Goal: Task Accomplishment & Management: Use online tool/utility

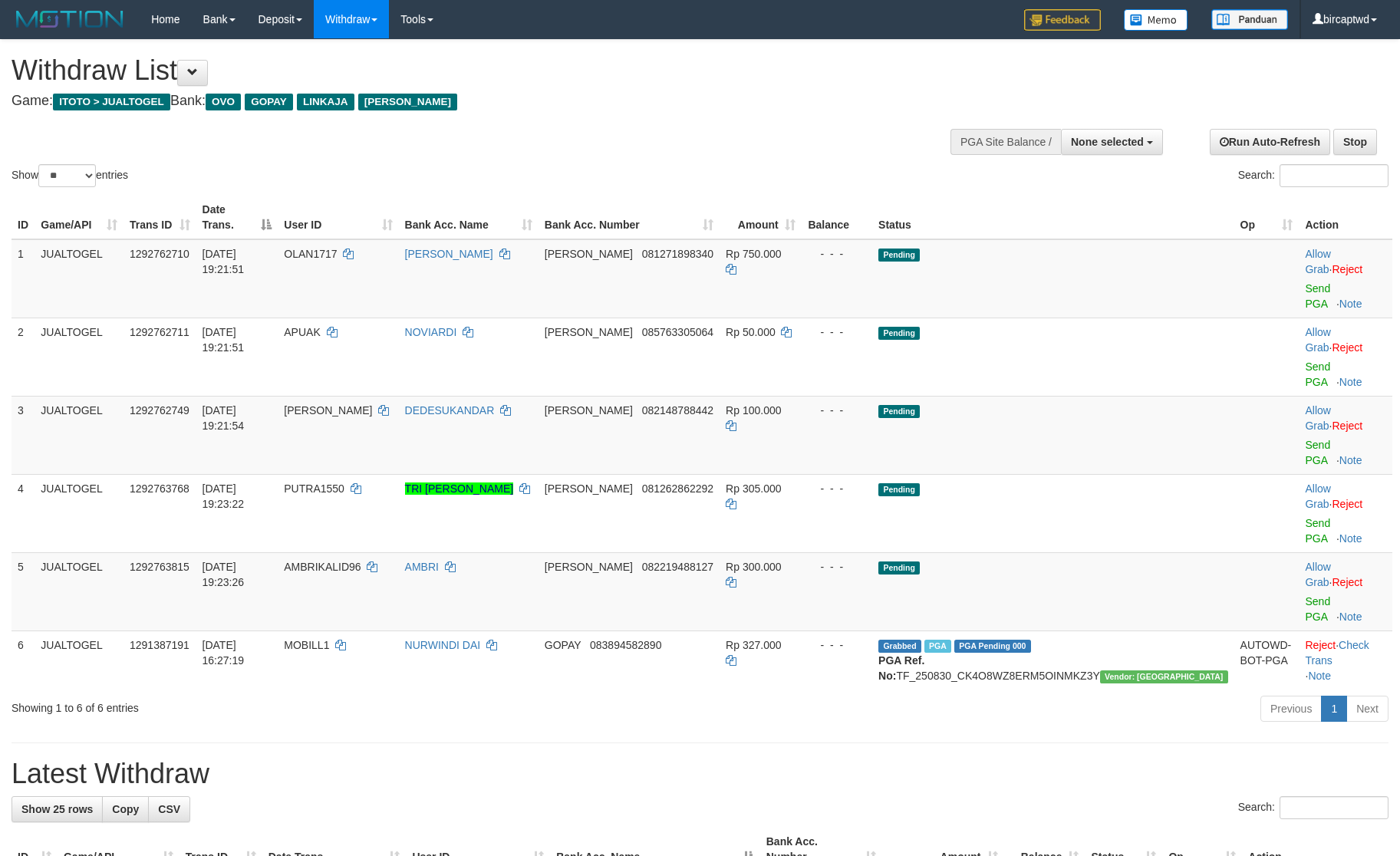
select select
select select "**"
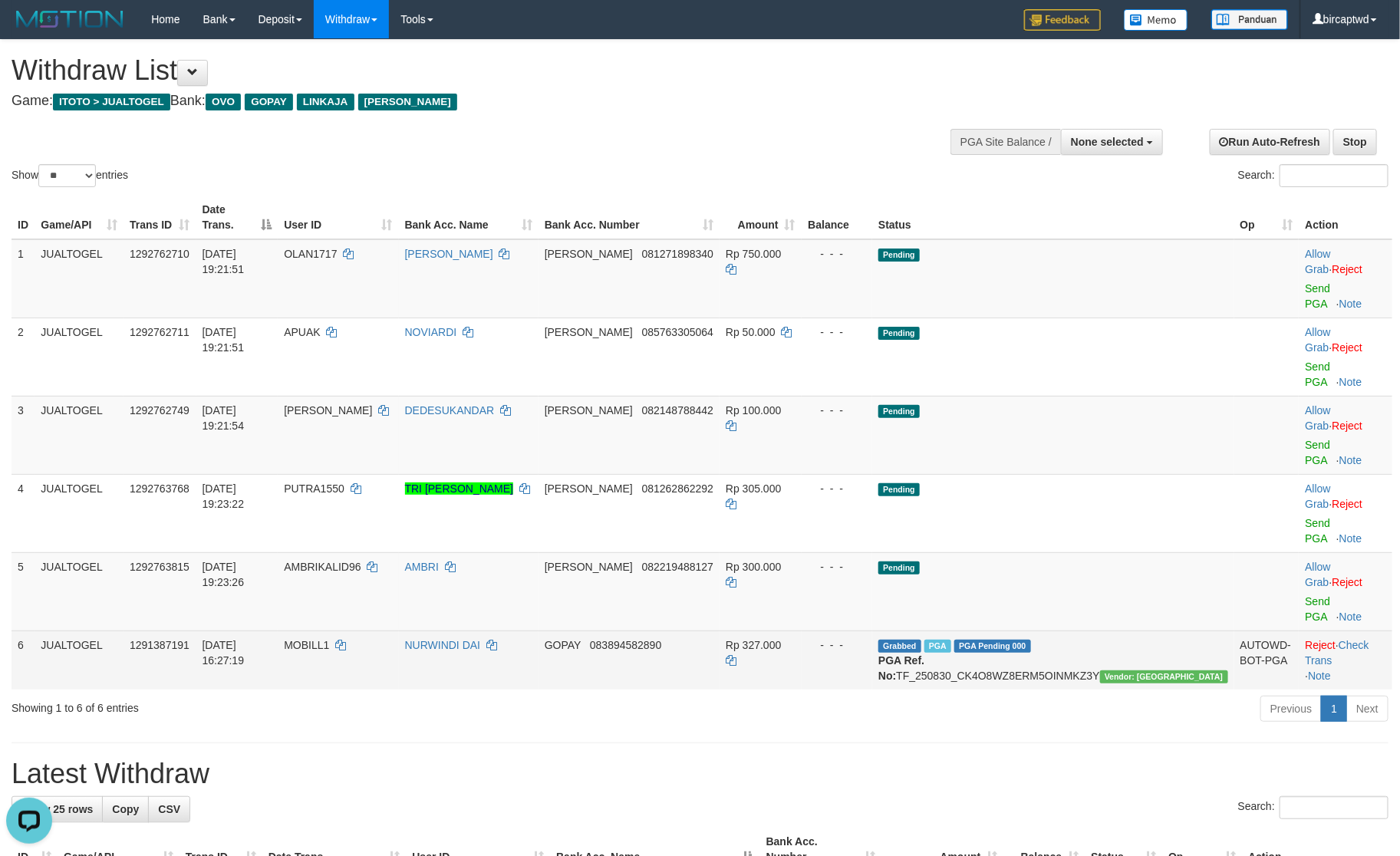
click at [1106, 630] on td "Grabbed PGA PGA Pending 000 {"status":"000","data":{"unique_id":"1120-129138719…" at bounding box center [1053, 660] width 361 height 59
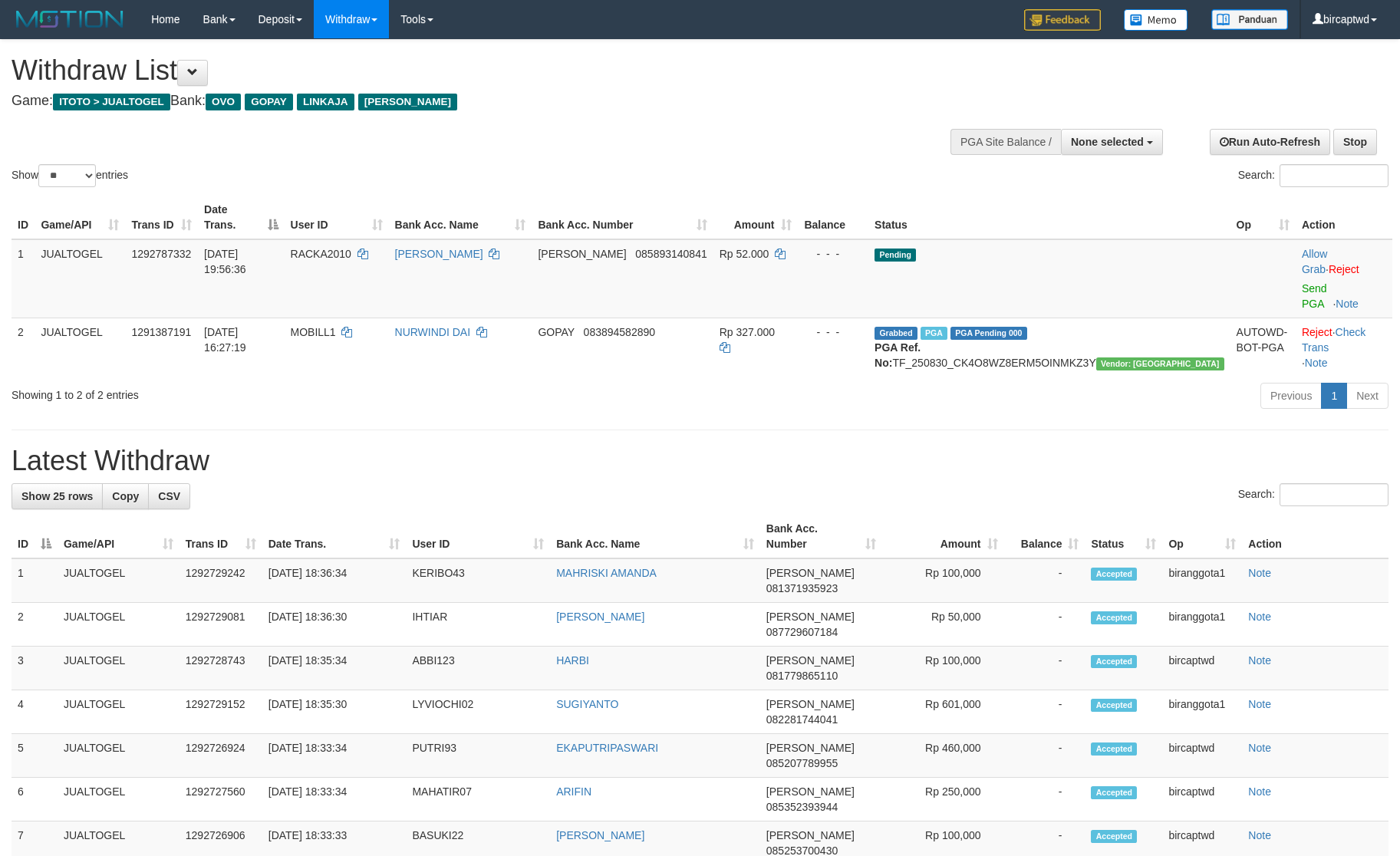
select select
select select "**"
click at [909, 446] on h1 "Latest Withdraw" at bounding box center [700, 460] width 1377 height 30
click at [1302, 282] on link "Send PGA" at bounding box center [1315, 296] width 25 height 28
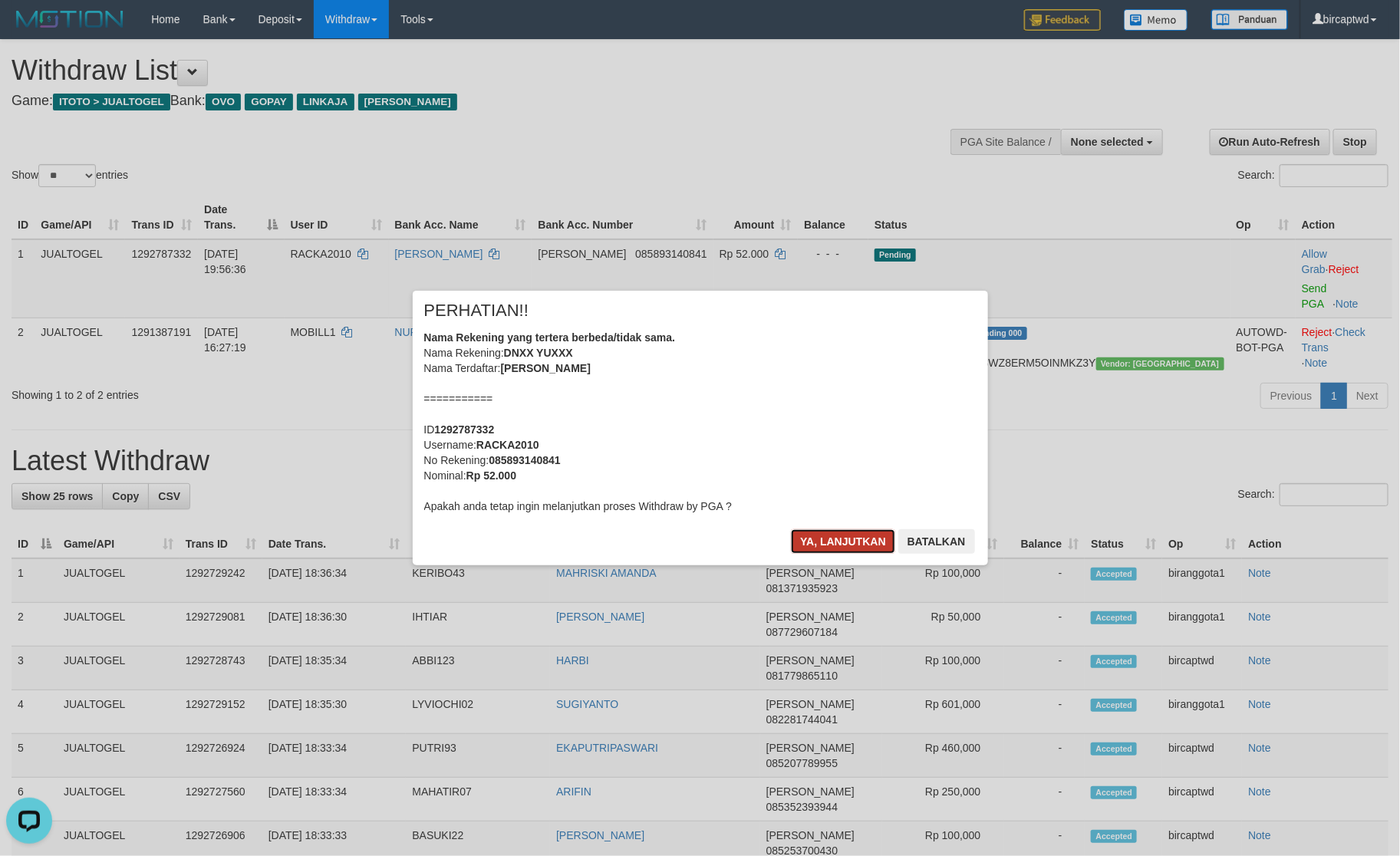
click at [814, 552] on button "Ya, lanjutkan" at bounding box center [842, 542] width 104 height 25
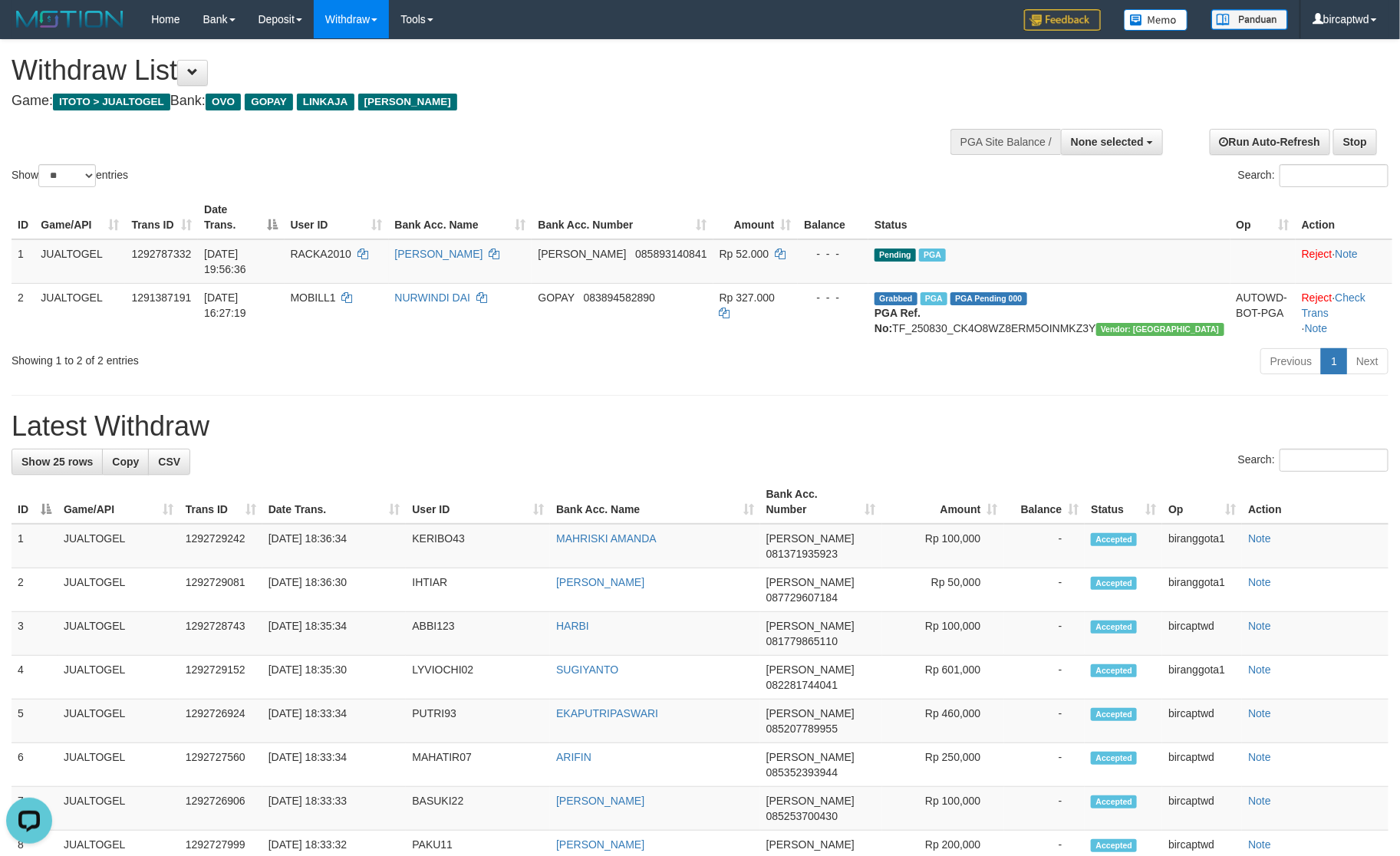
click at [824, 411] on h1 "Latest Withdraw" at bounding box center [700, 426] width 1377 height 30
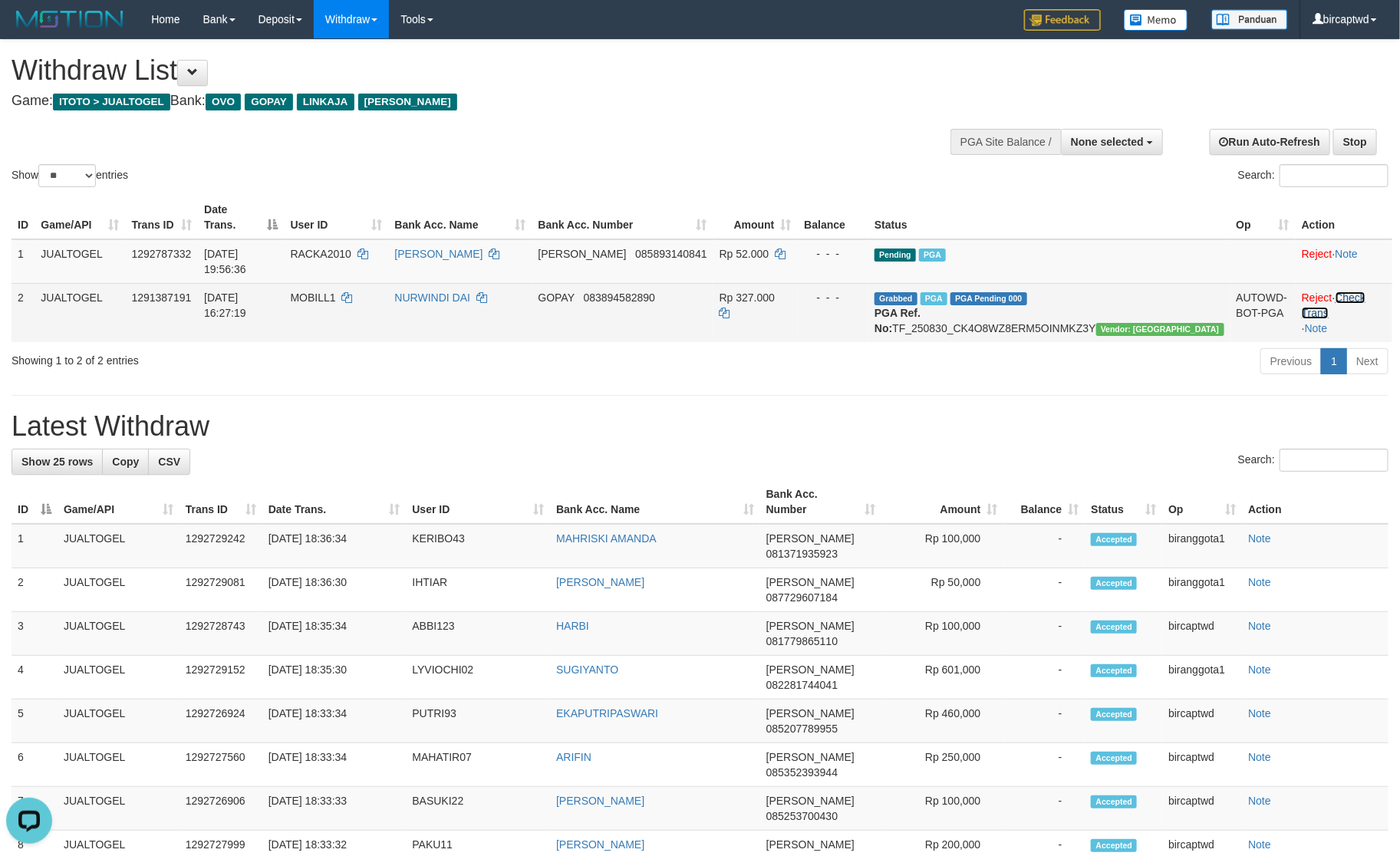
click at [1356, 291] on link "Check Trans" at bounding box center [1334, 305] width 64 height 28
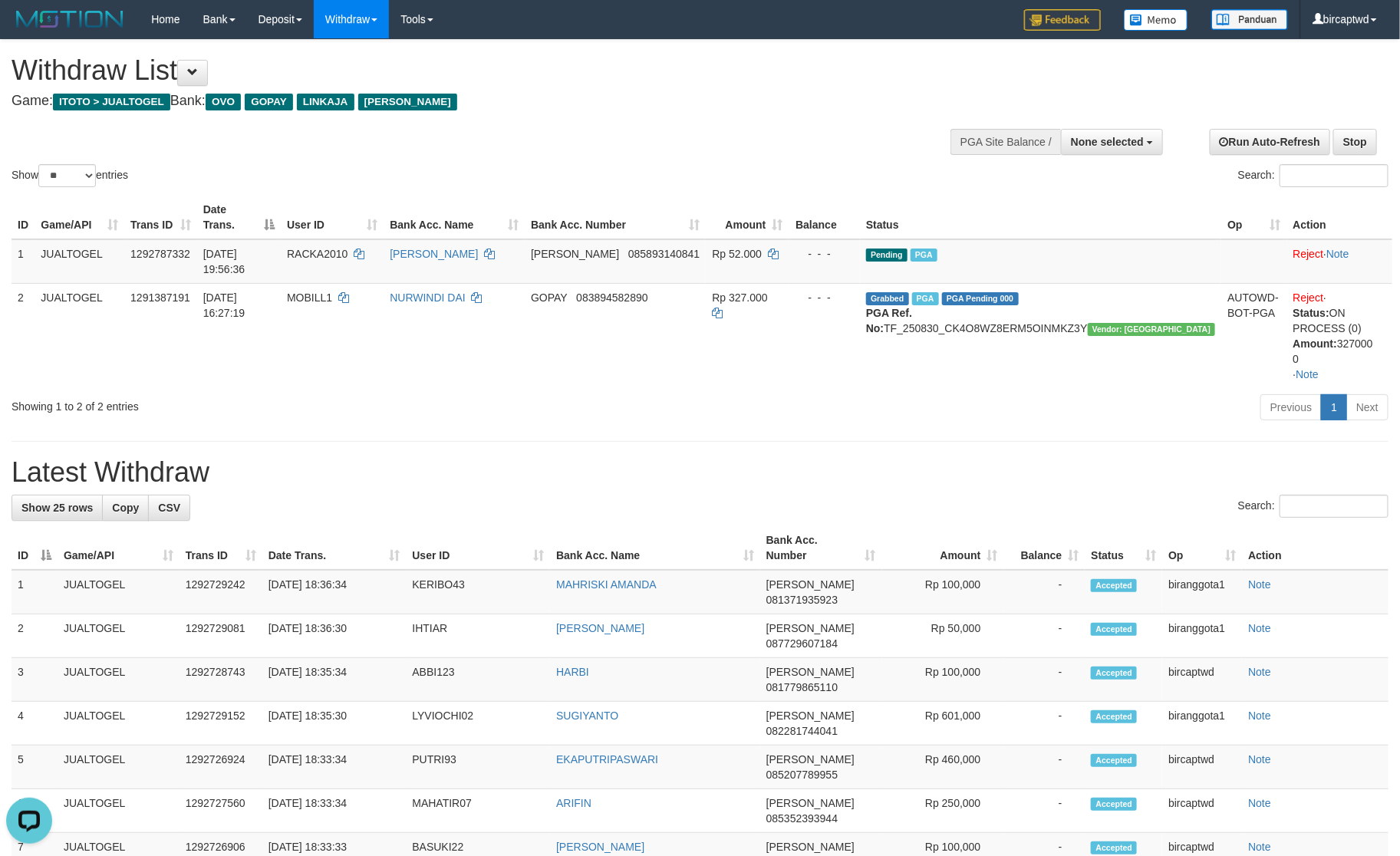
click at [1092, 457] on h1 "Latest Withdraw" at bounding box center [700, 472] width 1377 height 30
click at [360, 392] on div "Showing 1 to 2 of 2 entries" at bounding box center [291, 403] width 560 height 21
click at [985, 457] on h1 "Latest Withdraw" at bounding box center [700, 472] width 1377 height 30
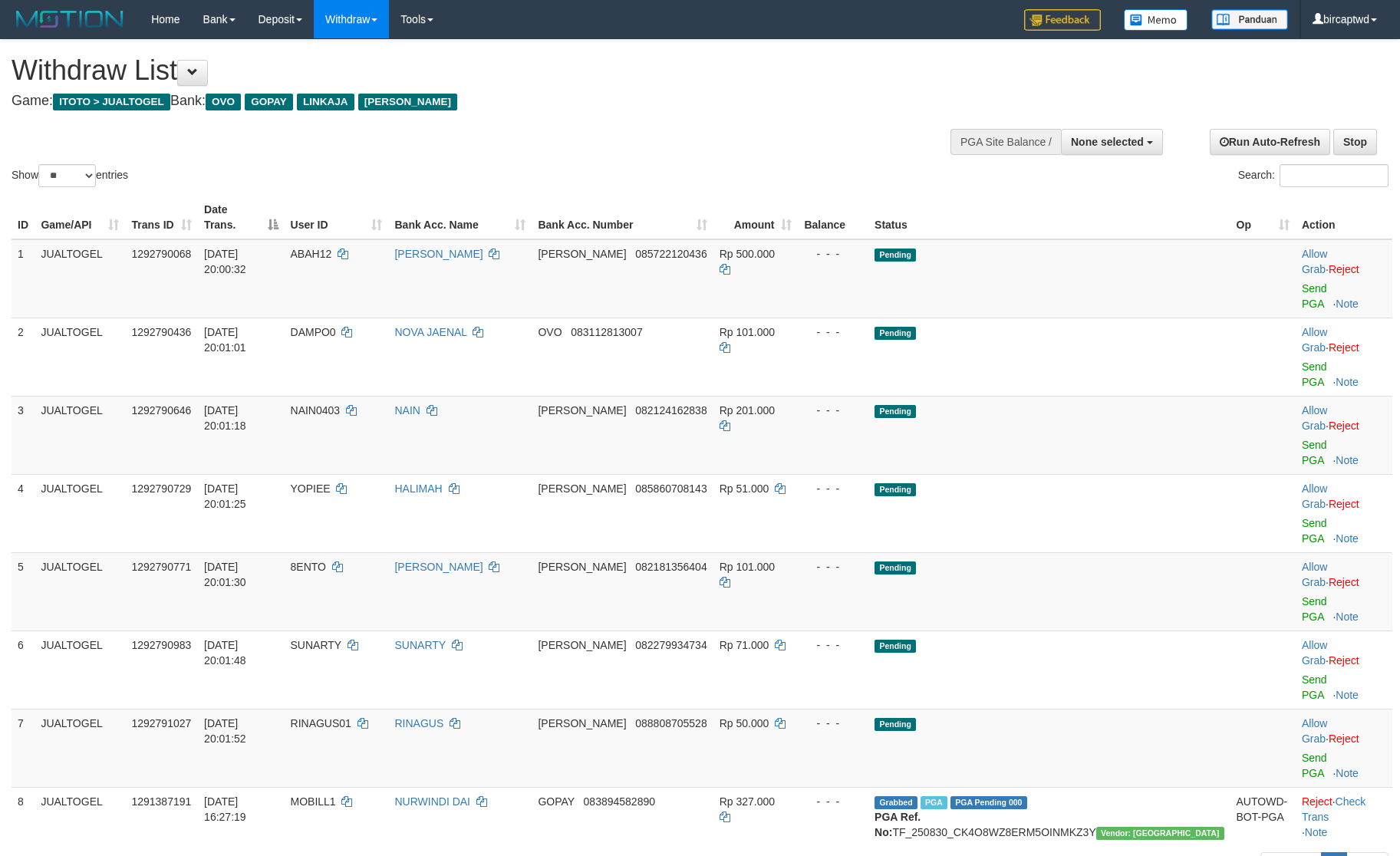
select select
select select "**"
click at [864, 850] on div "Previous 1 Next" at bounding box center [991, 867] width 794 height 33
click at [1306, 282] on link "Send PGA" at bounding box center [1315, 296] width 25 height 28
click at [1302, 360] on link "Send PGA" at bounding box center [1315, 374] width 25 height 28
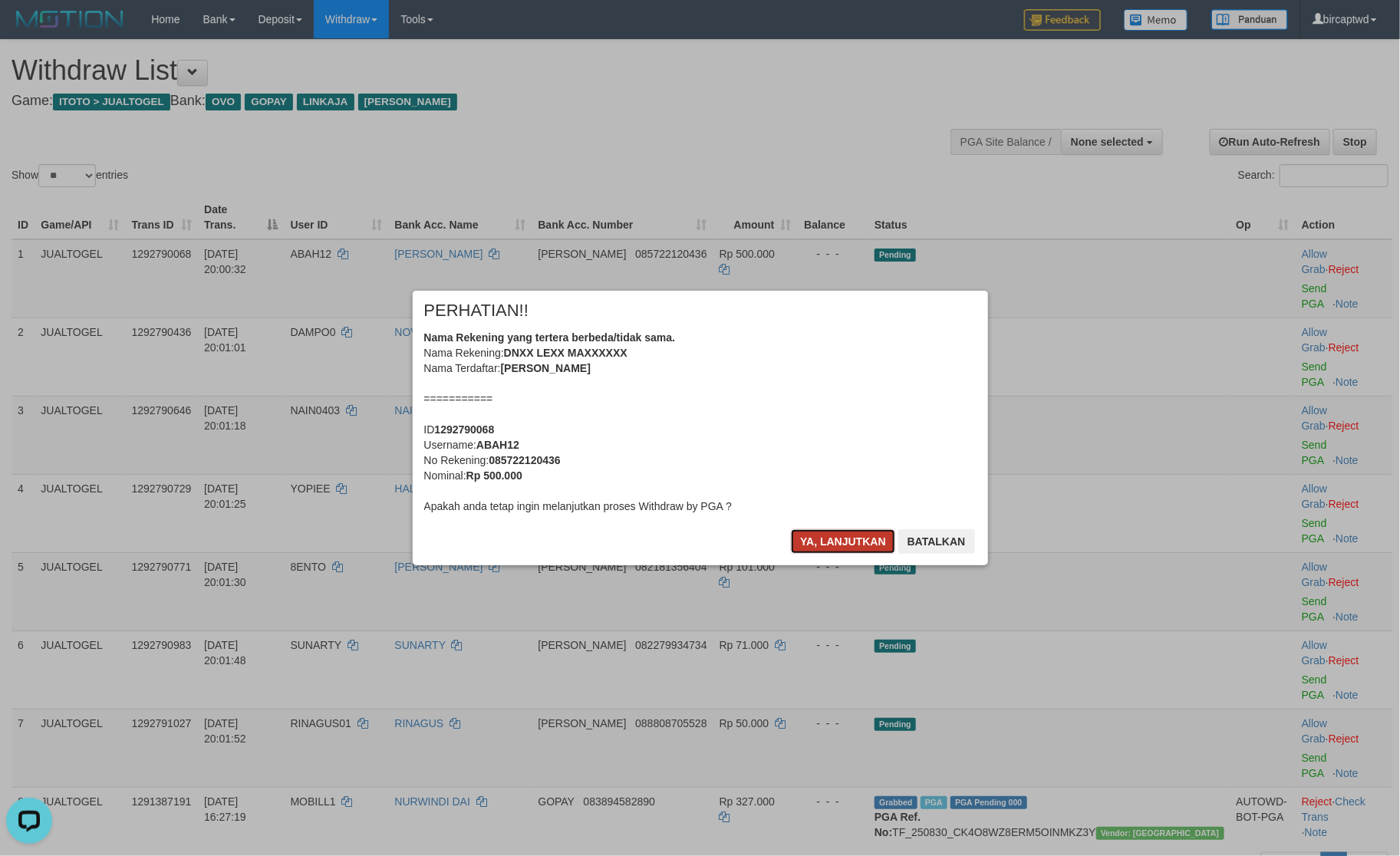
click at [819, 533] on button "Ya, lanjutkan" at bounding box center [842, 542] width 104 height 25
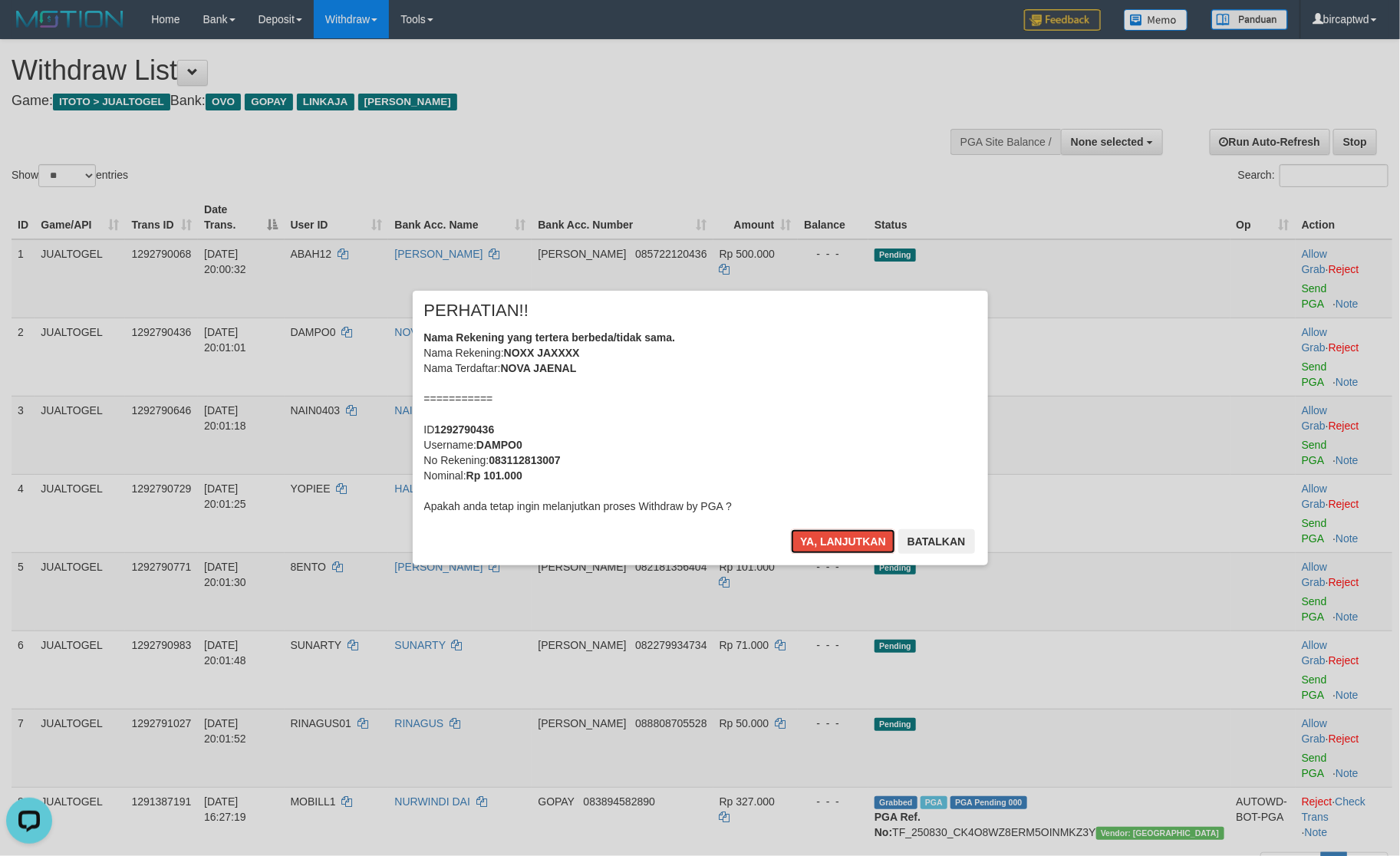
click at [819, 533] on button "Ya, lanjutkan" at bounding box center [842, 542] width 104 height 25
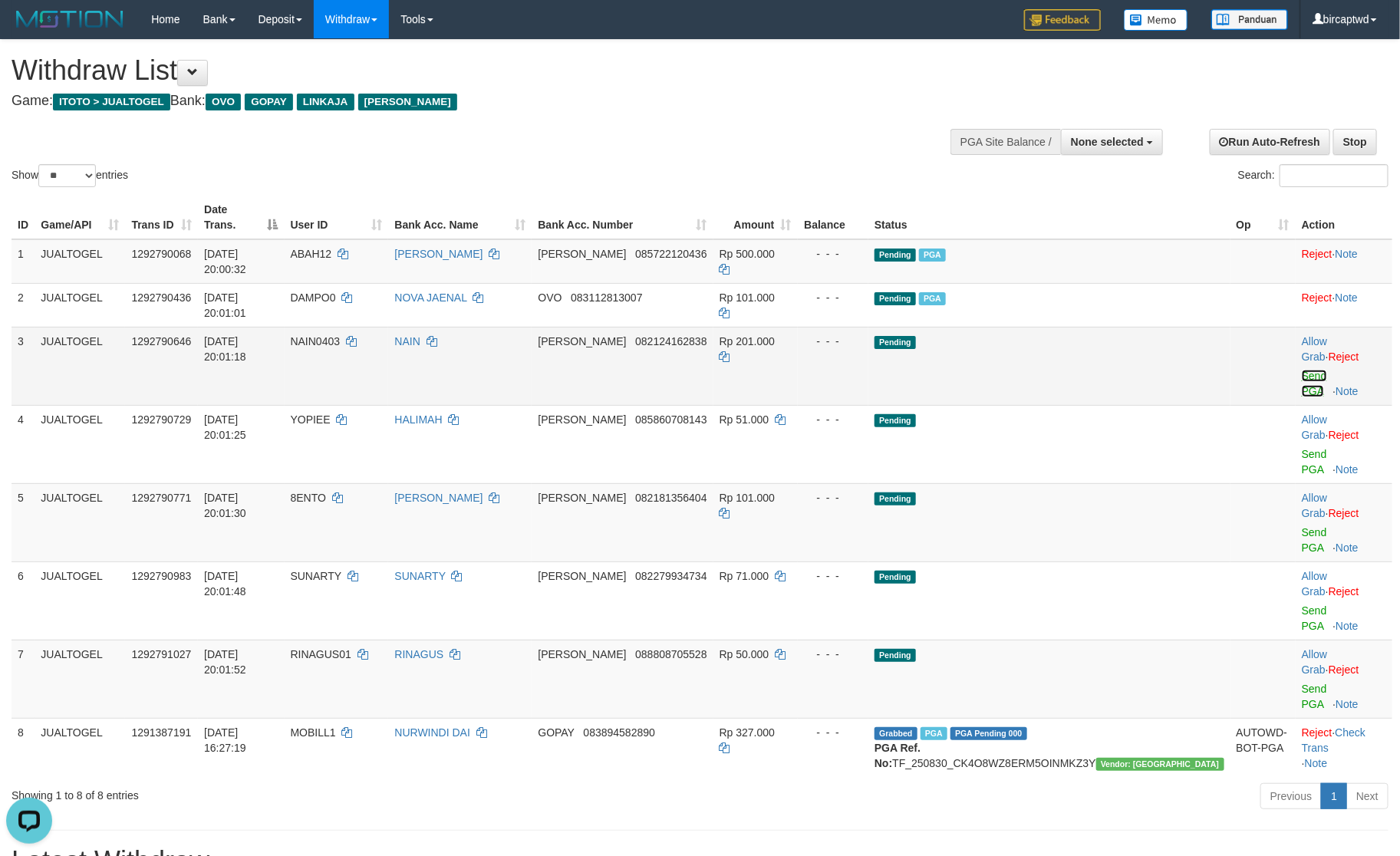
click at [1302, 369] on link "Send PGA" at bounding box center [1315, 383] width 25 height 28
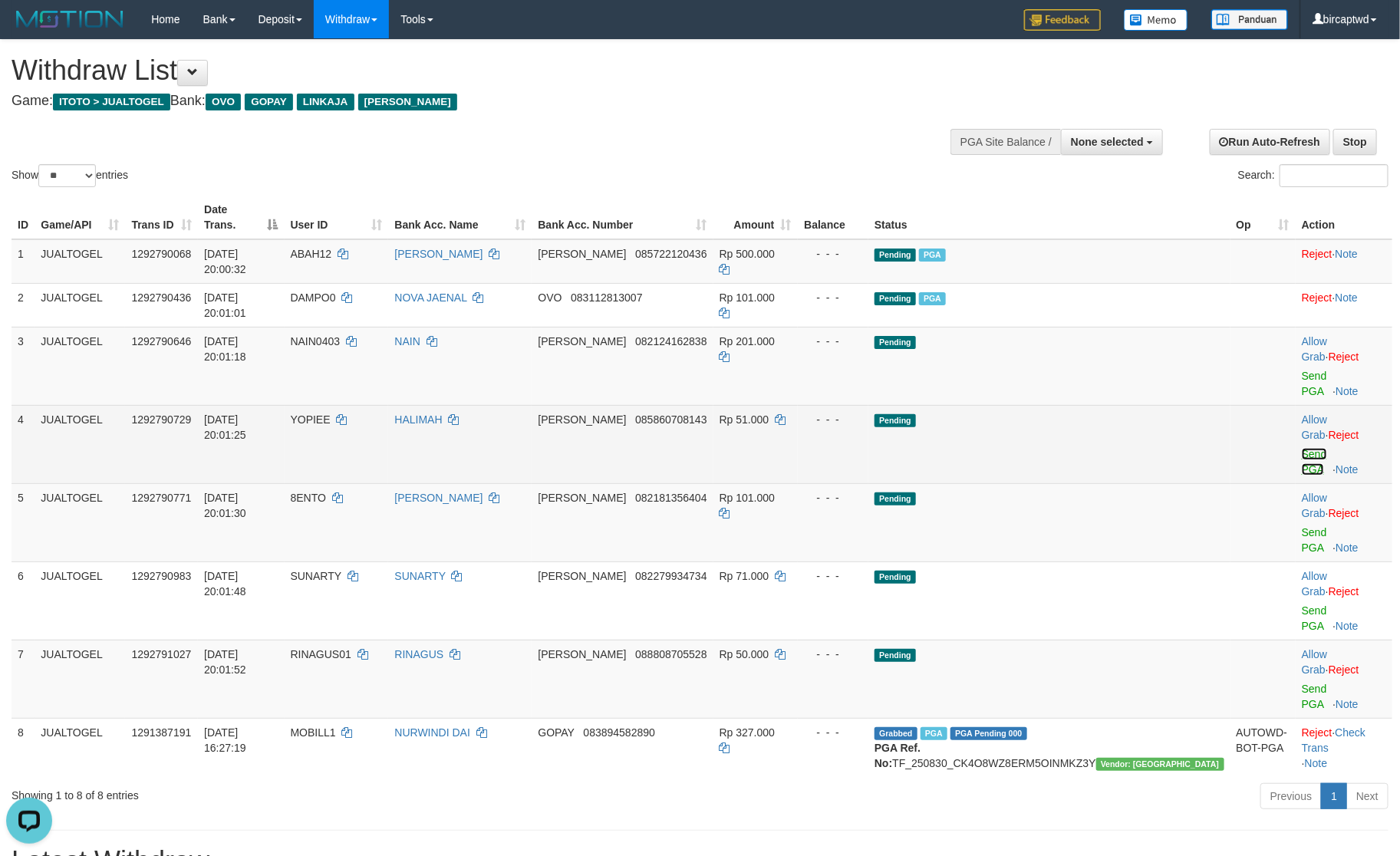
click at [1302, 448] on link "Send PGA" at bounding box center [1315, 462] width 25 height 28
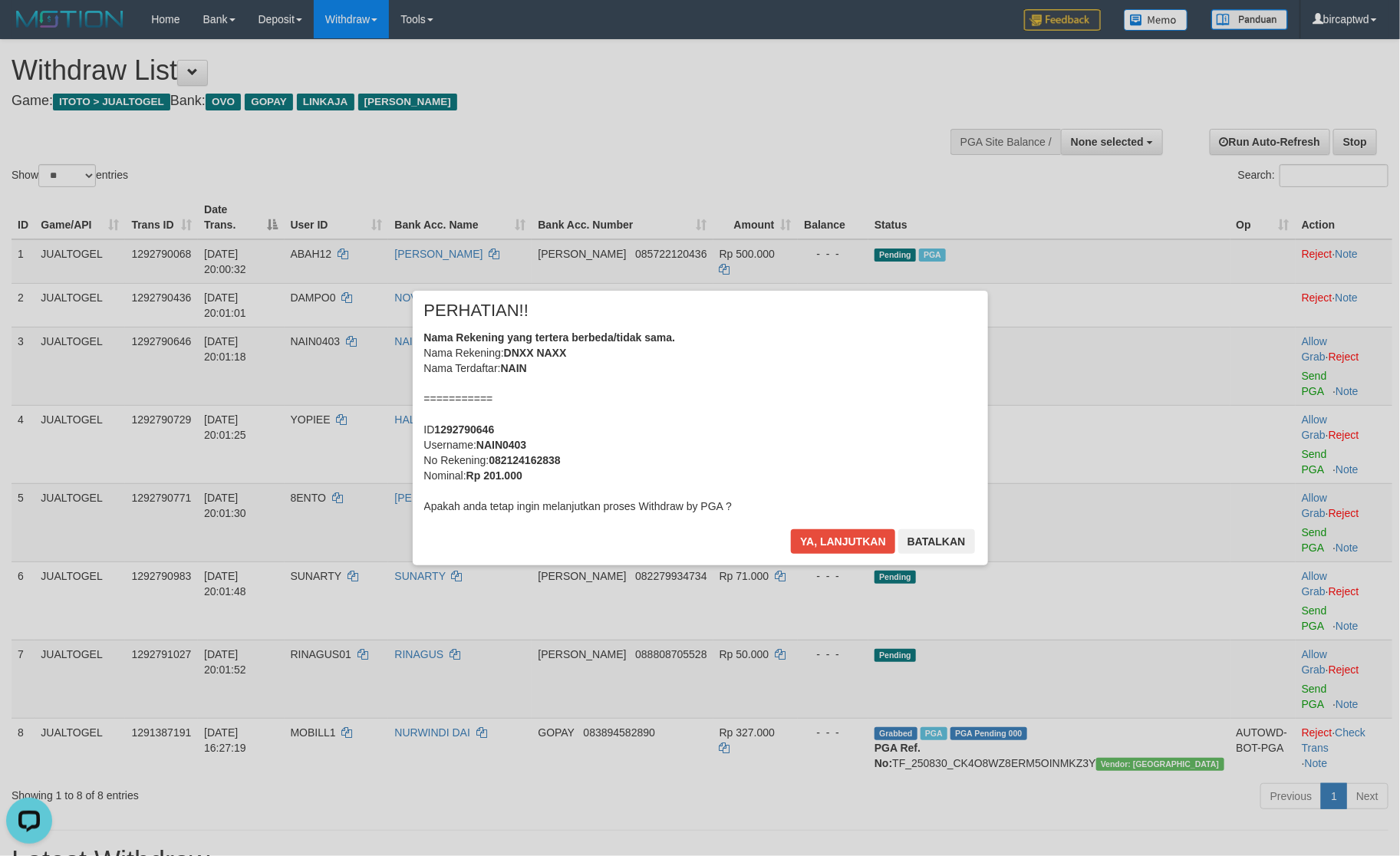
click at [1275, 405] on div "× PERHATIAN!! Nama Rekening yang tertera berbeda/tidak sama. Nama Rekening: DNX…" at bounding box center [700, 428] width 1400 height 336
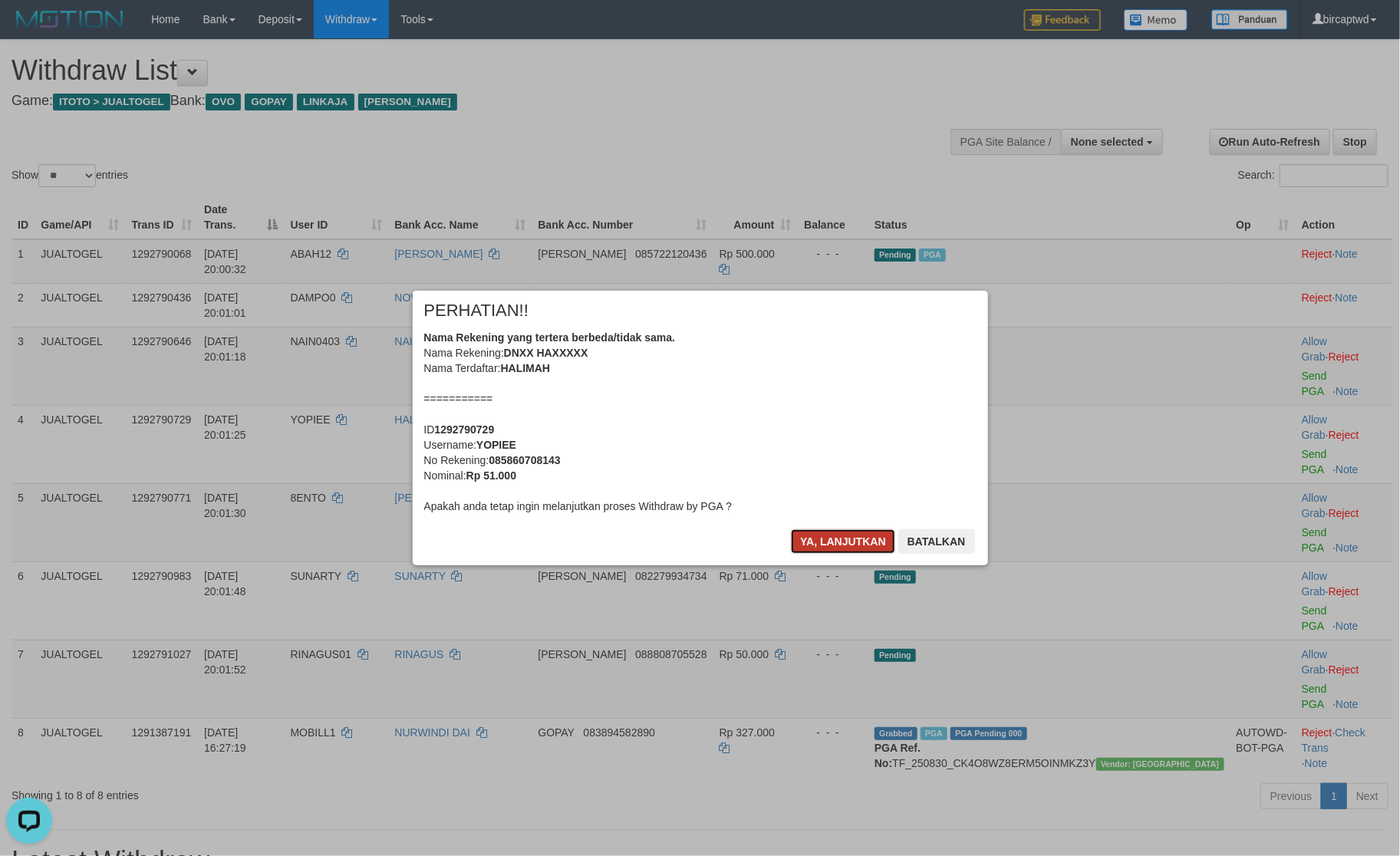
click at [829, 543] on button "Ya, lanjutkan" at bounding box center [842, 542] width 104 height 25
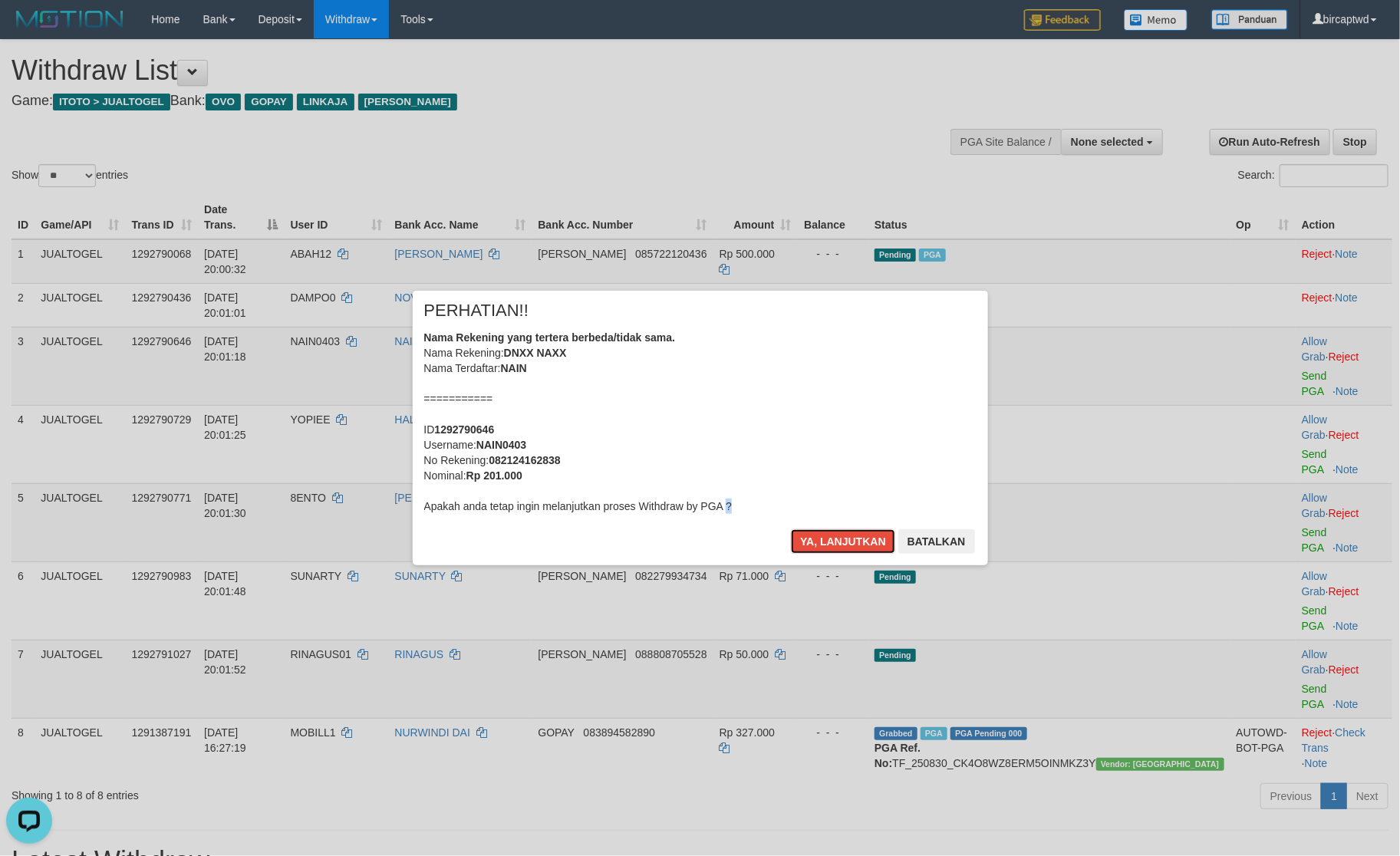
click at [829, 543] on button "Ya, lanjutkan" at bounding box center [842, 542] width 104 height 25
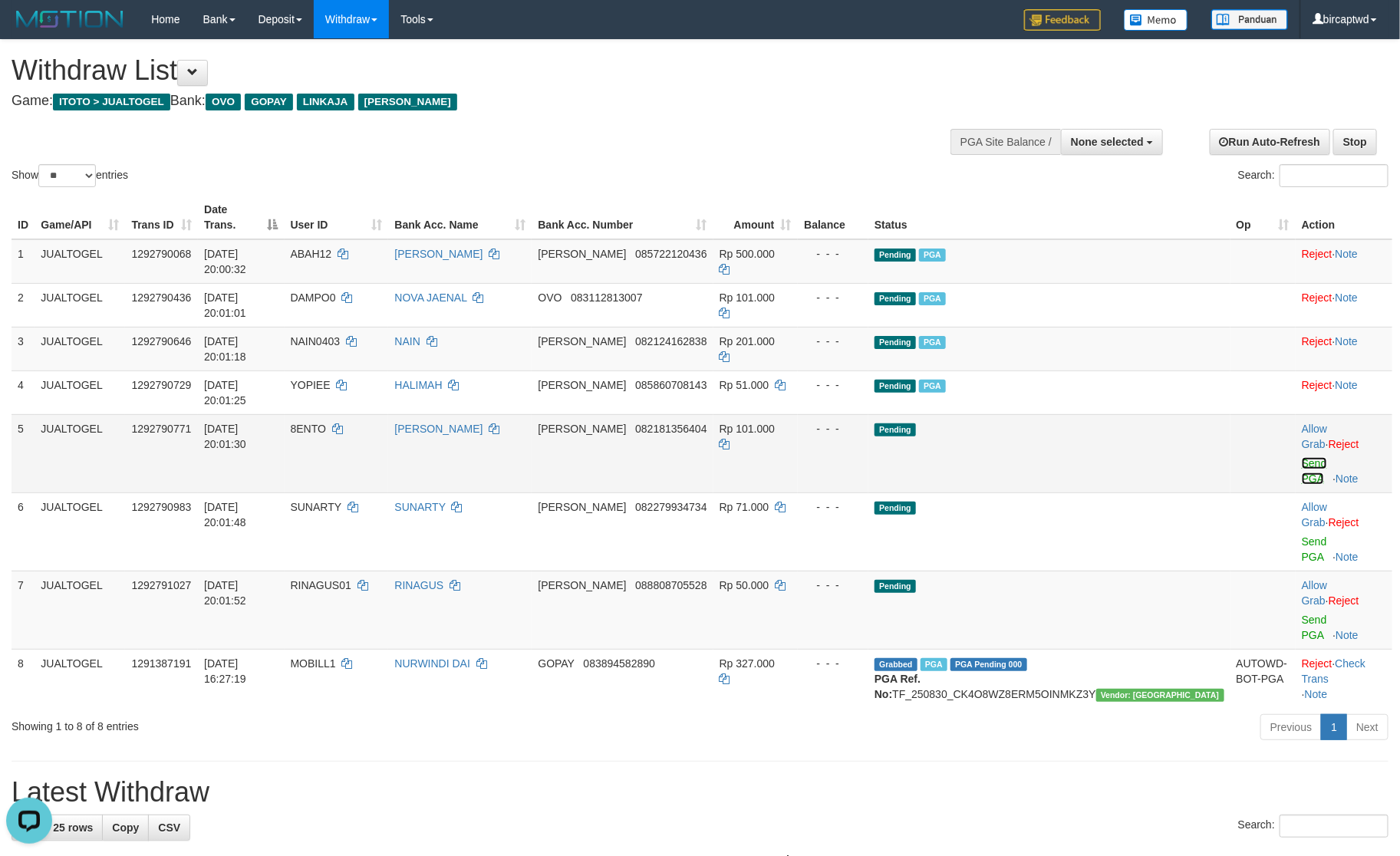
click at [1302, 457] on link "Send PGA" at bounding box center [1315, 471] width 25 height 28
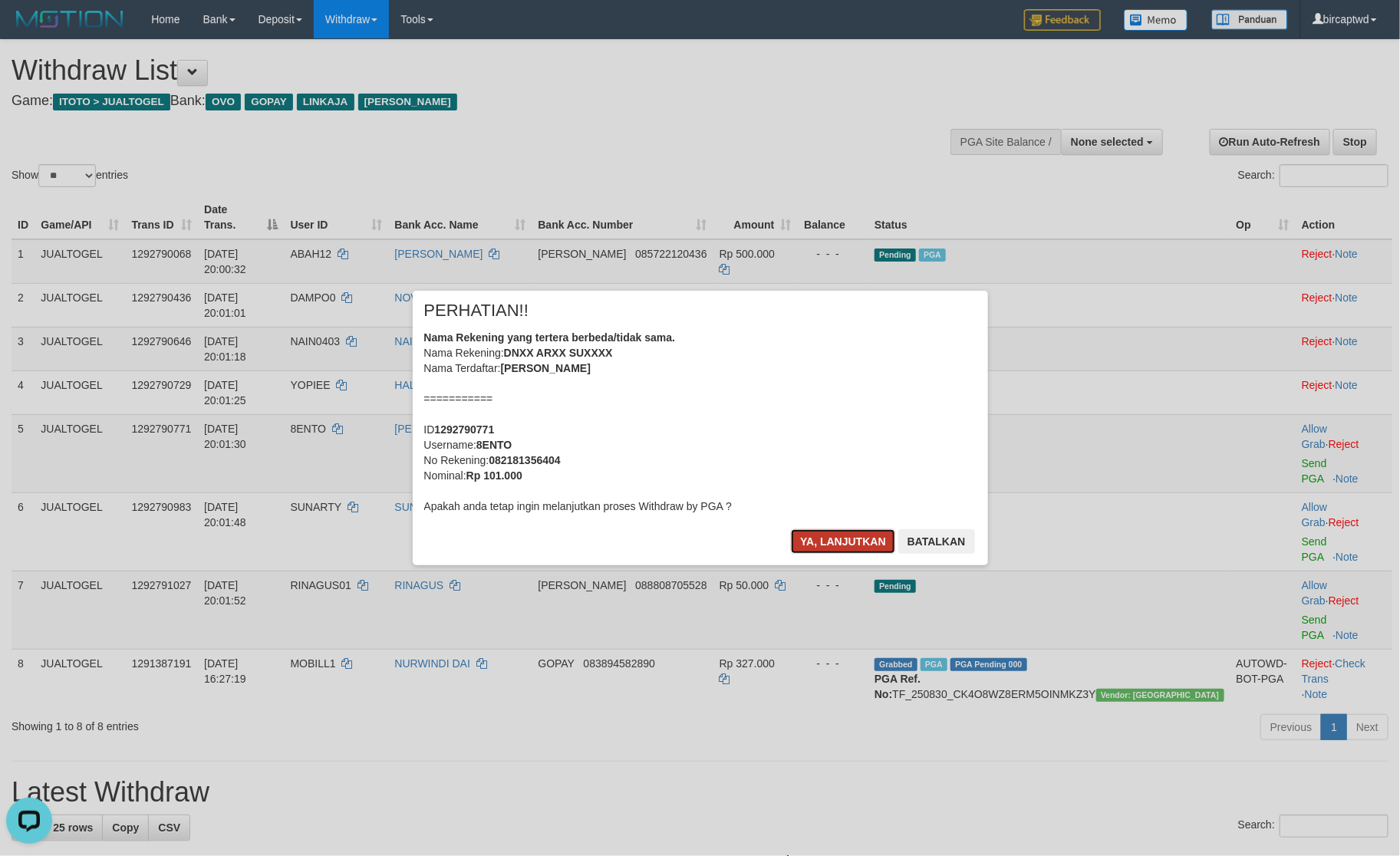
click at [860, 537] on button "Ya, lanjutkan" at bounding box center [842, 542] width 104 height 25
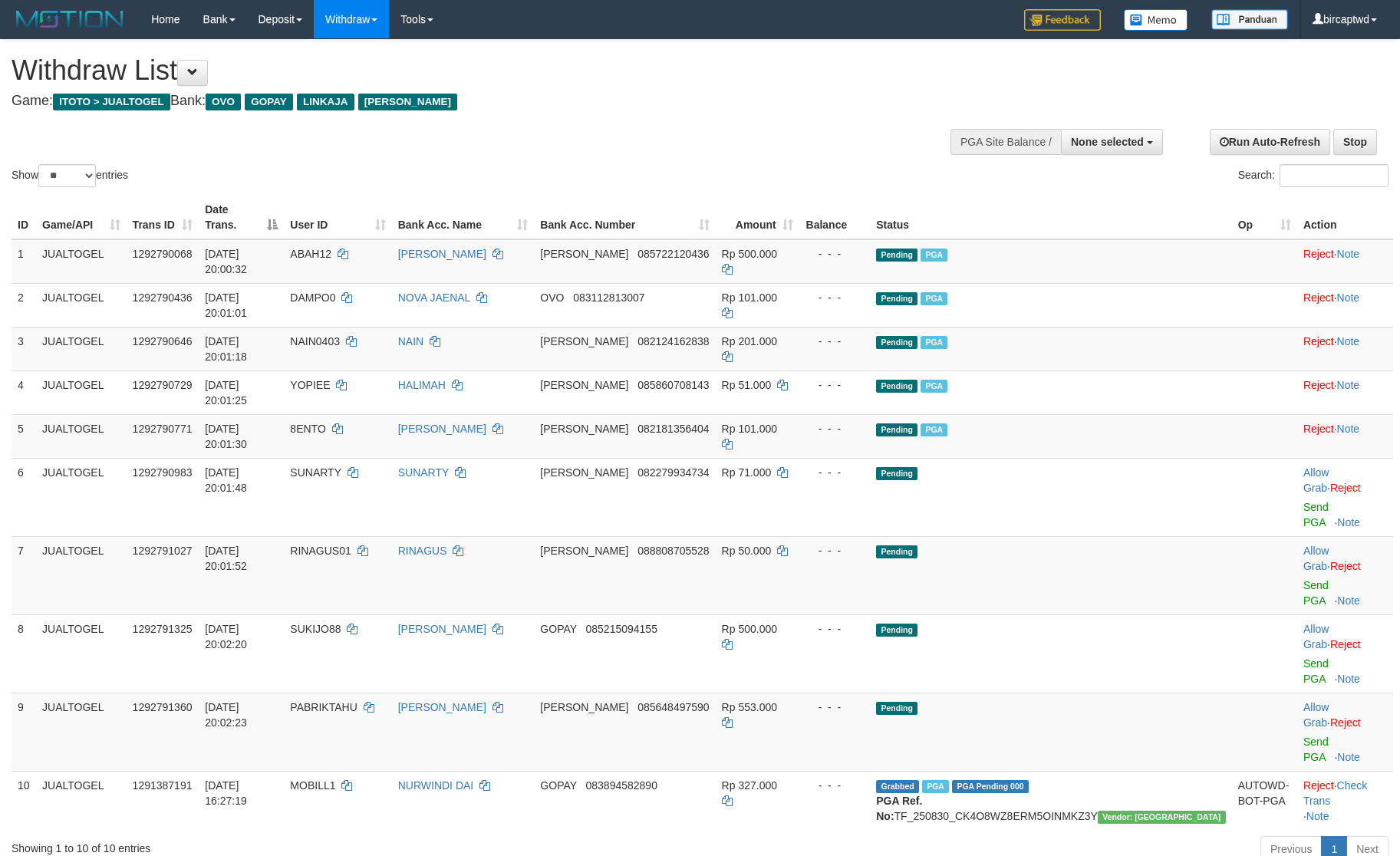
select select
select select "**"
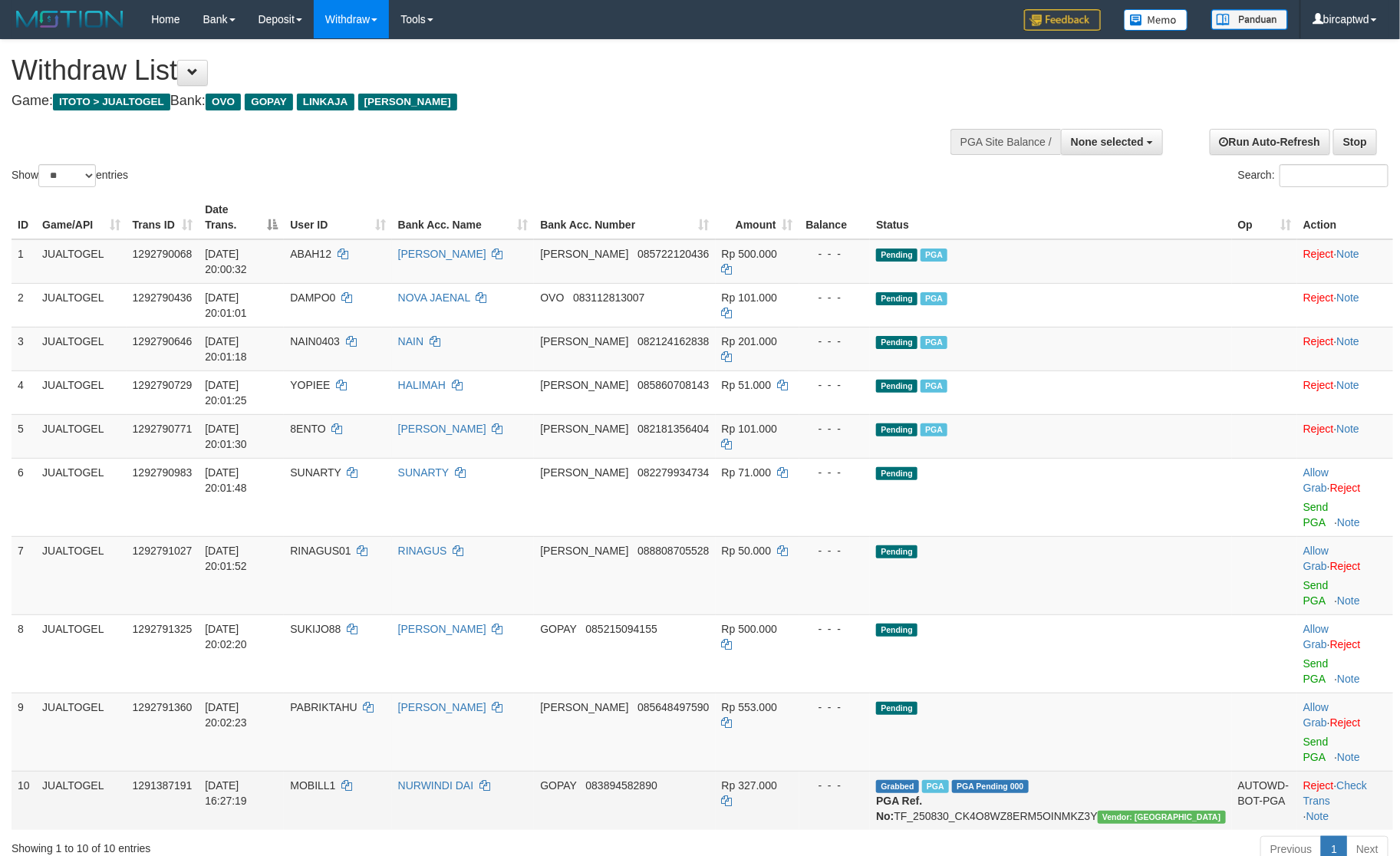
click at [871, 771] on td "- - -" at bounding box center [835, 800] width 71 height 59
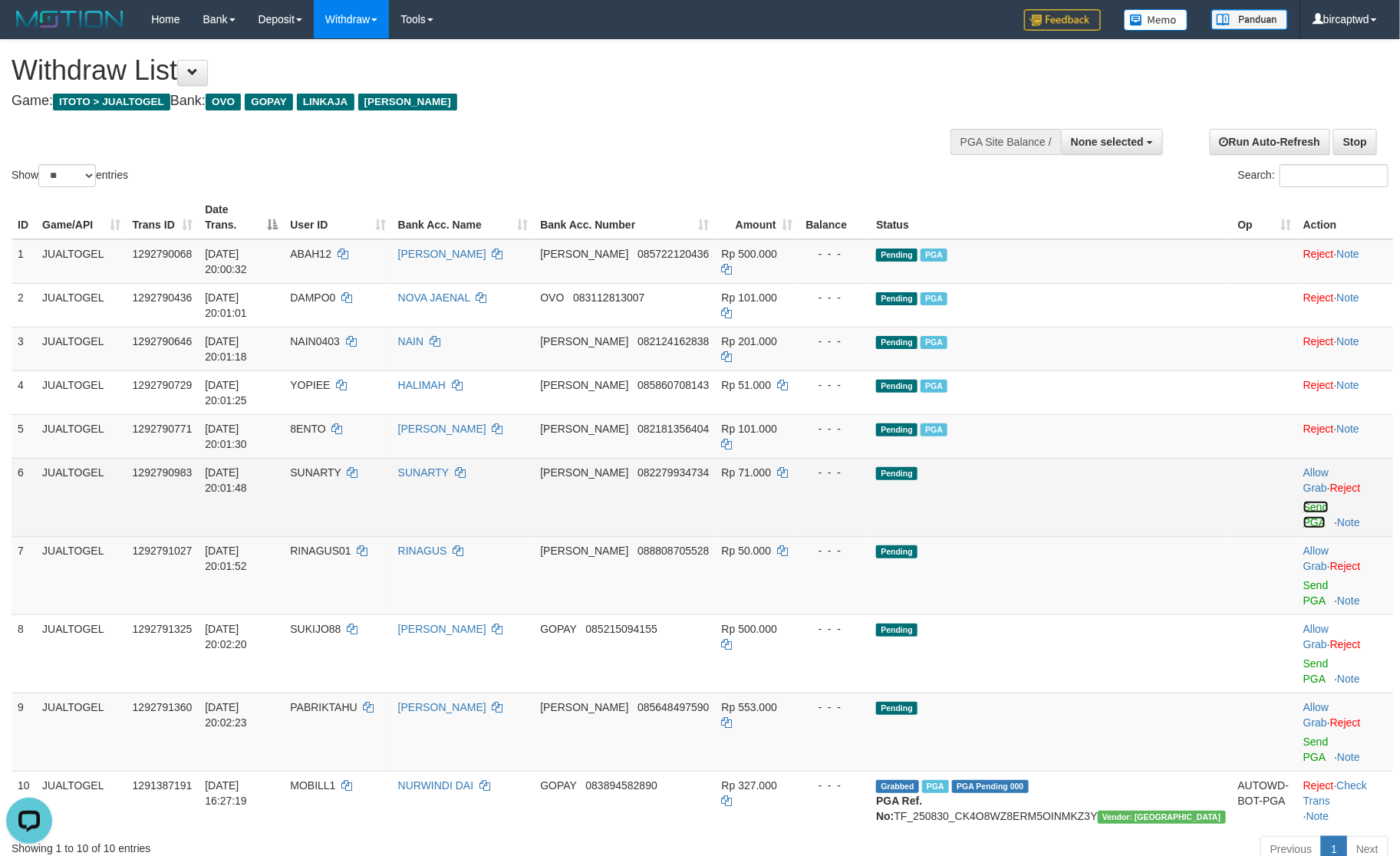
click at [1304, 501] on link "Send PGA" at bounding box center [1316, 515] width 25 height 28
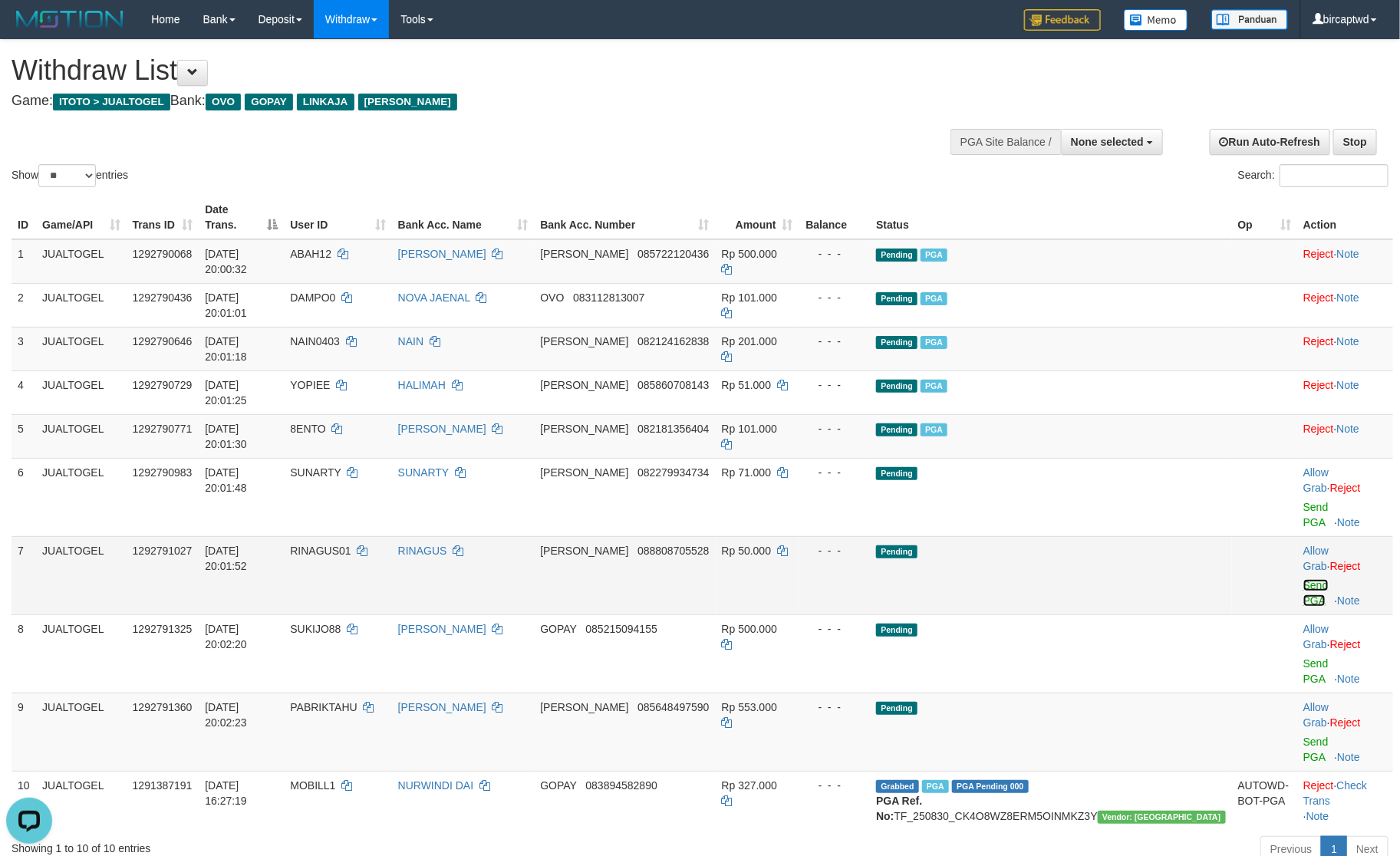
click at [1304, 579] on link "Send PGA" at bounding box center [1316, 593] width 25 height 28
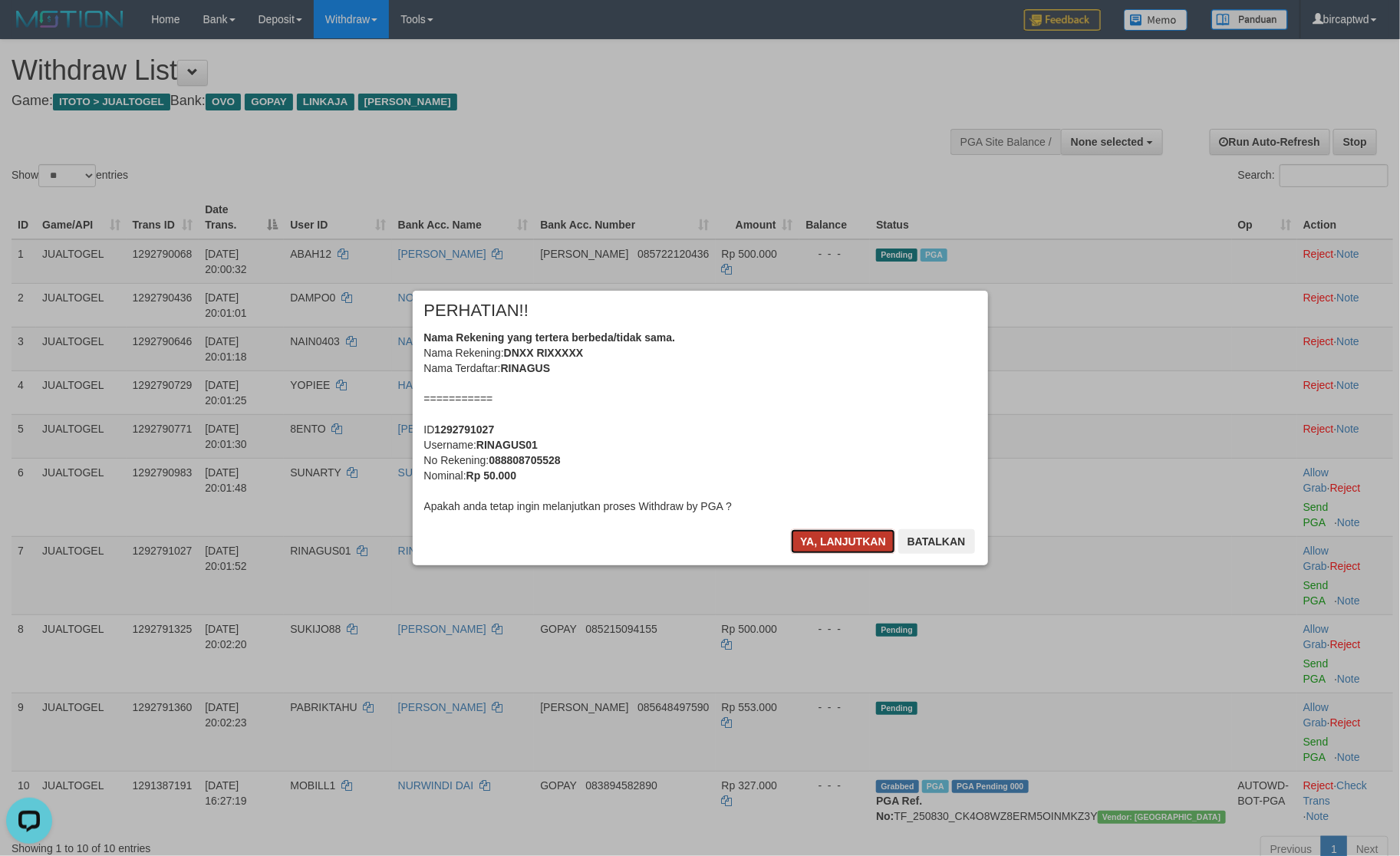
click at [851, 543] on button "Ya, lanjutkan" at bounding box center [842, 542] width 104 height 25
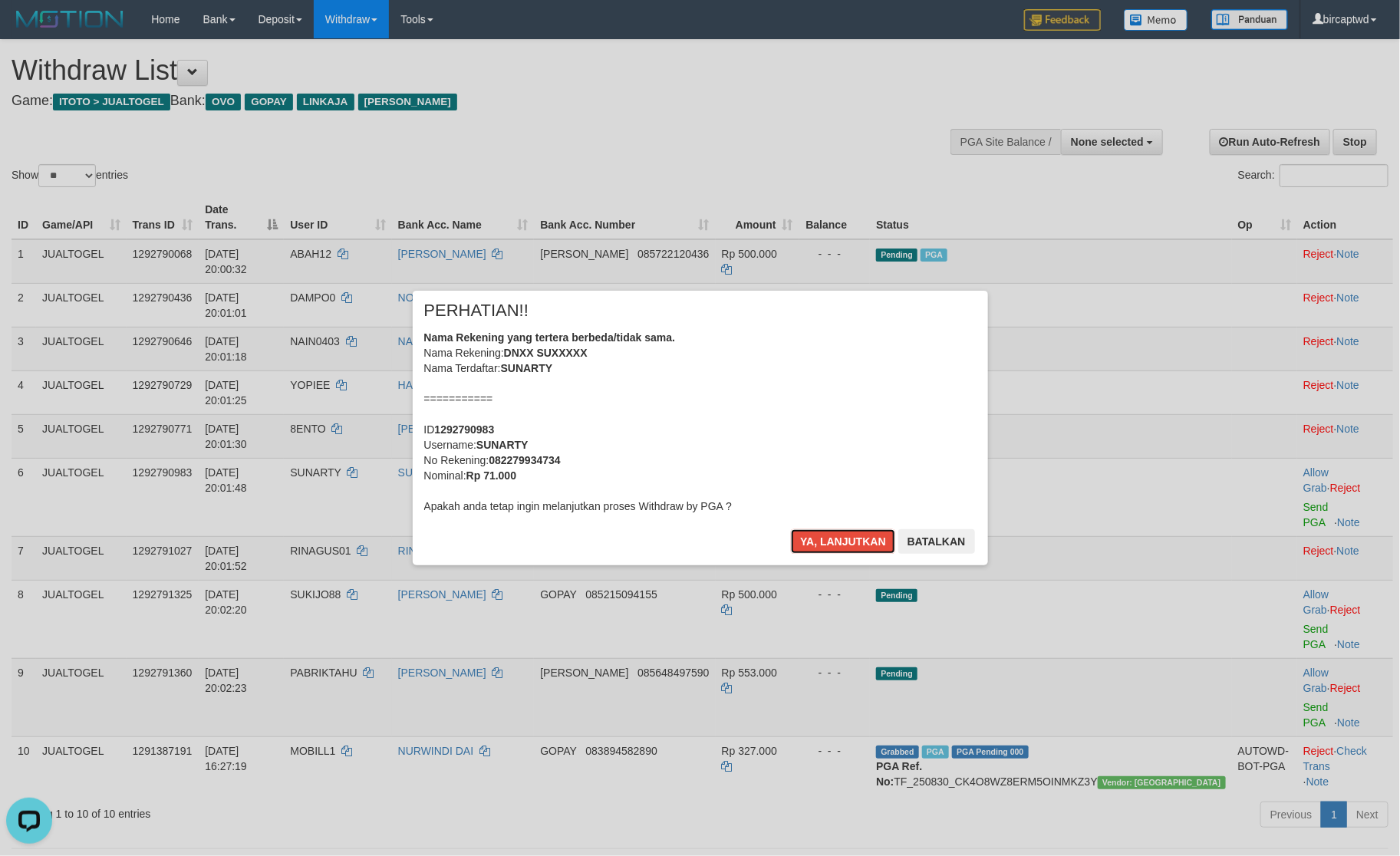
click at [851, 543] on button "Ya, lanjutkan" at bounding box center [842, 542] width 104 height 25
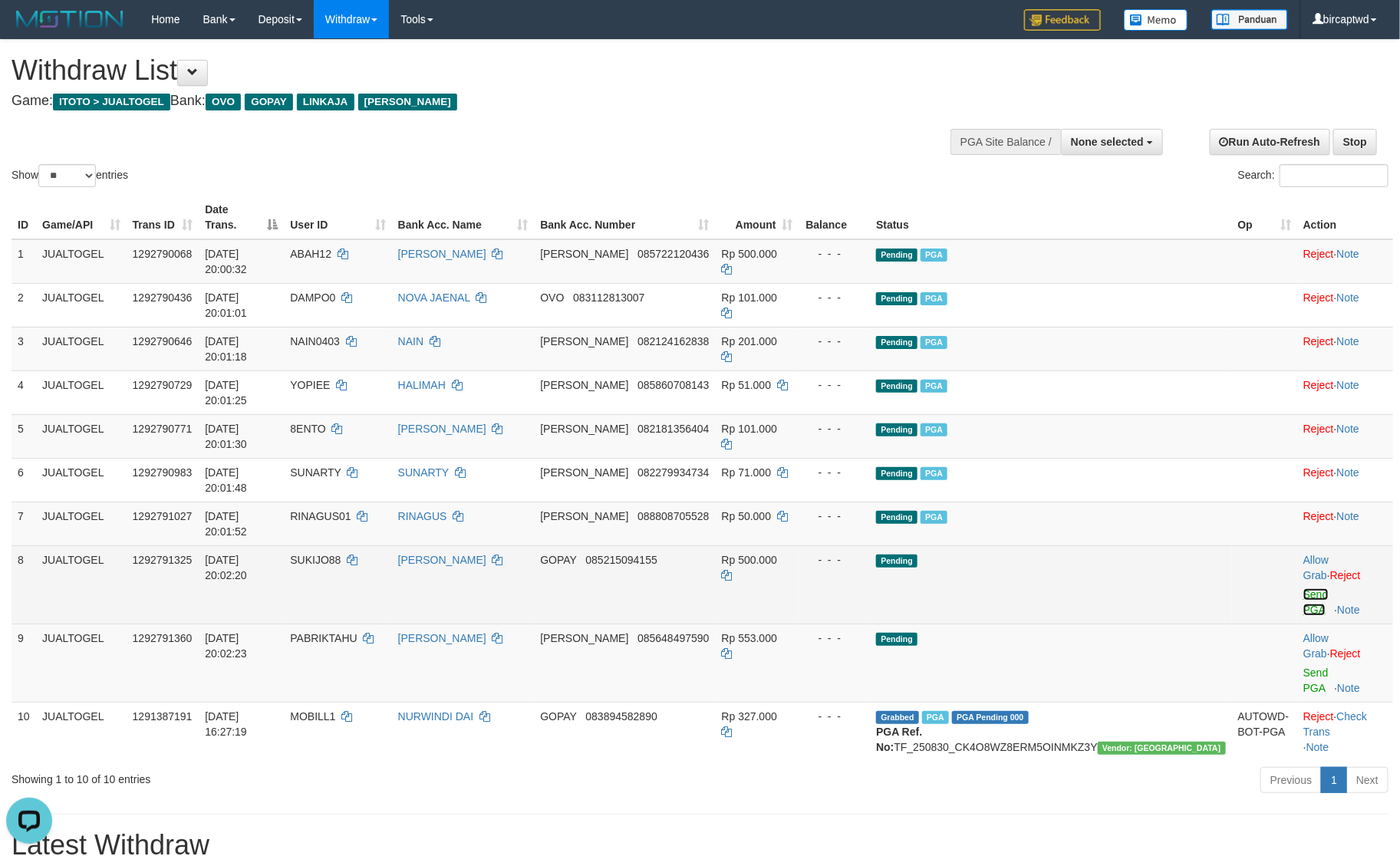
click at [1304, 588] on link "Send PGA" at bounding box center [1316, 602] width 25 height 28
click at [1304, 666] on link "Send PGA" at bounding box center [1316, 680] width 25 height 28
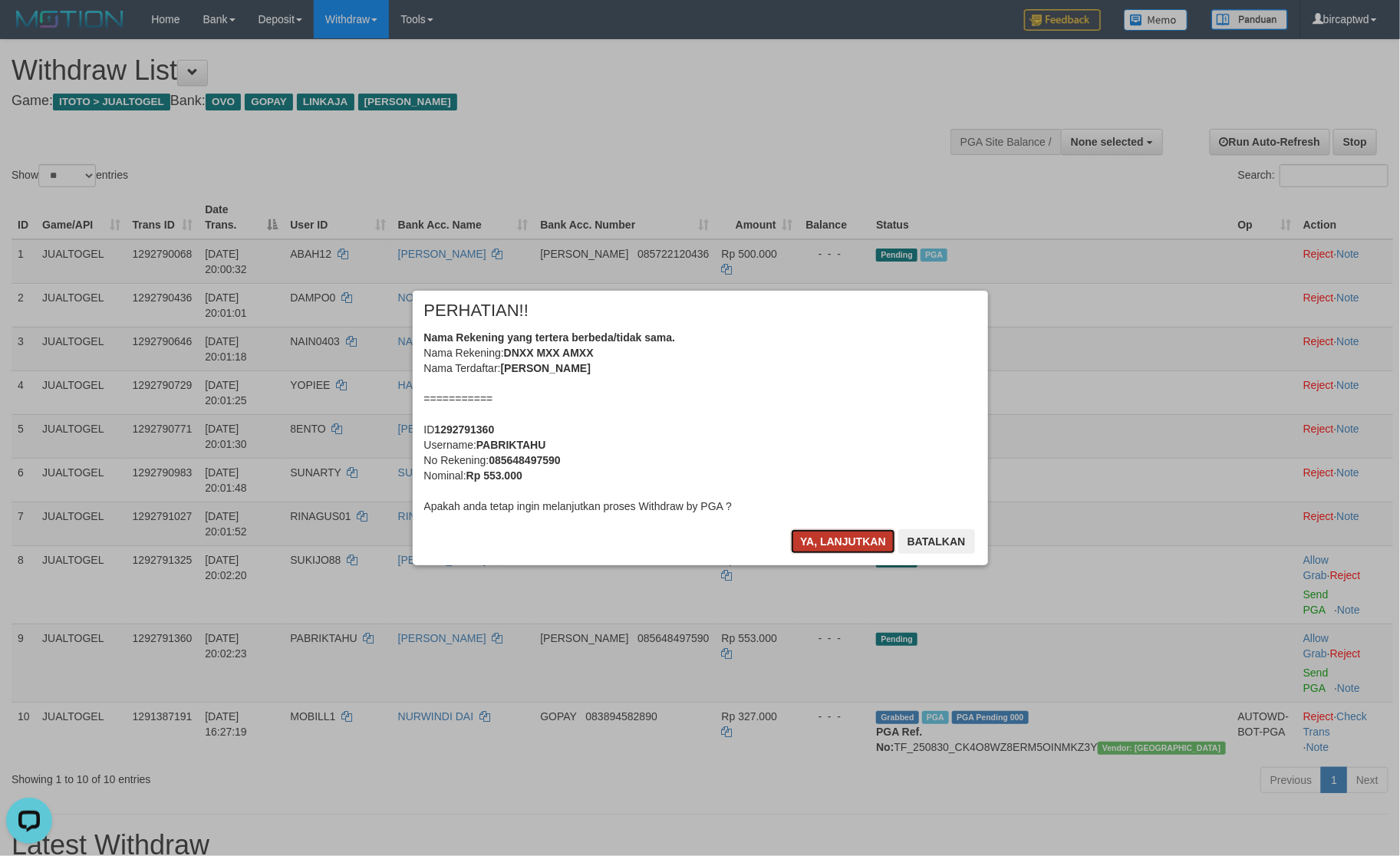
click at [849, 545] on button "Ya, lanjutkan" at bounding box center [842, 542] width 104 height 25
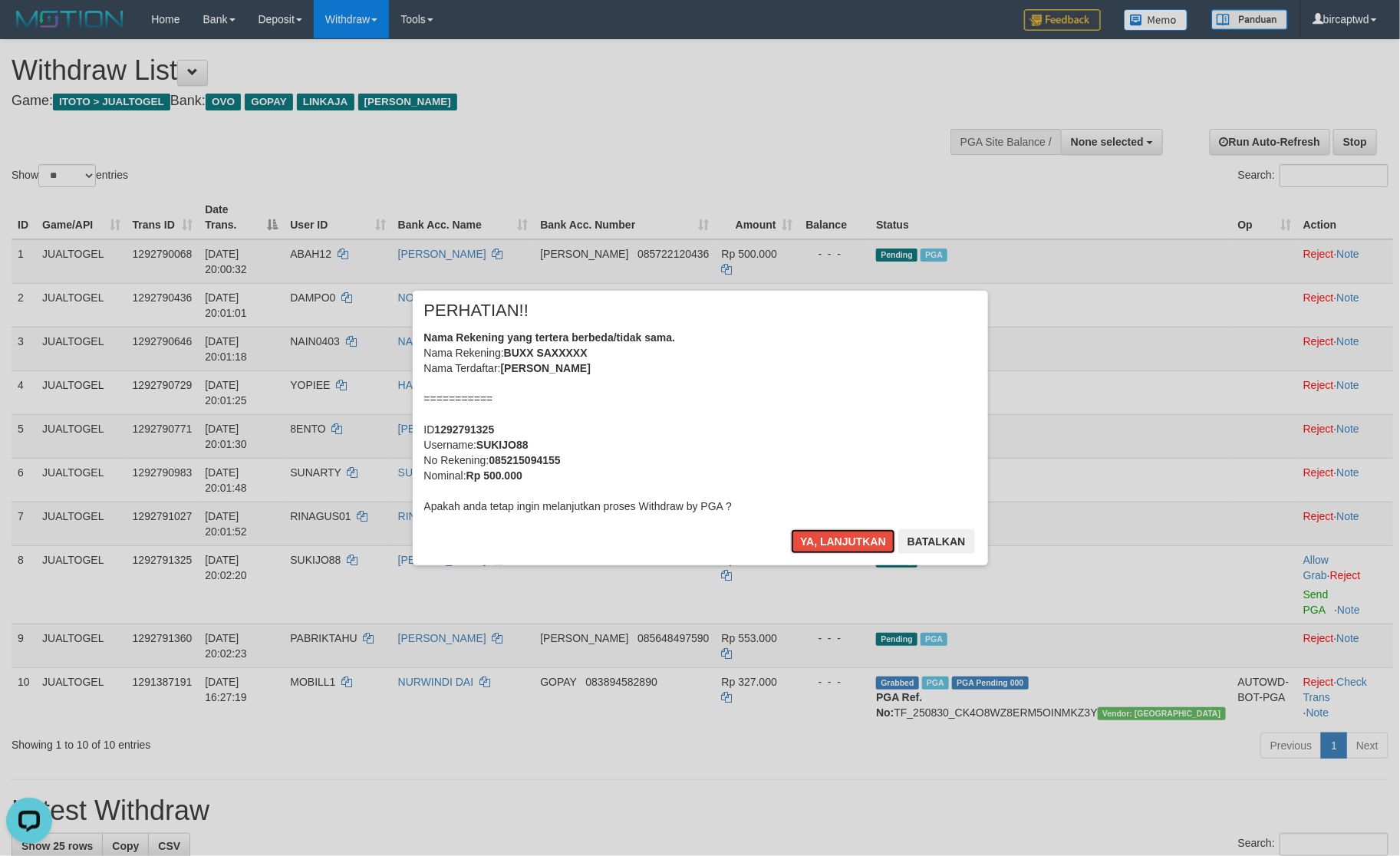
click at [849, 545] on button "Ya, lanjutkan" at bounding box center [842, 542] width 104 height 25
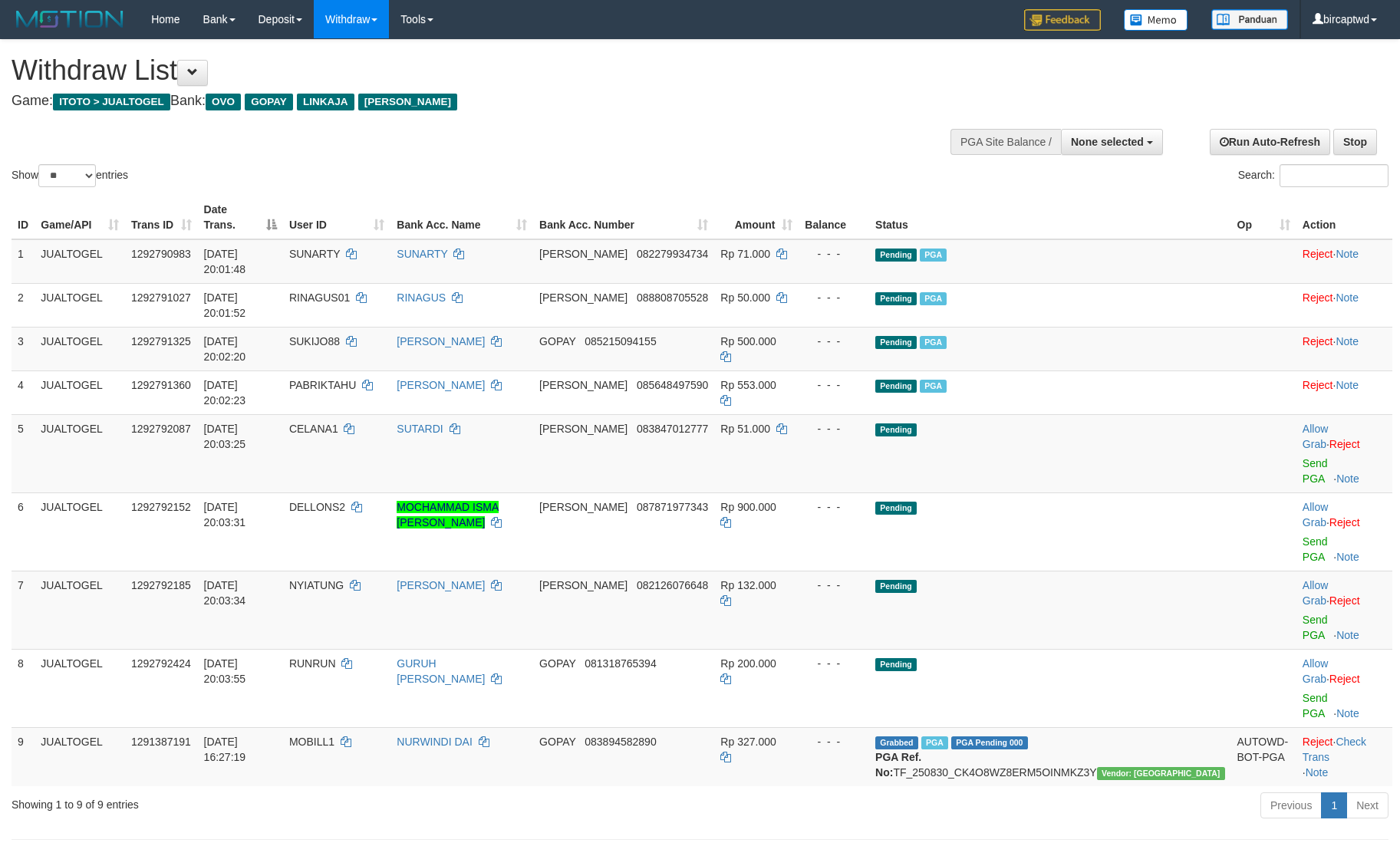
select select
select select "**"
click at [725, 790] on div "Previous 1 Next" at bounding box center [991, 807] width 794 height 33
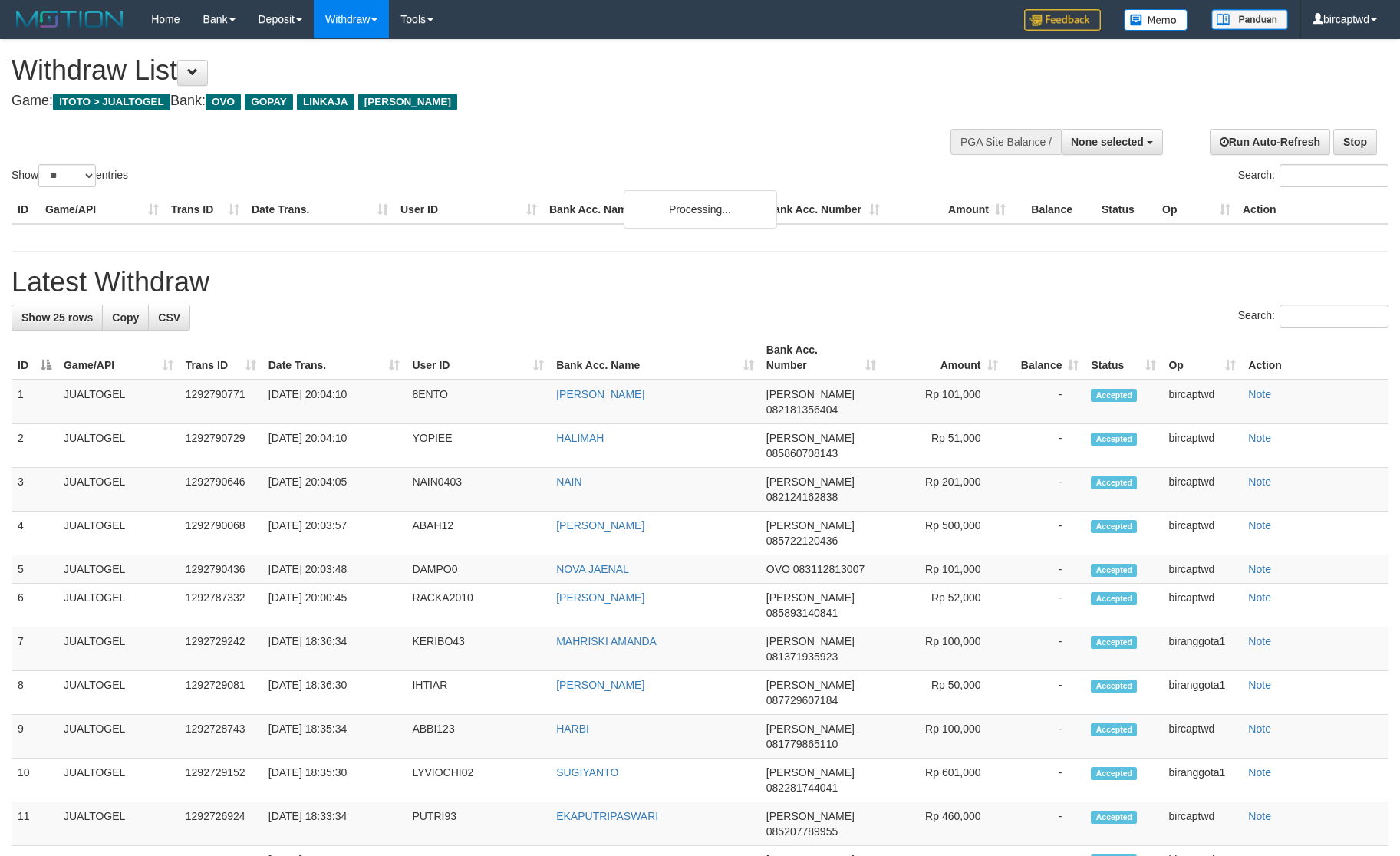
select select
select select "**"
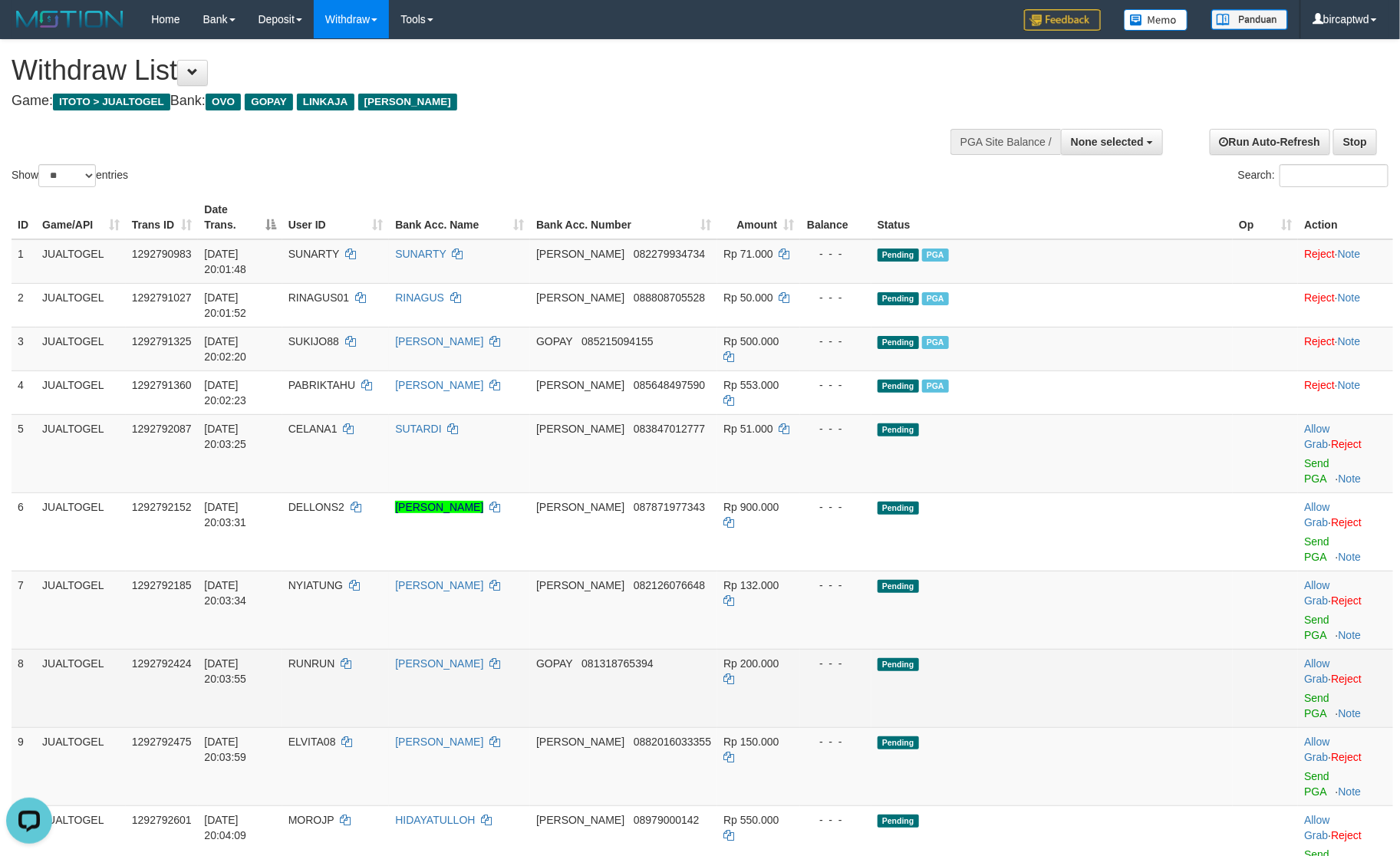
click at [1080, 649] on td "Pending" at bounding box center [1053, 688] width 361 height 78
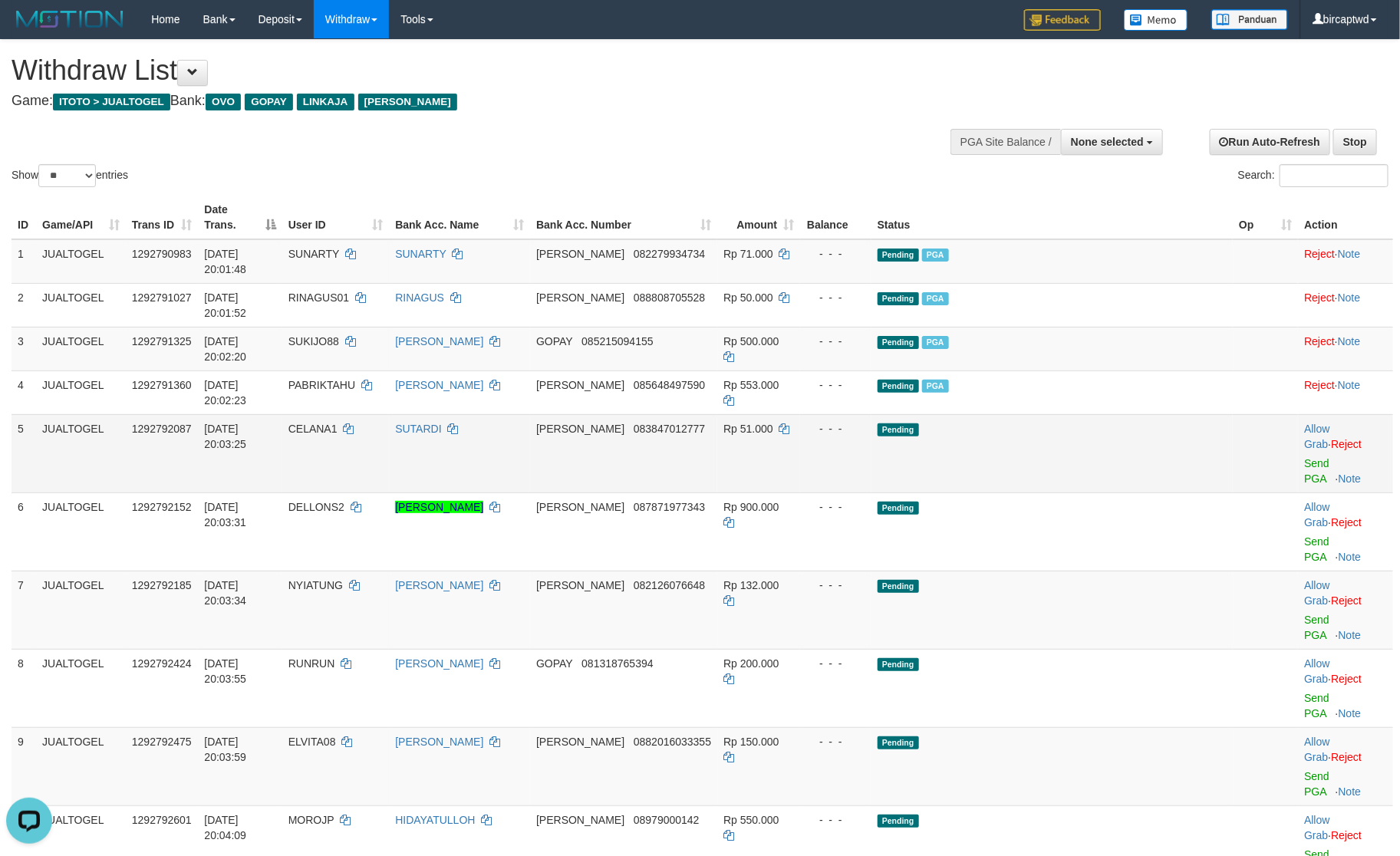
click at [1298, 414] on td "Allow Grab · Reject Send PGA · Note" at bounding box center [1346, 453] width 95 height 78
click at [1305, 457] on link "Send PGA" at bounding box center [1317, 471] width 25 height 28
click at [1305, 535] on link "Send PGA" at bounding box center [1317, 549] width 25 height 28
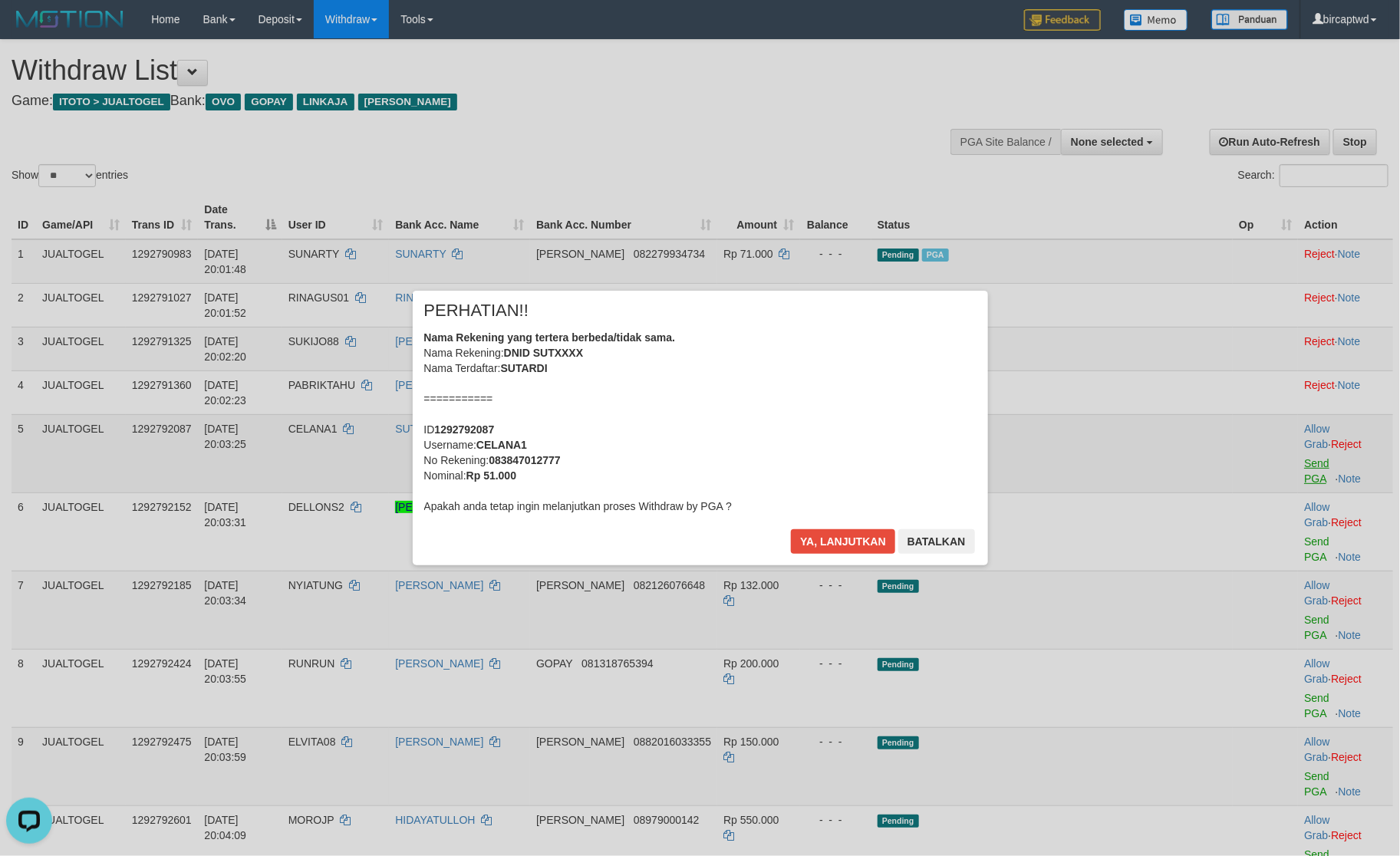
click at [1297, 463] on div "× PERHATIAN!! Nama Rekening yang tertera berbeda/tidak sama. Nama Rekening: DNI…" at bounding box center [700, 428] width 1400 height 336
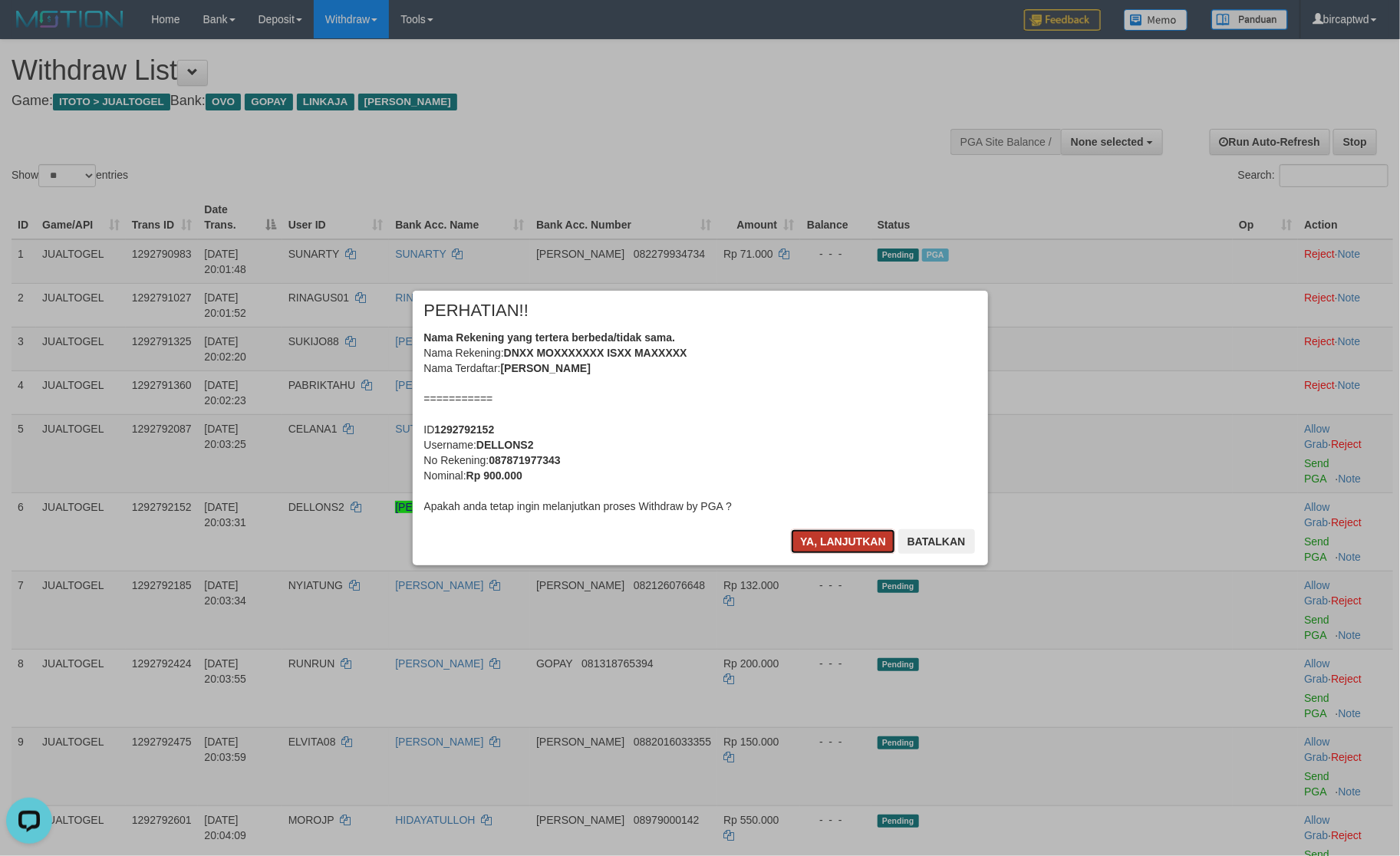
click at [882, 543] on button "Ya, lanjutkan" at bounding box center [842, 542] width 104 height 25
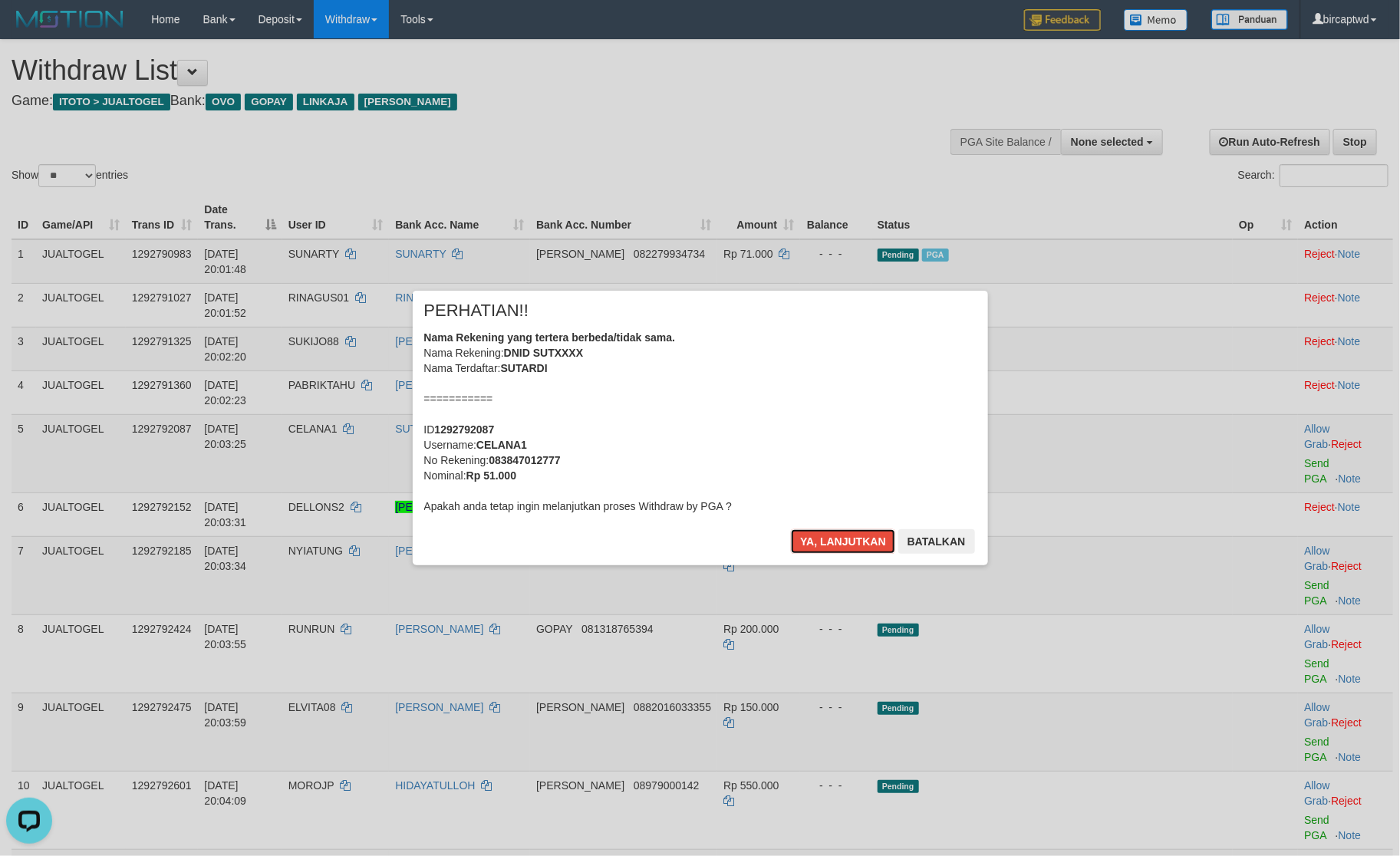
click at [882, 543] on button "Ya, lanjutkan" at bounding box center [842, 542] width 104 height 25
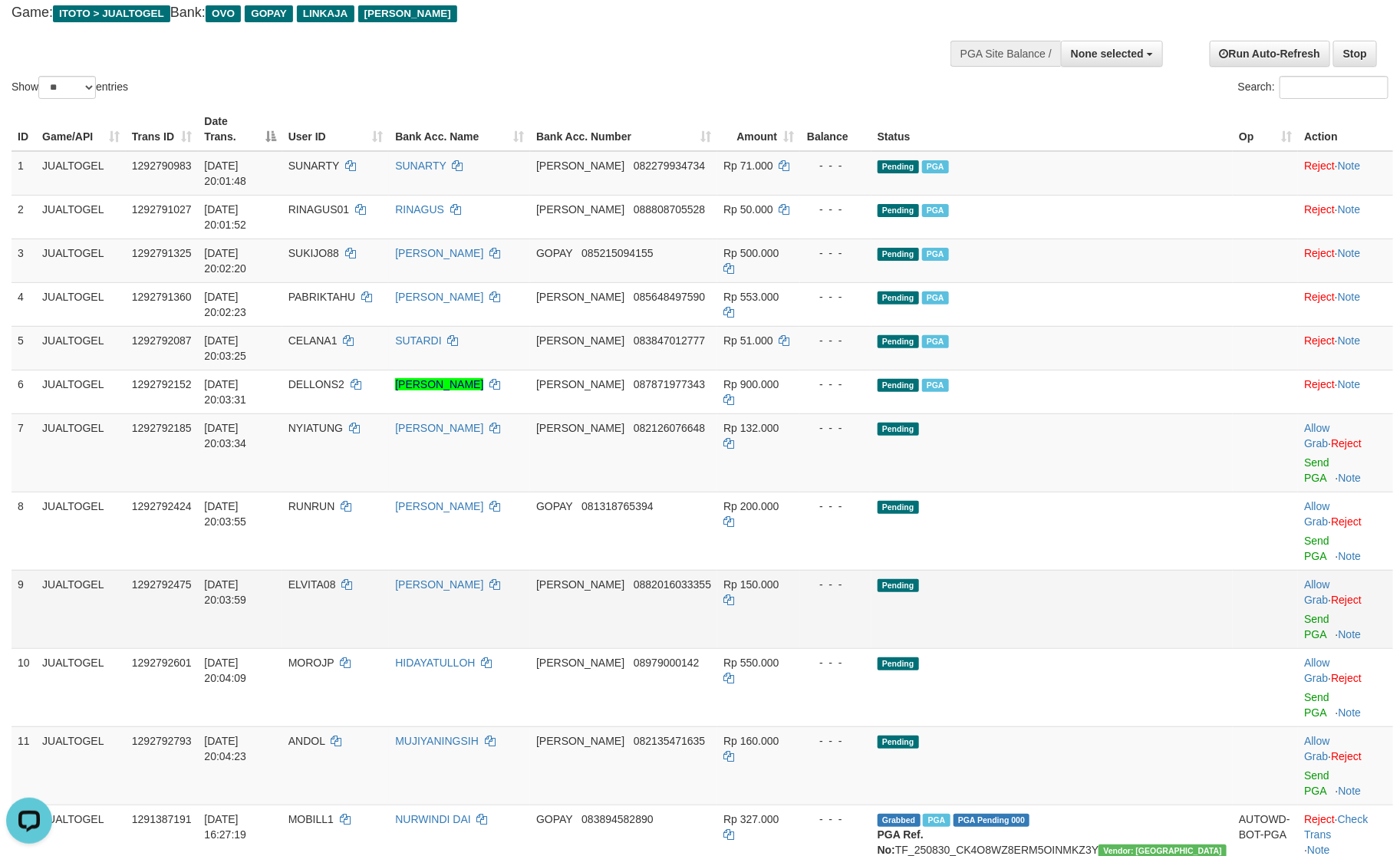
scroll to position [115, 0]
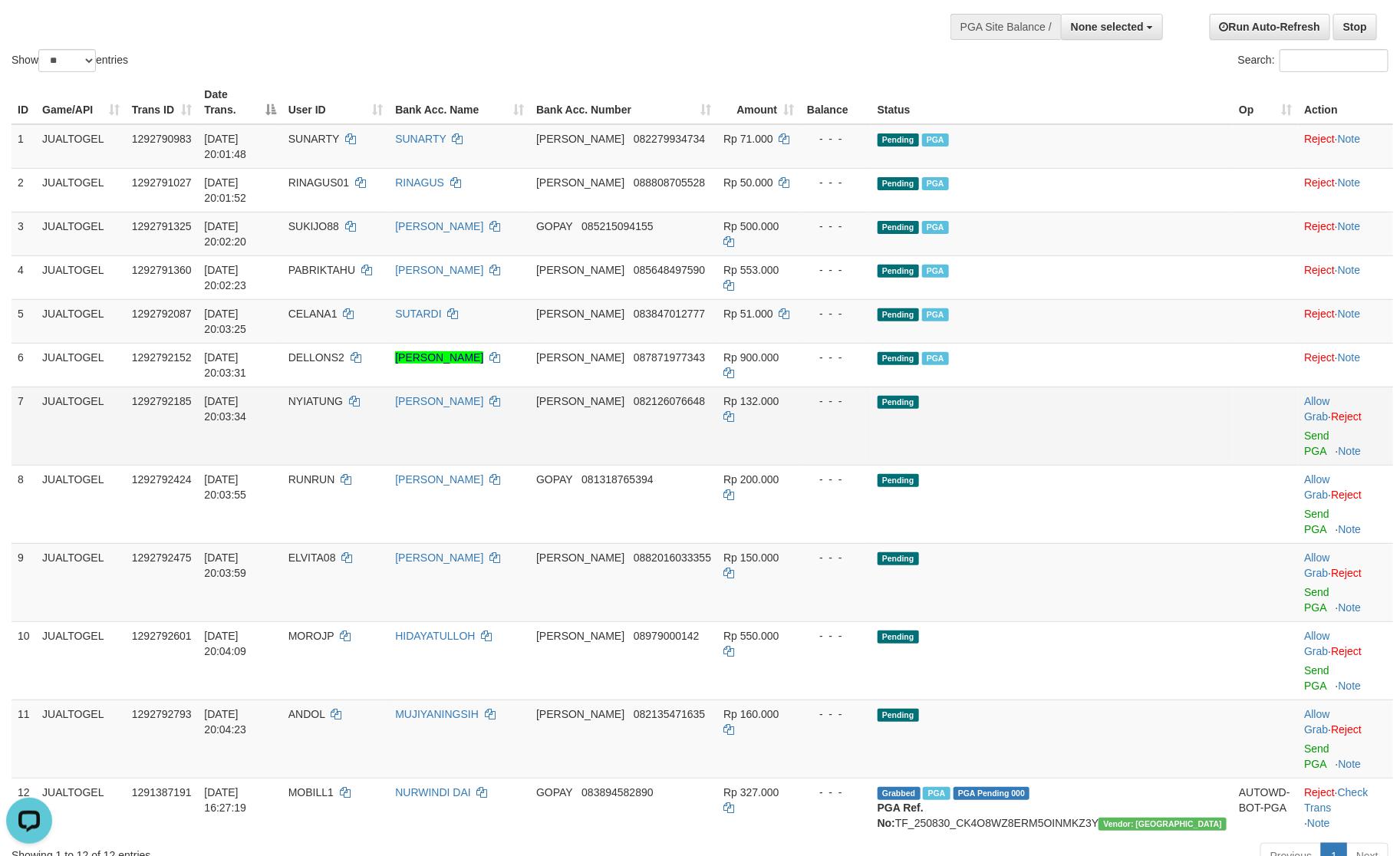
click at [1298, 387] on td "Allow Grab · Reject Send PGA · Note" at bounding box center [1346, 425] width 95 height 78
click at [1305, 429] on link "Send PGA" at bounding box center [1317, 443] width 25 height 28
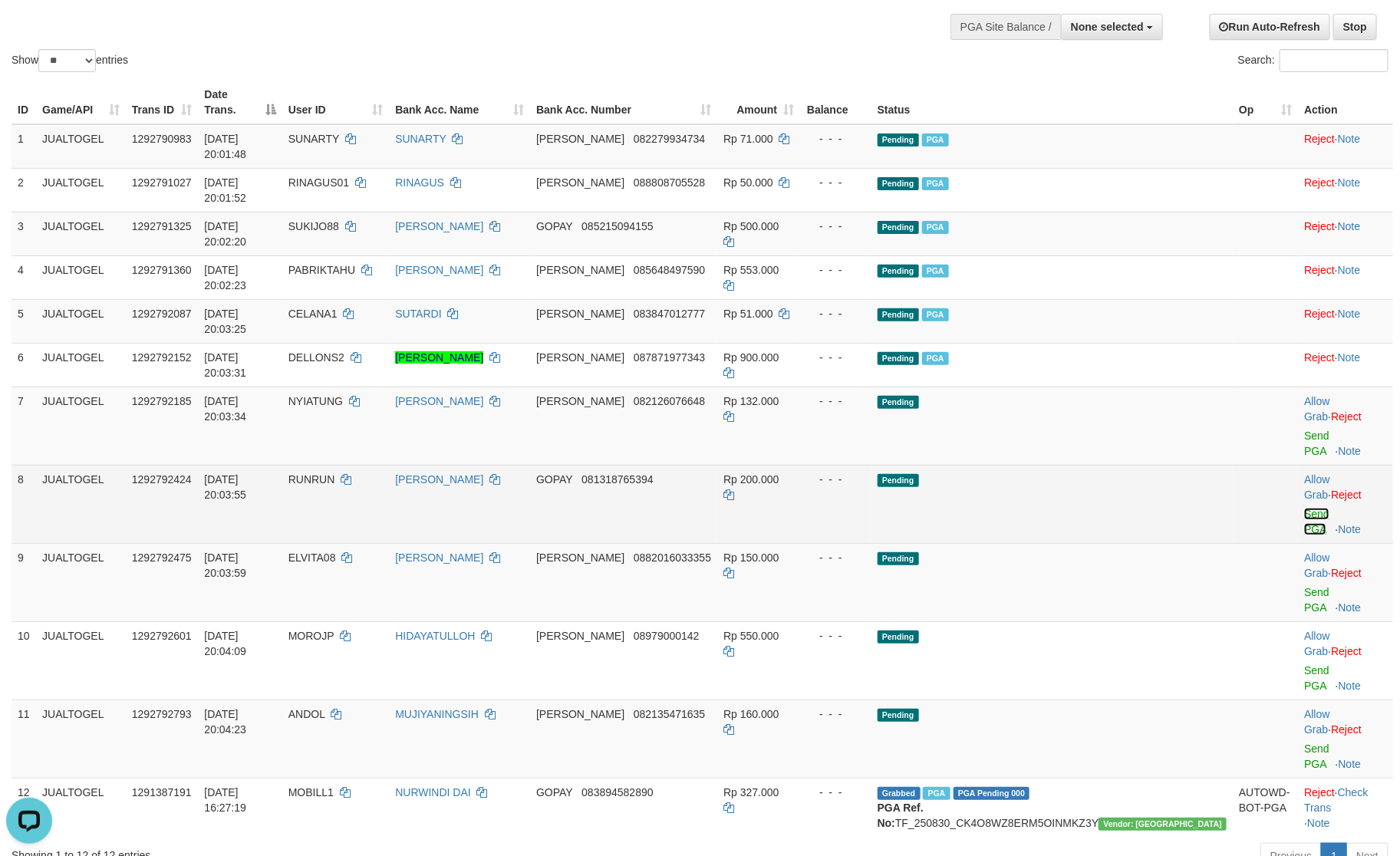
click at [1306, 508] on link "Send PGA" at bounding box center [1317, 522] width 25 height 28
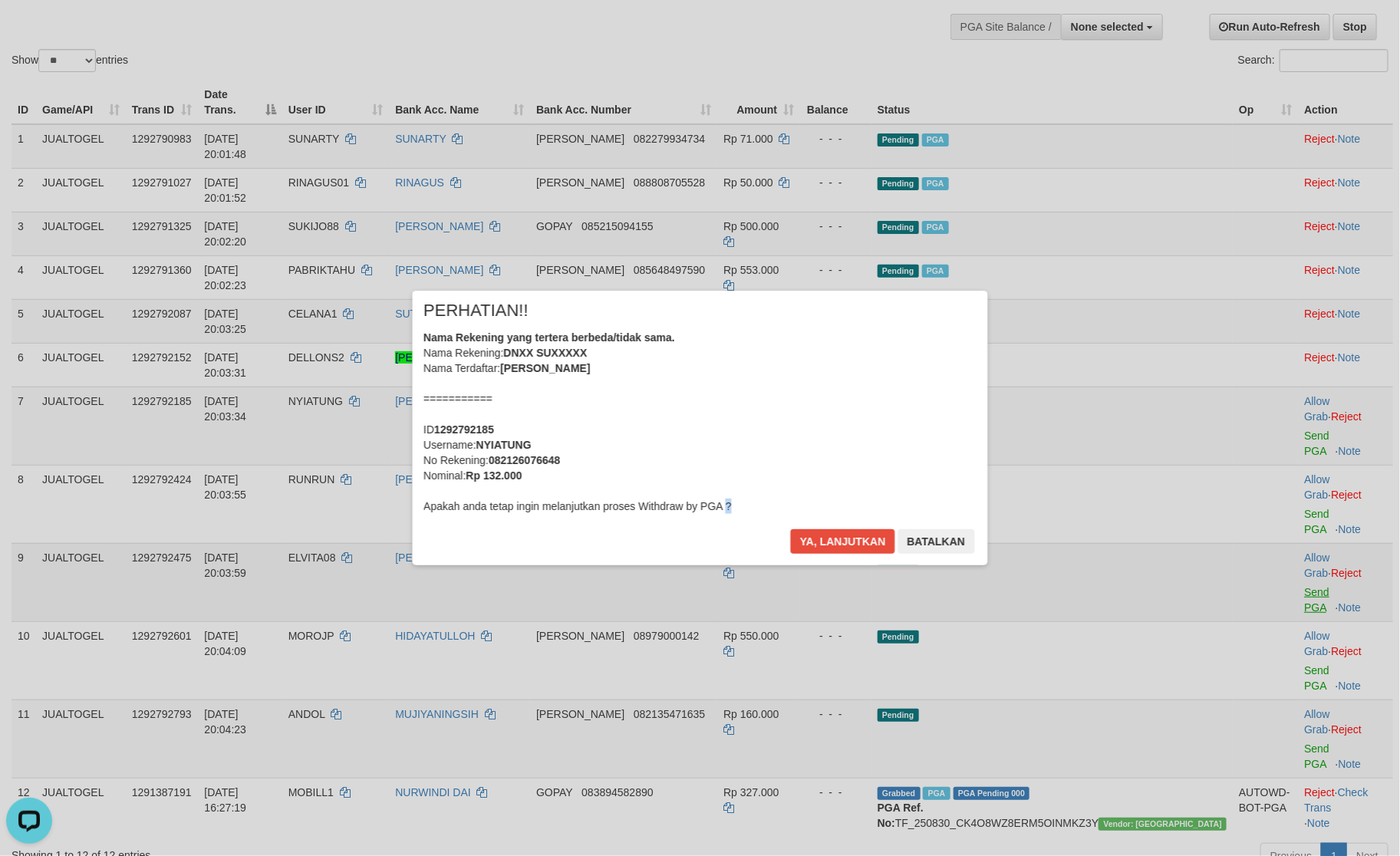
click at [1292, 405] on div "× PERHATIAN!! Nama Rekening yang tertera berbeda/tidak sama. Nama Rekening: DNX…" at bounding box center [700, 428] width 1400 height 336
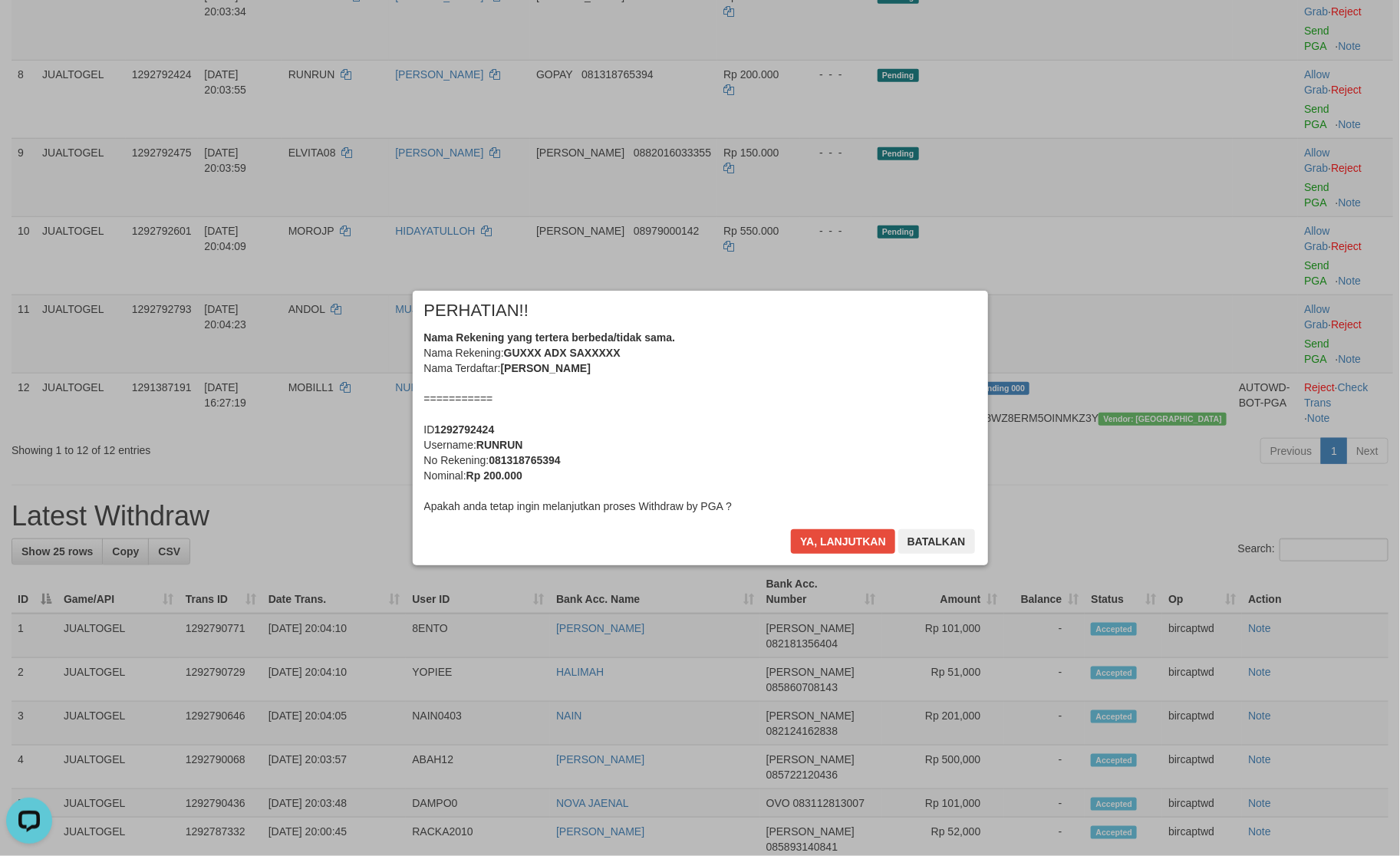
scroll to position [519, 0]
click at [873, 532] on button "Ya, lanjutkan" at bounding box center [842, 542] width 104 height 25
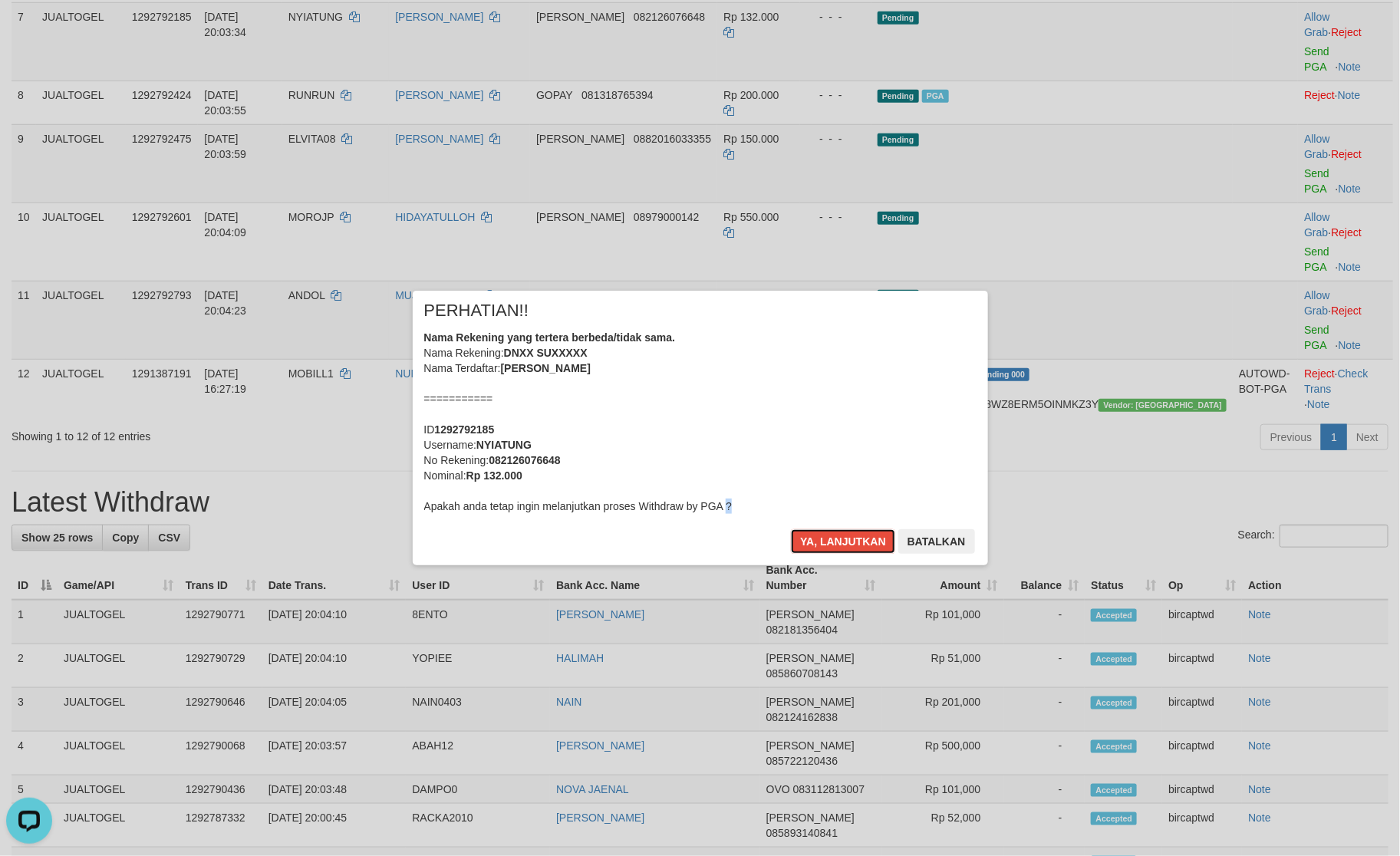
click at [873, 532] on button "Ya, lanjutkan" at bounding box center [842, 542] width 104 height 25
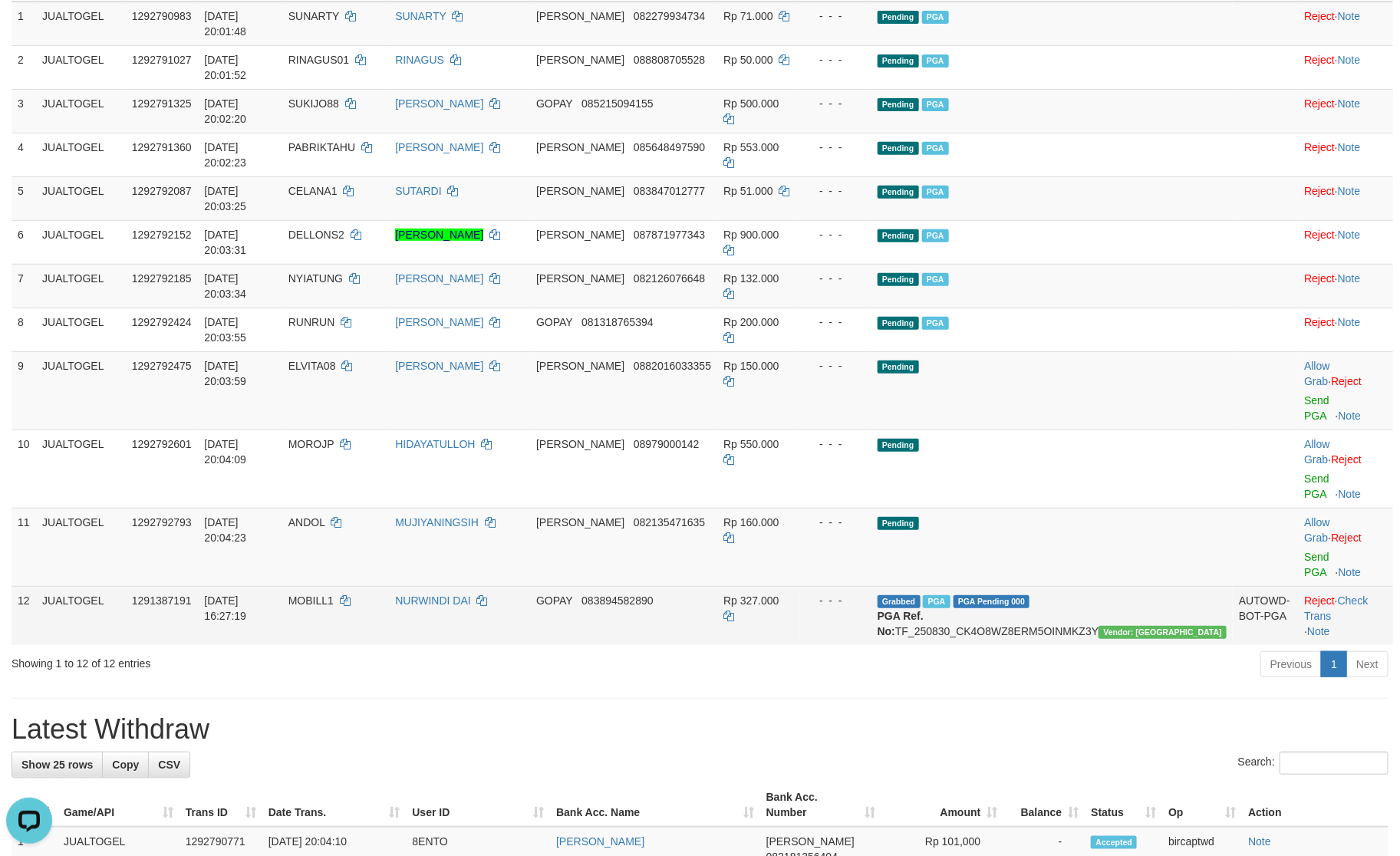
scroll to position [207, 0]
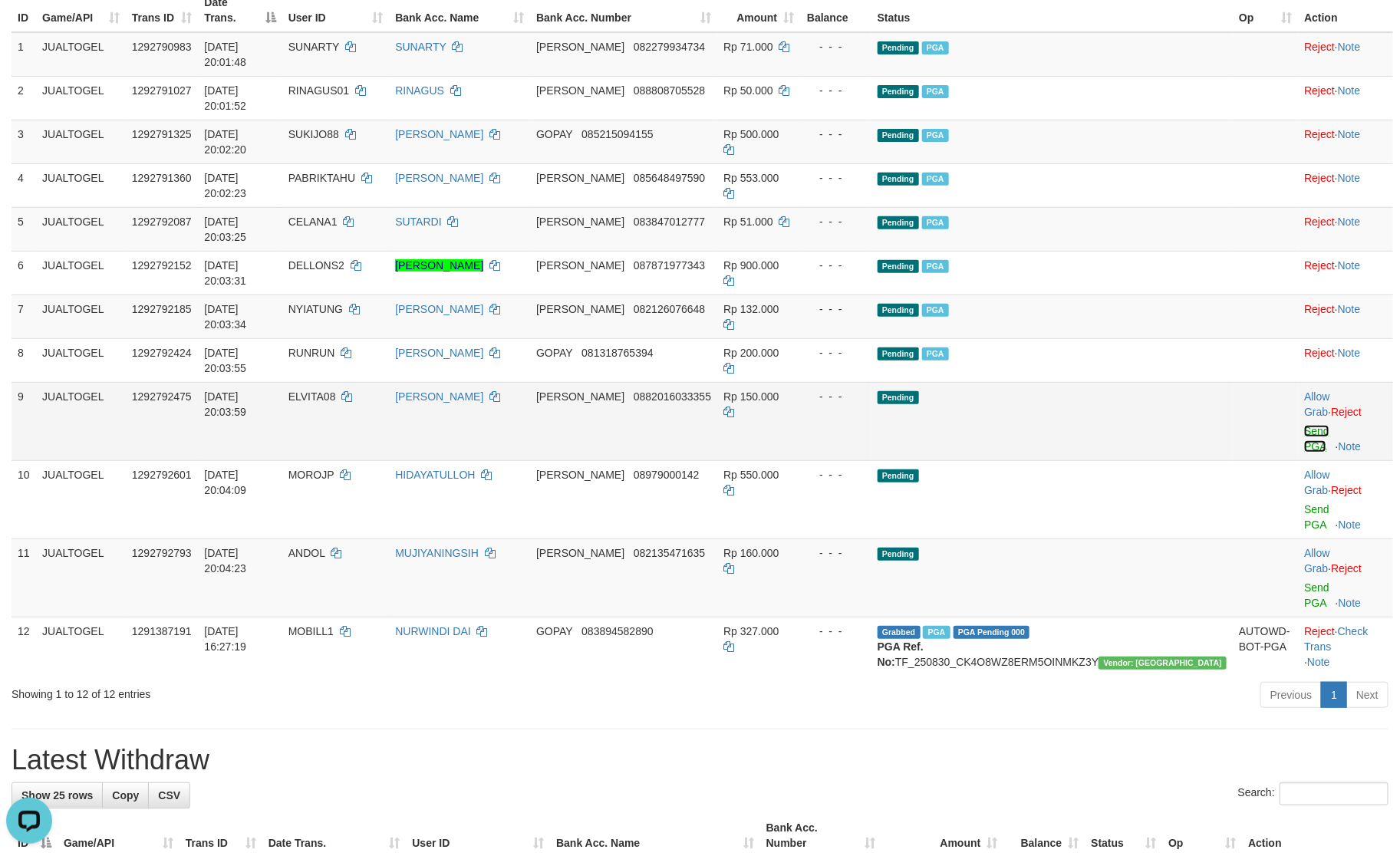
click at [1305, 425] on link "Send PGA" at bounding box center [1317, 439] width 25 height 28
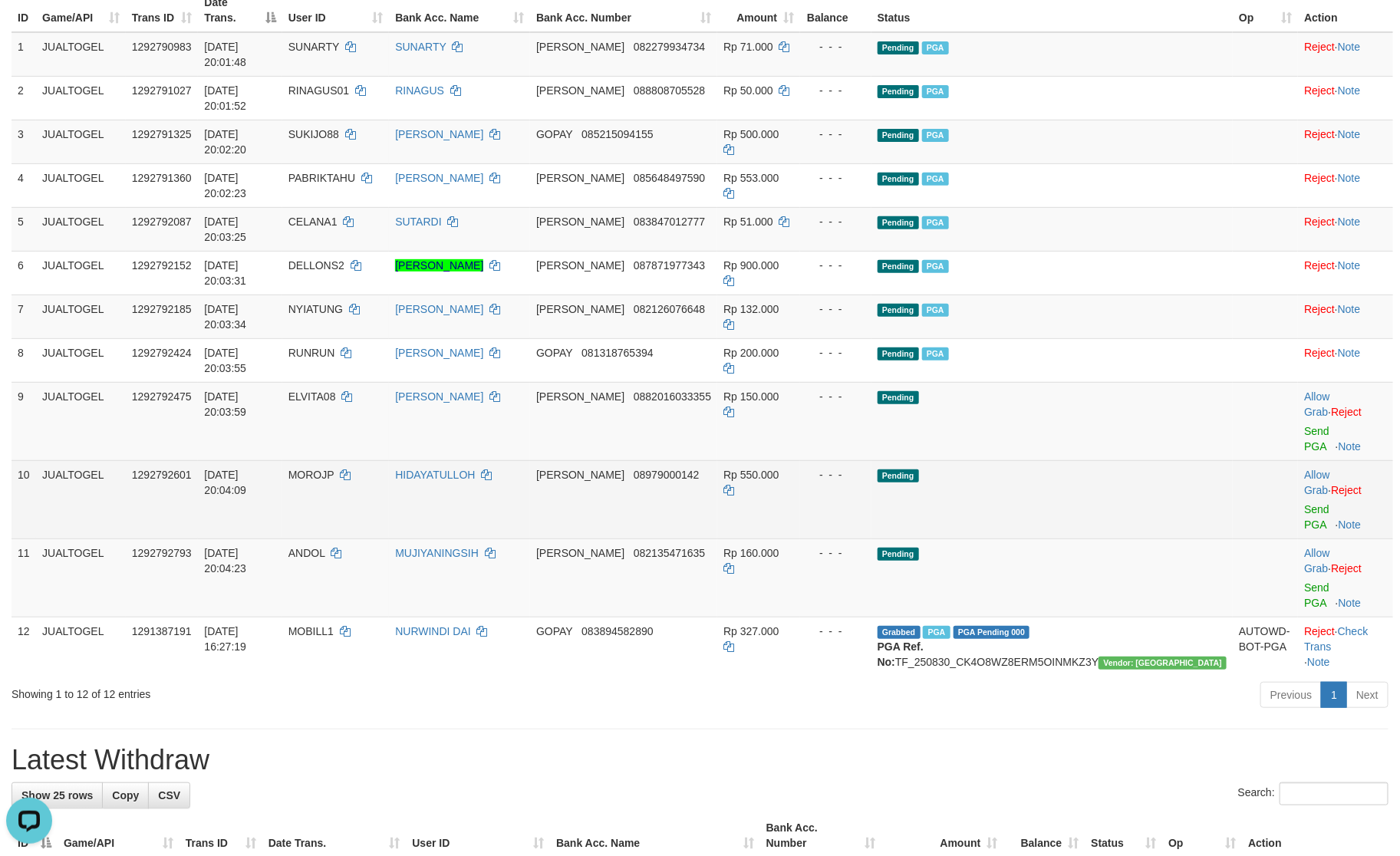
click at [1298, 460] on td "Allow Grab · Reject Send PGA · Note" at bounding box center [1346, 499] width 95 height 78
click at [1305, 503] on link "Send PGA" at bounding box center [1317, 517] width 25 height 28
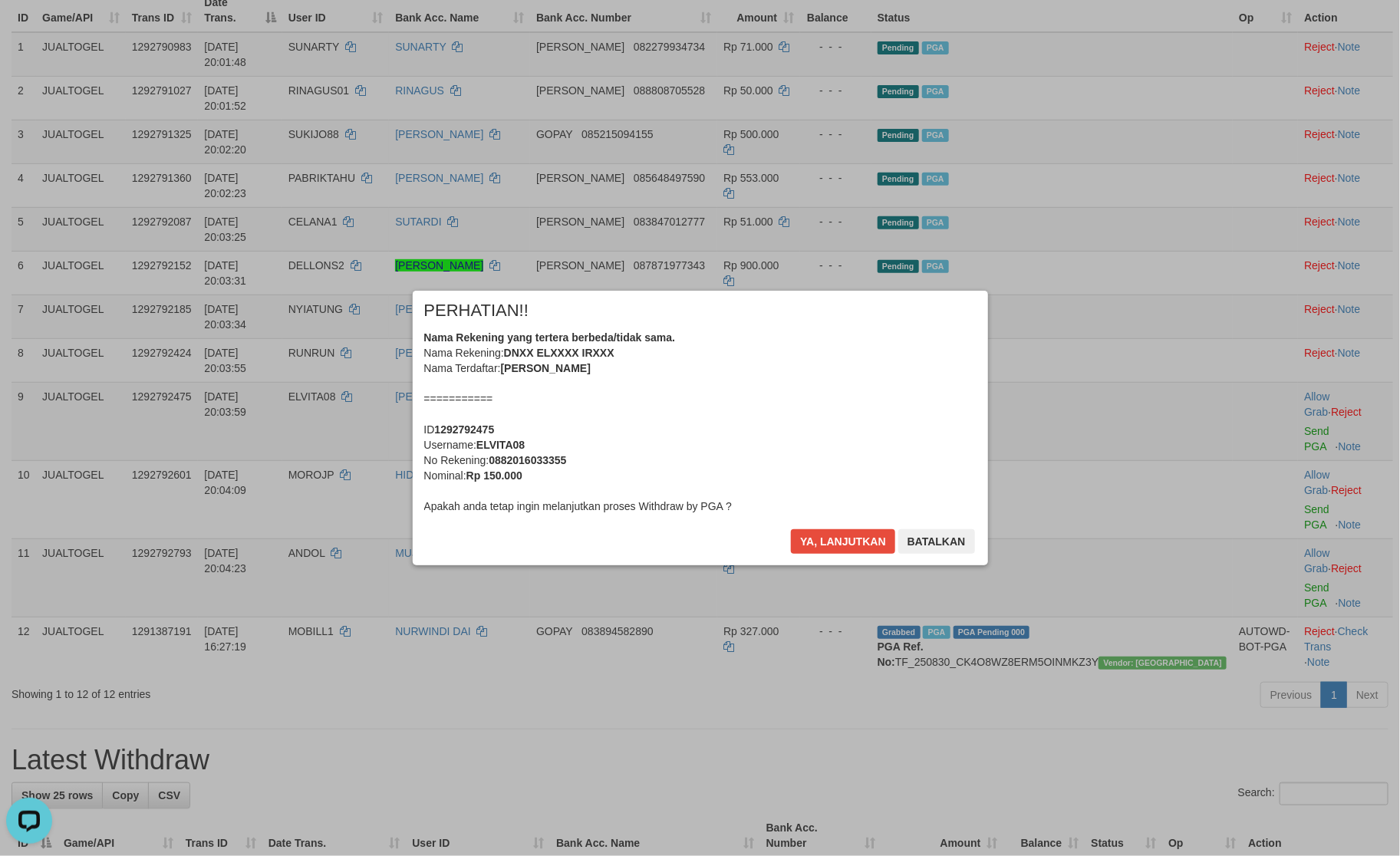
click at [869, 527] on div "× PERHATIAN!! Nama Rekening yang tertera berbeda/tidak sama. Nama Rekening: DNX…" at bounding box center [700, 428] width 576 height 275
click at [864, 533] on button "Ya, lanjutkan" at bounding box center [842, 542] width 104 height 25
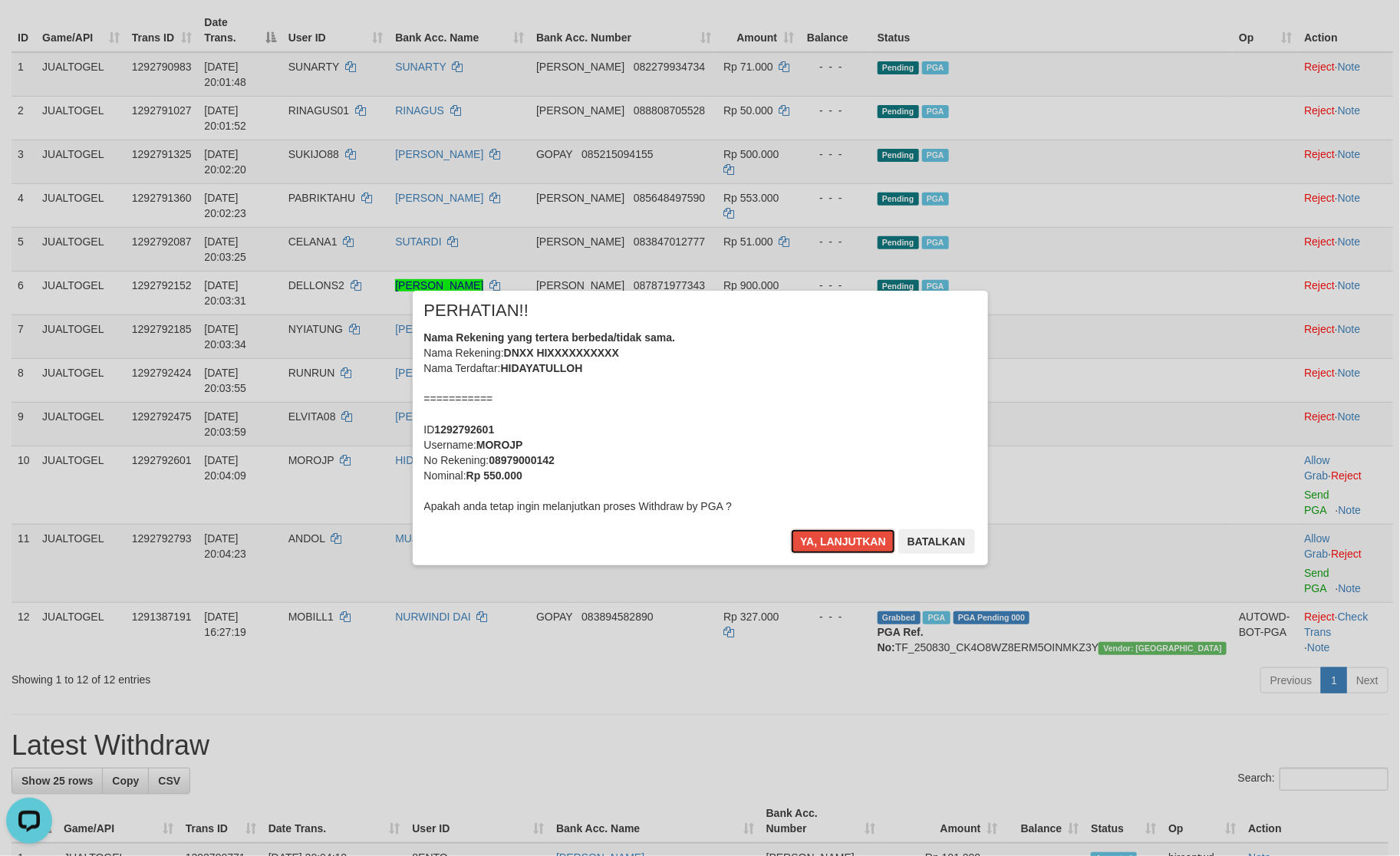
click at [864, 533] on button "Ya, lanjutkan" at bounding box center [842, 542] width 104 height 25
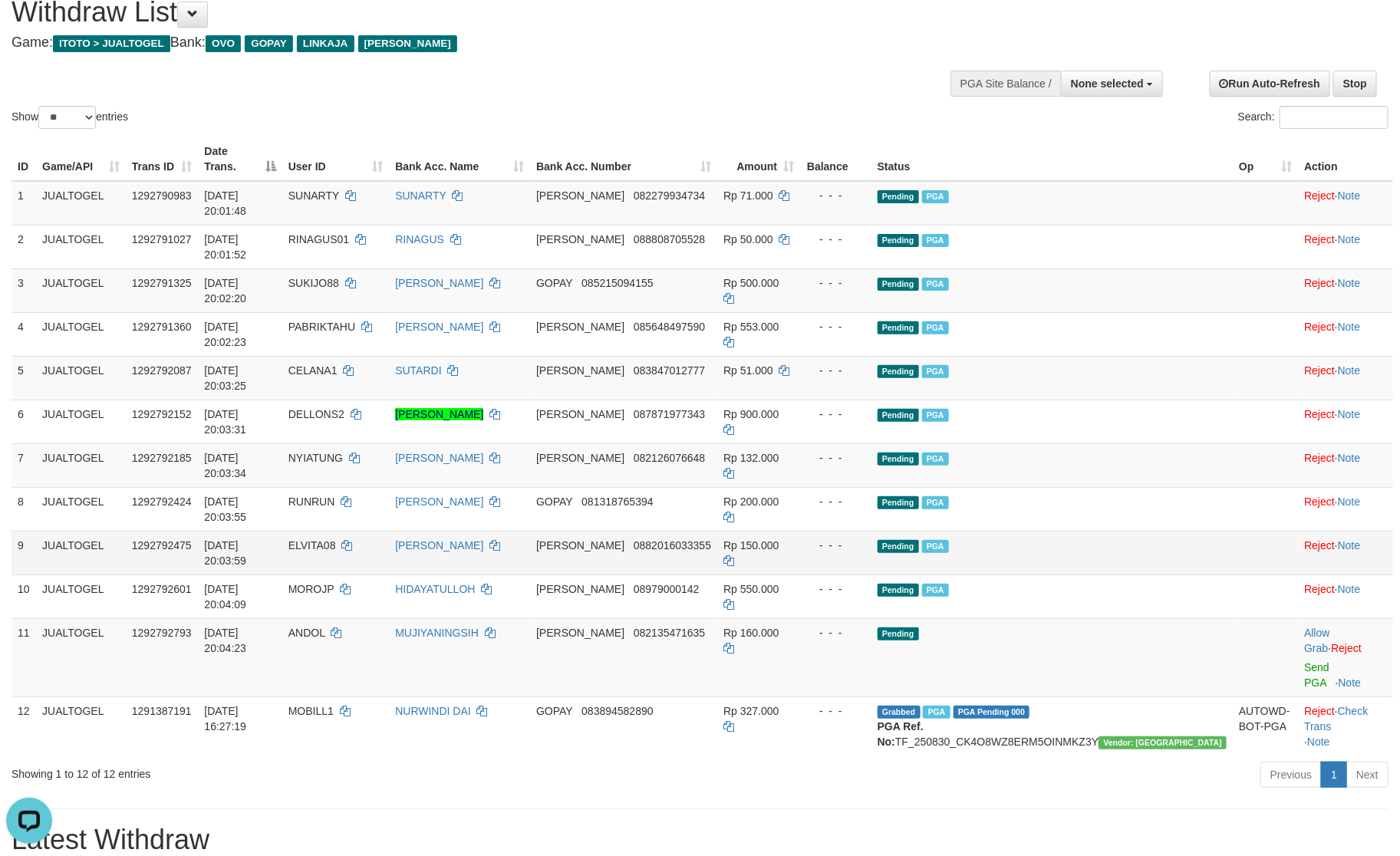
scroll to position [0, 0]
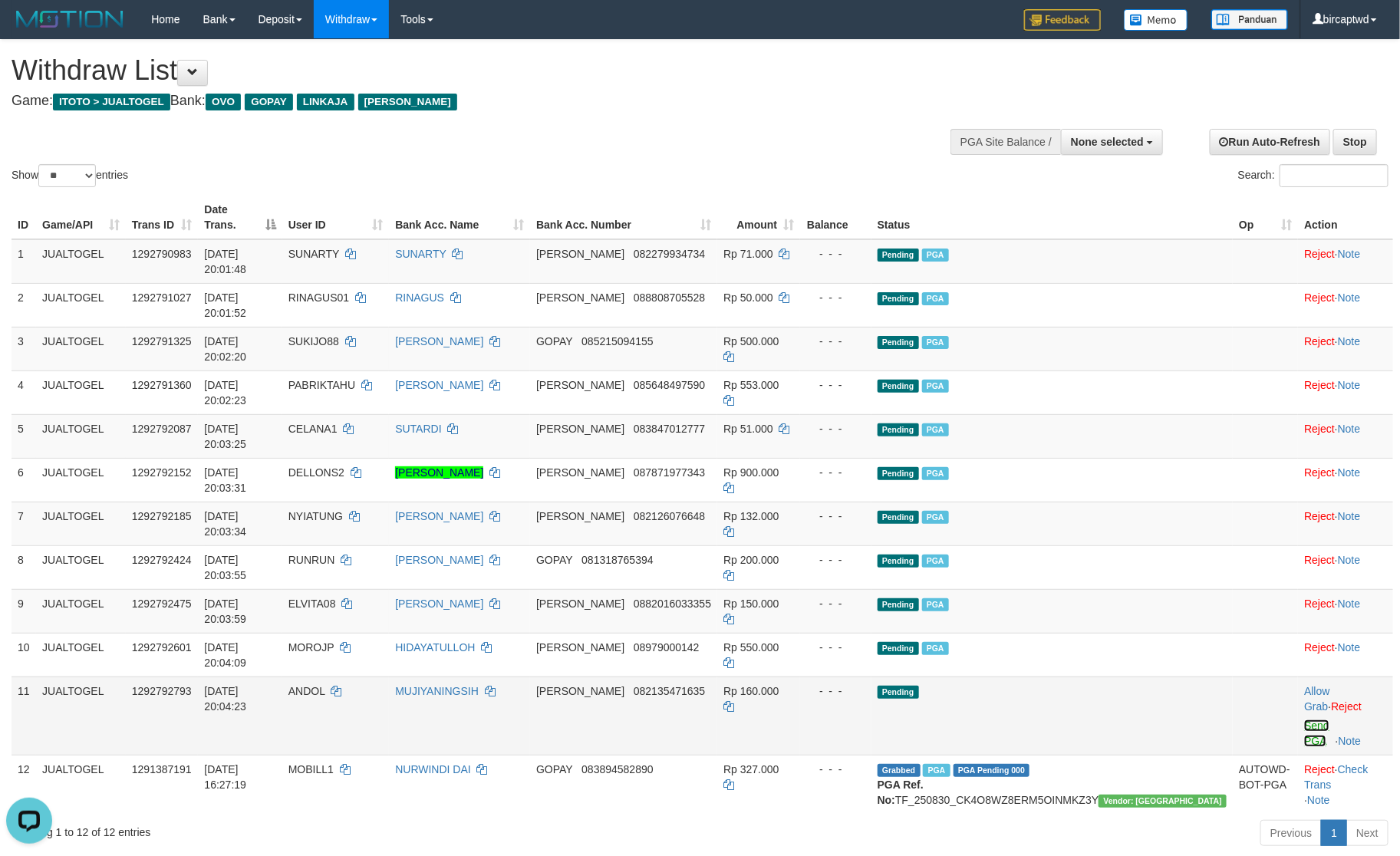
click at [1305, 720] on link "Send PGA" at bounding box center [1317, 734] width 25 height 28
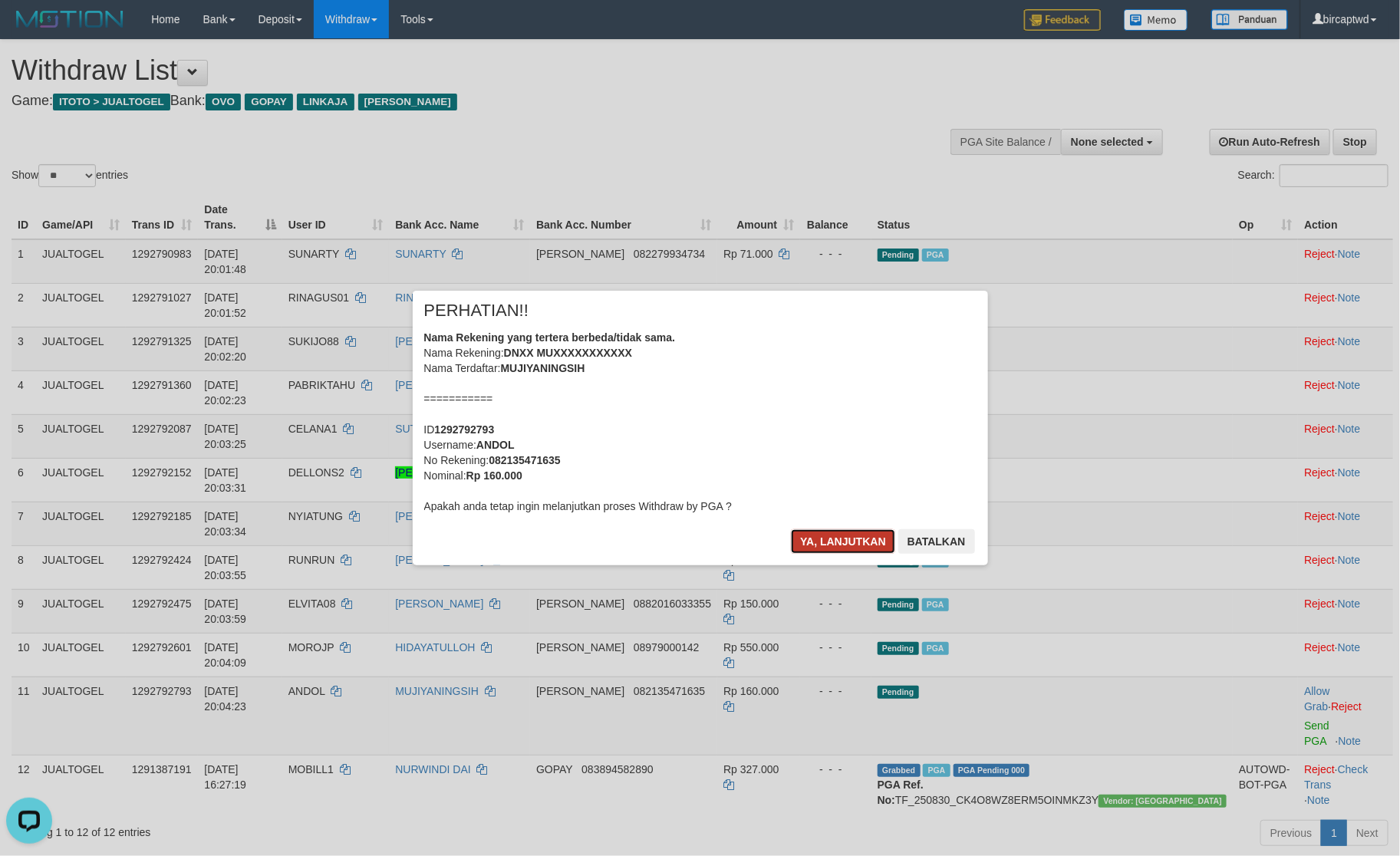
click at [811, 529] on button "Ya, lanjutkan" at bounding box center [842, 542] width 104 height 25
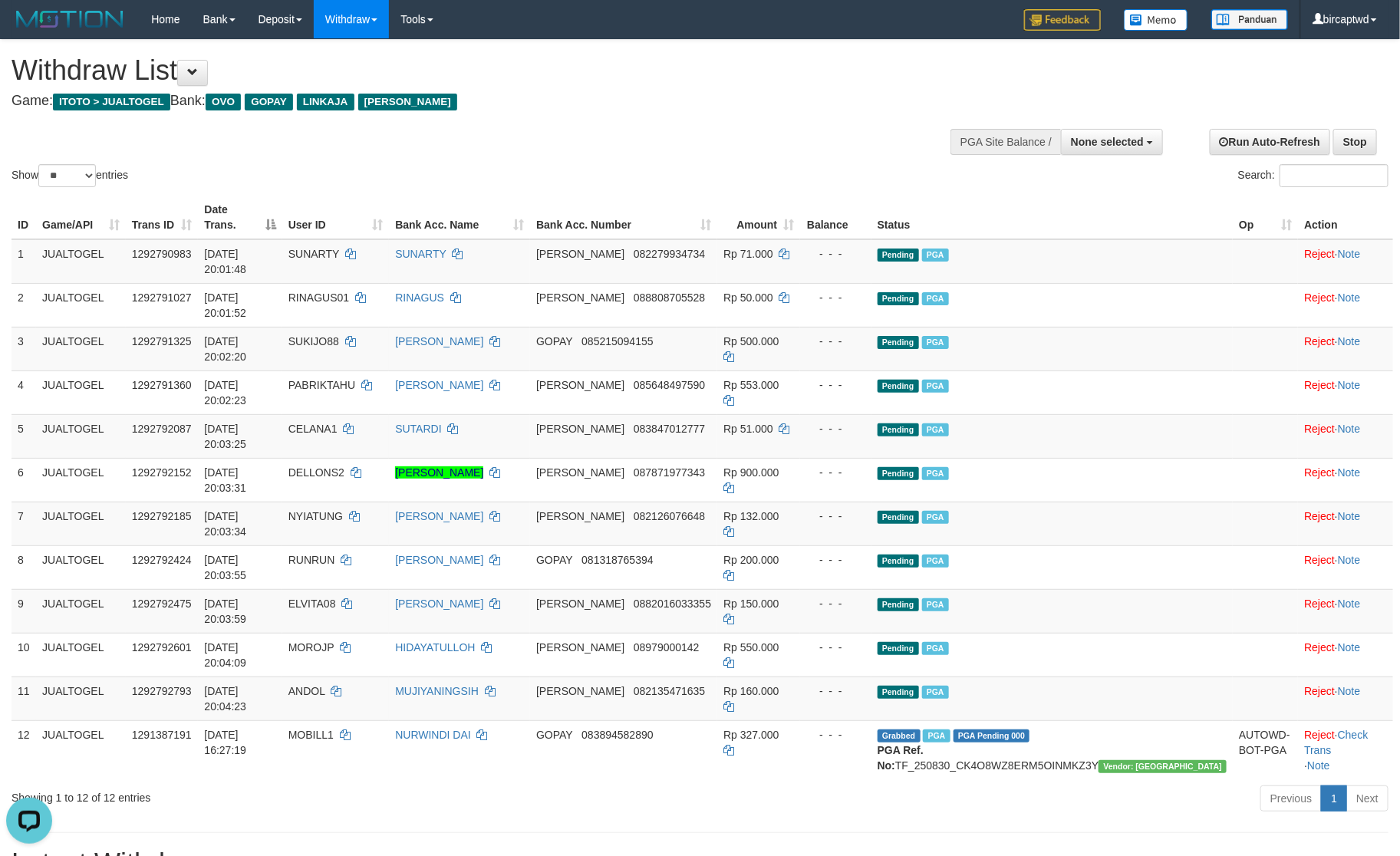
click at [638, 784] on div "Previous 1 Next" at bounding box center [991, 800] width 794 height 33
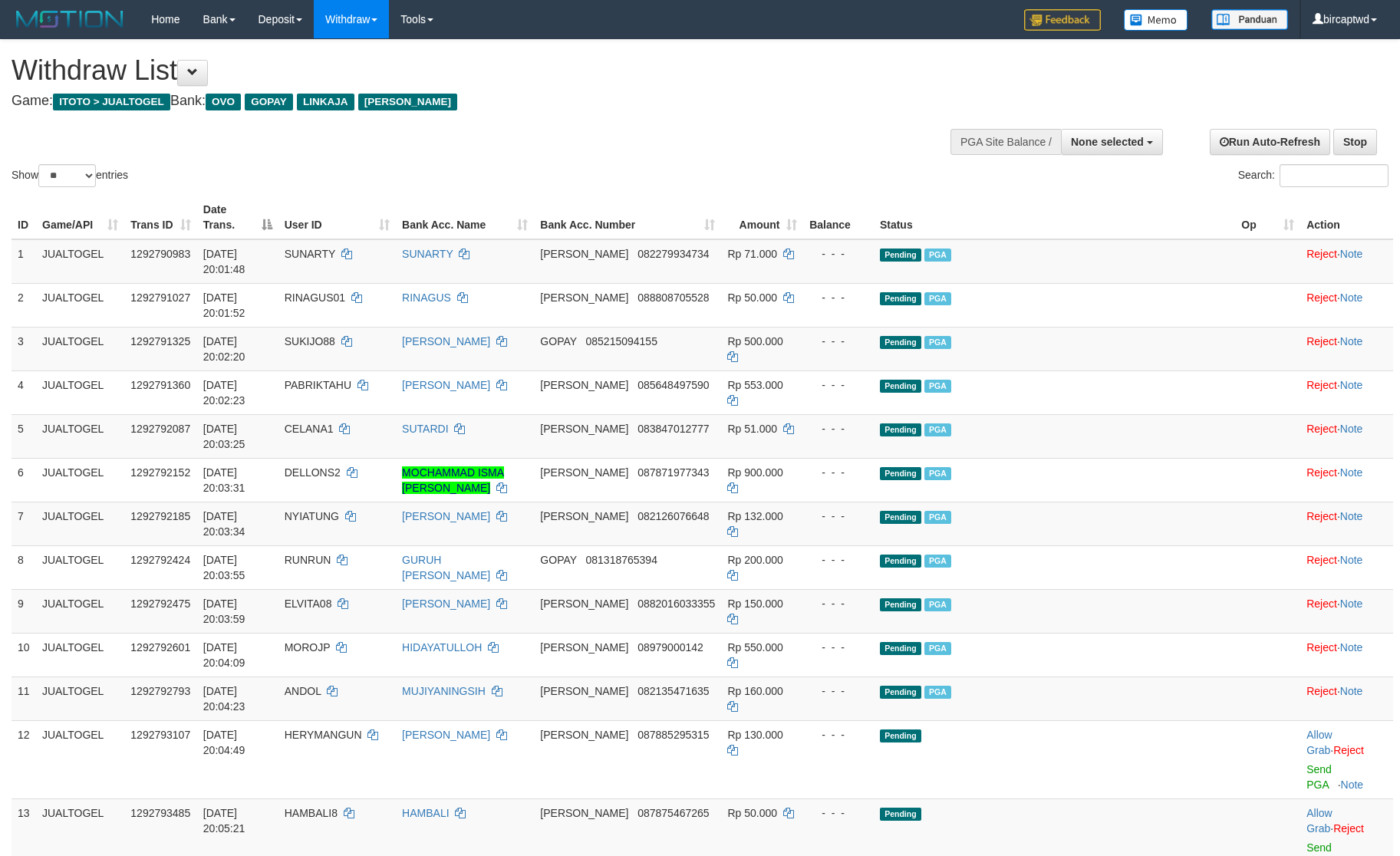
select select
select select "**"
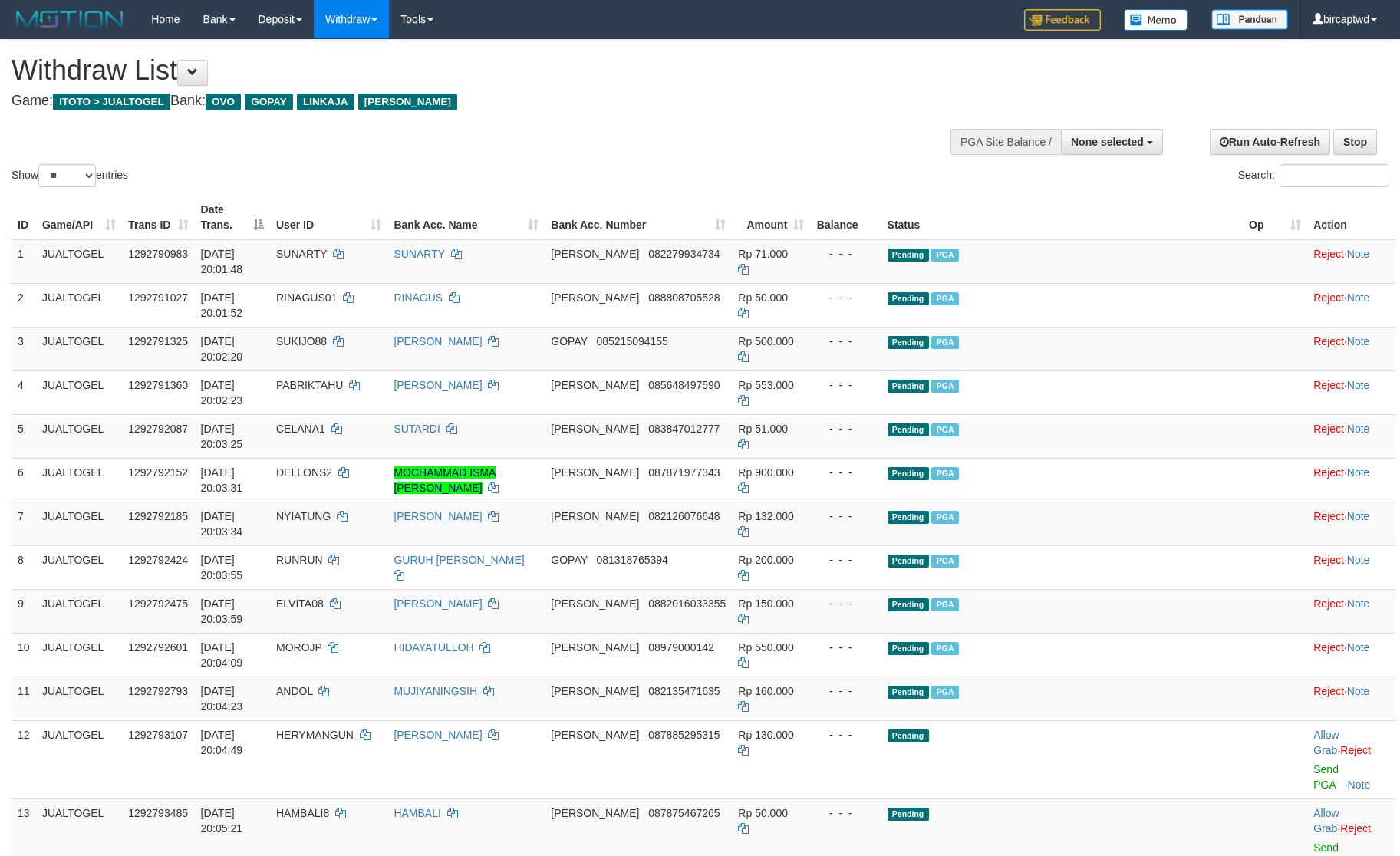
select select
select select "**"
drag, startPoint x: 1067, startPoint y: 584, endPoint x: 1335, endPoint y: 651, distance: 276.2
click at [1076, 720] on td "Pending" at bounding box center [1063, 758] width 361 height 78
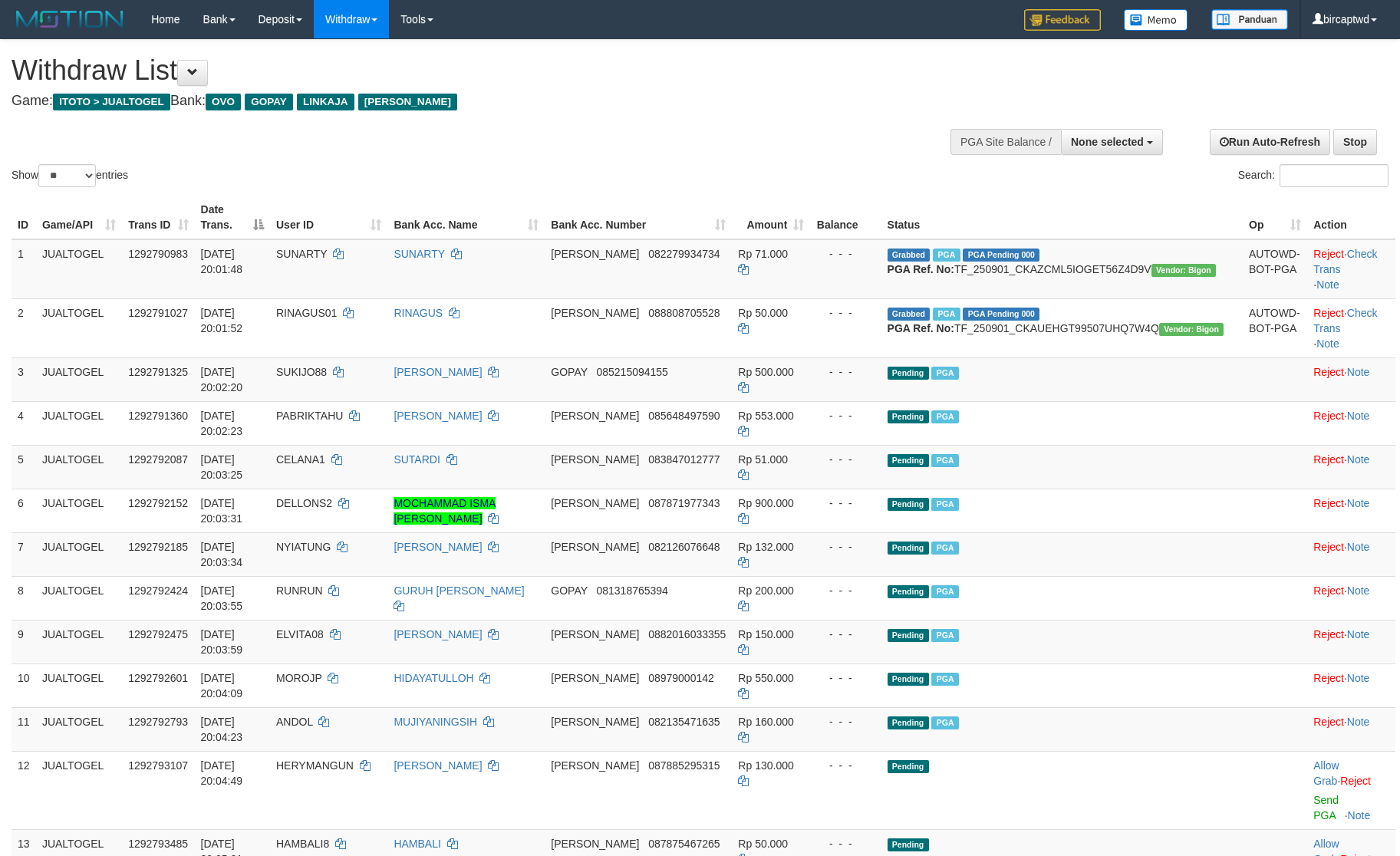
select select
select select "**"
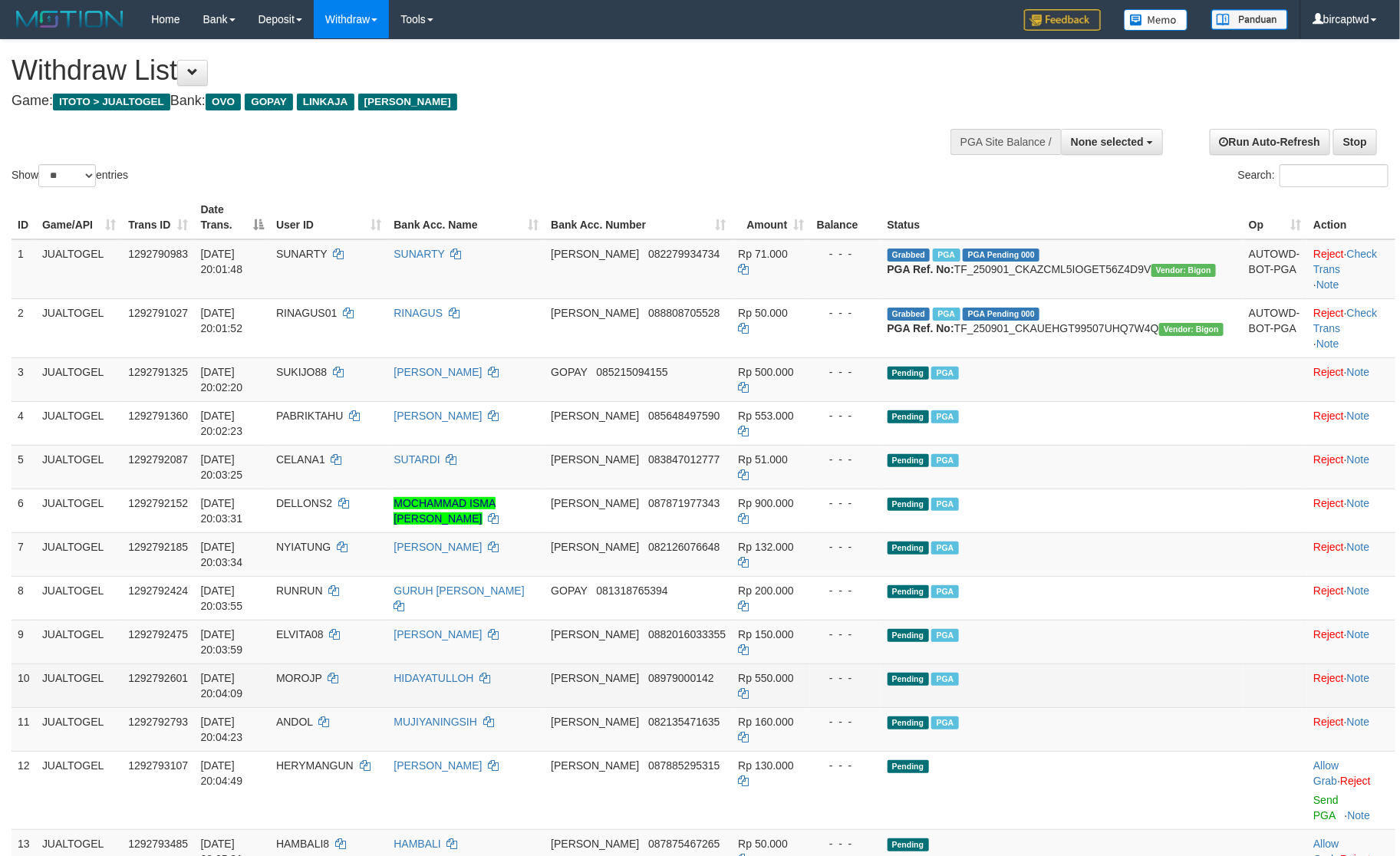
click at [1136, 663] on td "Pending PGA" at bounding box center [1063, 684] width 361 height 43
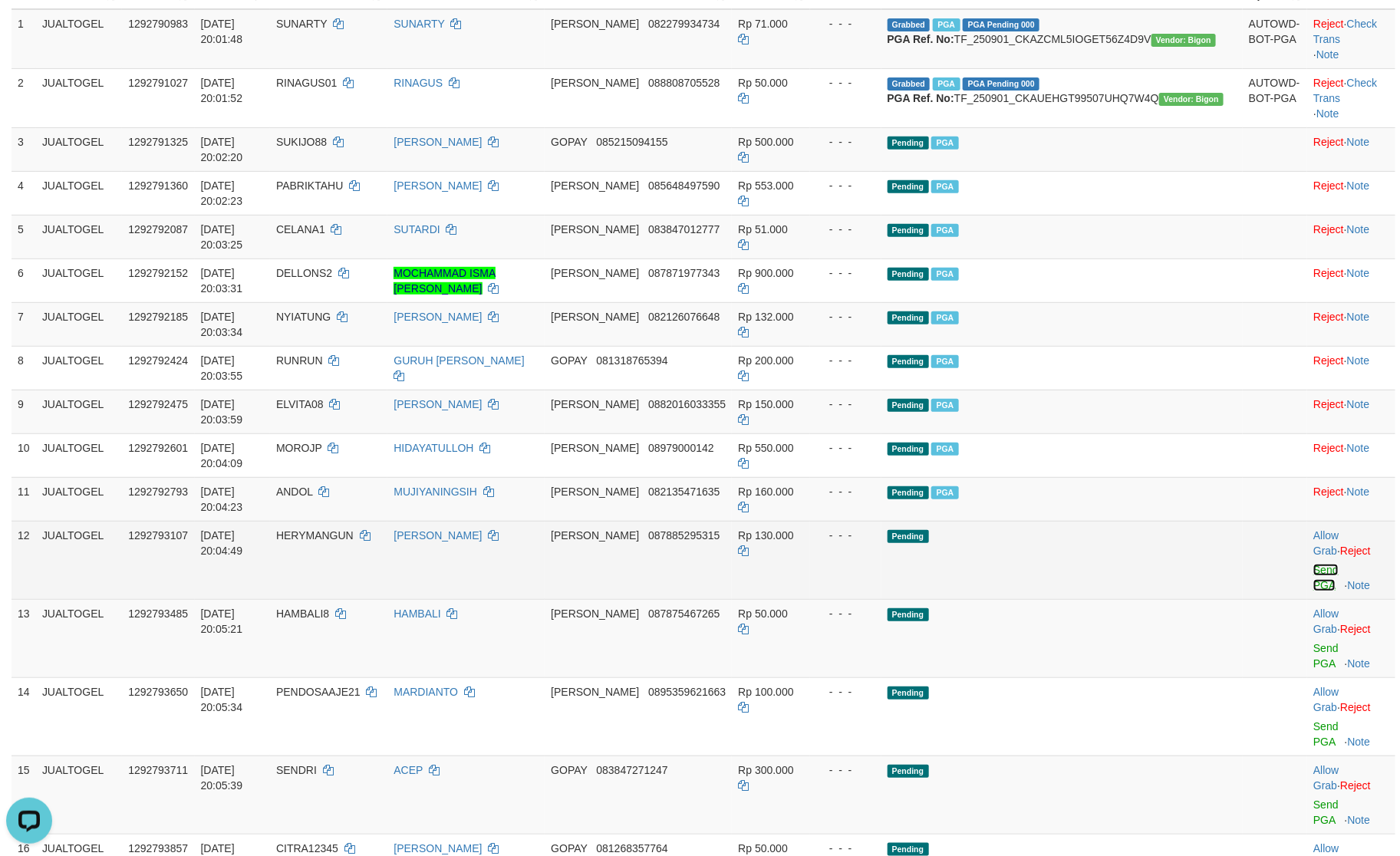
click at [1314, 564] on link "Send PGA" at bounding box center [1326, 578] width 25 height 28
click at [1307, 599] on td "Allow Grab · Reject Send PGA · Note" at bounding box center [1351, 638] width 88 height 78
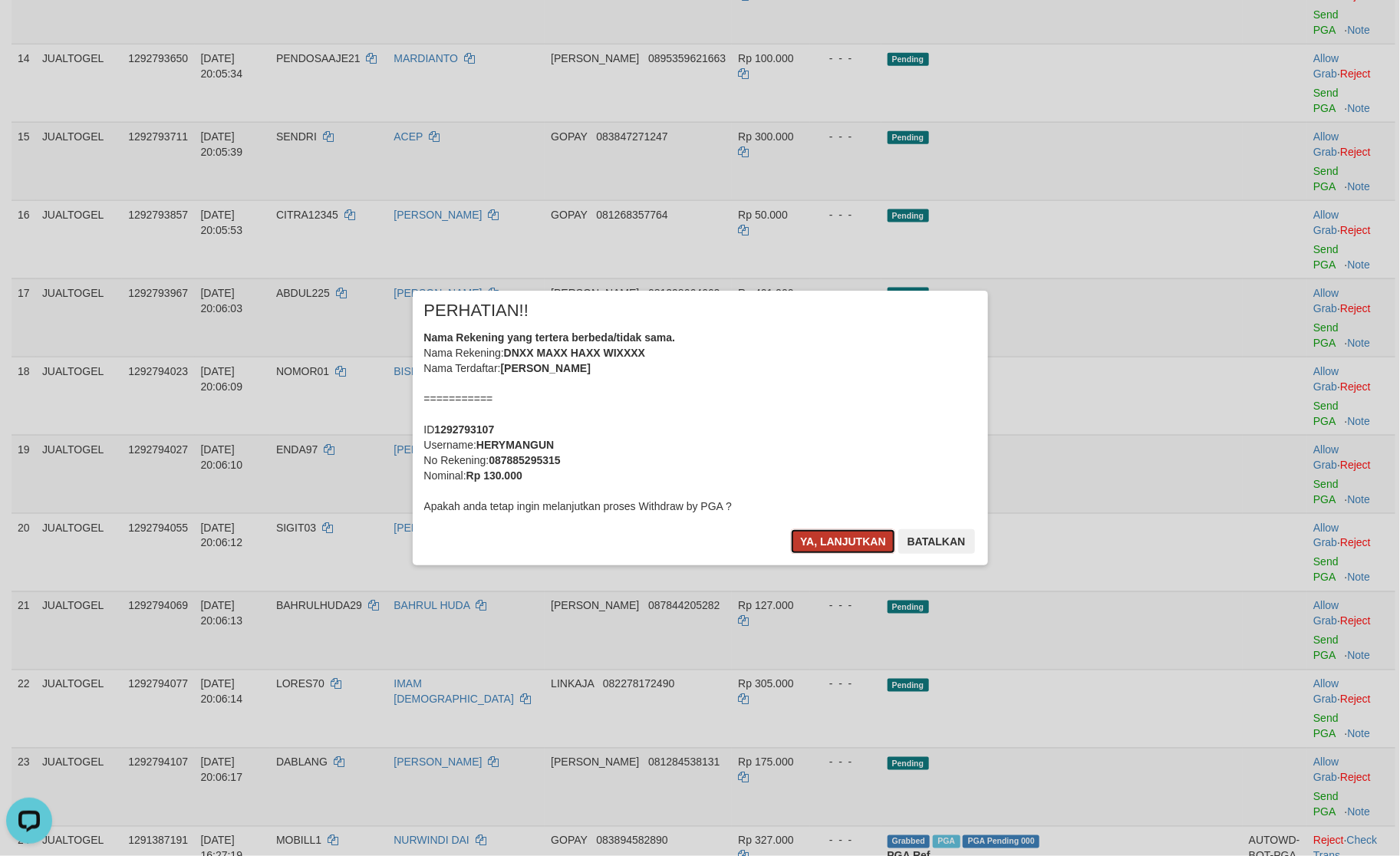
click at [824, 537] on button "Ya, lanjutkan" at bounding box center [842, 542] width 104 height 25
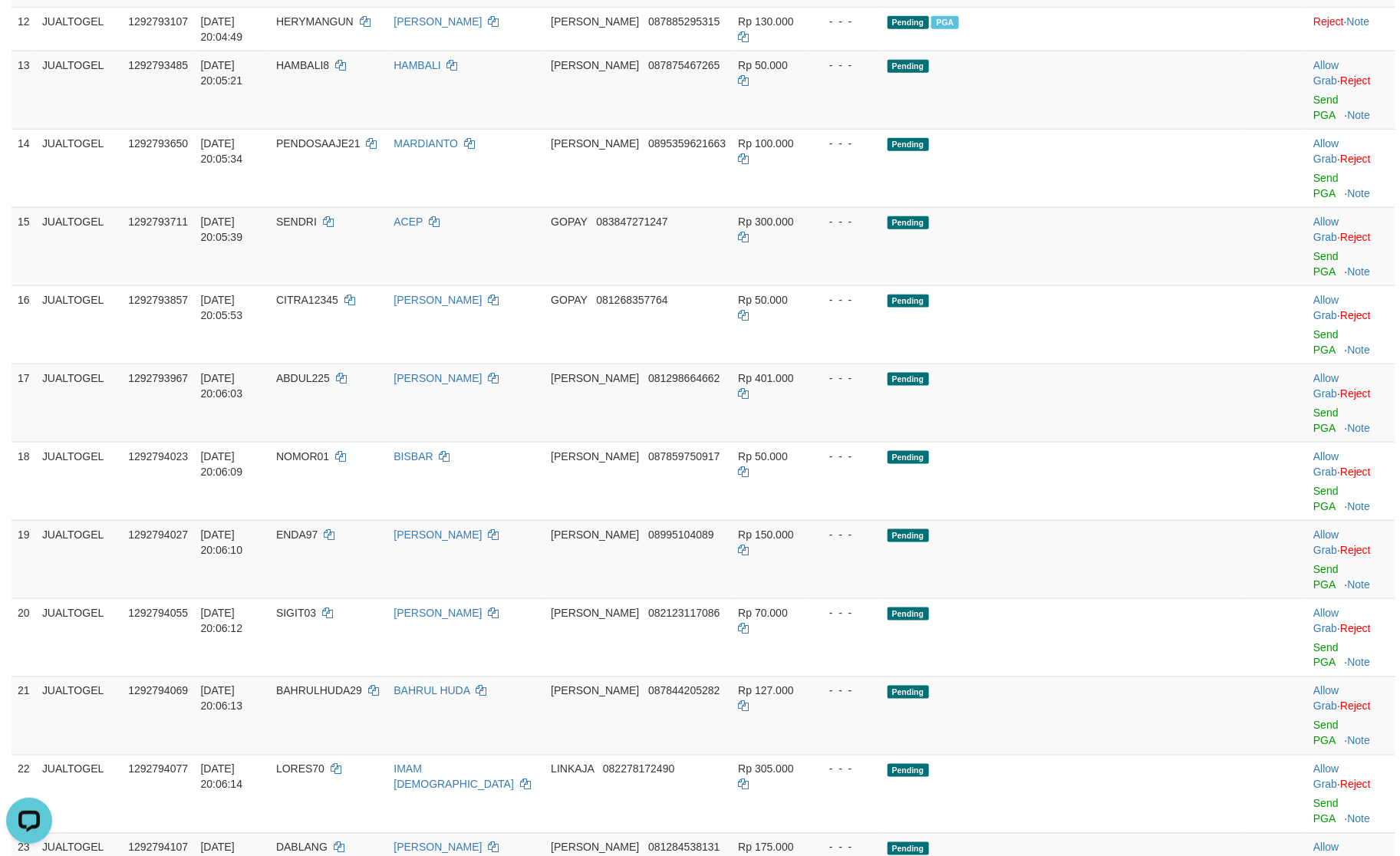
scroll to position [384, 0]
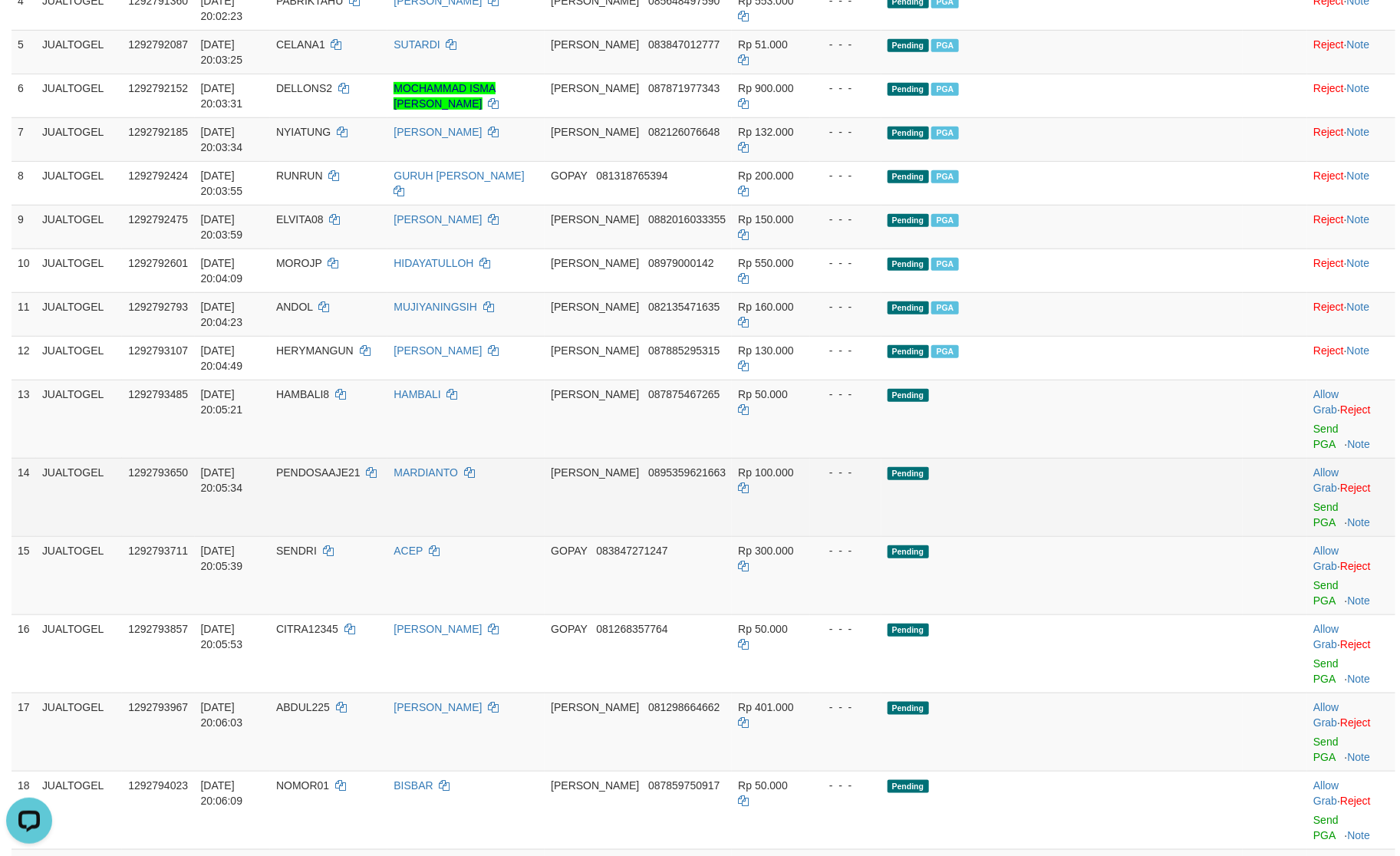
click at [1164, 458] on td "Pending" at bounding box center [1063, 497] width 361 height 78
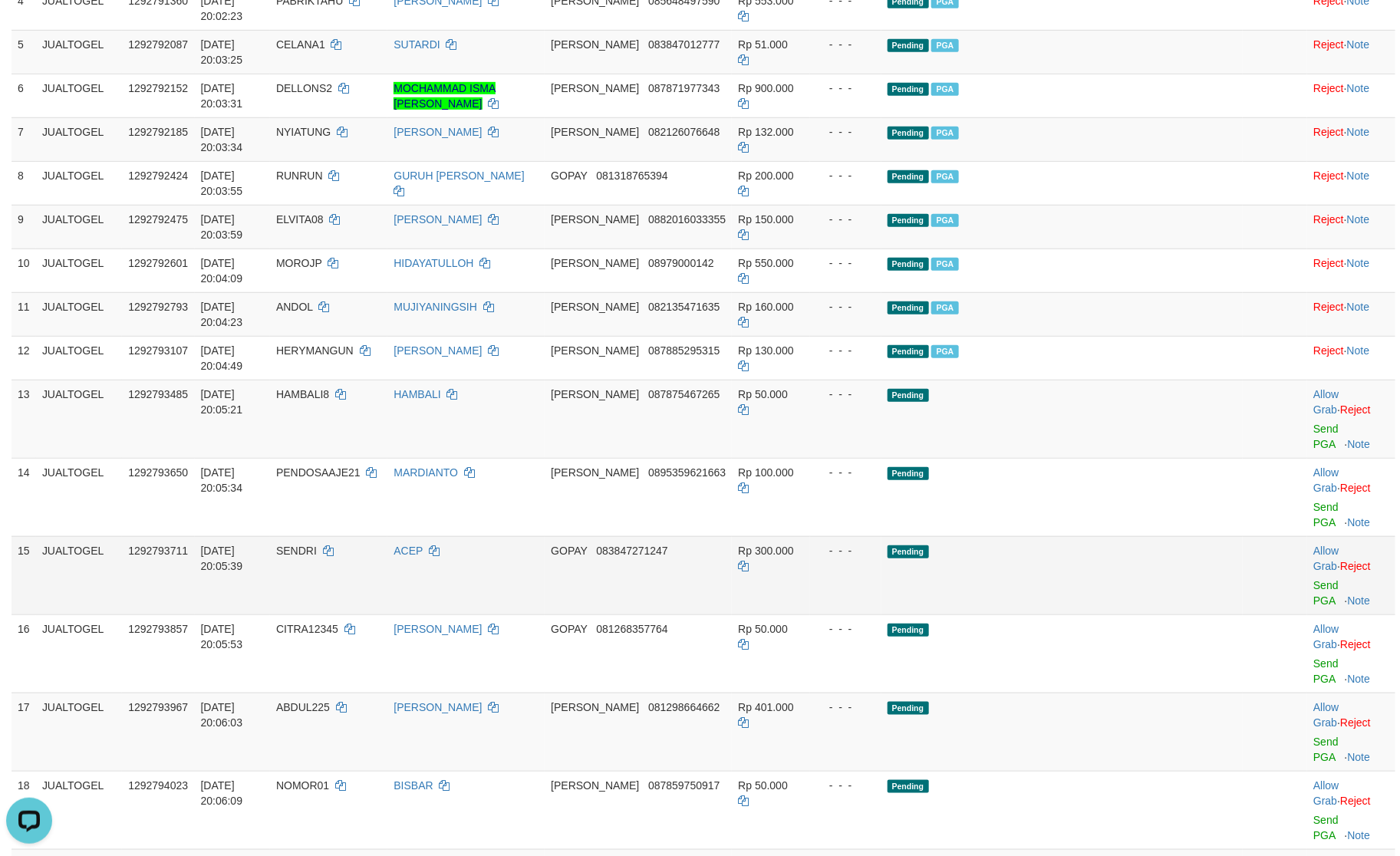
click at [1129, 536] on td "Pending" at bounding box center [1063, 574] width 361 height 78
click at [1314, 423] on link "Send PGA" at bounding box center [1326, 437] width 25 height 28
click at [1314, 501] on link "Send PGA" at bounding box center [1326, 515] width 25 height 28
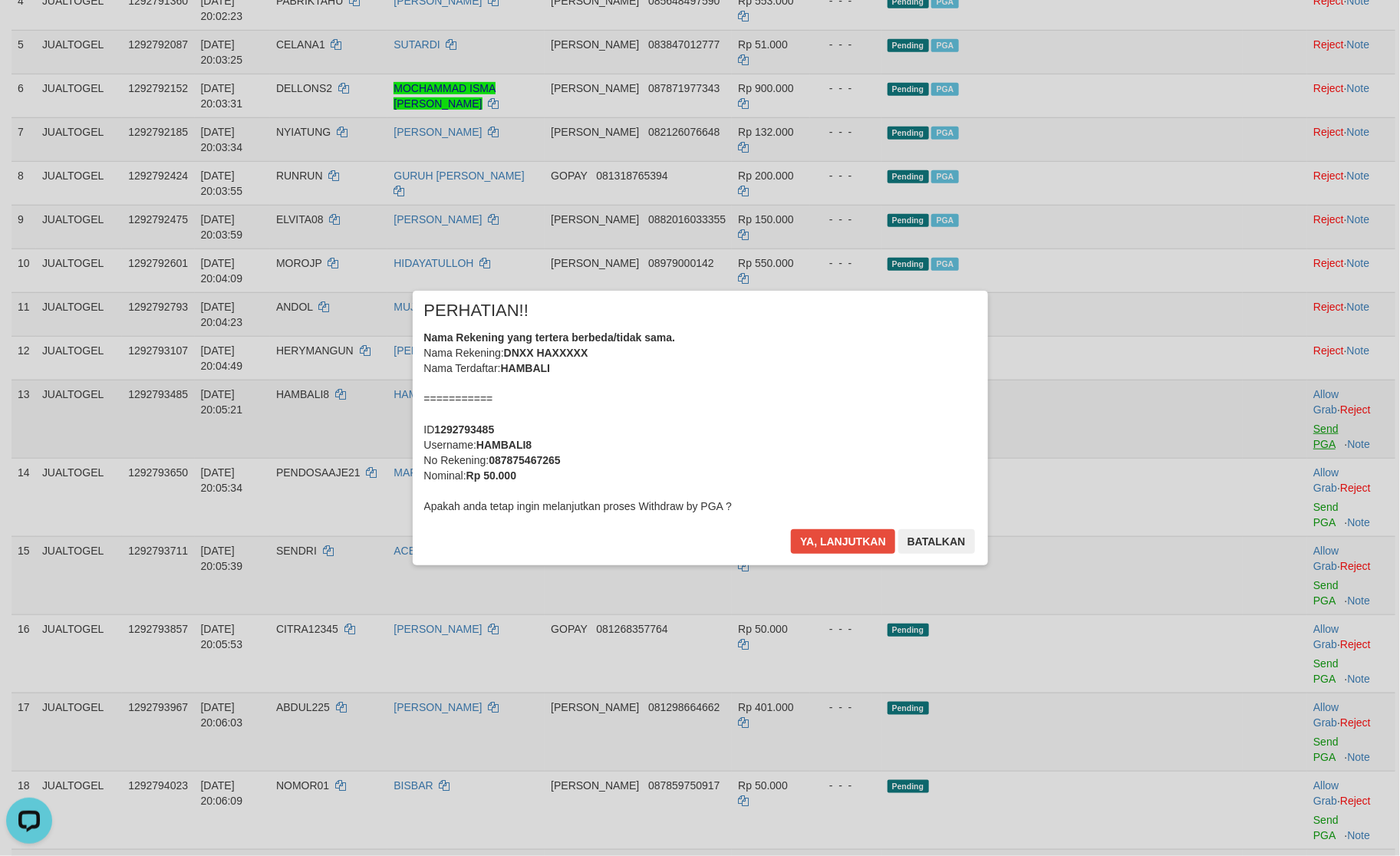
click at [1284, 399] on div "× PERHATIAN!! Nama Rekening yang tertera berbeda/tidak sama. Nama Rekening: DNX…" at bounding box center [700, 428] width 1400 height 336
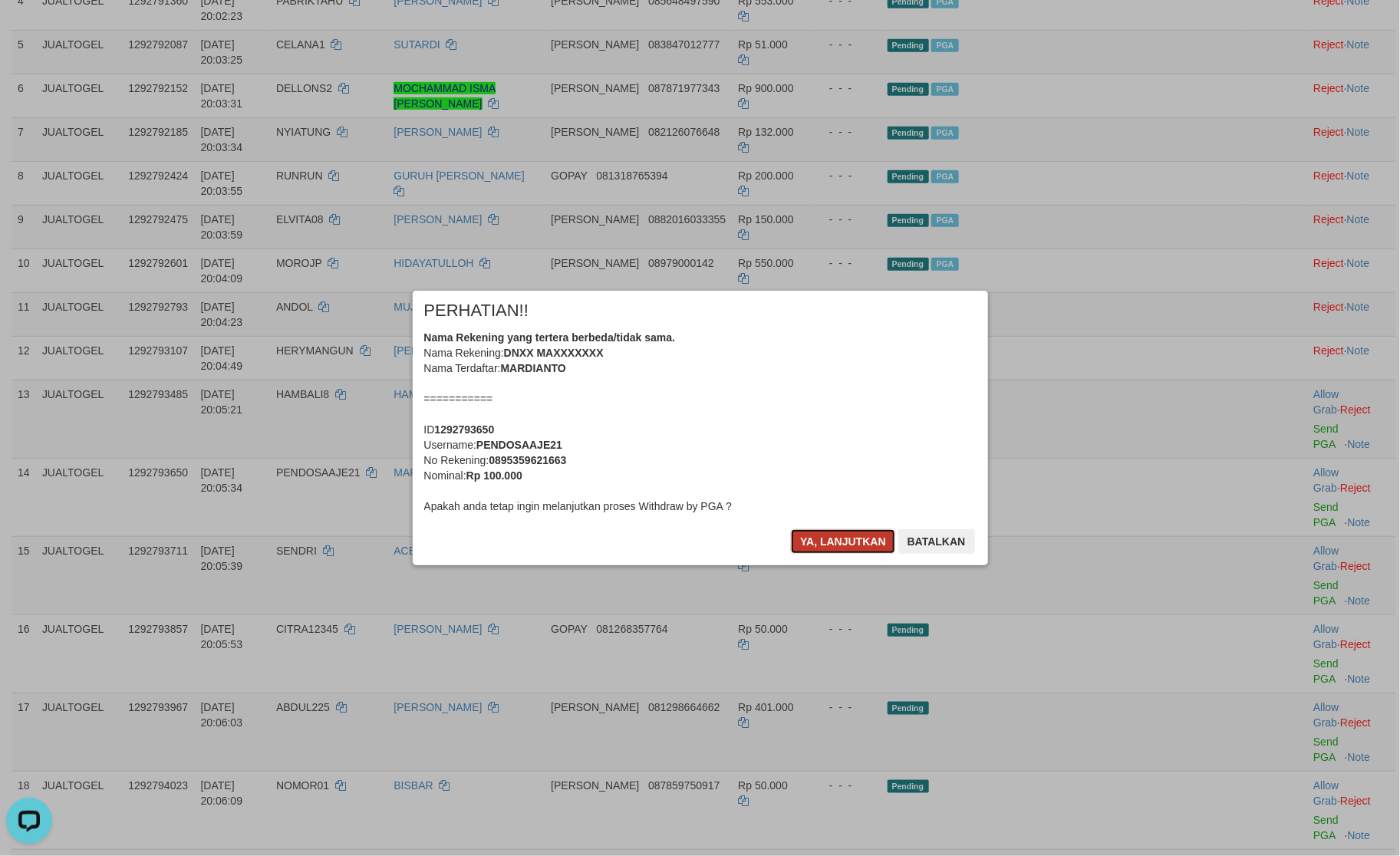
click at [842, 546] on button "Ya, lanjutkan" at bounding box center [842, 542] width 104 height 25
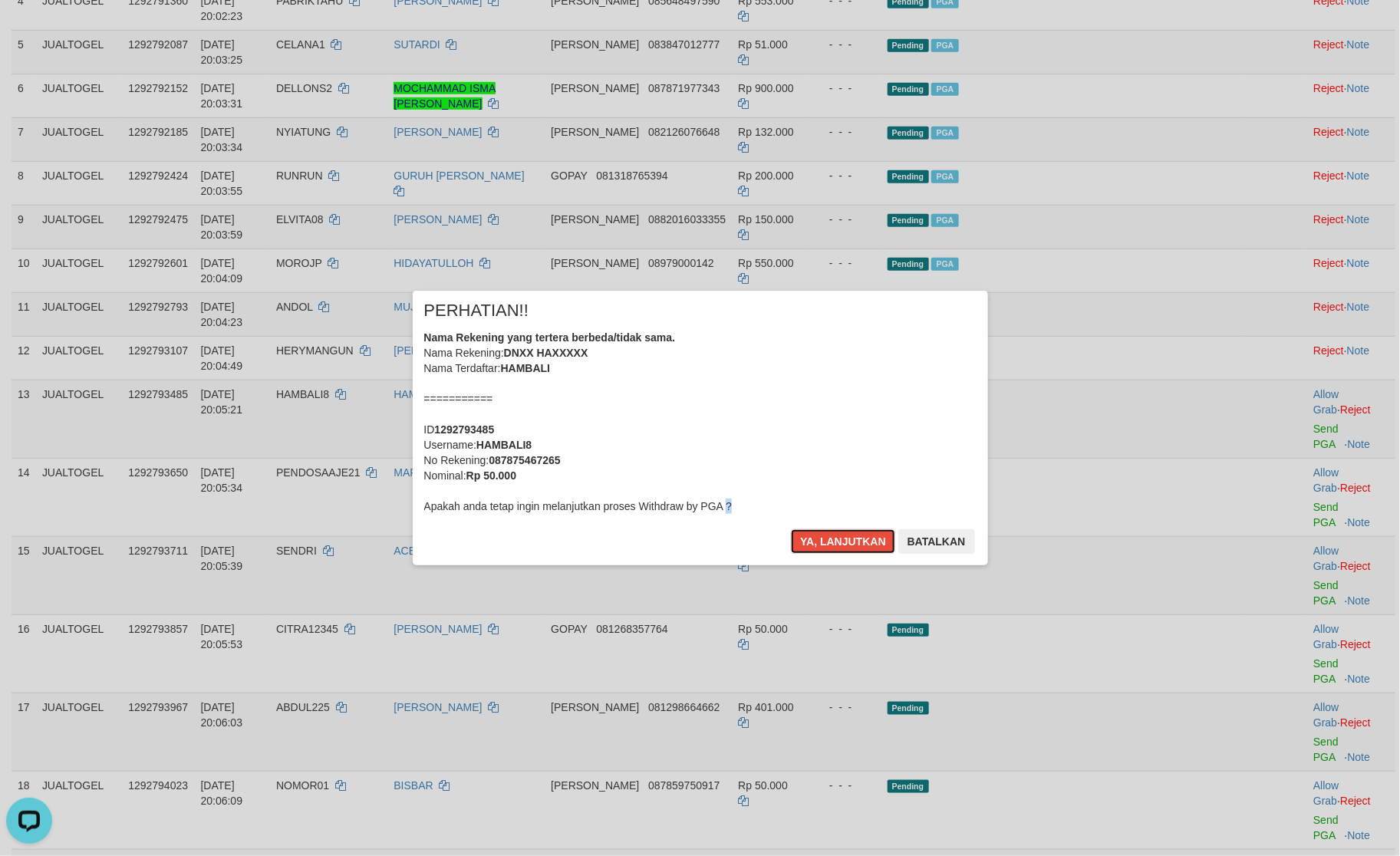
click at [842, 546] on button "Ya, lanjutkan" at bounding box center [842, 542] width 104 height 25
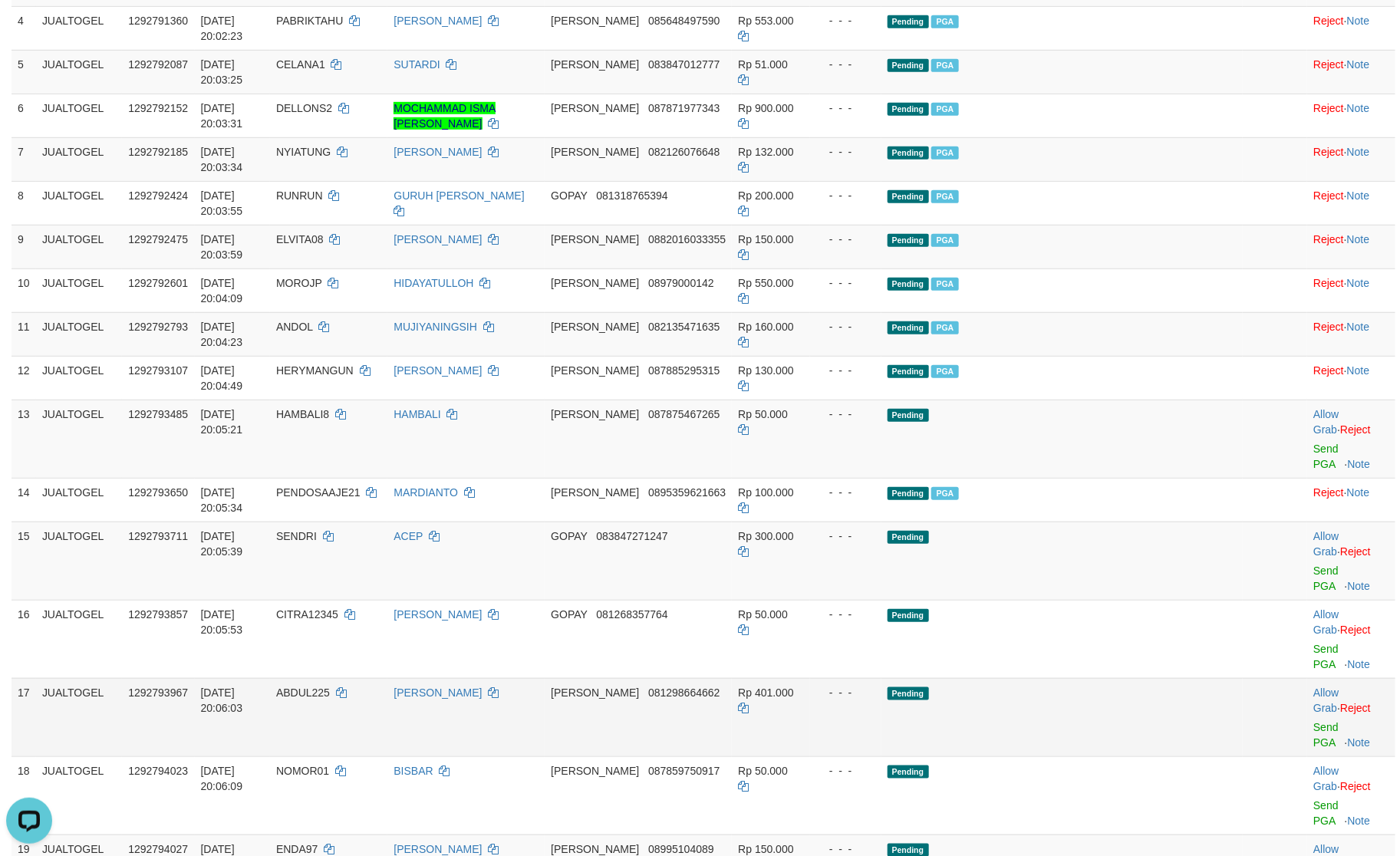
scroll to position [346, 0]
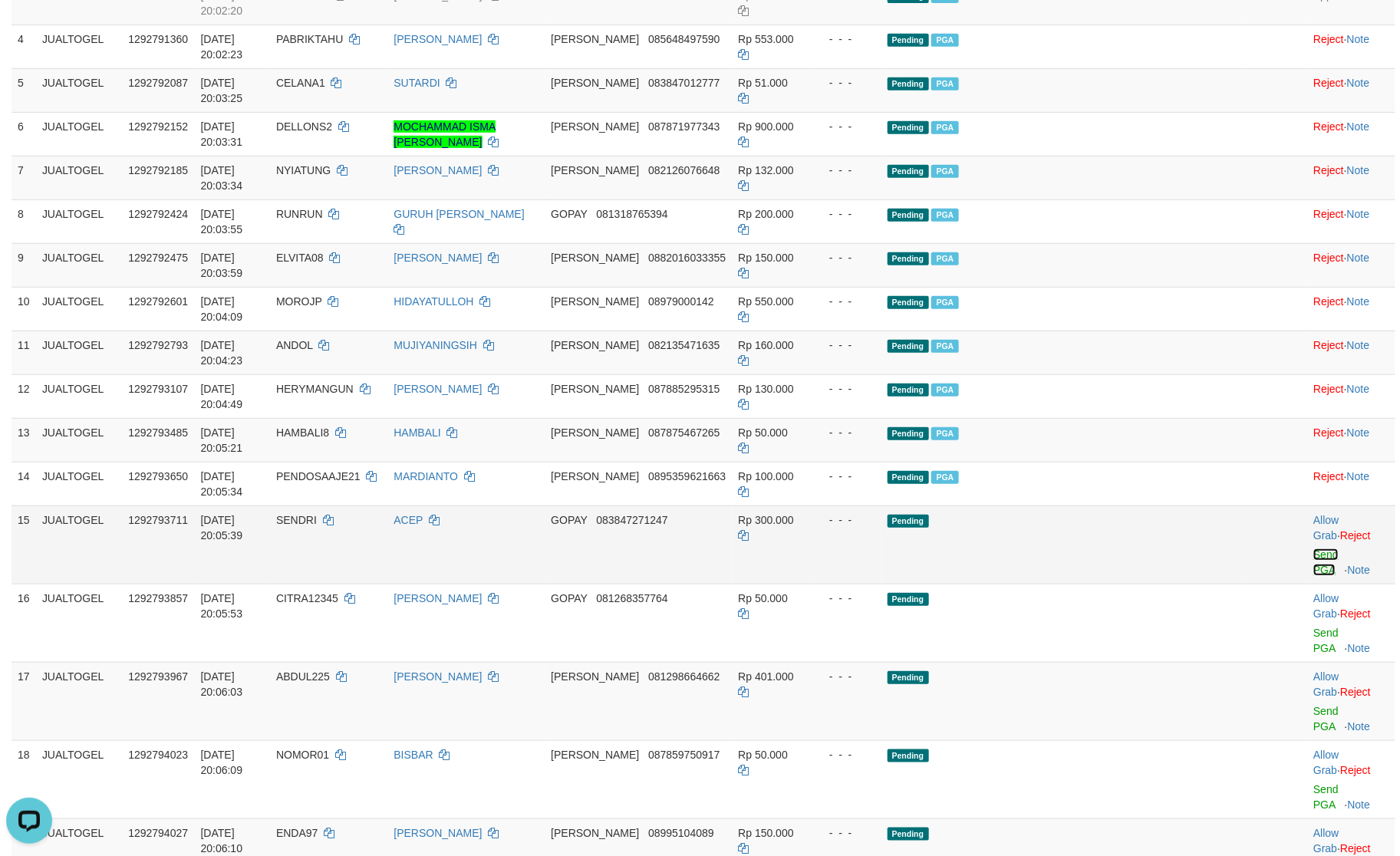
click at [1314, 548] on link "Send PGA" at bounding box center [1326, 562] width 25 height 28
click at [1314, 626] on link "Send PGA" at bounding box center [1326, 640] width 25 height 28
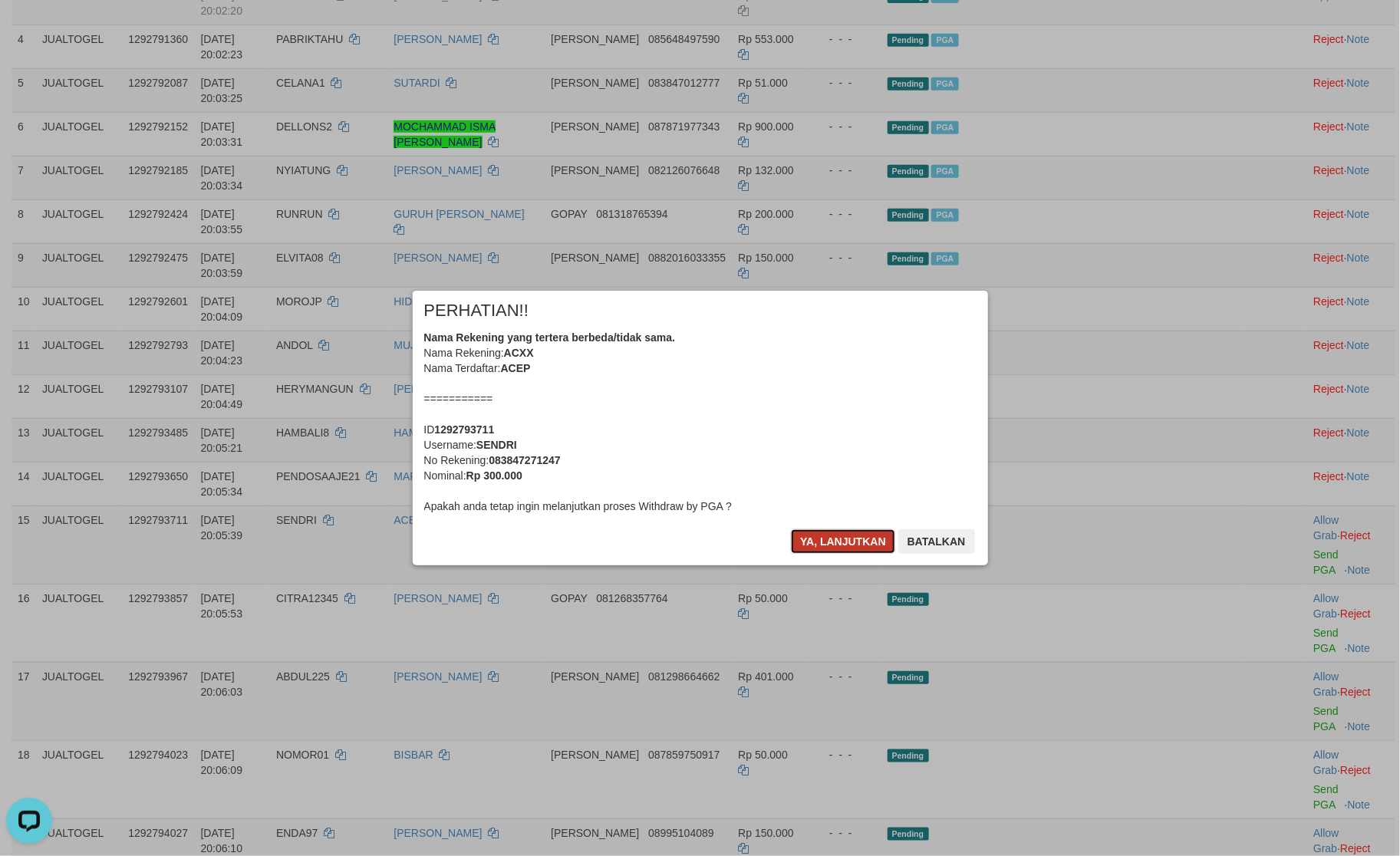
click at [822, 530] on button "Ya, lanjutkan" at bounding box center [842, 542] width 104 height 25
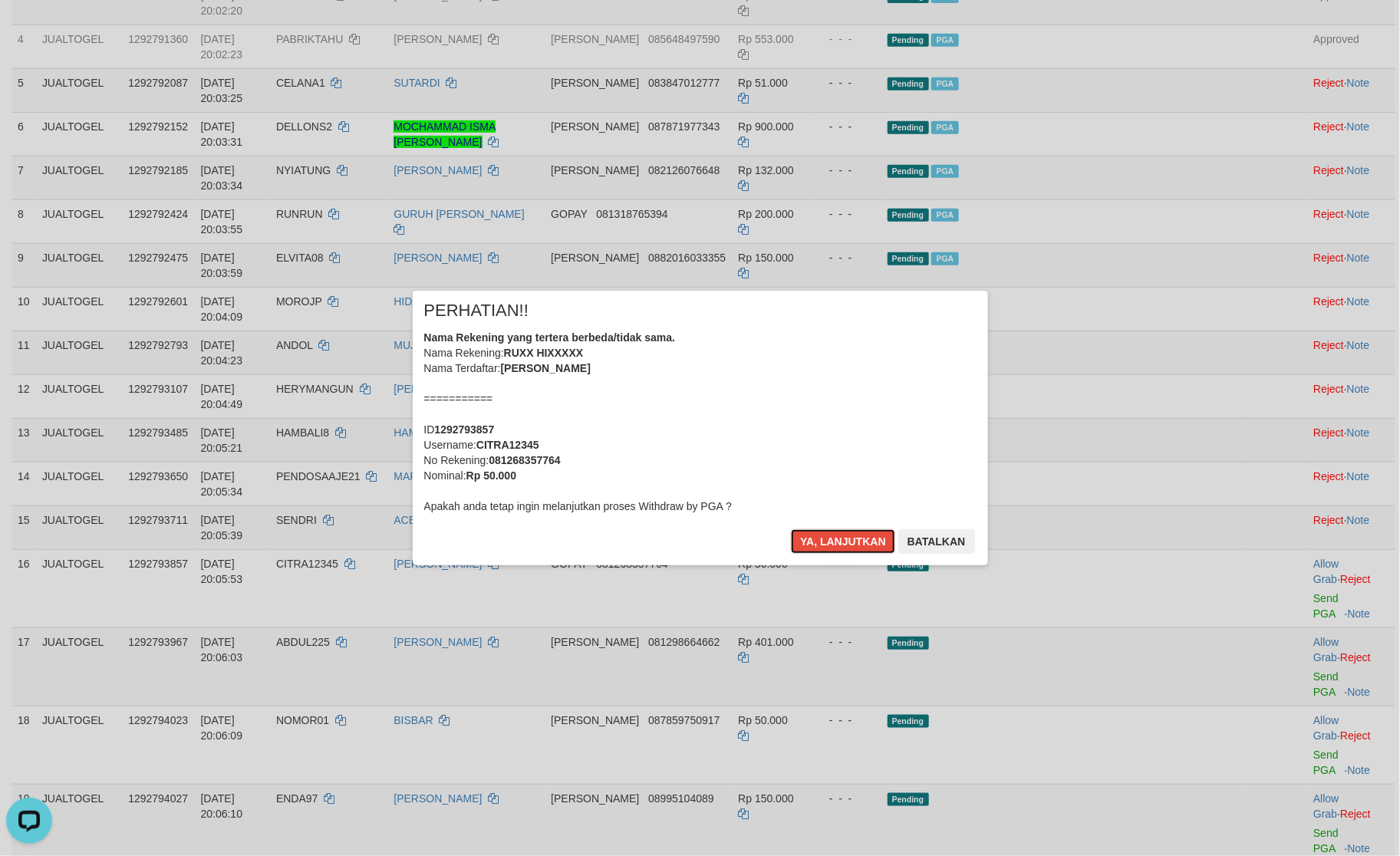
scroll to position [327, 0]
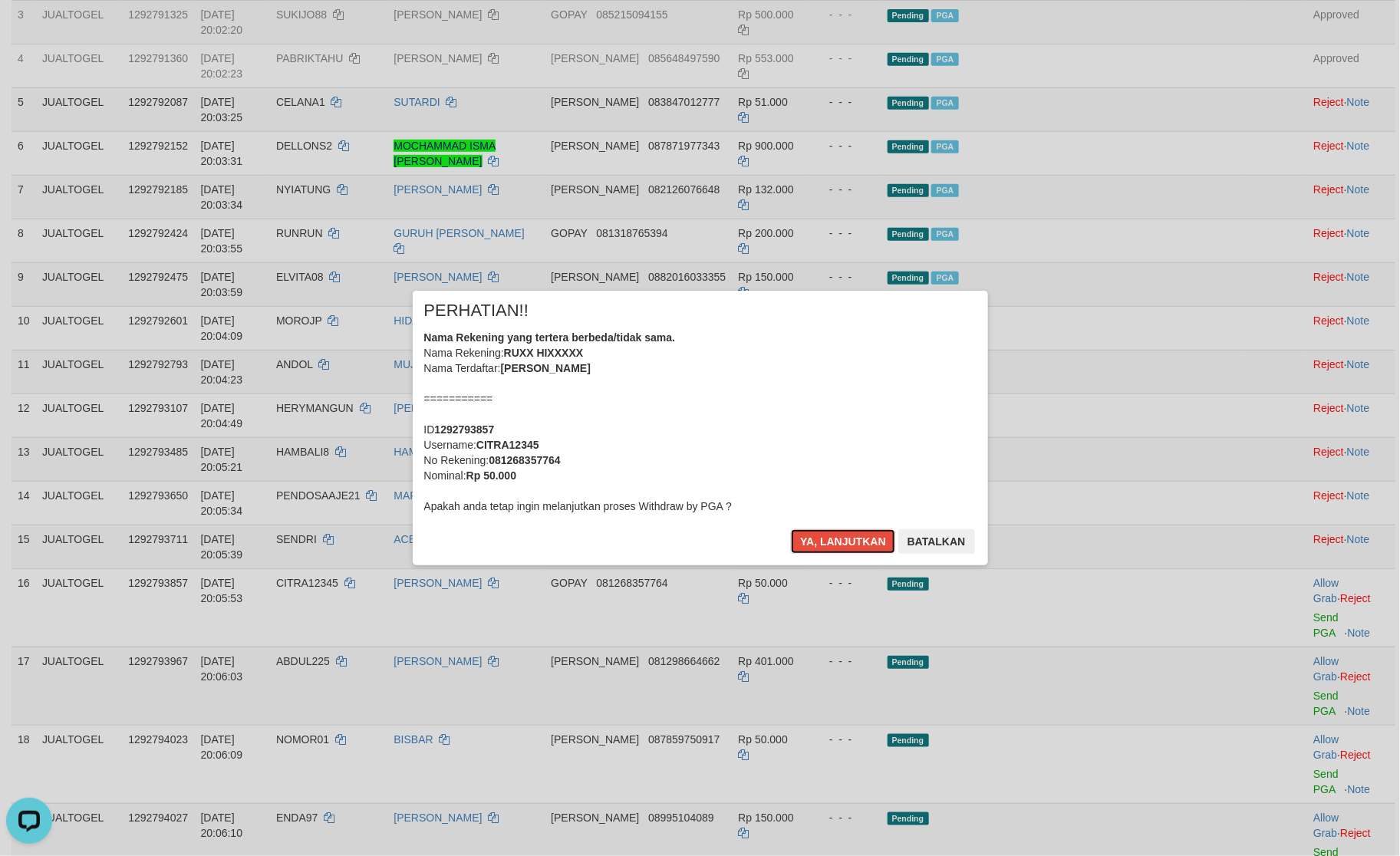
click at [822, 530] on button "Ya, lanjutkan" at bounding box center [842, 542] width 104 height 25
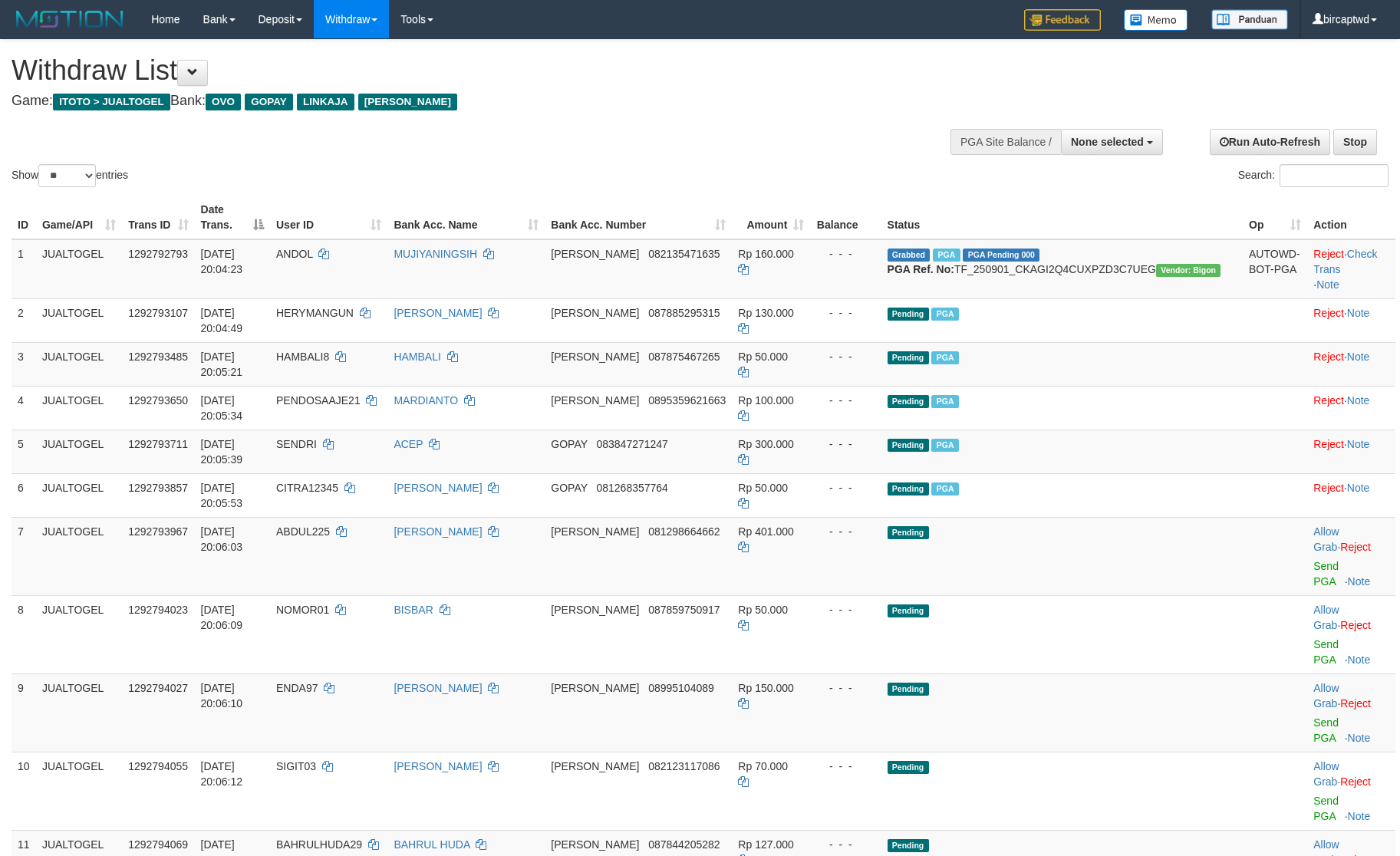
select select
select select "**"
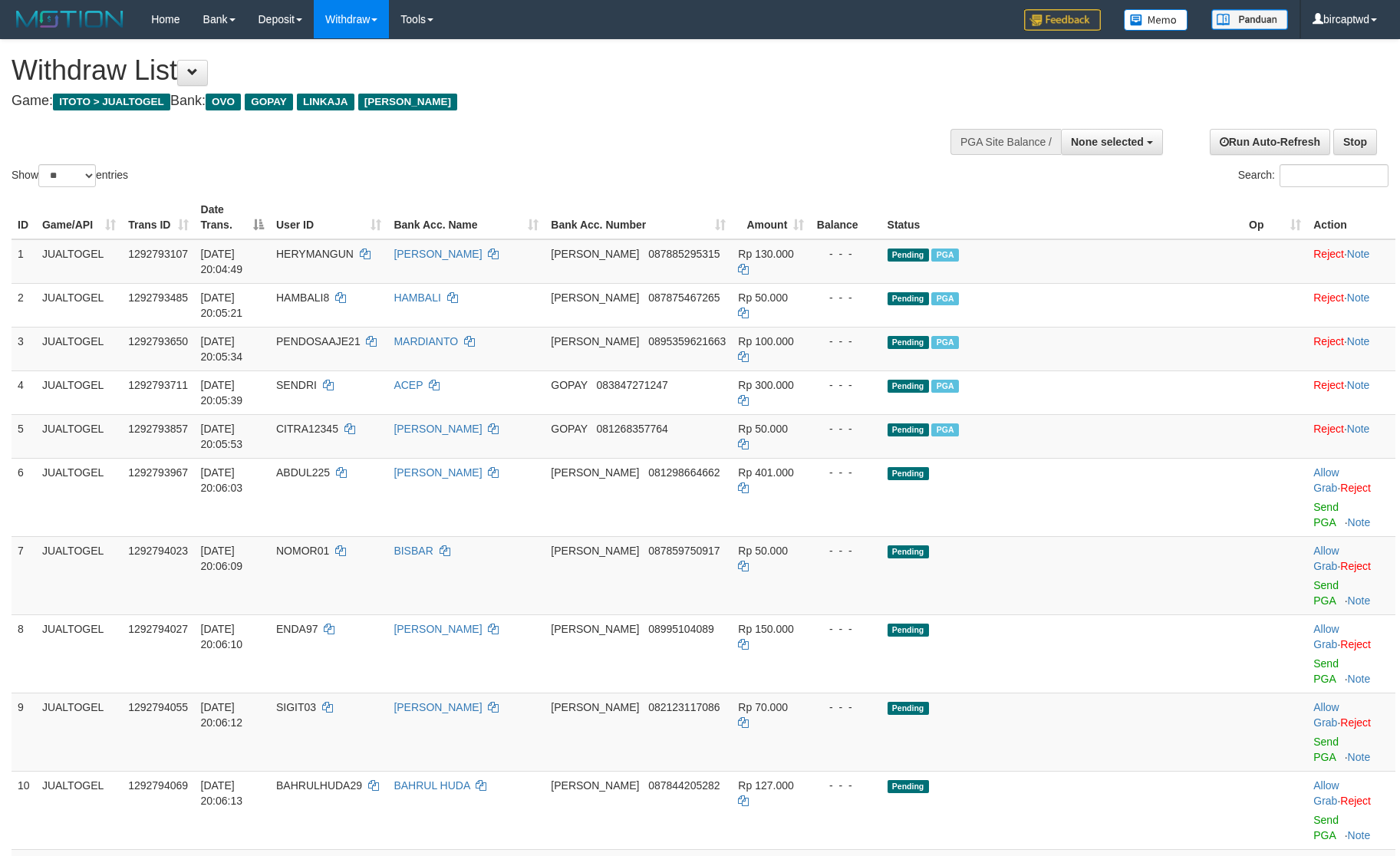
select select
select select "**"
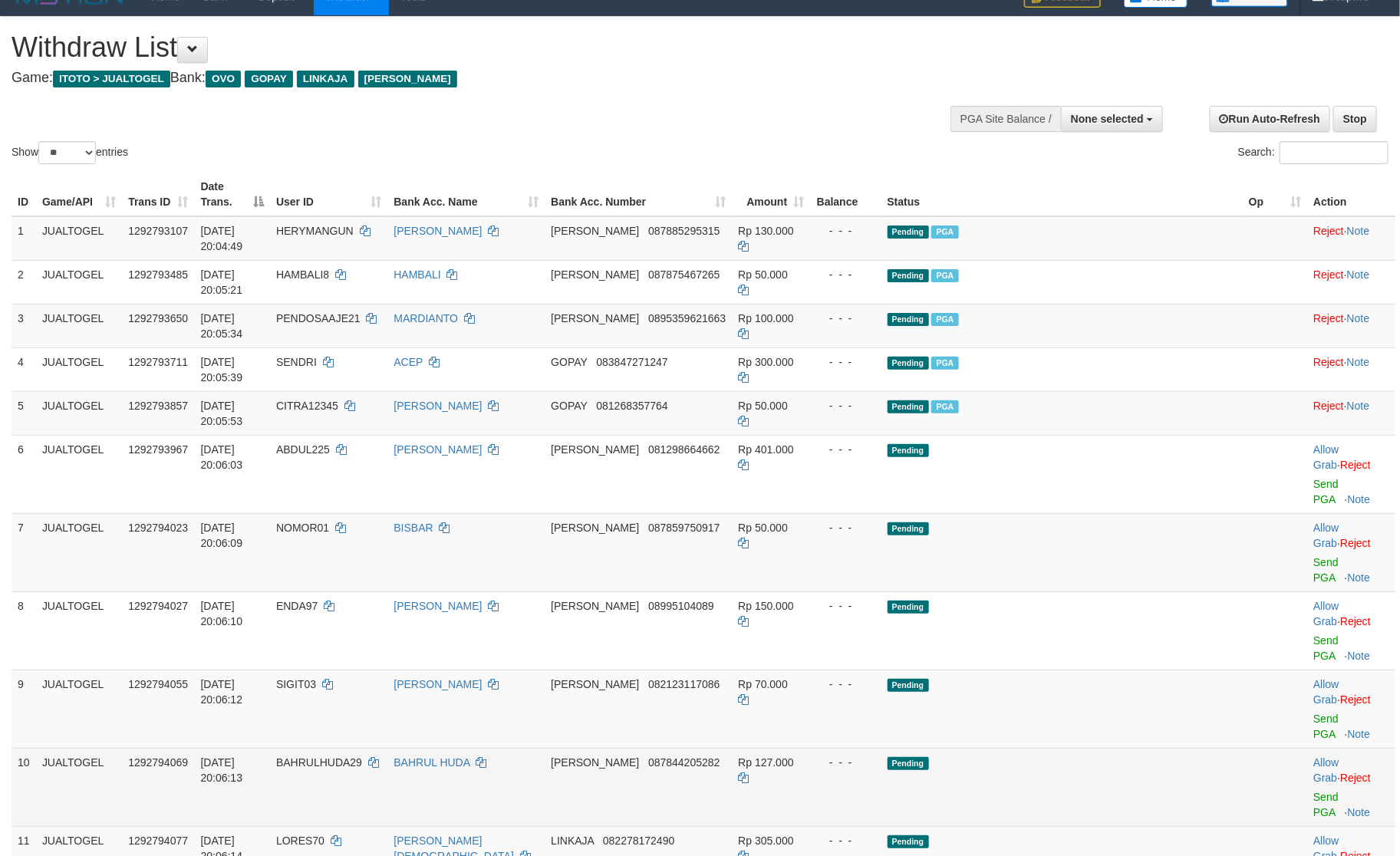
drag, startPoint x: 1149, startPoint y: 542, endPoint x: 1115, endPoint y: 528, distance: 36.8
click at [1142, 748] on td "Pending" at bounding box center [1063, 786] width 361 height 78
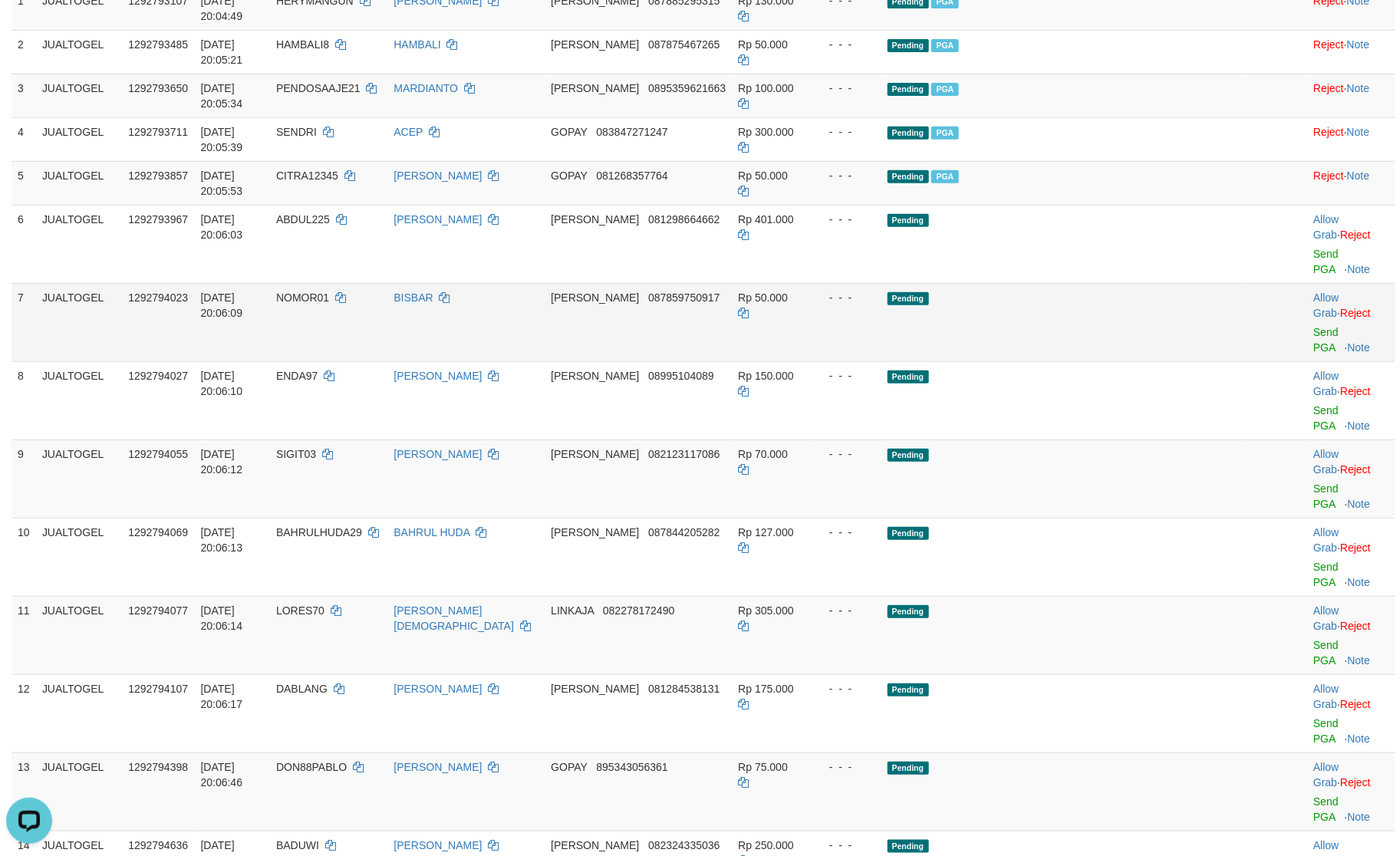
scroll to position [0, 0]
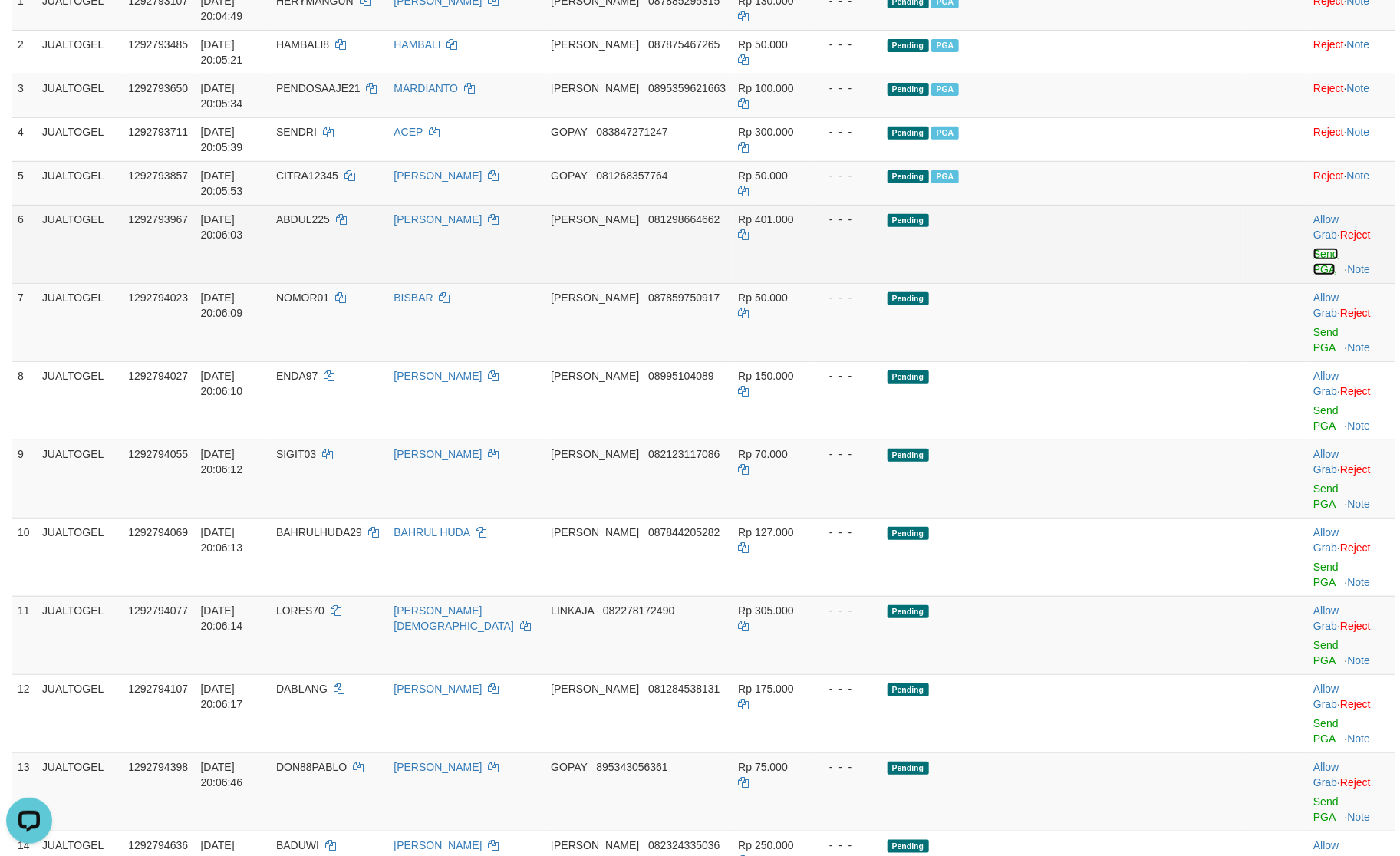
click at [1314, 248] on link "Send PGA" at bounding box center [1326, 262] width 25 height 28
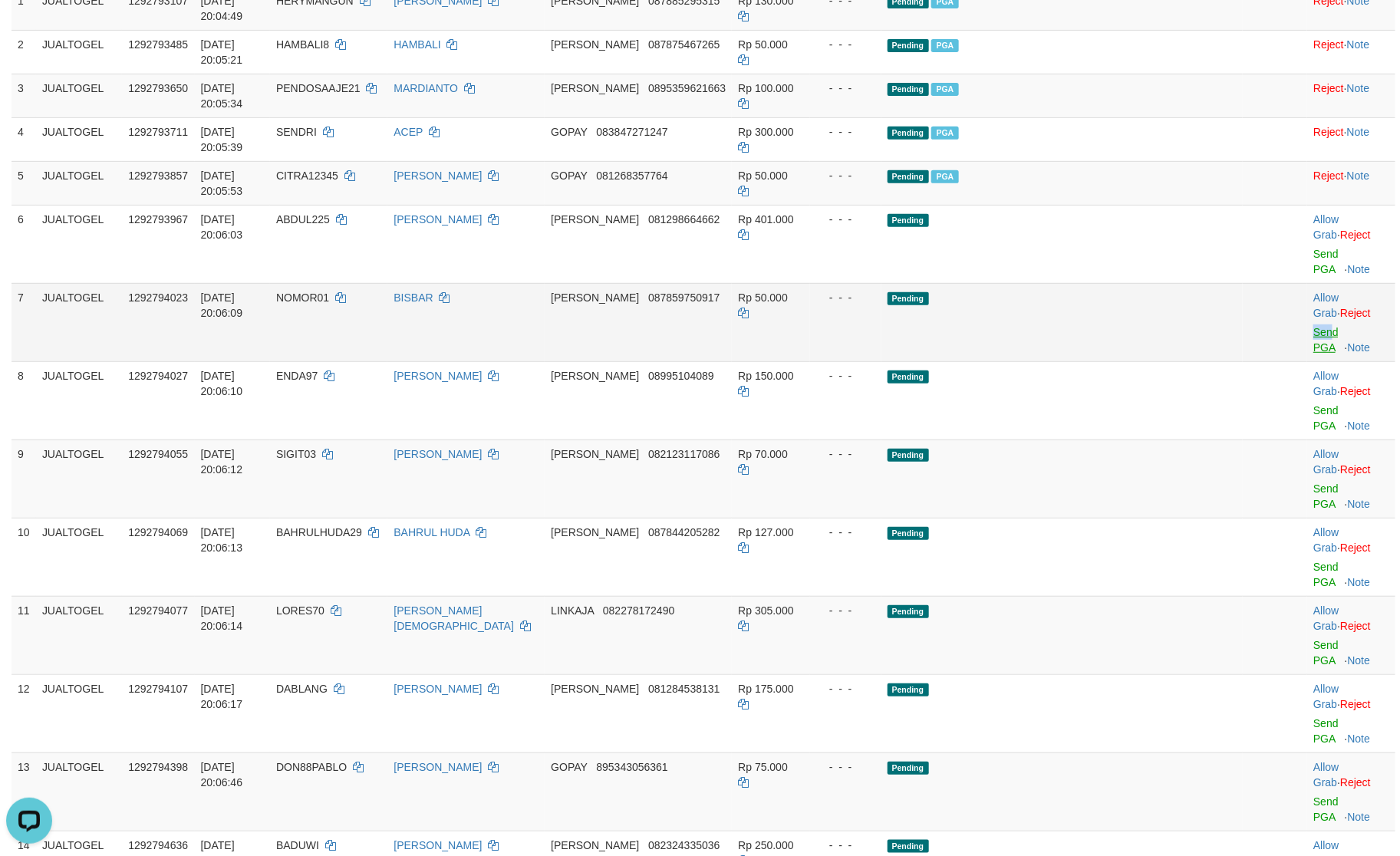
drag, startPoint x: 1292, startPoint y: 187, endPoint x: 1292, endPoint y: 195, distance: 8.0
click at [1307, 283] on td "Allow Grab · Reject Send PGA · Note" at bounding box center [1351, 322] width 88 height 78
click at [1314, 326] on link "Send PGA" at bounding box center [1326, 340] width 25 height 28
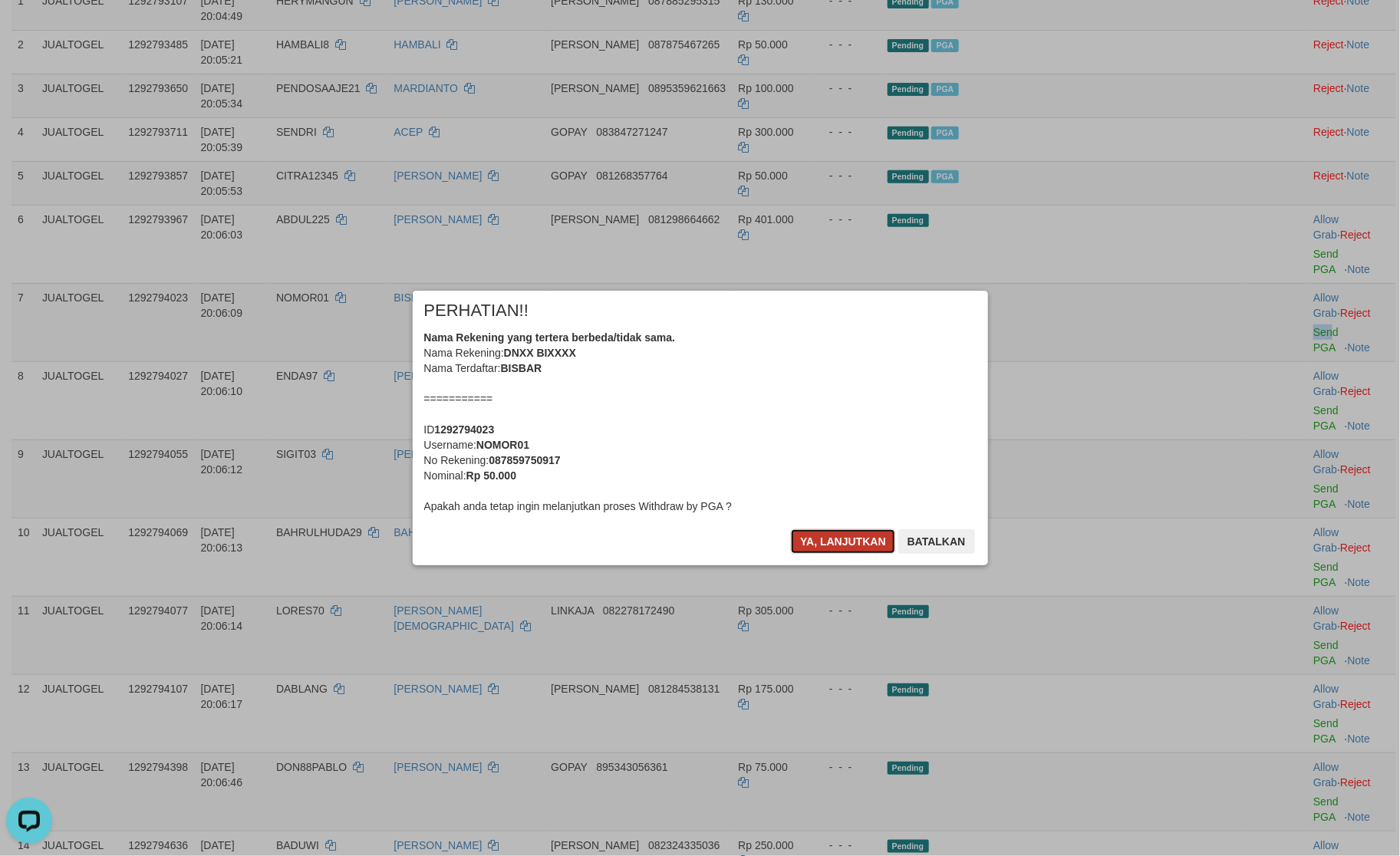
click at [840, 543] on button "Ya, lanjutkan" at bounding box center [842, 542] width 104 height 25
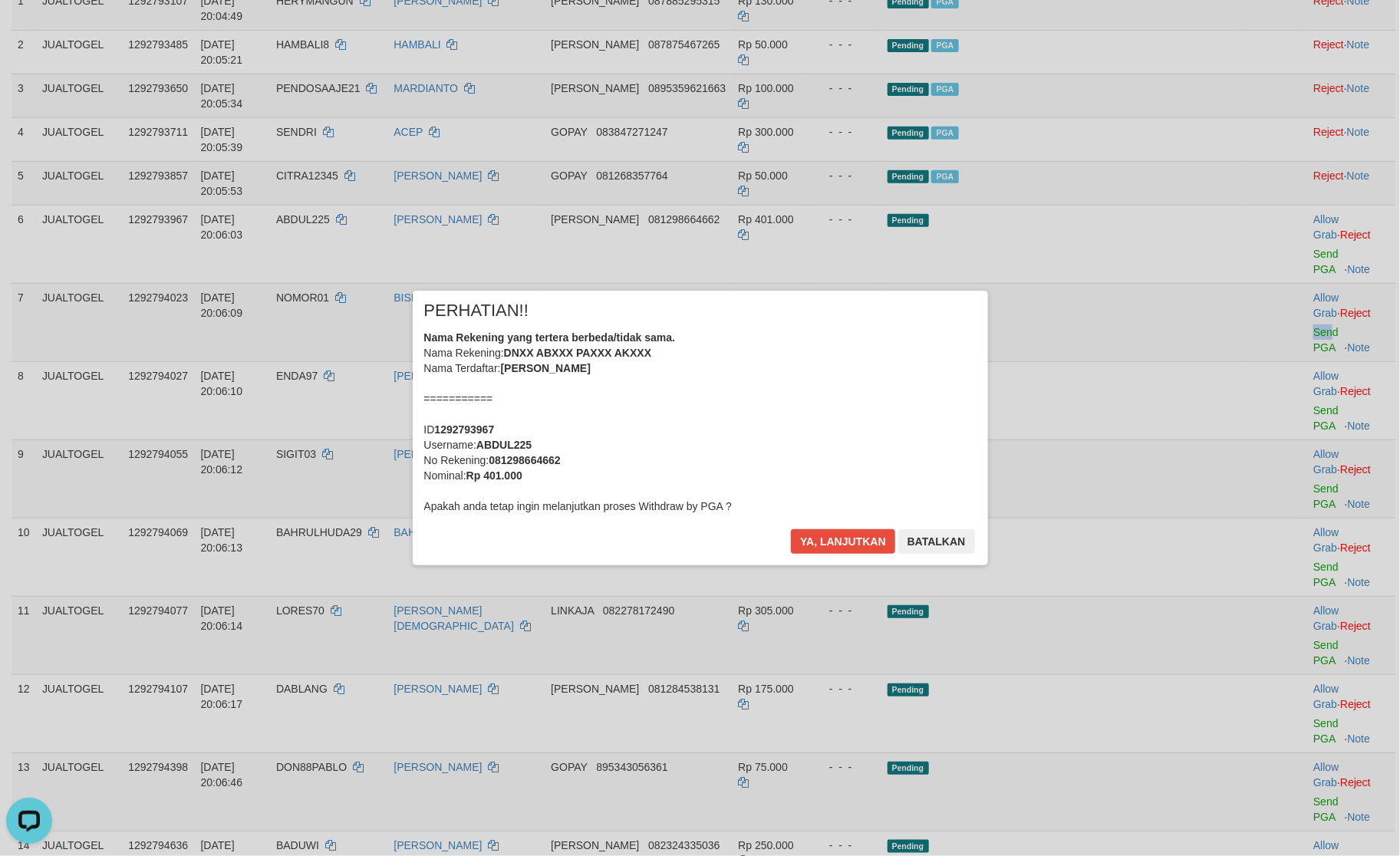
scroll to position [233, 0]
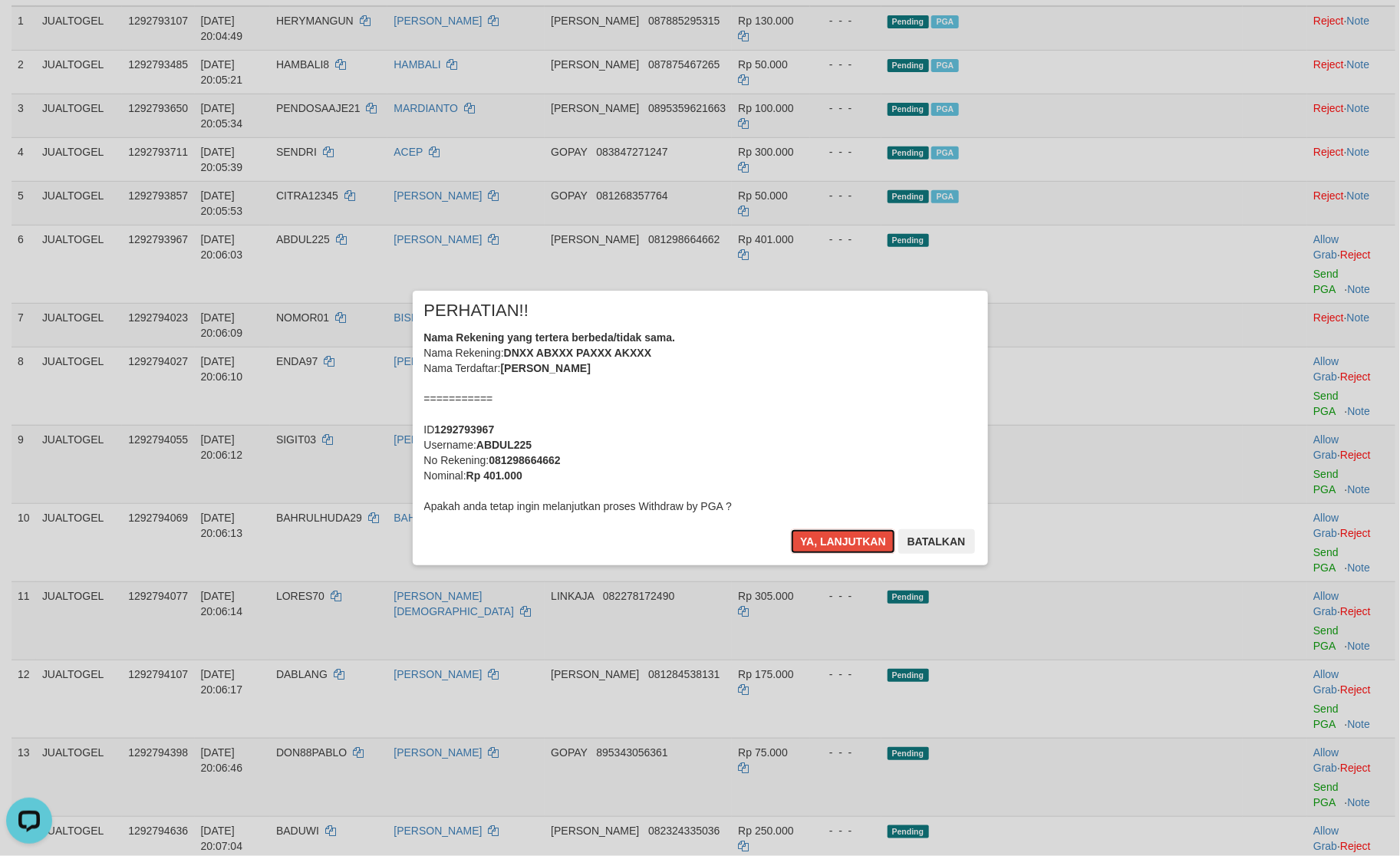
click at [841, 543] on button "Ya, lanjutkan" at bounding box center [842, 542] width 104 height 25
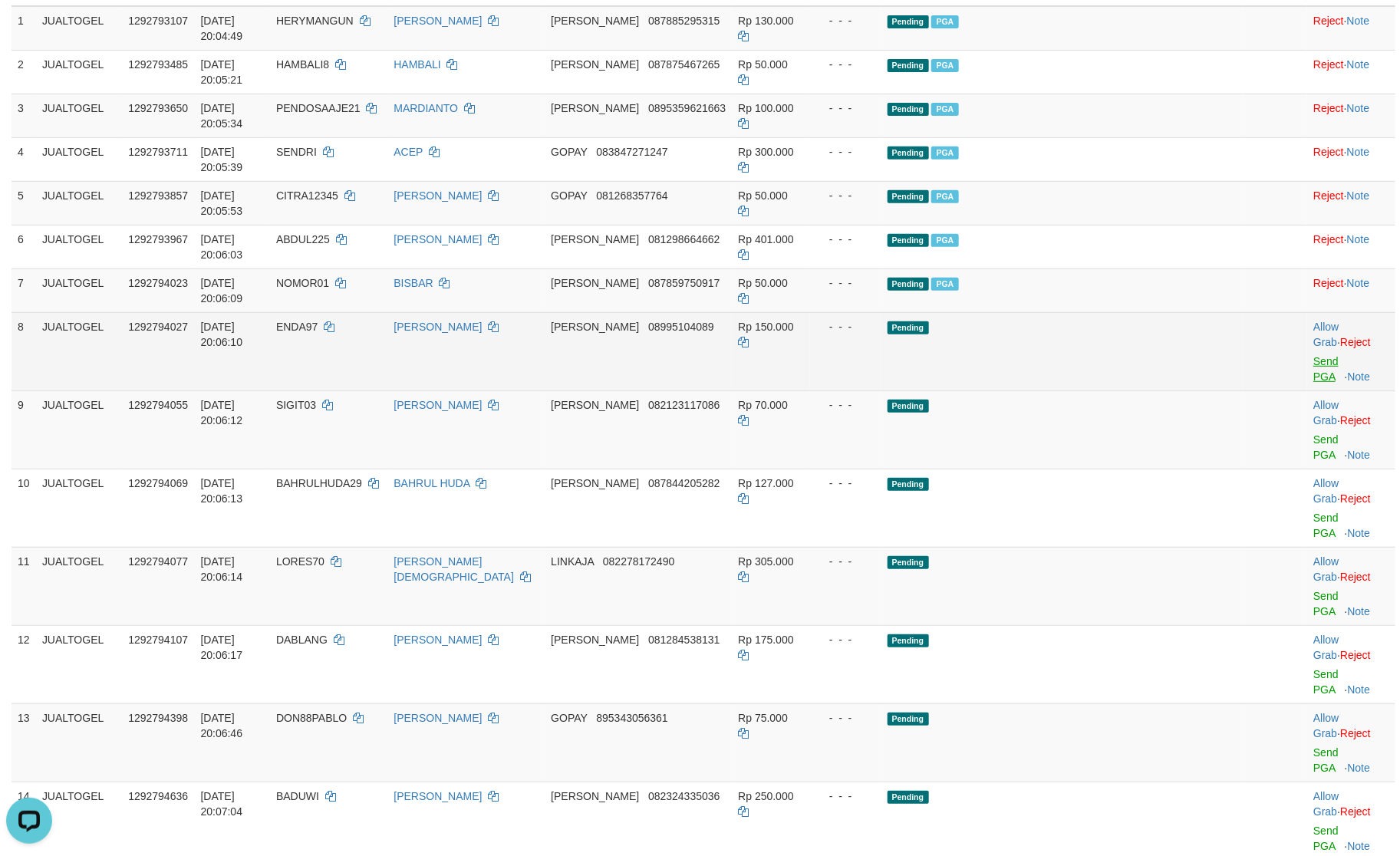
scroll to position [215, 0]
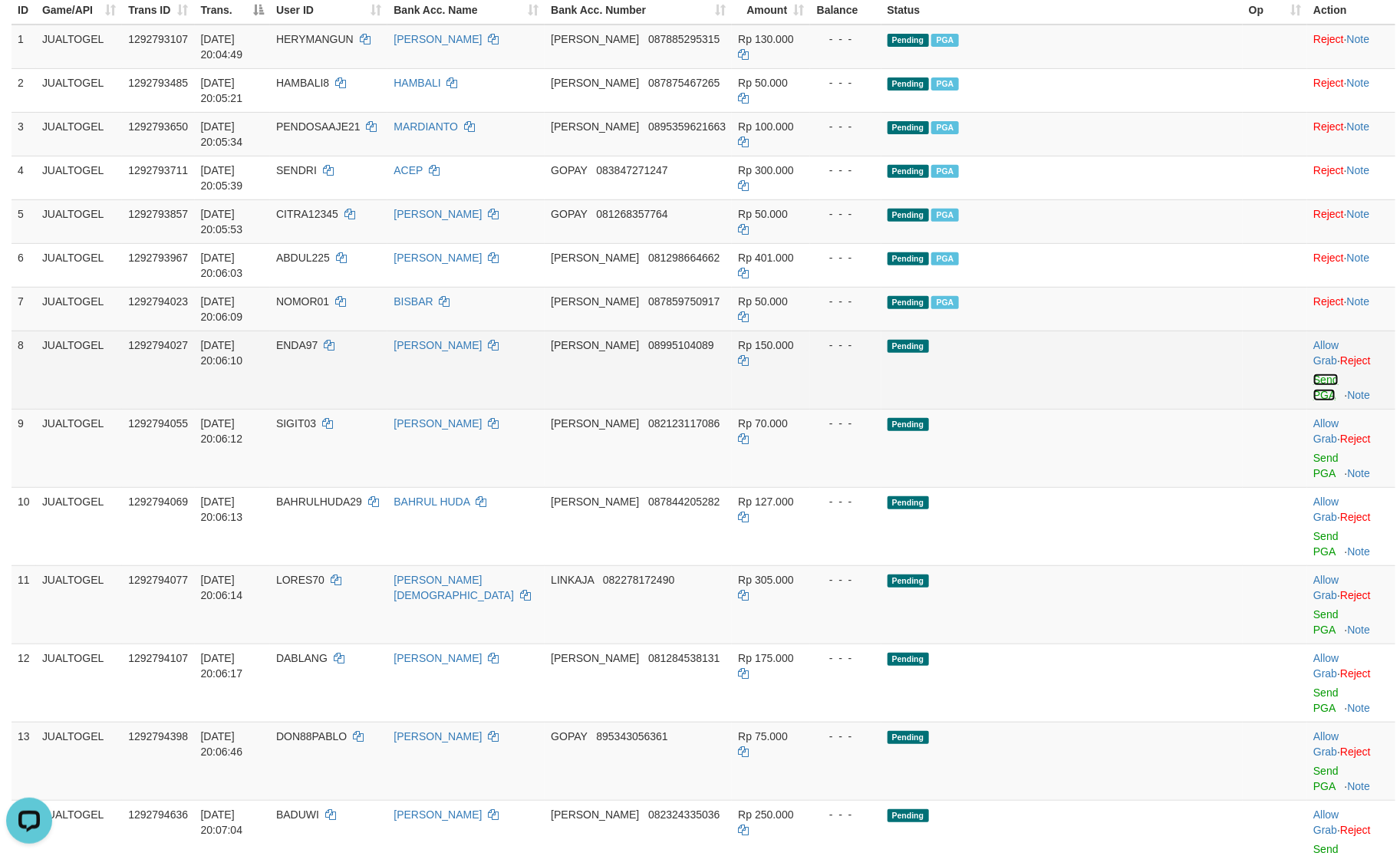
click at [1314, 373] on link "Send PGA" at bounding box center [1326, 387] width 25 height 28
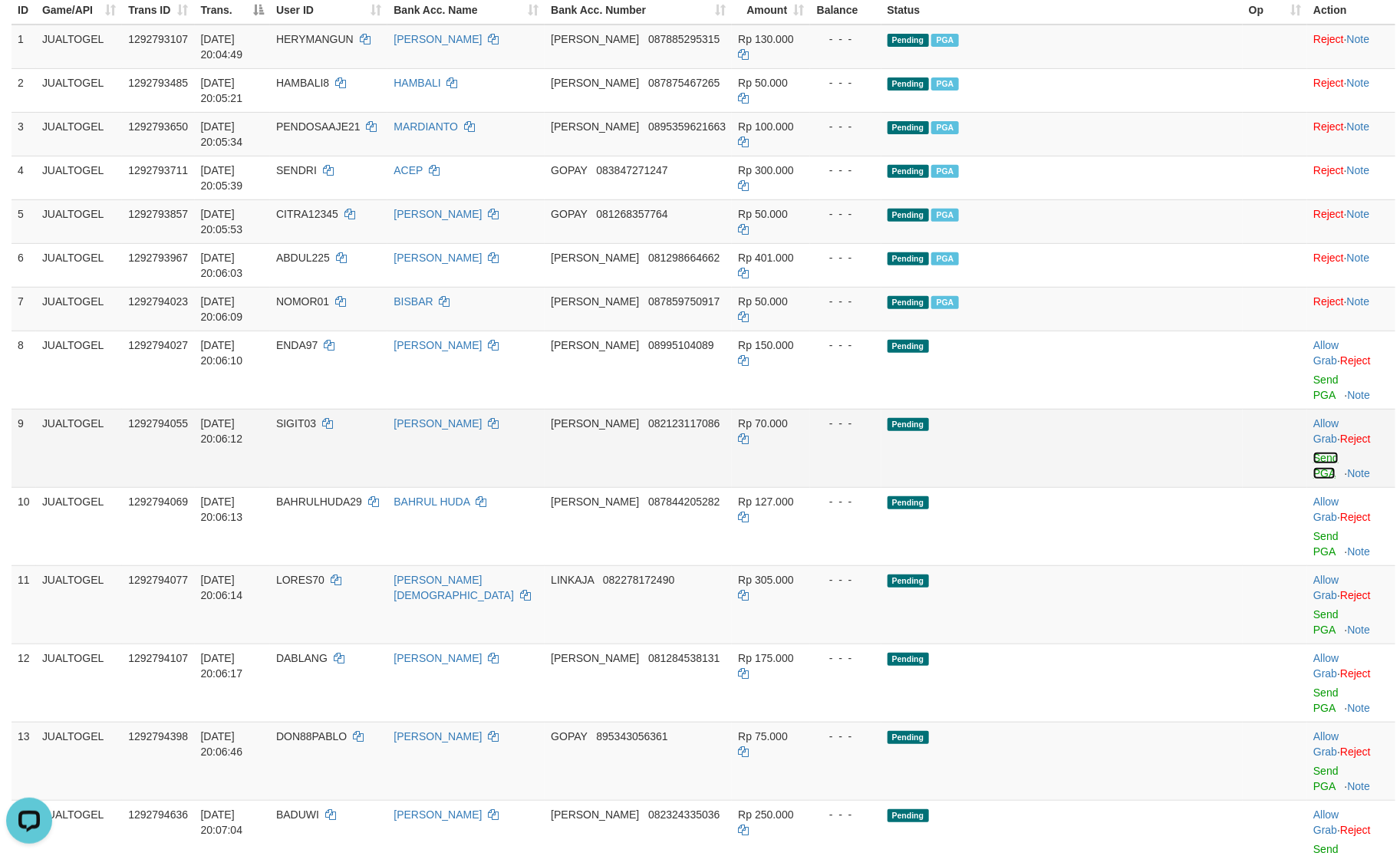
drag, startPoint x: 1299, startPoint y: 244, endPoint x: 1288, endPoint y: 286, distance: 43.4
click at [1314, 451] on link "Send PGA" at bounding box center [1326, 465] width 25 height 28
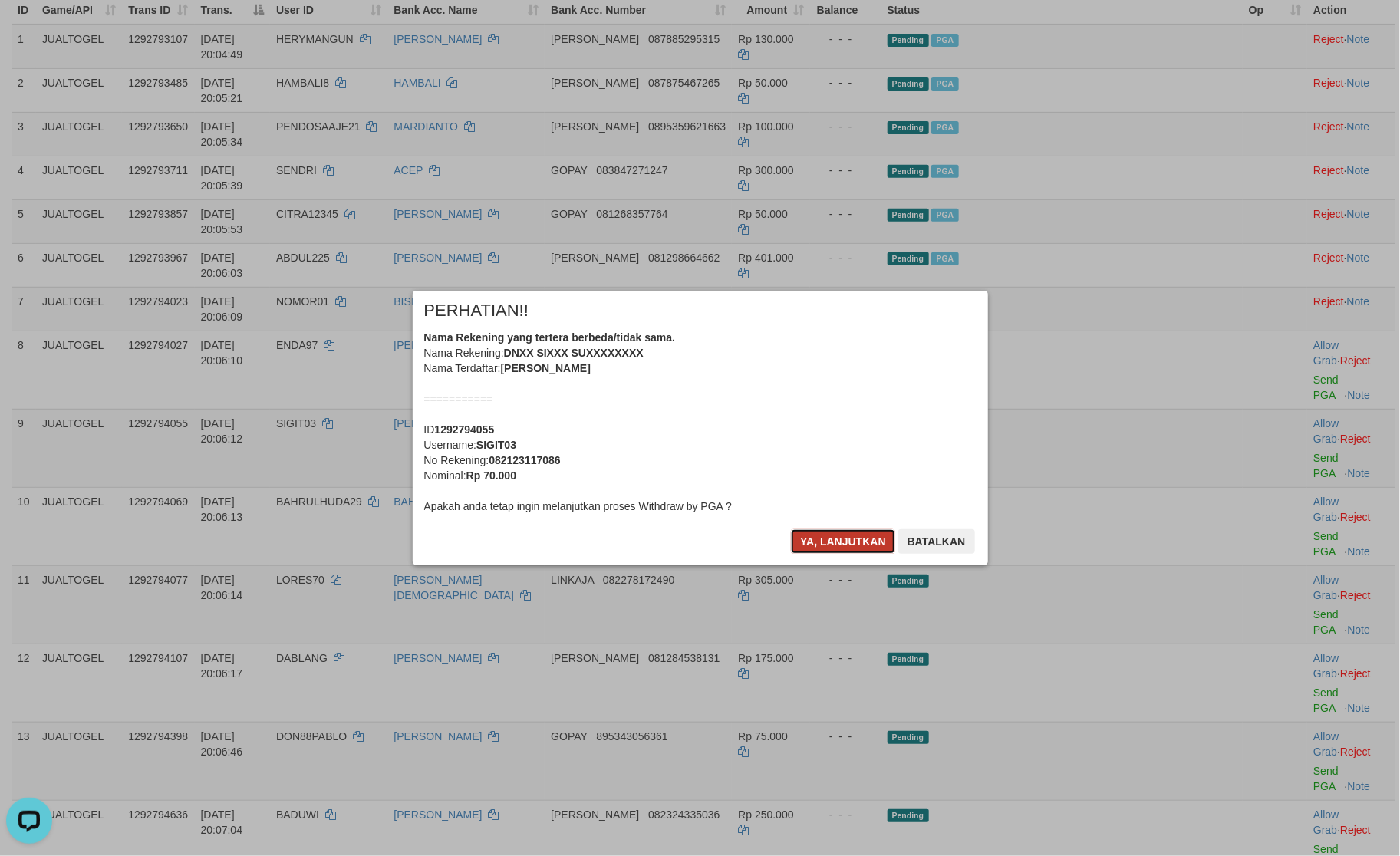
click at [833, 544] on button "Ya, lanjutkan" at bounding box center [842, 542] width 104 height 25
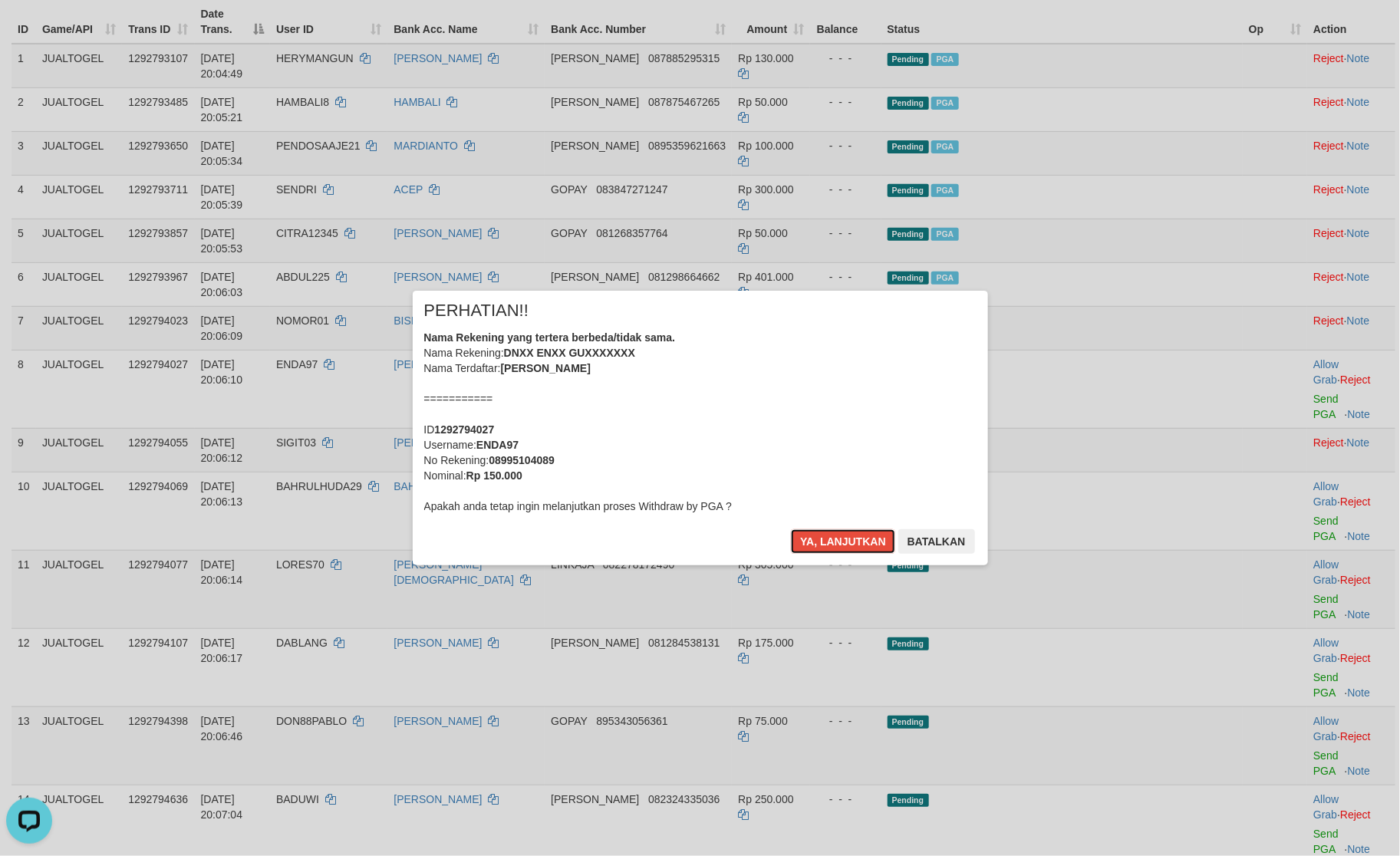
click at [833, 544] on button "Ya, lanjutkan" at bounding box center [842, 542] width 104 height 25
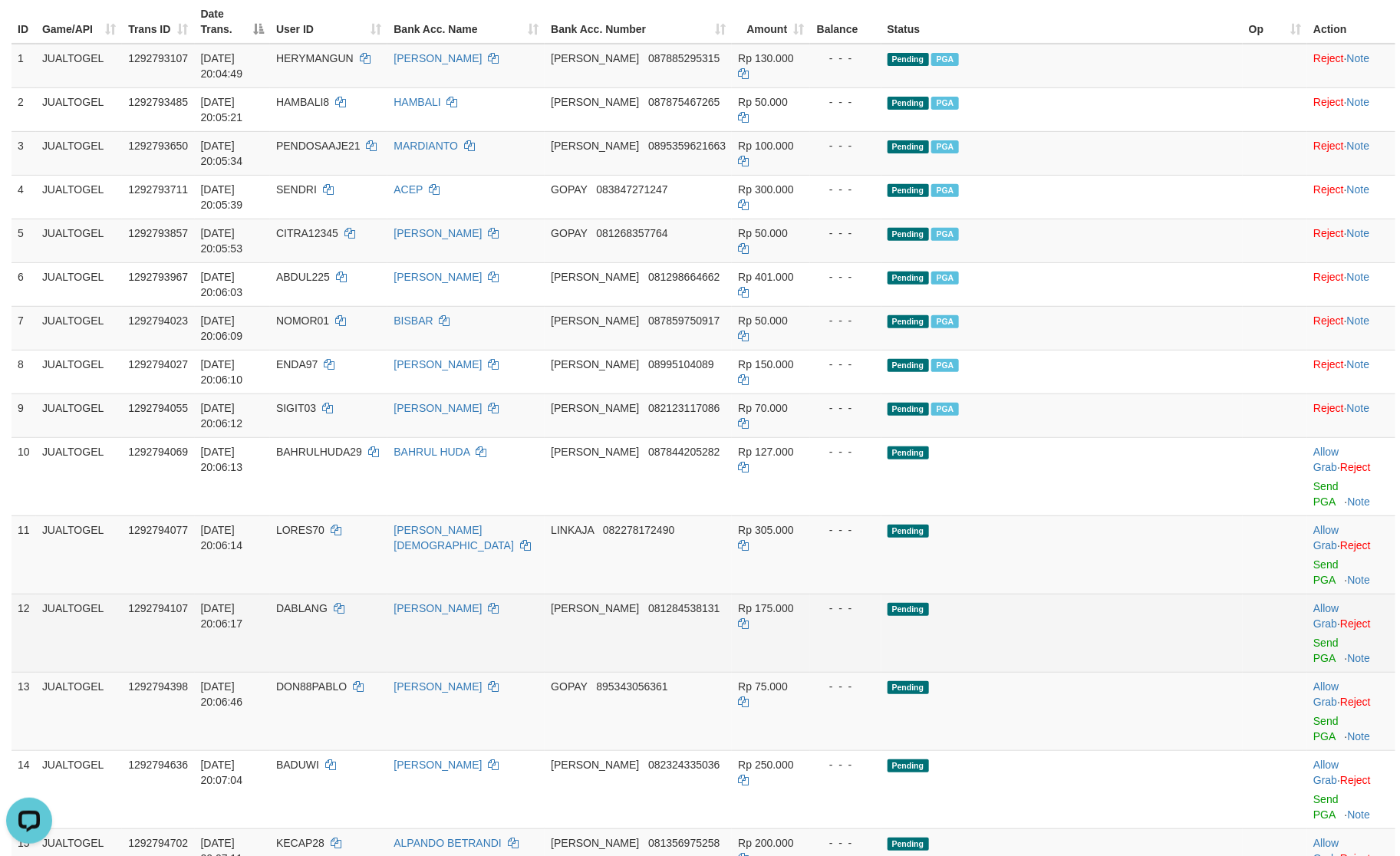
scroll to position [177, 0]
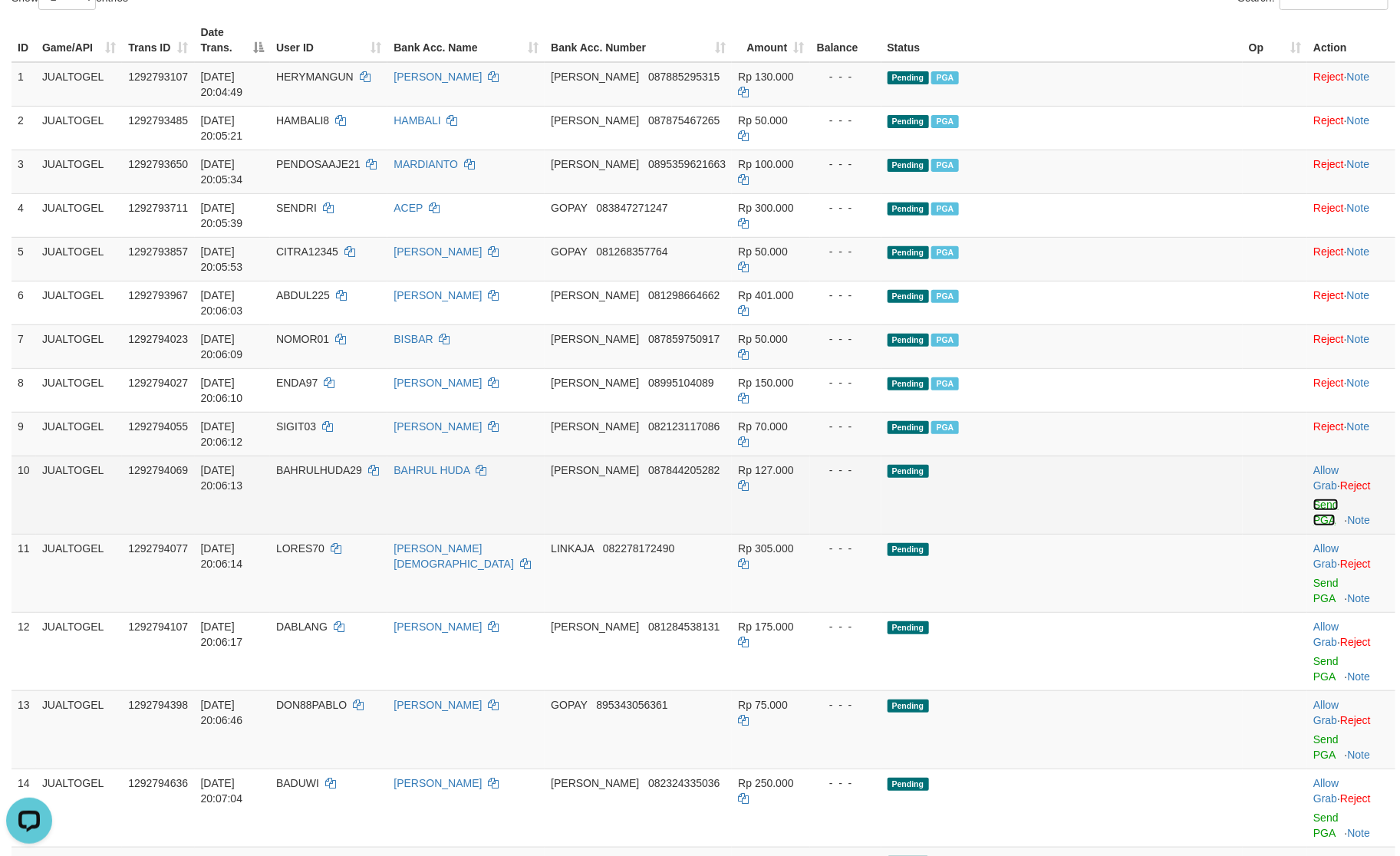
click at [1314, 498] on link "Send PGA" at bounding box center [1326, 512] width 25 height 28
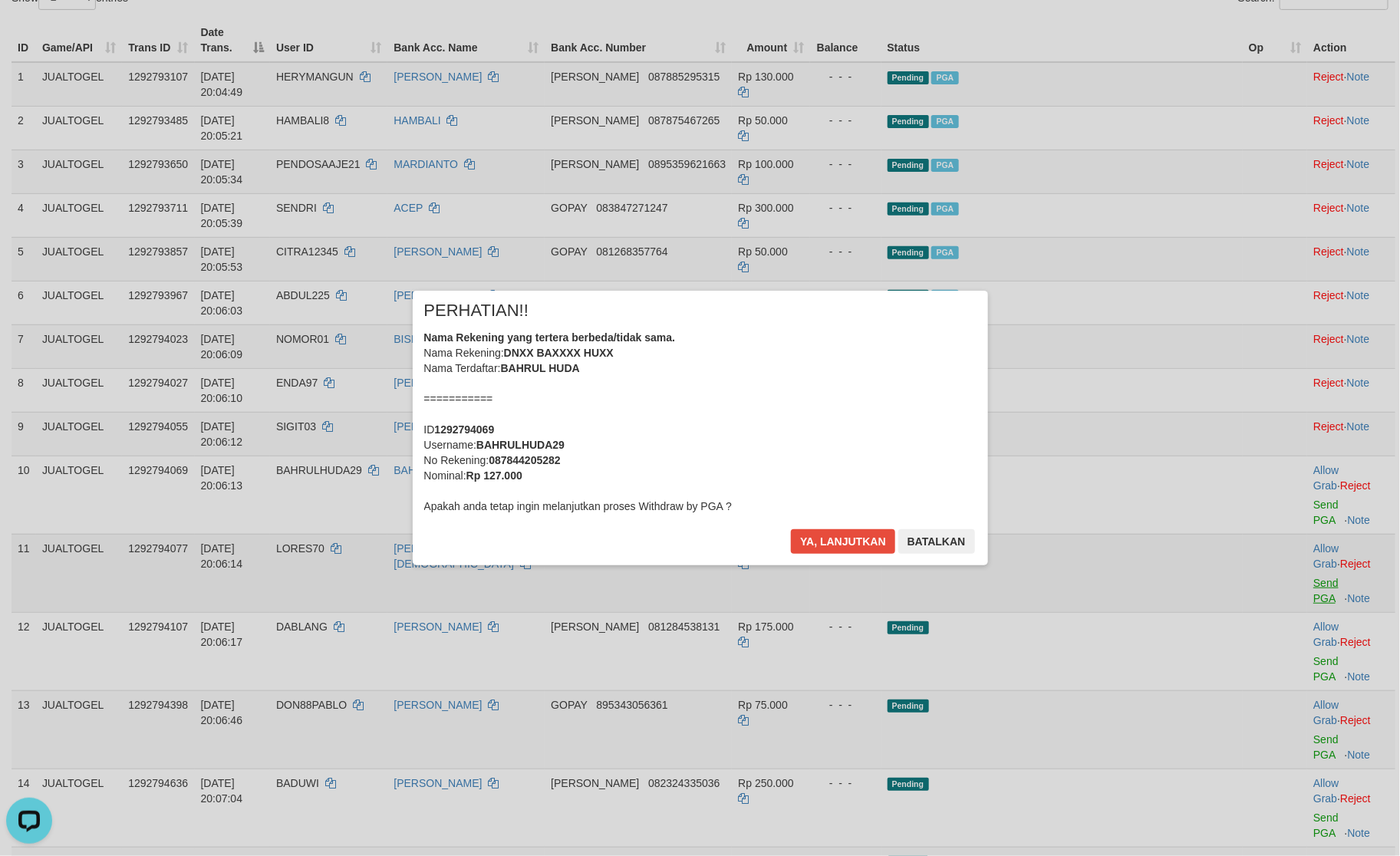
click at [1287, 387] on div "× PERHATIAN!! Nama Rekening yang tertera berbeda/tidak sama. Nama Rekening: DNX…" at bounding box center [700, 428] width 1400 height 336
click at [820, 529] on button "Ya, lanjutkan" at bounding box center [842, 542] width 104 height 25
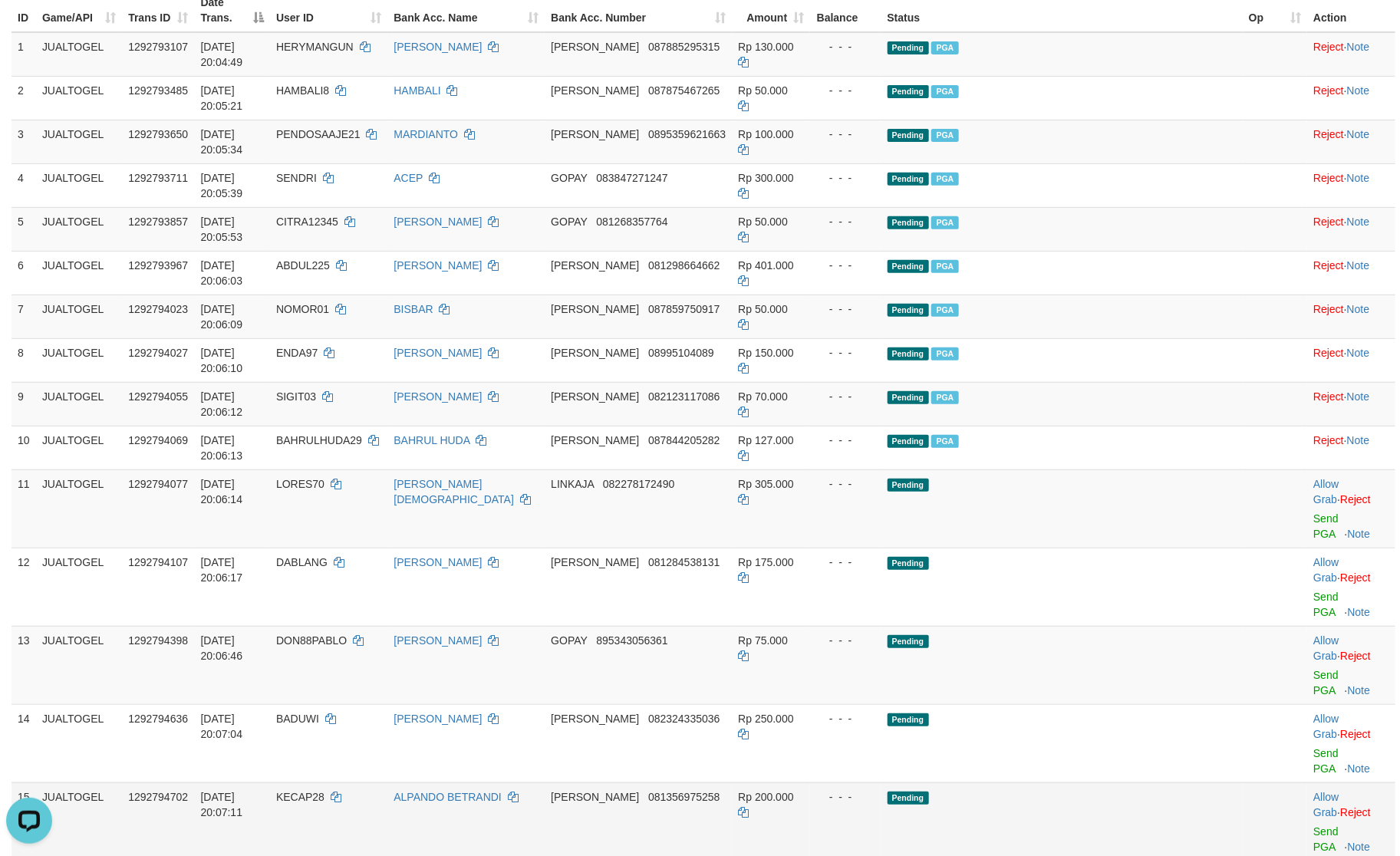
scroll to position [230, 0]
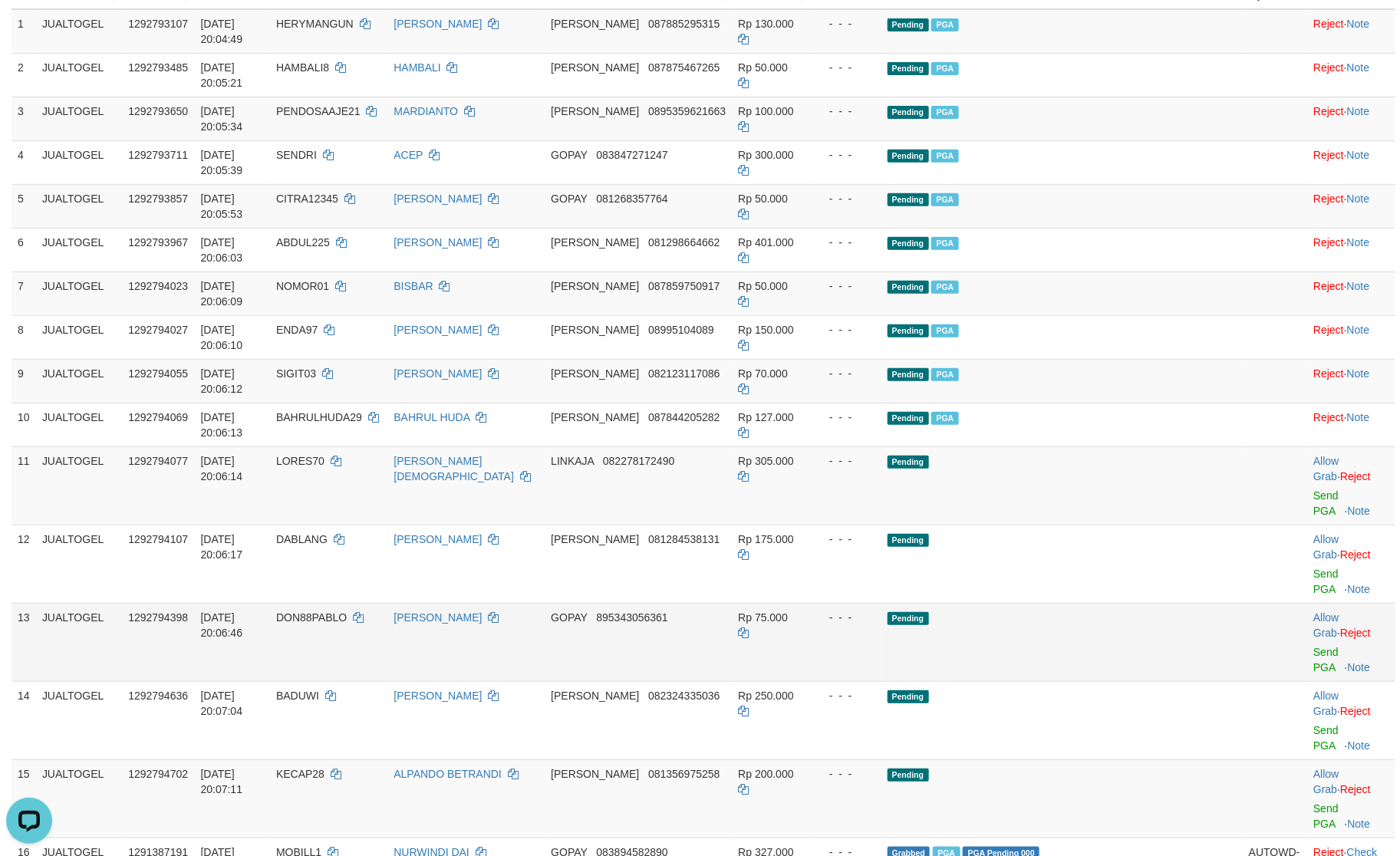
drag, startPoint x: 1165, startPoint y: 422, endPoint x: 1261, endPoint y: 368, distance: 110.1
click at [1165, 603] on td "Pending" at bounding box center [1063, 642] width 361 height 78
click at [1314, 489] on link "Send PGA" at bounding box center [1326, 503] width 25 height 28
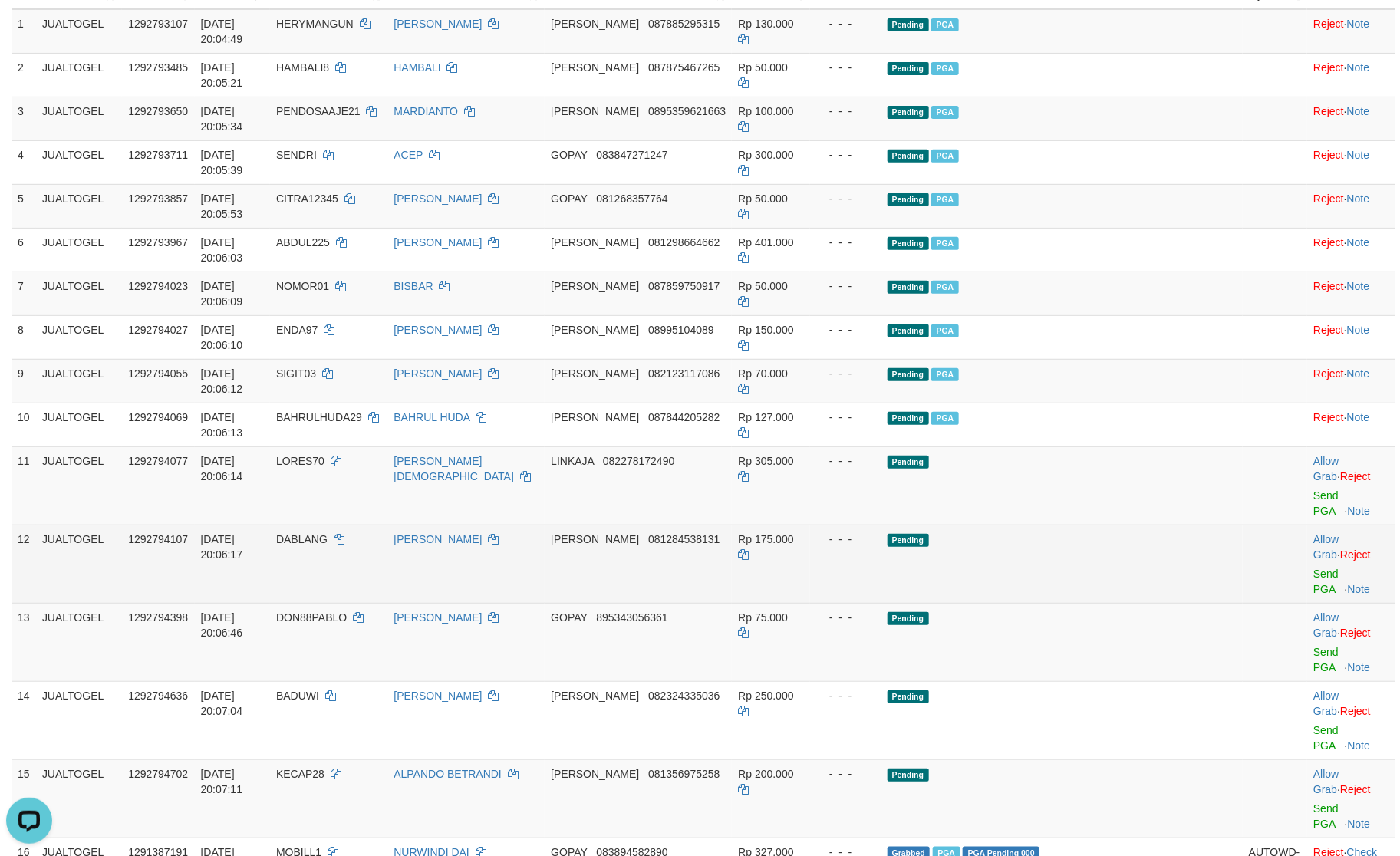
click at [1307, 524] on td "Allow Grab · Reject Send PGA · Note" at bounding box center [1351, 563] width 88 height 78
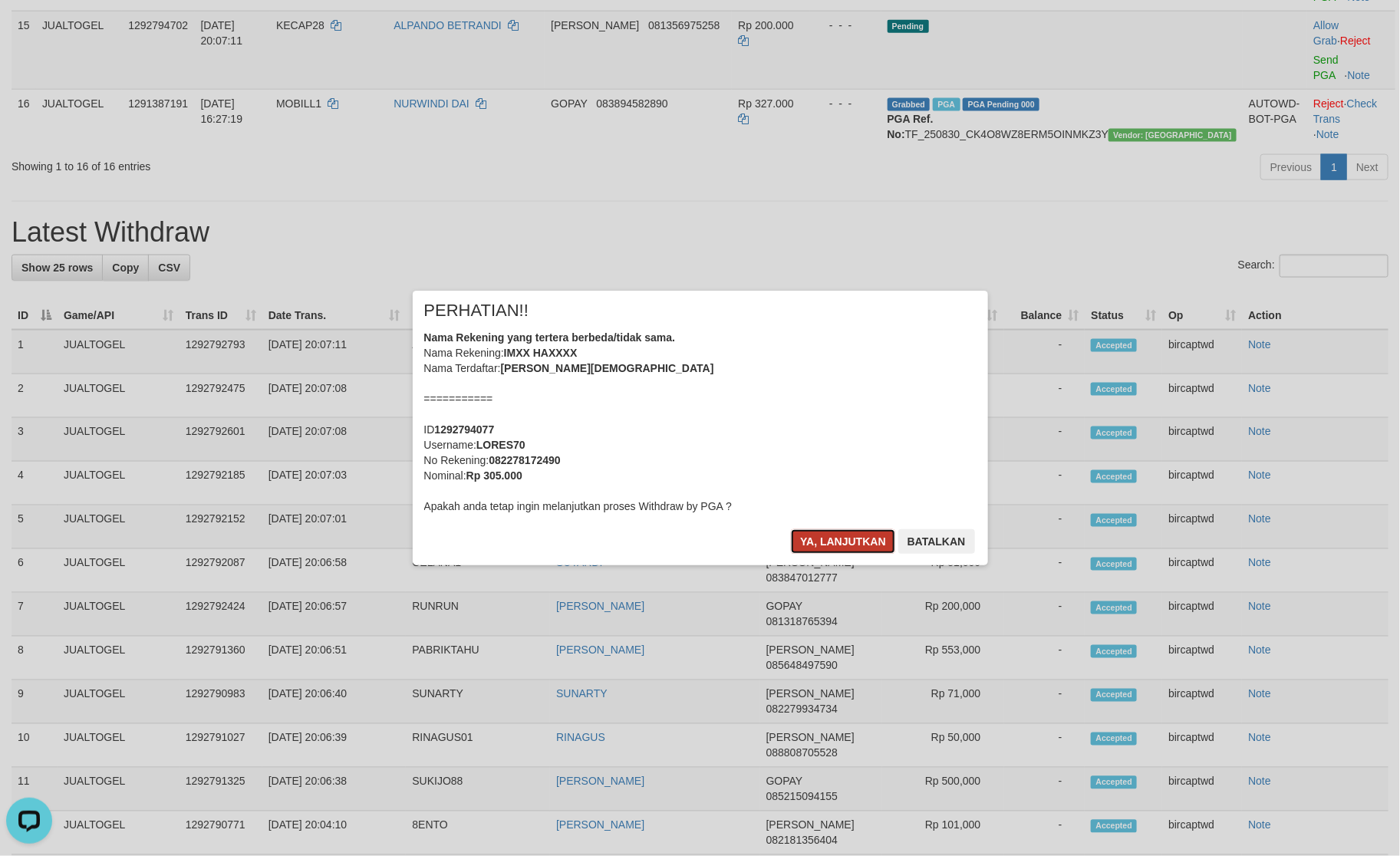
click at [808, 532] on button "Ya, lanjutkan" at bounding box center [842, 542] width 104 height 25
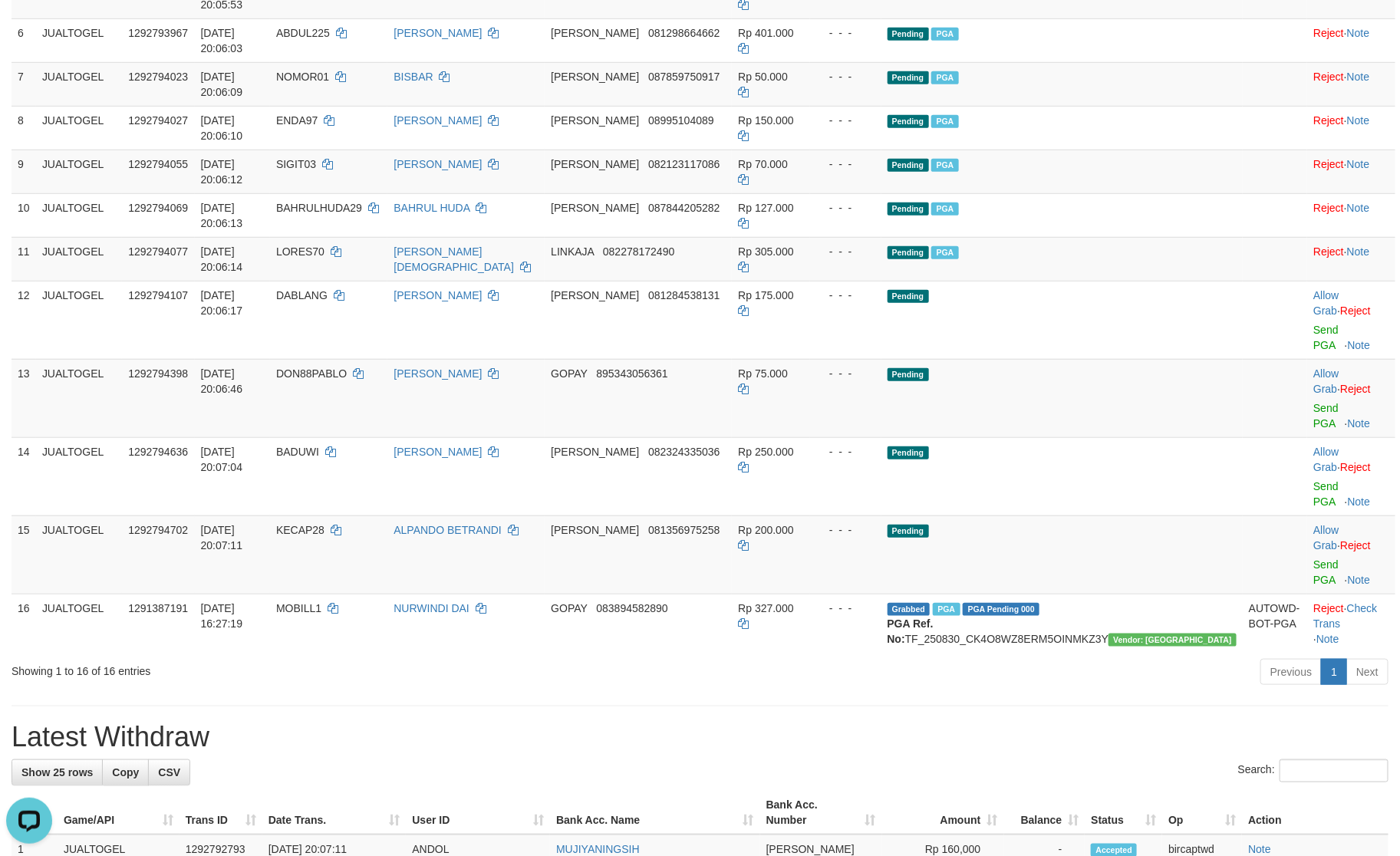
scroll to position [384, 0]
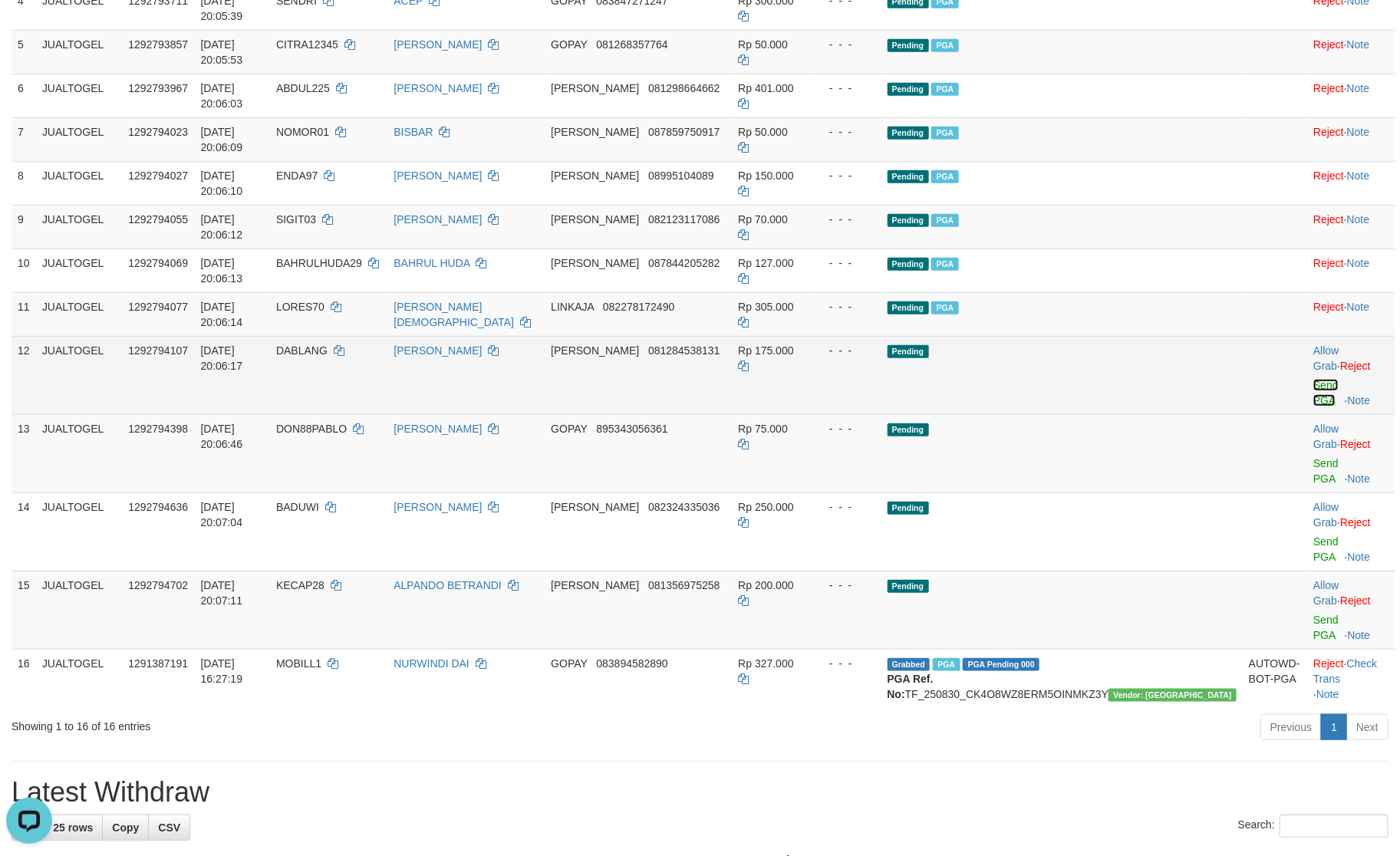
click at [1314, 379] on link "Send PGA" at bounding box center [1326, 393] width 25 height 28
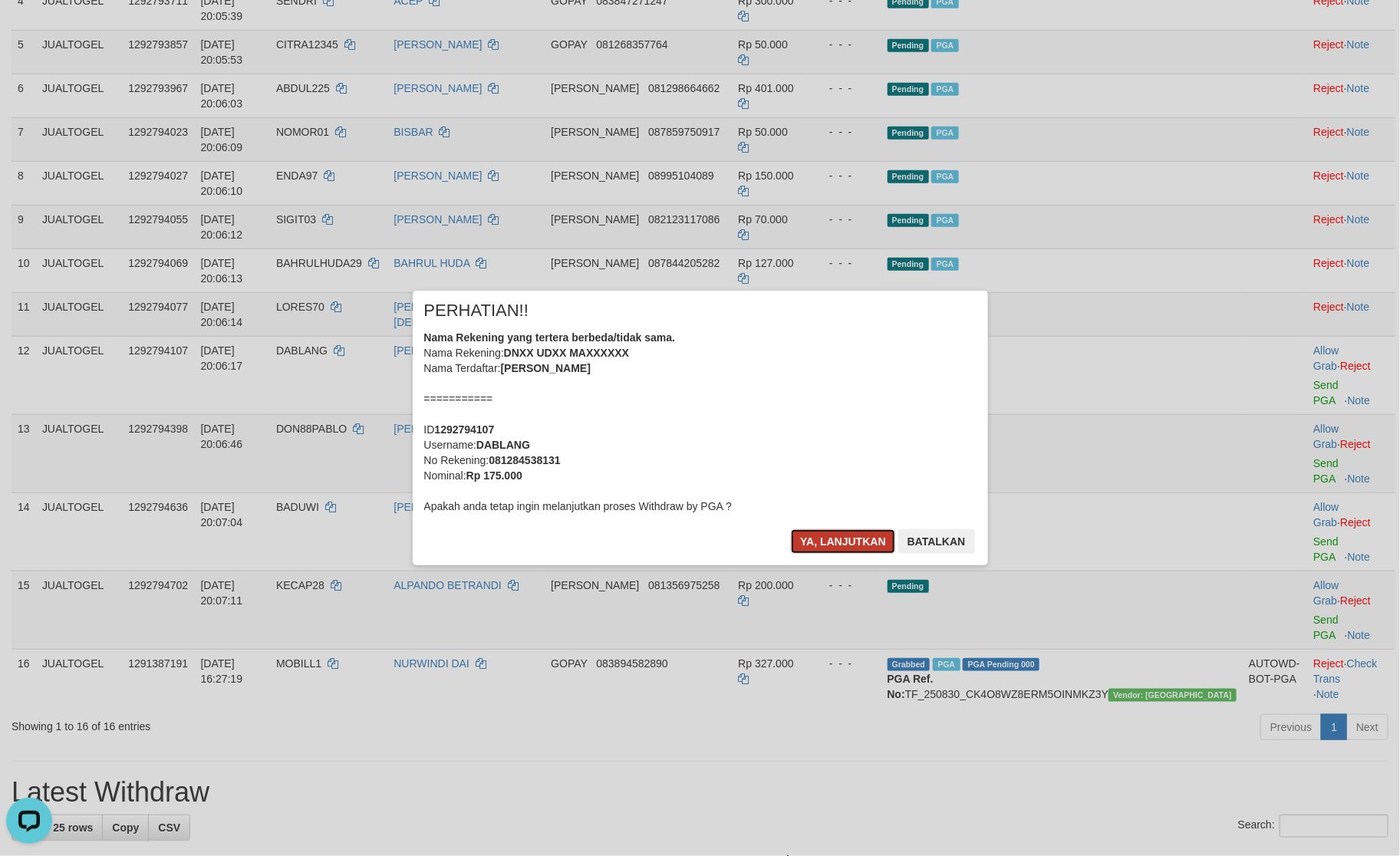
click at [841, 543] on button "Ya, lanjutkan" at bounding box center [842, 542] width 104 height 25
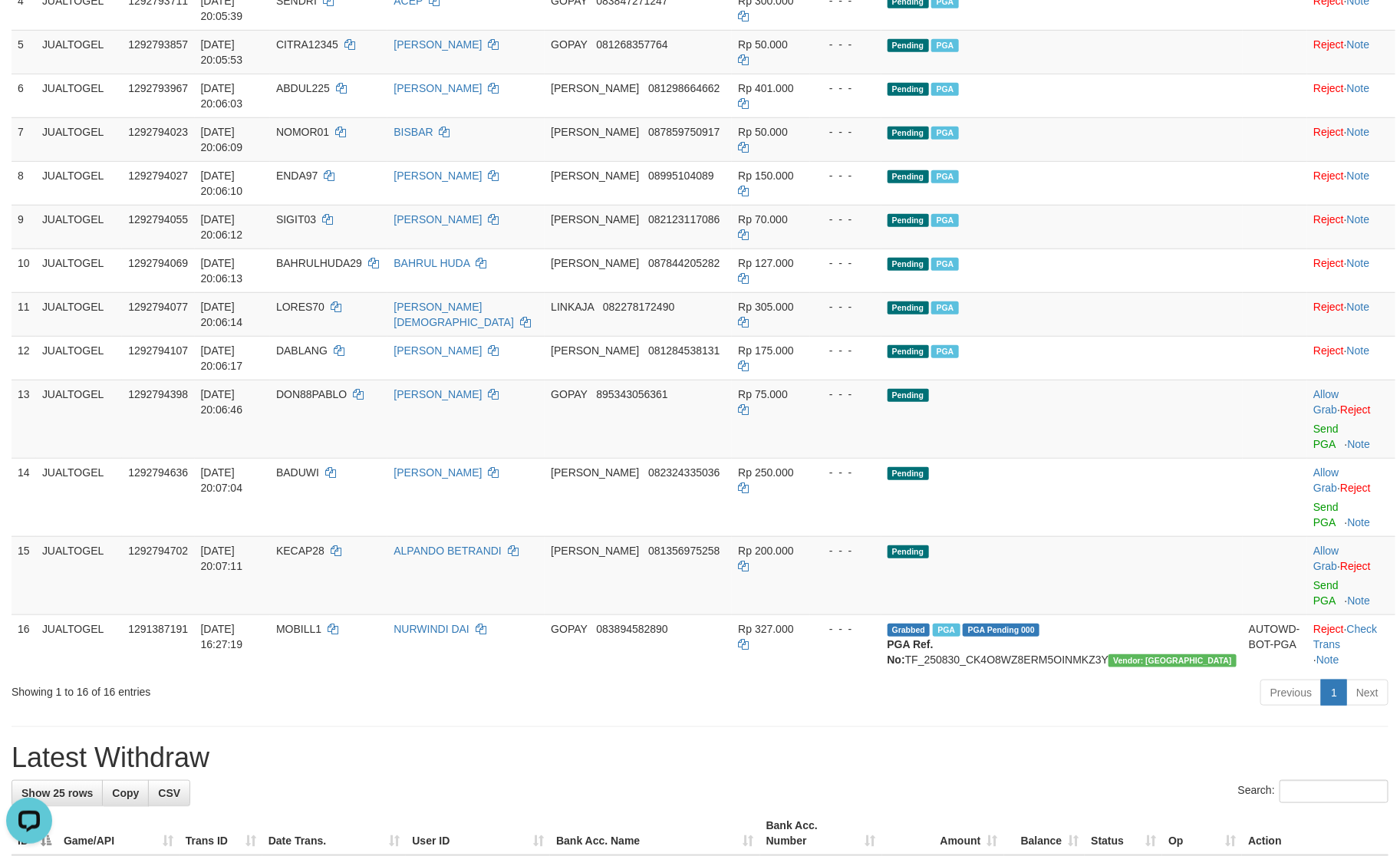
click at [580, 743] on h1 "Latest Withdraw" at bounding box center [700, 758] width 1377 height 30
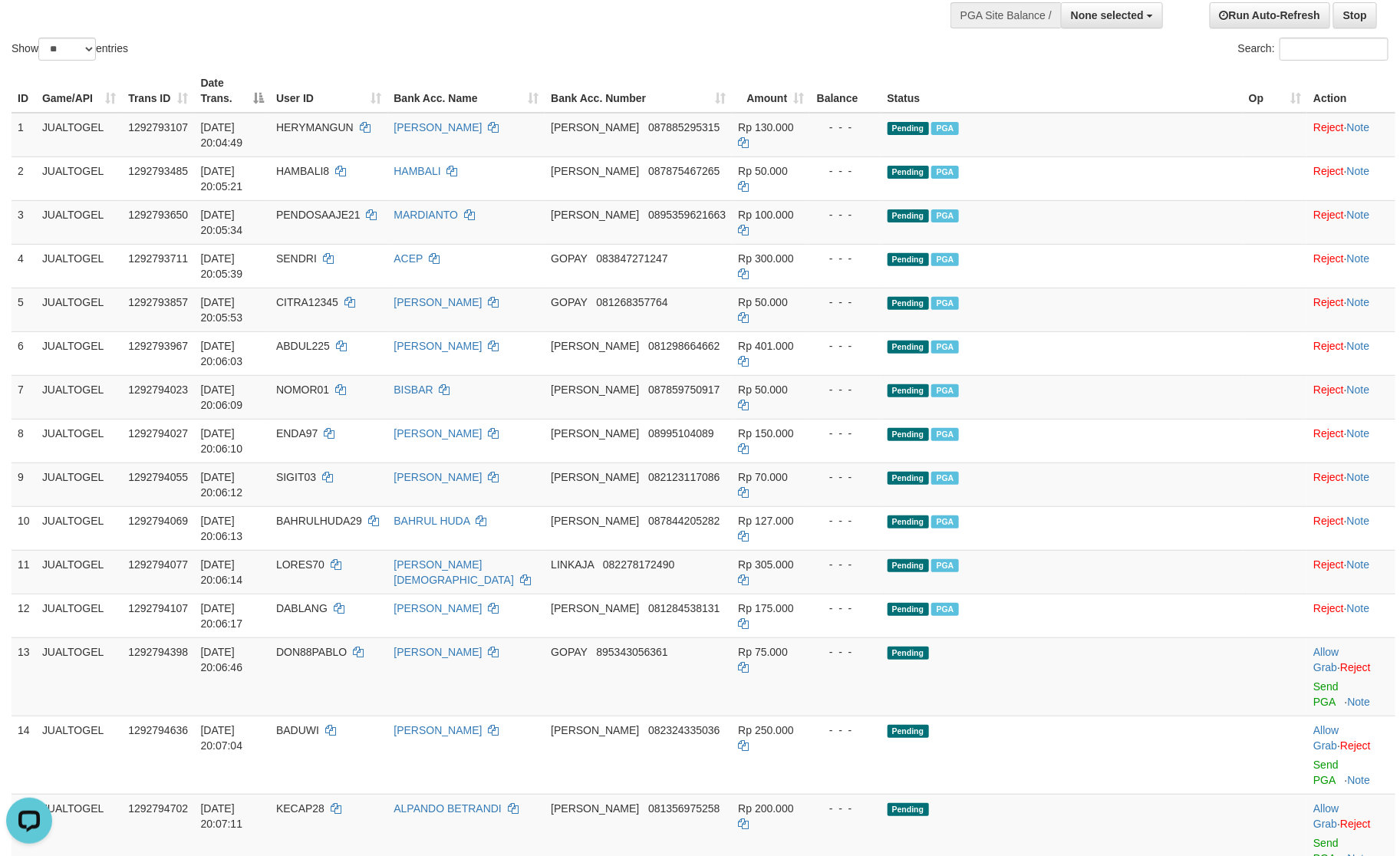
scroll to position [39, 0]
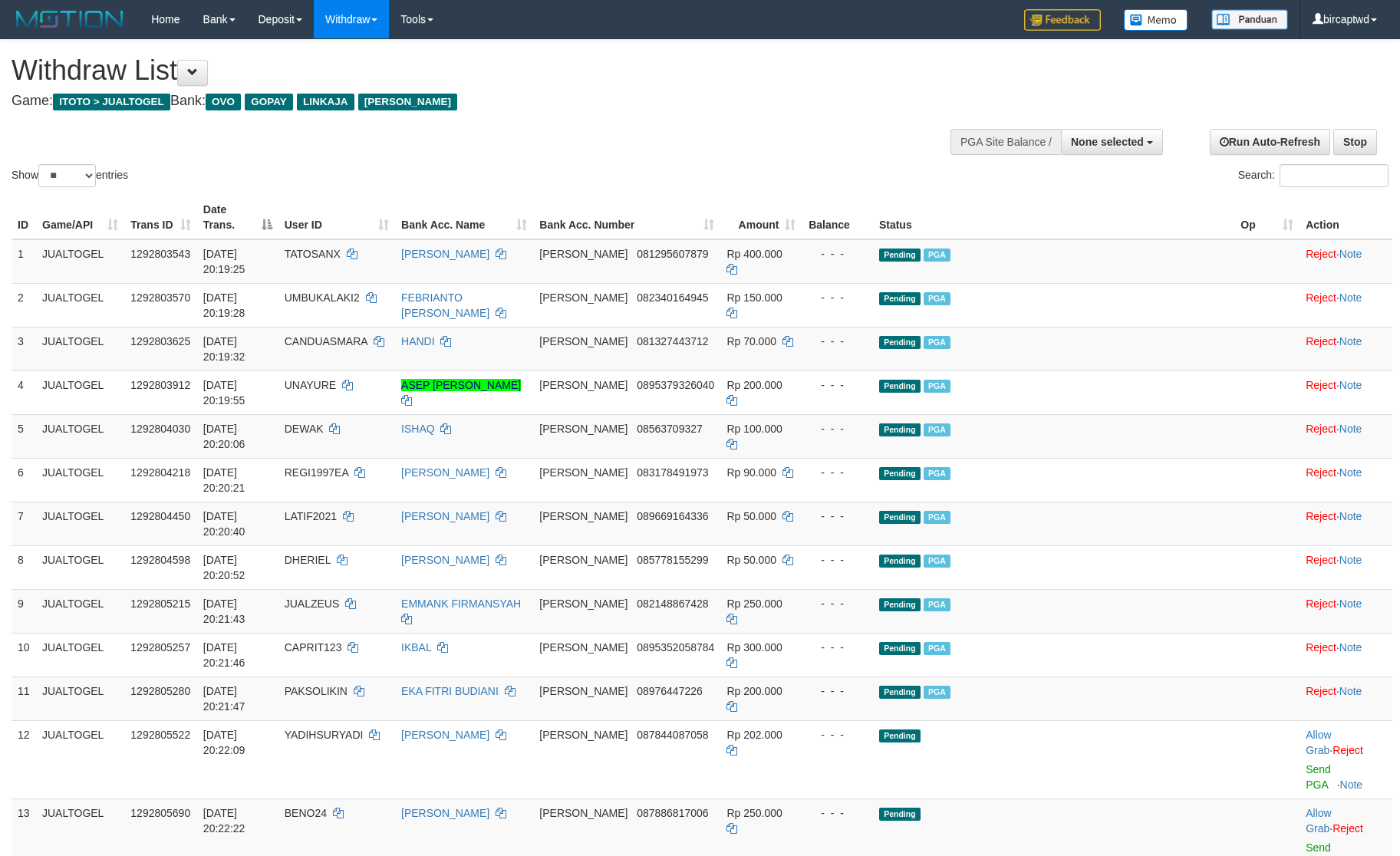
select select
select select "**"
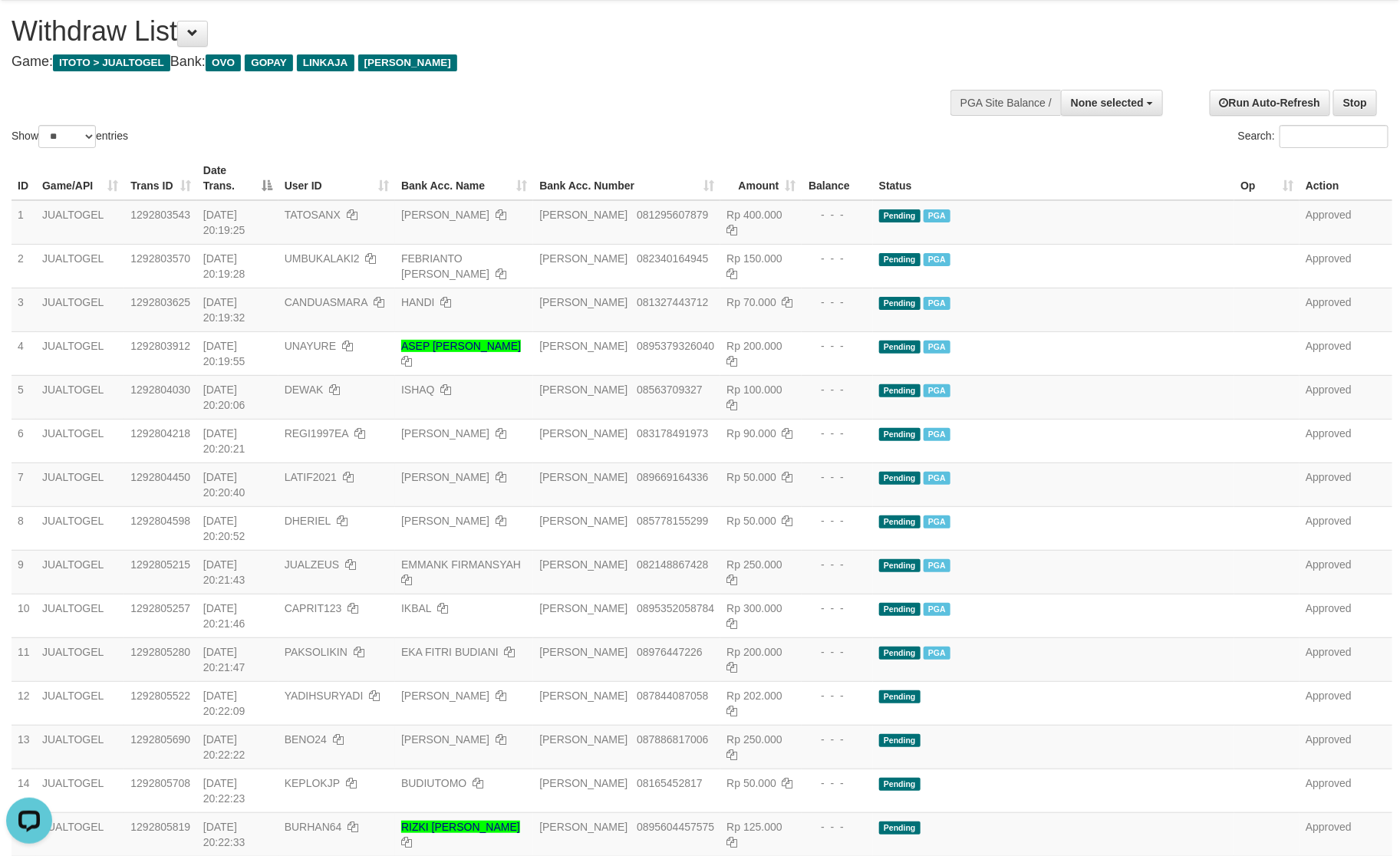
click at [749, 99] on div "Show ** ** ** *** entries Search:" at bounding box center [700, 76] width 1400 height 150
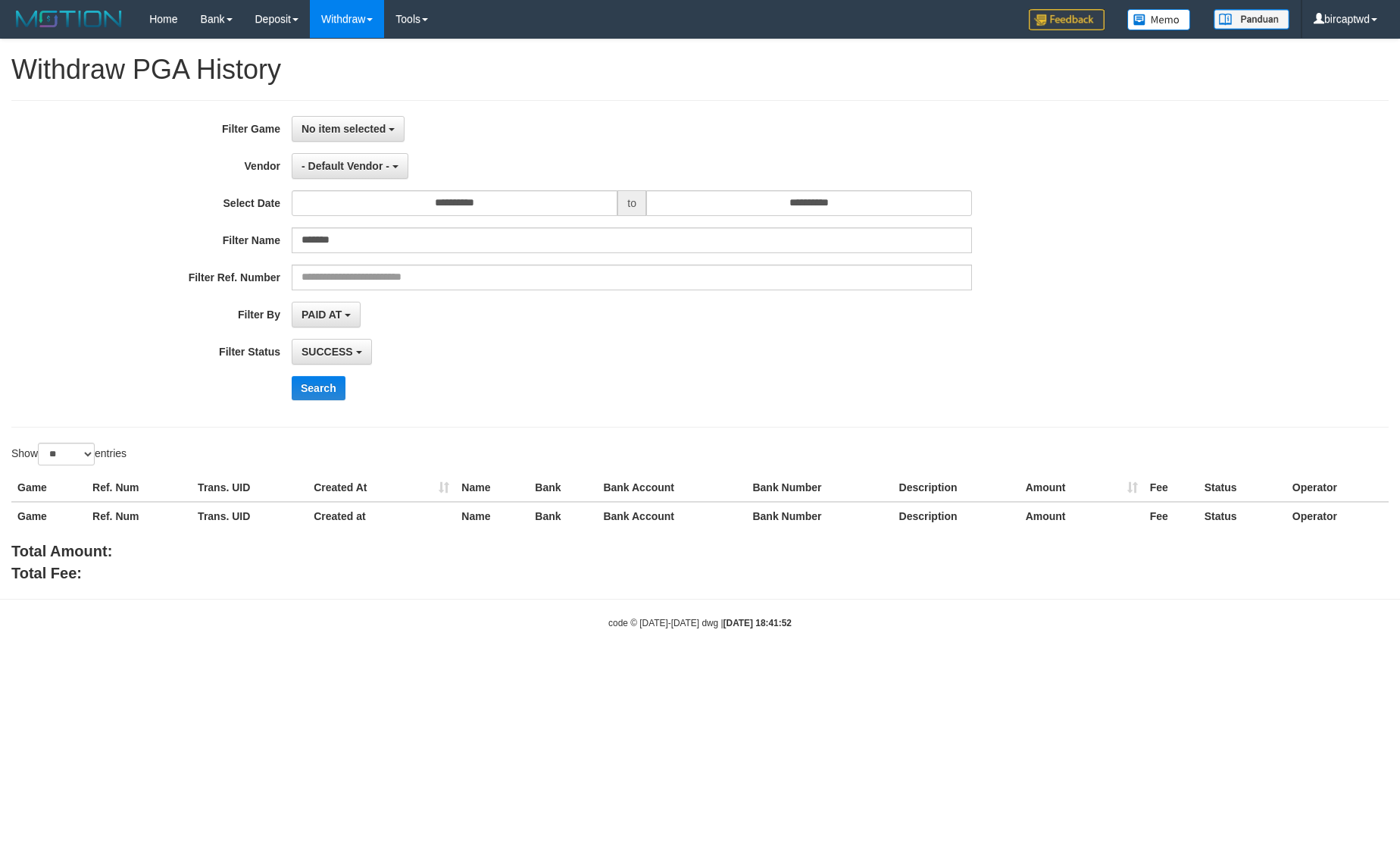
select select "**********"
select select "**"
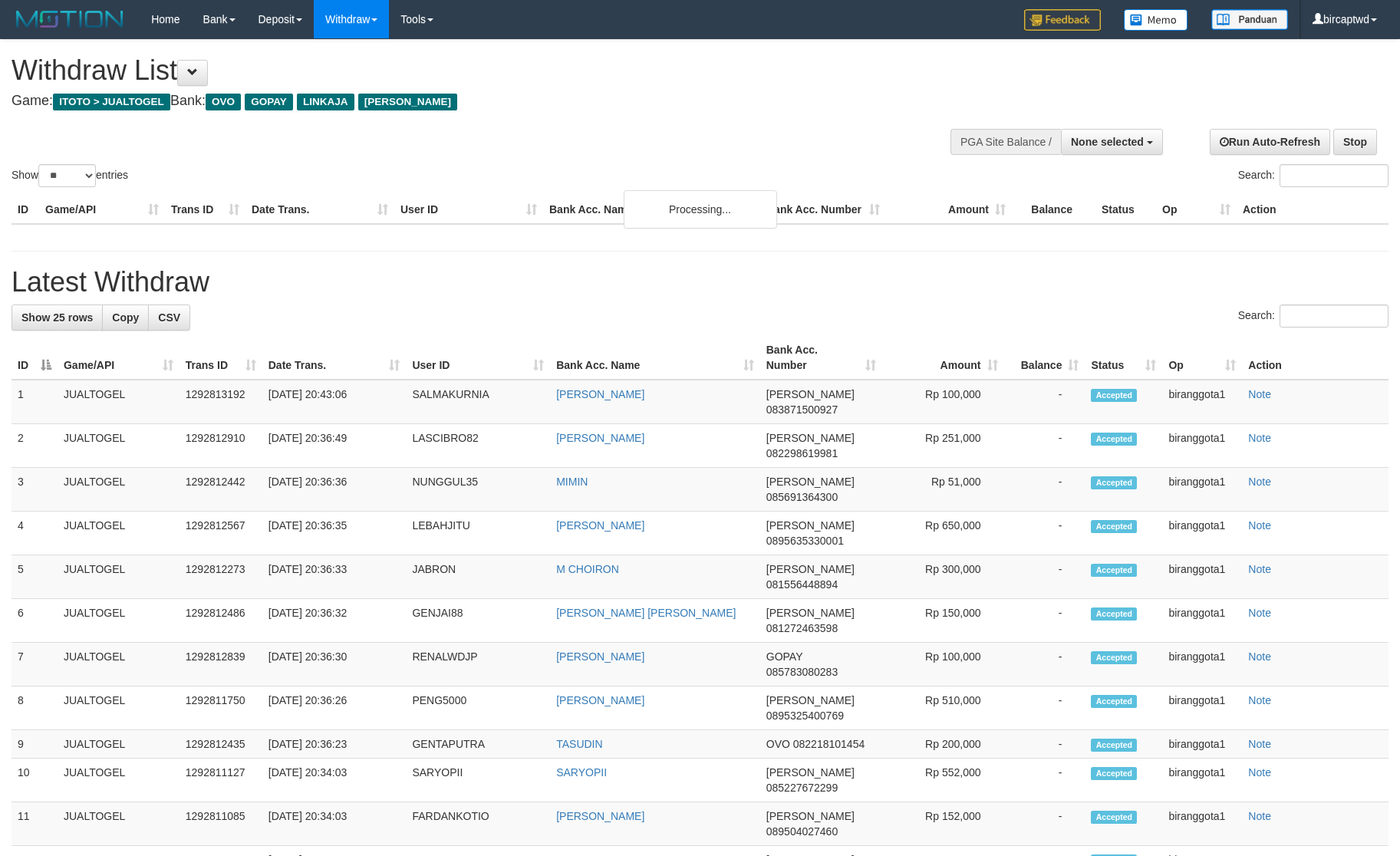
select select
select select "**"
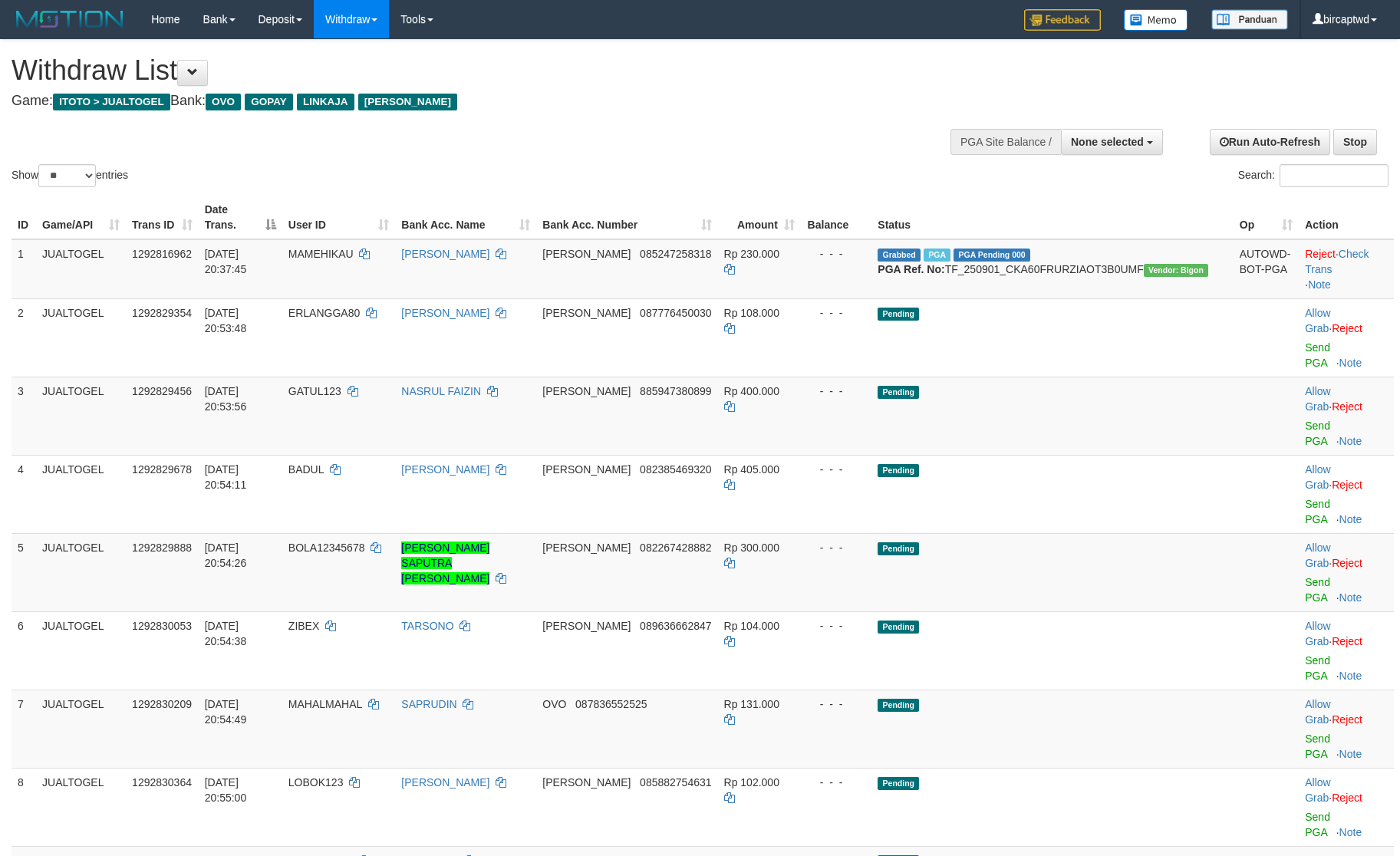
select select
select select "**"
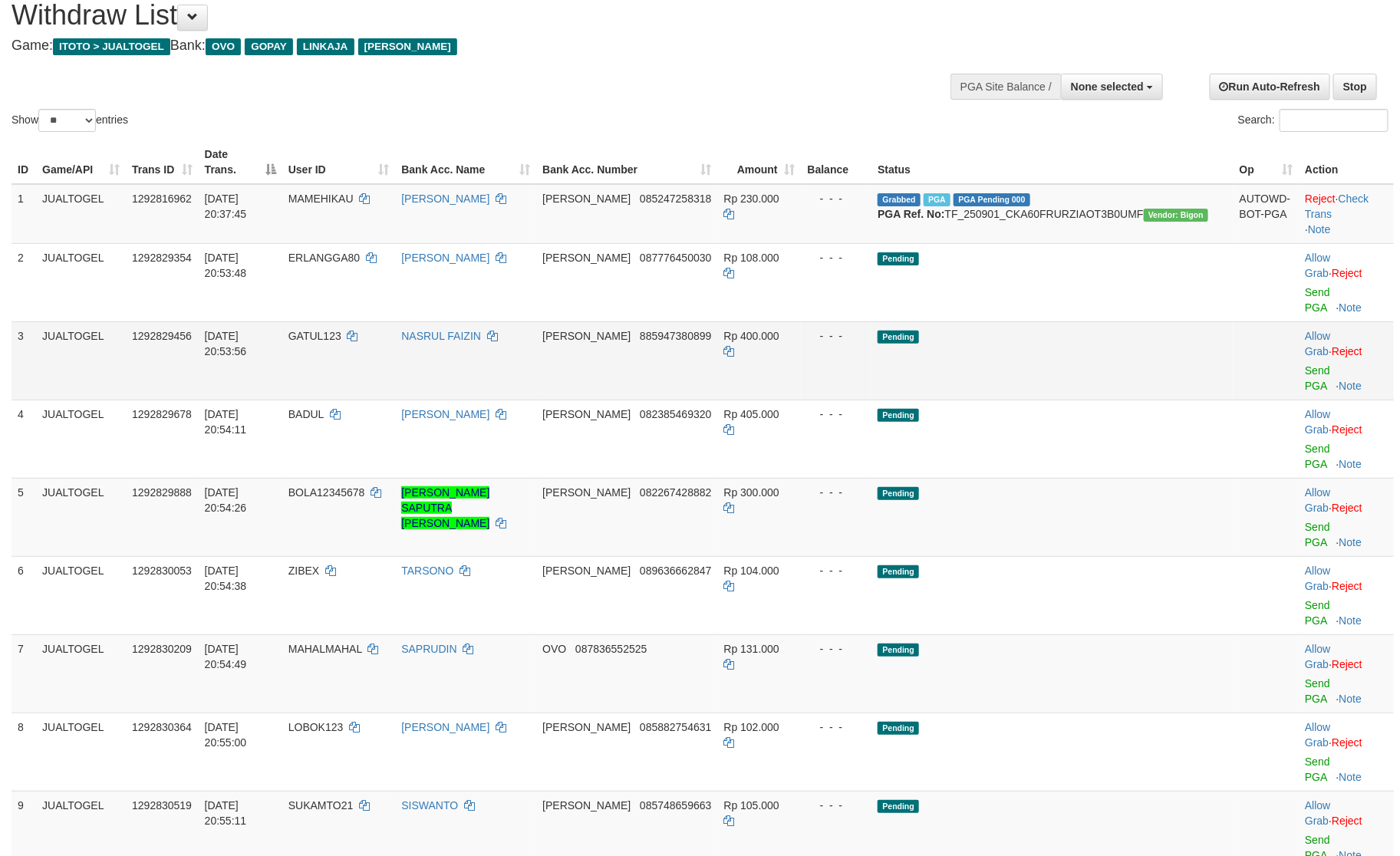
scroll to position [39, 0]
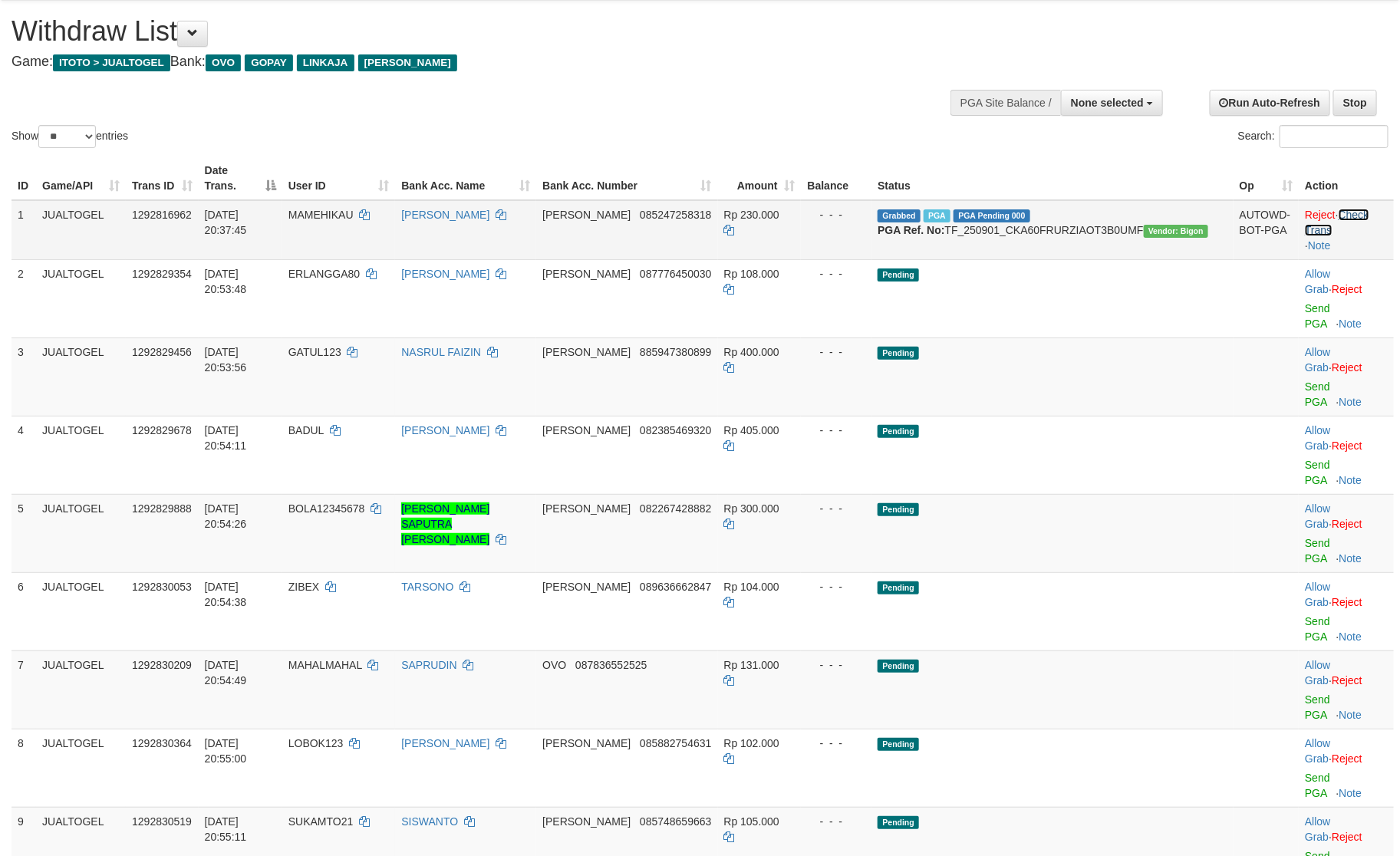
click at [1349, 208] on link "Check Trans" at bounding box center [1338, 222] width 64 height 28
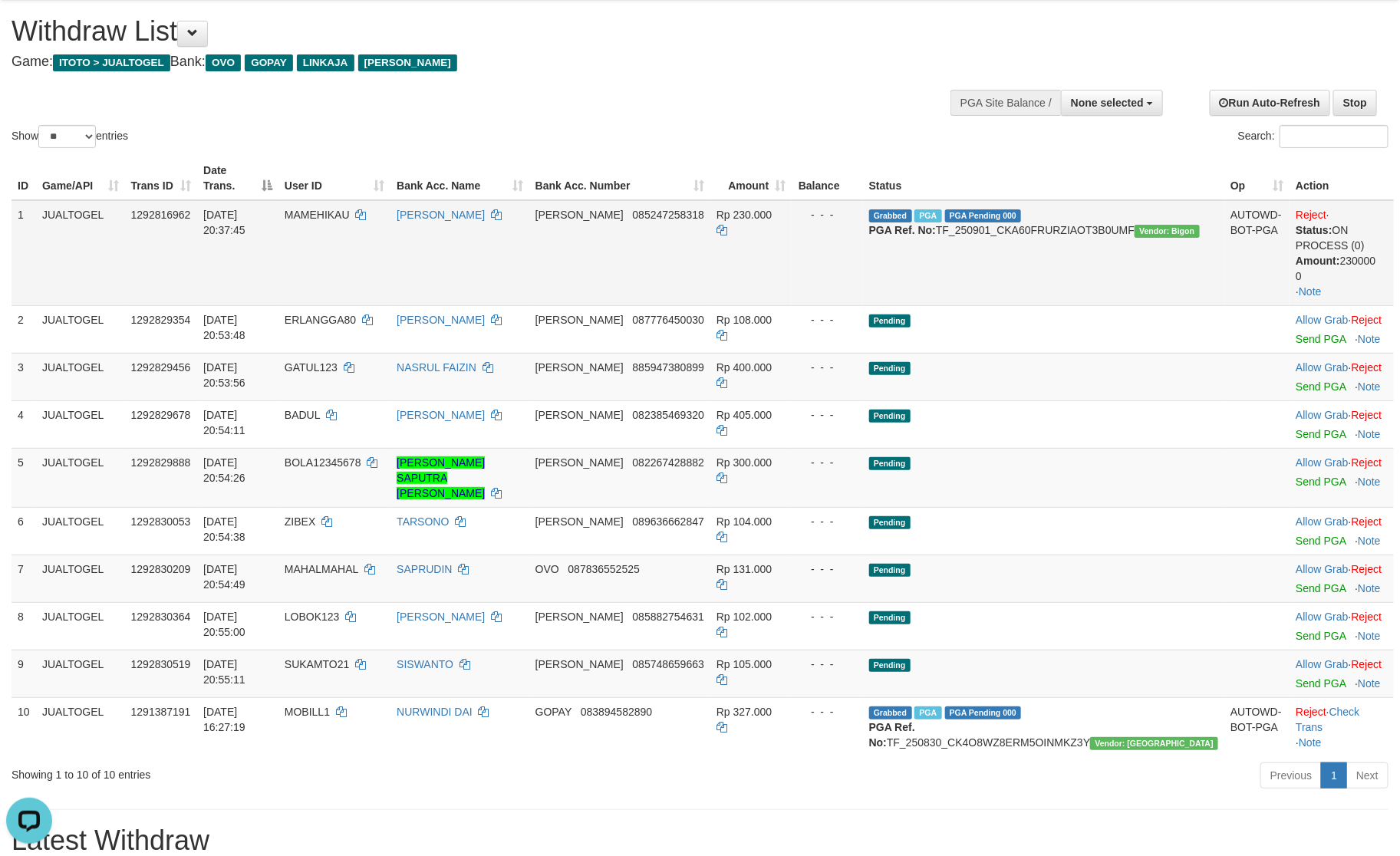
scroll to position [0, 0]
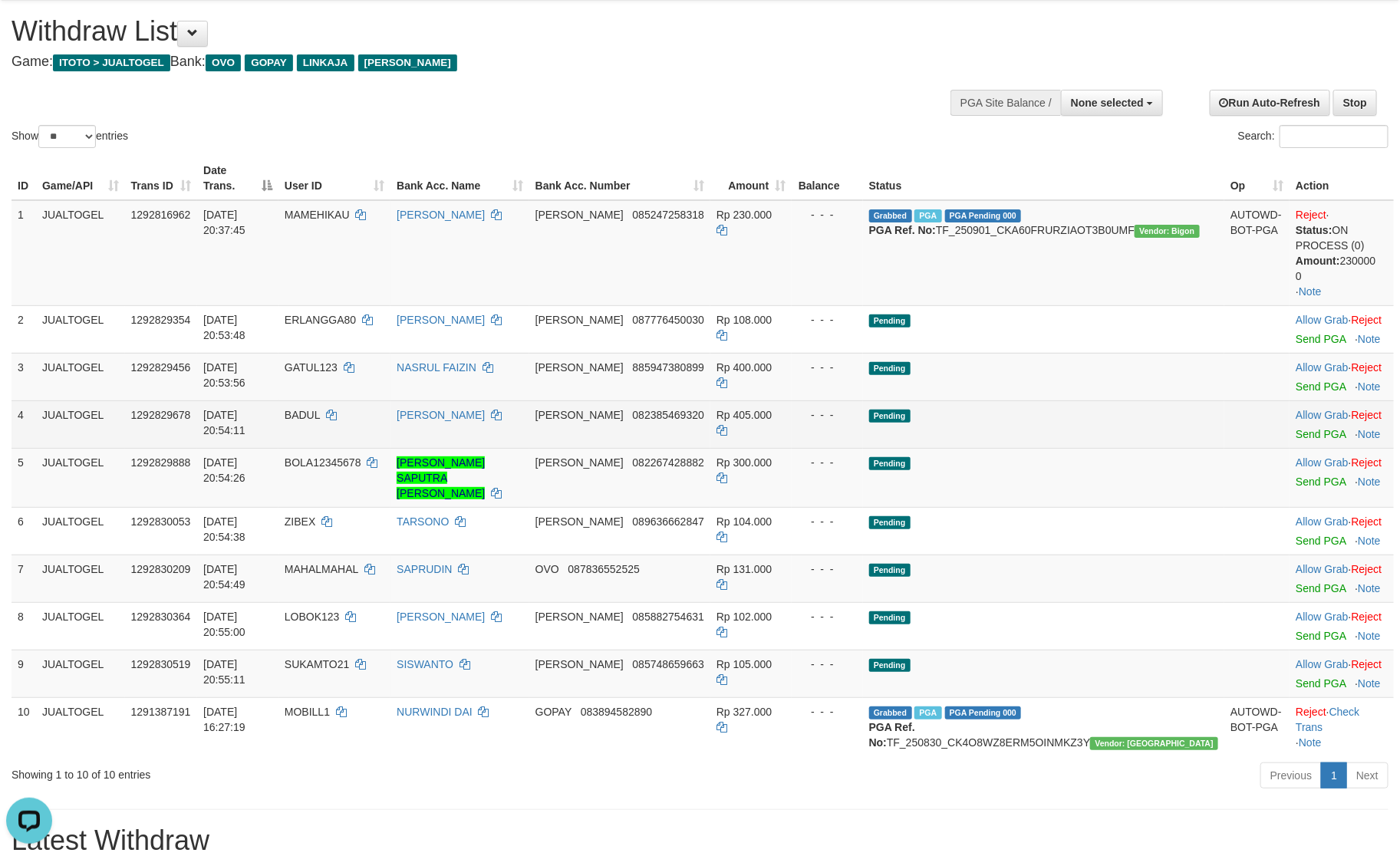
click at [1169, 401] on td "Pending" at bounding box center [1044, 424] width 361 height 48
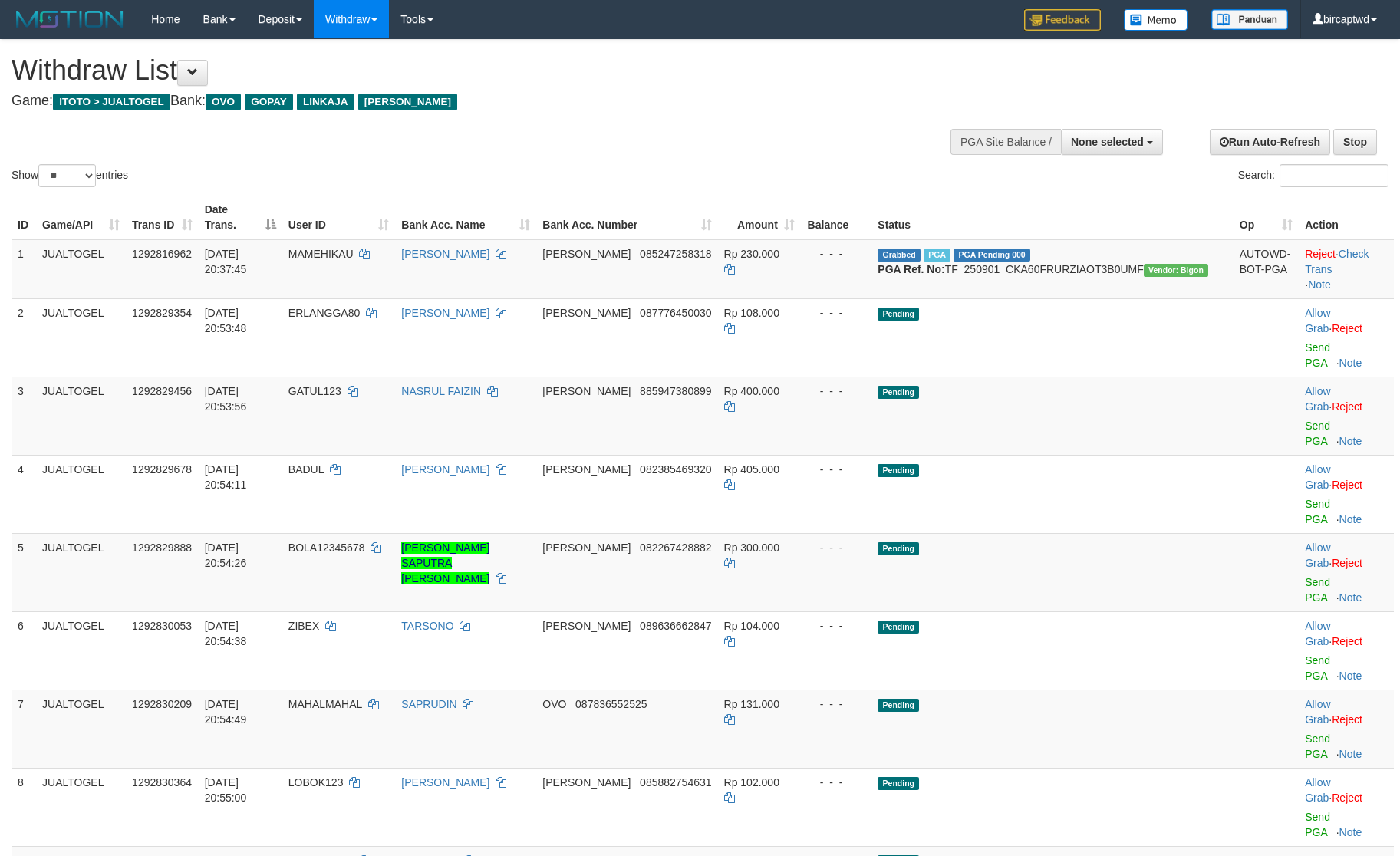
select select
select select "**"
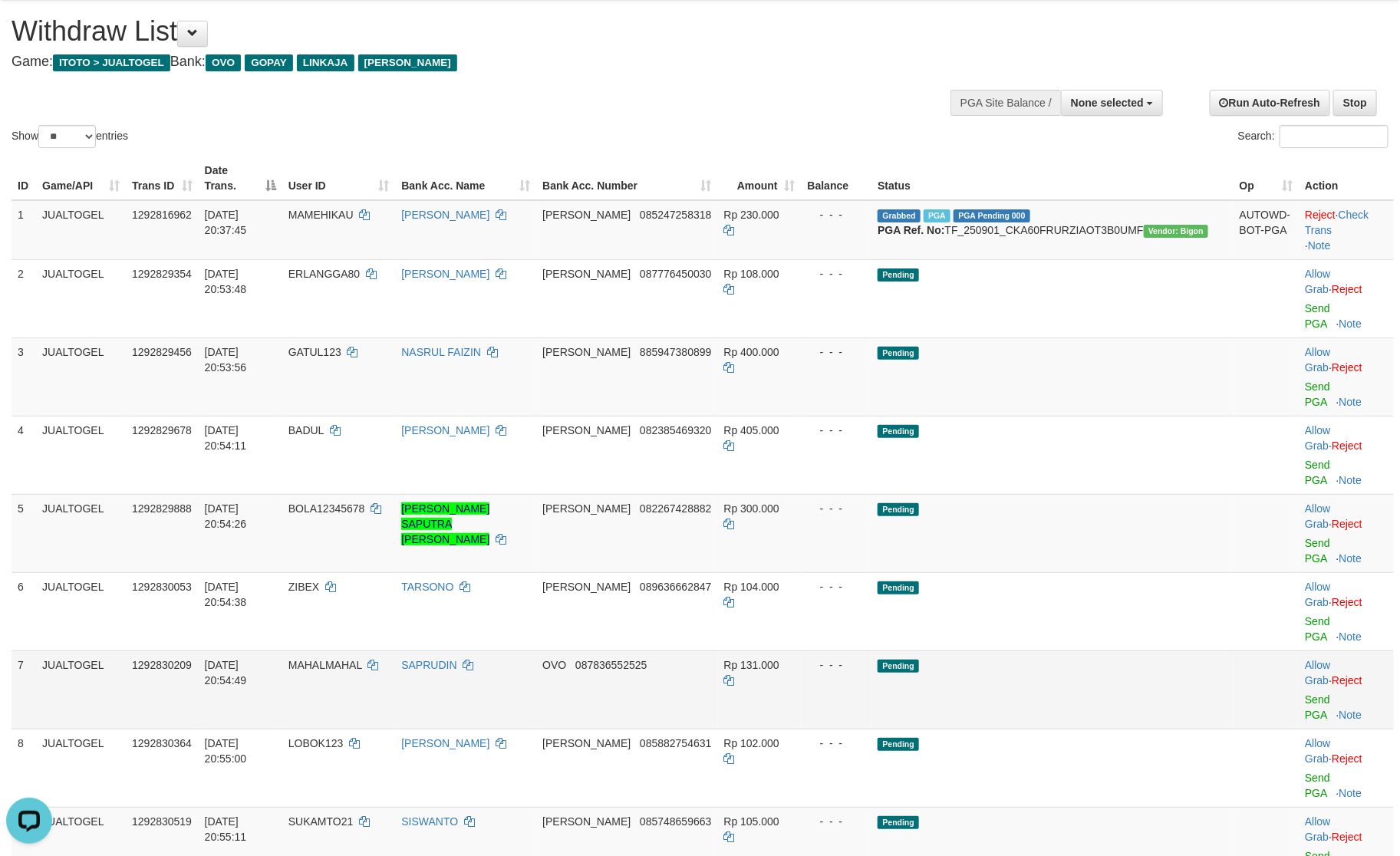
click at [1177, 650] on td "Pending" at bounding box center [1053, 689] width 361 height 78
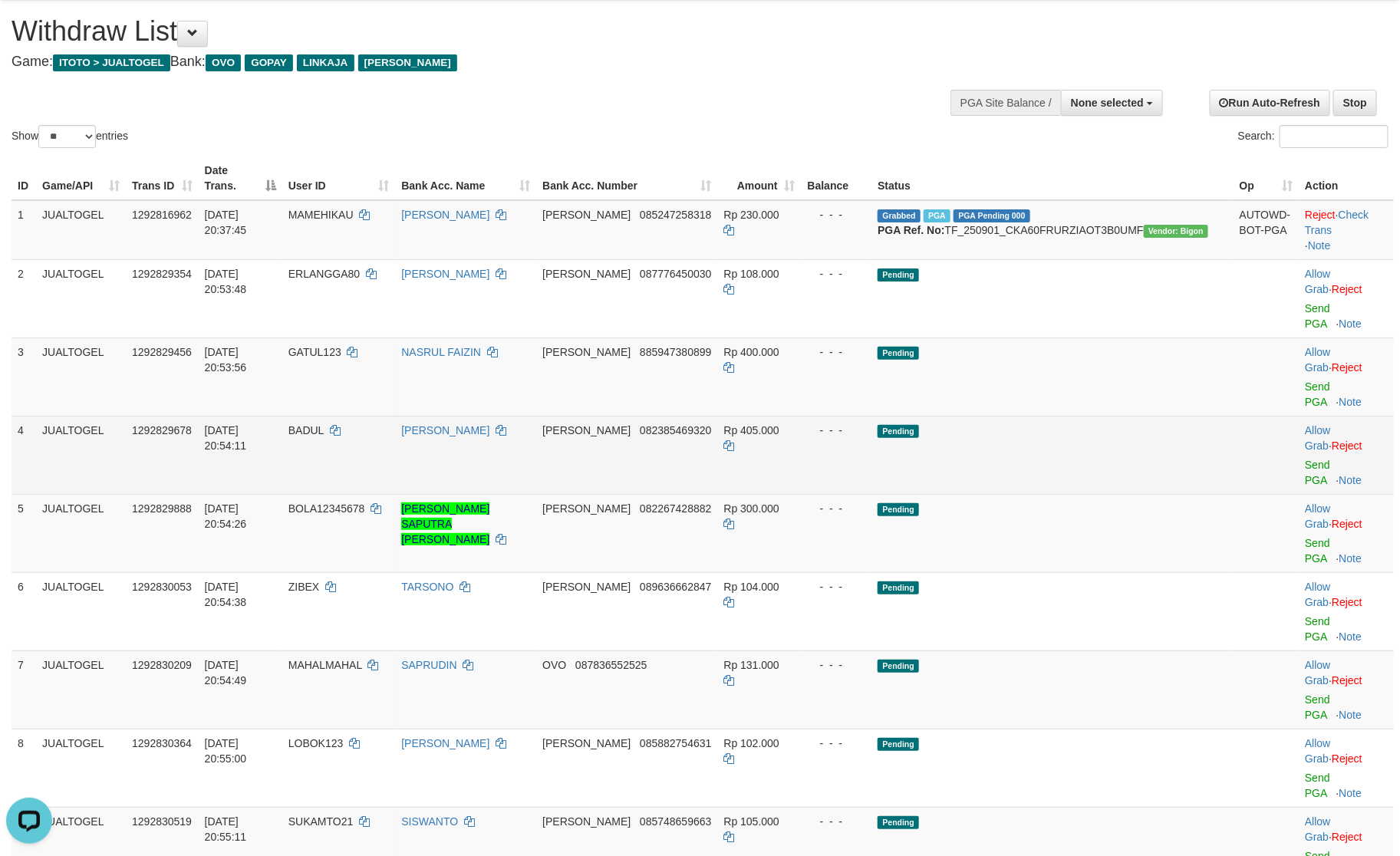
click at [1186, 415] on td "Pending" at bounding box center [1053, 454] width 361 height 78
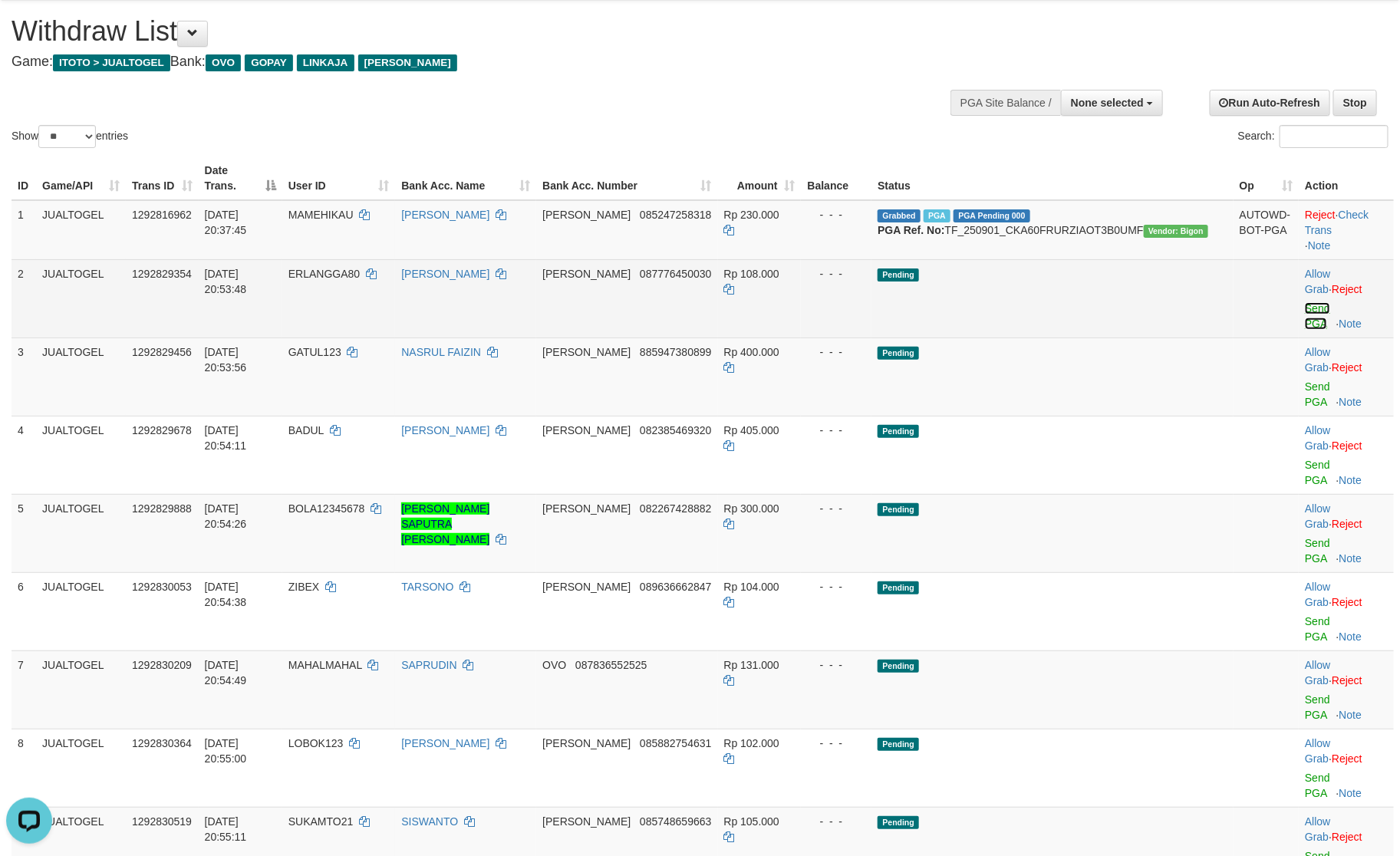
click at [1306, 302] on link "Send PGA" at bounding box center [1318, 316] width 25 height 28
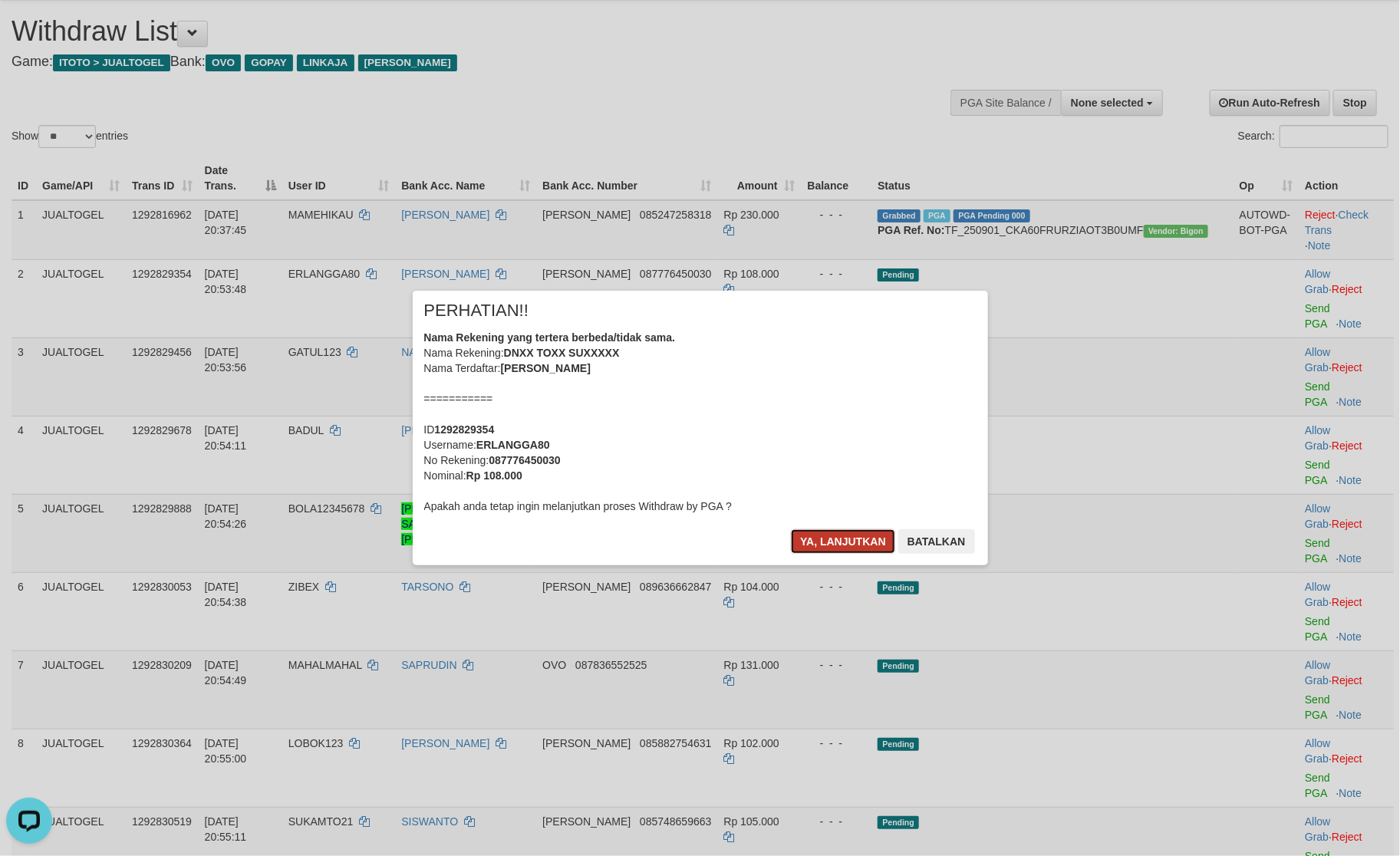
click at [818, 539] on button "Ya, lanjutkan" at bounding box center [842, 542] width 104 height 25
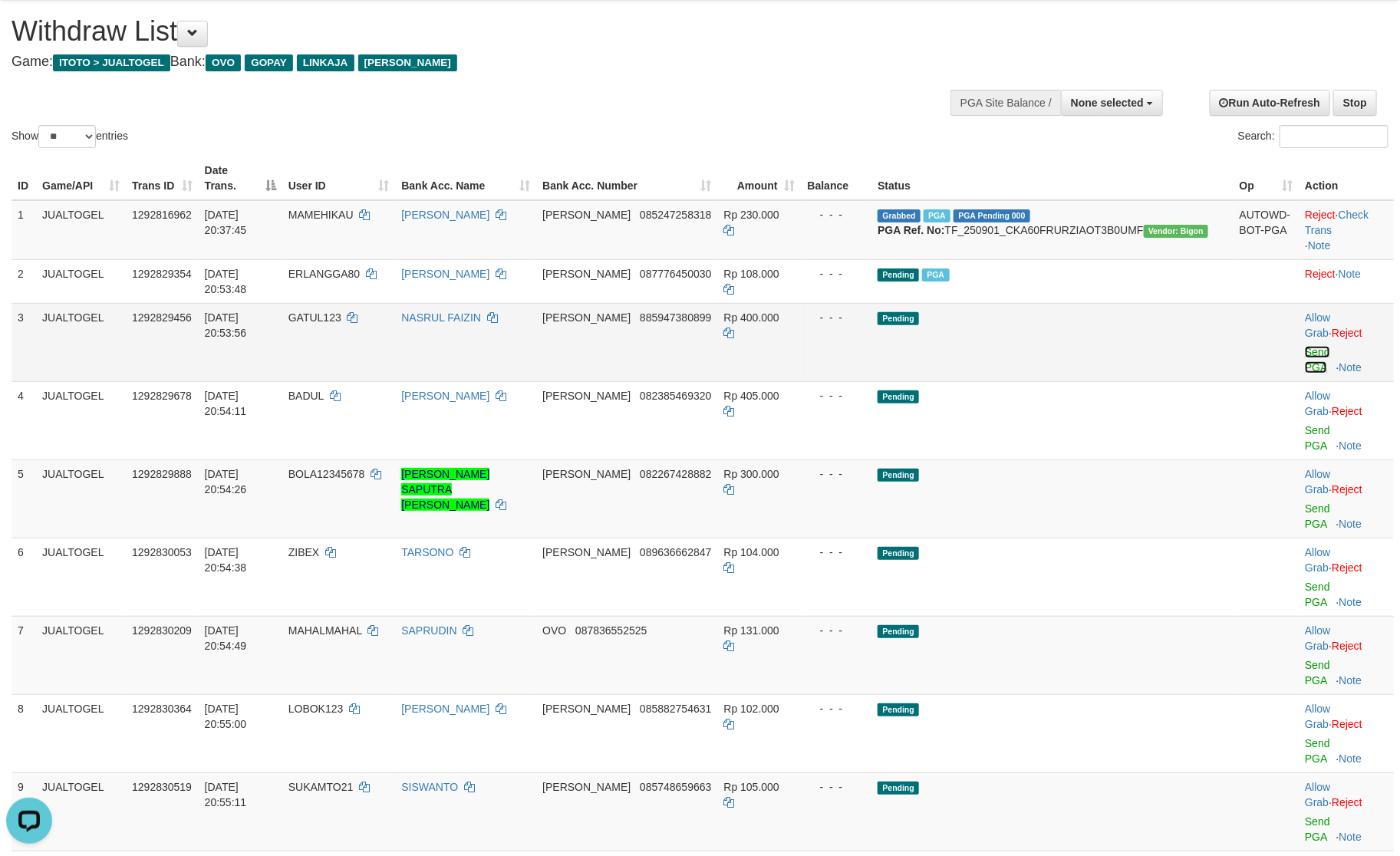
click at [1306, 346] on link "Send PGA" at bounding box center [1318, 359] width 25 height 28
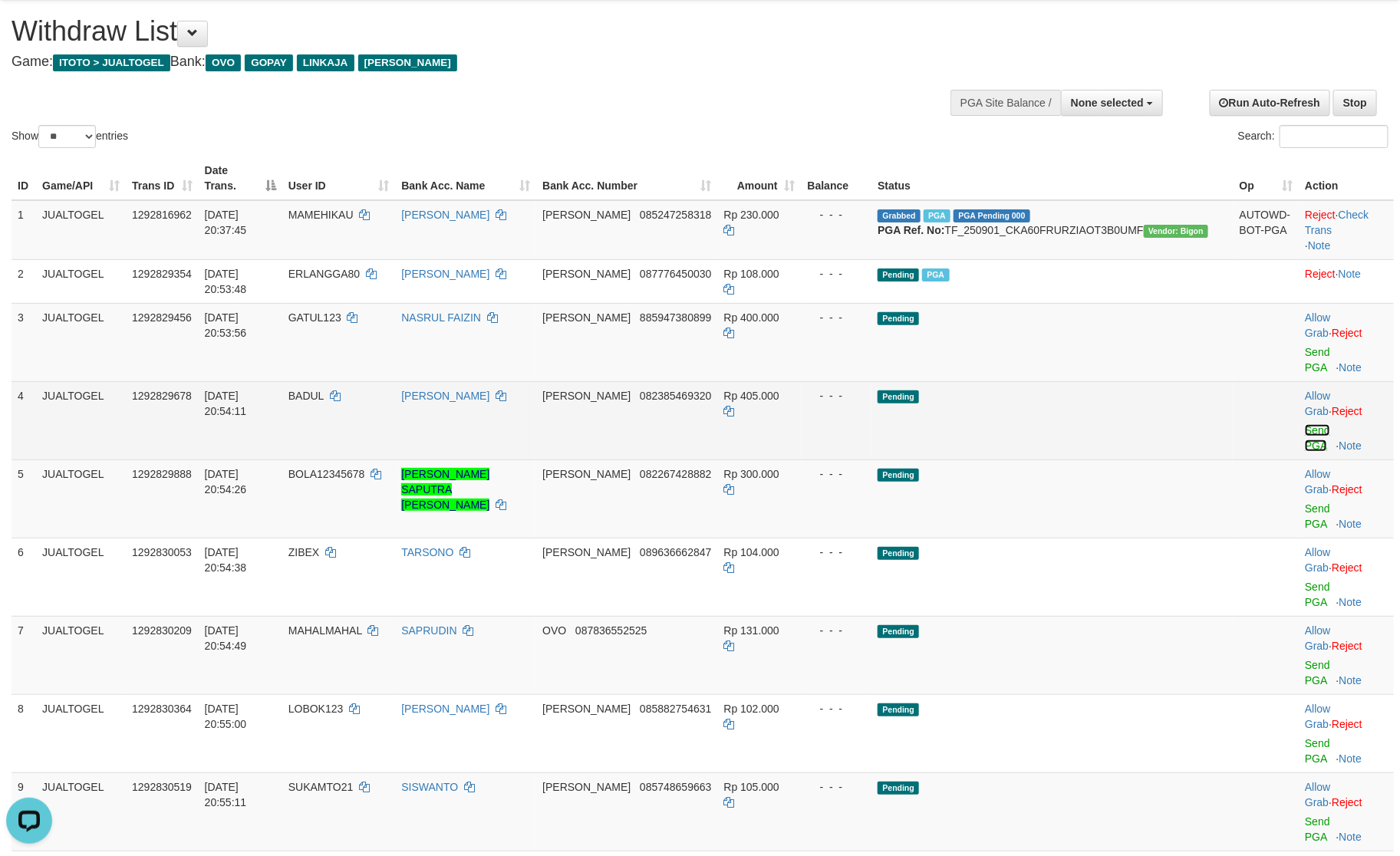
click at [1306, 424] on link "Send PGA" at bounding box center [1318, 438] width 25 height 28
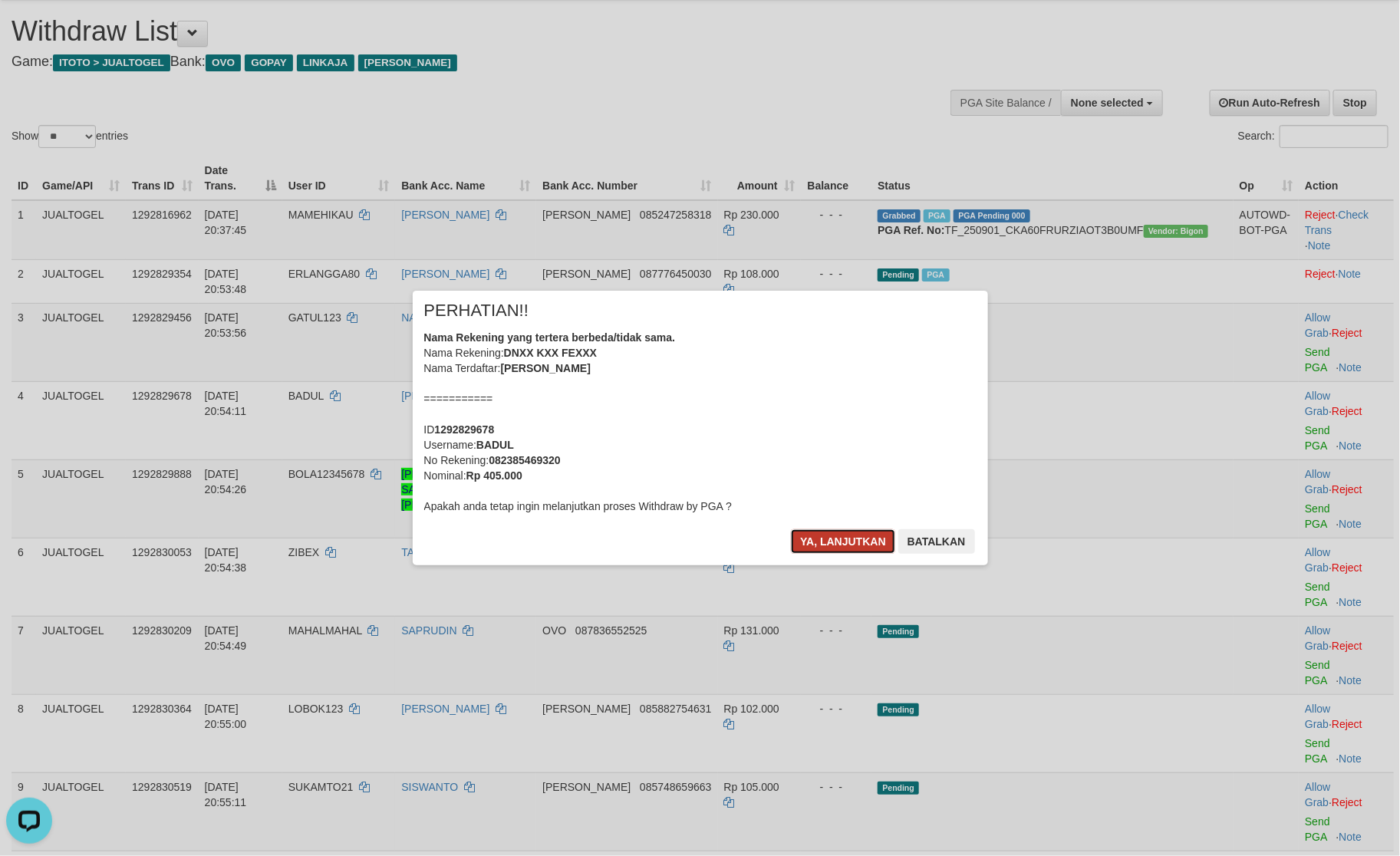
click at [847, 545] on button "Ya, lanjutkan" at bounding box center [842, 542] width 104 height 25
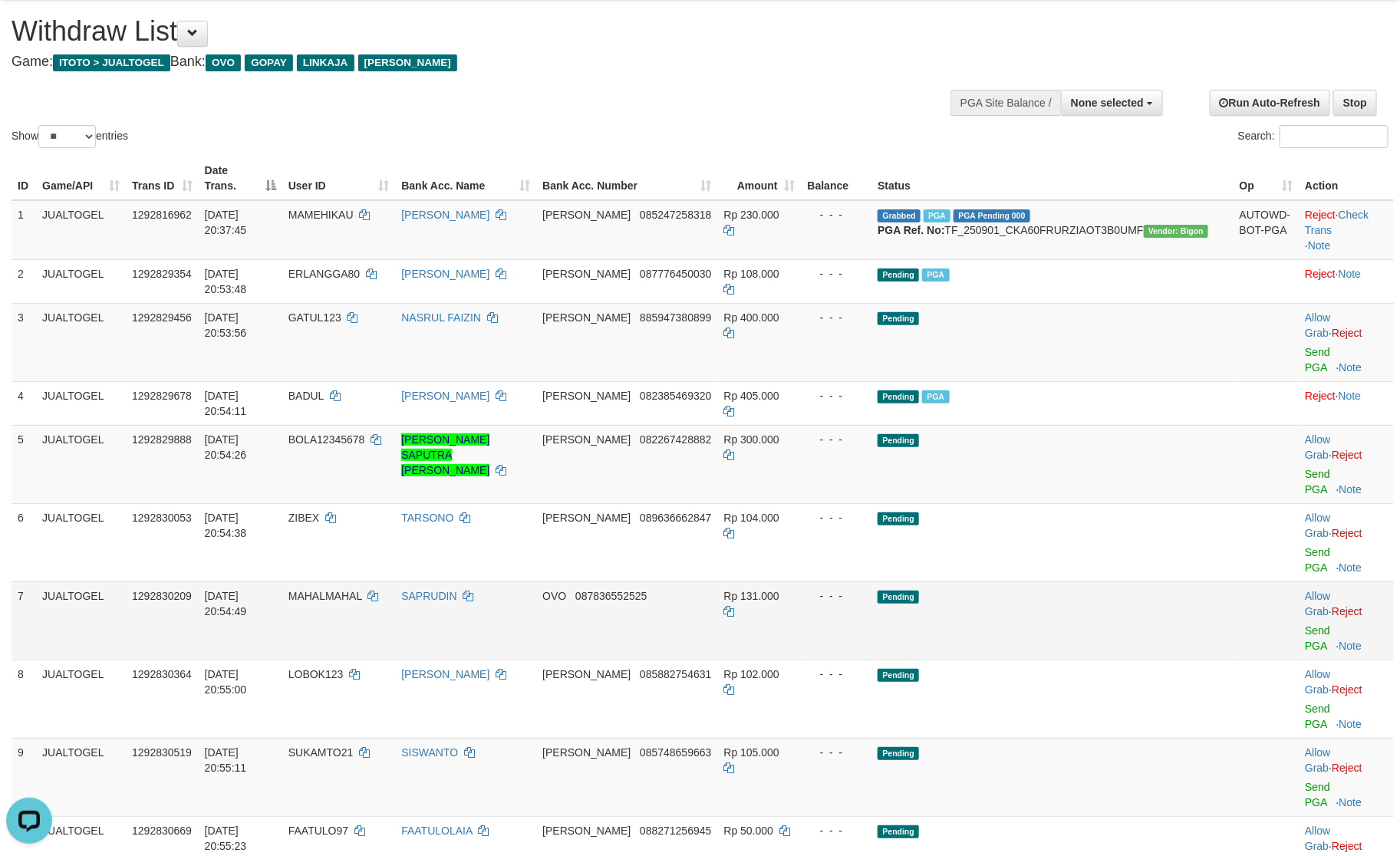
scroll to position [19, 0]
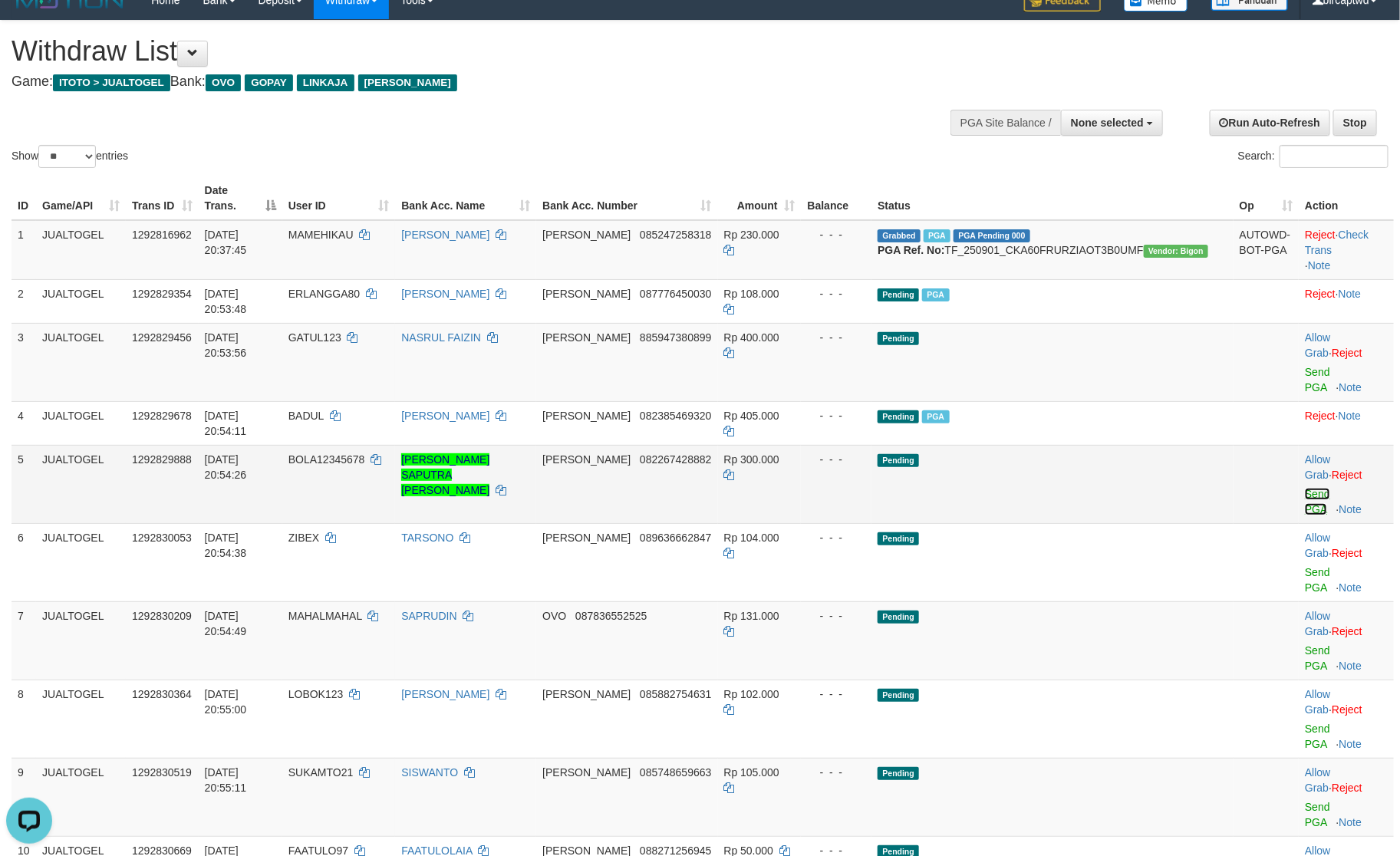
click at [1306, 488] on link "Send PGA" at bounding box center [1318, 501] width 25 height 28
click at [1306, 566] on link "Send PGA" at bounding box center [1318, 580] width 25 height 28
click at [1306, 644] on link "Send PGA" at bounding box center [1318, 658] width 25 height 28
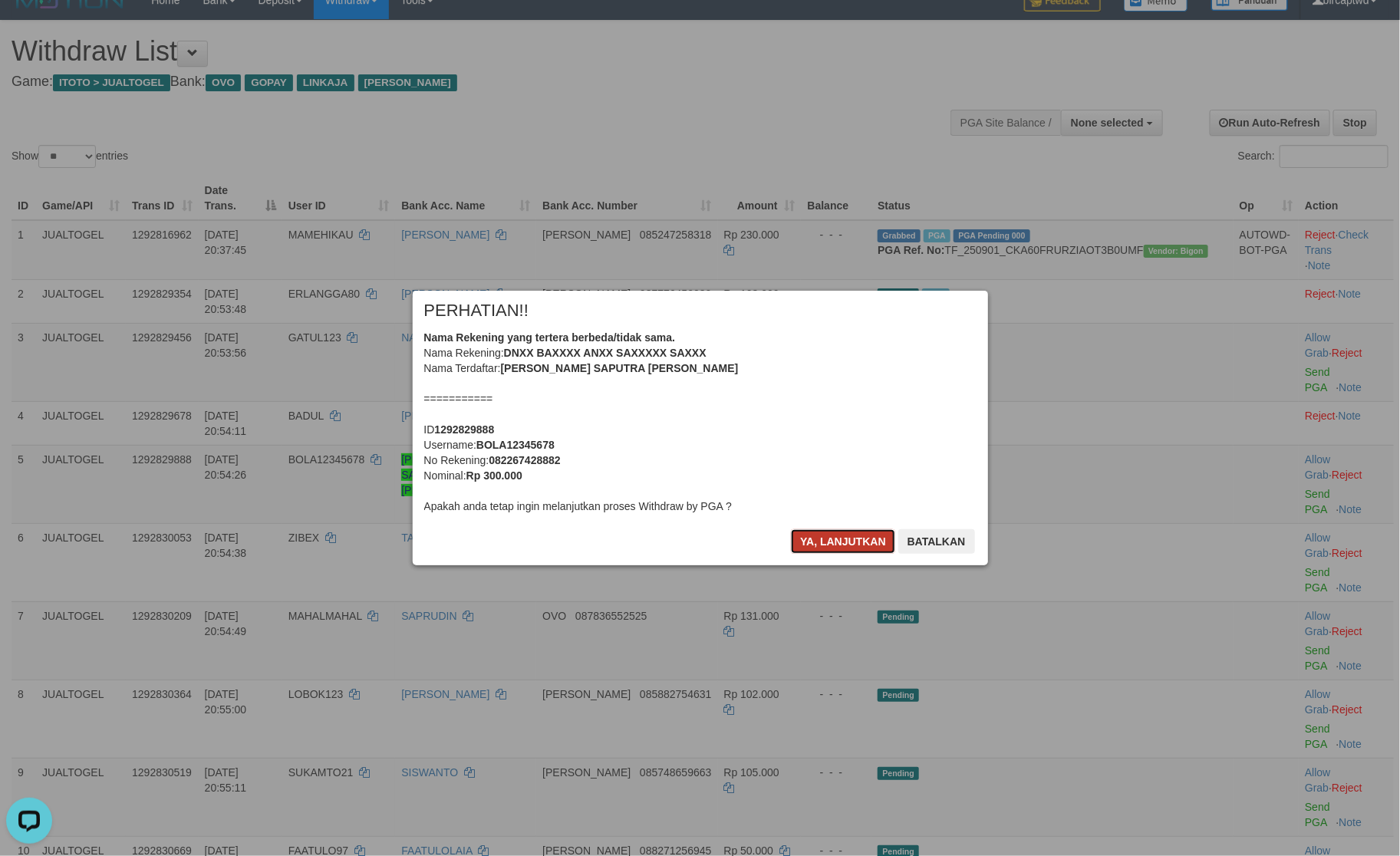
click at [836, 538] on button "Ya, lanjutkan" at bounding box center [842, 542] width 104 height 25
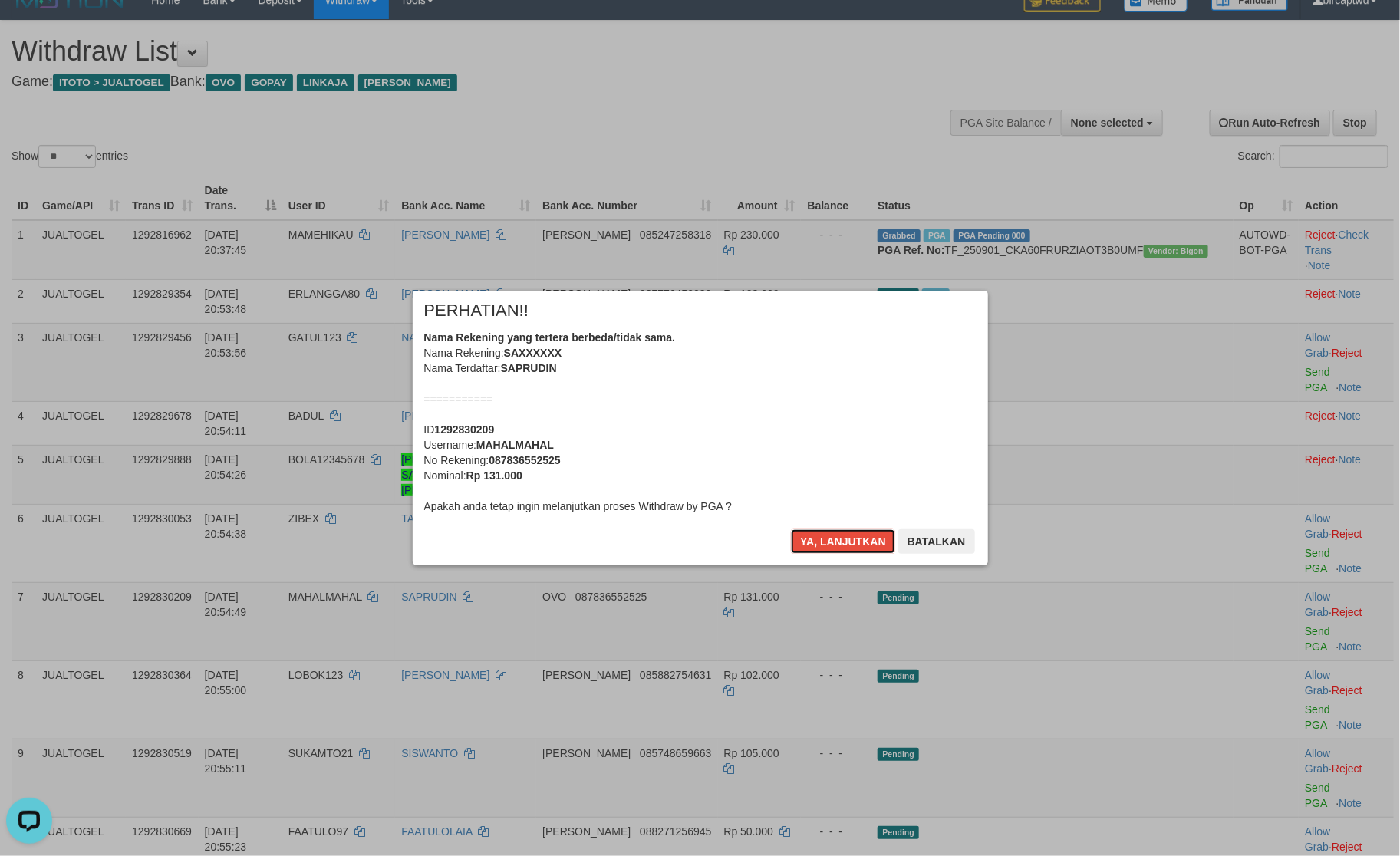
scroll to position [16, 0]
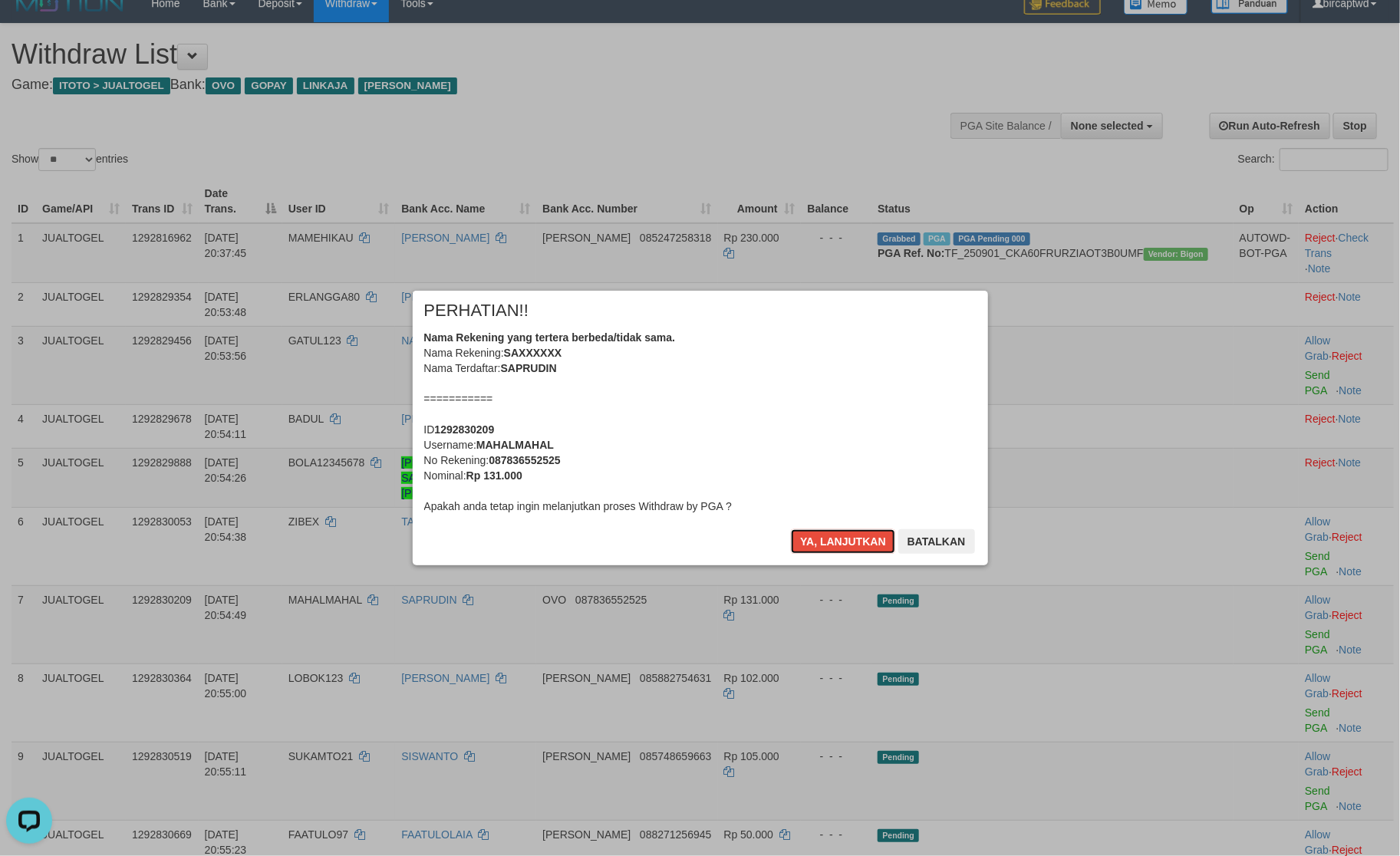
click at [836, 538] on button "Ya, lanjutkan" at bounding box center [842, 542] width 104 height 25
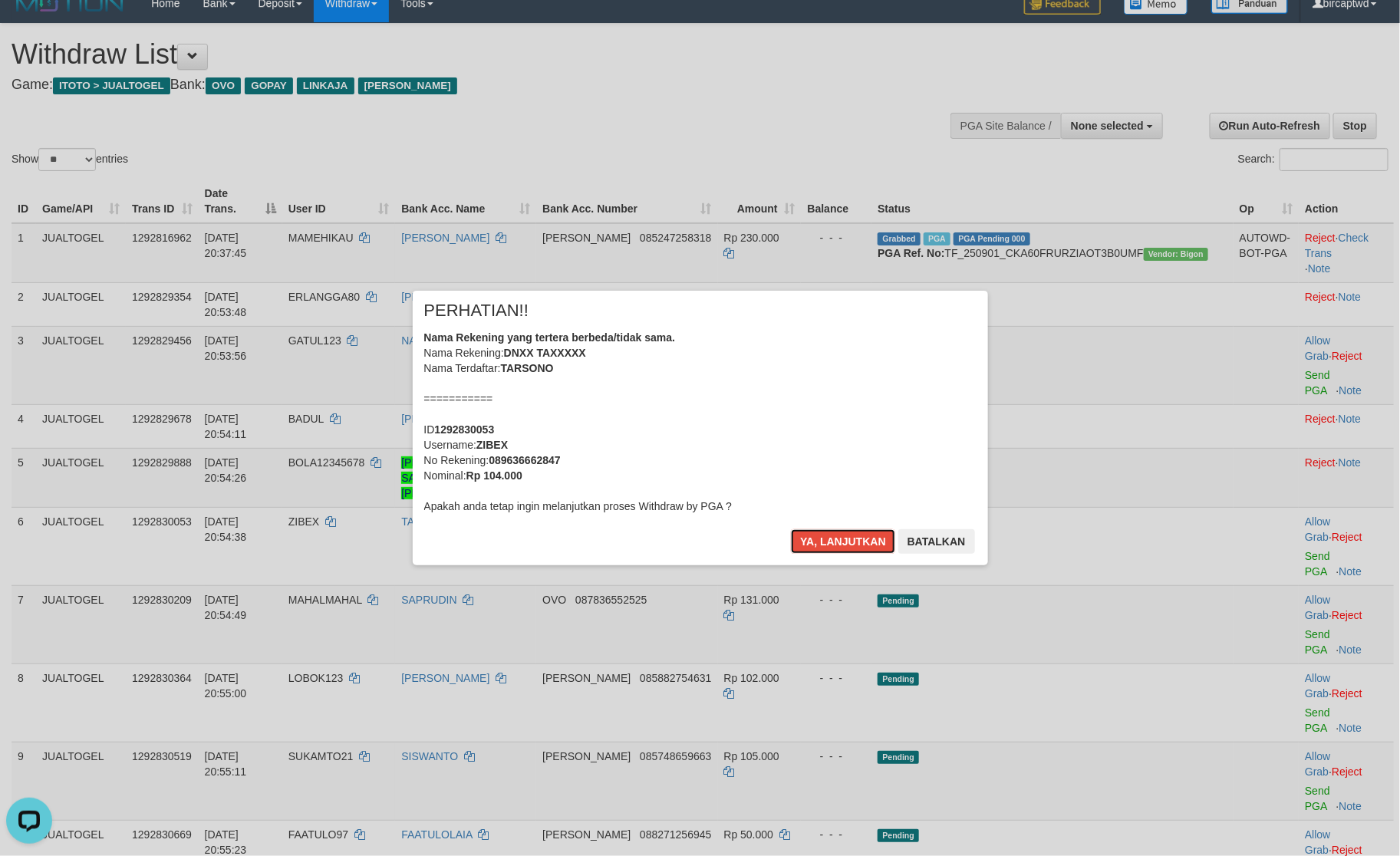
scroll to position [0, 0]
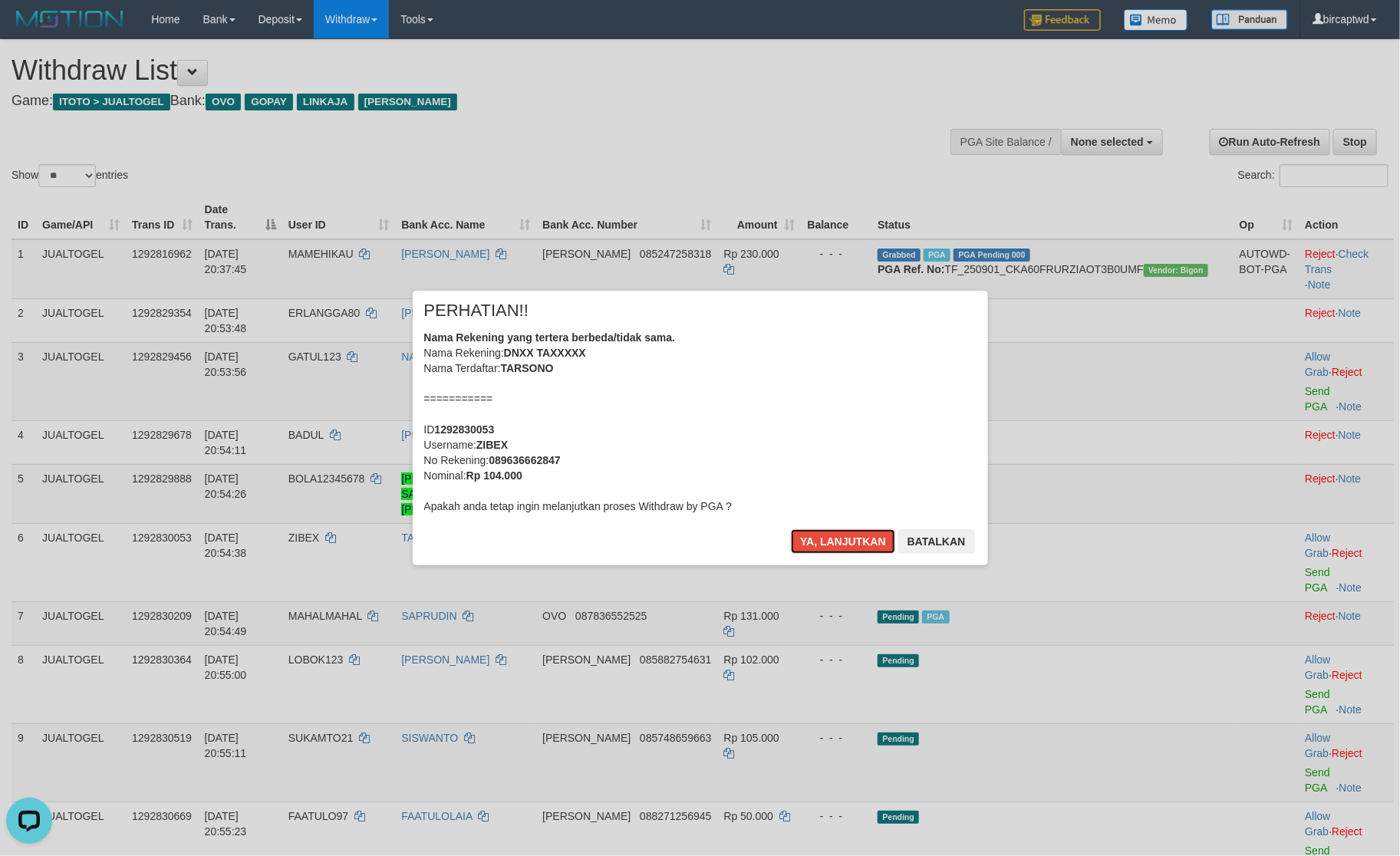
click at [836, 538] on button "Ya, lanjutkan" at bounding box center [842, 542] width 104 height 25
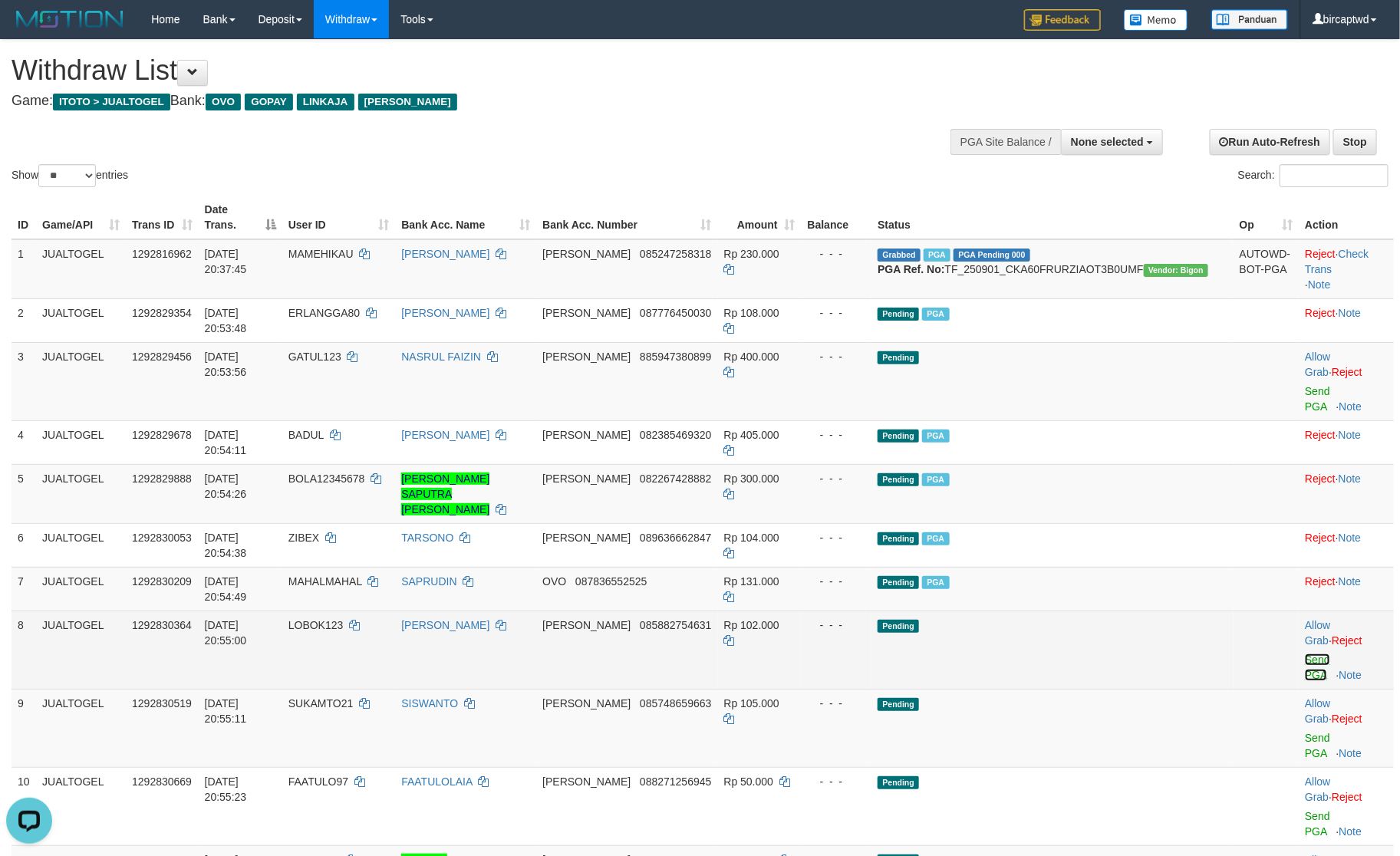
click at [1306, 653] on link "Send PGA" at bounding box center [1318, 667] width 25 height 28
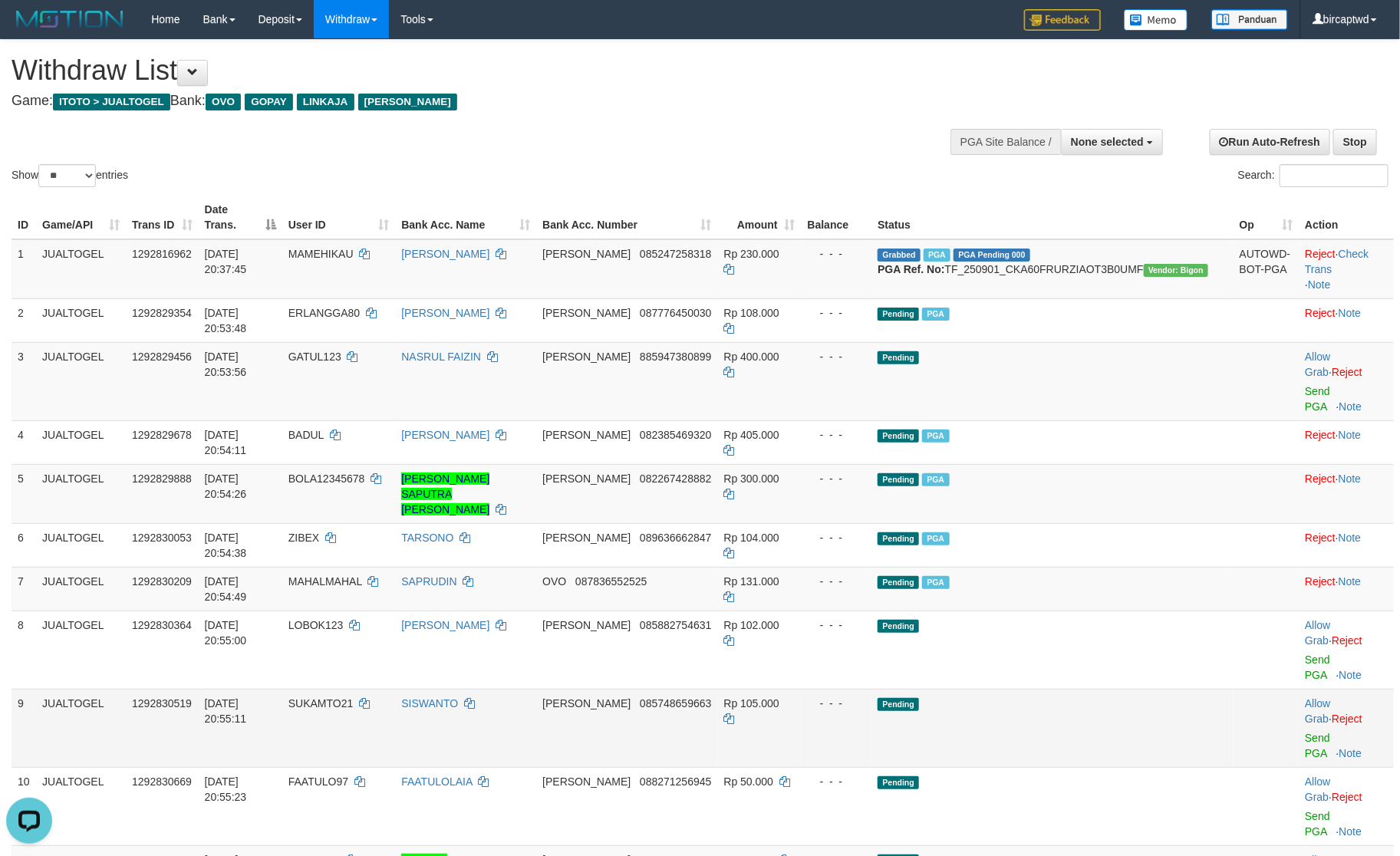
click at [1299, 689] on td "Allow Grab · Reject Send PGA · Note" at bounding box center [1347, 727] width 95 height 78
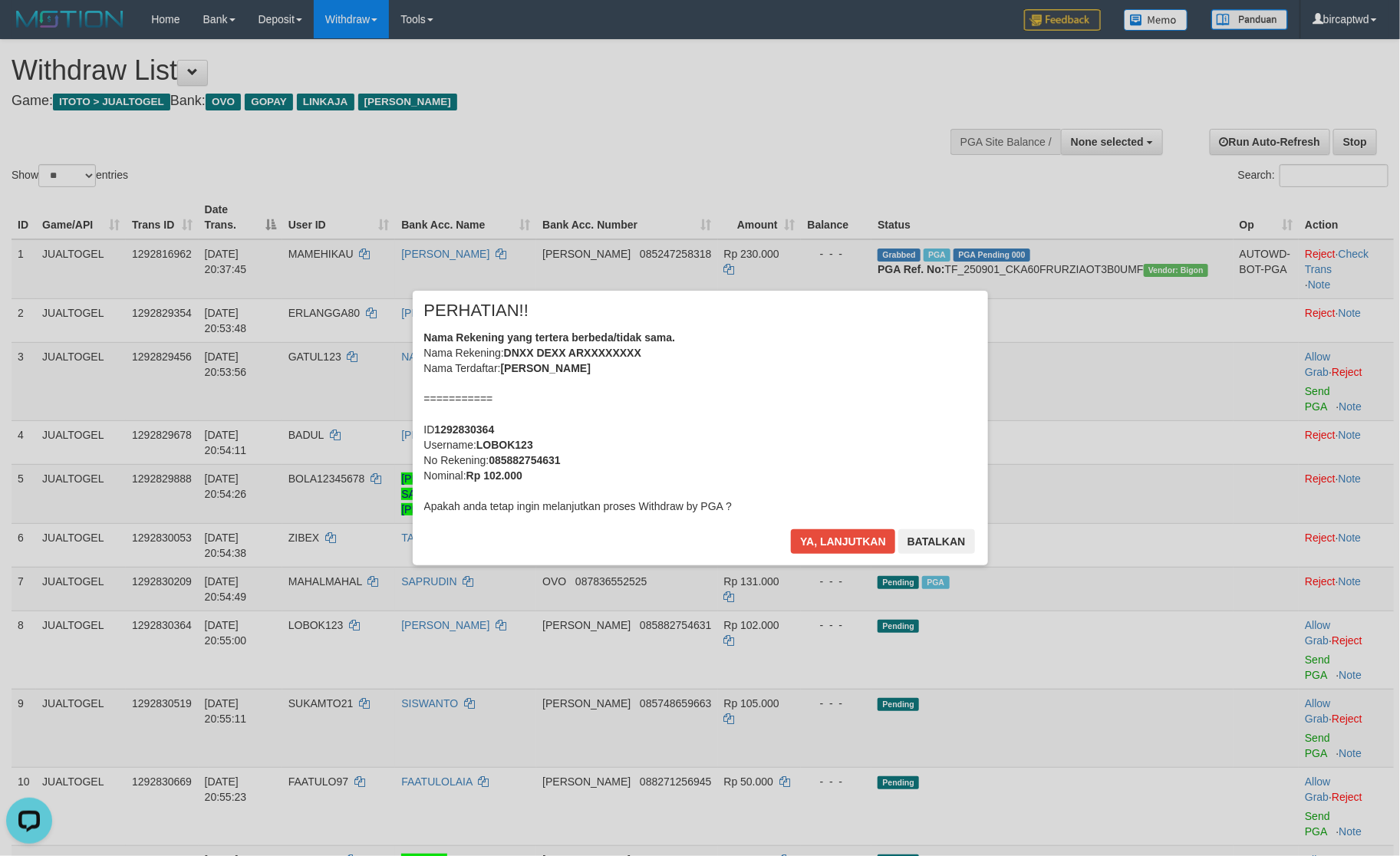
scroll to position [748, 0]
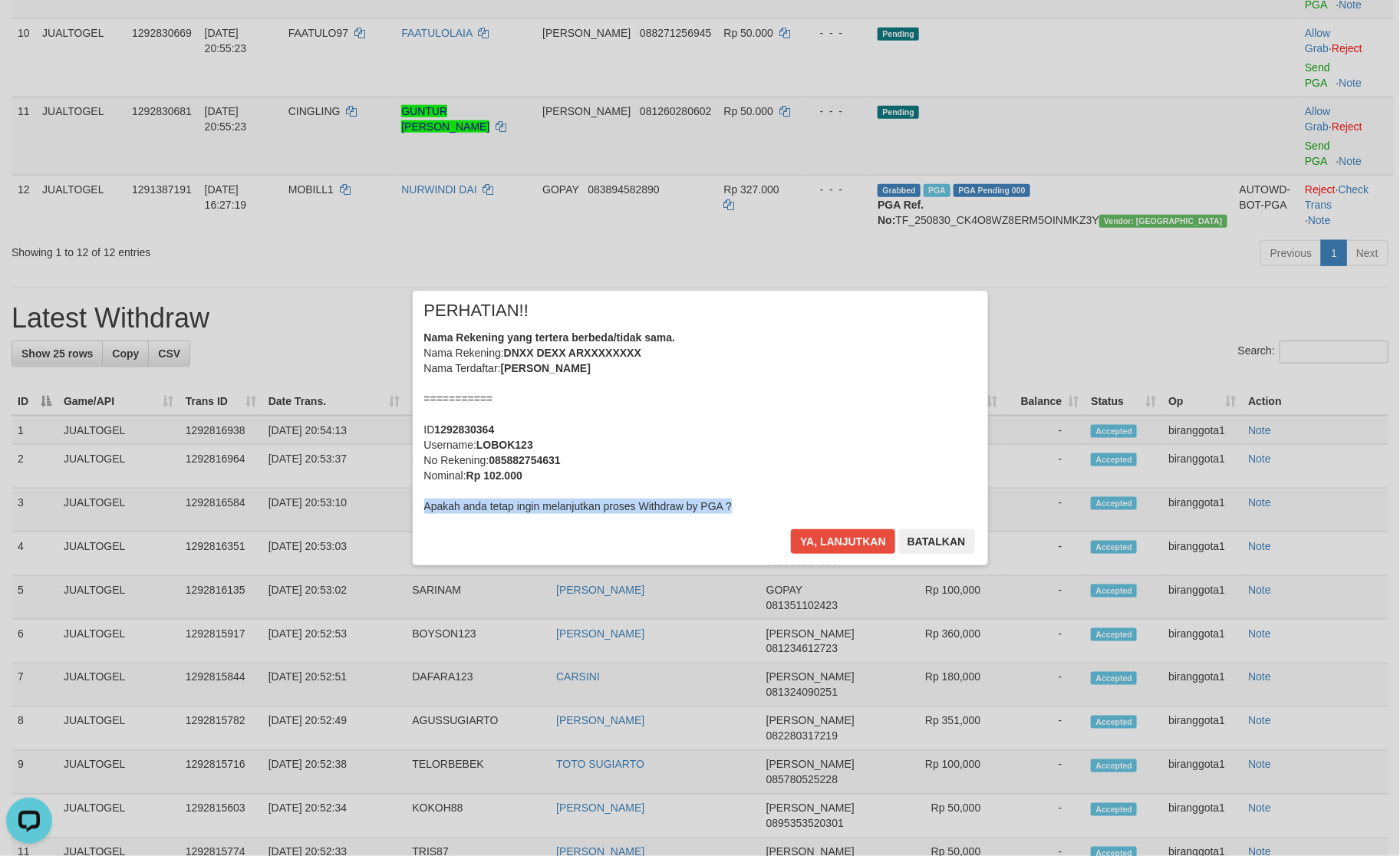
click at [1294, 580] on div "× PERHATIAN!! Nama Rekening yang tertera berbeda/tidak sama. Nama Rekening: DNX…" at bounding box center [700, 428] width 1400 height 336
click at [871, 544] on button "Ya, lanjutkan" at bounding box center [842, 542] width 104 height 25
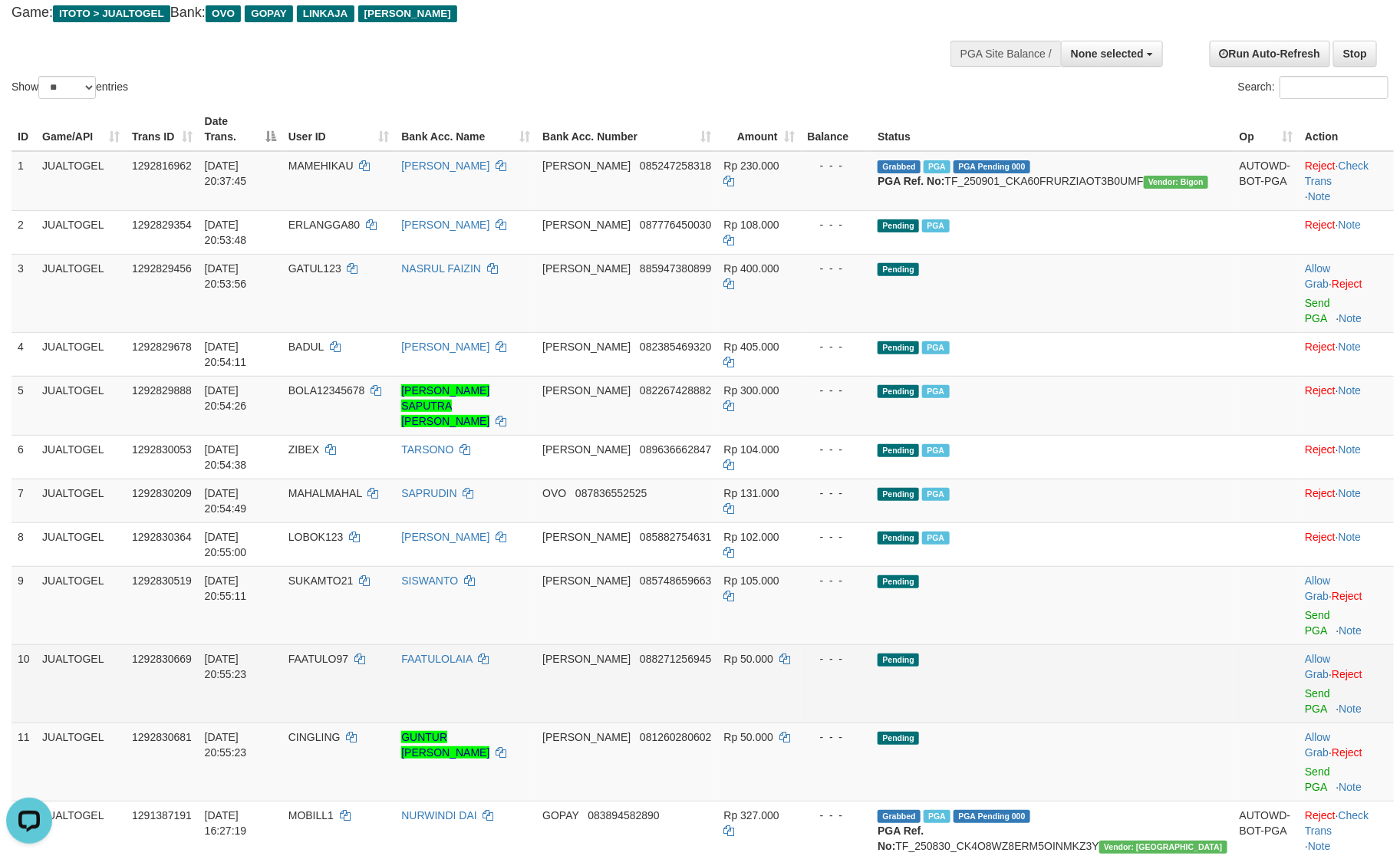
scroll to position [39, 0]
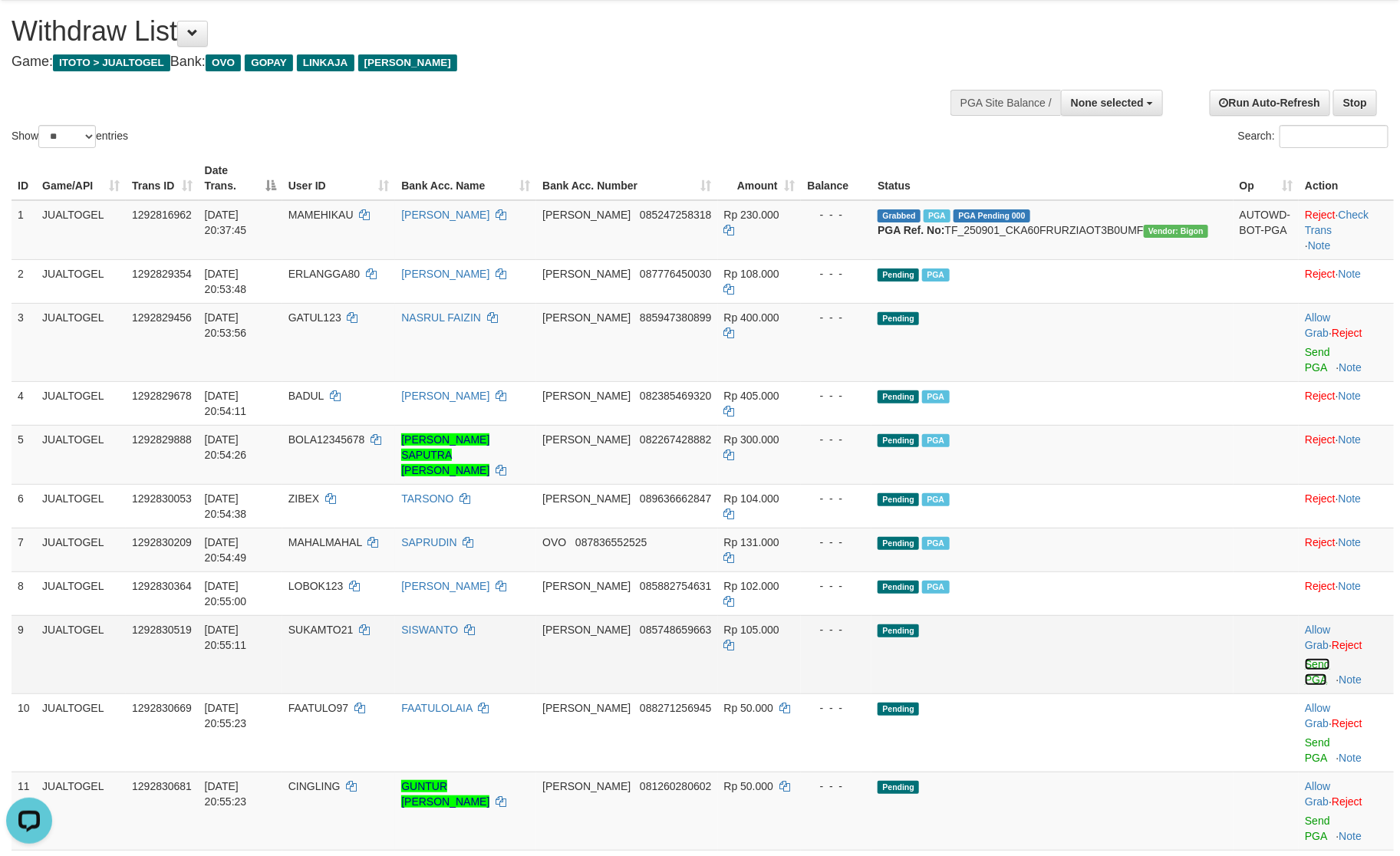
click at [1306, 658] on link "Send PGA" at bounding box center [1318, 672] width 25 height 28
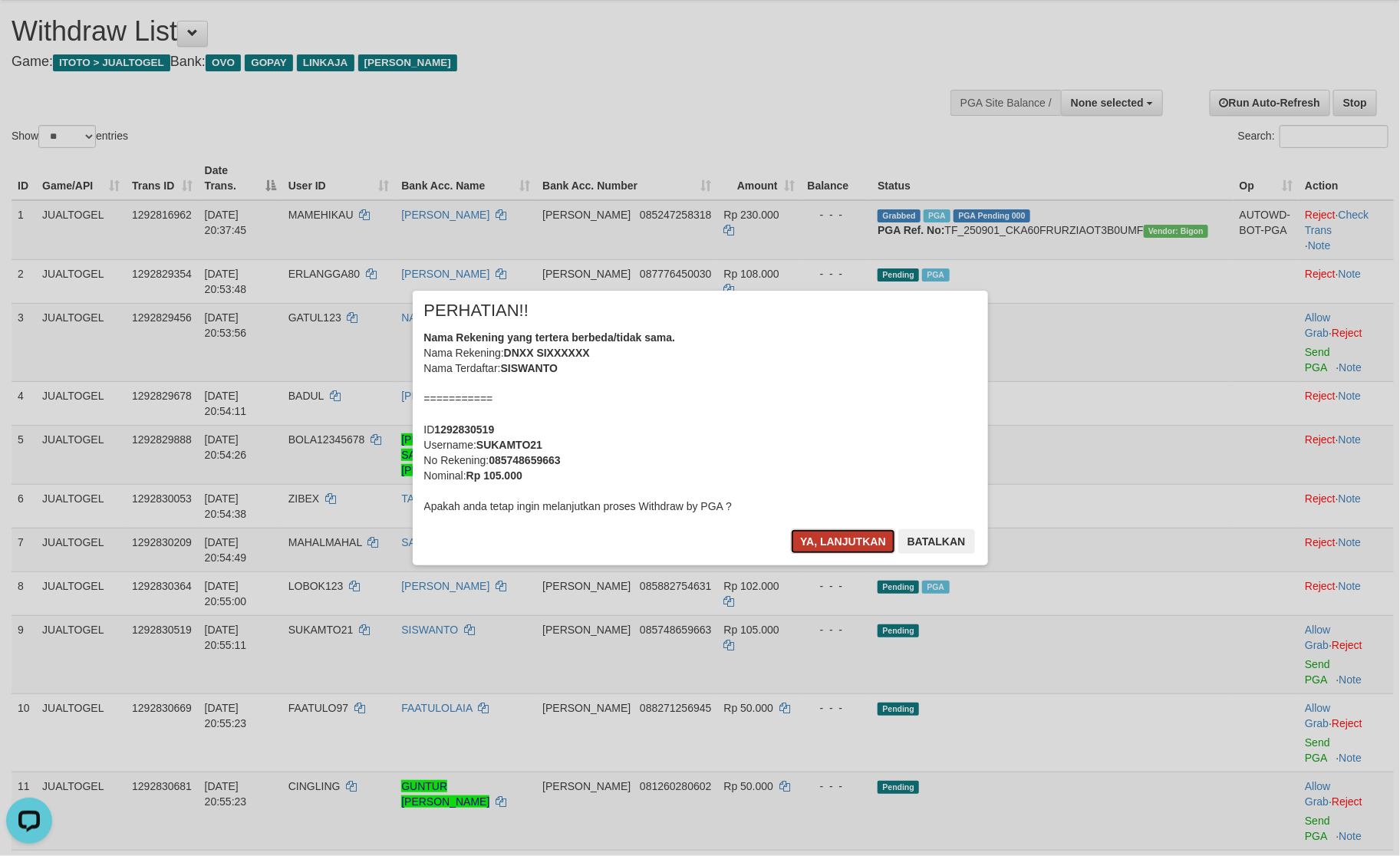
click at [841, 537] on button "Ya, lanjutkan" at bounding box center [842, 542] width 104 height 25
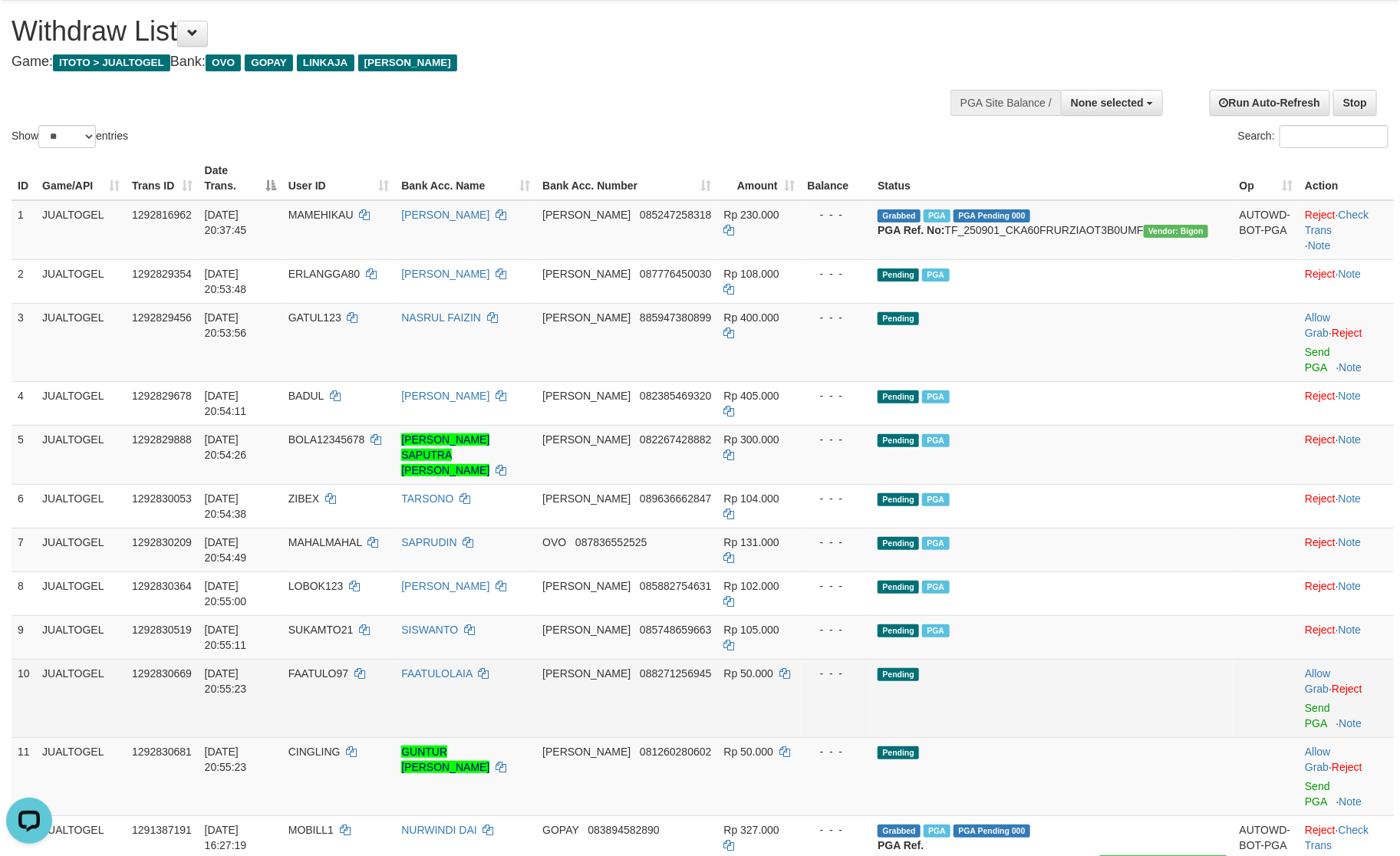
drag, startPoint x: 1119, startPoint y: 528, endPoint x: 1373, endPoint y: 611, distance: 267.2
click at [1121, 659] on td "Pending" at bounding box center [1053, 698] width 361 height 78
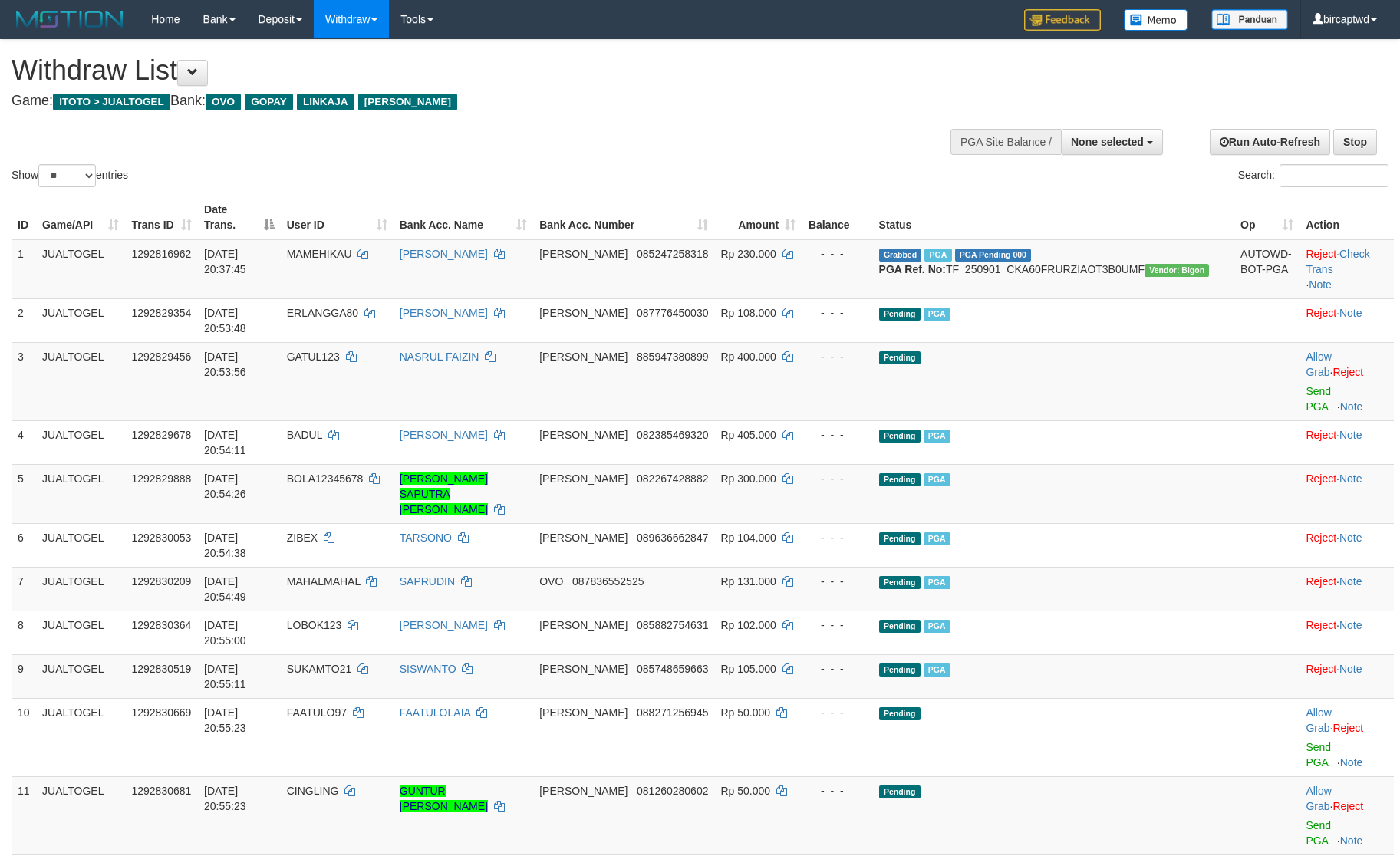
select select
select select "**"
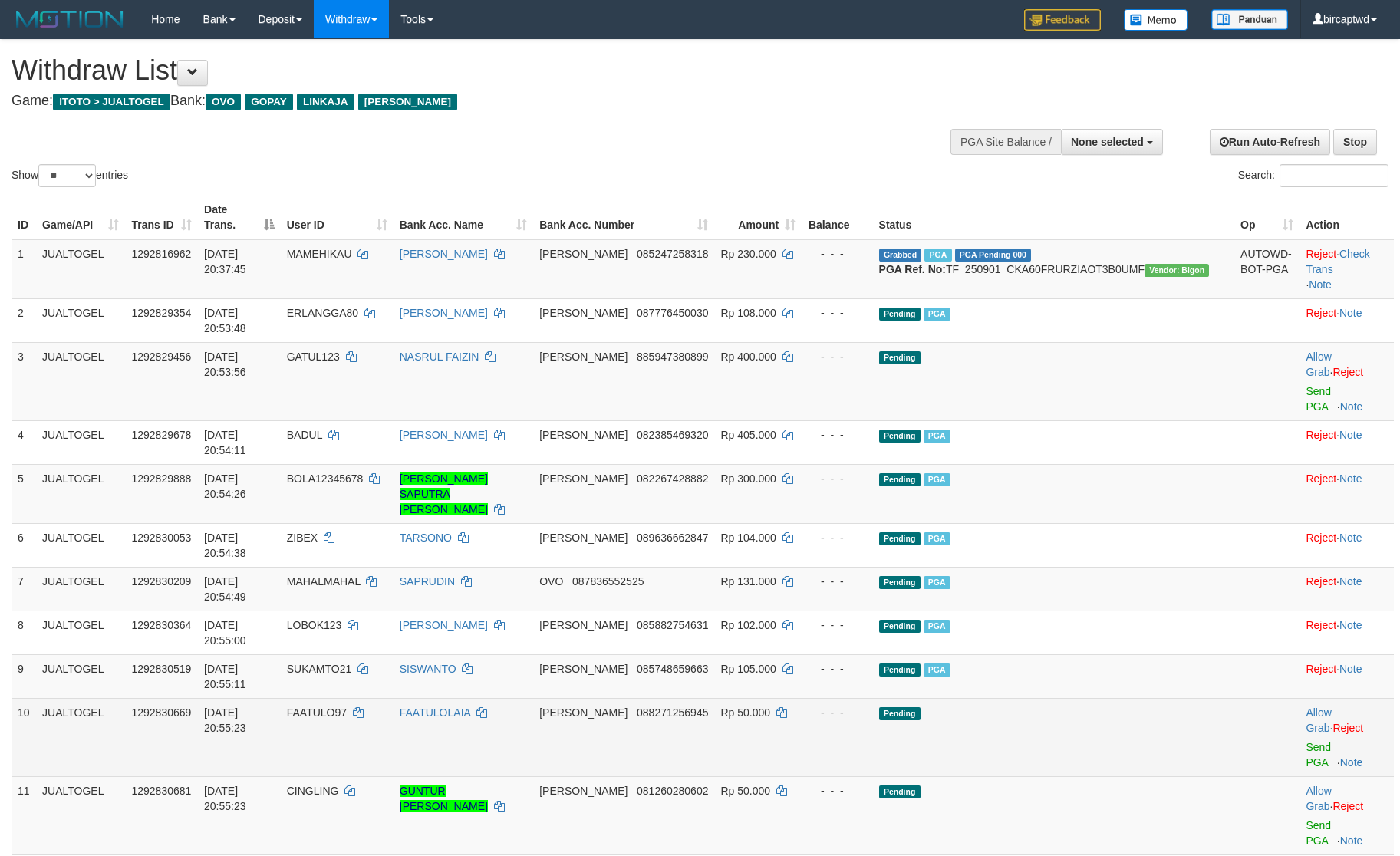
scroll to position [39, 0]
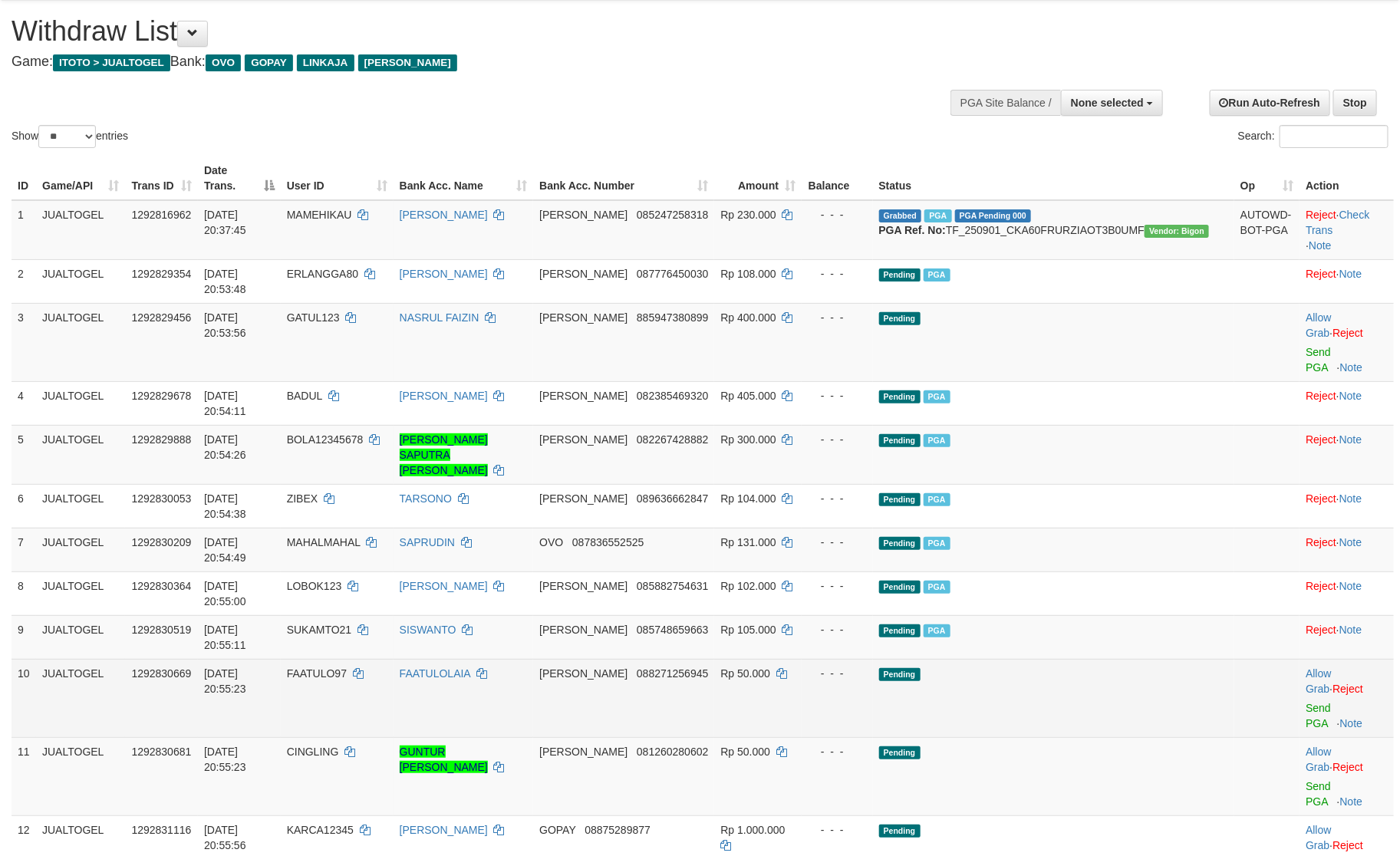
click at [1149, 659] on td "Pending" at bounding box center [1053, 698] width 361 height 78
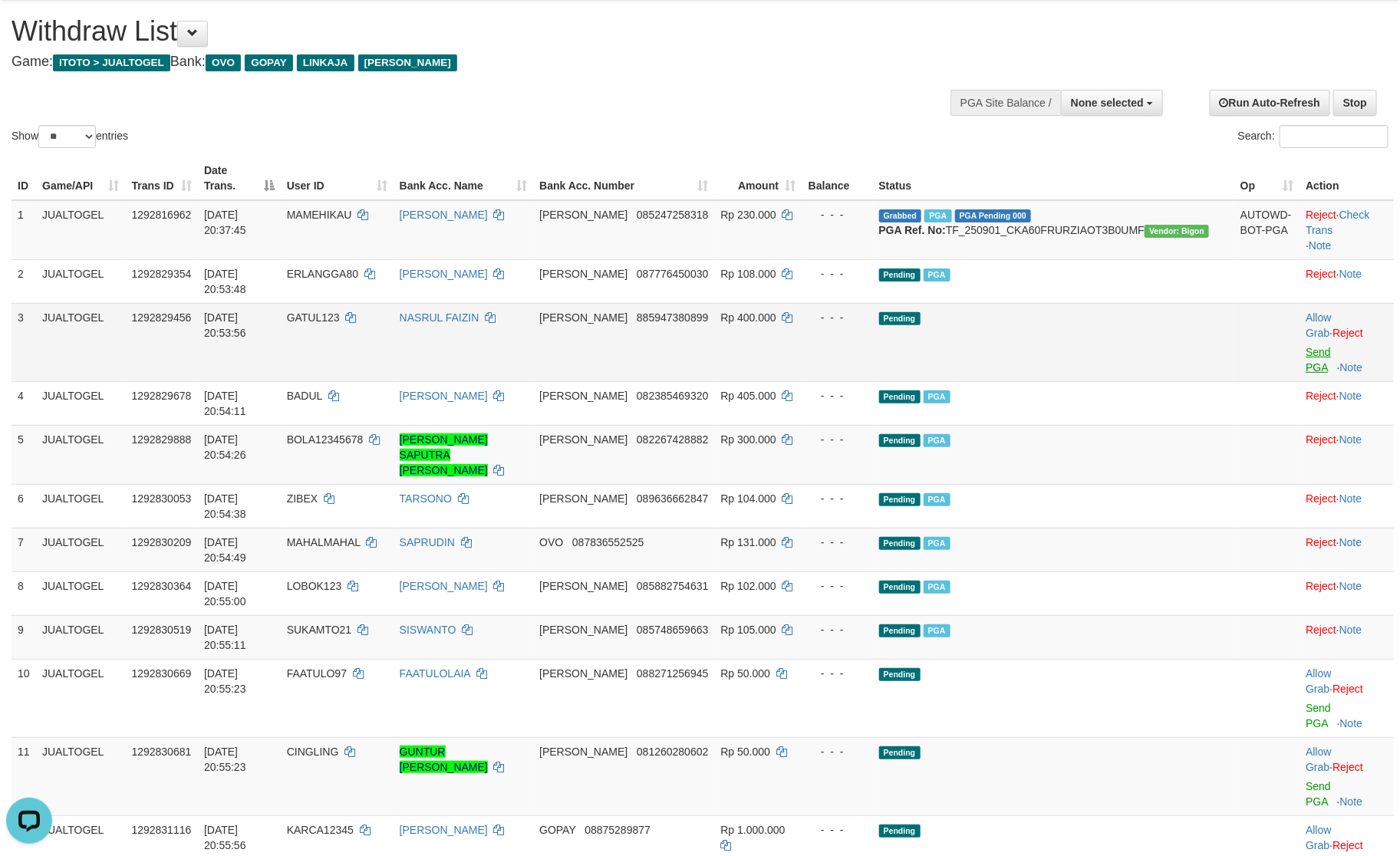
scroll to position [0, 0]
click at [1306, 346] on link "Send PGA" at bounding box center [1319, 359] width 25 height 28
click at [1156, 528] on td "Pending PGA" at bounding box center [1053, 549] width 361 height 43
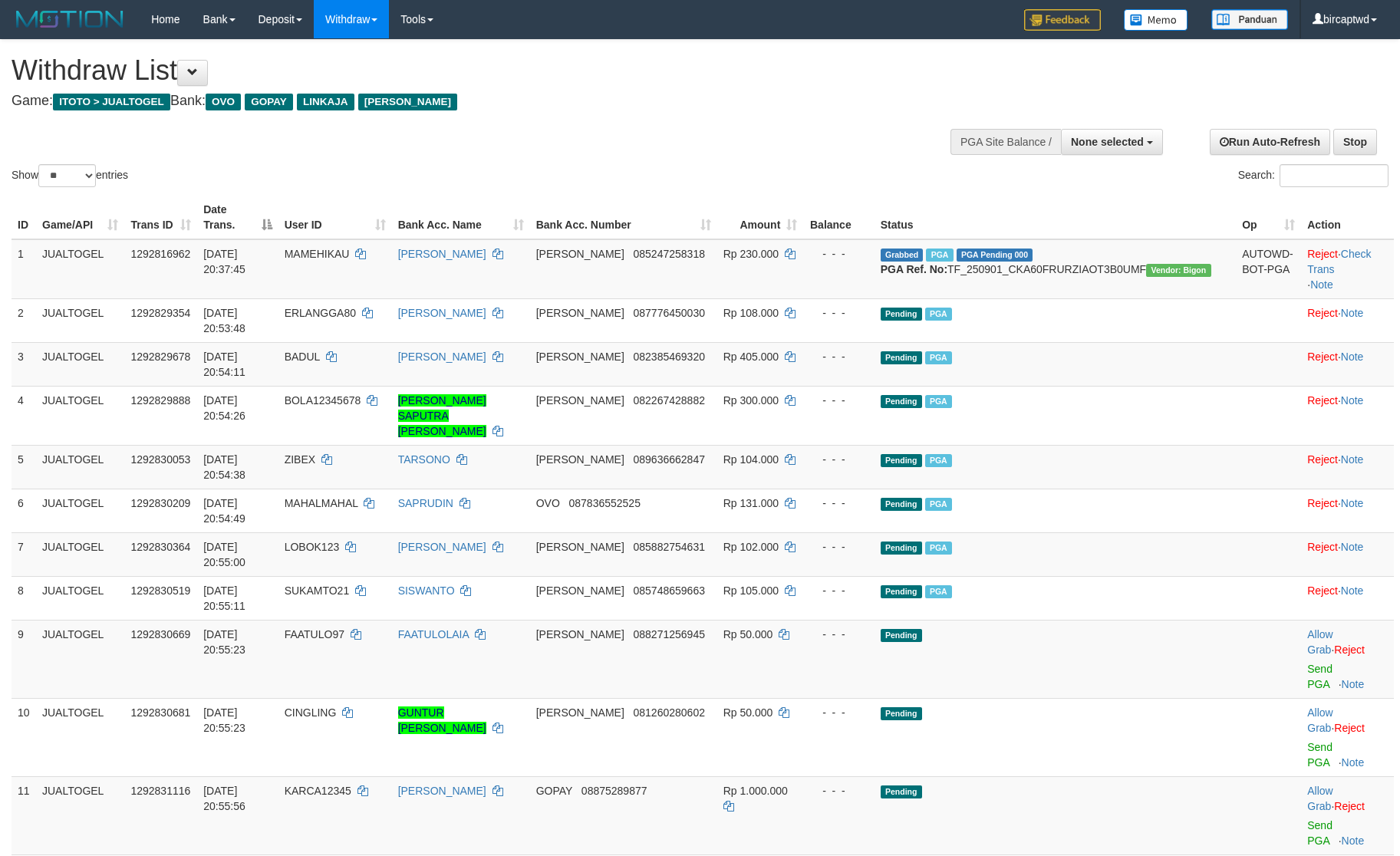
select select
select select "**"
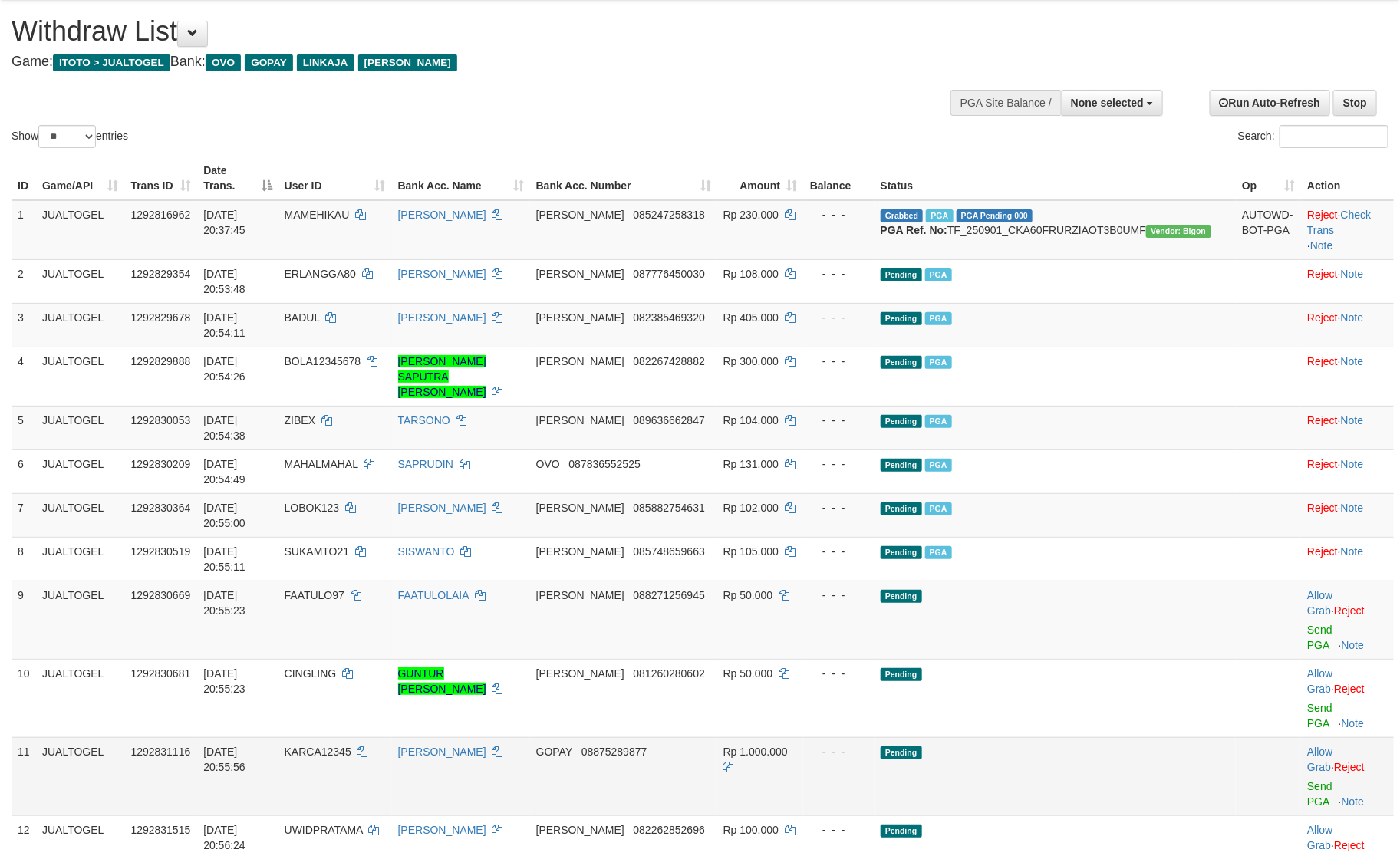
click at [1123, 737] on td "Pending" at bounding box center [1055, 776] width 361 height 78
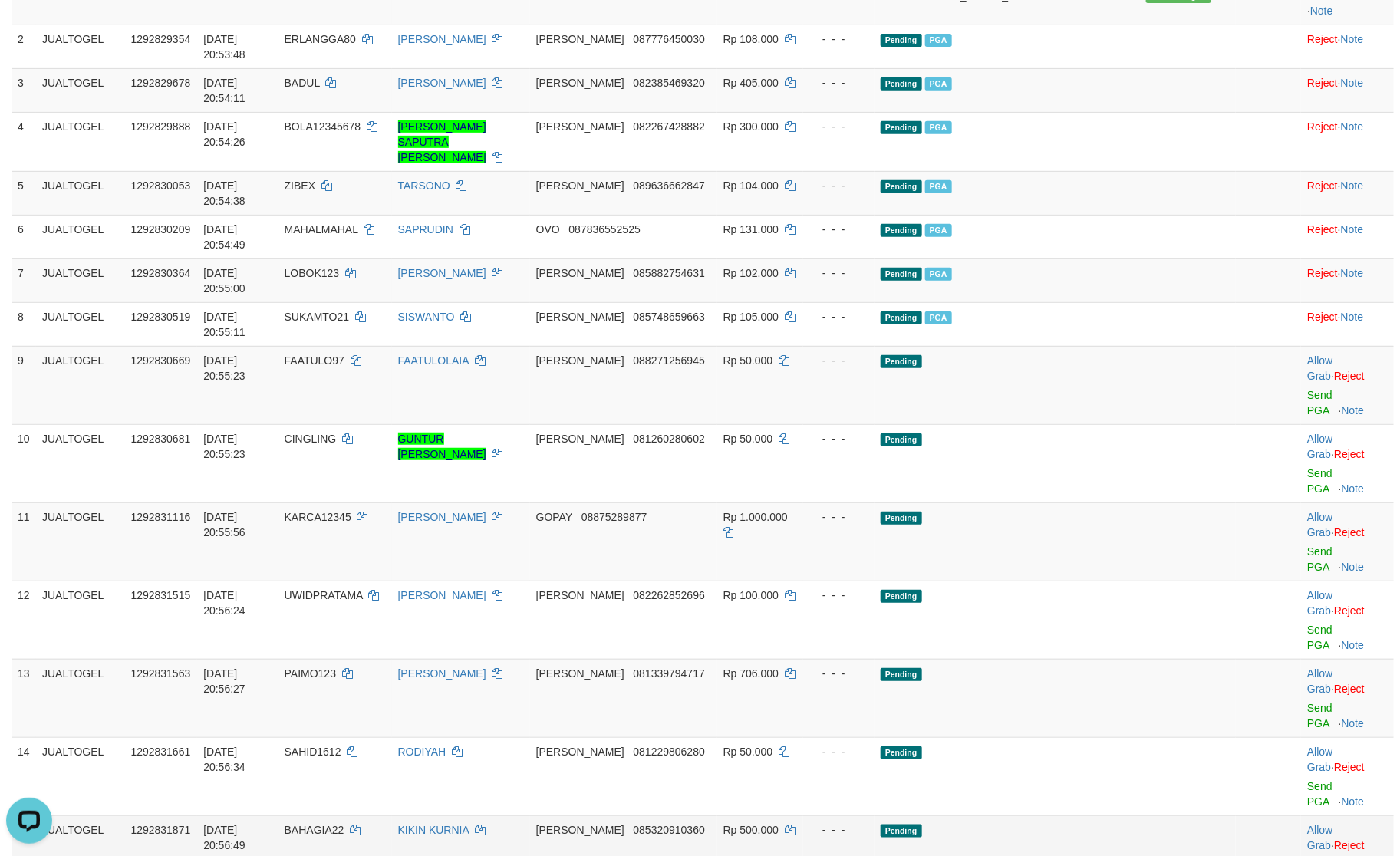
scroll to position [384, 0]
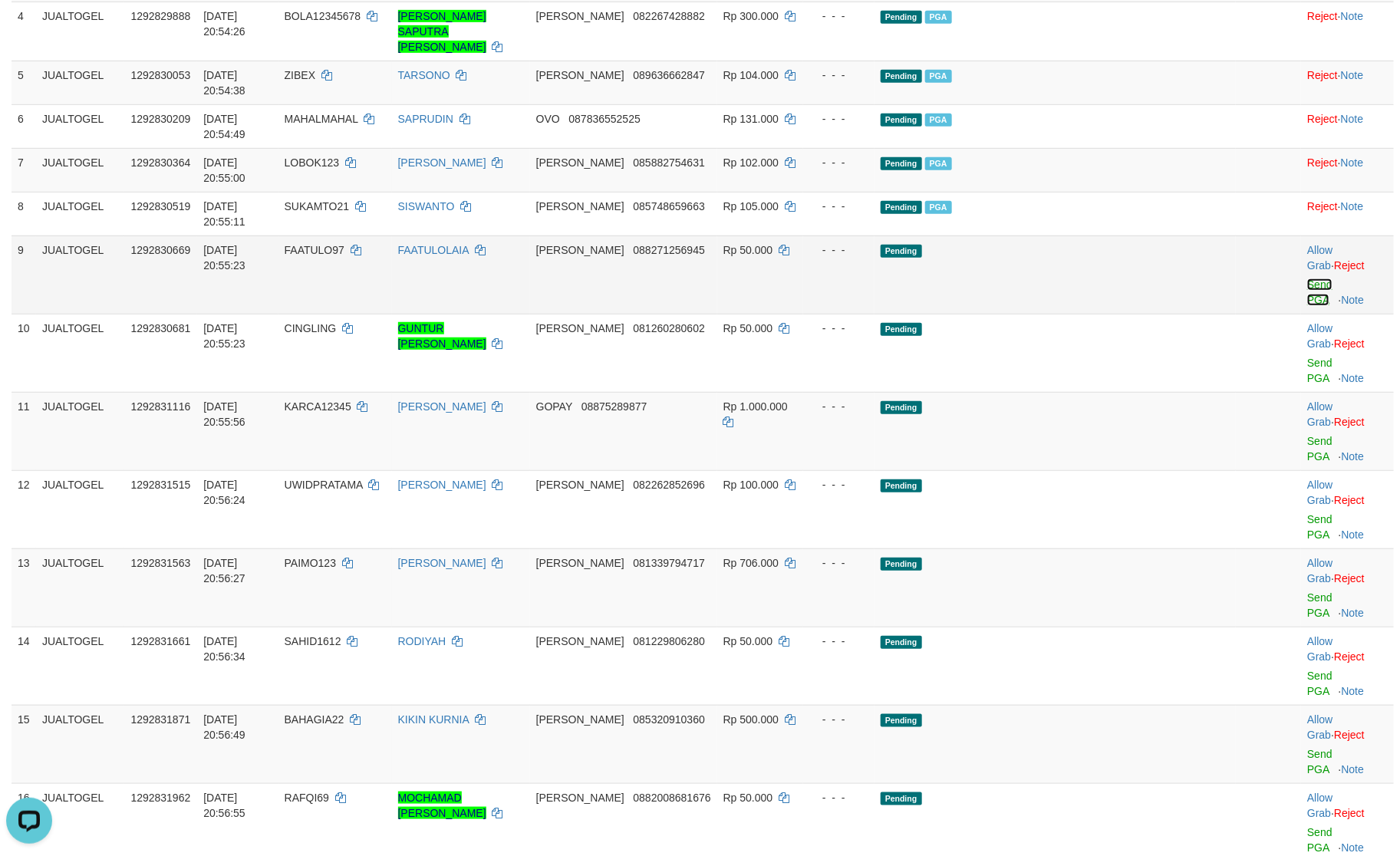
click at [1307, 278] on link "Send PGA" at bounding box center [1320, 292] width 25 height 28
click at [1307, 357] on link "Send PGA" at bounding box center [1320, 371] width 25 height 28
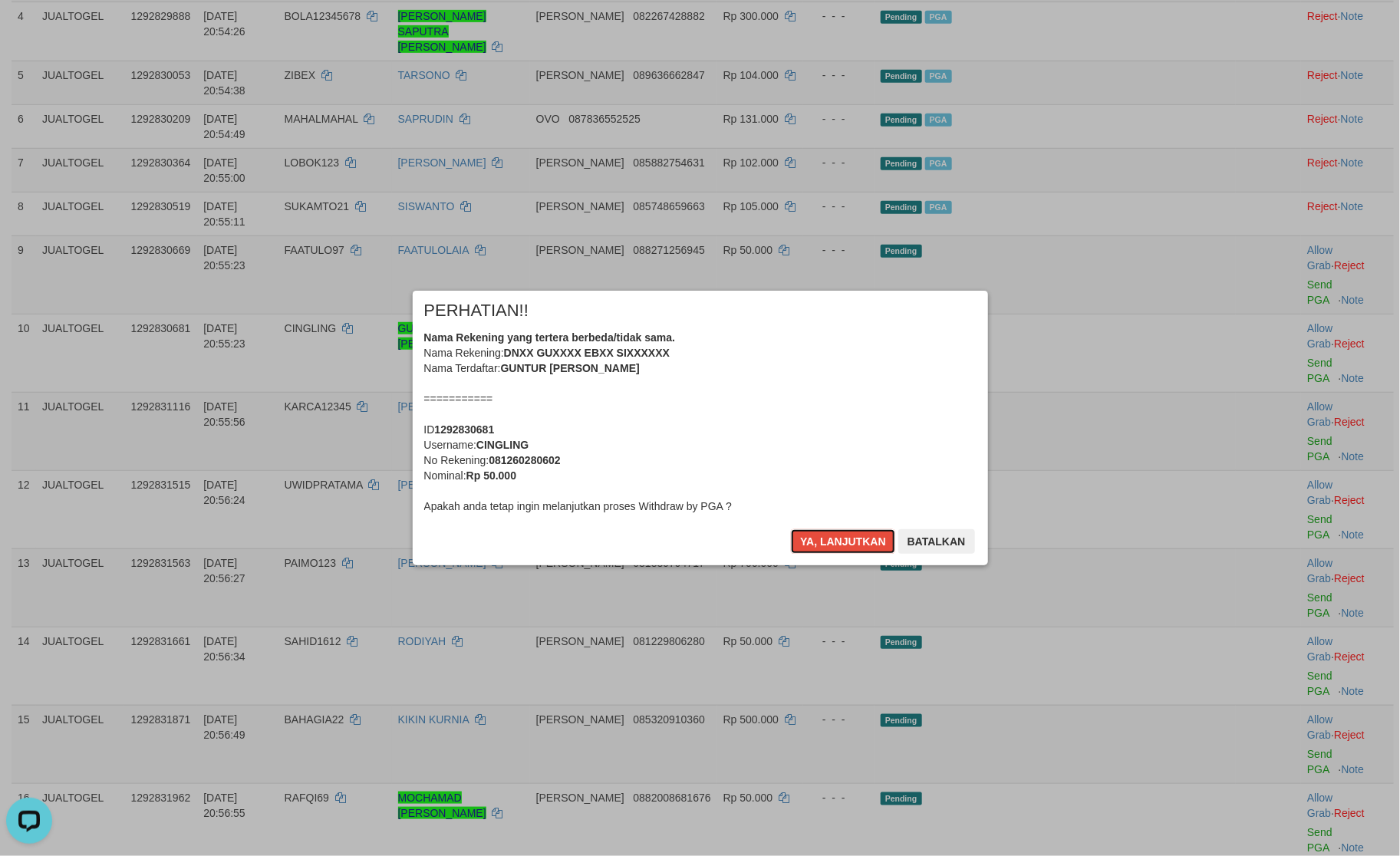
click at [841, 546] on button "Ya, lanjutkan" at bounding box center [842, 542] width 104 height 25
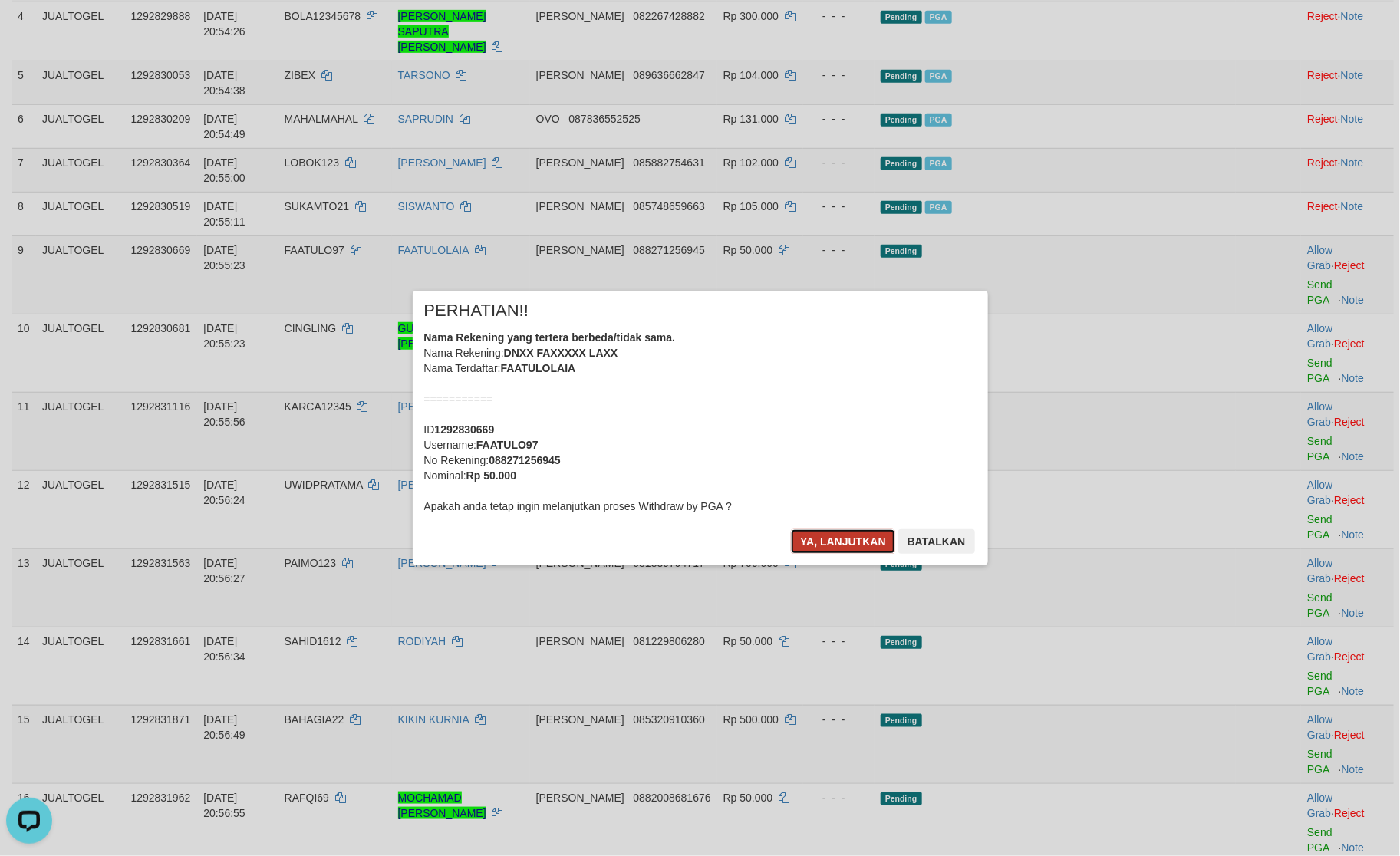
click at [841, 546] on button "Ya, lanjutkan" at bounding box center [842, 542] width 104 height 25
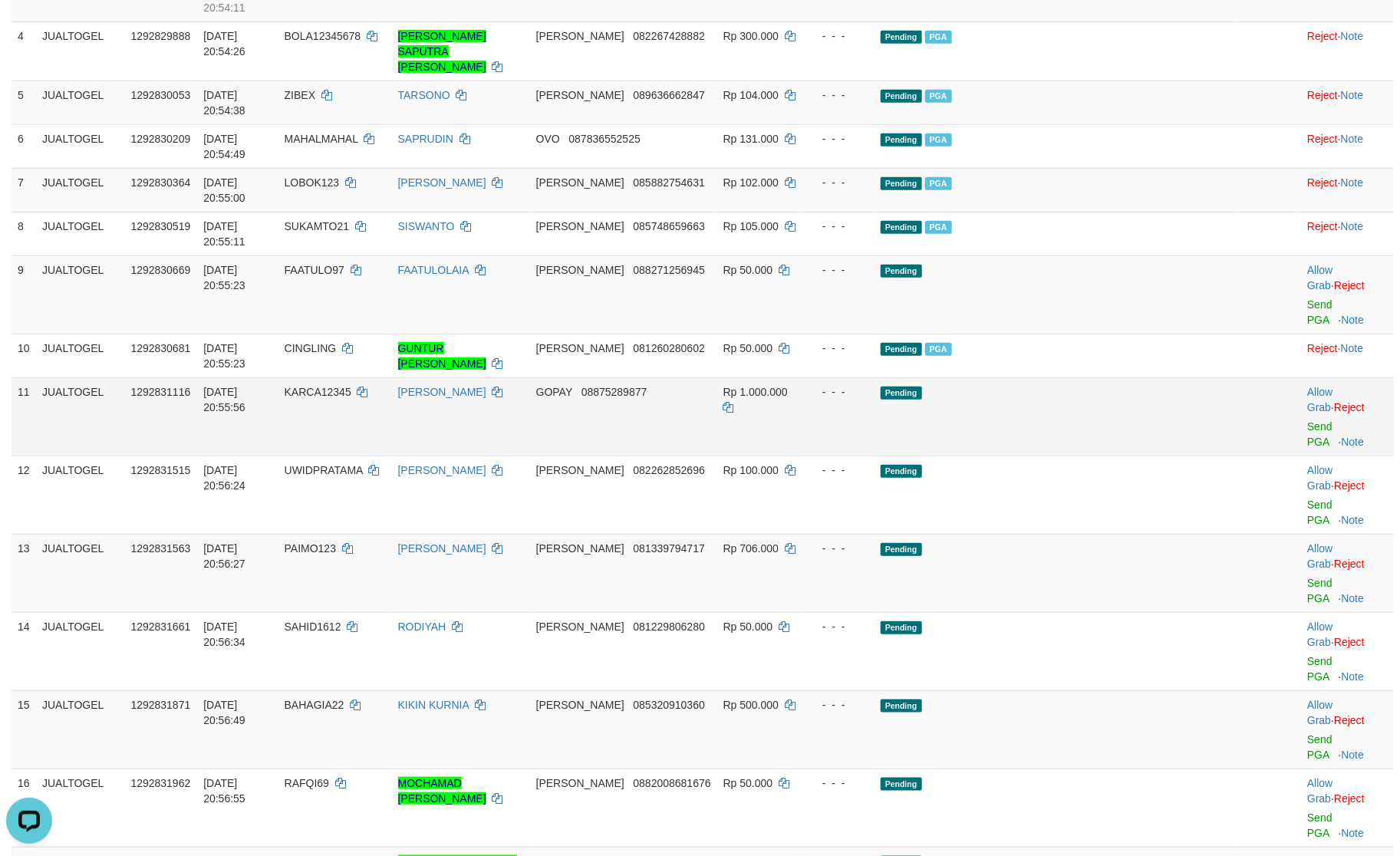
scroll to position [346, 0]
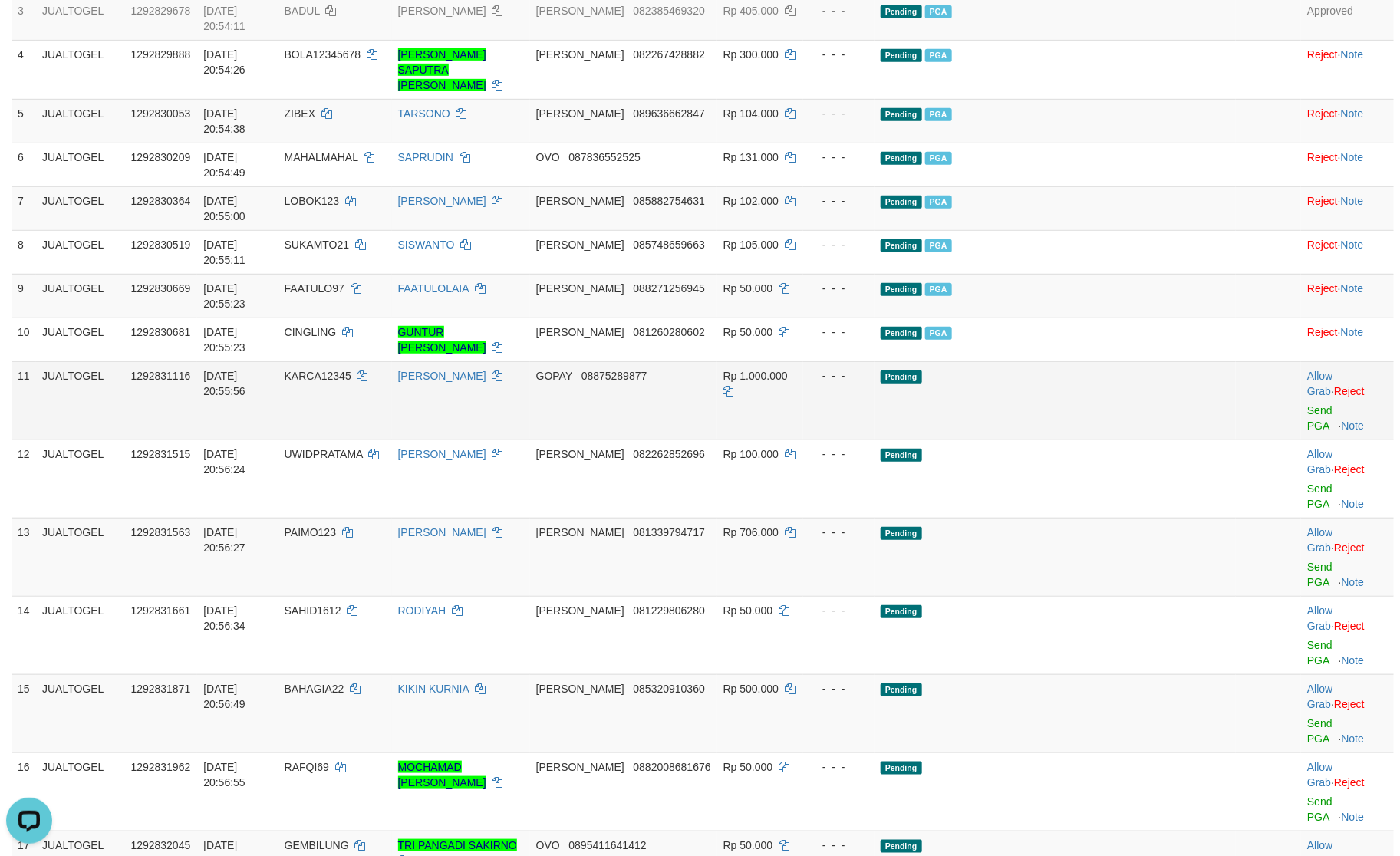
click at [1301, 361] on td "Allow Grab · Reject Send PGA · Note" at bounding box center [1347, 400] width 93 height 78
click at [1307, 404] on link "Send PGA" at bounding box center [1320, 418] width 25 height 28
click at [1307, 483] on link "Send PGA" at bounding box center [1320, 497] width 25 height 28
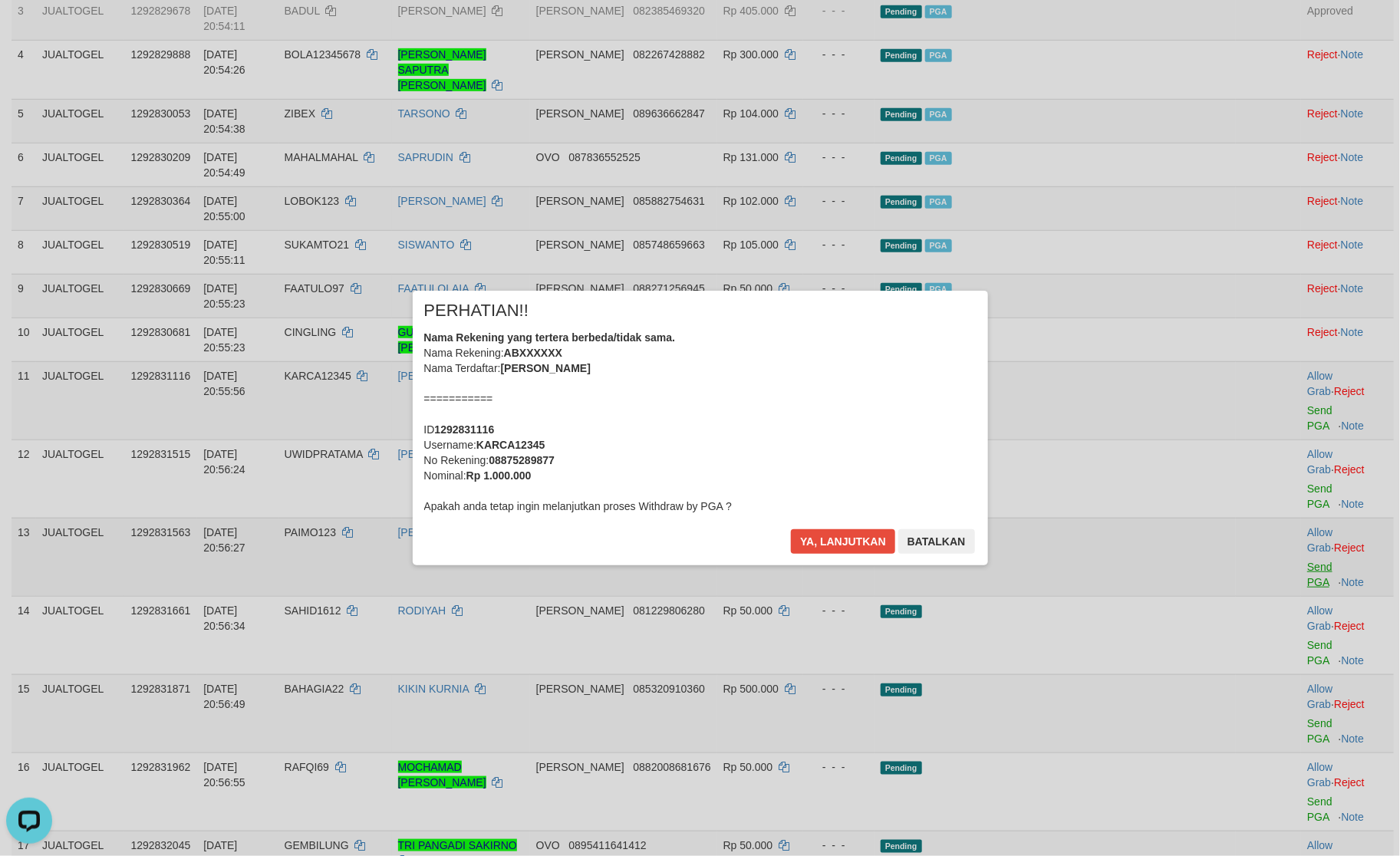
click at [1276, 357] on div "× PERHATIAN!! Nama Rekening yang tertera berbeda/tidak sama. Nama Rekening: ABX…" at bounding box center [700, 428] width 1400 height 336
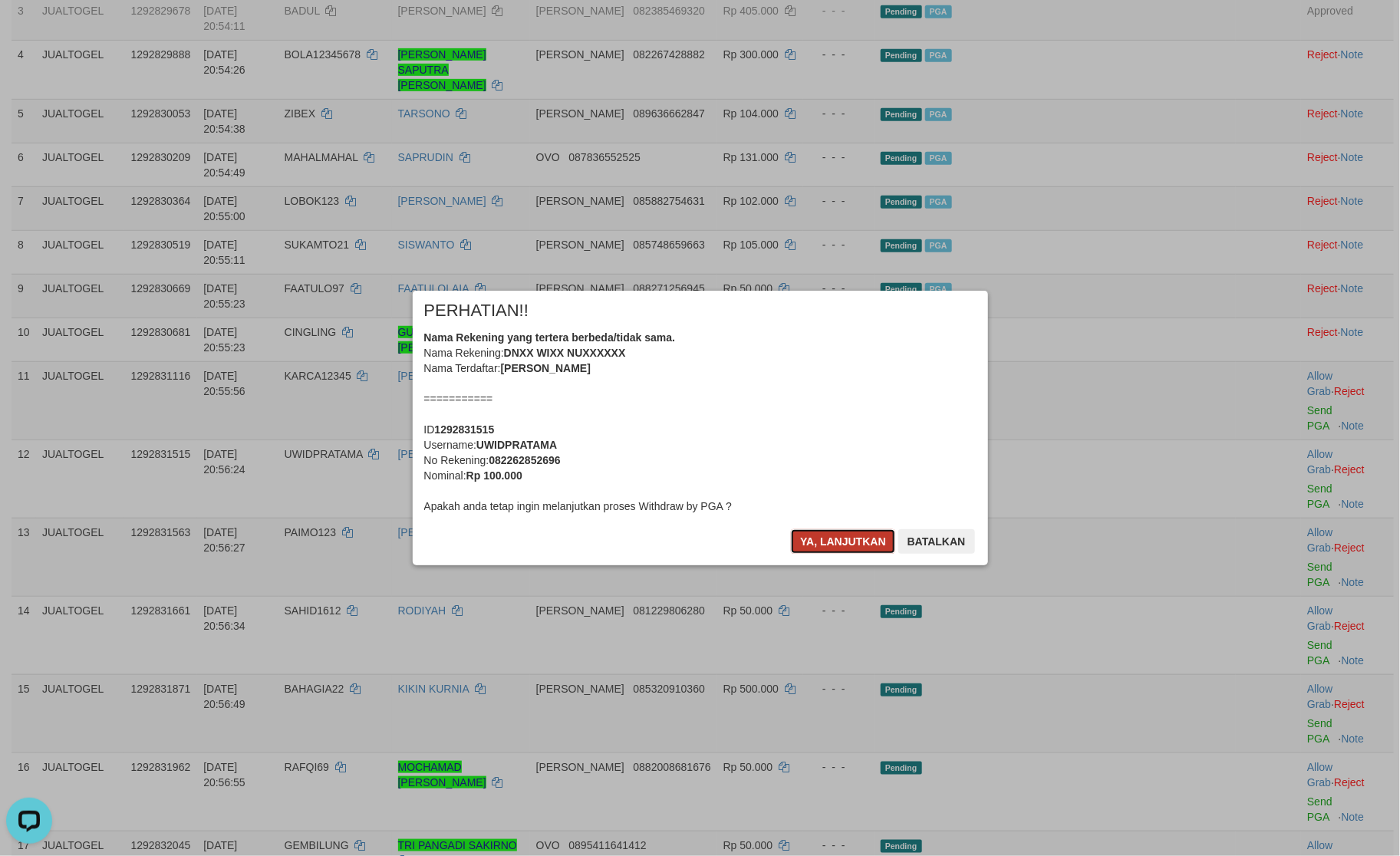
click at [826, 548] on button "Ya, lanjutkan" at bounding box center [842, 542] width 104 height 25
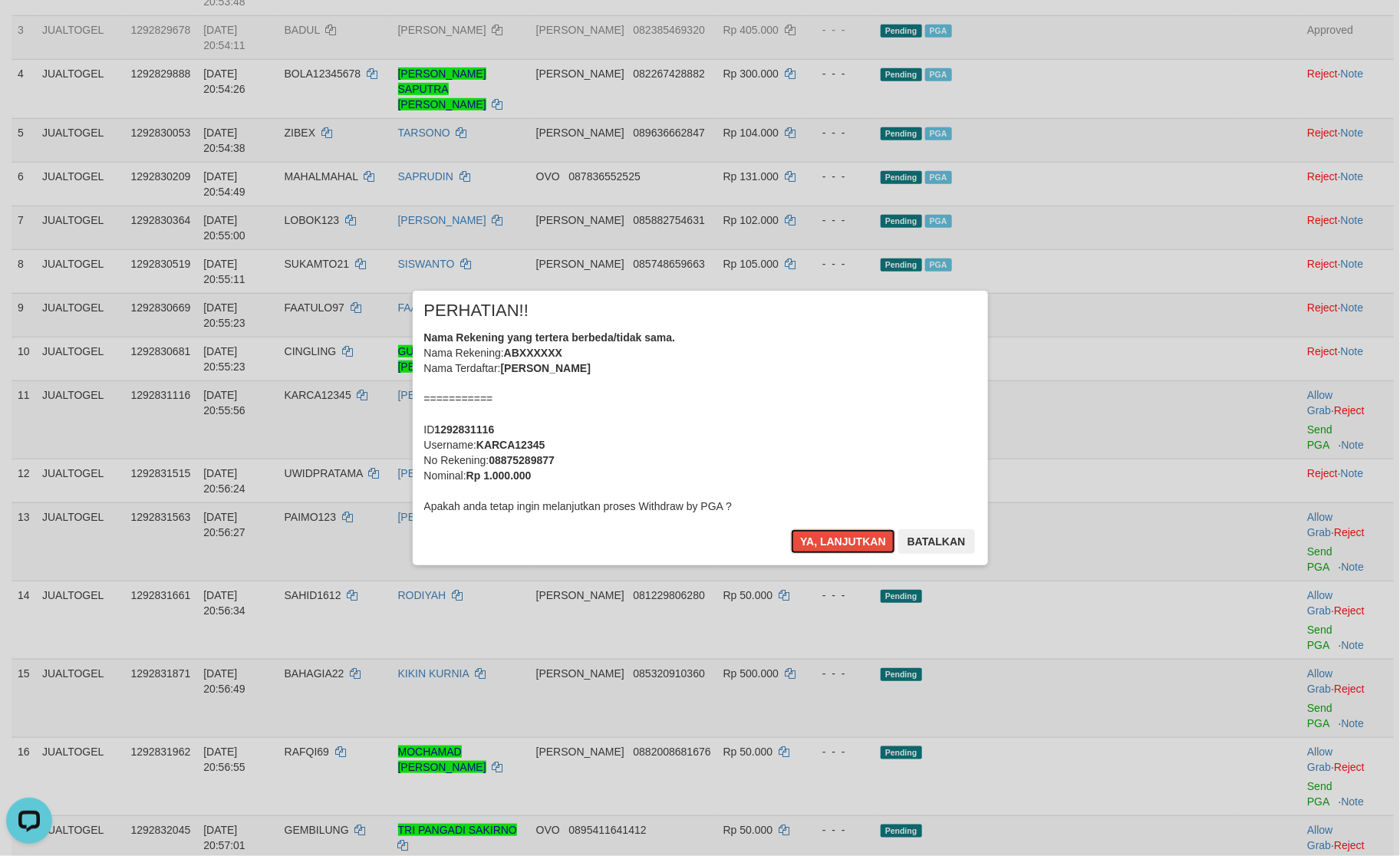
click at [826, 548] on button "Ya, lanjutkan" at bounding box center [842, 542] width 104 height 25
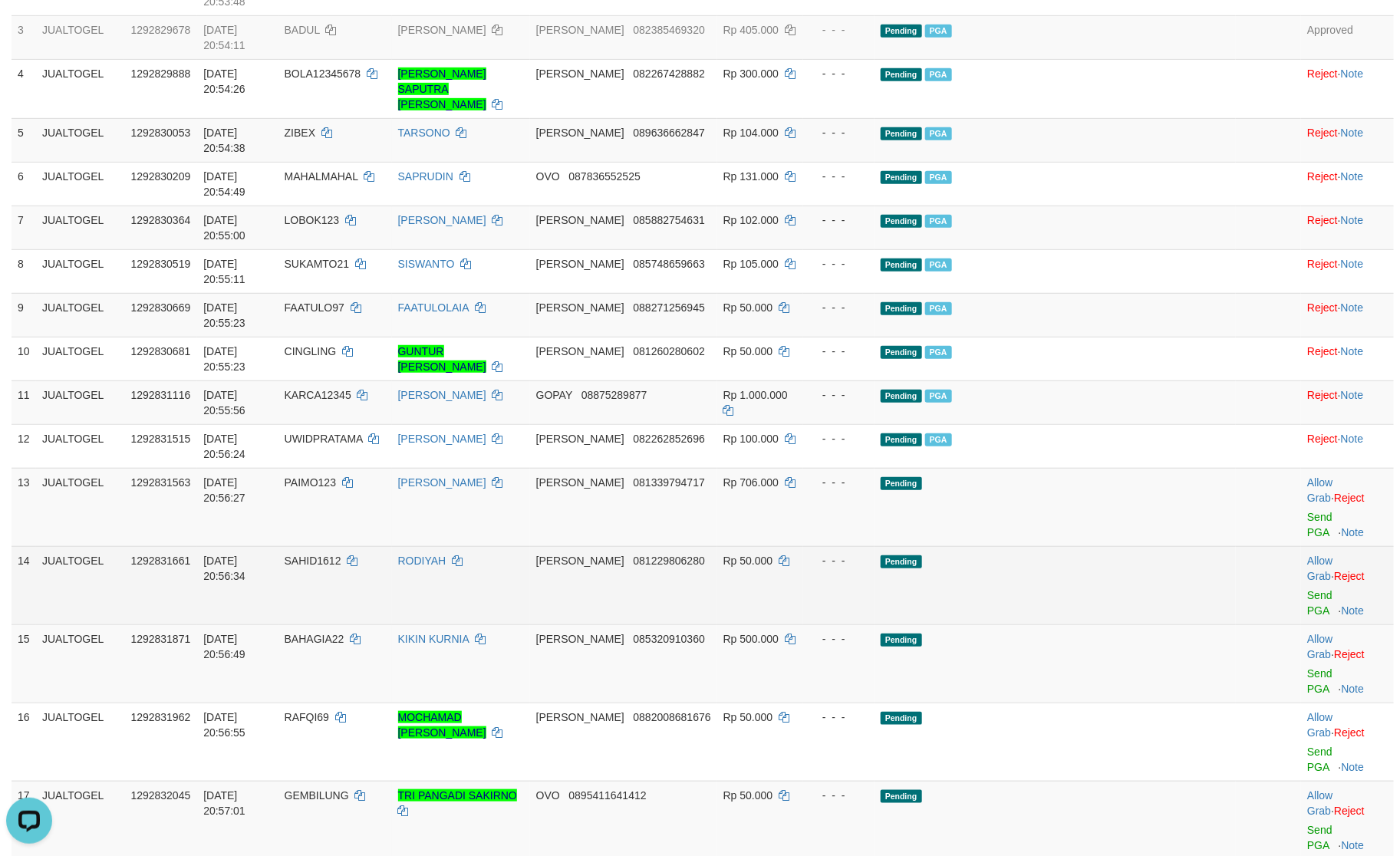
scroll to position [307, 0]
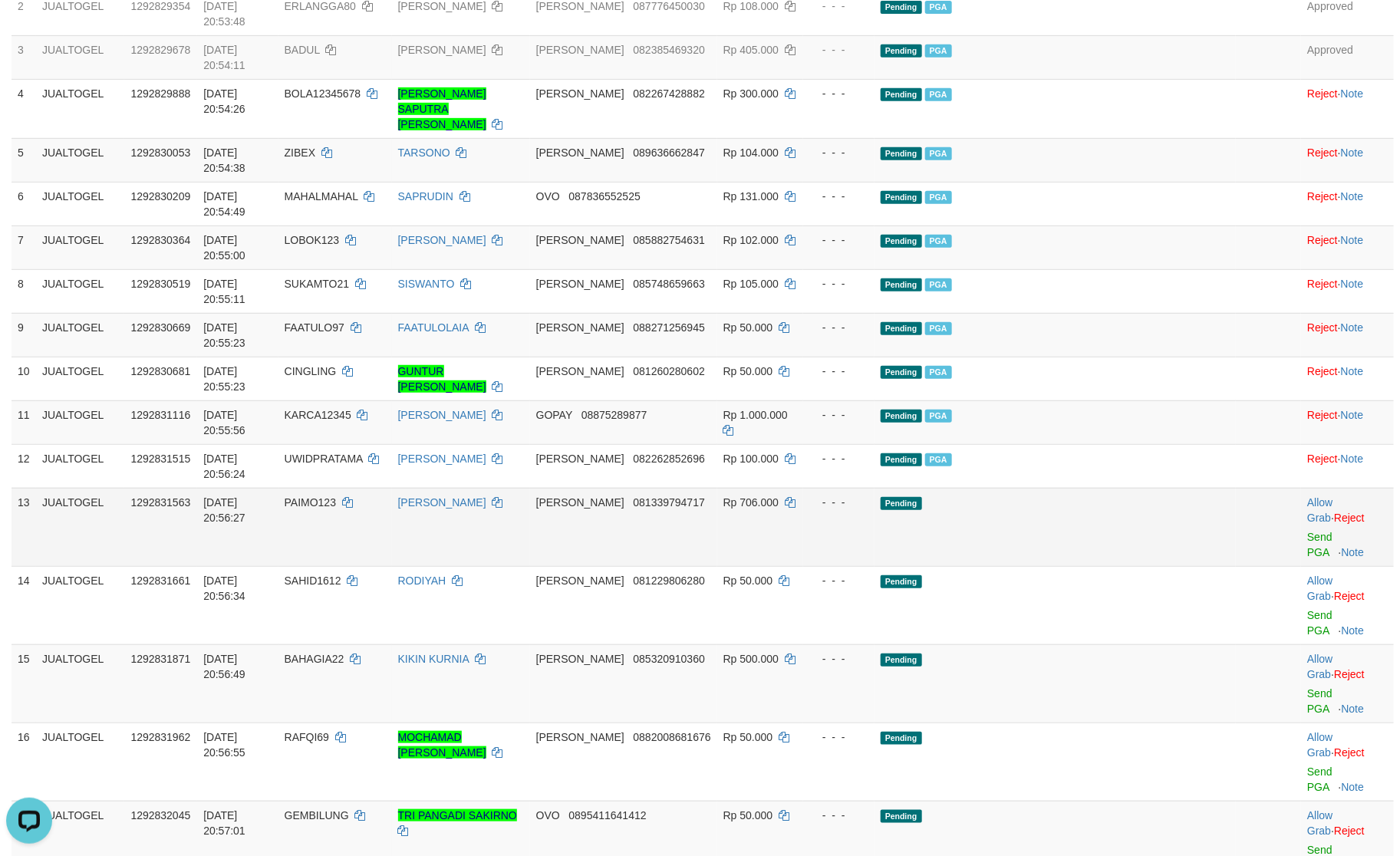
click at [1301, 488] on td "Allow Grab · Reject Send PGA · Note" at bounding box center [1347, 526] width 93 height 78
click at [1307, 531] on link "Send PGA" at bounding box center [1320, 545] width 25 height 28
click at [1310, 609] on link "Send PGA" at bounding box center [1320, 623] width 25 height 28
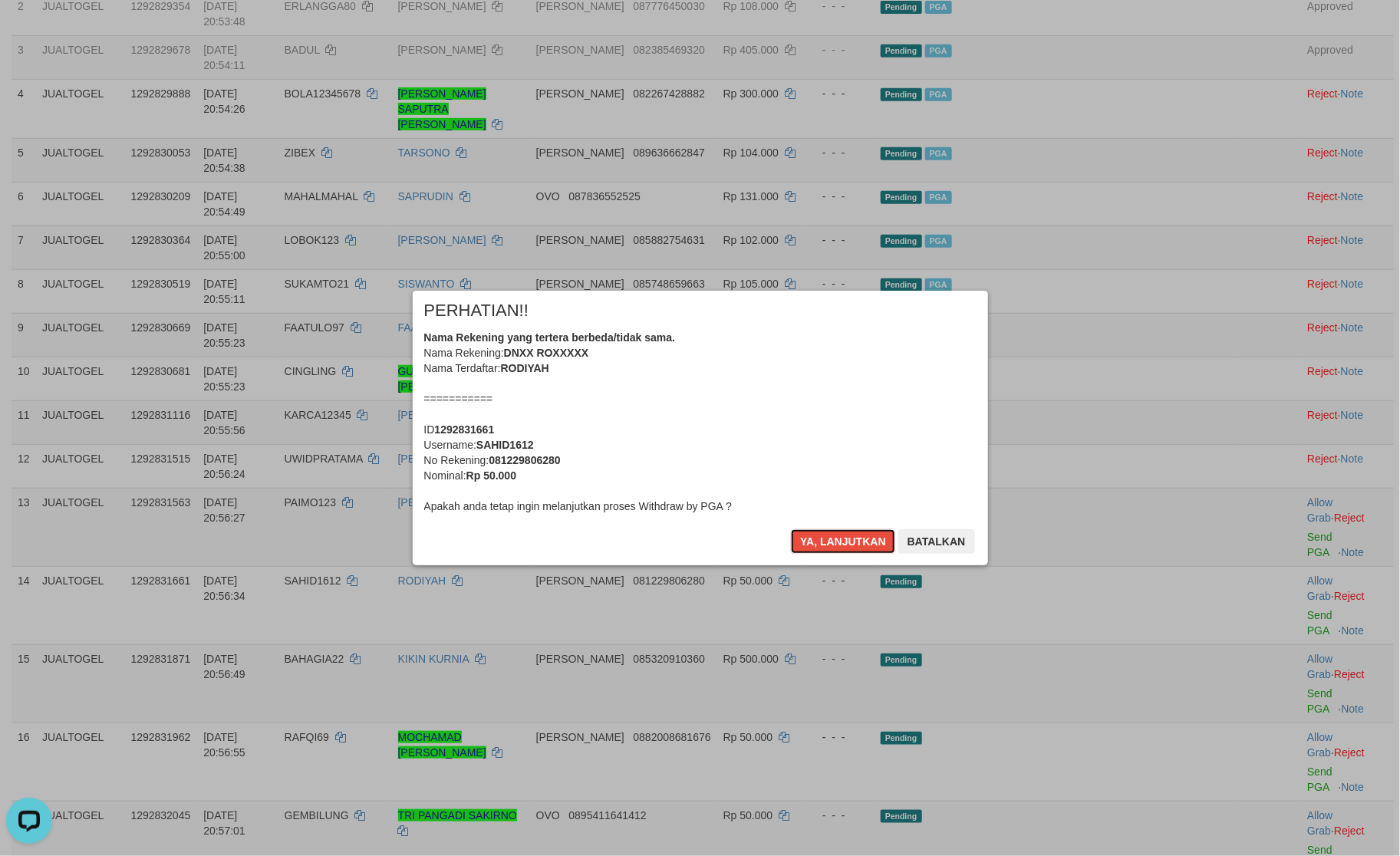
click at [840, 532] on button "Ya, lanjutkan" at bounding box center [842, 542] width 104 height 25
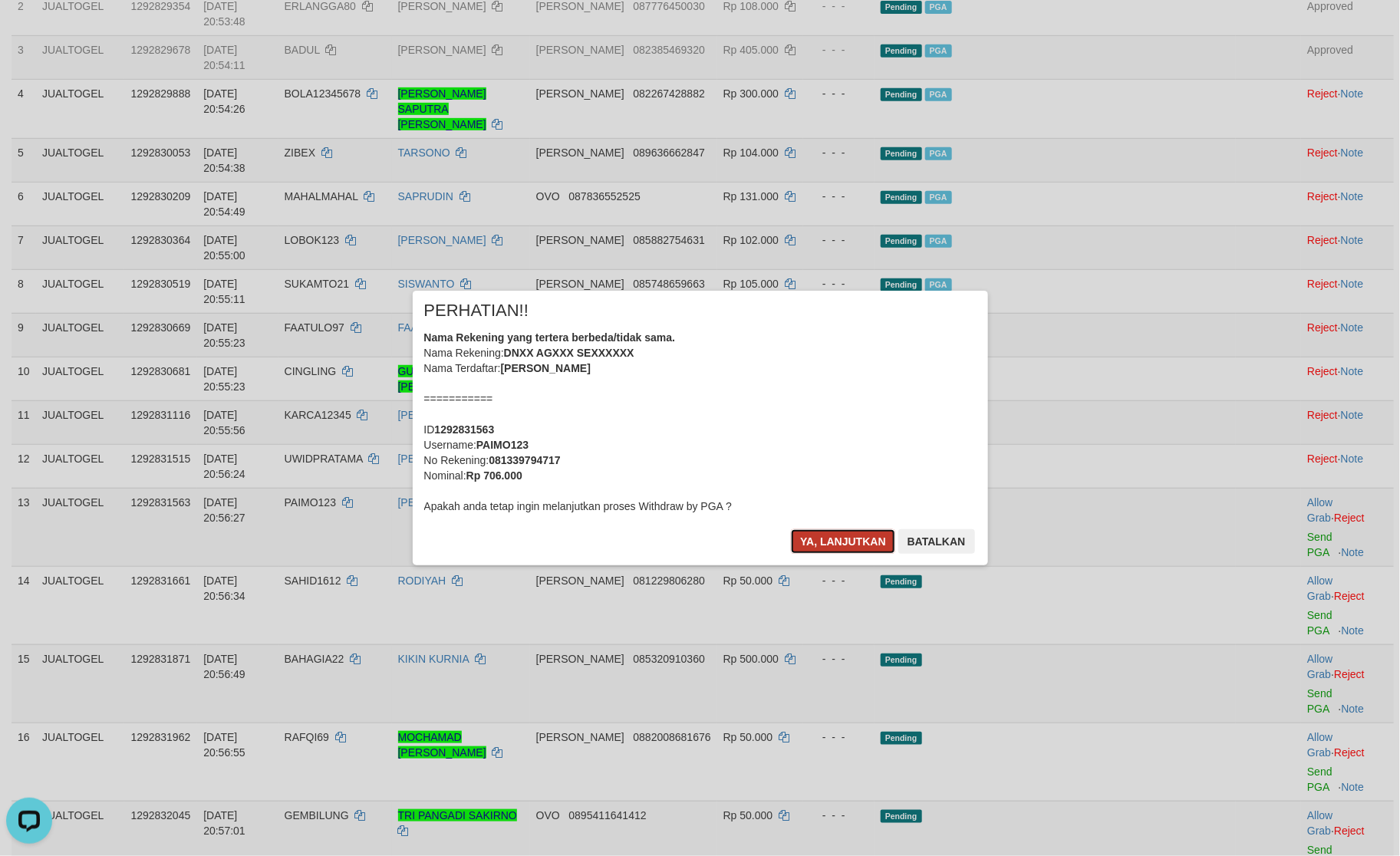
click at [840, 532] on button "Ya, lanjutkan" at bounding box center [842, 542] width 104 height 25
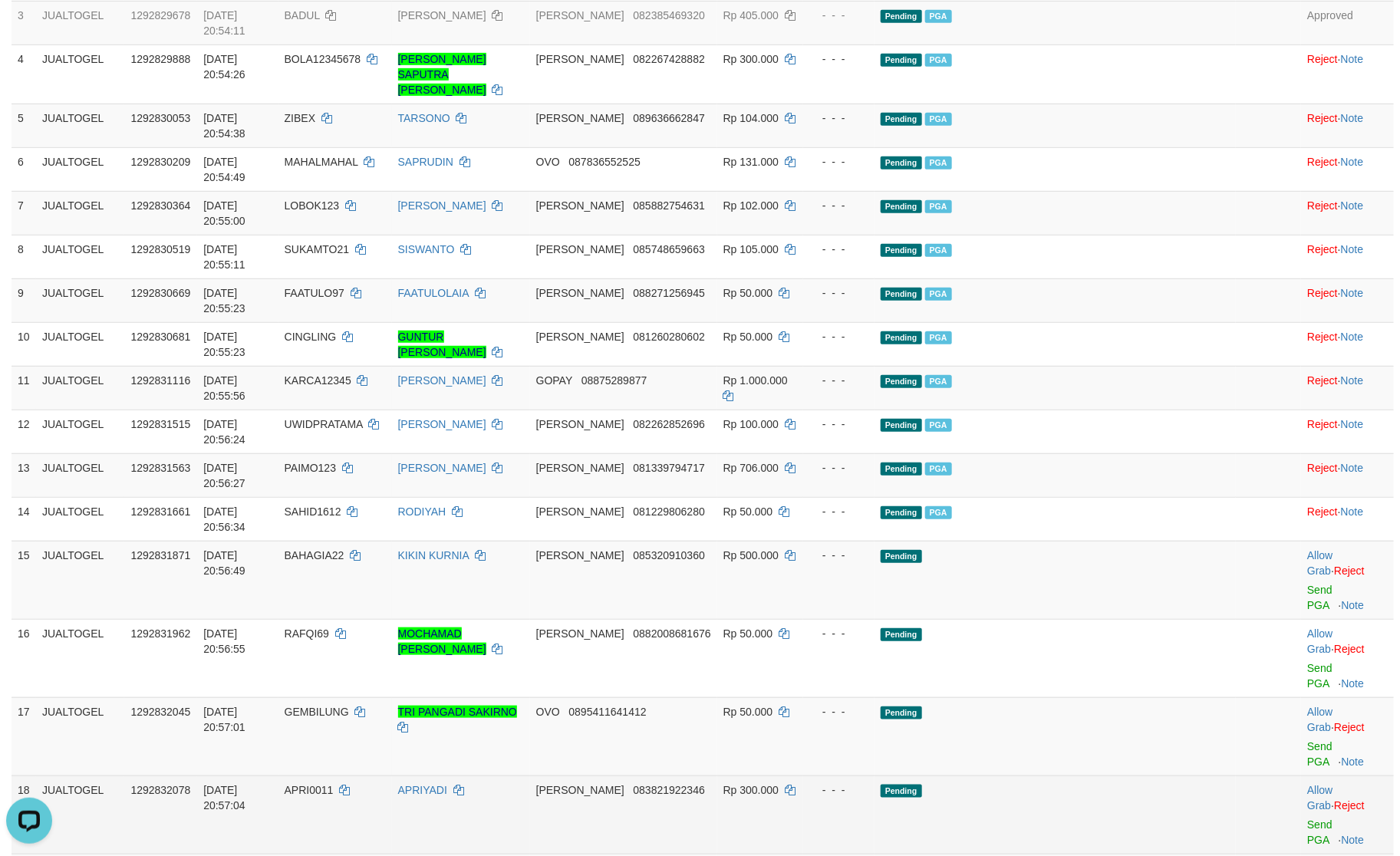
scroll to position [348, 0]
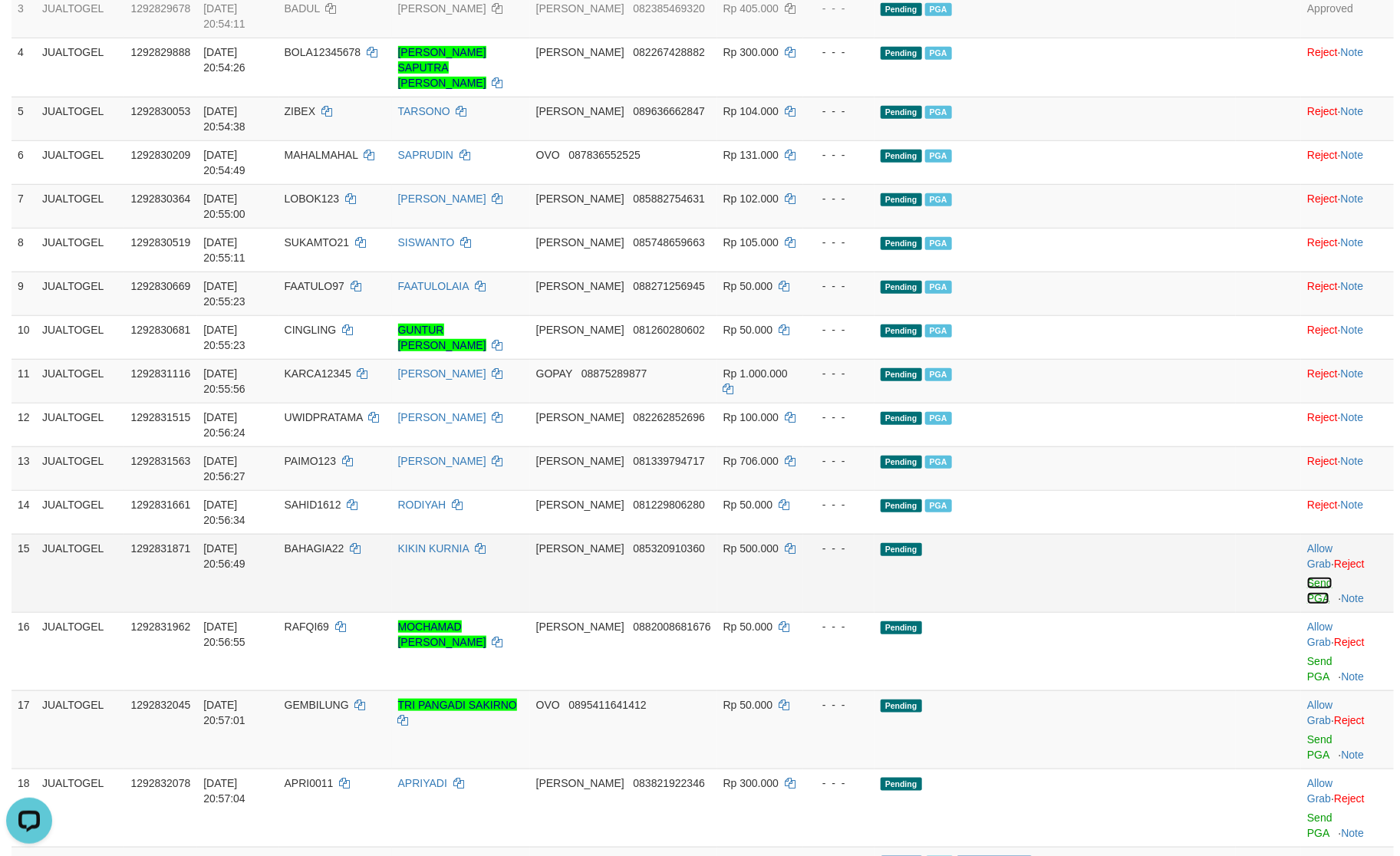
click at [1307, 577] on link "Send PGA" at bounding box center [1320, 591] width 25 height 28
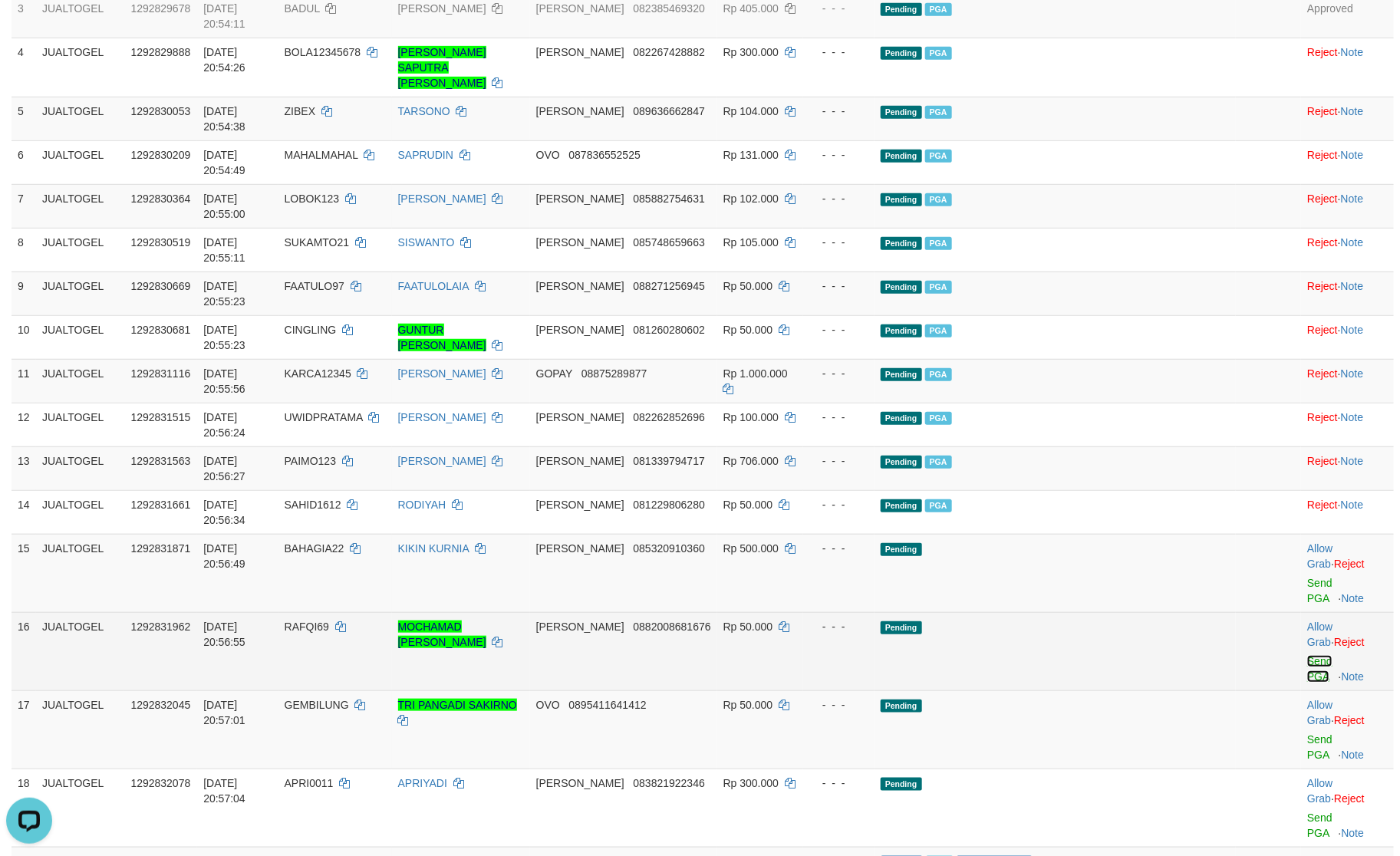
drag, startPoint x: 1288, startPoint y: 370, endPoint x: 1294, endPoint y: 415, distance: 45.4
click at [1307, 655] on link "Send PGA" at bounding box center [1320, 669] width 25 height 28
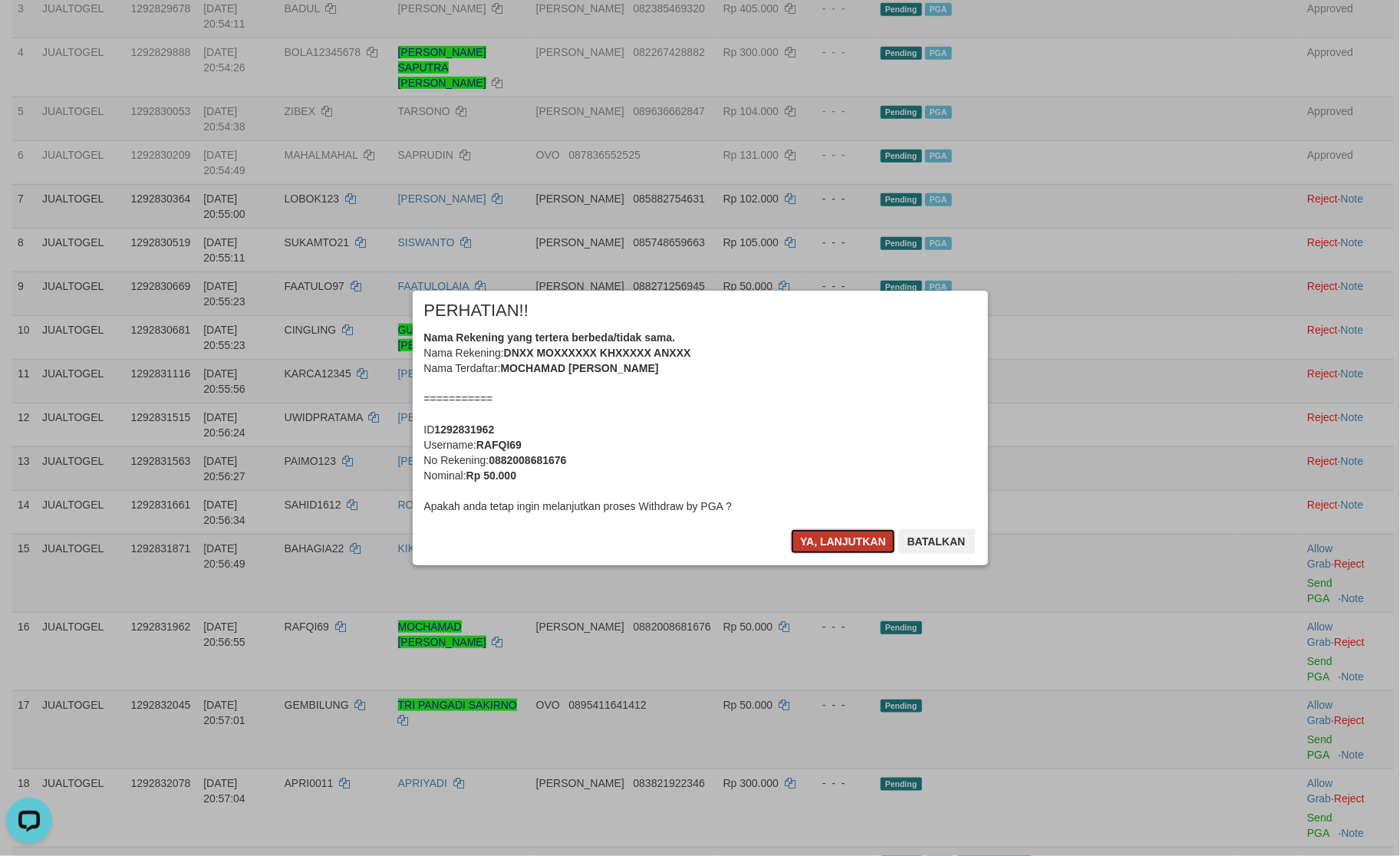
click at [836, 544] on button "Ya, lanjutkan" at bounding box center [842, 542] width 104 height 25
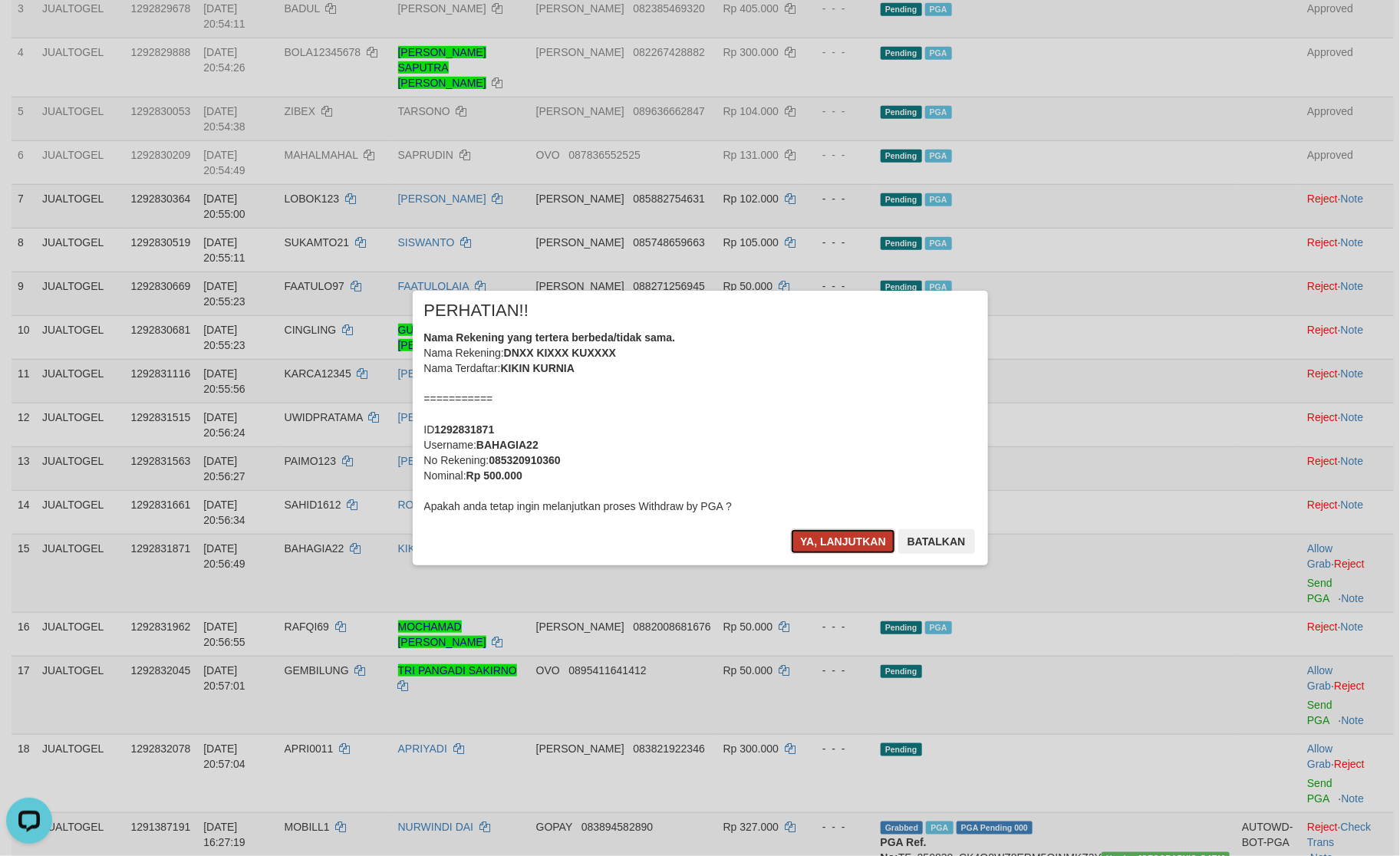
click at [837, 544] on button "Ya, lanjutkan" at bounding box center [842, 542] width 104 height 25
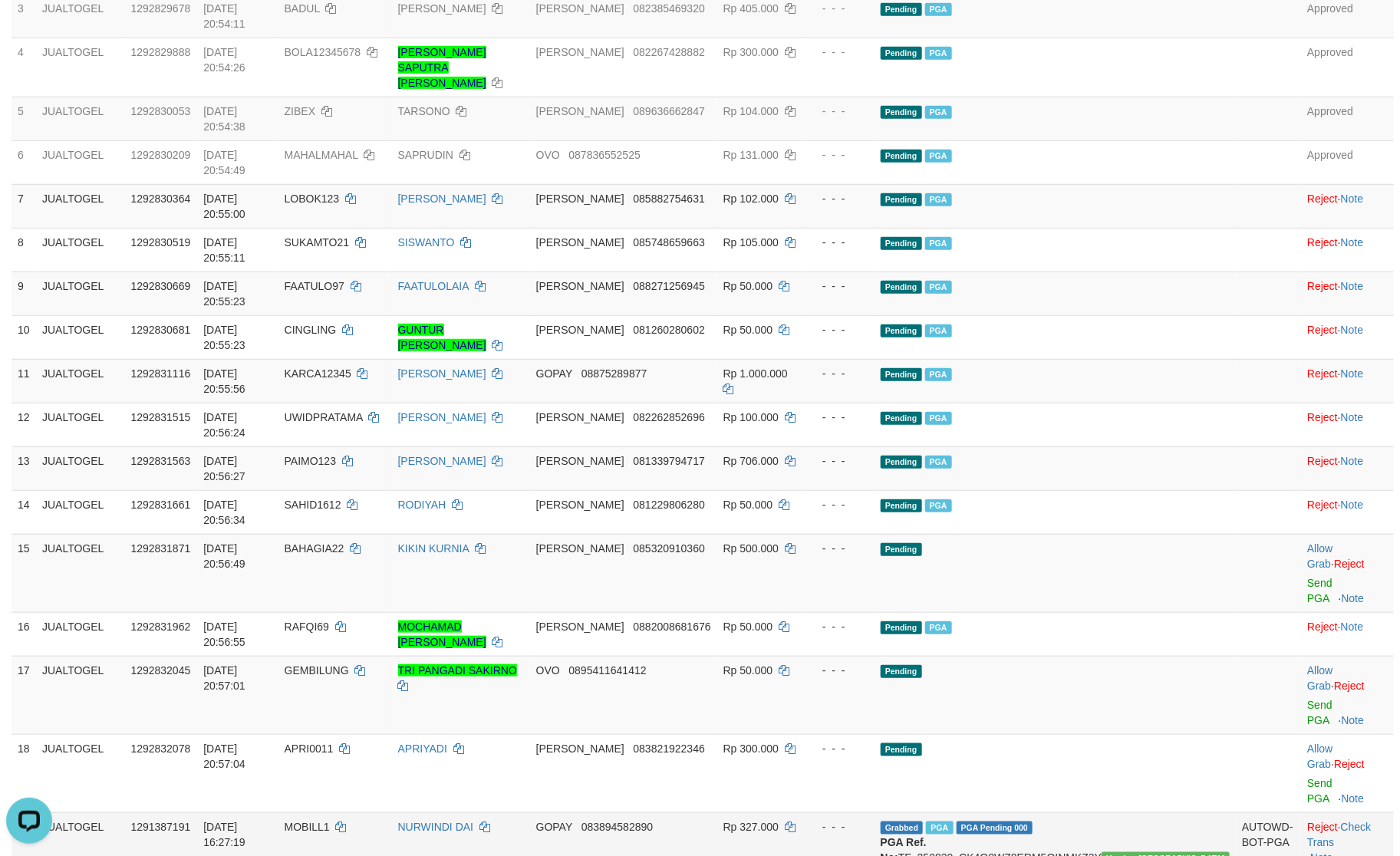
scroll to position [329, 0]
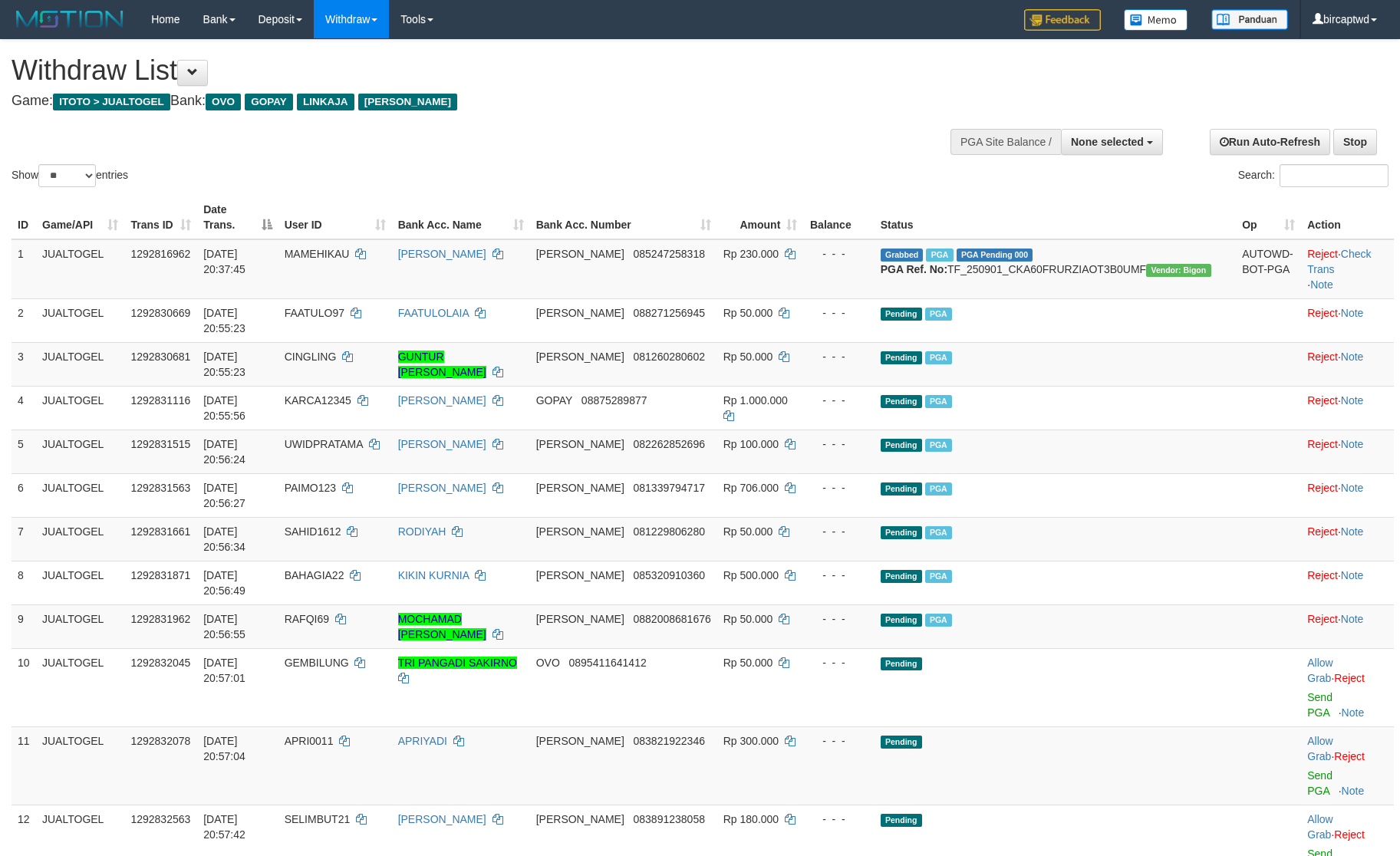
select select
select select "**"
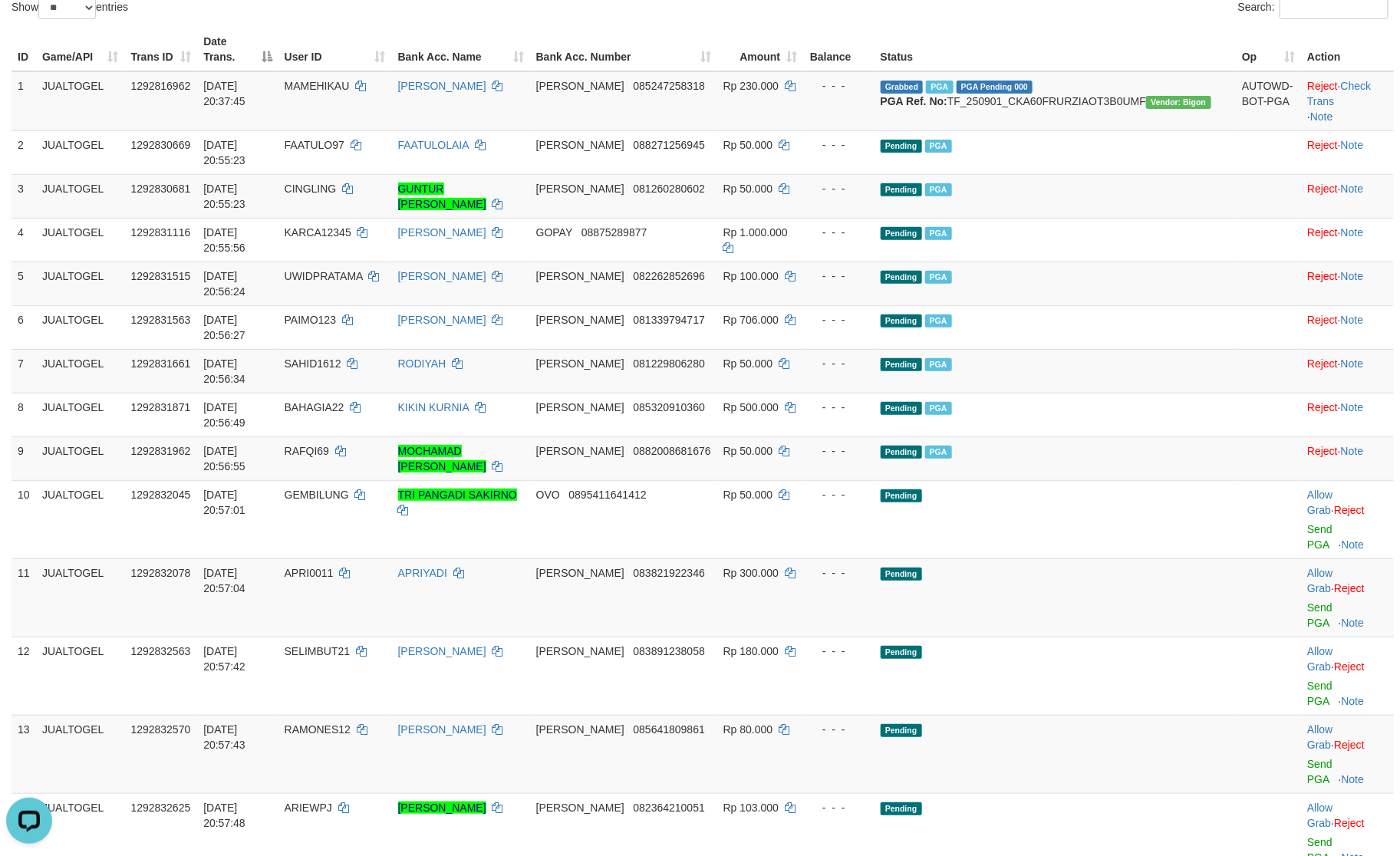
scroll to position [346, 0]
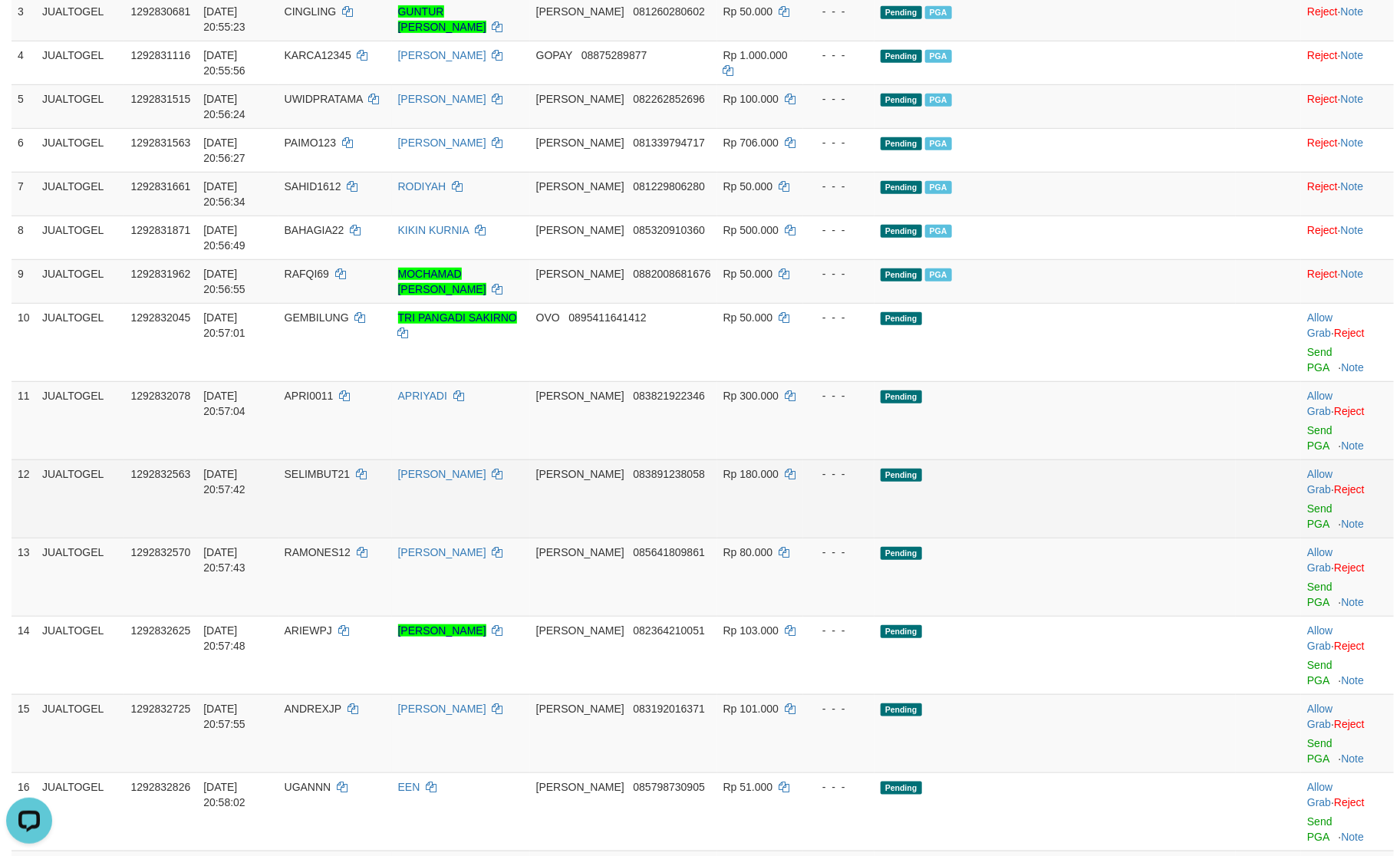
click at [1165, 460] on td "Pending" at bounding box center [1055, 498] width 361 height 78
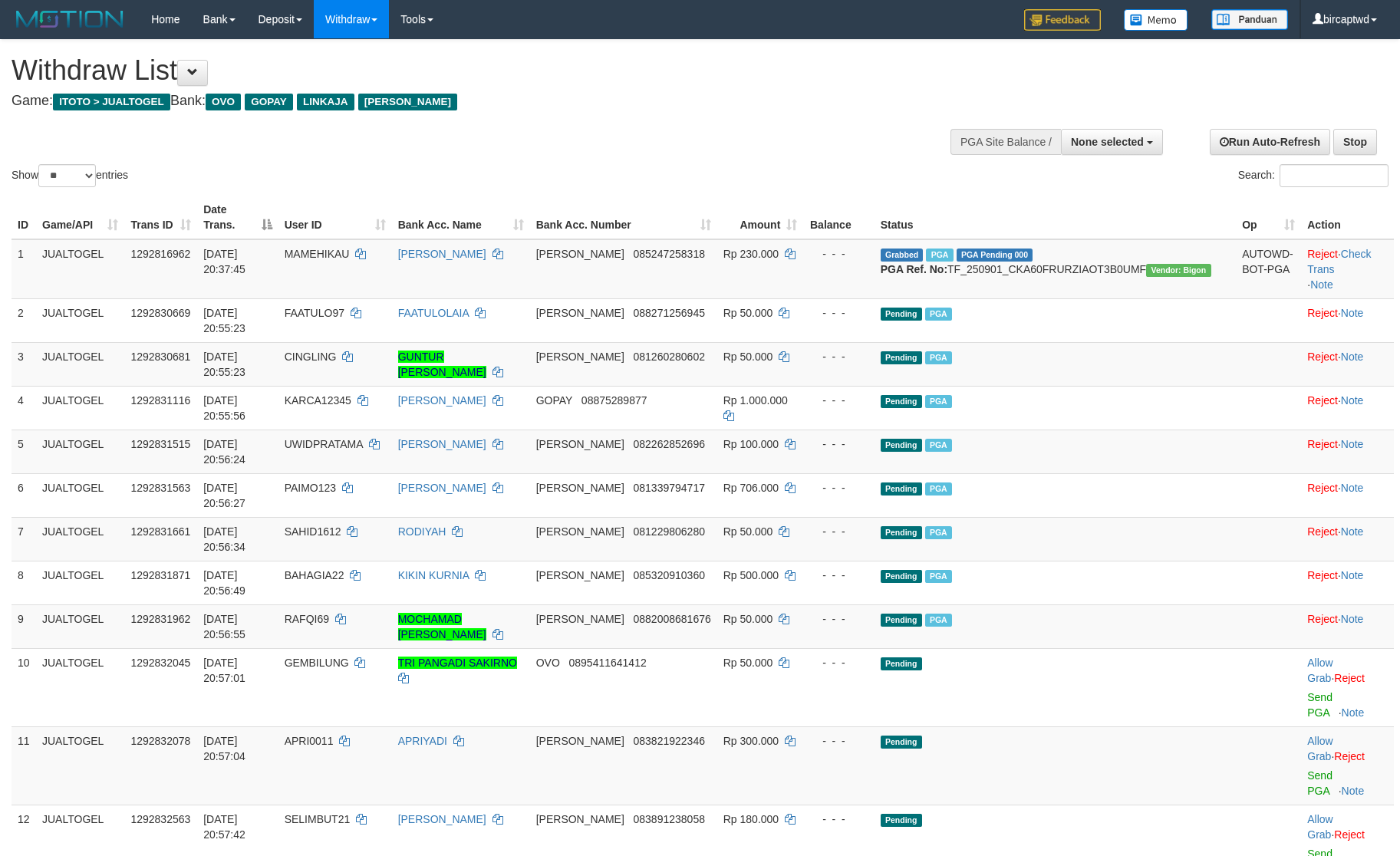
select select
select select "**"
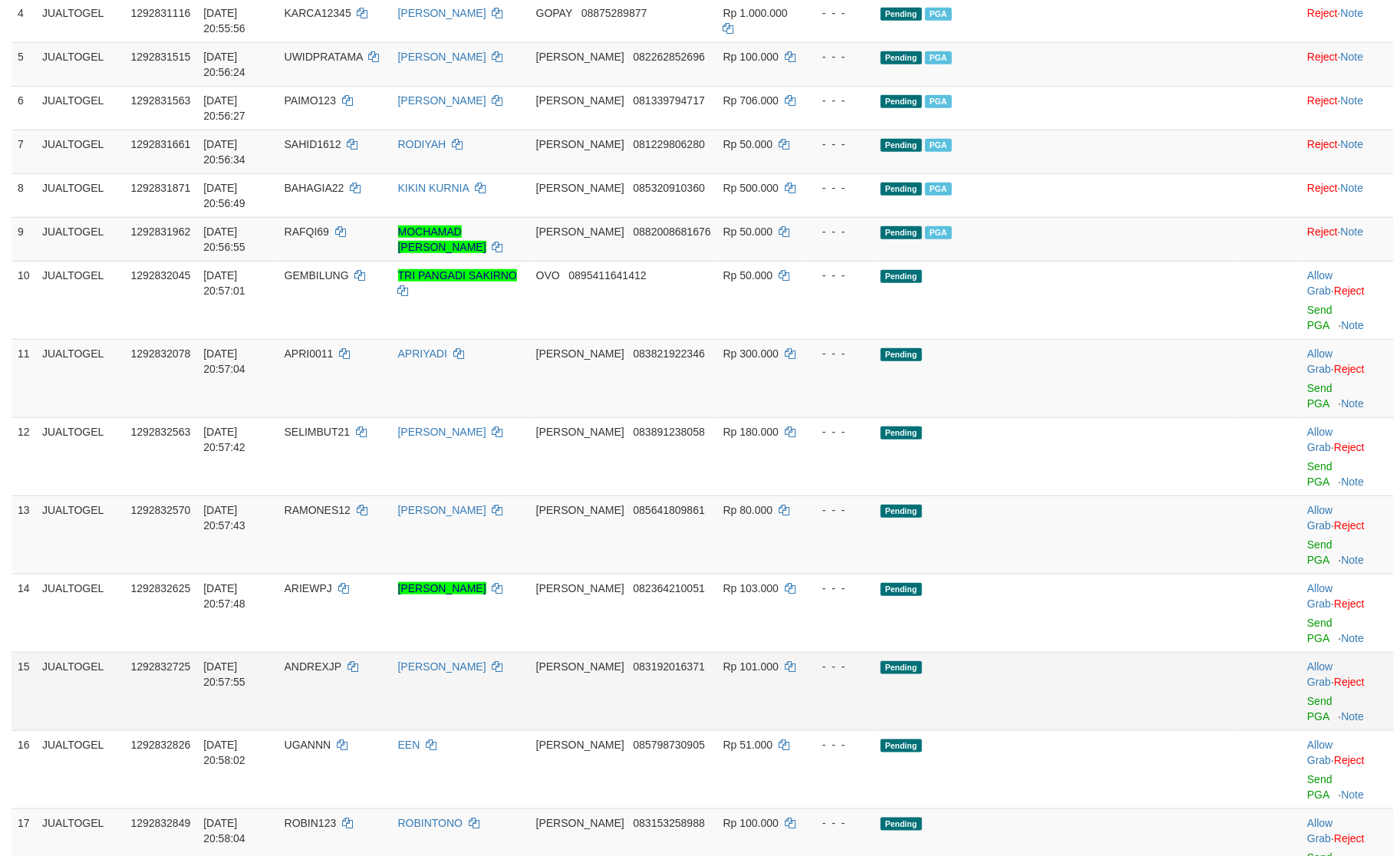
click at [1301, 652] on td "Allow Grab · Reject Send PGA · Note" at bounding box center [1347, 690] width 93 height 78
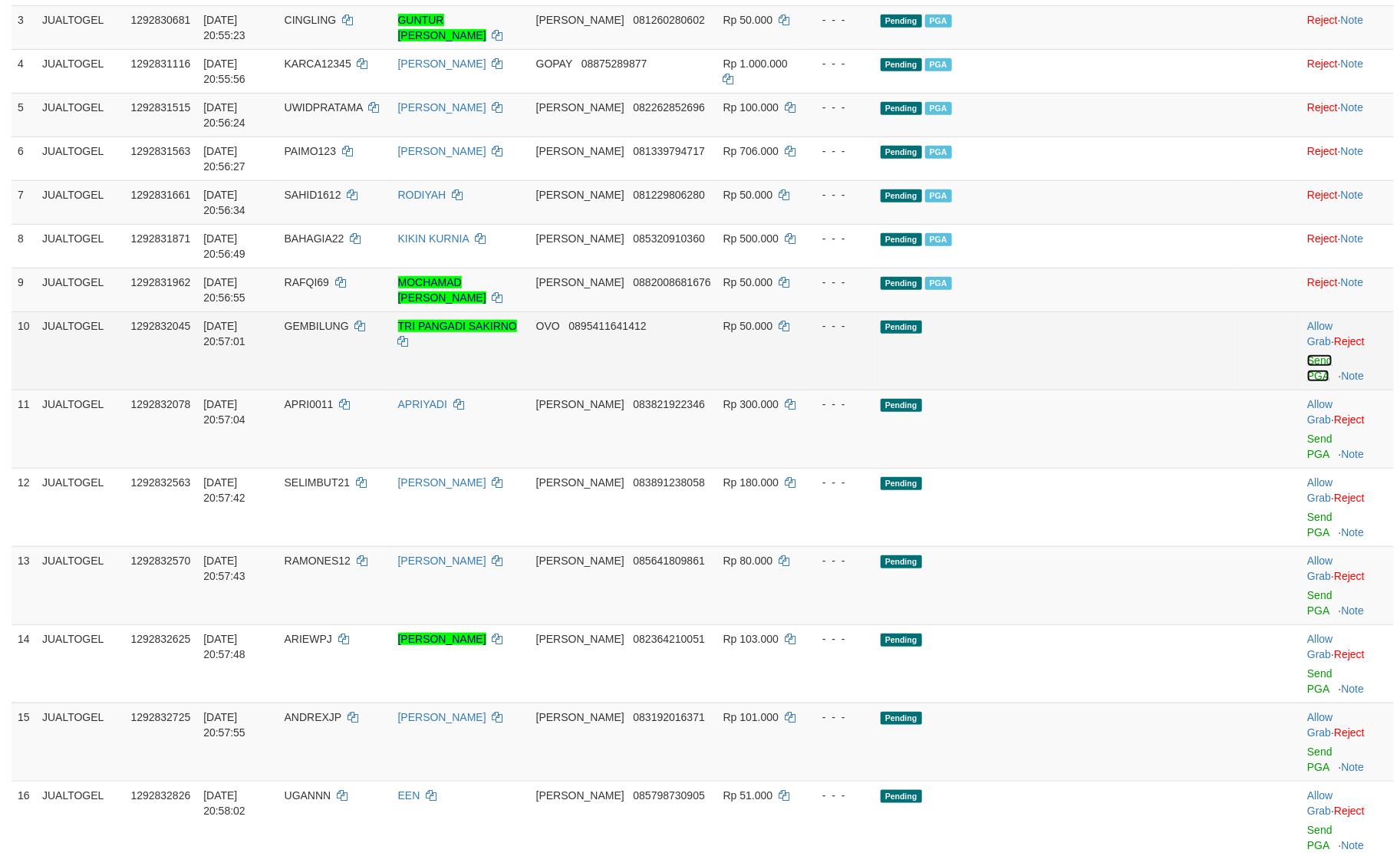
click at [1307, 355] on link "Send PGA" at bounding box center [1320, 368] width 25 height 28
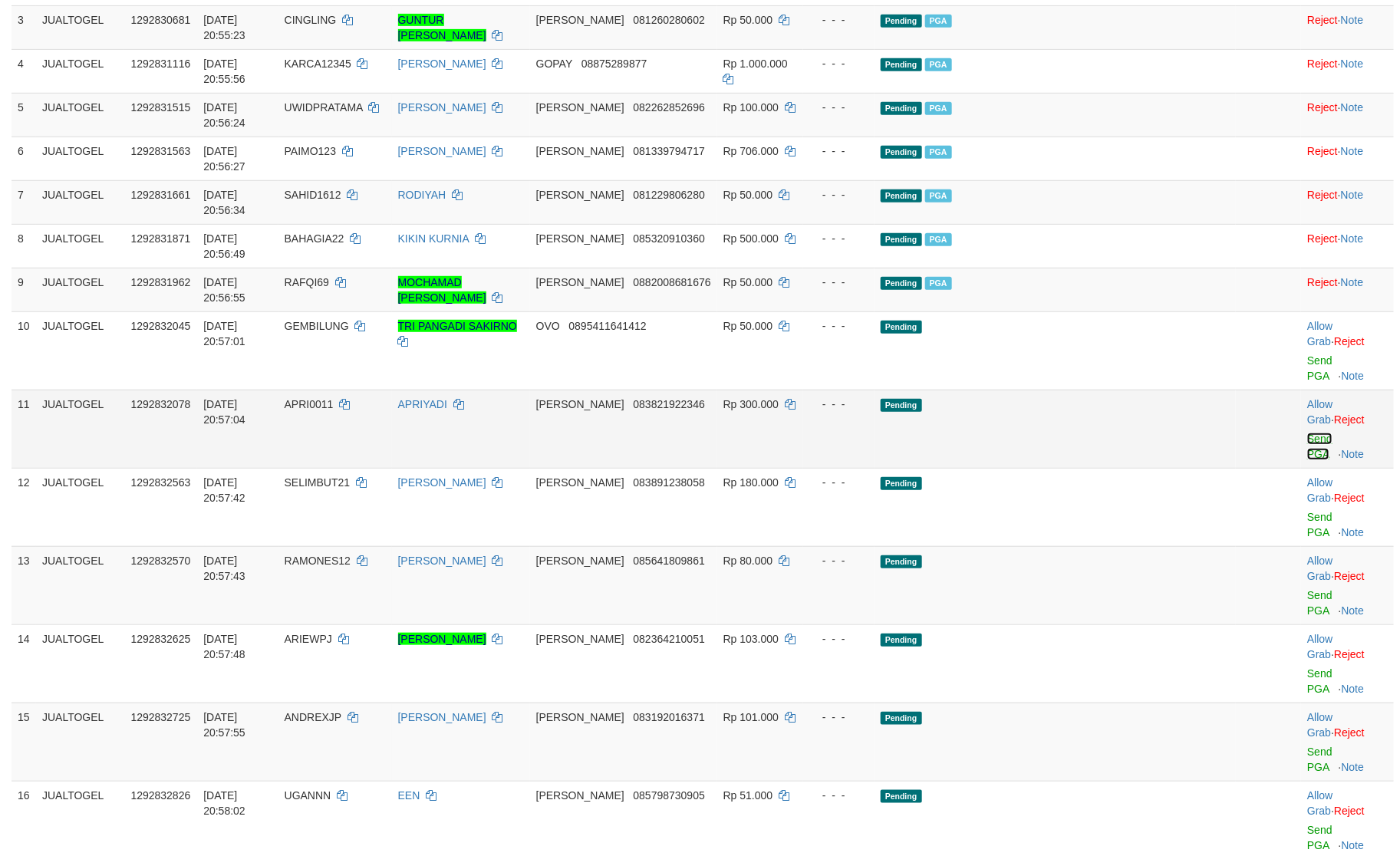
click at [1307, 433] on link "Send PGA" at bounding box center [1320, 446] width 25 height 28
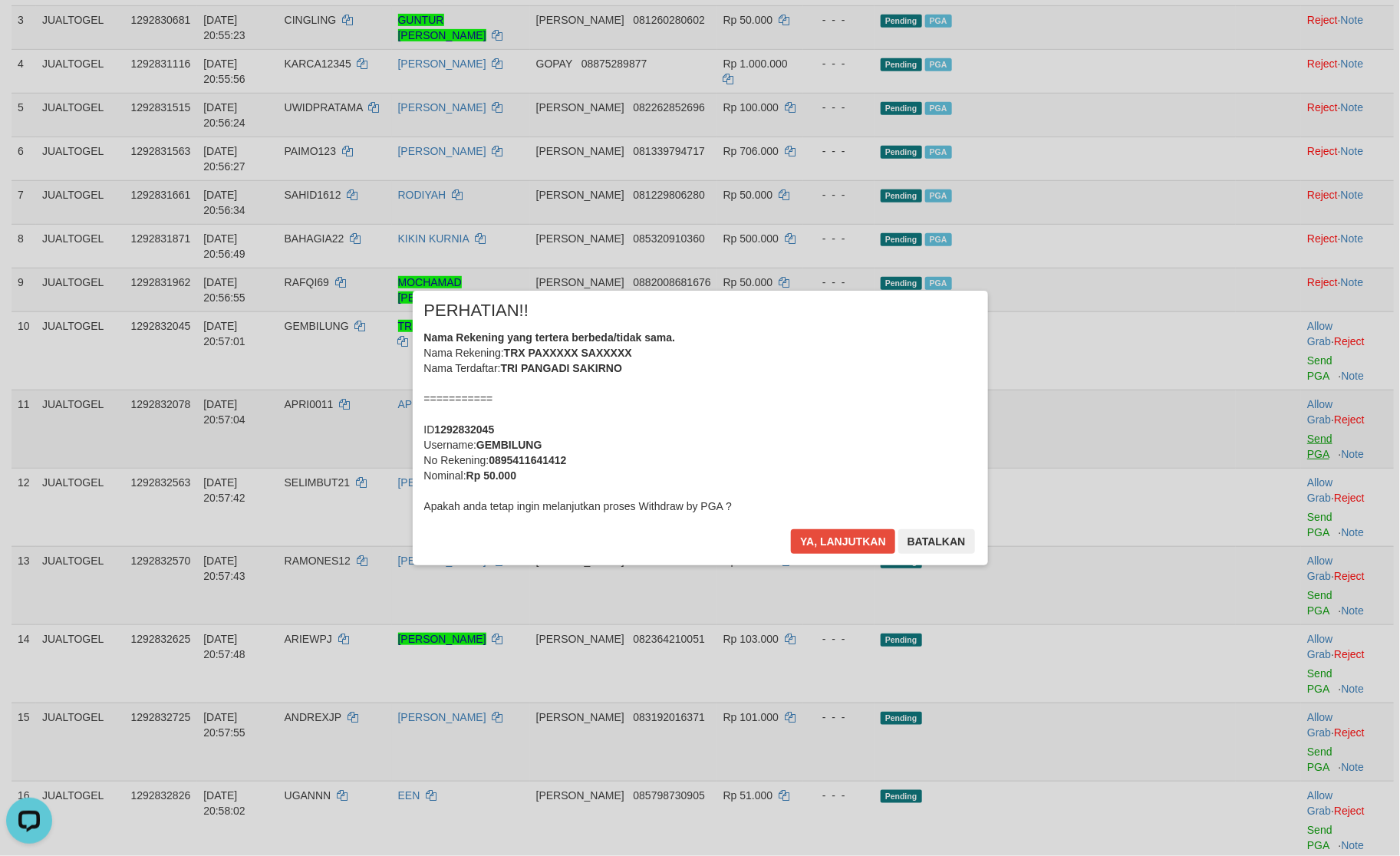
click at [1285, 311] on div "× PERHATIAN!! Nama Rekening yang tertera berbeda/tidak sama. Nama Rekening: TRX…" at bounding box center [700, 428] width 1400 height 336
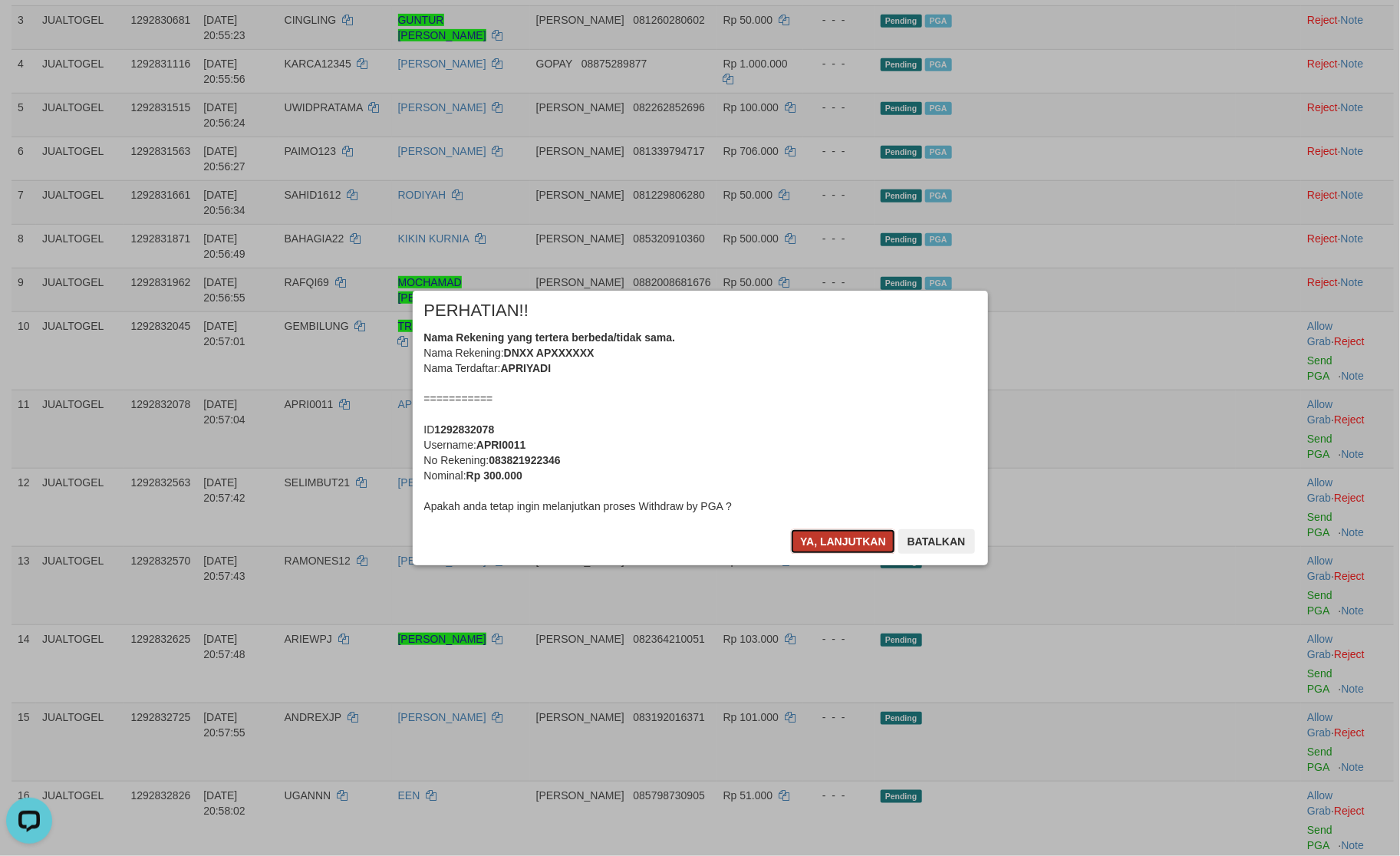
click at [850, 537] on button "Ya, lanjutkan" at bounding box center [842, 542] width 104 height 25
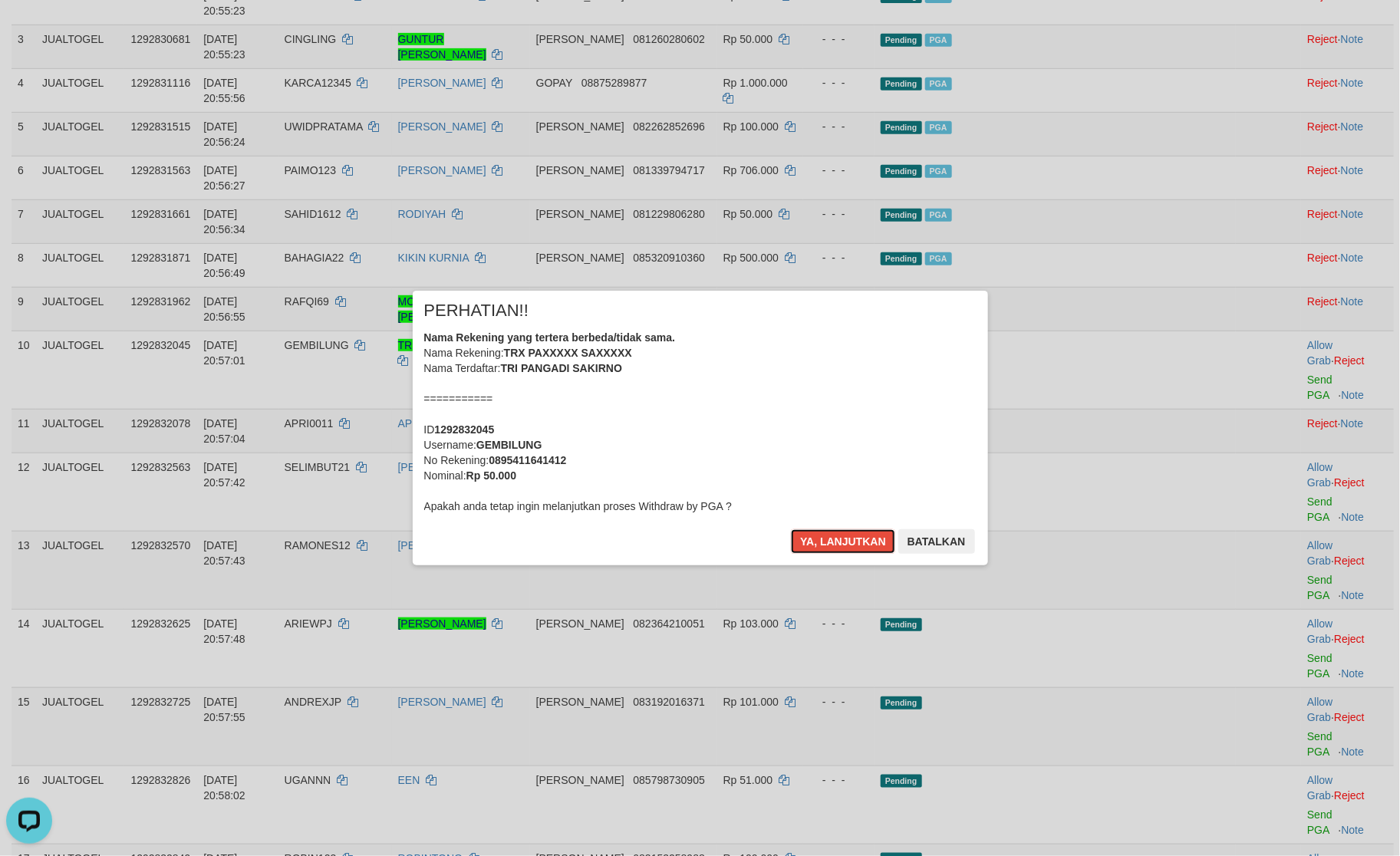
click at [850, 537] on button "Ya, lanjutkan" at bounding box center [842, 542] width 104 height 25
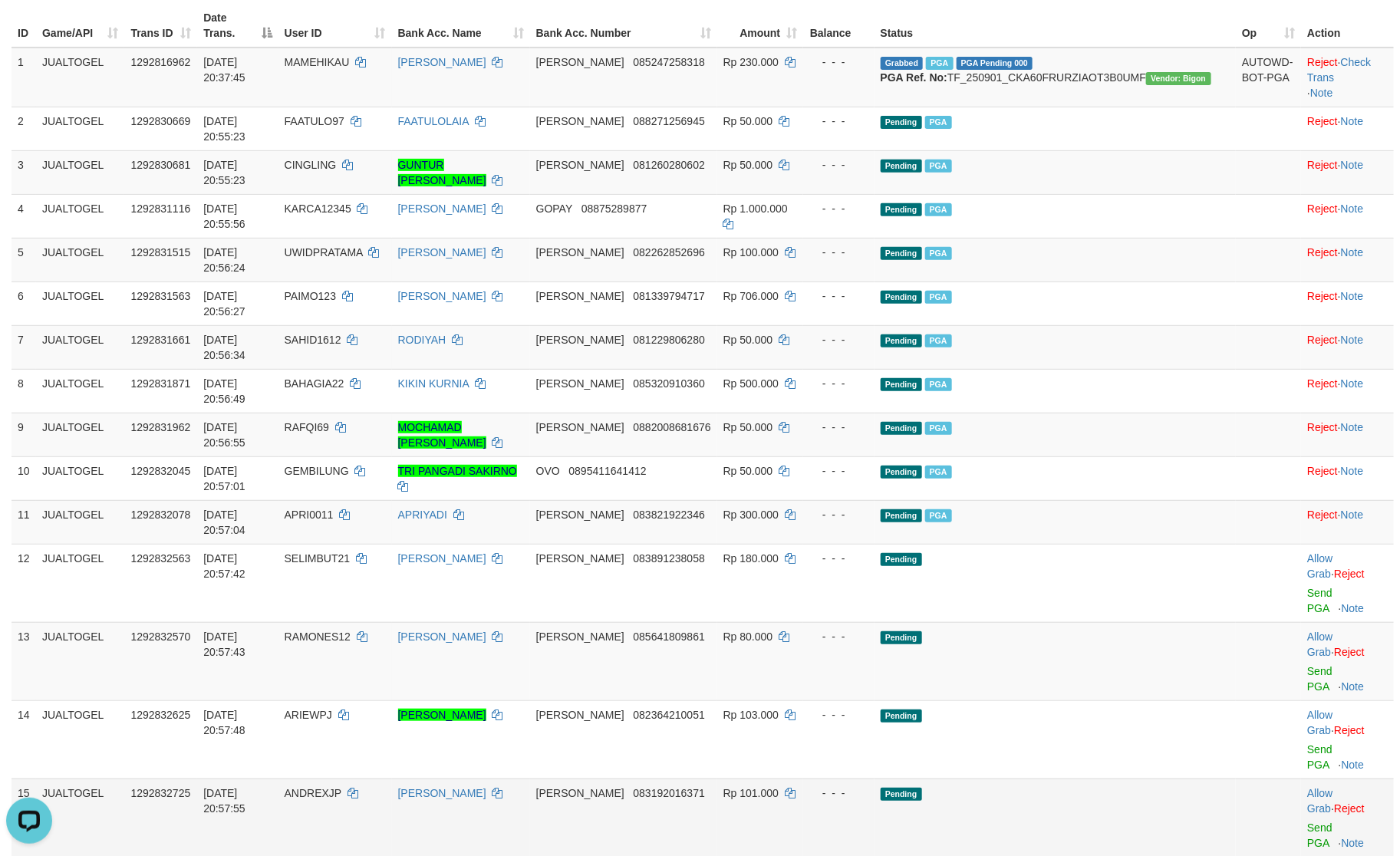
scroll to position [378, 0]
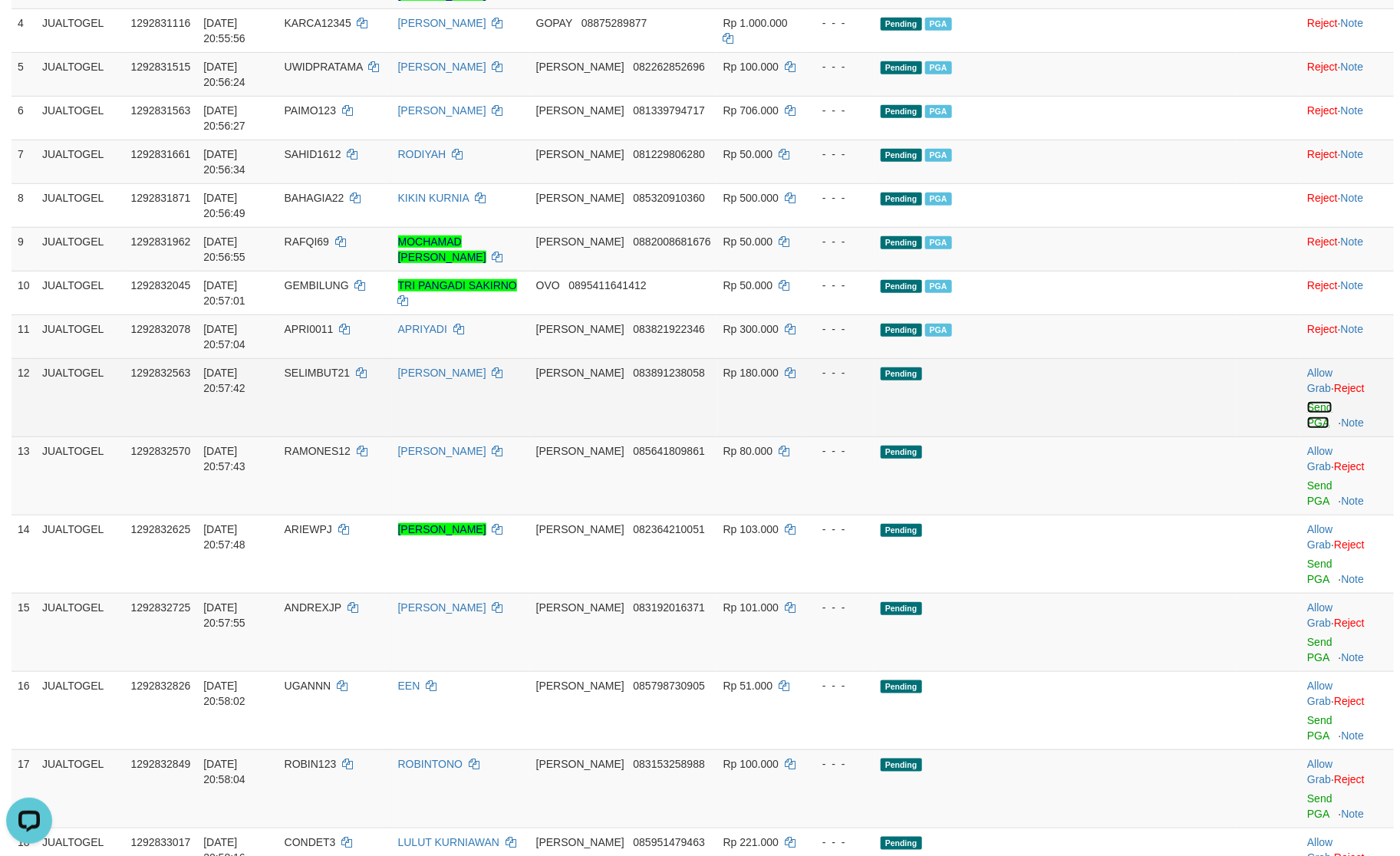
click at [1307, 401] on link "Send PGA" at bounding box center [1320, 415] width 25 height 28
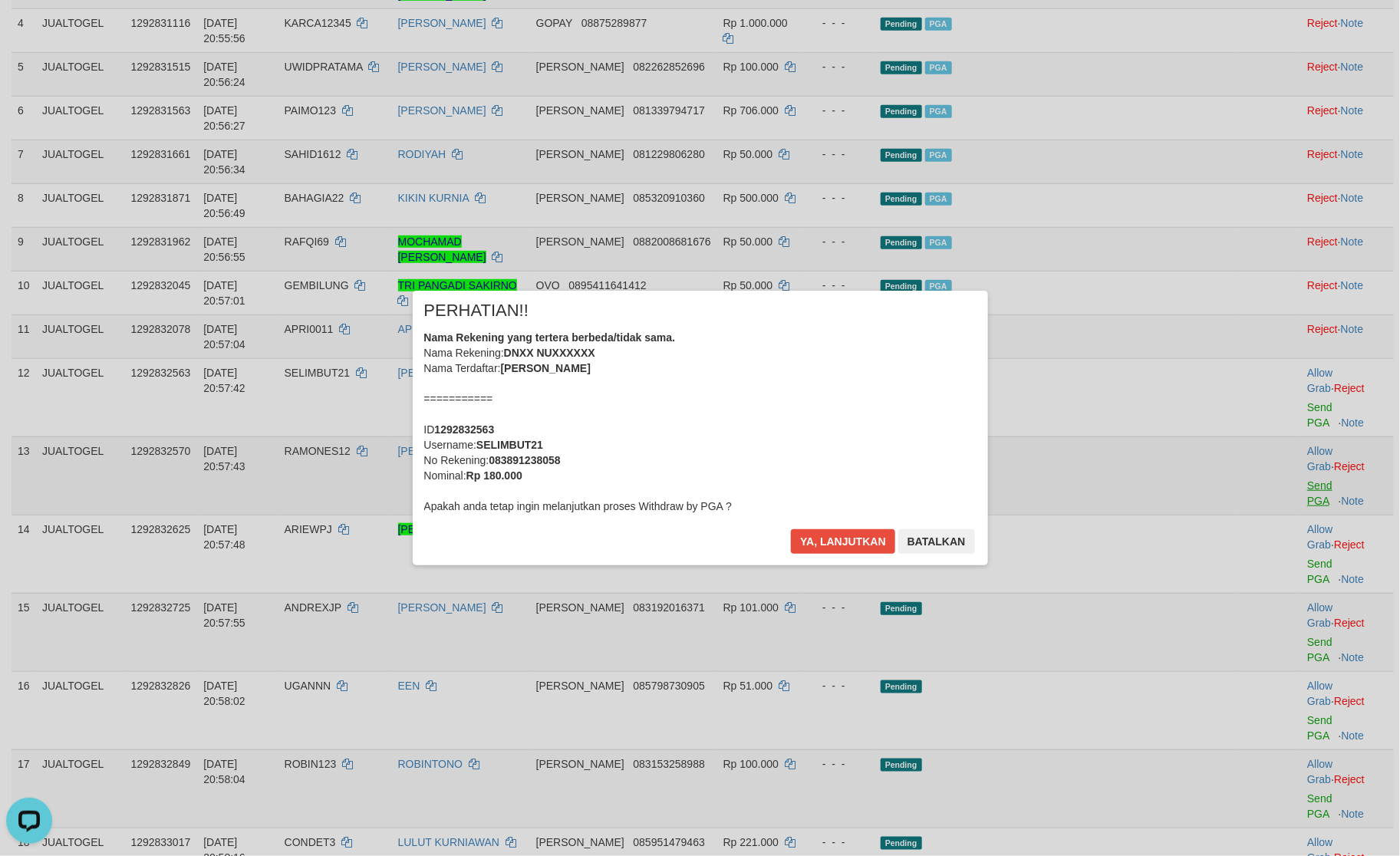
click at [1294, 292] on div "× PERHATIAN!! Nama Rekening yang tertera berbeda/tidak sama. Nama Rekening: DNX…" at bounding box center [700, 428] width 1400 height 336
click at [877, 538] on button "Ya, lanjutkan" at bounding box center [842, 542] width 104 height 25
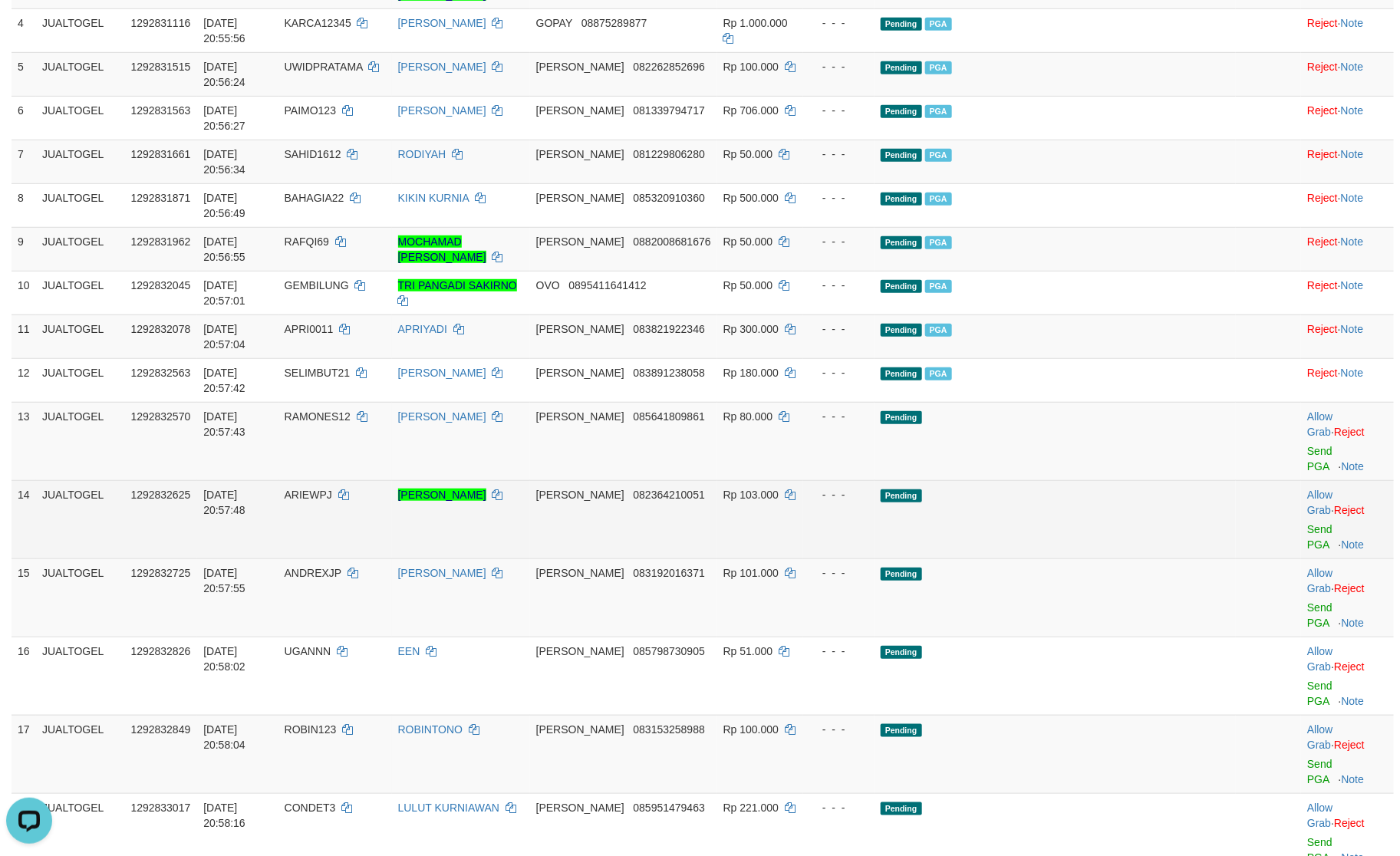
scroll to position [359, 0]
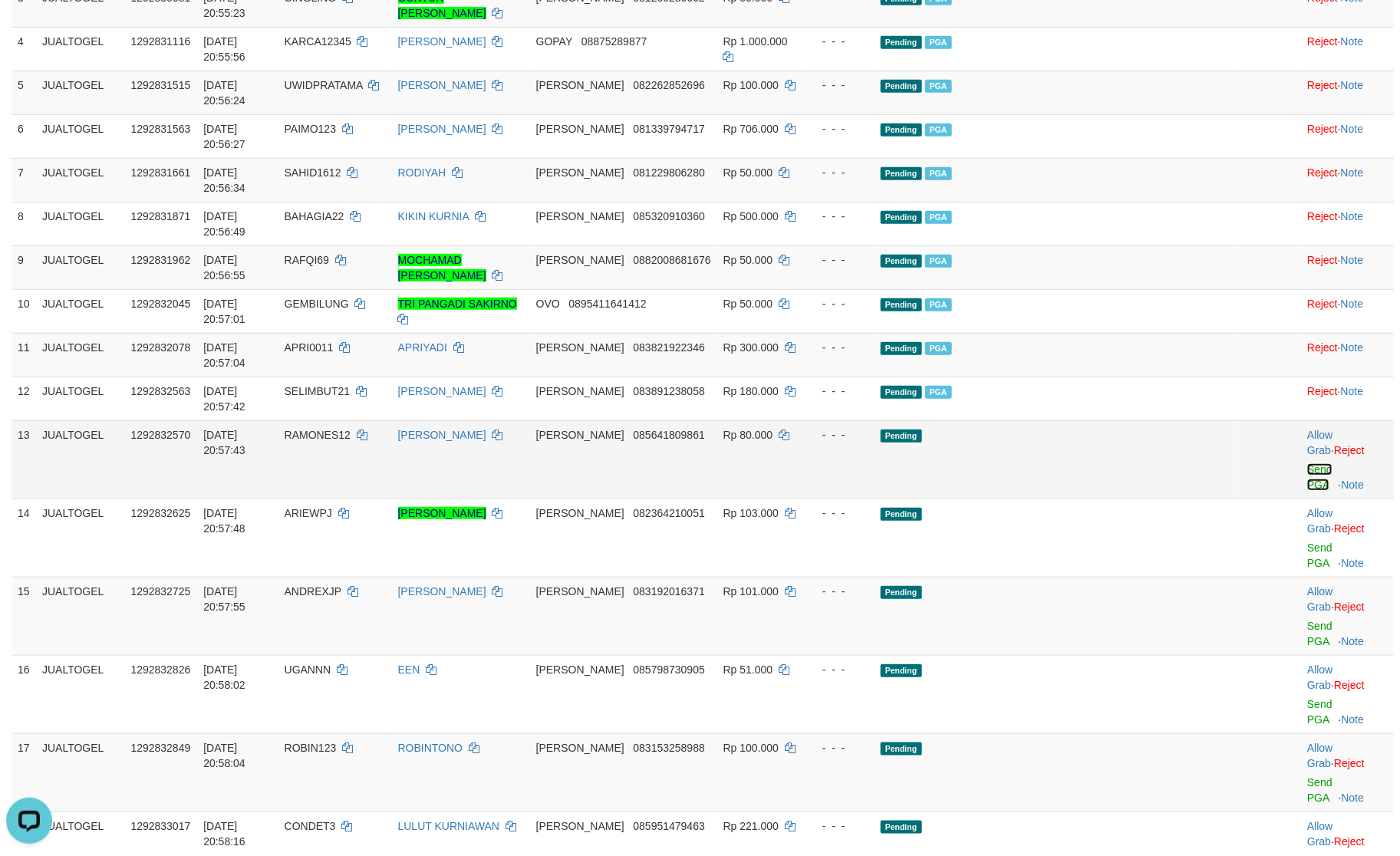
click at [1307, 463] on link "Send PGA" at bounding box center [1320, 477] width 25 height 28
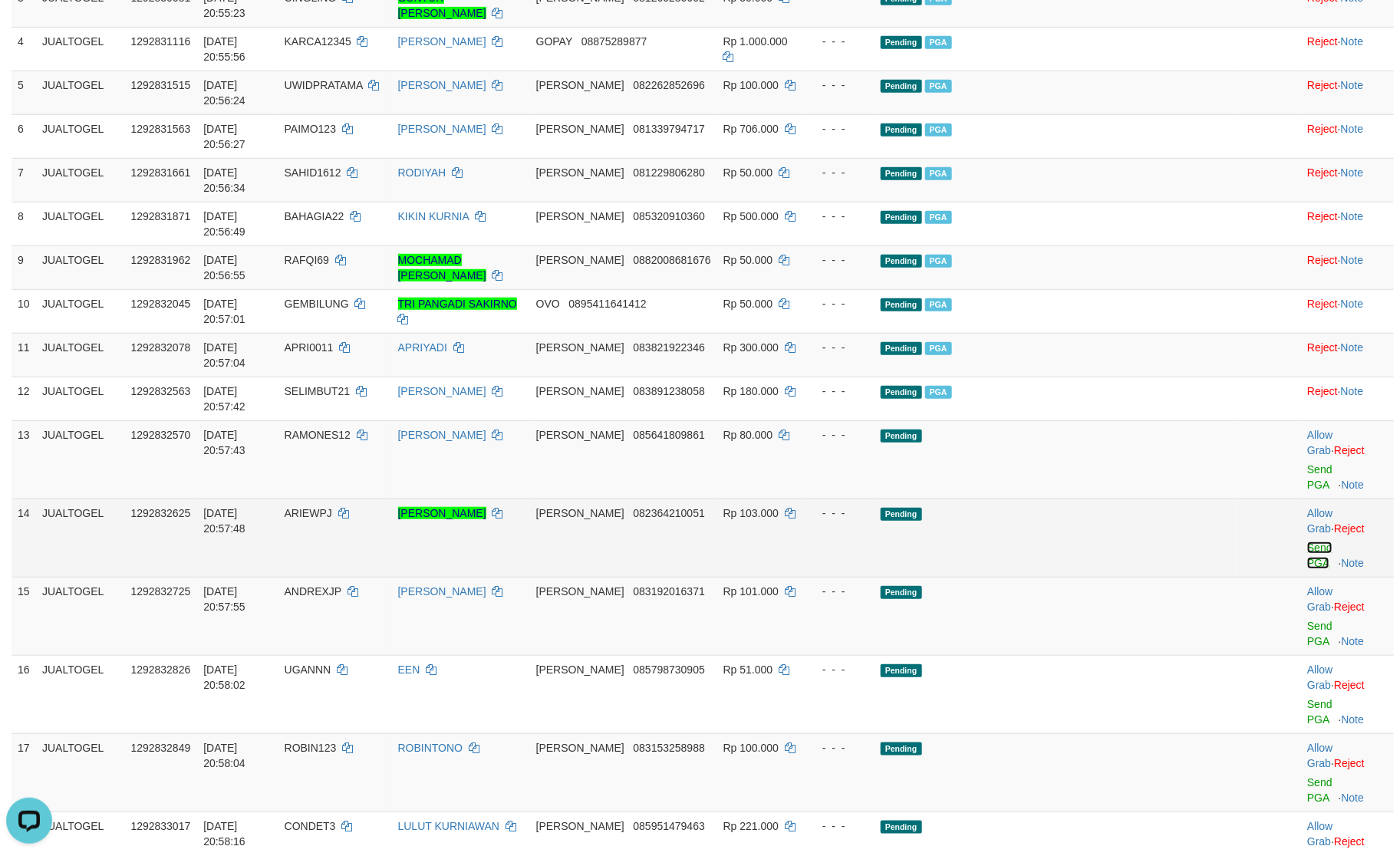
click at [1307, 542] on link "Send PGA" at bounding box center [1320, 556] width 25 height 28
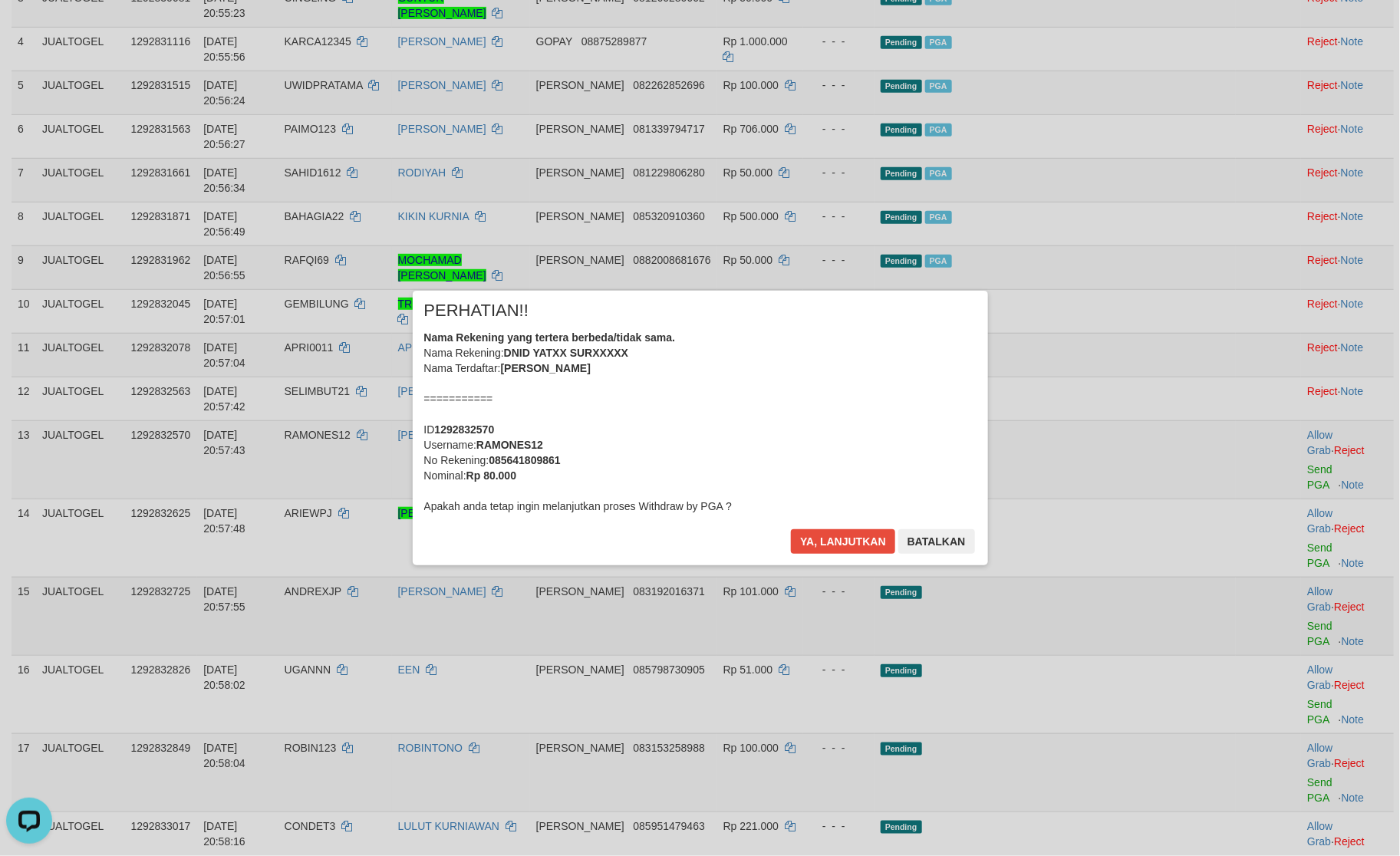
click at [1283, 382] on div "× PERHATIAN!! Nama Rekening yang tertera berbeda/tidak sama. Nama Rekening: DNI…" at bounding box center [700, 428] width 1400 height 336
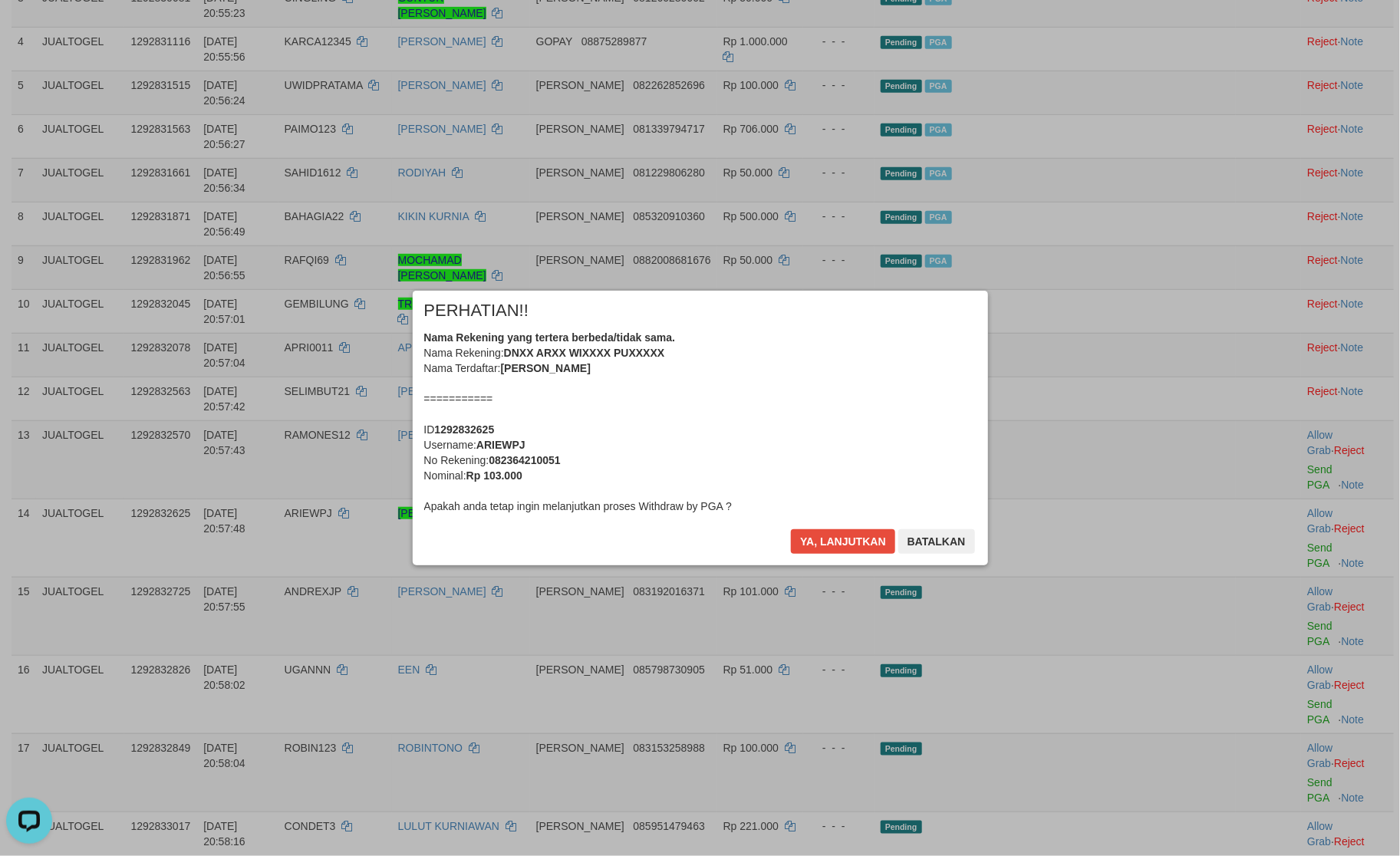
click at [873, 555] on div "Ya, lanjutkan Batalkan" at bounding box center [883, 547] width 186 height 36
click at [873, 548] on button "Ya, lanjutkan" at bounding box center [842, 542] width 104 height 25
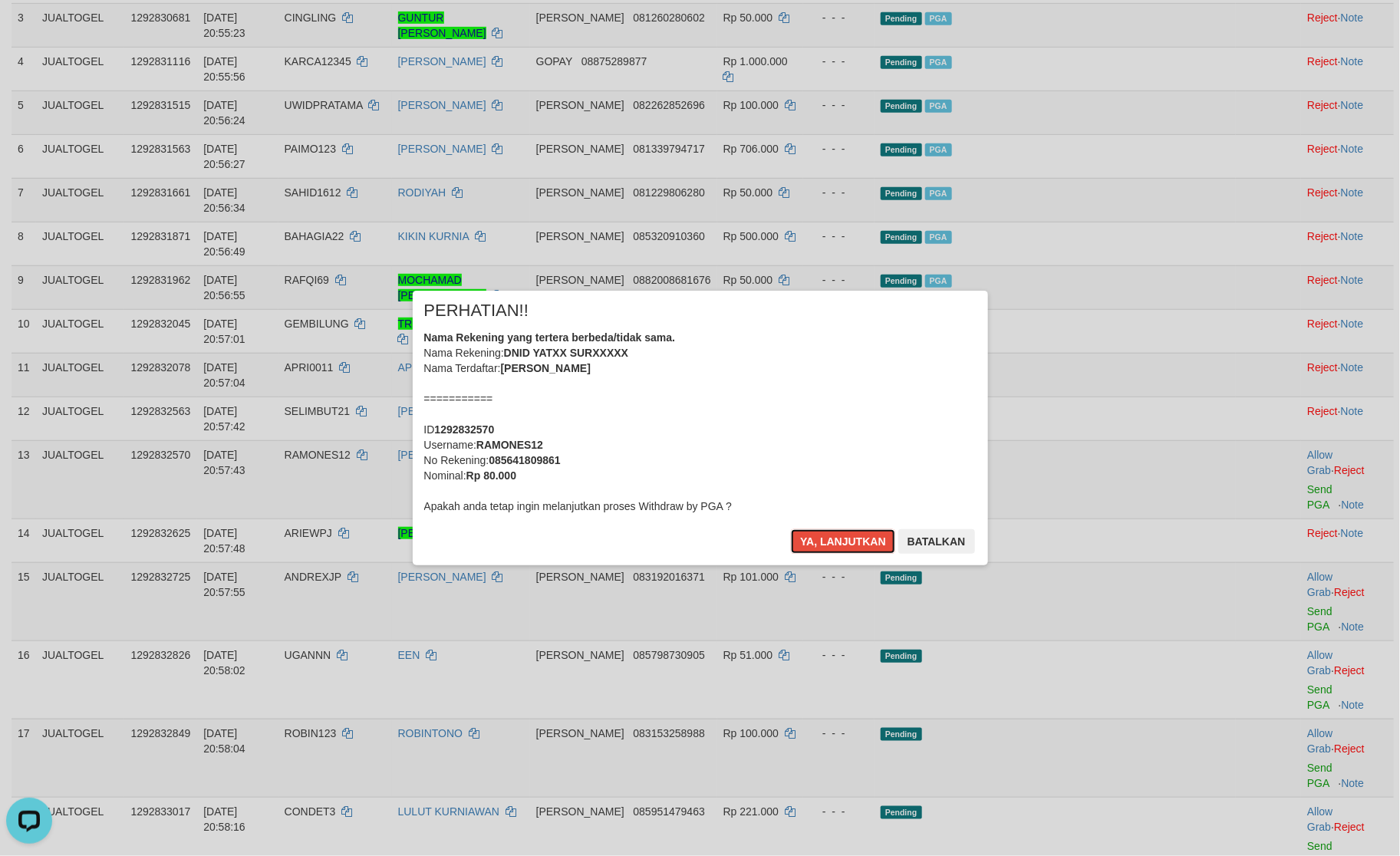
click at [873, 548] on button "Ya, lanjutkan" at bounding box center [842, 542] width 104 height 25
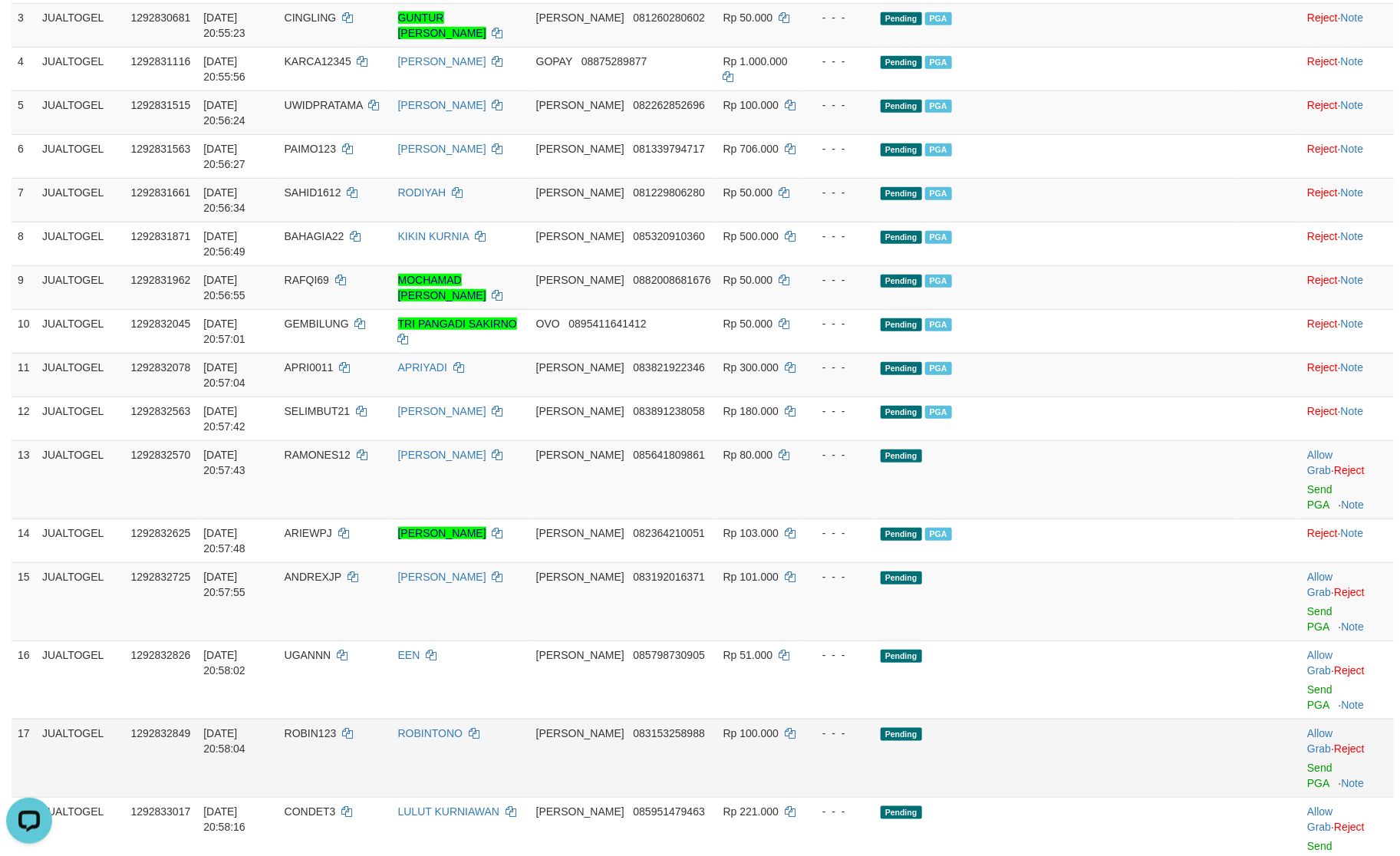
scroll to position [321, 0]
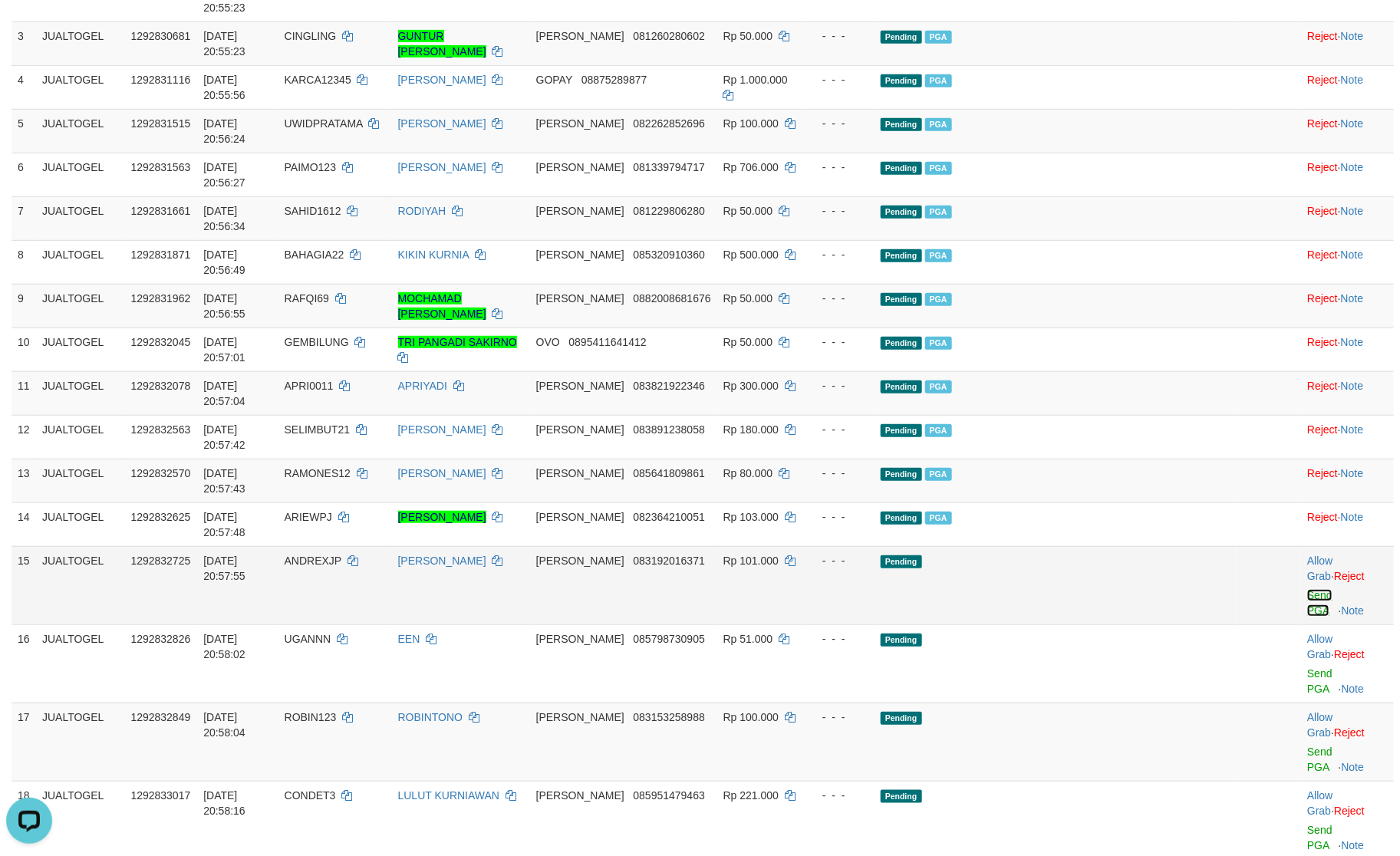
click at [1307, 589] on link "Send PGA" at bounding box center [1320, 603] width 25 height 28
click at [1307, 667] on link "Send PGA" at bounding box center [1320, 681] width 25 height 28
click at [1301, 703] on td "Allow Grab · Reject Send PGA · Note" at bounding box center [1347, 741] width 93 height 78
click at [1307, 745] on link "Send PGA" at bounding box center [1320, 759] width 25 height 28
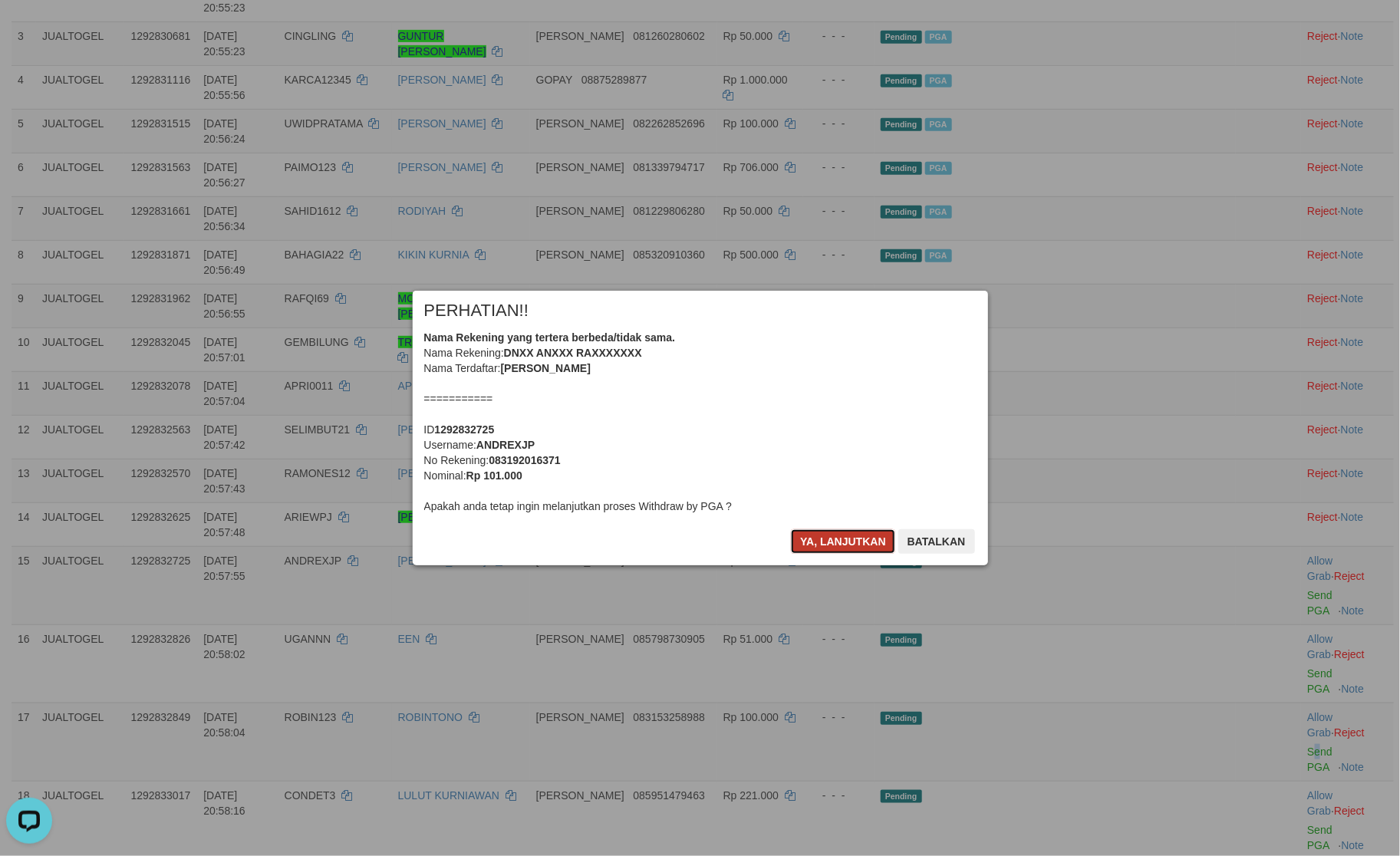
click at [855, 541] on button "Ya, lanjutkan" at bounding box center [842, 542] width 104 height 25
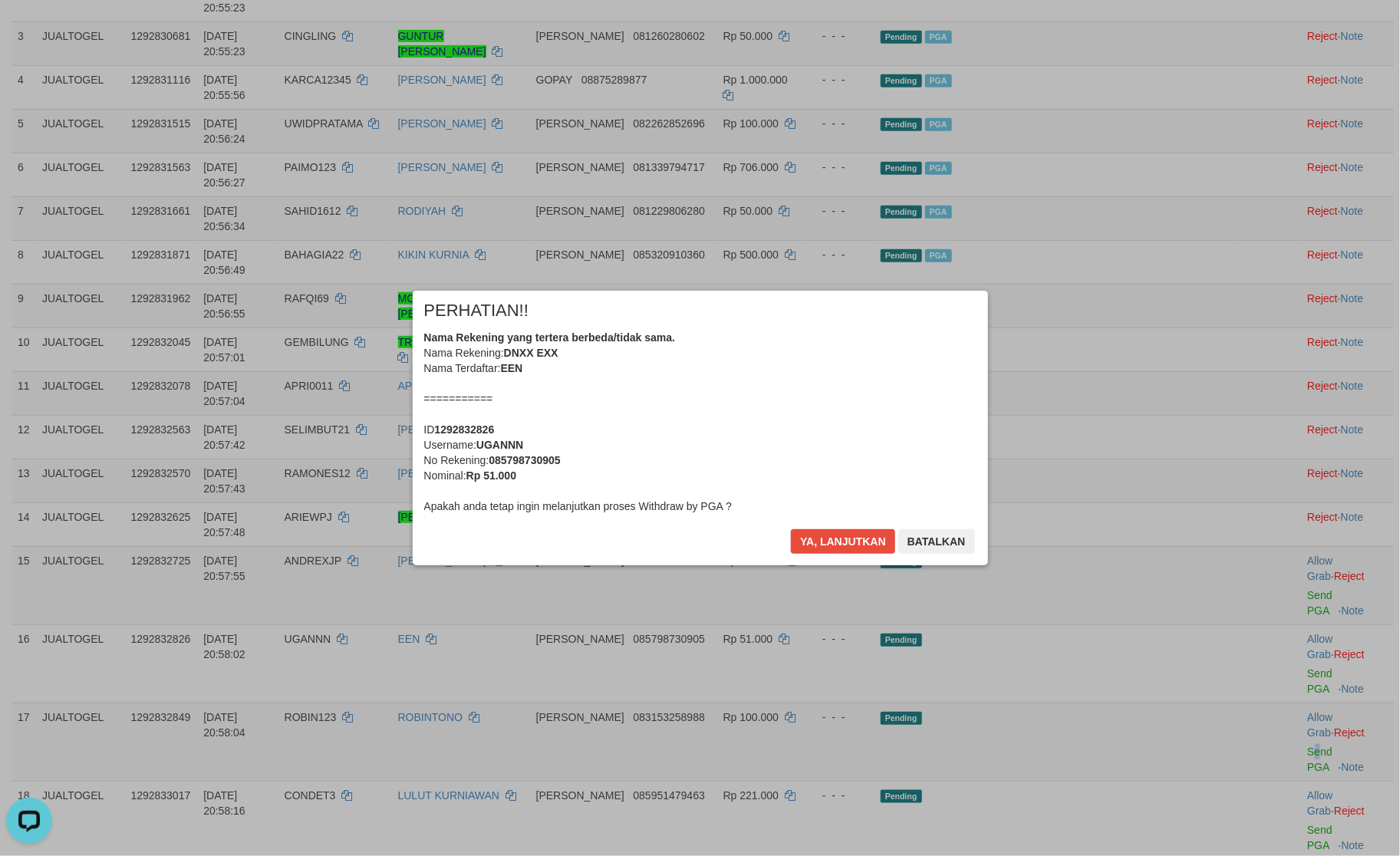
scroll to position [301, 0]
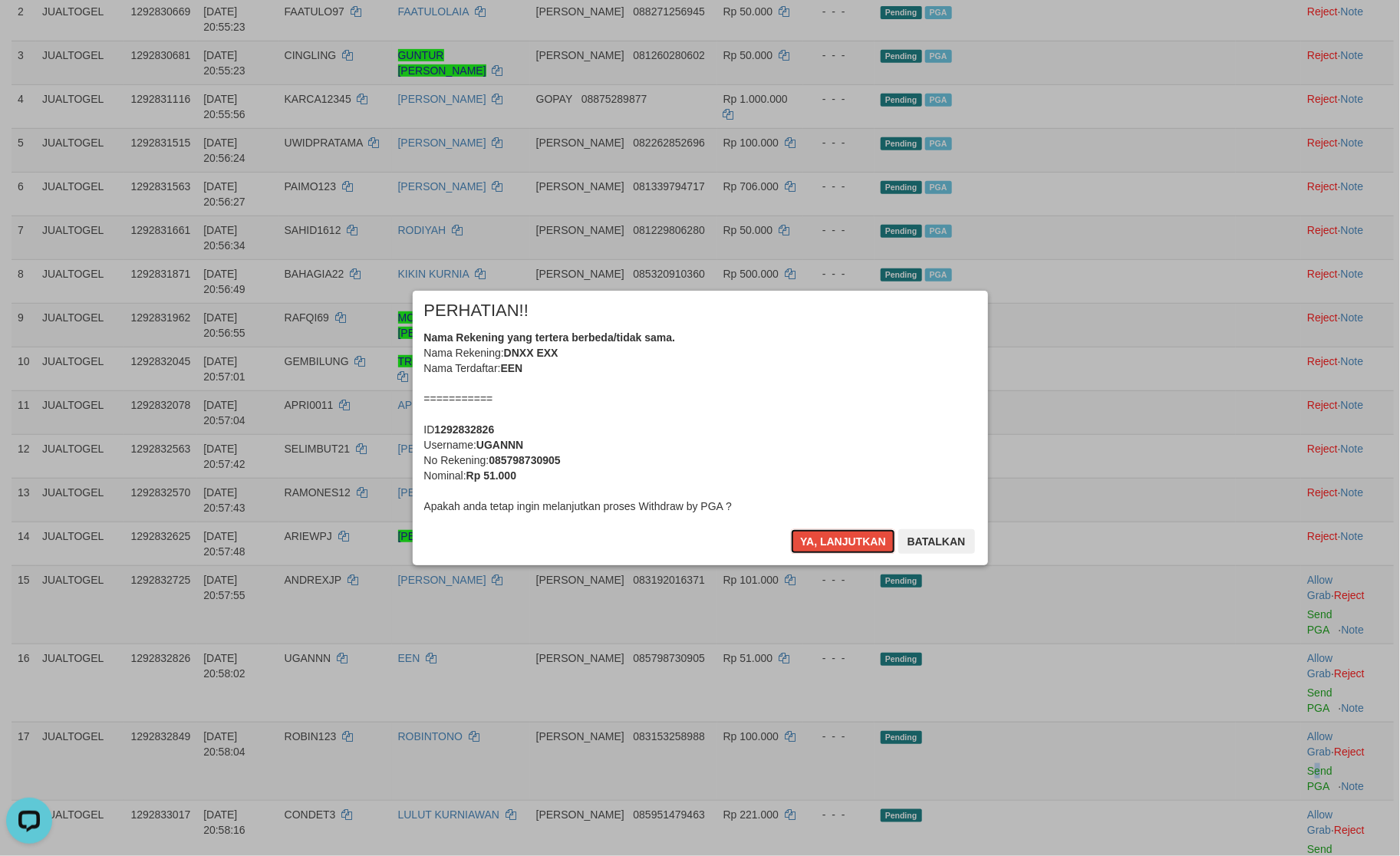
click at [855, 541] on button "Ya, lanjutkan" at bounding box center [842, 542] width 104 height 25
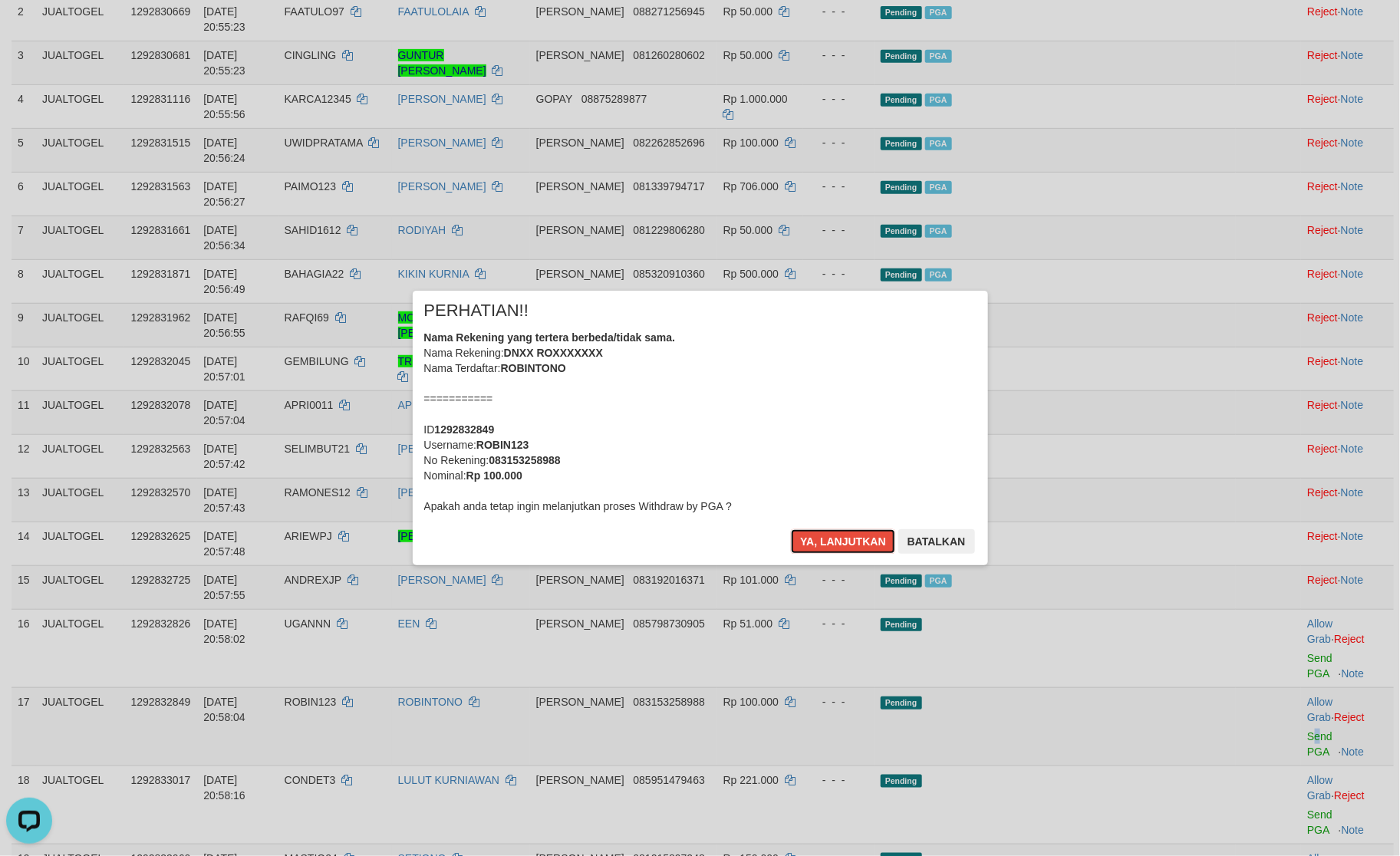
click at [855, 541] on button "Ya, lanjutkan" at bounding box center [842, 542] width 104 height 25
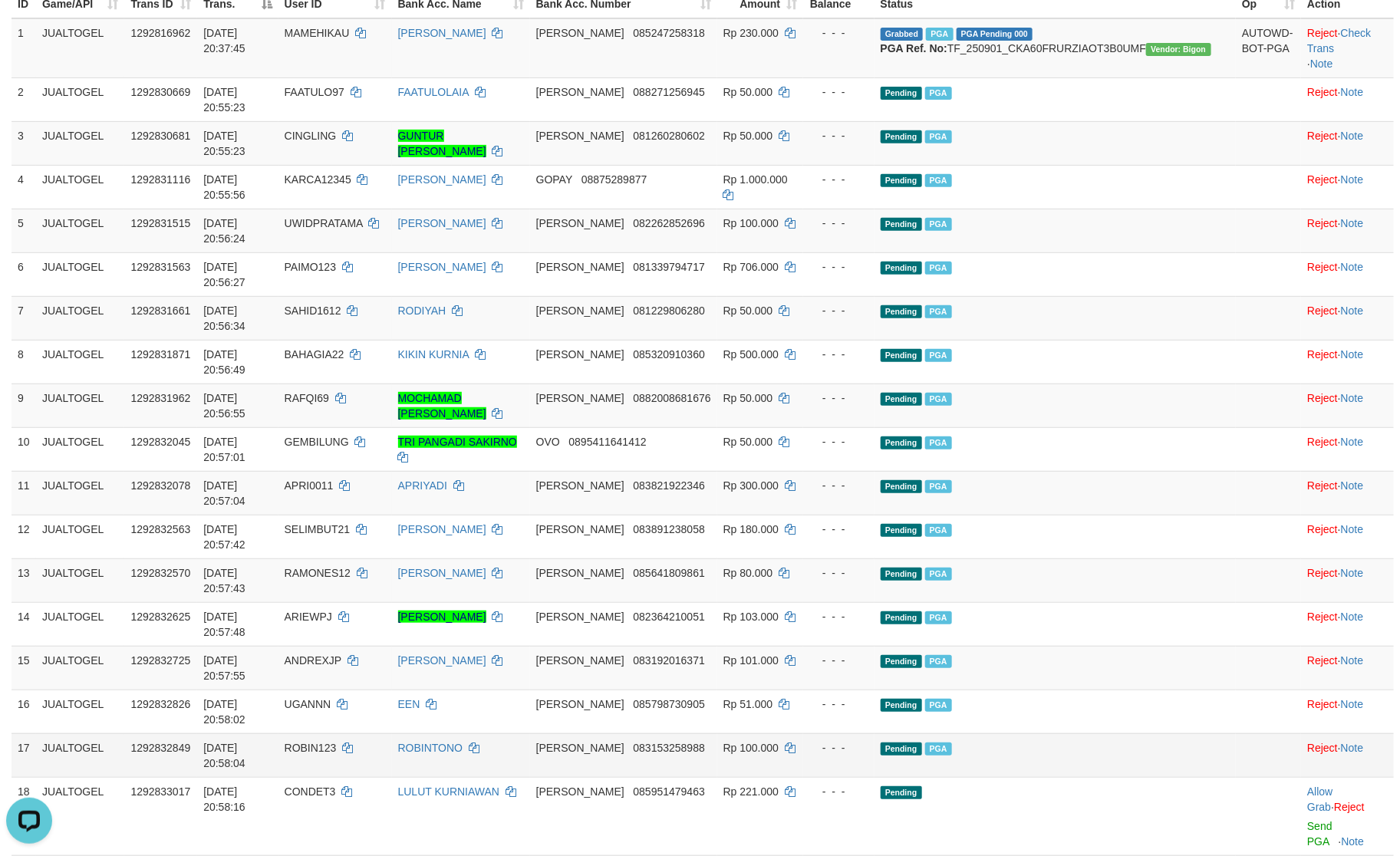
scroll to position [223, 0]
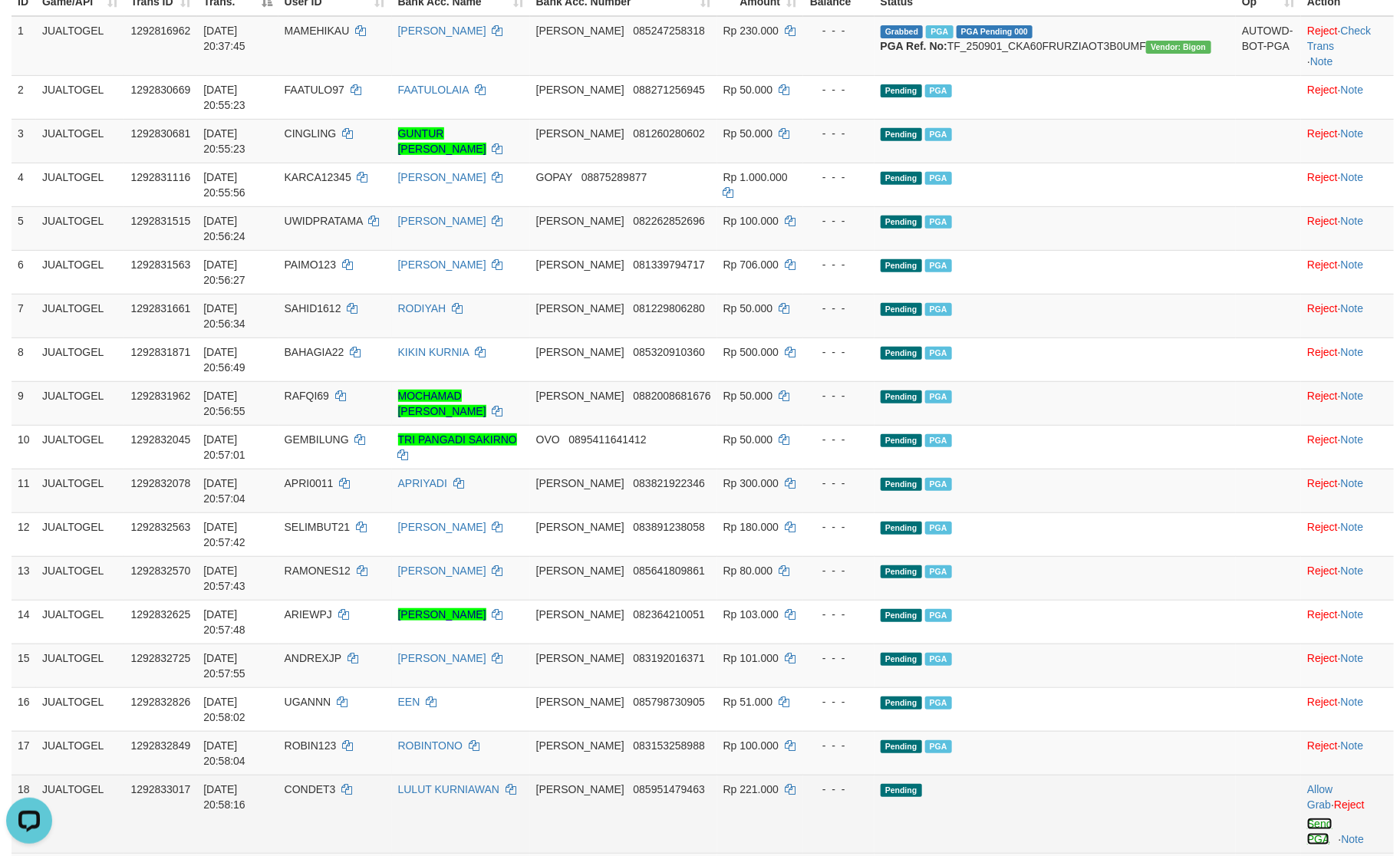
click at [1307, 817] on link "Send PGA" at bounding box center [1320, 831] width 25 height 28
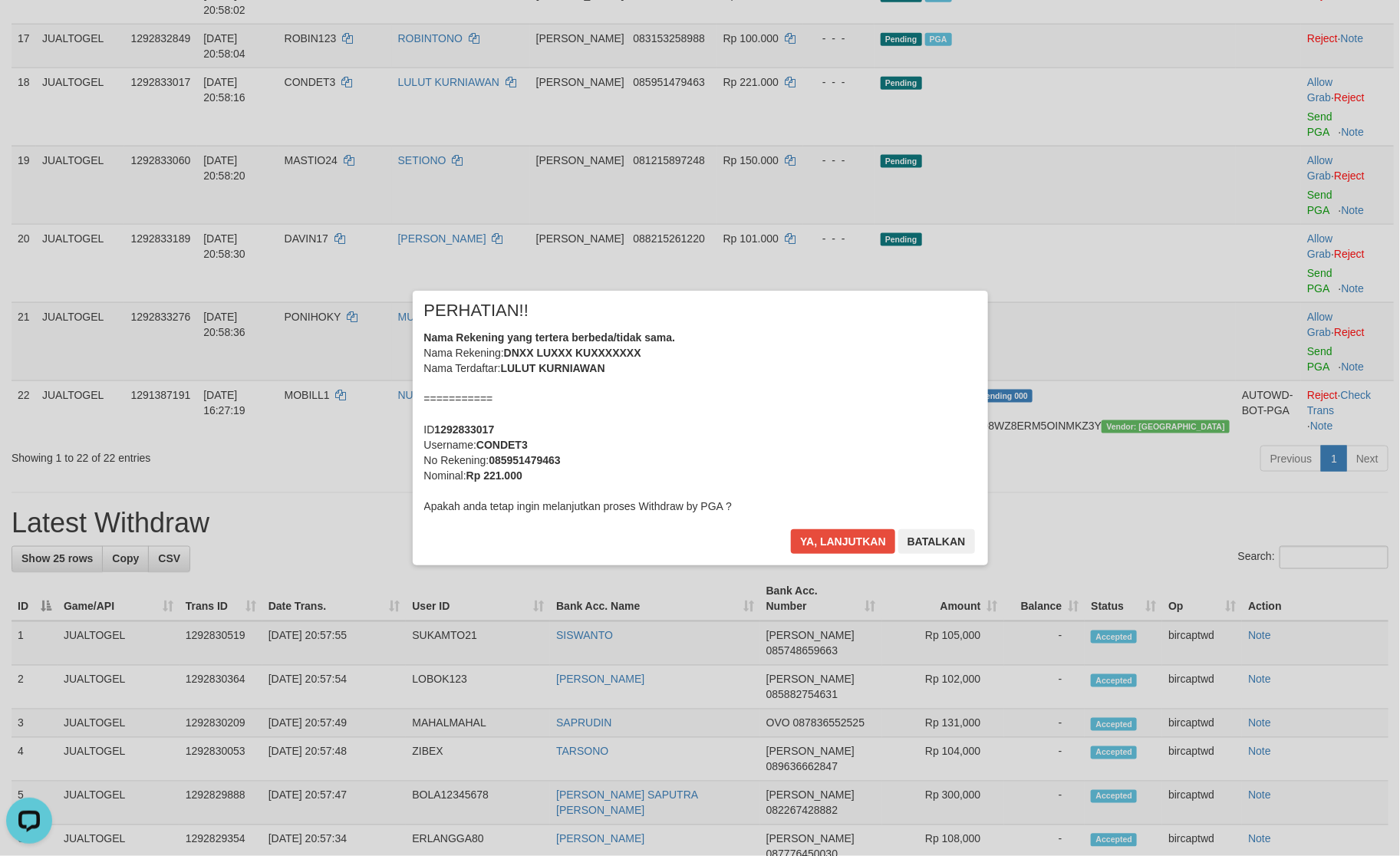
scroll to position [972, 0]
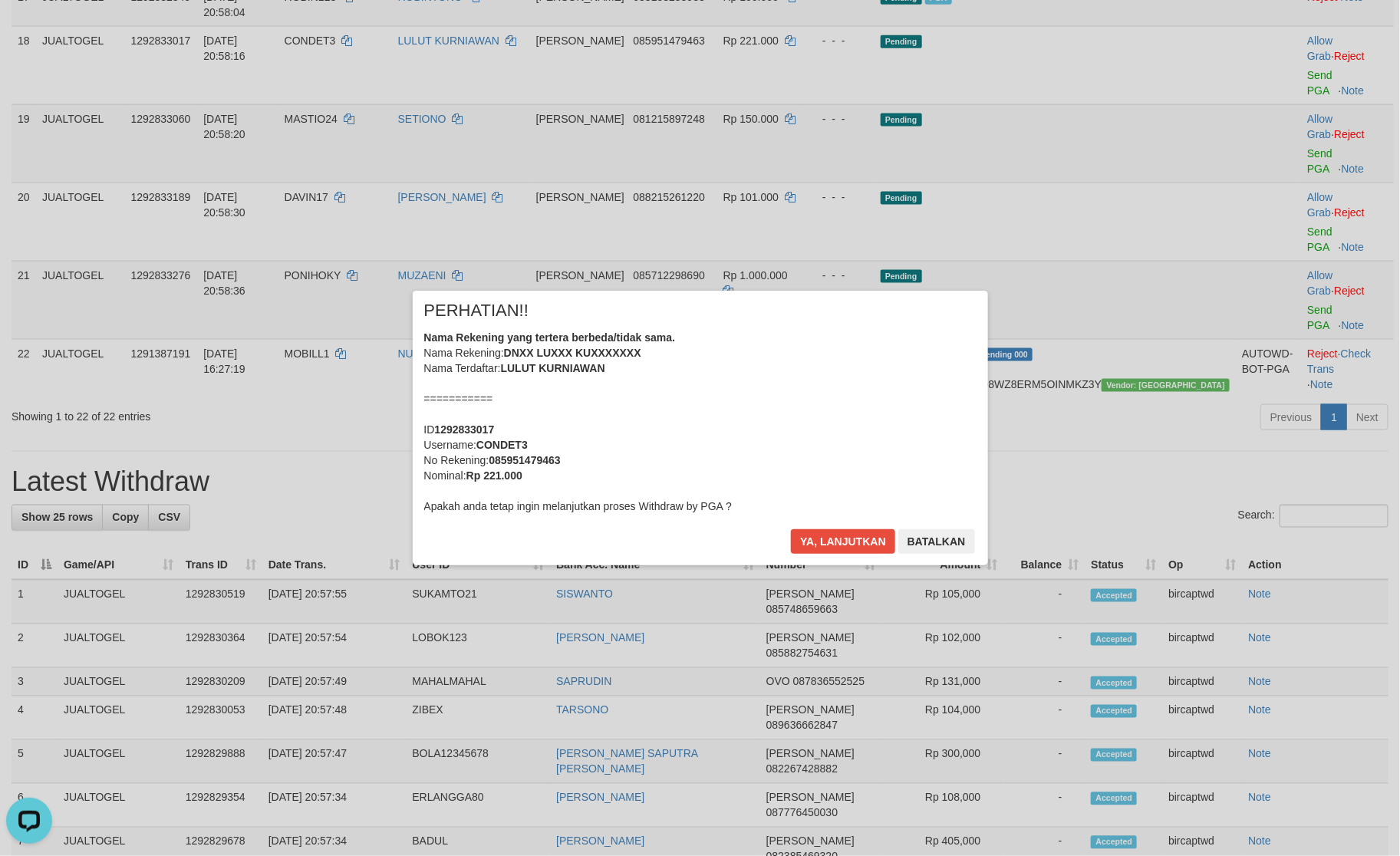
click at [823, 522] on div "× PERHATIAN!! Nama Rekening yang tertera berbeda/tidak sama. Nama Rekening: DNX…" at bounding box center [700, 428] width 576 height 275
click at [829, 532] on button "Ya, lanjutkan" at bounding box center [842, 542] width 104 height 25
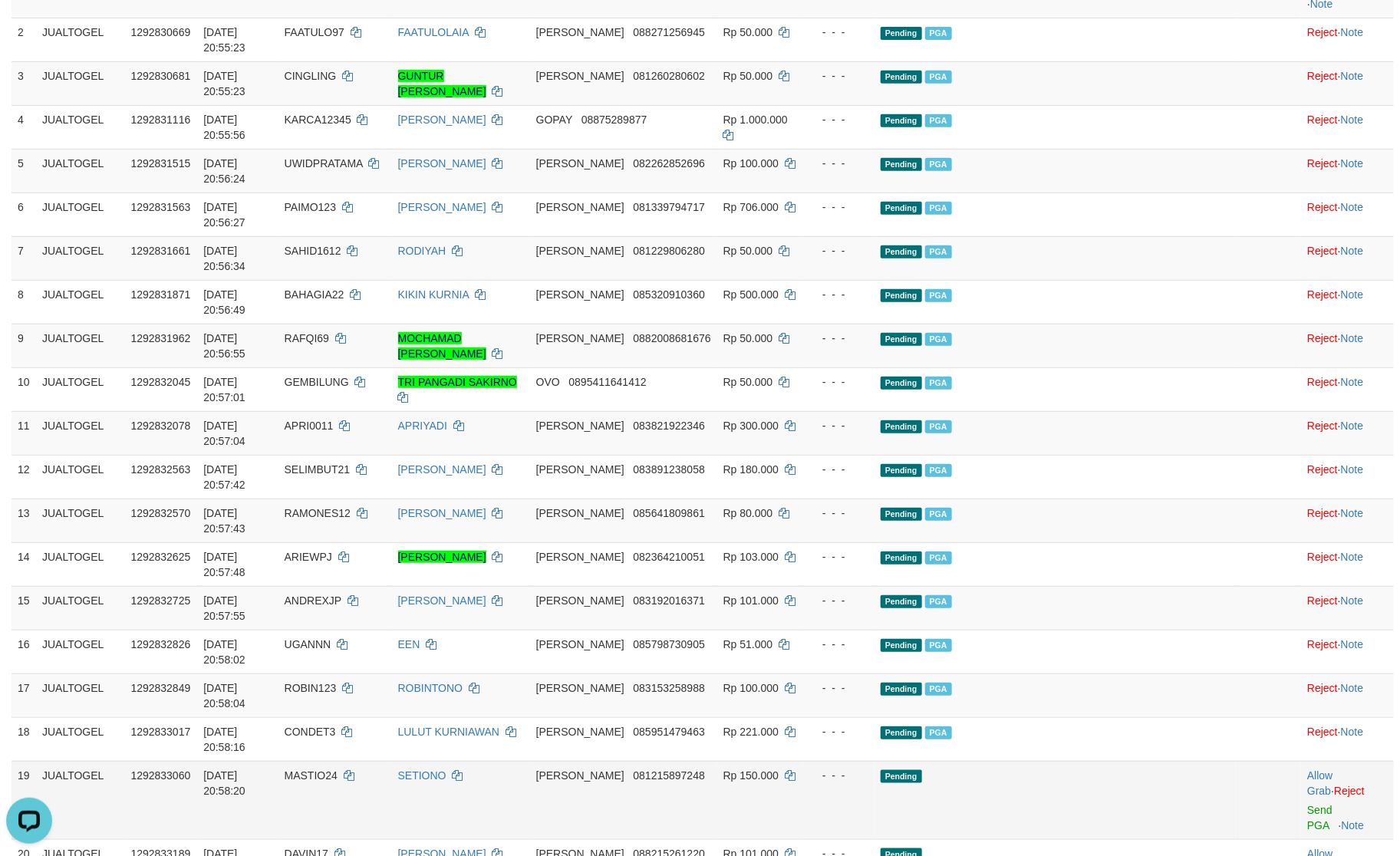
scroll to position [263, 0]
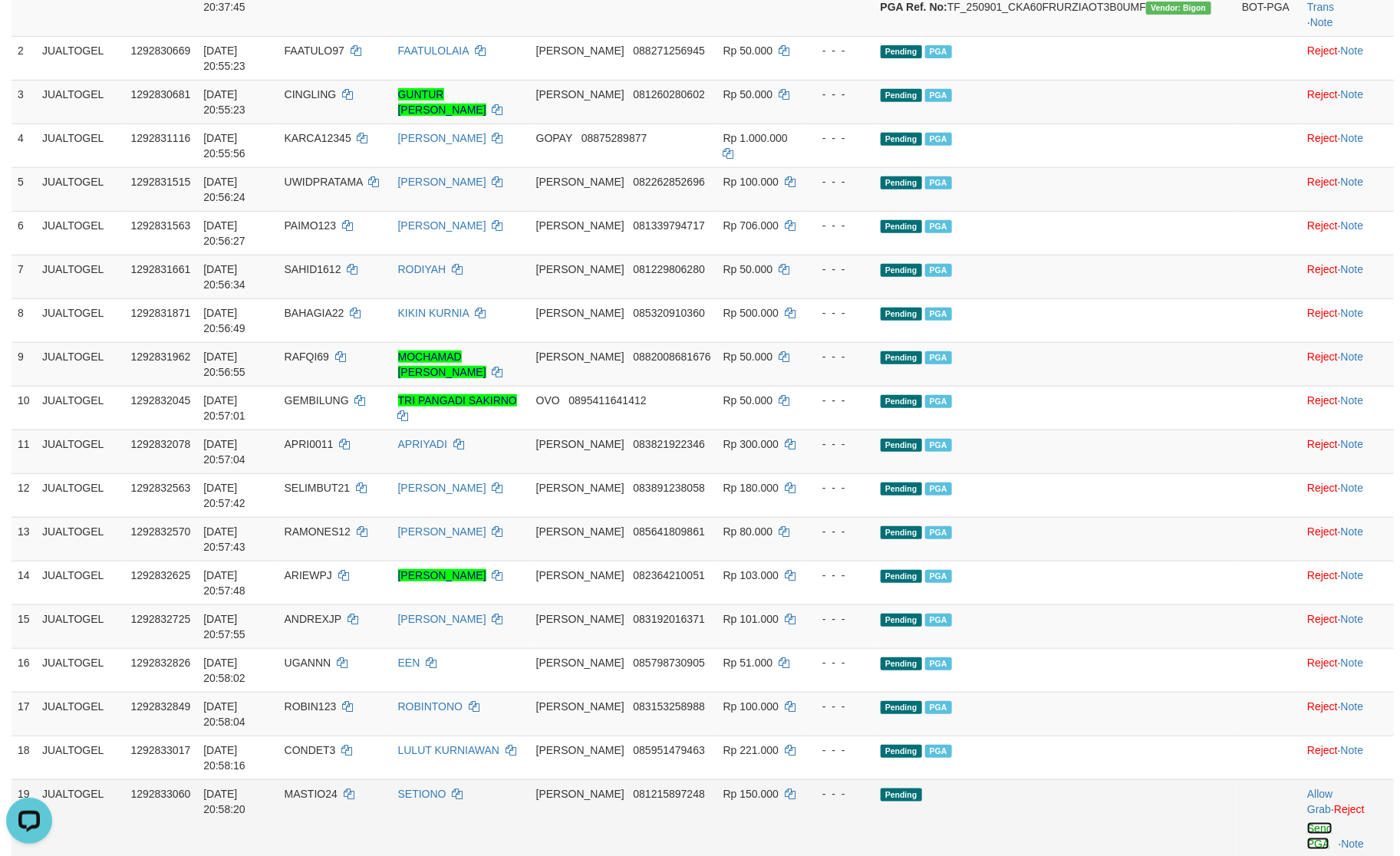
click at [1307, 822] on link "Send PGA" at bounding box center [1320, 836] width 25 height 28
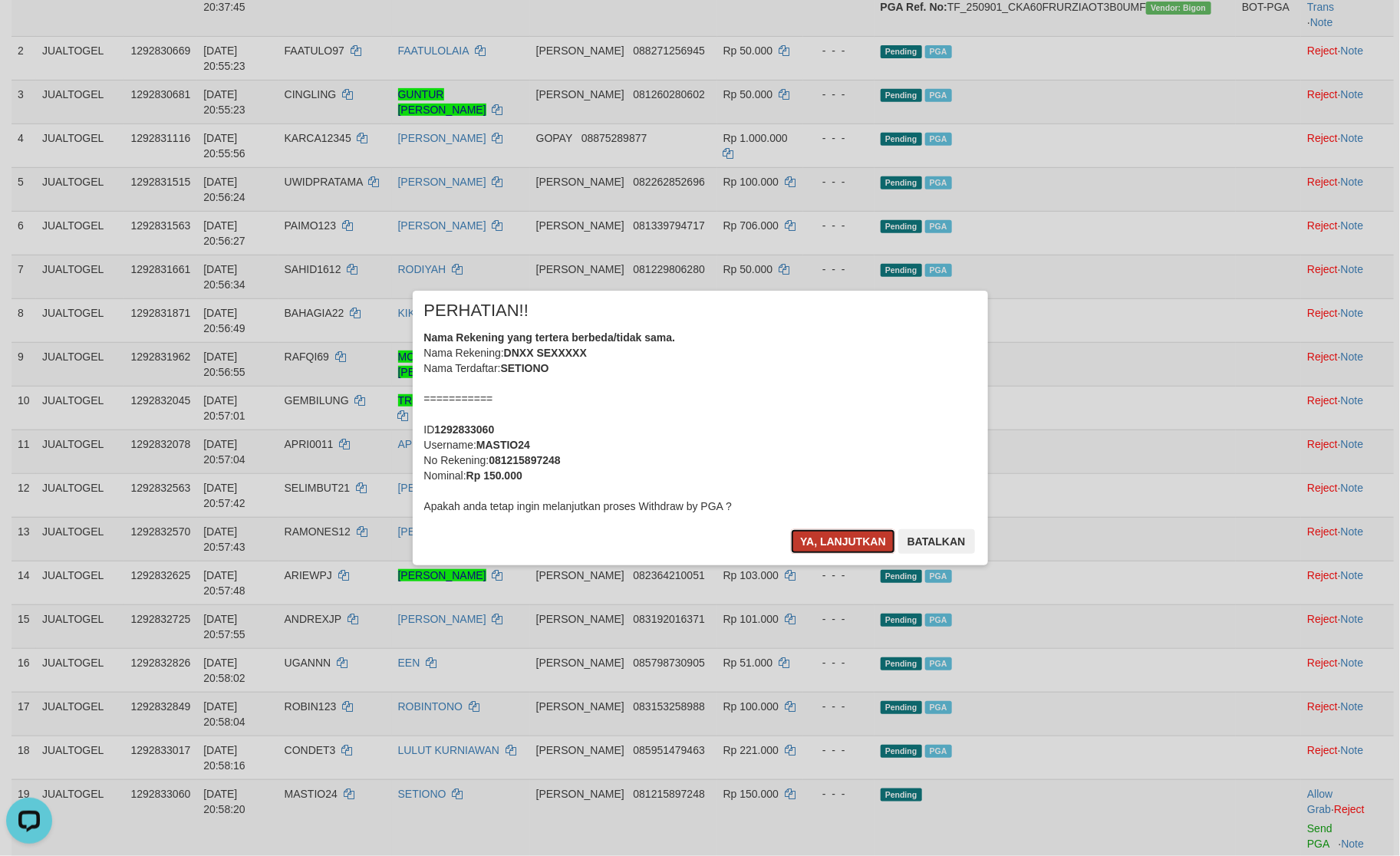
click at [838, 542] on button "Ya, lanjutkan" at bounding box center [842, 542] width 104 height 25
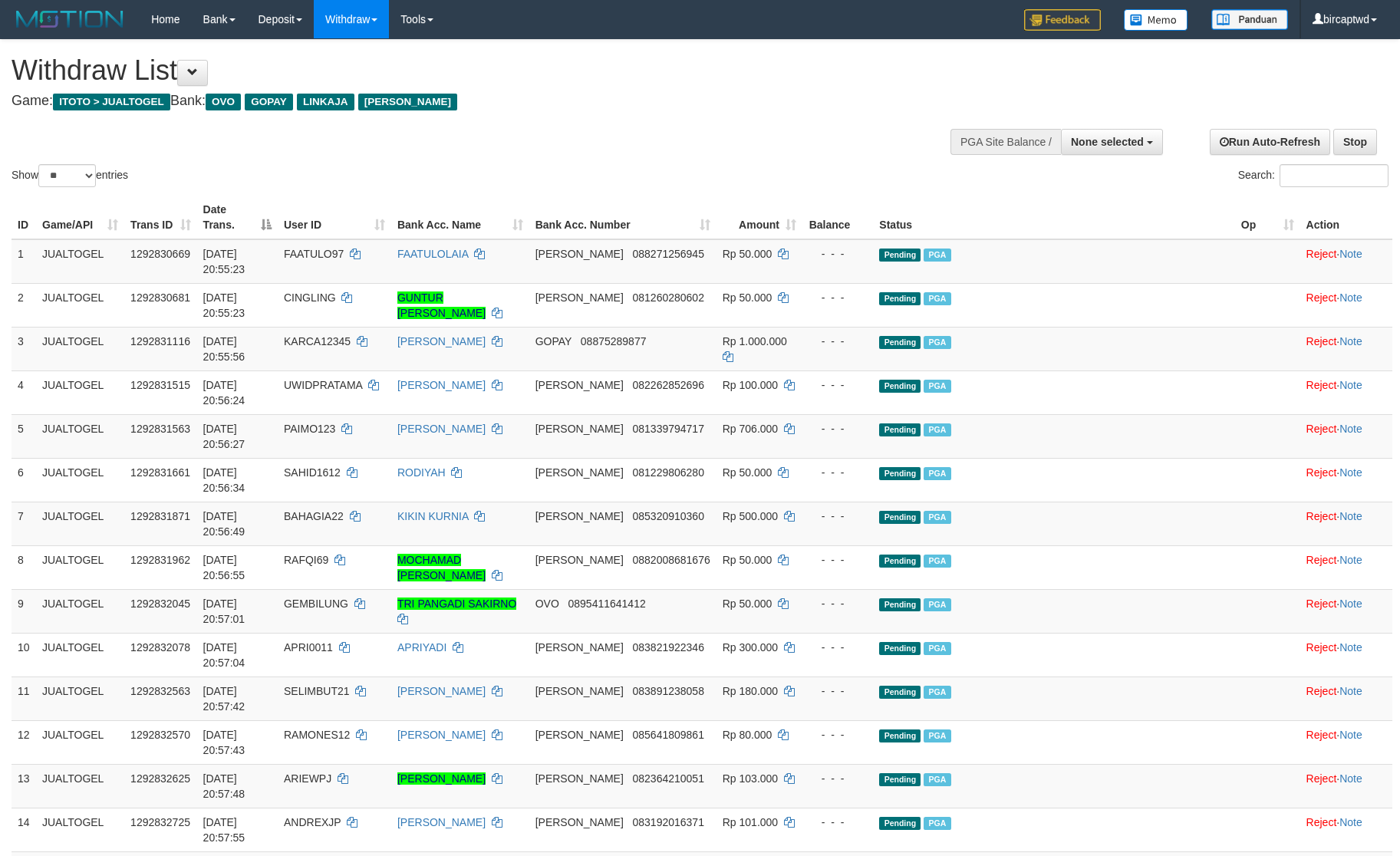
select select
select select "**"
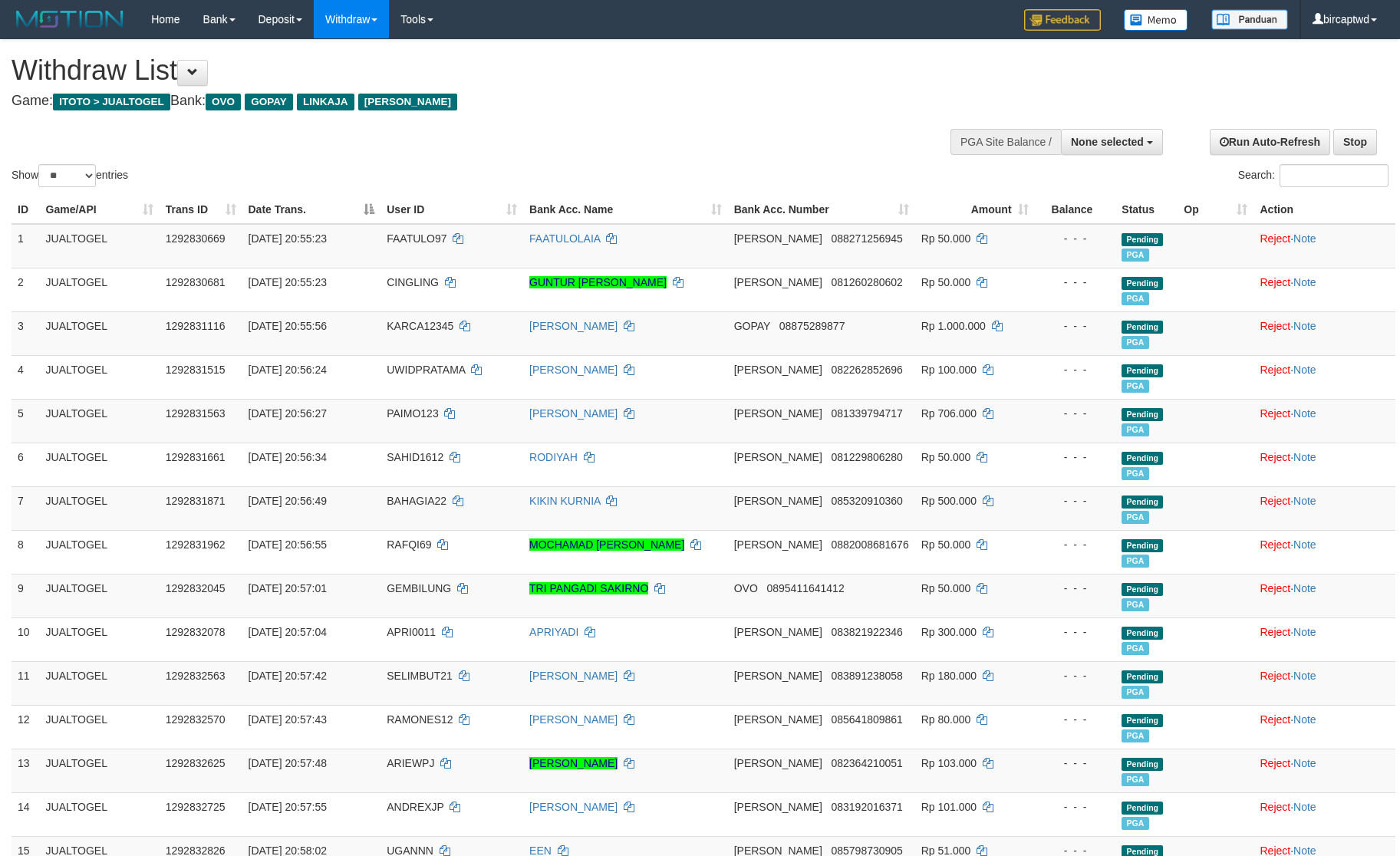
select select
select select "**"
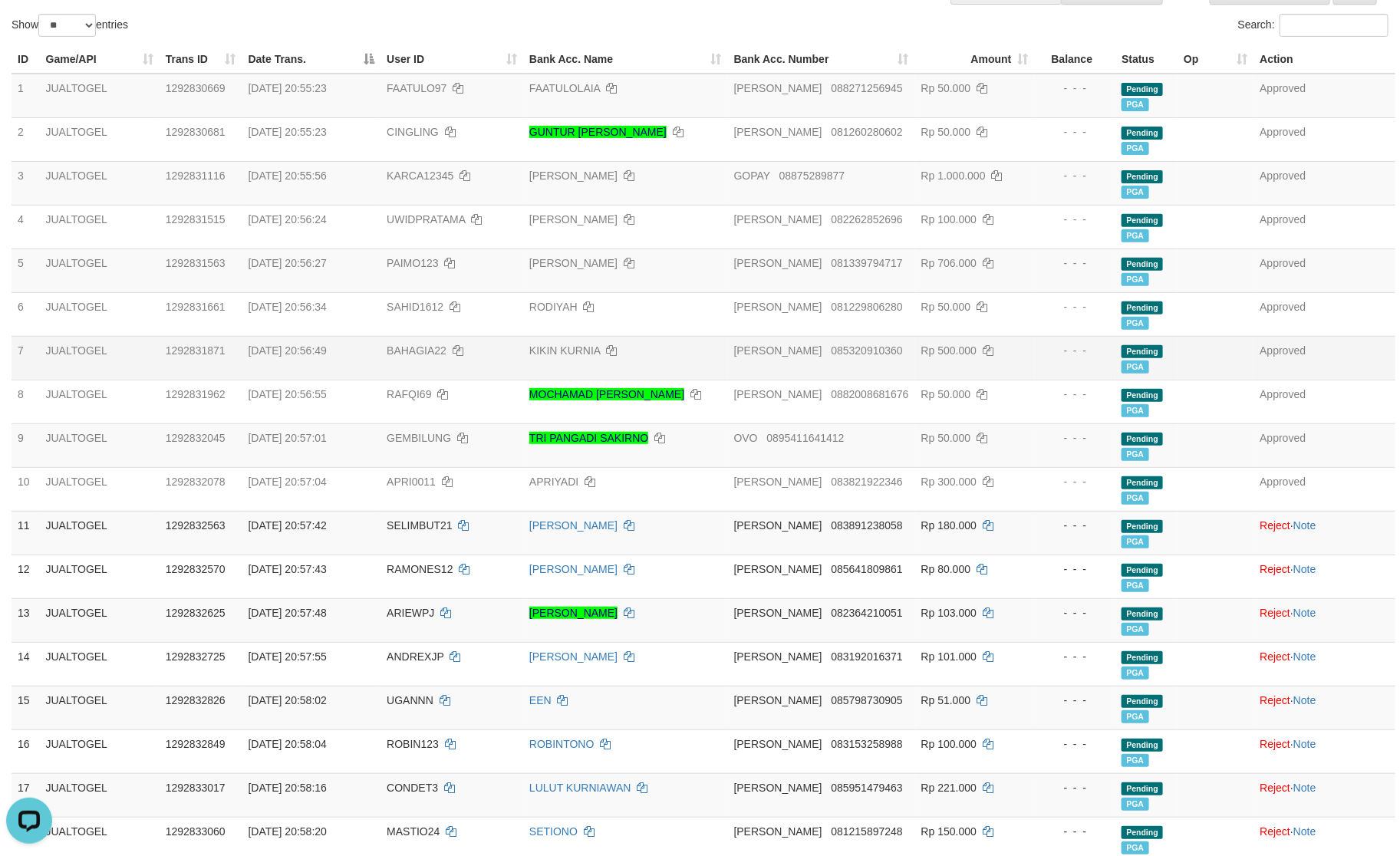
scroll to position [346, 0]
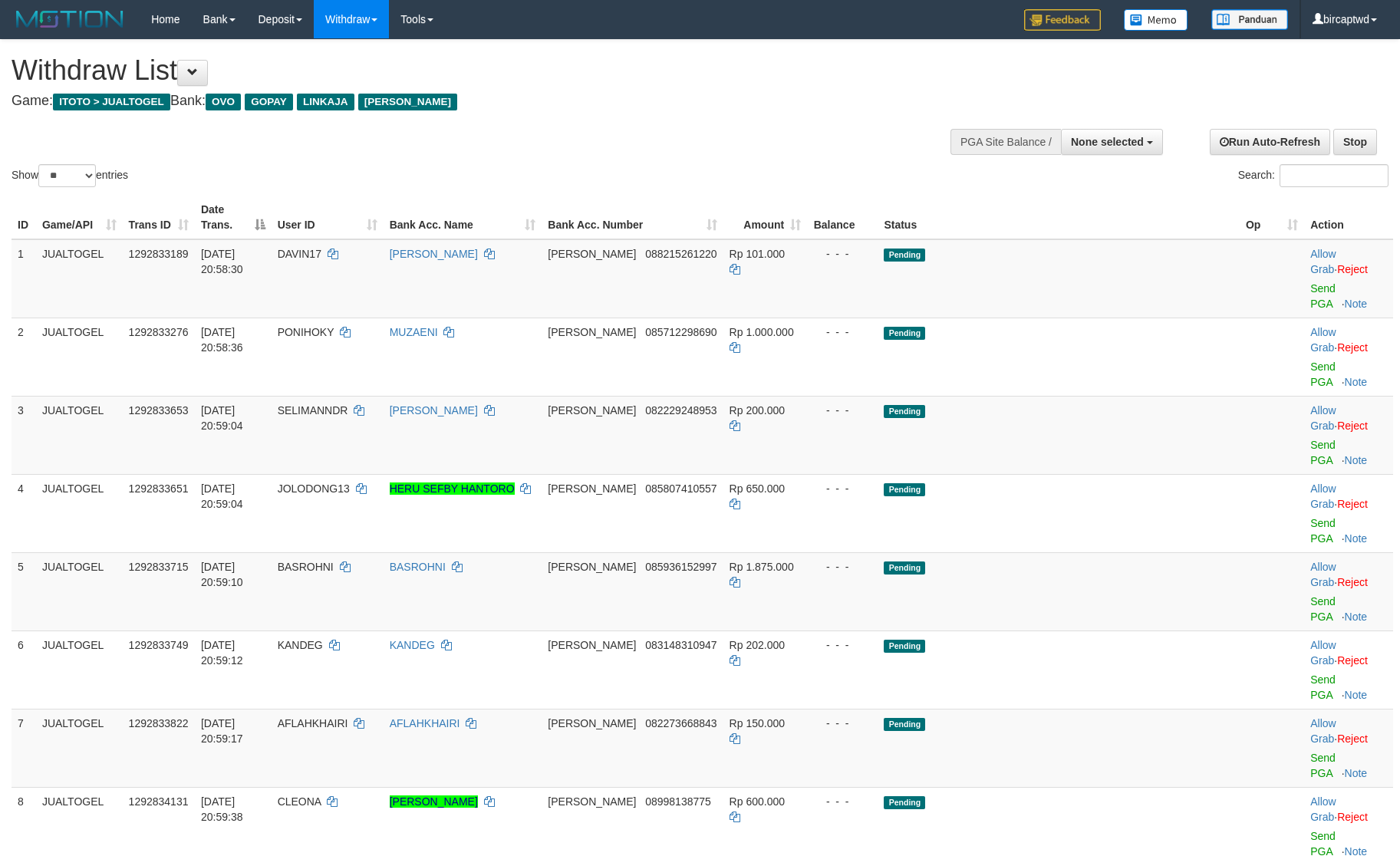
select select
select select "**"
click at [1136, 140] on span "None selected" at bounding box center [1108, 141] width 73 height 12
drag, startPoint x: 1023, startPoint y: 215, endPoint x: 1118, endPoint y: 284, distance: 117.4
click at [1023, 215] on label "[ITOTO] JUALTOGEL" at bounding box center [1087, 219] width 149 height 20
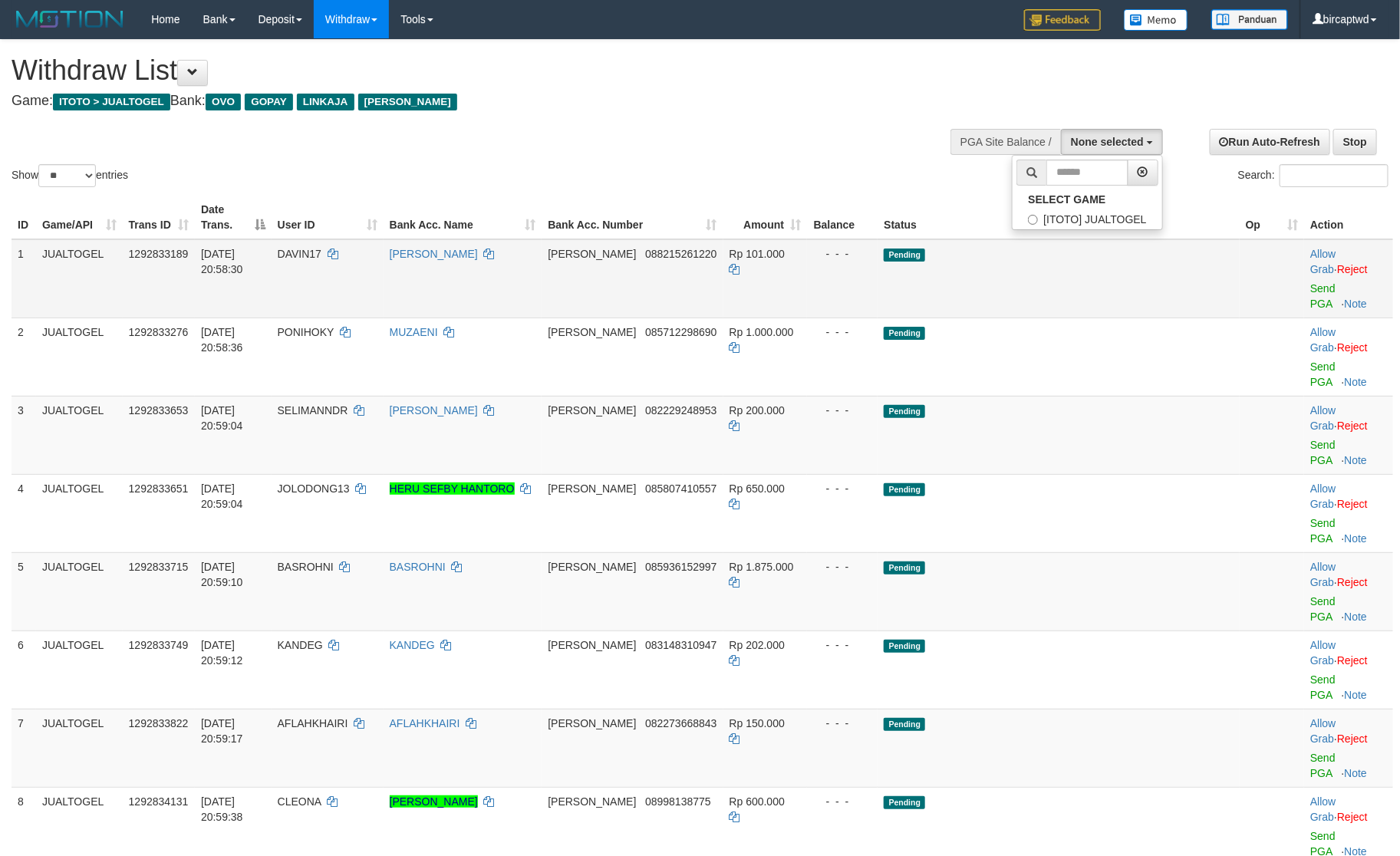
select select "****"
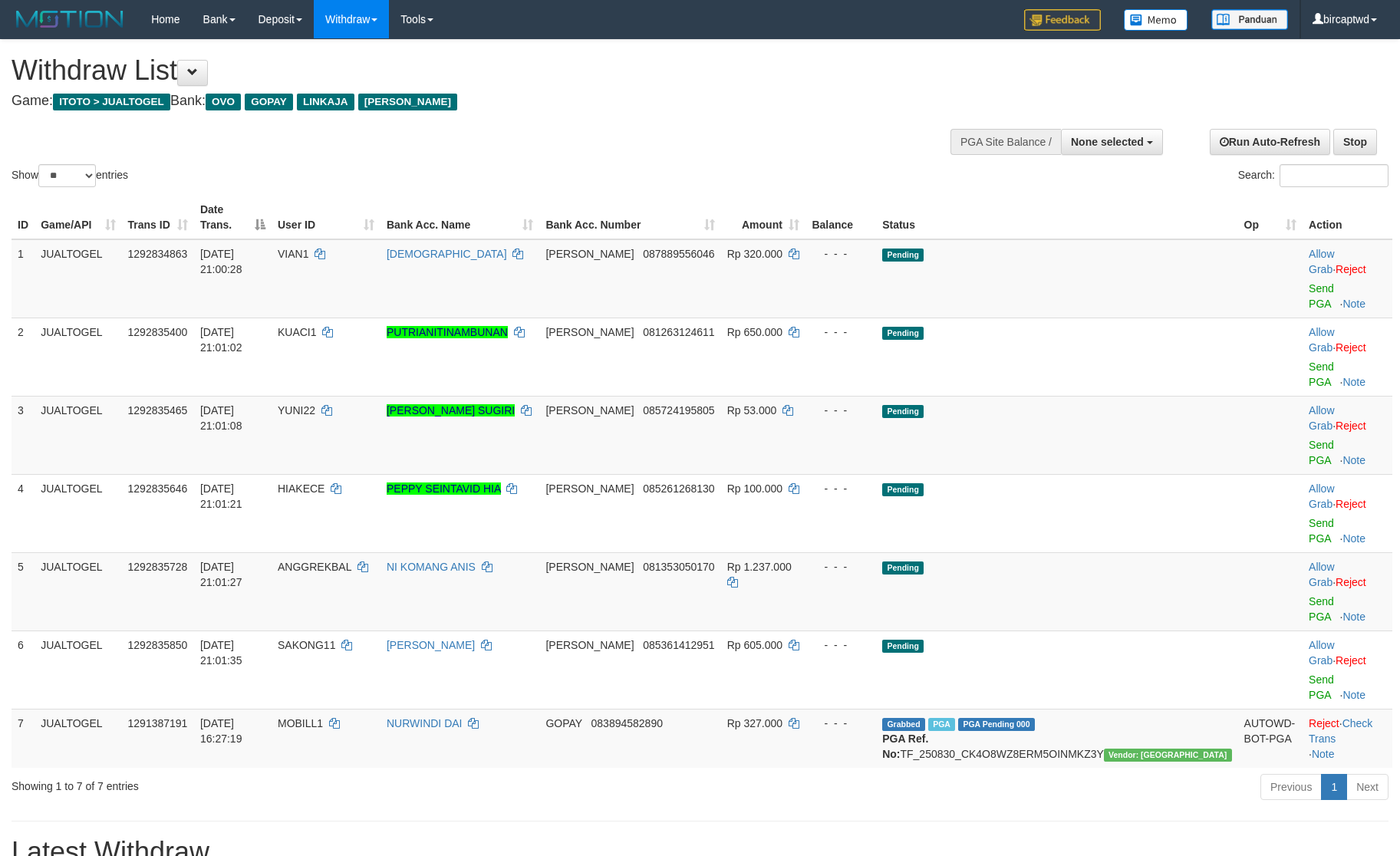
select select "**"
click at [585, 837] on h1 "Latest Withdraw" at bounding box center [700, 852] width 1377 height 30
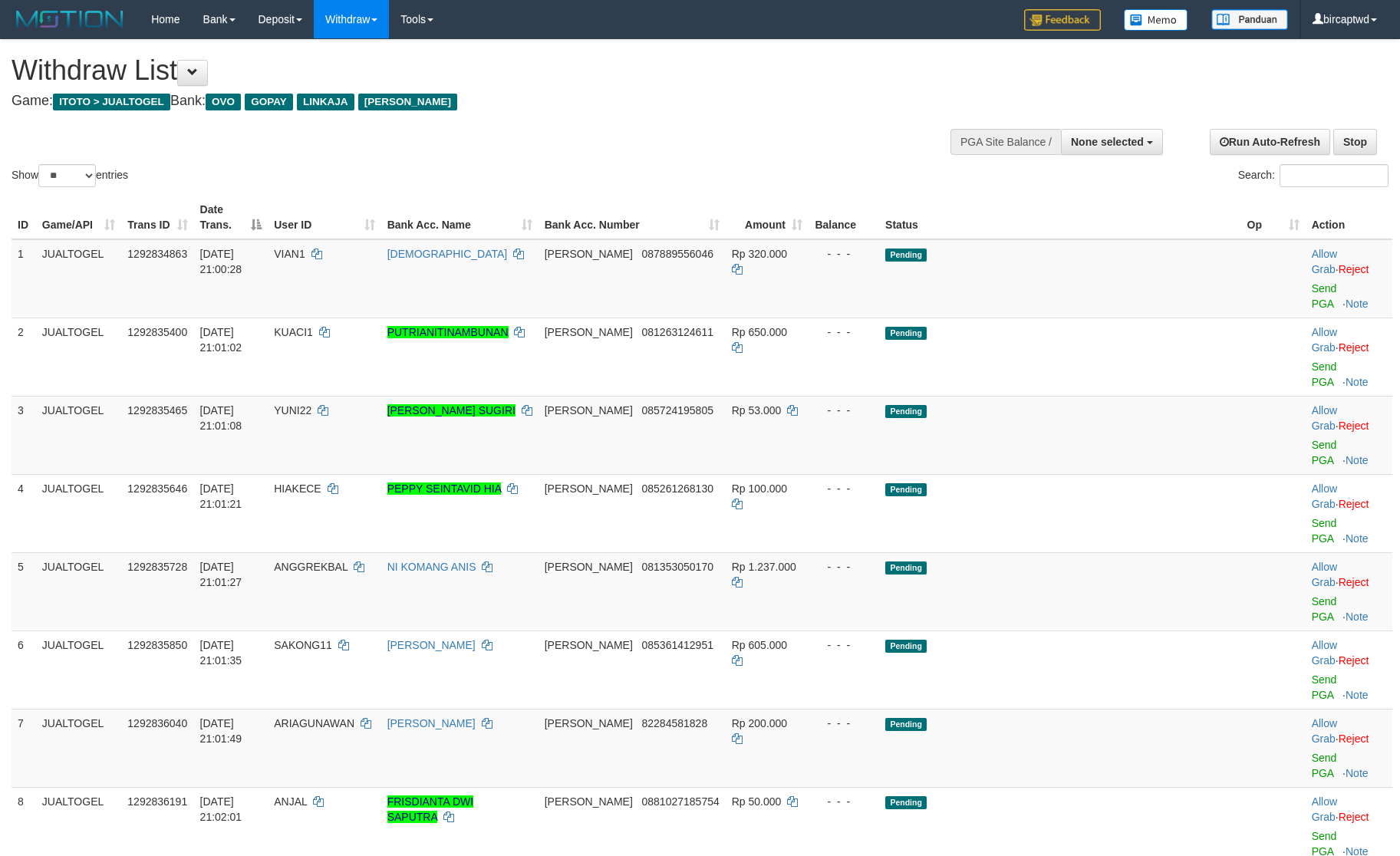
select select
select select "**"
click at [1183, 708] on td "Pending" at bounding box center [1060, 747] width 361 height 78
click at [1312, 282] on link "Send PGA" at bounding box center [1324, 296] width 25 height 28
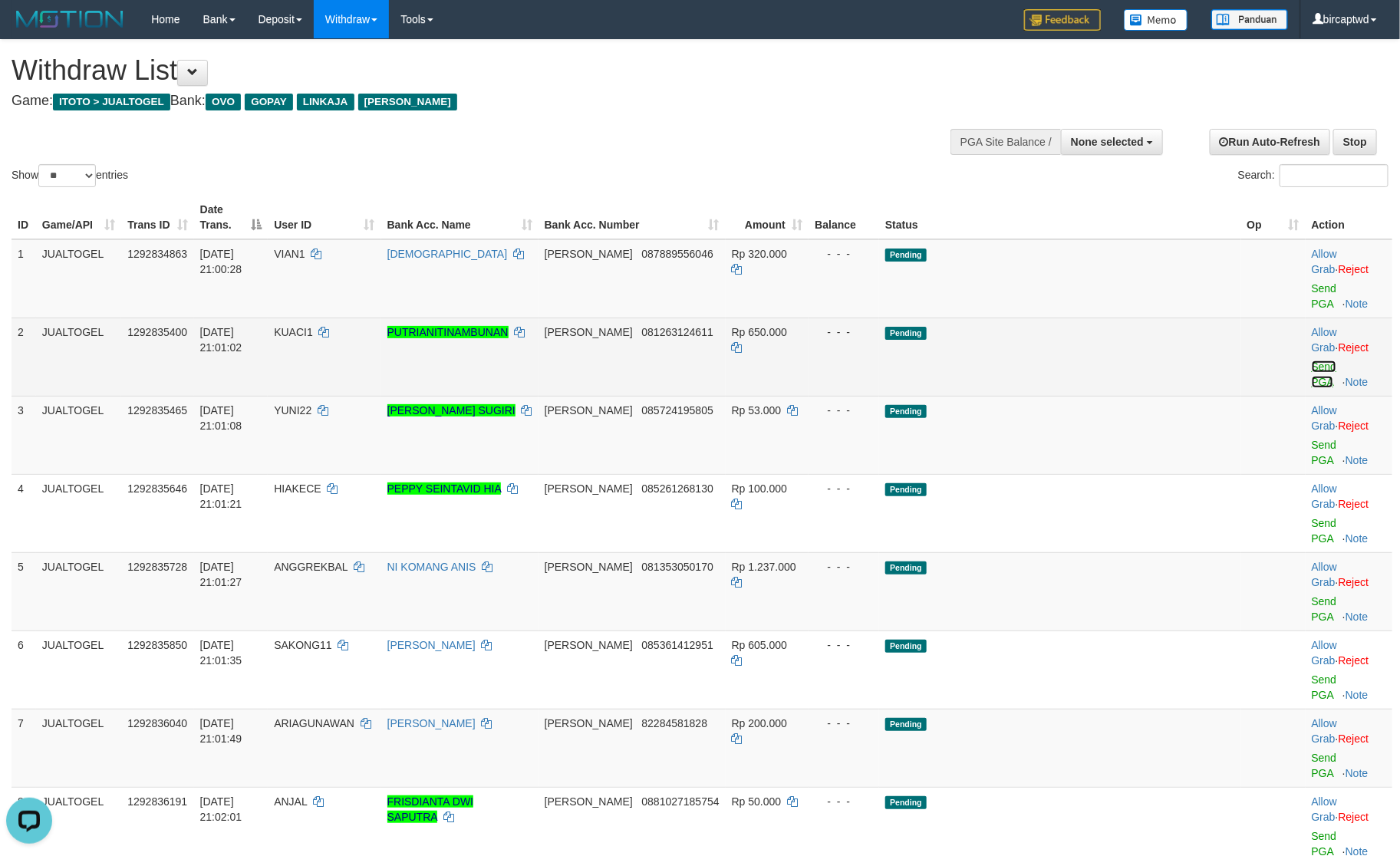
click at [1312, 360] on link "Send PGA" at bounding box center [1324, 374] width 25 height 28
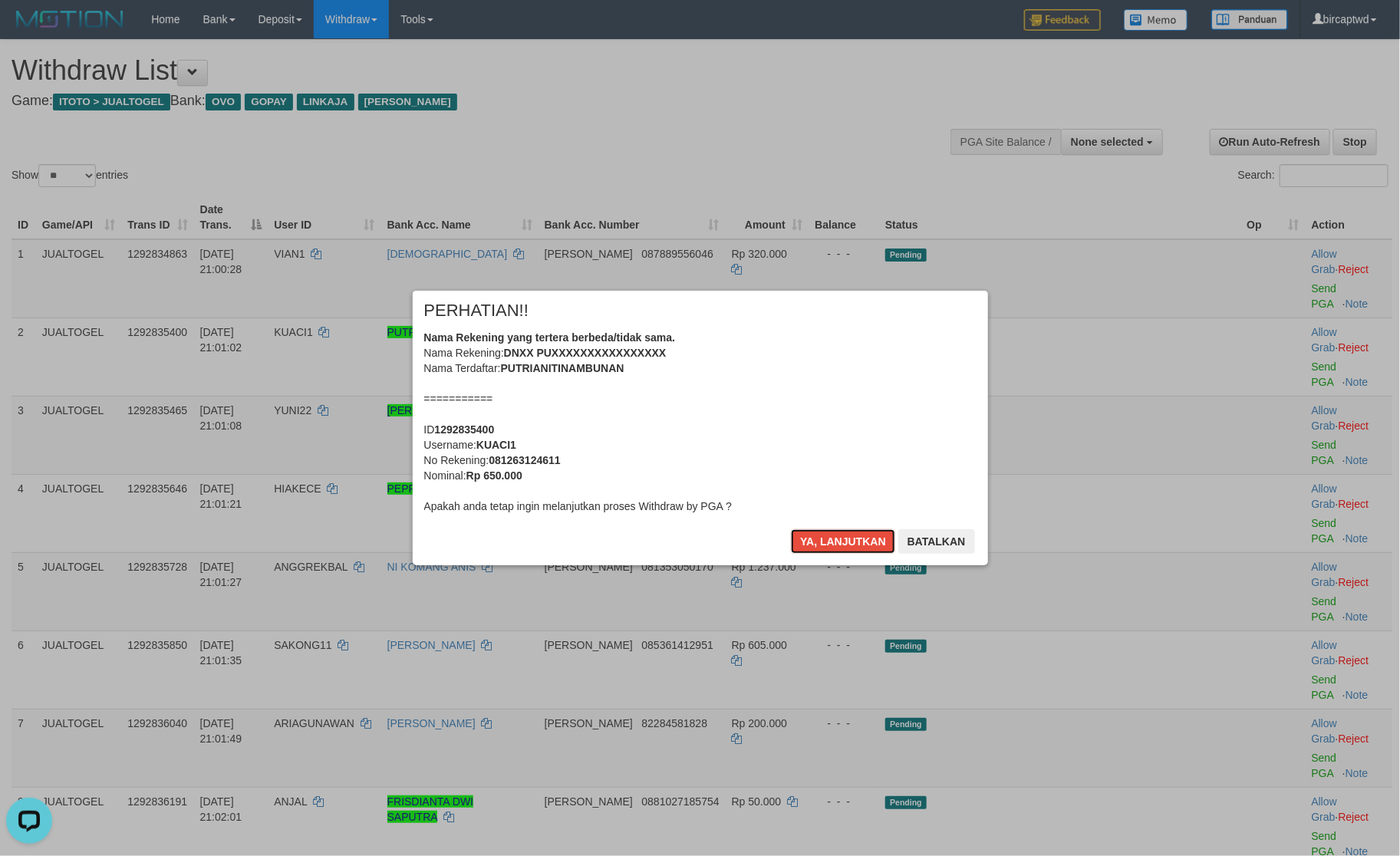
click at [823, 539] on button "Ya, lanjutkan" at bounding box center [842, 542] width 104 height 25
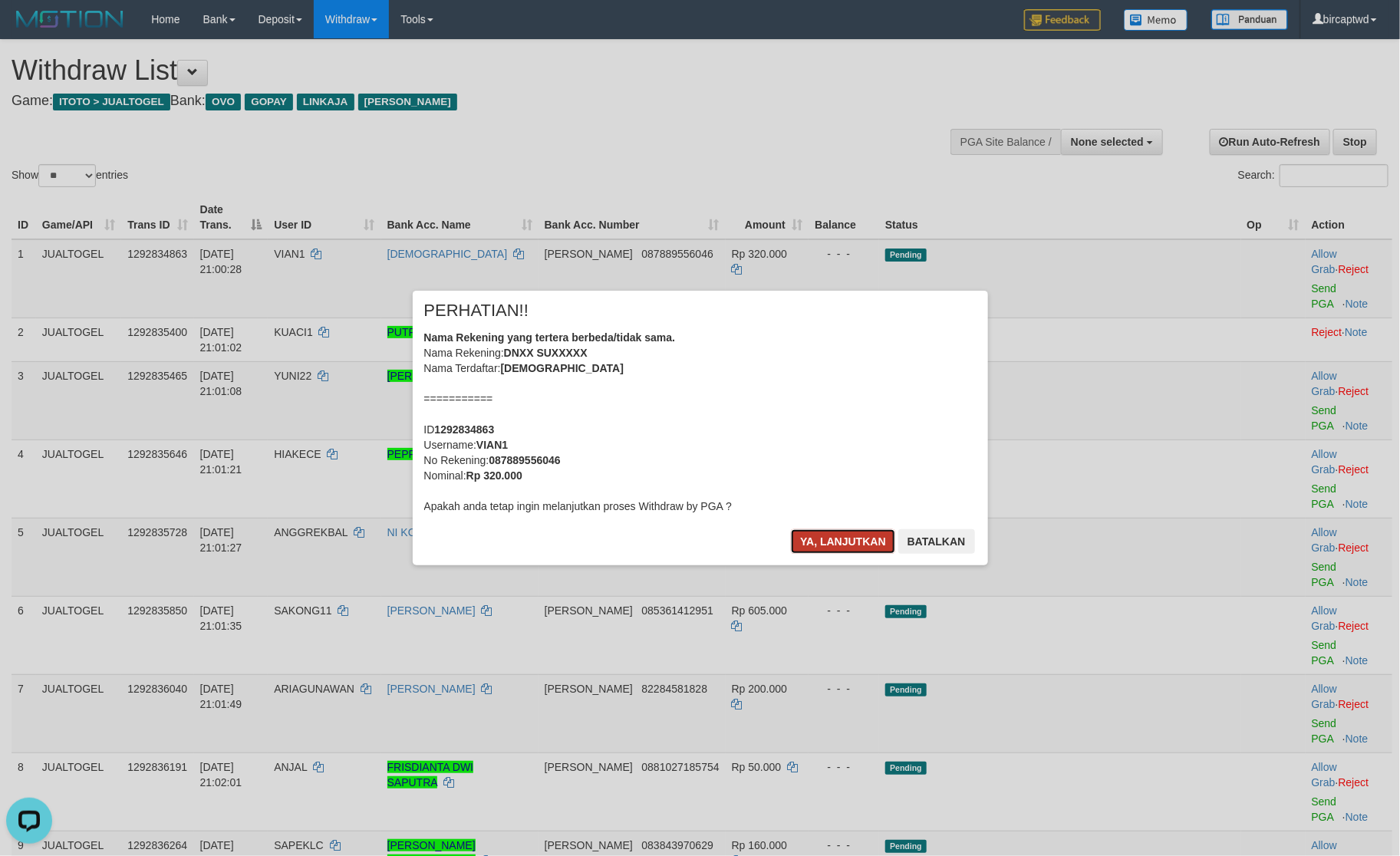
click at [823, 539] on button "Ya, lanjutkan" at bounding box center [842, 542] width 104 height 25
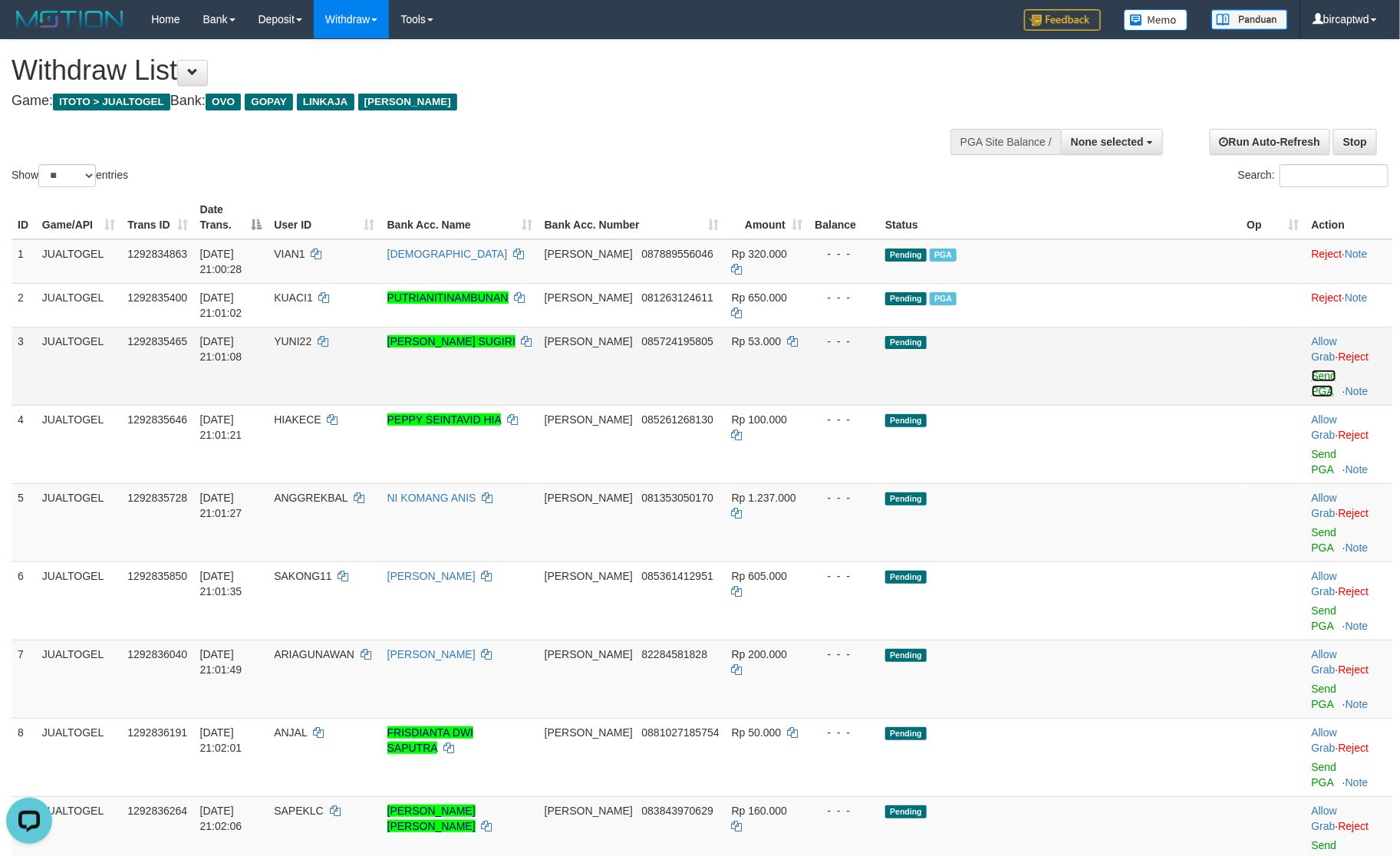
click at [1312, 369] on link "Send PGA" at bounding box center [1324, 383] width 25 height 28
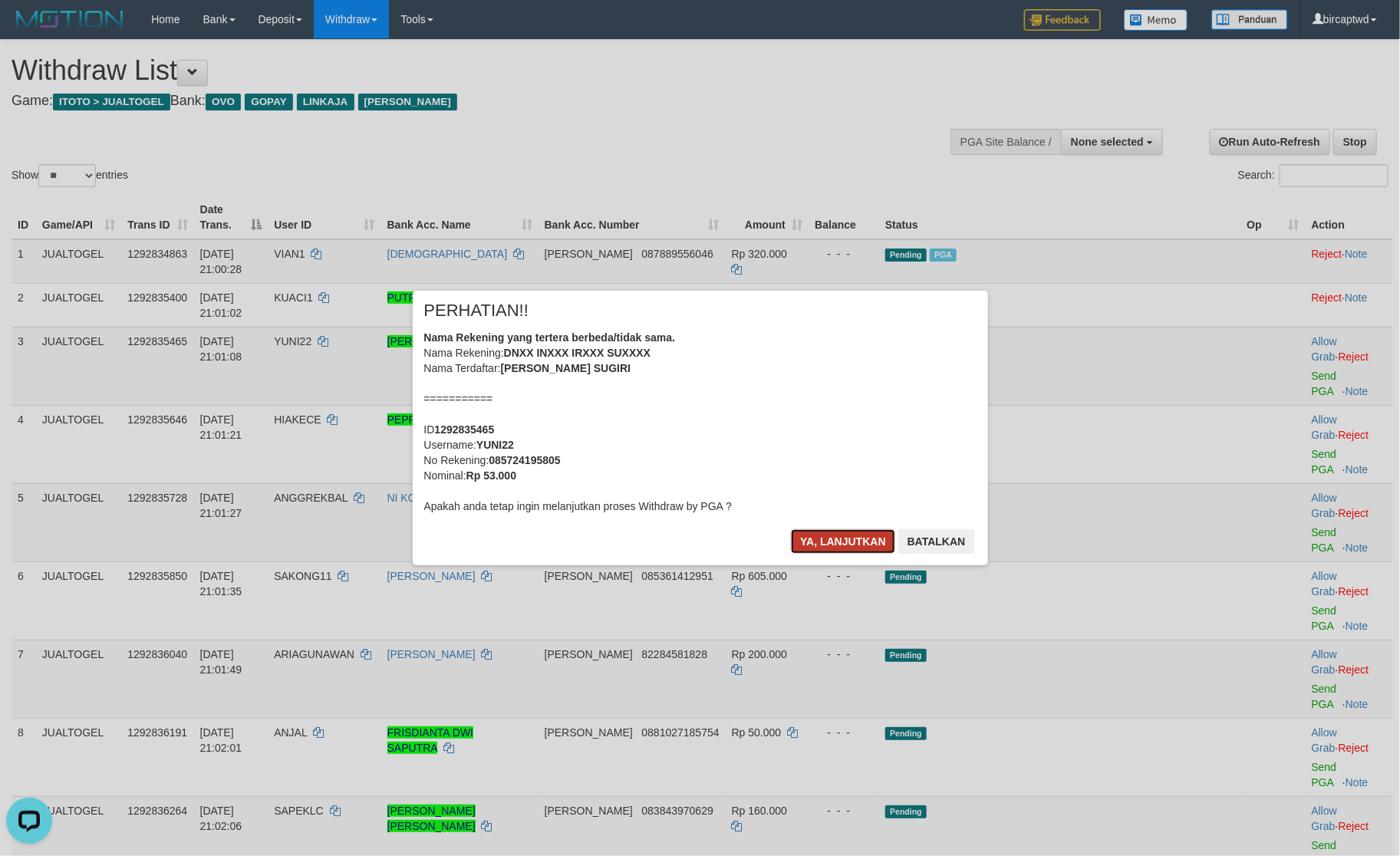
click at [834, 533] on button "Ya, lanjutkan" at bounding box center [842, 542] width 104 height 25
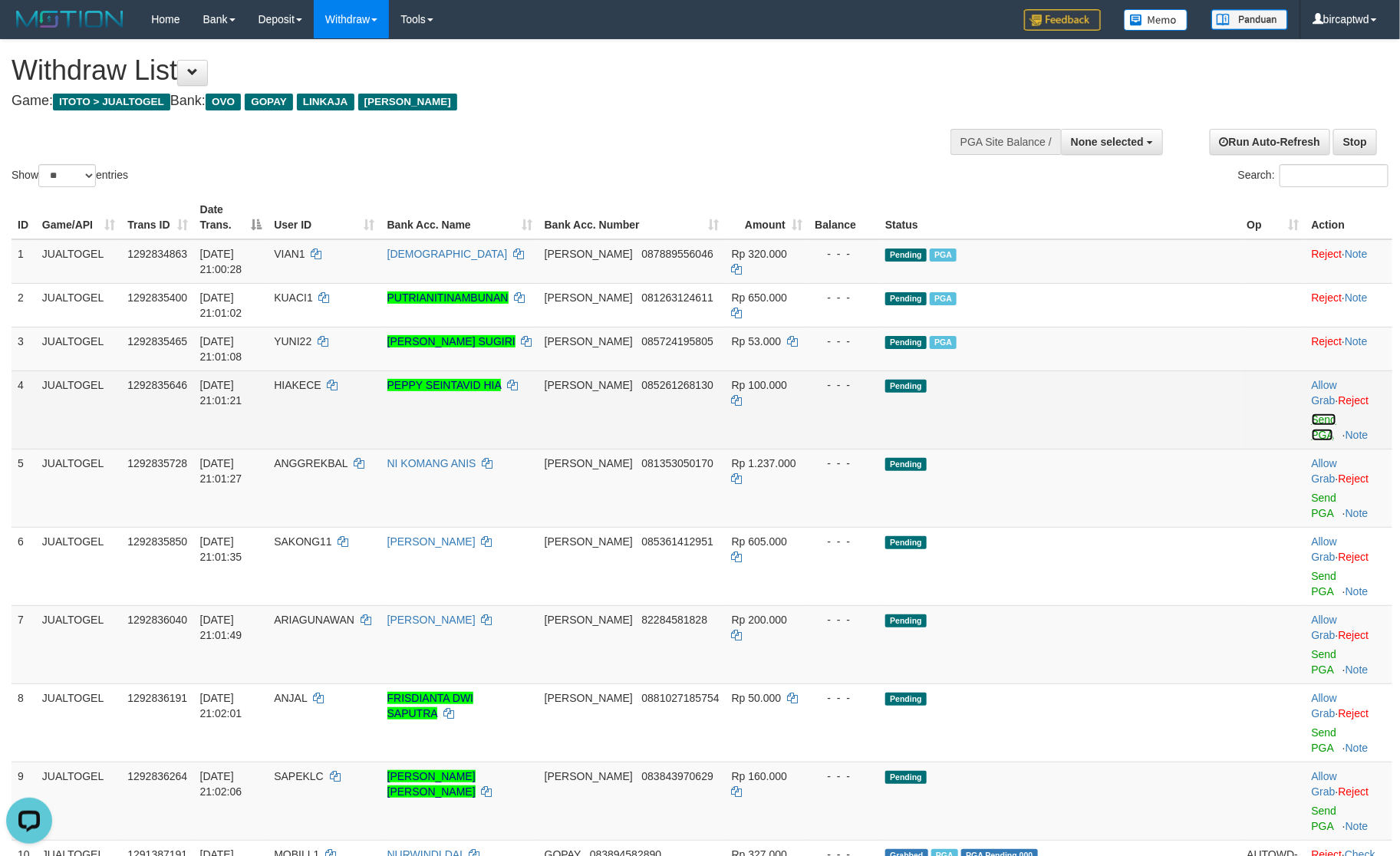
click at [1312, 414] on link "Send PGA" at bounding box center [1324, 428] width 25 height 28
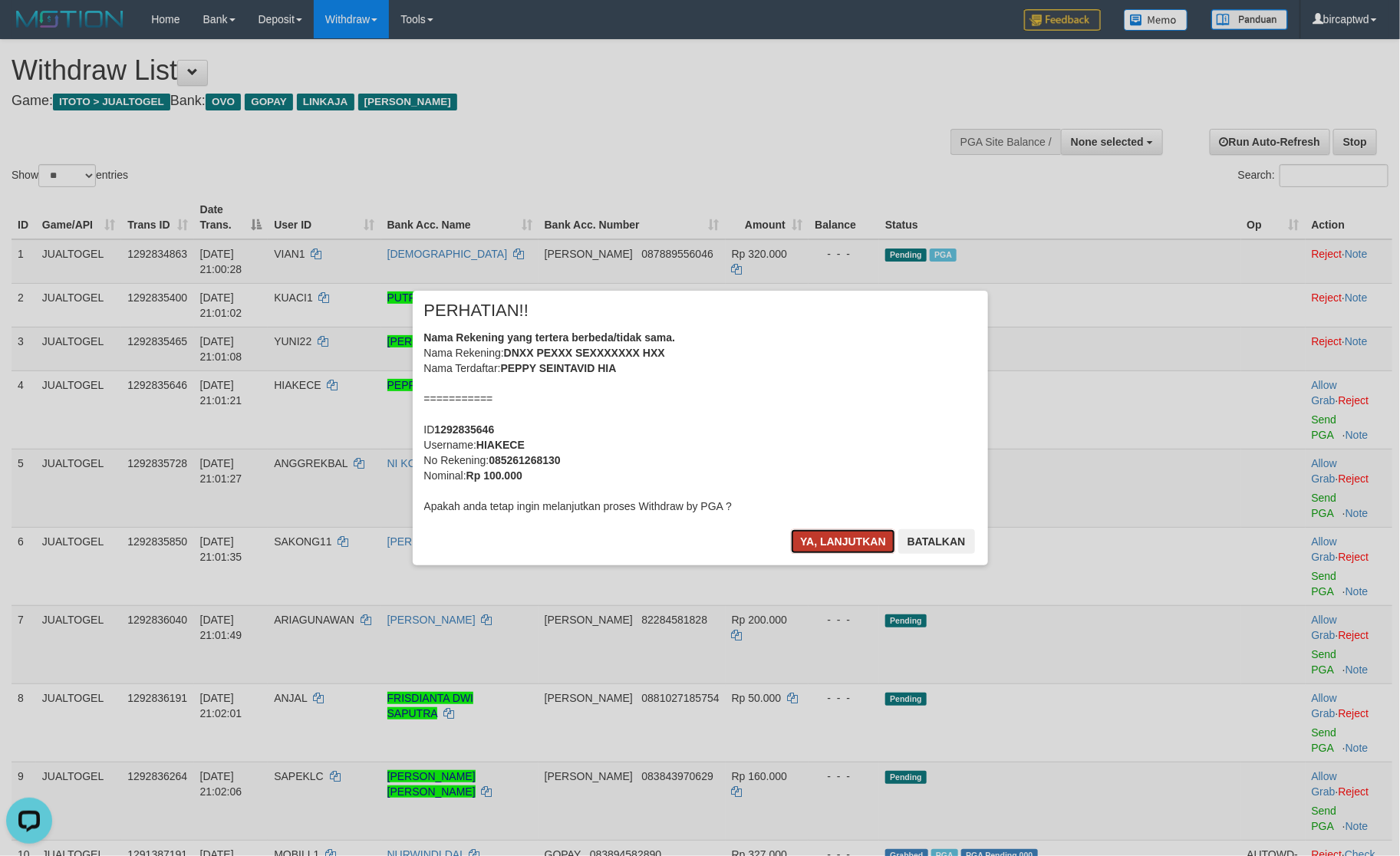
click at [814, 541] on button "Ya, lanjutkan" at bounding box center [842, 542] width 104 height 25
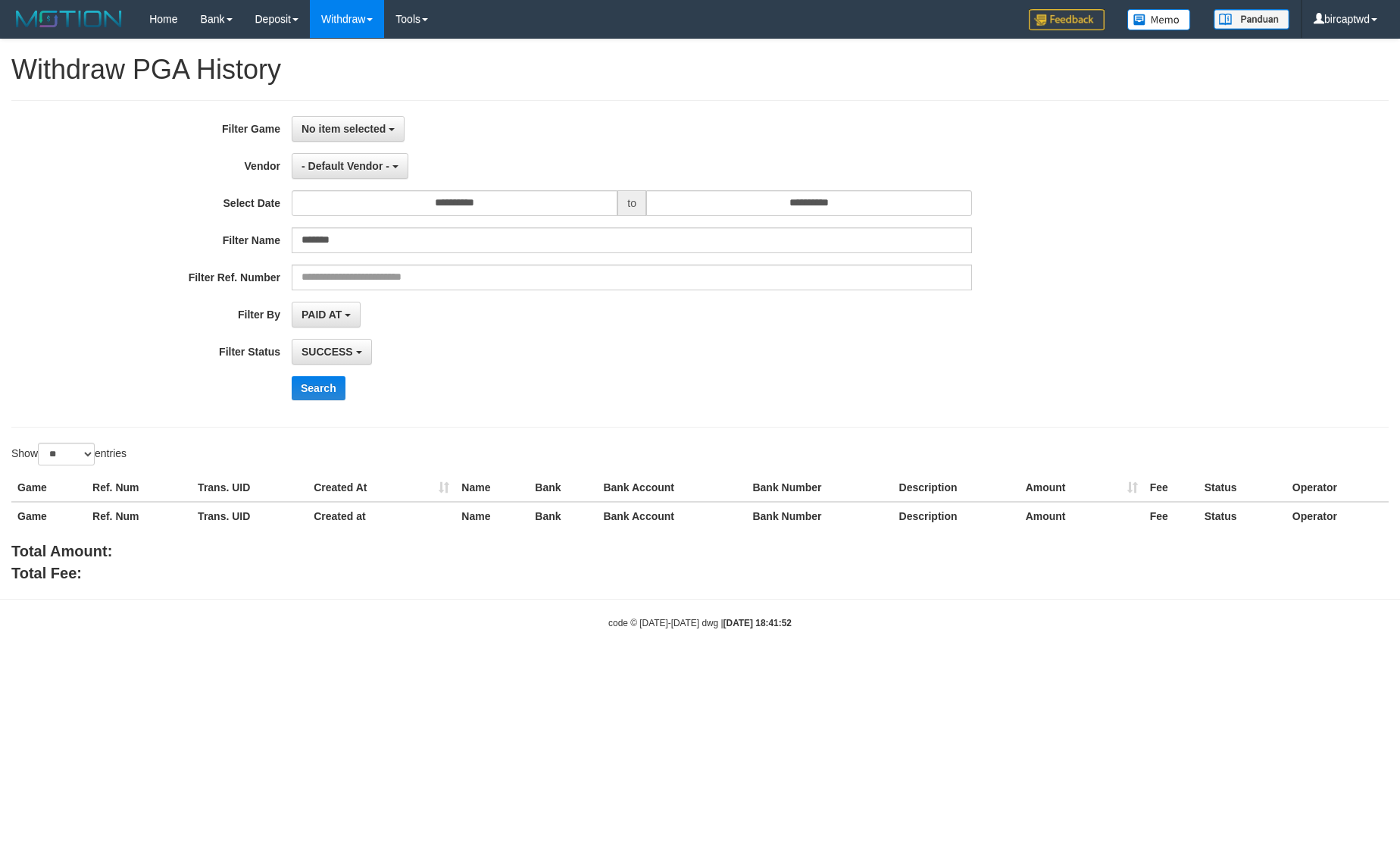
select select "**********"
select select "**"
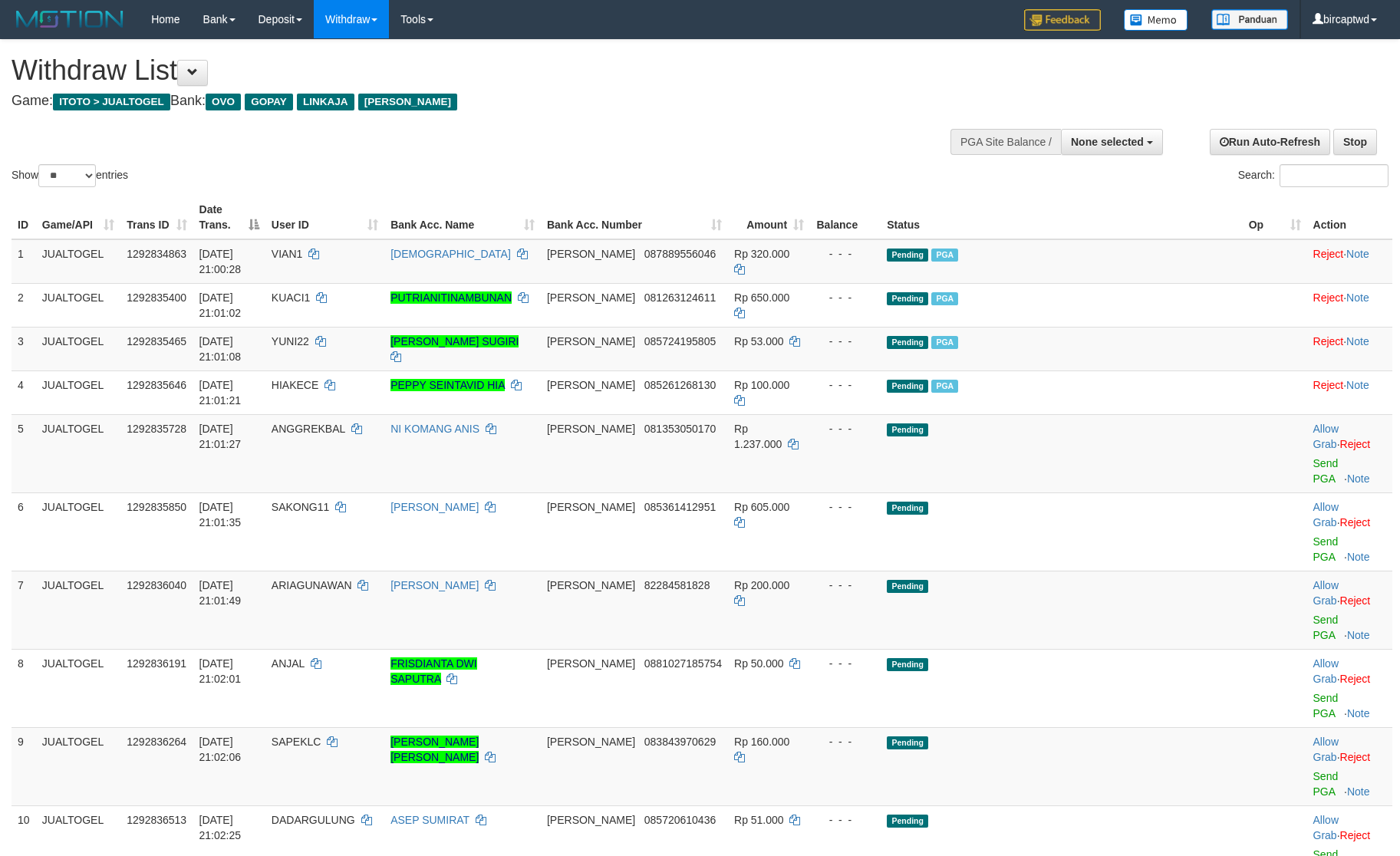
select select
select select "**"
click at [721, 112] on div "**********" at bounding box center [470, 78] width 919 height 76
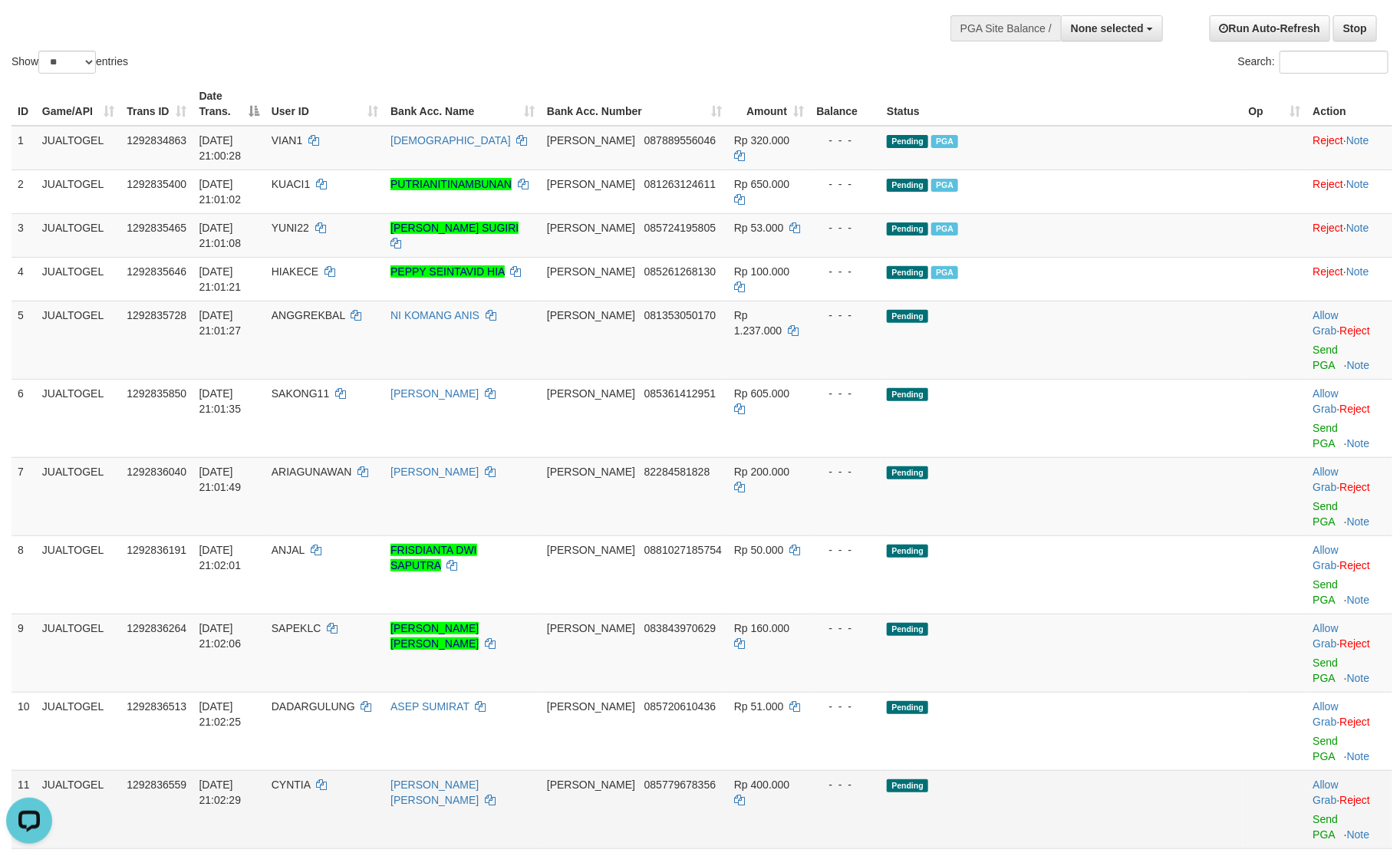
scroll to position [115, 0]
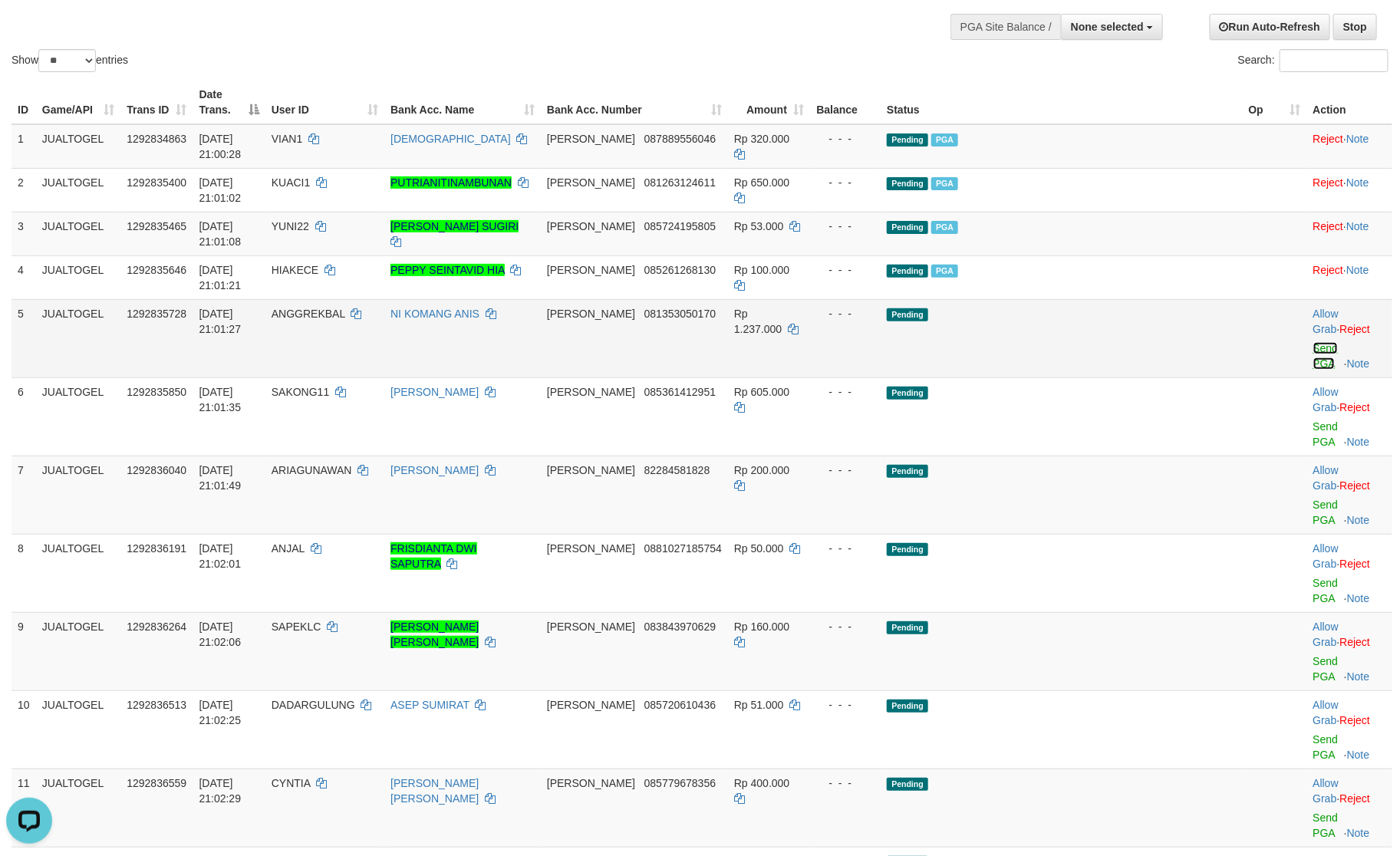
click at [1314, 342] on link "Send PGA" at bounding box center [1326, 356] width 25 height 28
click at [1314, 420] on link "Send PGA" at bounding box center [1326, 434] width 25 height 28
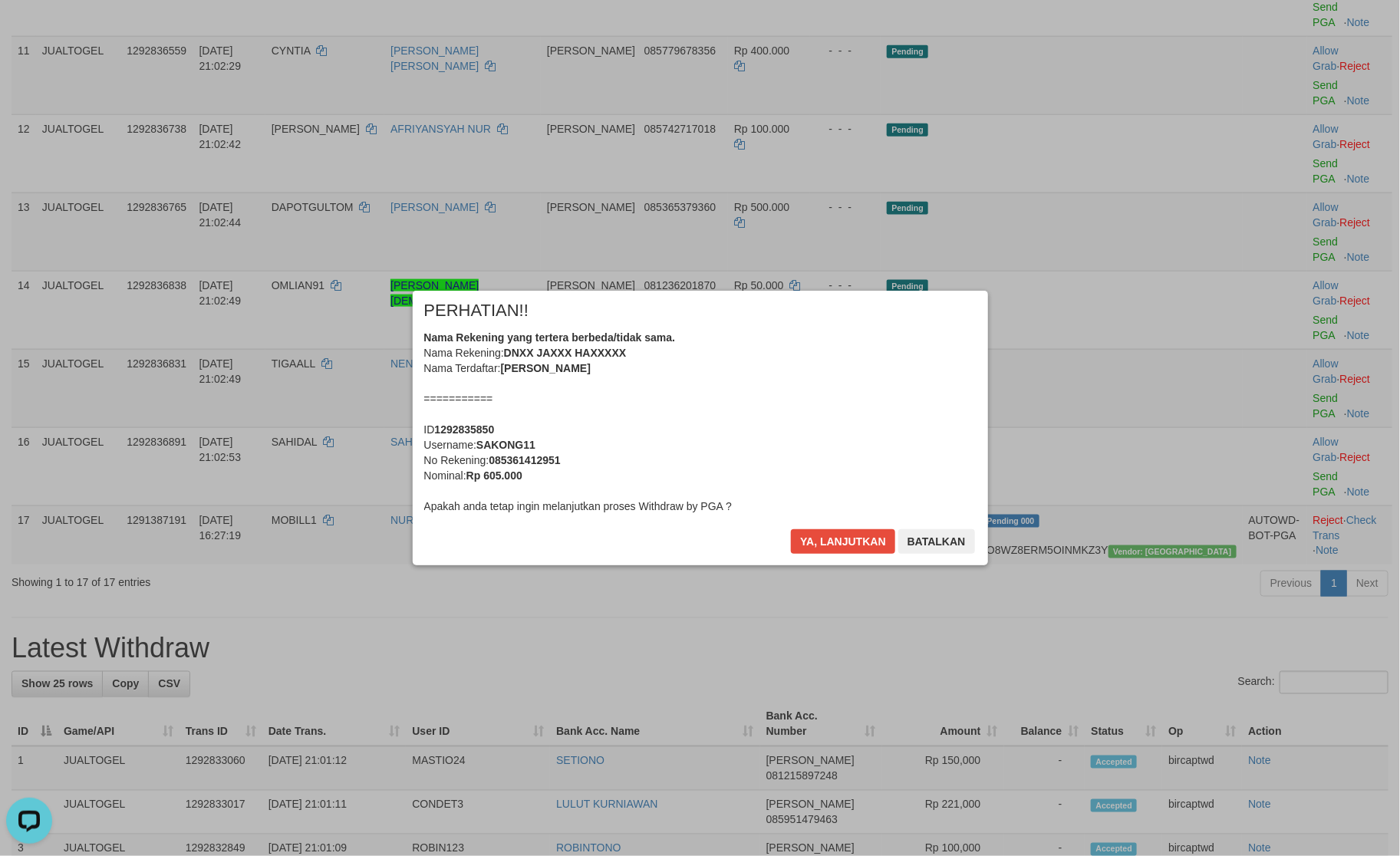
scroll to position [519, 0]
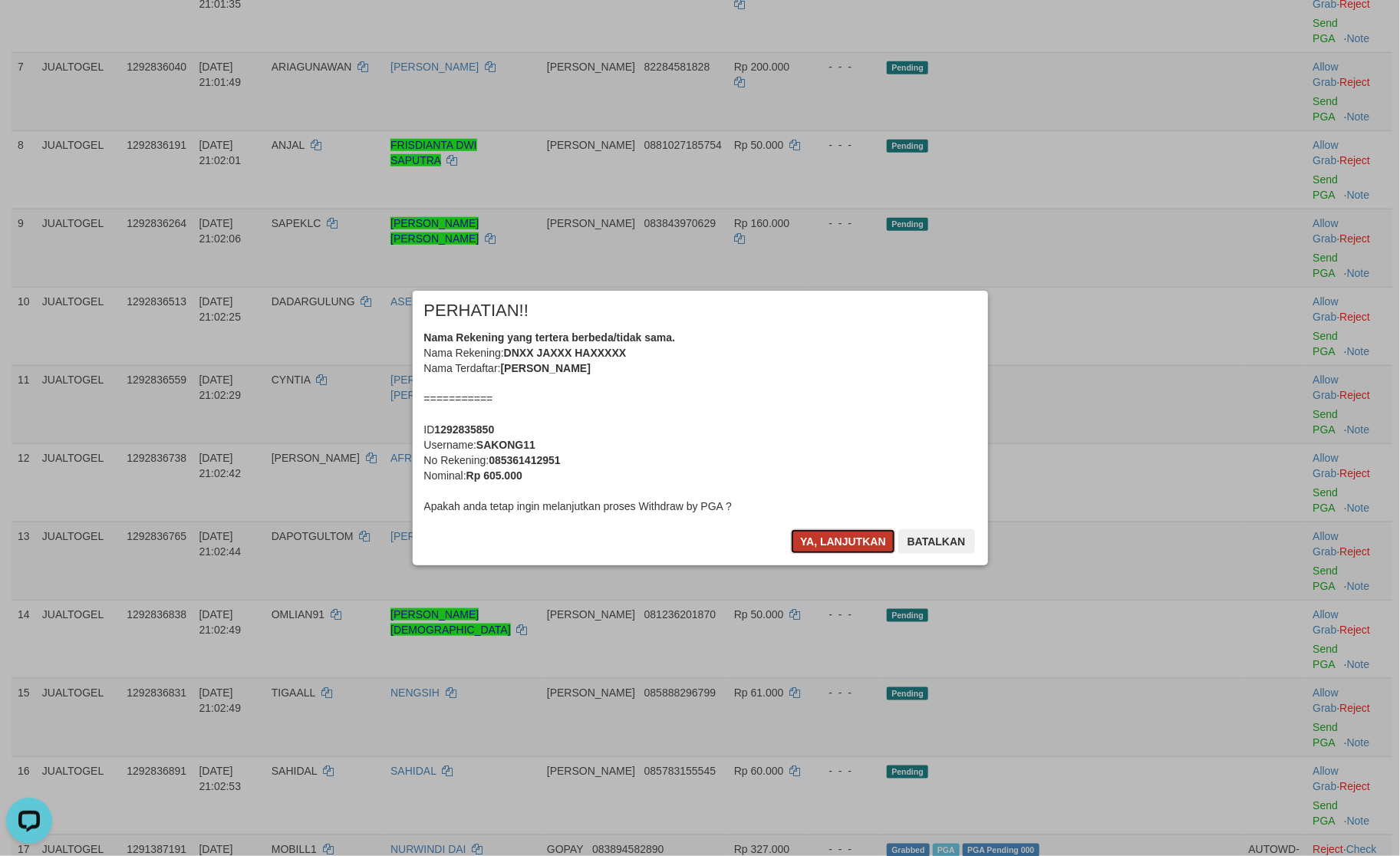
click at [849, 542] on button "Ya, lanjutkan" at bounding box center [842, 542] width 104 height 25
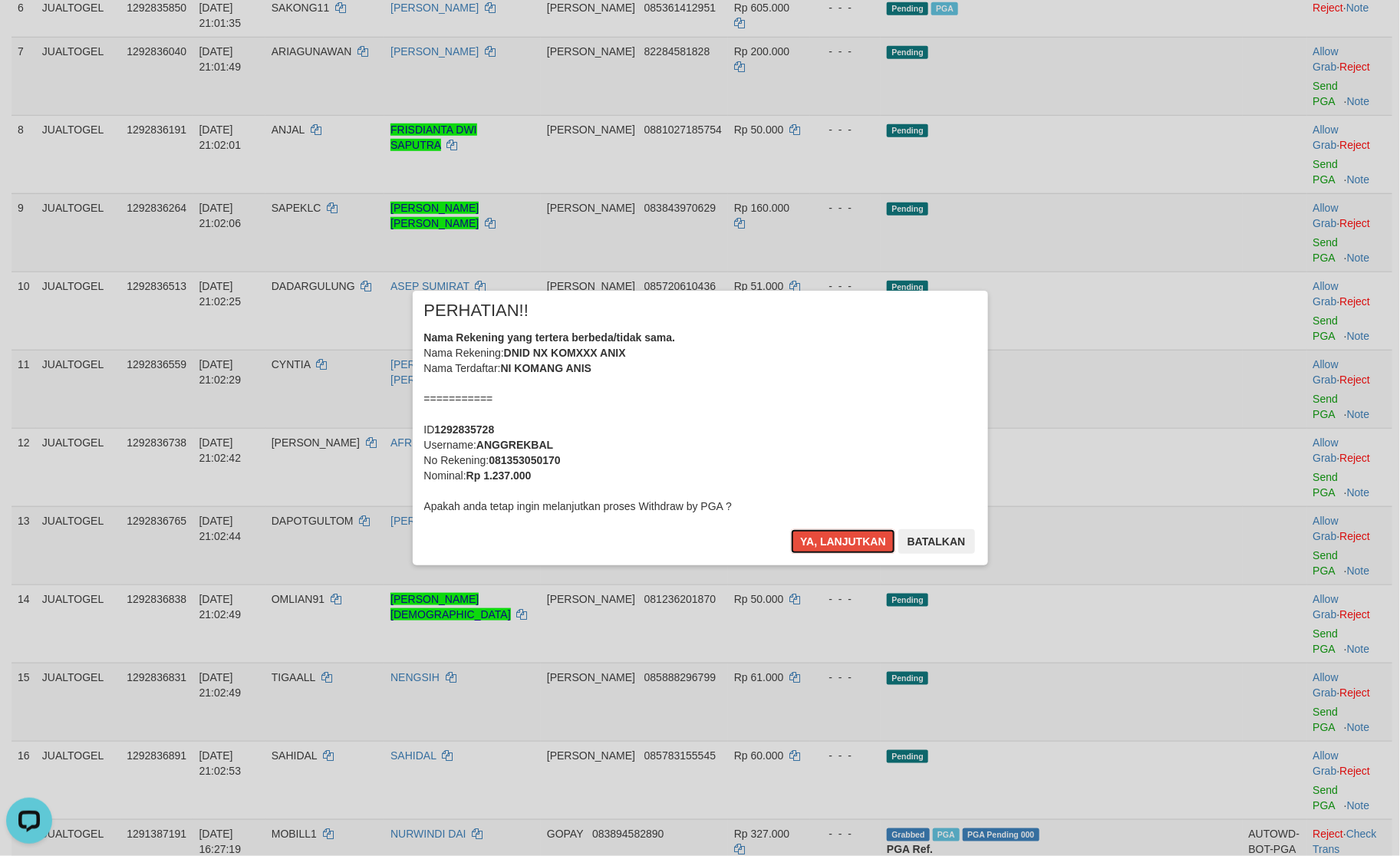
click at [849, 542] on button "Ya, lanjutkan" at bounding box center [842, 542] width 104 height 25
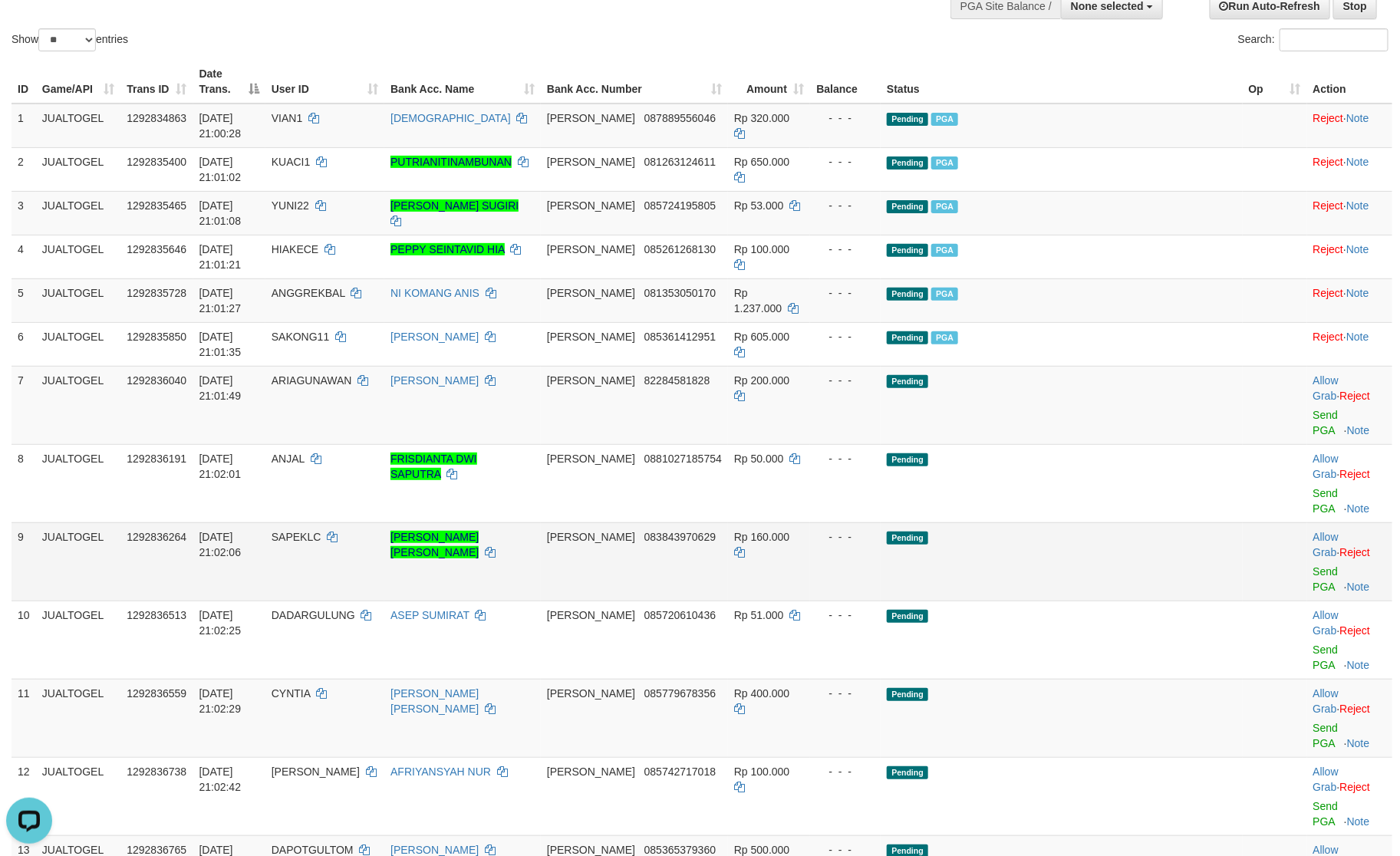
scroll to position [135, 0]
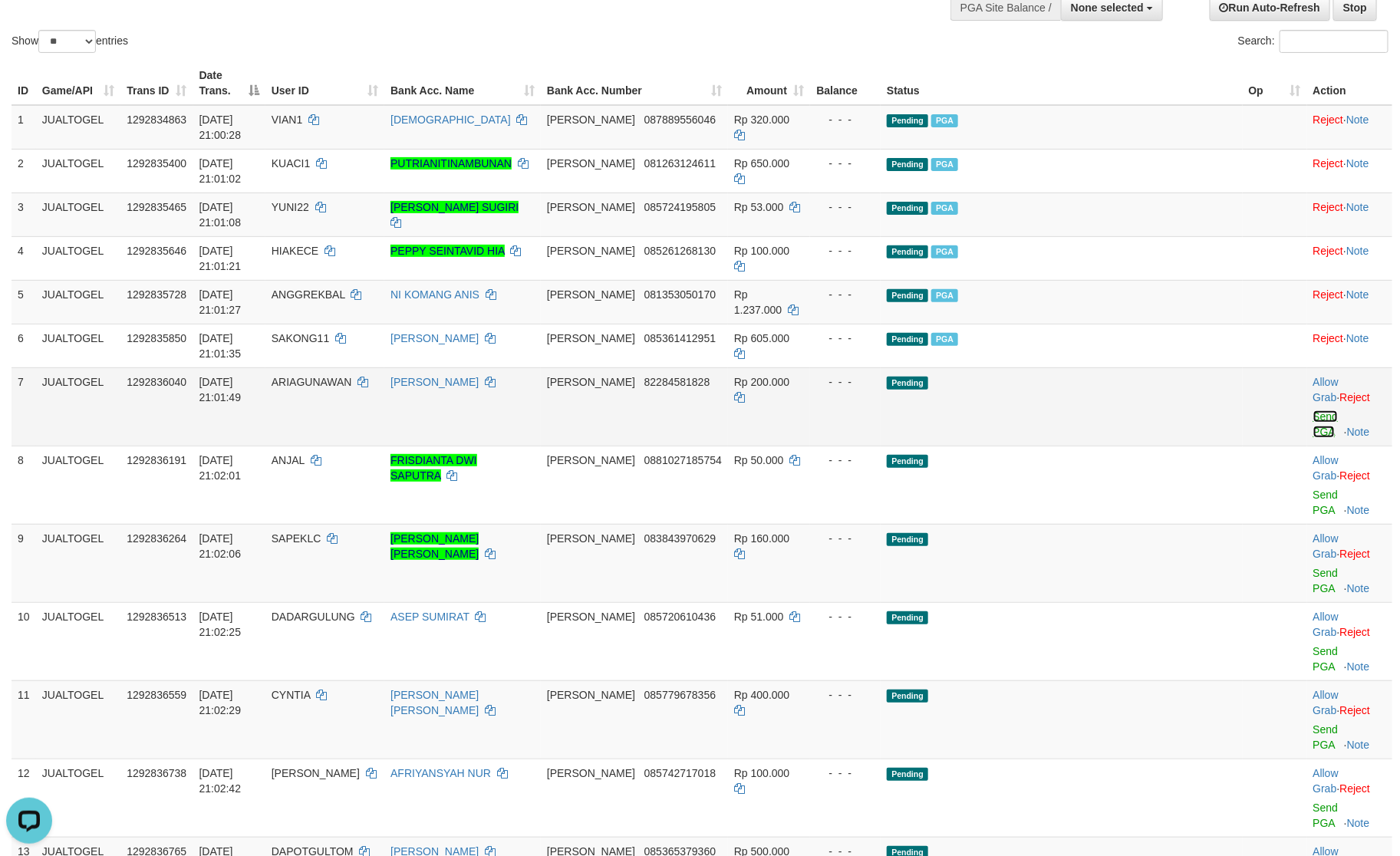
click at [1314, 410] on link "Send PGA" at bounding box center [1326, 424] width 25 height 28
click at [1314, 483] on div at bounding box center [1350, 485] width 73 height 4
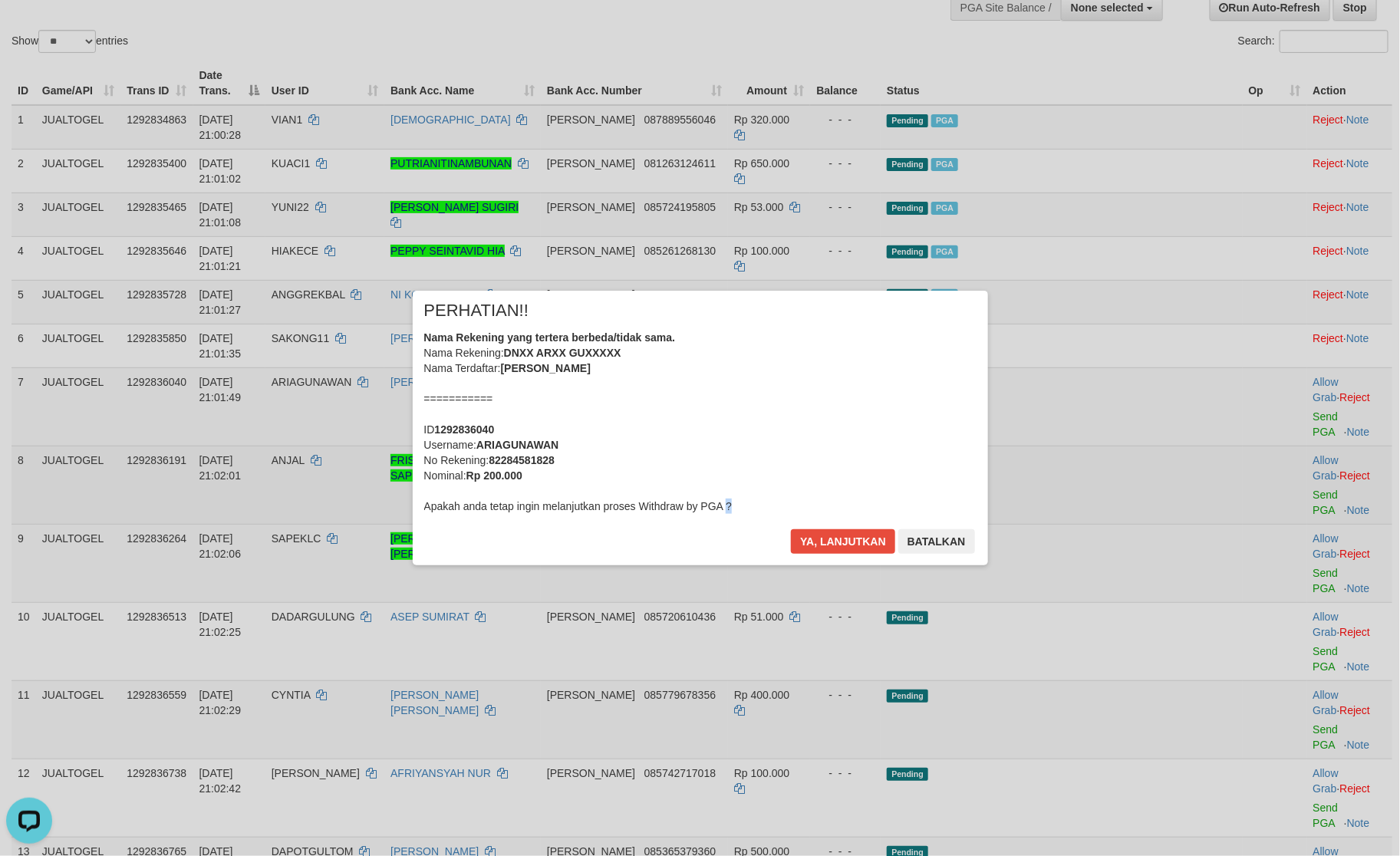
click at [1284, 343] on div "× PERHATIAN!! Nama Rekening yang tertera berbeda/tidak sama. Nama Rekening: DNX…" at bounding box center [700, 428] width 1400 height 336
click at [815, 537] on button "Ya, lanjutkan" at bounding box center [842, 542] width 104 height 25
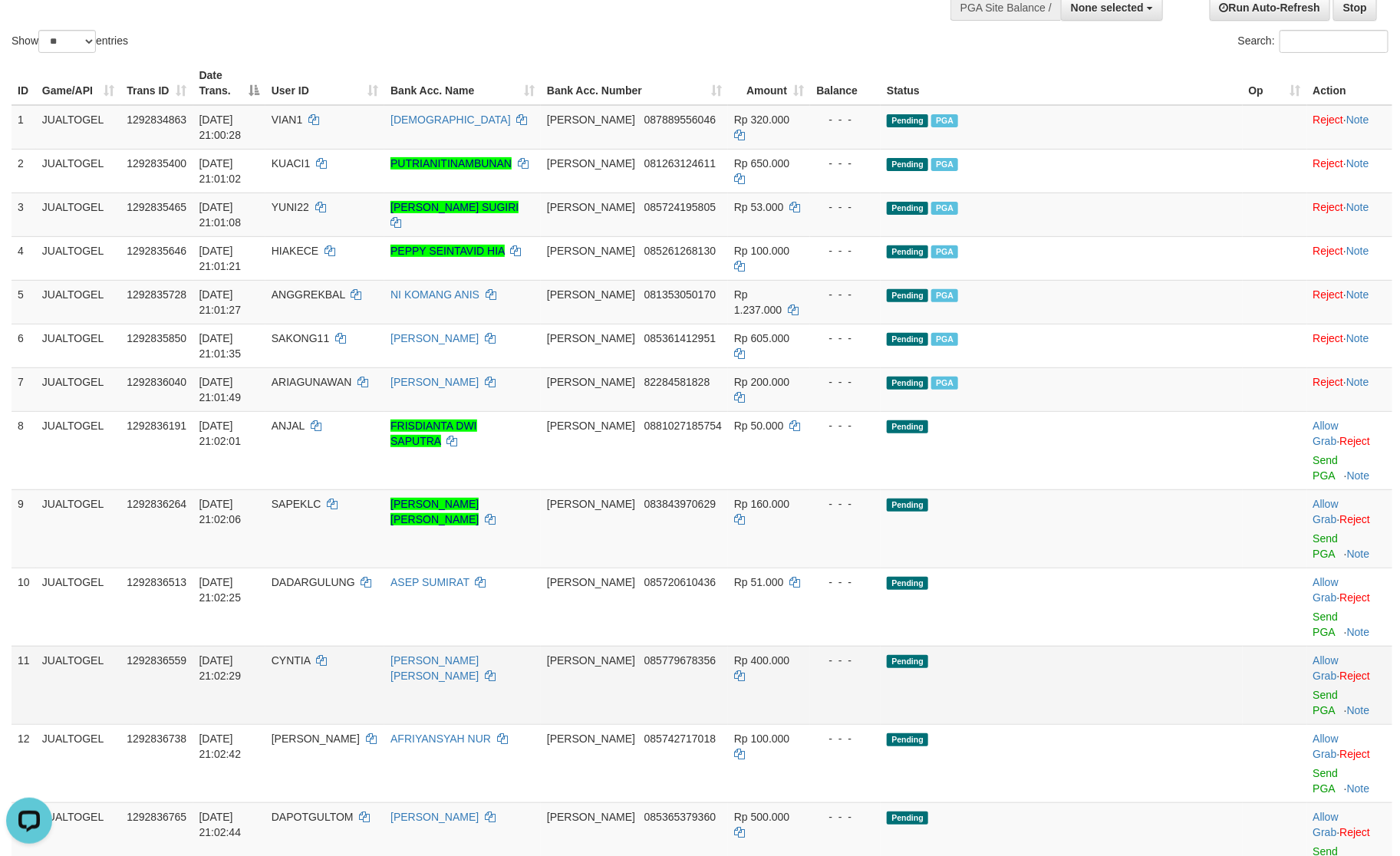
scroll to position [116, 0]
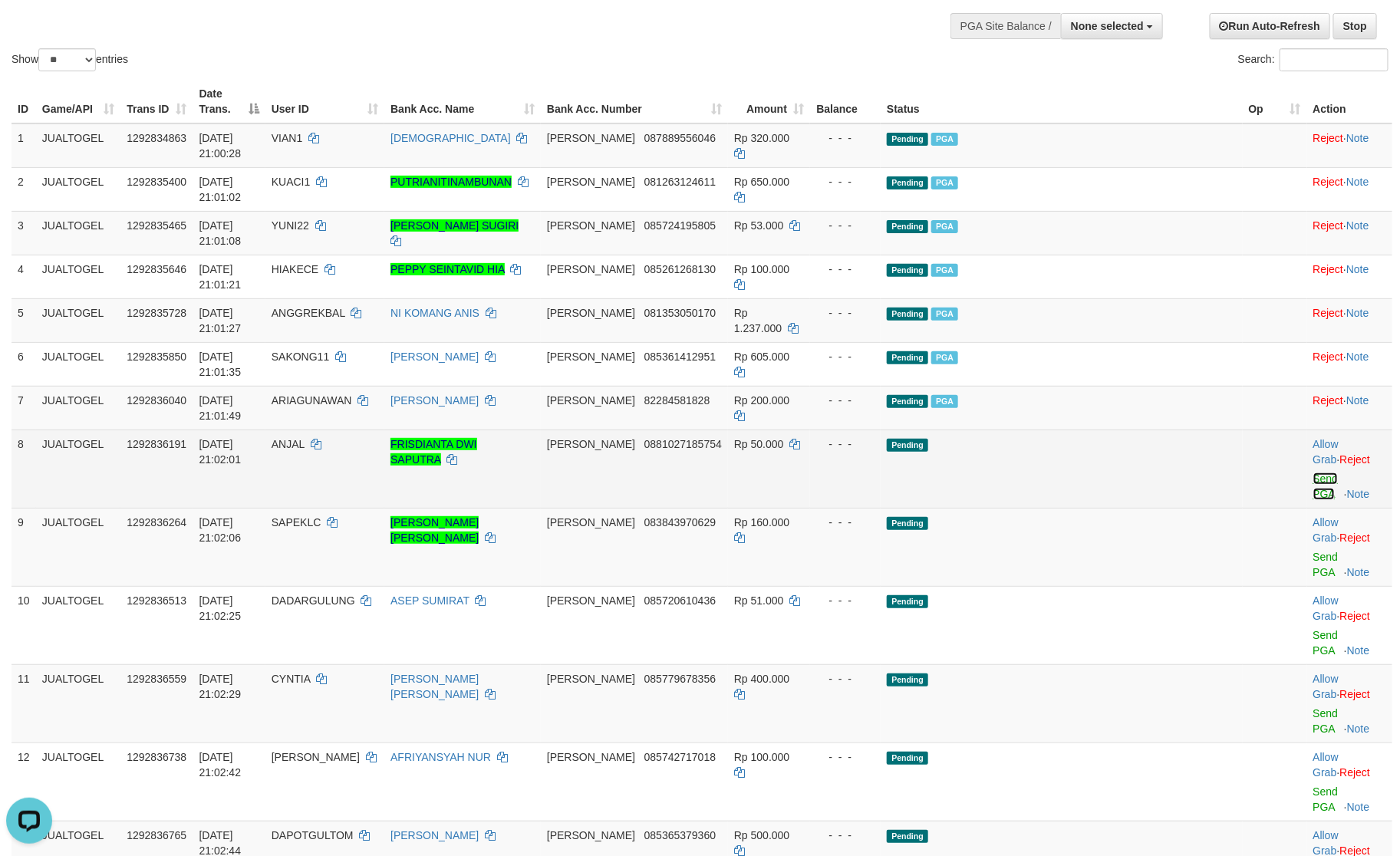
click at [1314, 473] on link "Send PGA" at bounding box center [1326, 487] width 25 height 28
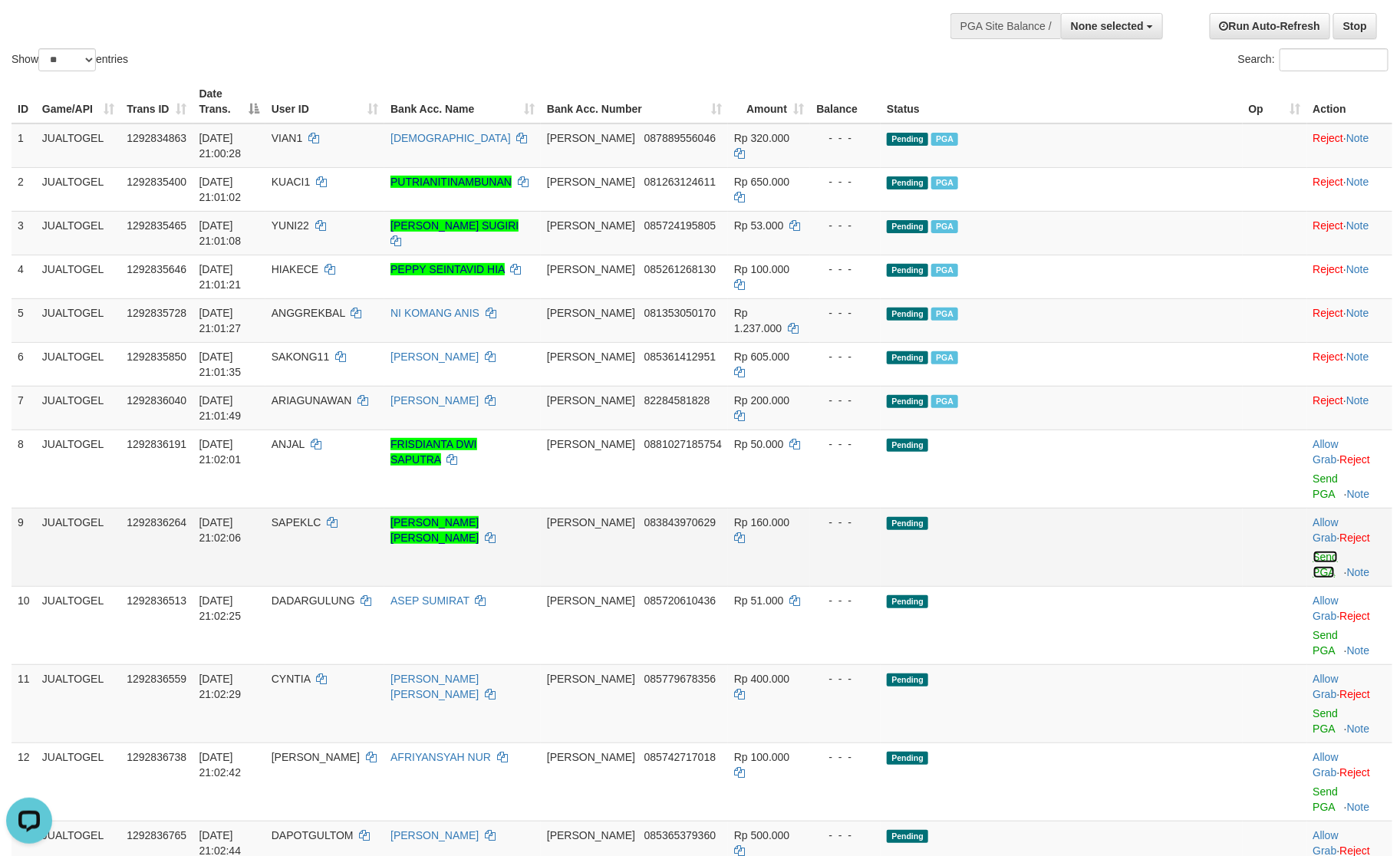
click at [1314, 551] on link "Send PGA" at bounding box center [1326, 565] width 25 height 28
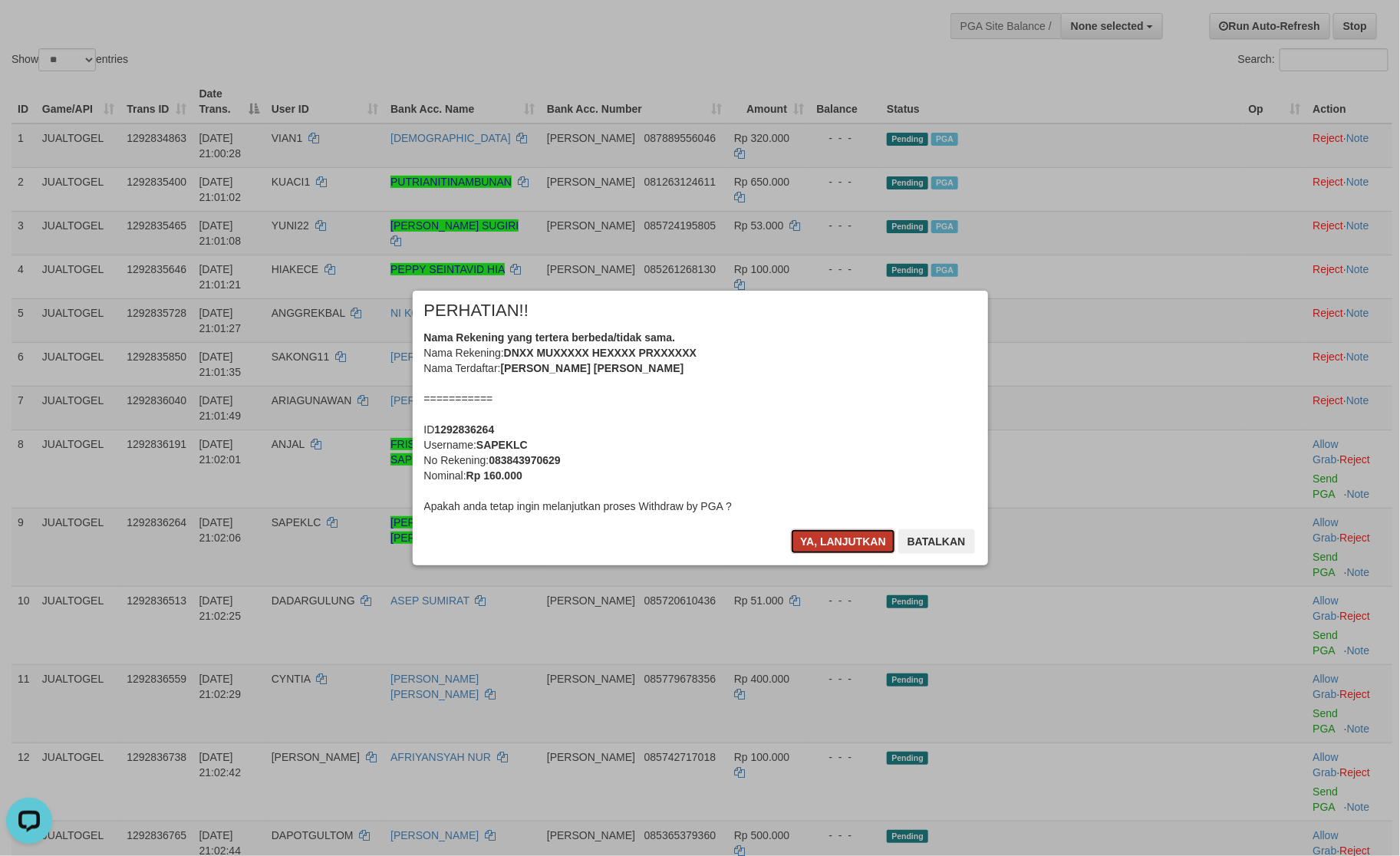
click at [811, 533] on button "Ya, lanjutkan" at bounding box center [842, 542] width 104 height 25
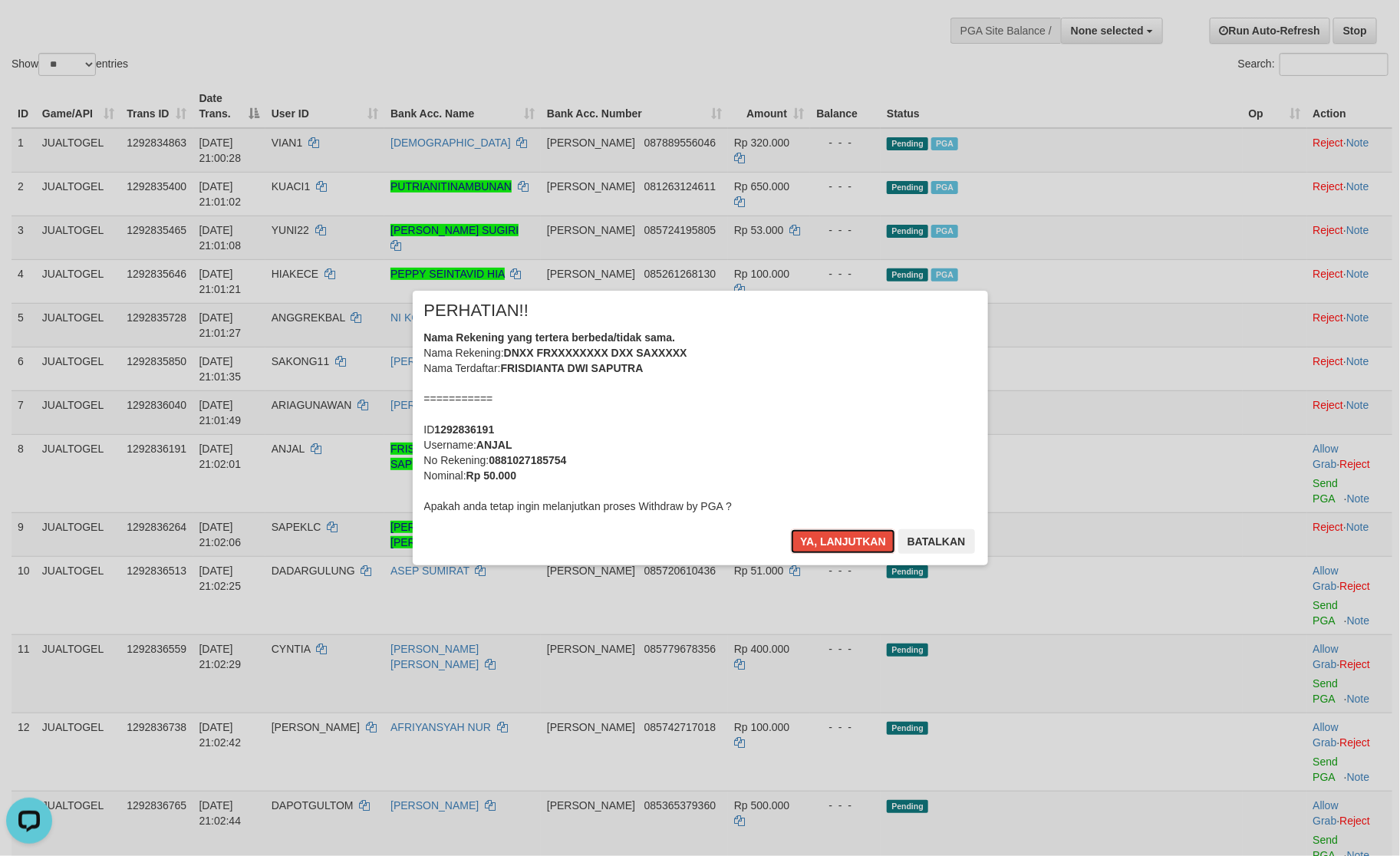
click at [811, 533] on button "Ya, lanjutkan" at bounding box center [842, 542] width 104 height 25
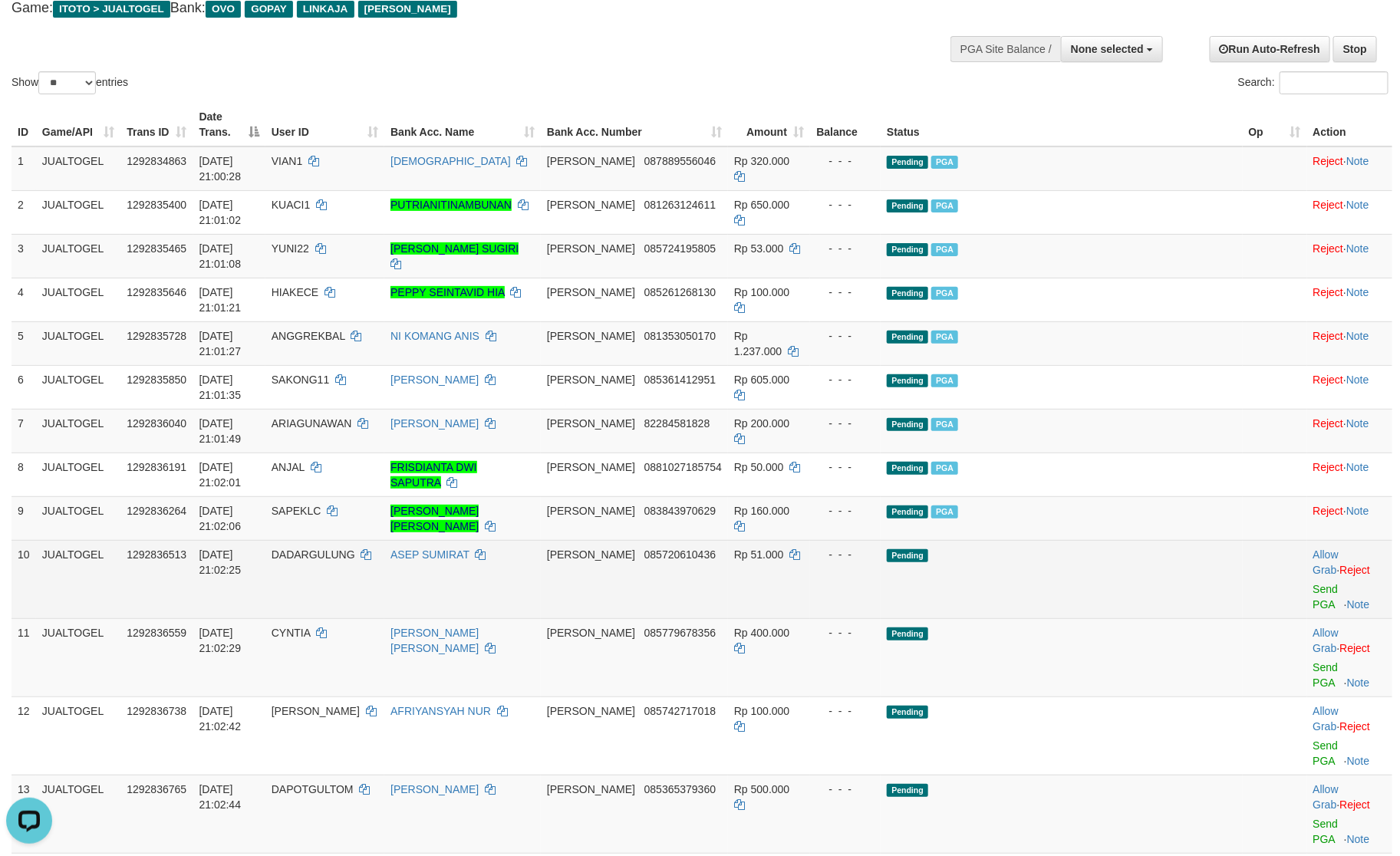
click at [1307, 540] on td "Allow Grab · Reject Send PGA · Note" at bounding box center [1350, 579] width 85 height 78
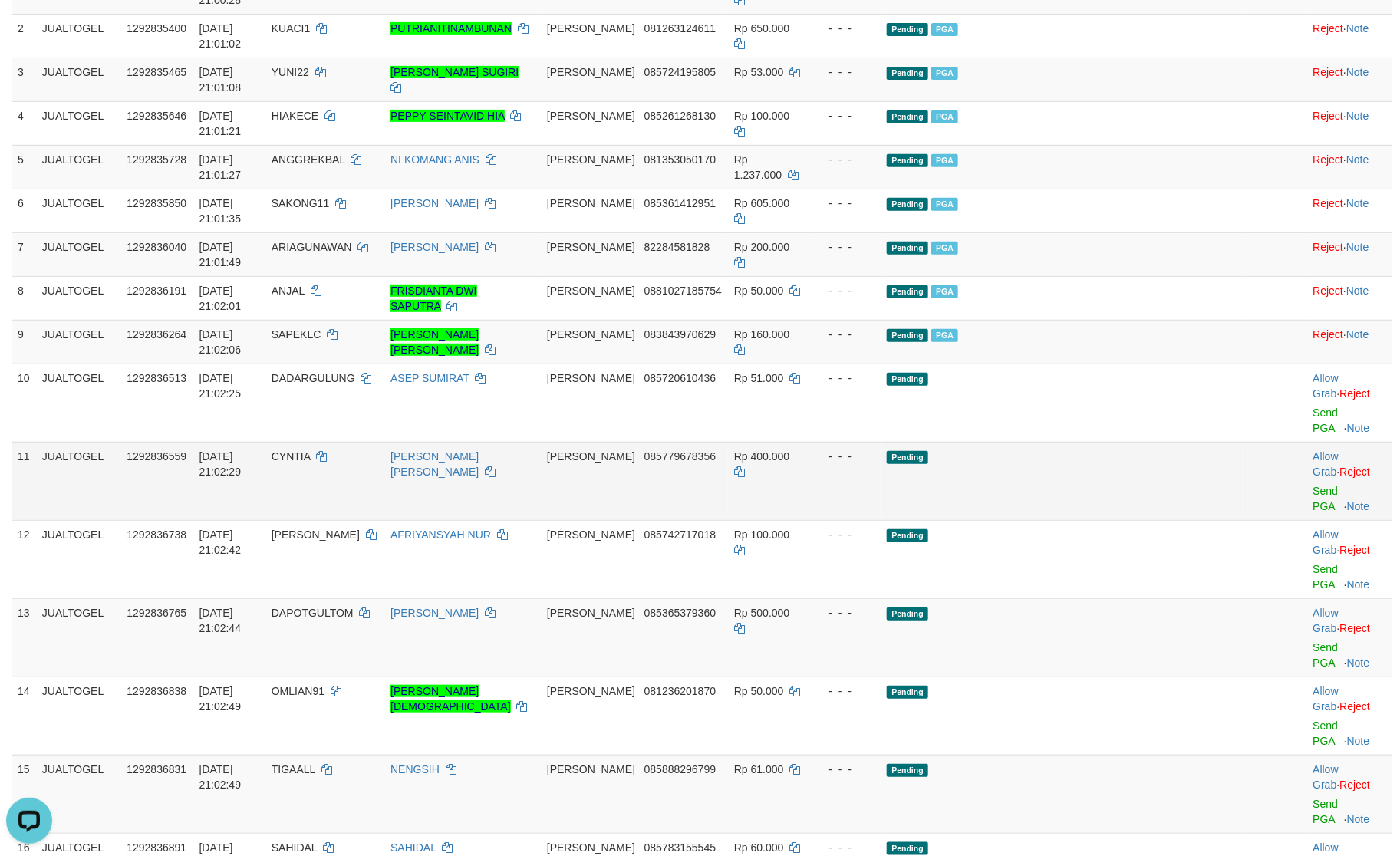
scroll to position [267, 0]
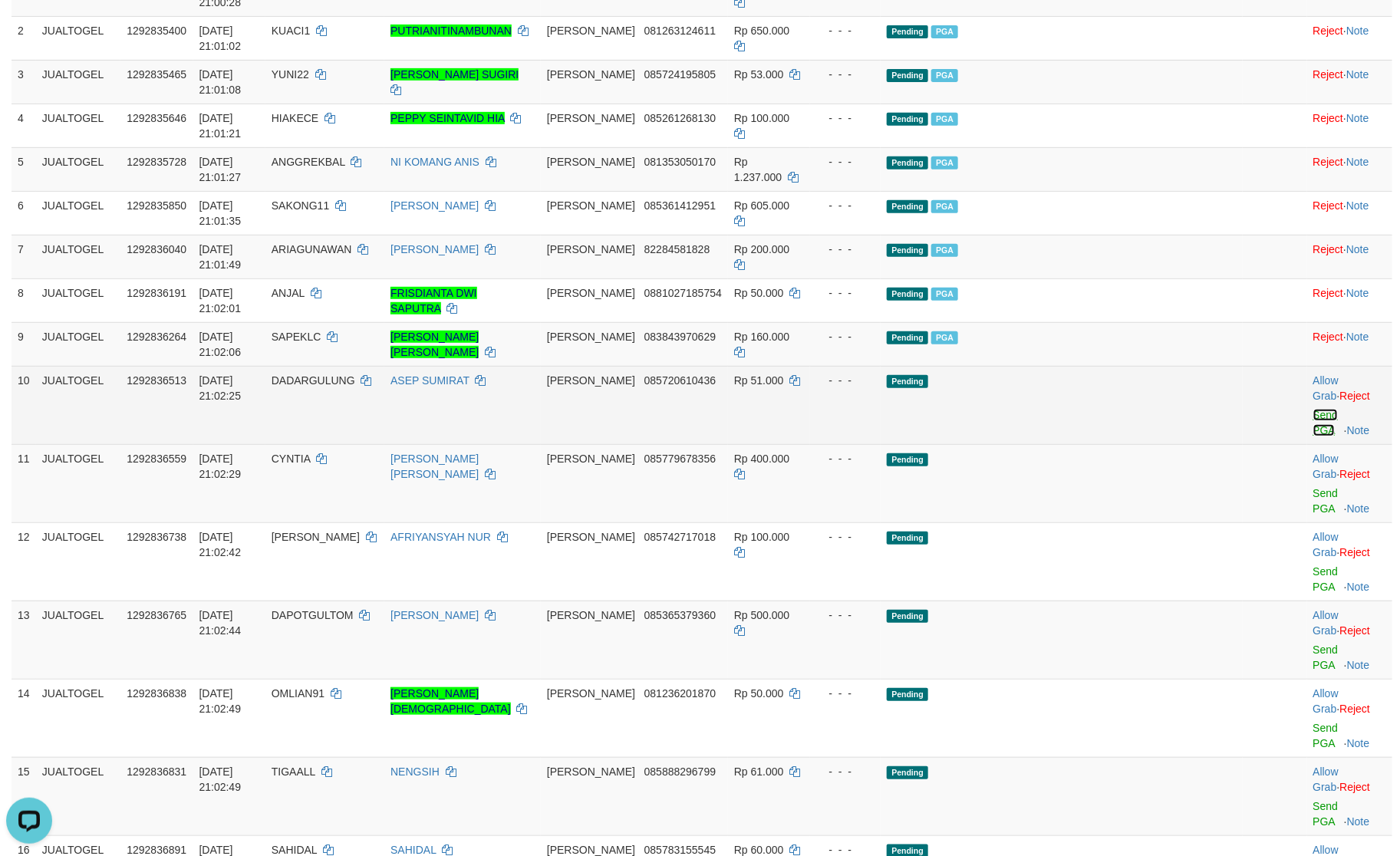
click at [1314, 409] on link "Send PGA" at bounding box center [1326, 423] width 25 height 28
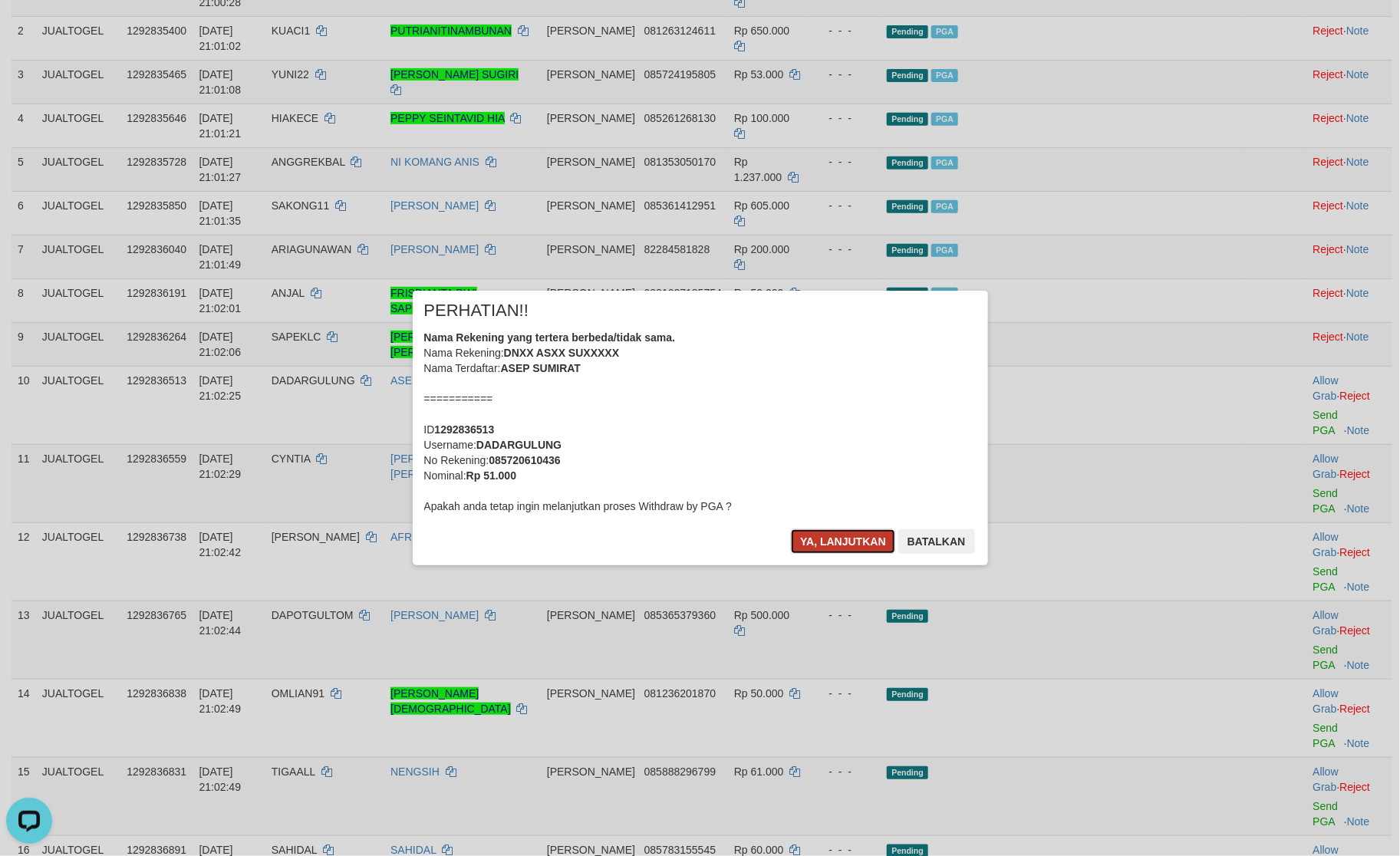
click at [849, 537] on button "Ya, lanjutkan" at bounding box center [842, 542] width 104 height 25
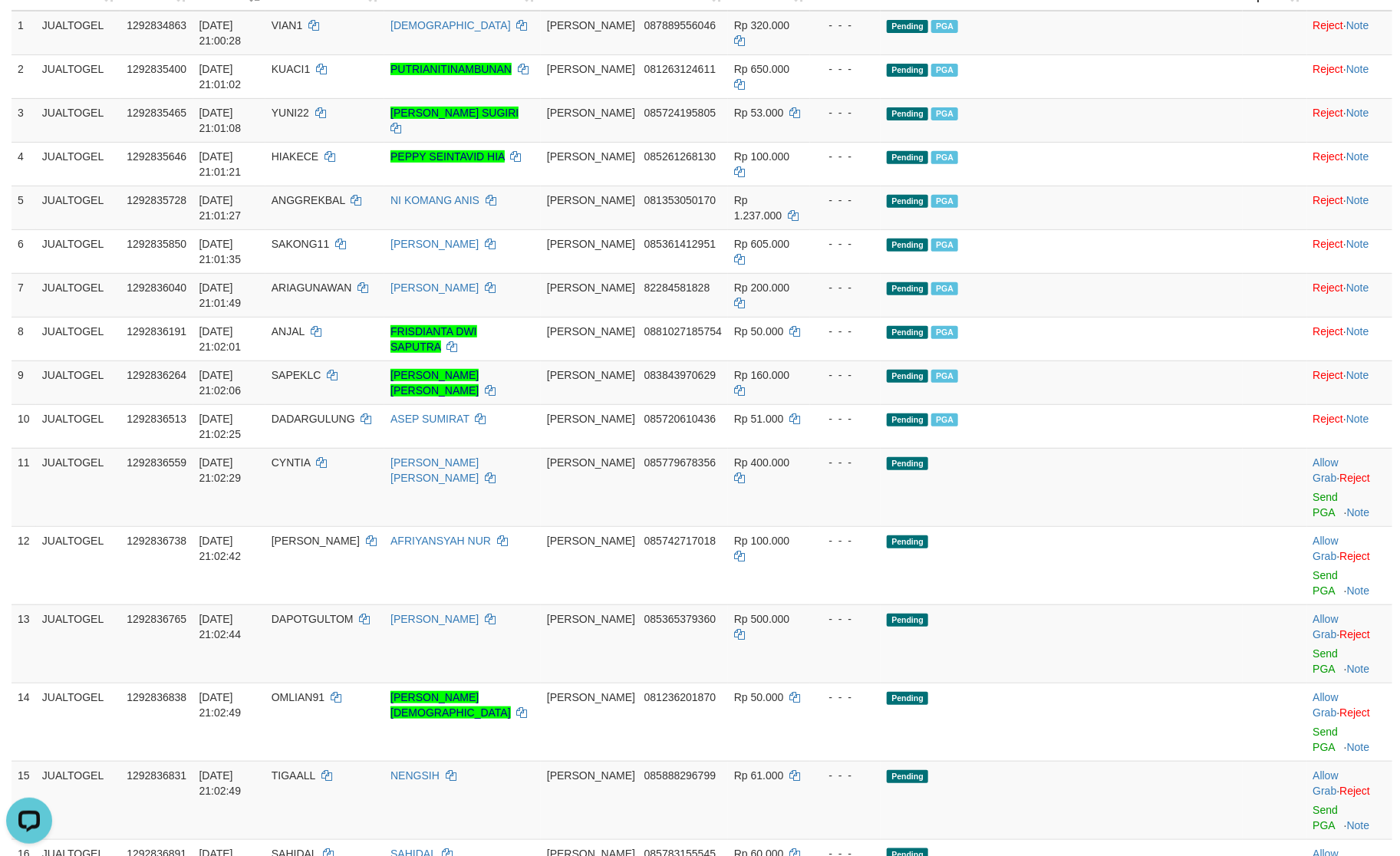
scroll to position [230, 0]
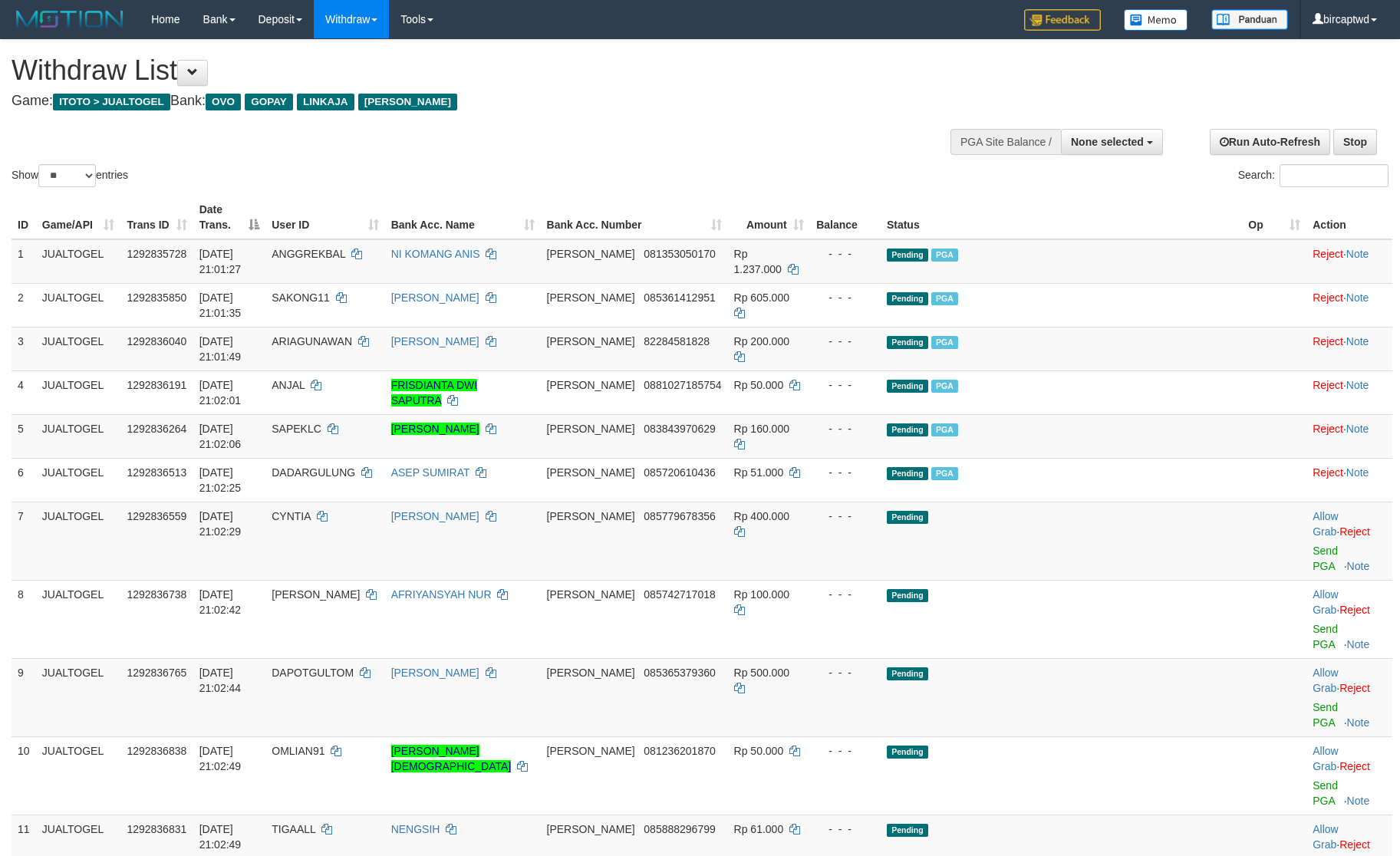
select select
select select "**"
click at [1136, 155] on button "None selected" at bounding box center [1112, 142] width 102 height 26
click at [1052, 213] on label "[ITOTO] JUALTOGEL" at bounding box center [1087, 219] width 149 height 20
select select "****"
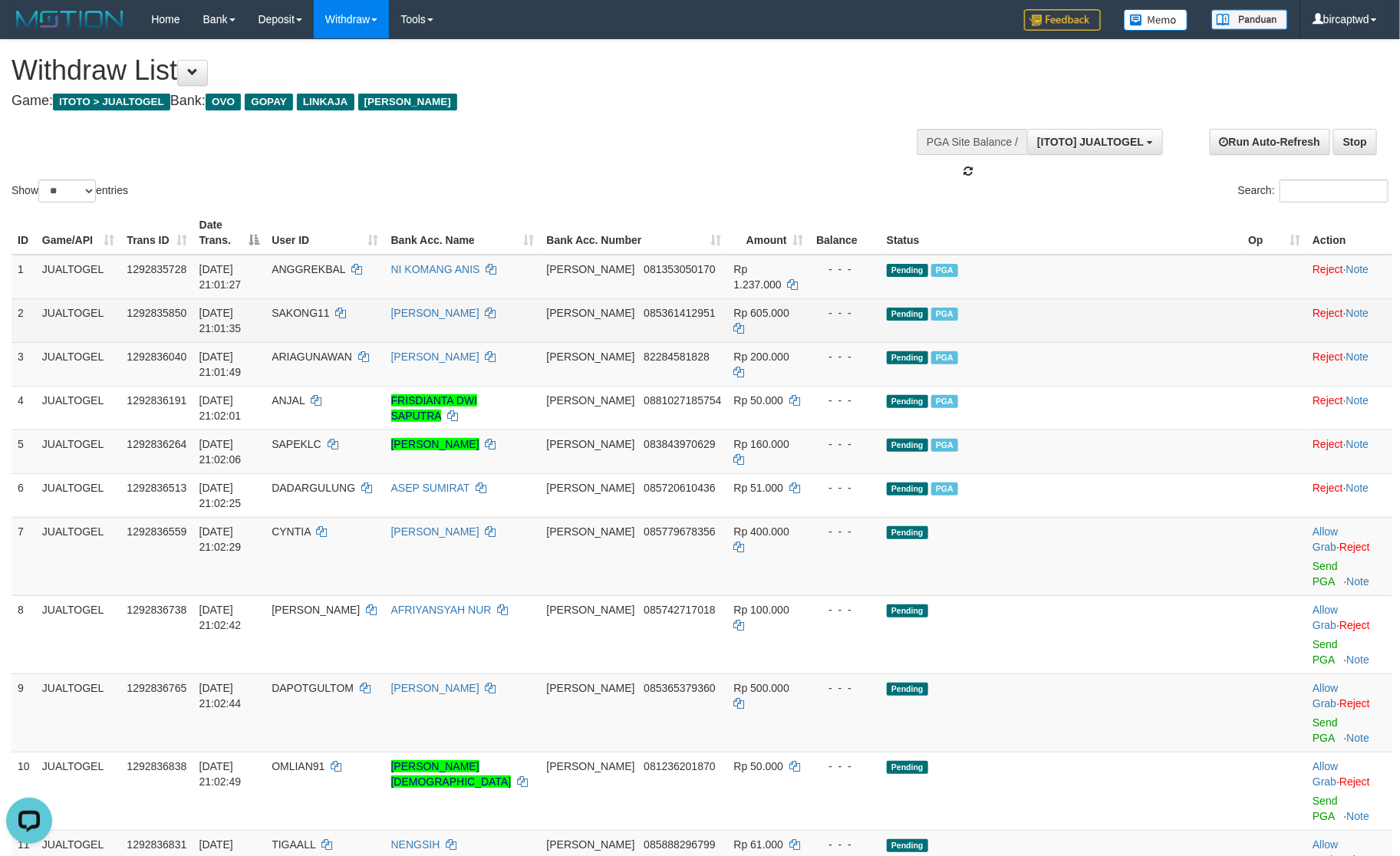
scroll to position [14, 0]
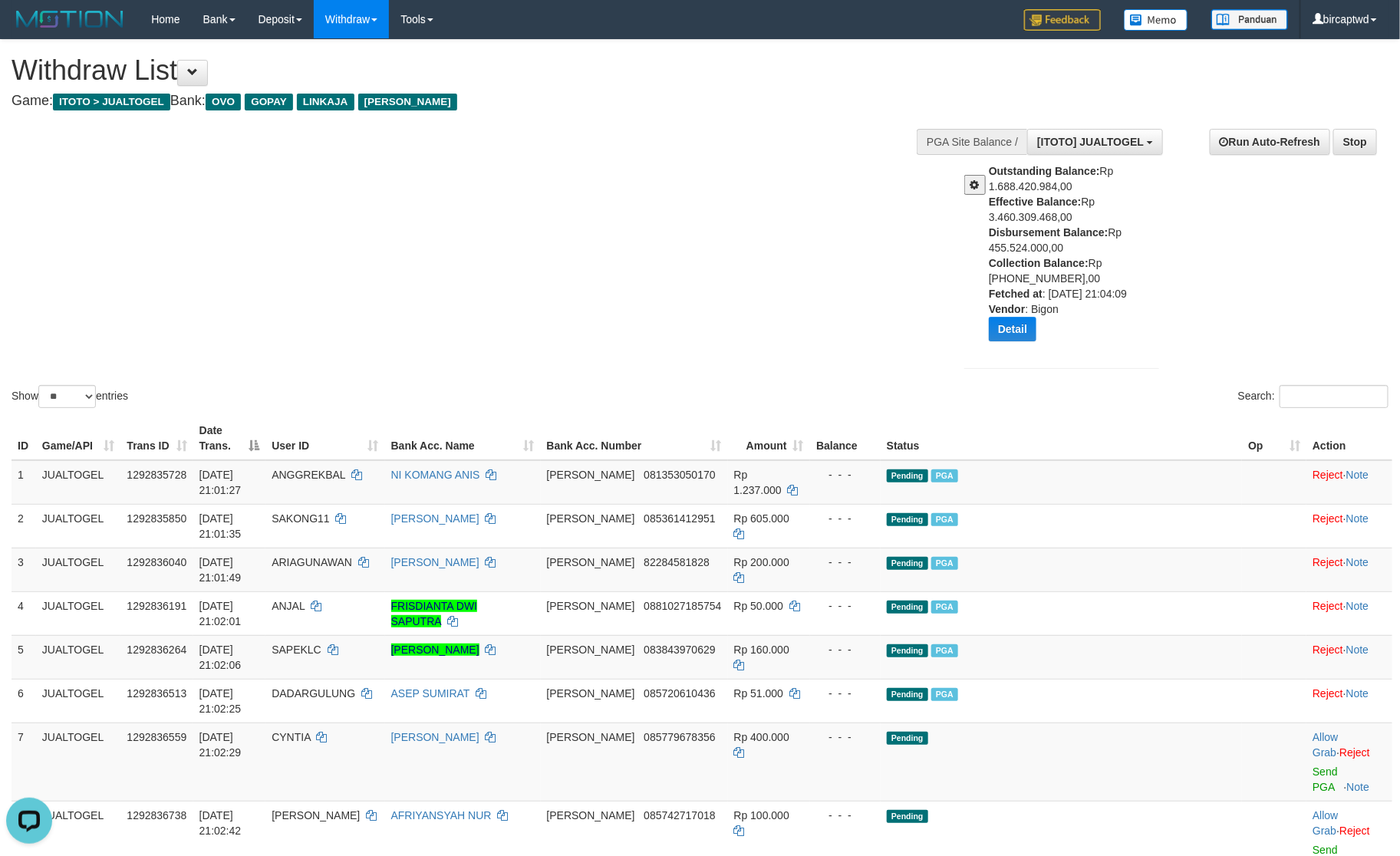
drag, startPoint x: 602, startPoint y: 193, endPoint x: 604, endPoint y: 210, distance: 17.1
click at [602, 193] on div "Show ** ** ** *** entries Search:" at bounding box center [700, 226] width 1400 height 371
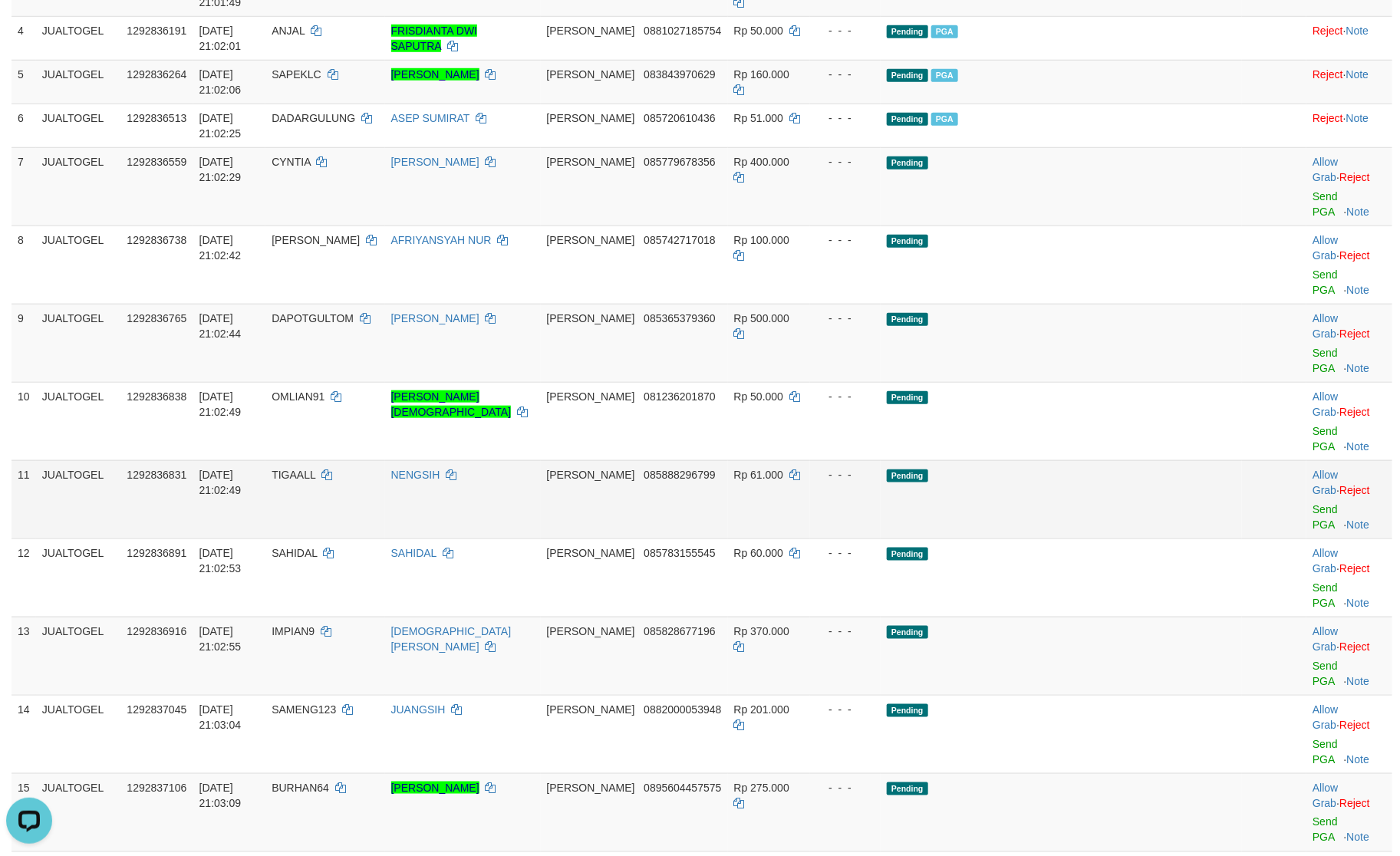
scroll to position [515, 0]
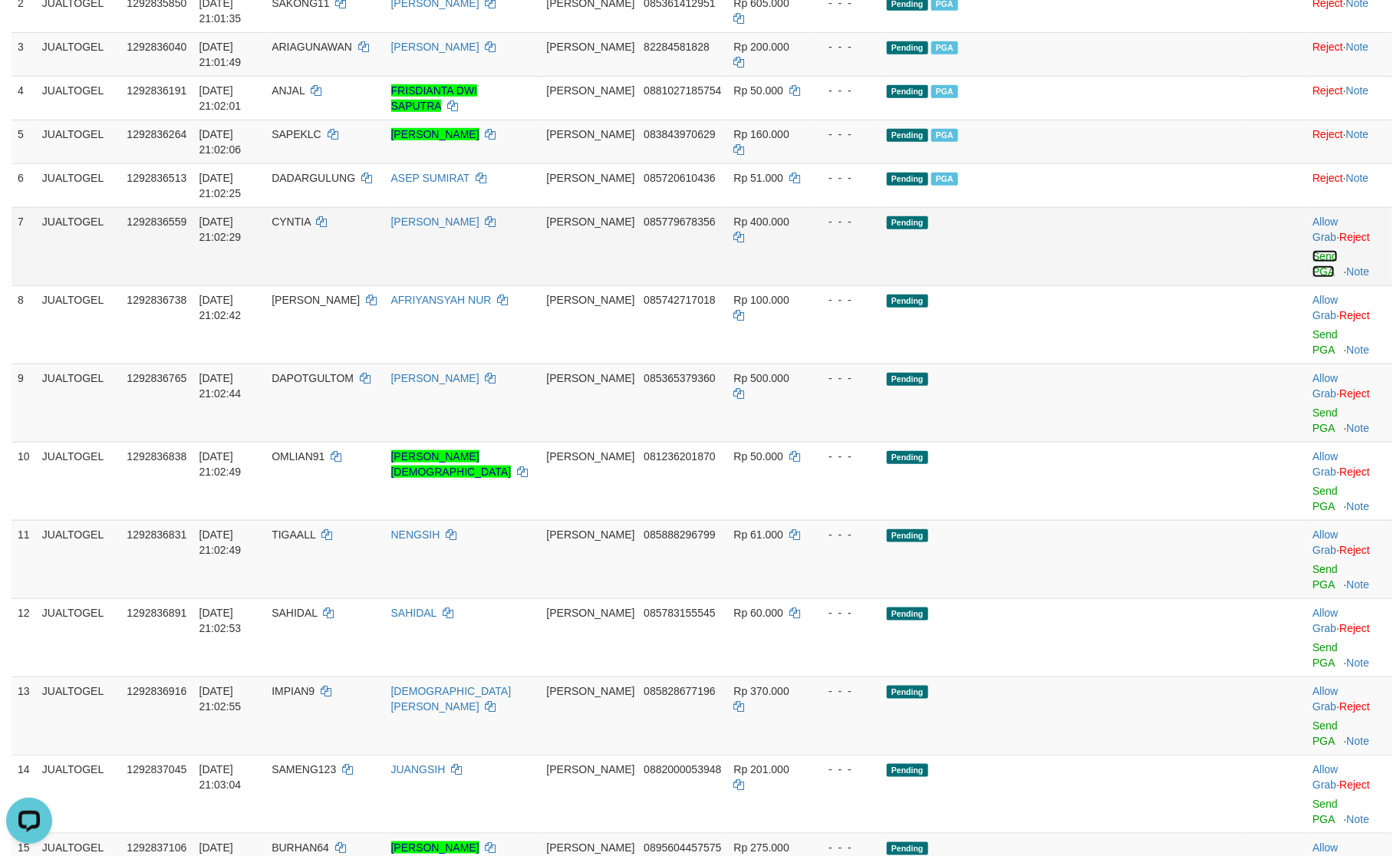
click at [1313, 250] on link "Send PGA" at bounding box center [1325, 264] width 25 height 28
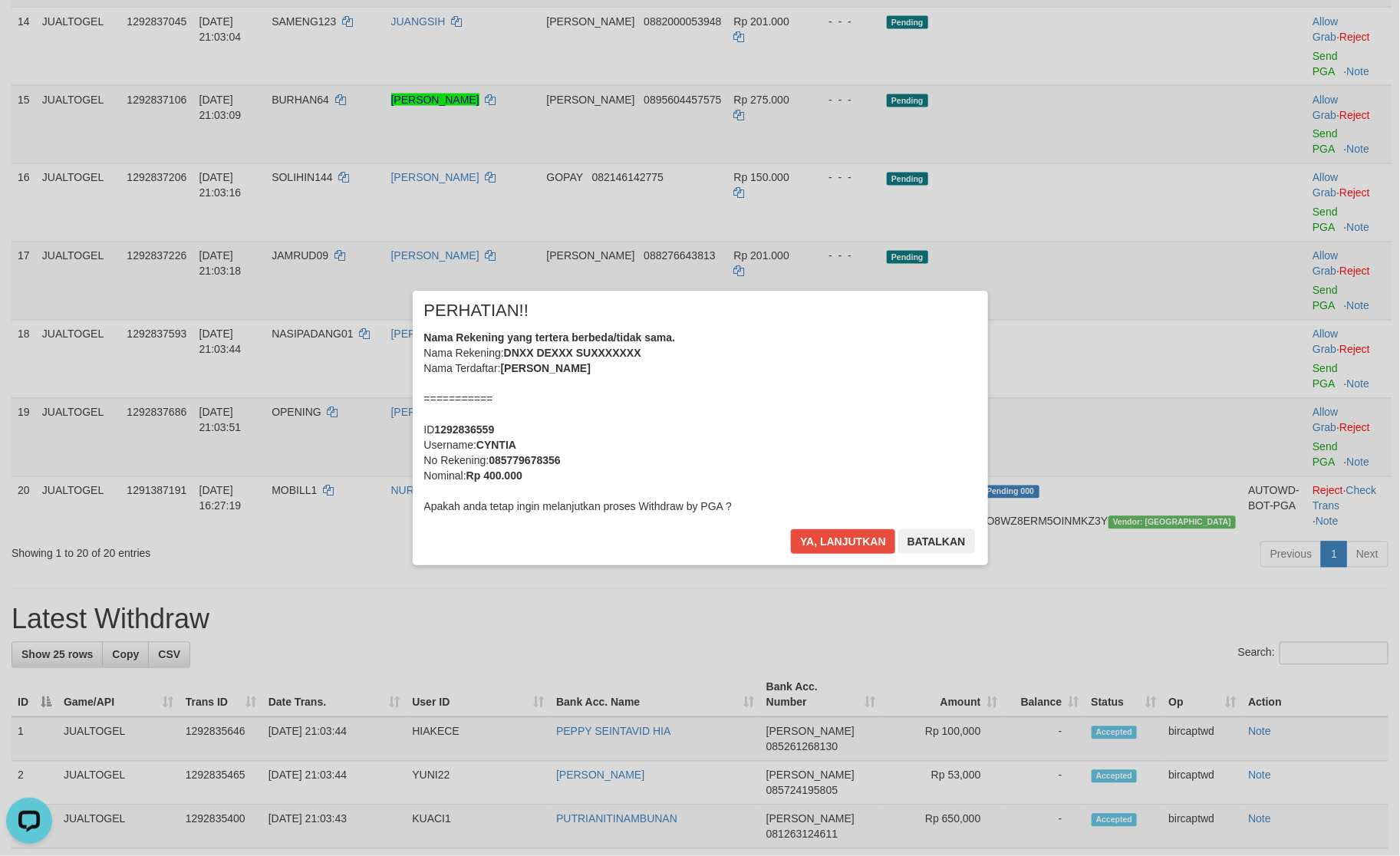
scroll to position [1264, 0]
click at [1298, 245] on div "× PERHATIAN!! Nama Rekening yang tertera berbeda/tidak sama. Nama Rekening: DNX…" at bounding box center [700, 428] width 1400 height 856
click at [829, 551] on button "Ya, lanjutkan" at bounding box center [842, 542] width 104 height 25
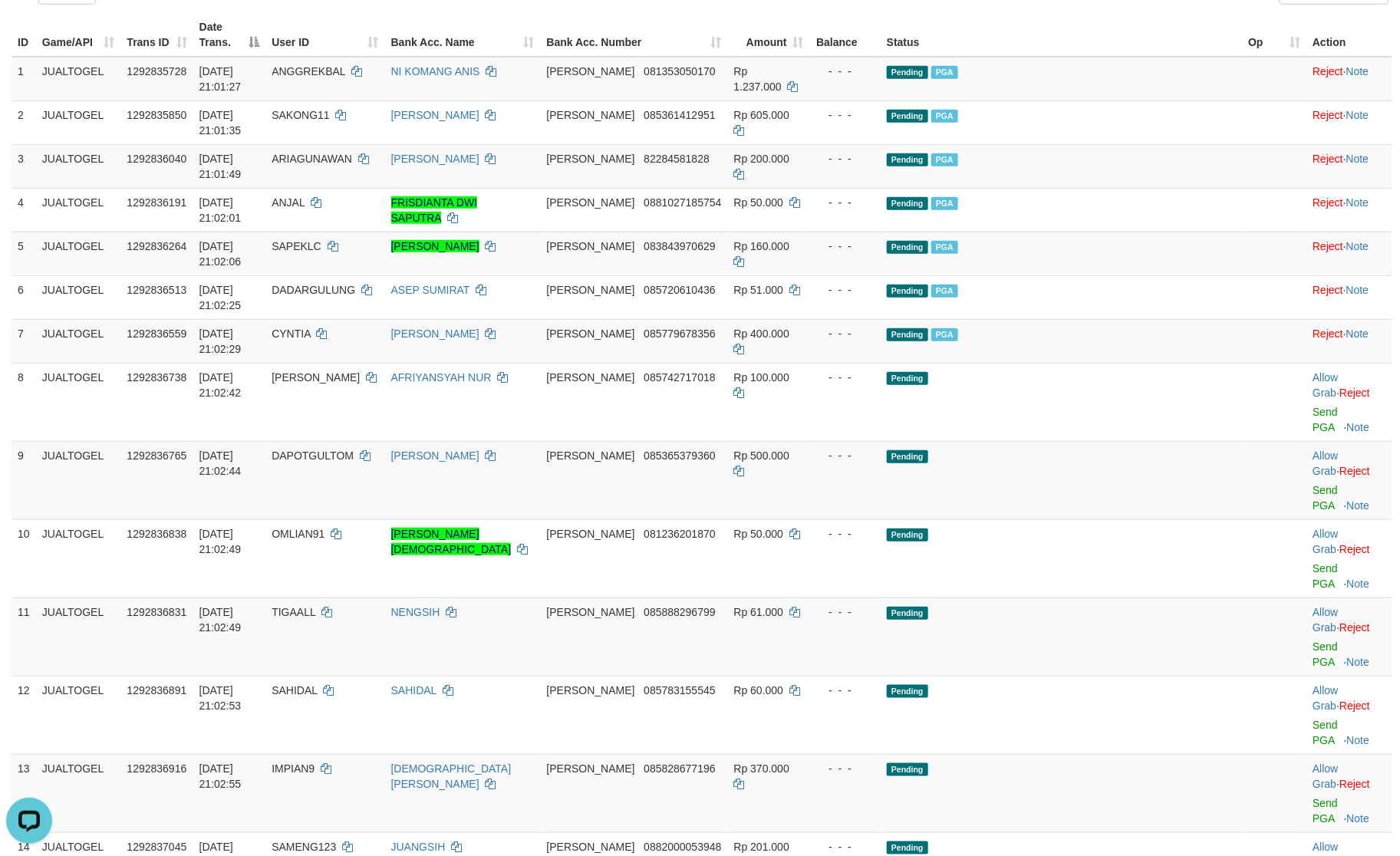
scroll to position [373, 0]
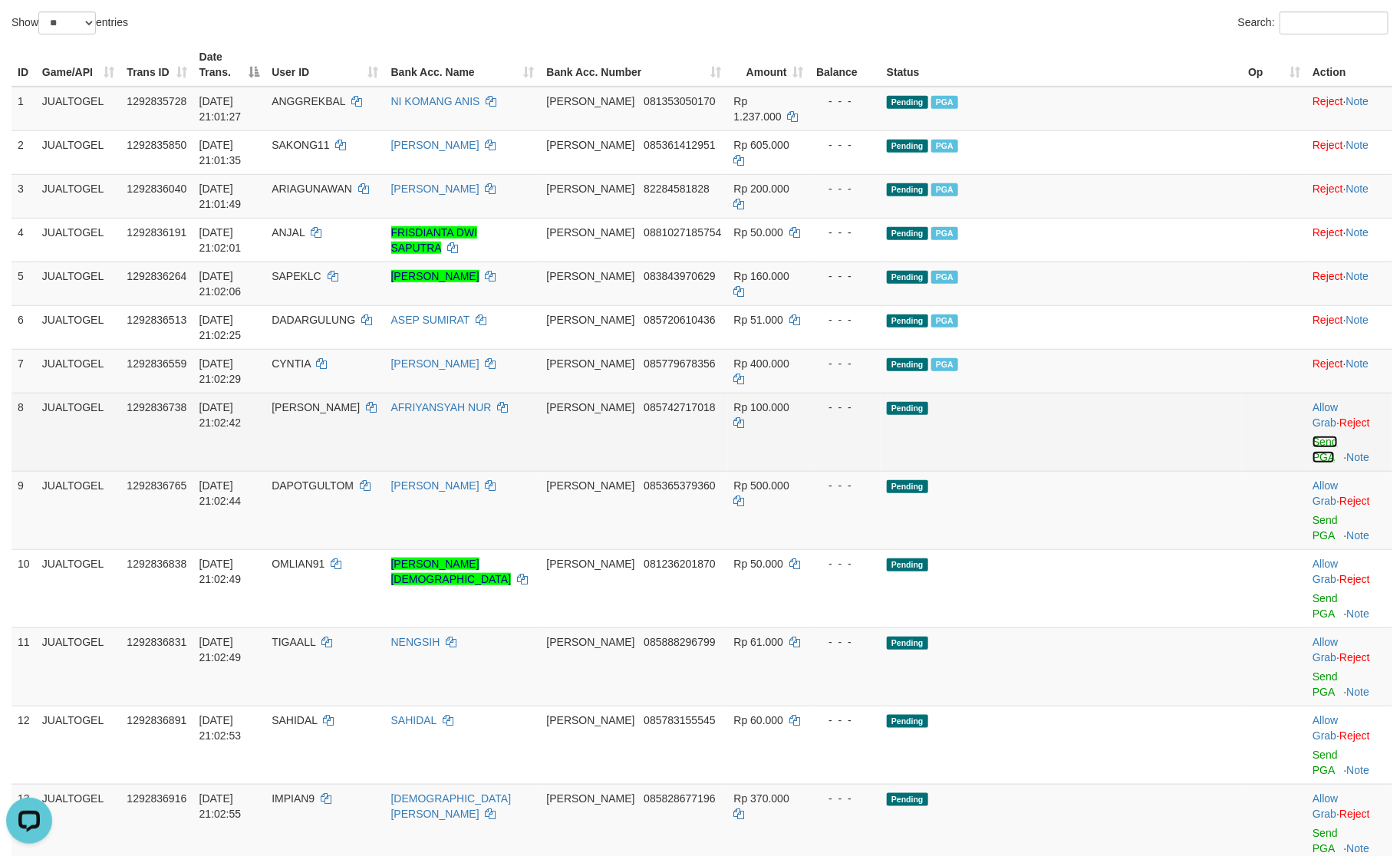
click at [1313, 436] on link "Send PGA" at bounding box center [1325, 450] width 25 height 28
click at [1306, 471] on td "Allow Grab · Reject Send PGA · Note" at bounding box center [1349, 510] width 86 height 78
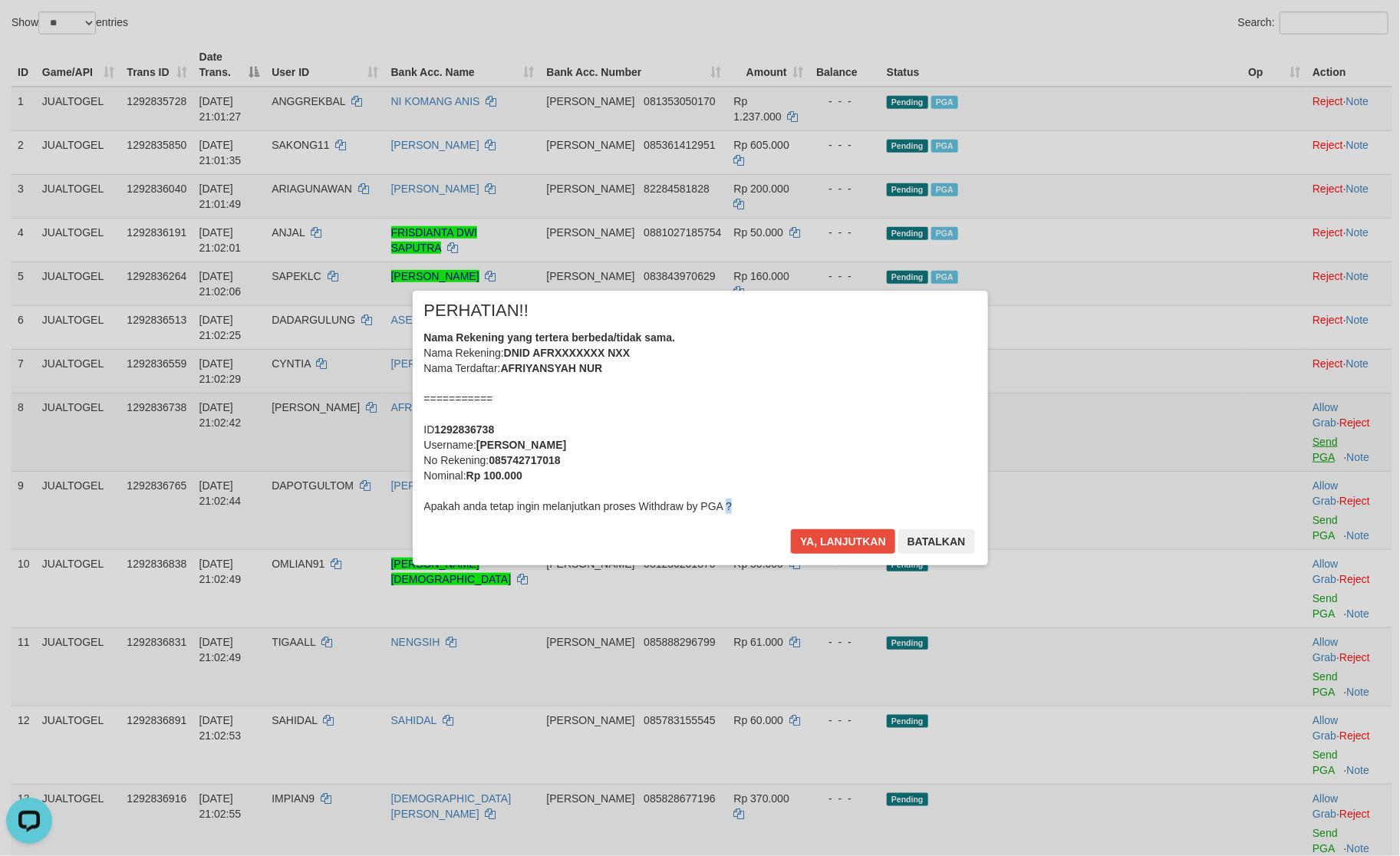
click at [1298, 367] on div "× PERHATIAN!! Nama Rekening yang tertera berbeda/tidak sama. Nama Rekening: DNI…" at bounding box center [700, 428] width 1400 height 336
click at [832, 536] on button "Ya, lanjutkan" at bounding box center [842, 542] width 104 height 25
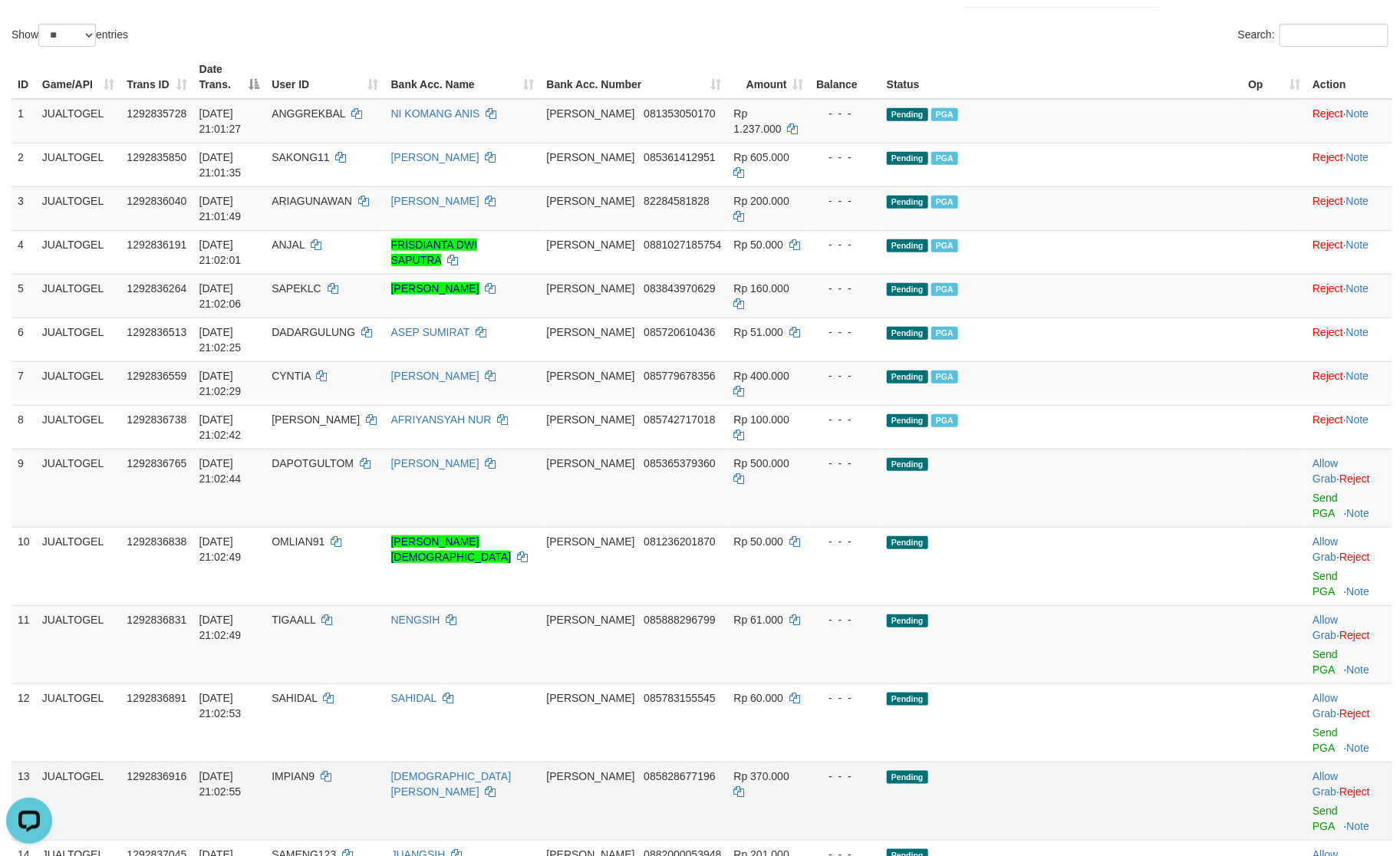
scroll to position [469, 0]
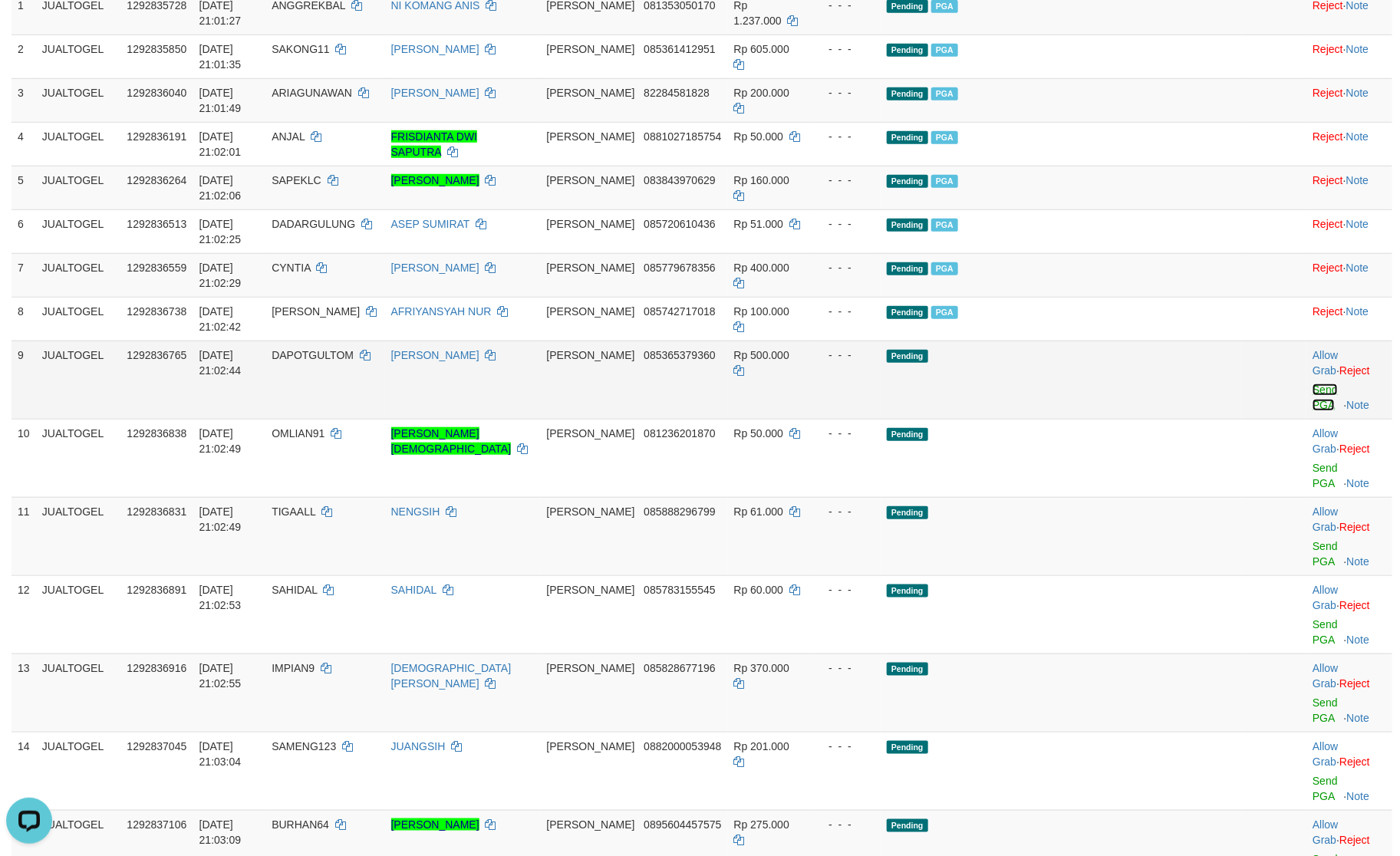
click at [1313, 383] on link "Send PGA" at bounding box center [1325, 397] width 25 height 28
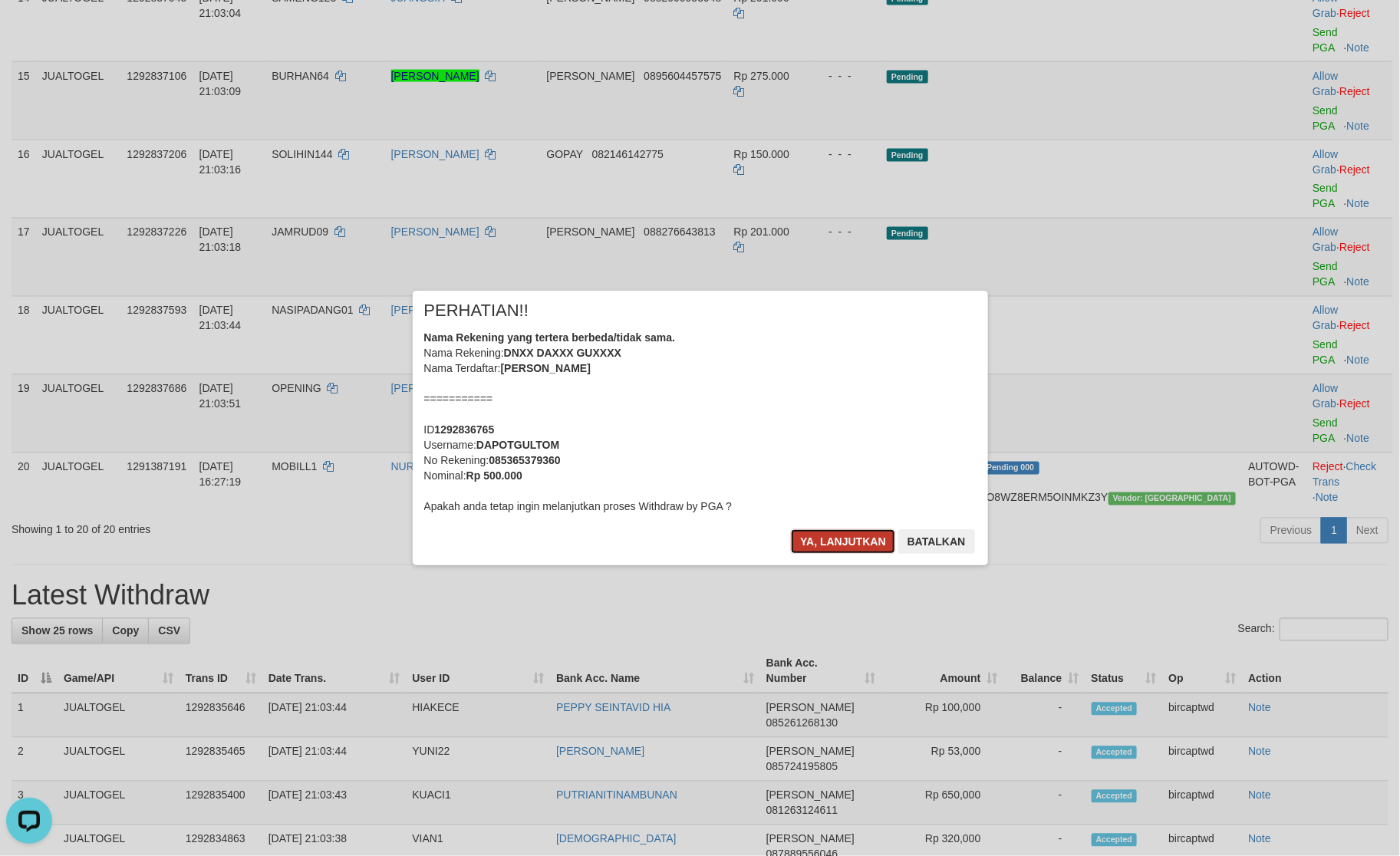
click at [843, 533] on button "Ya, lanjutkan" at bounding box center [842, 542] width 104 height 25
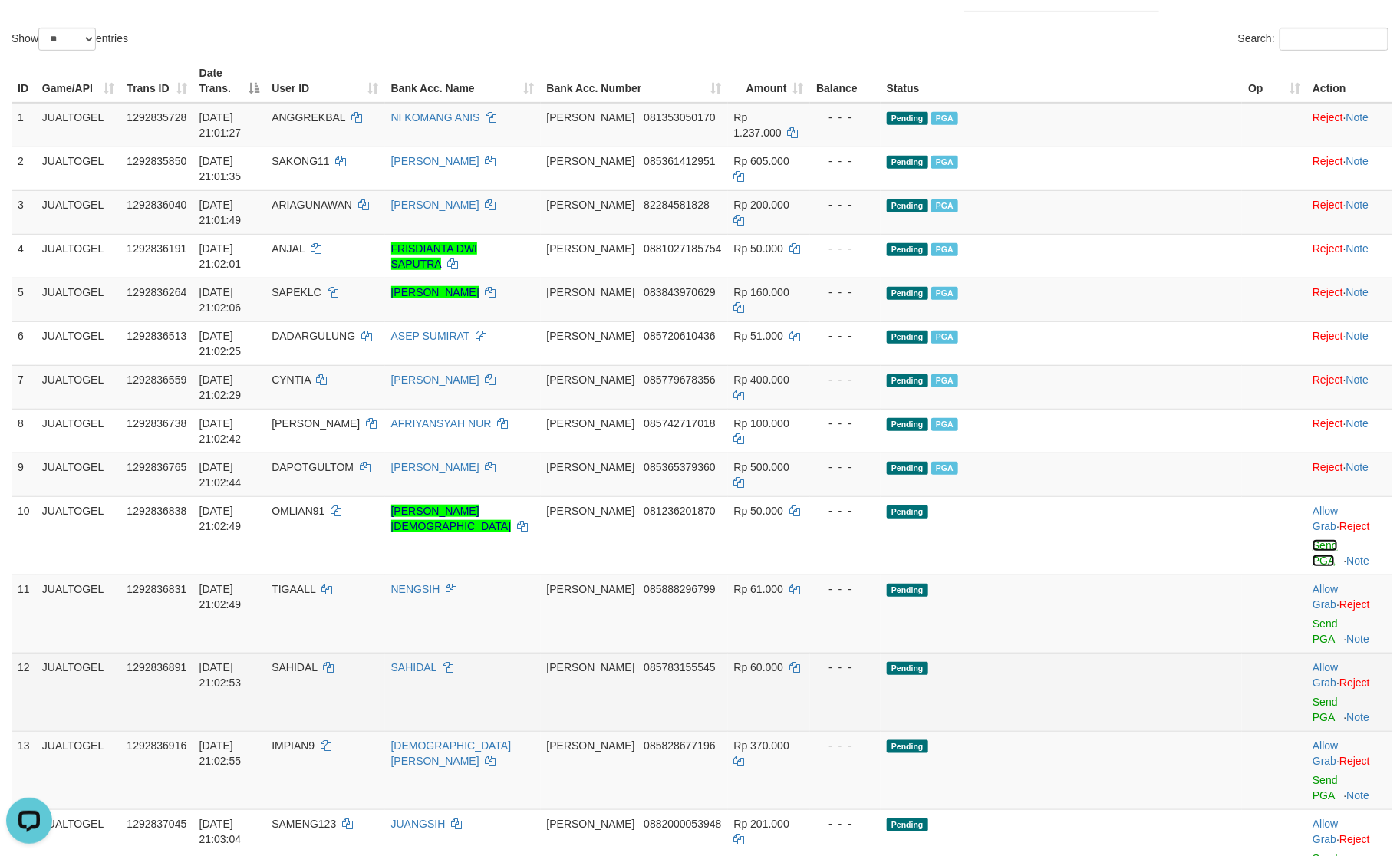
scroll to position [482, 0]
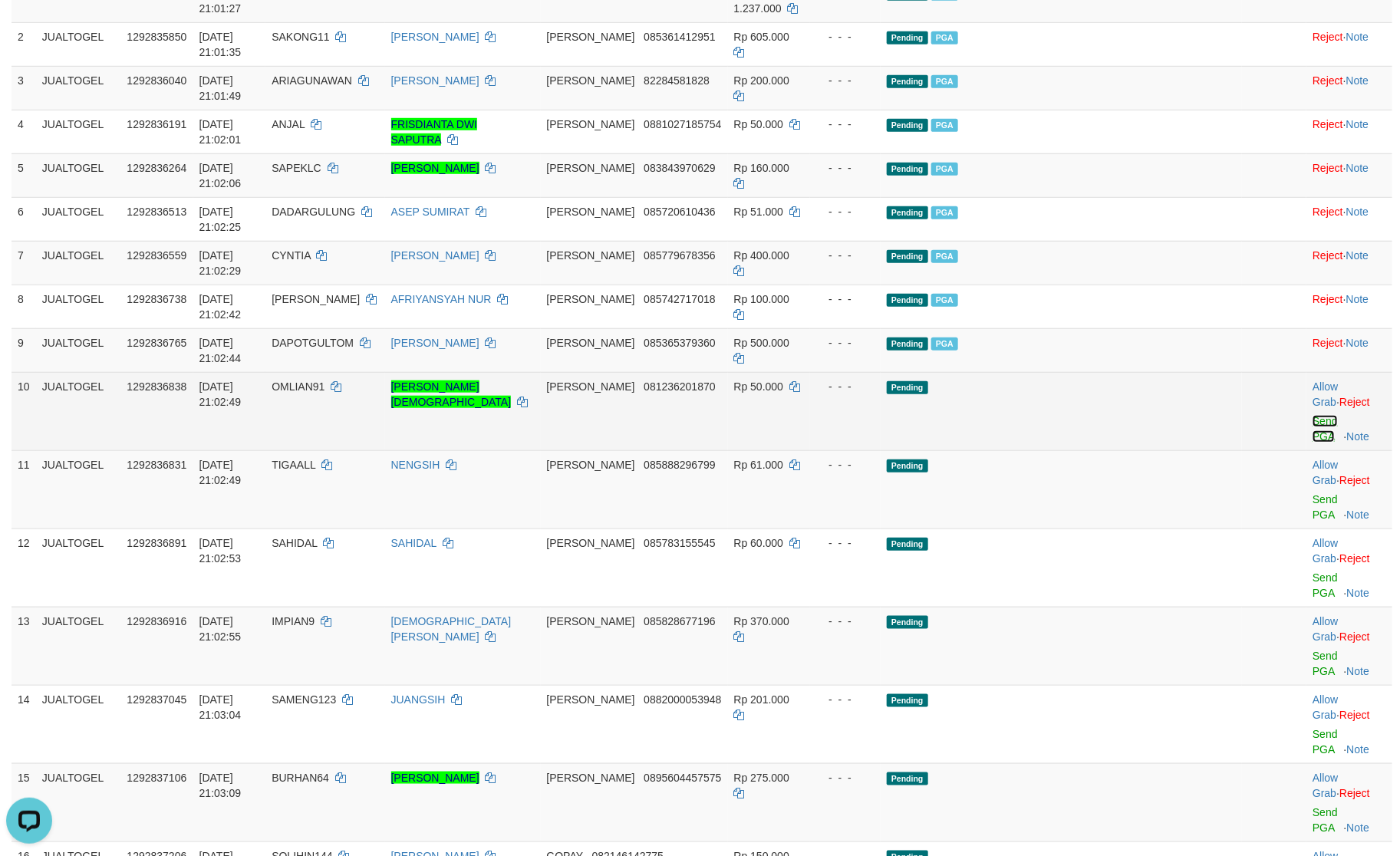
click at [1313, 415] on link "Send PGA" at bounding box center [1325, 429] width 25 height 28
click at [1313, 493] on link "Send PGA" at bounding box center [1325, 507] width 25 height 28
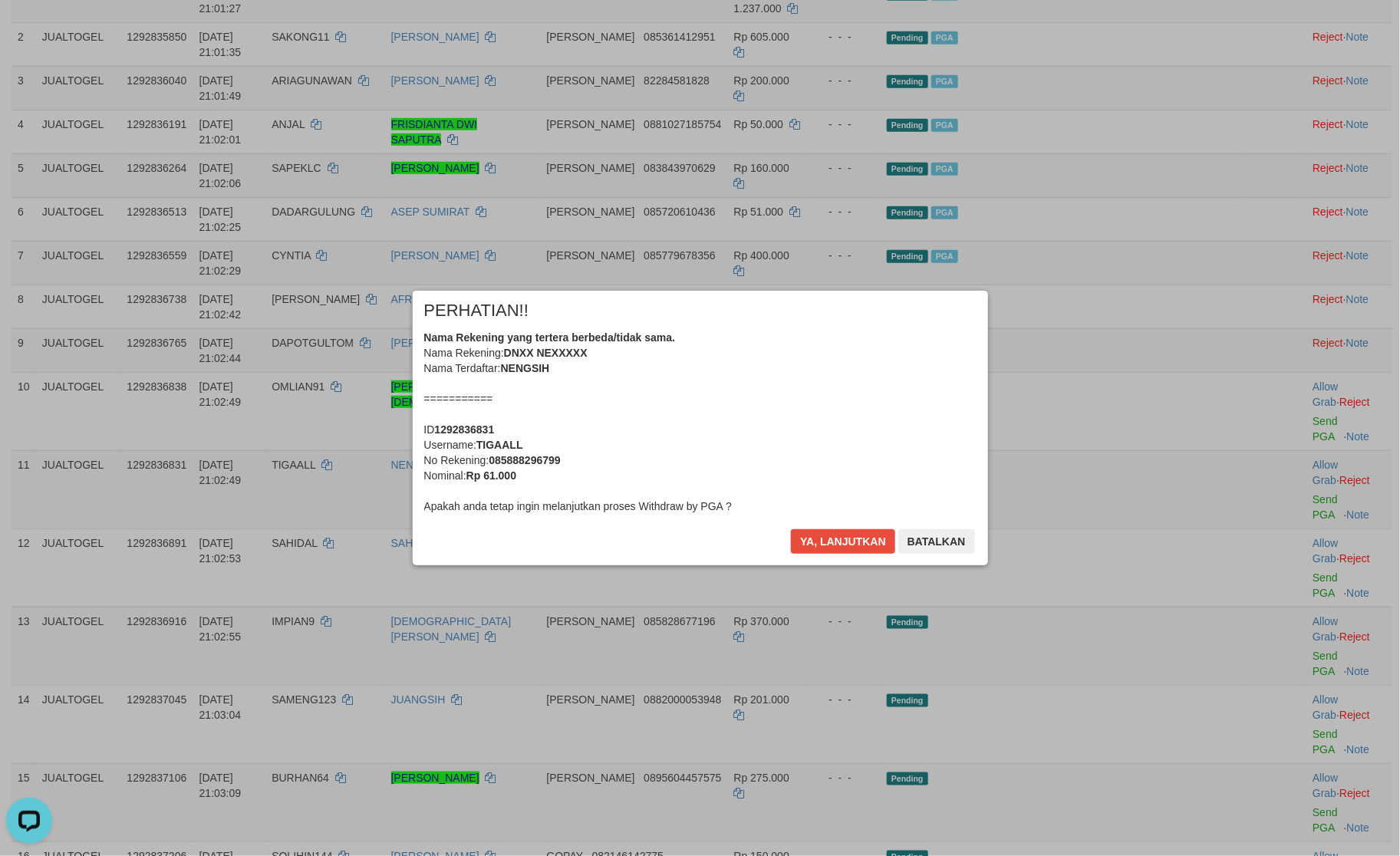
click at [841, 555] on div "Ya, lanjutkan Batalkan" at bounding box center [883, 547] width 186 height 36
click at [848, 530] on button "Ya, lanjutkan" at bounding box center [842, 542] width 104 height 25
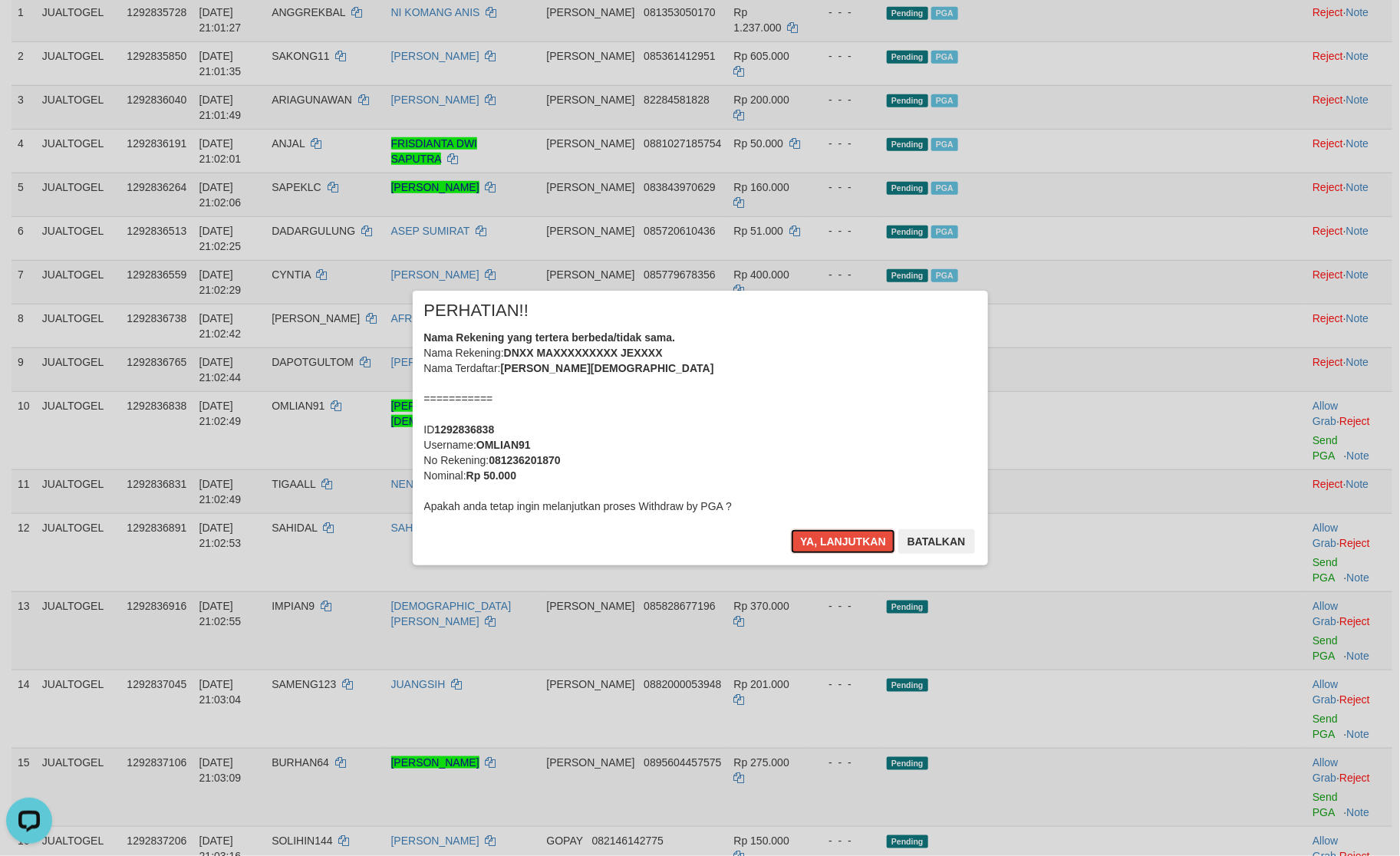
click at [848, 530] on button "Ya, lanjutkan" at bounding box center [842, 542] width 104 height 25
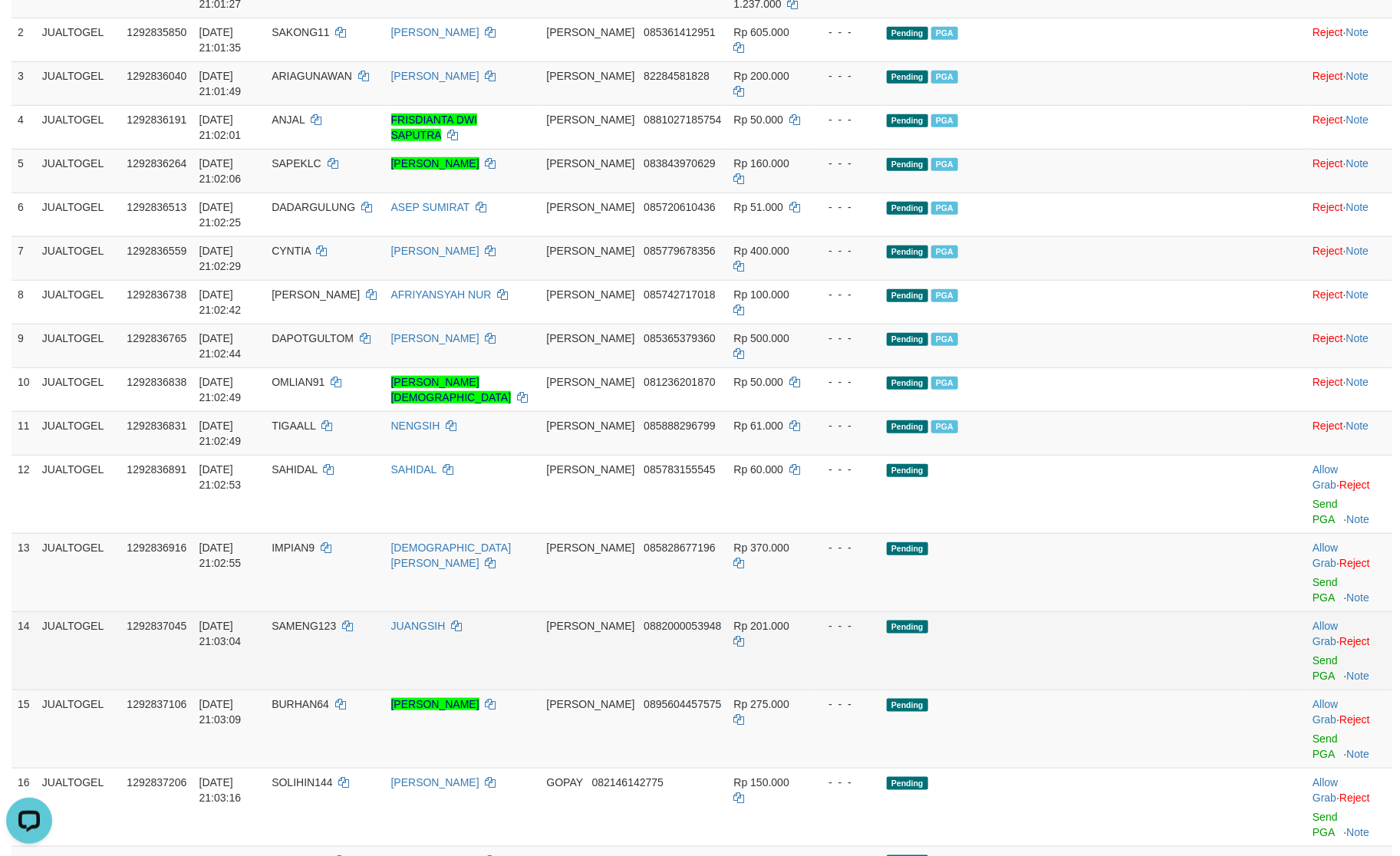
scroll to position [557, 0]
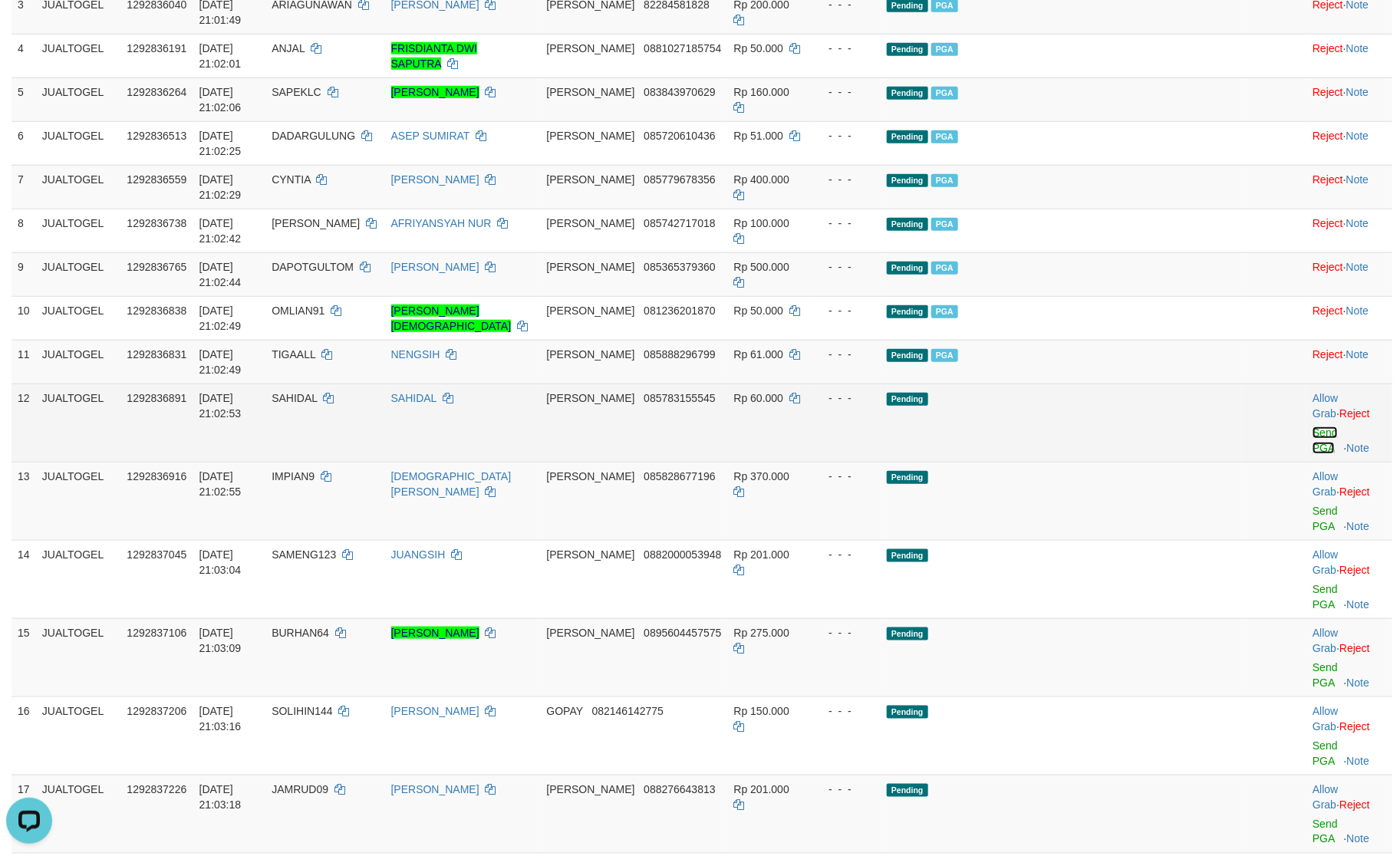
click at [1313, 427] on link "Send PGA" at bounding box center [1325, 441] width 25 height 28
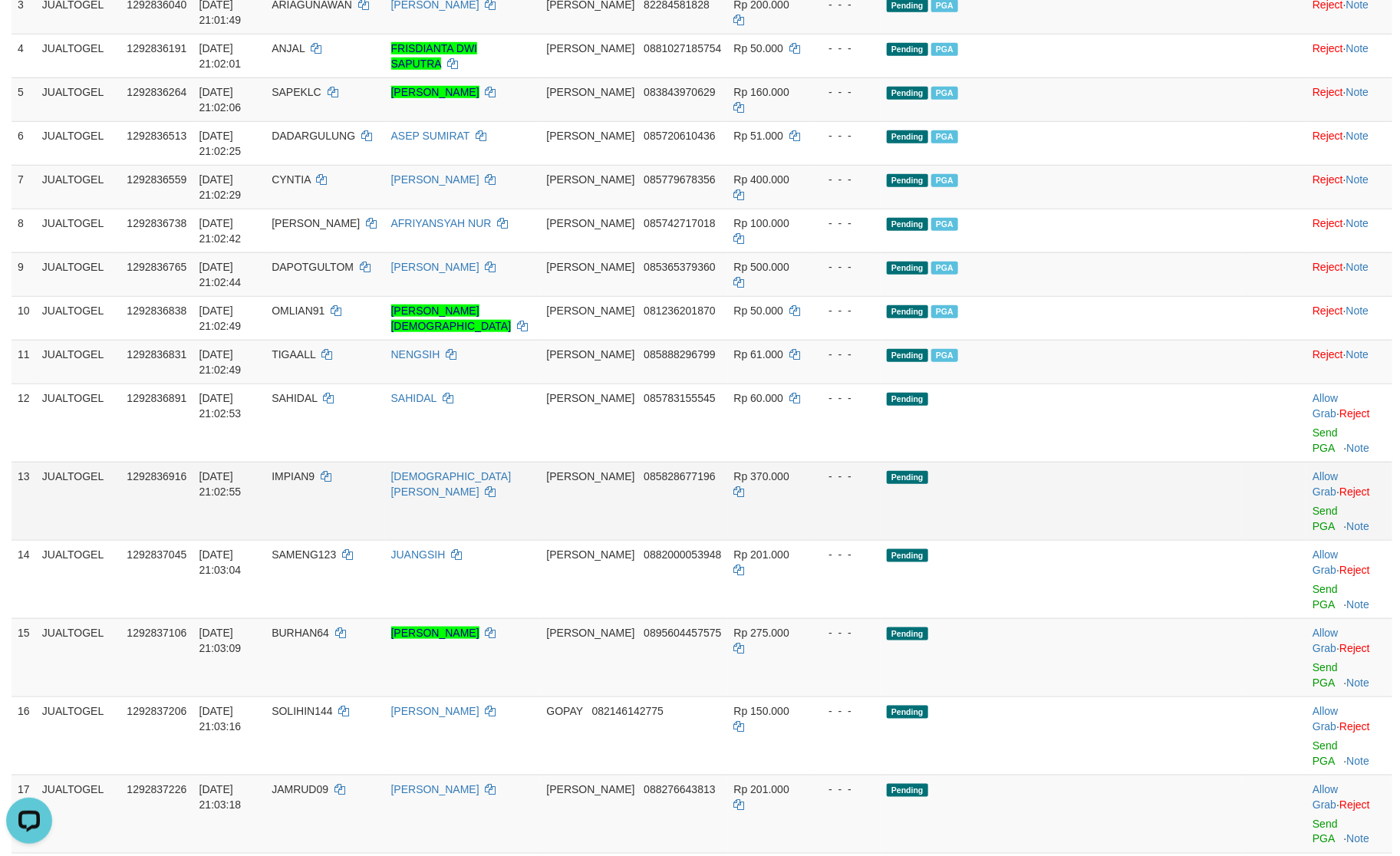
drag, startPoint x: 1310, startPoint y: 253, endPoint x: 1304, endPoint y: 291, distance: 38.5
click at [1313, 499] on div at bounding box center [1350, 501] width 74 height 4
click at [1306, 462] on td "Allow Grab · Reject Send PGA · Note" at bounding box center [1349, 501] width 86 height 78
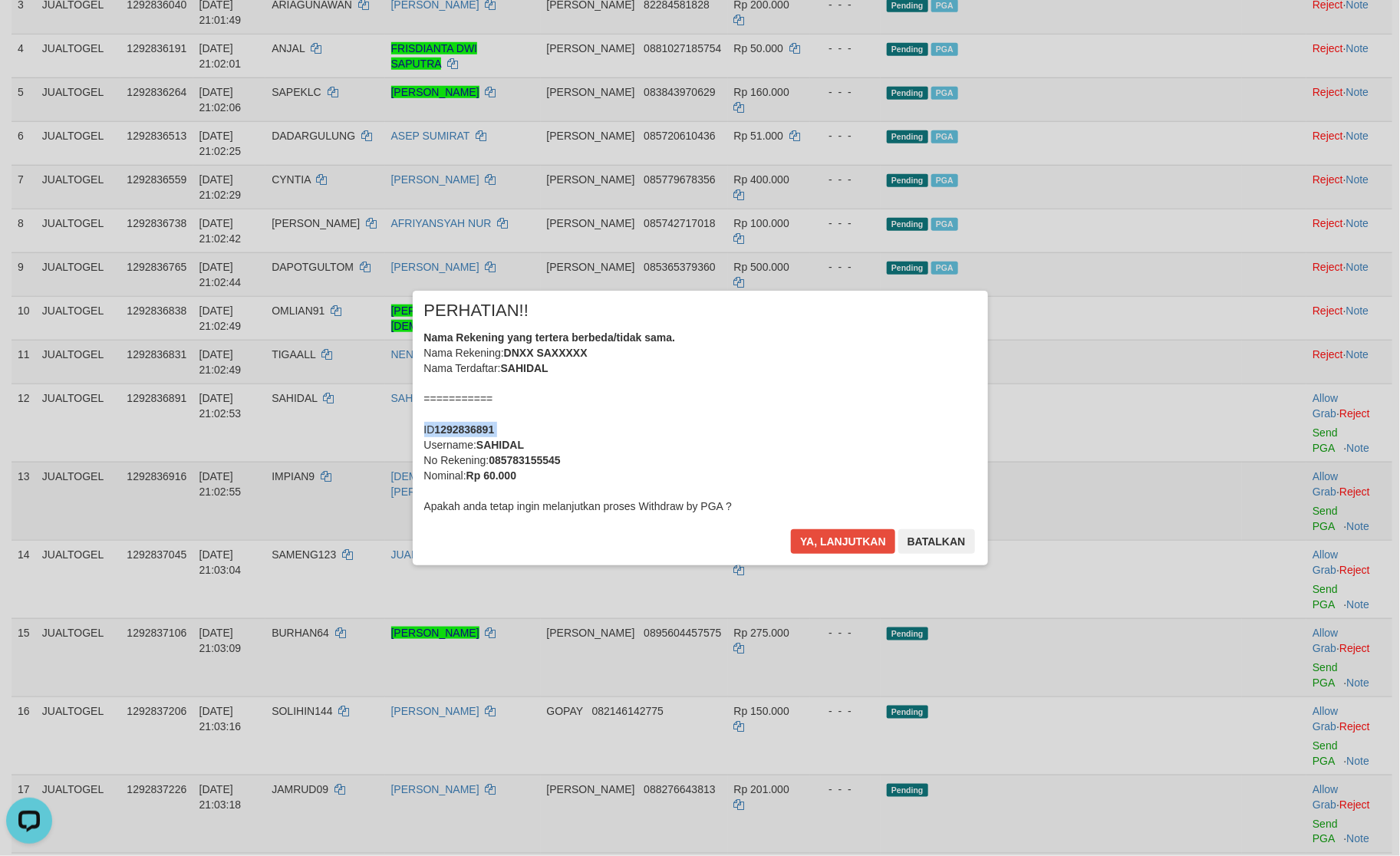
click at [1304, 291] on div "× PERHATIAN!! Nama Rekening yang tertera berbeda/tidak sama. Nama Rekening: DNX…" at bounding box center [700, 428] width 1400 height 336
click at [1304, 302] on div "× PERHATIAN!! Nama Rekening yang tertera berbeda/tidak sama. Nama Rekening: DNX…" at bounding box center [700, 428] width 1400 height 336
click at [880, 534] on button "Ya, lanjutkan" at bounding box center [842, 542] width 104 height 25
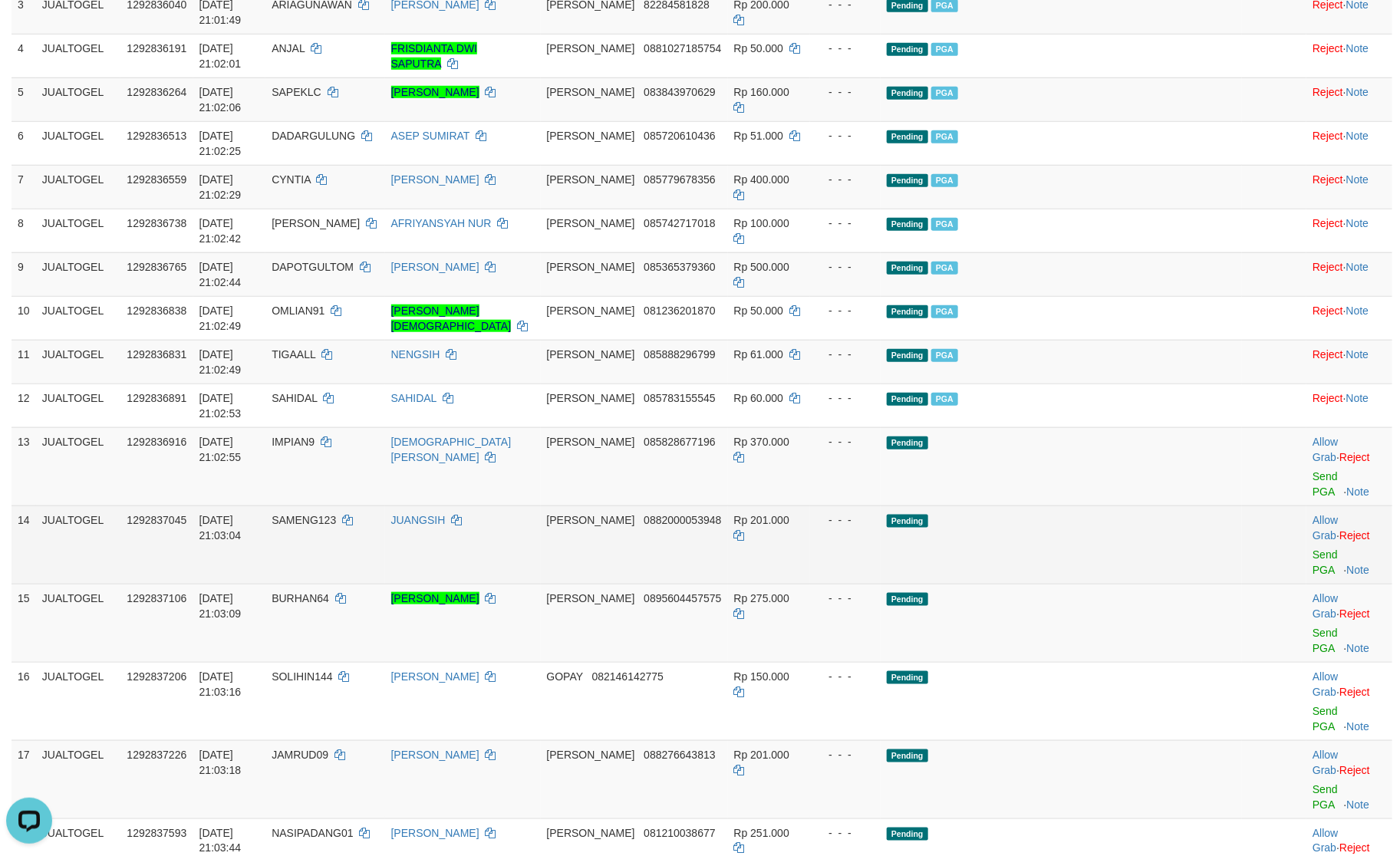
scroll to position [539, 0]
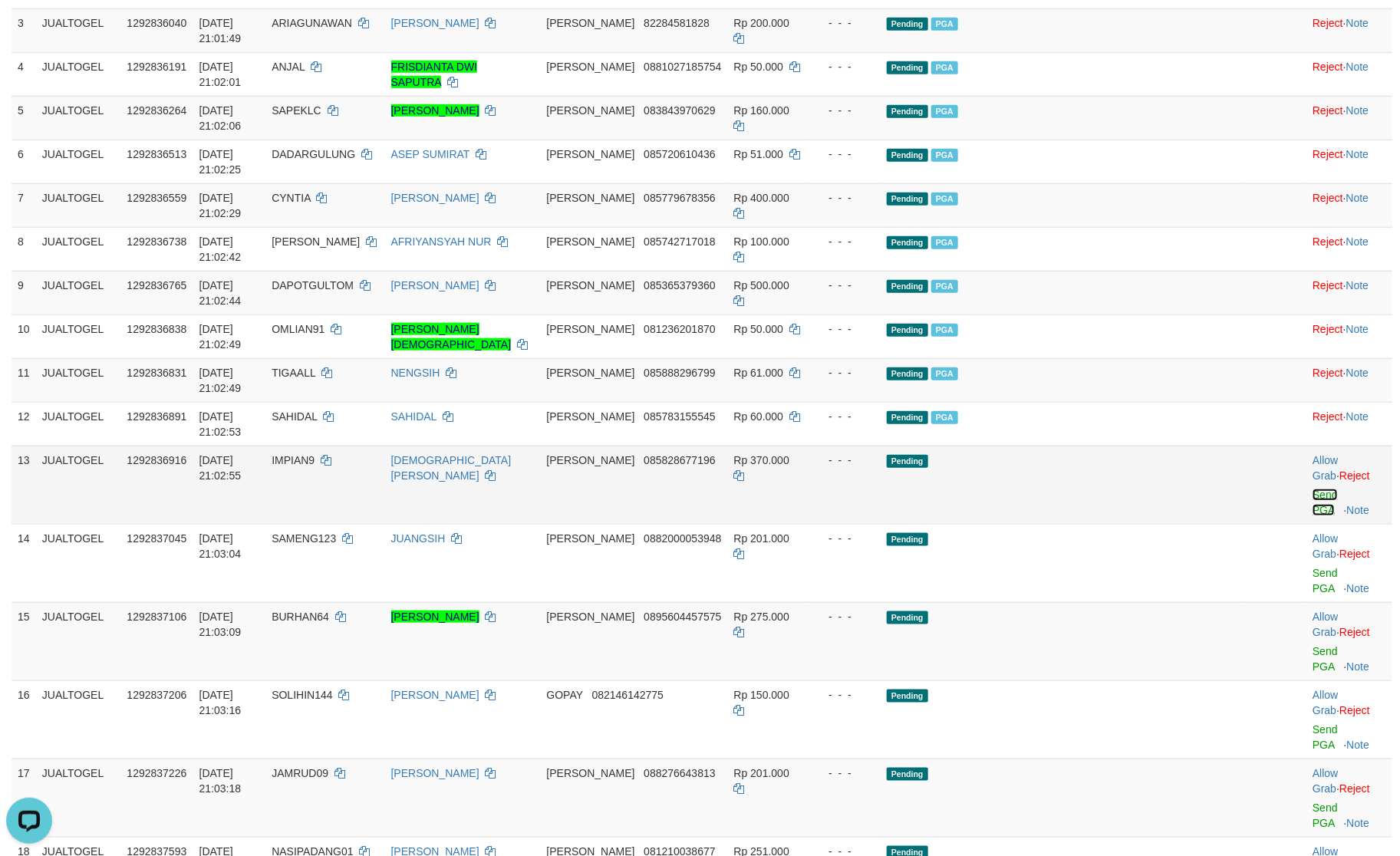
click at [1313, 488] on link "Send PGA" at bounding box center [1325, 502] width 25 height 28
click at [1313, 567] on link "Send PGA" at bounding box center [1325, 581] width 25 height 28
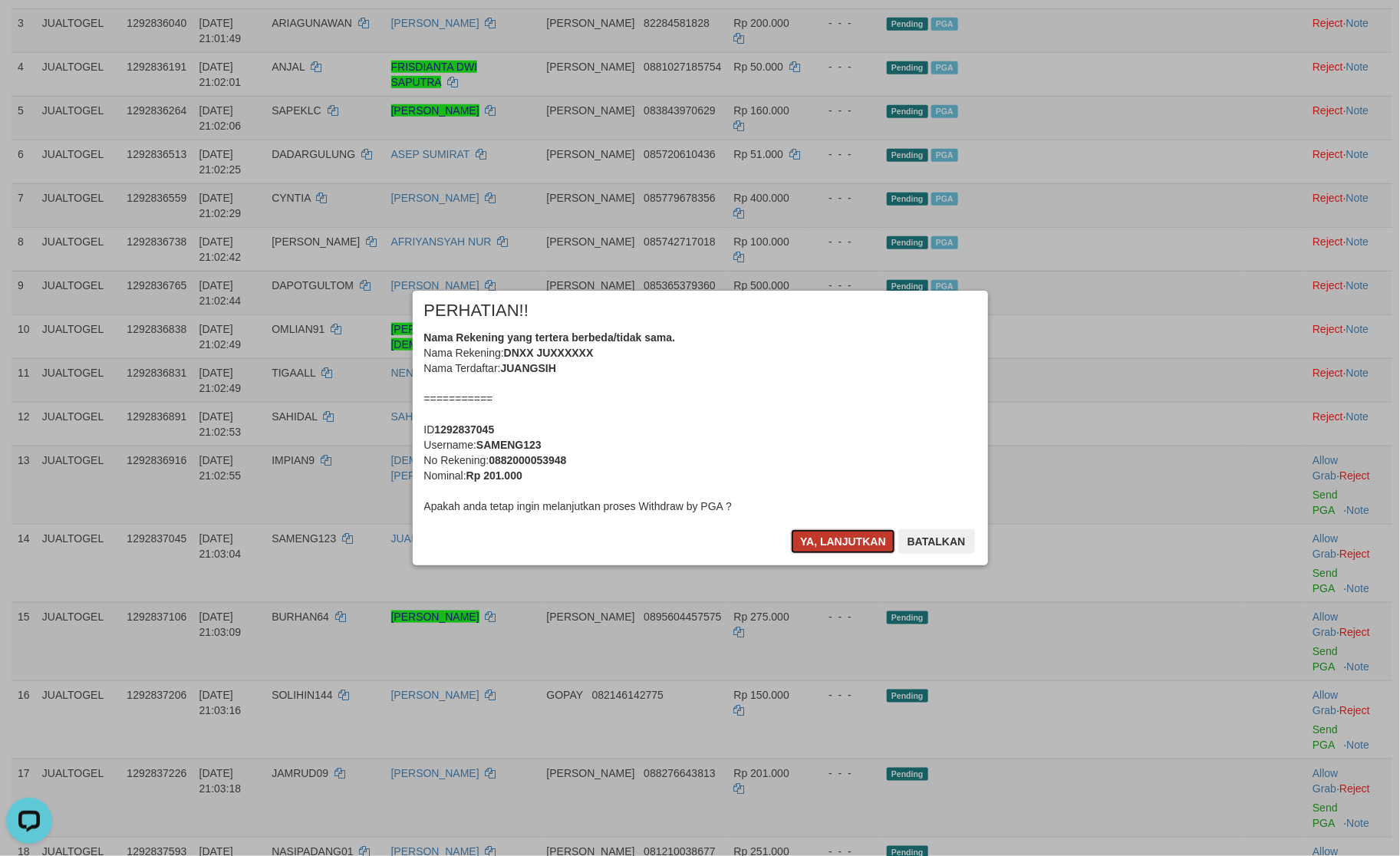
click at [838, 534] on button "Ya, lanjutkan" at bounding box center [842, 542] width 104 height 25
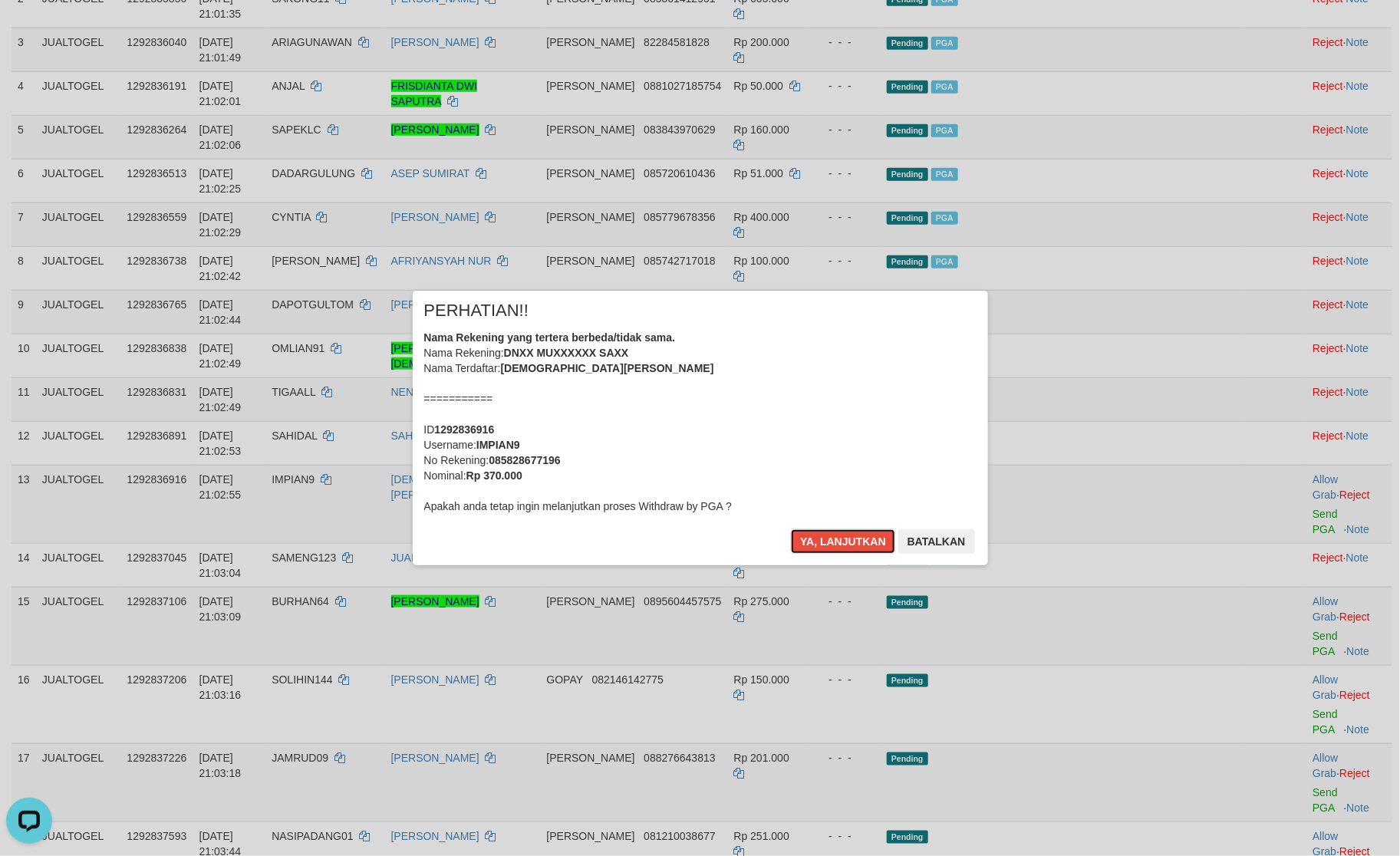
click at [838, 534] on button "Ya, lanjutkan" at bounding box center [842, 542] width 104 height 25
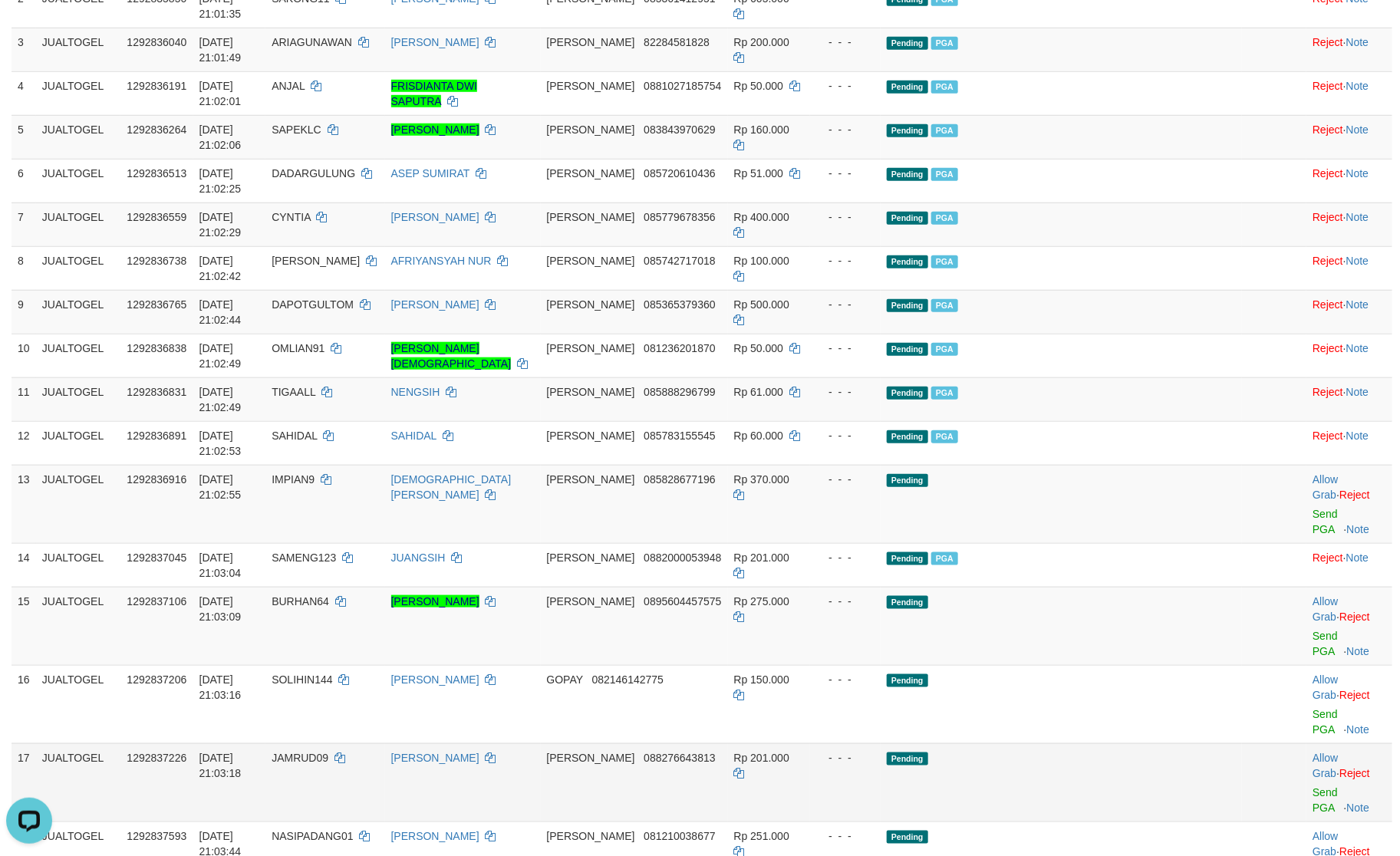
scroll to position [500, 0]
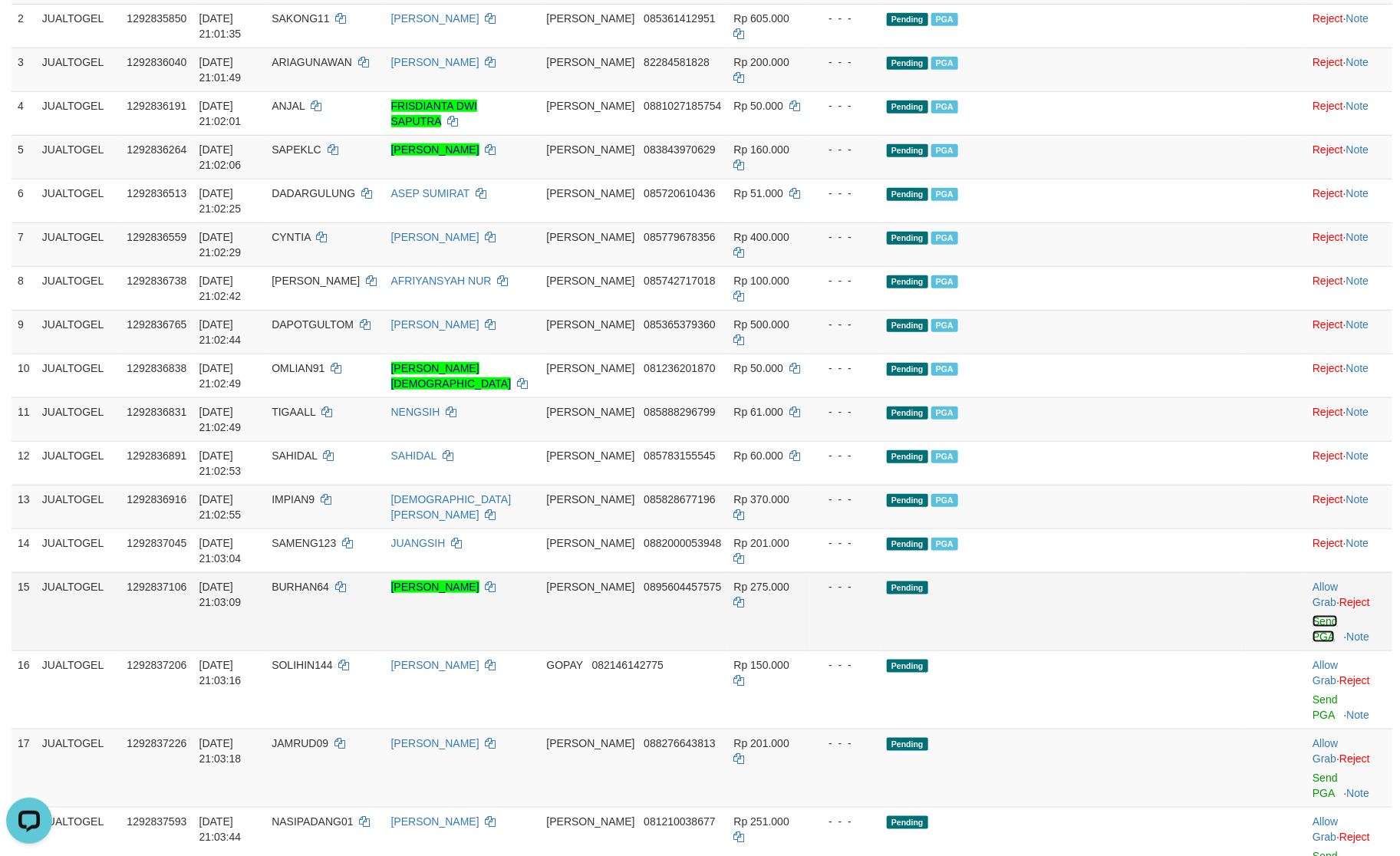
click at [1313, 615] on link "Send PGA" at bounding box center [1325, 629] width 25 height 28
click at [1313, 693] on link "Send PGA" at bounding box center [1325, 707] width 25 height 28
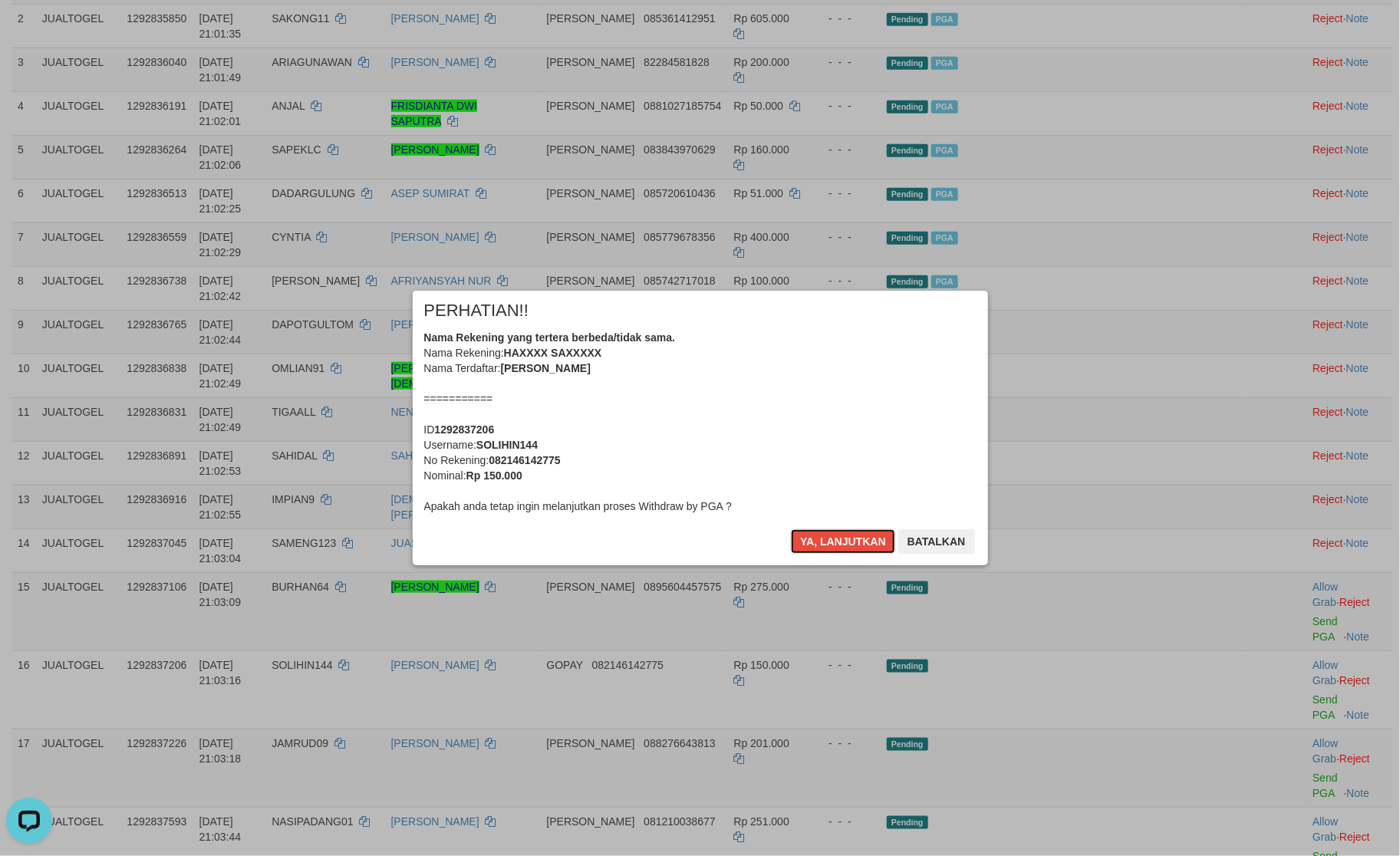
click at [813, 537] on button "Ya, lanjutkan" at bounding box center [842, 542] width 104 height 25
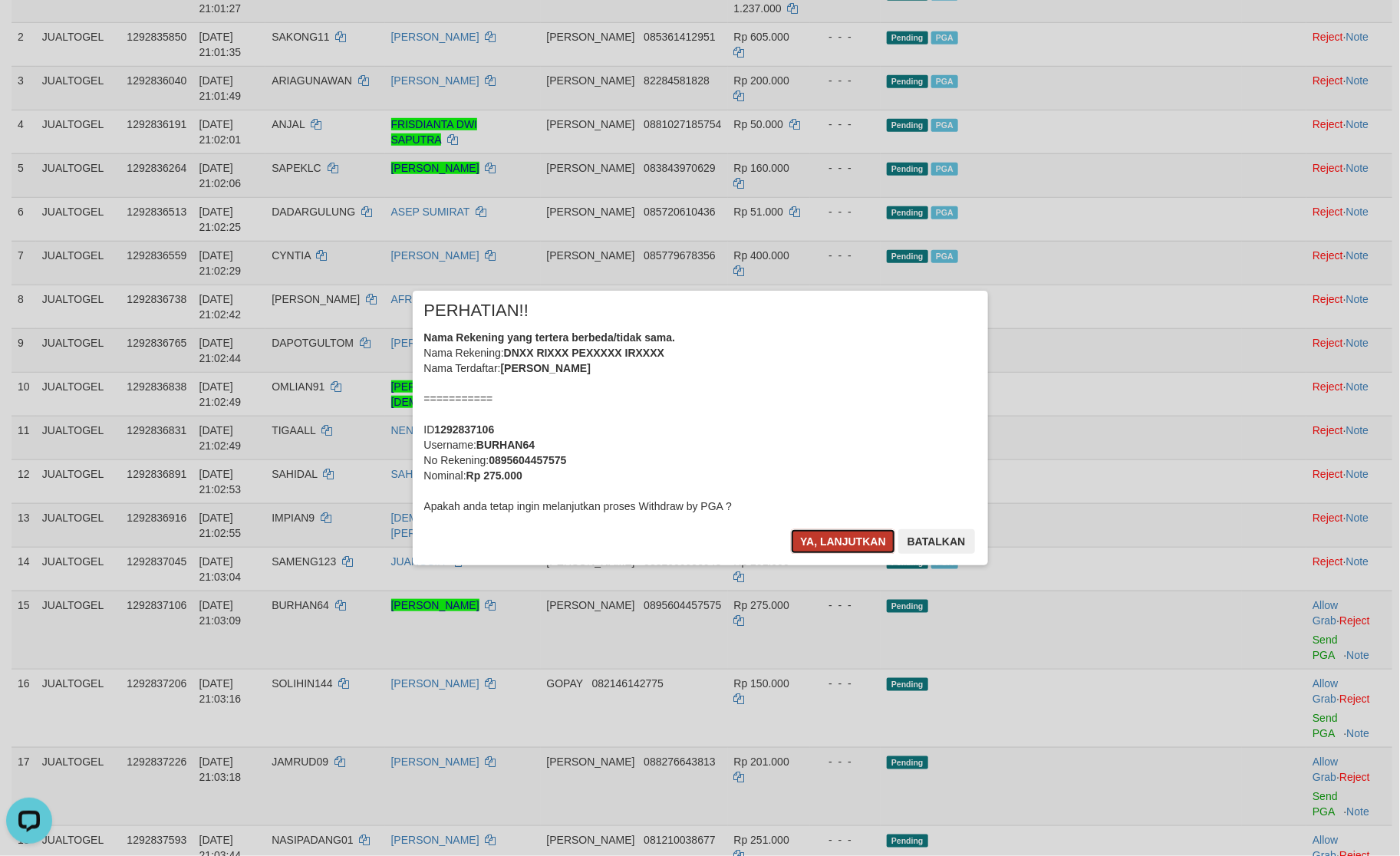
click at [813, 537] on button "Ya, lanjutkan" at bounding box center [842, 542] width 104 height 25
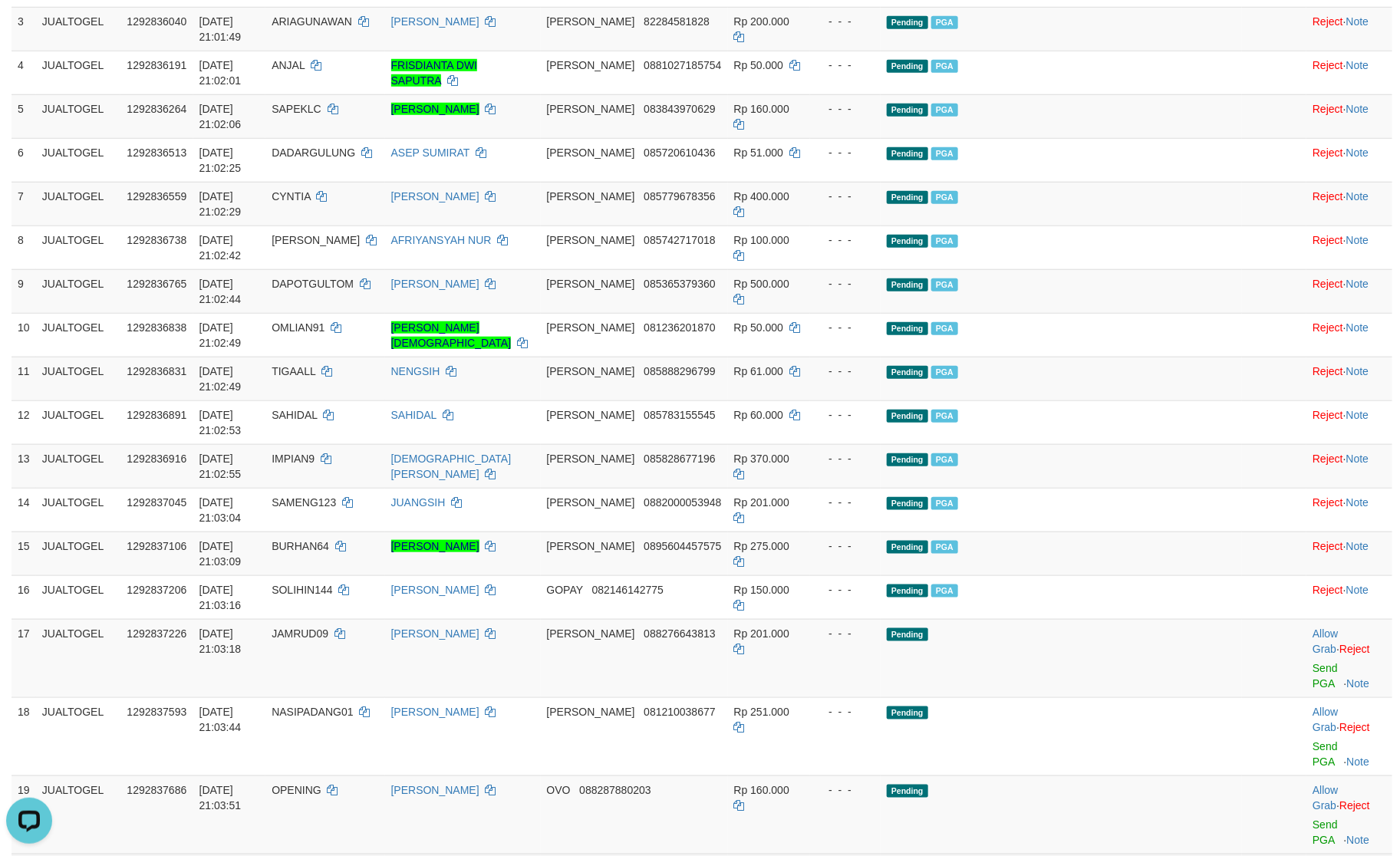
scroll to position [542, 0]
click at [1313, 661] on link "Send PGA" at bounding box center [1325, 675] width 25 height 28
click at [1306, 697] on td "Allow Grab · Reject Send PGA · Note" at bounding box center [1349, 735] width 86 height 78
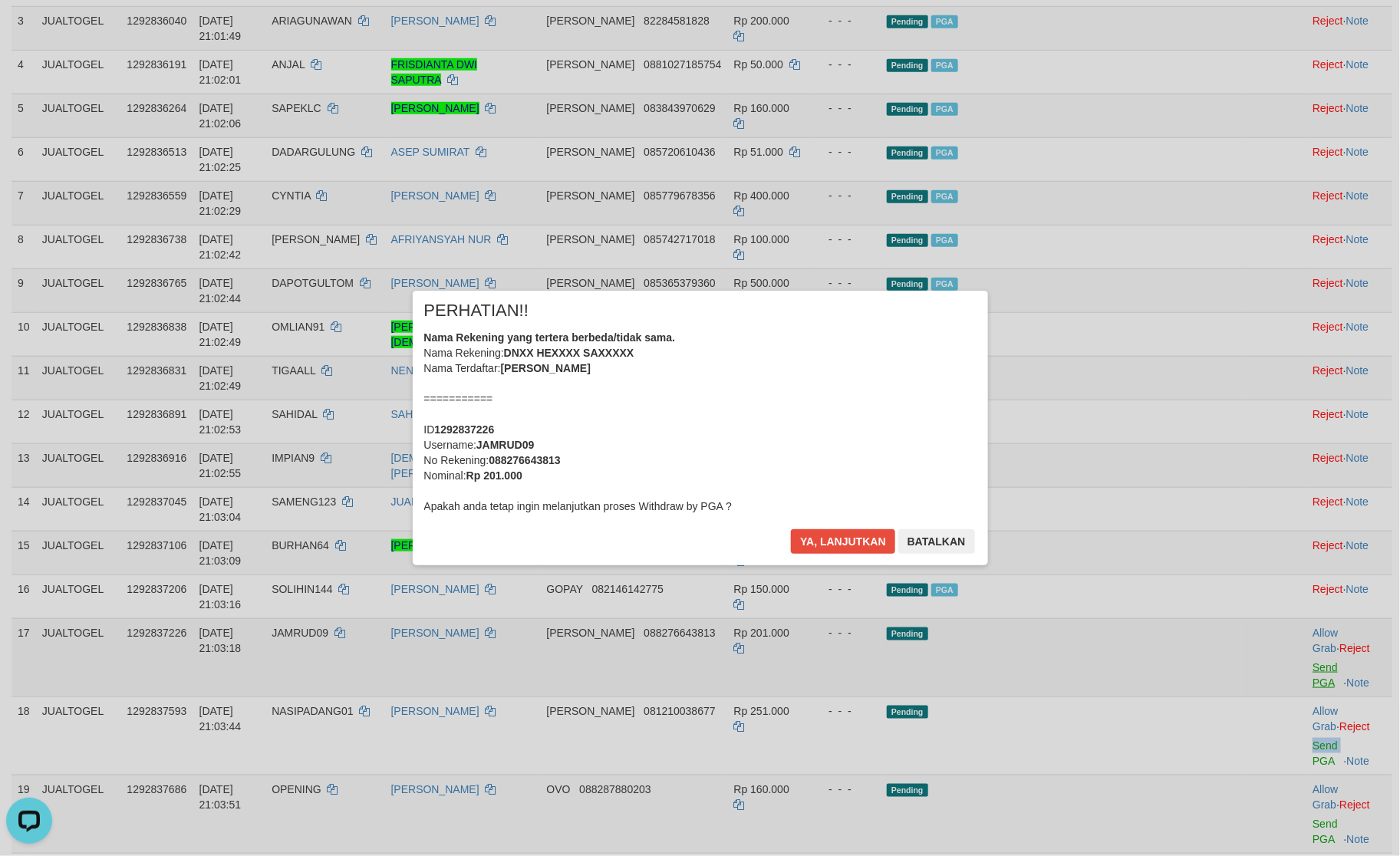
click at [1288, 463] on div "× PERHATIAN!! Nama Rekening yang tertera berbeda/tidak sama. Nama Rekening: DNX…" at bounding box center [700, 428] width 1400 height 336
click at [848, 538] on button "Ya, lanjutkan" at bounding box center [842, 542] width 104 height 25
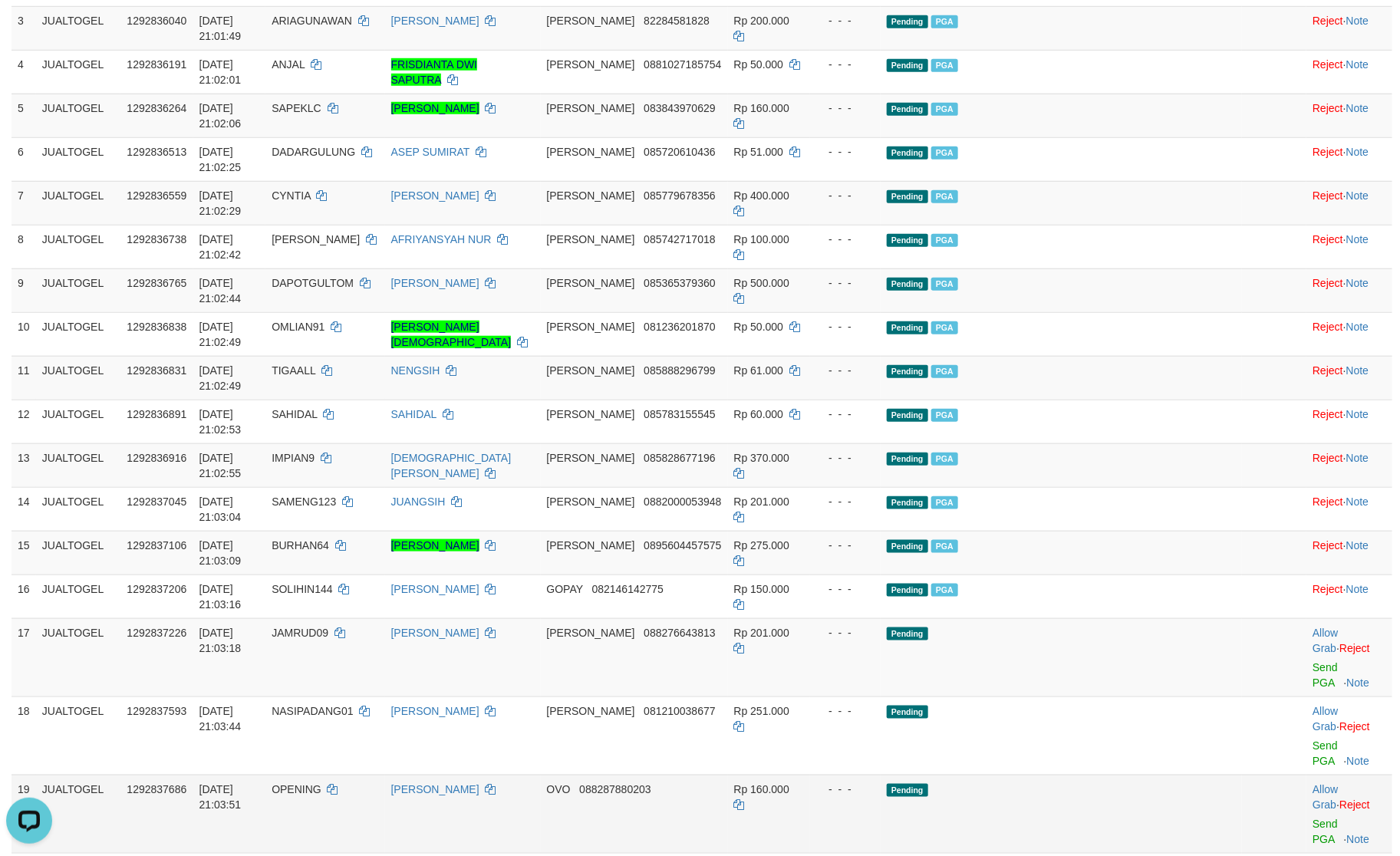
scroll to position [522, 0]
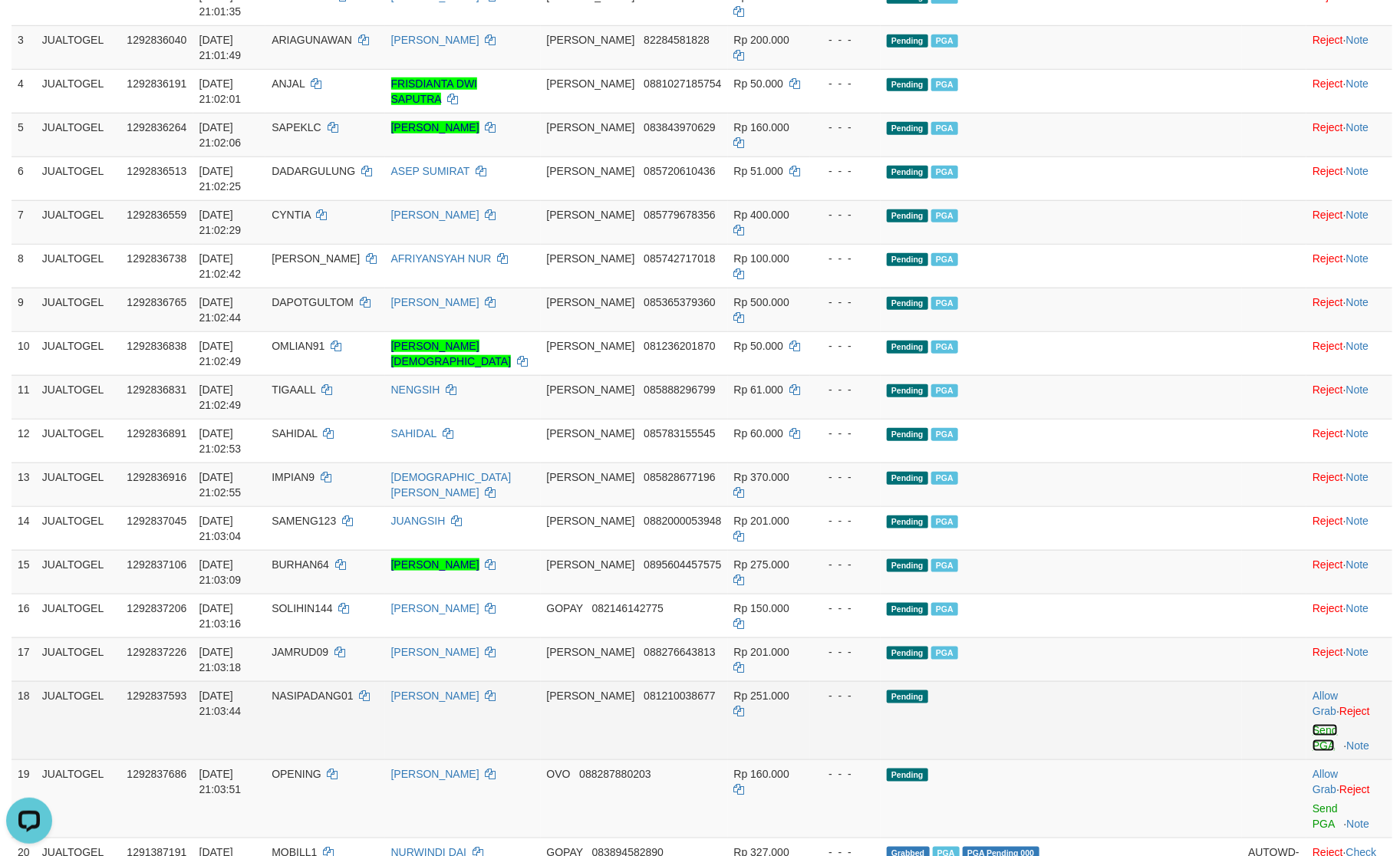
click at [1313, 724] on link "Send PGA" at bounding box center [1325, 738] width 25 height 28
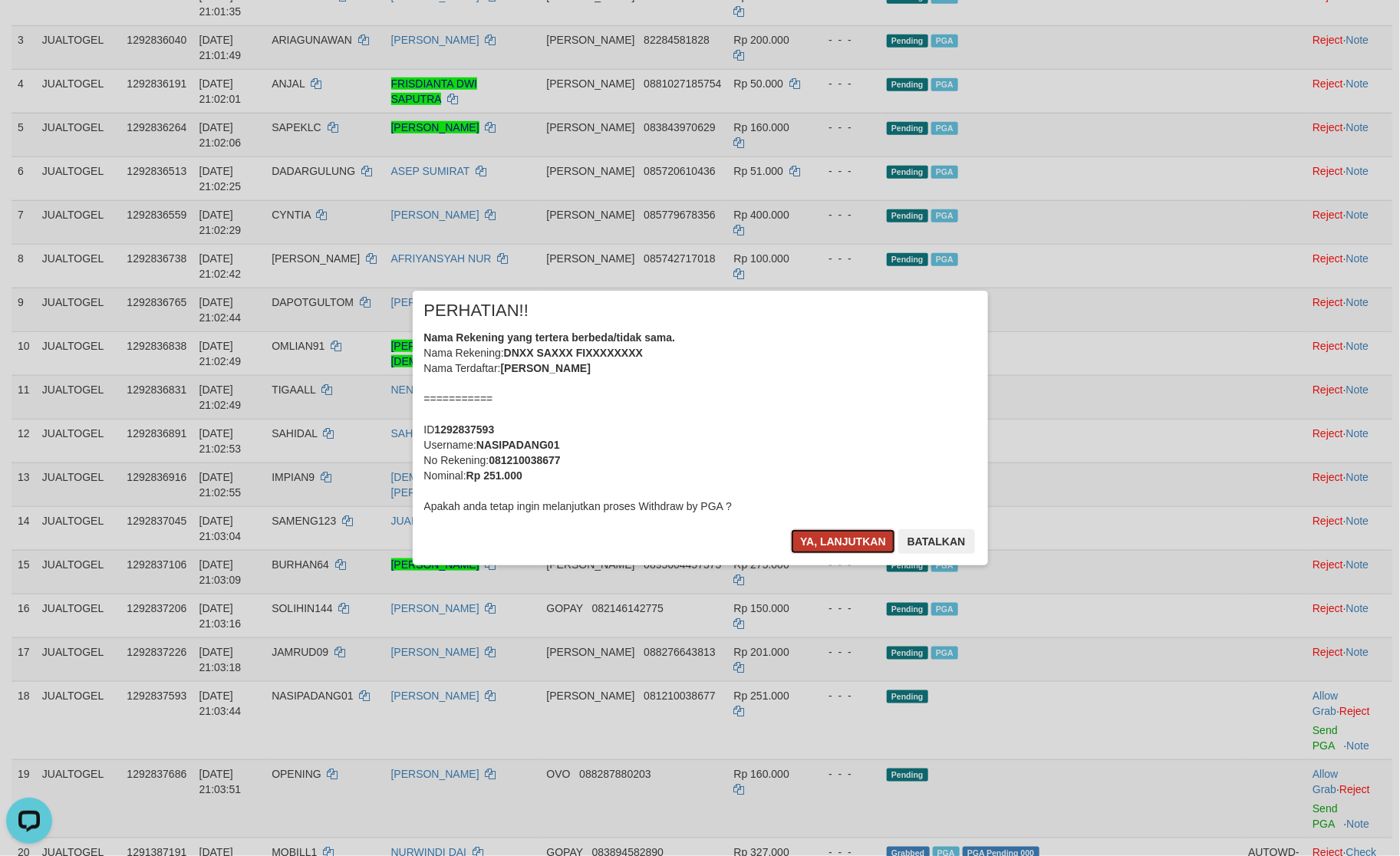
click at [815, 534] on button "Ya, lanjutkan" at bounding box center [842, 542] width 104 height 25
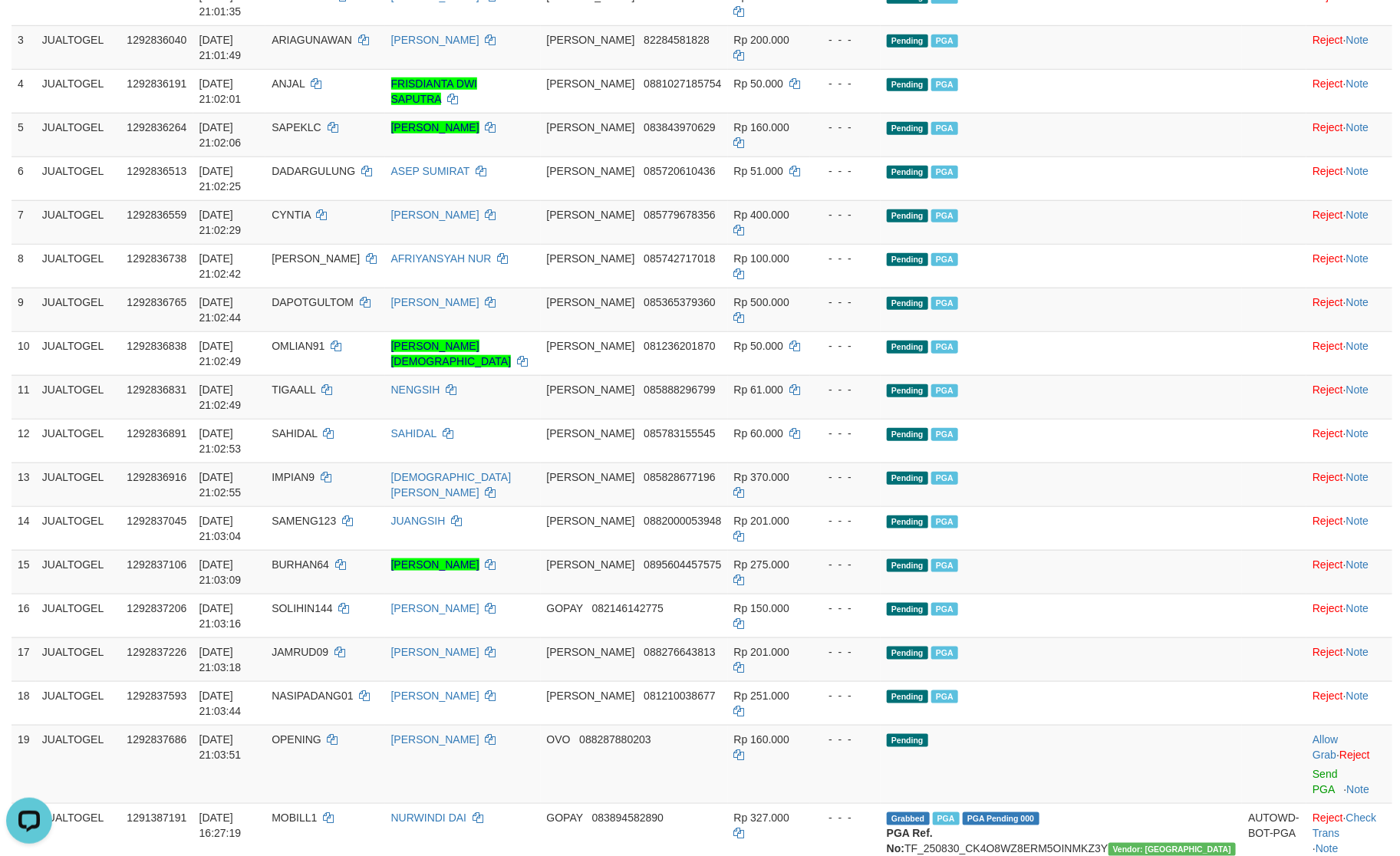
click at [742, 619] on div "**********" at bounding box center [700, 855] width 1400 height 2676
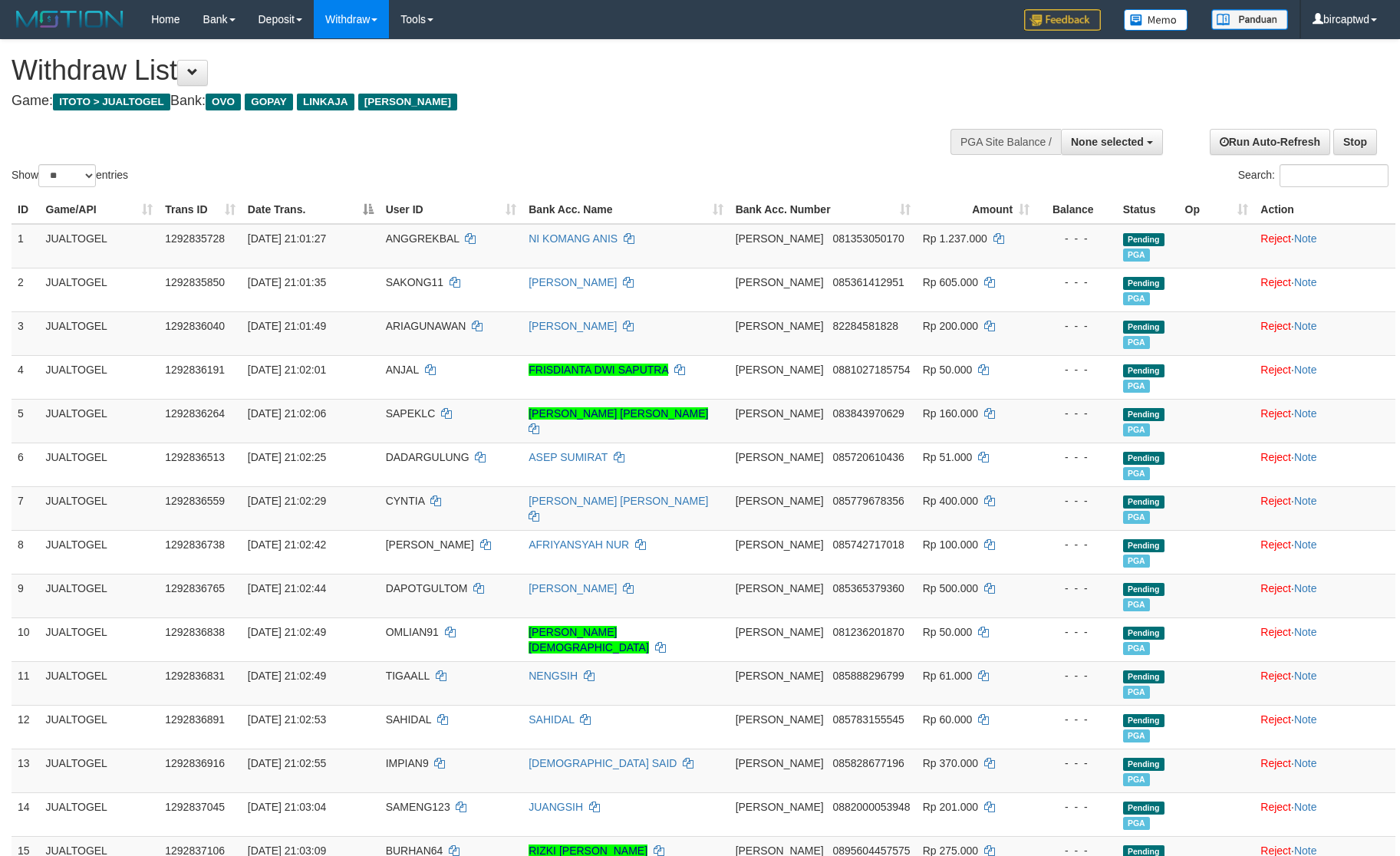
select select
select select "**"
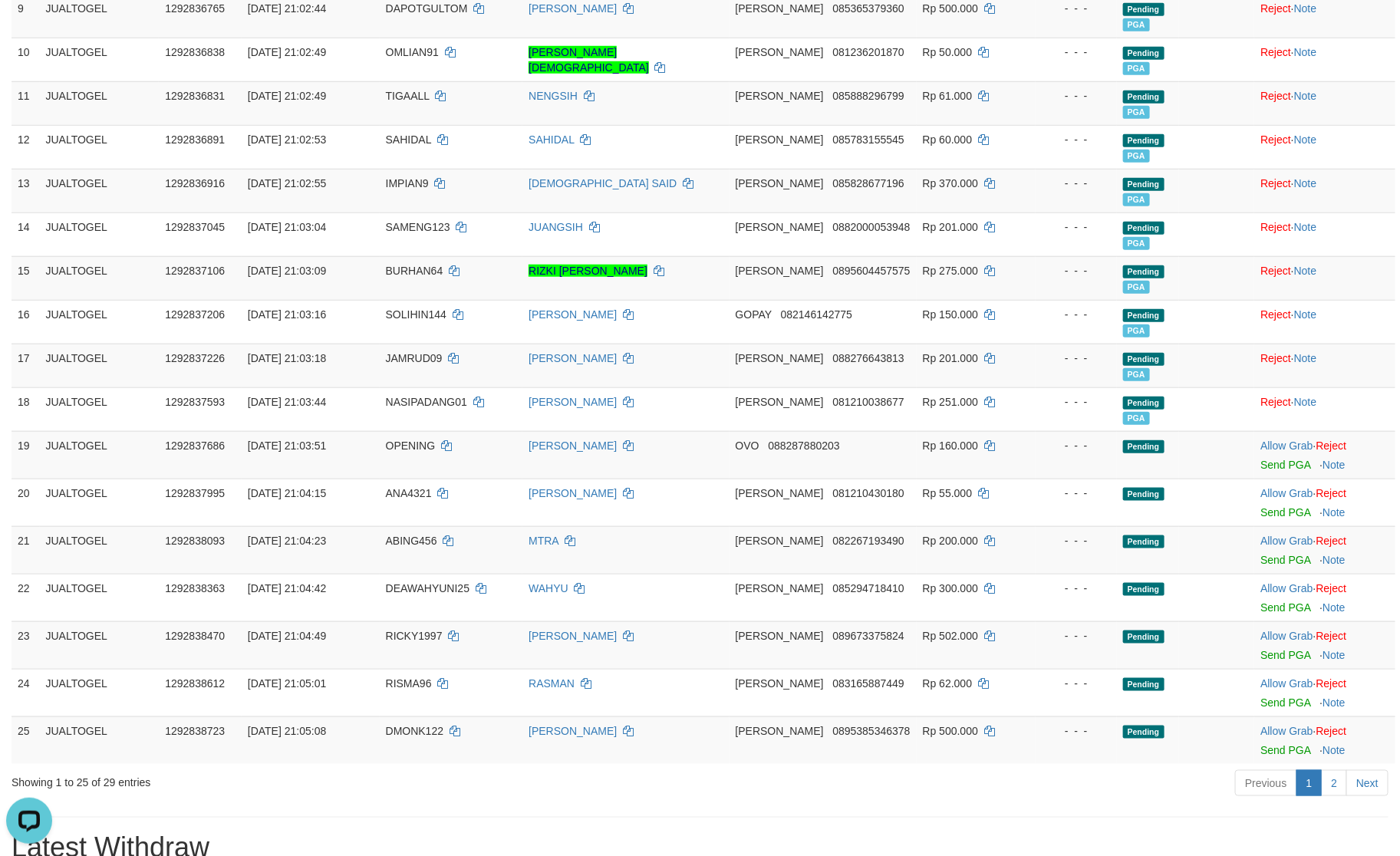
scroll to position [449, 0]
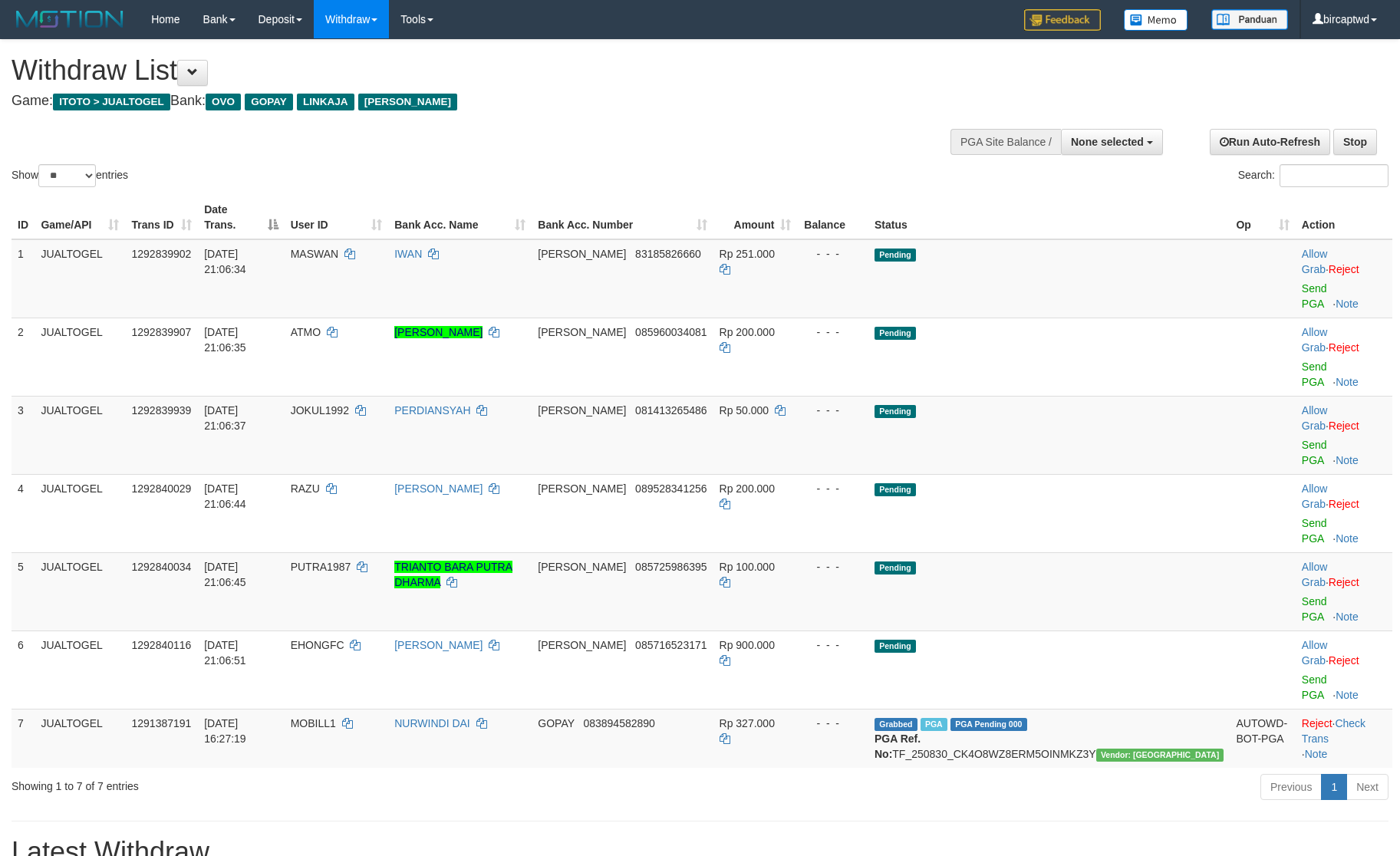
select select
select select "**"
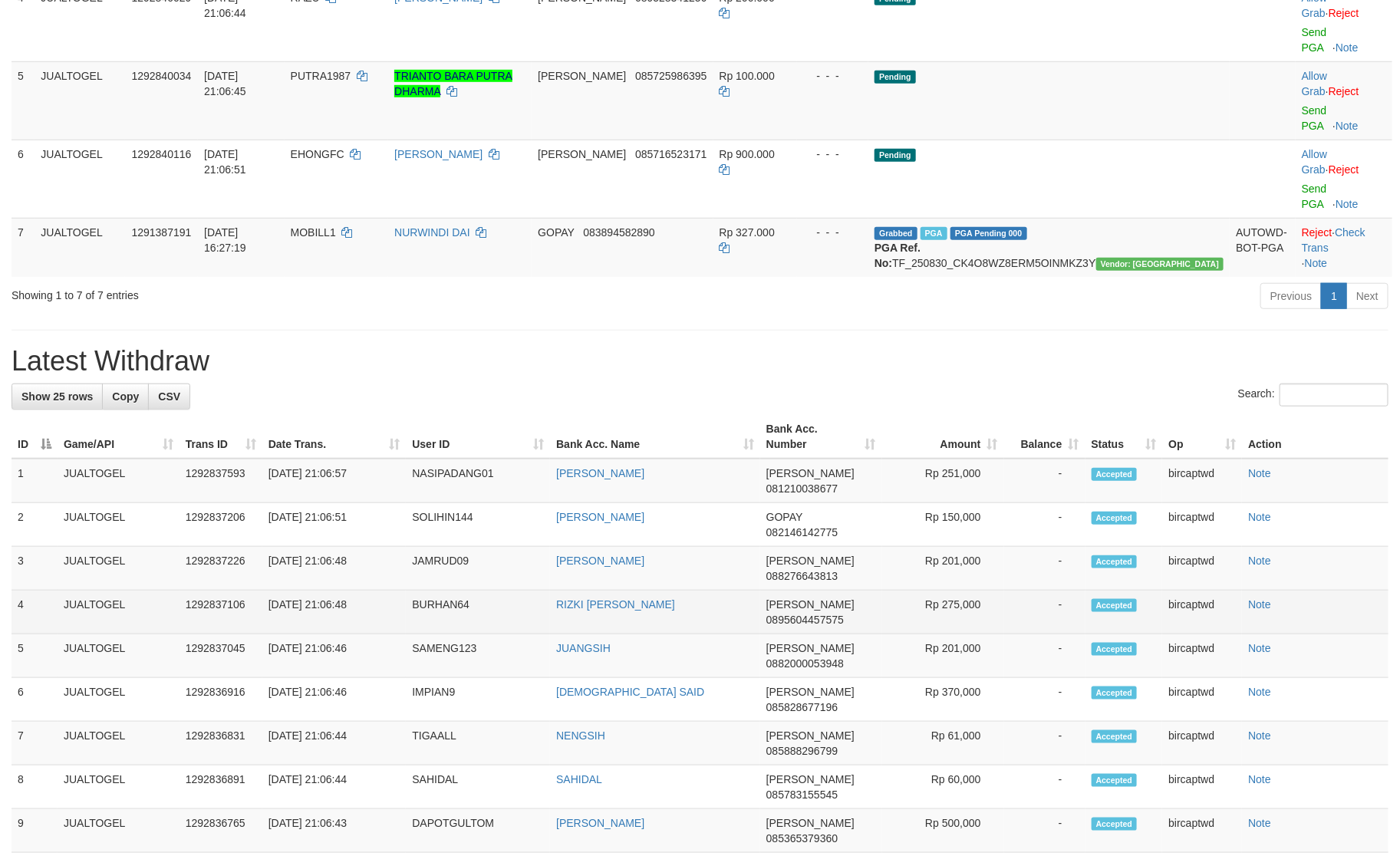
scroll to position [449, 0]
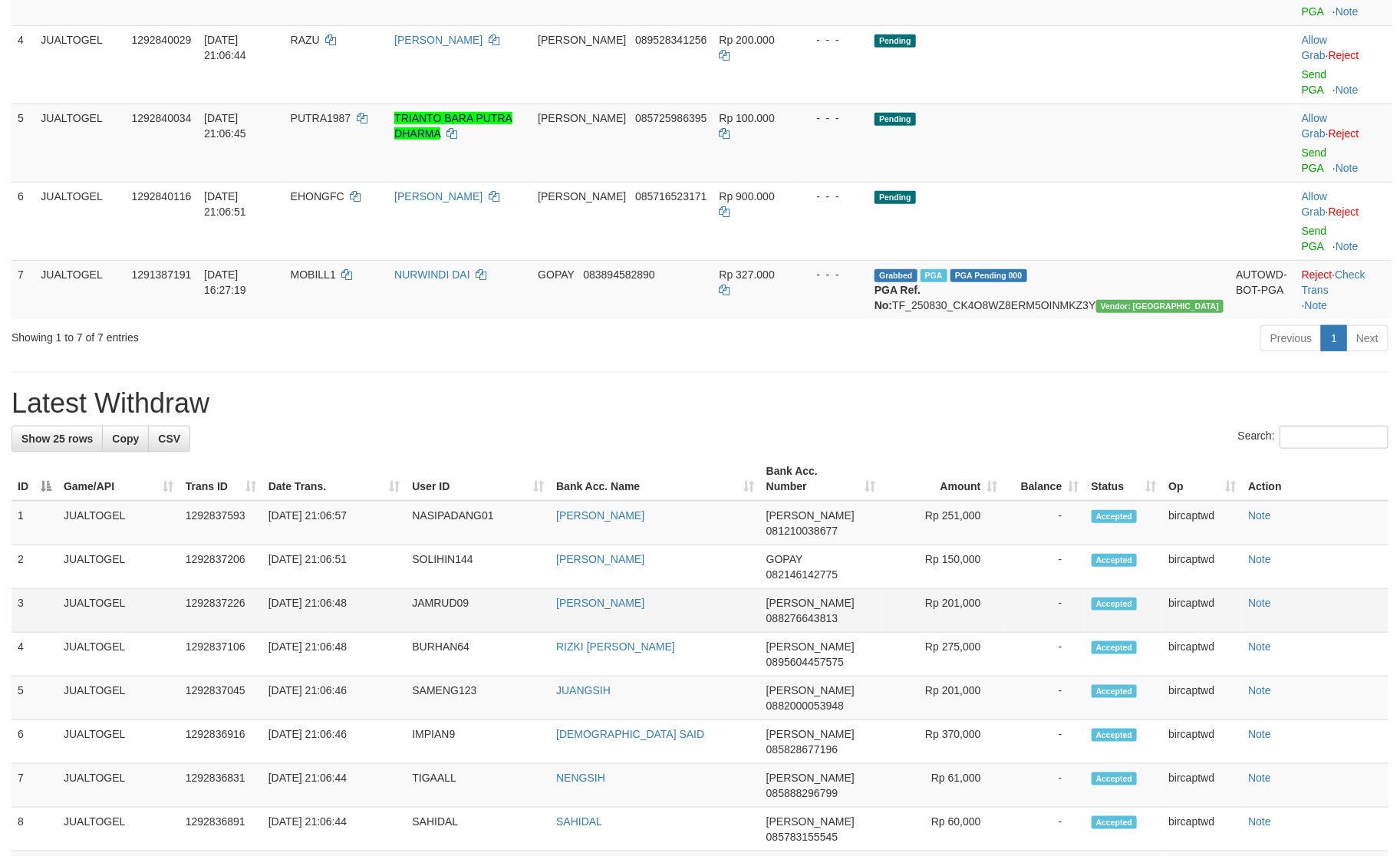
click at [1059, 589] on td "-" at bounding box center [1044, 611] width 81 height 43
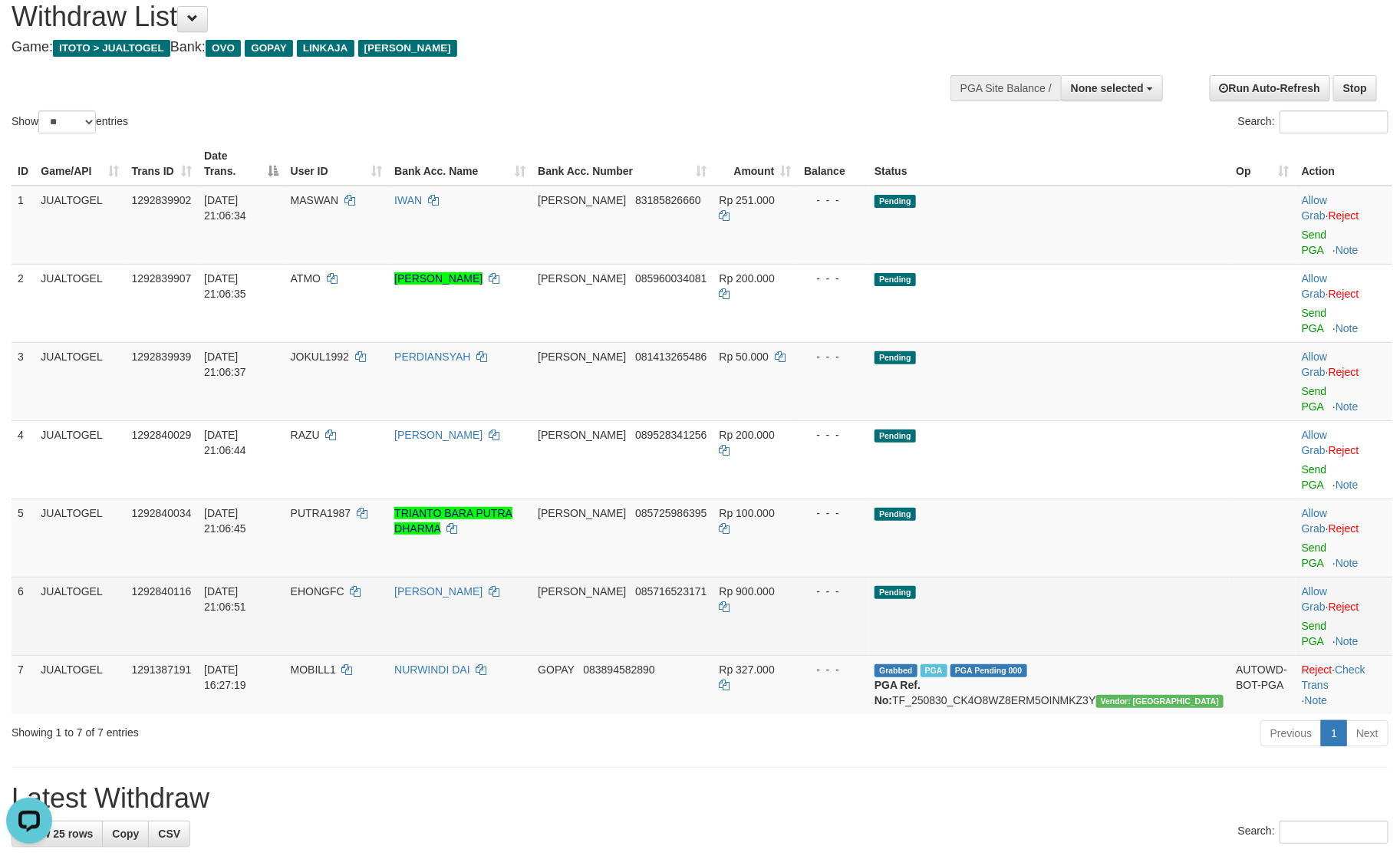
scroll to position [115, 0]
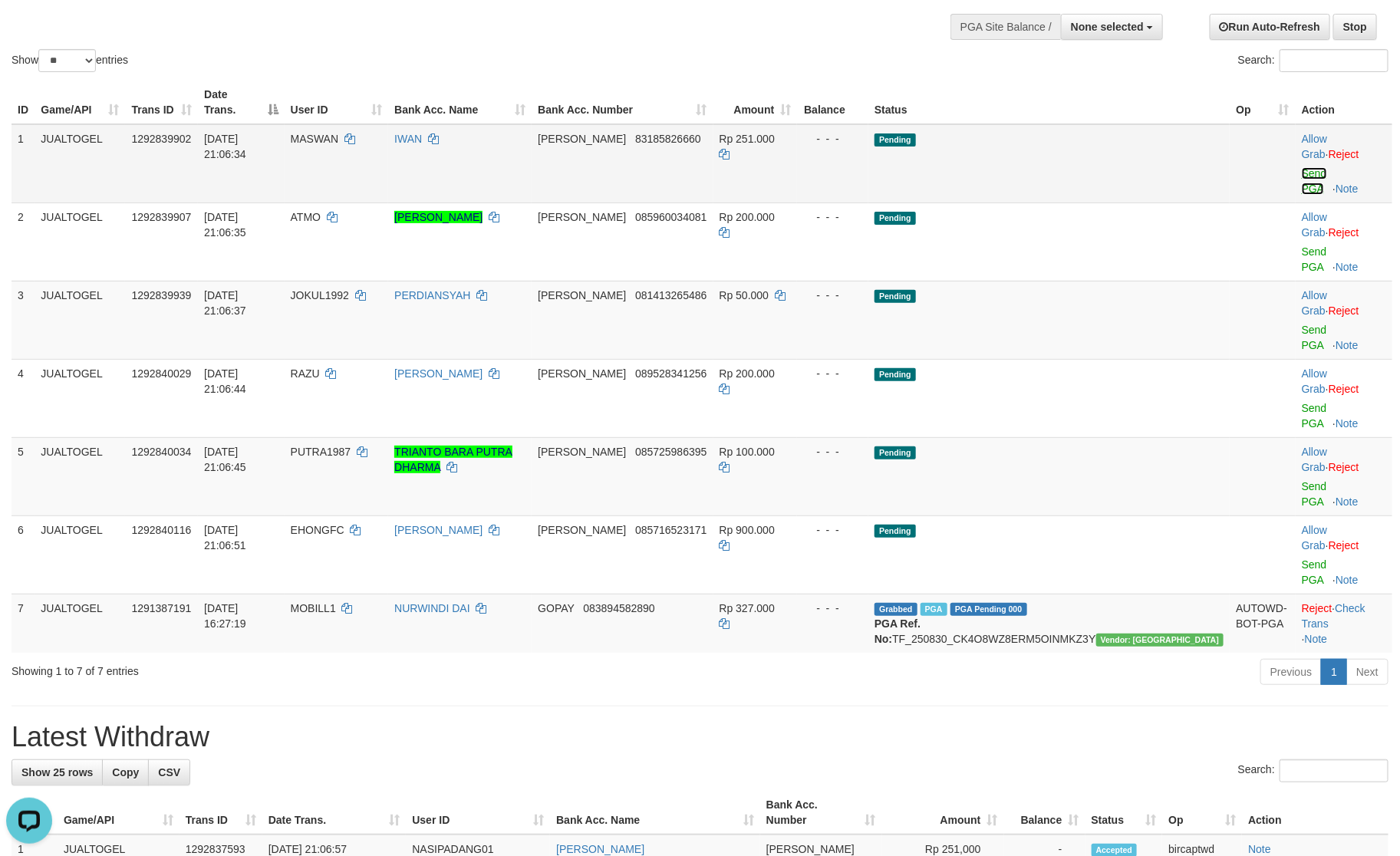
click at [1302, 167] on link "Send PGA" at bounding box center [1315, 181] width 25 height 28
click at [1296, 203] on td "Allow Grab · Reject Send PGA · Note" at bounding box center [1344, 241] width 97 height 78
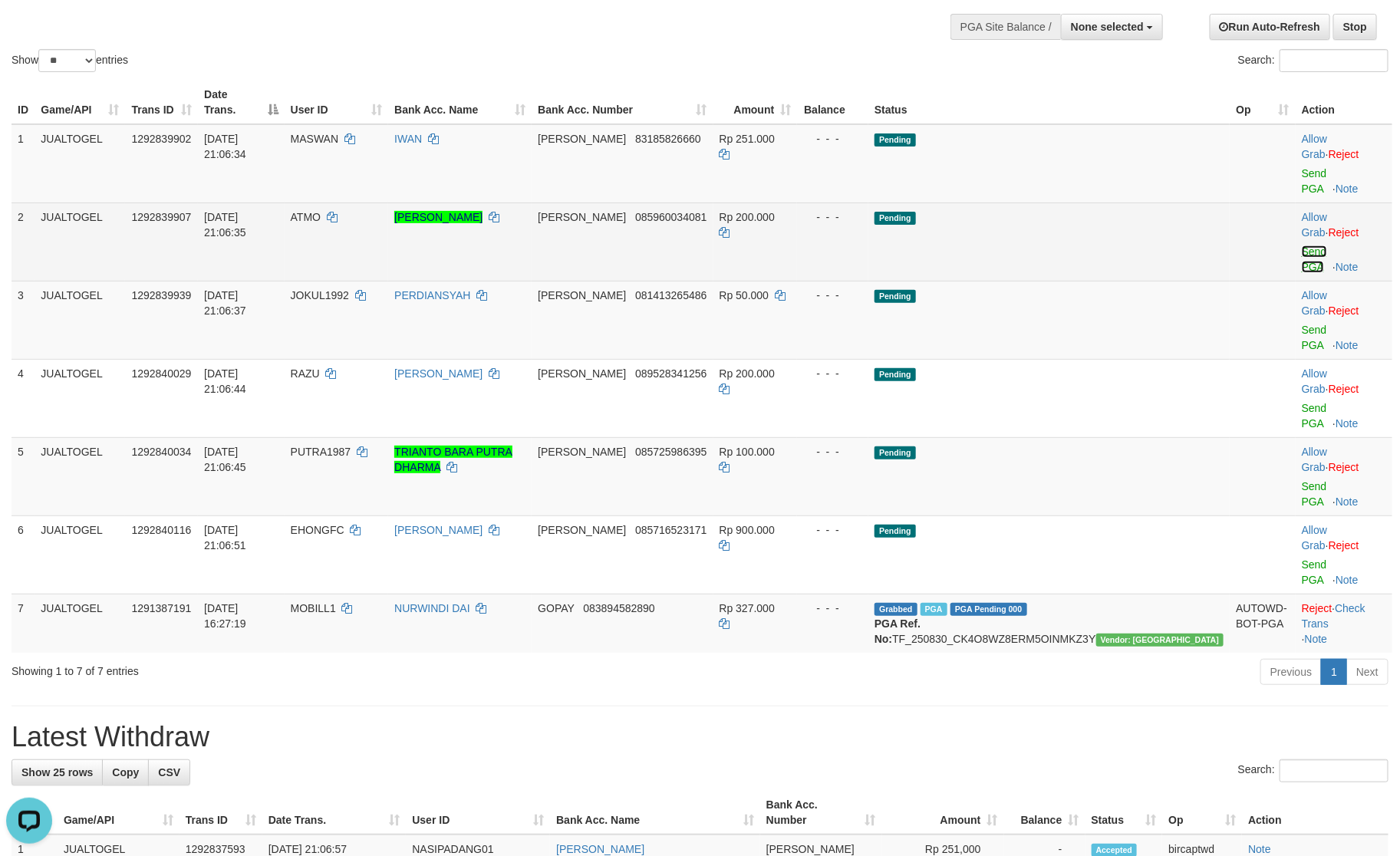
click at [1302, 245] on link "Send PGA" at bounding box center [1315, 259] width 25 height 28
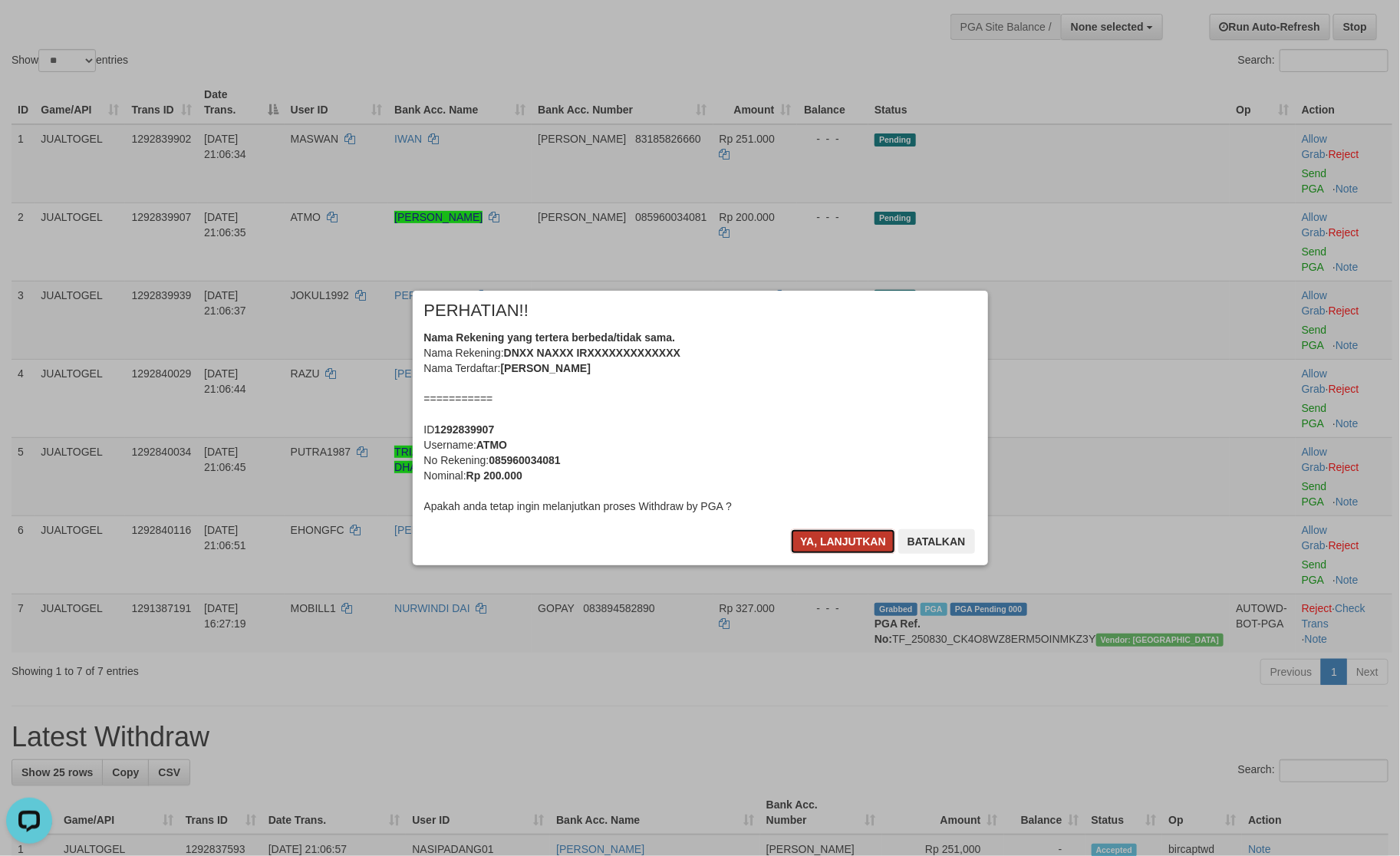
click at [825, 534] on button "Ya, lanjutkan" at bounding box center [842, 542] width 104 height 25
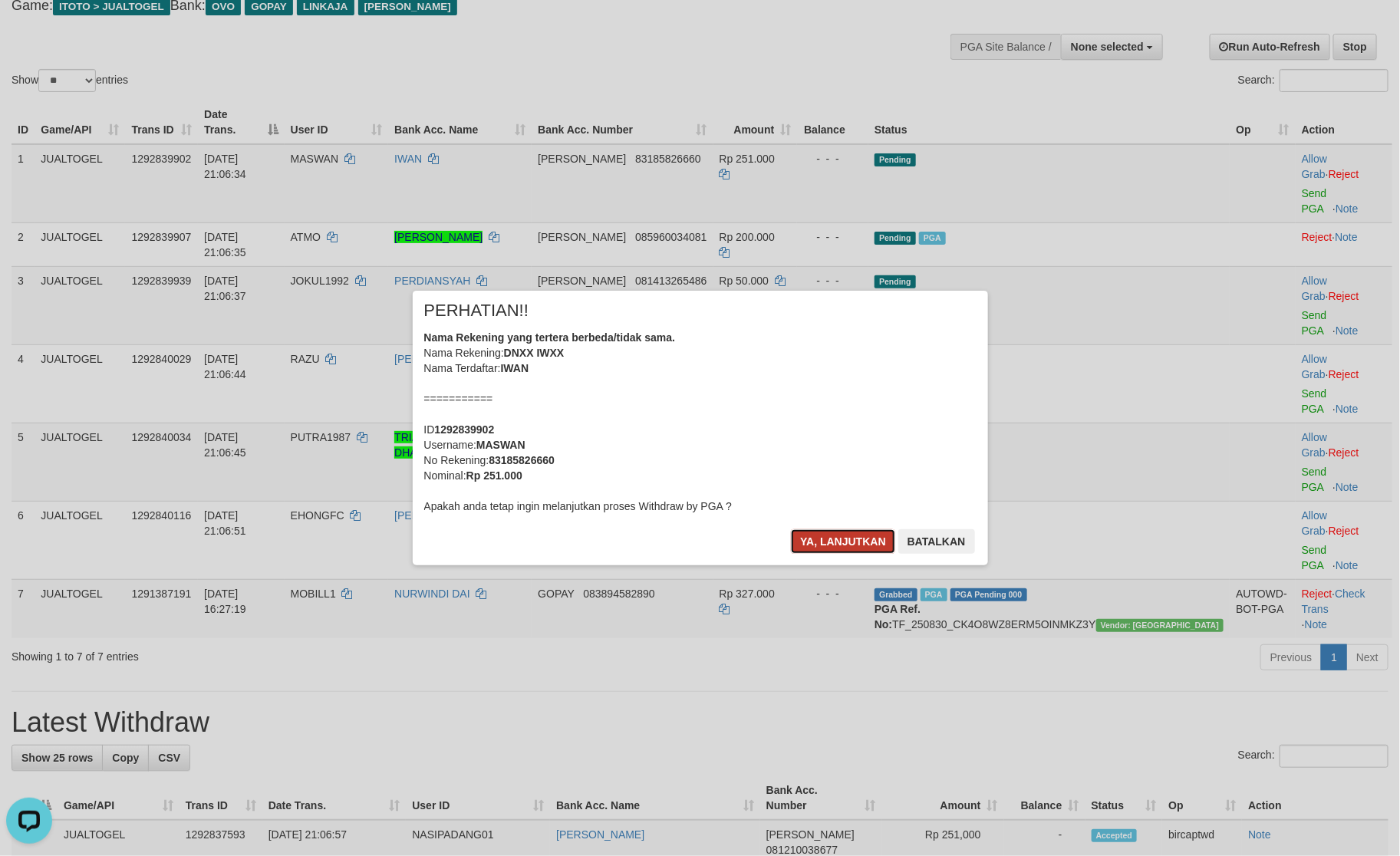
click at [824, 534] on button "Ya, lanjutkan" at bounding box center [842, 542] width 104 height 25
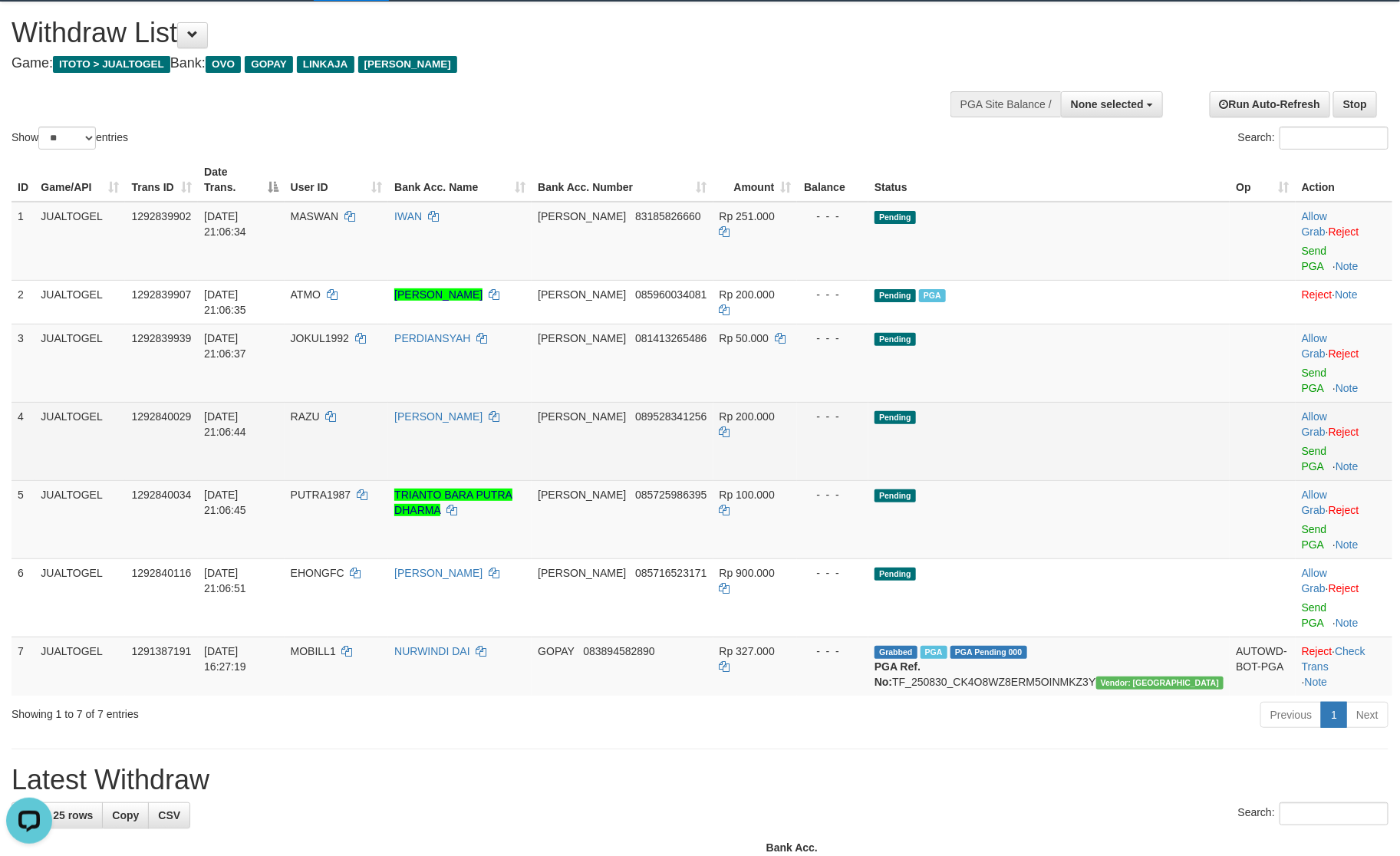
scroll to position [0, 0]
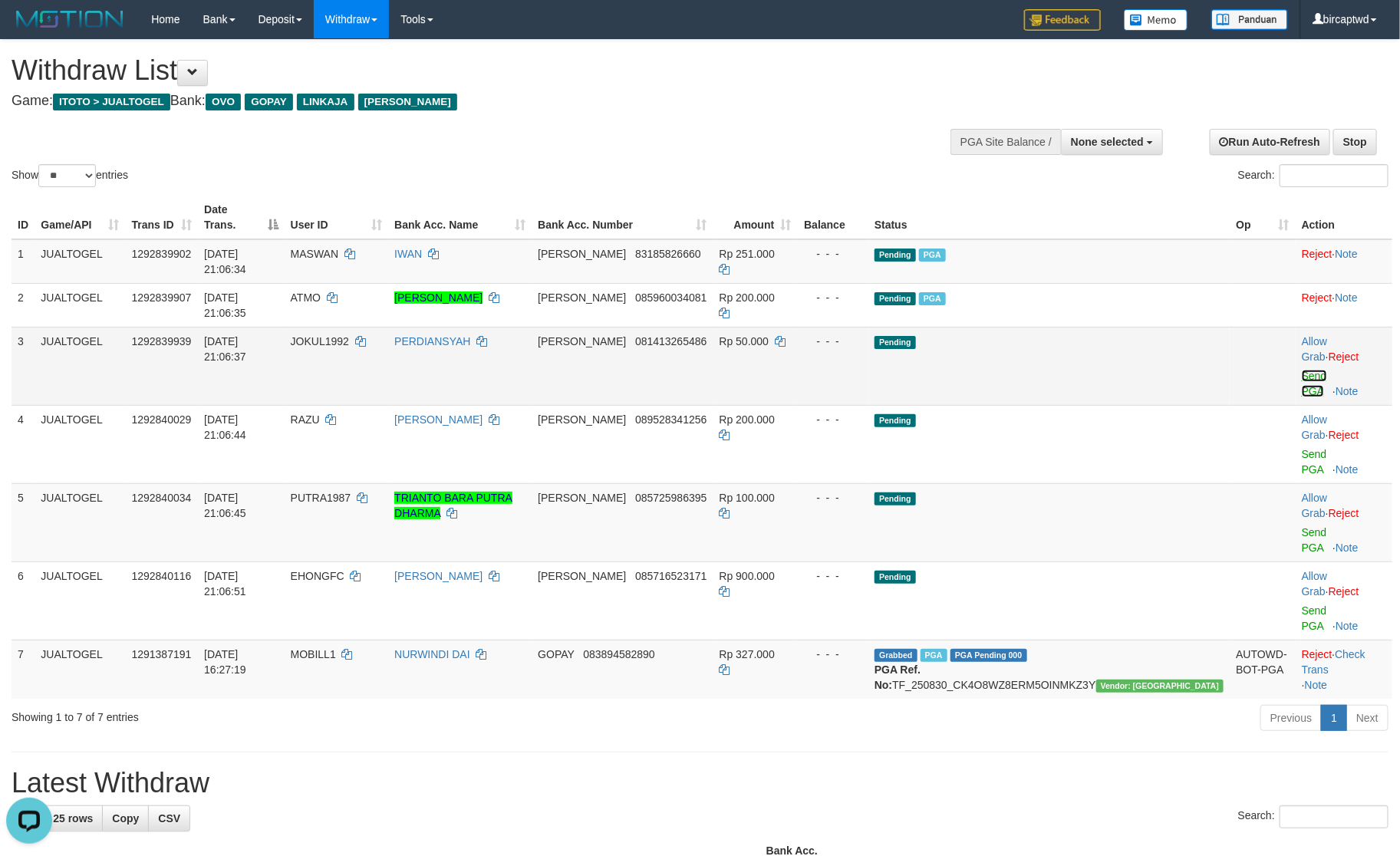
click at [1302, 369] on link "Send PGA" at bounding box center [1315, 383] width 25 height 28
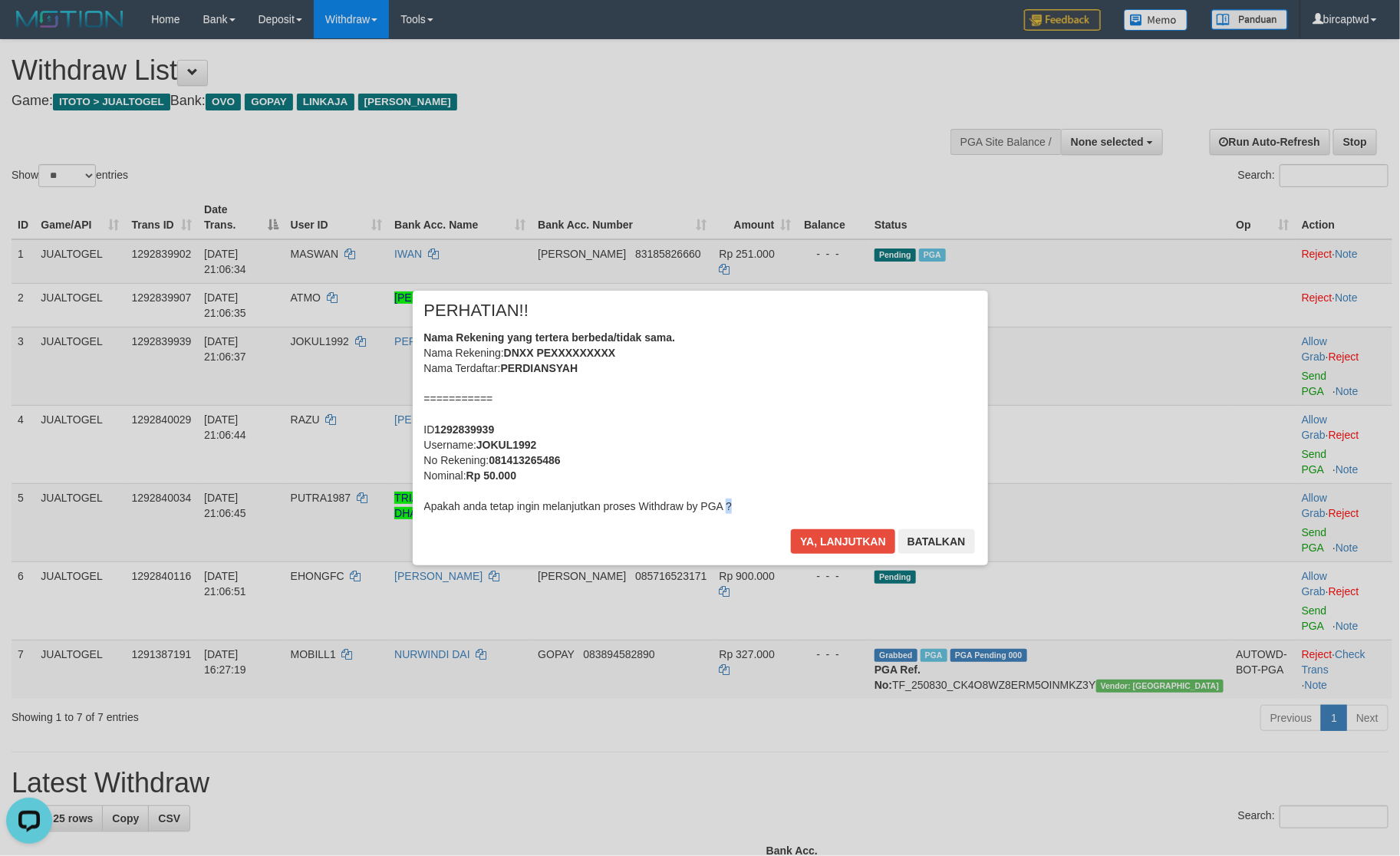
click at [1287, 359] on div "× PERHATIAN!! Nama Rekening yang tertera berbeda/tidak sama. Nama Rekening: DNX…" at bounding box center [700, 428] width 1400 height 336
click at [837, 541] on button "Ya, lanjutkan" at bounding box center [842, 542] width 104 height 25
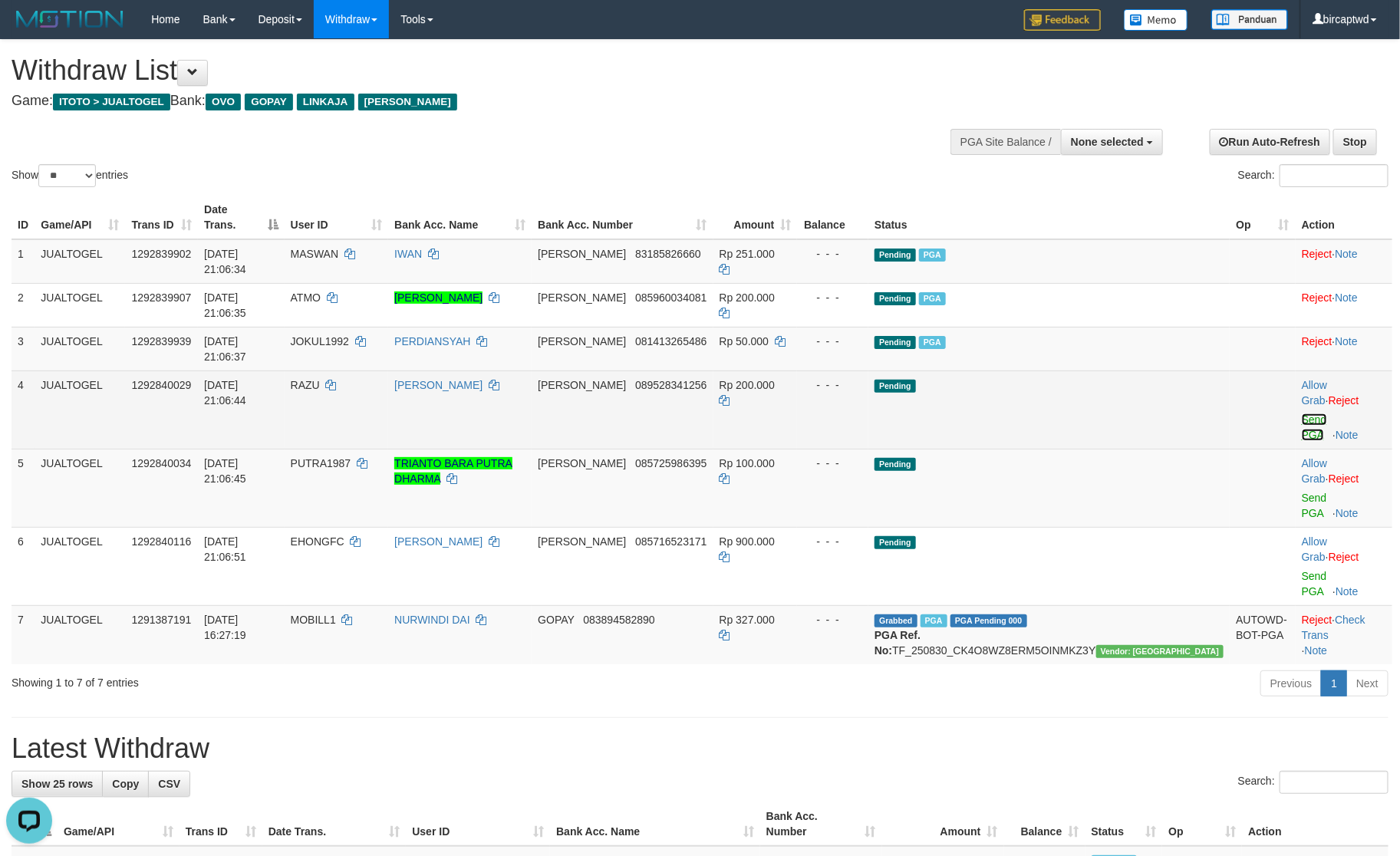
click at [1302, 414] on link "Send PGA" at bounding box center [1315, 428] width 25 height 28
click at [1296, 449] on td "Allow Grab · Reject Send PGA · Note" at bounding box center [1344, 488] width 97 height 78
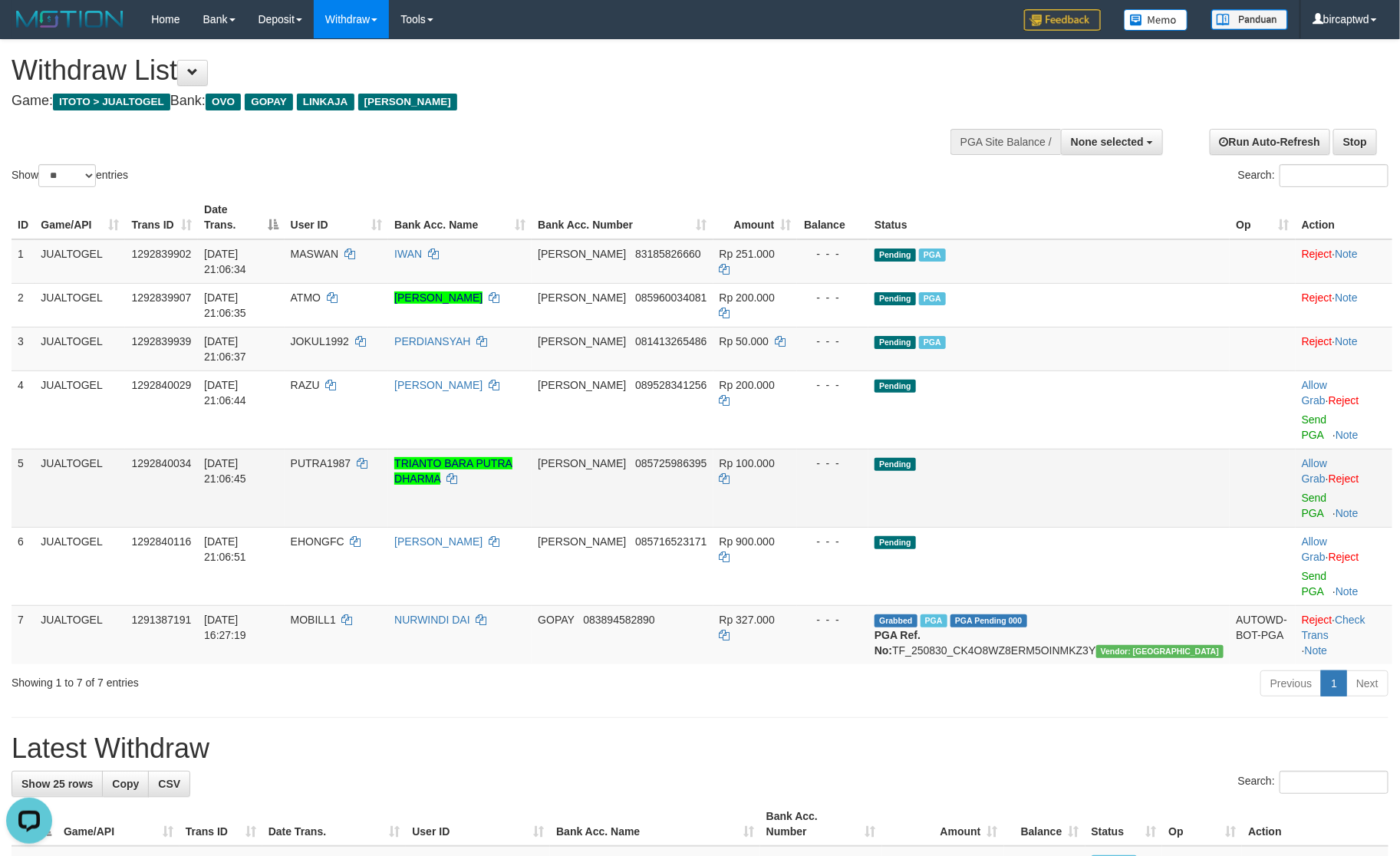
click at [1302, 486] on div at bounding box center [1344, 488] width 85 height 4
click at [1302, 492] on link "Send PGA" at bounding box center [1315, 506] width 25 height 28
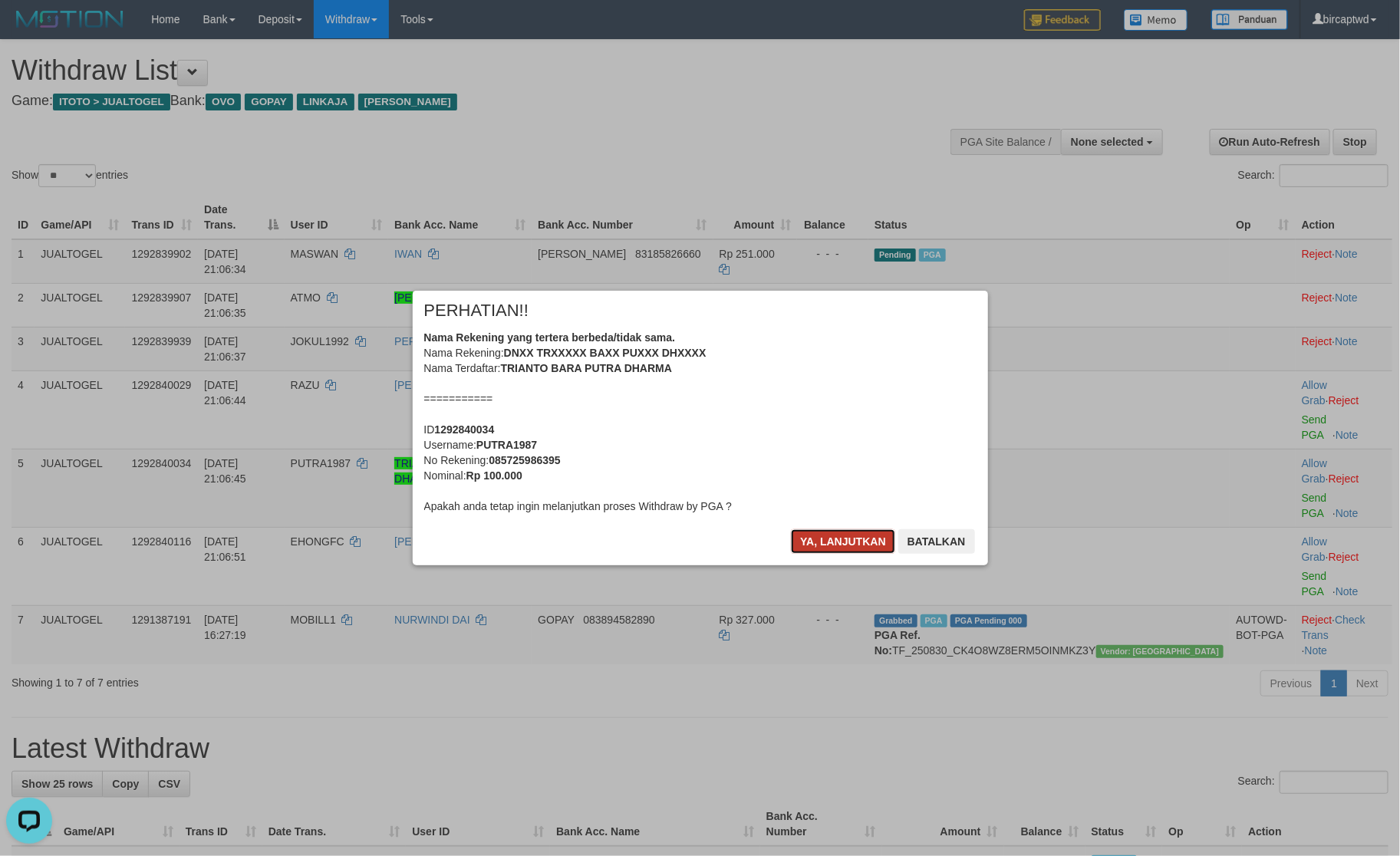
click at [849, 532] on button "Ya, lanjutkan" at bounding box center [842, 542] width 104 height 25
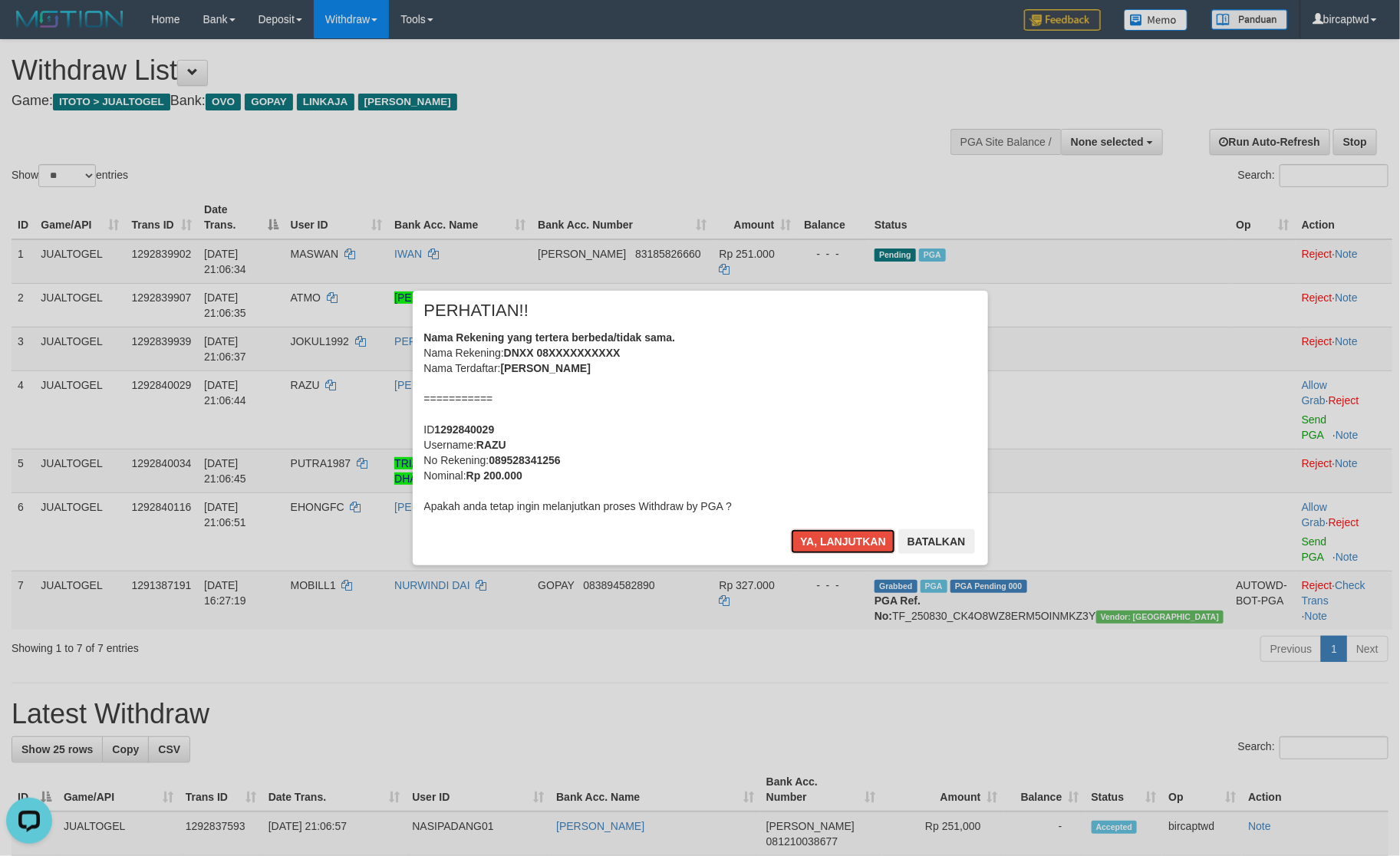
drag, startPoint x: 849, startPoint y: 532, endPoint x: 958, endPoint y: 537, distance: 109.1
click at [956, 536] on div "Ya, lanjutkan Batalkan" at bounding box center [883, 547] width 186 height 36
click at [958, 537] on button "Batalkan" at bounding box center [936, 542] width 76 height 25
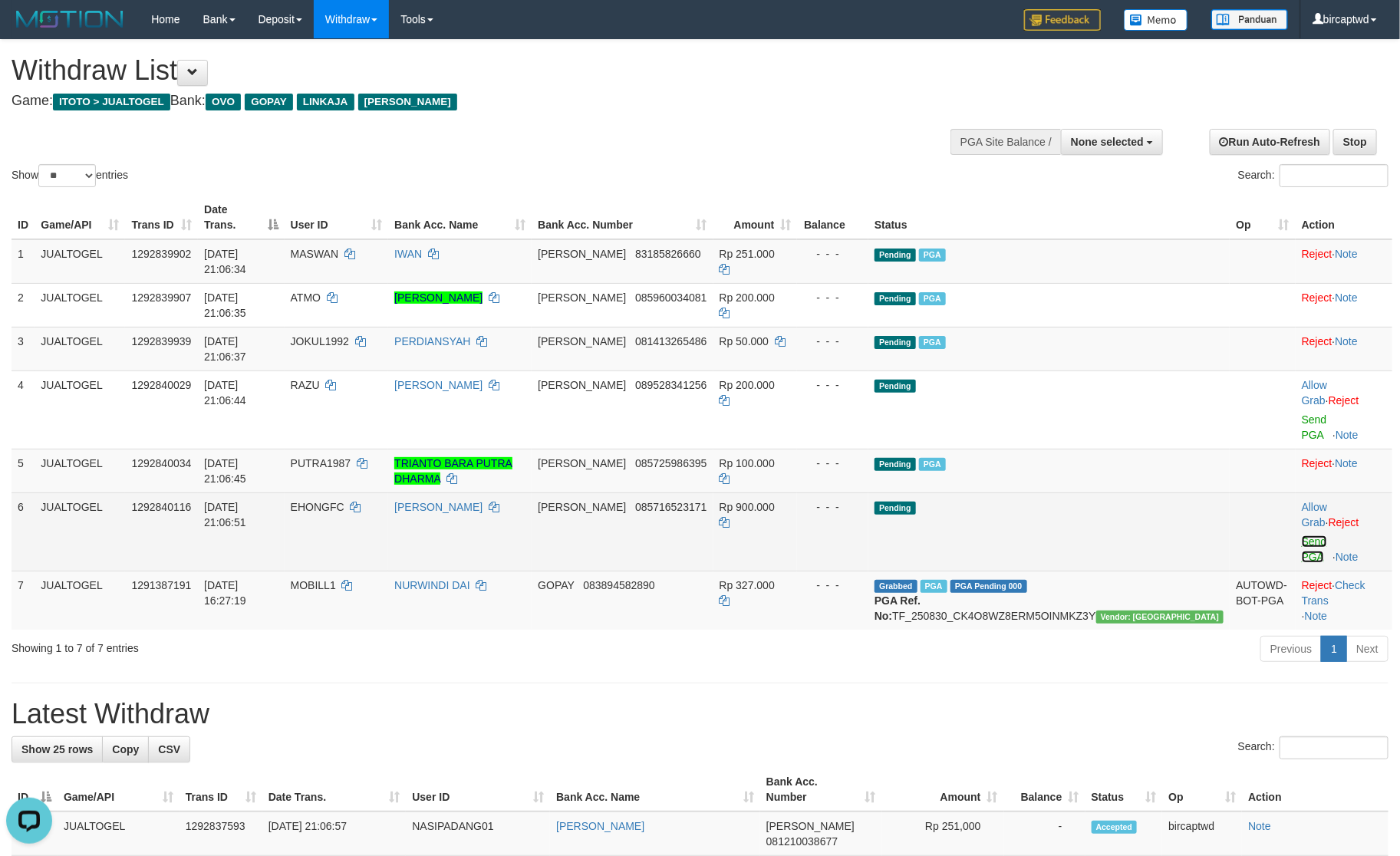
click at [1302, 535] on link "Send PGA" at bounding box center [1315, 549] width 25 height 28
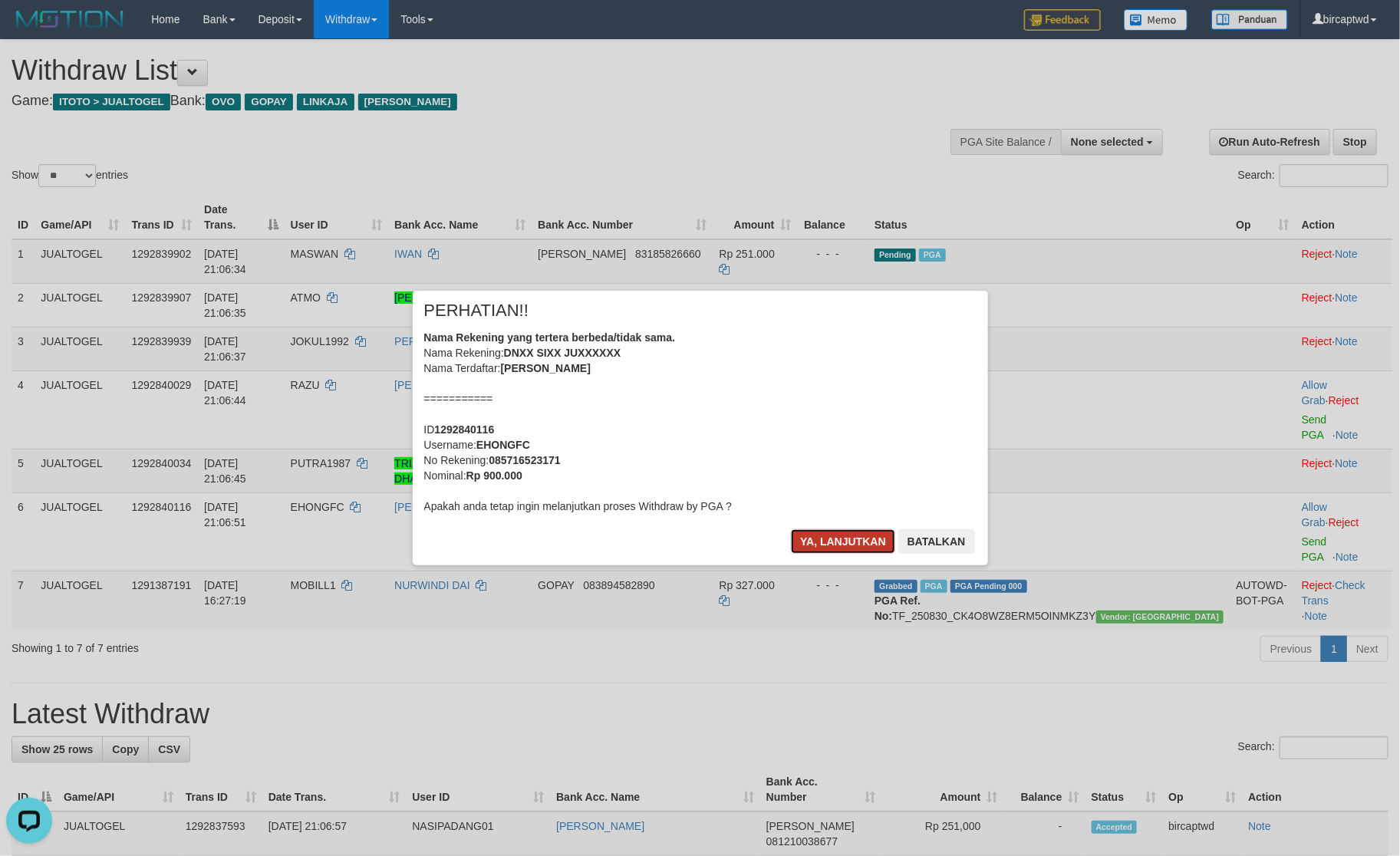
click at [832, 533] on button "Ya, lanjutkan" at bounding box center [842, 542] width 104 height 25
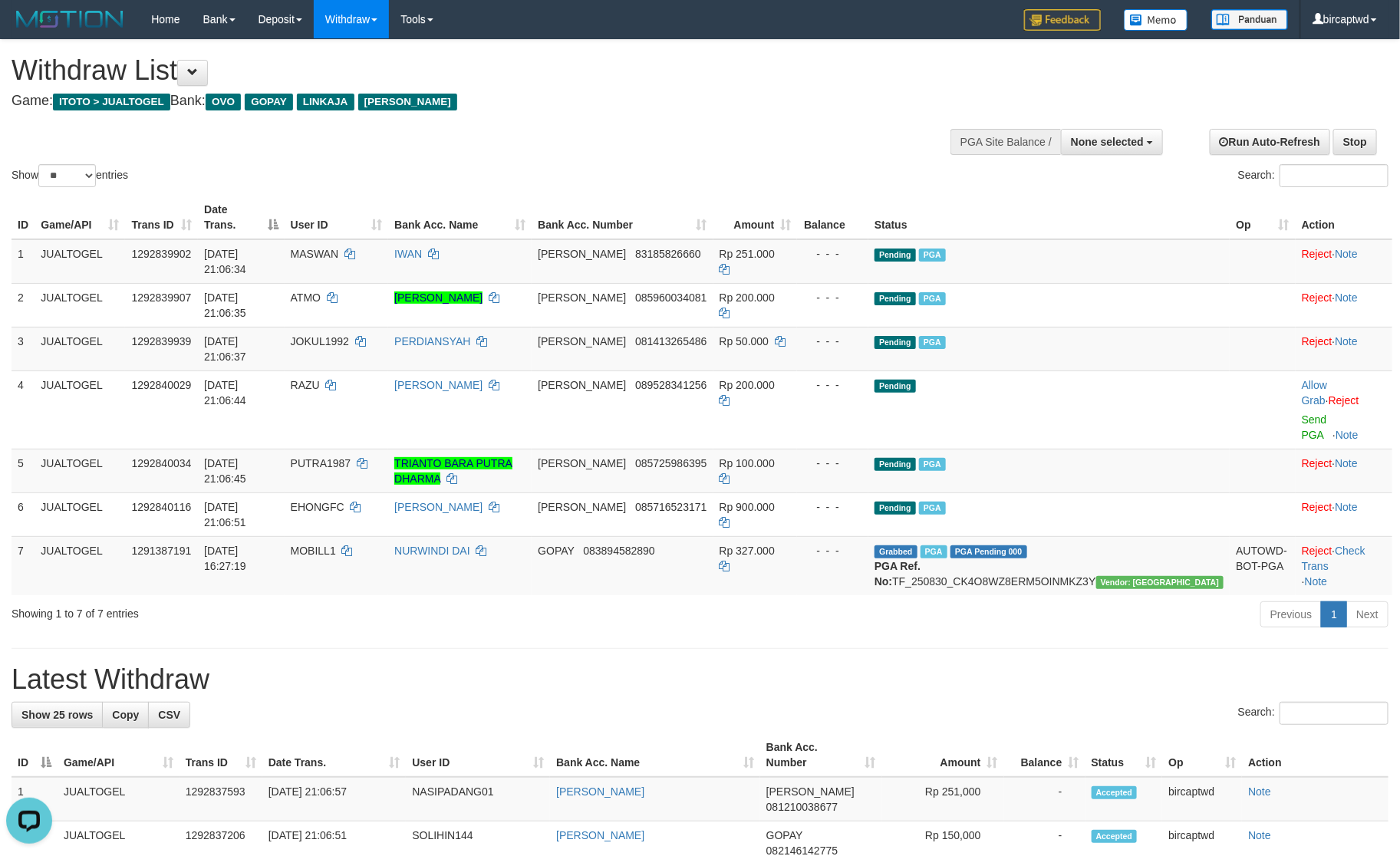
click at [857, 664] on h1 "Latest Withdraw" at bounding box center [700, 679] width 1377 height 30
click at [833, 664] on h1 "Latest Withdraw" at bounding box center [700, 679] width 1377 height 30
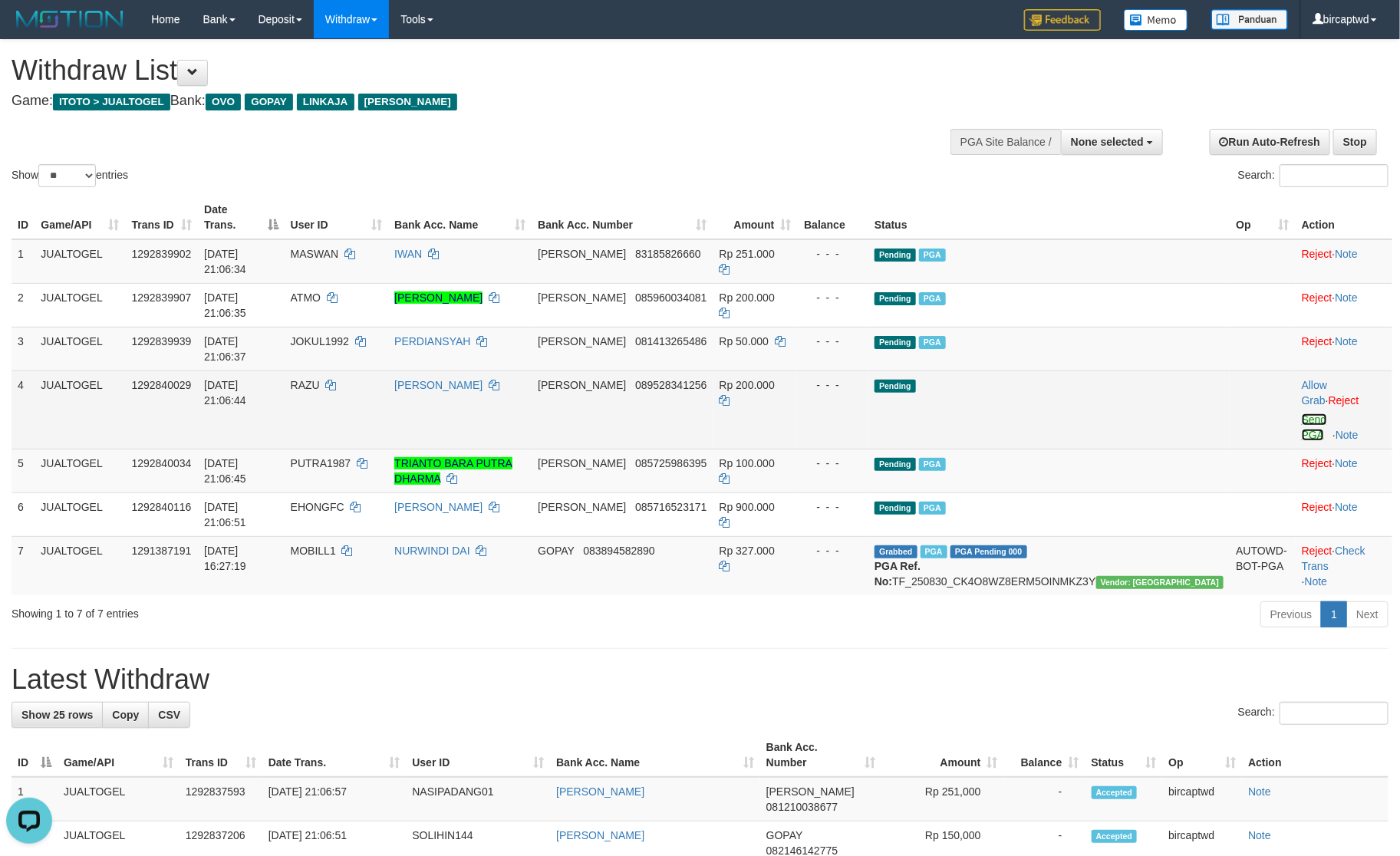
click at [1302, 414] on link "Send PGA" at bounding box center [1315, 428] width 25 height 28
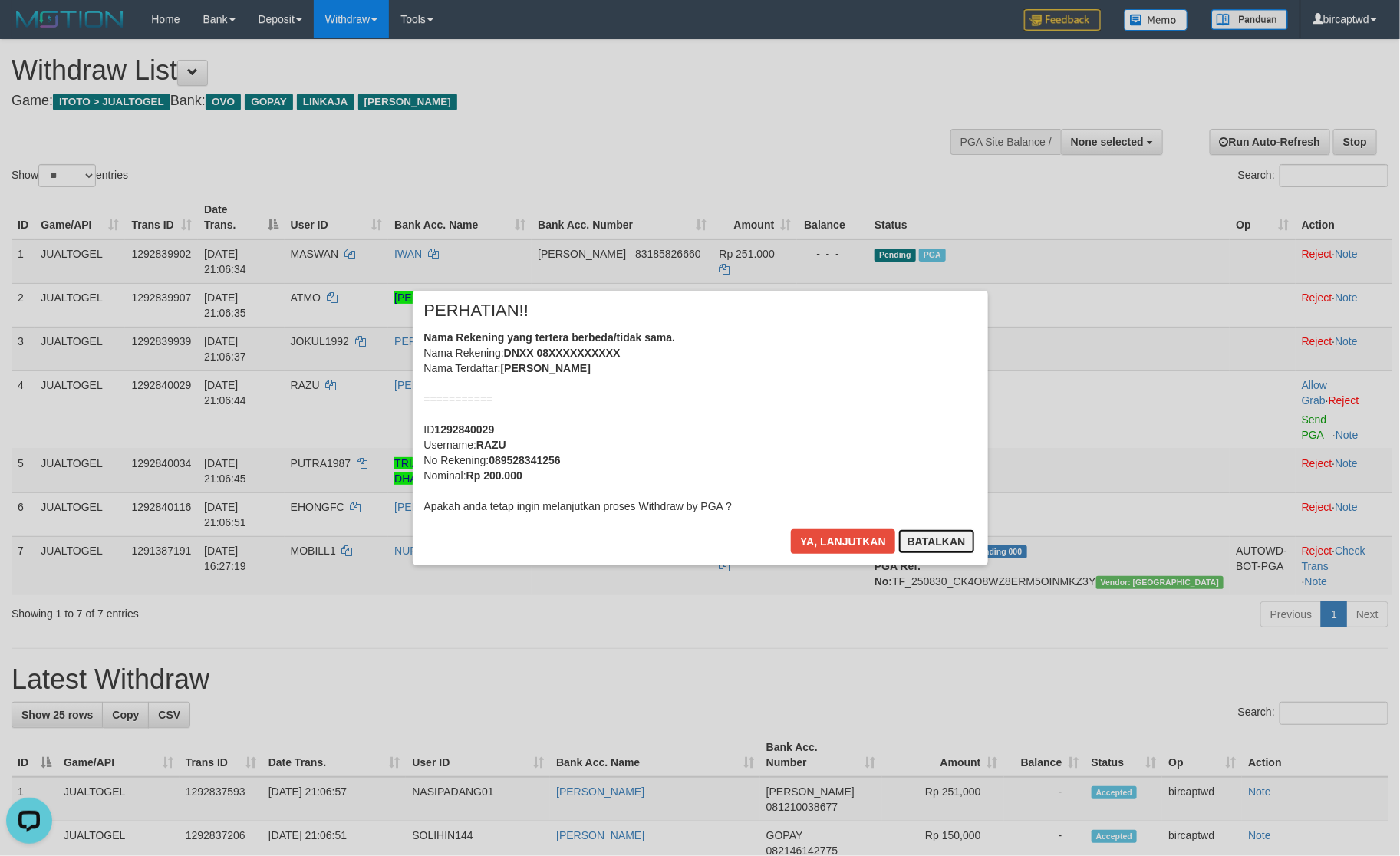
click at [944, 545] on button "Batalkan" at bounding box center [936, 542] width 76 height 25
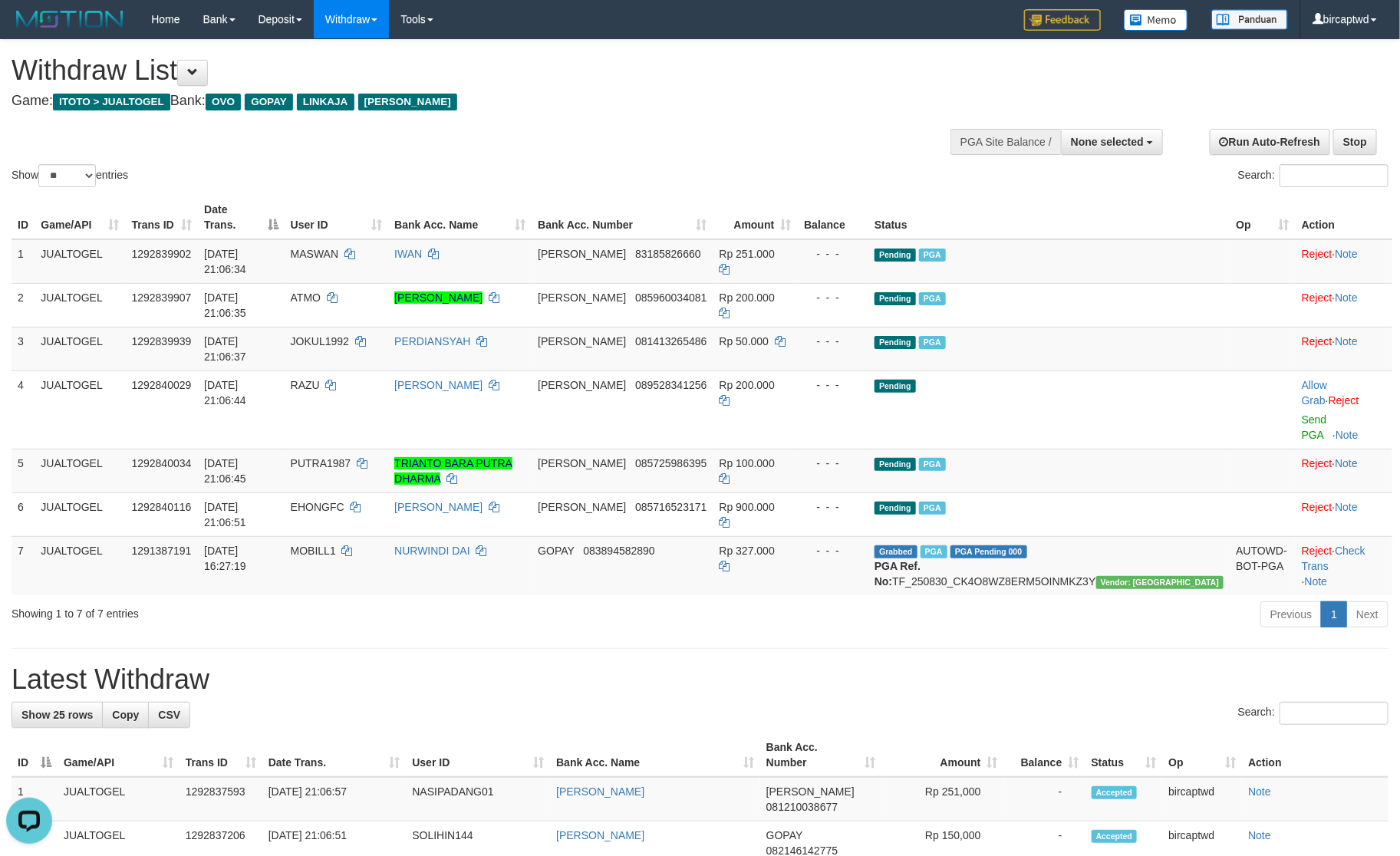
click at [1026, 664] on h1 "Latest Withdraw" at bounding box center [700, 679] width 1377 height 30
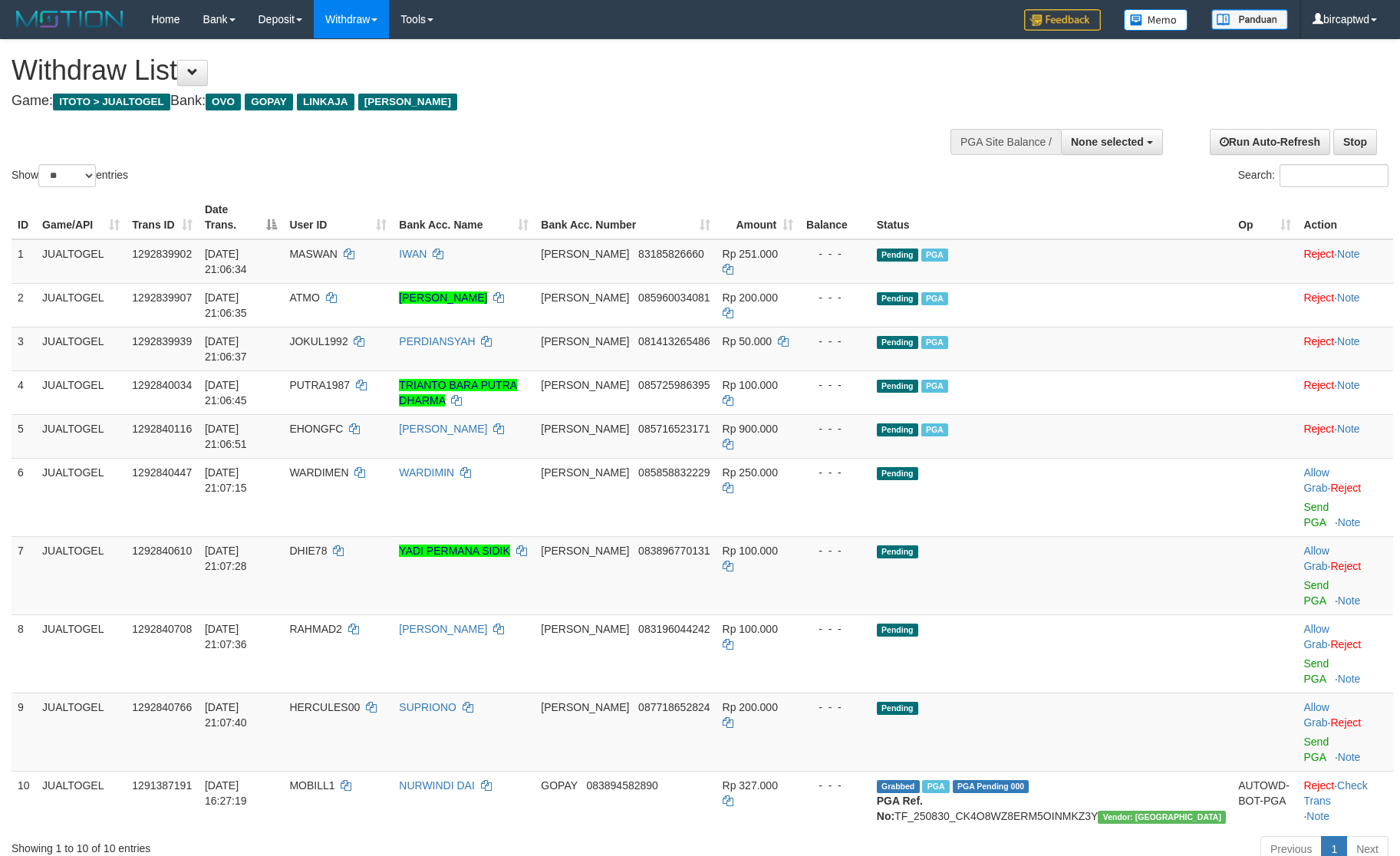
select select
select select "**"
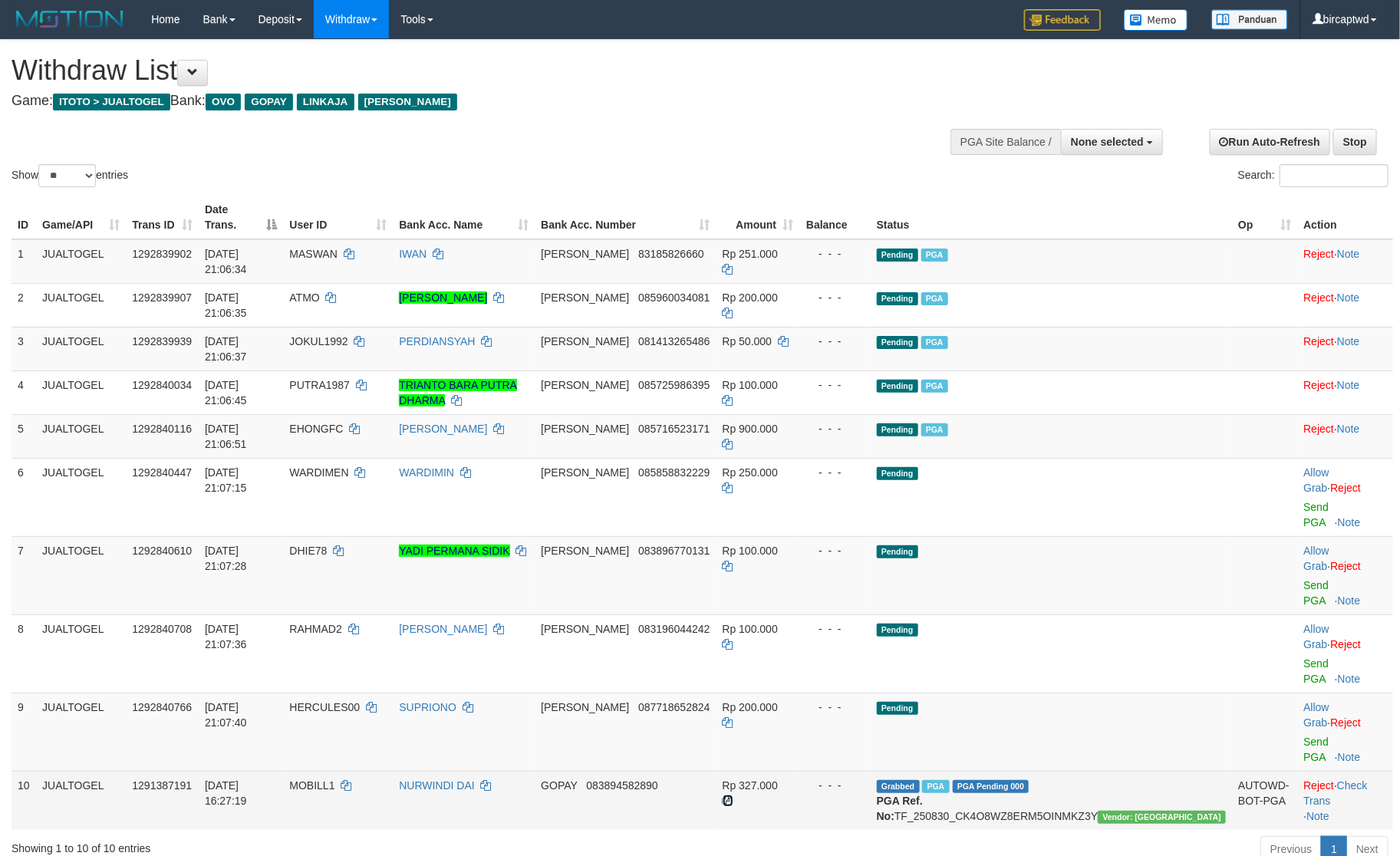
click at [733, 795] on icon at bounding box center [728, 800] width 11 height 11
click at [694, 771] on td "GOPAY 083894582890" at bounding box center [625, 800] width 181 height 59
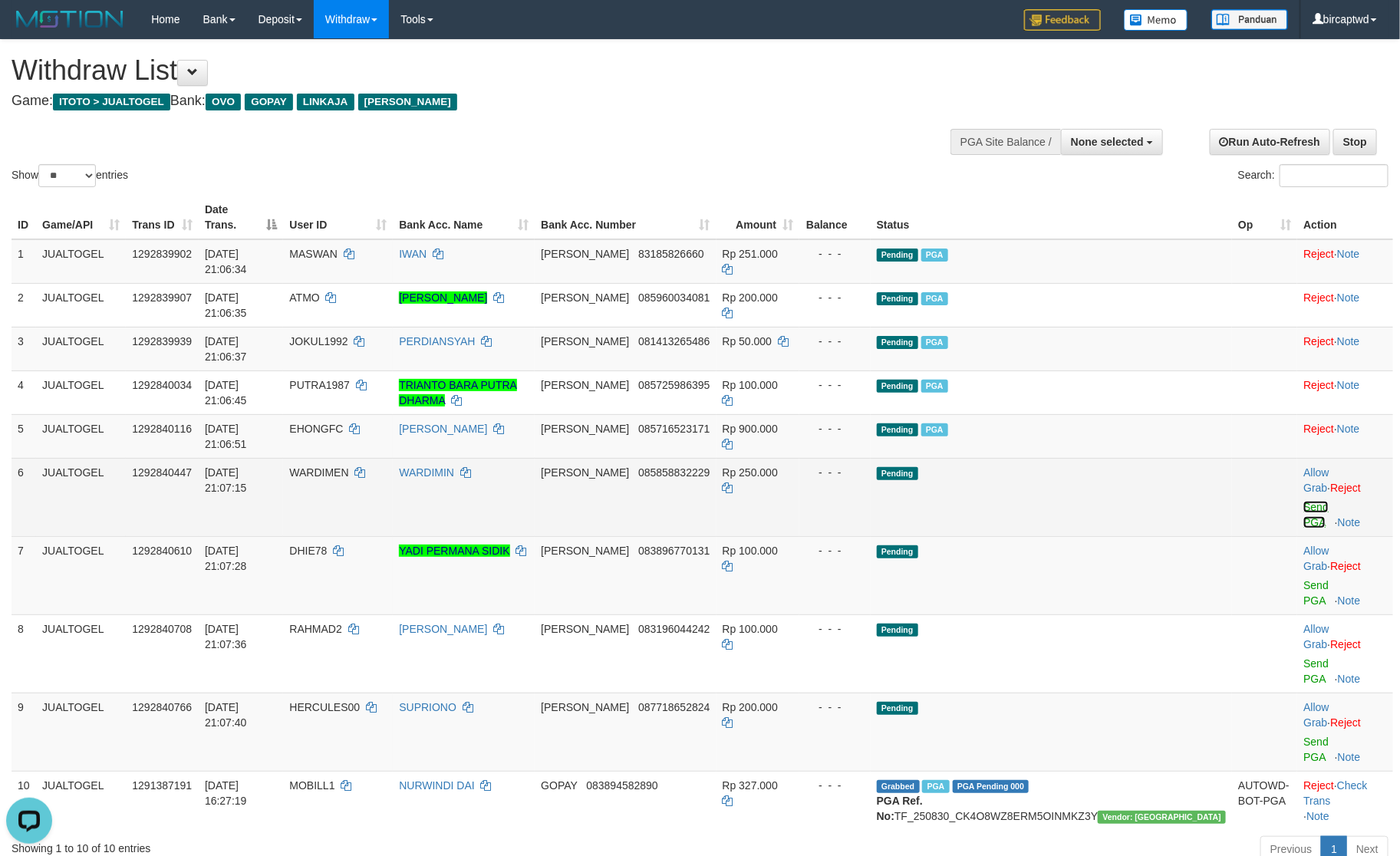
click at [1306, 501] on link "Send PGA" at bounding box center [1316, 515] width 25 height 28
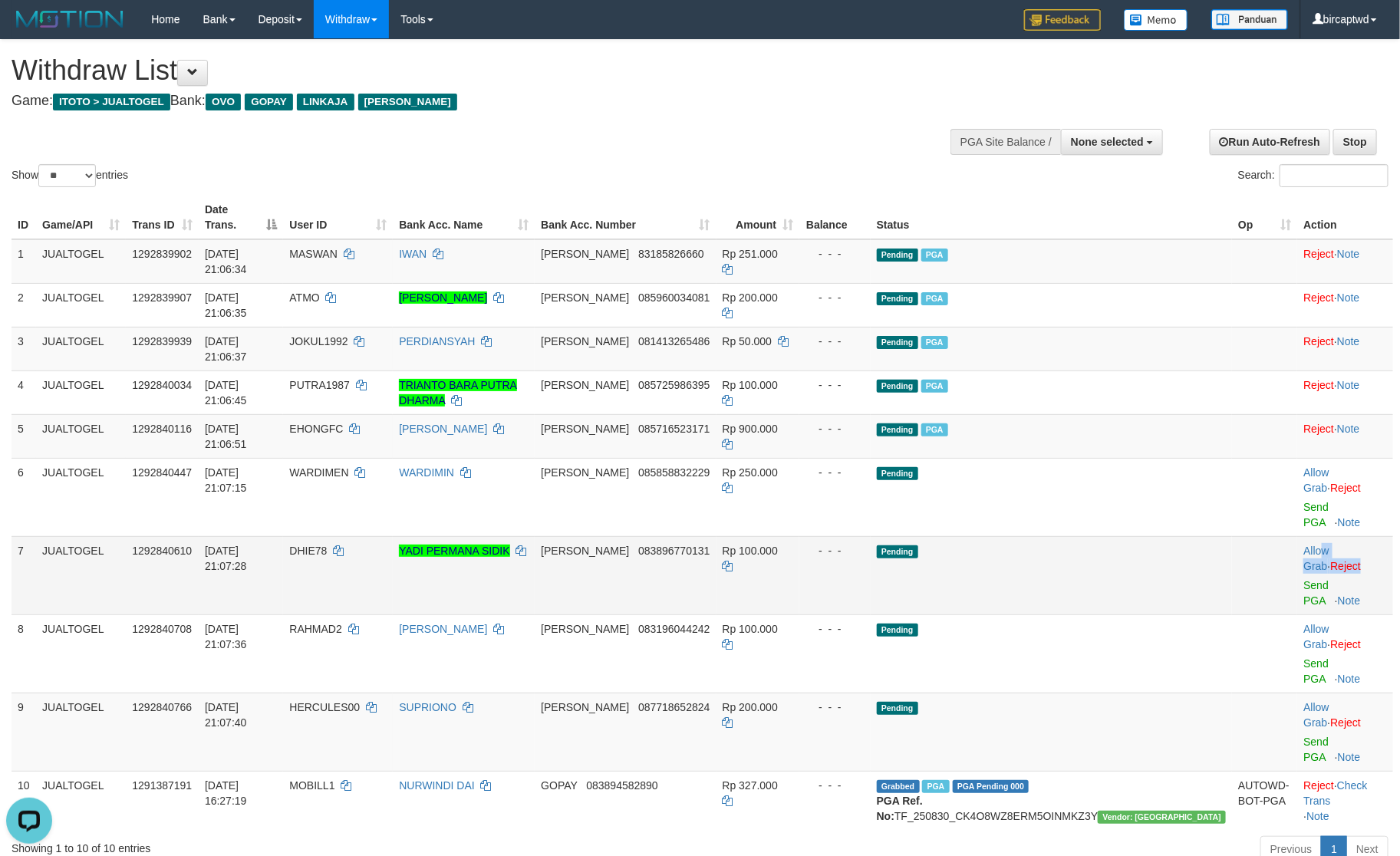
click at [1297, 536] on td "Allow Grab · Reject Send PGA · Note" at bounding box center [1345, 574] width 96 height 78
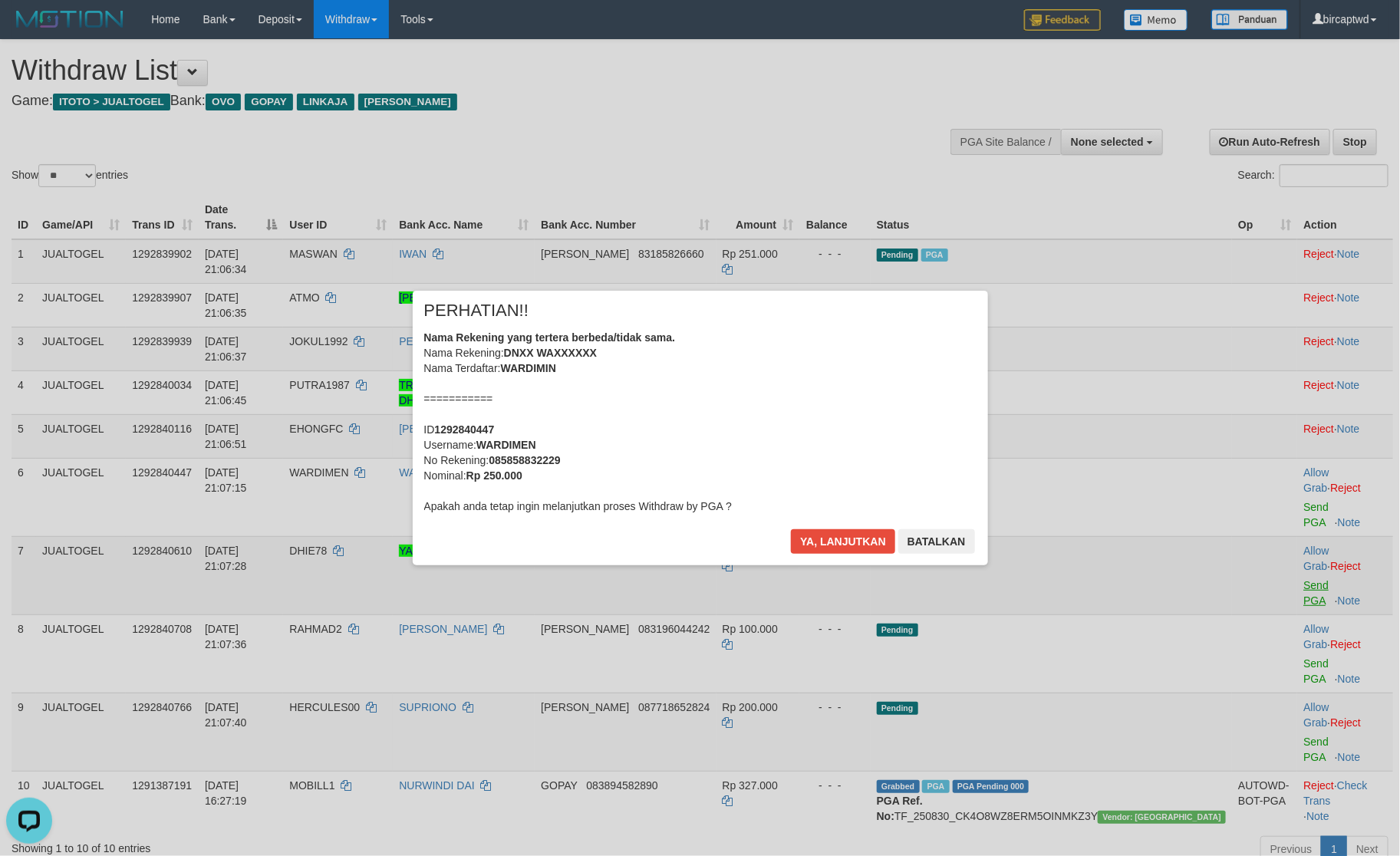
click at [1000, 458] on div "× PERHATIAN!! Nama Rekening yang tertera berbeda/tidak sama. Nama Rekening: DNX…" at bounding box center [700, 428] width 599 height 275
click at [1284, 458] on div "× PERHATIAN!! Nama Rekening yang tertera berbeda/tidak sama. Nama Rekening: DNX…" at bounding box center [700, 428] width 1400 height 336
click at [804, 534] on button "Ya, lanjutkan" at bounding box center [842, 542] width 104 height 25
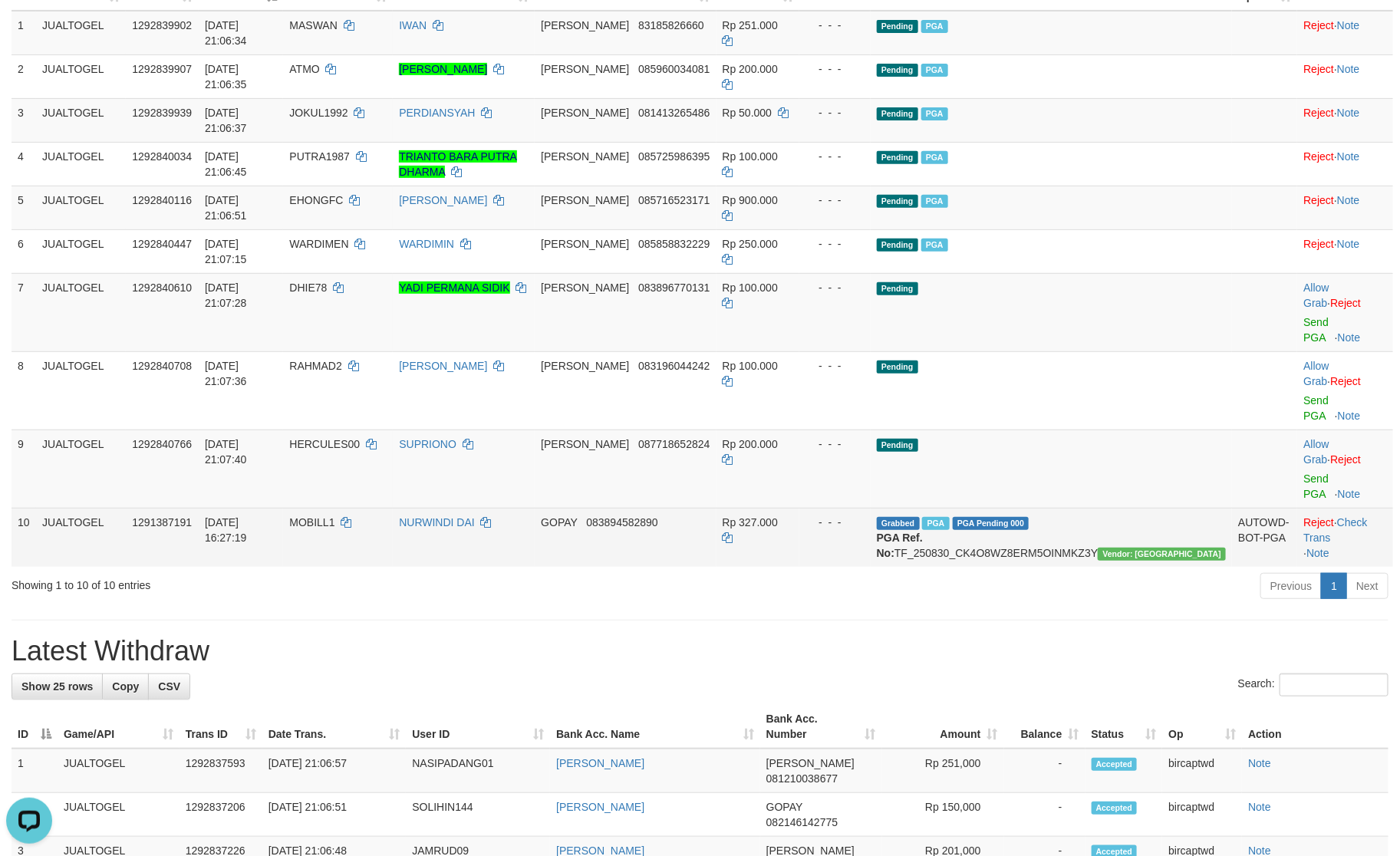
scroll to position [230, 0]
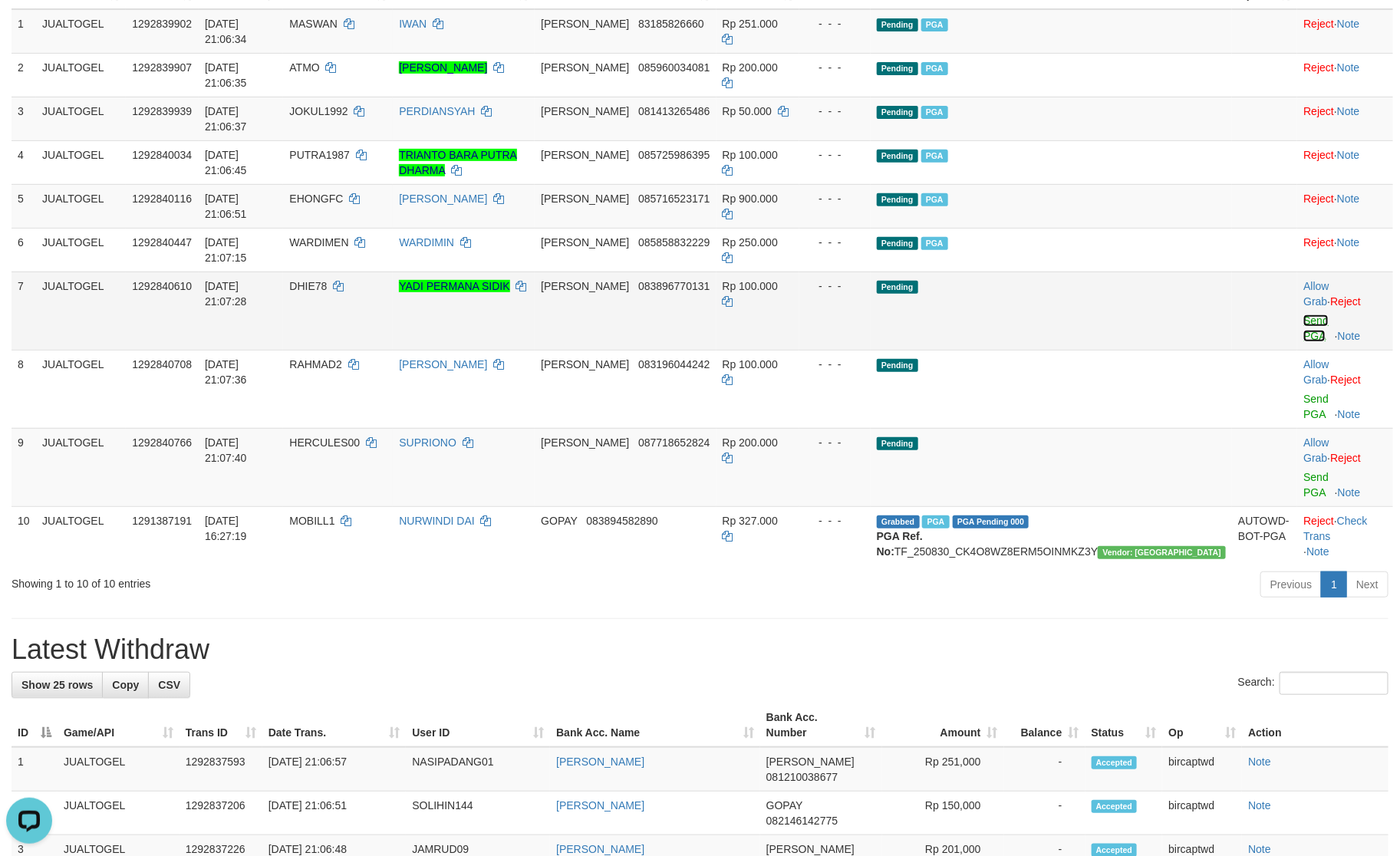
click at [1304, 314] on link "Send PGA" at bounding box center [1316, 328] width 25 height 28
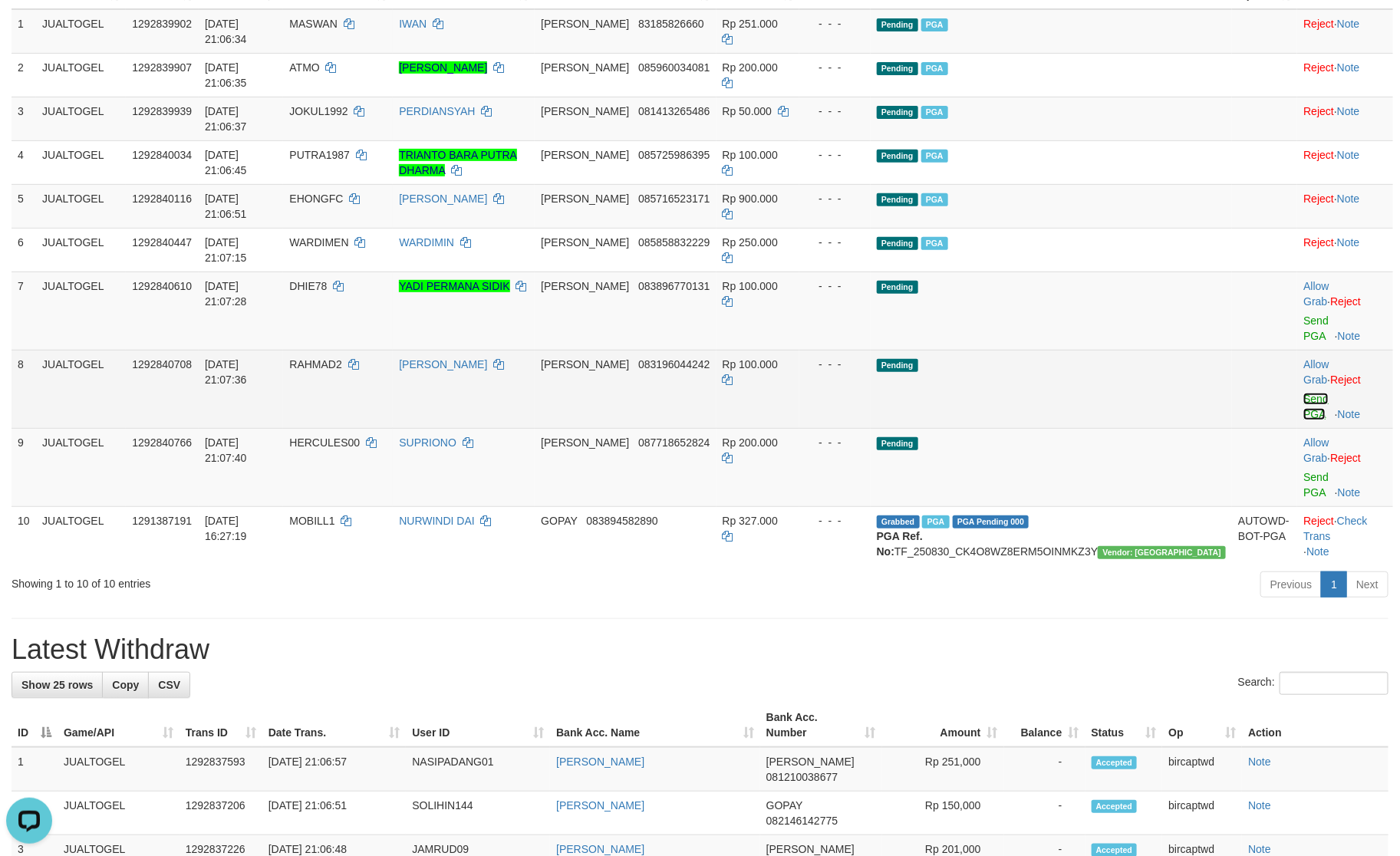
click at [1304, 392] on link "Send PGA" at bounding box center [1316, 406] width 25 height 28
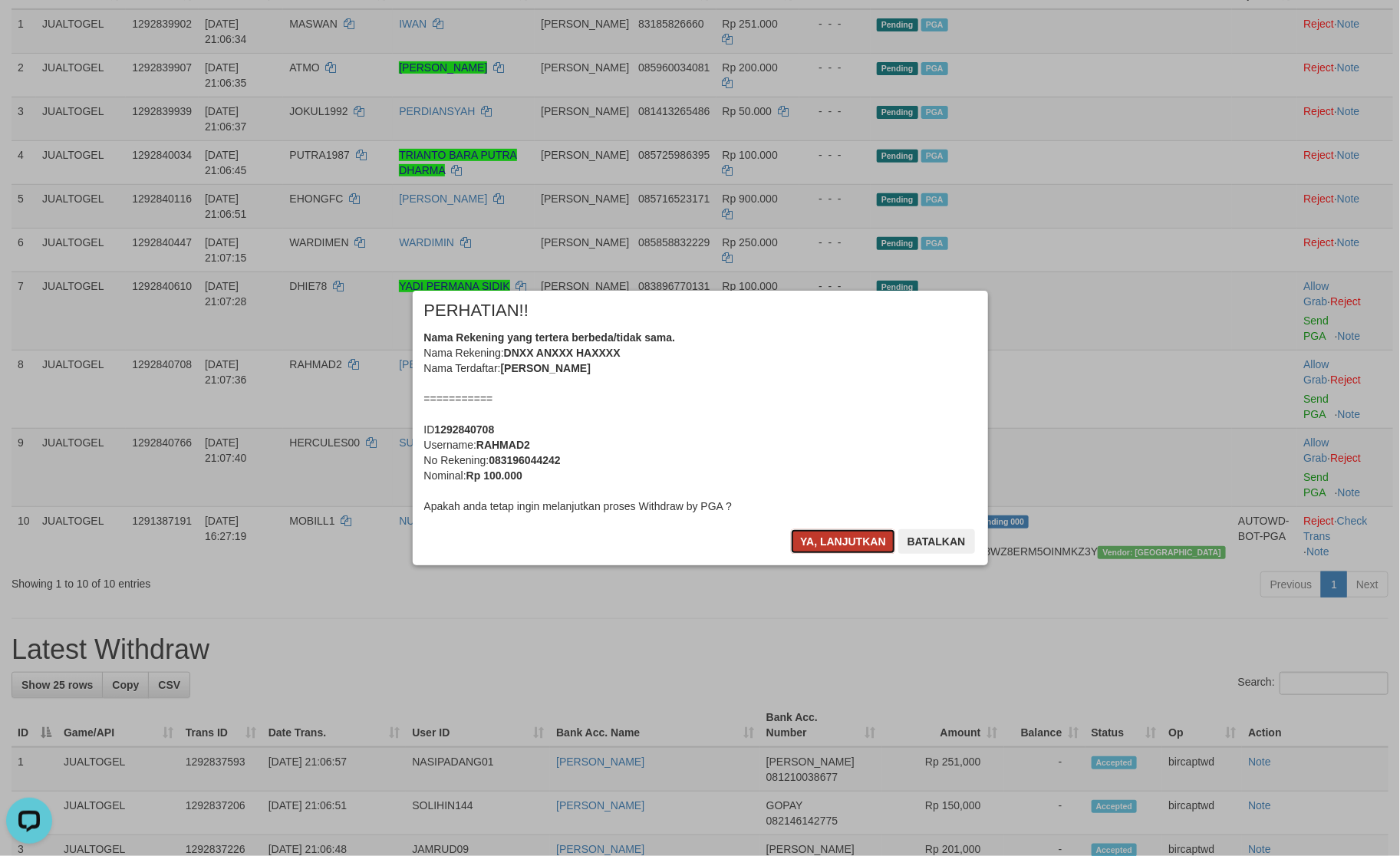
click at [813, 543] on button "Ya, lanjutkan" at bounding box center [842, 542] width 104 height 25
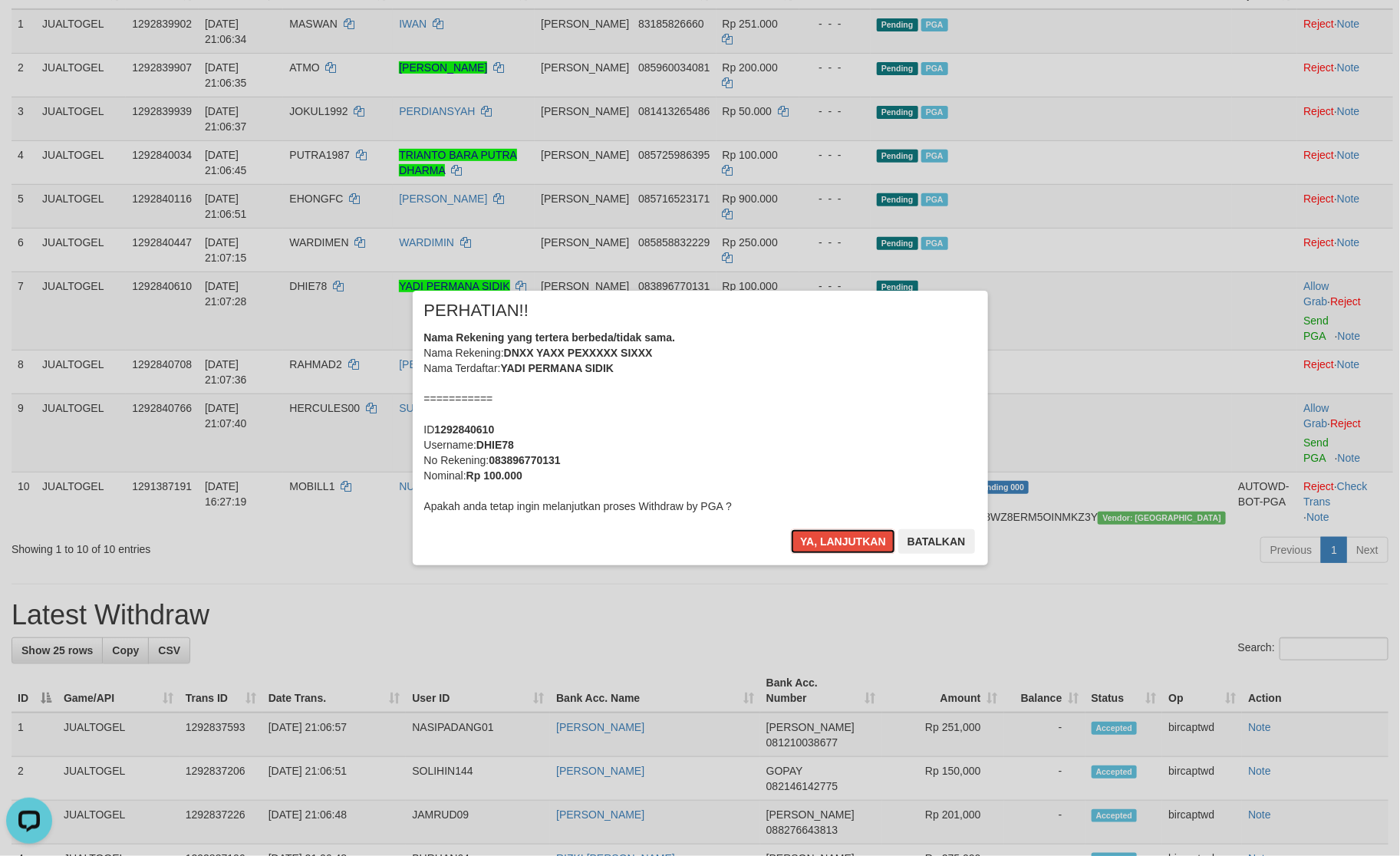
click at [813, 543] on button "Ya, lanjutkan" at bounding box center [842, 542] width 104 height 25
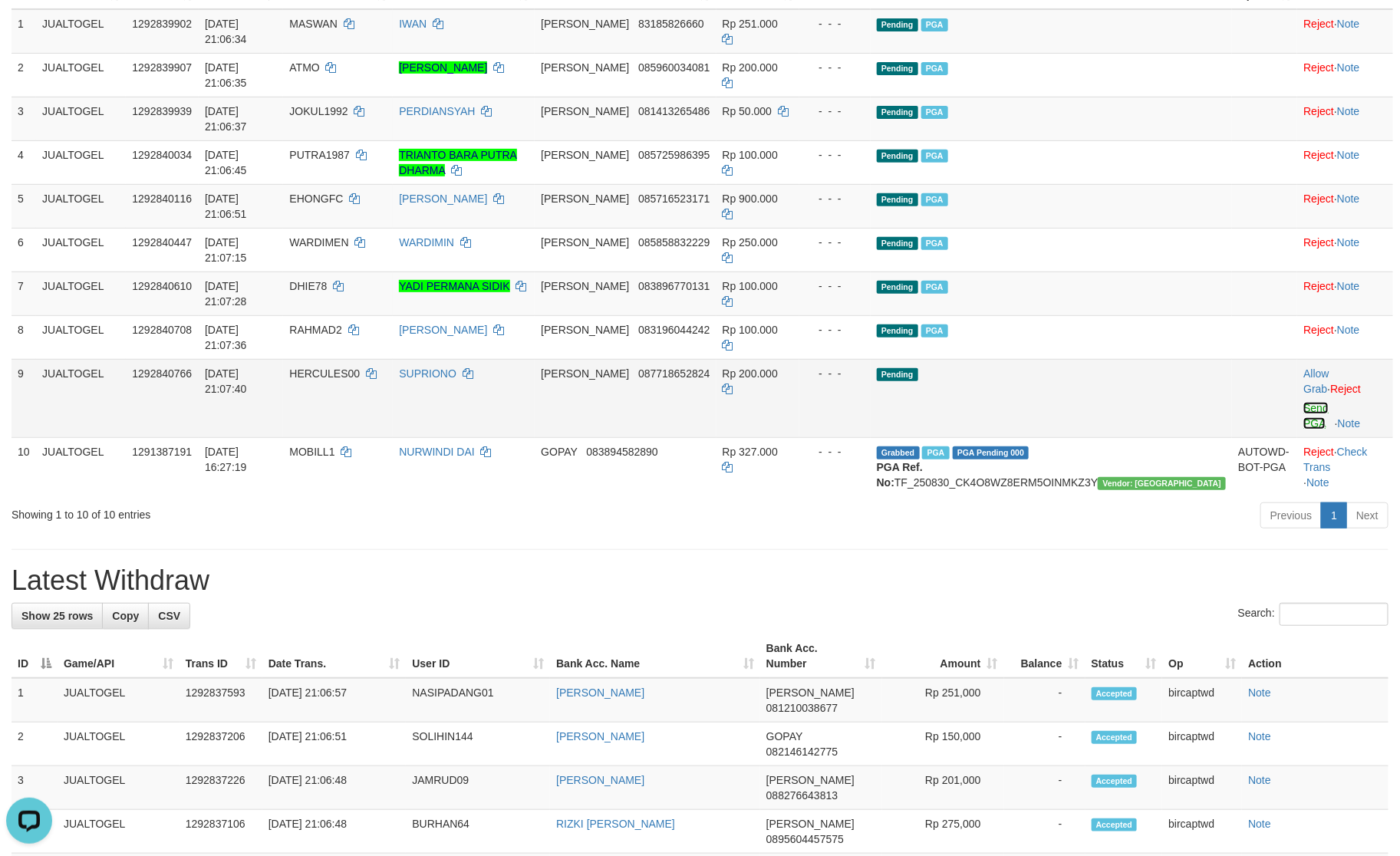
click at [1304, 402] on link "Send PGA" at bounding box center [1316, 416] width 25 height 28
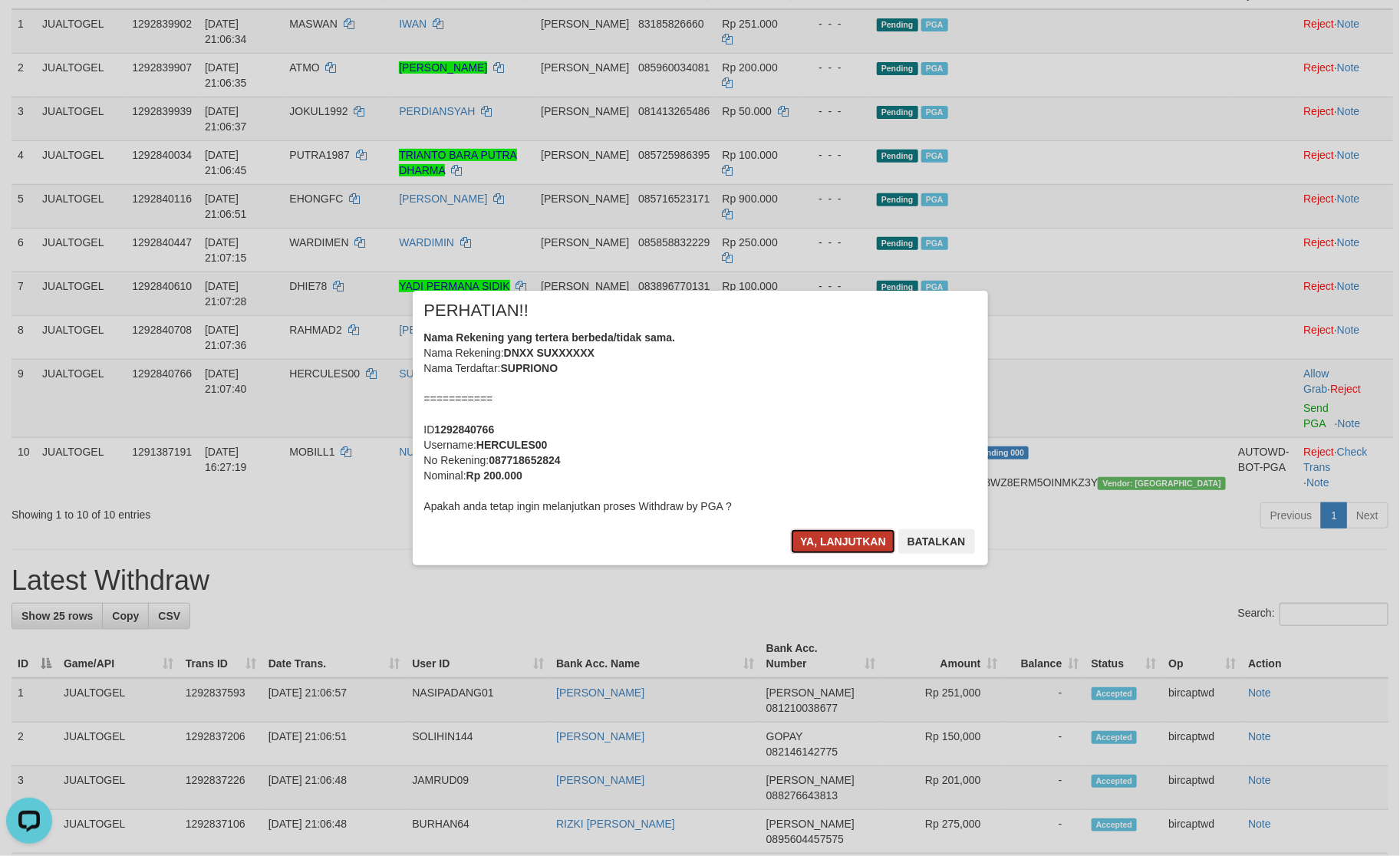
click at [827, 543] on button "Ya, lanjutkan" at bounding box center [842, 542] width 104 height 25
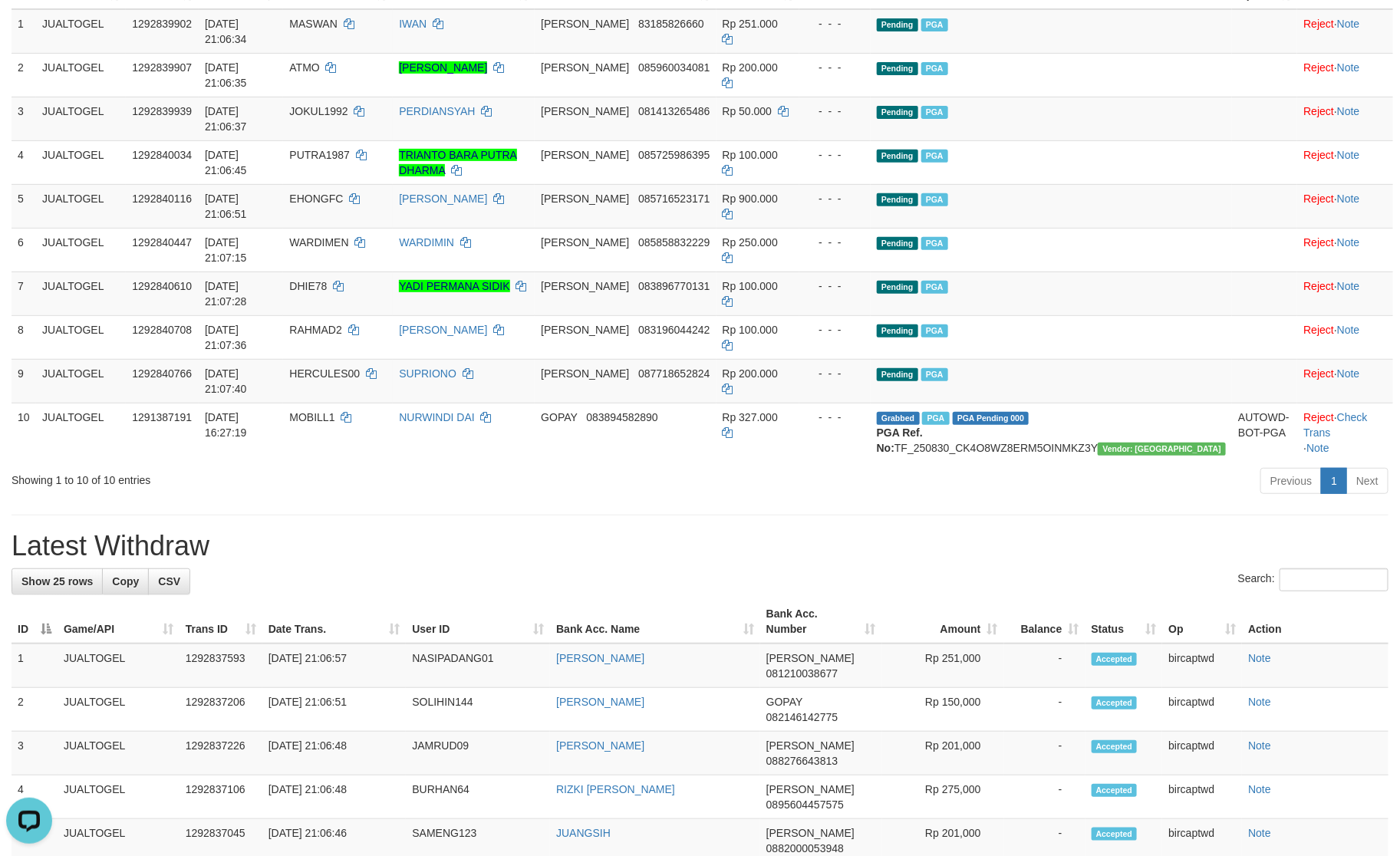
click at [498, 568] on div "Search:" at bounding box center [700, 581] width 1377 height 27
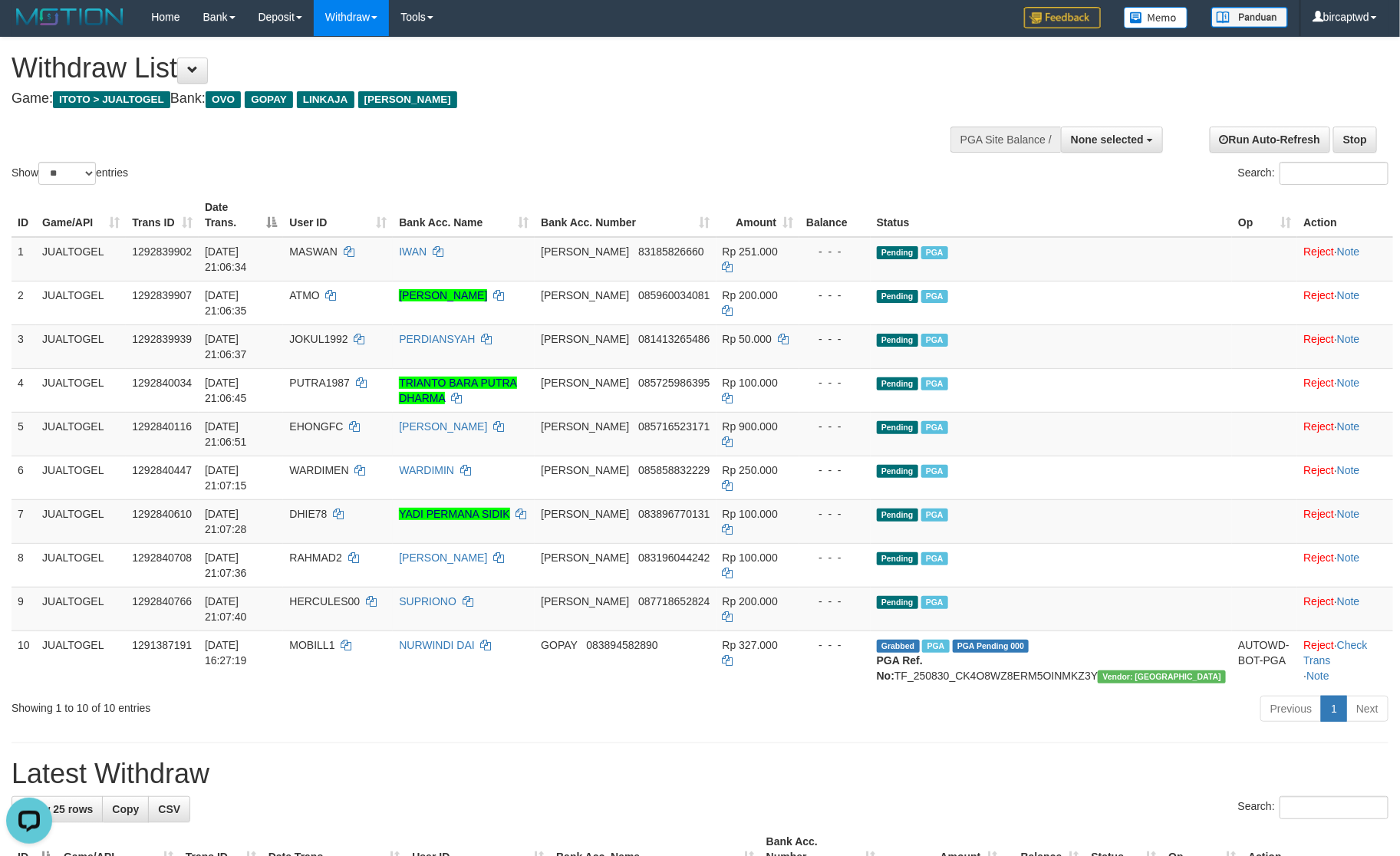
scroll to position [0, 0]
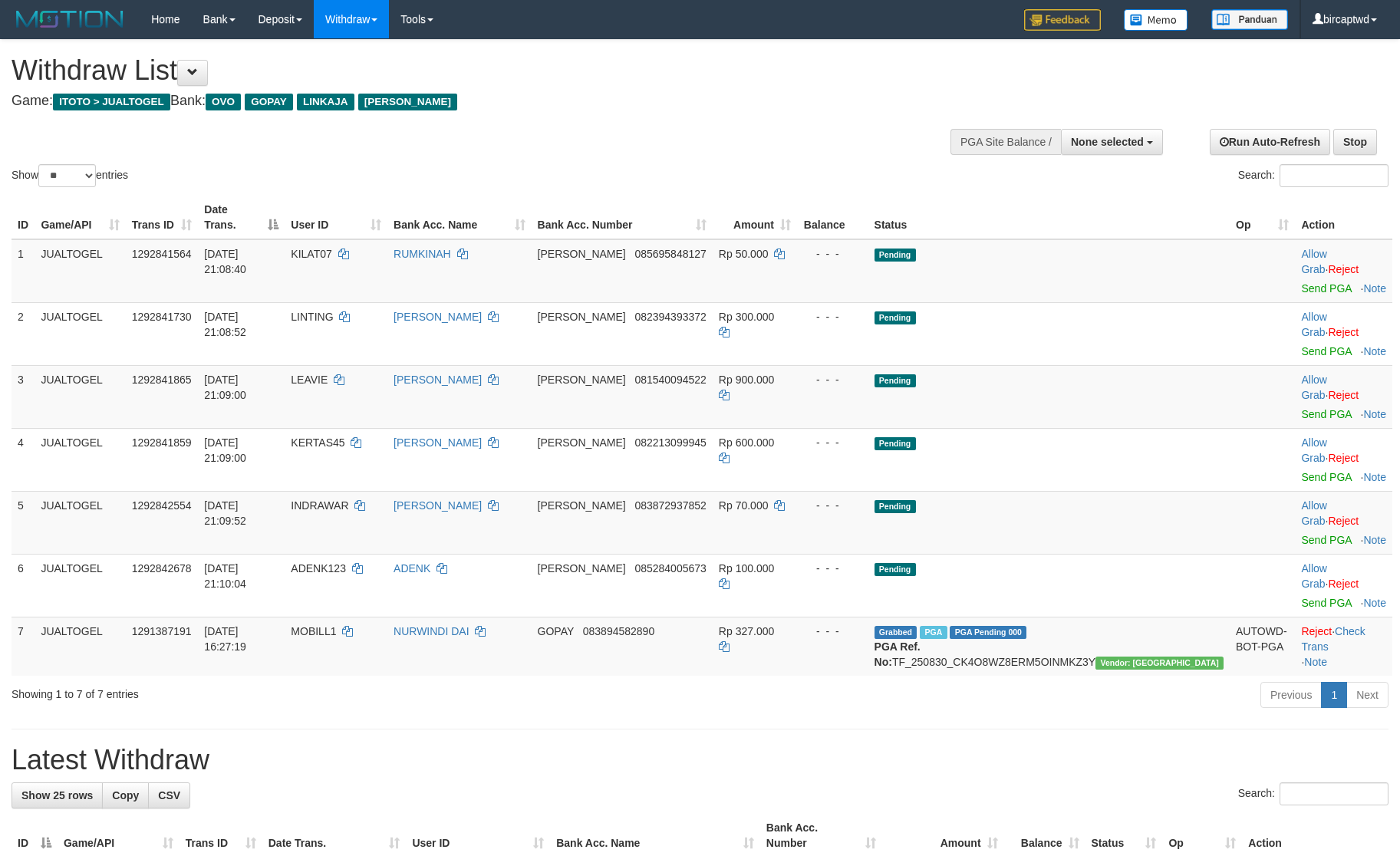
select select
select select "**"
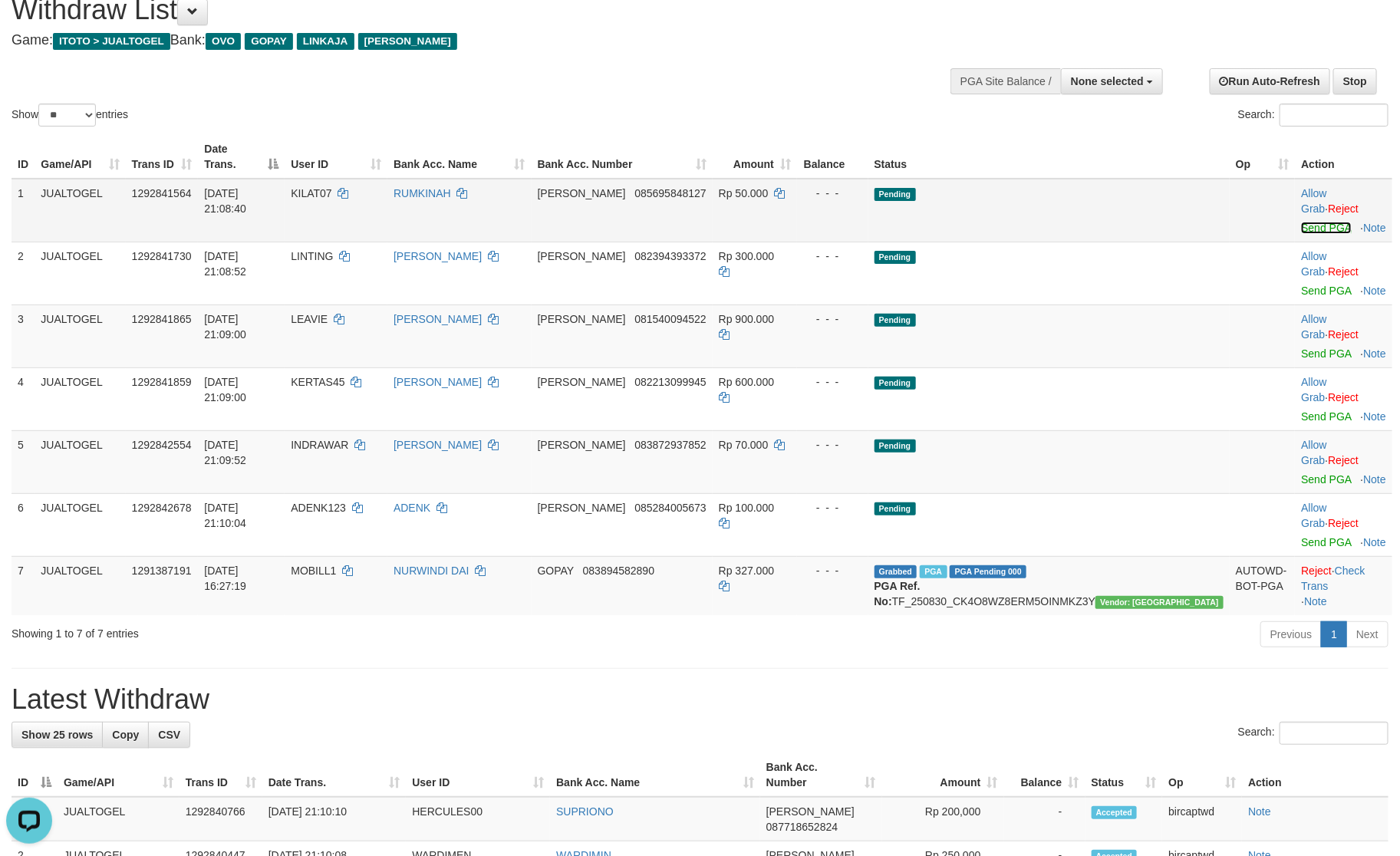
click at [1301, 222] on link "Send PGA" at bounding box center [1326, 227] width 50 height 12
click at [1301, 285] on link "Send PGA" at bounding box center [1326, 291] width 50 height 12
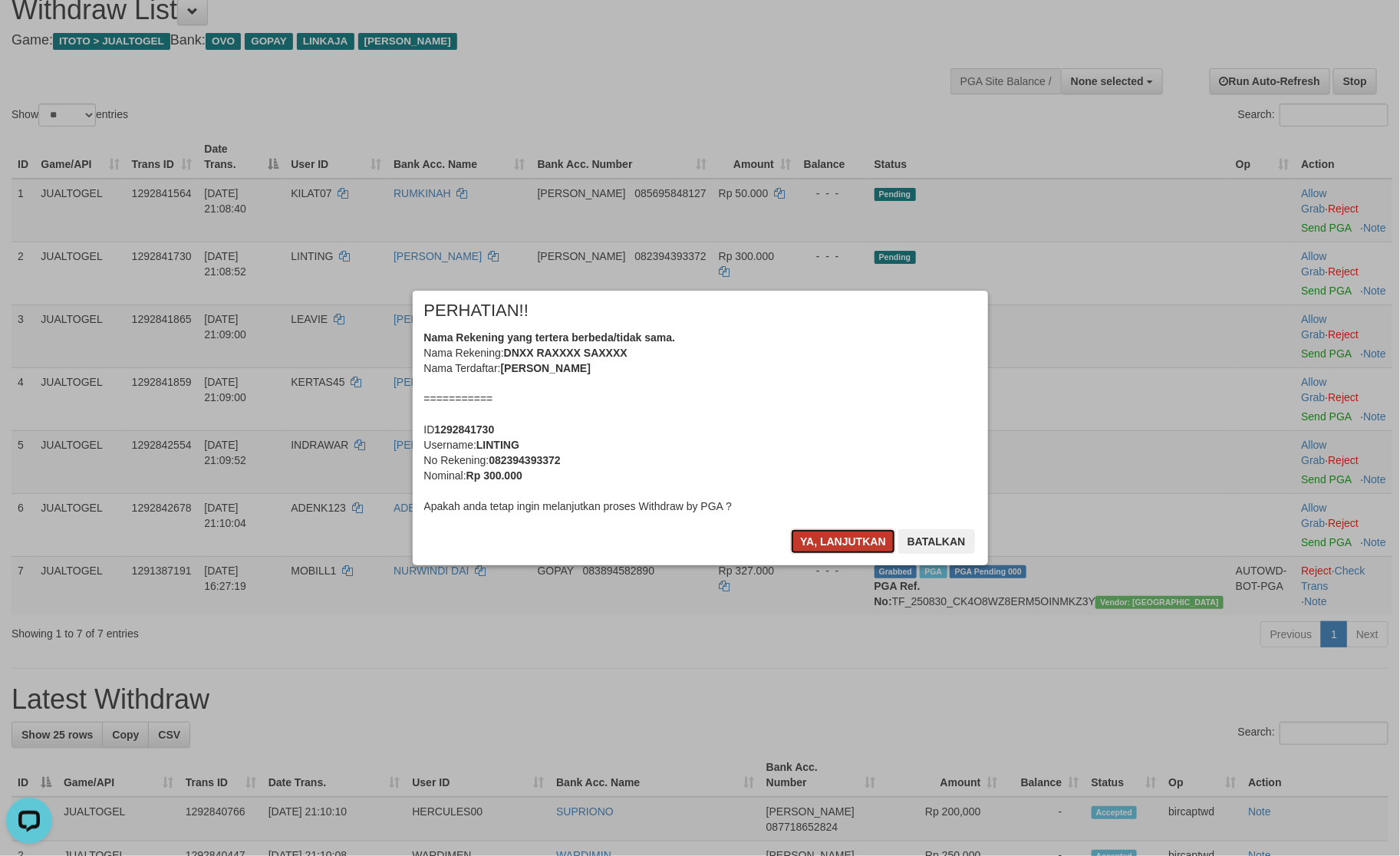
click at [837, 536] on button "Ya, lanjutkan" at bounding box center [842, 542] width 104 height 25
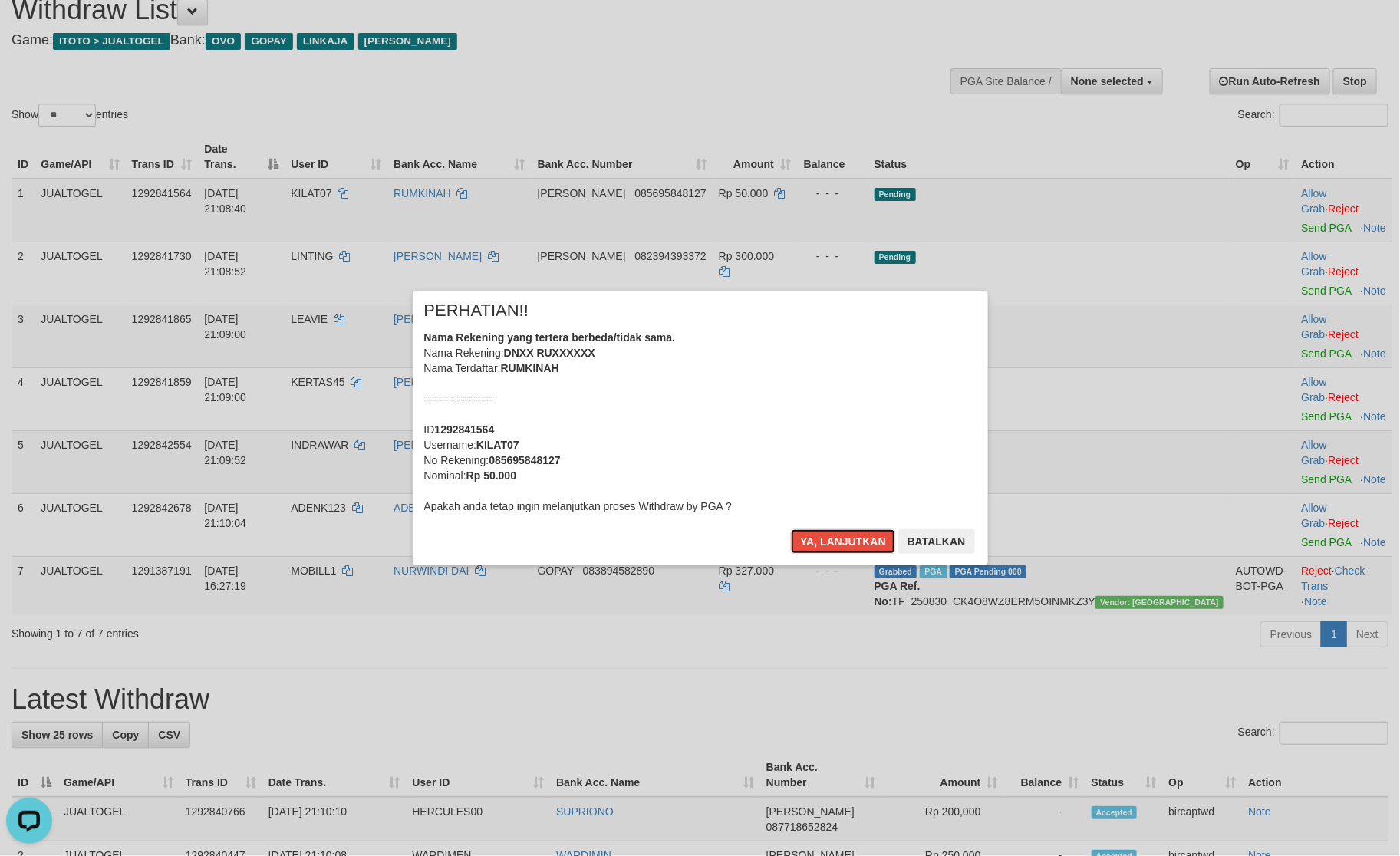
click at [837, 536] on button "Ya, lanjutkan" at bounding box center [842, 542] width 104 height 25
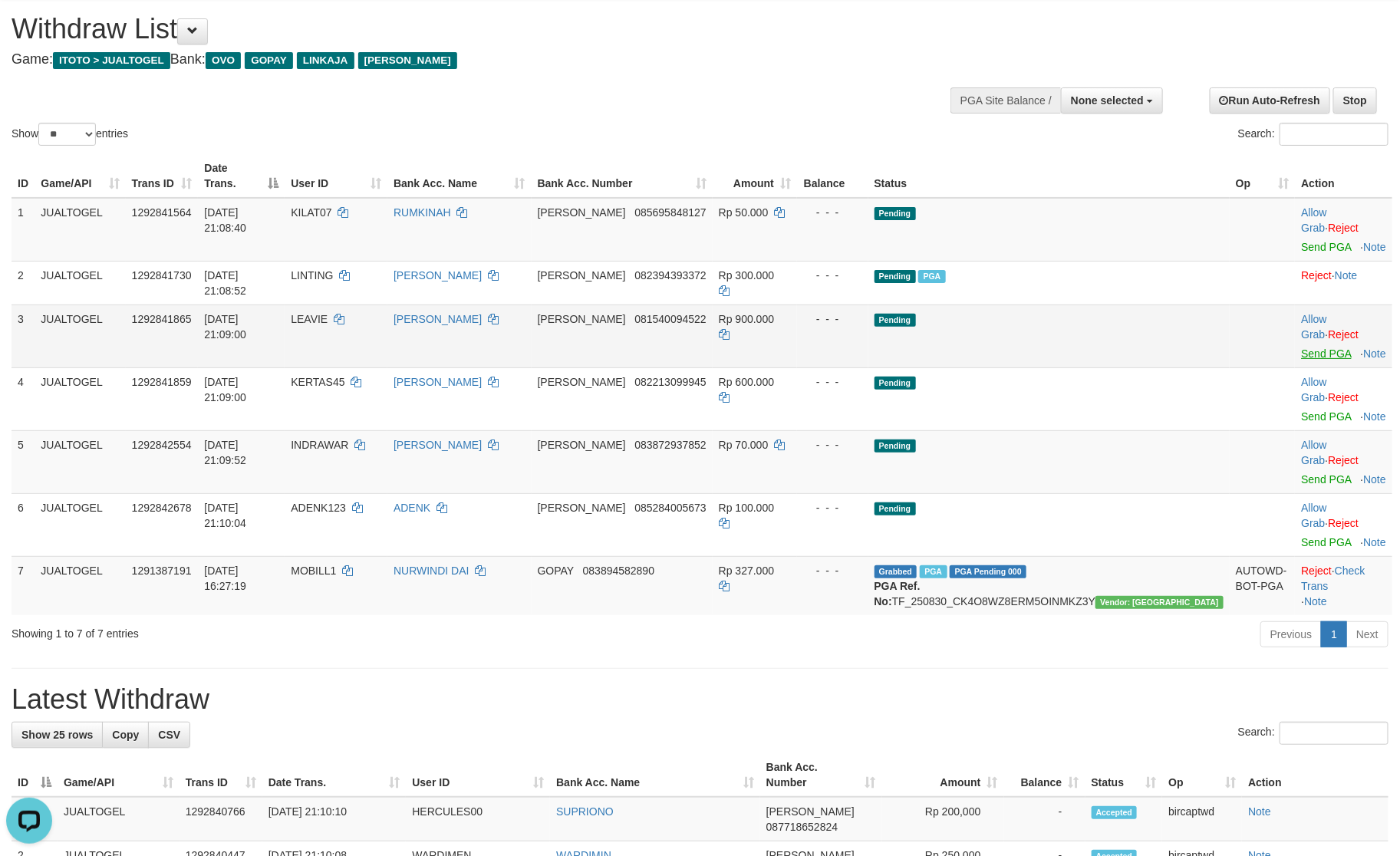
scroll to position [23, 0]
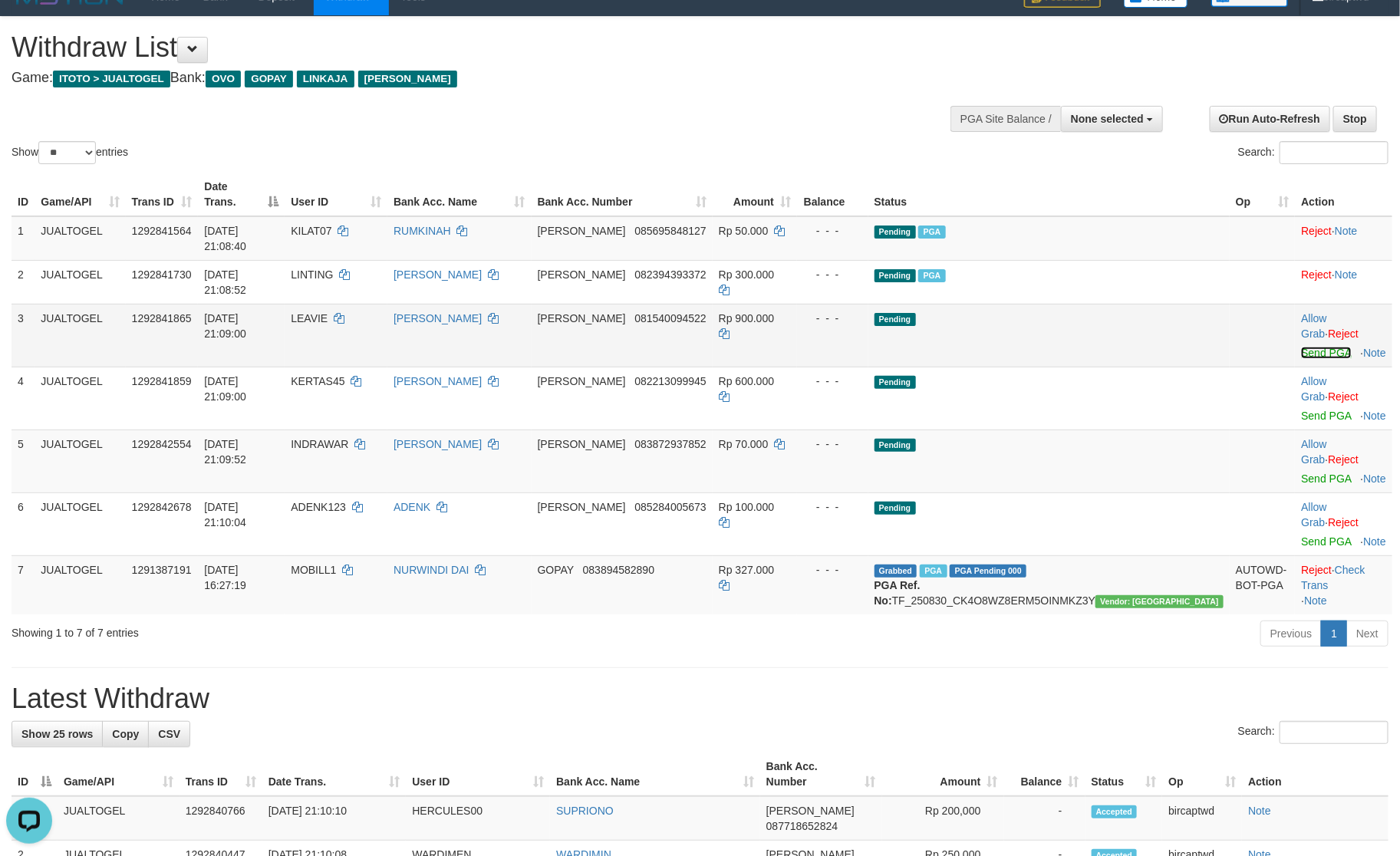
click at [1301, 346] on link "Send PGA" at bounding box center [1326, 352] width 50 height 12
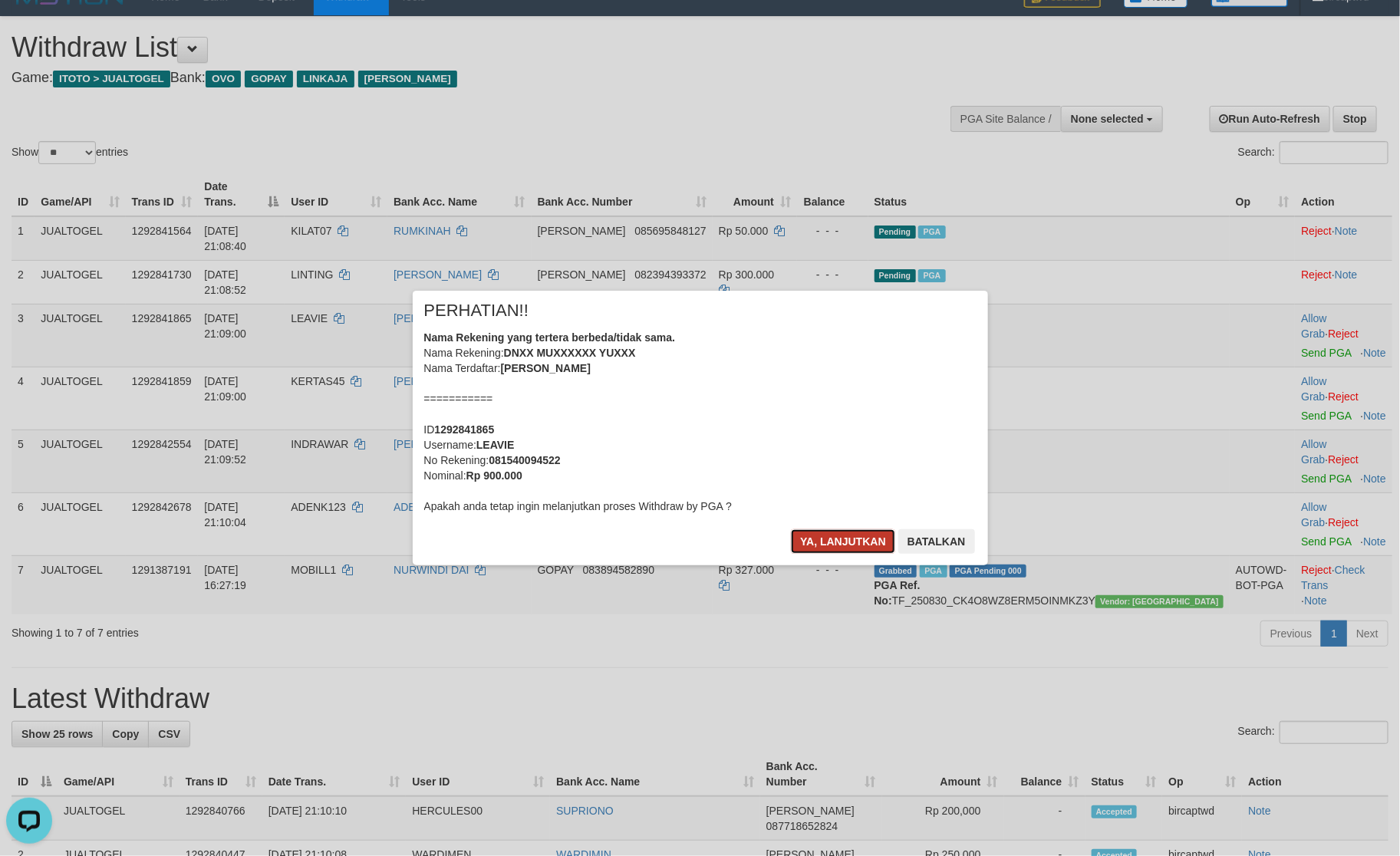
click at [875, 532] on button "Ya, lanjutkan" at bounding box center [842, 542] width 104 height 25
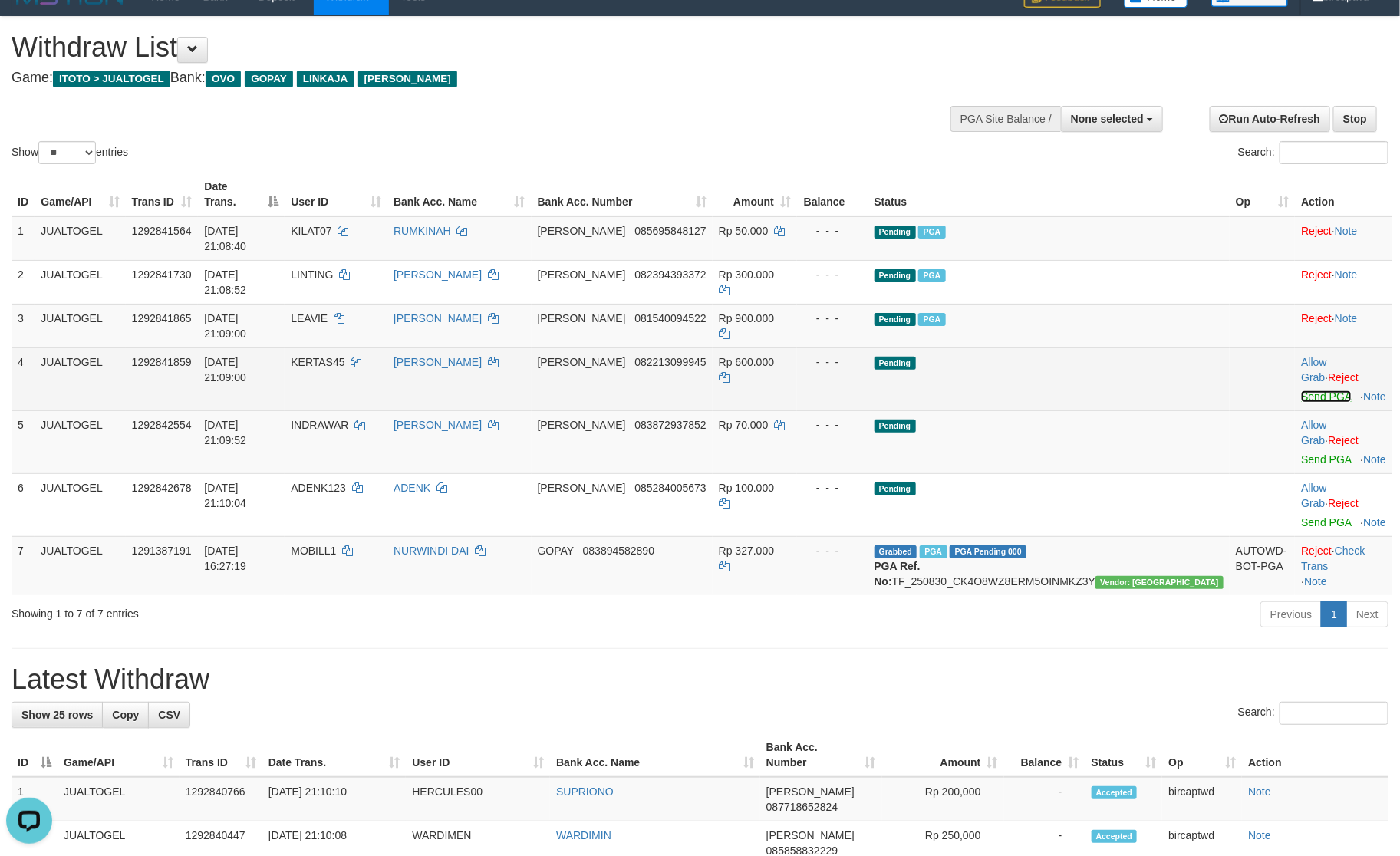
click at [1301, 391] on link "Send PGA" at bounding box center [1326, 396] width 50 height 12
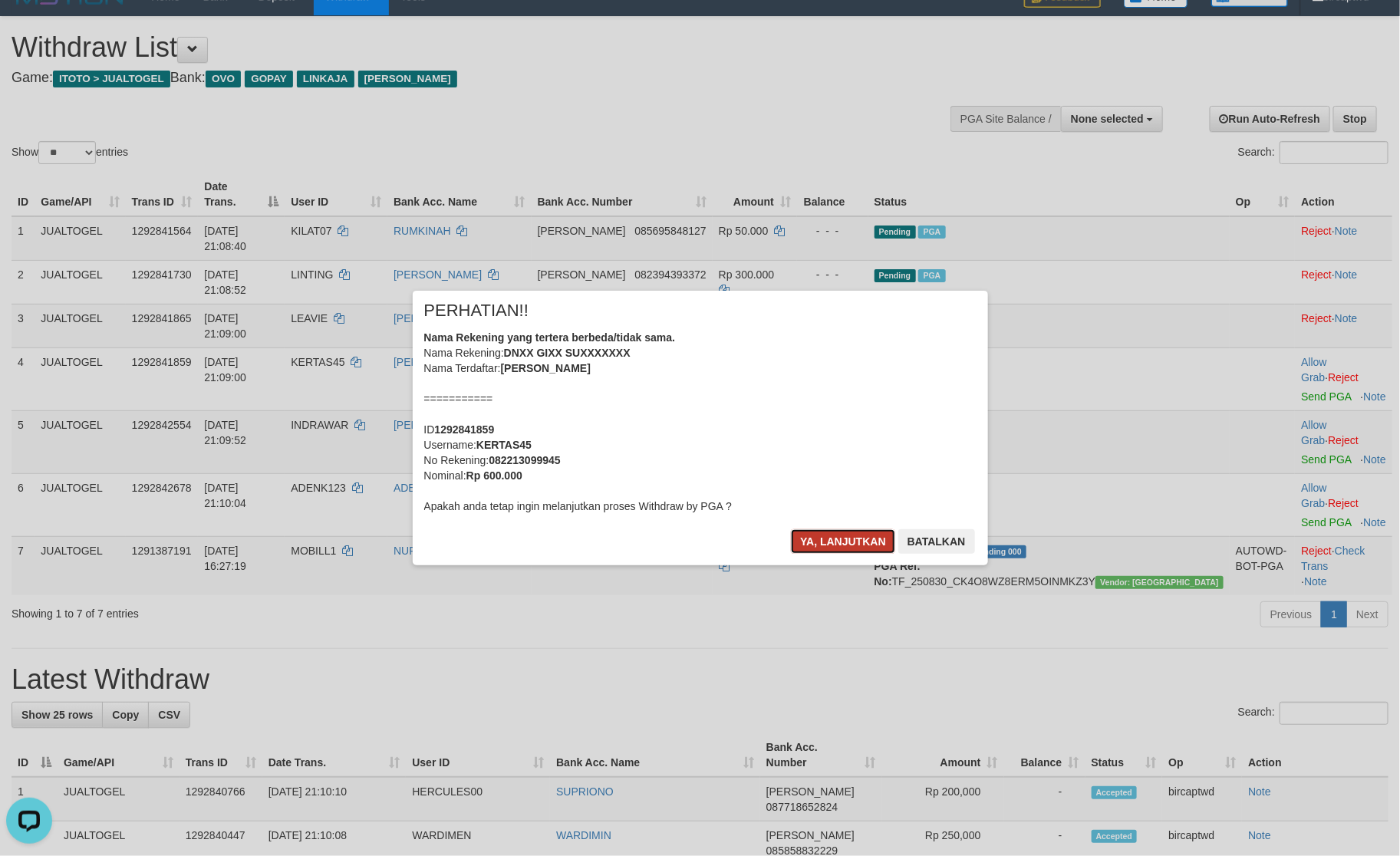
click at [822, 533] on button "Ya, lanjutkan" at bounding box center [842, 542] width 104 height 25
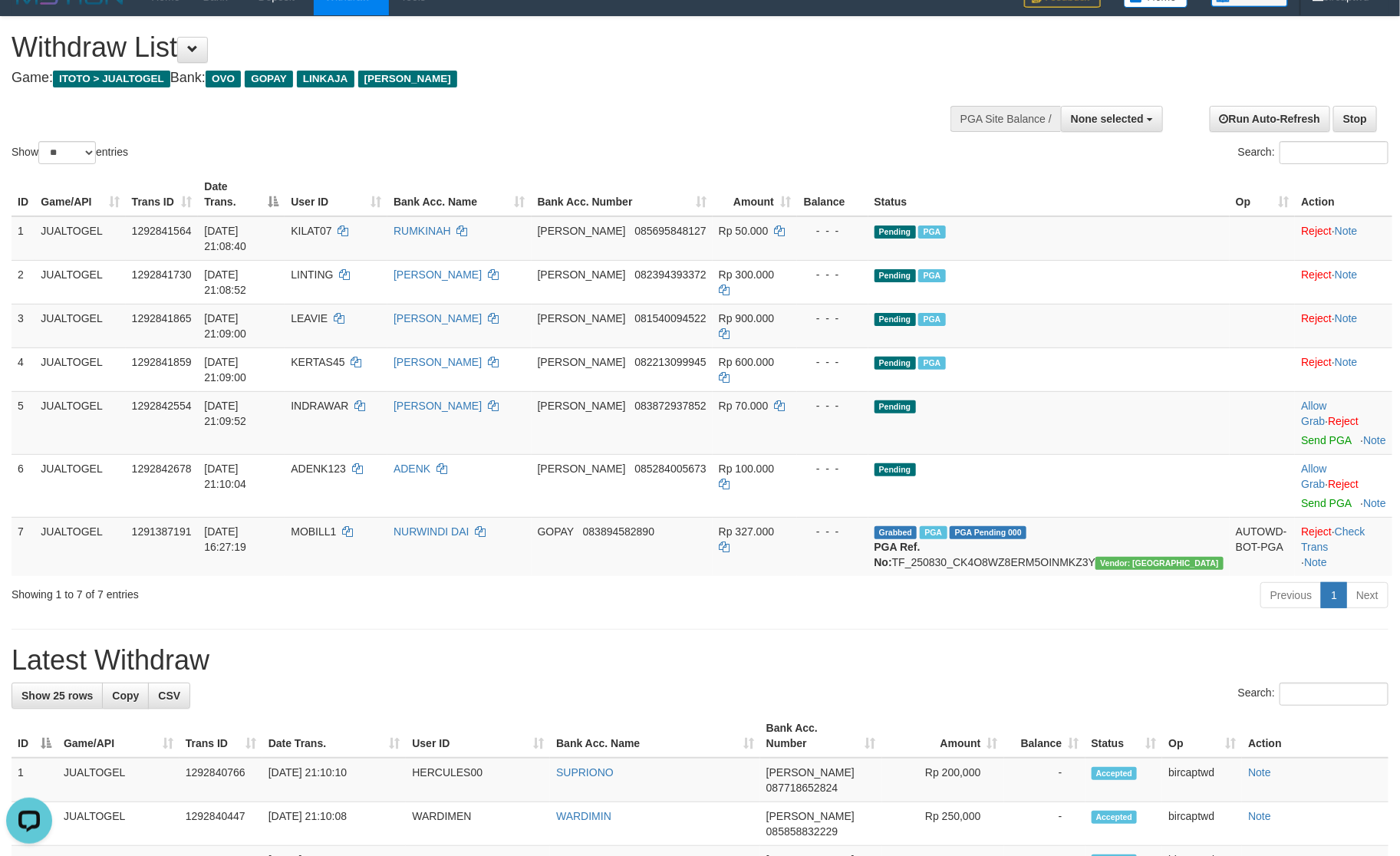
click at [509, 580] on div "Showing 1 to 7 of 7 entries Previous 1 Next" at bounding box center [700, 597] width 1400 height 33
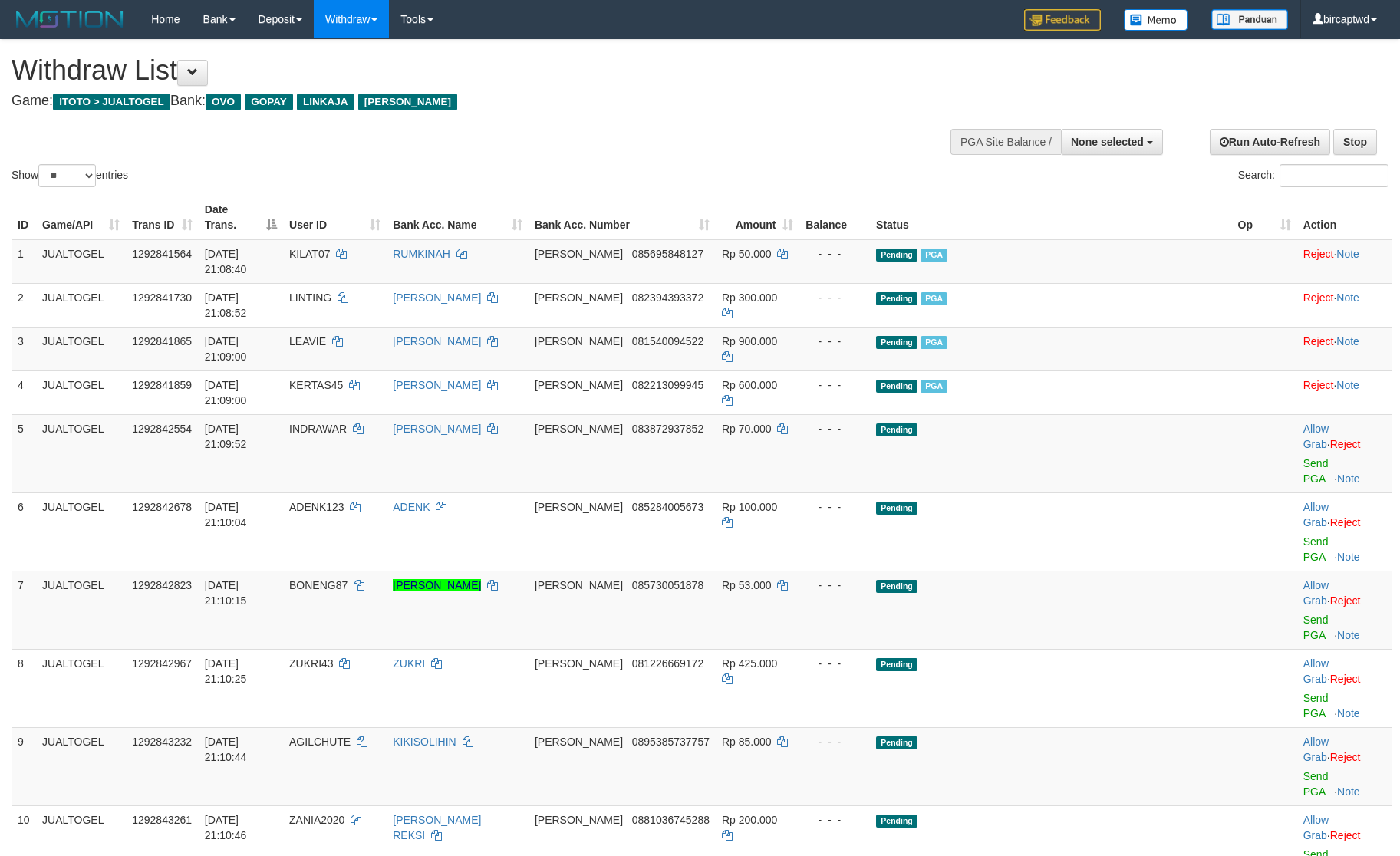
select select
select select "**"
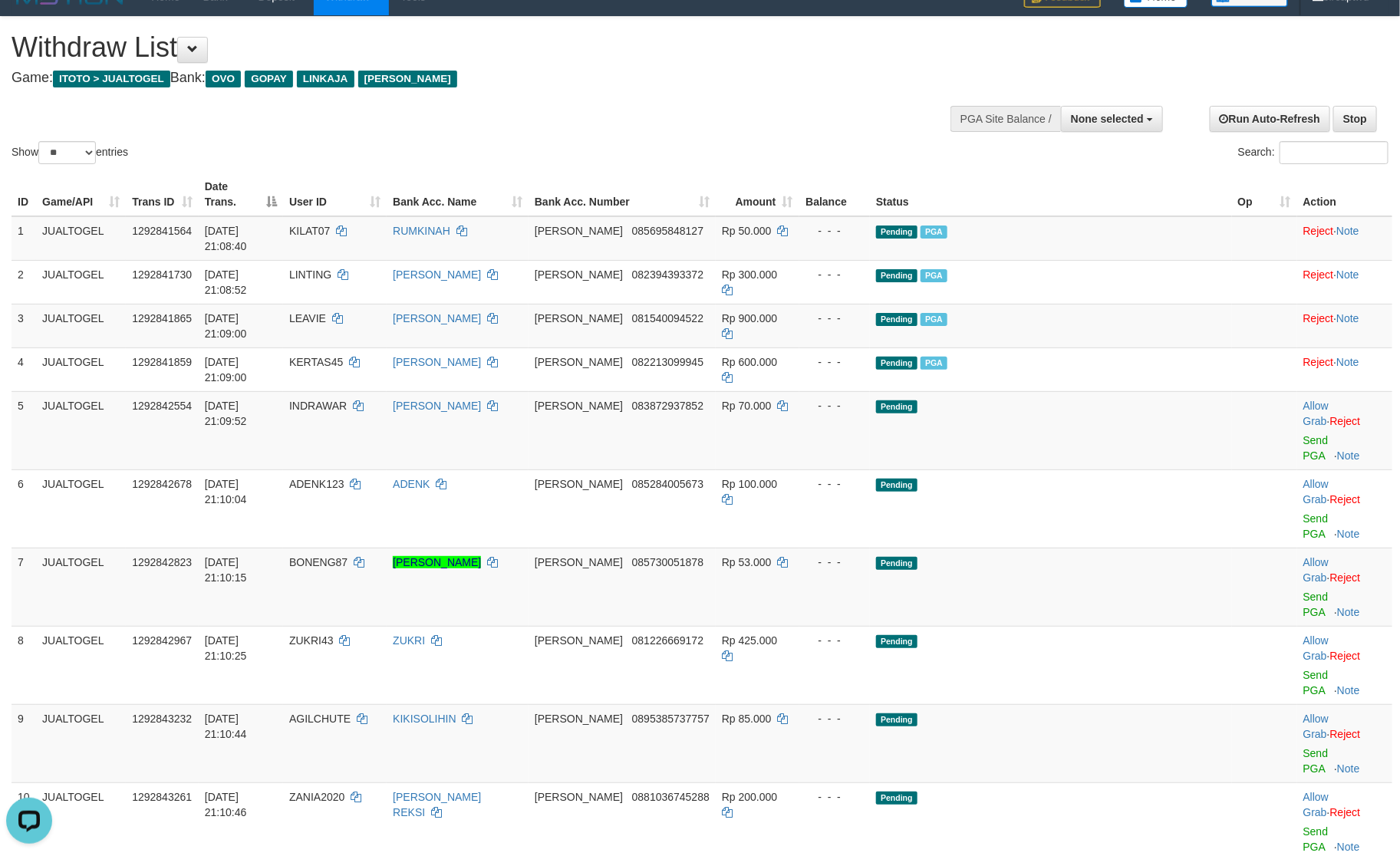
click at [1304, 434] on link "Send PGA" at bounding box center [1316, 448] width 25 height 28
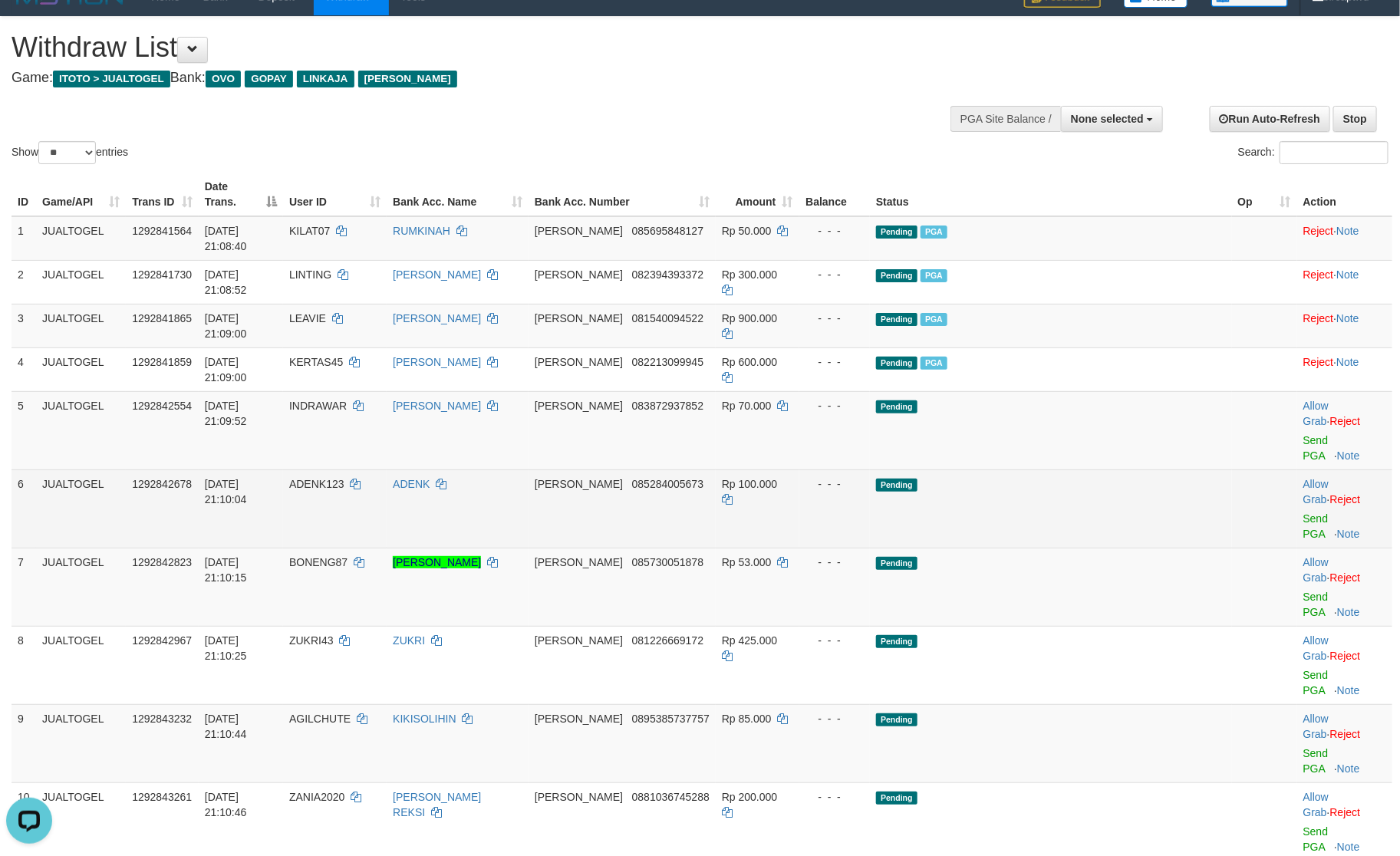
click at [1297, 469] on td "Allow Grab · Reject Send PGA · Note" at bounding box center [1345, 508] width 95 height 78
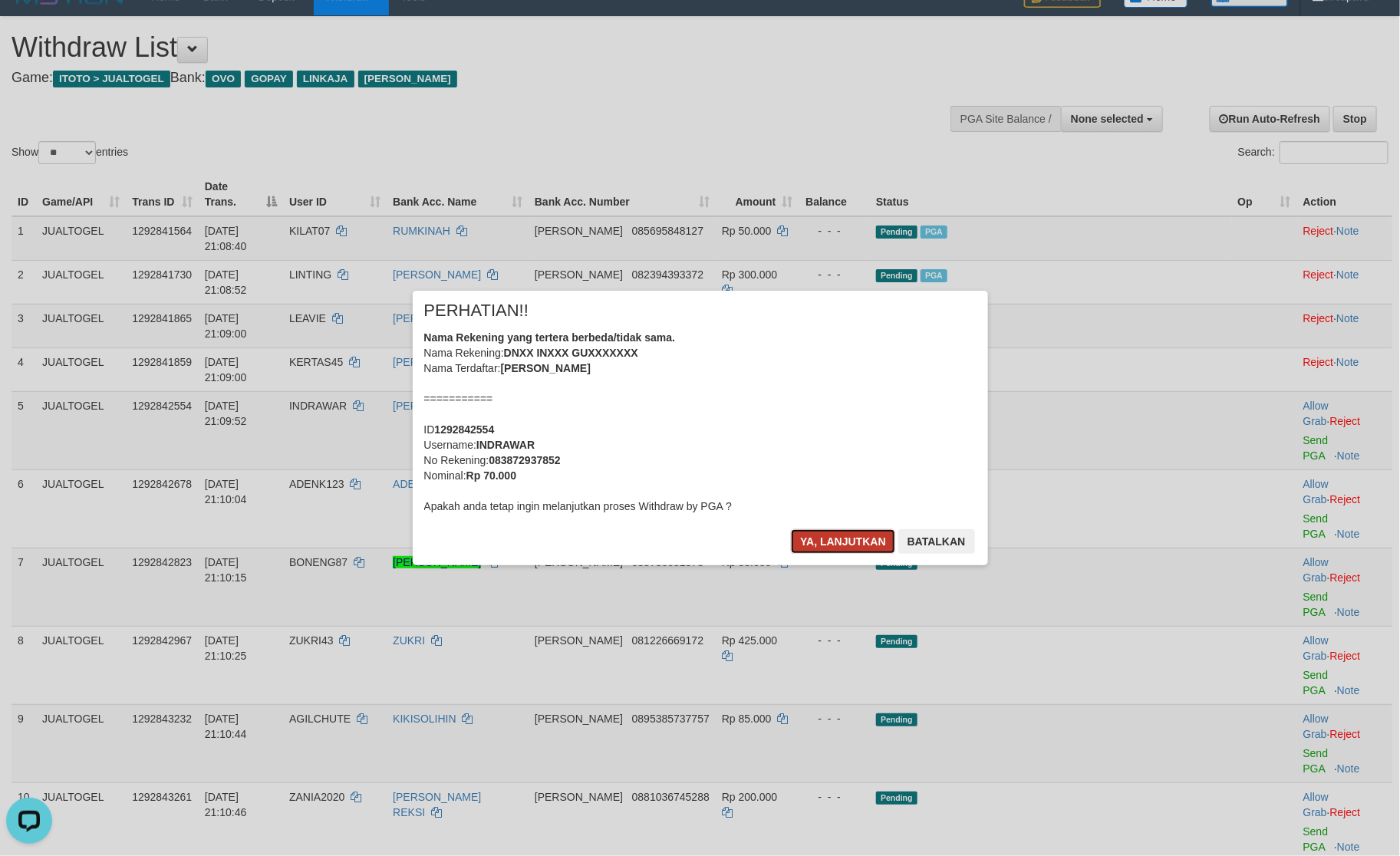
click at [851, 541] on button "Ya, lanjutkan" at bounding box center [842, 542] width 104 height 25
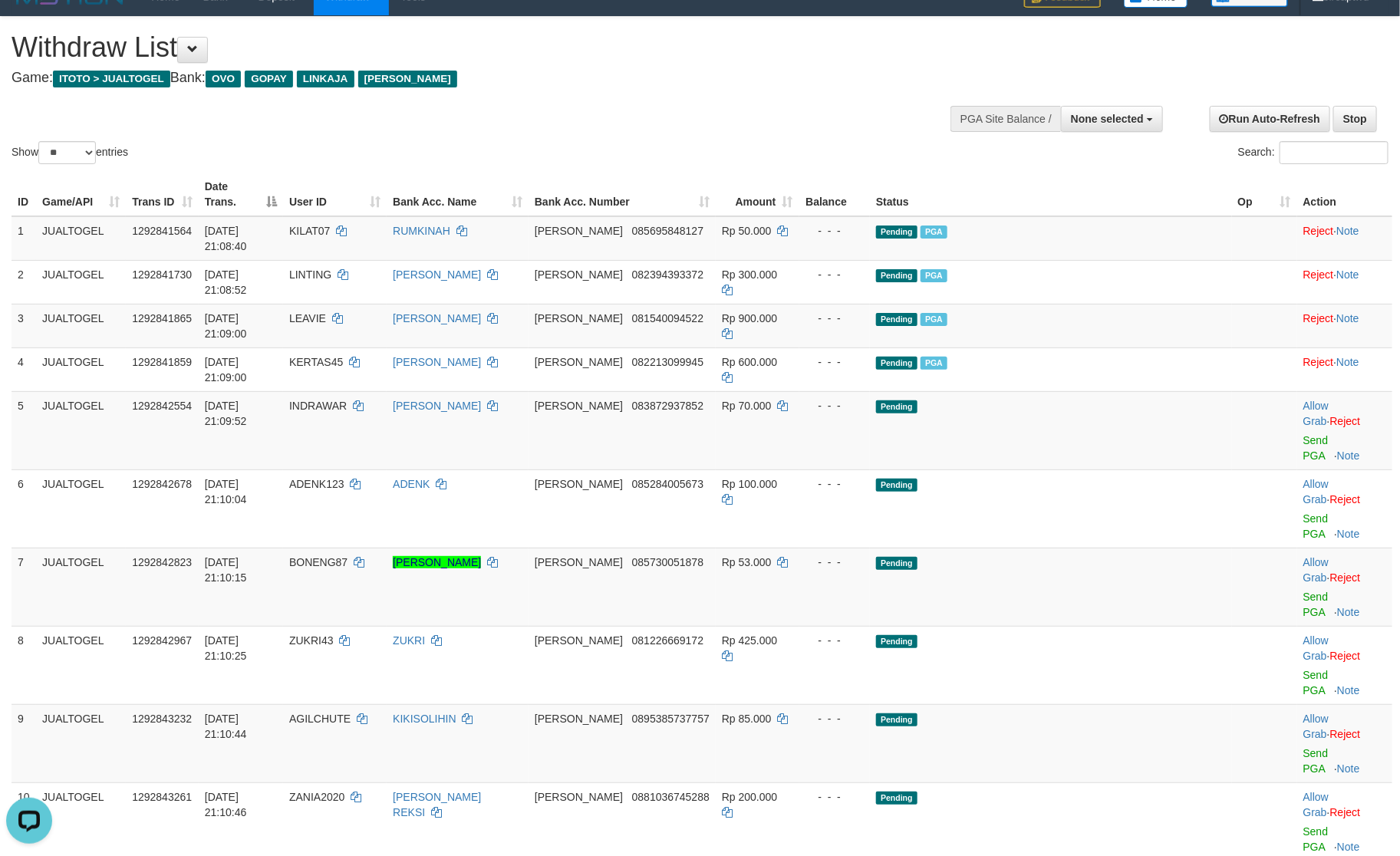
scroll to position [3, 0]
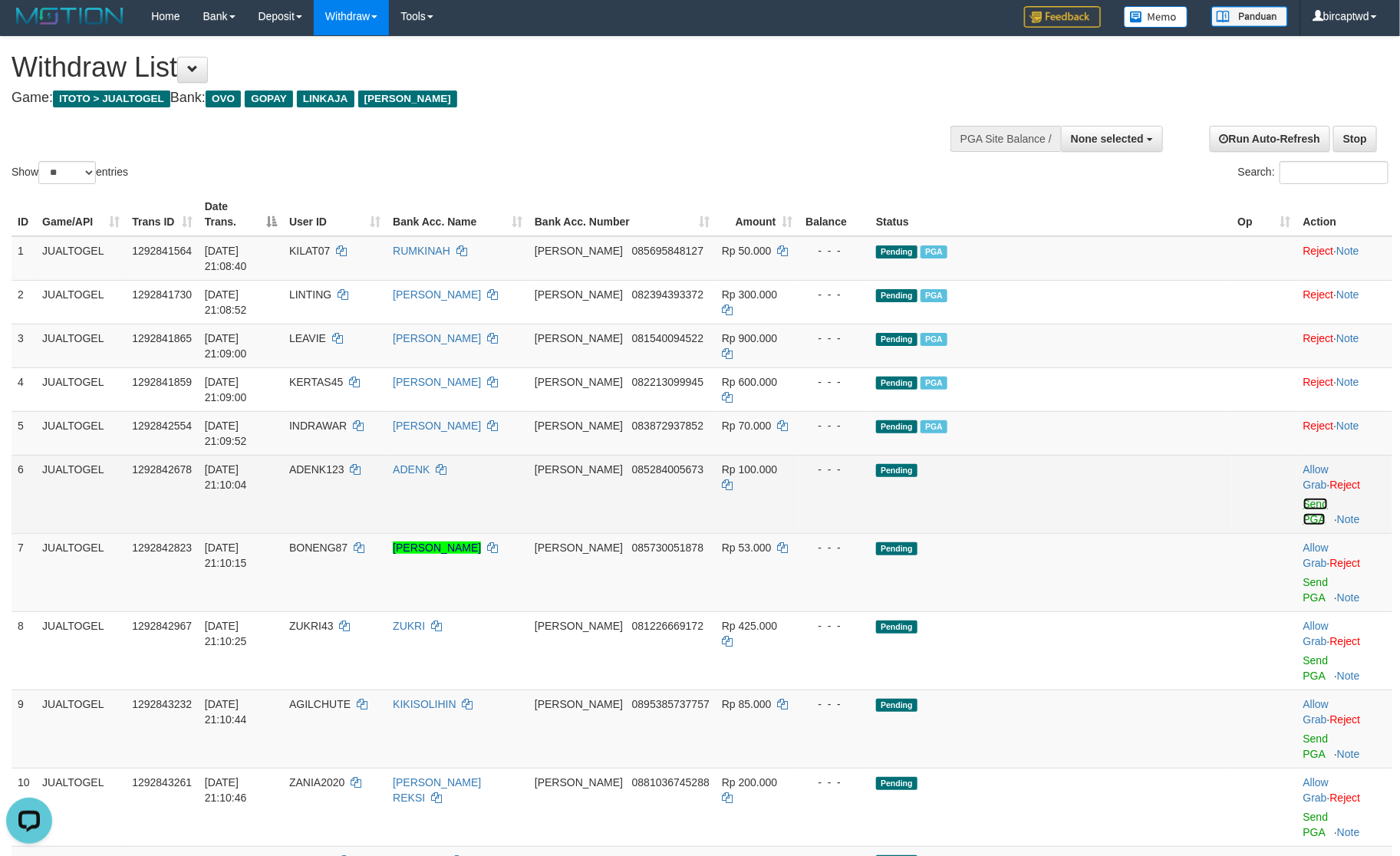
click at [1304, 497] on link "Send PGA" at bounding box center [1316, 511] width 25 height 28
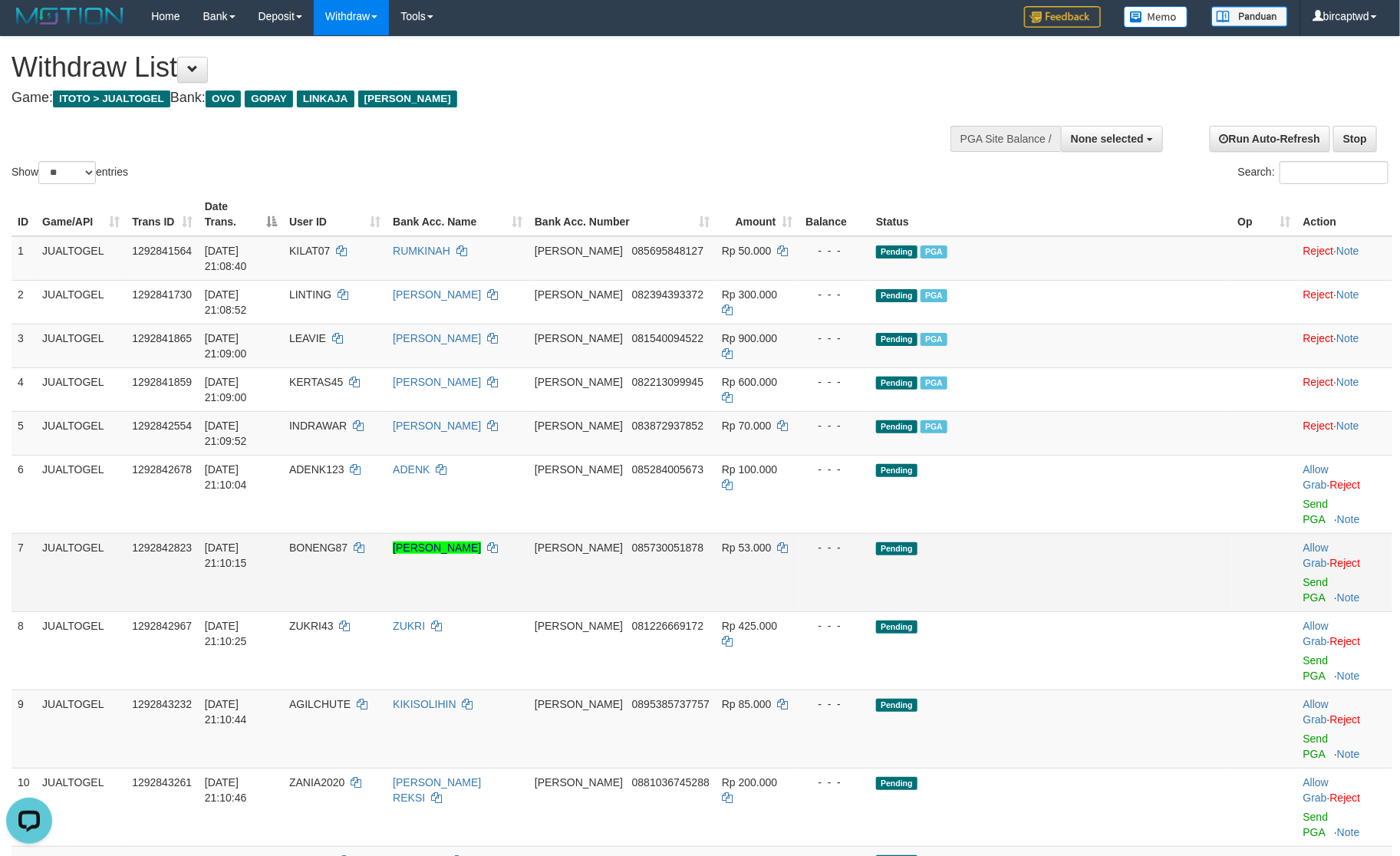
click at [1297, 533] on td "Allow Grab · Reject Send PGA · Note" at bounding box center [1345, 571] width 95 height 78
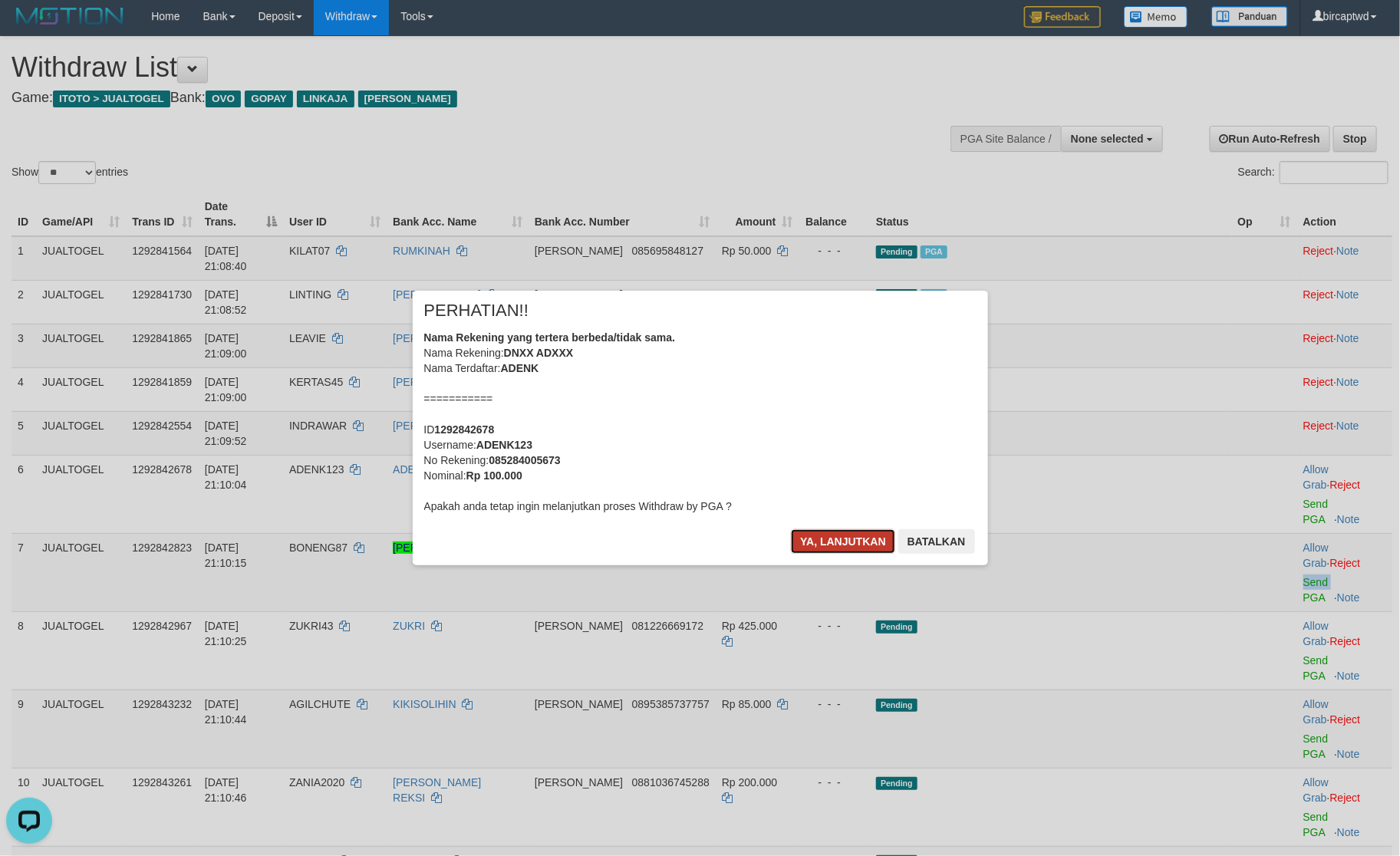
click at [864, 538] on button "Ya, lanjutkan" at bounding box center [842, 542] width 104 height 25
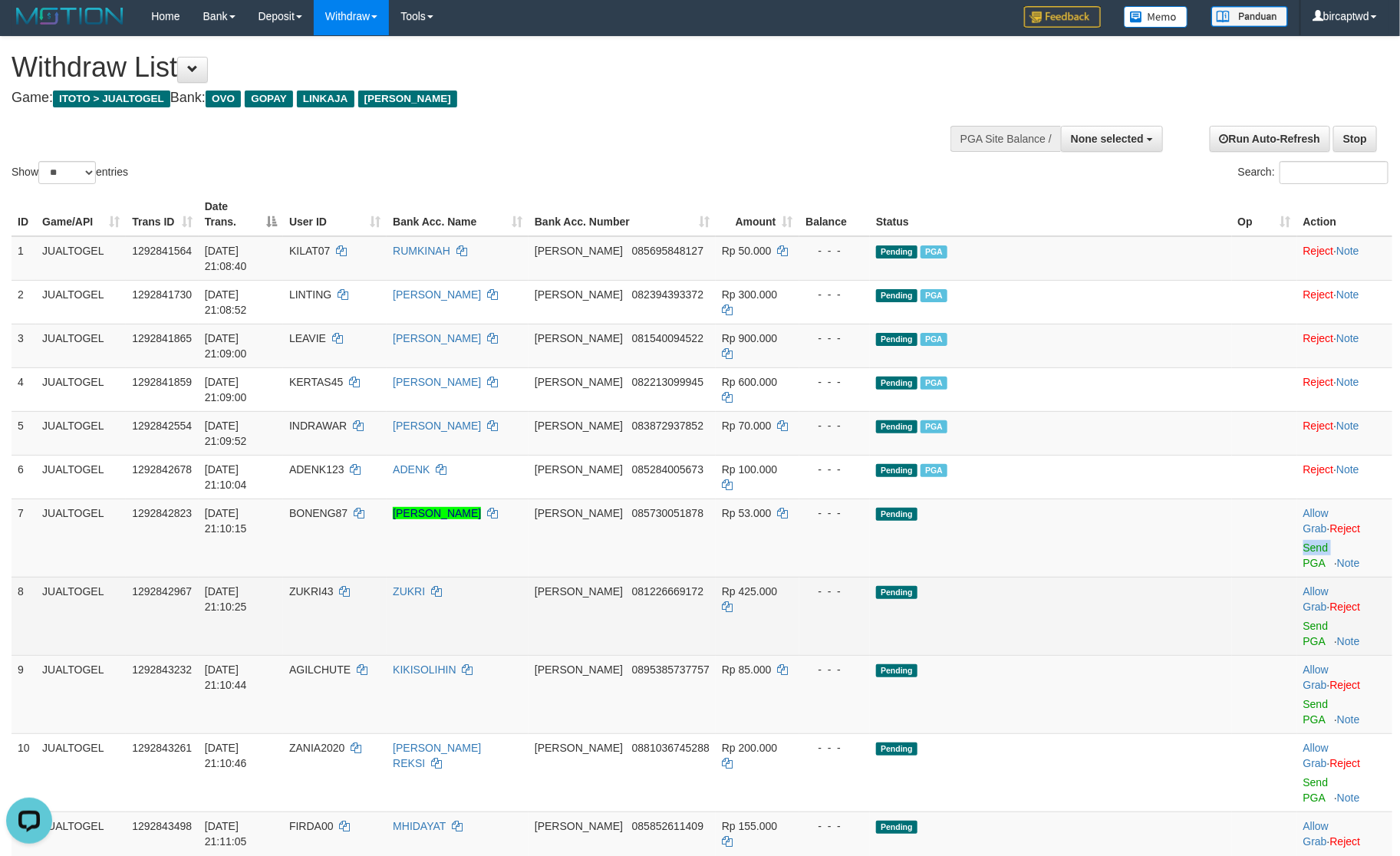
scroll to position [0, 0]
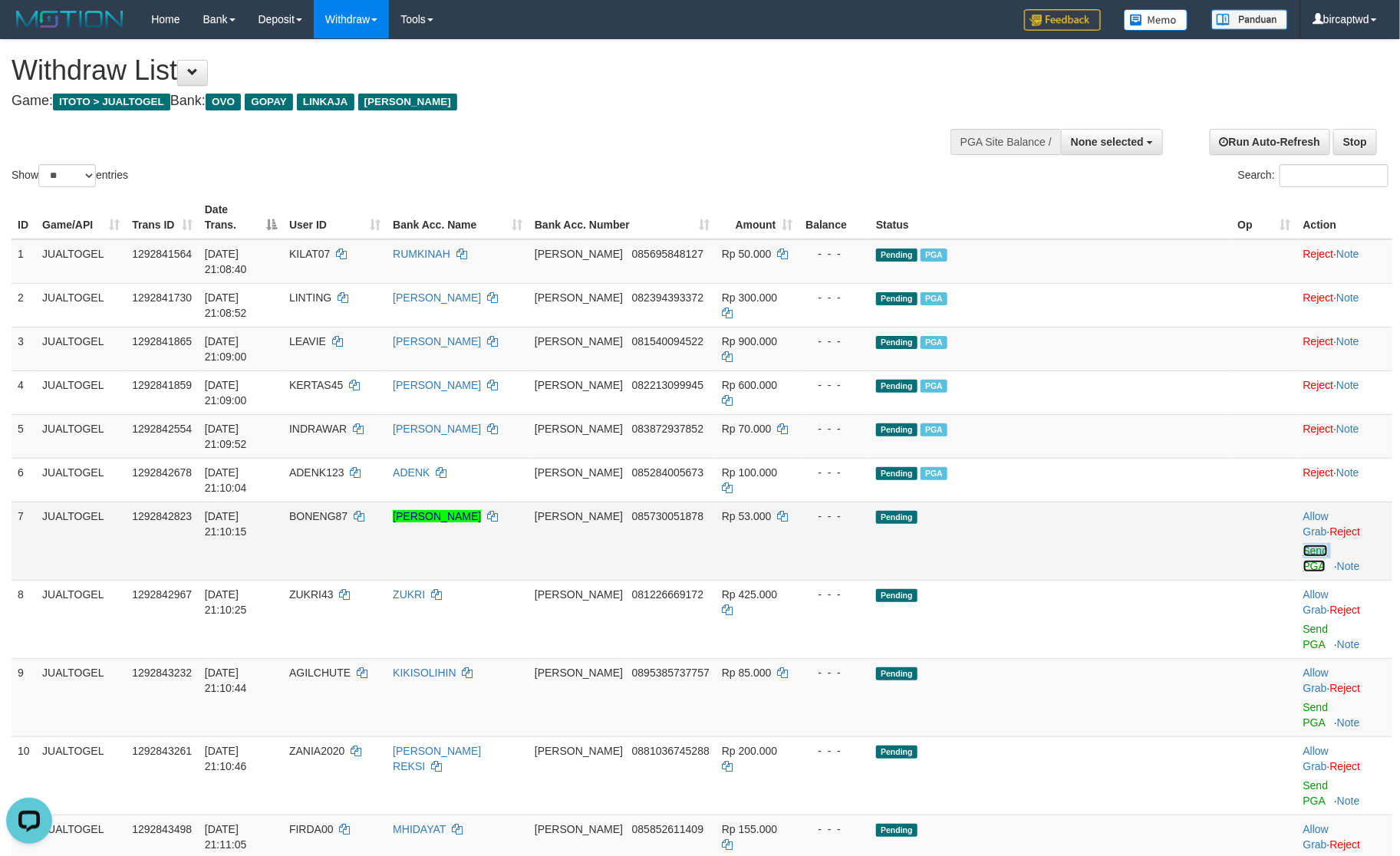
click at [1304, 544] on link "Send PGA" at bounding box center [1316, 558] width 25 height 28
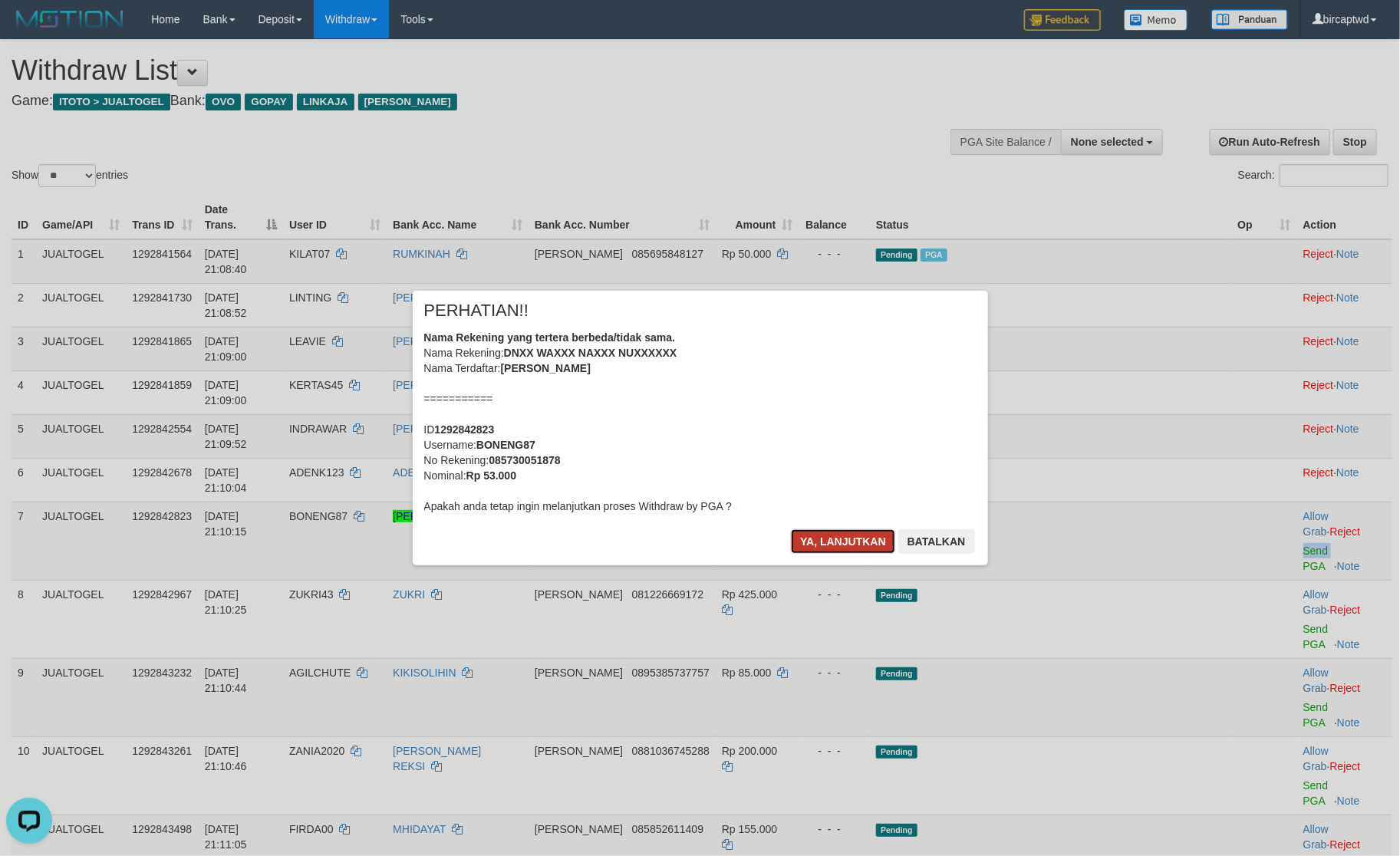
click at [822, 529] on button "Ya, lanjutkan" at bounding box center [842, 542] width 104 height 25
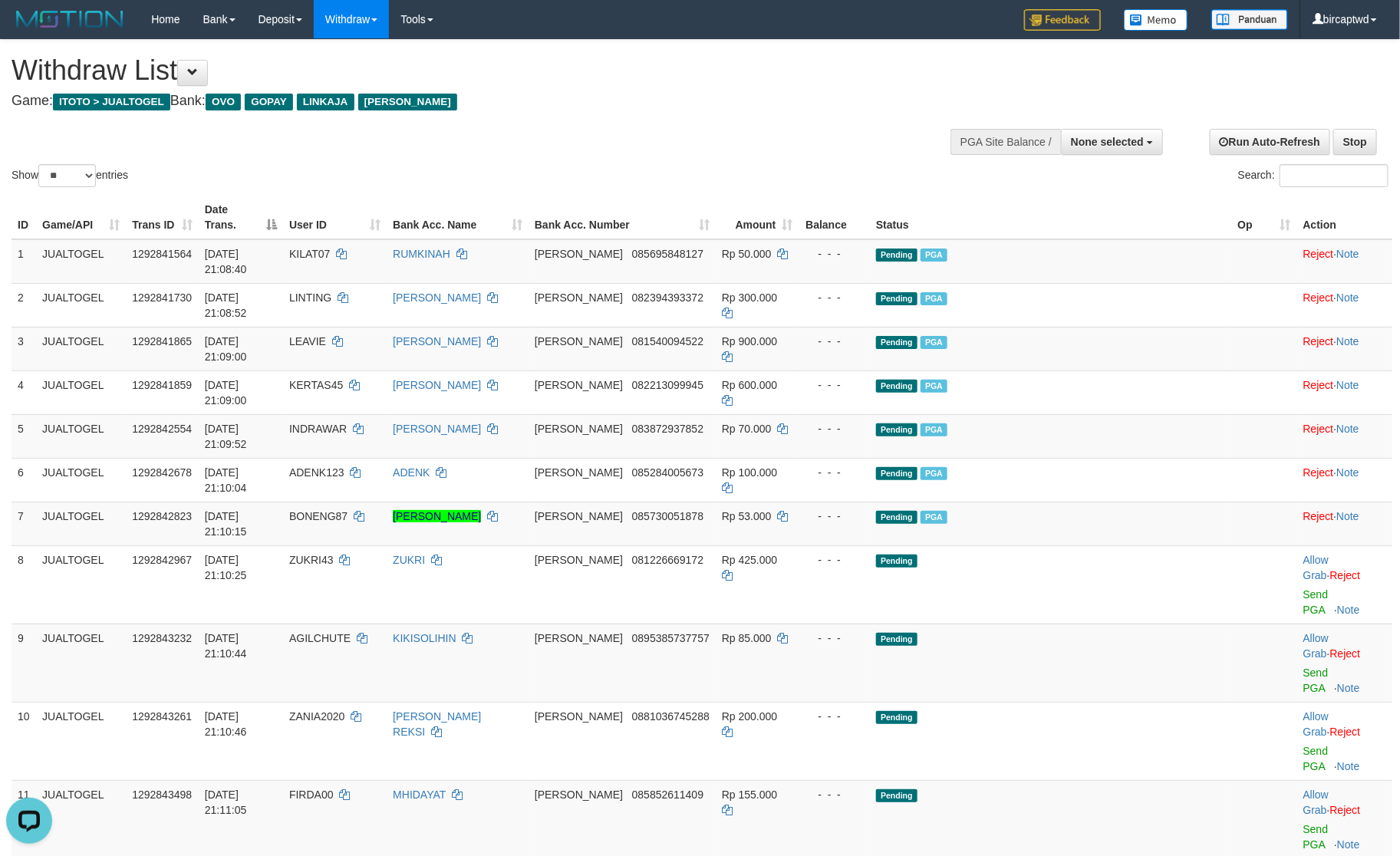
click at [1142, 624] on td "Pending" at bounding box center [1051, 662] width 361 height 78
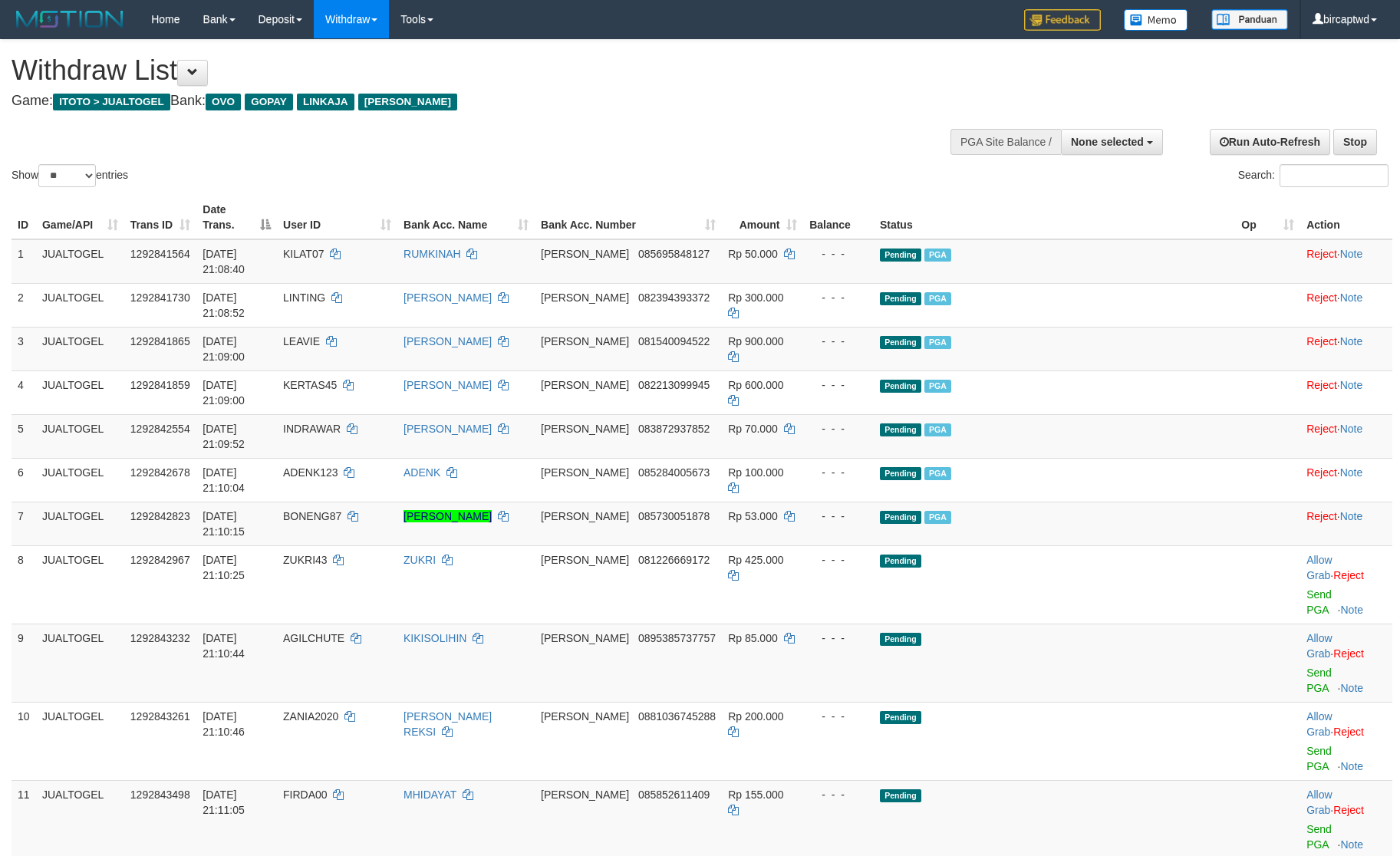
select select
select select "**"
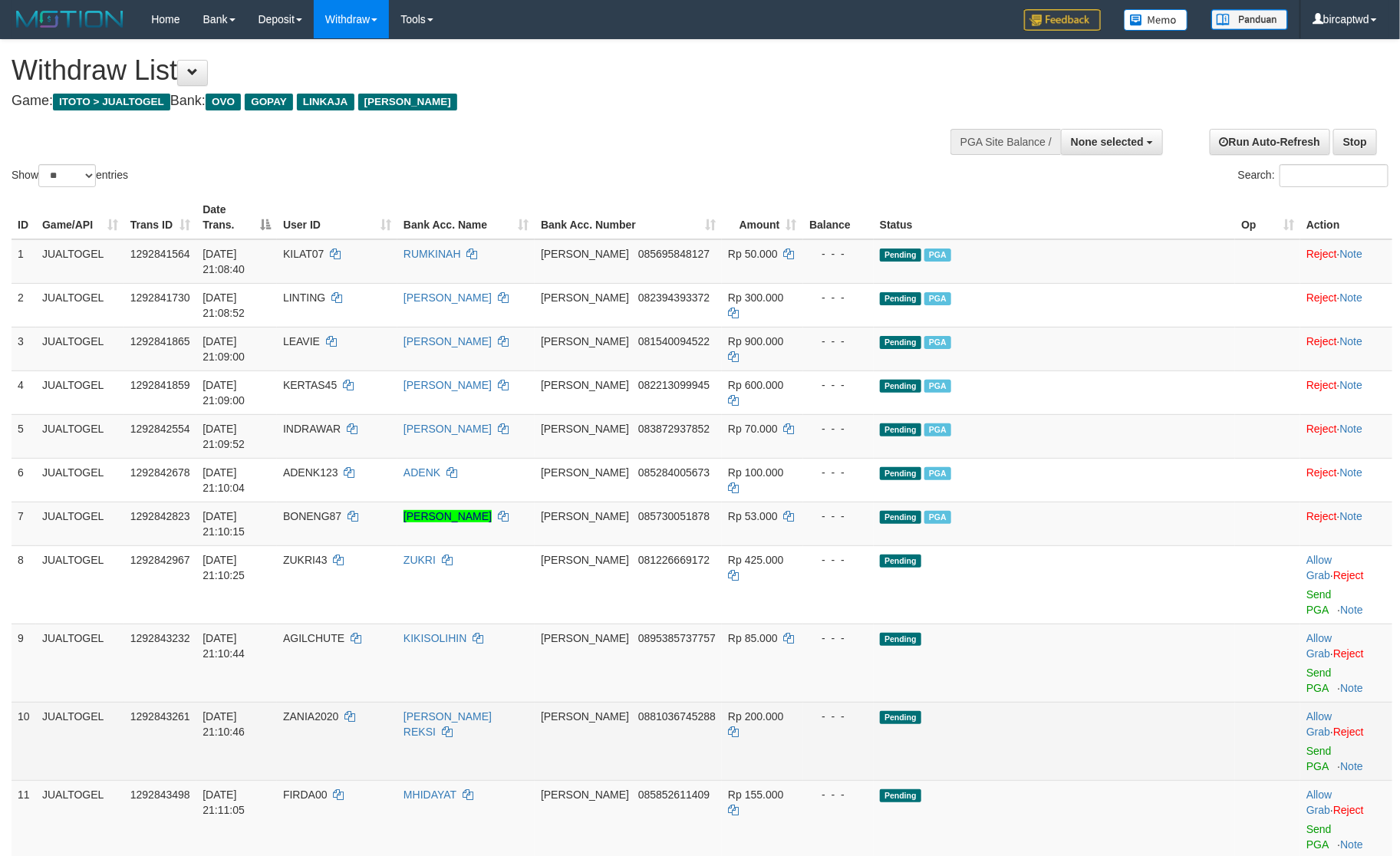
scroll to position [115, 0]
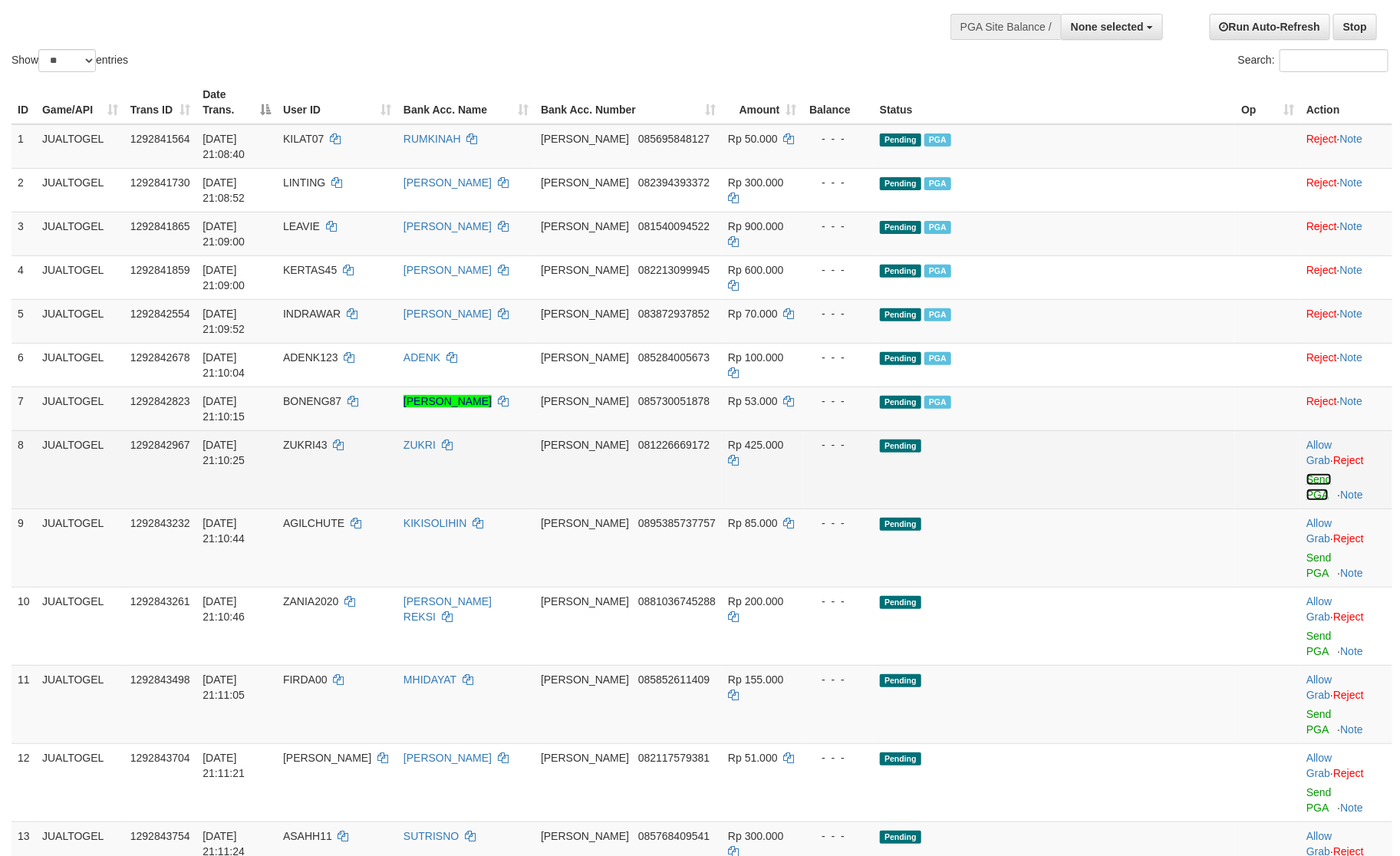
click at [1306, 474] on link "Send PGA" at bounding box center [1319, 488] width 25 height 28
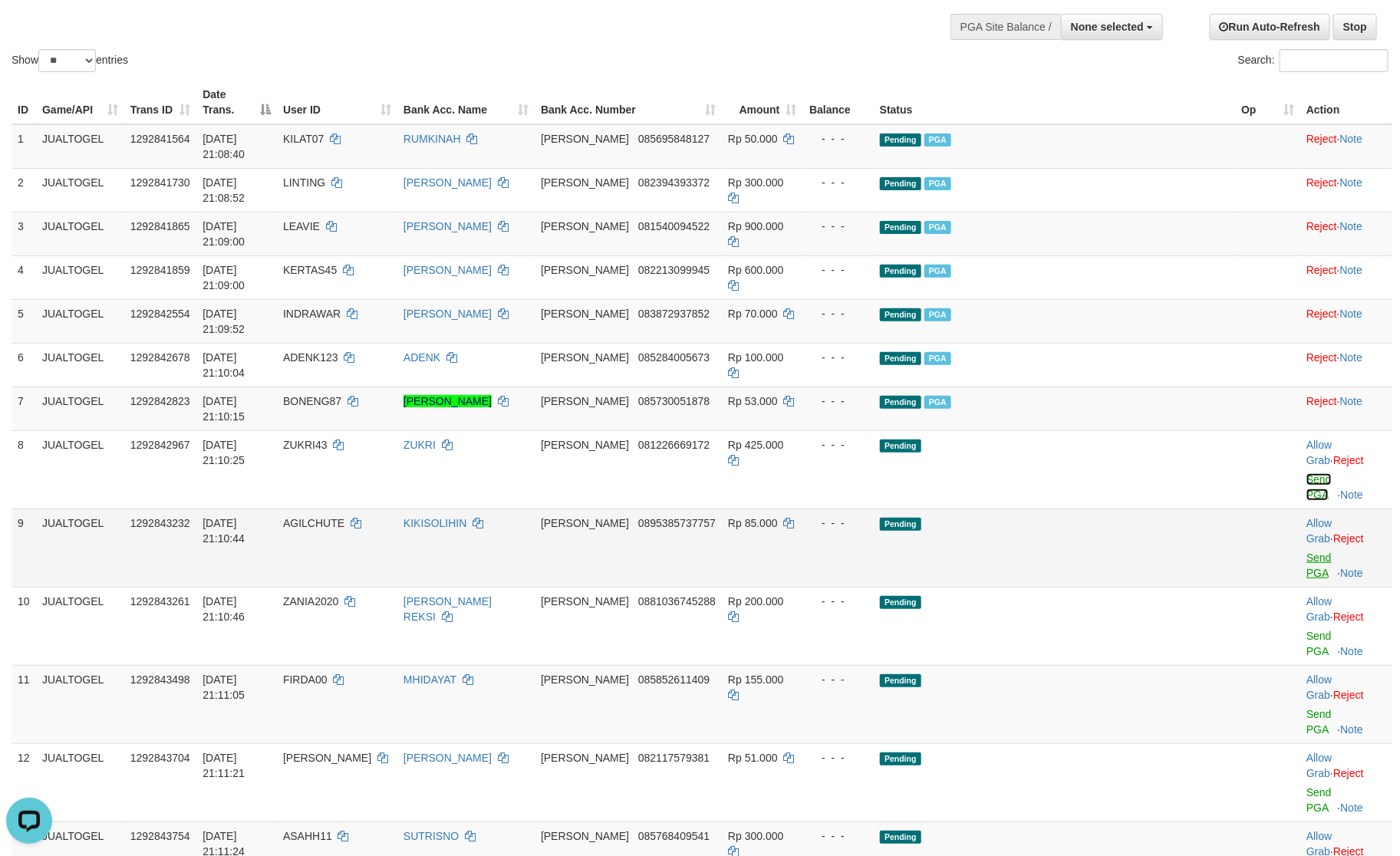
scroll to position [0, 0]
click at [1306, 552] on link "Send PGA" at bounding box center [1319, 565] width 25 height 28
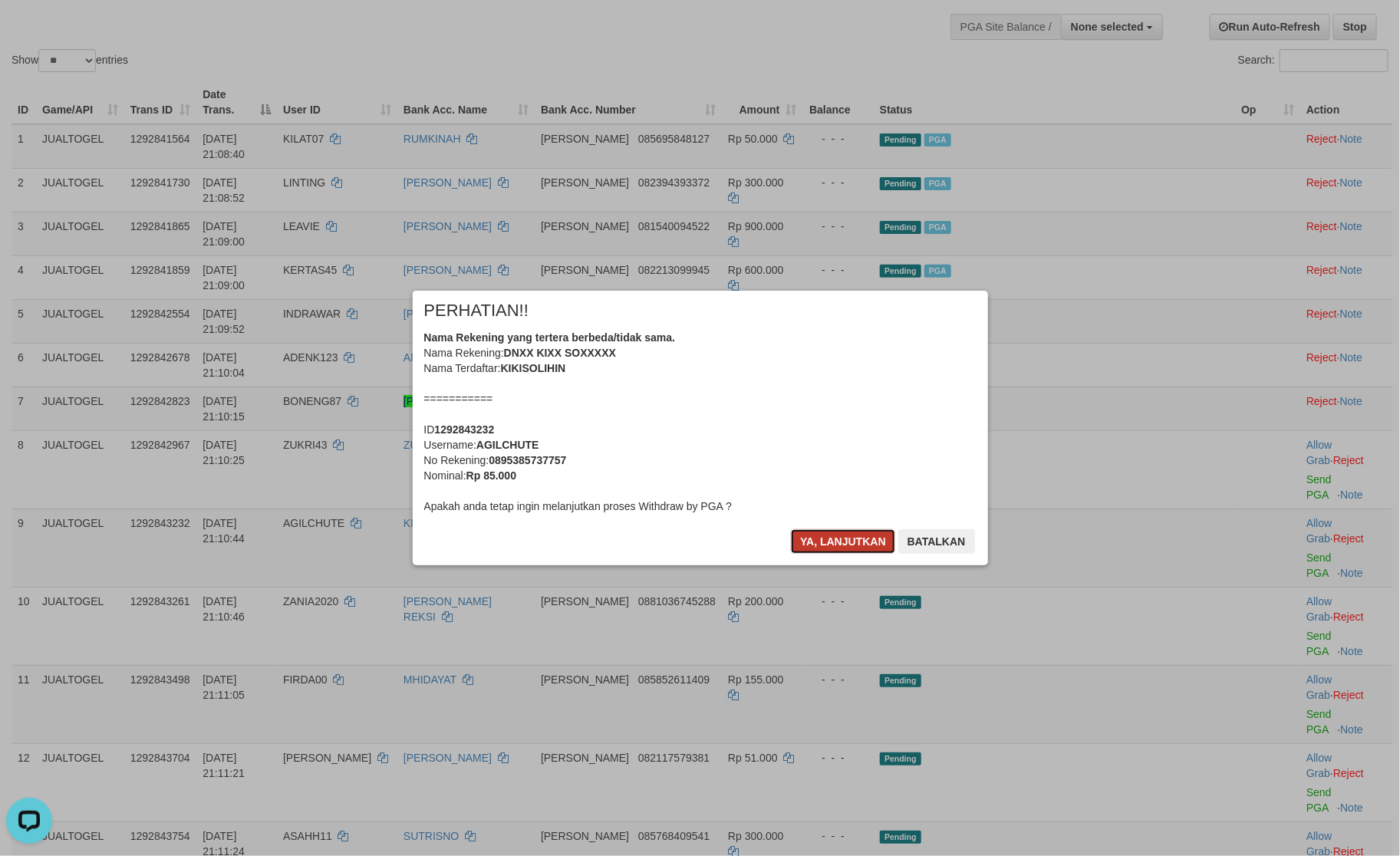
click at [837, 543] on button "Ya, lanjutkan" at bounding box center [842, 542] width 104 height 25
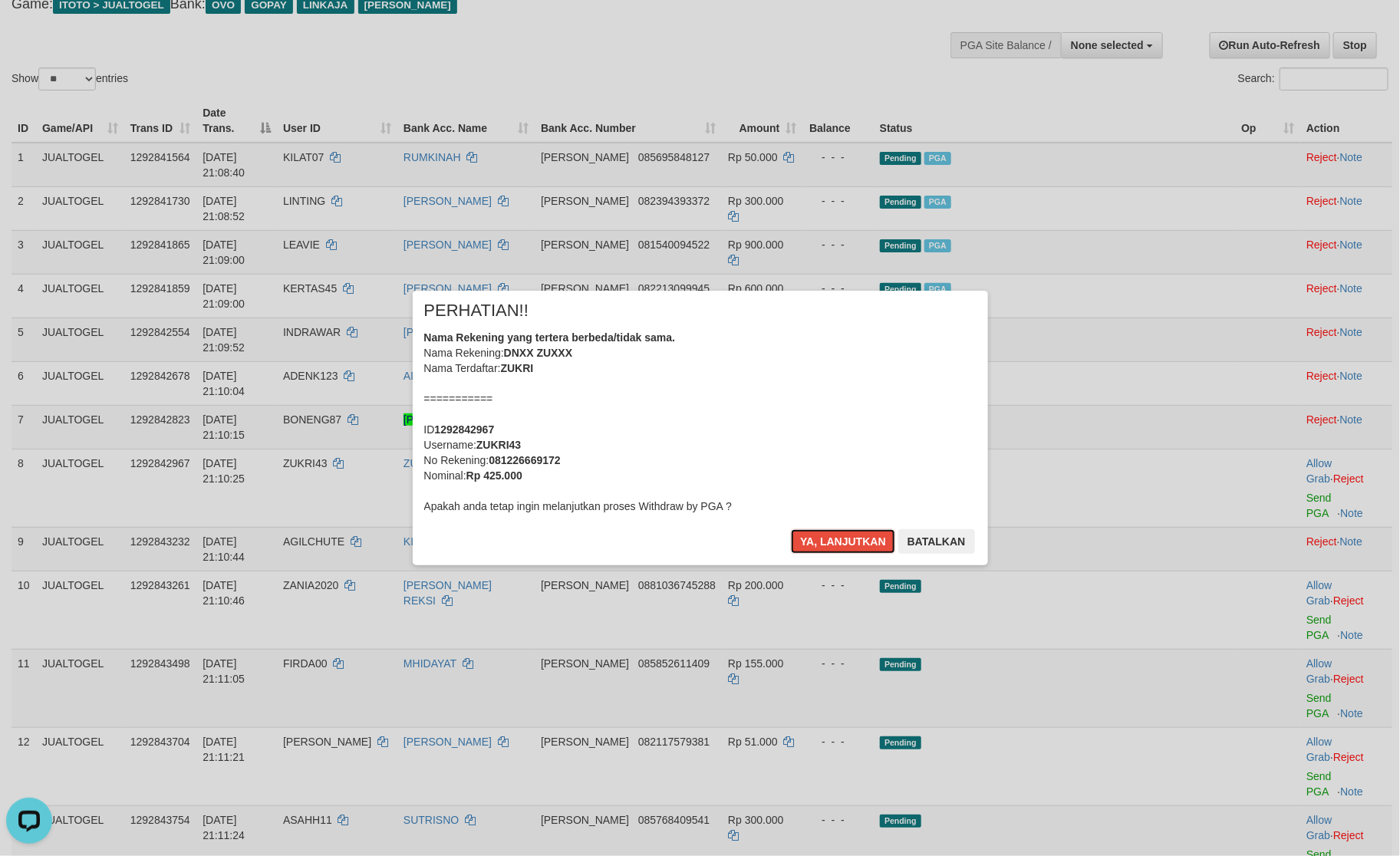
click at [837, 543] on button "Ya, lanjutkan" at bounding box center [842, 542] width 104 height 25
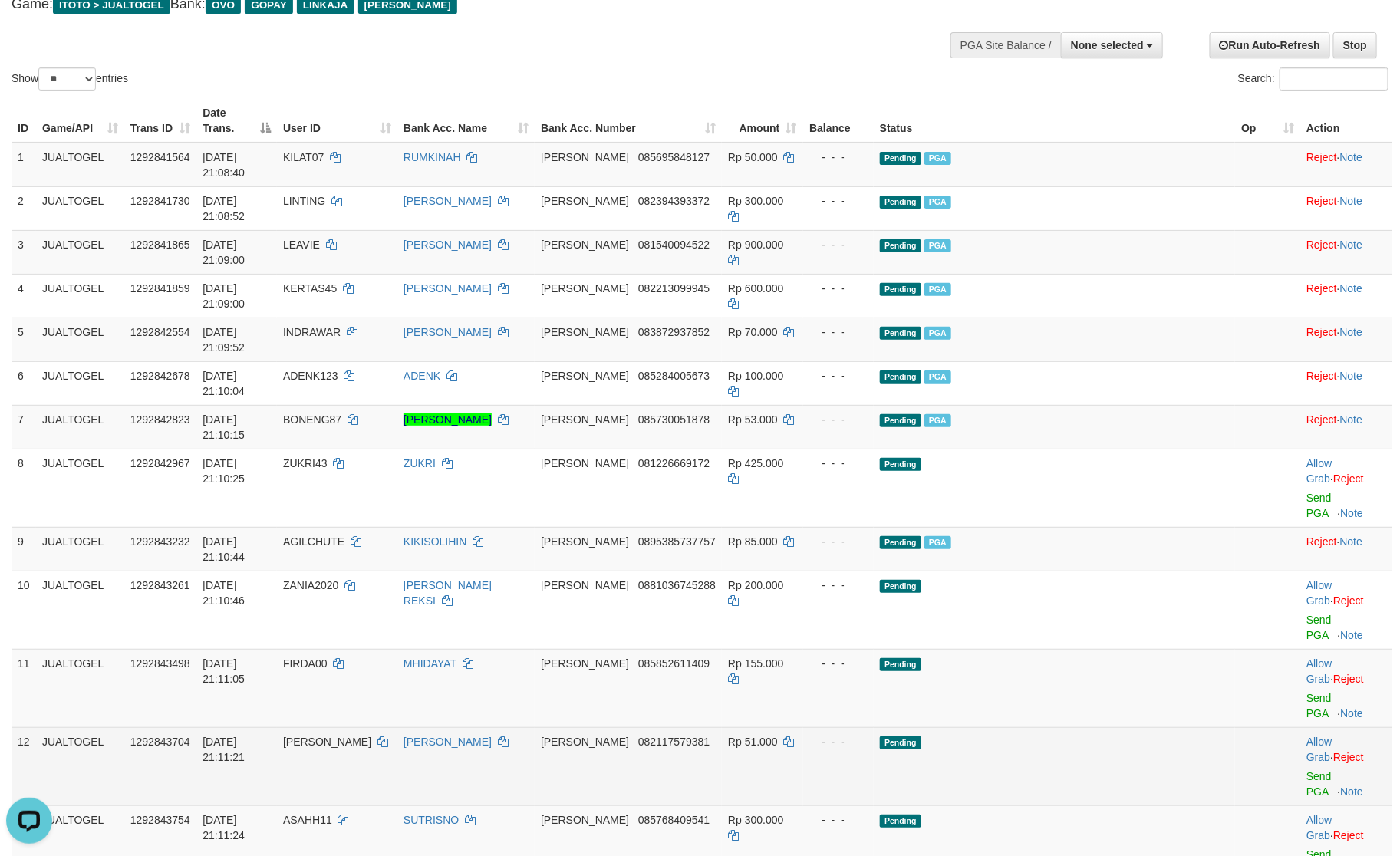
scroll to position [76, 0]
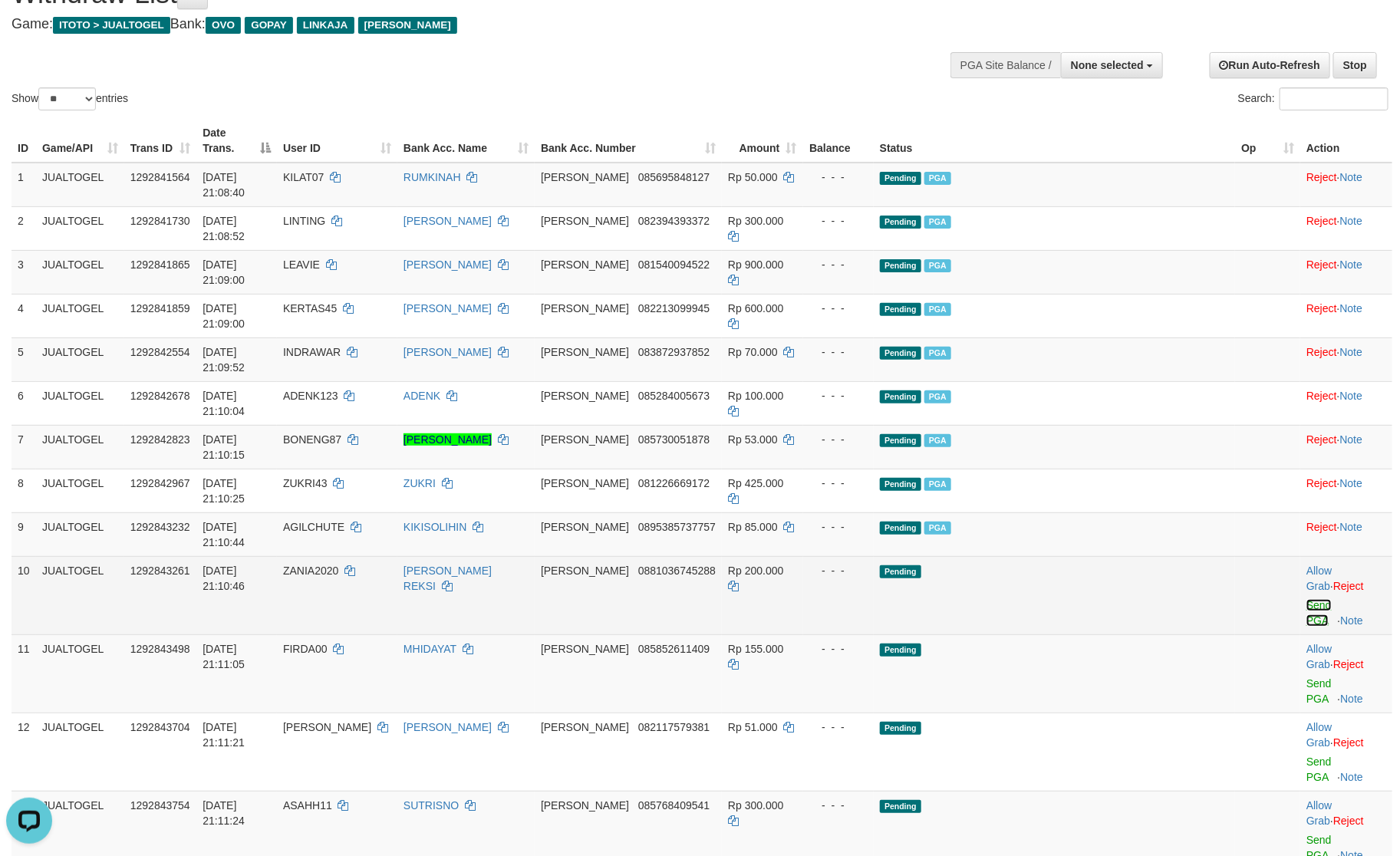
click at [1306, 599] on link "Send PGA" at bounding box center [1319, 613] width 25 height 28
click at [1306, 677] on link "Send PGA" at bounding box center [1319, 691] width 25 height 28
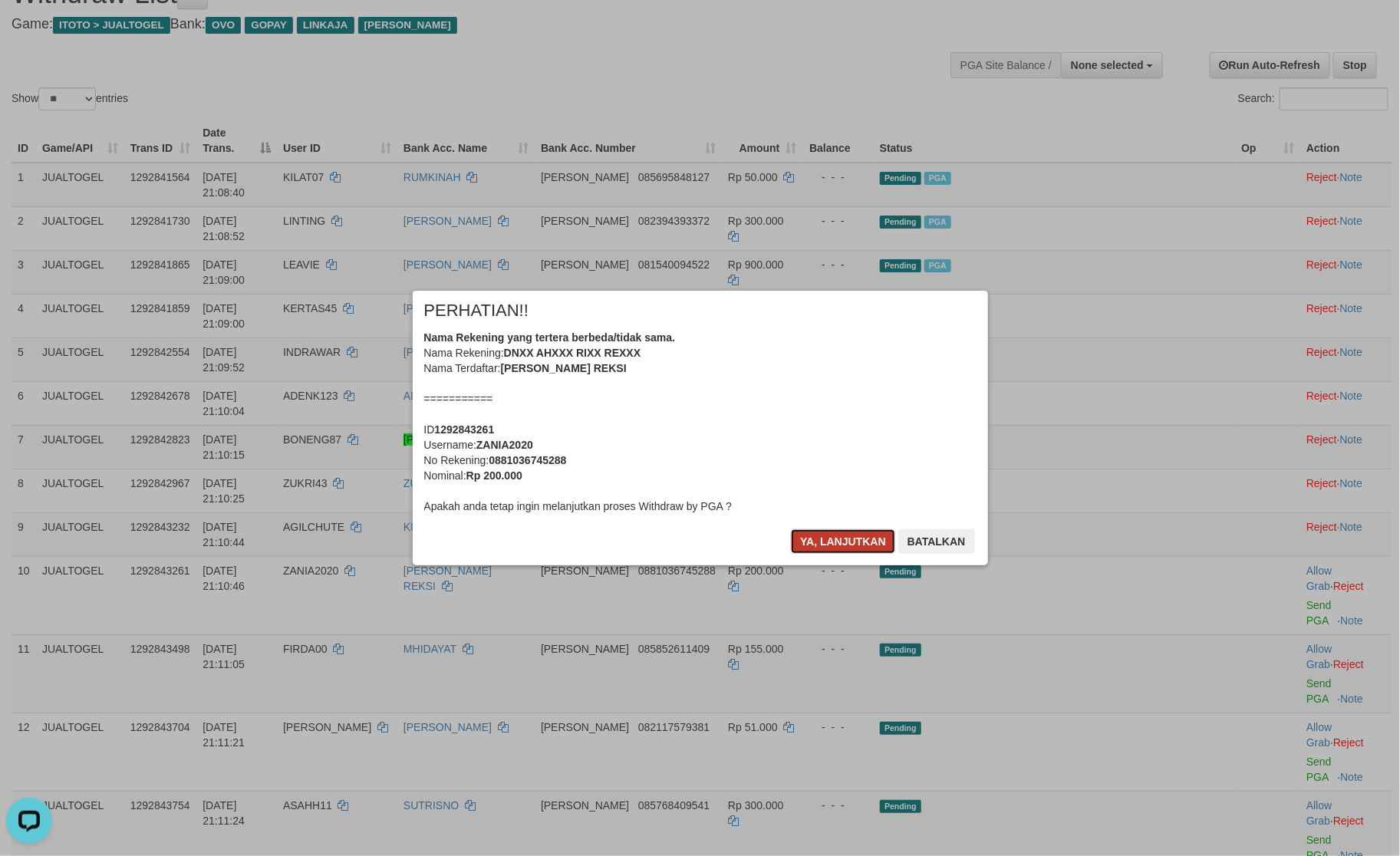
click at [834, 541] on button "Ya, lanjutkan" at bounding box center [842, 542] width 104 height 25
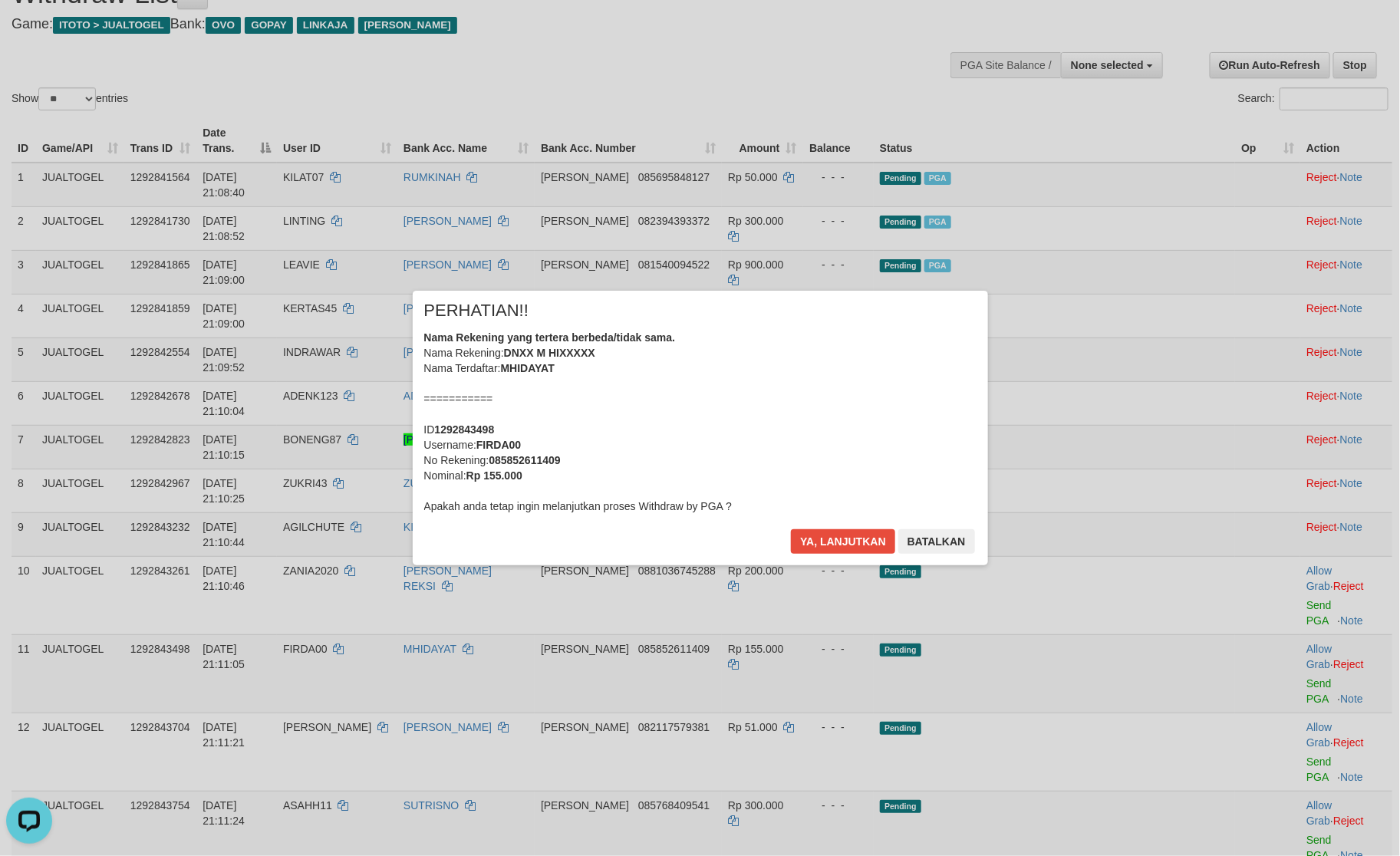
scroll to position [58, 0]
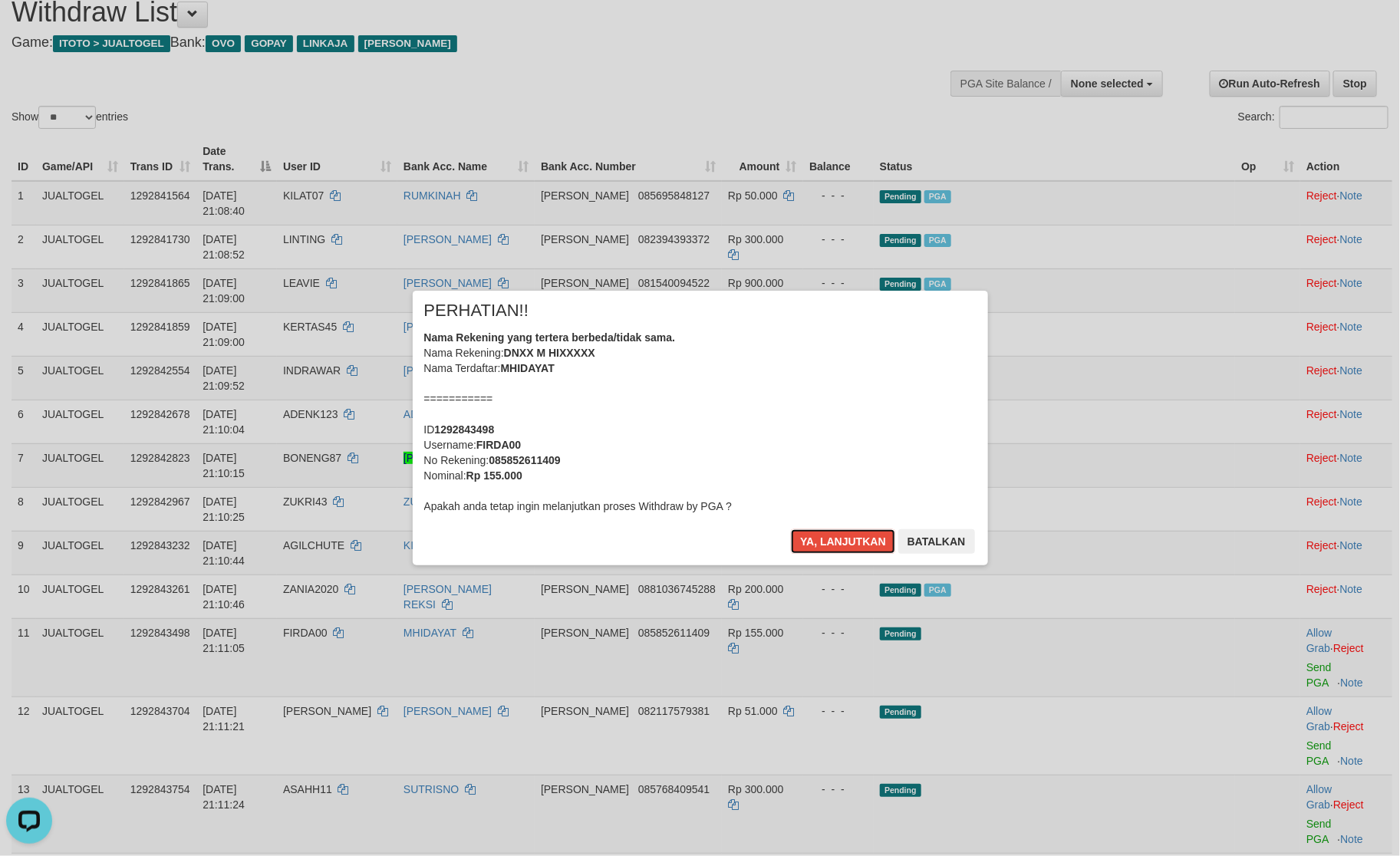
click at [834, 541] on button "Ya, lanjutkan" at bounding box center [842, 542] width 104 height 25
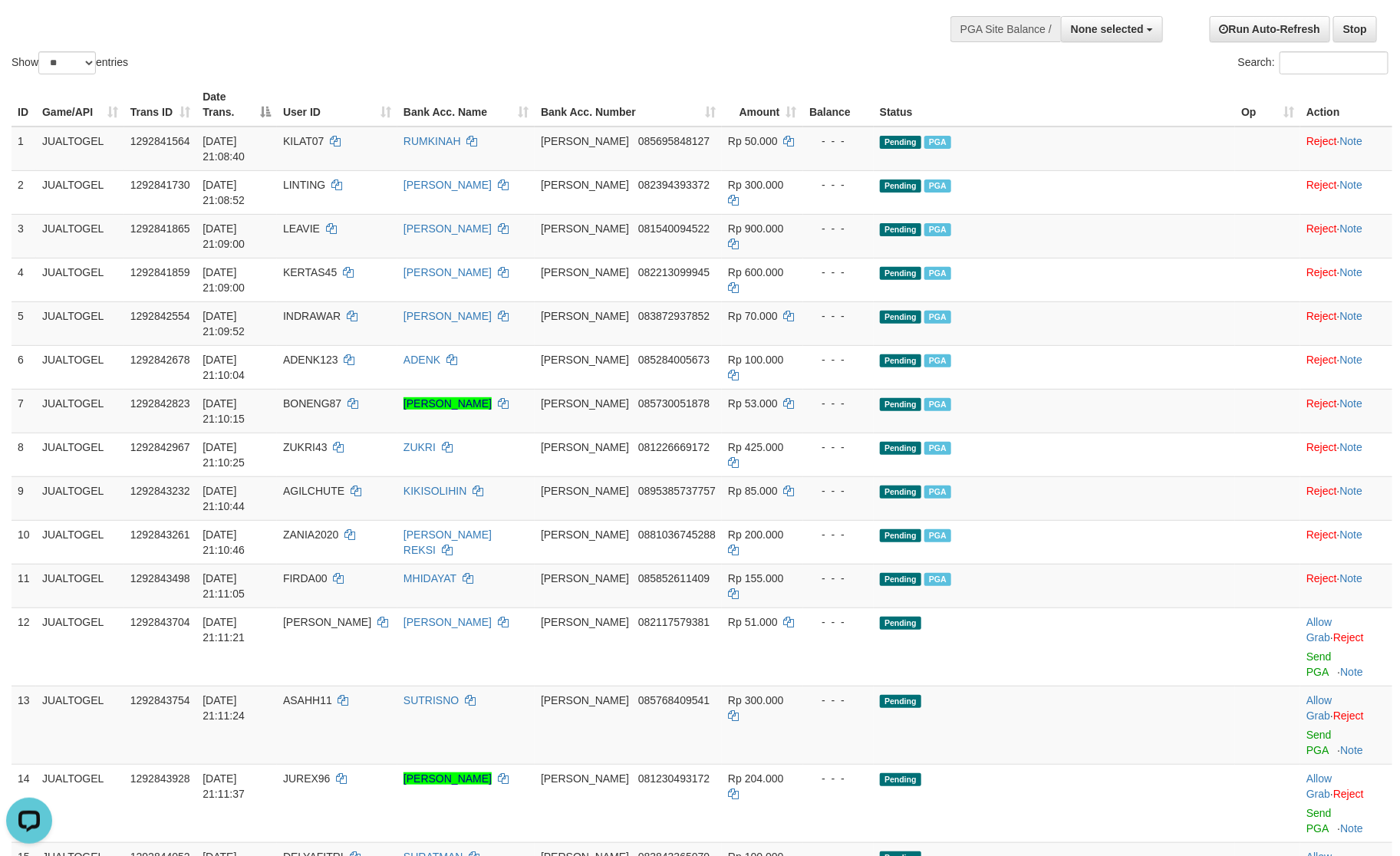
scroll to position [154, 0]
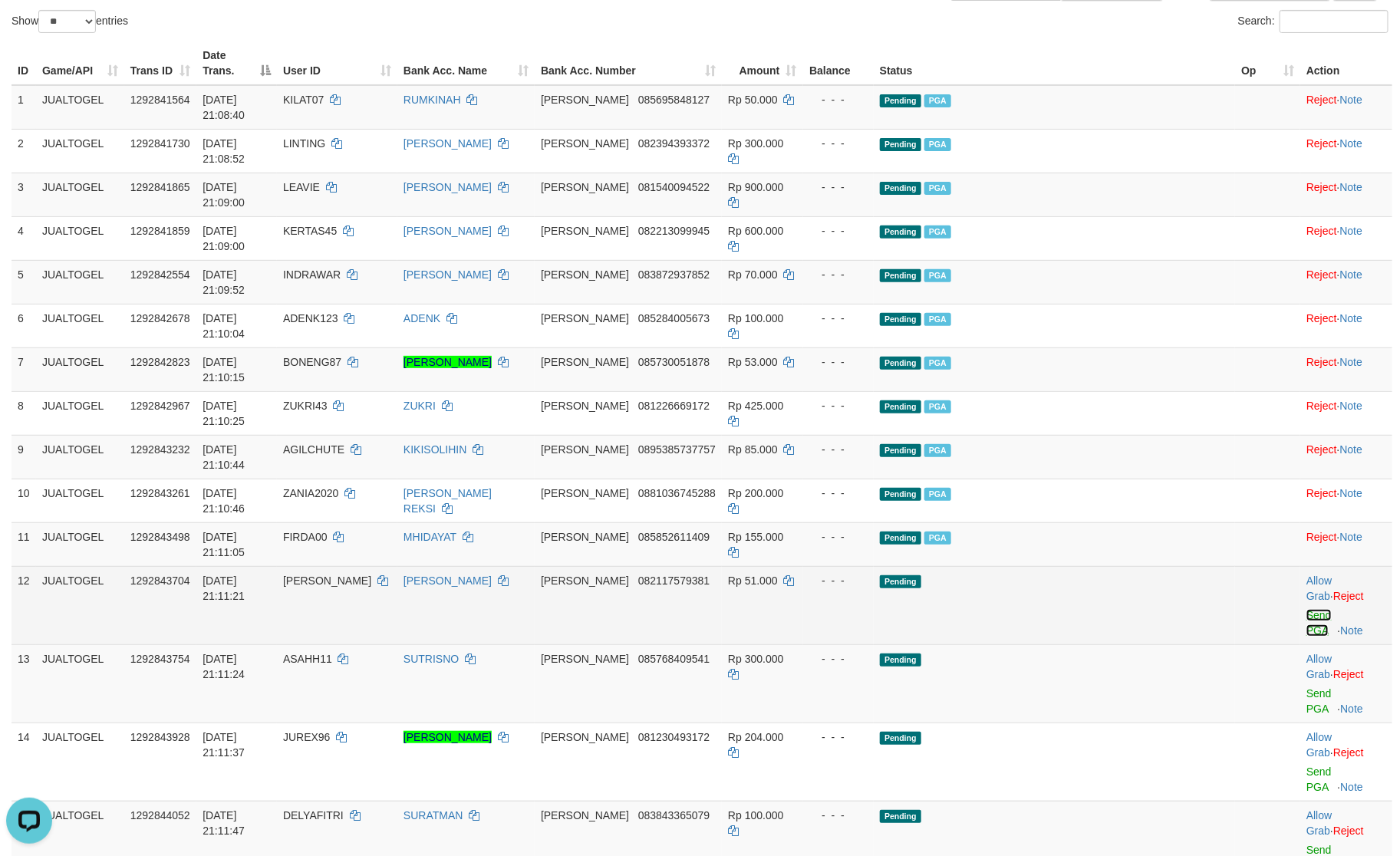
click at [1306, 609] on link "Send PGA" at bounding box center [1319, 623] width 25 height 28
click at [1306, 687] on link "Send PGA" at bounding box center [1319, 701] width 25 height 28
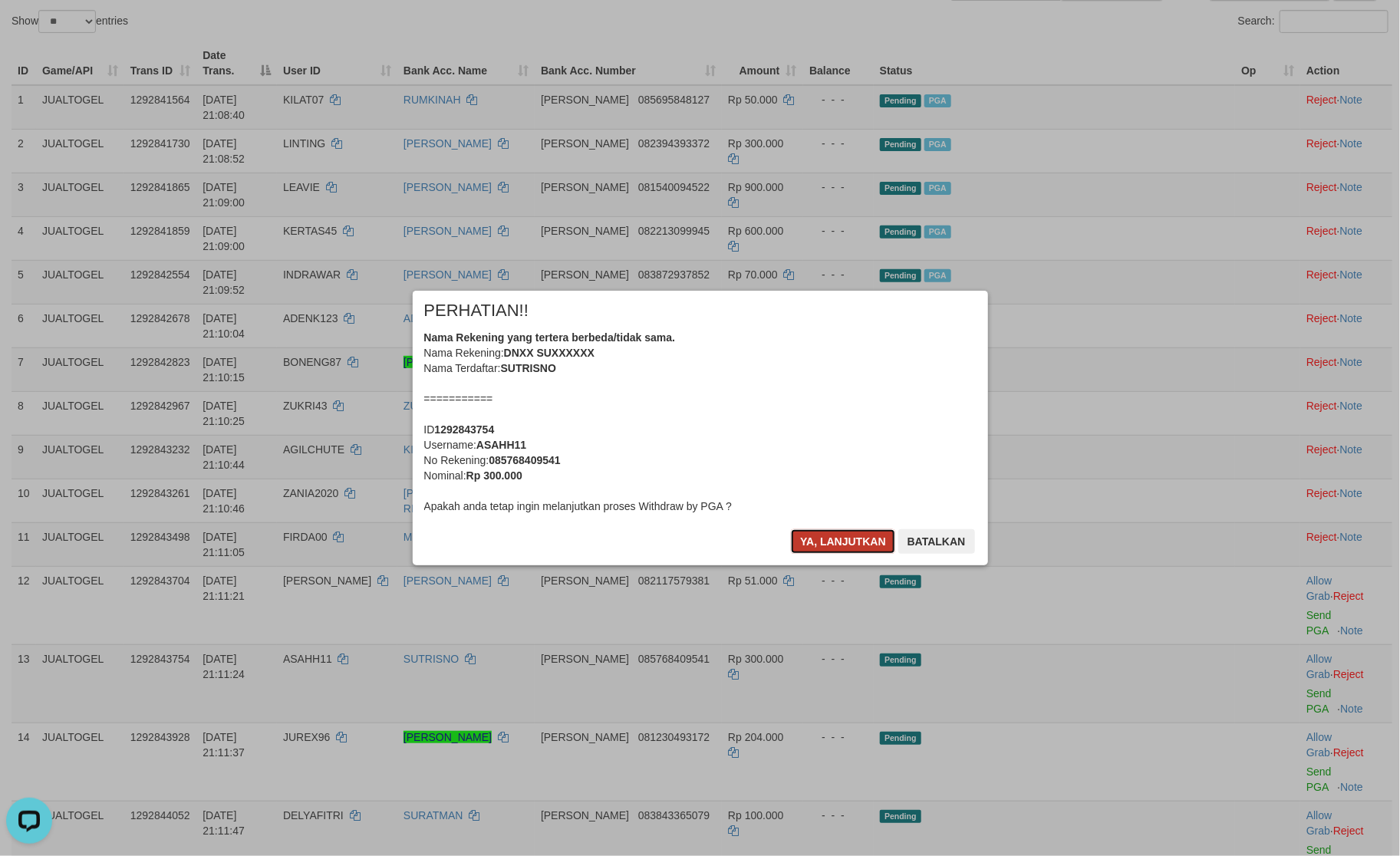
click at [850, 532] on button "Ya, lanjutkan" at bounding box center [842, 542] width 104 height 25
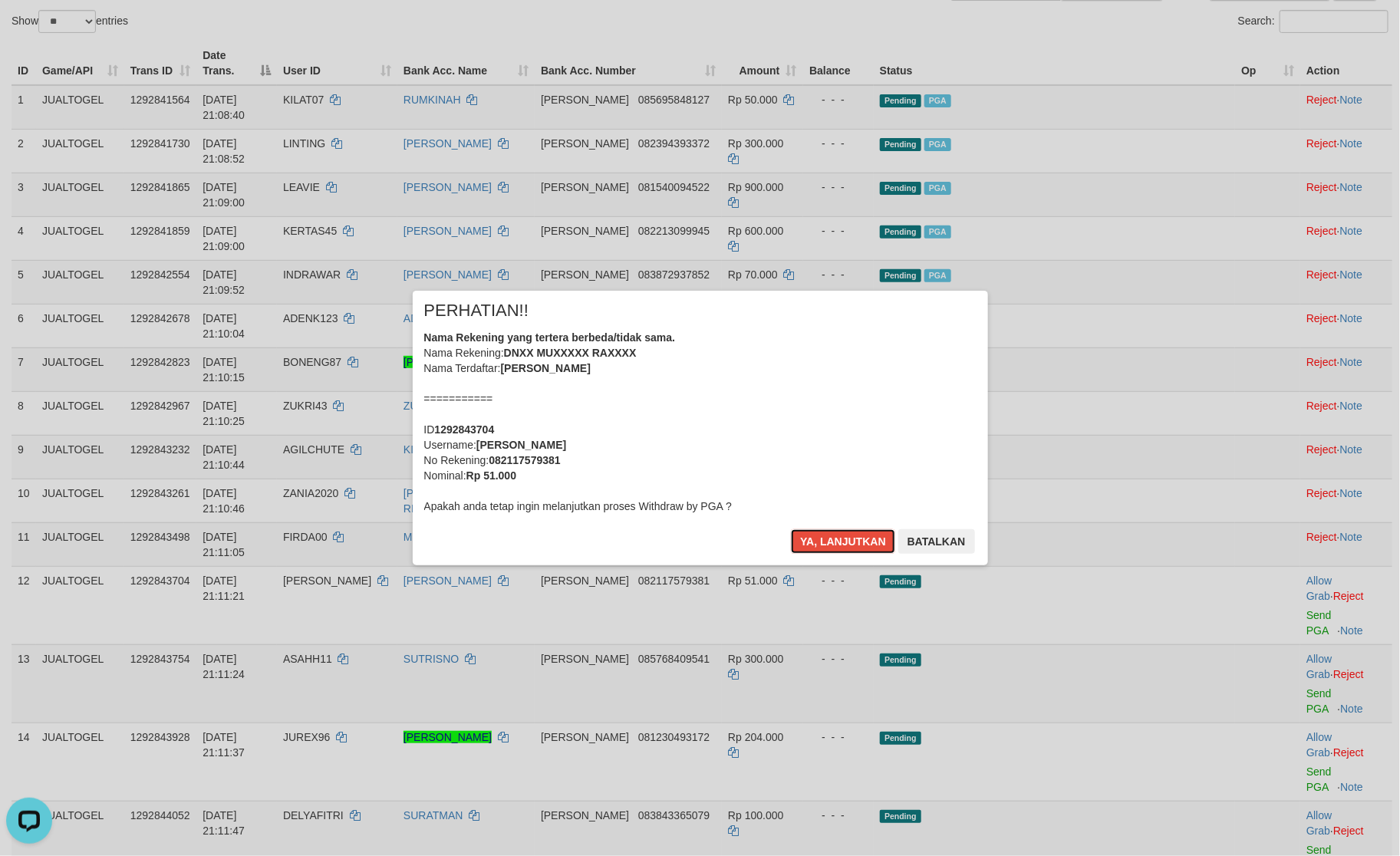
click at [850, 532] on button "Ya, lanjutkan" at bounding box center [842, 542] width 104 height 25
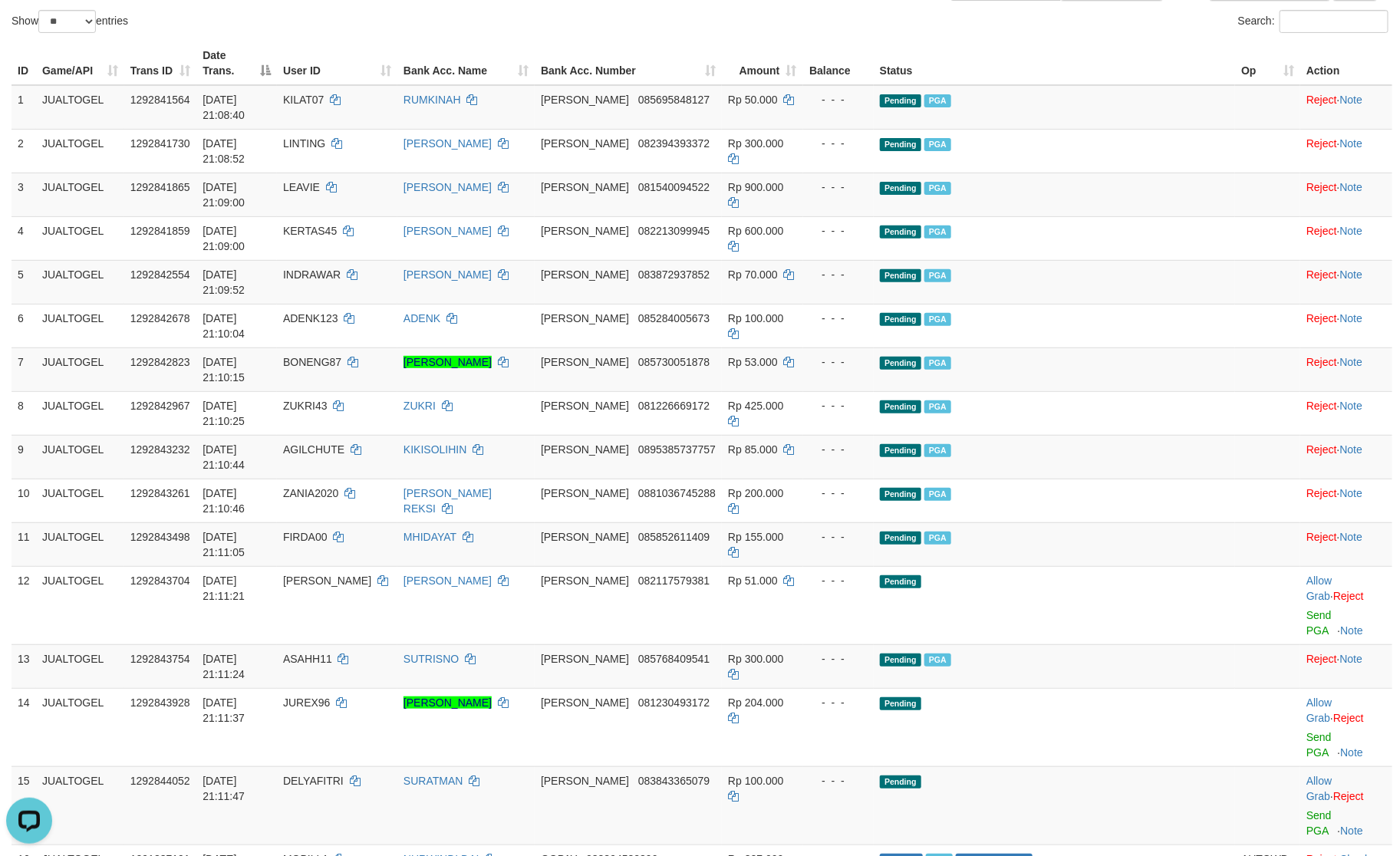
scroll to position [135, 0]
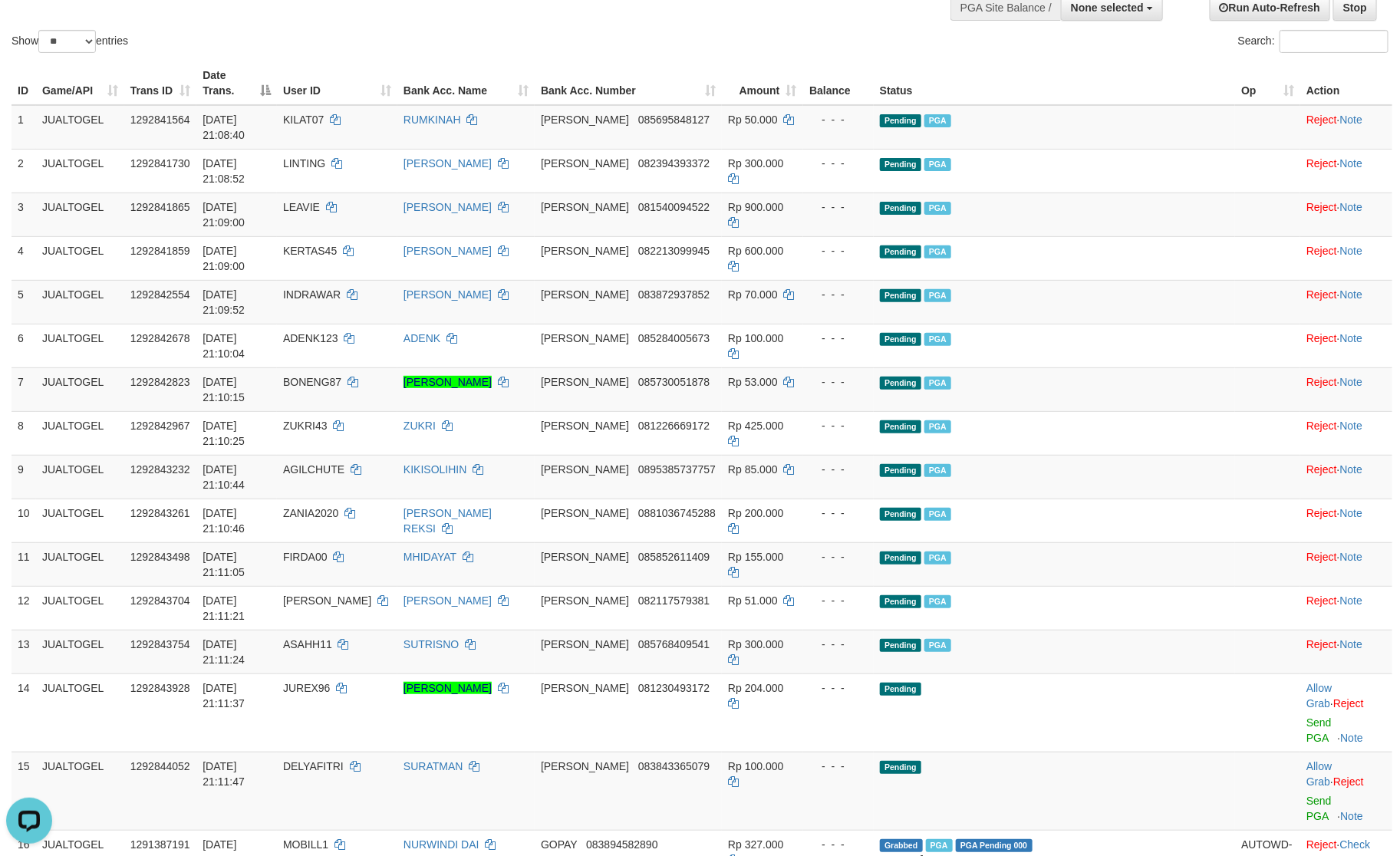
click at [622, 633] on div "ID Game/API Trans ID Date Trans. User ID Bank Acc. Name Bank Acc. Number Amount…" at bounding box center [700, 475] width 1400 height 837
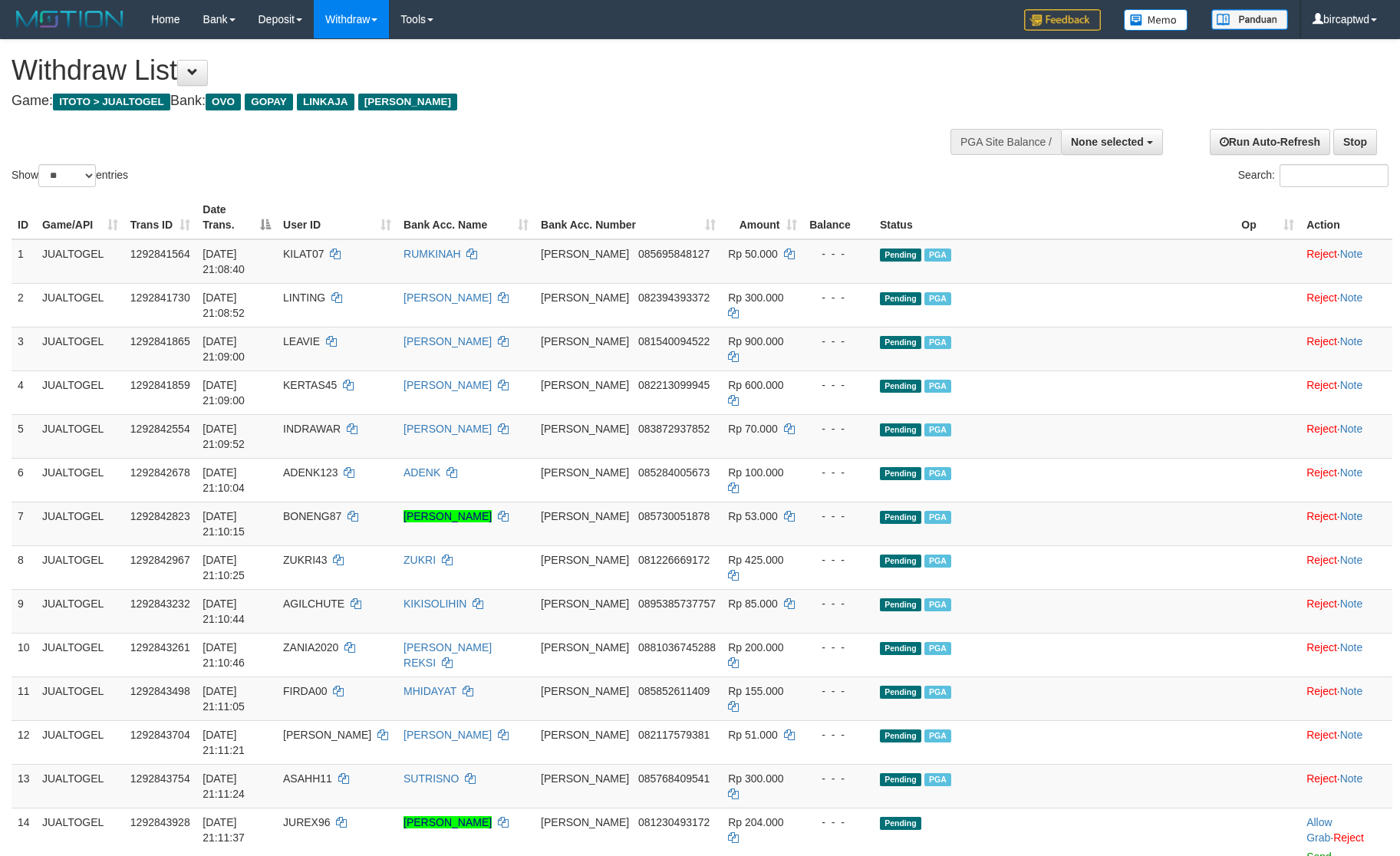
select select
select select "**"
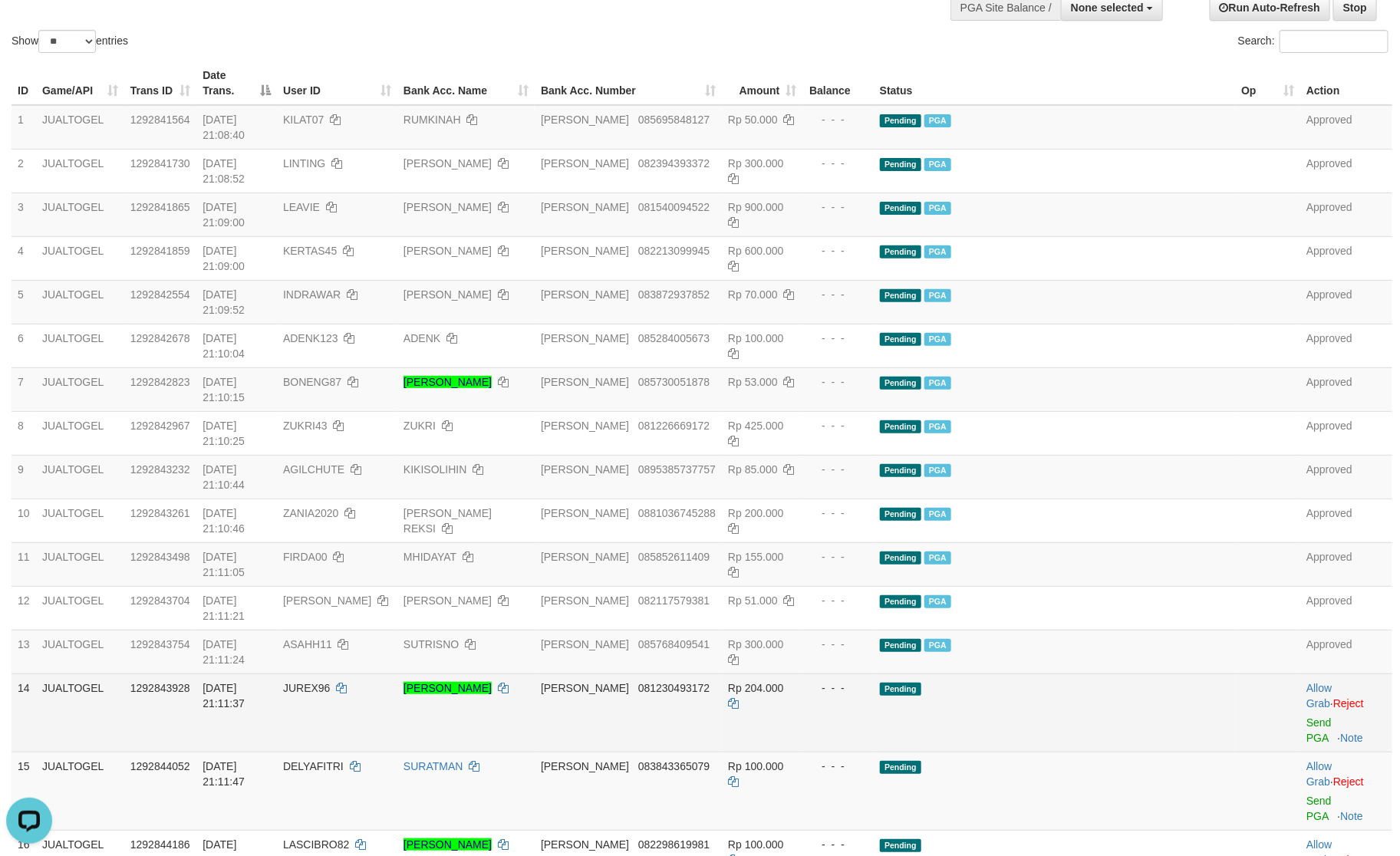
drag, startPoint x: 1072, startPoint y: 492, endPoint x: 1050, endPoint y: 497, distance: 22.6
click at [1072, 673] on td "Pending" at bounding box center [1054, 712] width 361 height 78
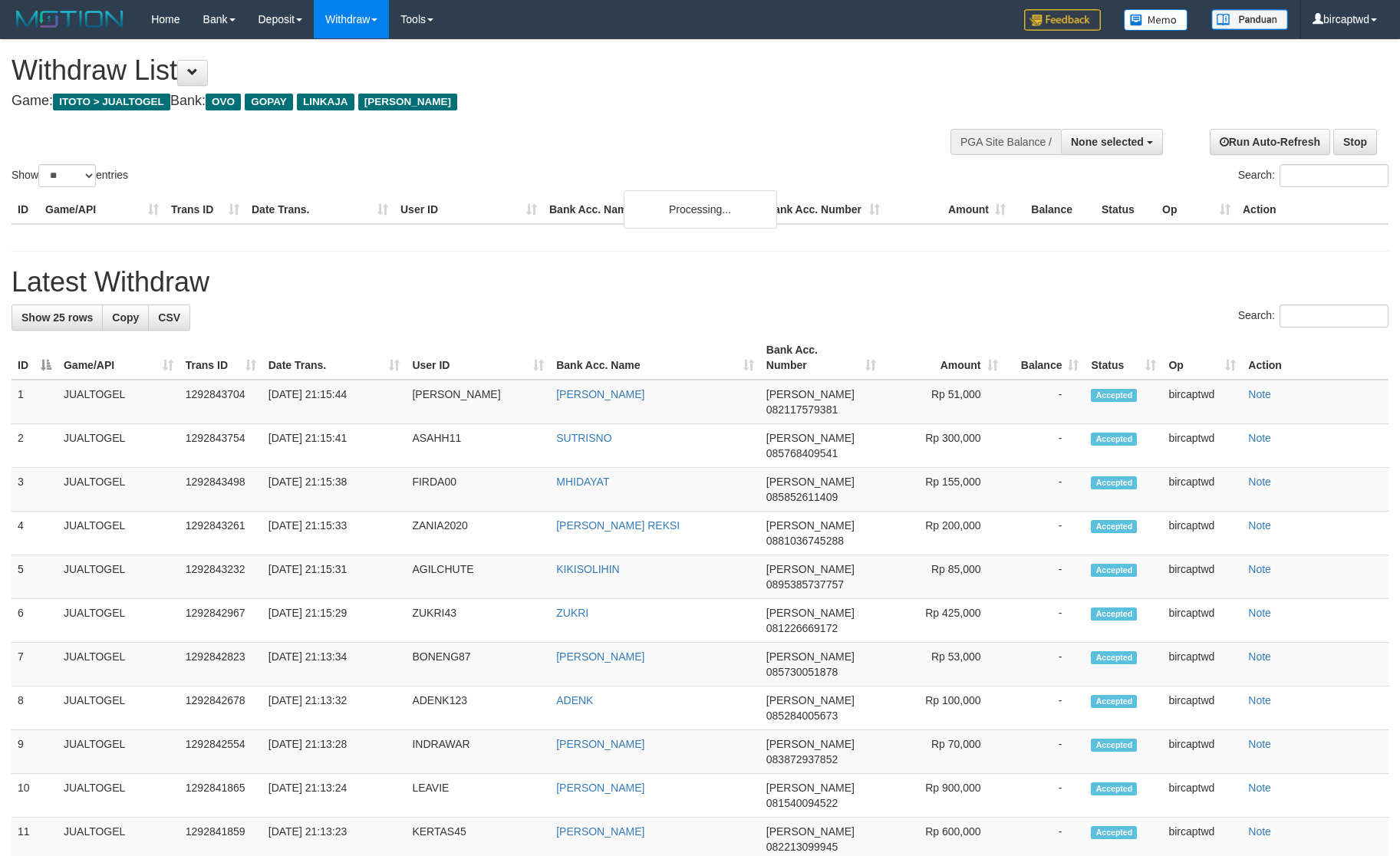
select select
select select "**"
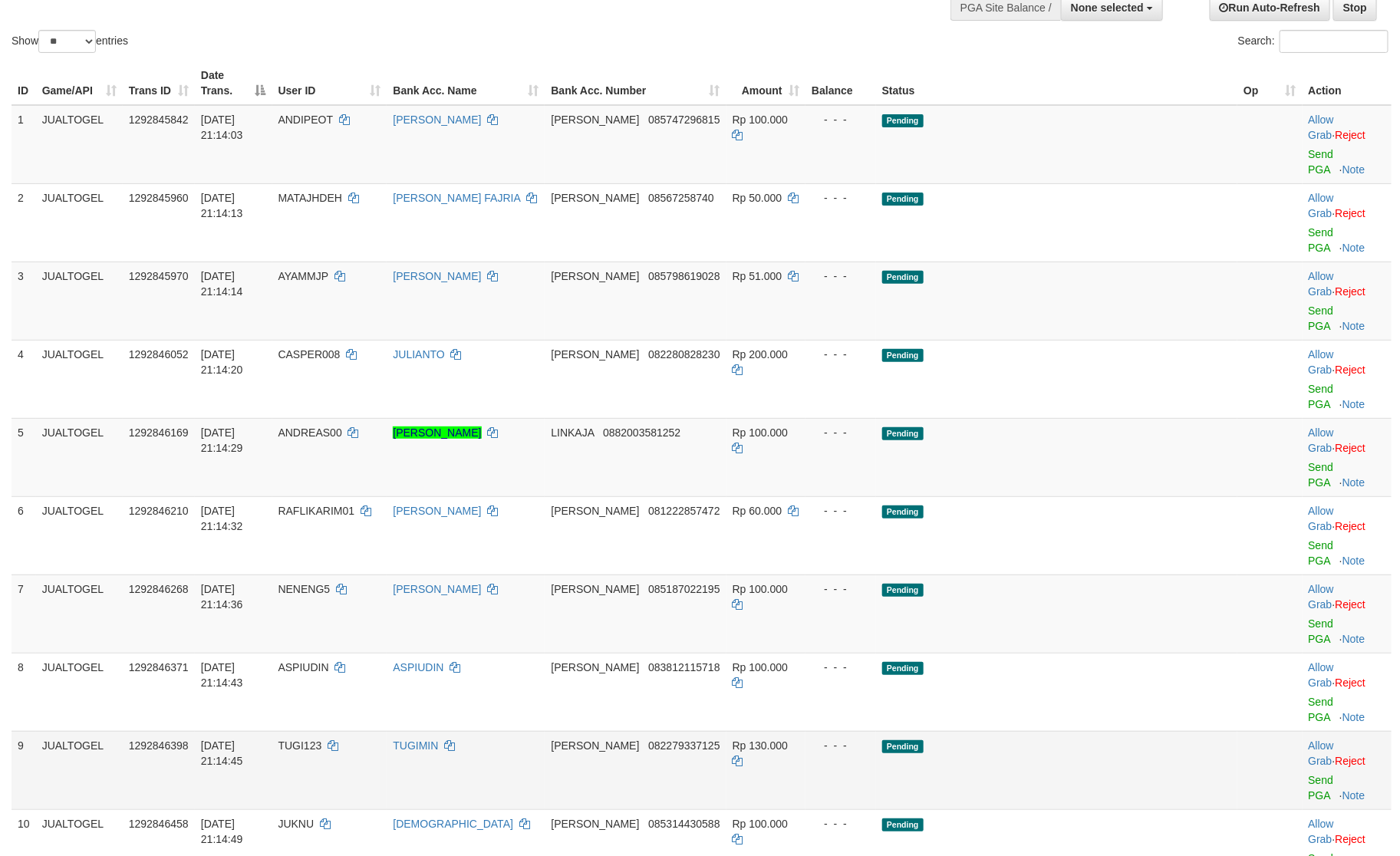
click at [1061, 731] on td "Pending" at bounding box center [1057, 770] width 361 height 78
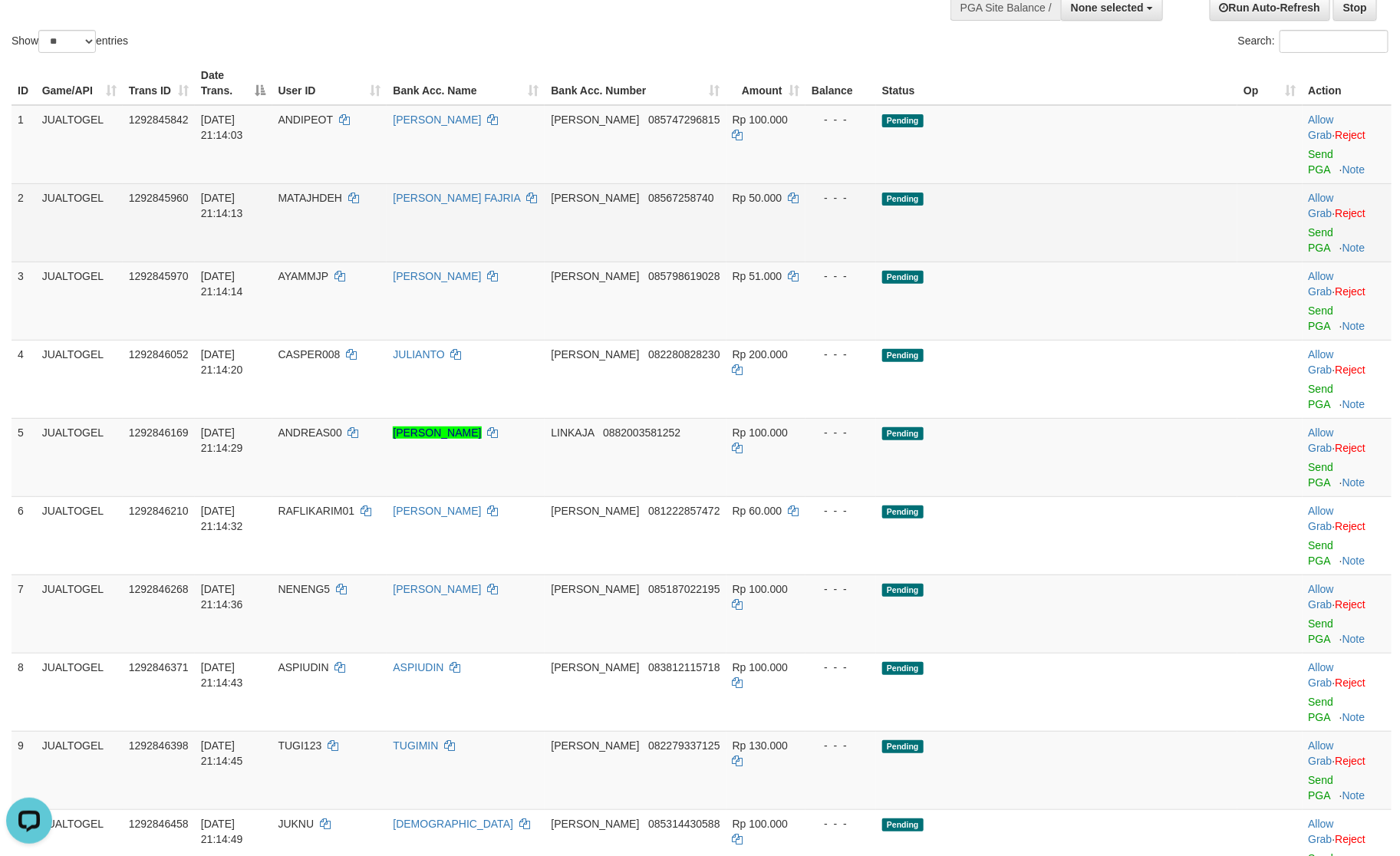
scroll to position [0, 0]
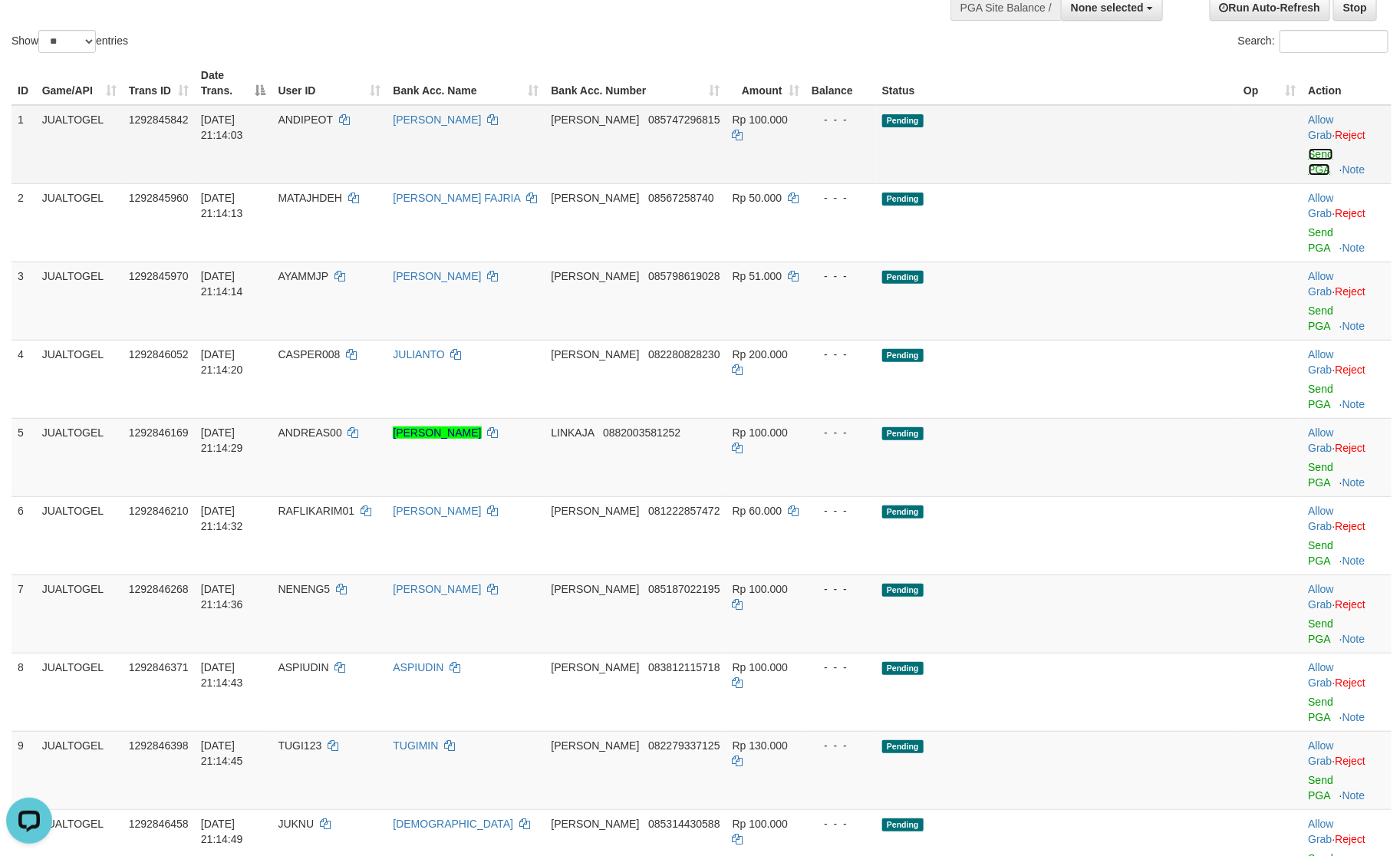
drag, startPoint x: 1303, startPoint y: 123, endPoint x: 1297, endPoint y: 162, distance: 39.5
click at [1309, 148] on link "Send PGA" at bounding box center [1321, 162] width 25 height 28
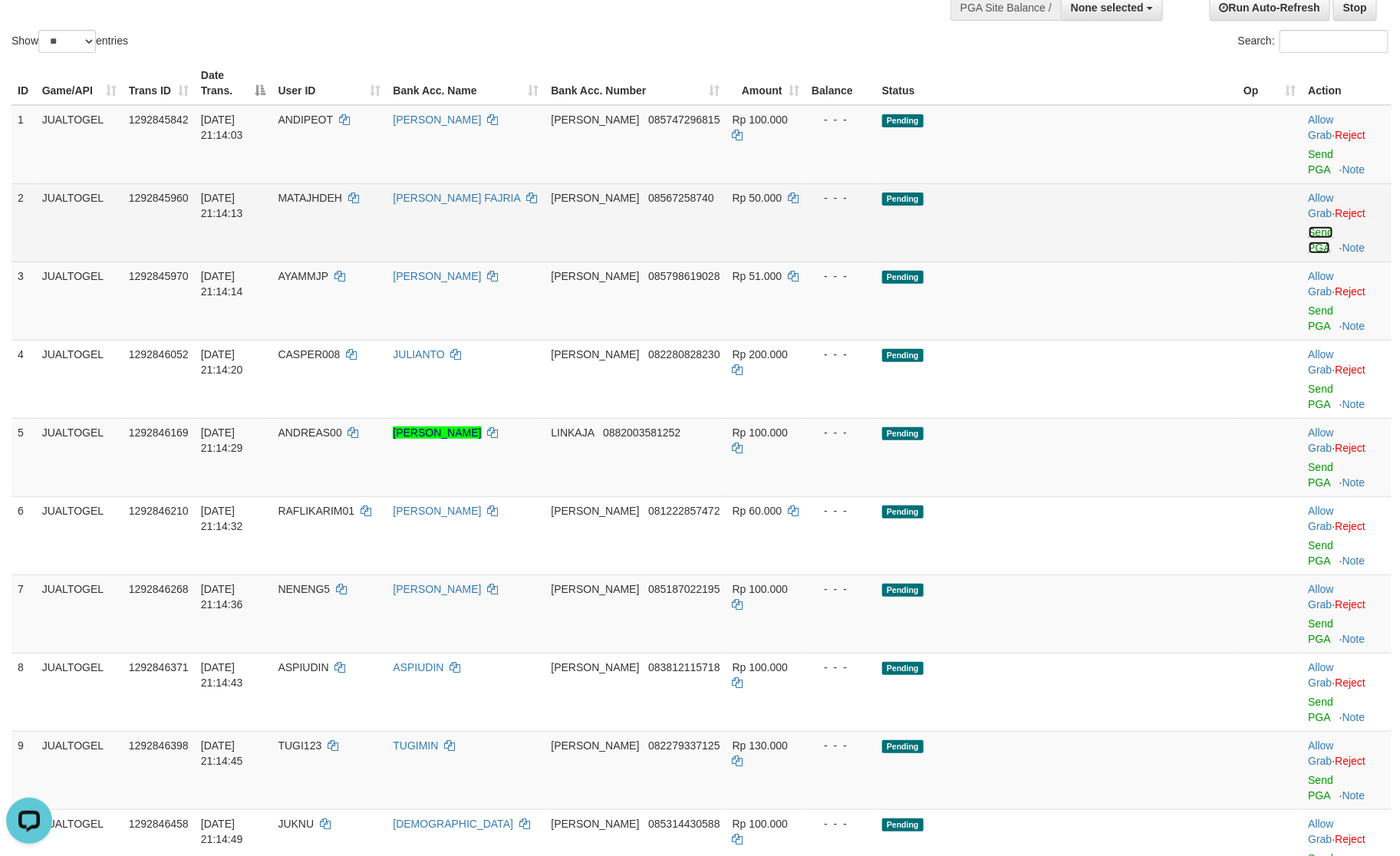
click at [1309, 227] on link "Send PGA" at bounding box center [1321, 240] width 25 height 28
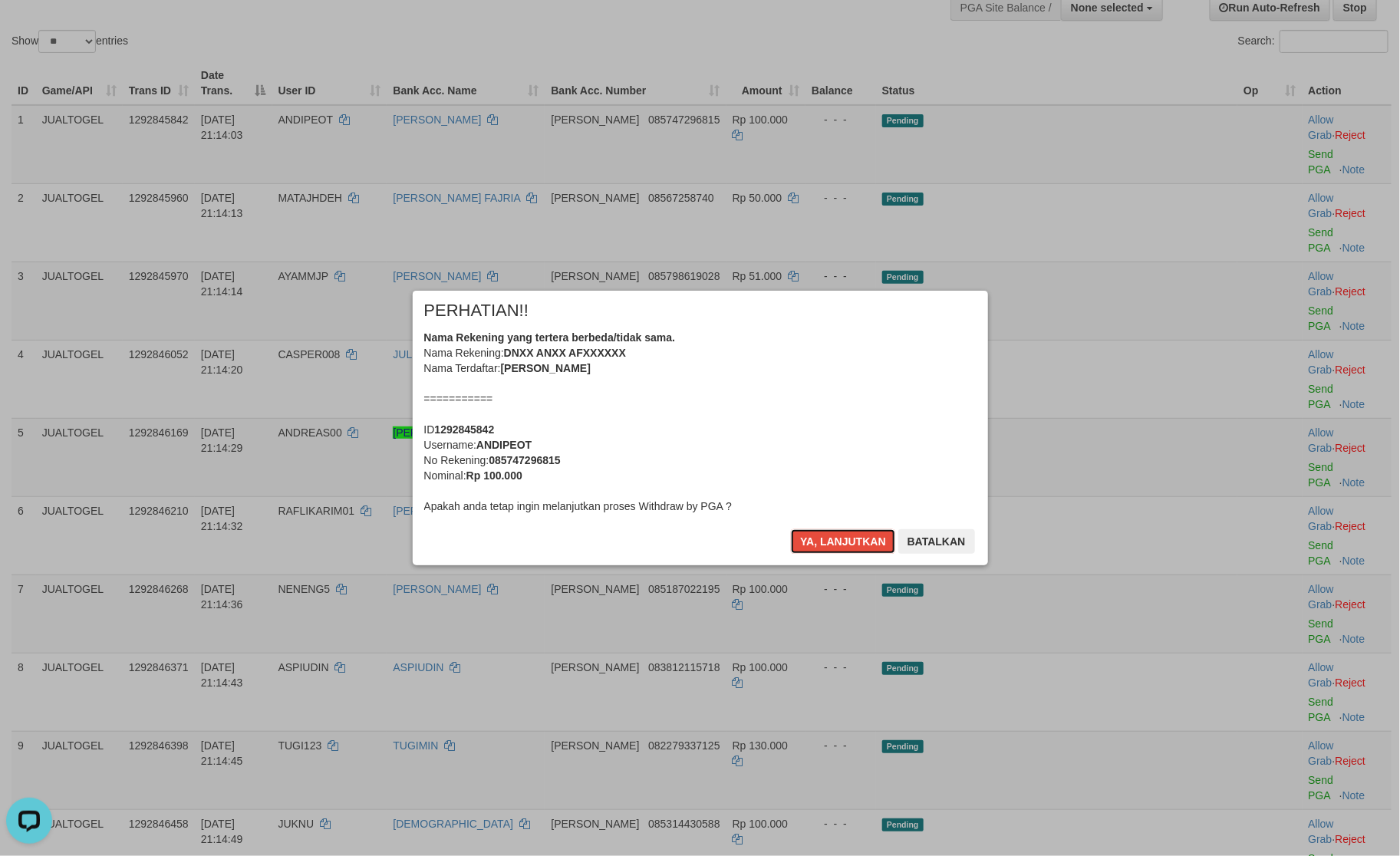
click at [848, 533] on button "Ya, lanjutkan" at bounding box center [842, 542] width 104 height 25
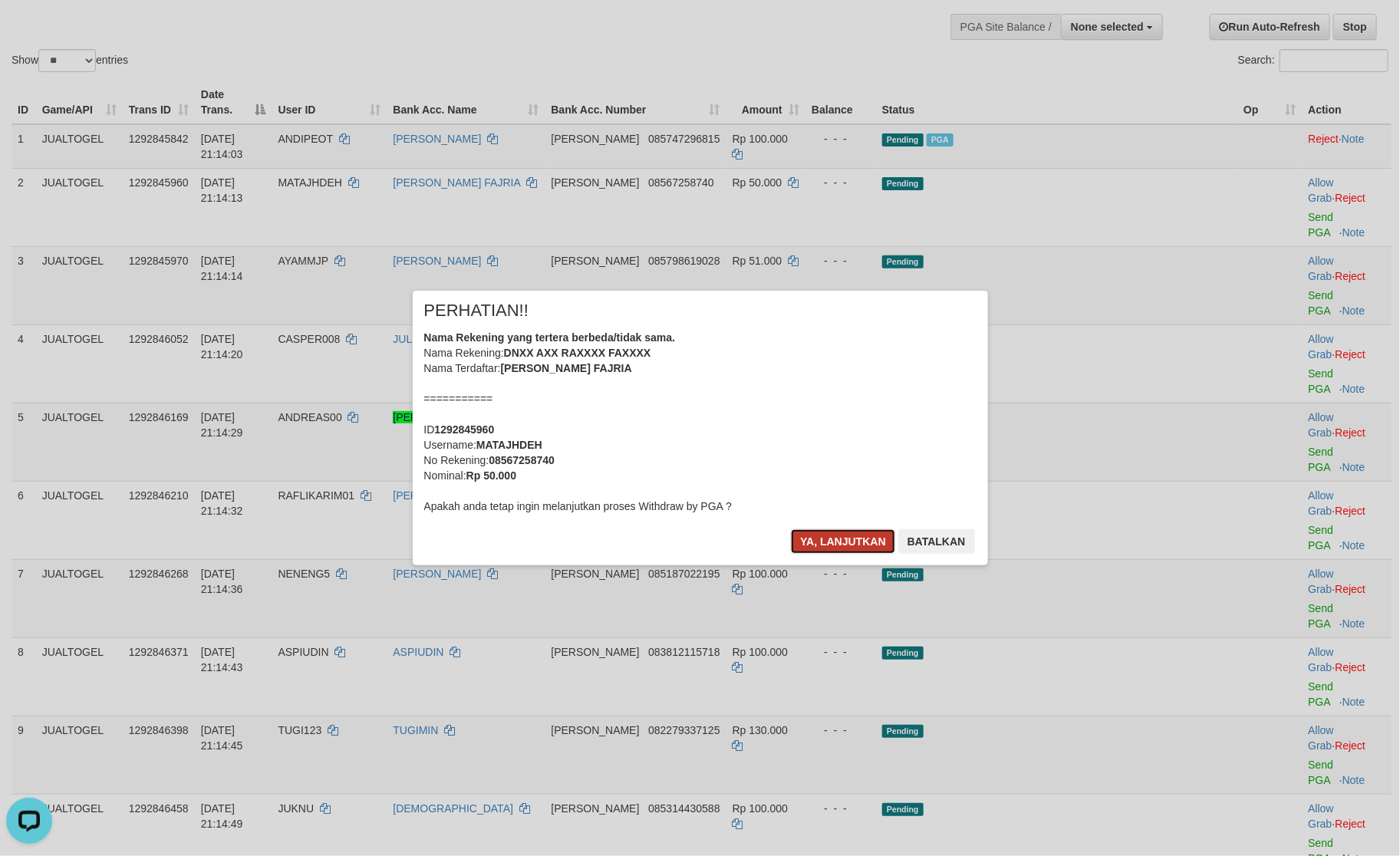
click at [848, 533] on button "Ya, lanjutkan" at bounding box center [842, 542] width 104 height 25
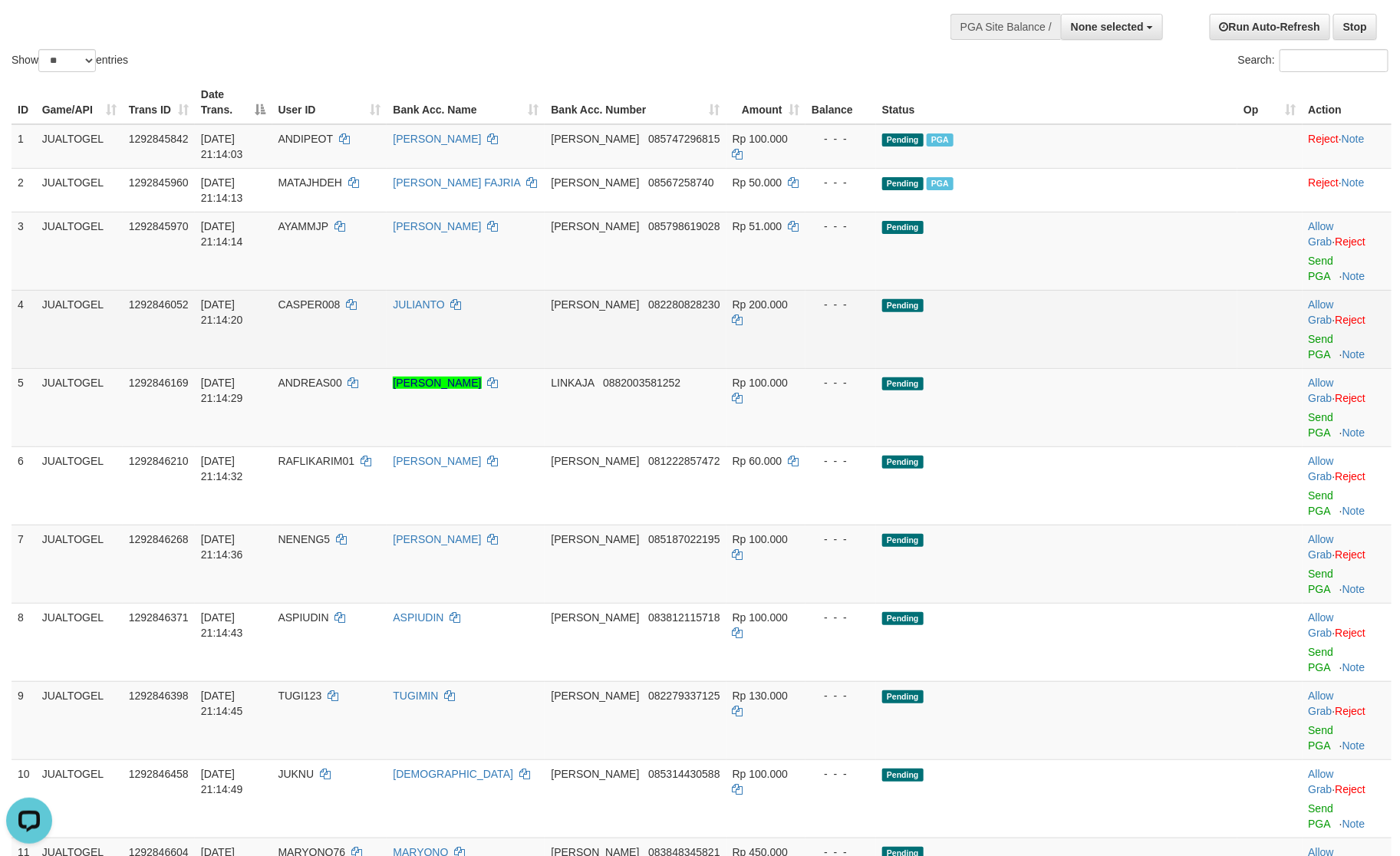
scroll to position [97, 0]
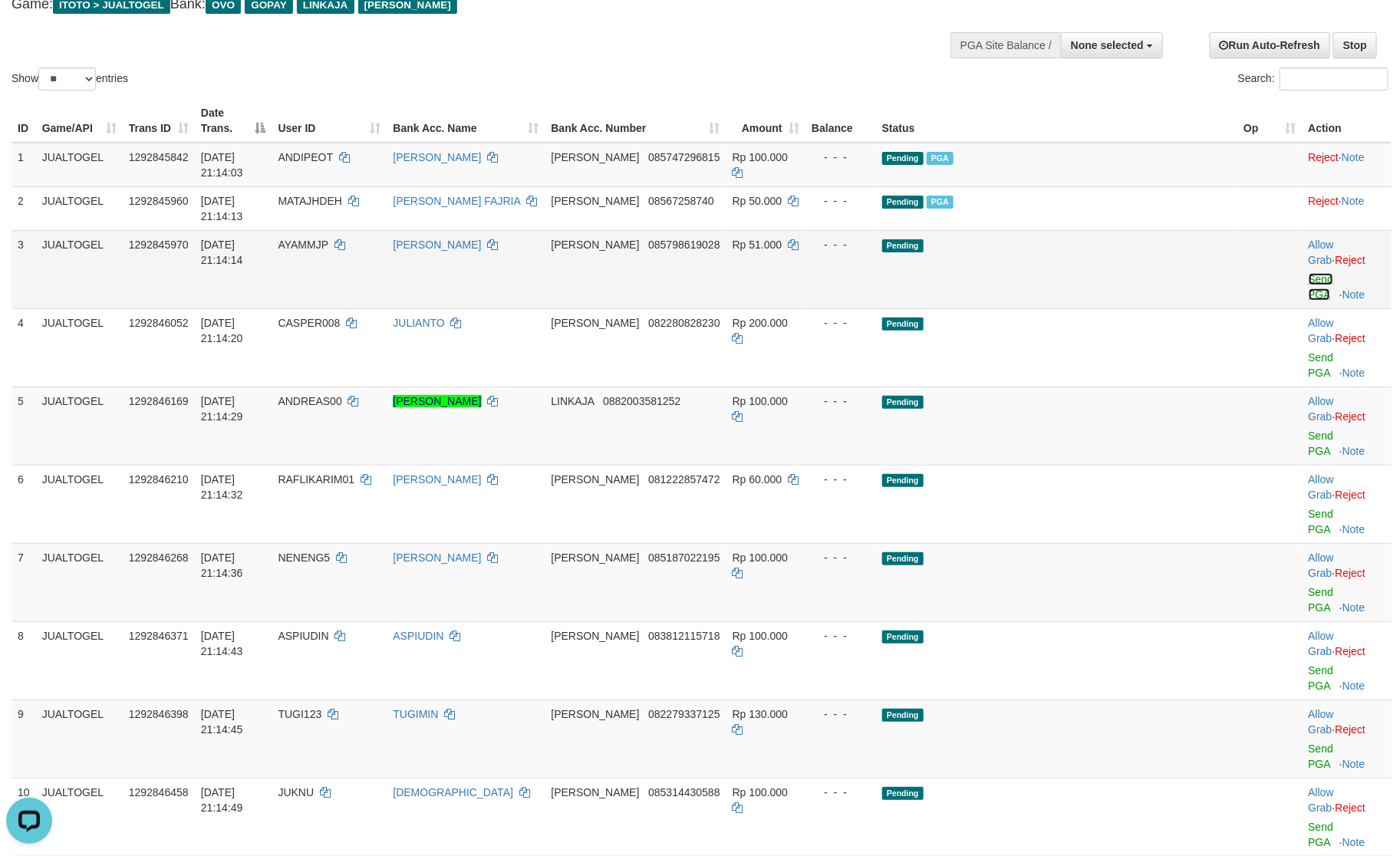
click at [1309, 273] on link "Send PGA" at bounding box center [1321, 287] width 25 height 28
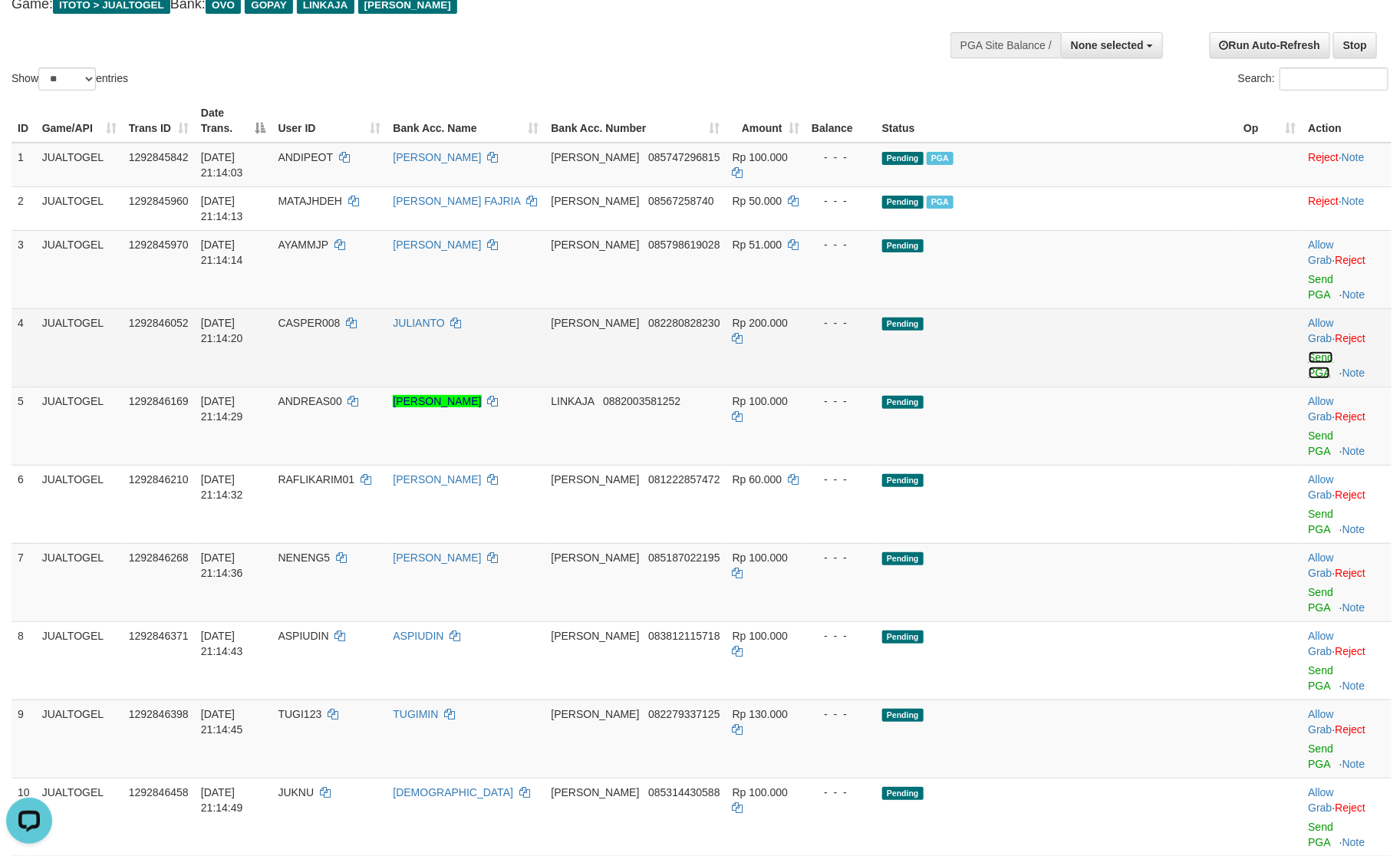
click at [1309, 351] on link "Send PGA" at bounding box center [1321, 365] width 25 height 28
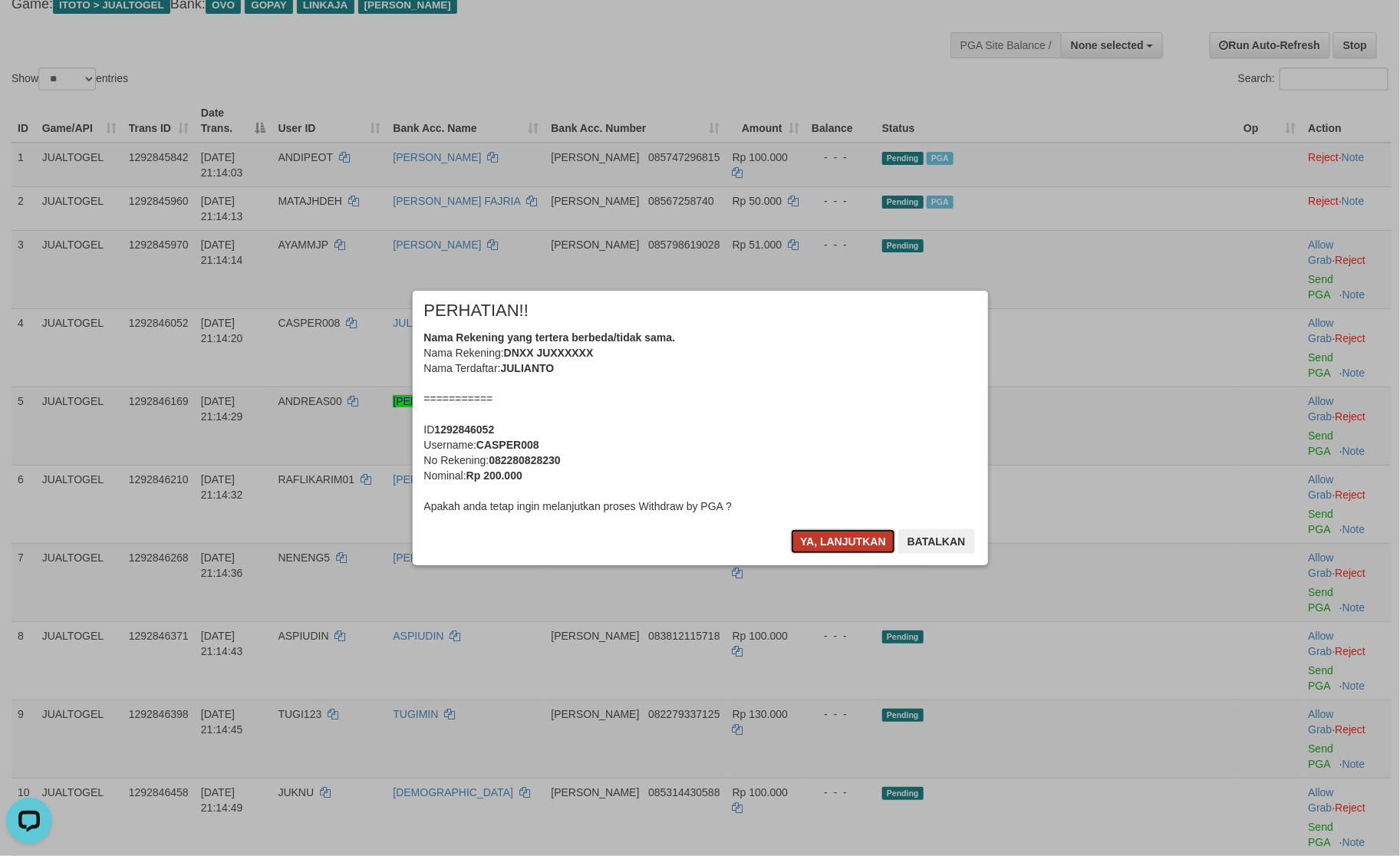
click at [824, 543] on button "Ya, lanjutkan" at bounding box center [842, 542] width 104 height 25
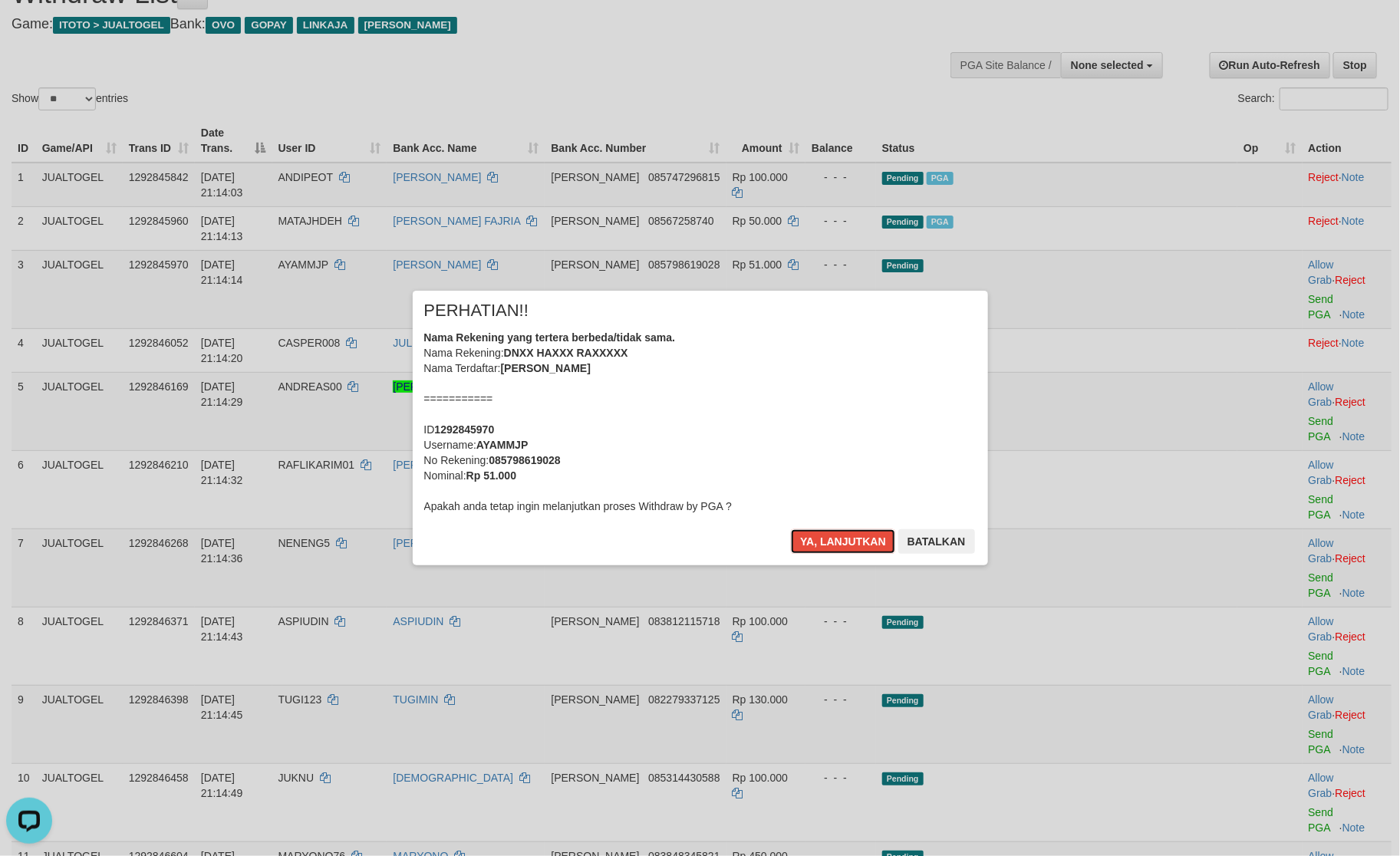
click at [824, 543] on button "Ya, lanjutkan" at bounding box center [842, 542] width 104 height 25
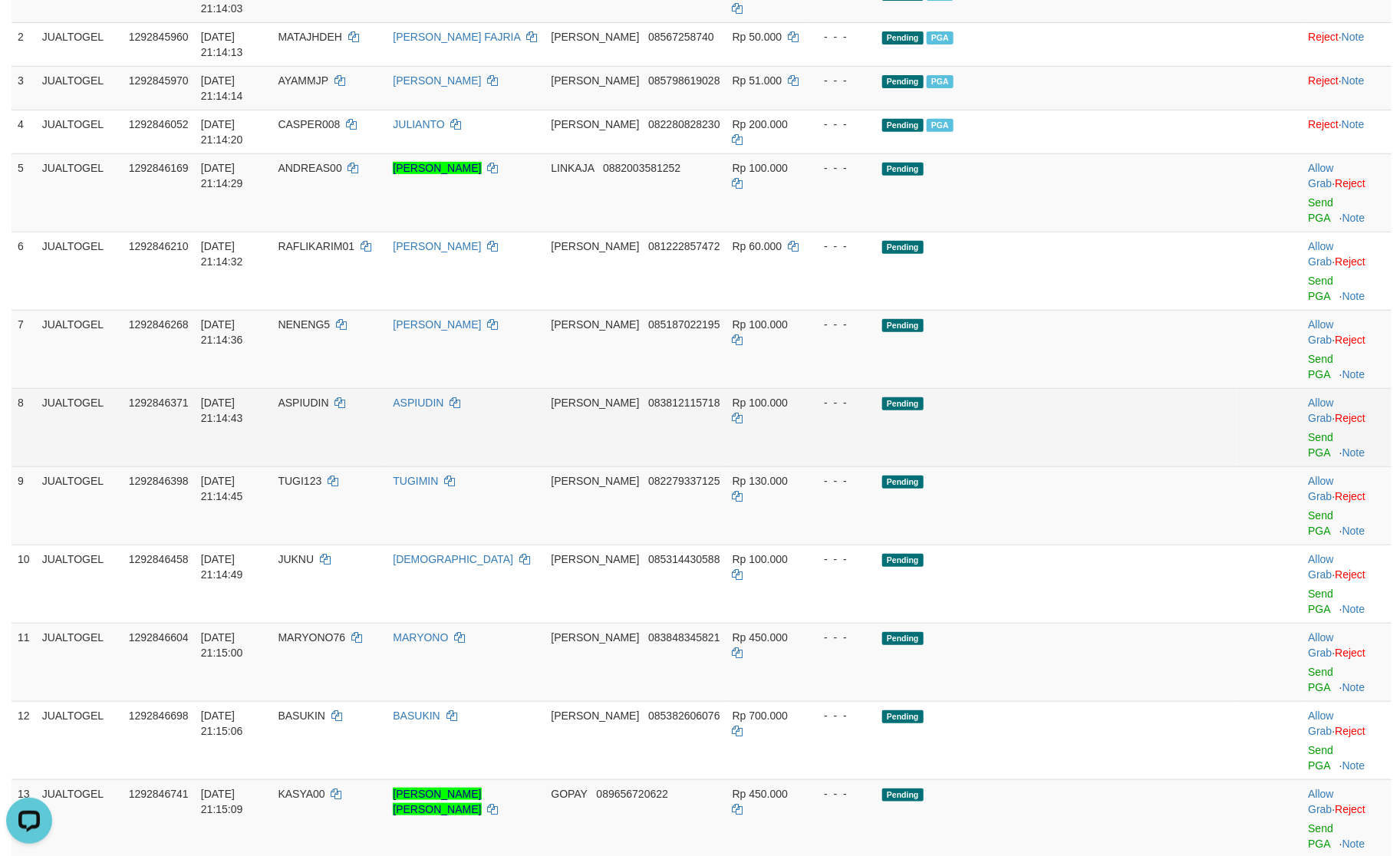
scroll to position [288, 0]
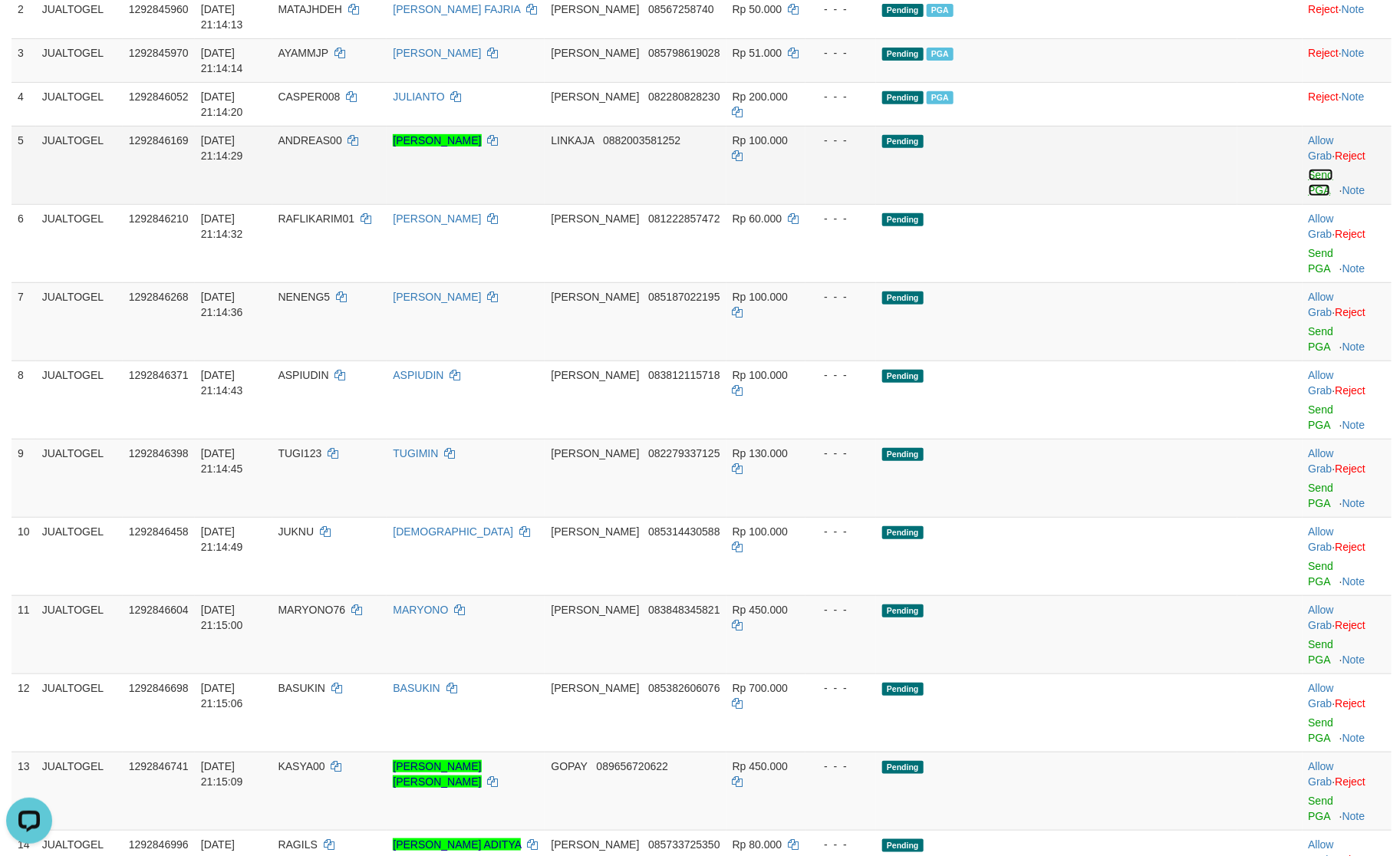
click at [1309, 169] on link "Send PGA" at bounding box center [1321, 183] width 25 height 28
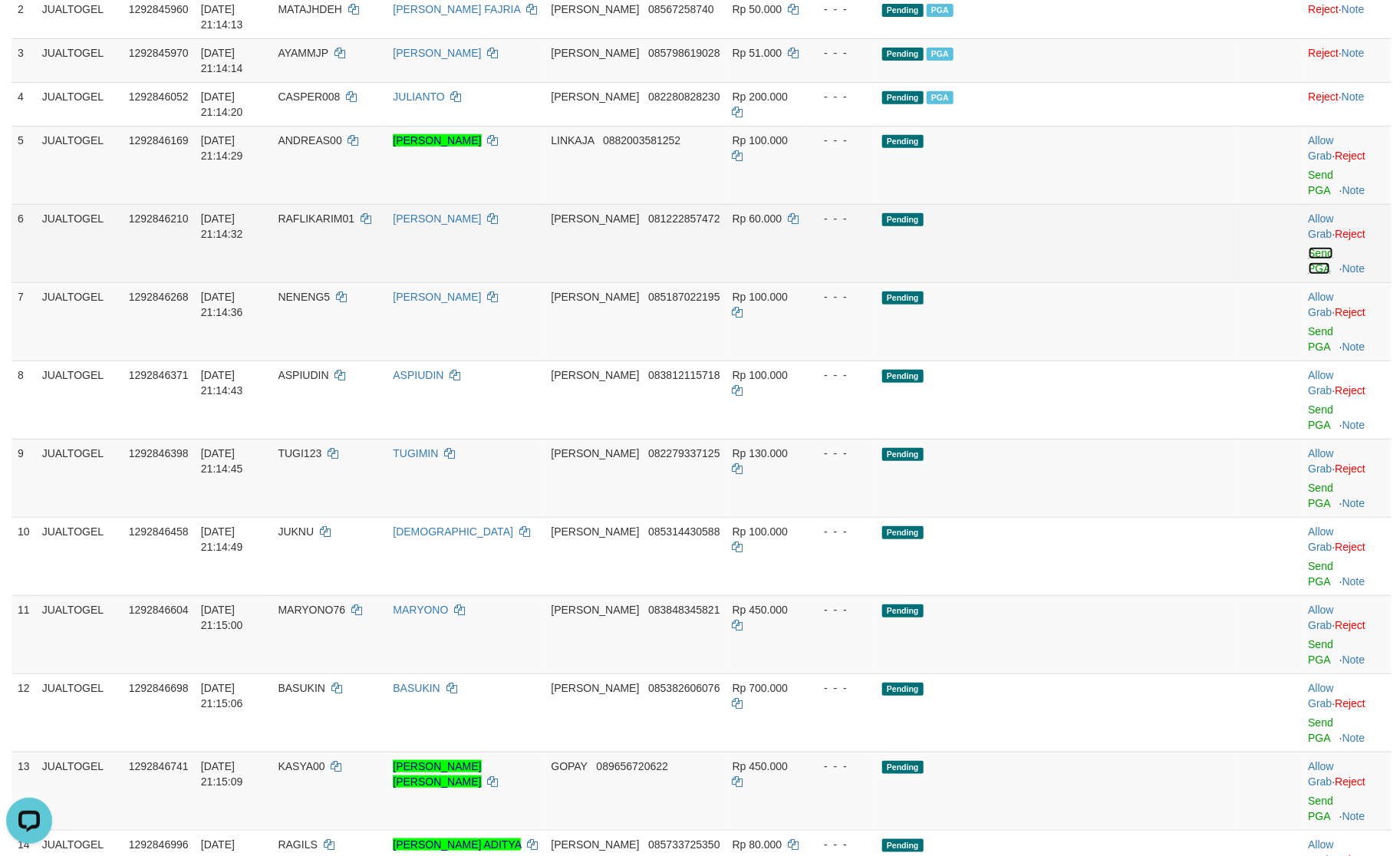
drag, startPoint x: 1284, startPoint y: 83, endPoint x: 1292, endPoint y: 127, distance: 44.7
click at [1309, 247] on link "Send PGA" at bounding box center [1321, 261] width 25 height 28
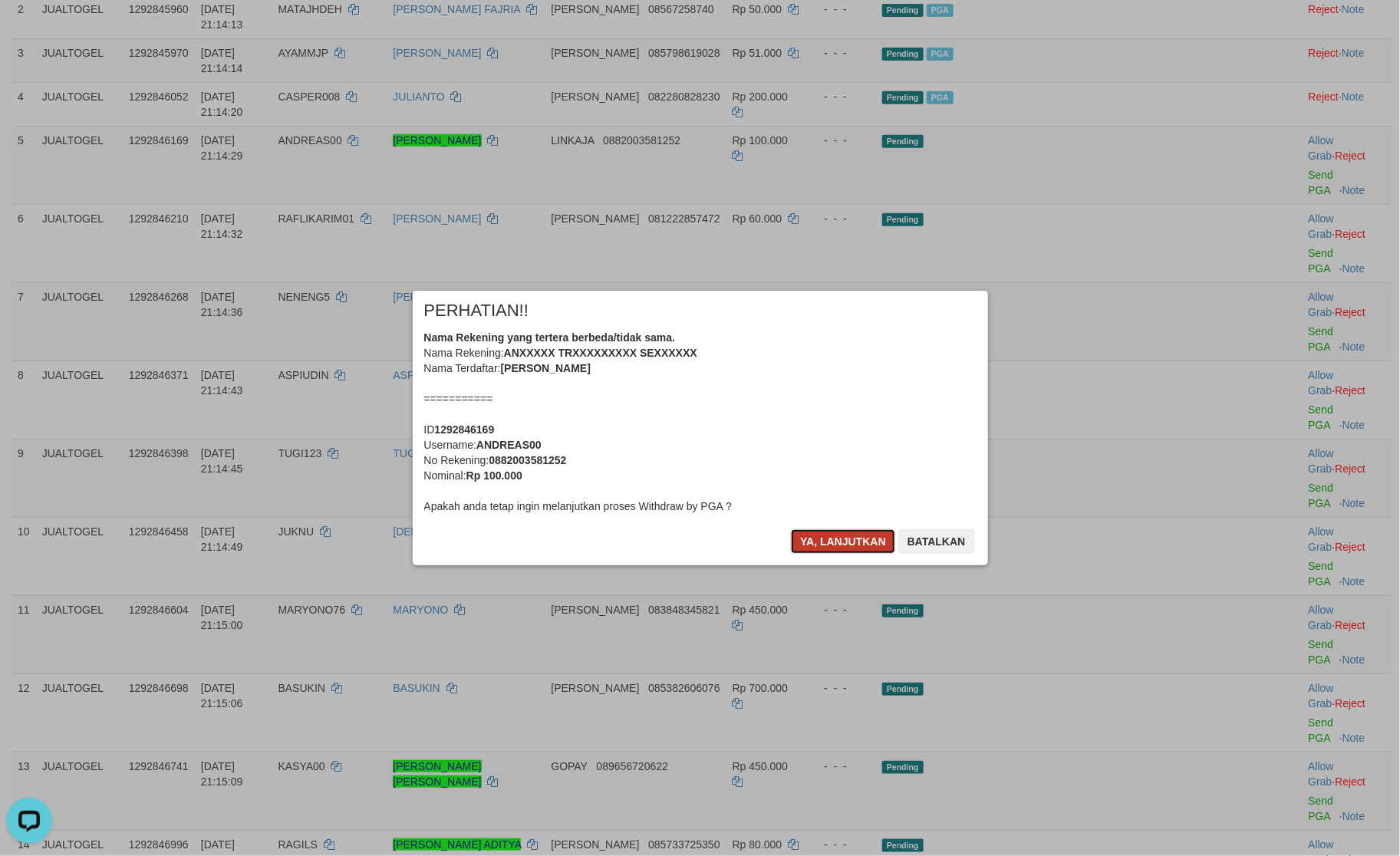
click at [817, 533] on button "Ya, lanjutkan" at bounding box center [842, 542] width 104 height 25
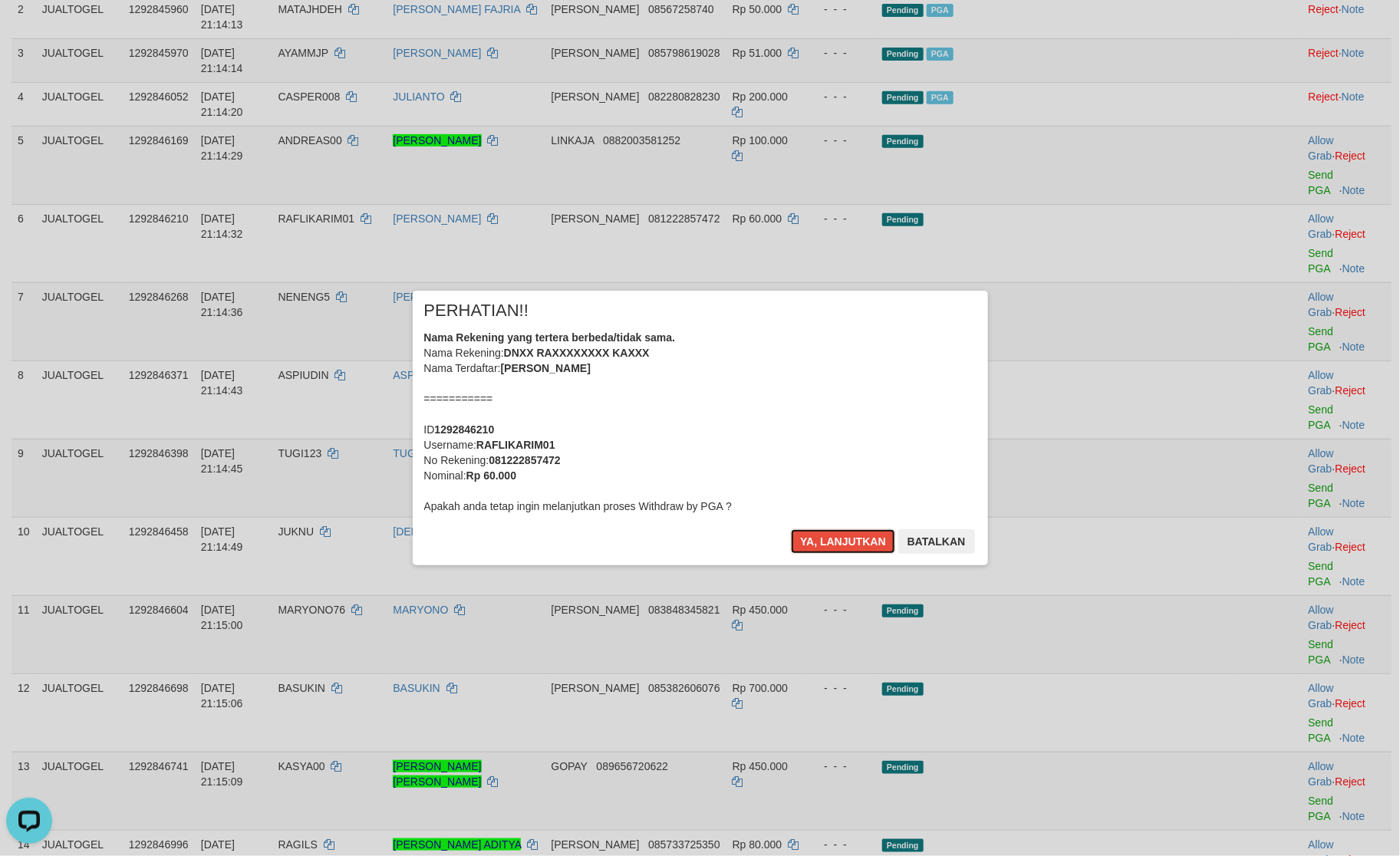
click at [823, 533] on button "Ya, lanjutkan" at bounding box center [842, 542] width 104 height 25
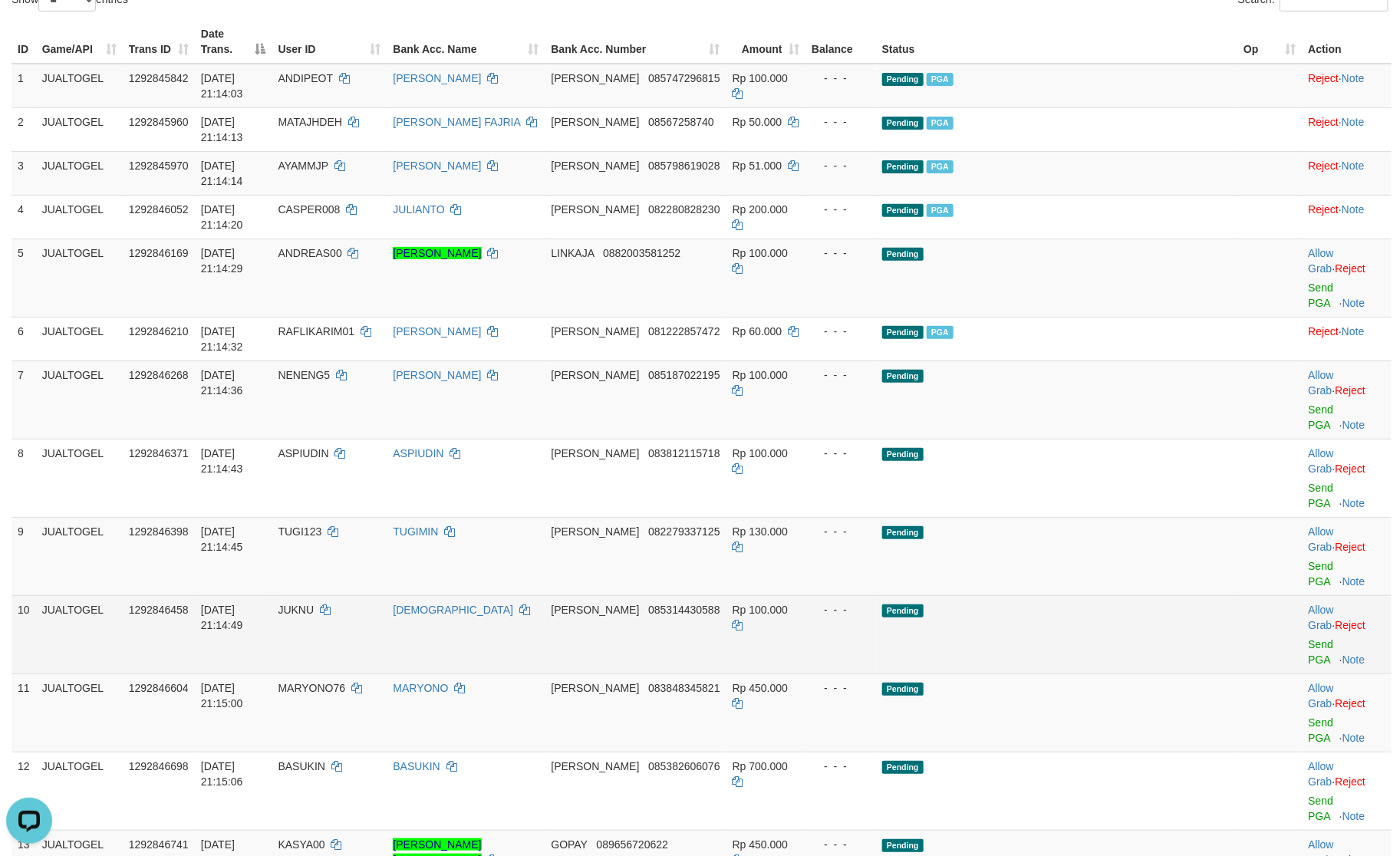
scroll to position [150, 0]
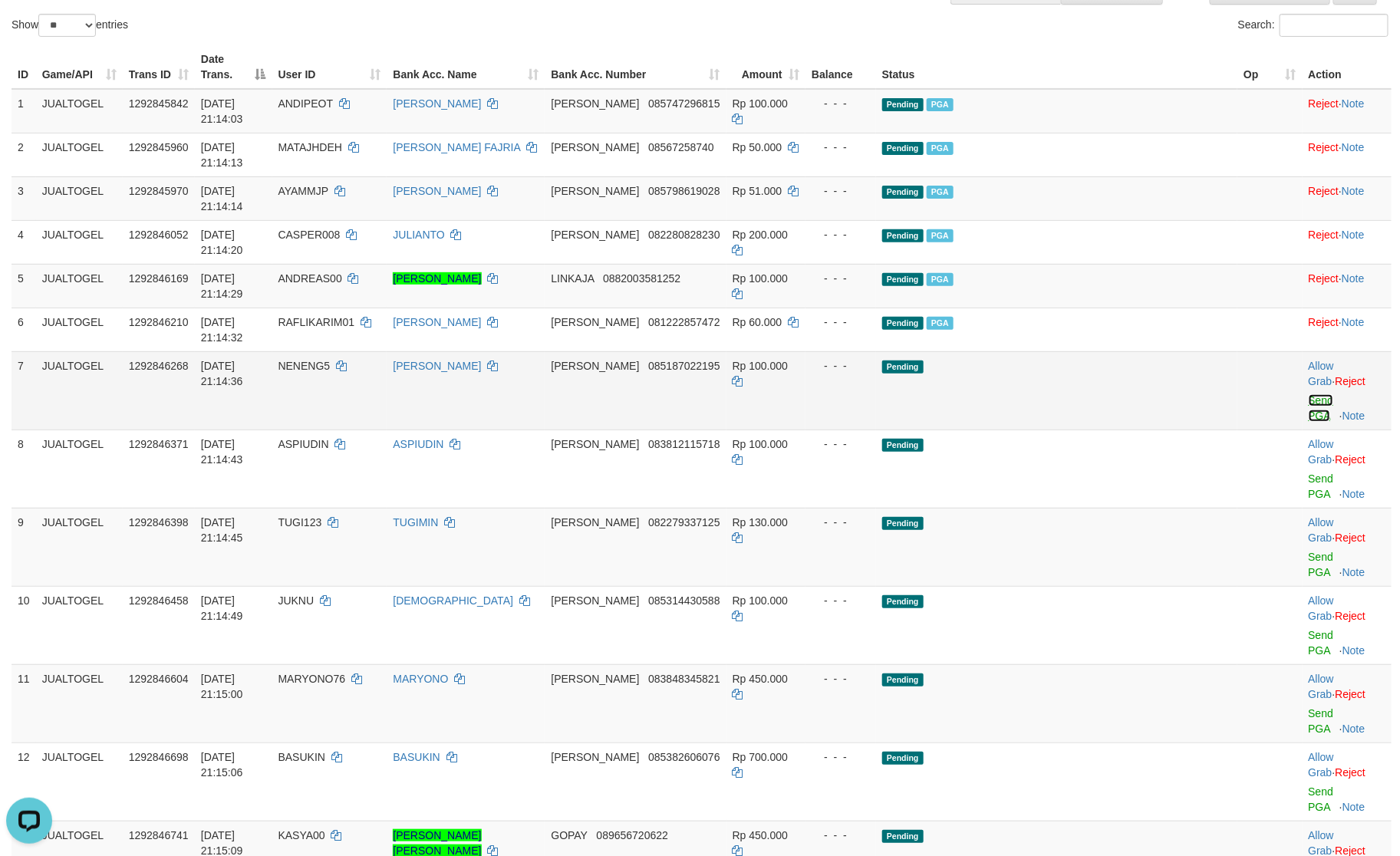
click at [1309, 394] on link "Send PGA" at bounding box center [1321, 408] width 25 height 28
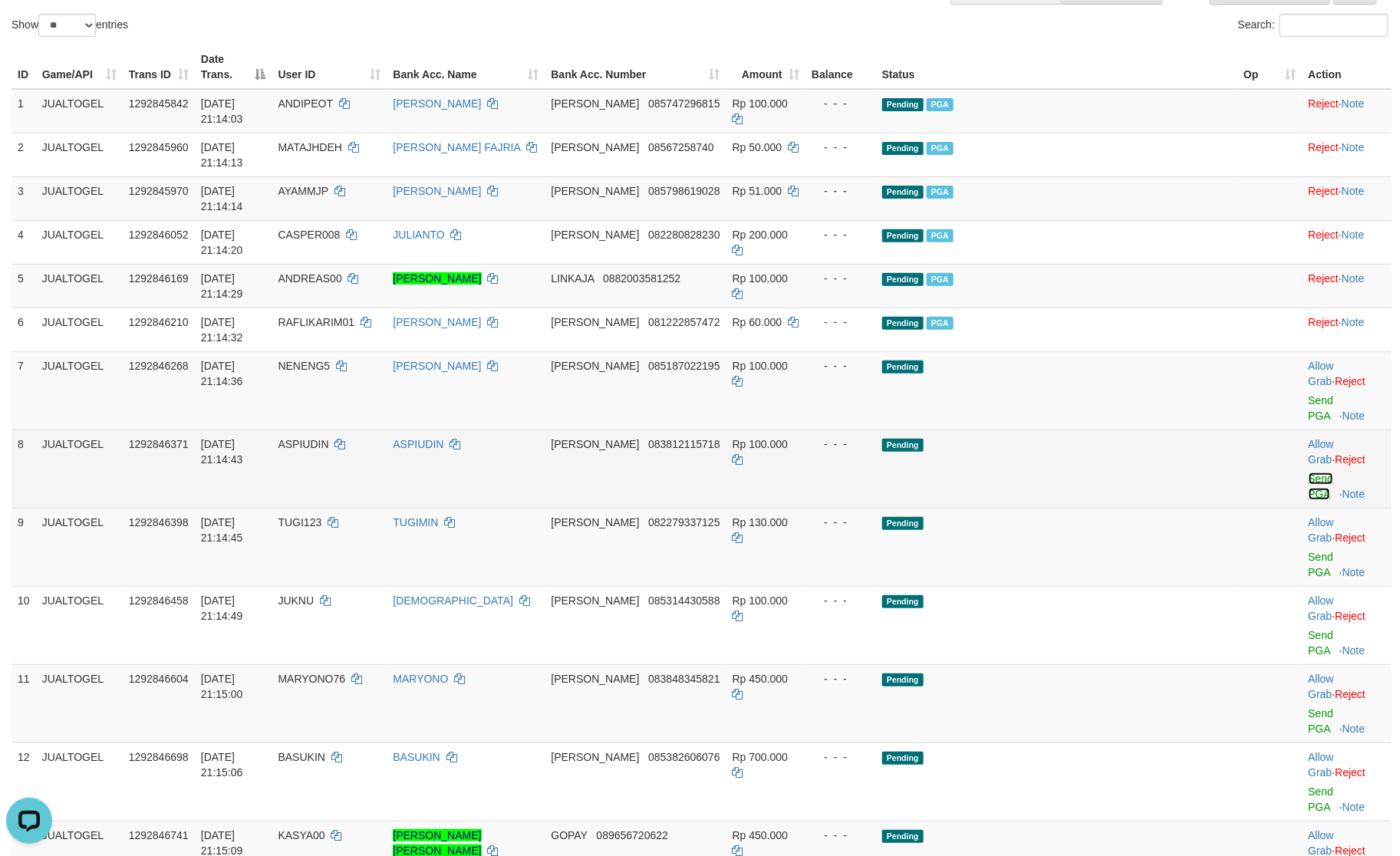
click at [1309, 473] on link "Send PGA" at bounding box center [1321, 487] width 25 height 28
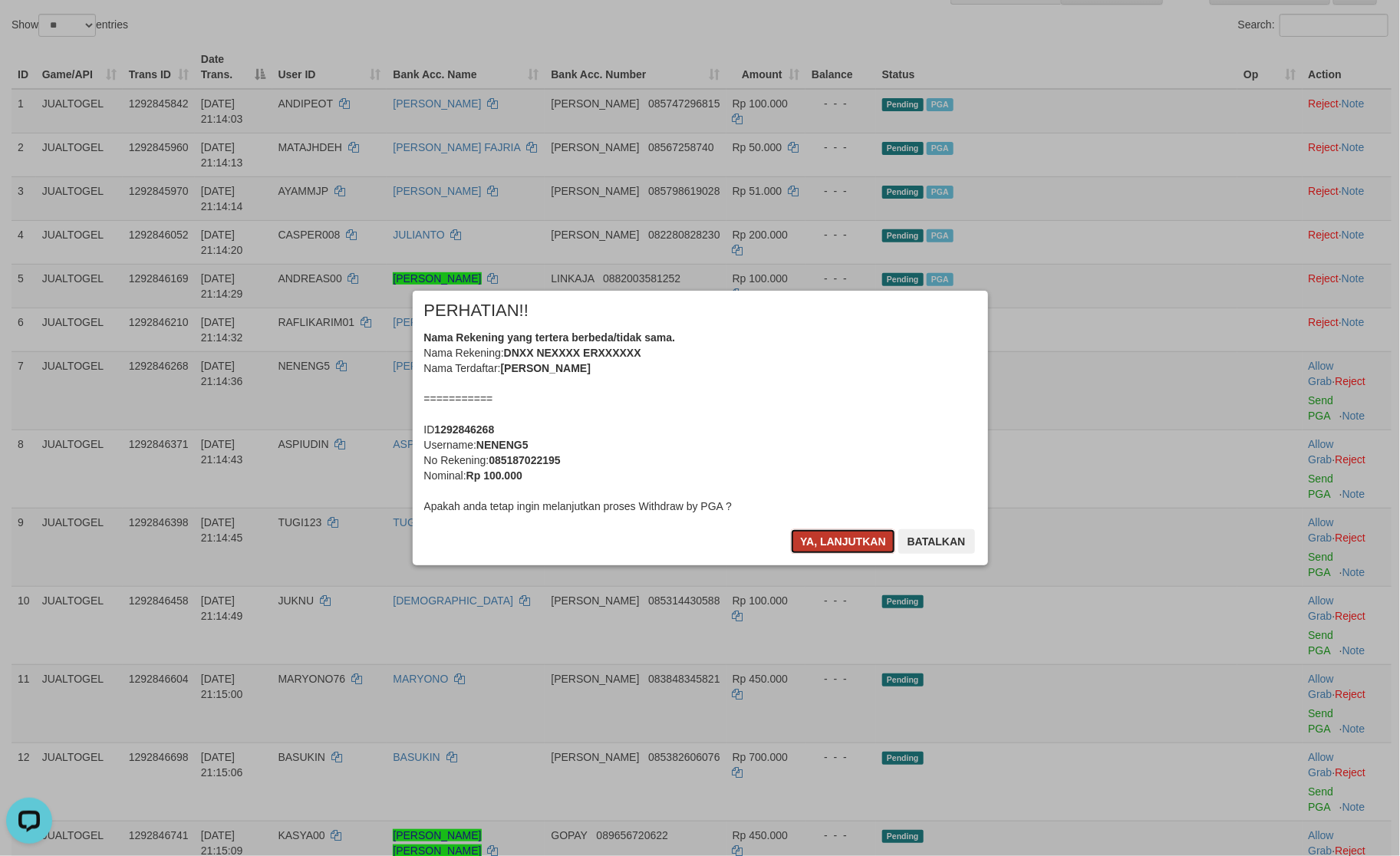
click at [829, 530] on button "Ya, lanjutkan" at bounding box center [842, 542] width 104 height 25
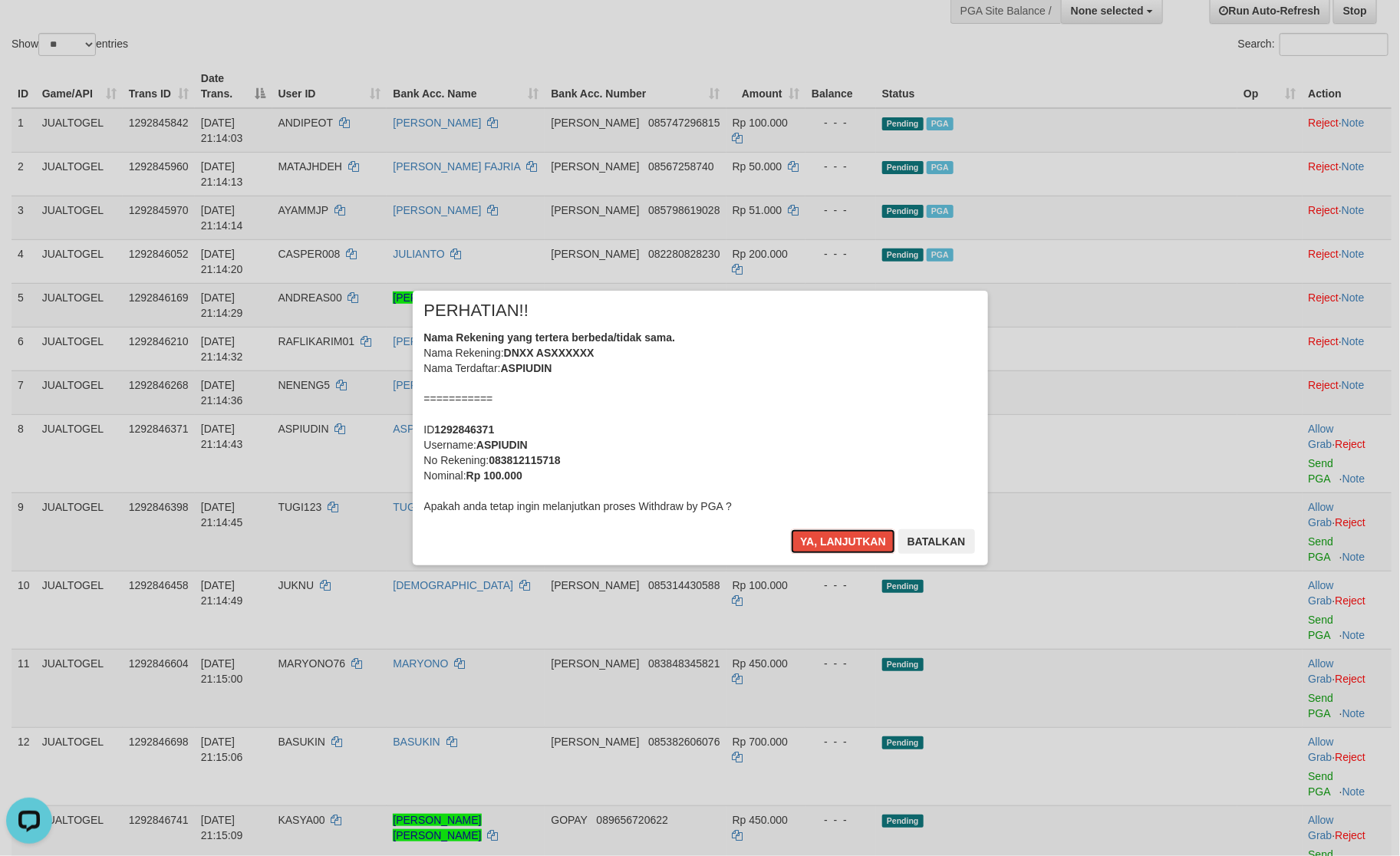
click at [829, 530] on button "Ya, lanjutkan" at bounding box center [842, 542] width 104 height 25
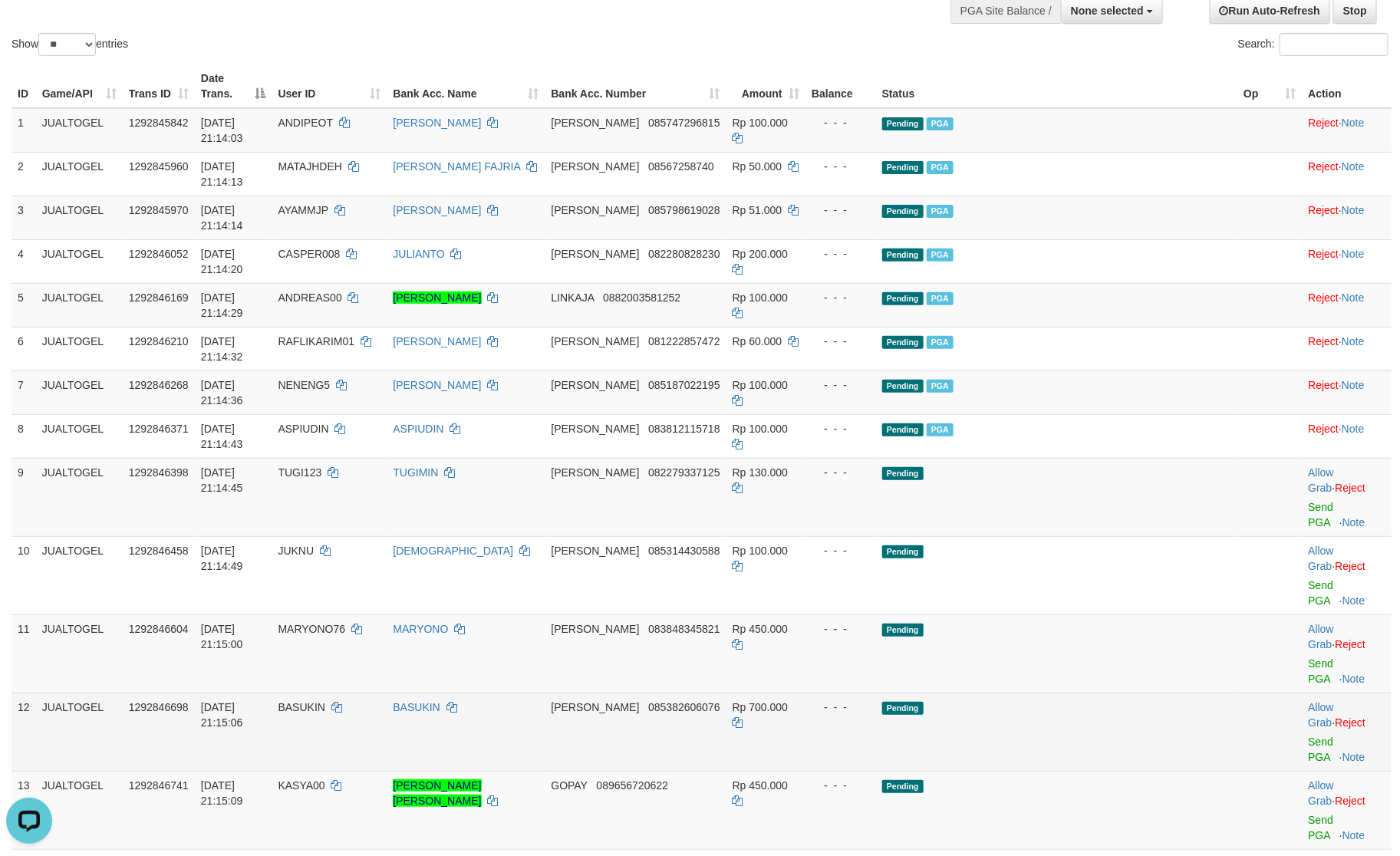
scroll to position [112, 0]
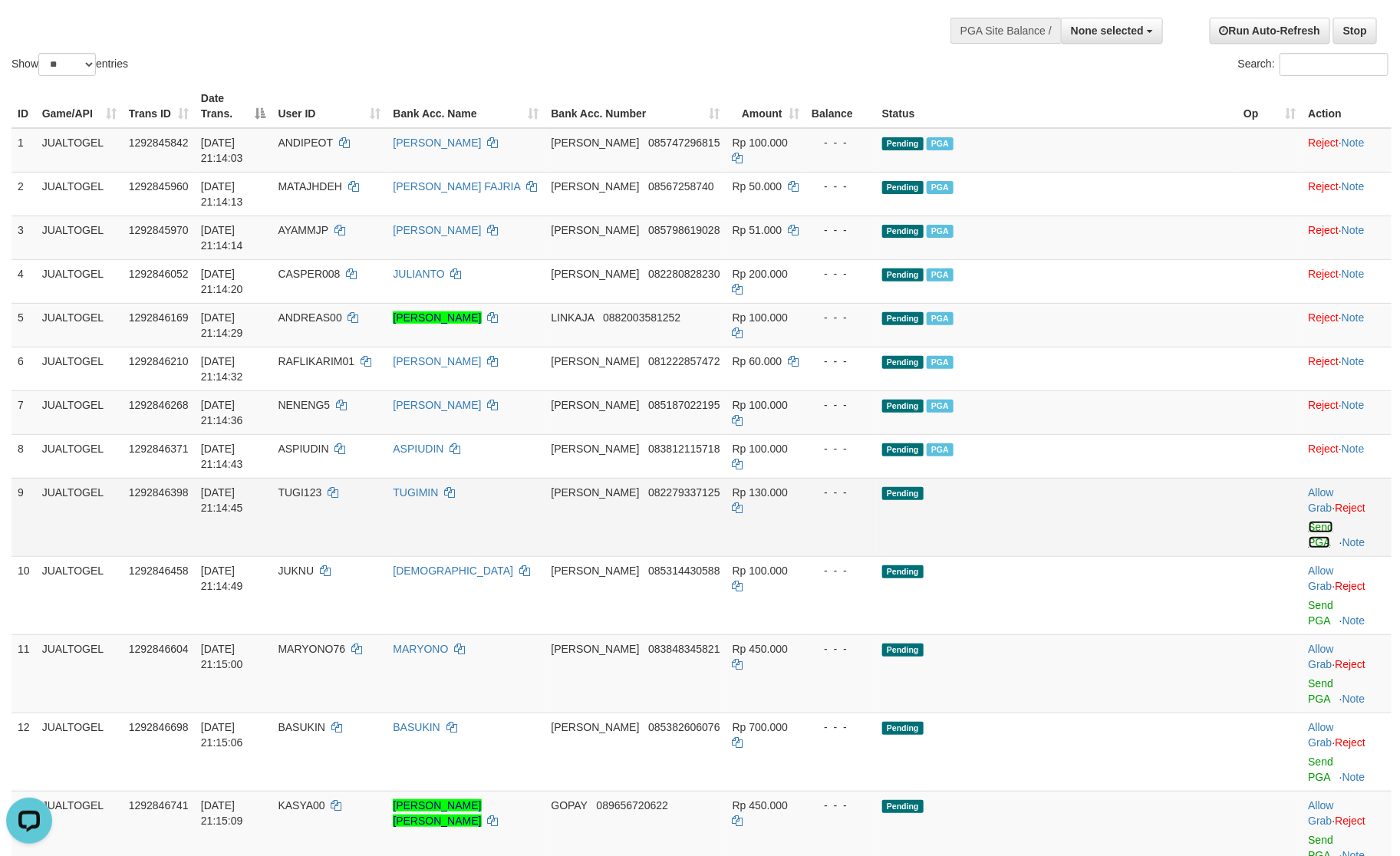
click at [1309, 521] on link "Send PGA" at bounding box center [1321, 535] width 25 height 28
click at [1309, 599] on link "Send PGA" at bounding box center [1321, 613] width 25 height 28
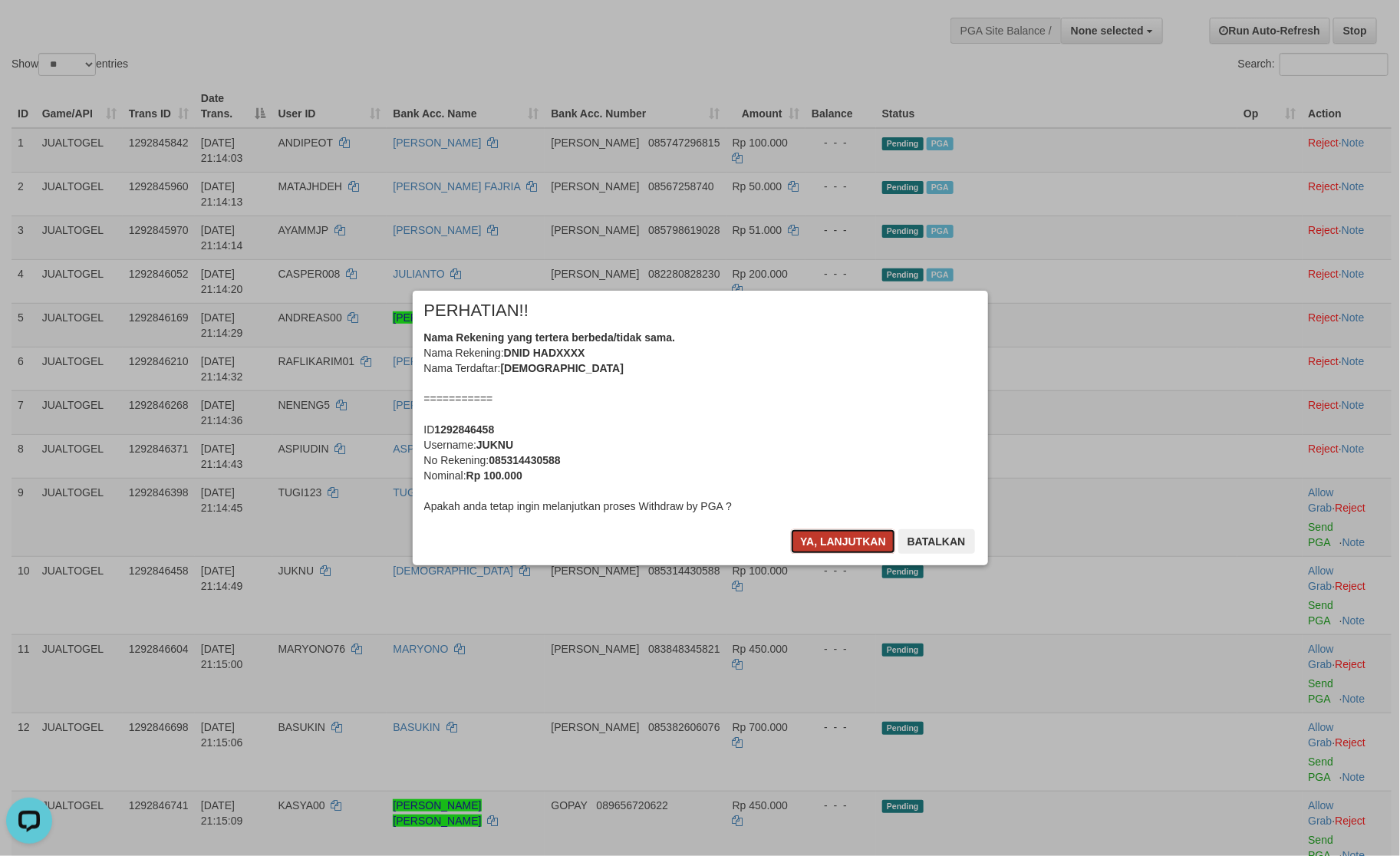
click at [792, 532] on button "Ya, lanjutkan" at bounding box center [842, 542] width 104 height 25
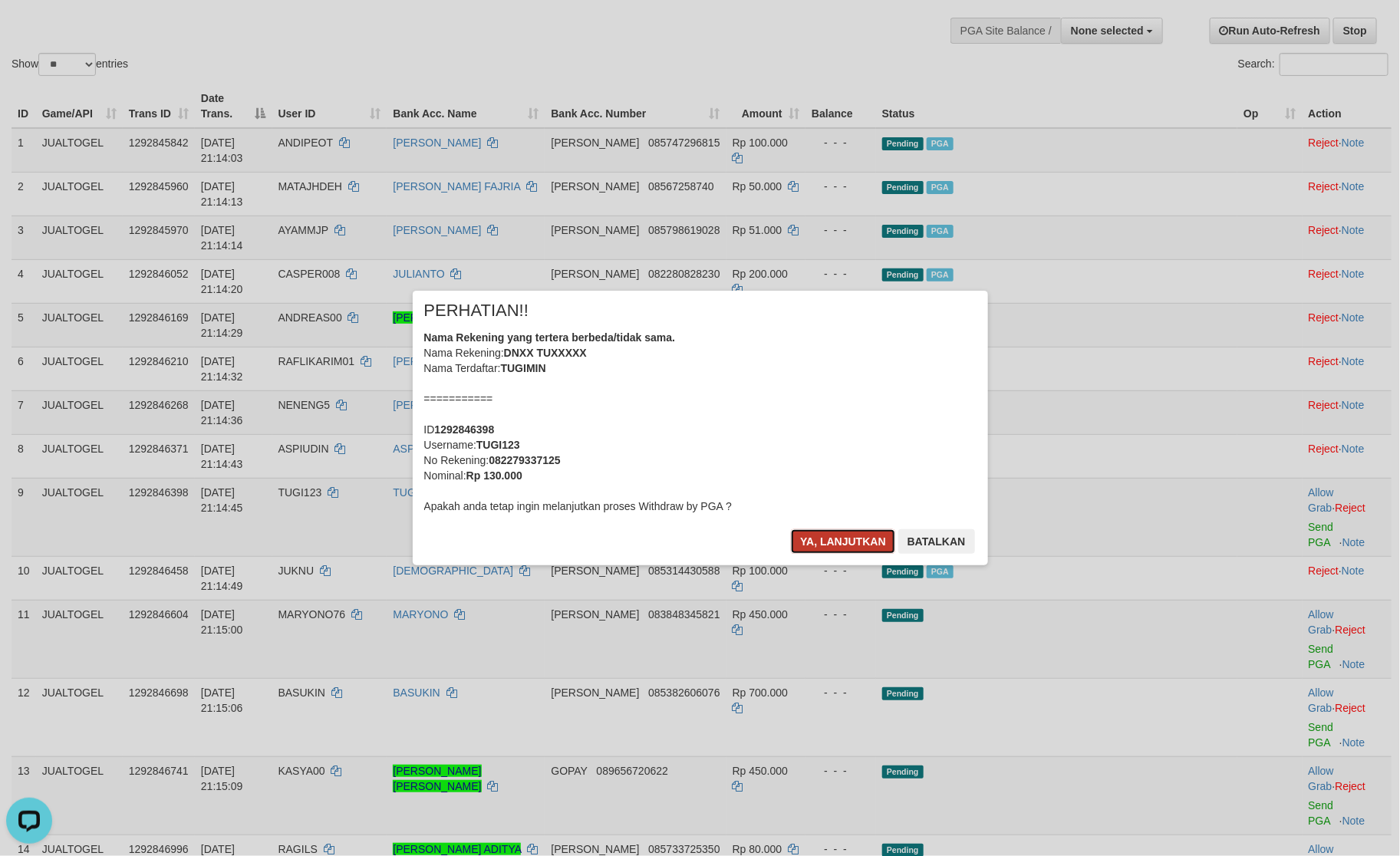
click at [800, 533] on button "Ya, lanjutkan" at bounding box center [842, 542] width 104 height 25
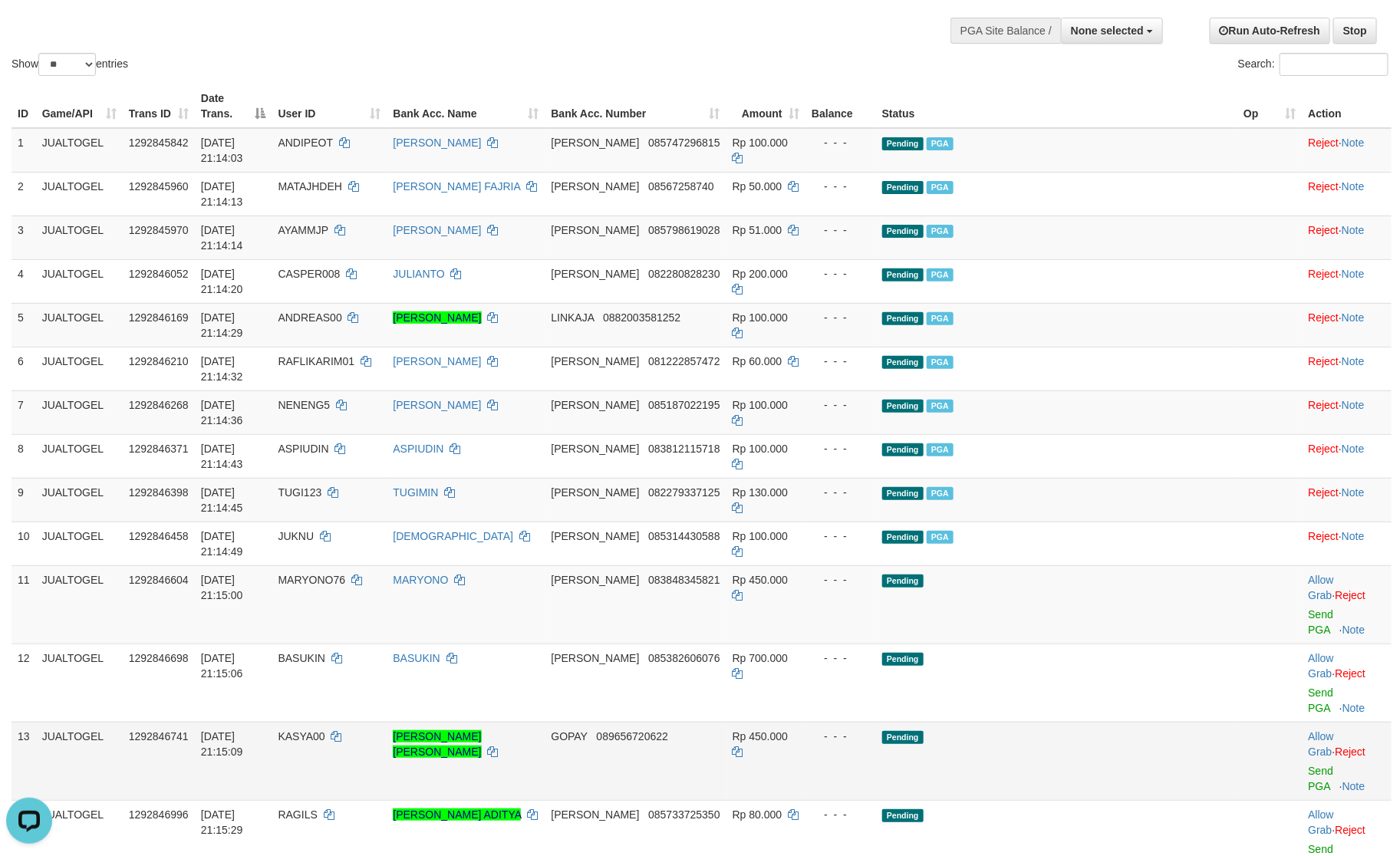
scroll to position [93, 0]
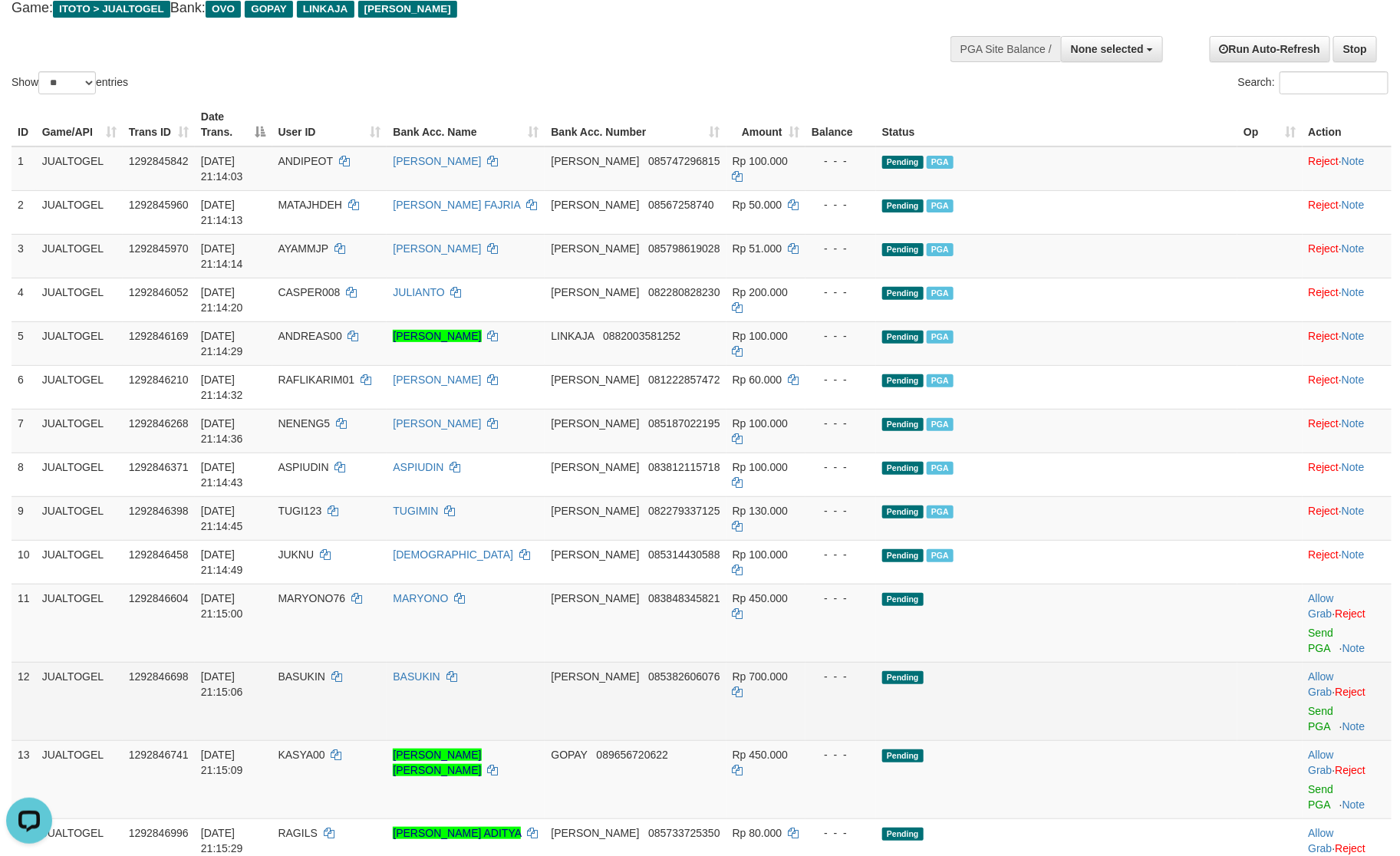
click at [1094, 661] on td "Pending" at bounding box center [1057, 700] width 361 height 78
click at [1098, 661] on td "Pending" at bounding box center [1057, 700] width 361 height 78
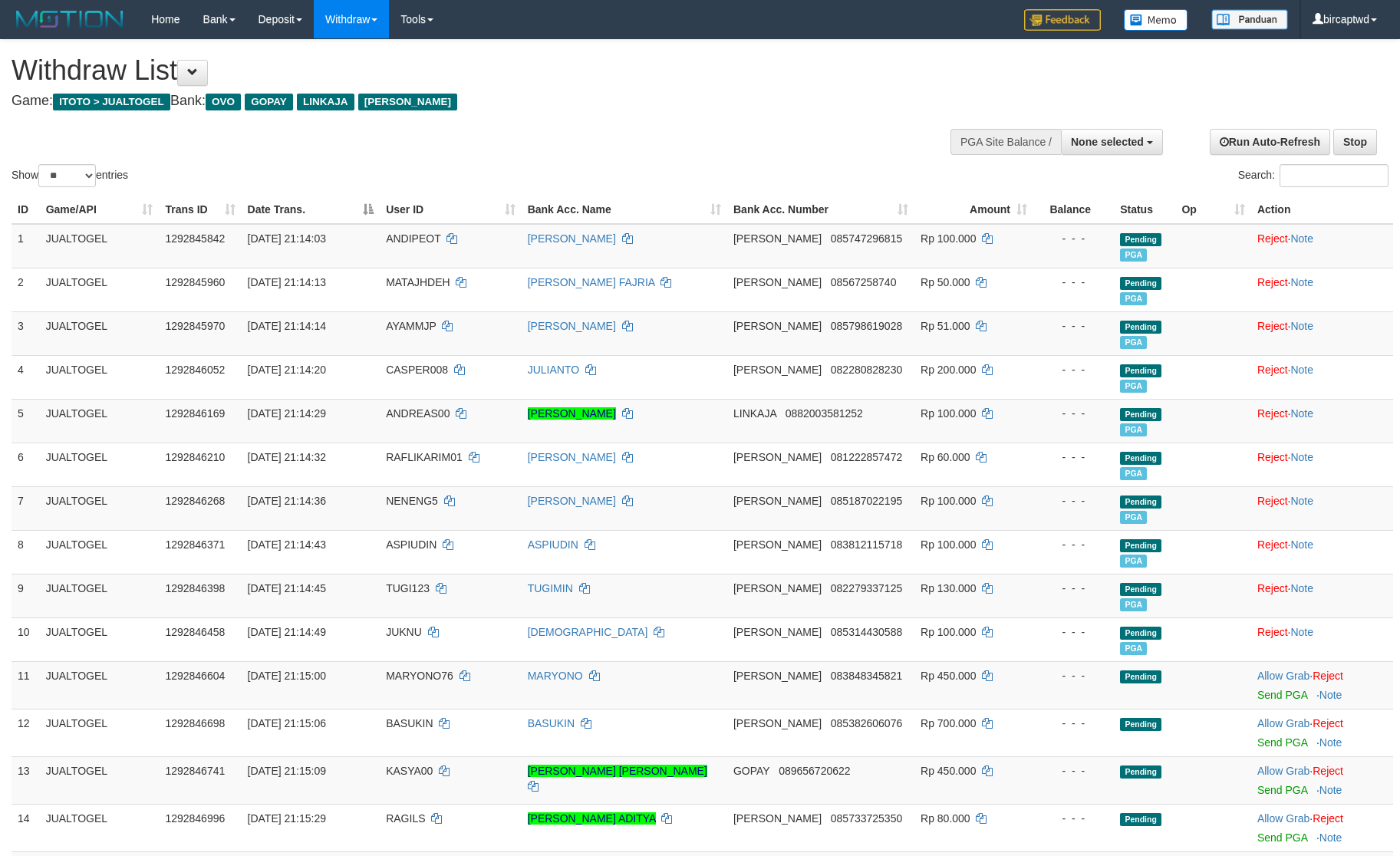
select select
select select "**"
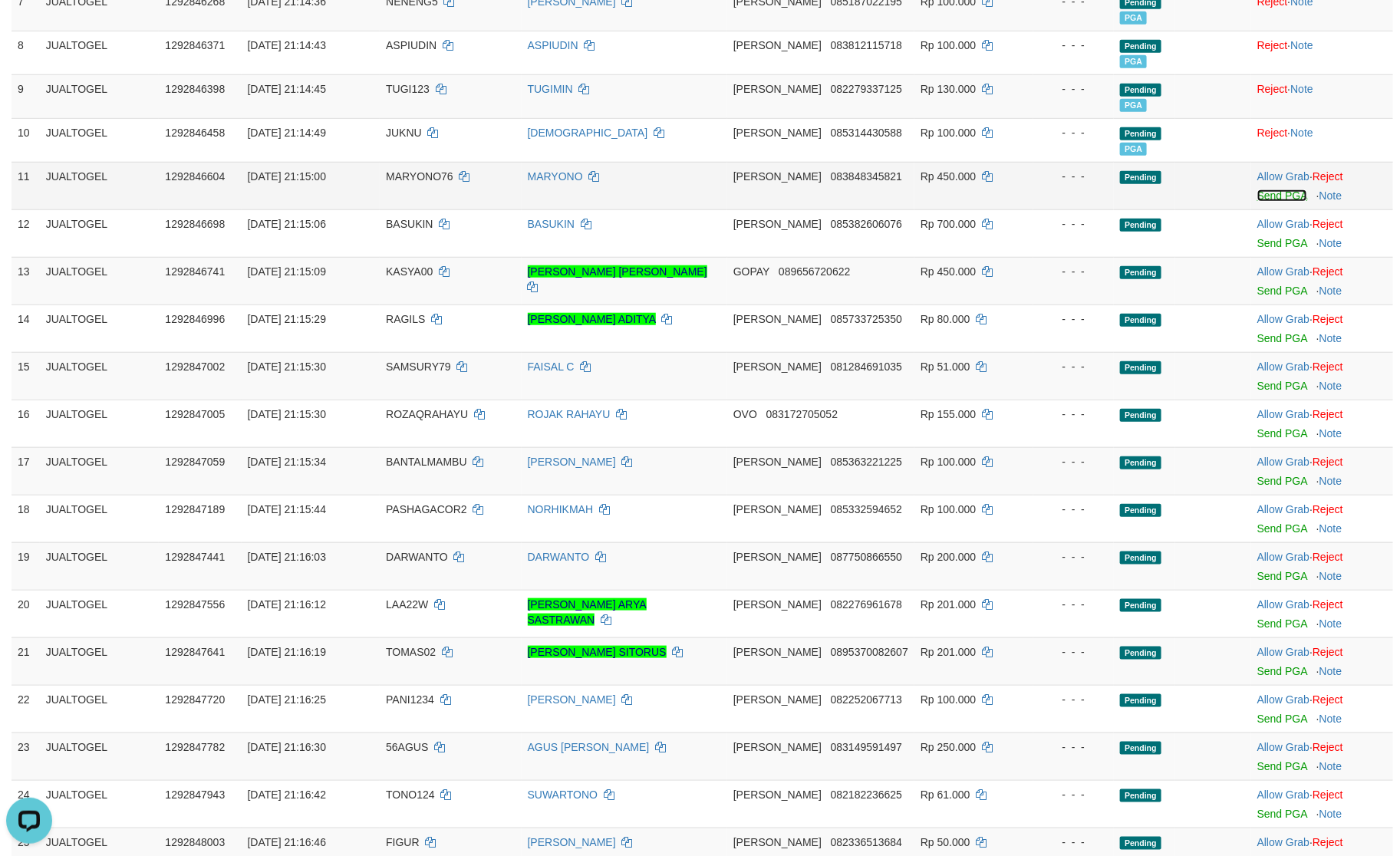
click at [1271, 194] on link "Send PGA" at bounding box center [1283, 195] width 50 height 12
click at [1271, 245] on link "Send PGA" at bounding box center [1283, 243] width 50 height 12
click at [1278, 297] on link "Send PGA" at bounding box center [1283, 291] width 50 height 12
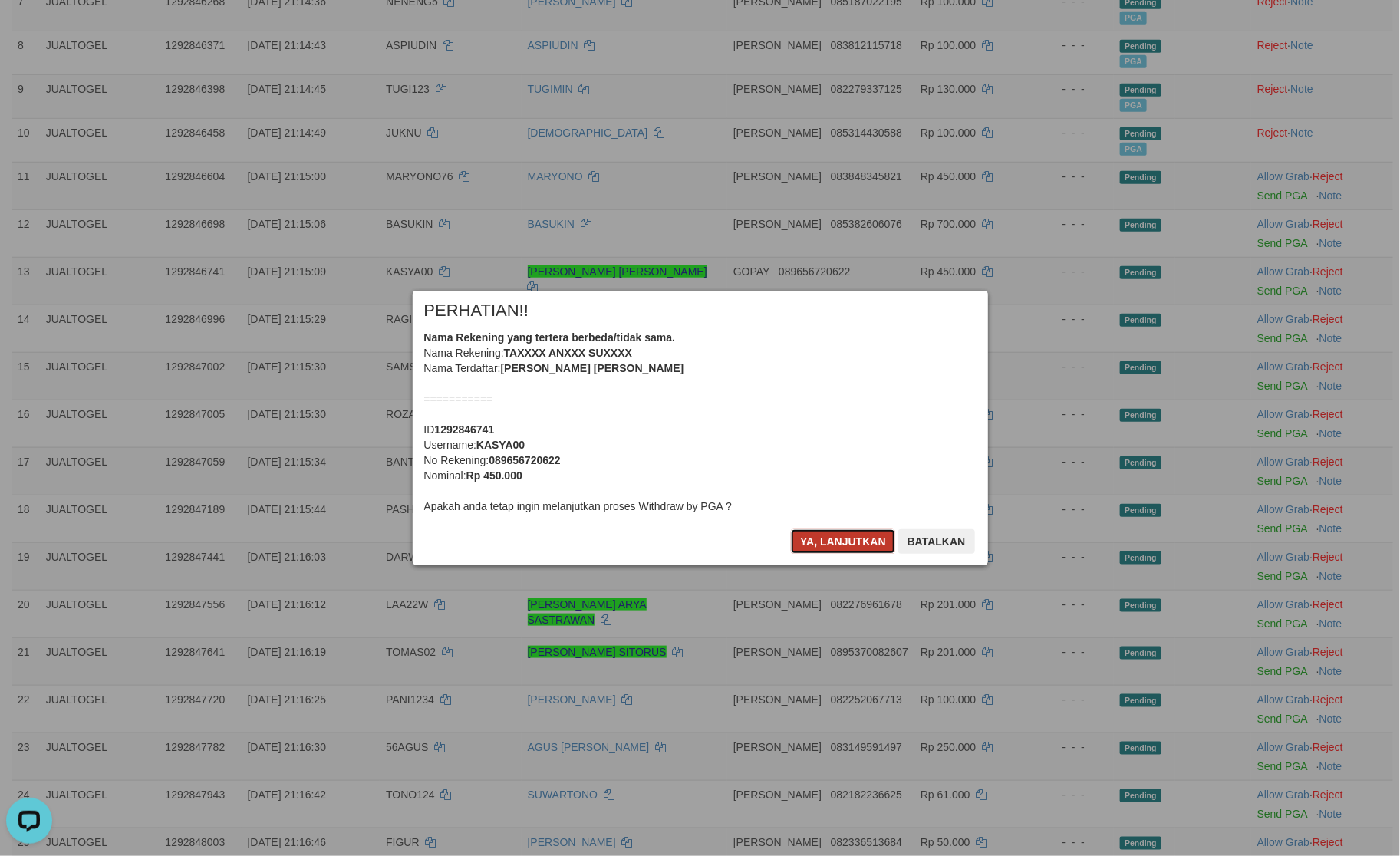
click at [823, 542] on button "Ya, lanjutkan" at bounding box center [842, 542] width 104 height 25
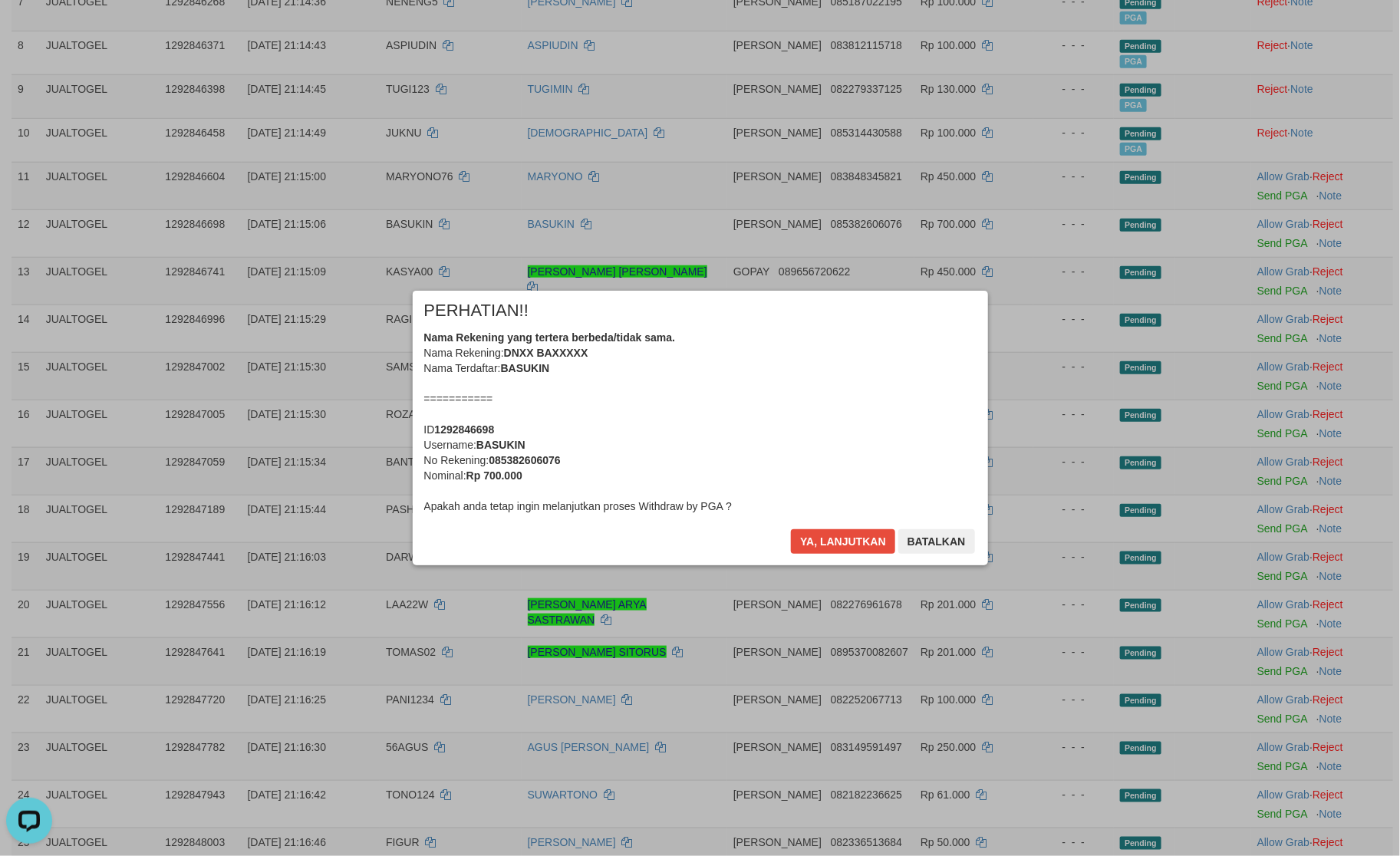
scroll to position [495, 0]
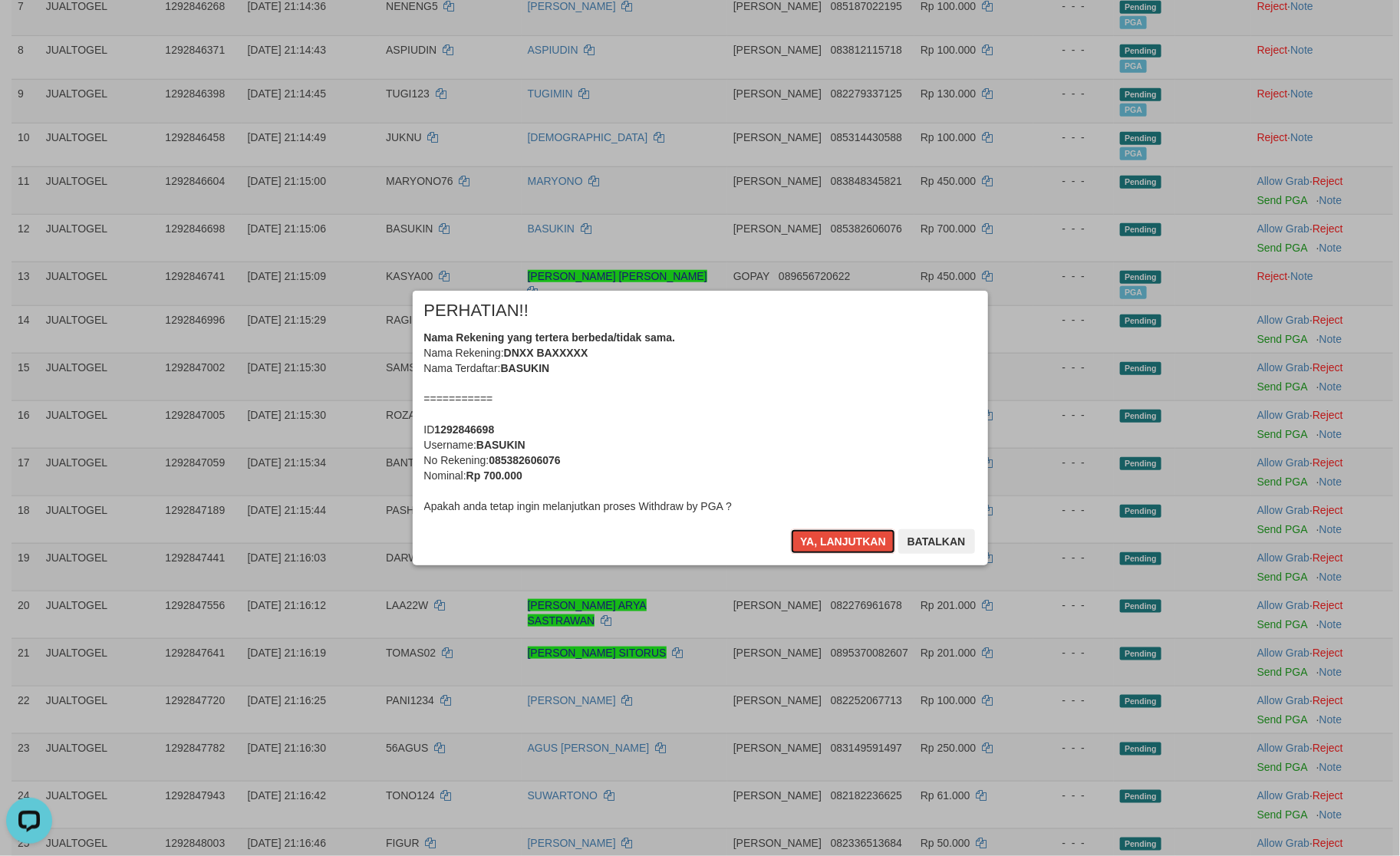
click at [823, 542] on button "Ya, lanjutkan" at bounding box center [842, 542] width 104 height 25
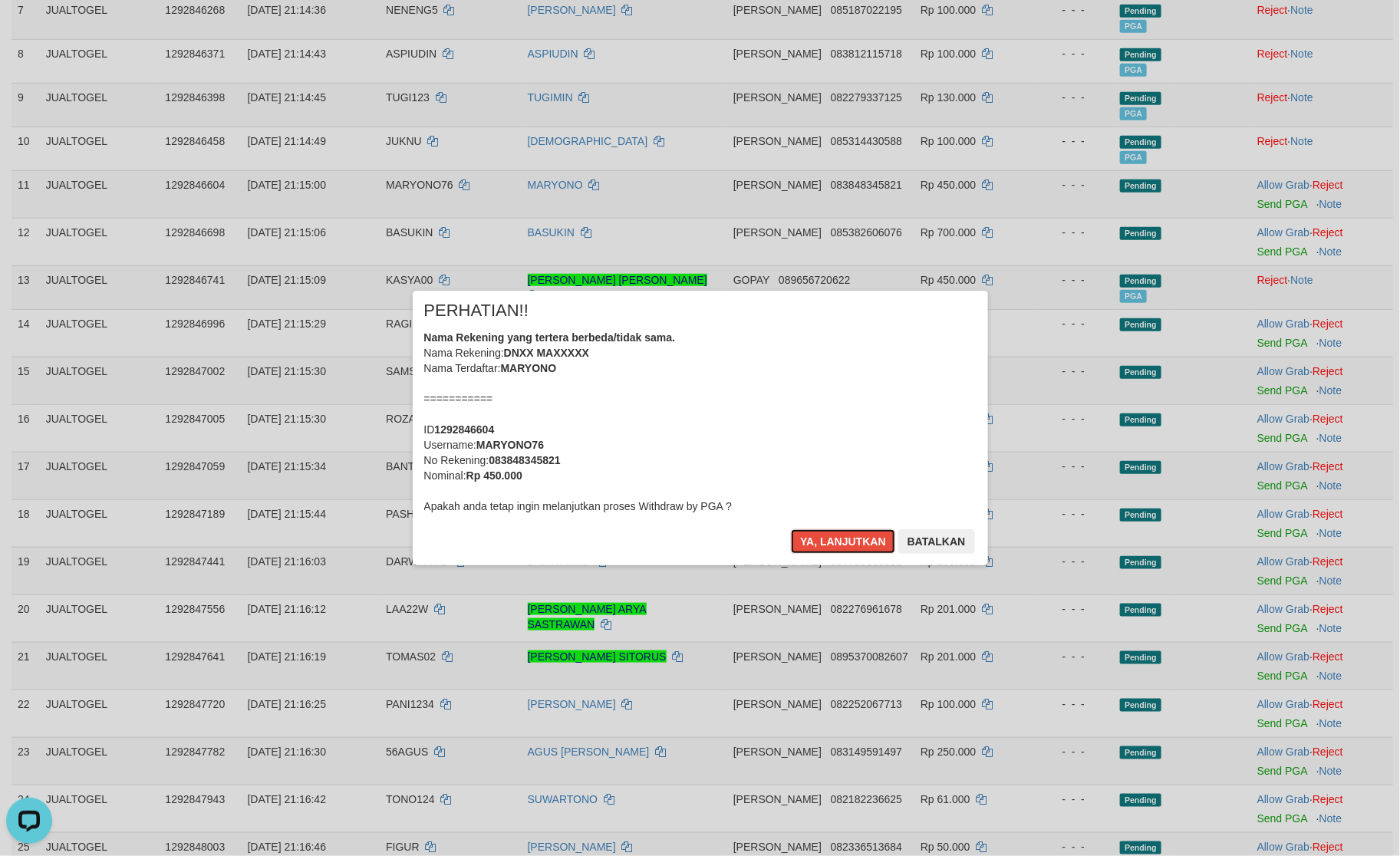
click at [823, 542] on button "Ya, lanjutkan" at bounding box center [842, 542] width 104 height 25
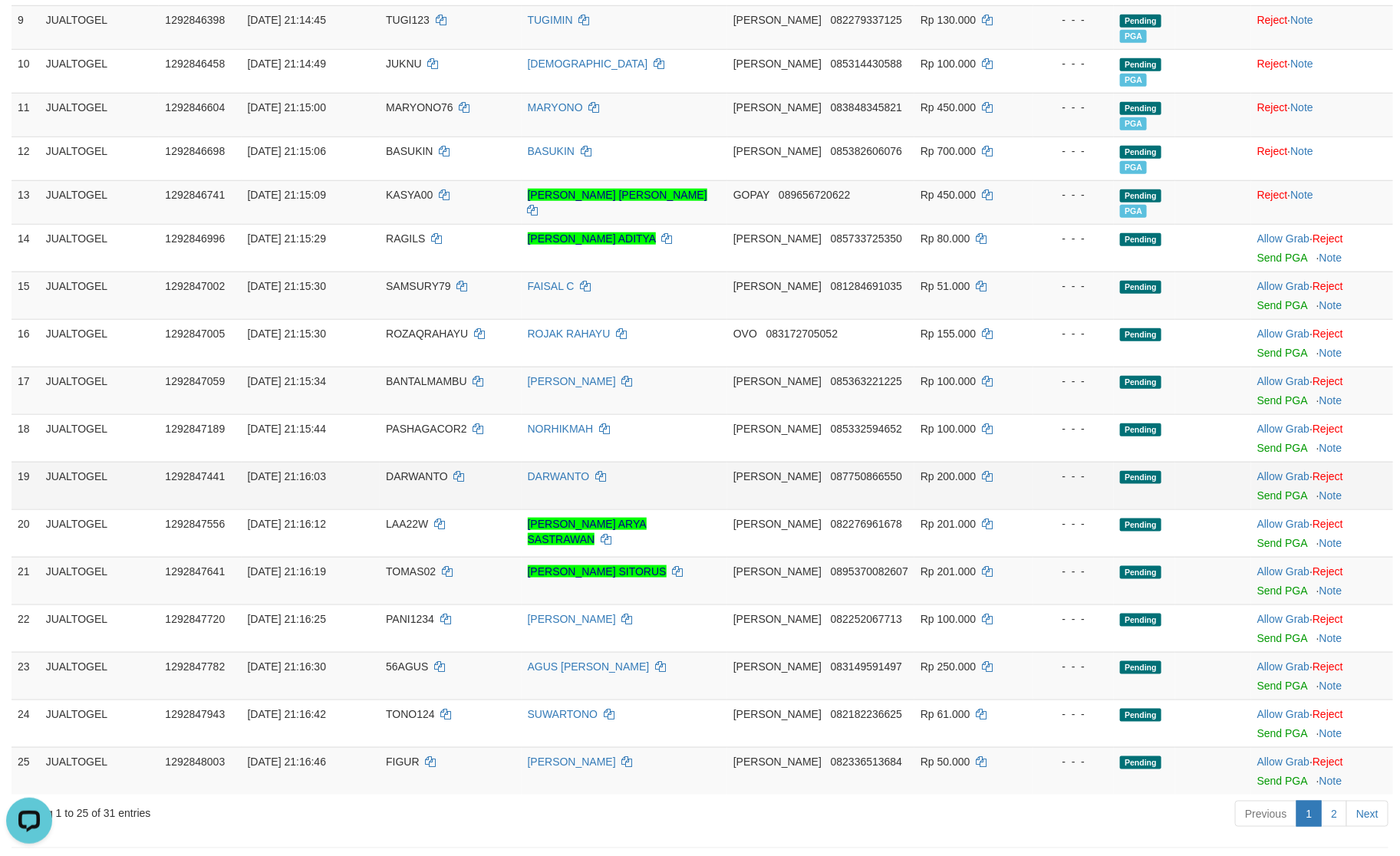
scroll to position [603, 0]
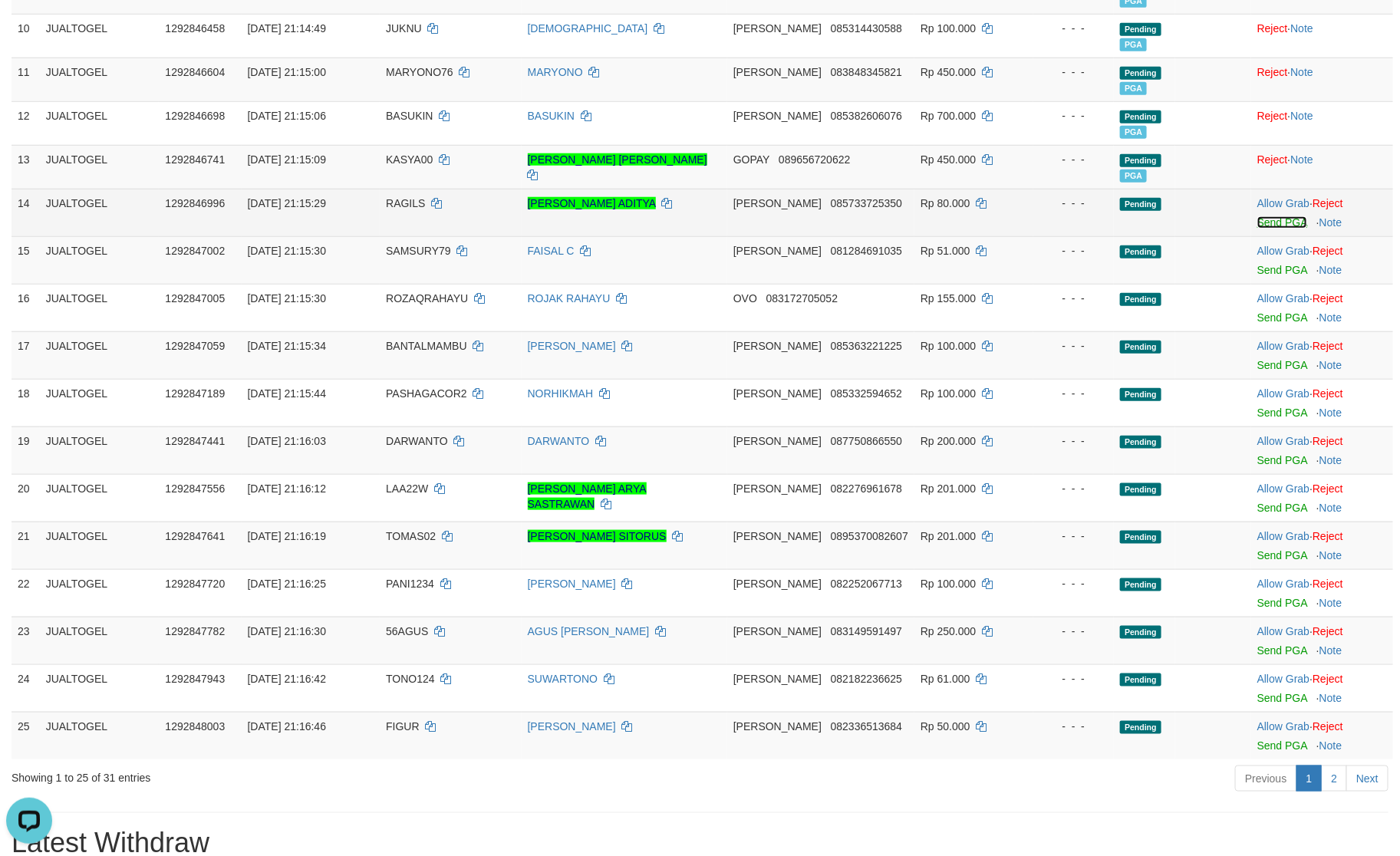
click at [1289, 228] on link "Send PGA" at bounding box center [1283, 222] width 50 height 12
click at [1267, 279] on td "Allow Grab · Reject Send PGA · Note" at bounding box center [1322, 260] width 142 height 48
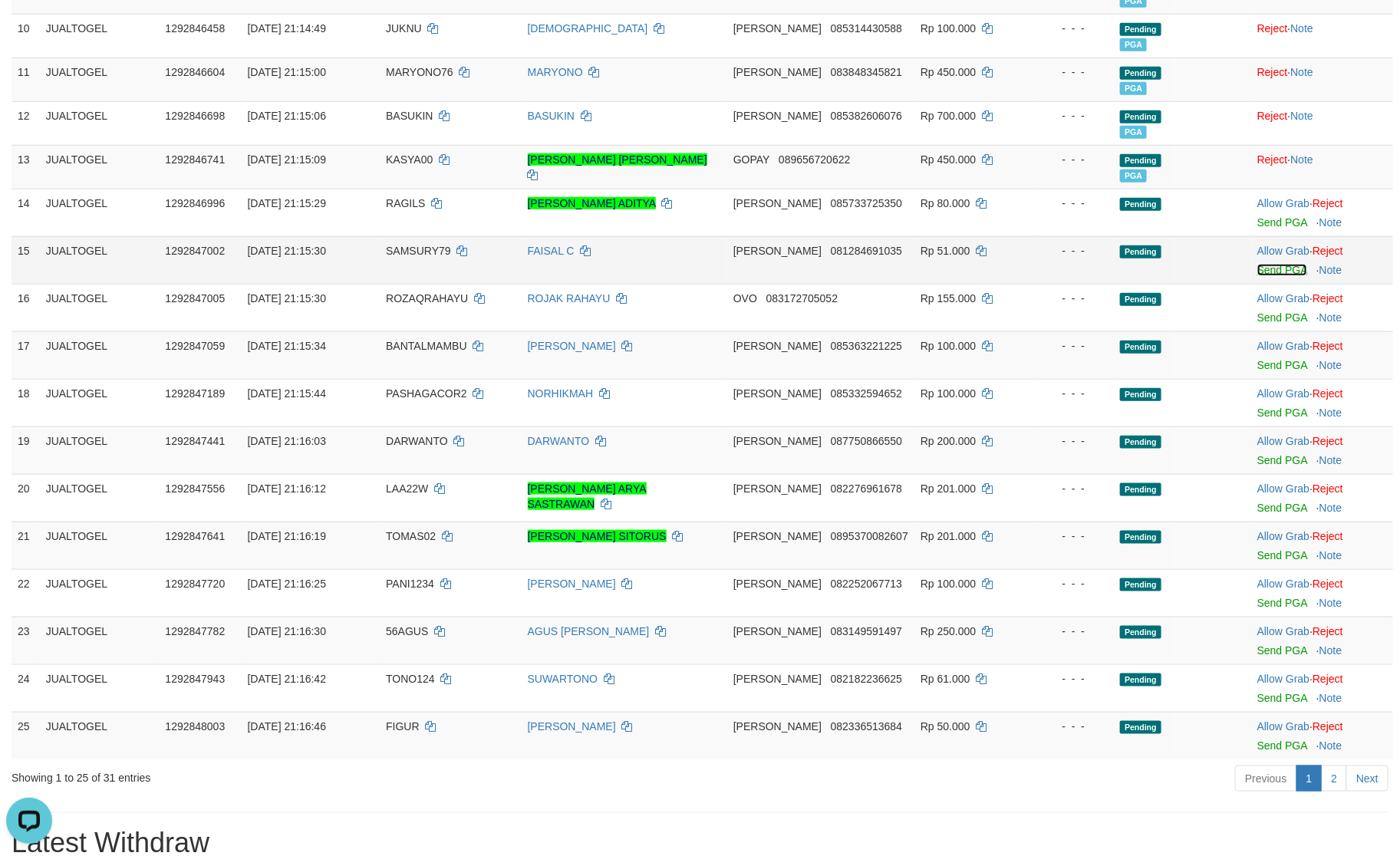
click at [1271, 276] on link "Send PGA" at bounding box center [1283, 269] width 50 height 12
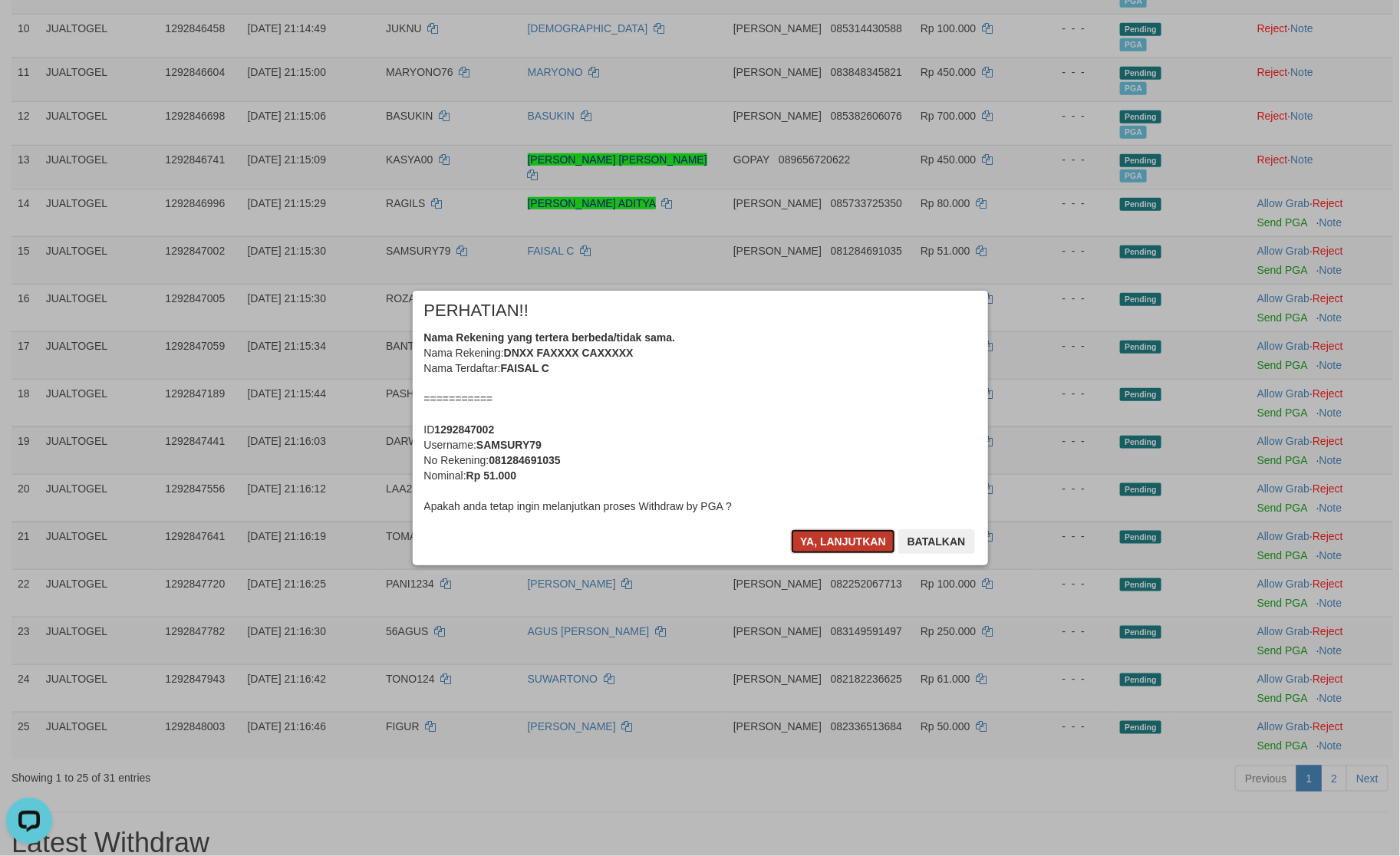
click at [819, 544] on button "Ya, lanjutkan" at bounding box center [842, 542] width 104 height 25
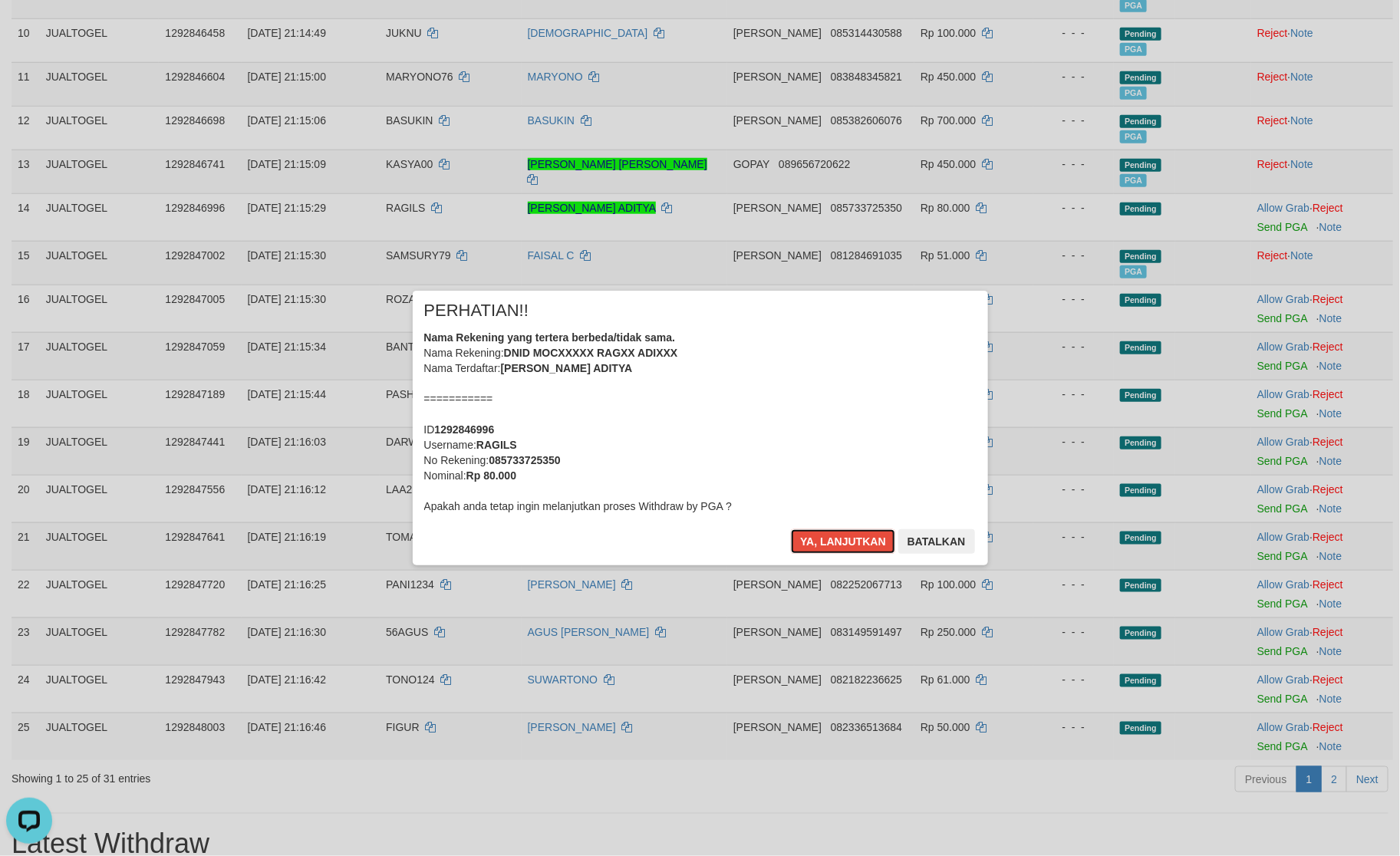
click at [819, 544] on button "Ya, lanjutkan" at bounding box center [842, 542] width 104 height 25
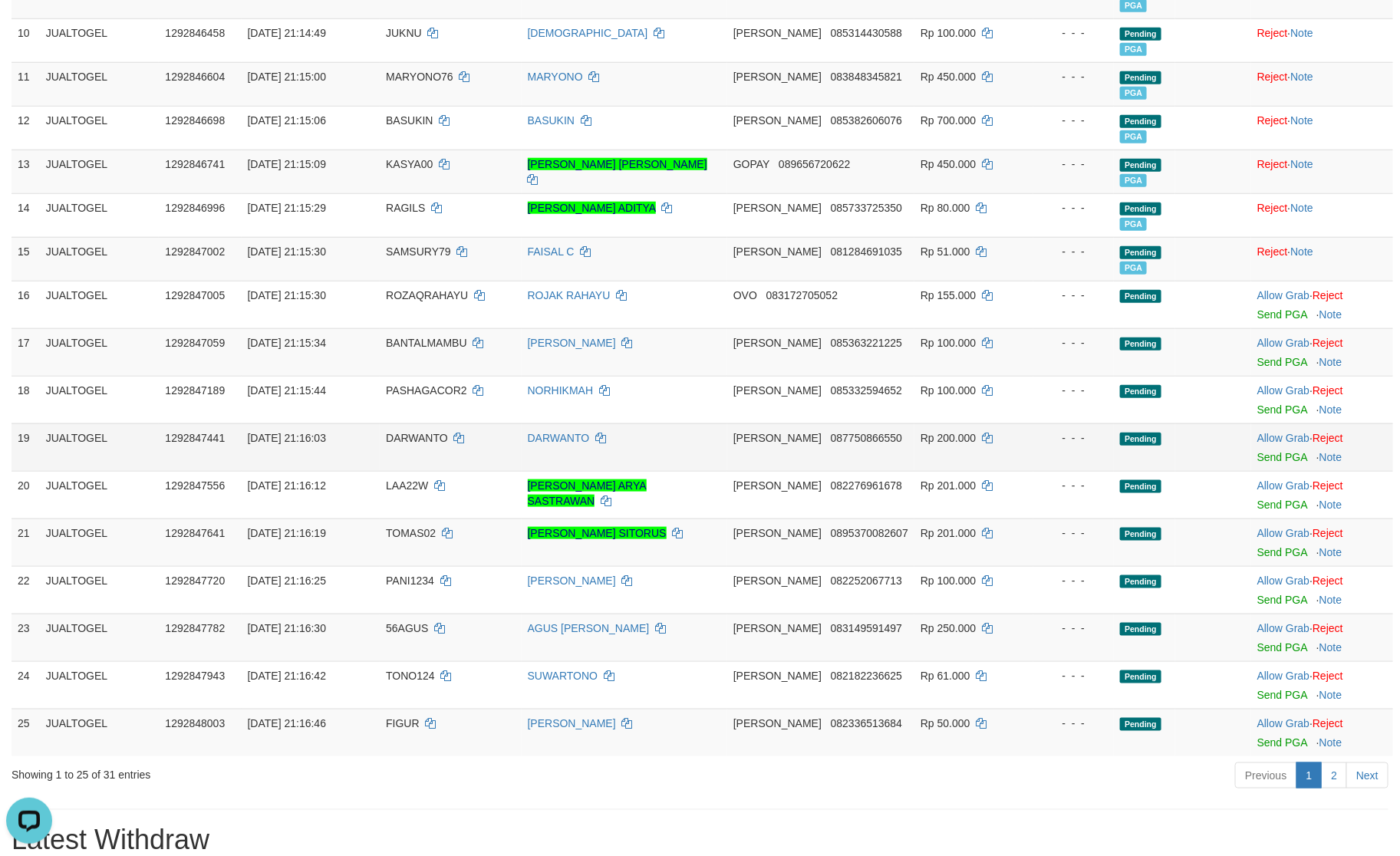
scroll to position [596, 0]
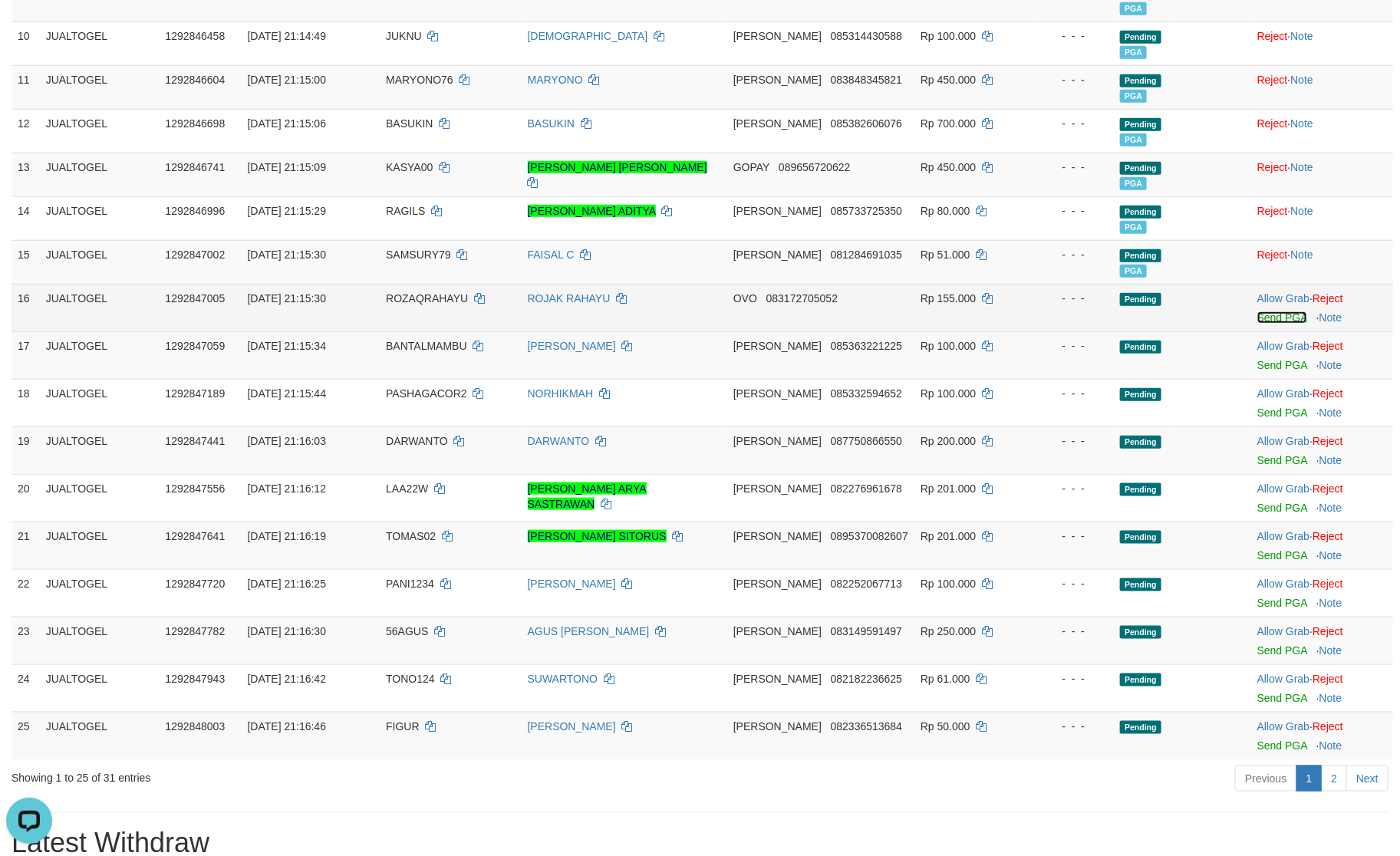
click at [1271, 323] on link "Send PGA" at bounding box center [1283, 317] width 50 height 12
click at [1278, 368] on link "Send PGA" at bounding box center [1283, 364] width 50 height 12
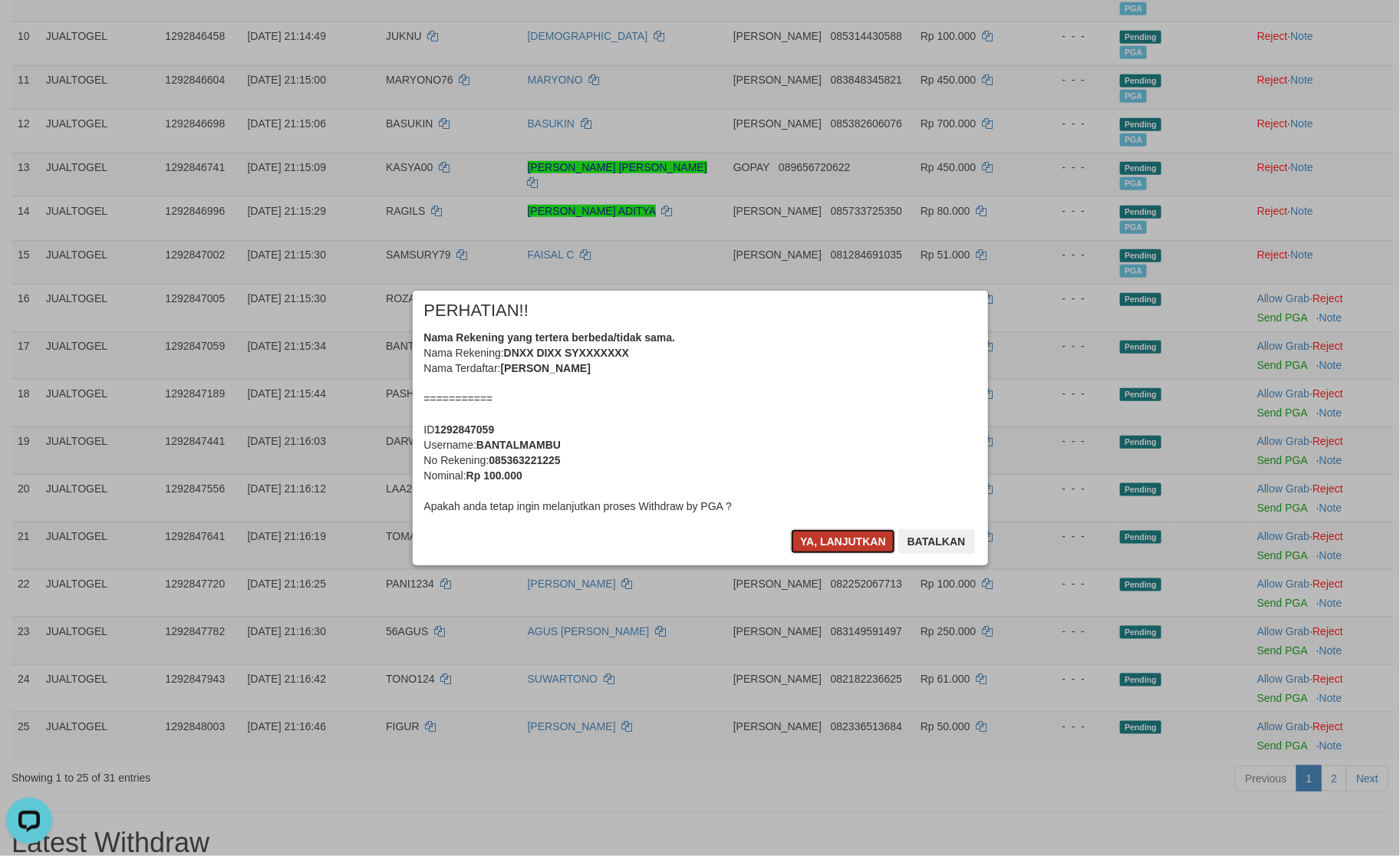
click at [857, 534] on button "Ya, lanjutkan" at bounding box center [842, 542] width 104 height 25
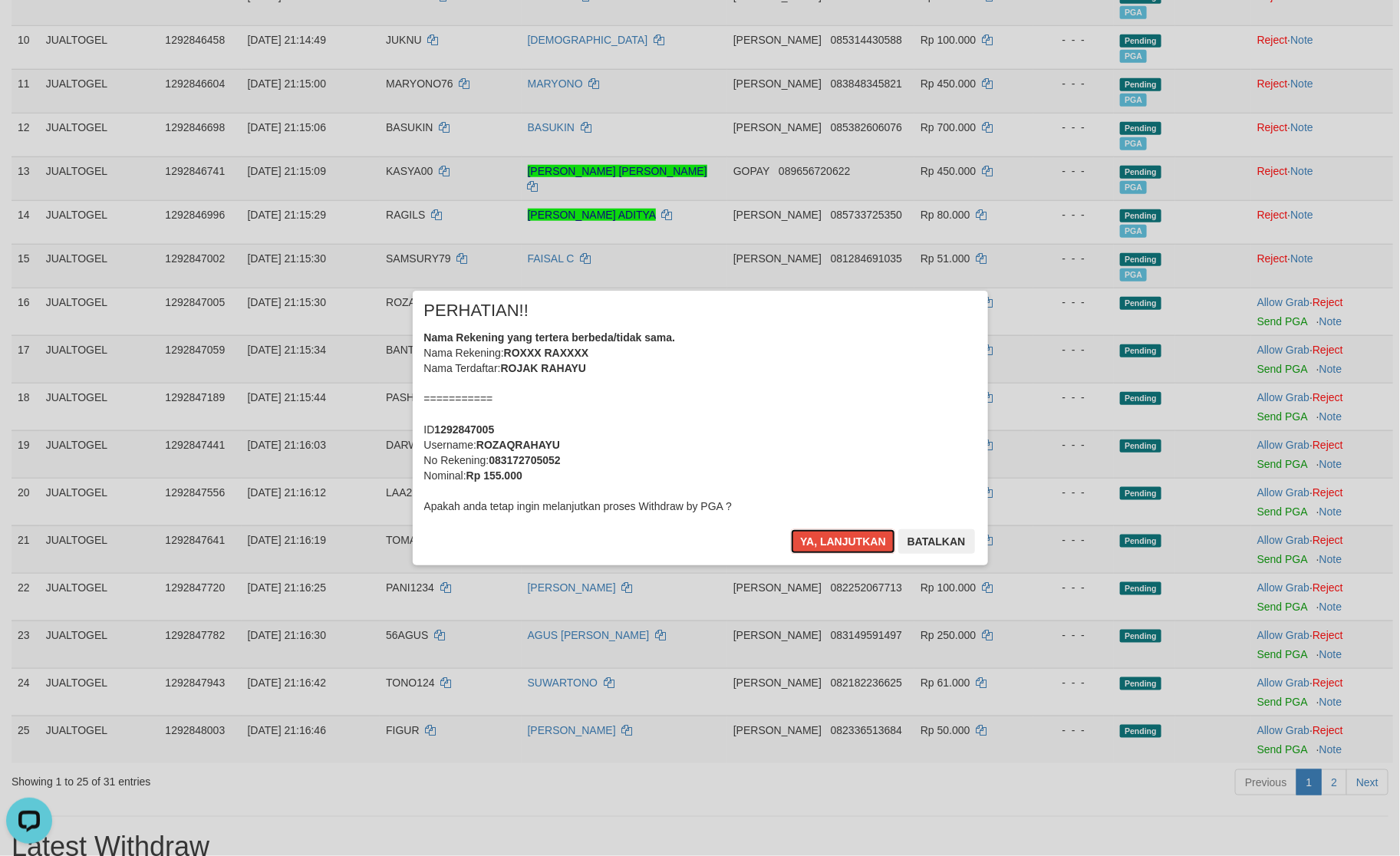
click at [857, 534] on button "Ya, lanjutkan" at bounding box center [842, 542] width 104 height 25
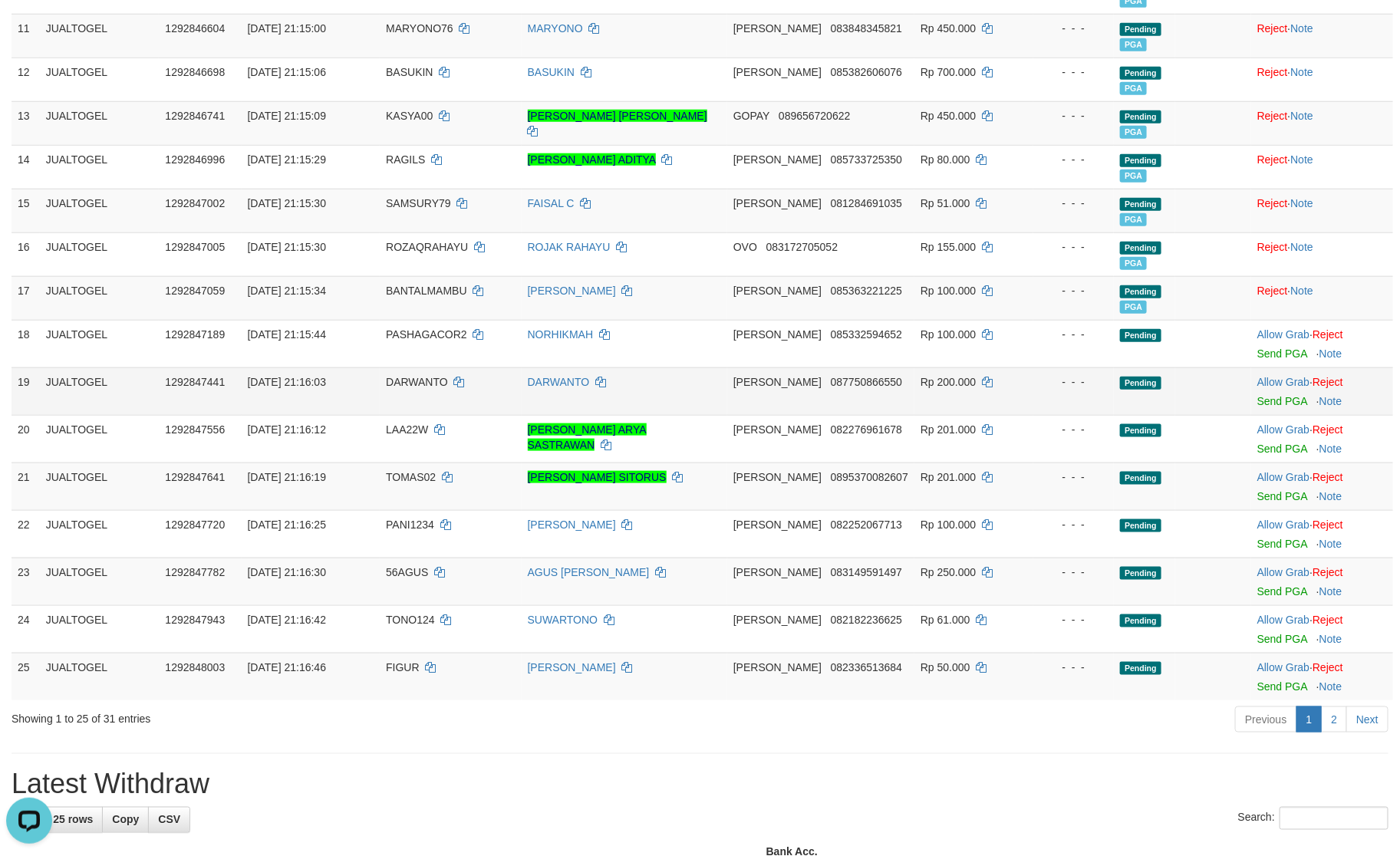
scroll to position [703, 0]
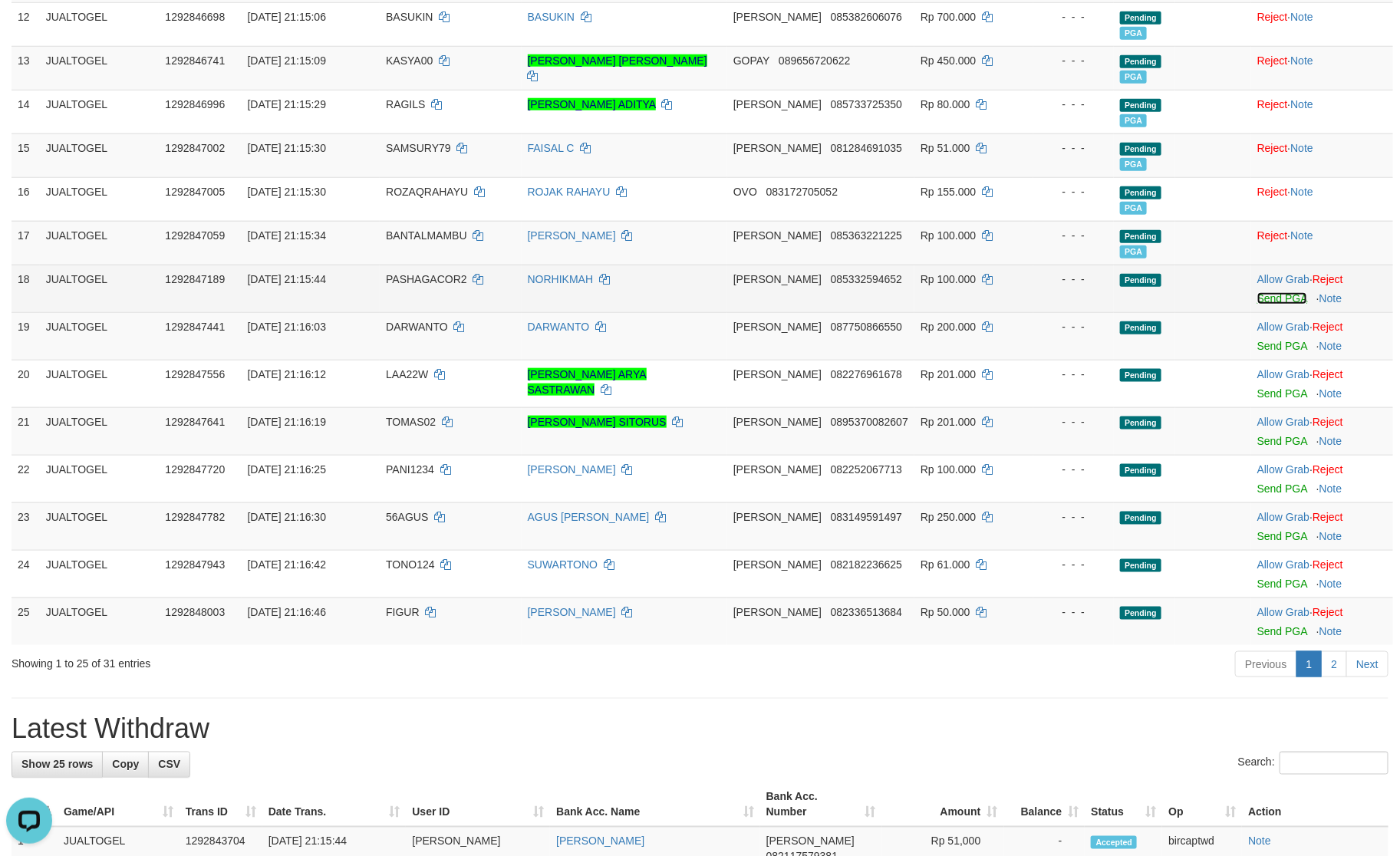
click at [1280, 301] on link "Send PGA" at bounding box center [1283, 298] width 50 height 12
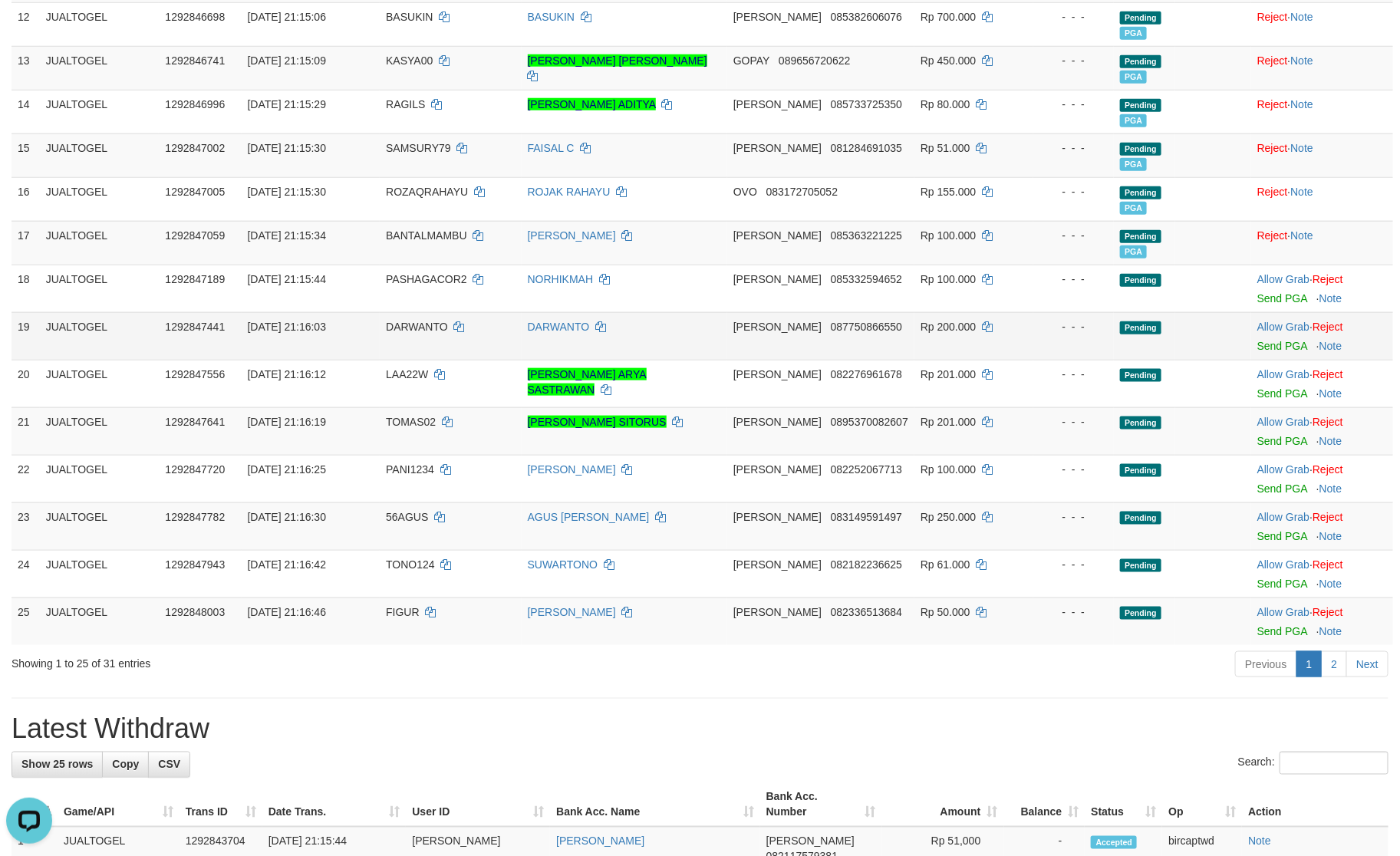
click at [1278, 357] on td "Allow Grab · Reject Send PGA · Note" at bounding box center [1322, 336] width 142 height 48
click at [1278, 343] on td "Allow Grab · Reject Send PGA · Note" at bounding box center [1322, 336] width 142 height 48
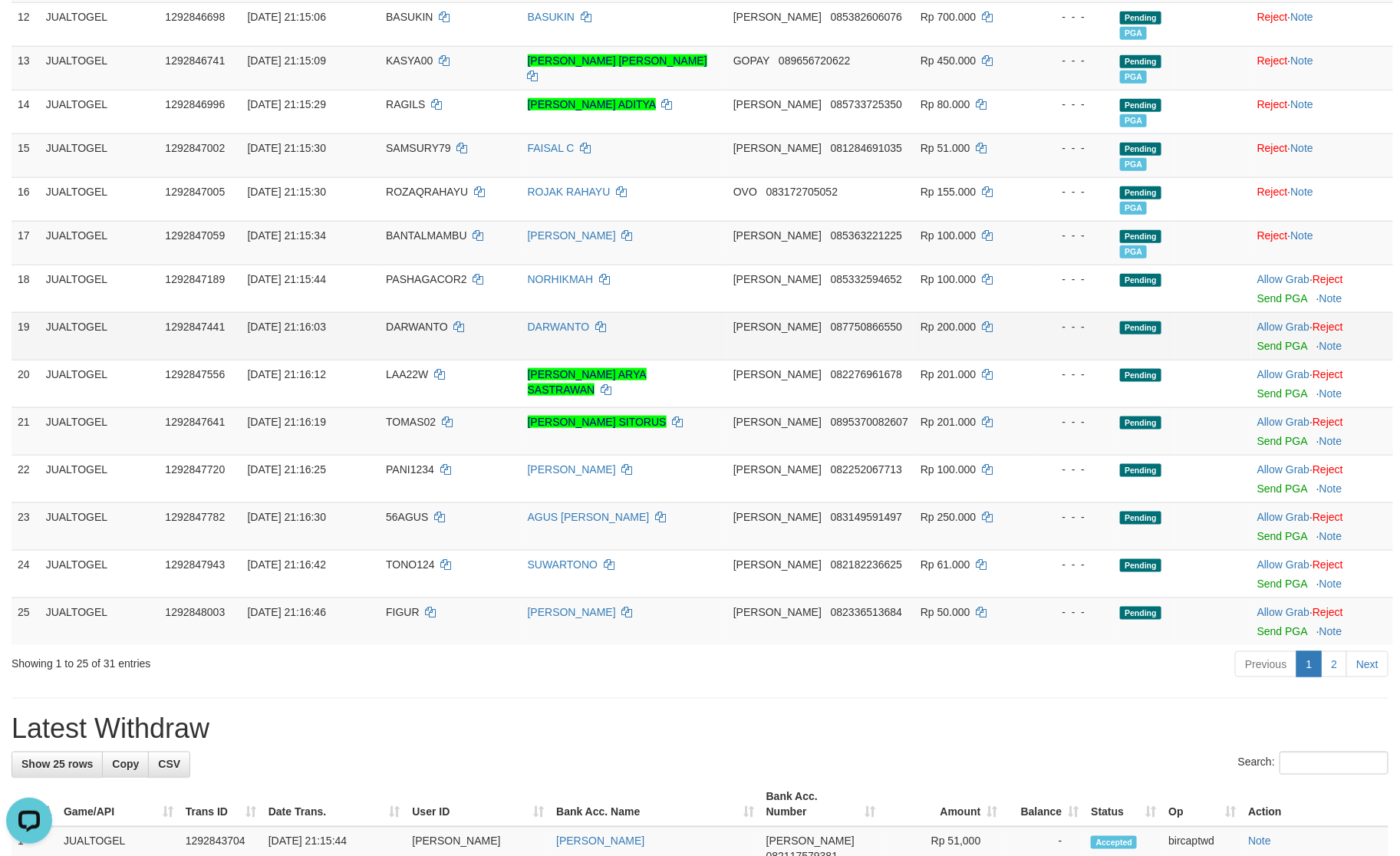
click at [1278, 343] on td "Allow Grab · Reject Send PGA · Note" at bounding box center [1322, 336] width 142 height 48
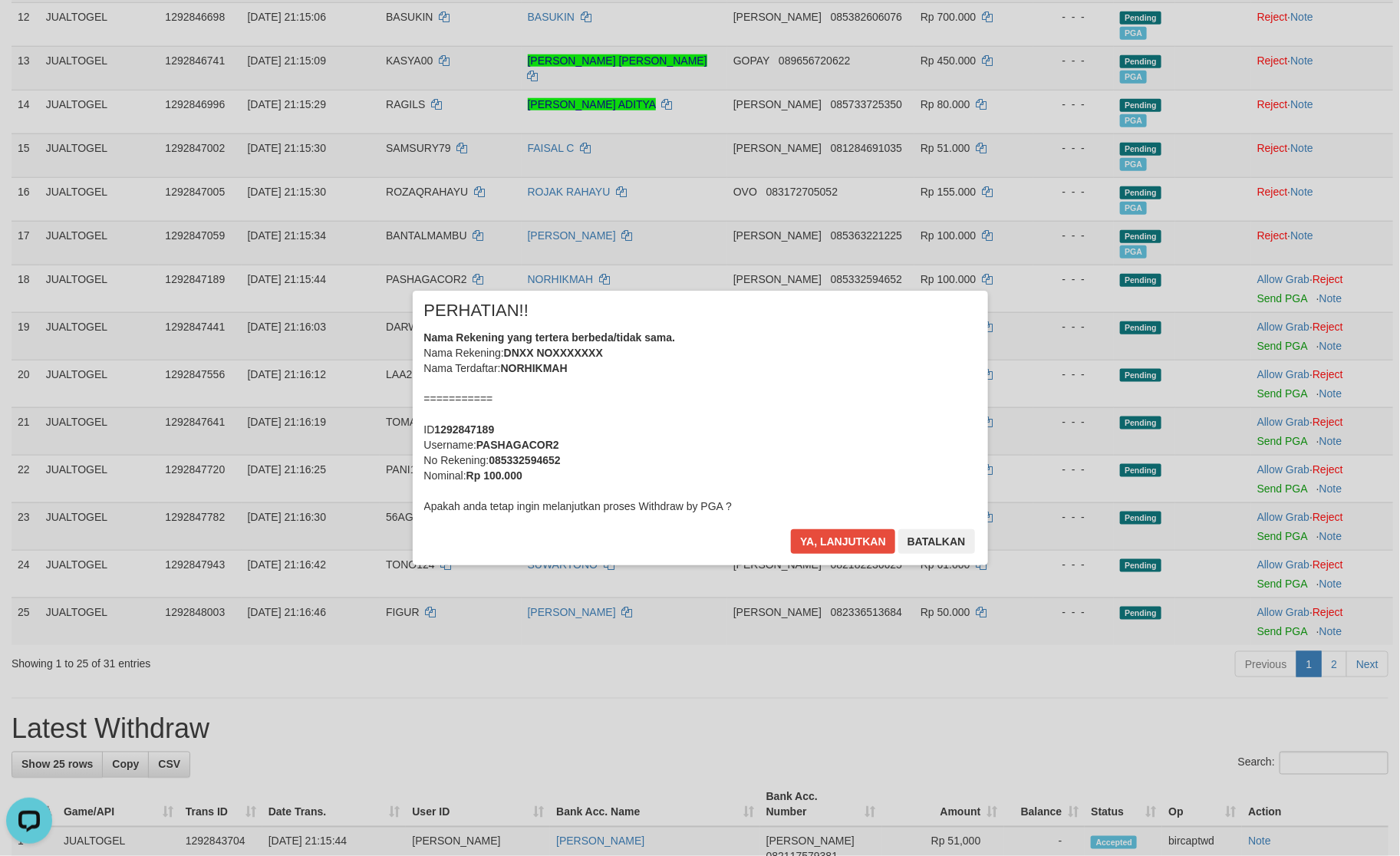
click at [1278, 350] on div "× PERHATIAN!! Nama Rekening yang tertera berbeda/tidak sama. Nama Rekening: DNX…" at bounding box center [700, 428] width 1400 height 336
click at [846, 532] on button "Ya, lanjutkan" at bounding box center [842, 542] width 104 height 25
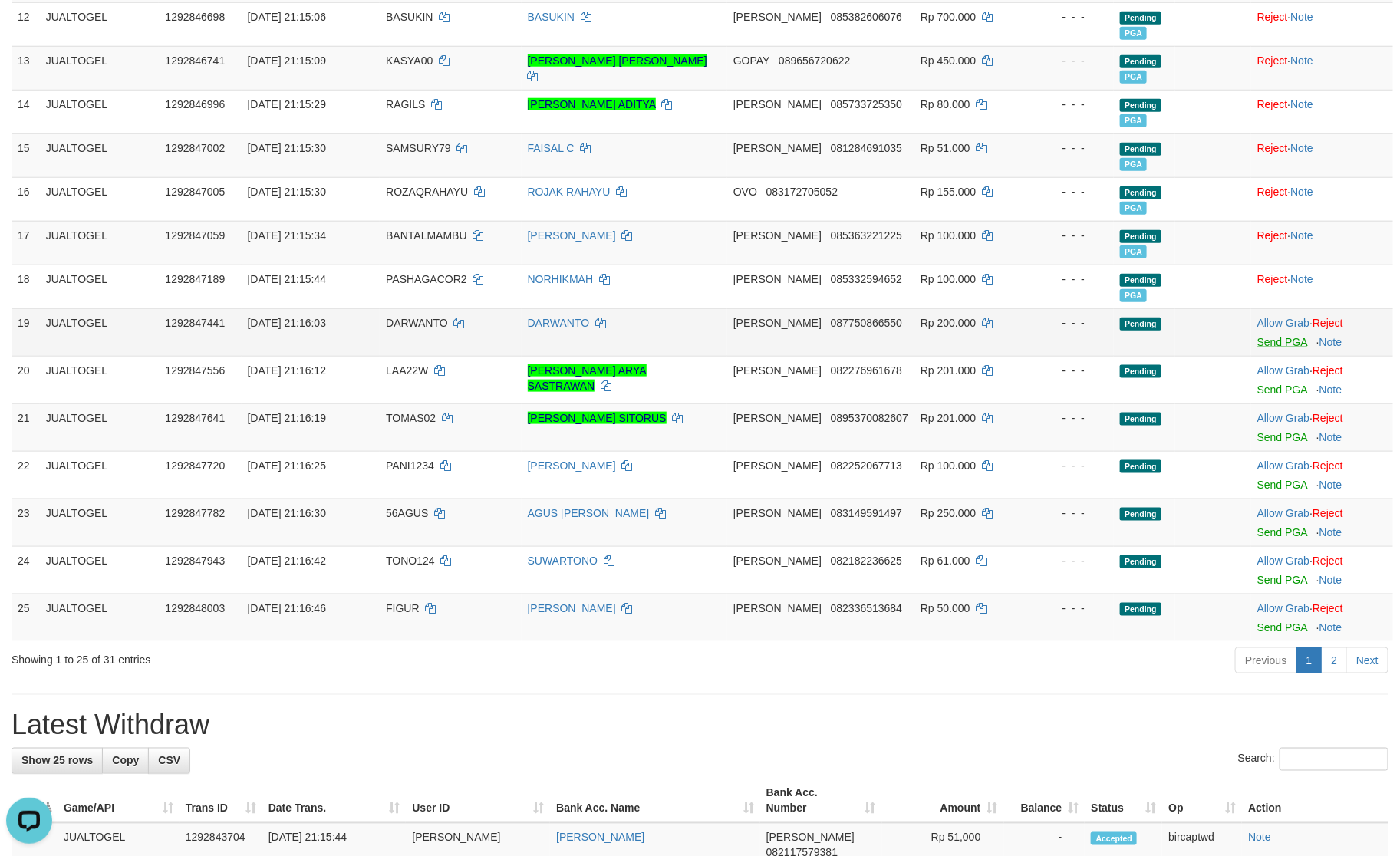
scroll to position [699, 0]
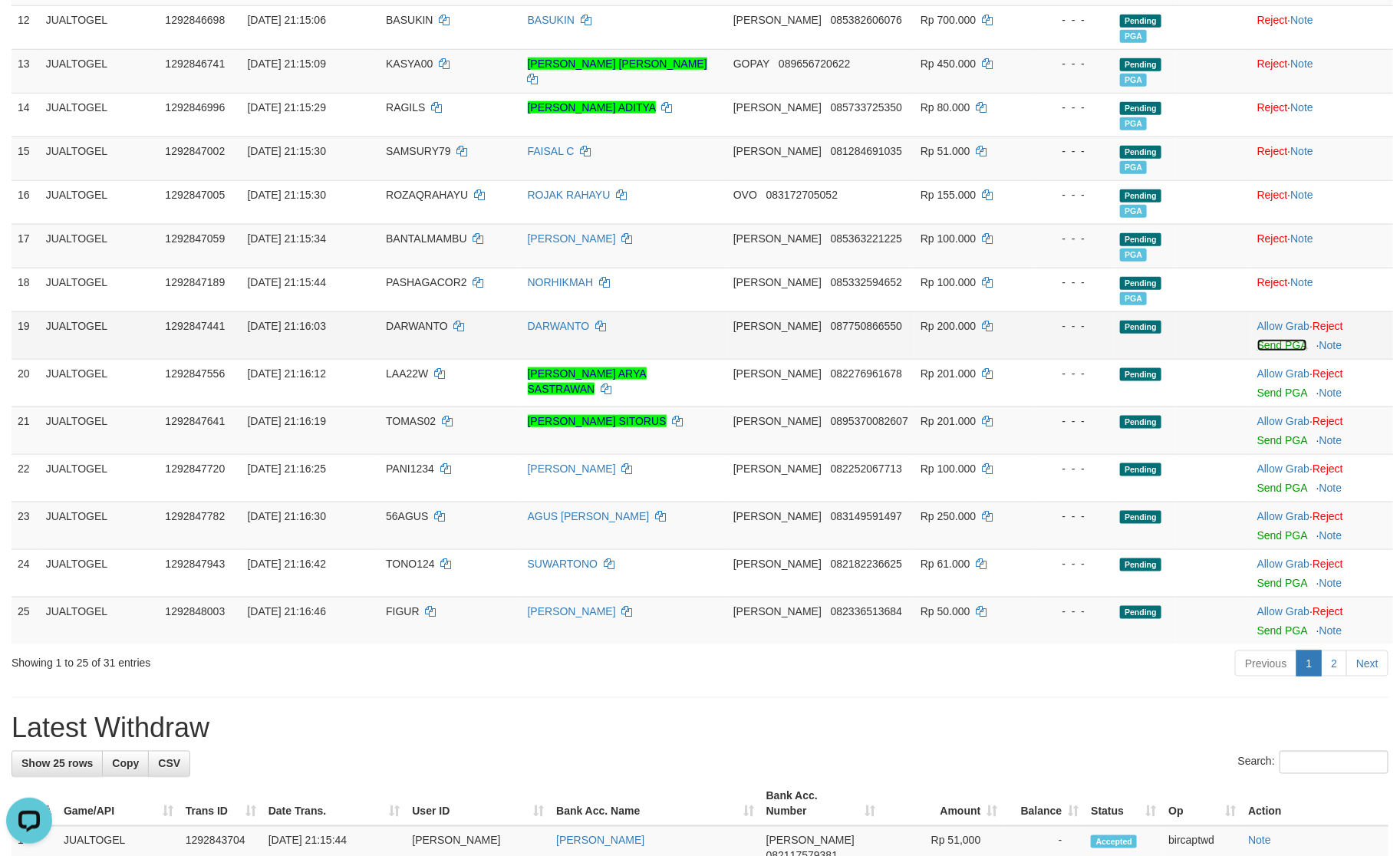
click at [1269, 346] on link "Send PGA" at bounding box center [1283, 345] width 50 height 12
click at [1271, 396] on link "Send PGA" at bounding box center [1283, 392] width 50 height 12
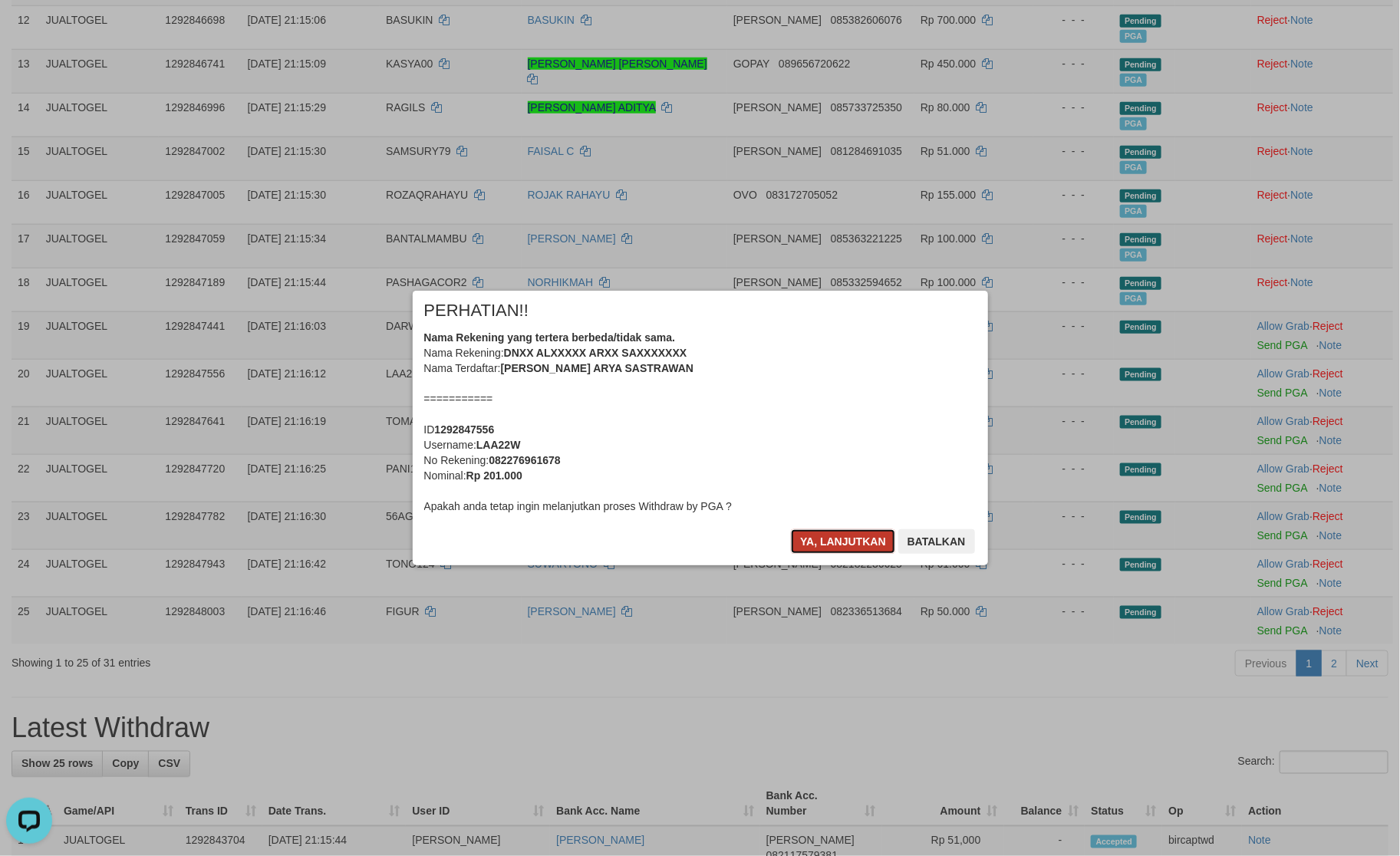
click at [843, 546] on button "Ya, lanjutkan" at bounding box center [842, 542] width 104 height 25
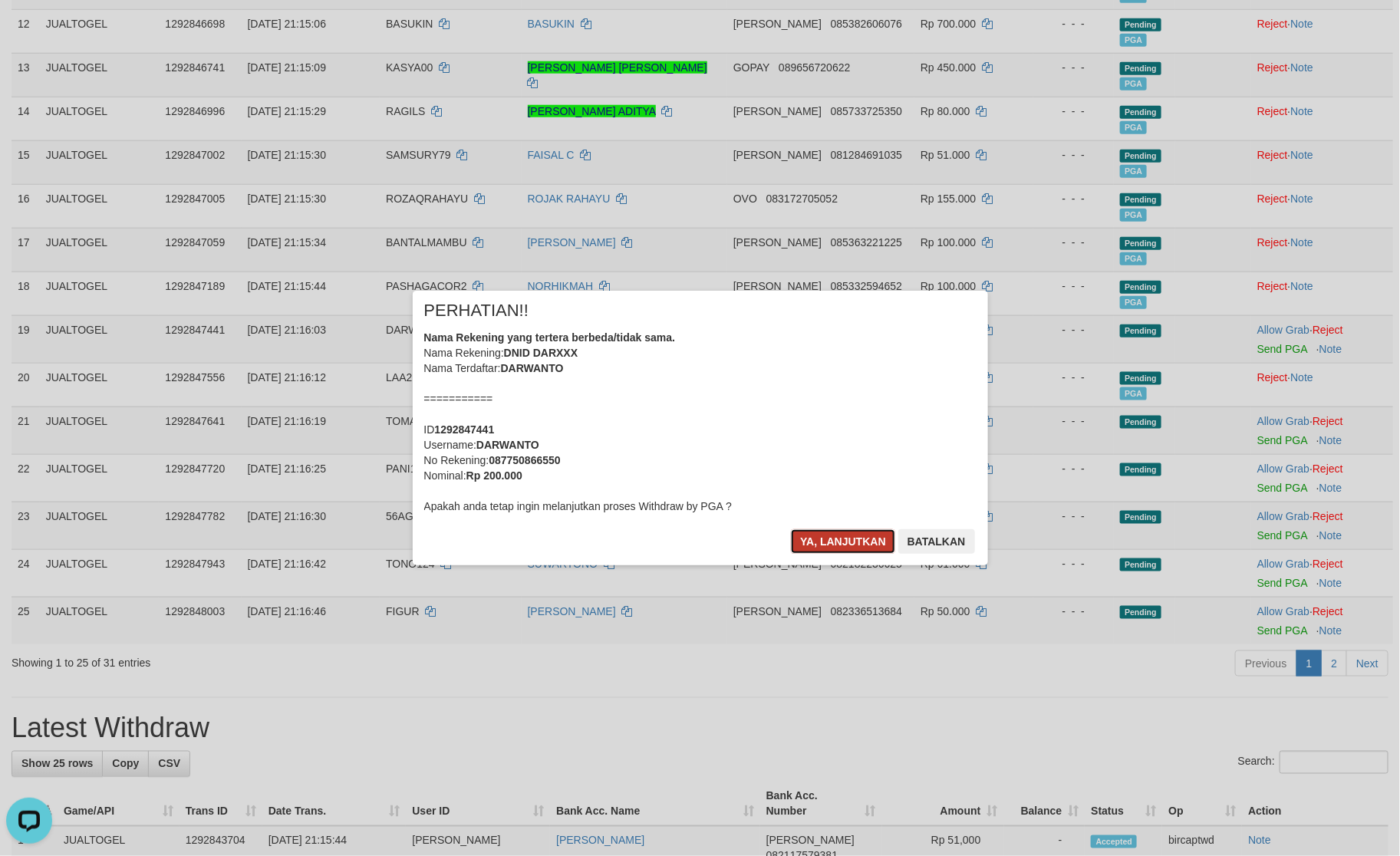
click at [842, 546] on button "Ya, lanjutkan" at bounding box center [842, 542] width 104 height 25
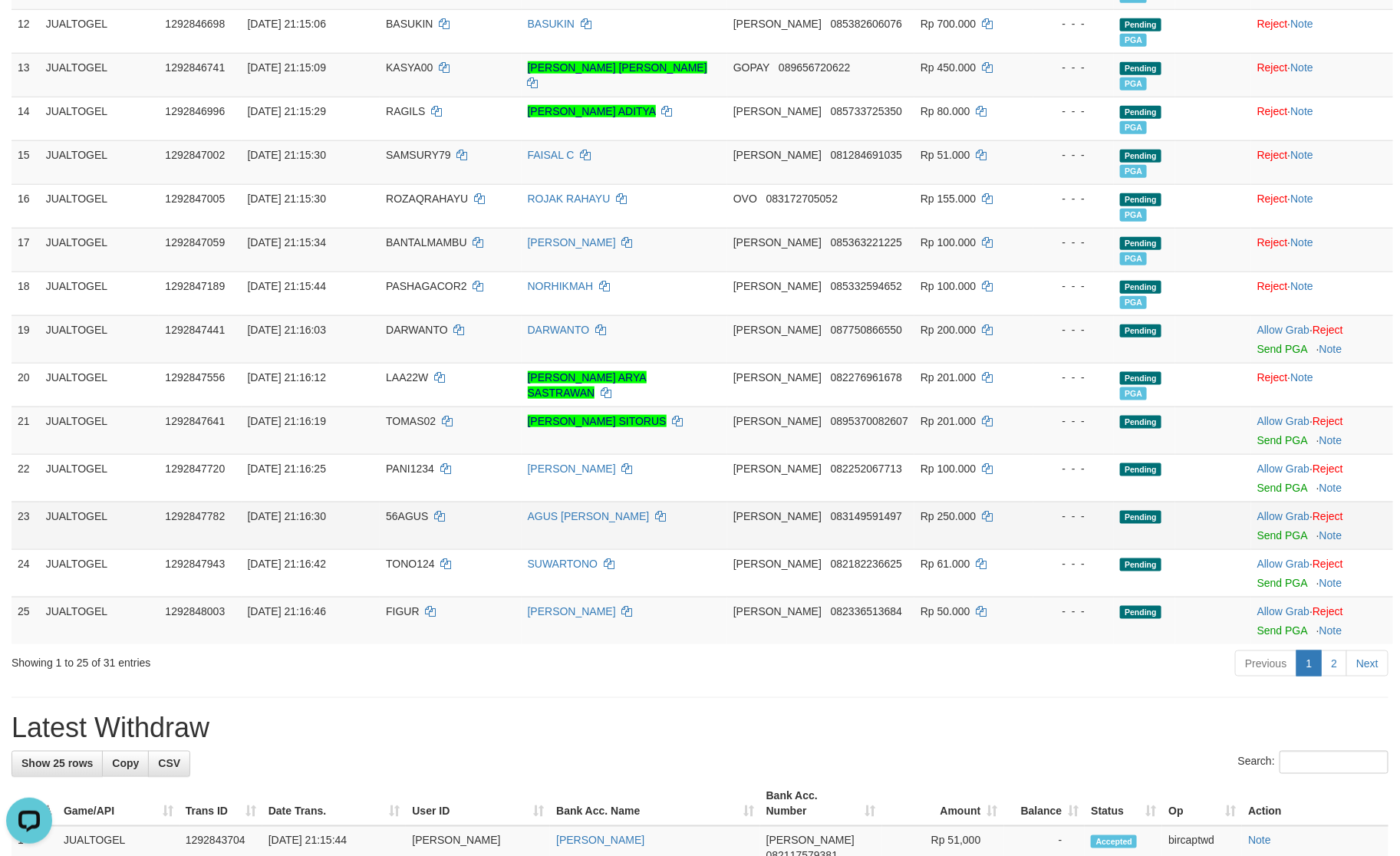
scroll to position [691, 0]
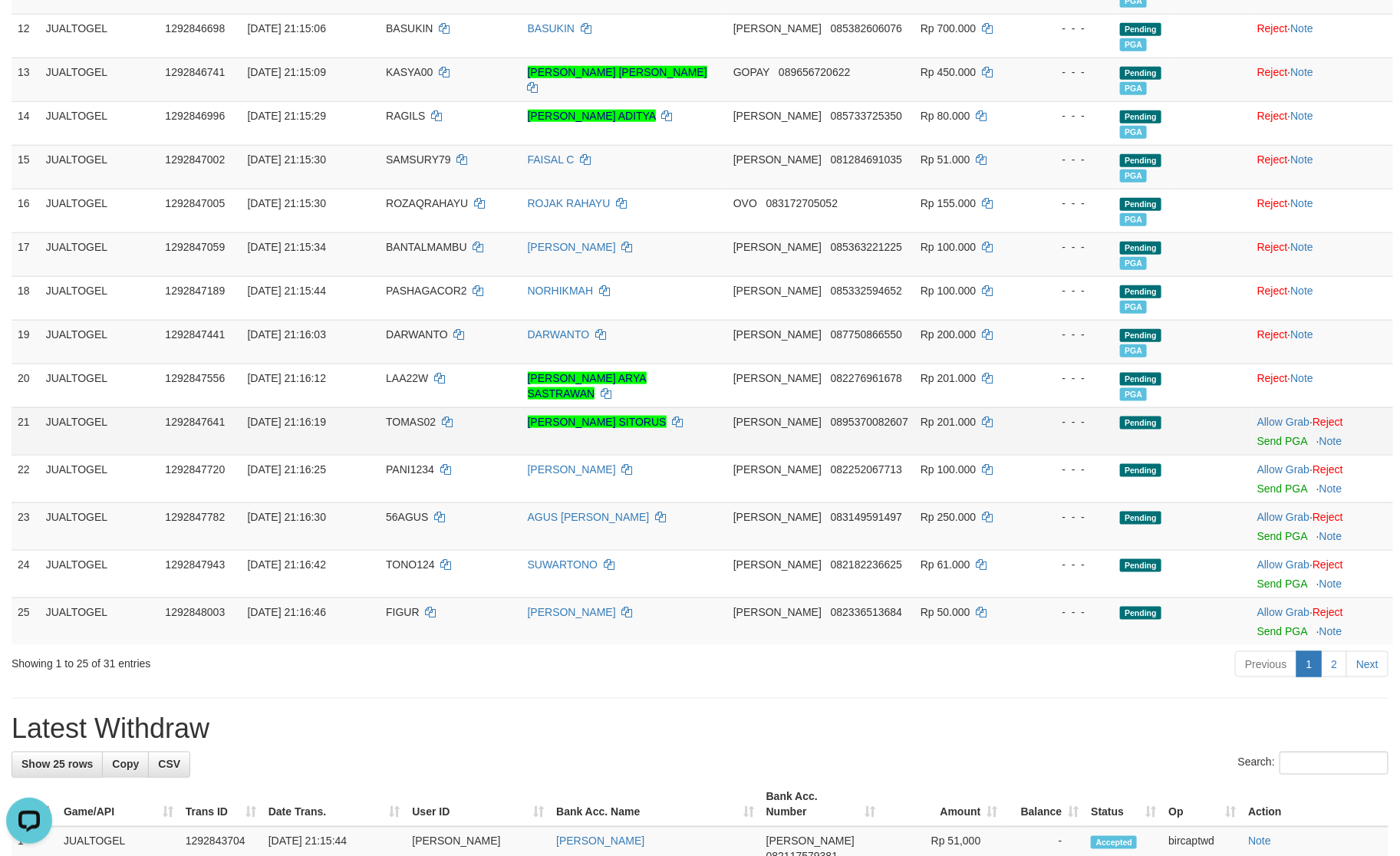
click at [1258, 451] on td "Allow Grab · Reject Send PGA · Note" at bounding box center [1322, 431] width 142 height 48
click at [1261, 451] on td "Allow Grab · Reject Send PGA · Note" at bounding box center [1322, 431] width 142 height 48
click at [1275, 445] on link "Send PGA" at bounding box center [1283, 441] width 50 height 12
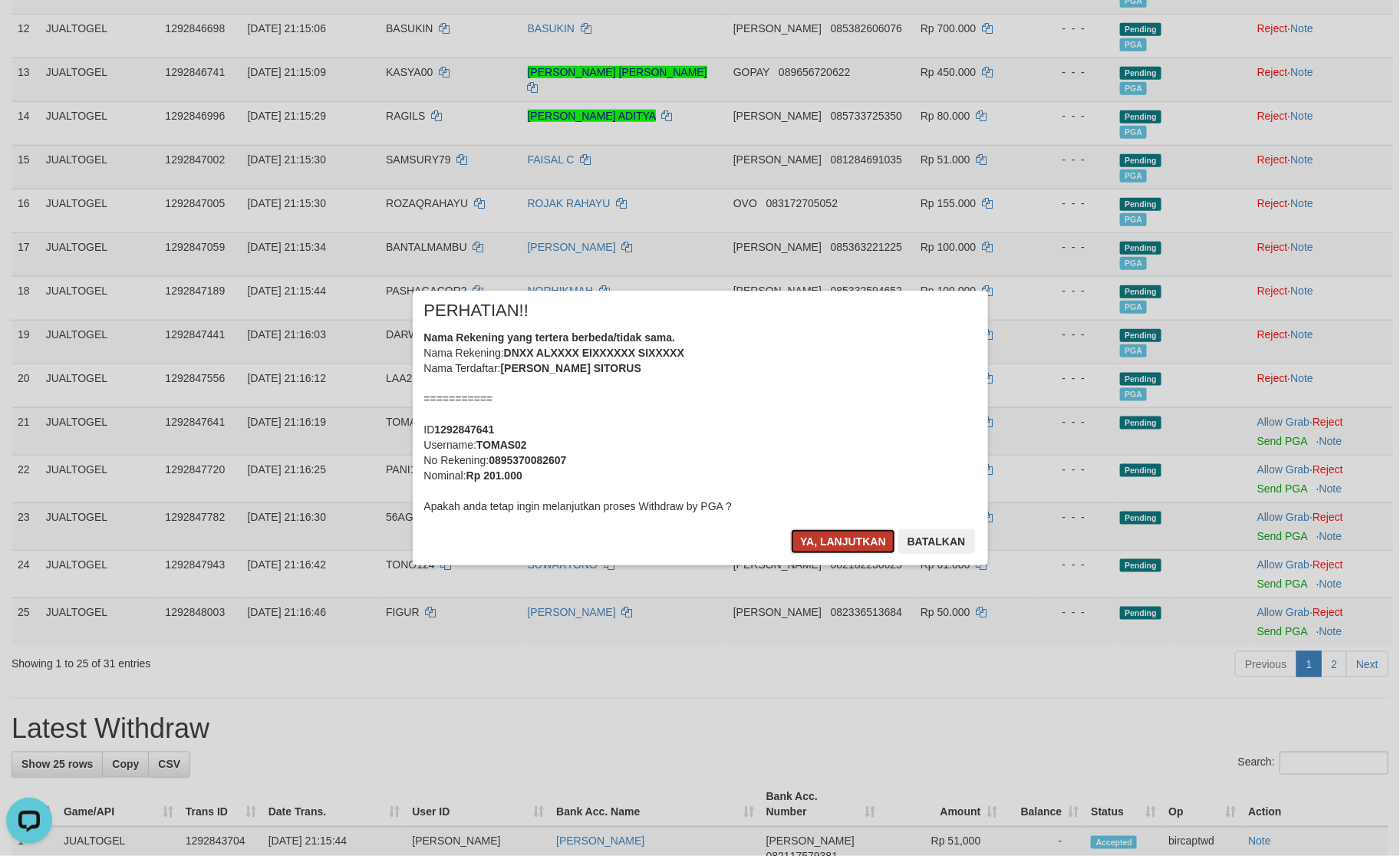
click at [852, 548] on button "Ya, lanjutkan" at bounding box center [842, 542] width 104 height 25
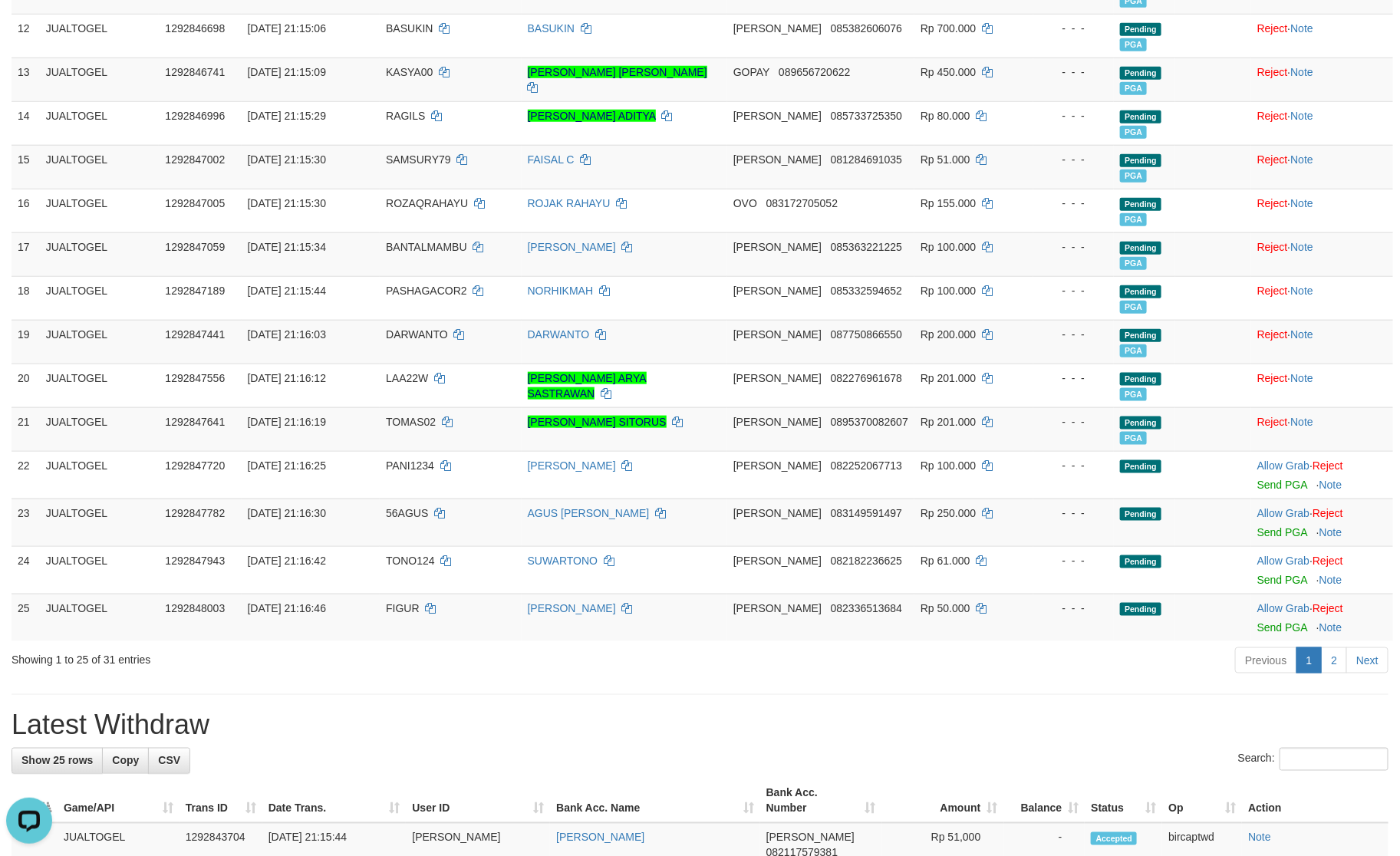
click at [628, 697] on div "**********" at bounding box center [700, 676] width 1400 height 2654
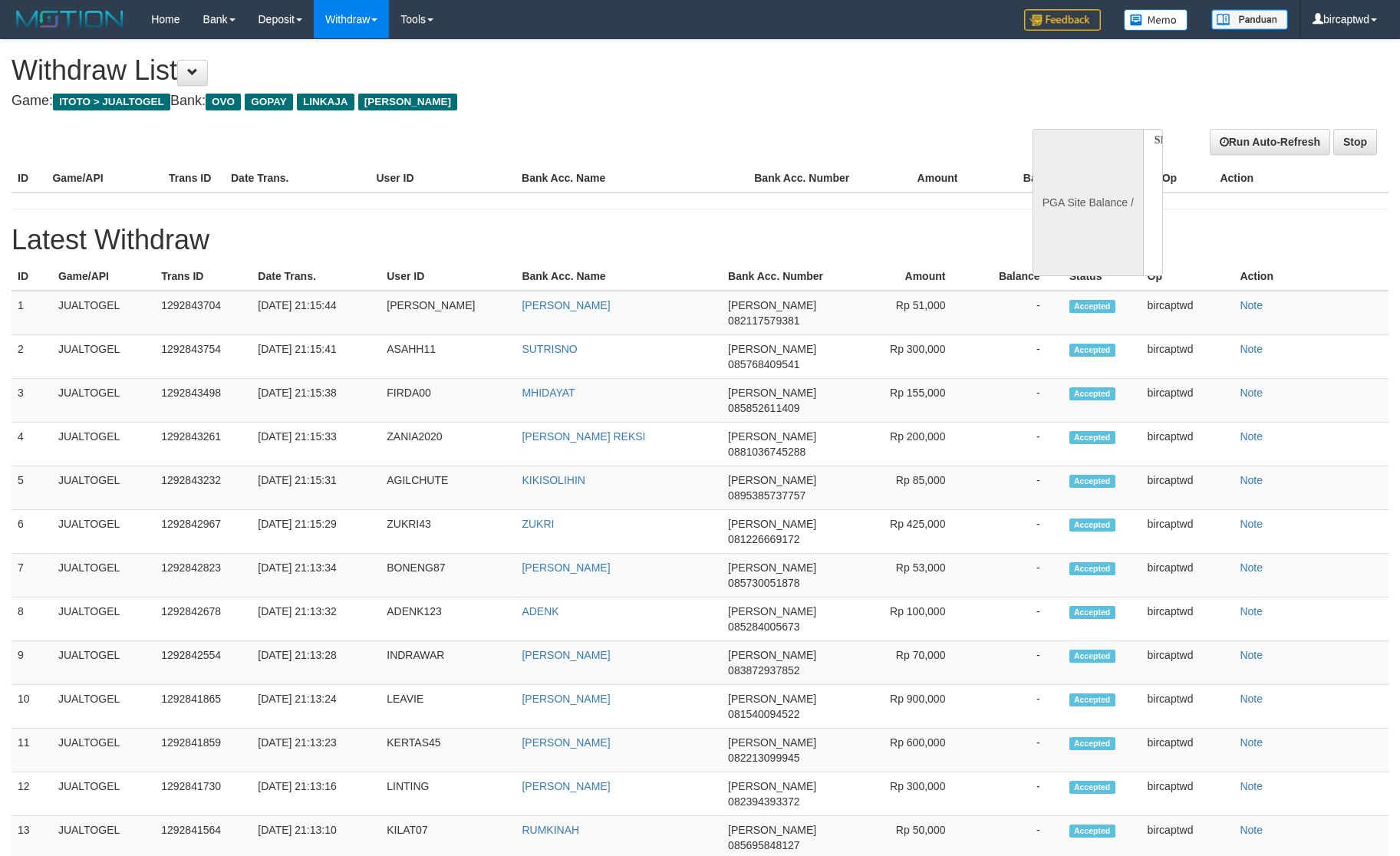
select select
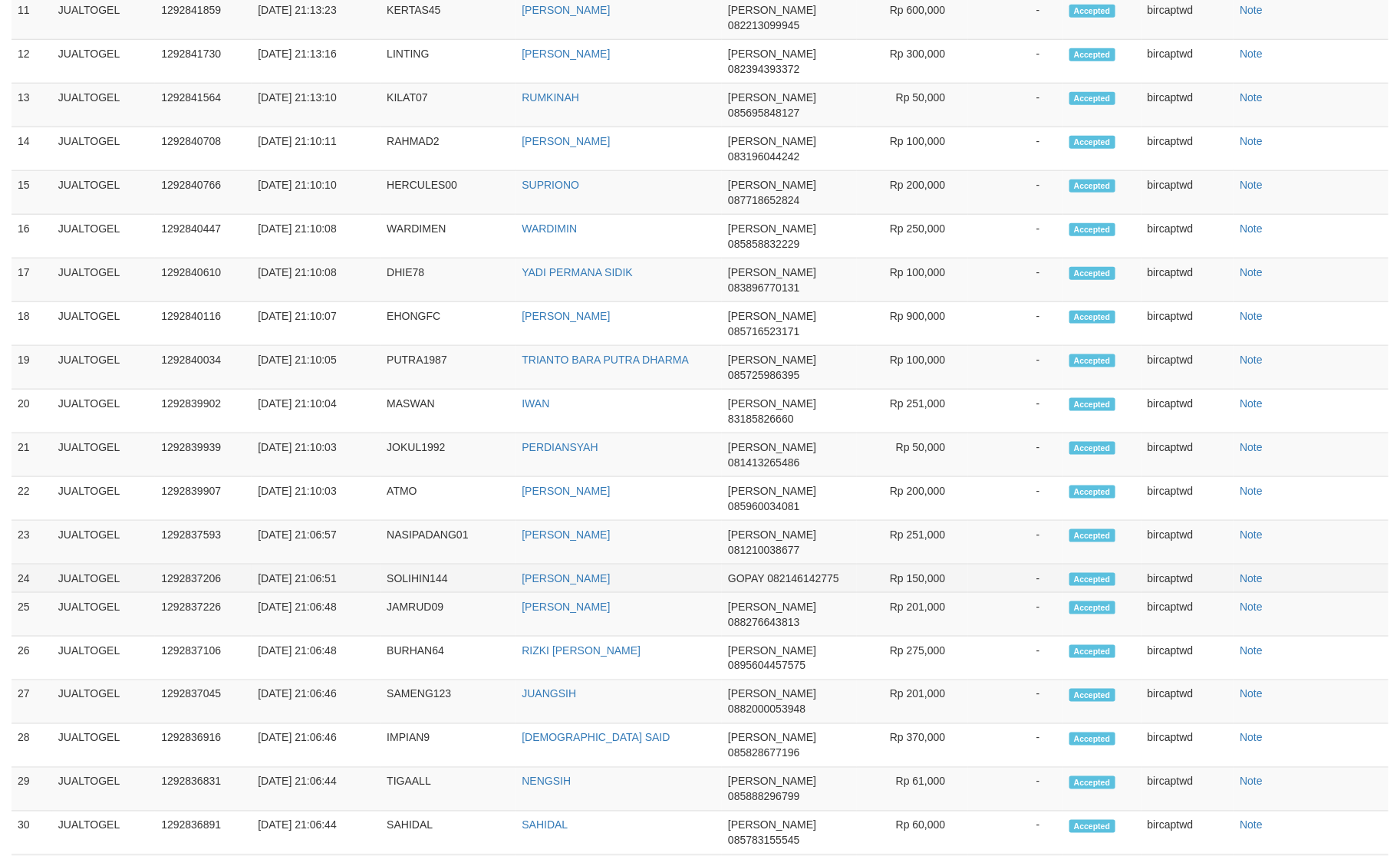
select select "**"
select select
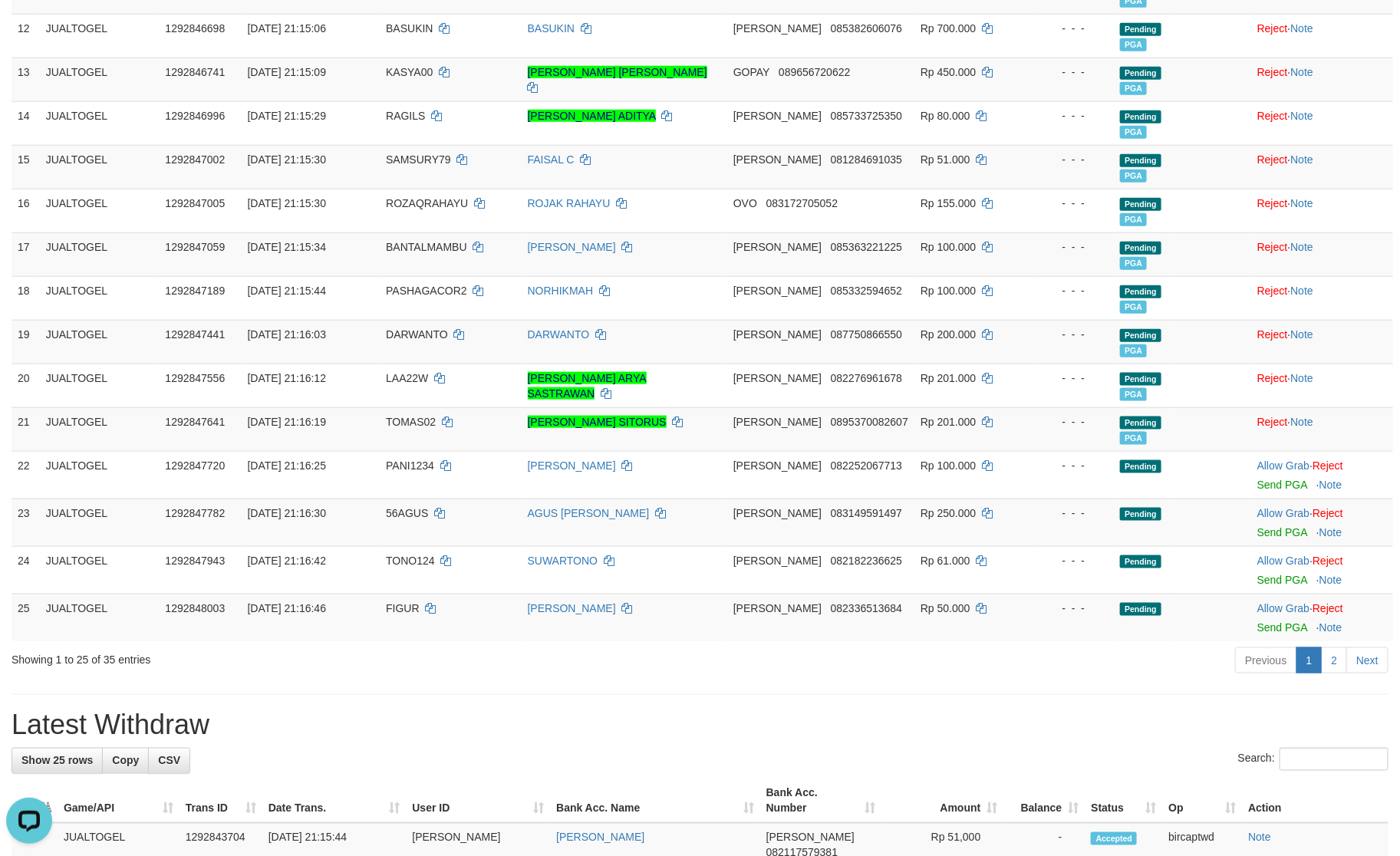
drag, startPoint x: 673, startPoint y: 712, endPoint x: 1395, endPoint y: 833, distance: 732.1
click at [679, 713] on div "**********" at bounding box center [700, 676] width 1400 height 2654
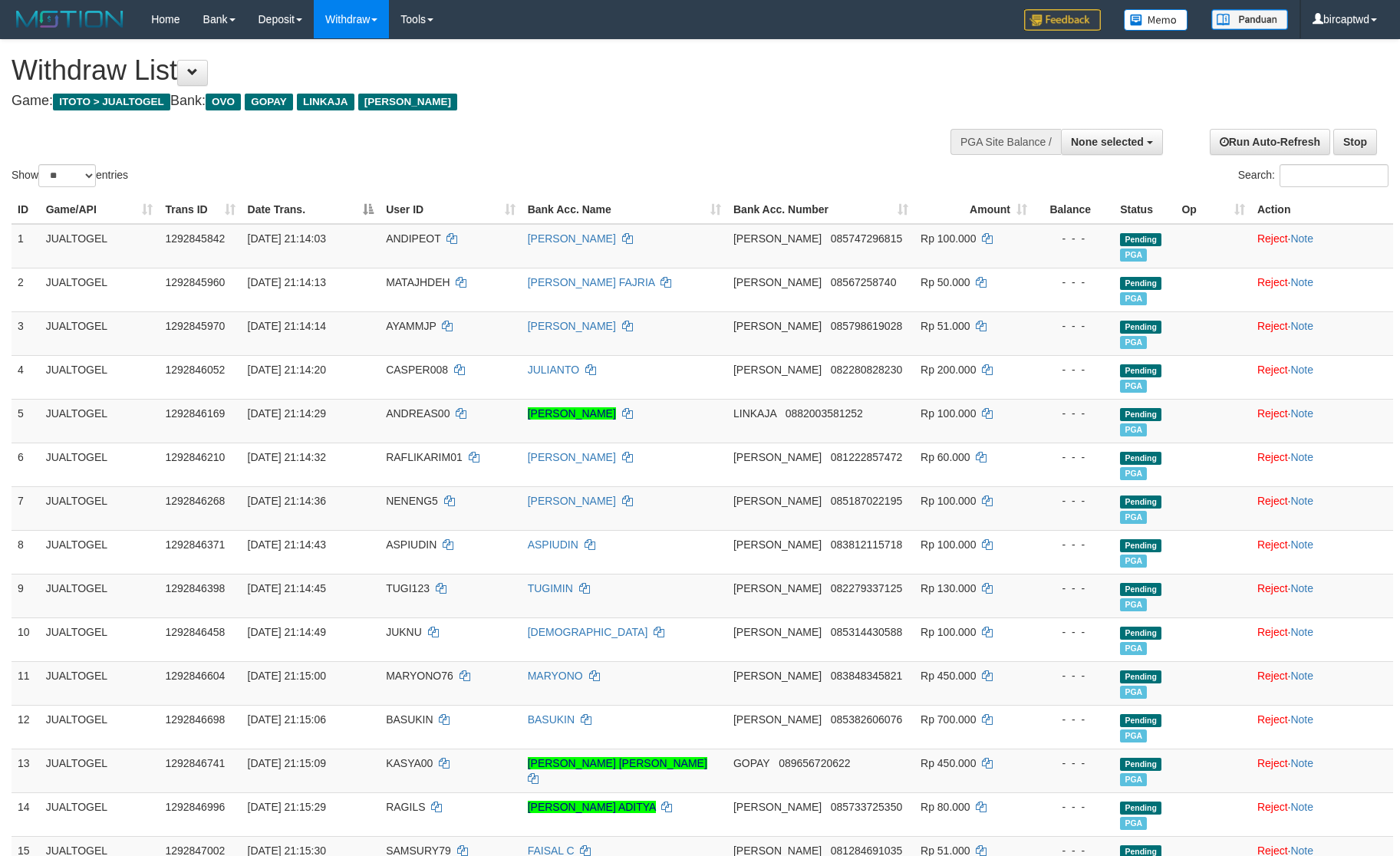
select select
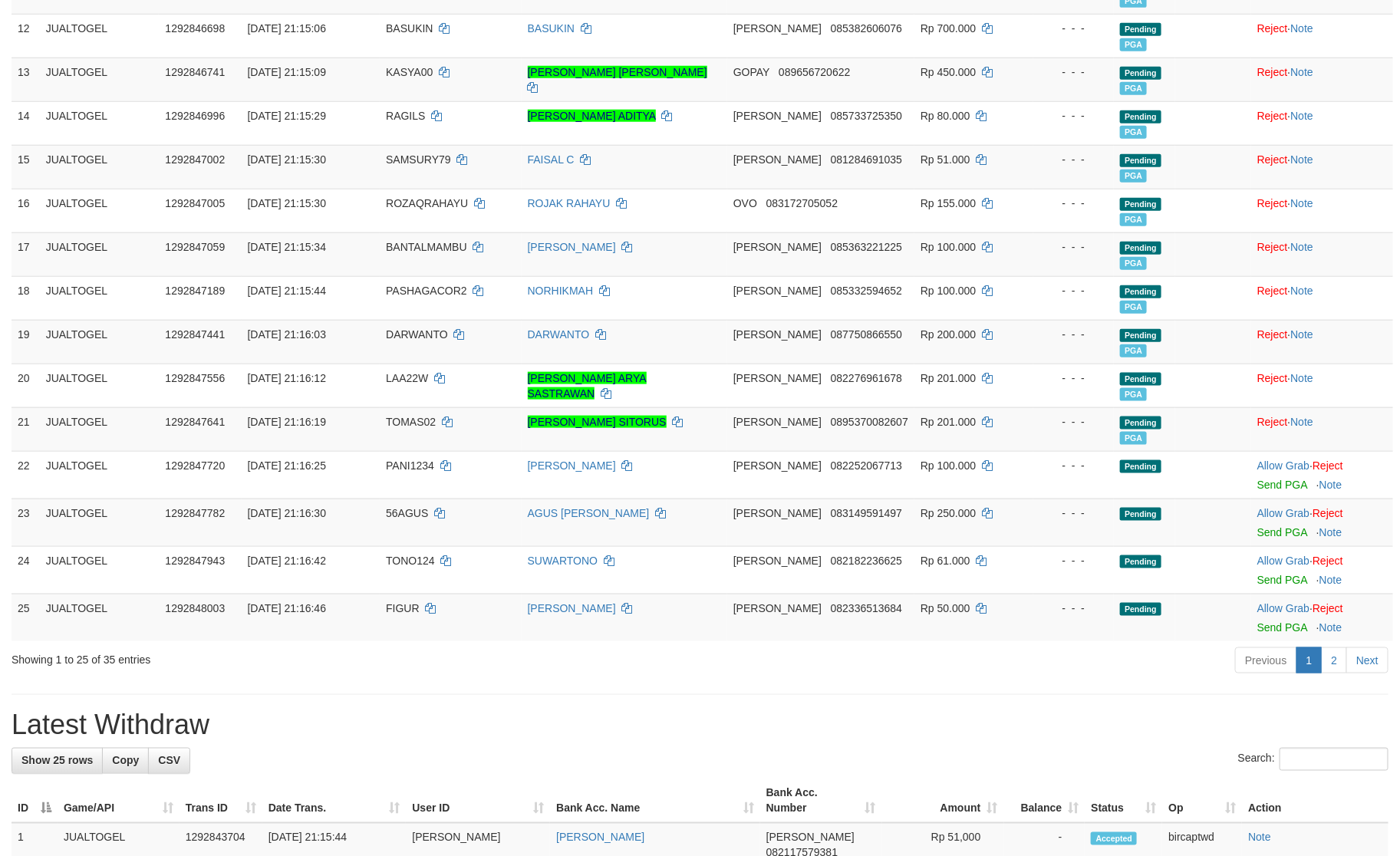
drag, startPoint x: 1020, startPoint y: 739, endPoint x: 1002, endPoint y: 719, distance: 26.9
click at [1020, 739] on div "**********" at bounding box center [700, 676] width 1400 height 2654
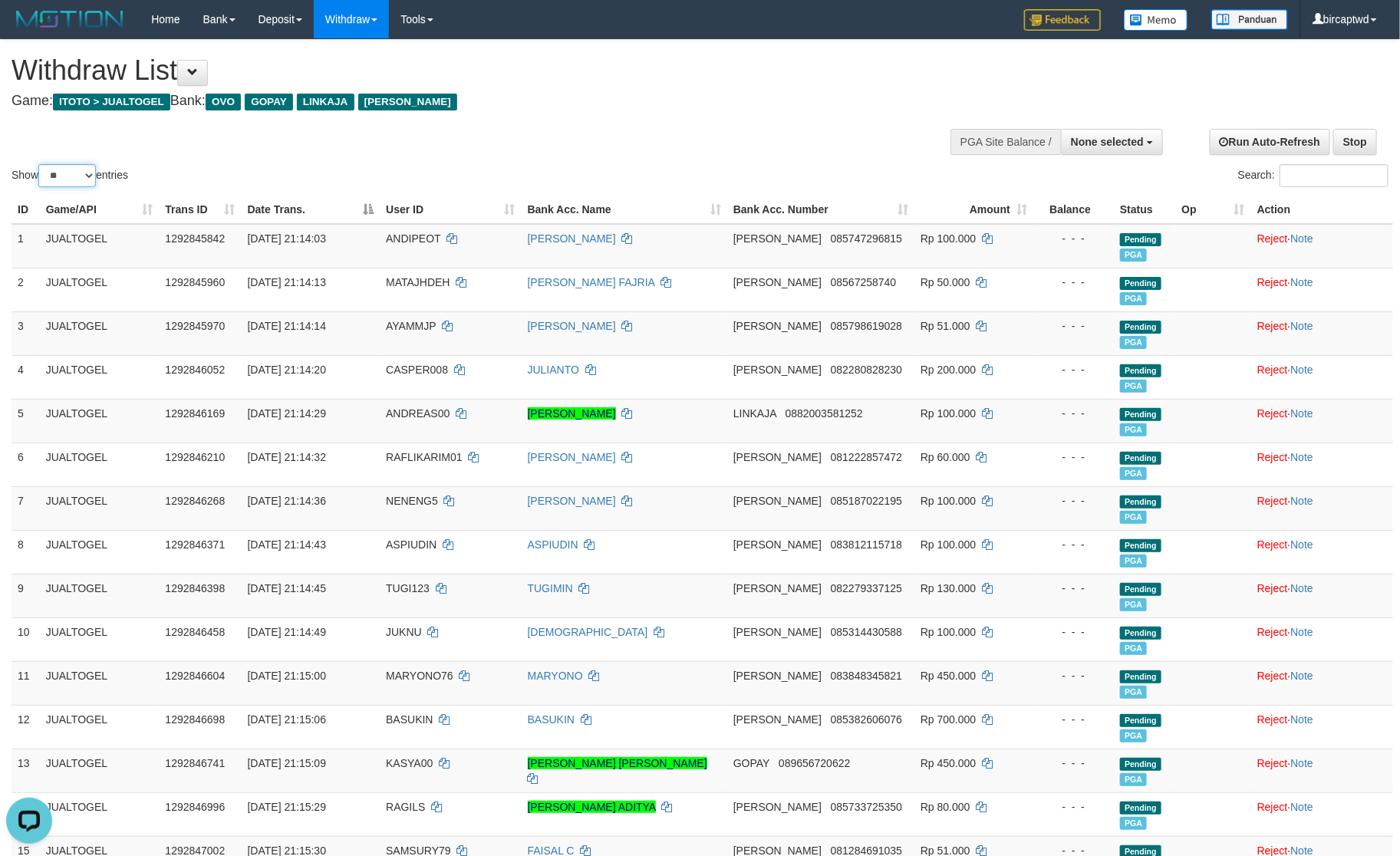
click at [71, 175] on select "** ** ** ***" at bounding box center [67, 176] width 57 height 23
select select "**"
click at [41, 164] on select "** ** ** ***" at bounding box center [67, 176] width 57 height 23
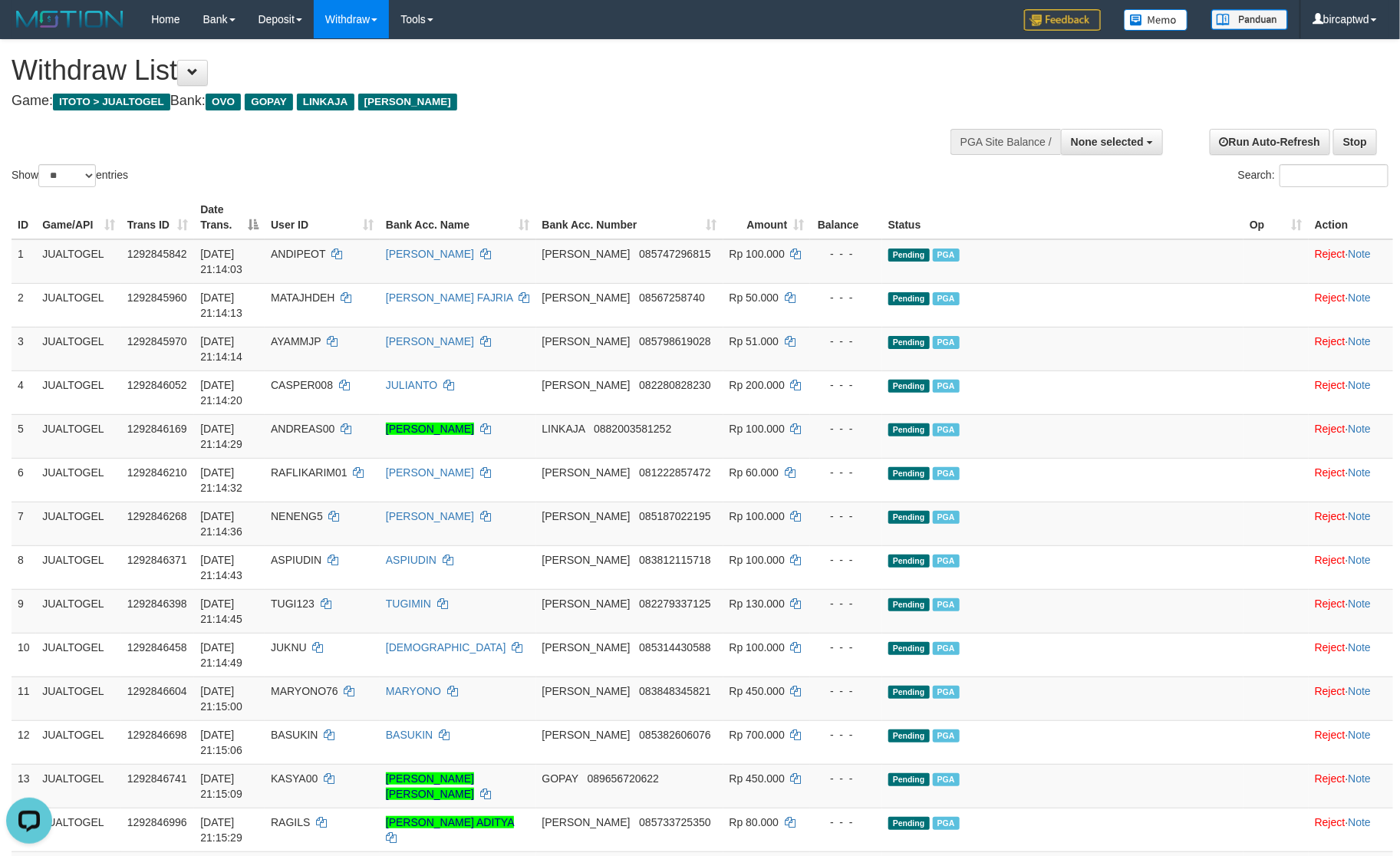
scroll to position [762, 0]
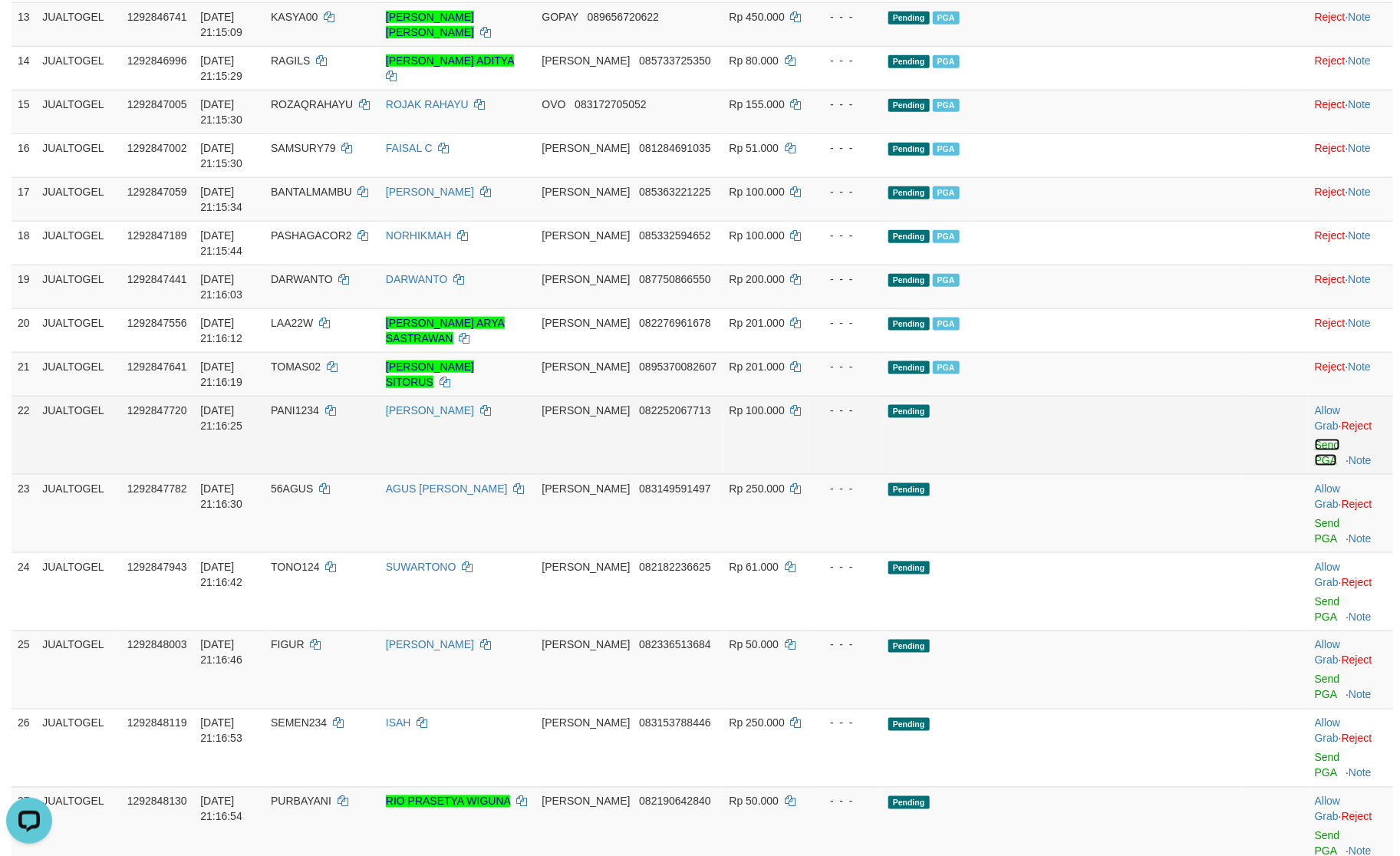
click at [1315, 439] on link "Send PGA" at bounding box center [1328, 453] width 25 height 28
click at [1315, 511] on div at bounding box center [1352, 513] width 72 height 4
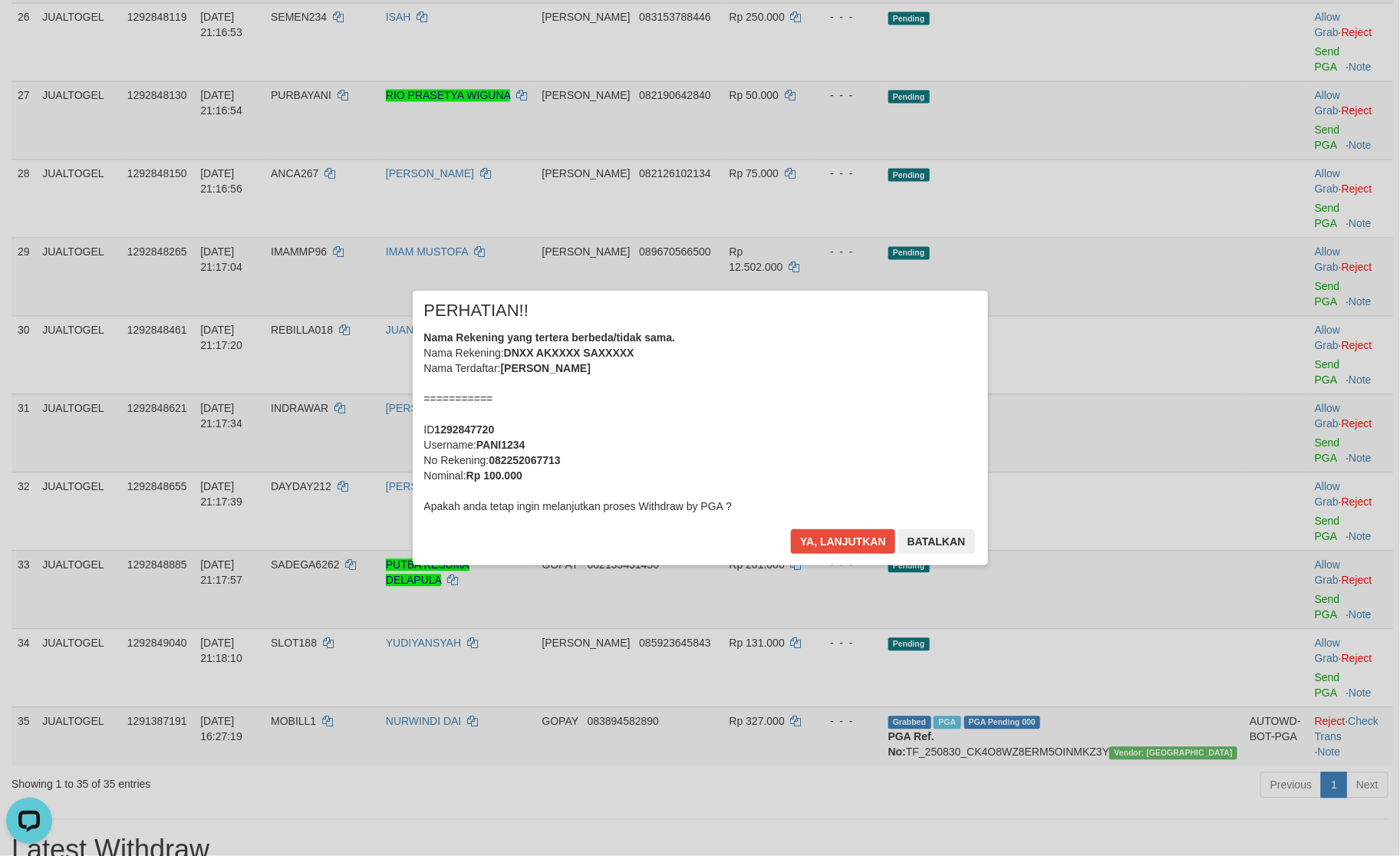
scroll to position [1510, 0]
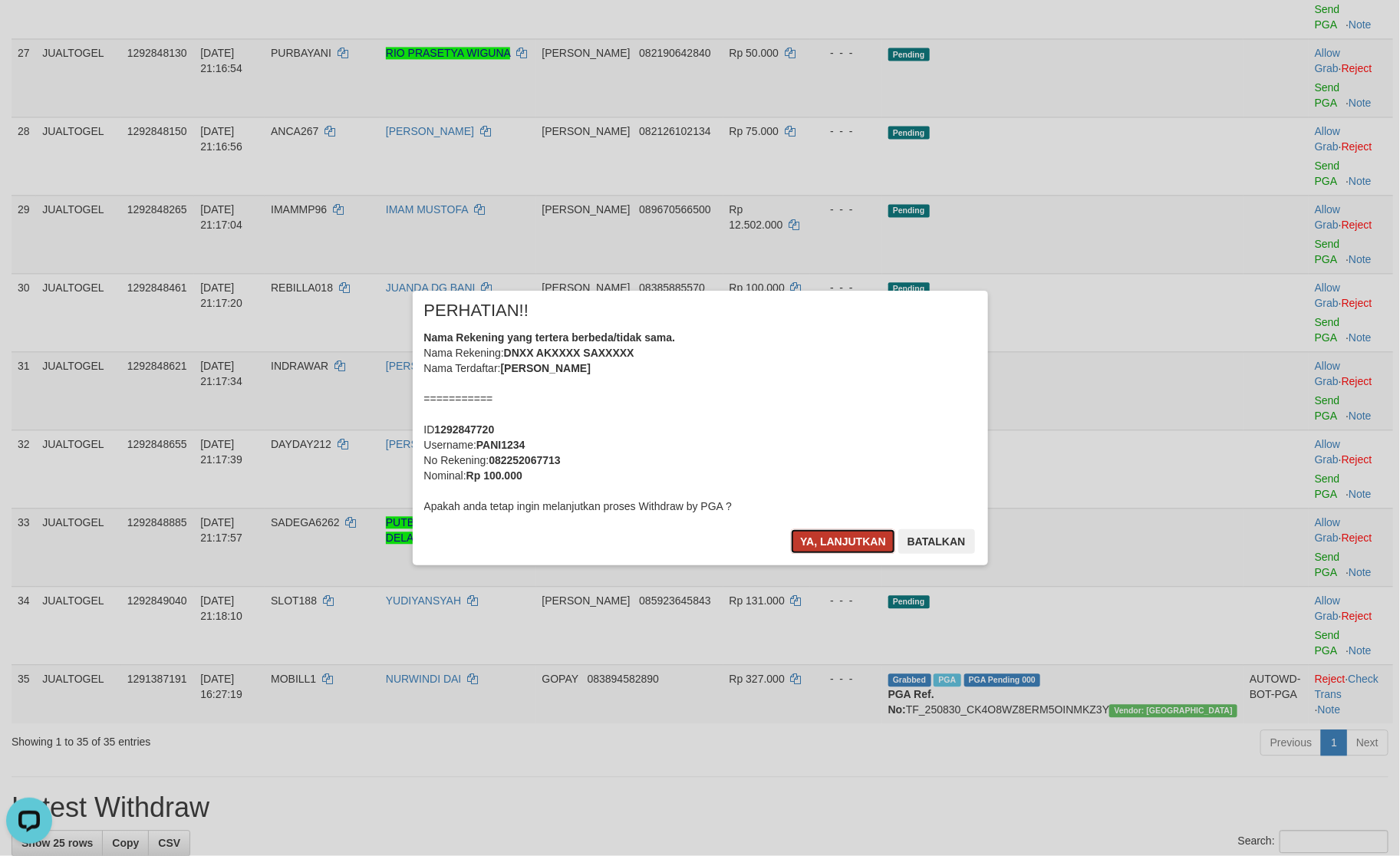
click at [809, 530] on button "Ya, lanjutkan" at bounding box center [842, 542] width 104 height 25
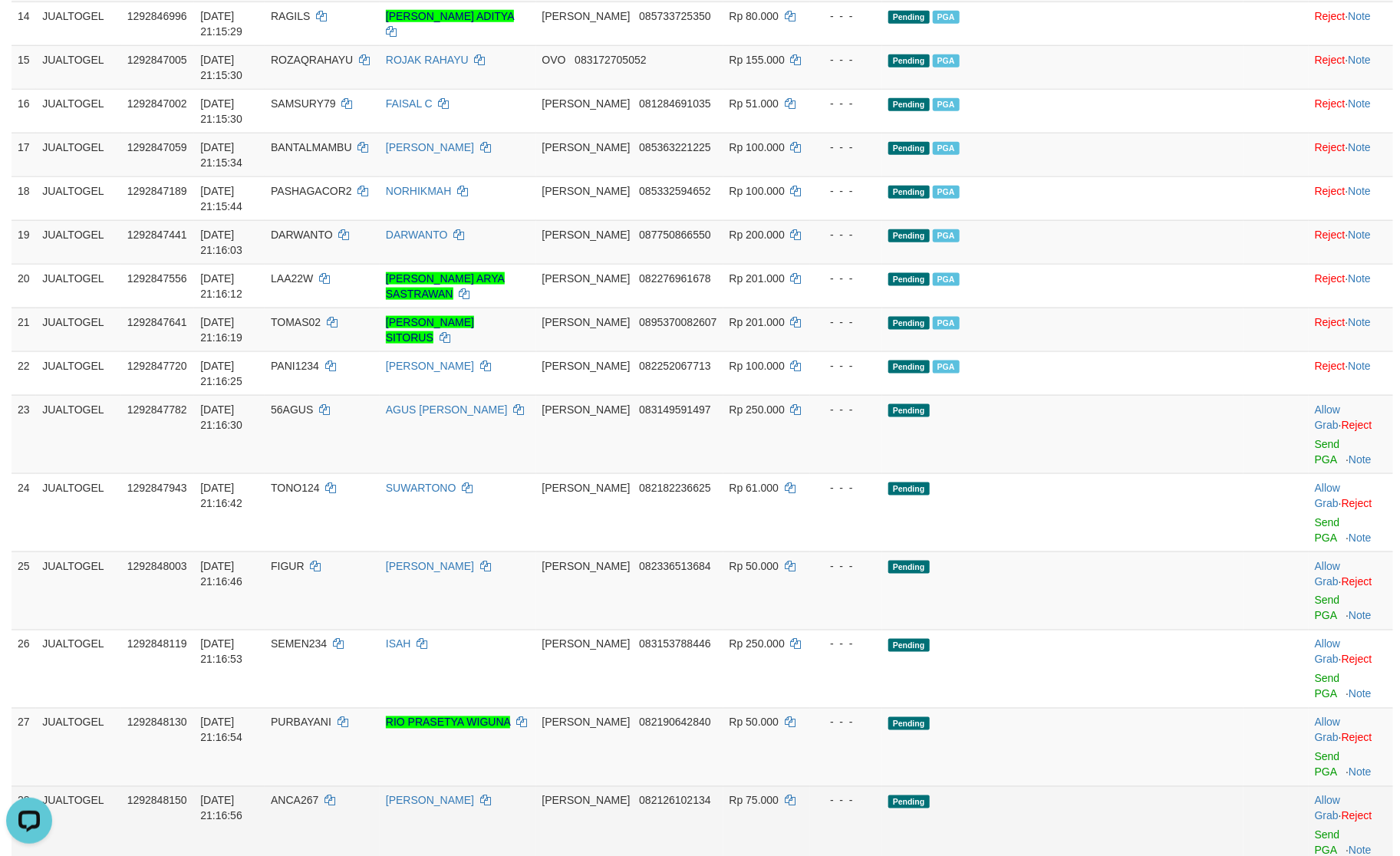
scroll to position [801, 0]
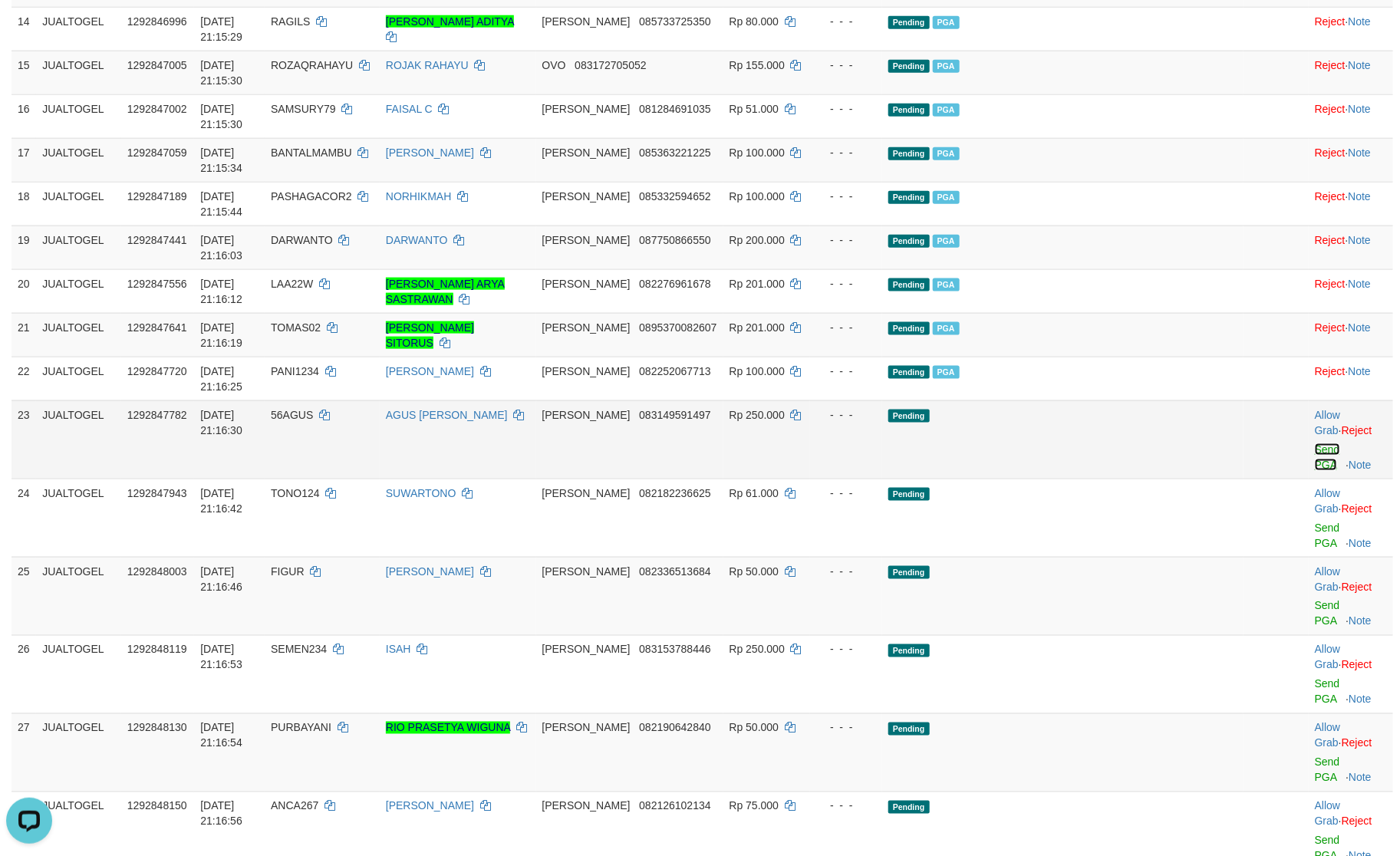
click at [1315, 443] on link "Send PGA" at bounding box center [1328, 457] width 25 height 28
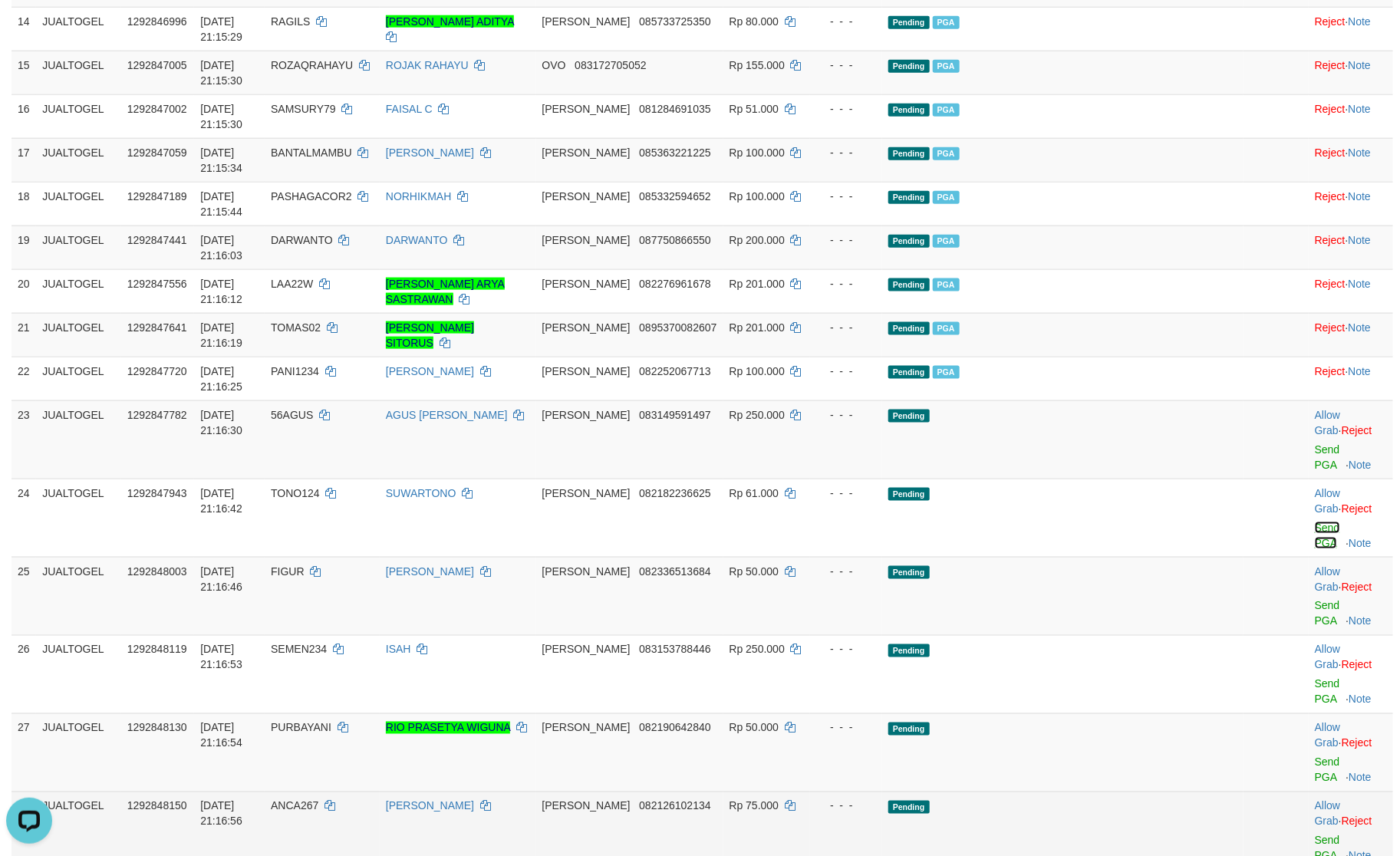
drag, startPoint x: 1296, startPoint y: 146, endPoint x: 1002, endPoint y: 367, distance: 367.8
click at [1315, 521] on link "Send PGA" at bounding box center [1328, 535] width 25 height 28
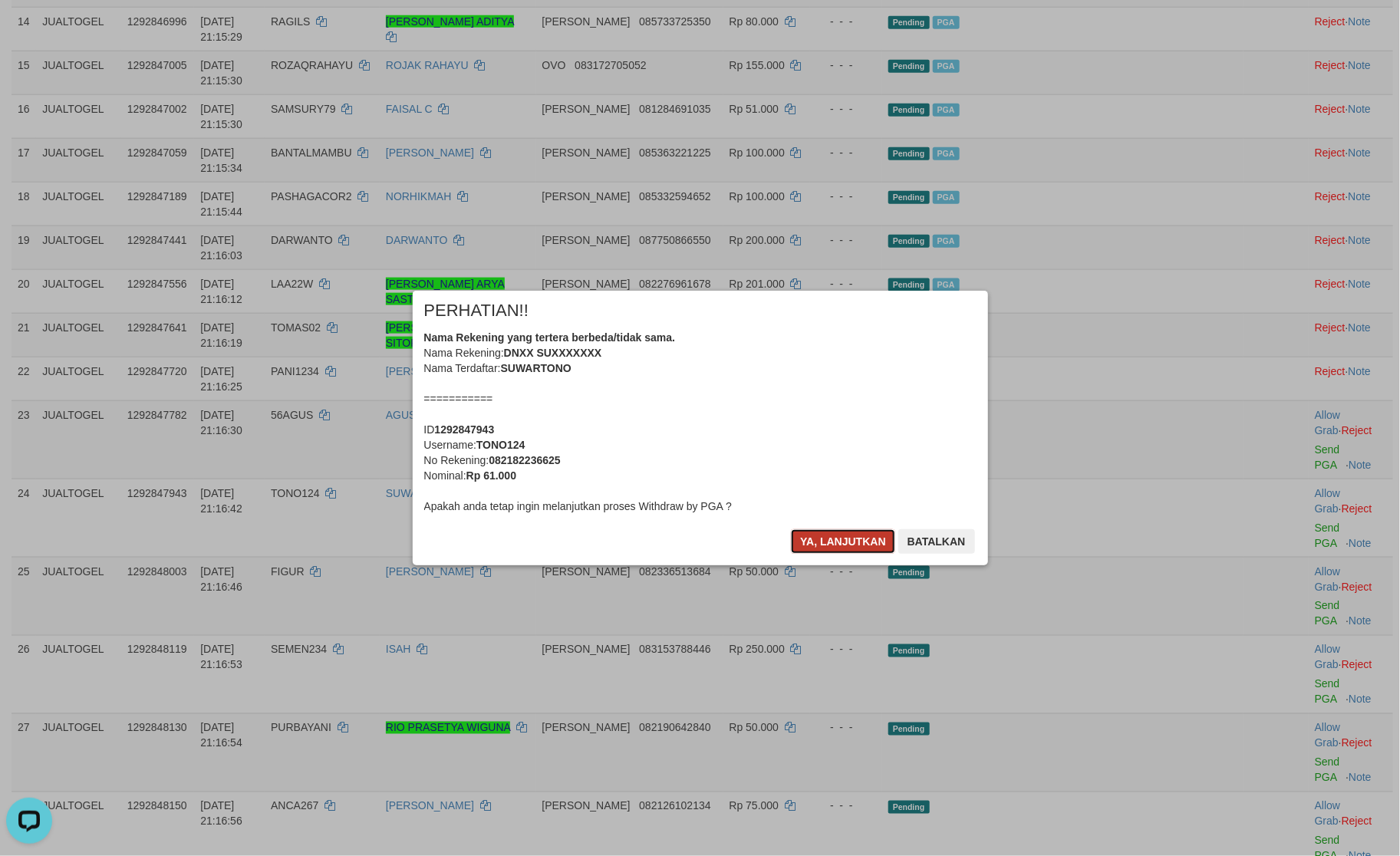
click at [861, 537] on button "Ya, lanjutkan" at bounding box center [842, 542] width 104 height 25
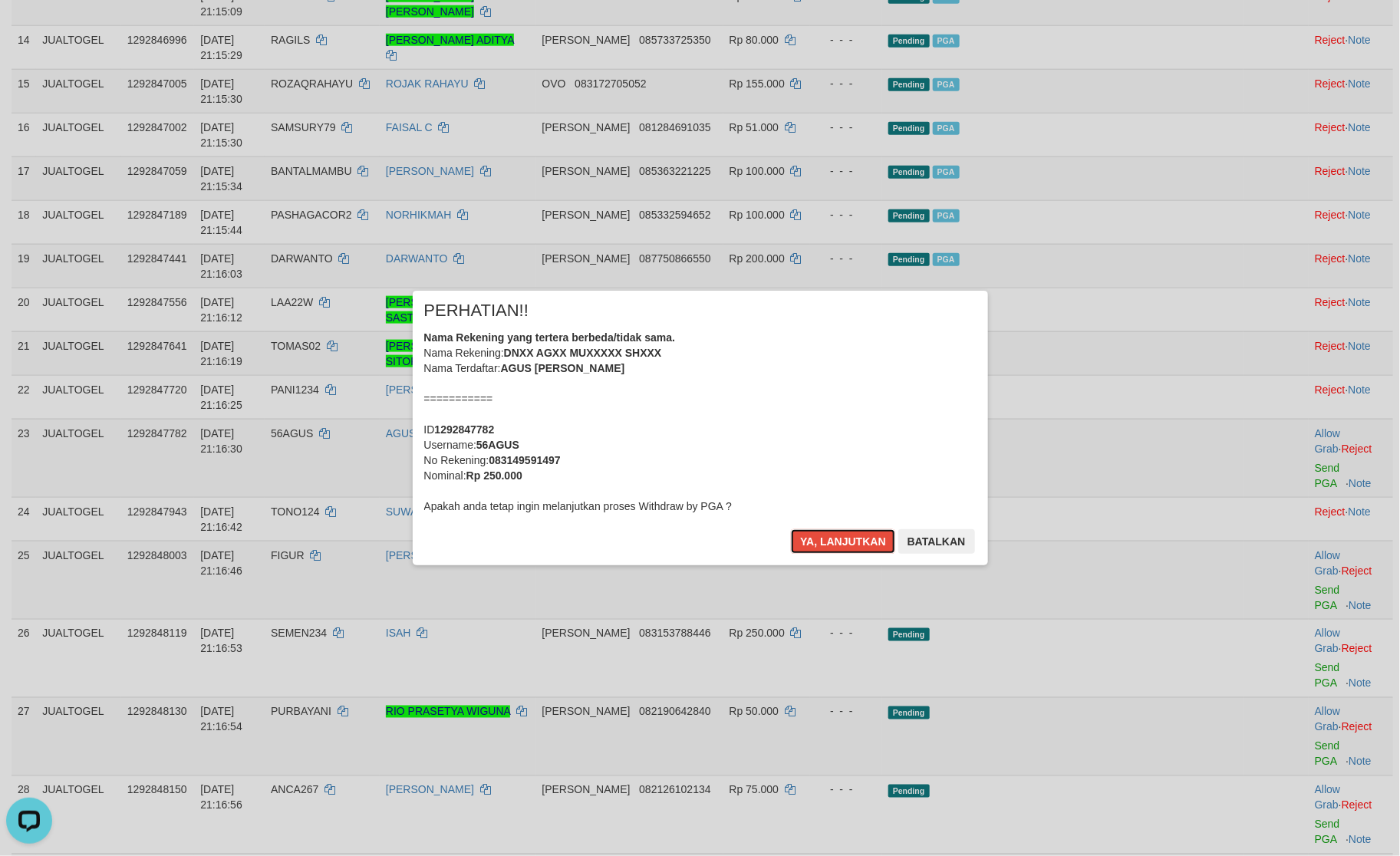
click at [861, 537] on button "Ya, lanjutkan" at bounding box center [842, 542] width 104 height 25
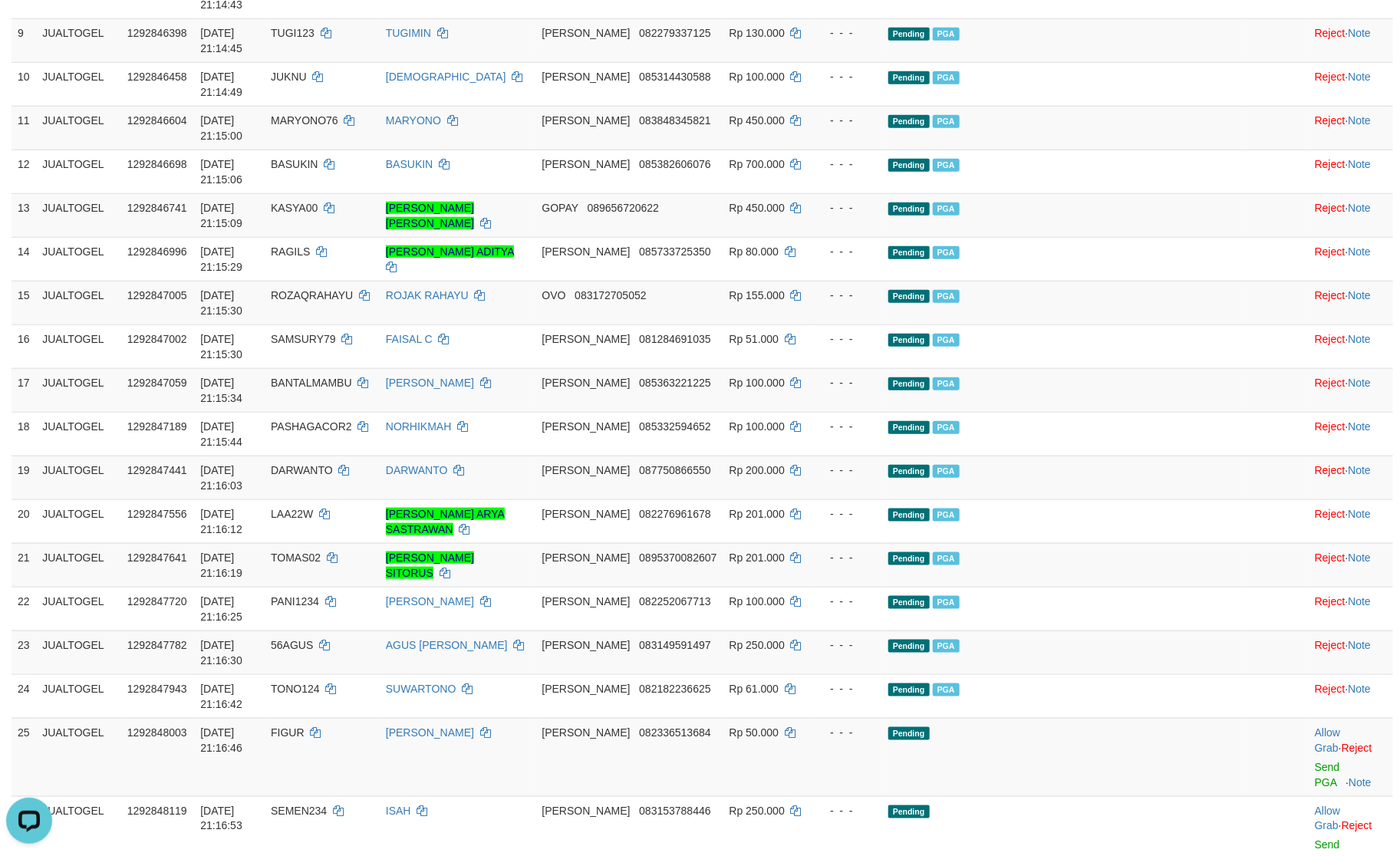
scroll to position [727, 0]
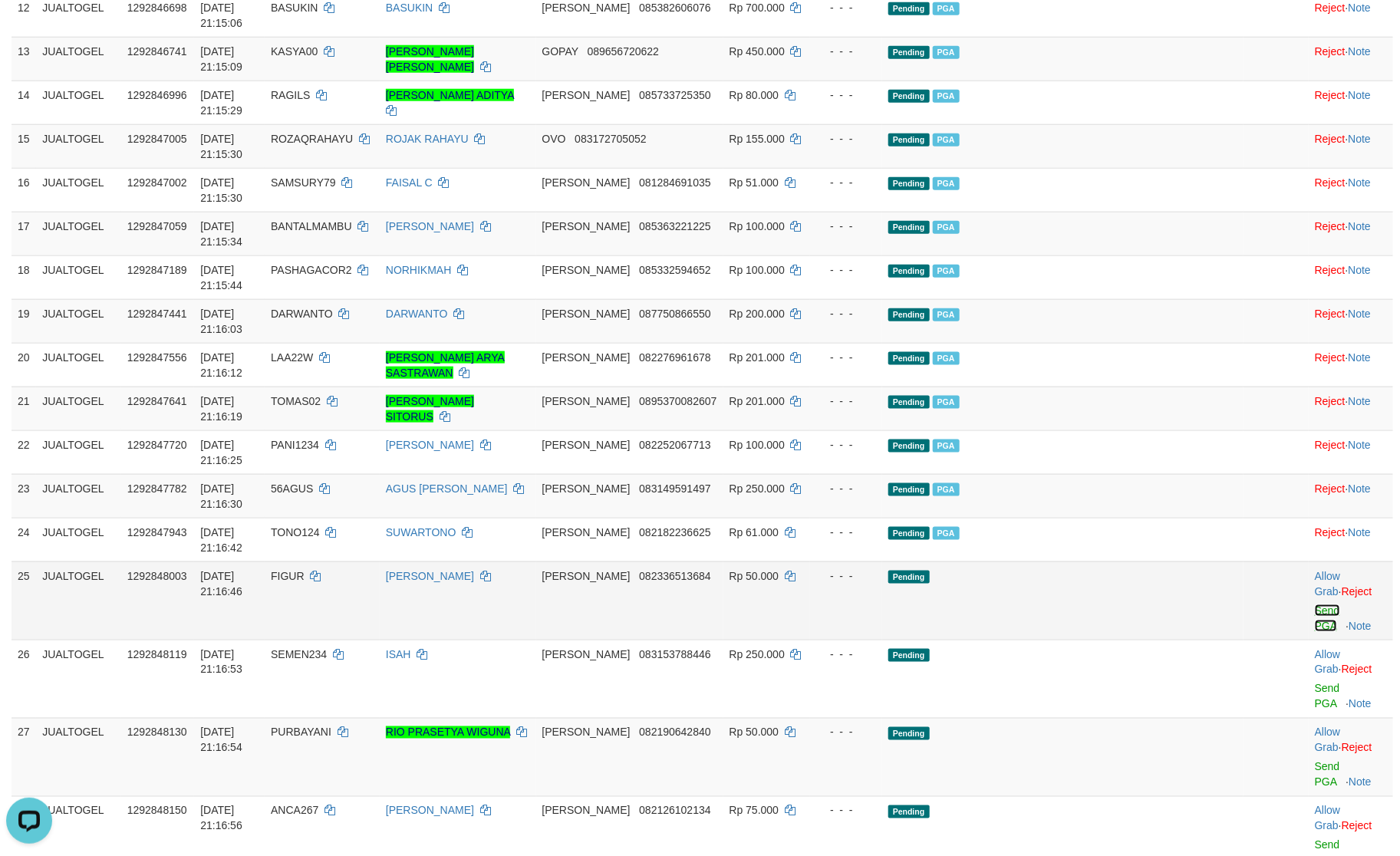
click at [1315, 604] on link "Send PGA" at bounding box center [1328, 618] width 25 height 28
click at [1315, 683] on link "Send PGA" at bounding box center [1328, 697] width 25 height 28
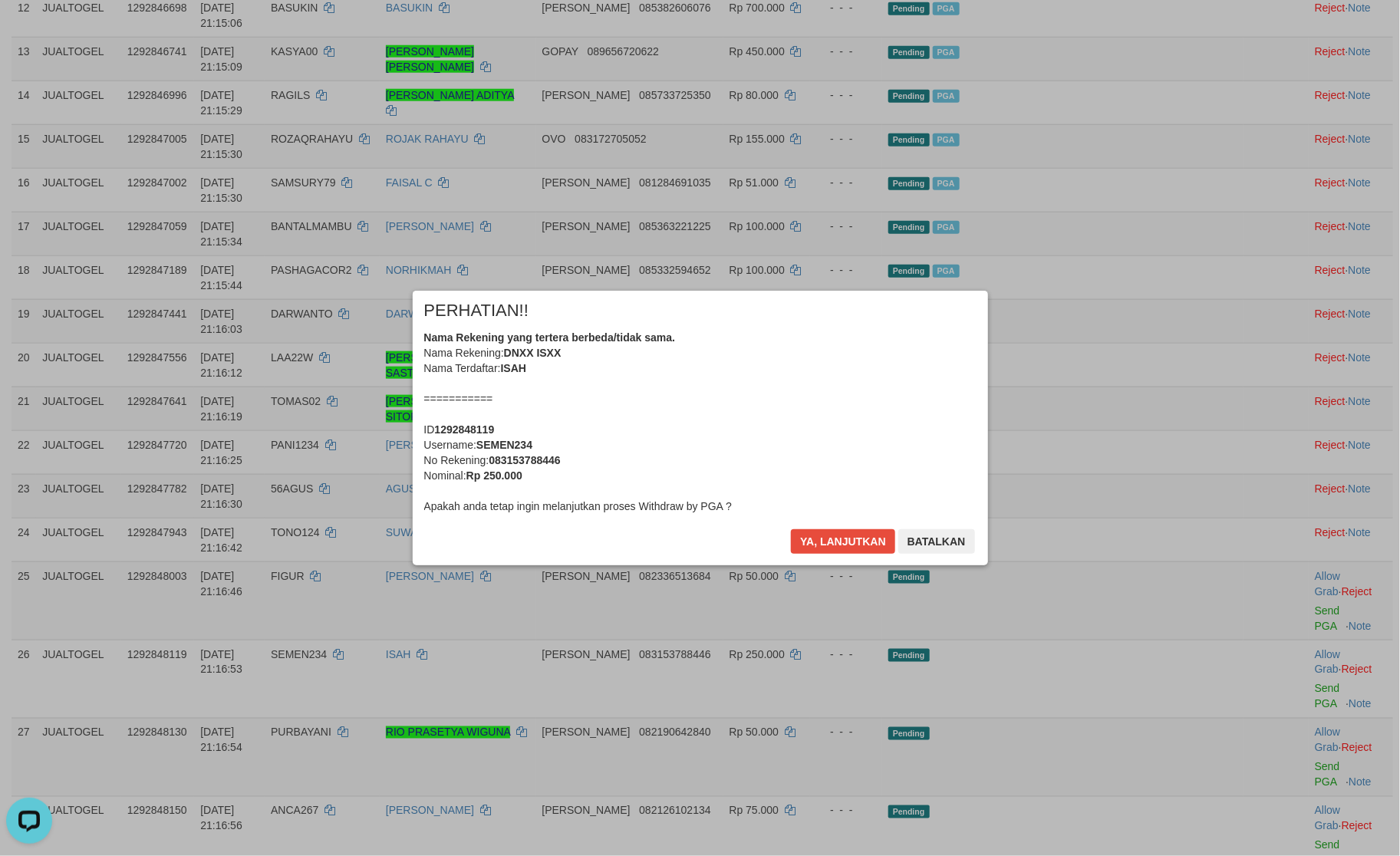
click at [804, 525] on div "× PERHATIAN!! Nama Rekening yang tertera berbeda/tidak sama. Nama Rekening: DNX…" at bounding box center [700, 428] width 576 height 275
click at [809, 528] on div "× PERHATIAN!! Nama Rekening yang tertera berbeda/tidak sama. Nama Rekening: DNX…" at bounding box center [700, 428] width 576 height 275
click at [813, 537] on button "Ya, lanjutkan" at bounding box center [842, 542] width 104 height 25
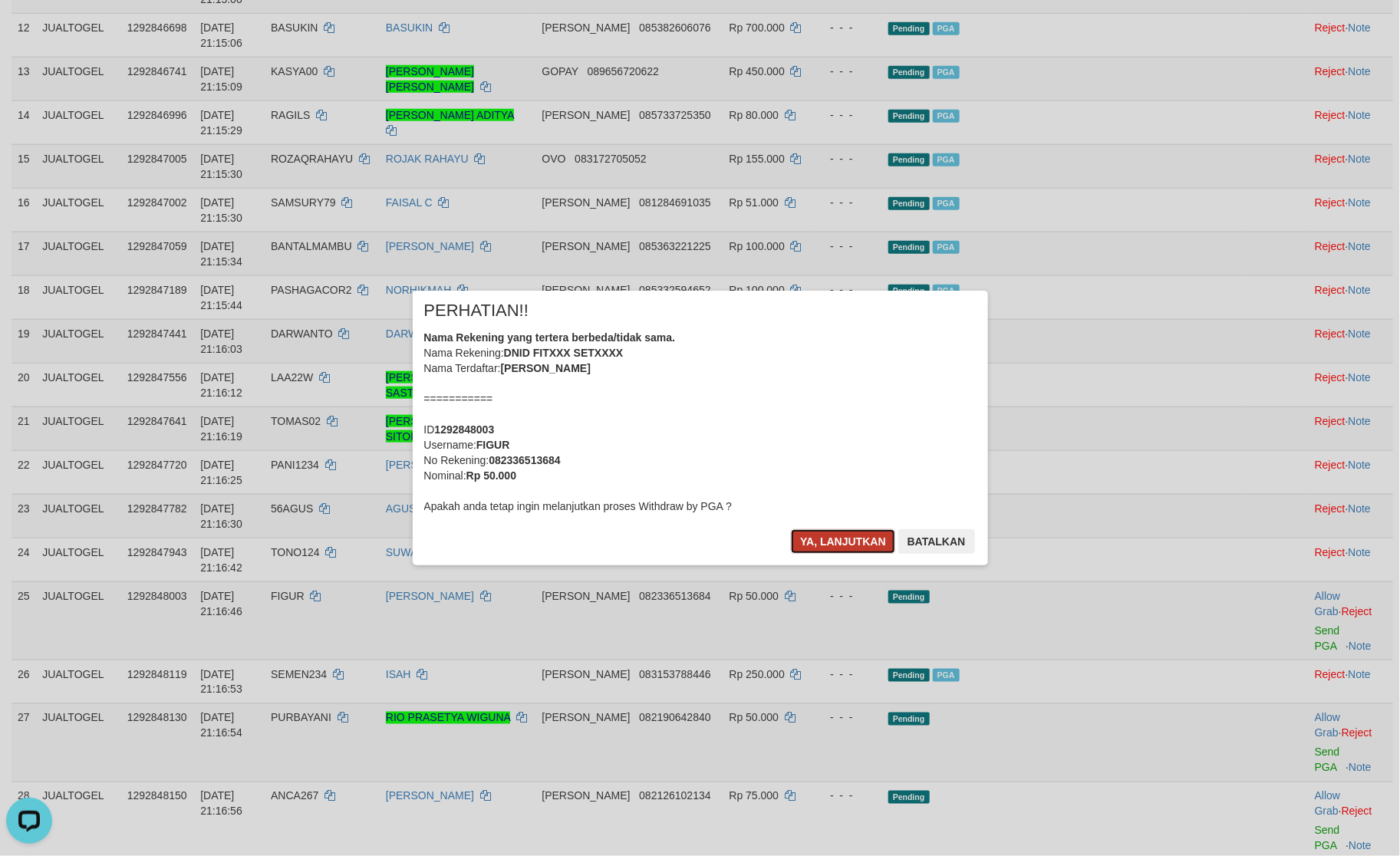
click at [814, 539] on button "Ya, lanjutkan" at bounding box center [842, 542] width 104 height 25
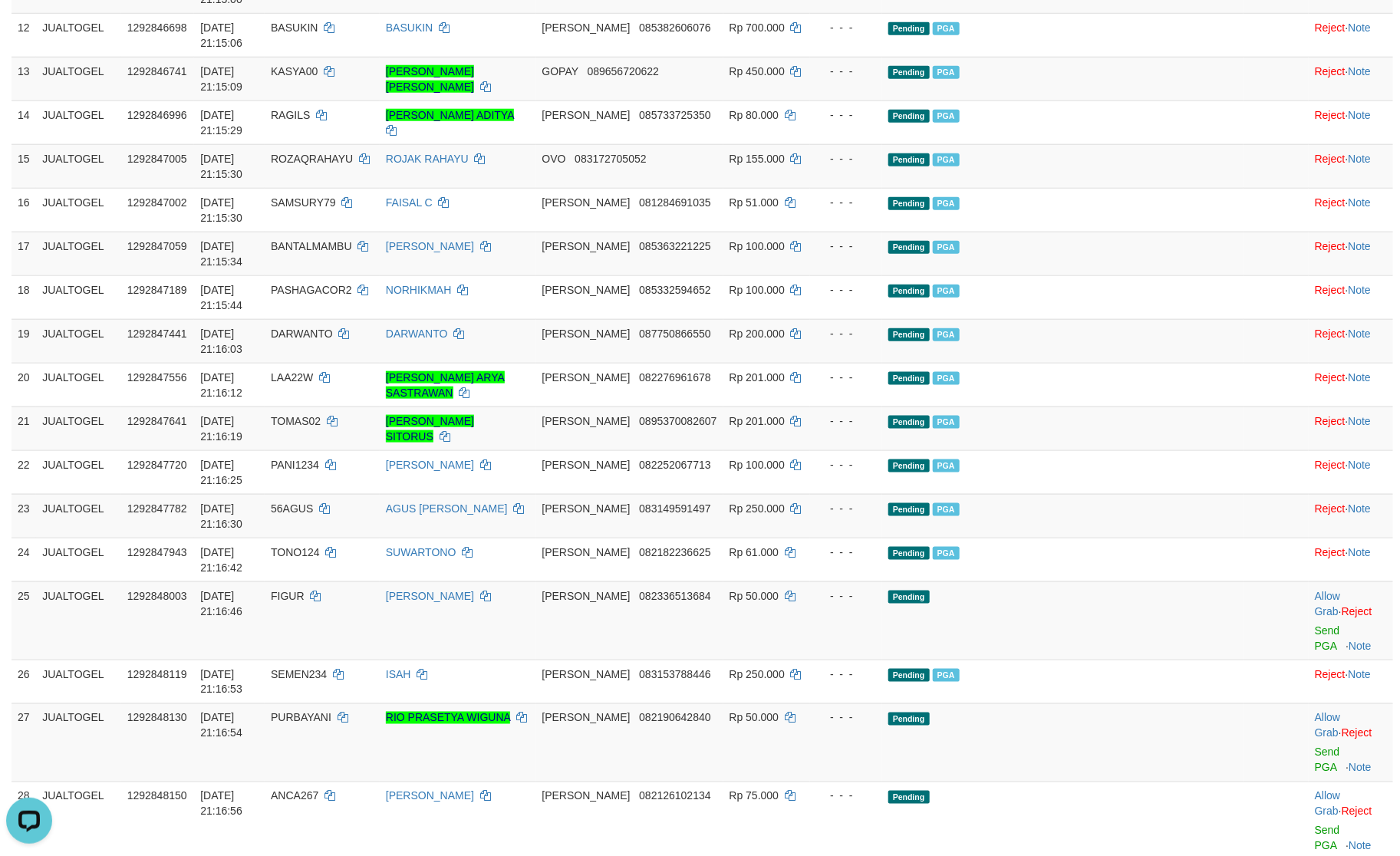
scroll to position [689, 0]
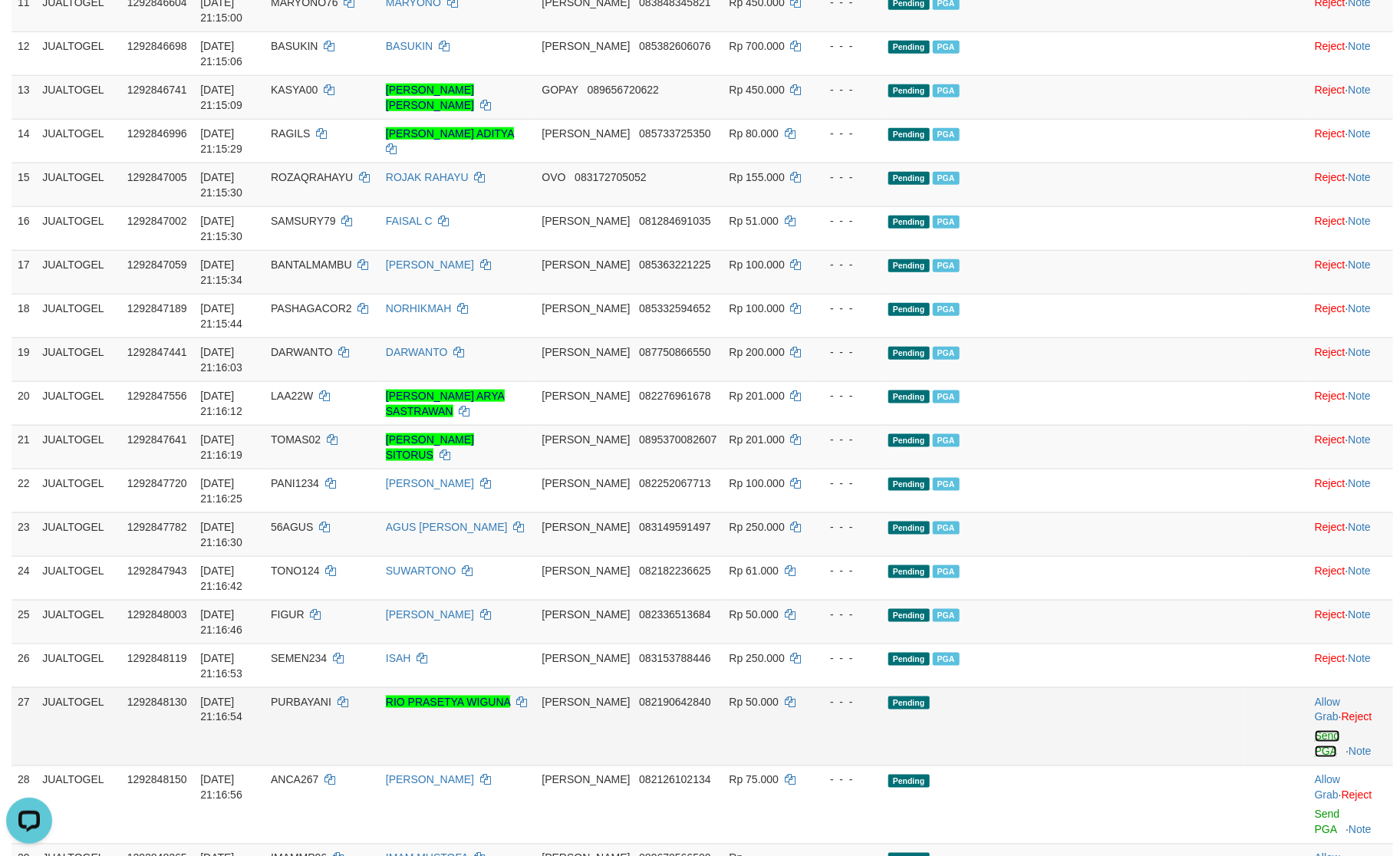
click at [1315, 730] on link "Send PGA" at bounding box center [1328, 744] width 25 height 28
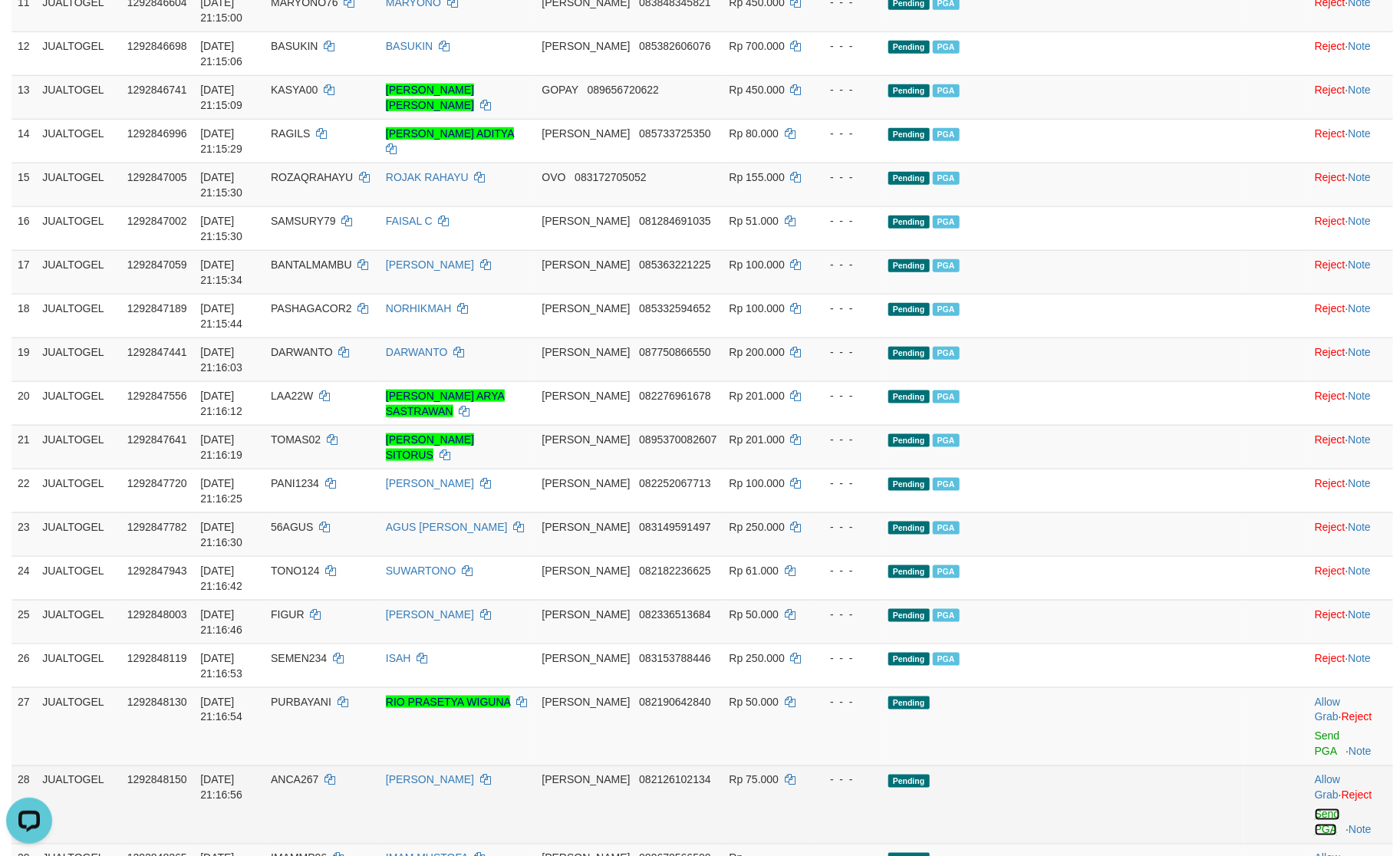
drag, startPoint x: 1296, startPoint y: 378, endPoint x: 1299, endPoint y: 419, distance: 41.1
click at [1315, 808] on link "Send PGA" at bounding box center [1328, 822] width 25 height 28
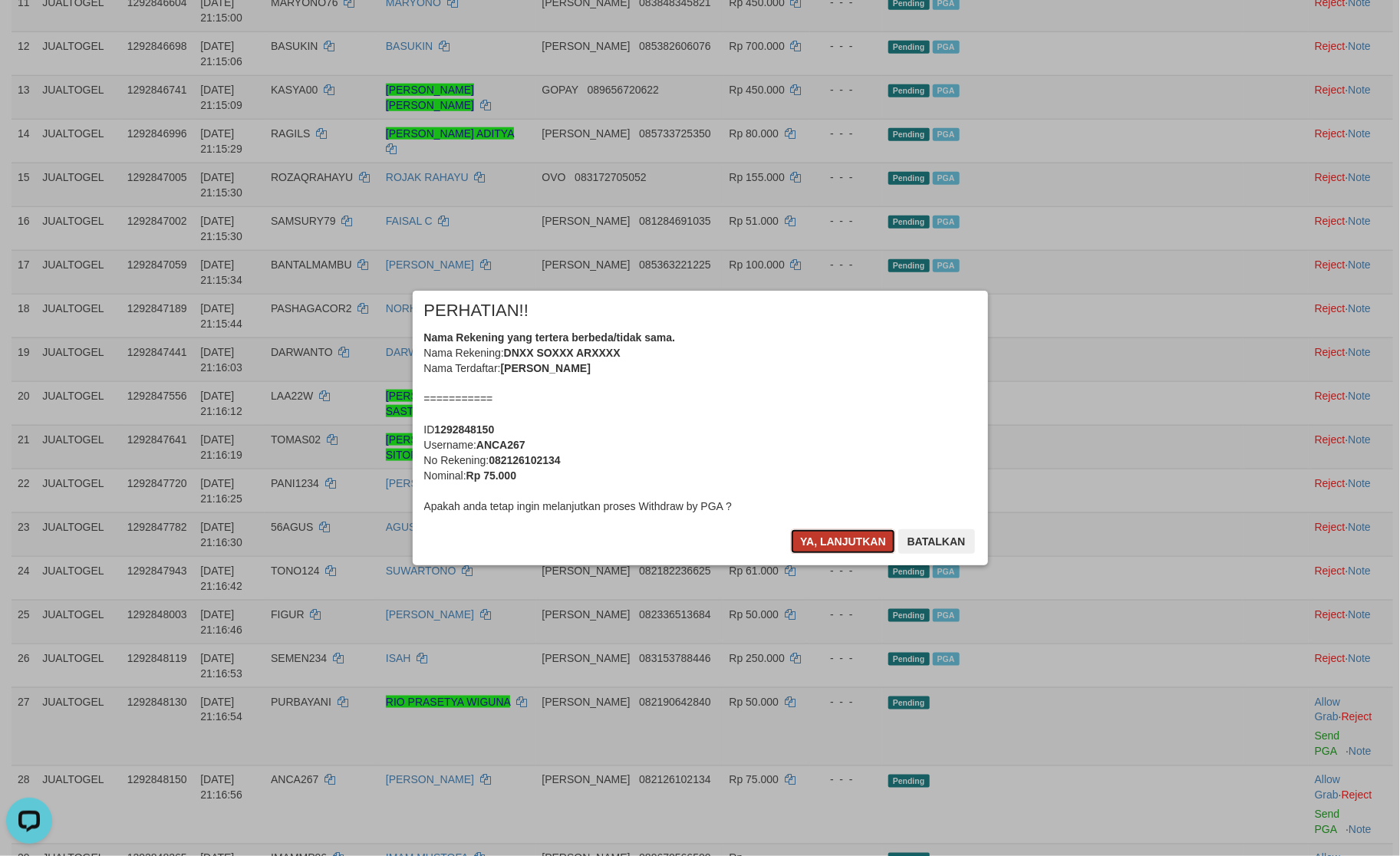
click at [802, 533] on button "Ya, lanjutkan" at bounding box center [842, 542] width 104 height 25
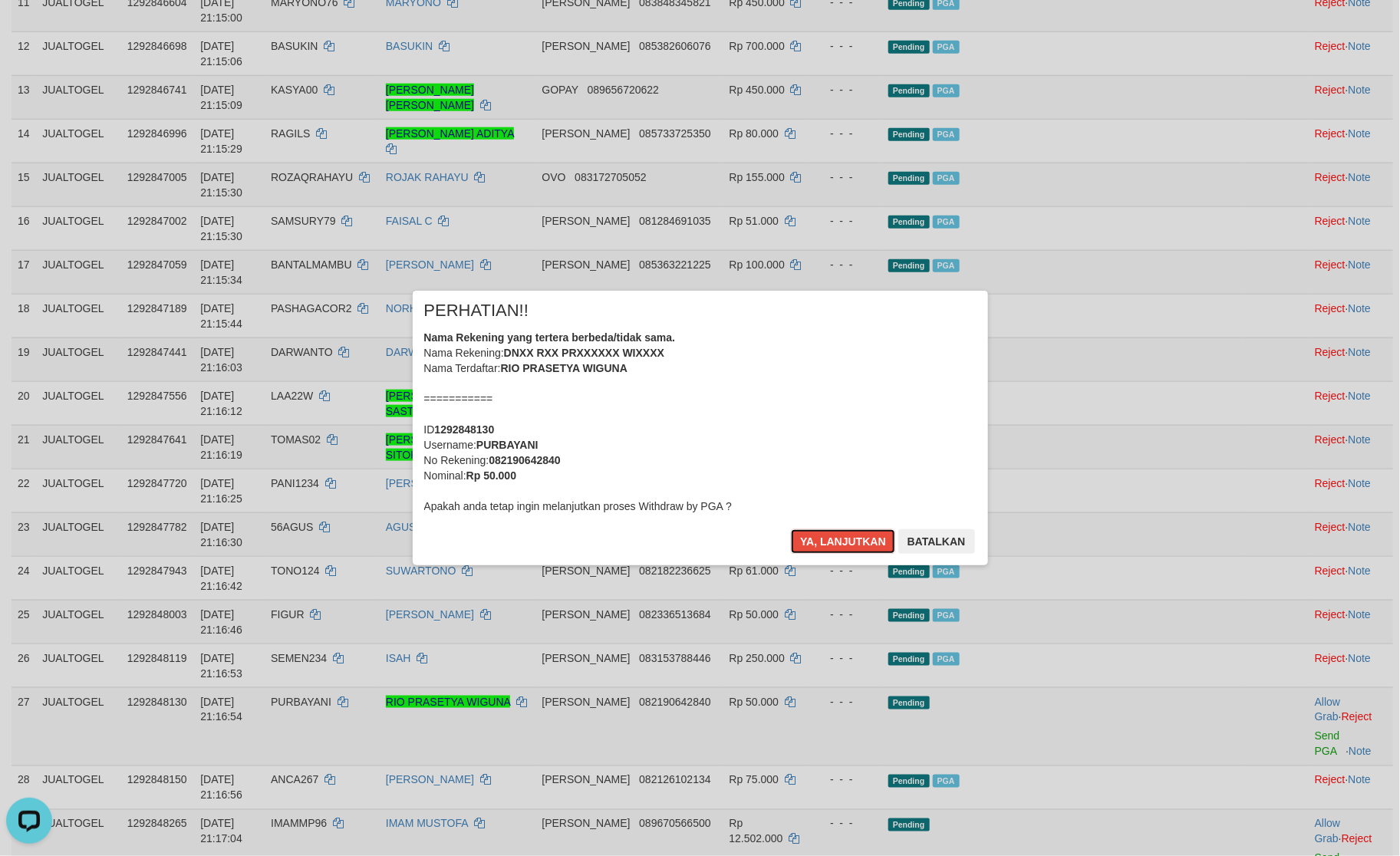
click at [802, 533] on button "Ya, lanjutkan" at bounding box center [842, 542] width 104 height 25
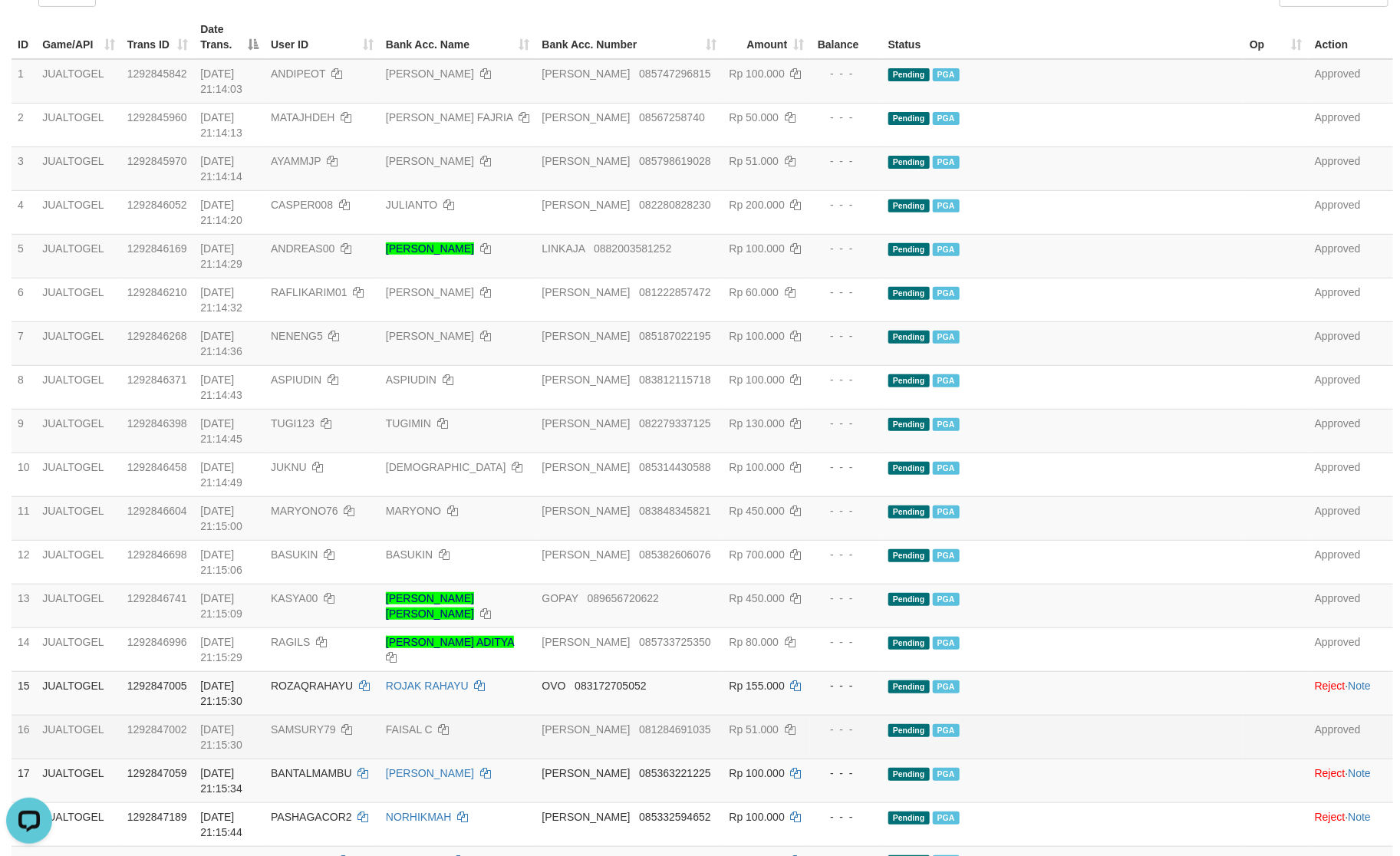
scroll to position [324, 0]
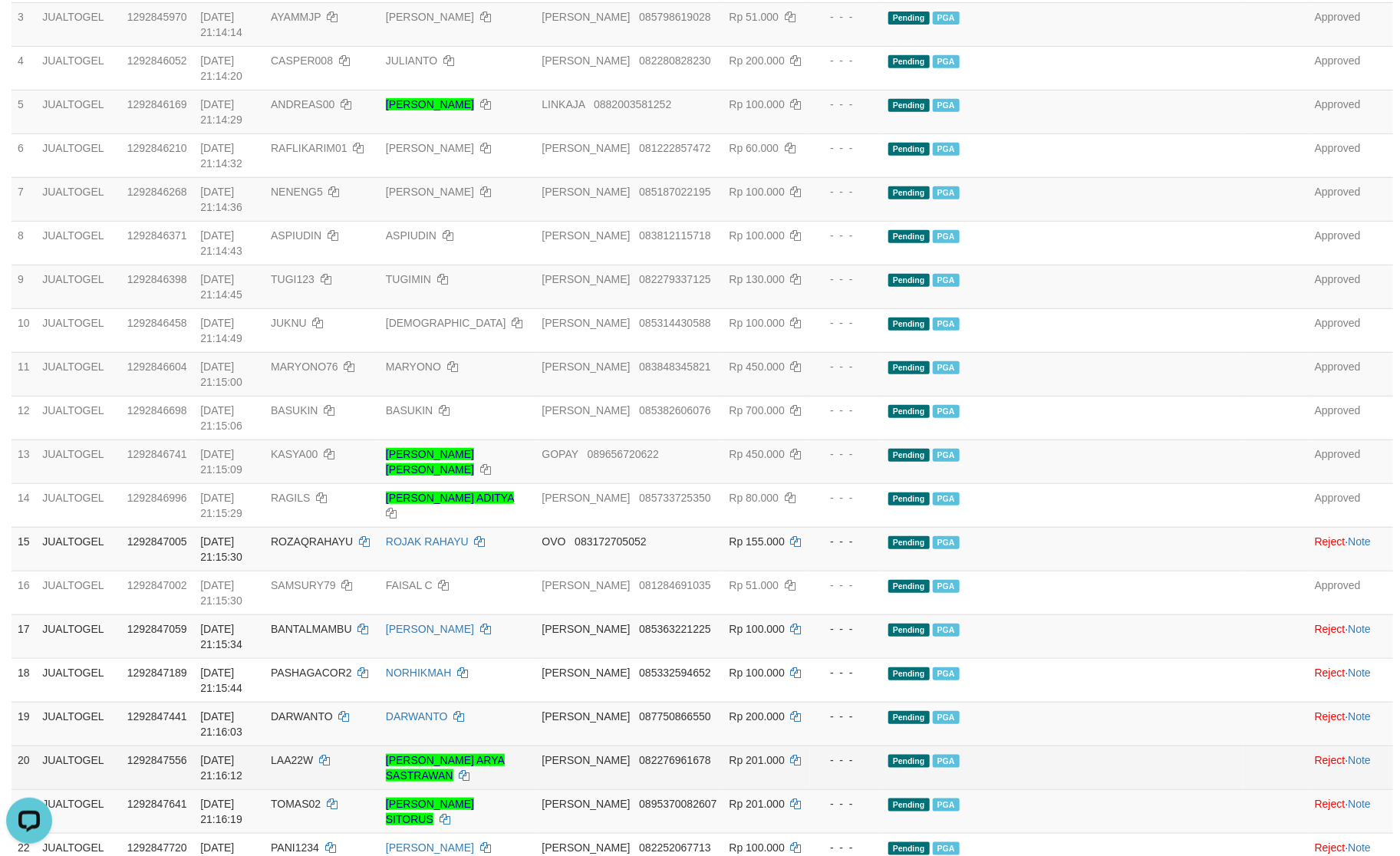
click at [1173, 745] on td "Pending PGA" at bounding box center [1063, 767] width 361 height 43
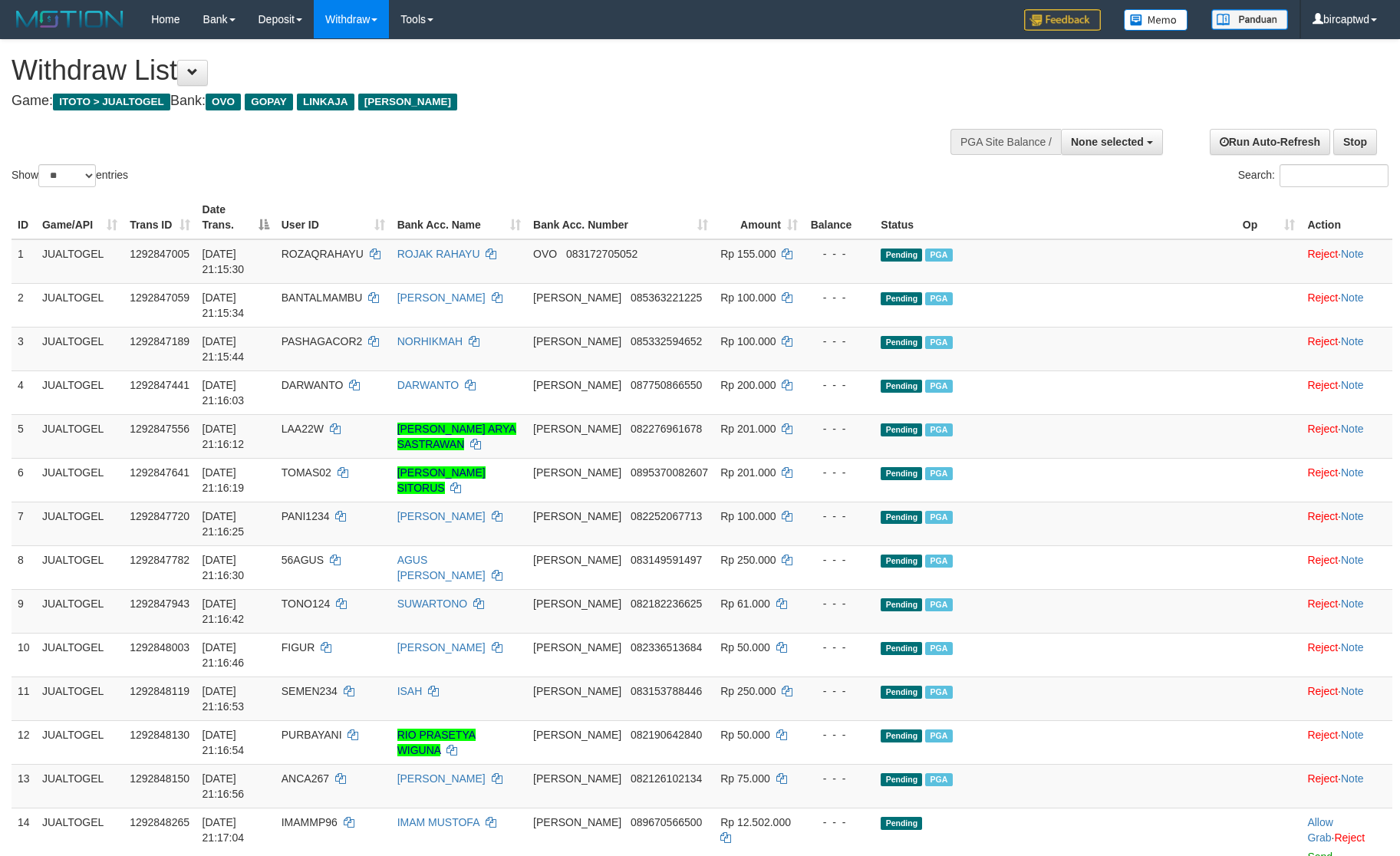
select select
select select "**"
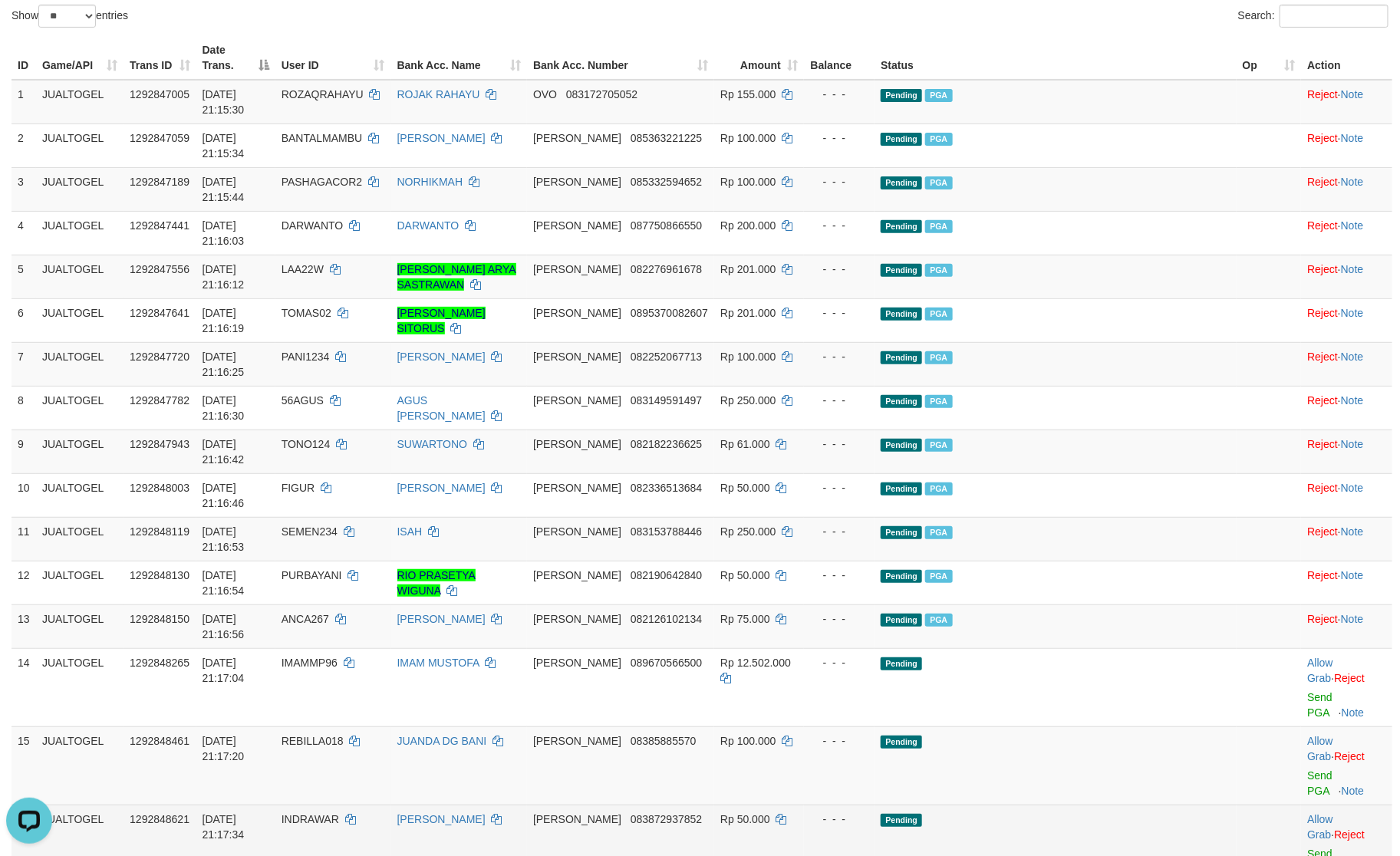
scroll to position [481, 0]
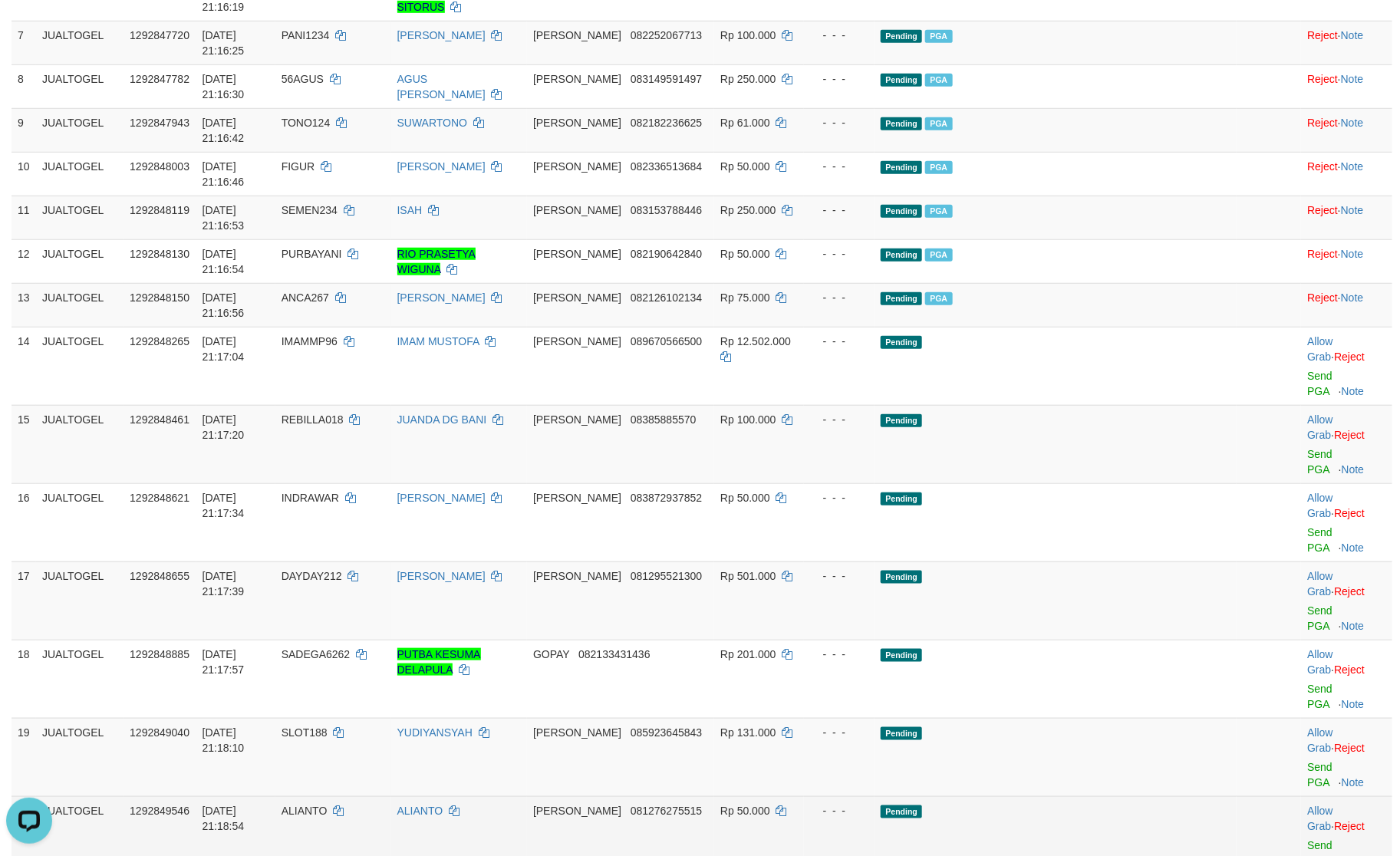
click at [1006, 796] on td "Pending" at bounding box center [1055, 835] width 361 height 78
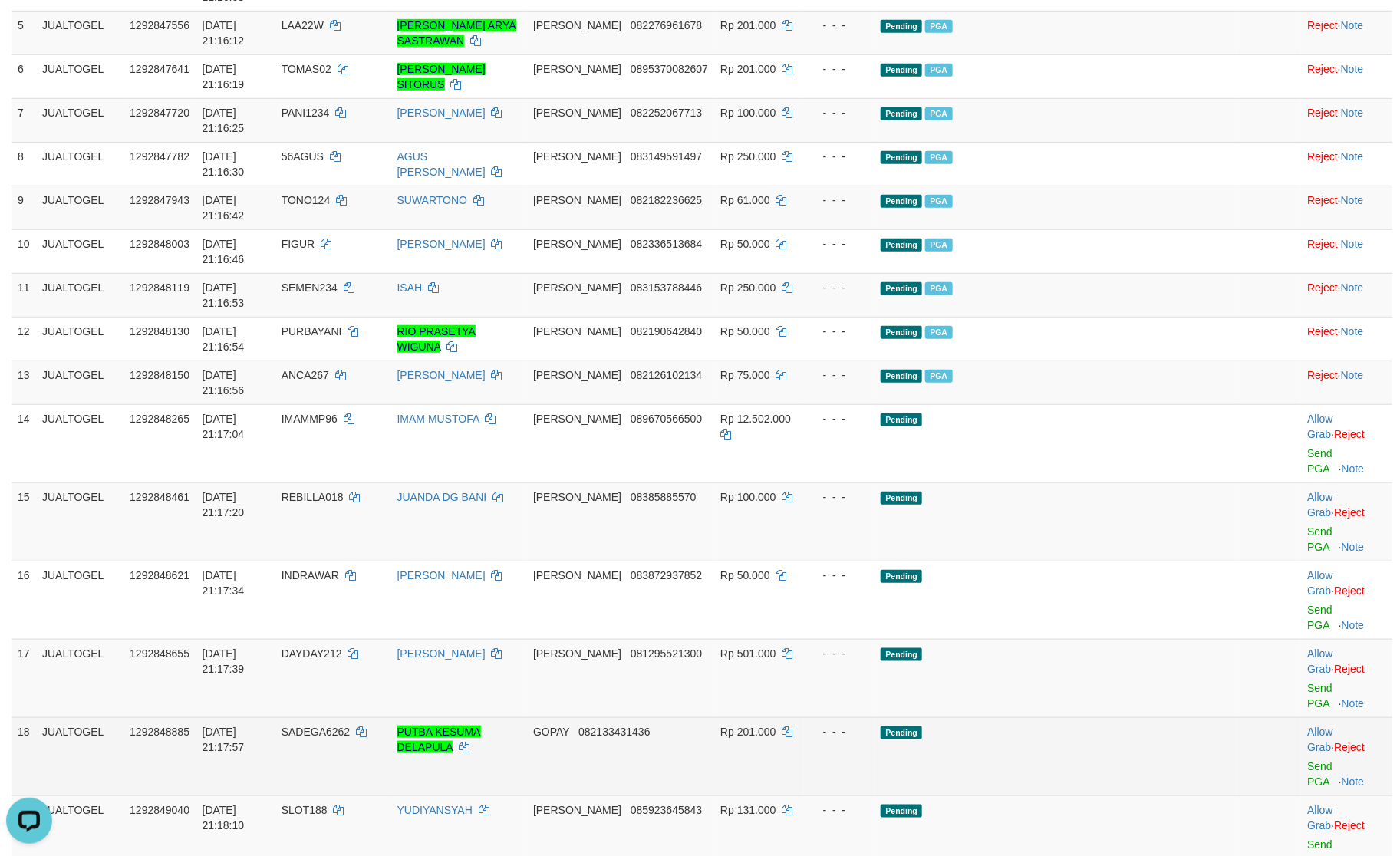
scroll to position [366, 0]
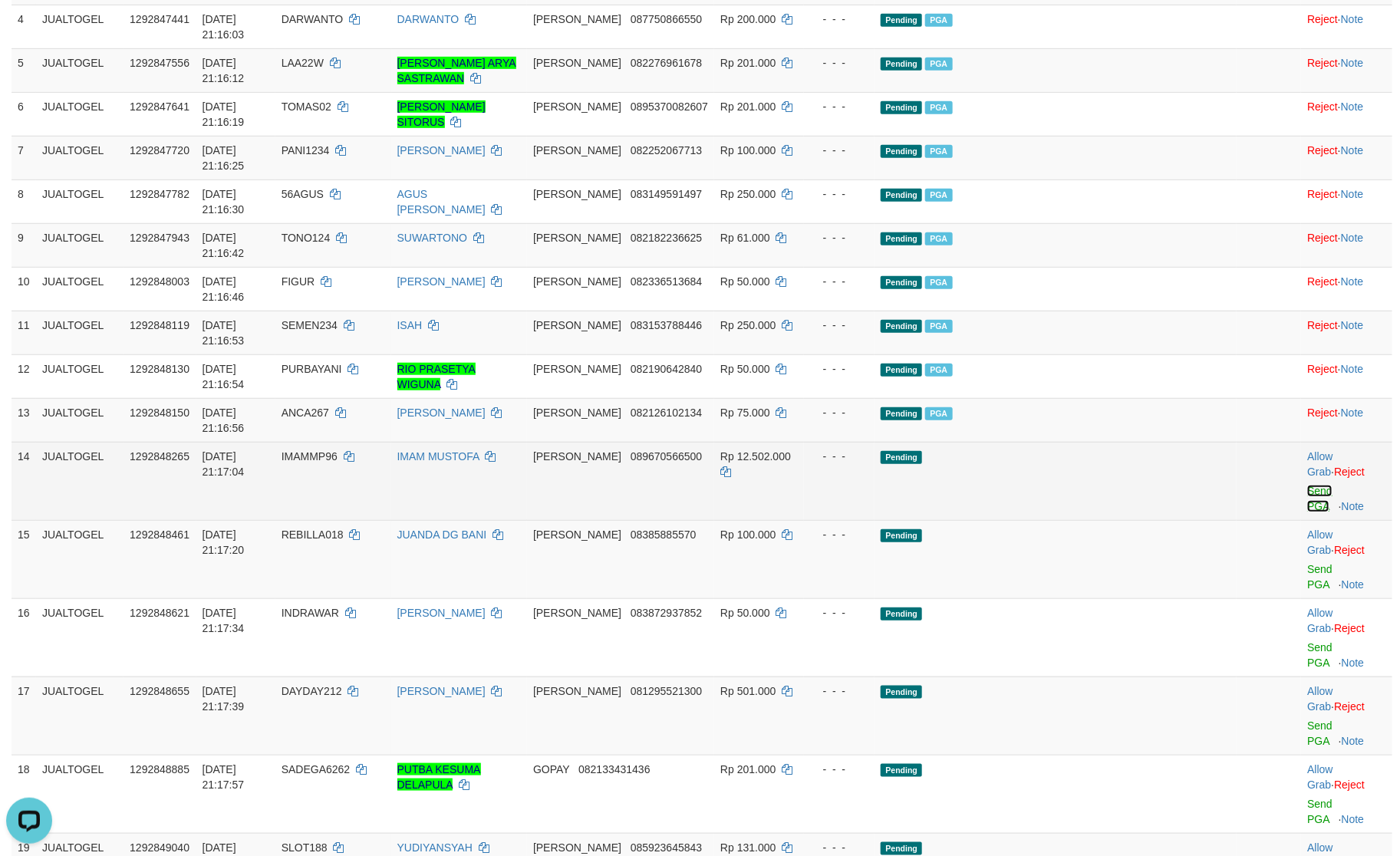
click at [1307, 485] on link "Send PGA" at bounding box center [1320, 499] width 25 height 28
click at [1301, 520] on td "Allow Grab · Reject Send PGA · Note" at bounding box center [1347, 559] width 91 height 78
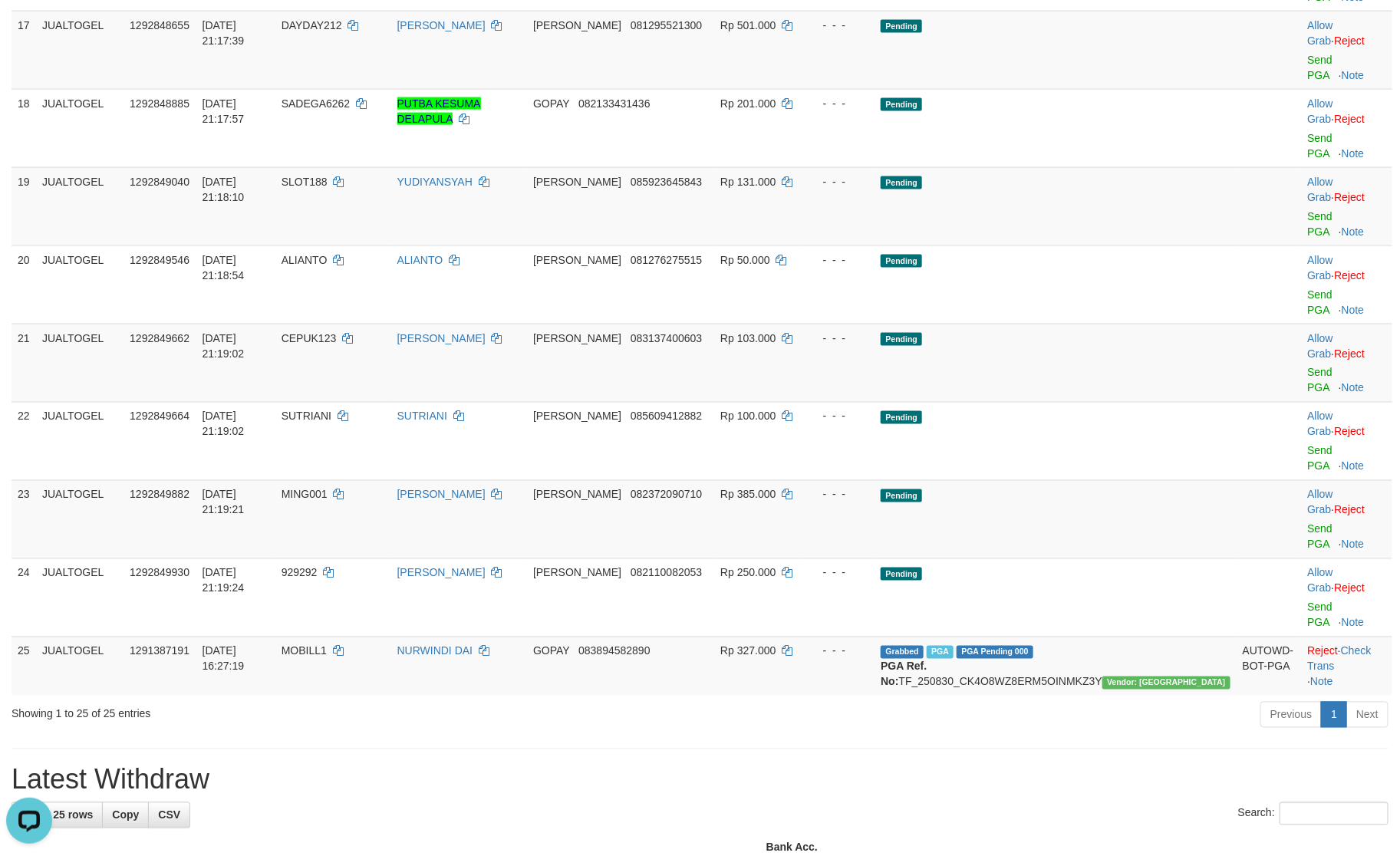
scroll to position [1115, 0]
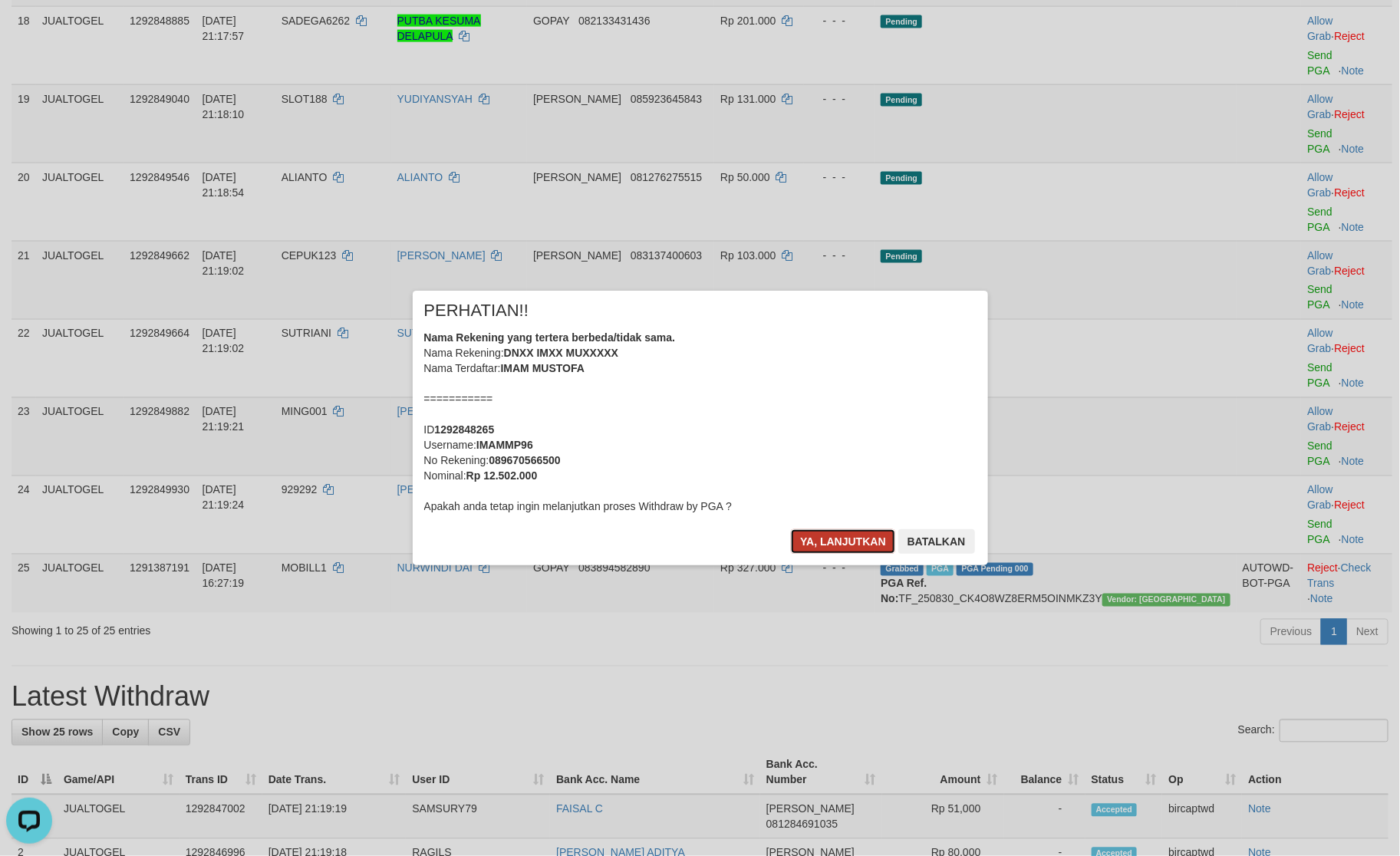
click at [831, 534] on button "Ya, lanjutkan" at bounding box center [842, 542] width 104 height 25
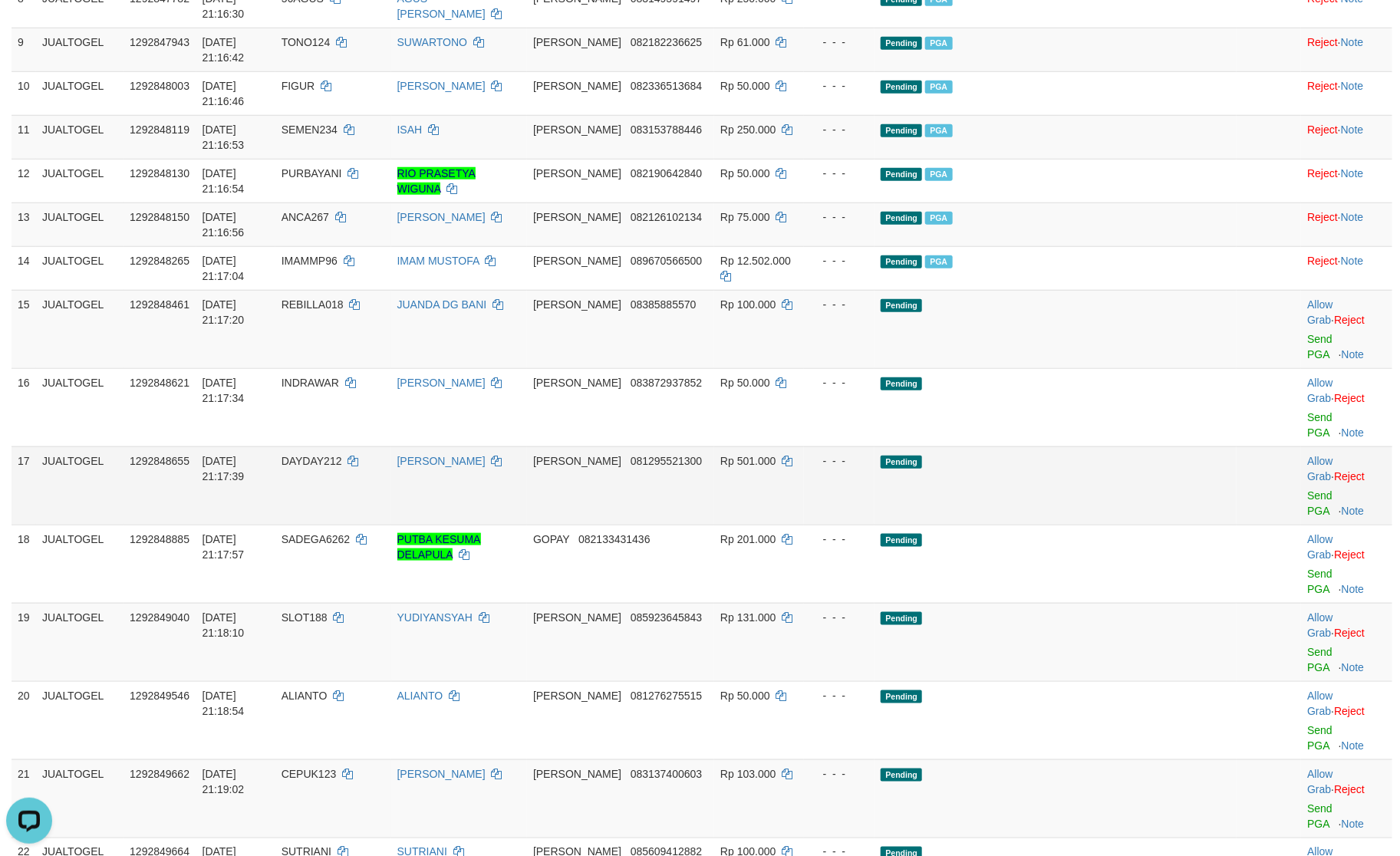
scroll to position [521, 0]
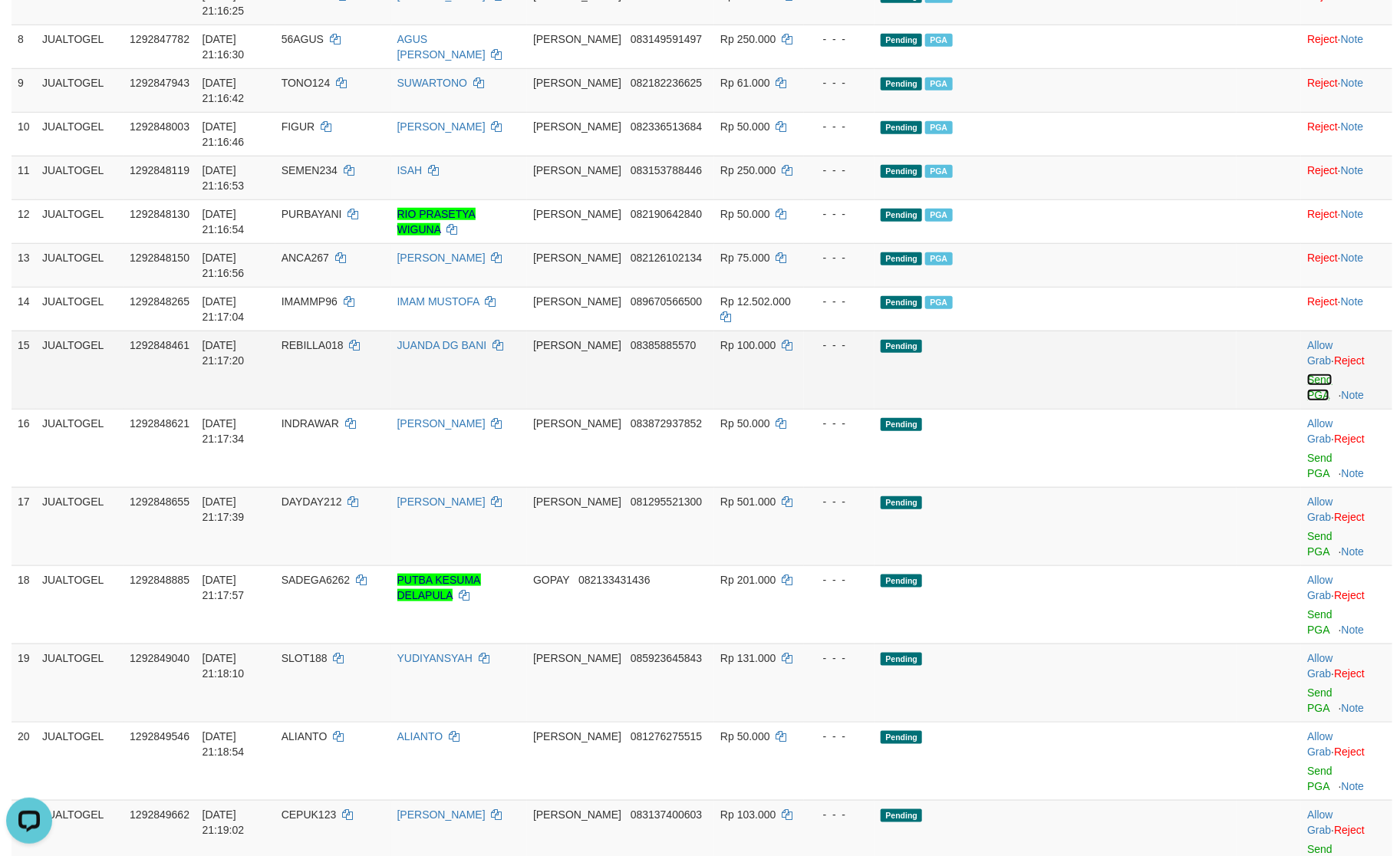
click at [1307, 373] on link "Send PGA" at bounding box center [1320, 387] width 25 height 28
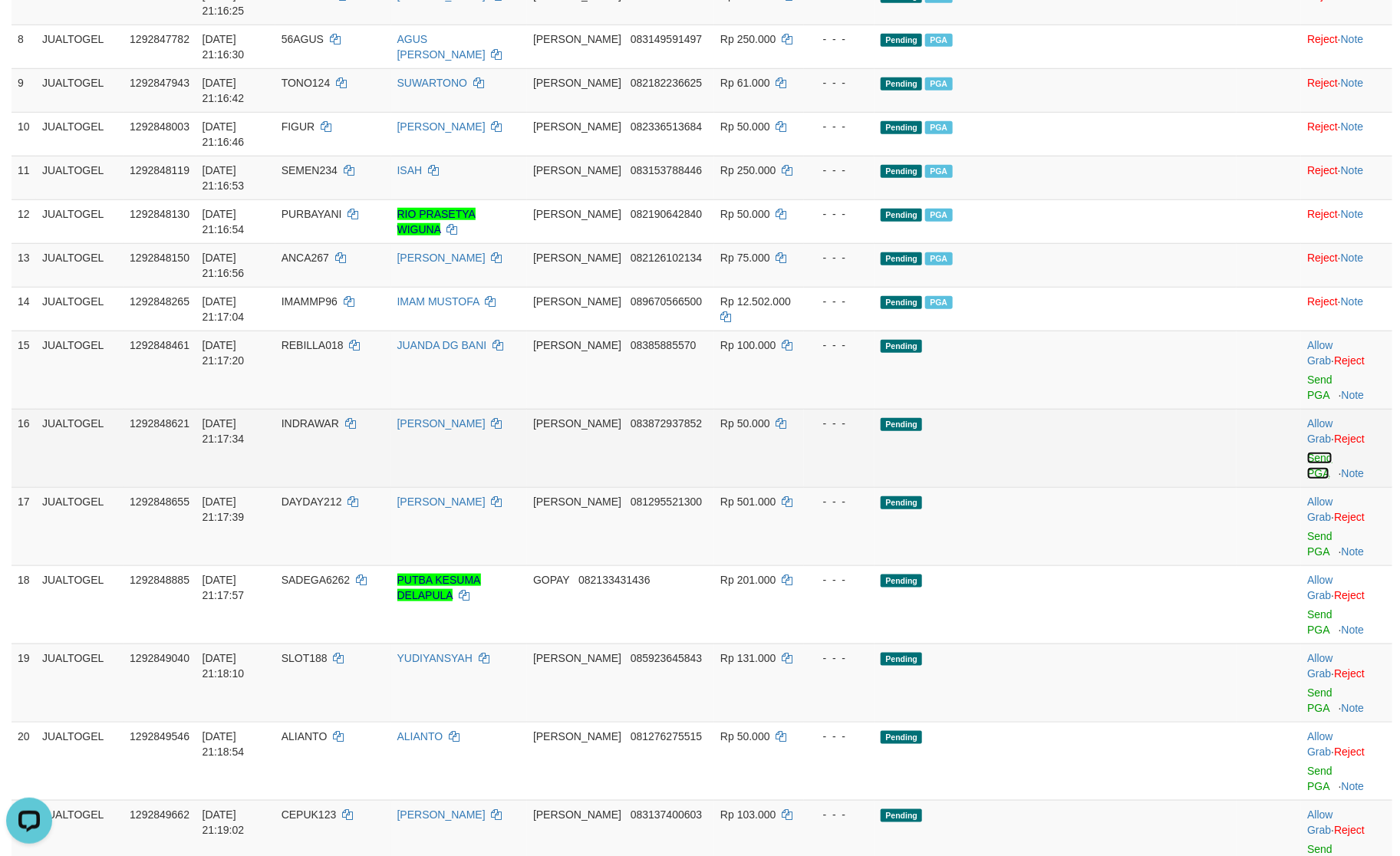
click at [1307, 451] on link "Send PGA" at bounding box center [1320, 465] width 25 height 28
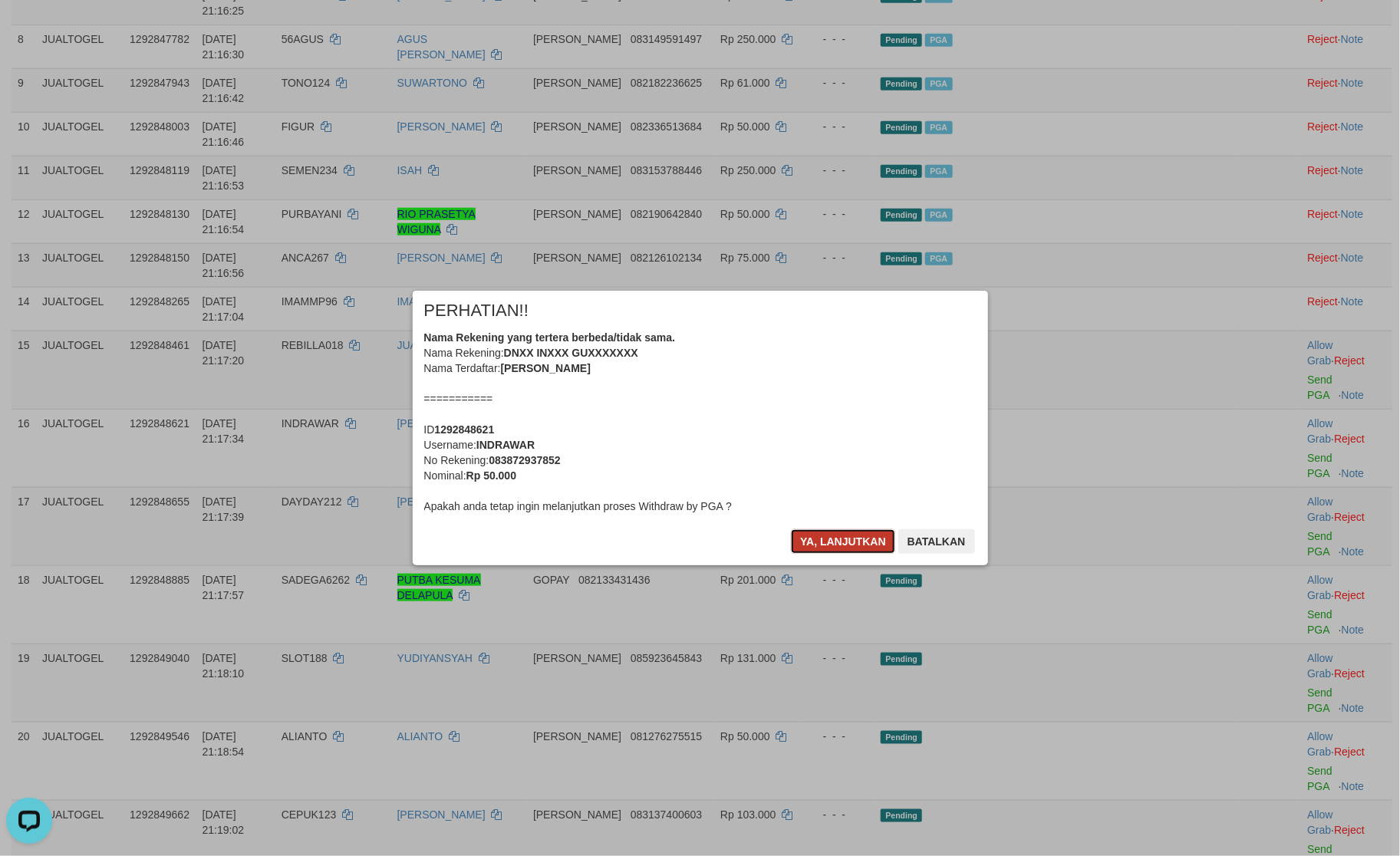
click at [822, 532] on button "Ya, lanjutkan" at bounding box center [842, 542] width 104 height 25
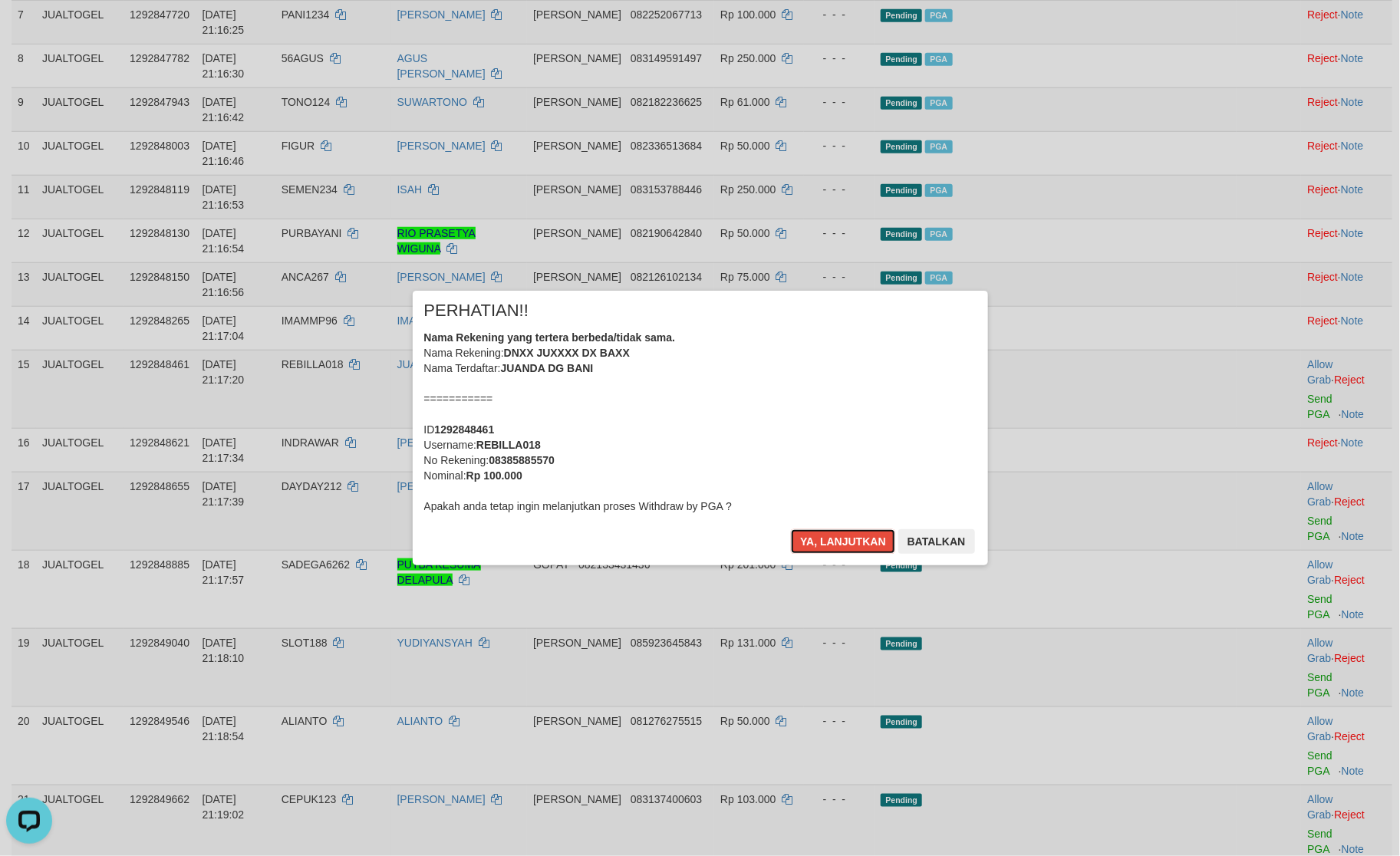
click at [822, 532] on button "Ya, lanjutkan" at bounding box center [842, 542] width 104 height 25
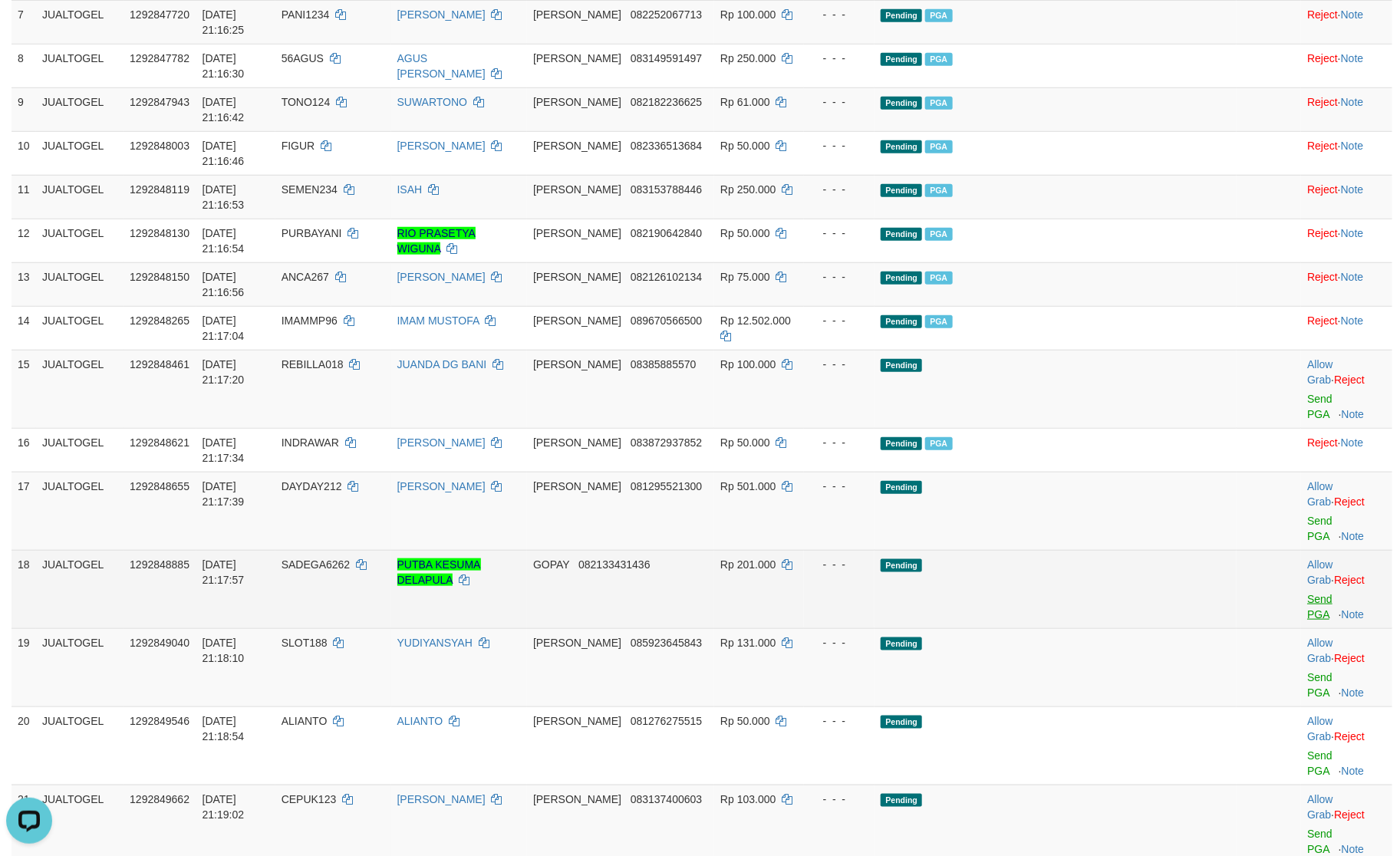
scroll to position [482, 0]
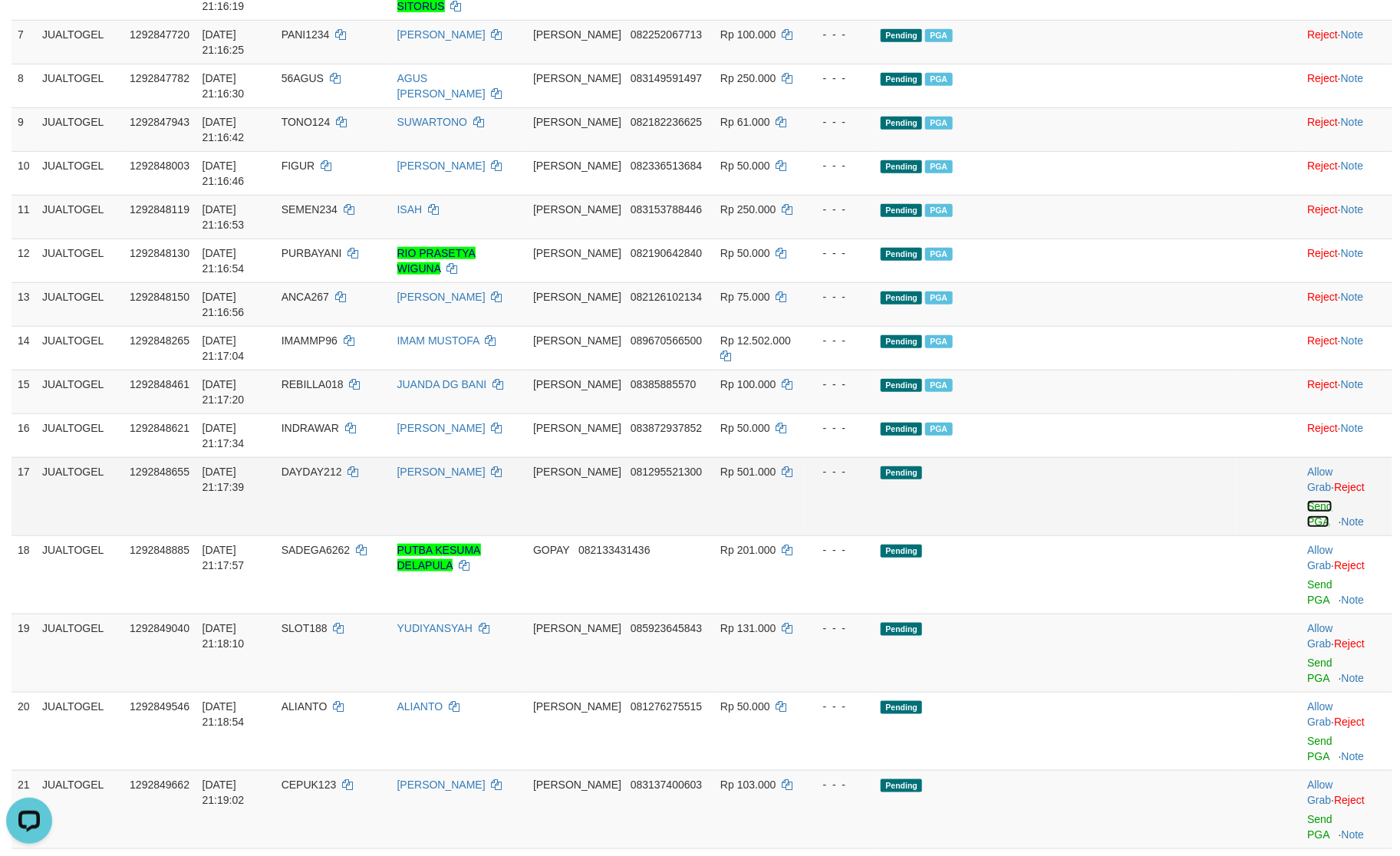
click at [1307, 500] on link "Send PGA" at bounding box center [1320, 514] width 25 height 28
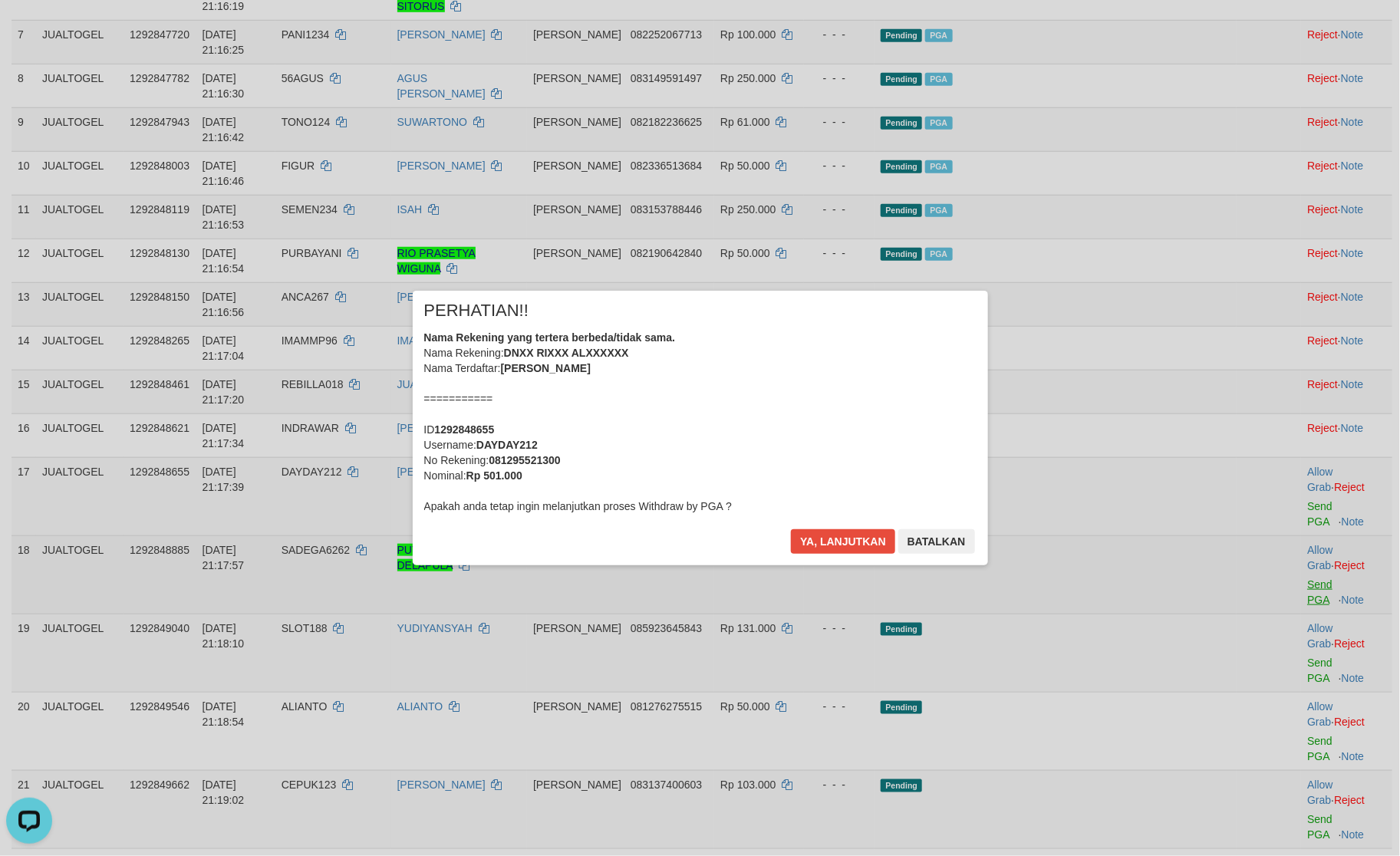
click at [1287, 284] on div "× PERHATIAN!! Nama Rekening yang tertera berbeda/tidak sama. Nama Rekening: DNX…" at bounding box center [700, 428] width 1400 height 336
click at [861, 506] on div "Nama Rekening yang tertera berbeda/tidak sama. Nama Rekening: DNXX RIXXX ALXXXX…" at bounding box center [700, 422] width 553 height 184
click at [856, 521] on div "× PERHATIAN!! Nama Rekening yang tertera berbeda/tidak sama. Nama Rekening: DNX…" at bounding box center [700, 428] width 576 height 275
click at [856, 528] on div "× PERHATIAN!! Nama Rekening yang tertera berbeda/tidak sama. Nama Rekening: DNX…" at bounding box center [700, 428] width 576 height 275
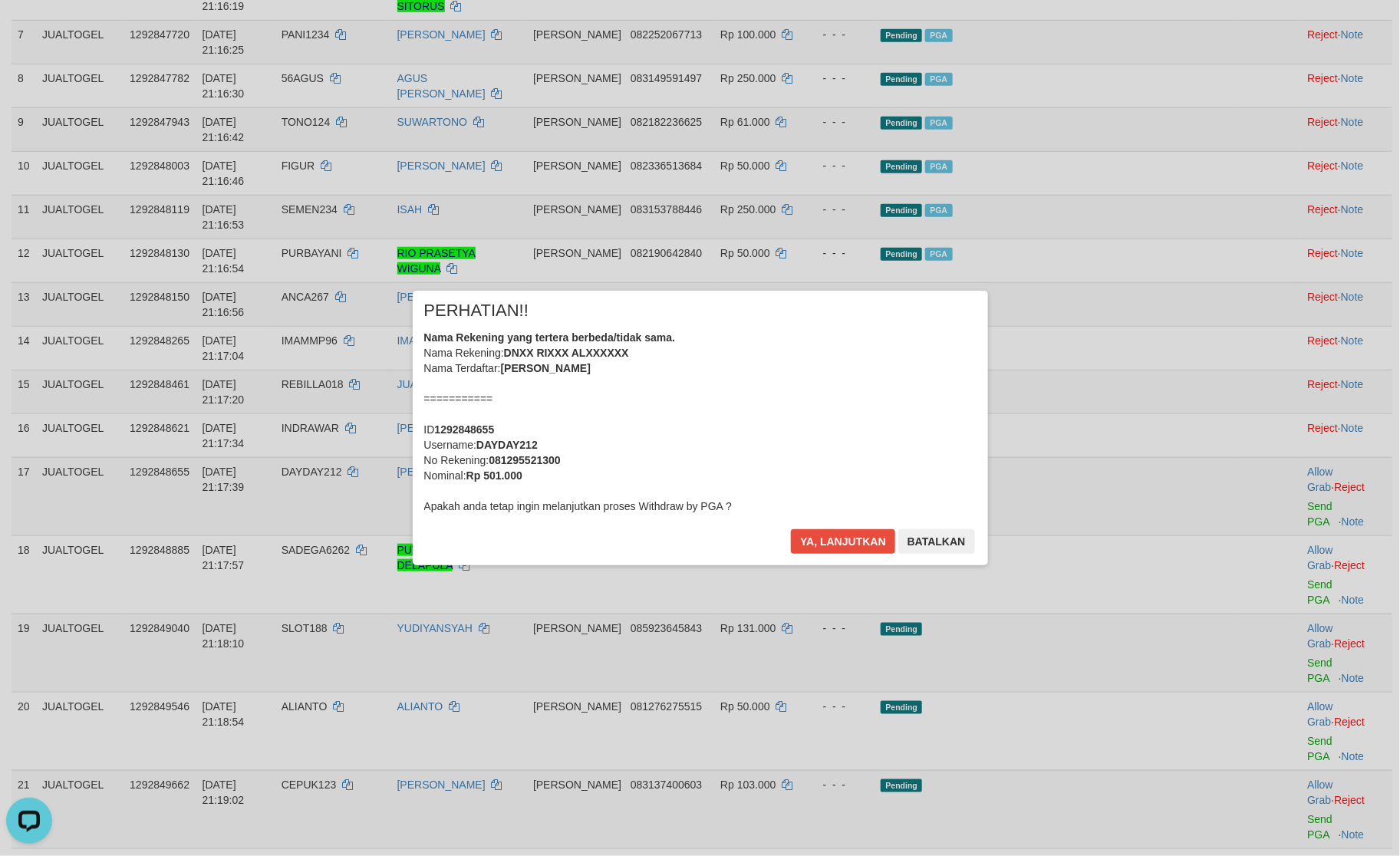
click at [803, 556] on div "Ya, lanjutkan Batalkan" at bounding box center [883, 547] width 186 height 36
click at [817, 548] on button "Ya, lanjutkan" at bounding box center [842, 542] width 104 height 25
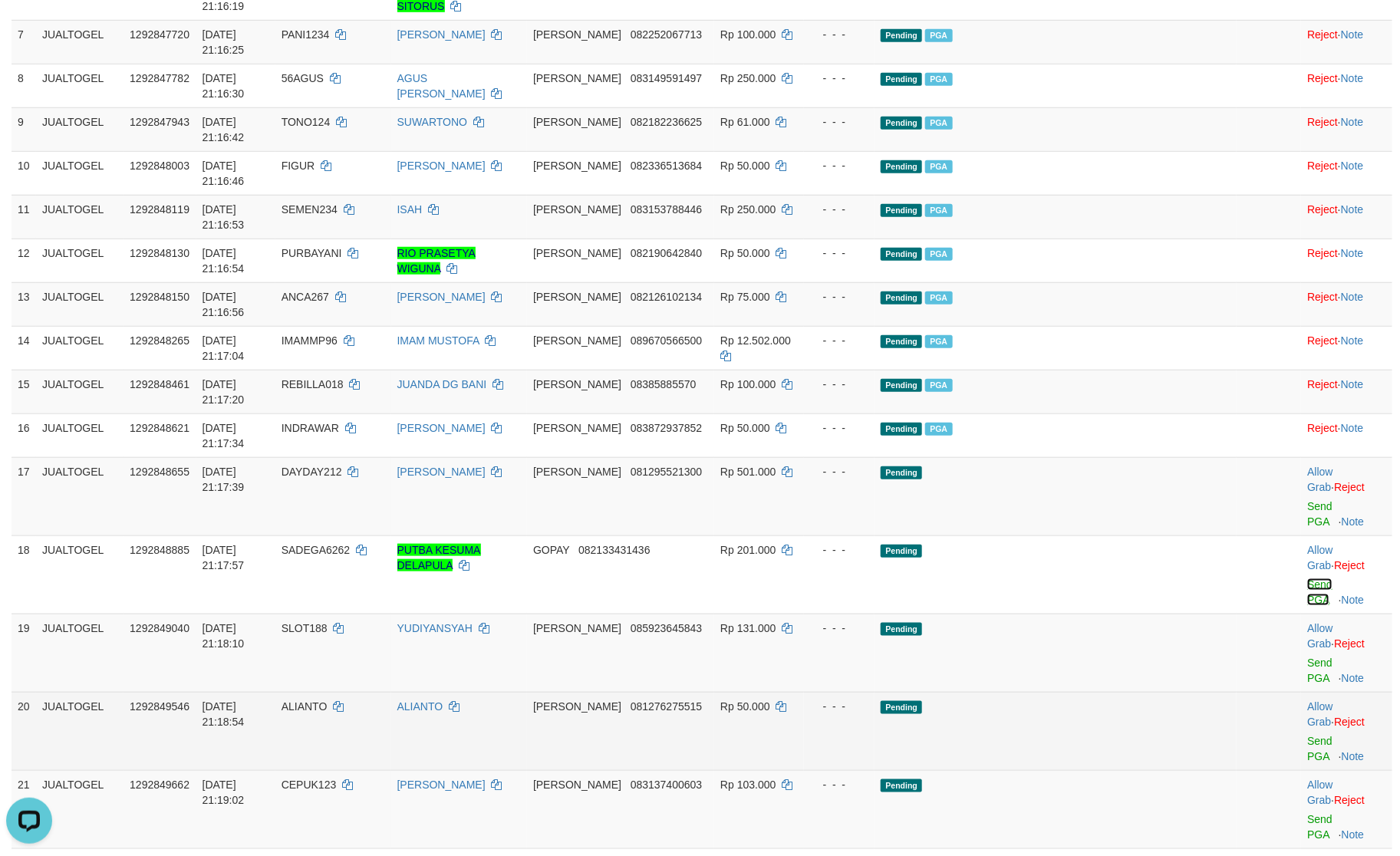
scroll to position [463, 0]
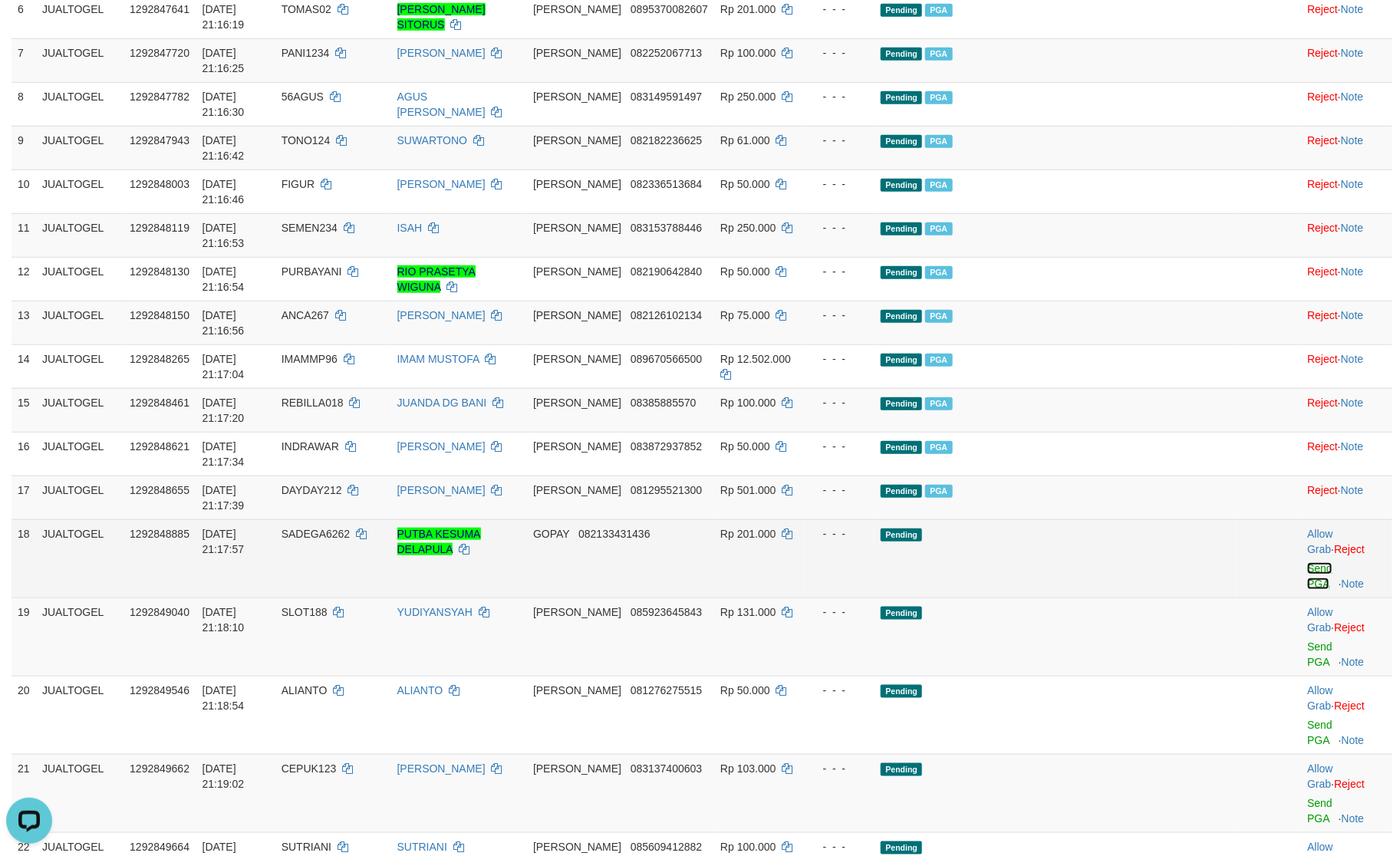
click at [1307, 562] on link "Send PGA" at bounding box center [1320, 576] width 25 height 28
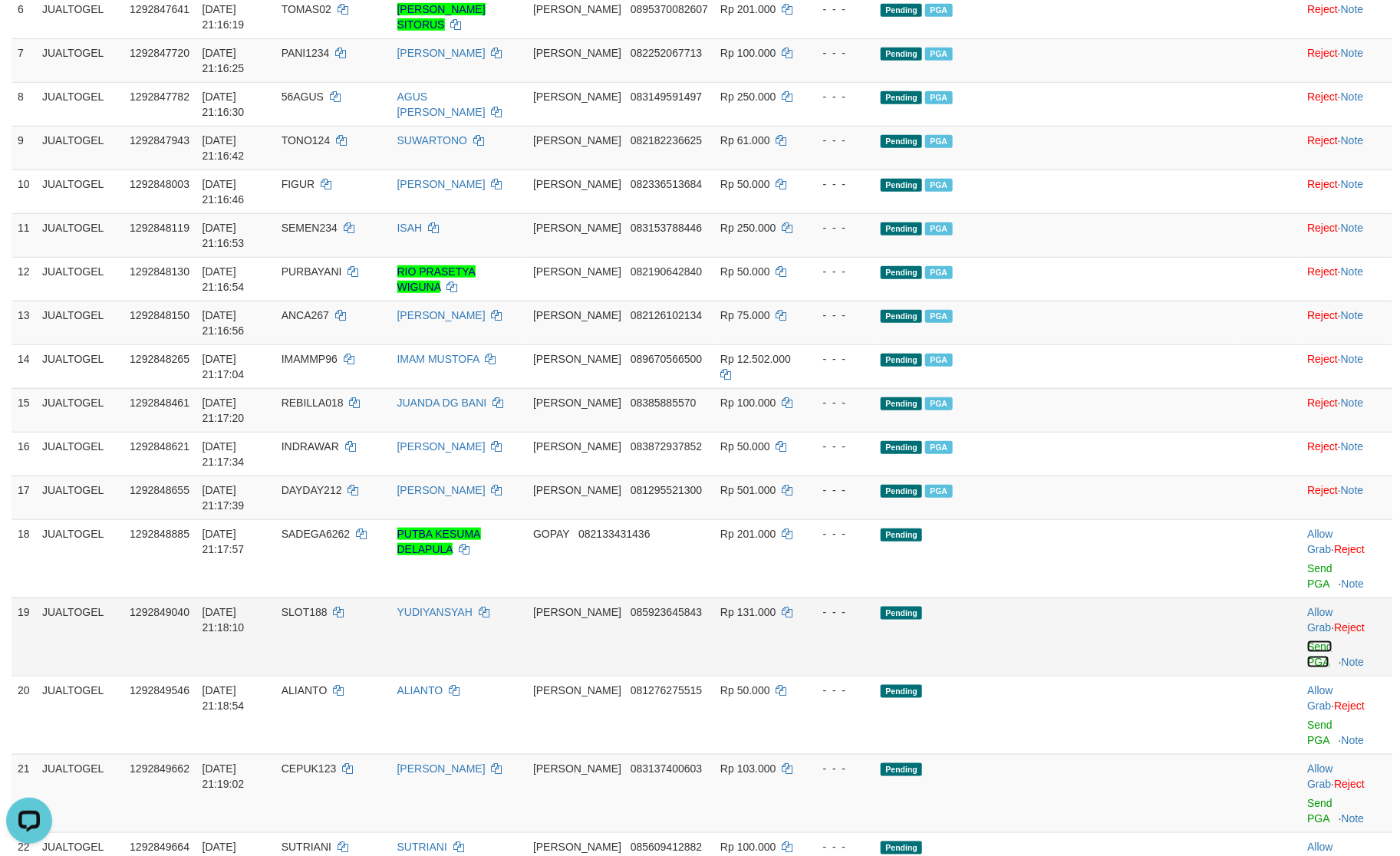
click at [1307, 640] on link "Send PGA" at bounding box center [1320, 654] width 25 height 28
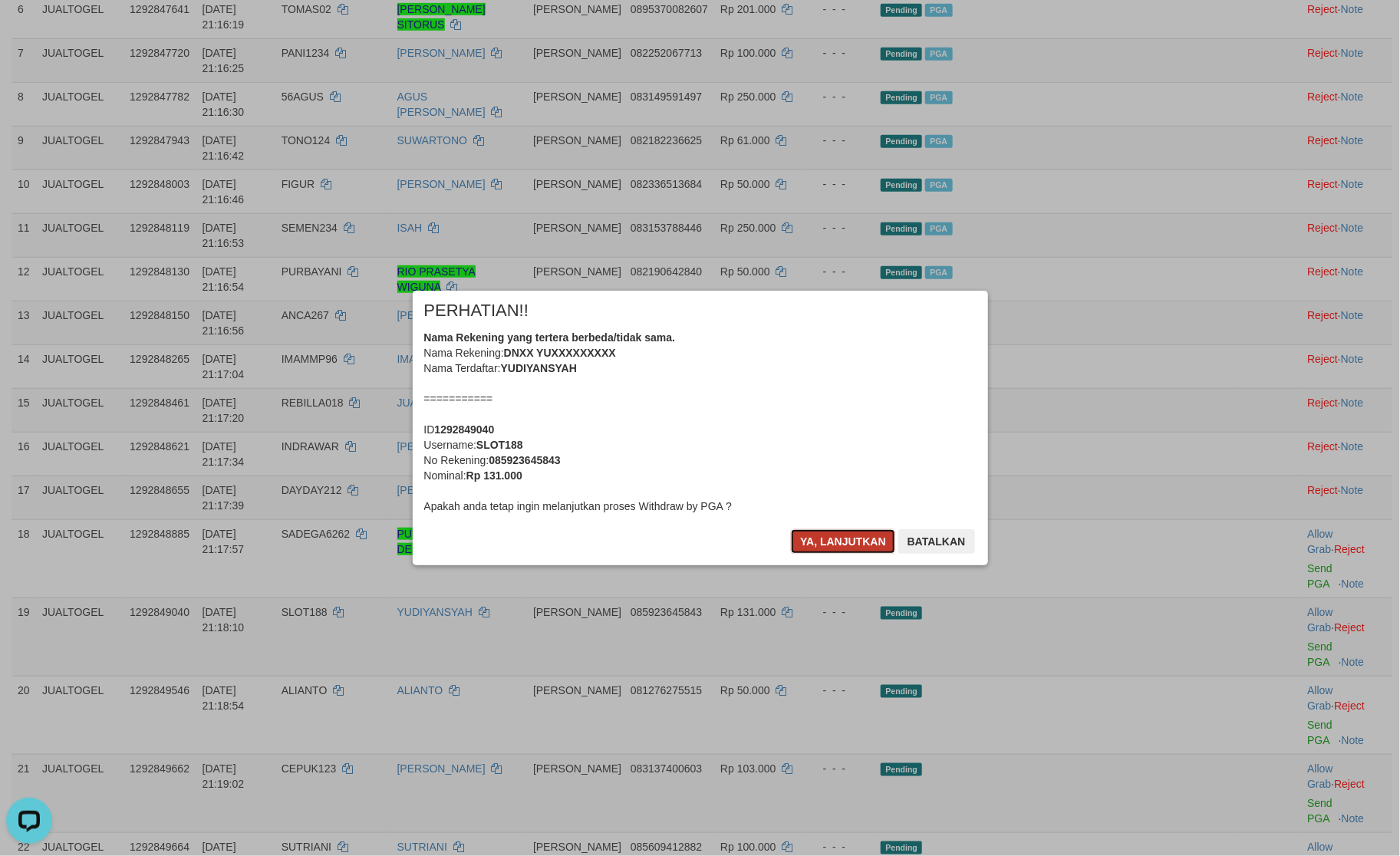
click at [825, 533] on button "Ya, lanjutkan" at bounding box center [842, 542] width 104 height 25
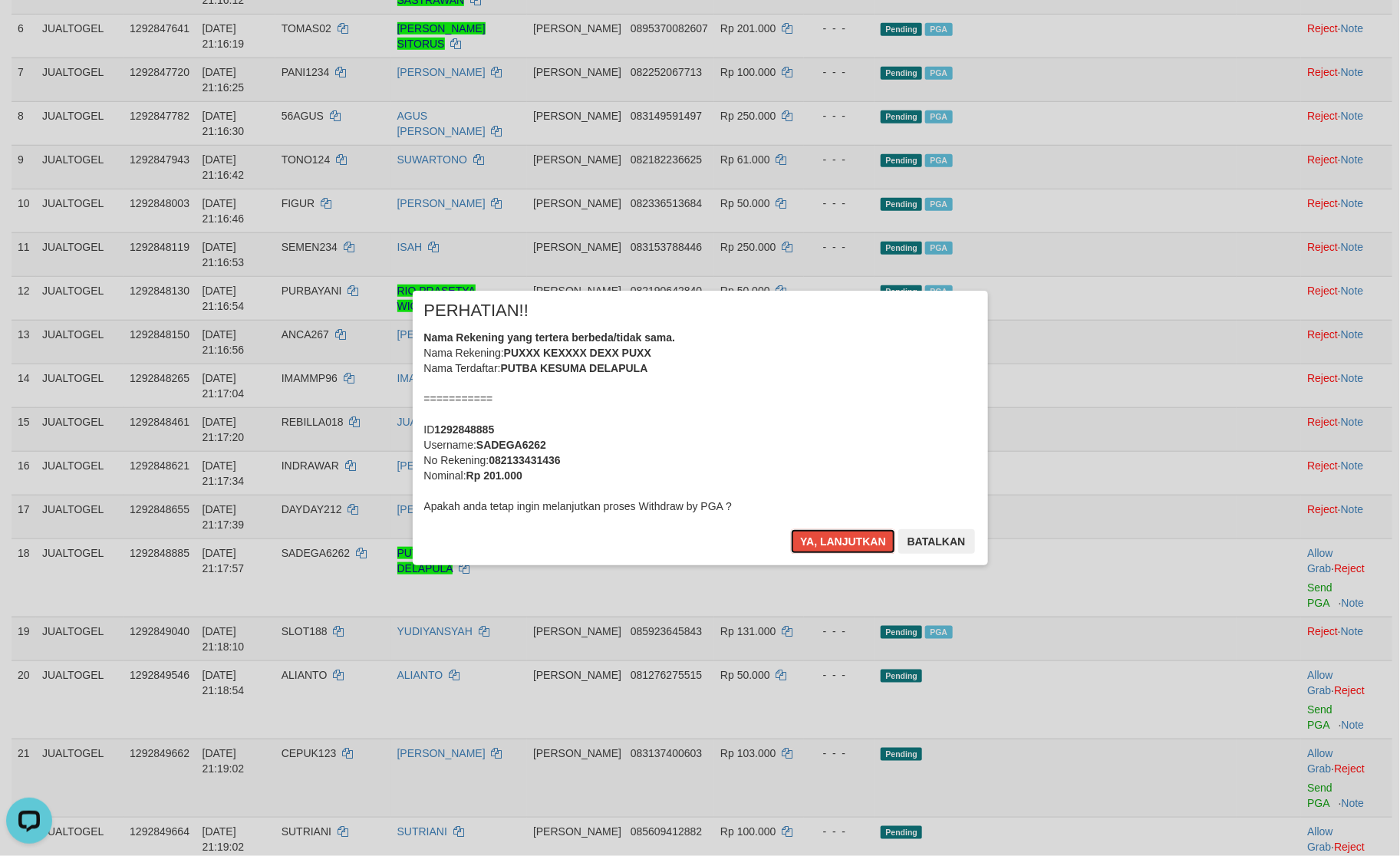
click at [825, 533] on button "Ya, lanjutkan" at bounding box center [842, 542] width 104 height 25
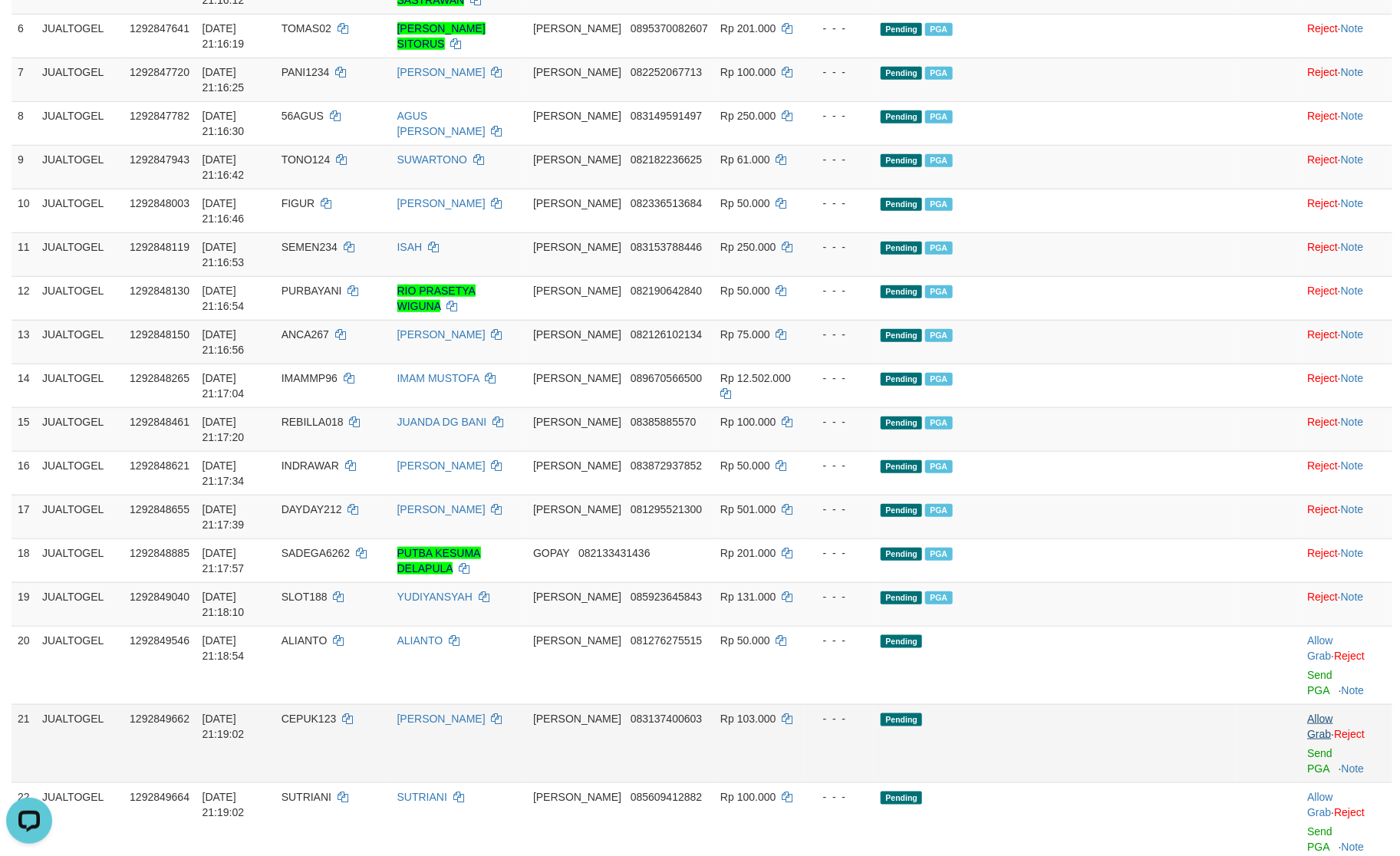
scroll to position [424, 0]
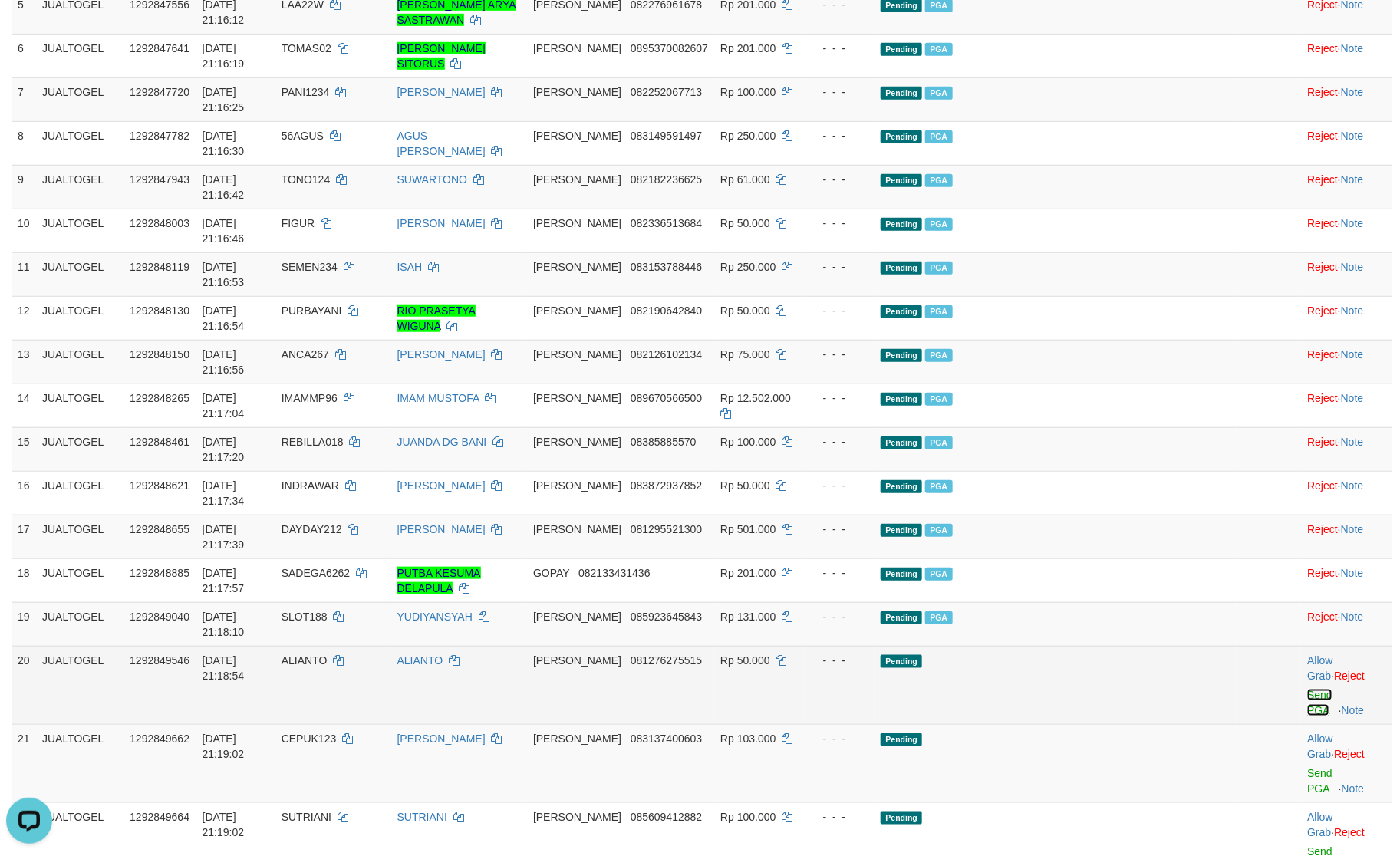
click at [1307, 689] on link "Send PGA" at bounding box center [1320, 703] width 25 height 28
click at [1307, 767] on link "Send PGA" at bounding box center [1320, 780] width 25 height 28
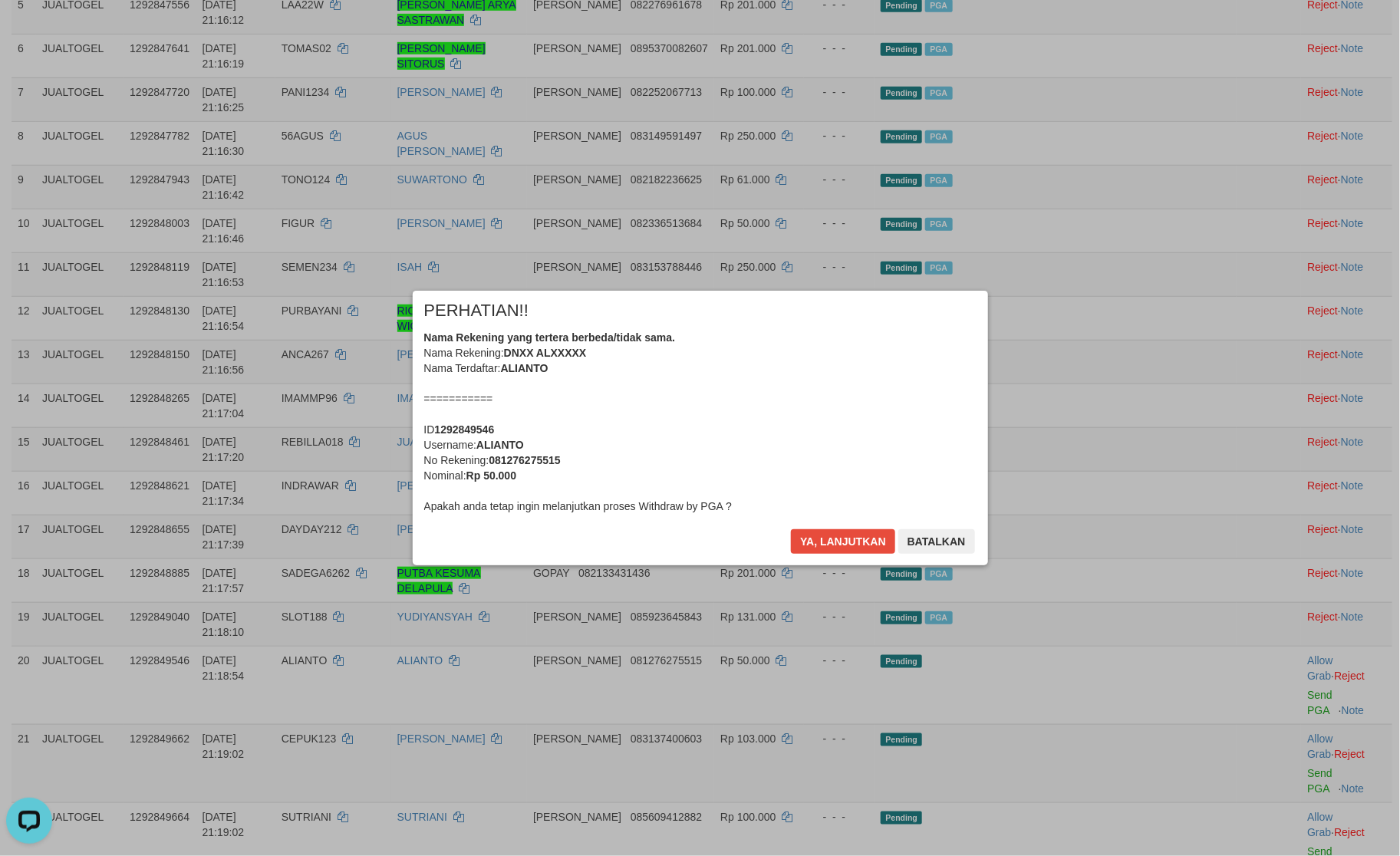
click at [846, 560] on div "Ya, lanjutkan Batalkan" at bounding box center [883, 547] width 186 height 36
click at [847, 559] on div "Ya, lanjutkan Batalkan" at bounding box center [883, 547] width 186 height 36
click at [847, 548] on button "Ya, lanjutkan" at bounding box center [842, 542] width 104 height 25
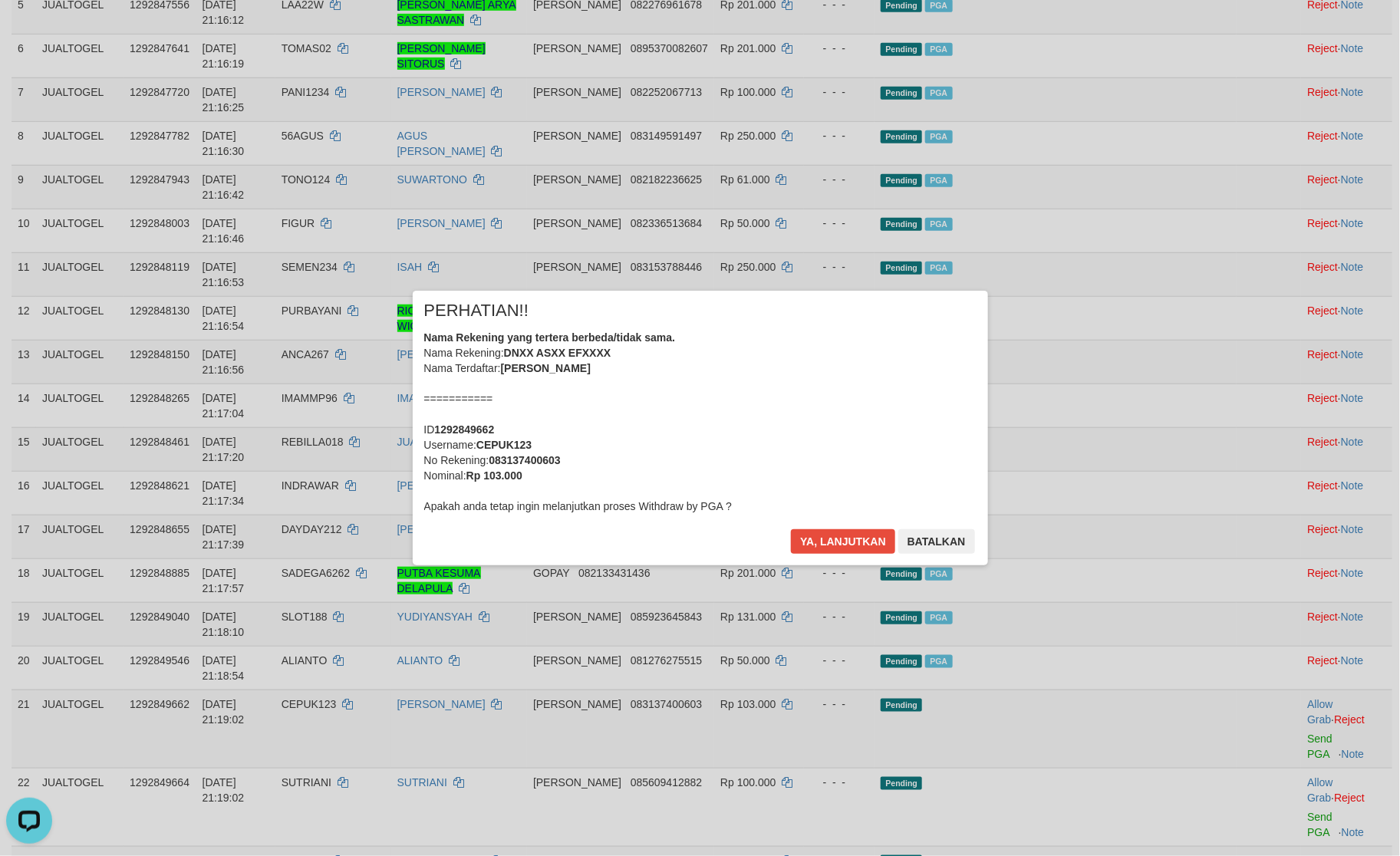
scroll to position [405, 0]
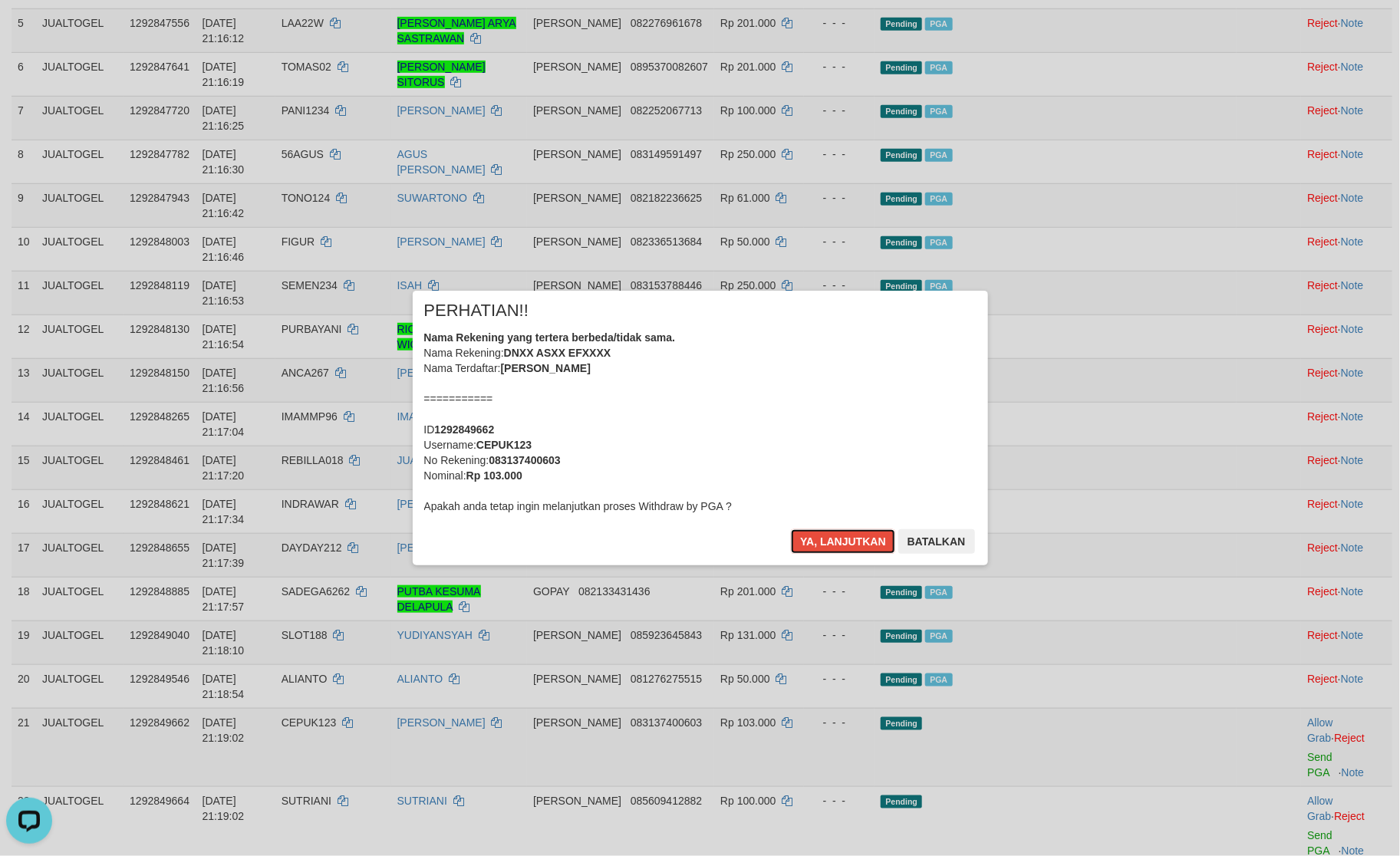
click at [847, 546] on button "Ya, lanjutkan" at bounding box center [842, 542] width 104 height 25
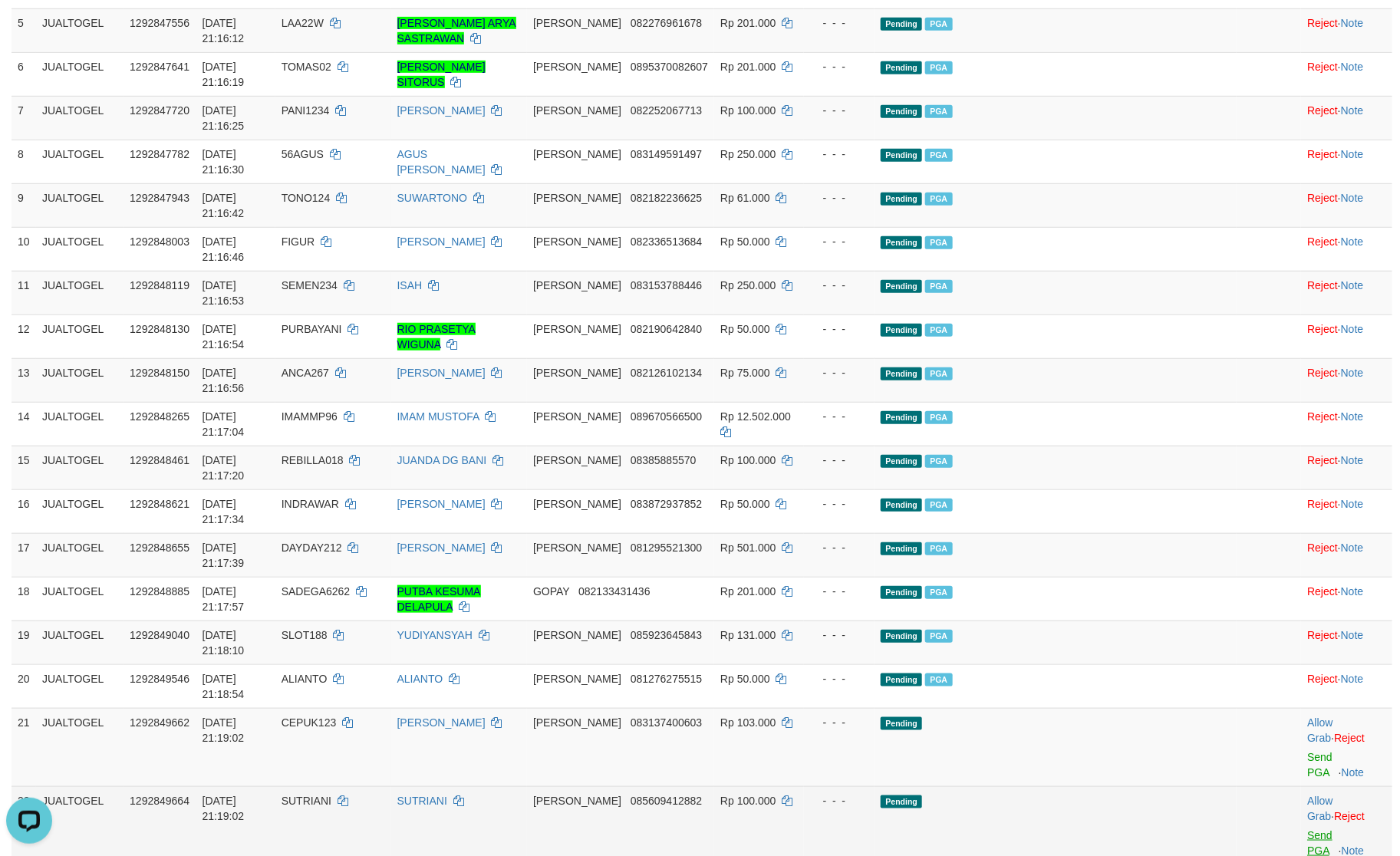
scroll to position [387, 0]
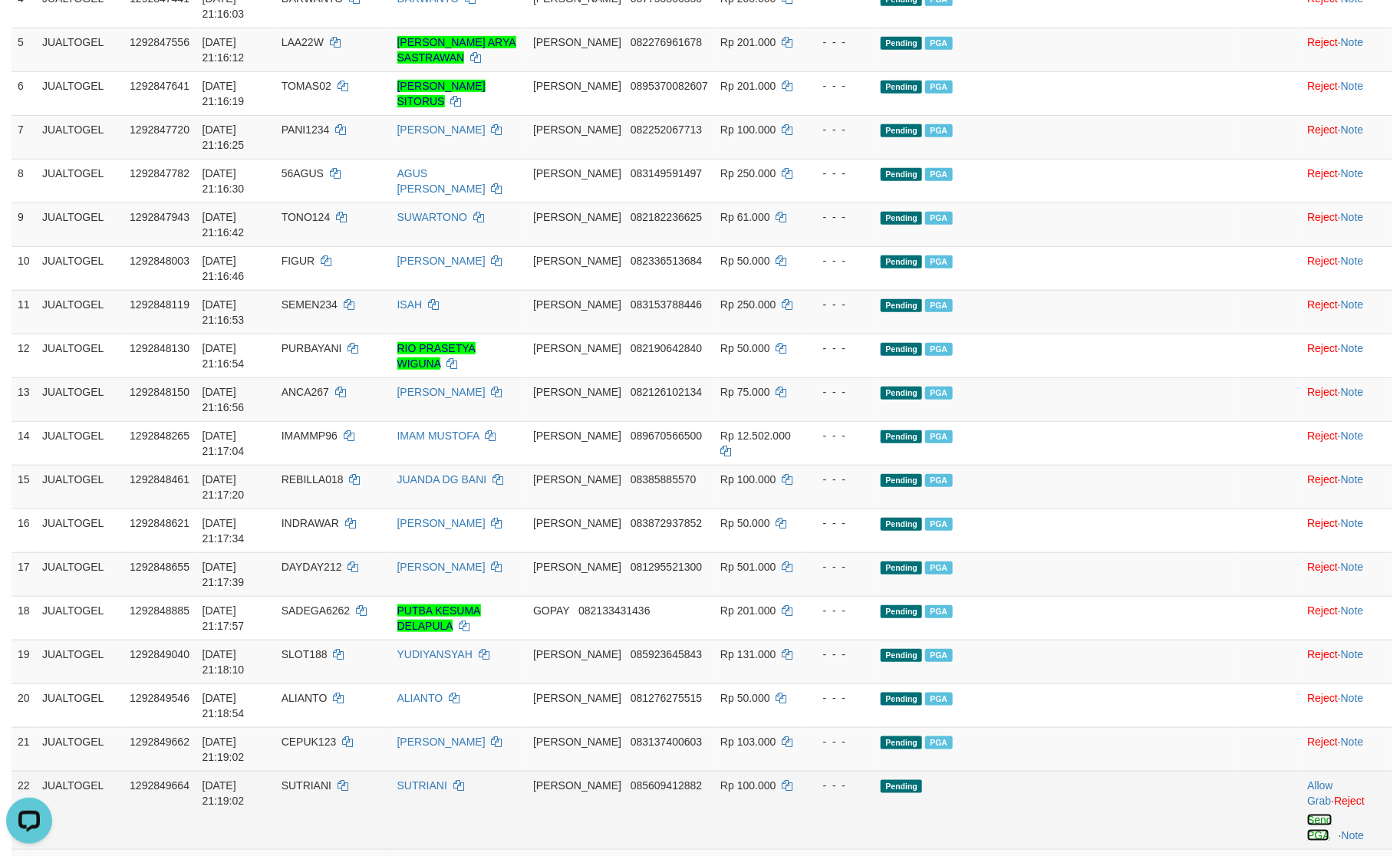
click at [1308, 813] on link "Send PGA" at bounding box center [1320, 827] width 25 height 28
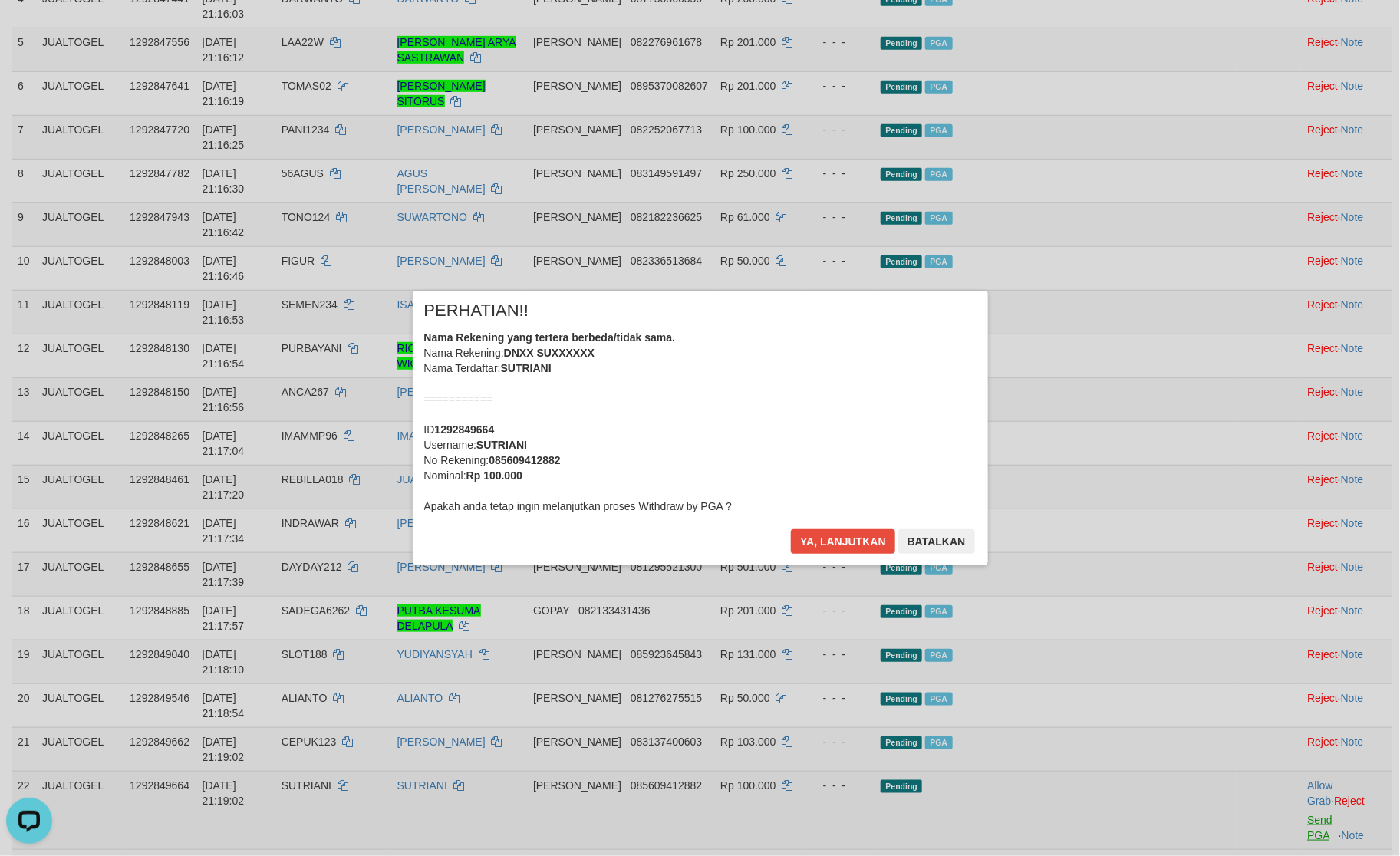
click at [989, 565] on div "× PERHATIAN!! Nama Rekening yang tertera berbeda/tidak sama. Nama Rekening: DNX…" at bounding box center [700, 428] width 576 height 275
click at [1288, 571] on div "× PERHATIAN!! Nama Rekening yang tertera berbeda/tidak sama. Nama Rekening: DNX…" at bounding box center [700, 428] width 1400 height 336
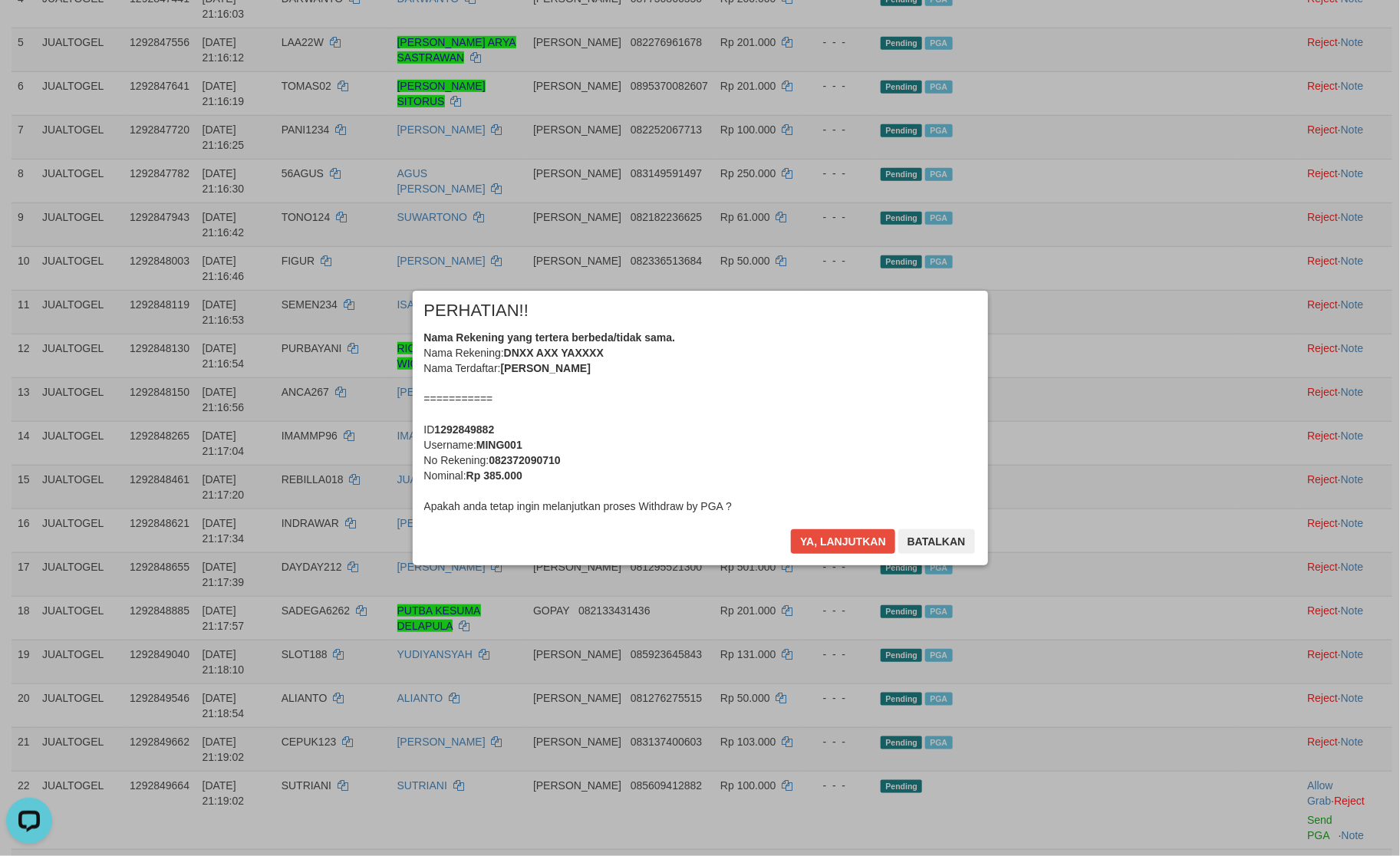
click at [838, 520] on div "× PERHATIAN!! Nama Rekening yang tertera berbeda/tidak sama. Nama Rekening: DNX…" at bounding box center [700, 428] width 576 height 275
click at [838, 536] on button "Ya, lanjutkan" at bounding box center [842, 542] width 104 height 25
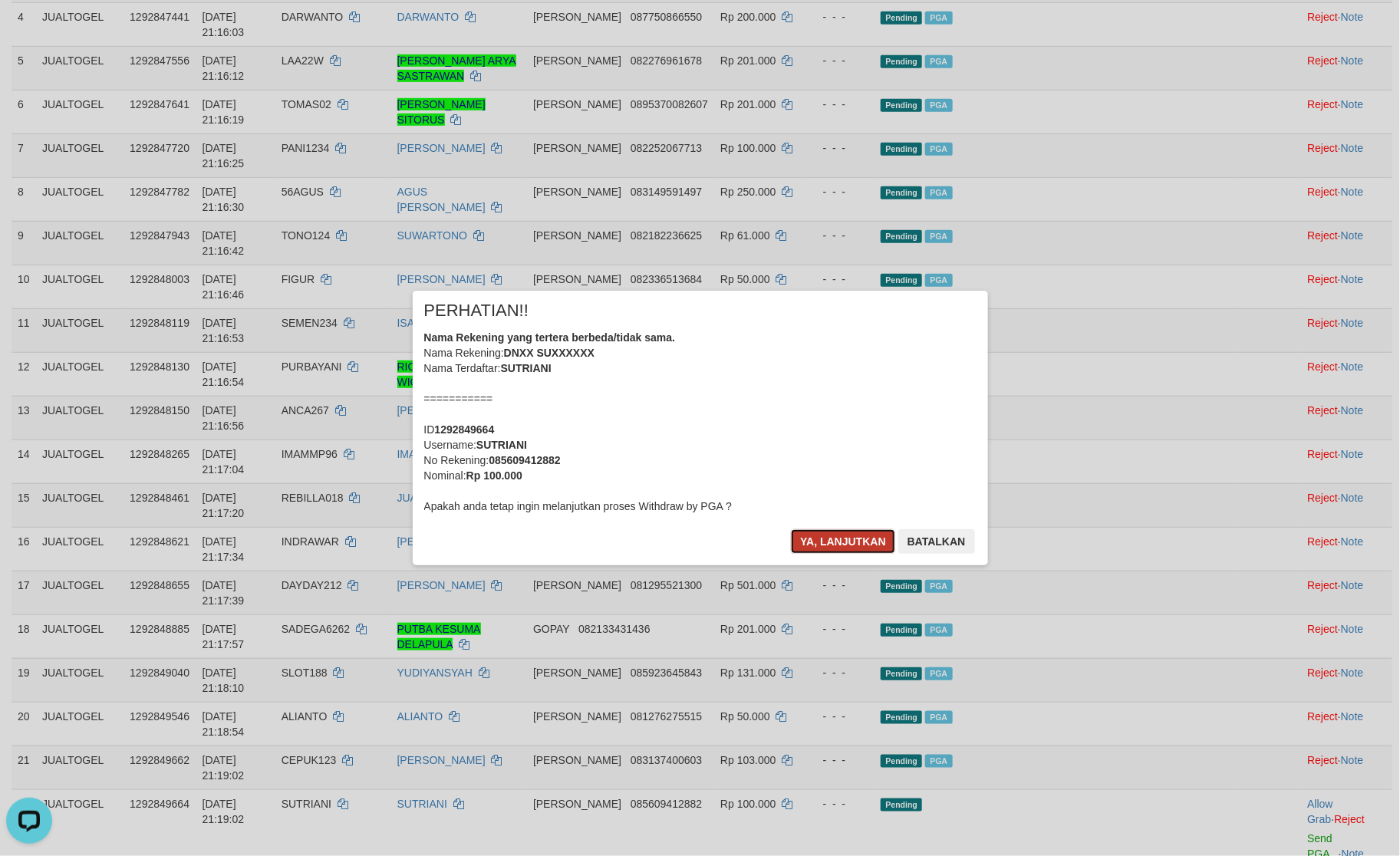
click at [842, 539] on button "Ya, lanjutkan" at bounding box center [842, 542] width 104 height 25
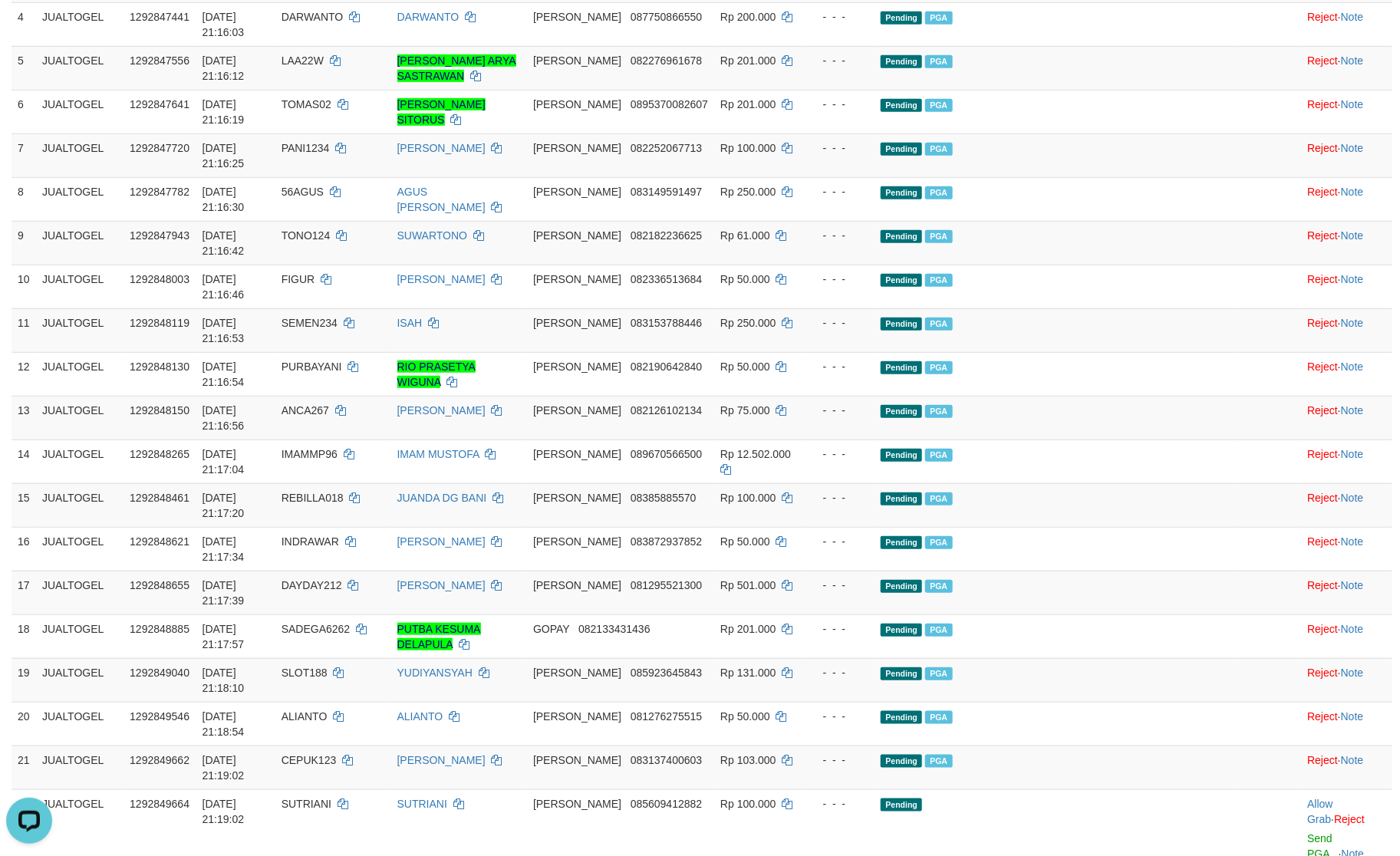
scroll to position [348, 0]
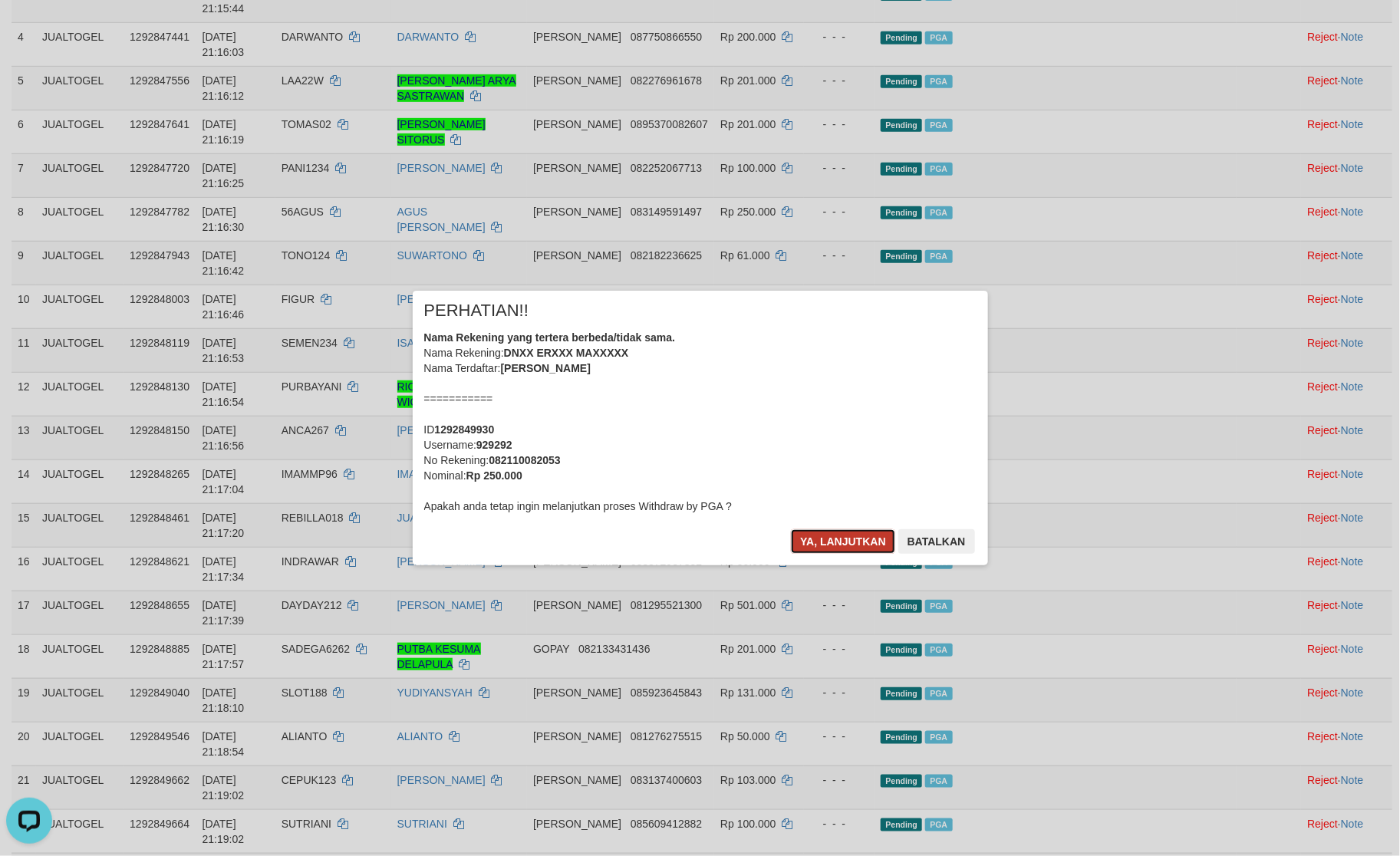
click at [831, 533] on button "Ya, lanjutkan" at bounding box center [842, 542] width 104 height 25
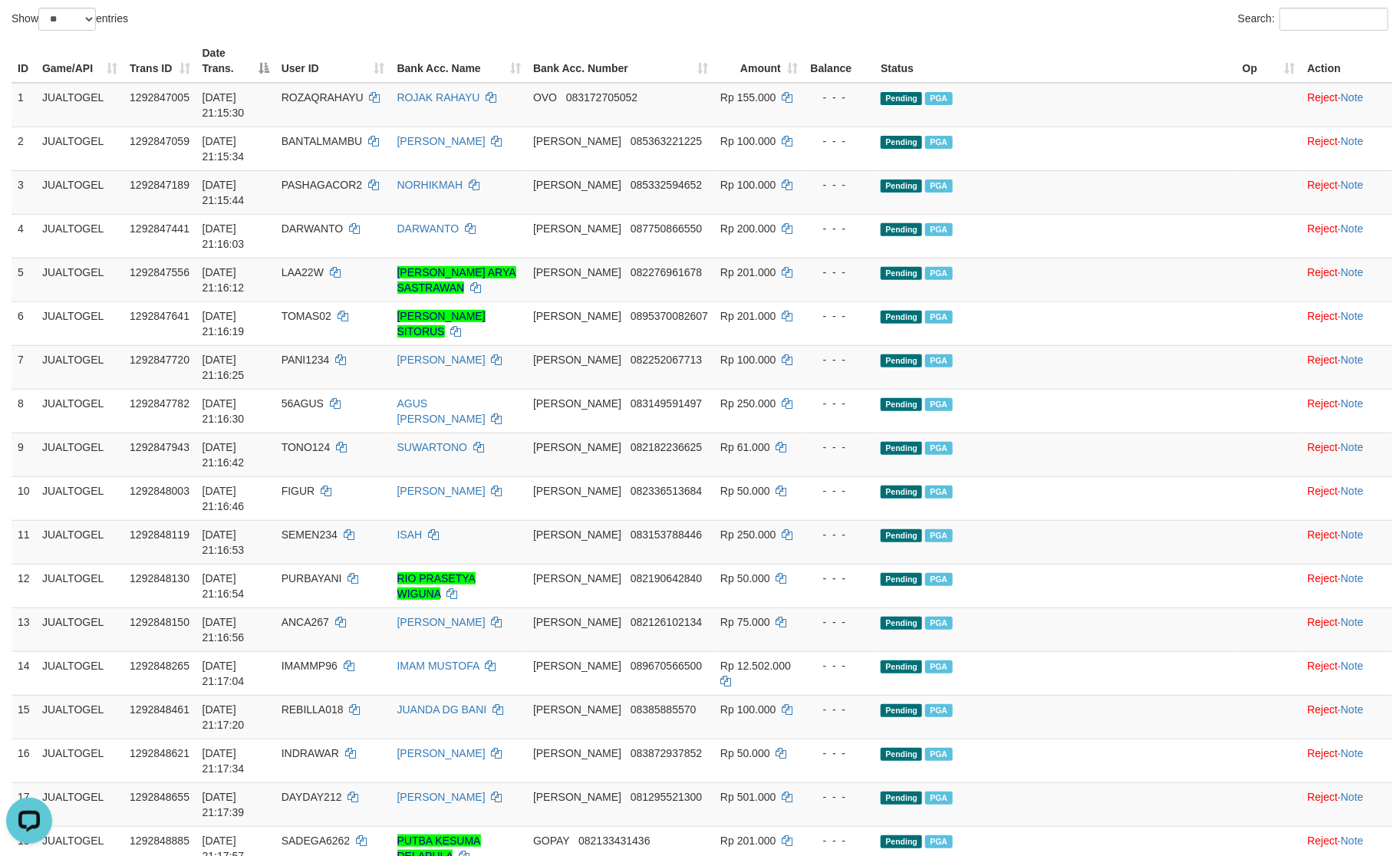
scroll to position [115, 0]
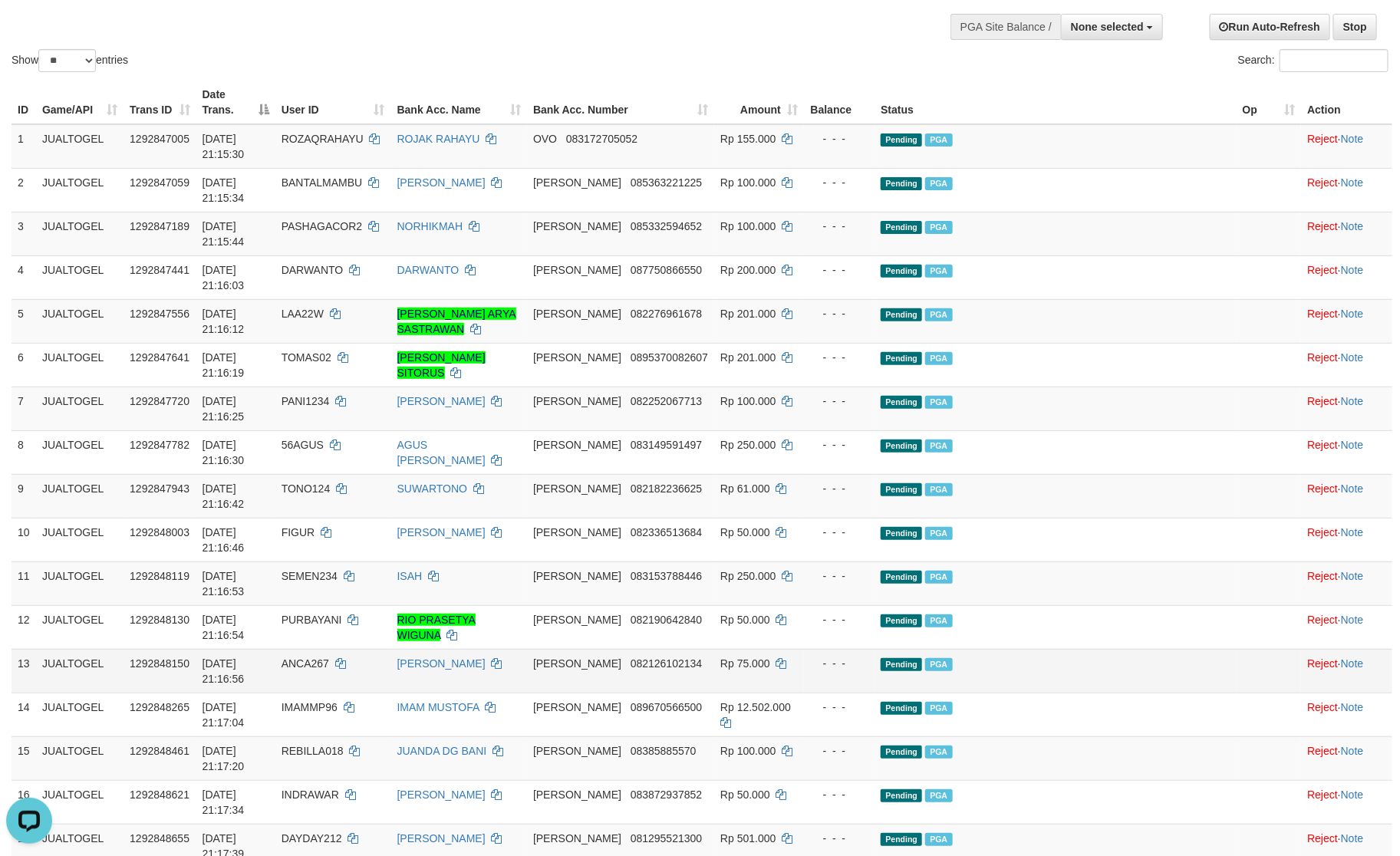
click at [1112, 649] on td "Pending PGA" at bounding box center [1055, 671] width 361 height 43
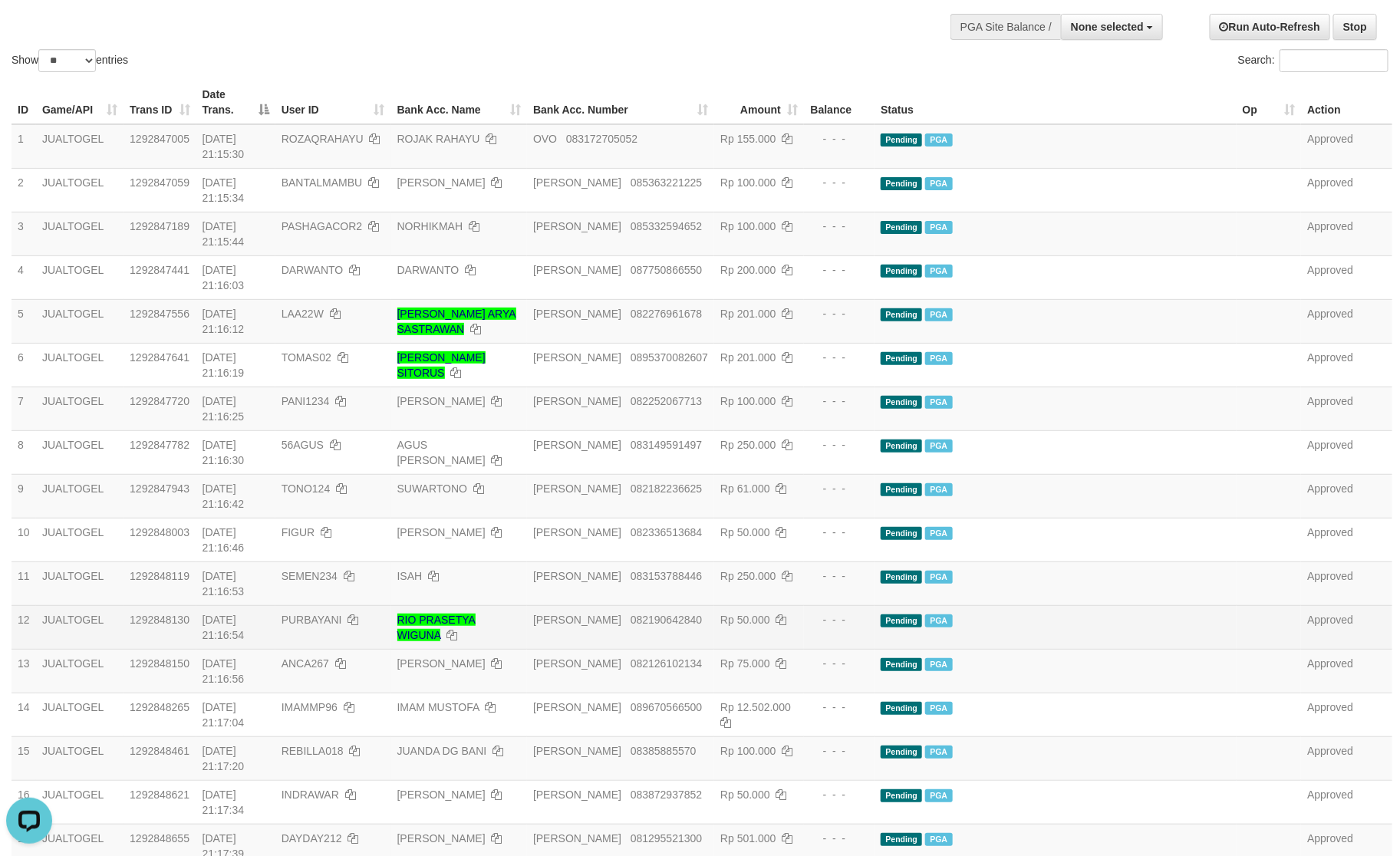
click at [804, 605] on td "Rp 50.000" at bounding box center [759, 626] width 90 height 43
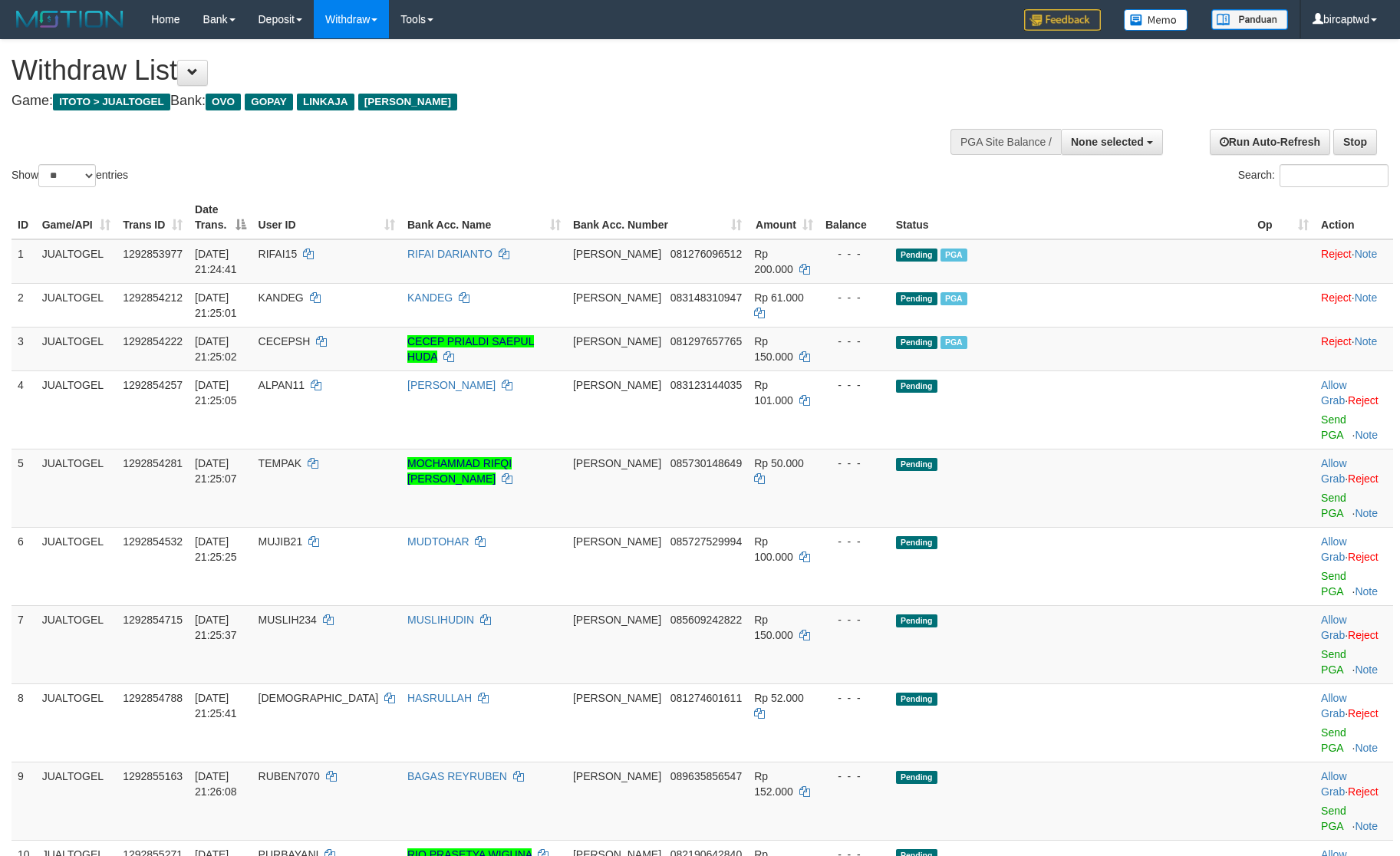
select select
select select "**"
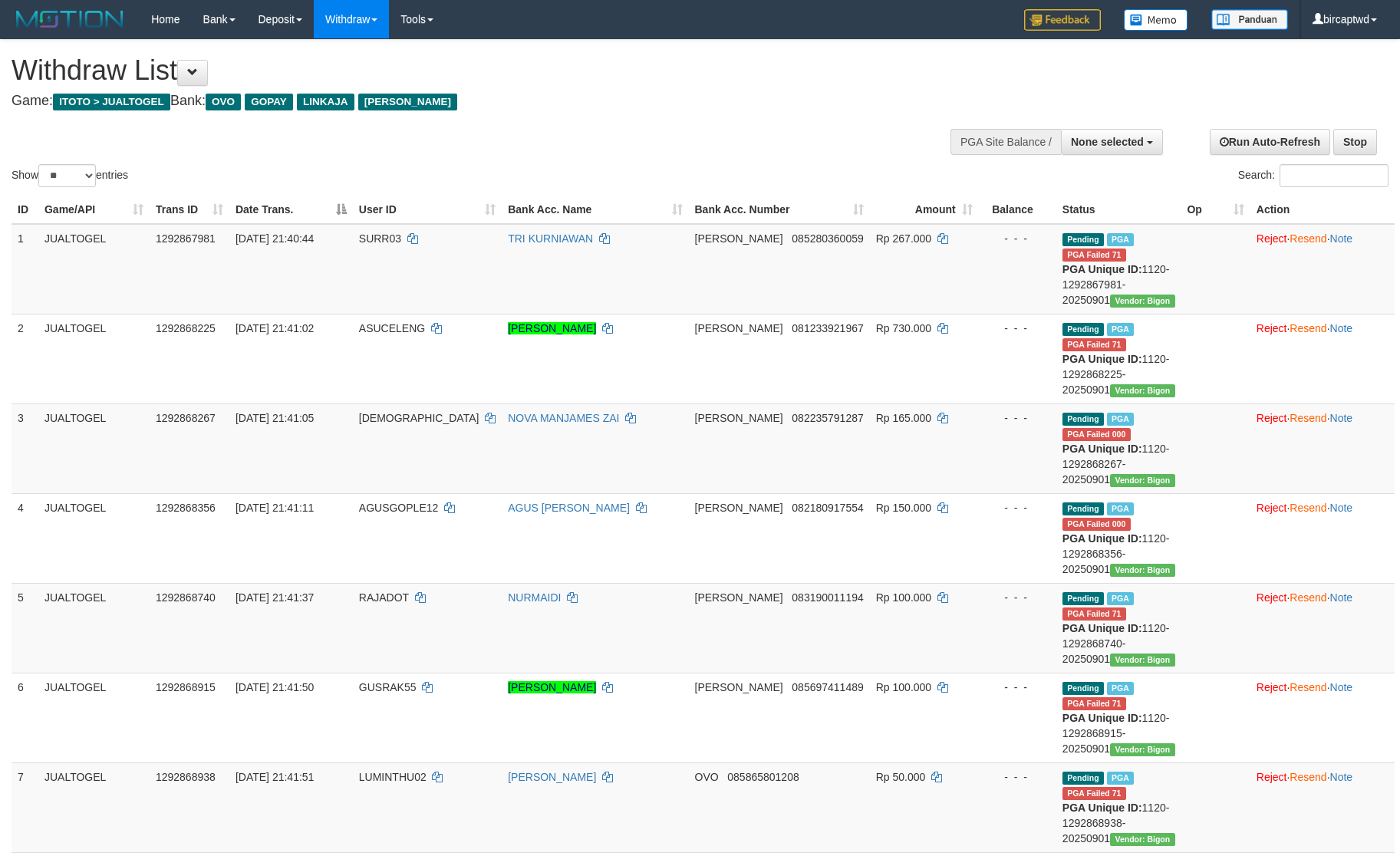
select select
select select "**"
click at [1069, 138] on button "None selected" at bounding box center [1112, 142] width 102 height 26
click at [1068, 217] on label "[ITOTO] JUALTOGEL" at bounding box center [1087, 219] width 149 height 20
select select "****"
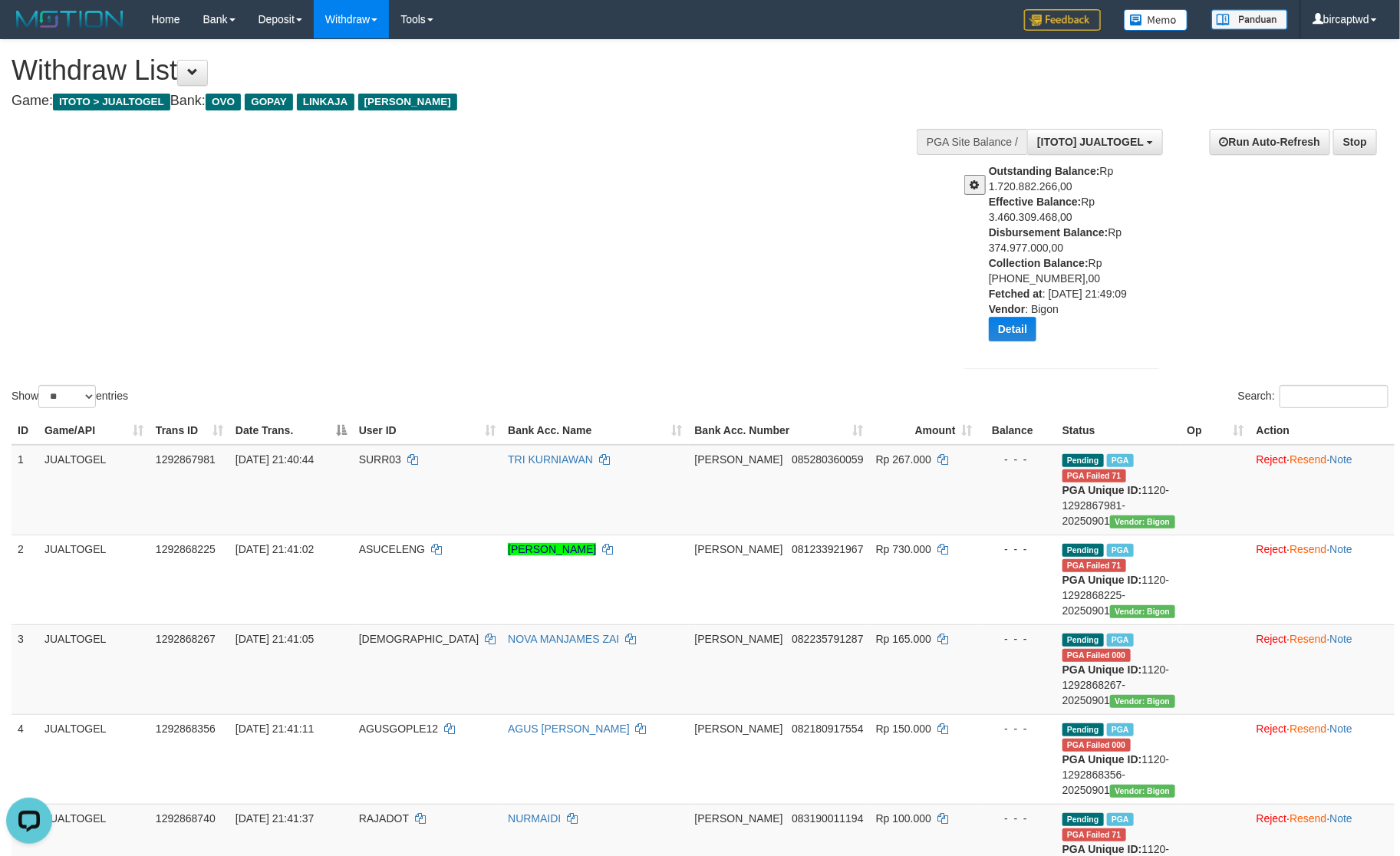
click at [787, 310] on div "Show ** ** ** *** entries Search:" at bounding box center [700, 226] width 1400 height 371
click at [590, 240] on div "Show ** ** ** *** entries Search:" at bounding box center [700, 226] width 1400 height 371
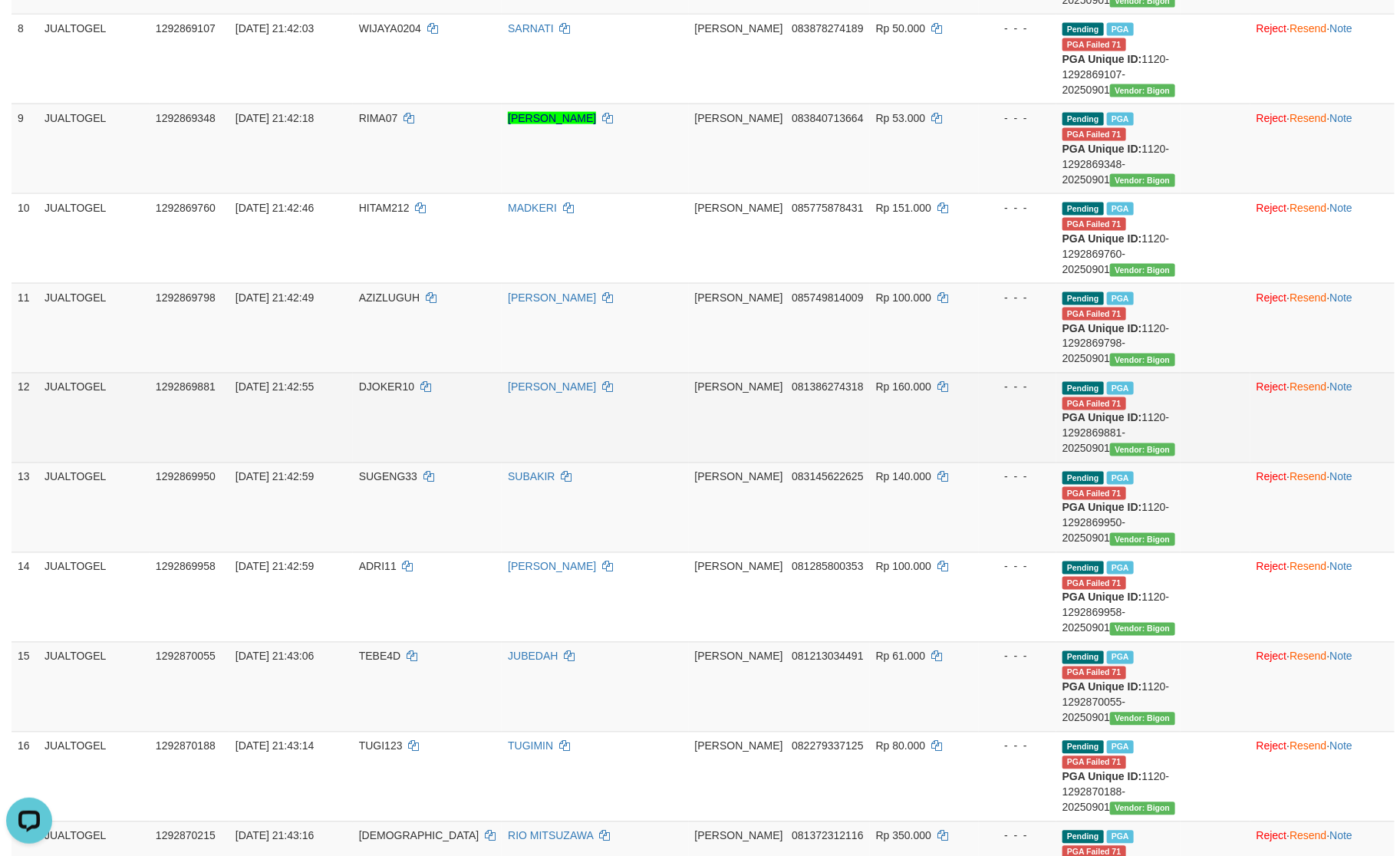
scroll to position [951, 0]
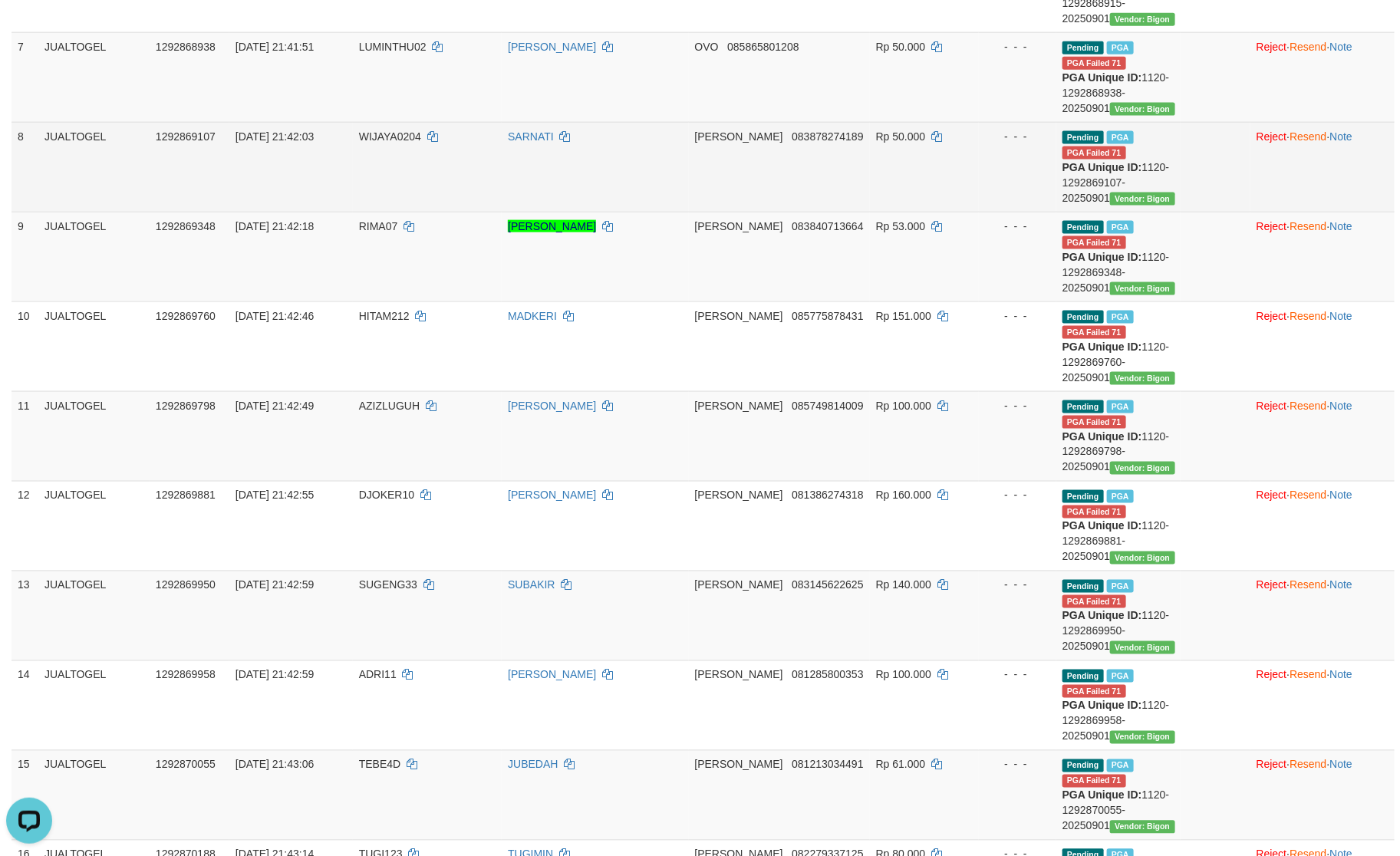
drag, startPoint x: 530, startPoint y: 410, endPoint x: 544, endPoint y: 410, distance: 14.0
click at [530, 212] on td "SARNATI" at bounding box center [594, 167] width 186 height 89
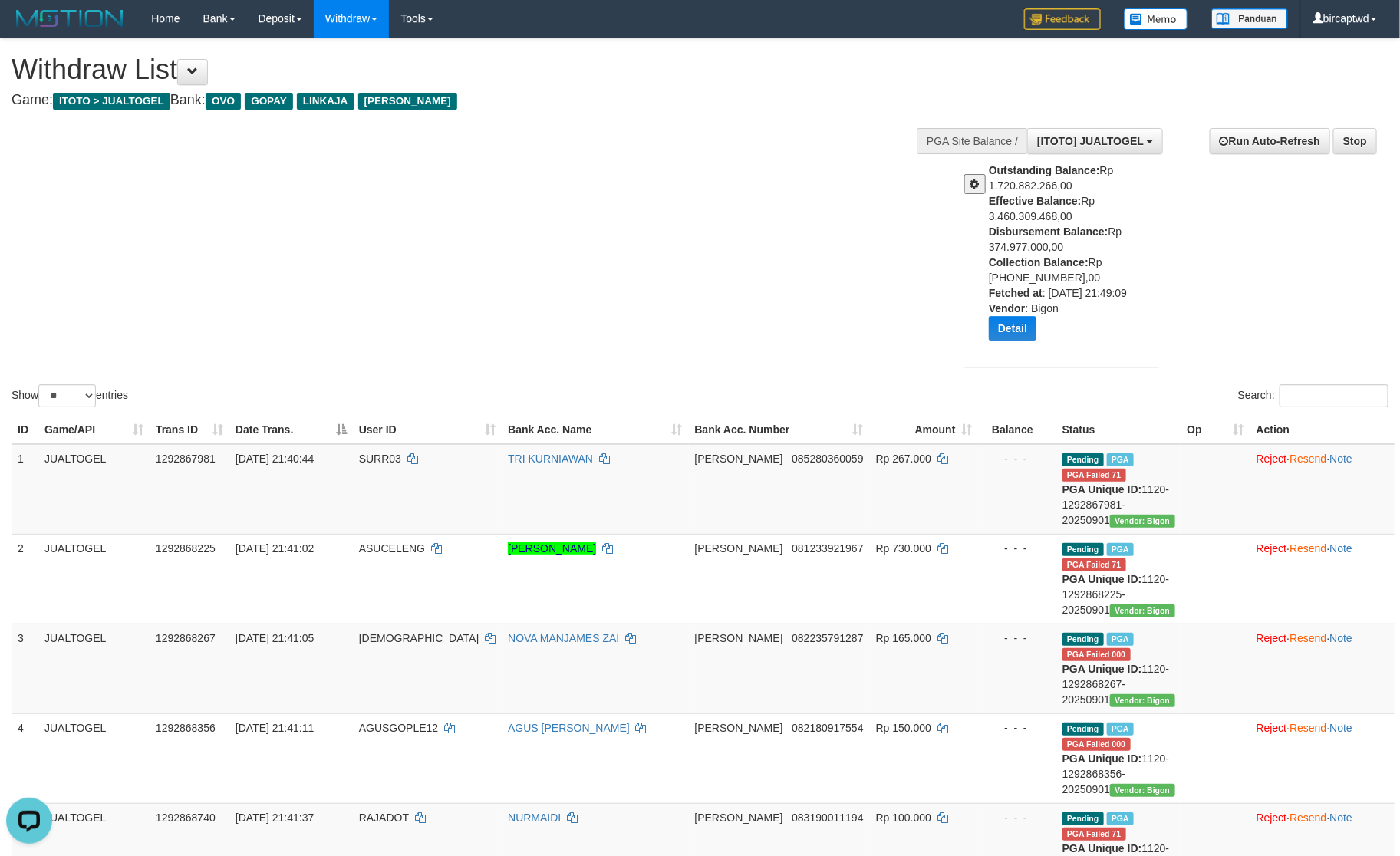
scroll to position [0, 0]
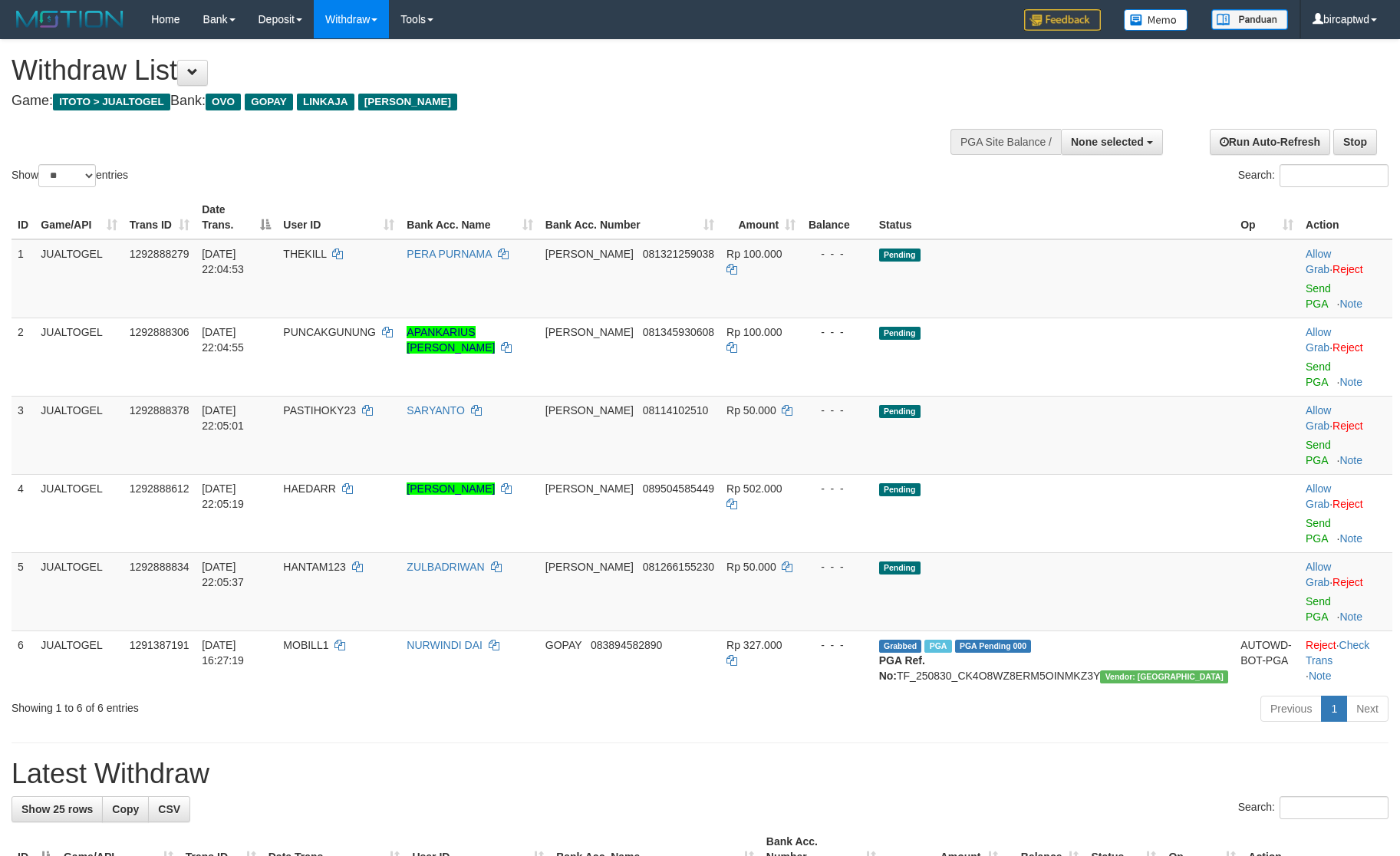
select select
select select "**"
click at [1108, 157] on div at bounding box center [1062, 140] width 195 height 46
click at [1085, 149] on button "None selected" at bounding box center [1112, 142] width 102 height 26
click at [1040, 218] on label "[ITOTO] JUALTOGEL" at bounding box center [1087, 219] width 149 height 20
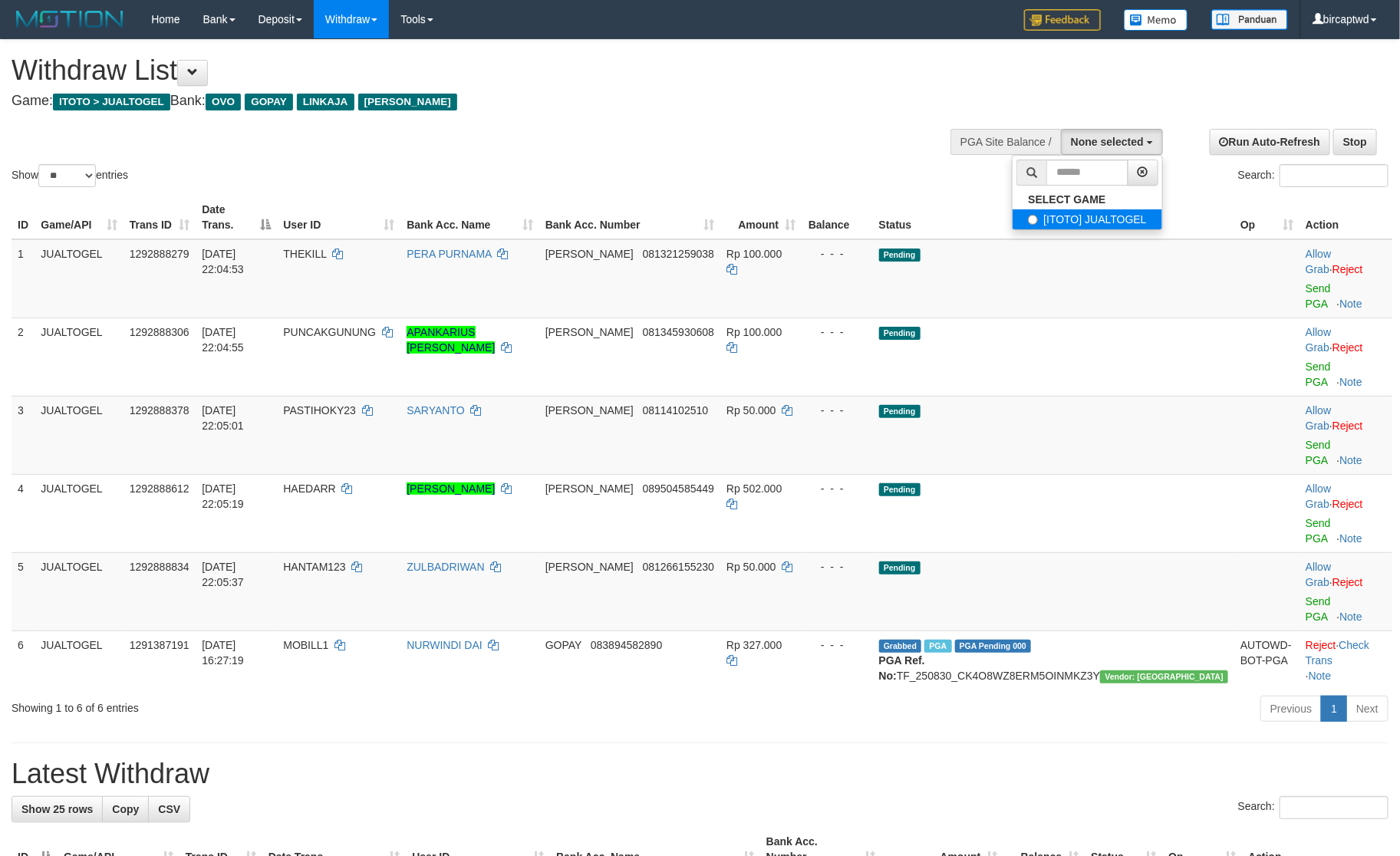
select select "****"
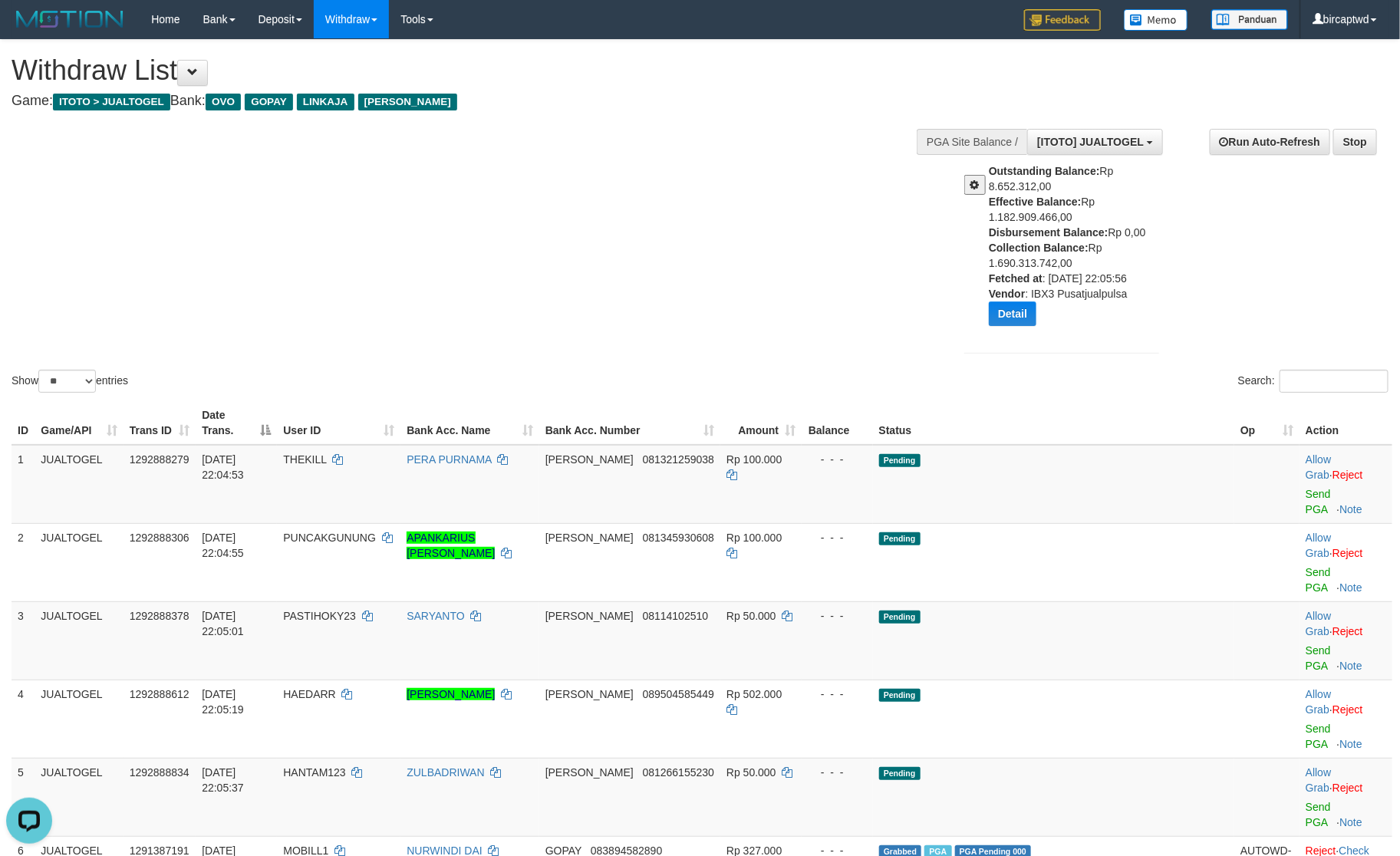
click at [831, 253] on div "Show ** ** ** *** entries Search:" at bounding box center [700, 218] width 1400 height 356
click at [824, 260] on div "Show ** ** ** *** entries Search:" at bounding box center [700, 218] width 1400 height 356
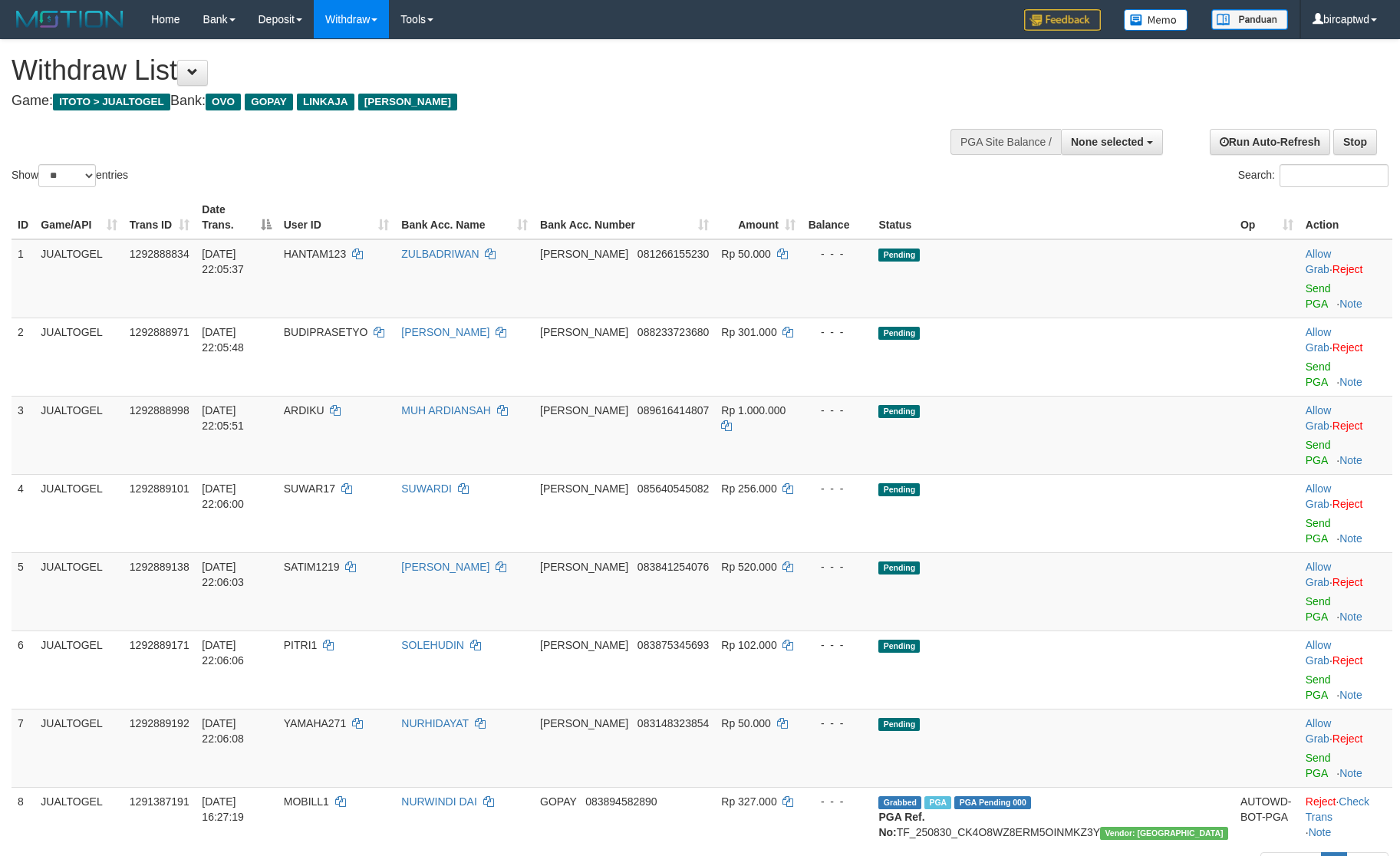
select select
select select "**"
click at [1118, 152] on button "None selected" at bounding box center [1112, 142] width 102 height 26
click at [1091, 228] on label "[ITOTO] JUALTOGEL" at bounding box center [1087, 219] width 149 height 20
select select "****"
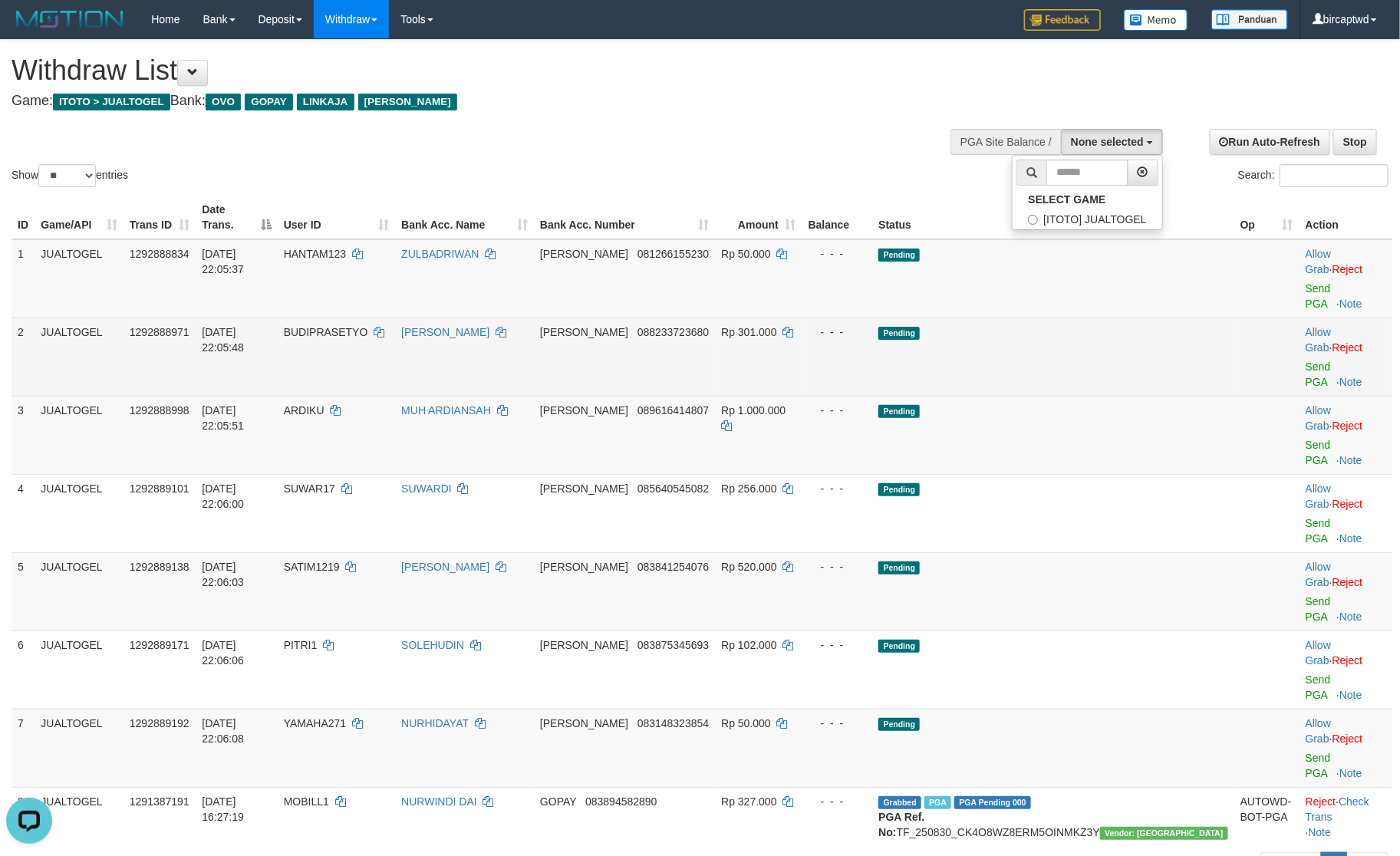
scroll to position [14, 0]
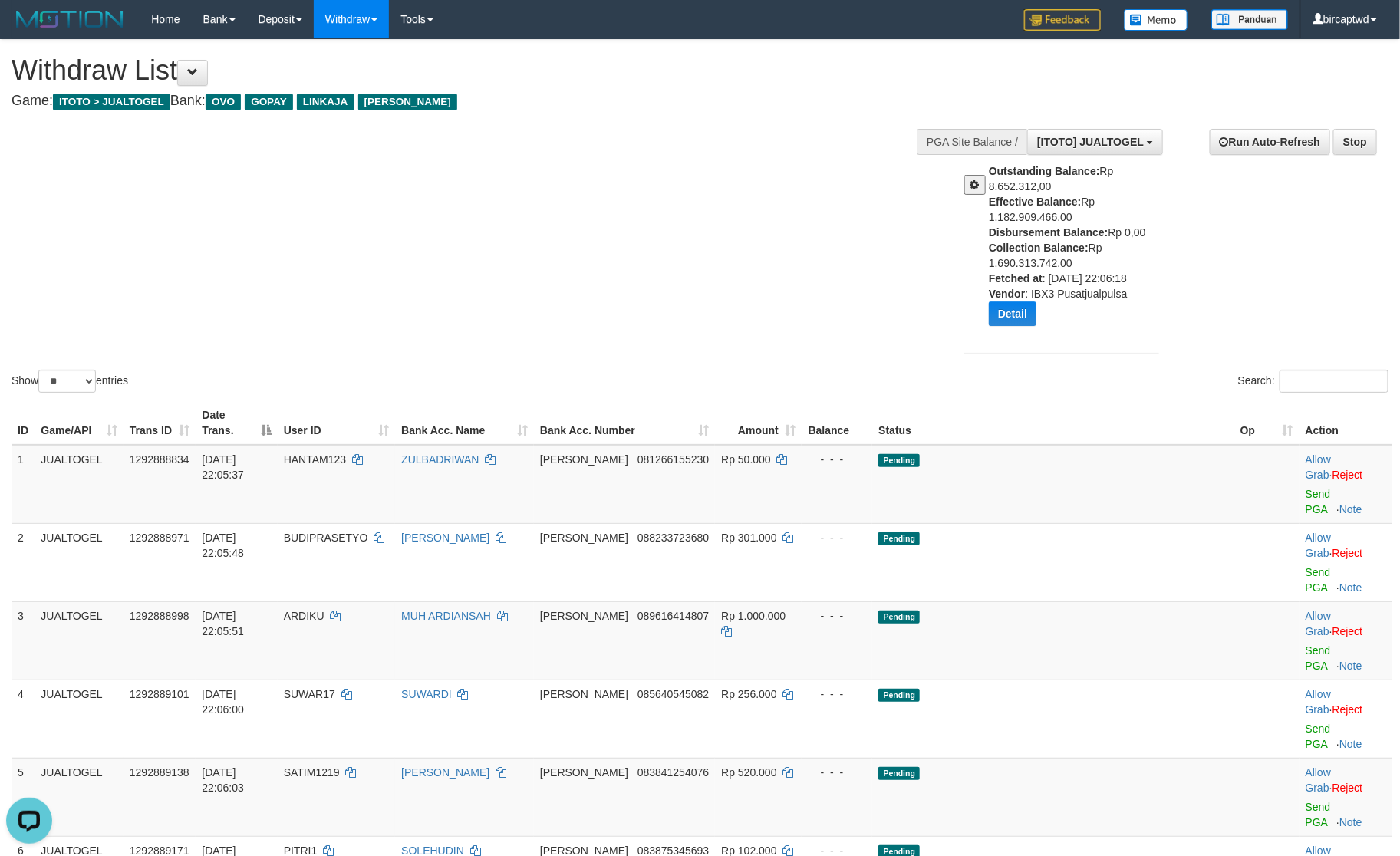
drag, startPoint x: 445, startPoint y: 256, endPoint x: 1015, endPoint y: 256, distance: 570.0
click at [445, 256] on div "Show ** ** ** *** entries Search:" at bounding box center [700, 218] width 1400 height 356
click at [734, 281] on div "Show ** ** ** *** entries Search:" at bounding box center [700, 218] width 1400 height 356
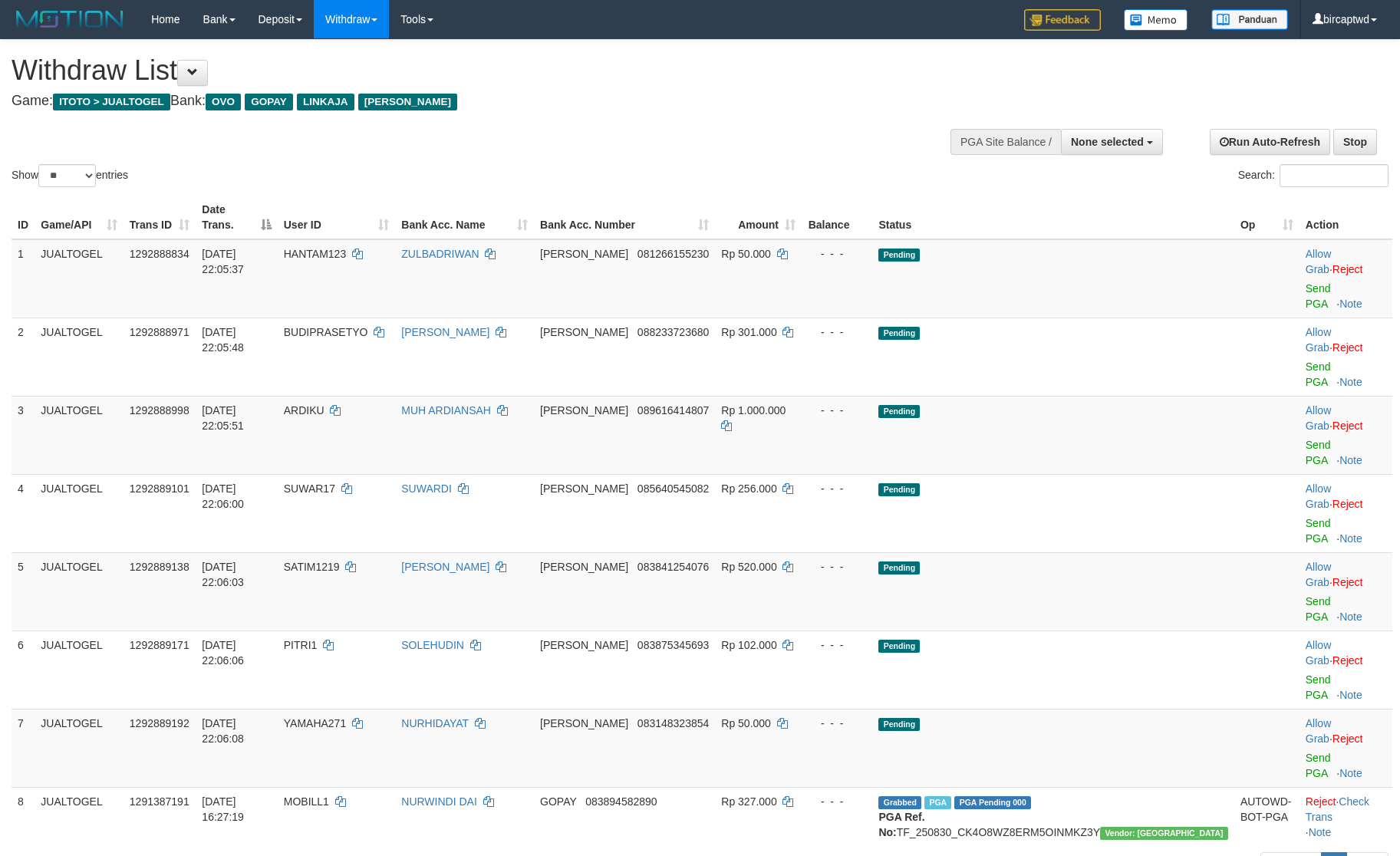
select select
select select "**"
click at [1084, 148] on button "None selected" at bounding box center [1112, 142] width 102 height 26
click at [1057, 217] on label "[ITOTO] JUALTOGEL" at bounding box center [1087, 219] width 149 height 20
select select "****"
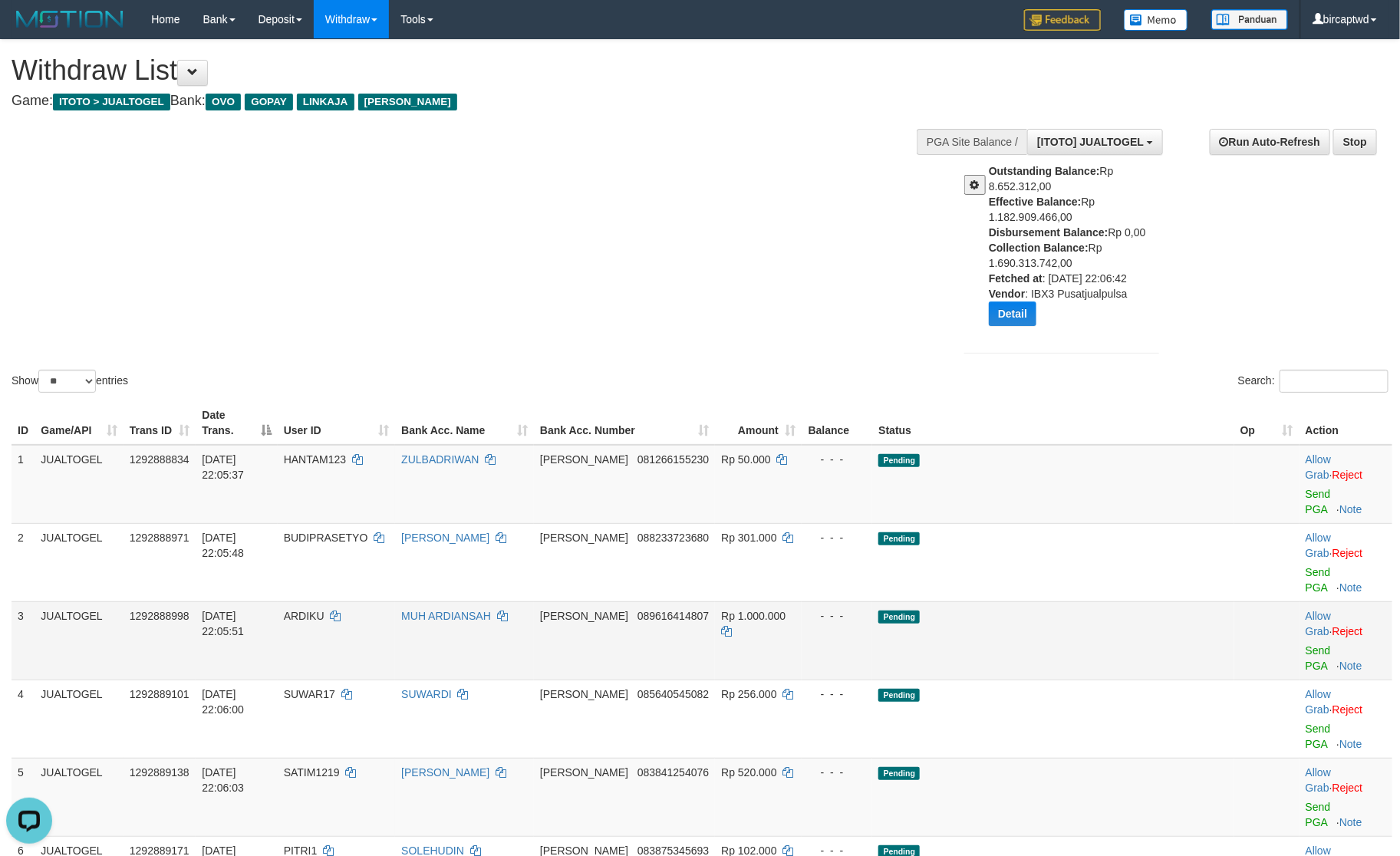
click at [1132, 602] on td "Pending" at bounding box center [1053, 640] width 361 height 78
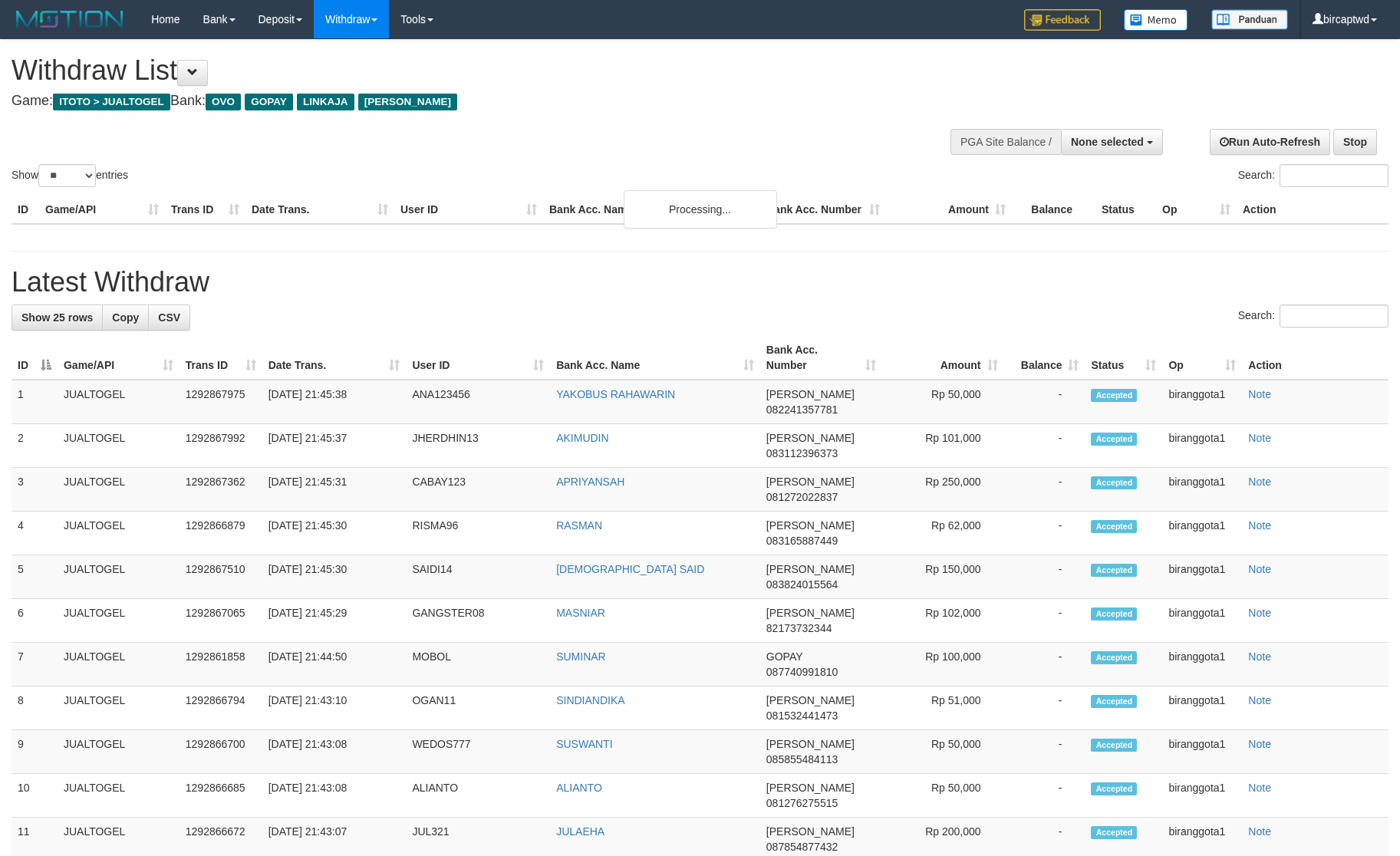
select select
select select "**"
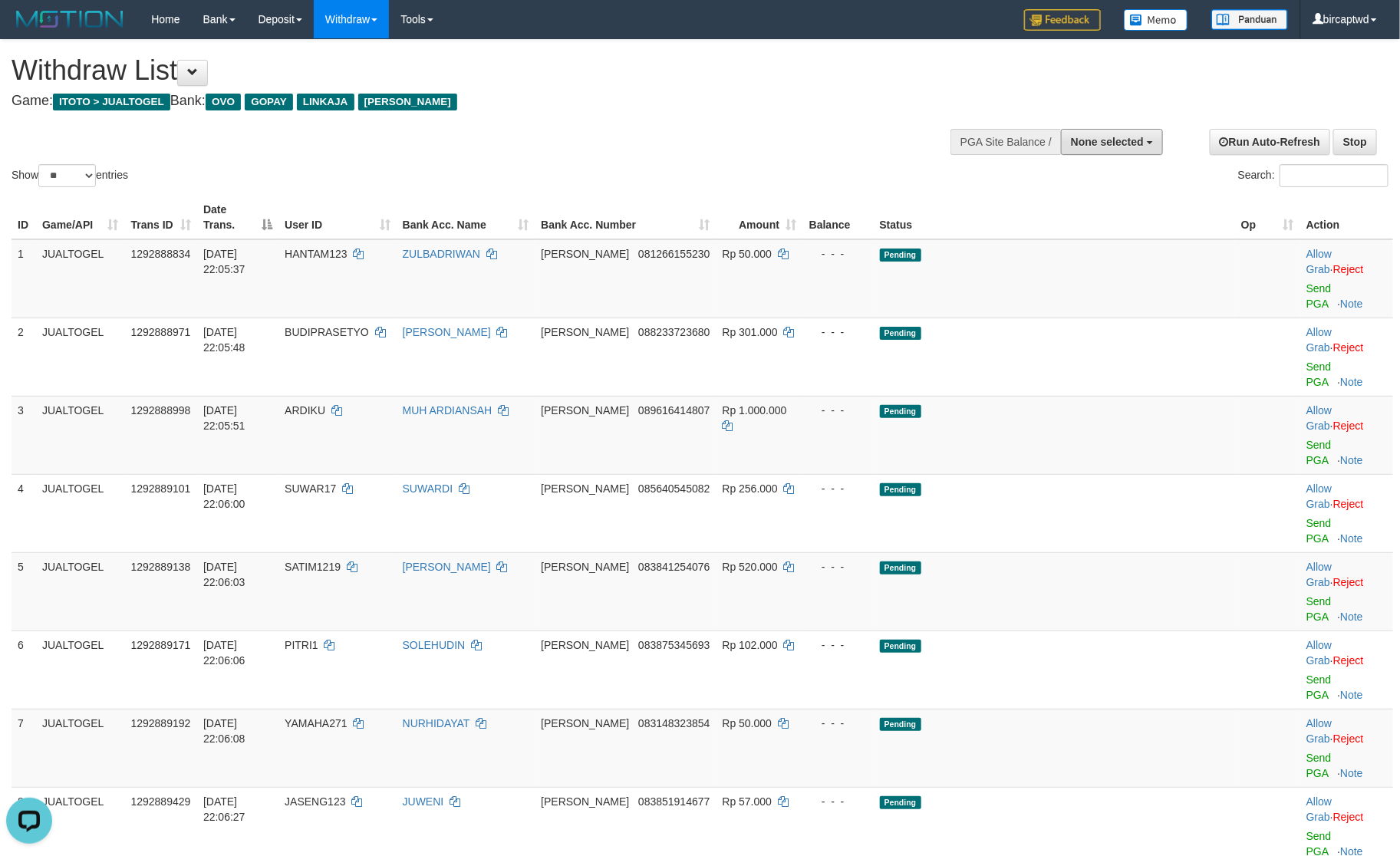
drag, startPoint x: 1092, startPoint y: 143, endPoint x: 1089, endPoint y: 180, distance: 37.1
click at [1092, 143] on span "None selected" at bounding box center [1108, 141] width 73 height 12
click at [1076, 217] on label "[ITOTO] JUALTOGEL" at bounding box center [1087, 219] width 149 height 20
select select "****"
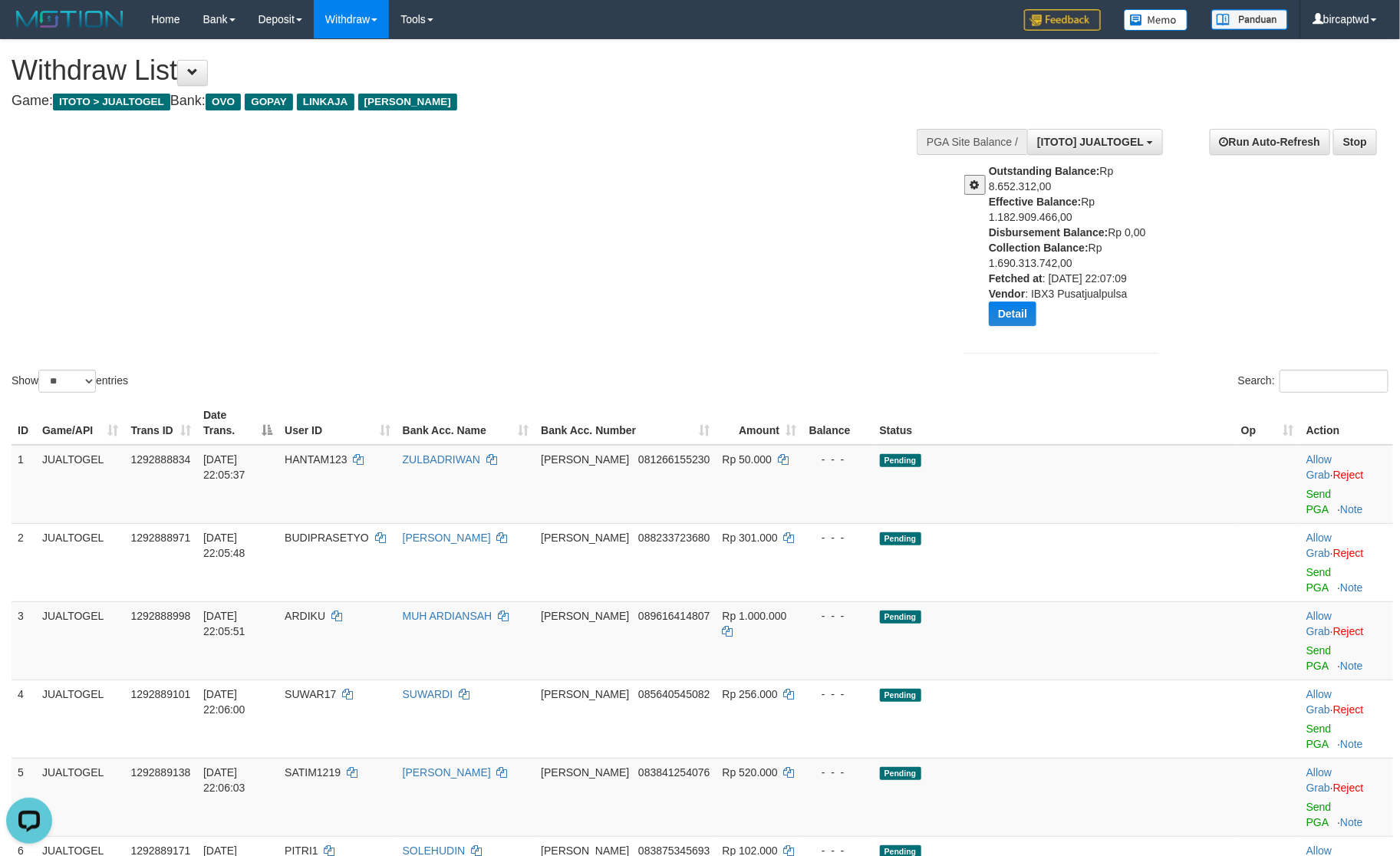
click at [686, 210] on div "Show ** ** ** *** entries Search:" at bounding box center [700, 218] width 1400 height 356
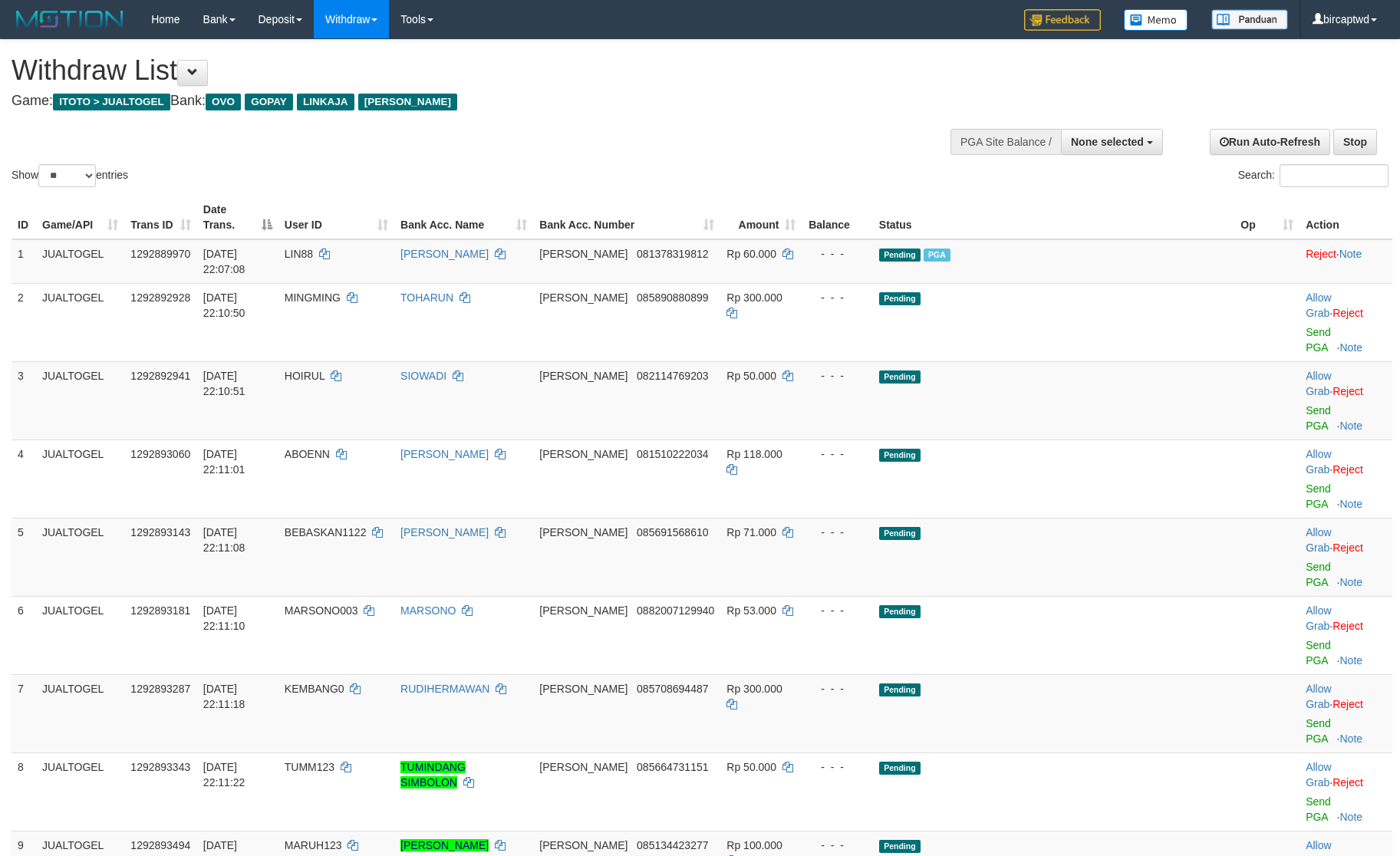
select select
select select "**"
click at [1082, 140] on span "None selected" at bounding box center [1108, 141] width 73 height 12
click at [951, 249] on span "PGA" at bounding box center [937, 255] width 27 height 13
click at [1046, 209] on th "Status" at bounding box center [1053, 217] width 361 height 43
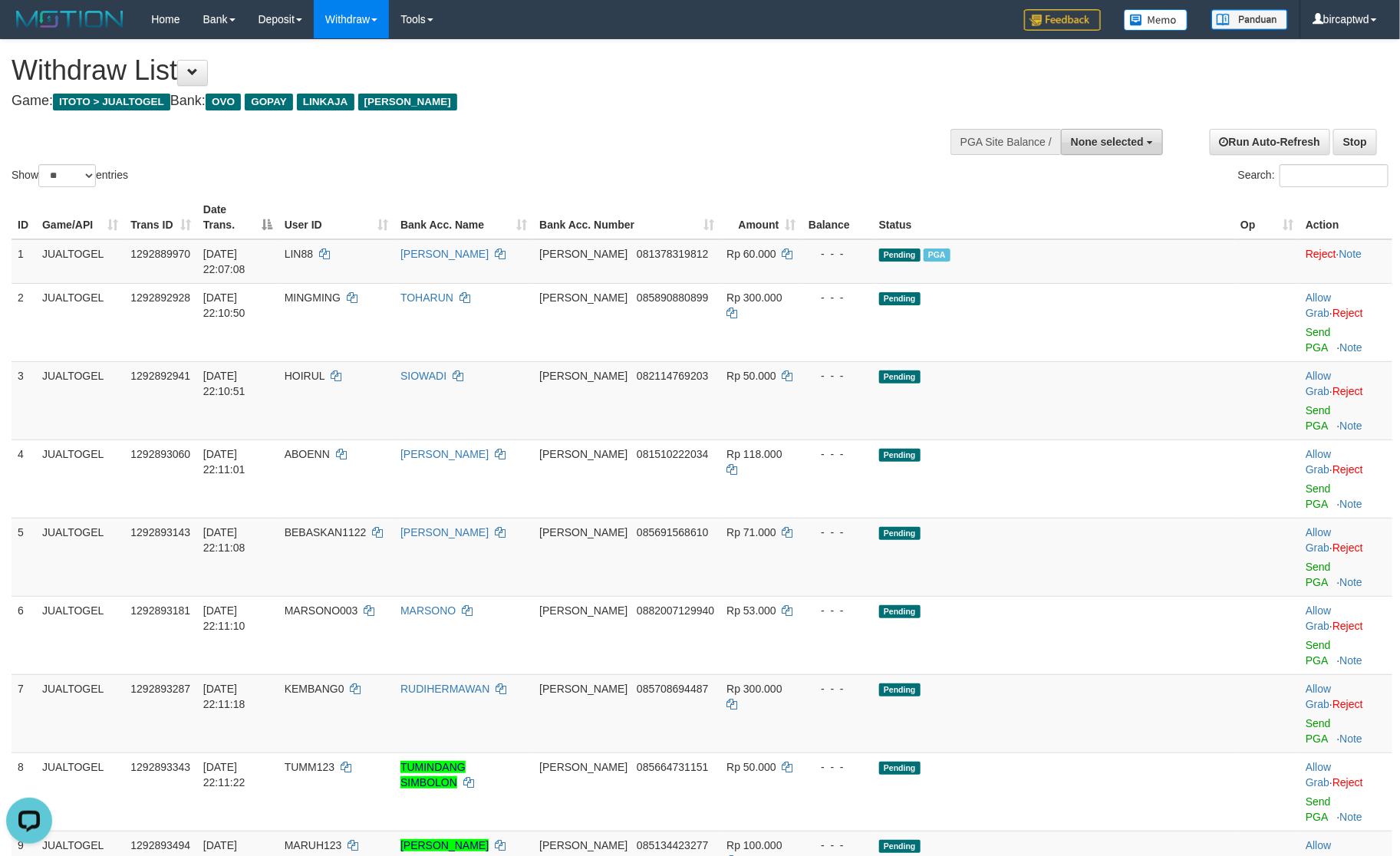
click at [1091, 138] on span "None selected" at bounding box center [1108, 141] width 73 height 12
click at [1050, 218] on label "[ITOTO] JUALTOGEL" at bounding box center [1087, 219] width 149 height 20
select select "****"
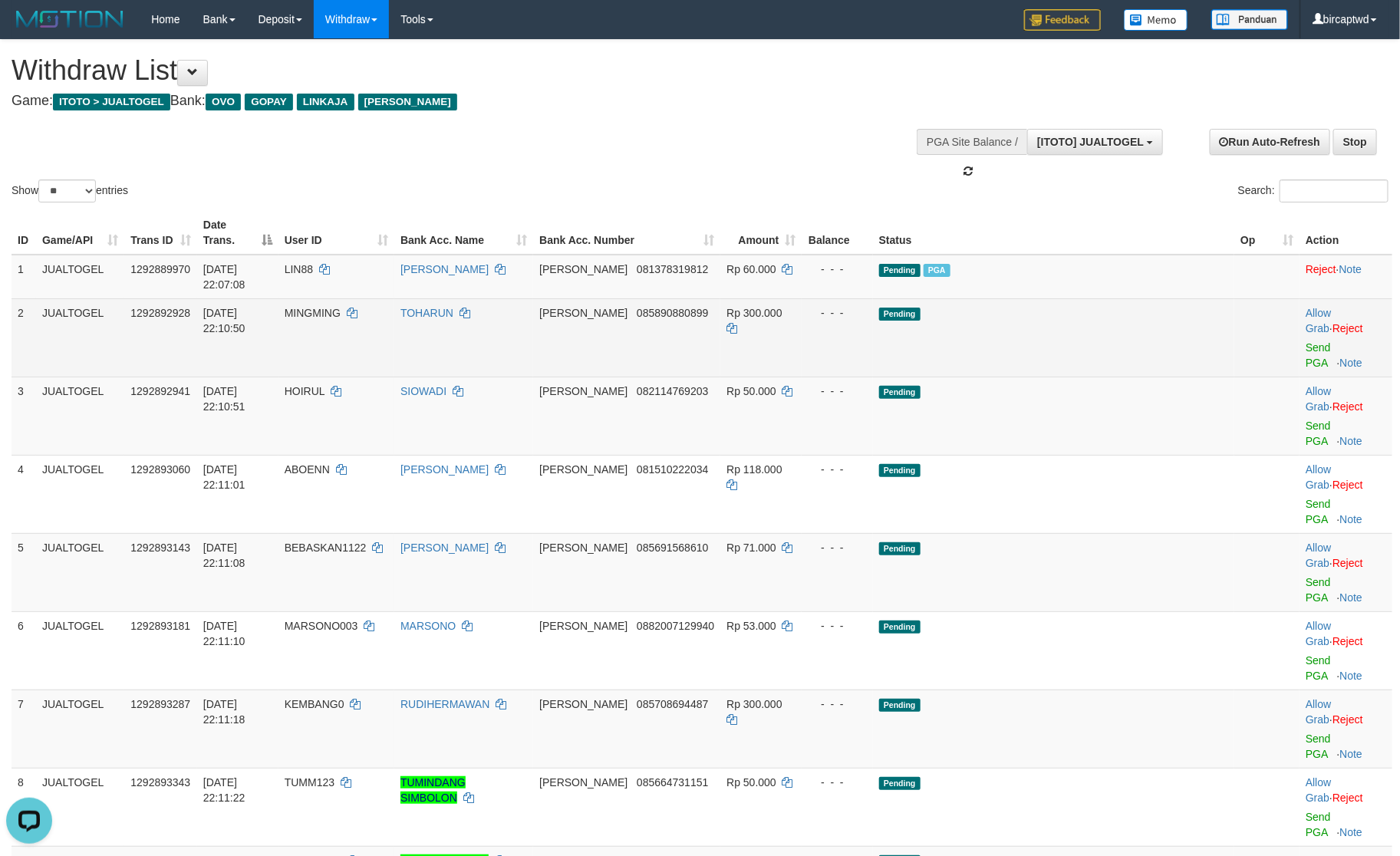
scroll to position [14, 0]
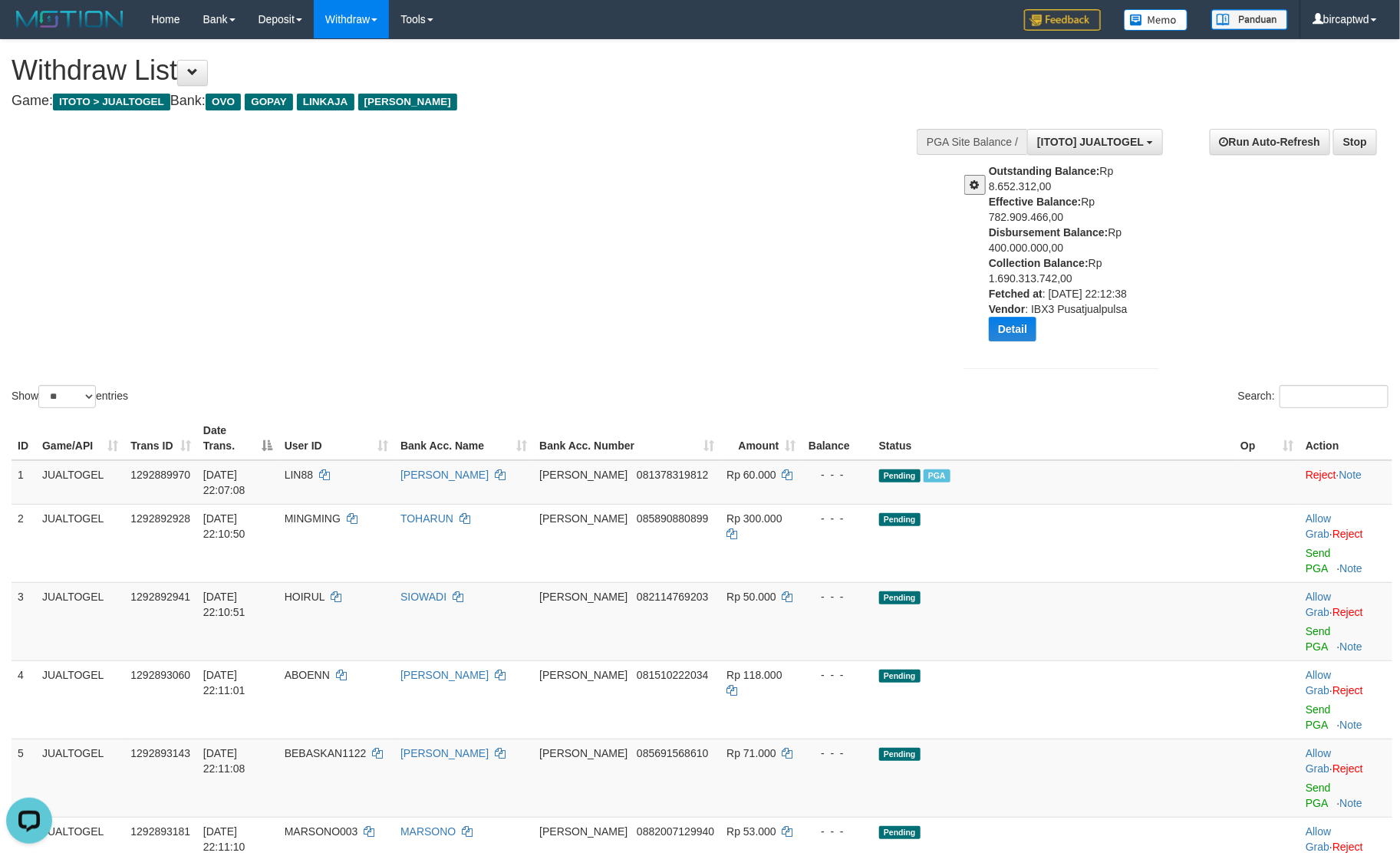
click at [1098, 376] on div "Outstanding Balance: Rp 8.652.312,00 Effective Balance: Rp 782.909.466,00 Disbu…" at bounding box center [1062, 250] width 195 height 267
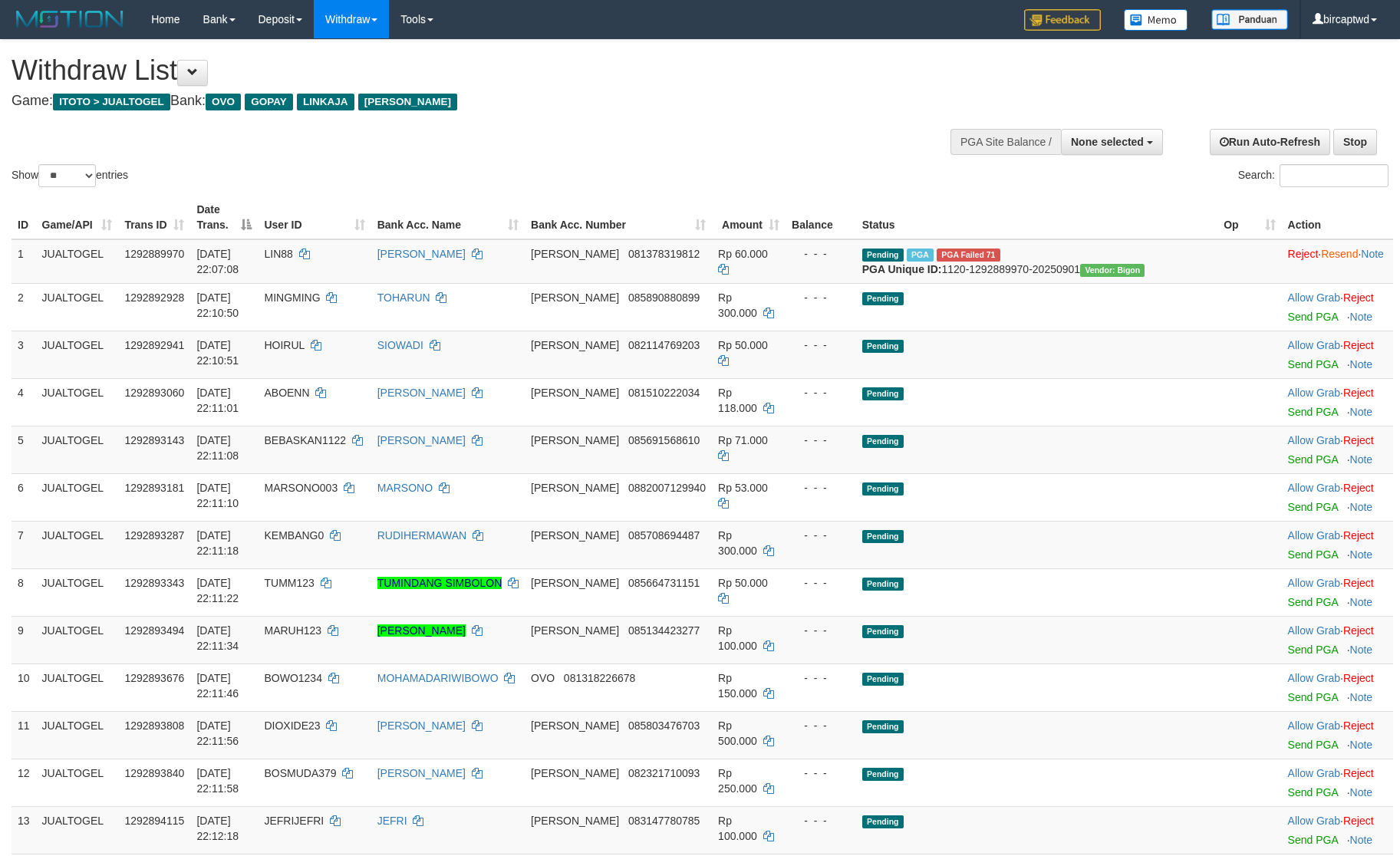
select select
select select "**"
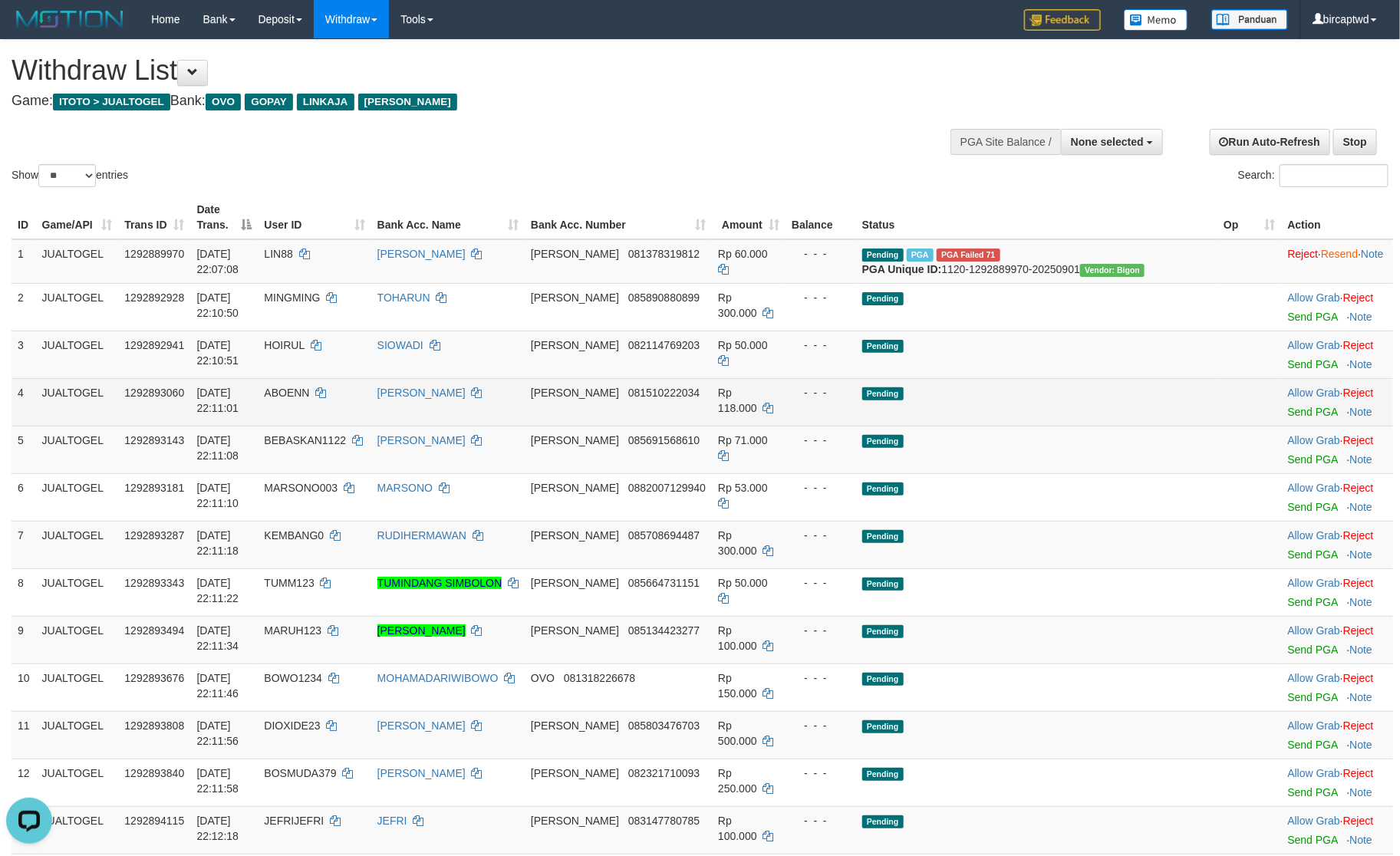
click td "Pending"
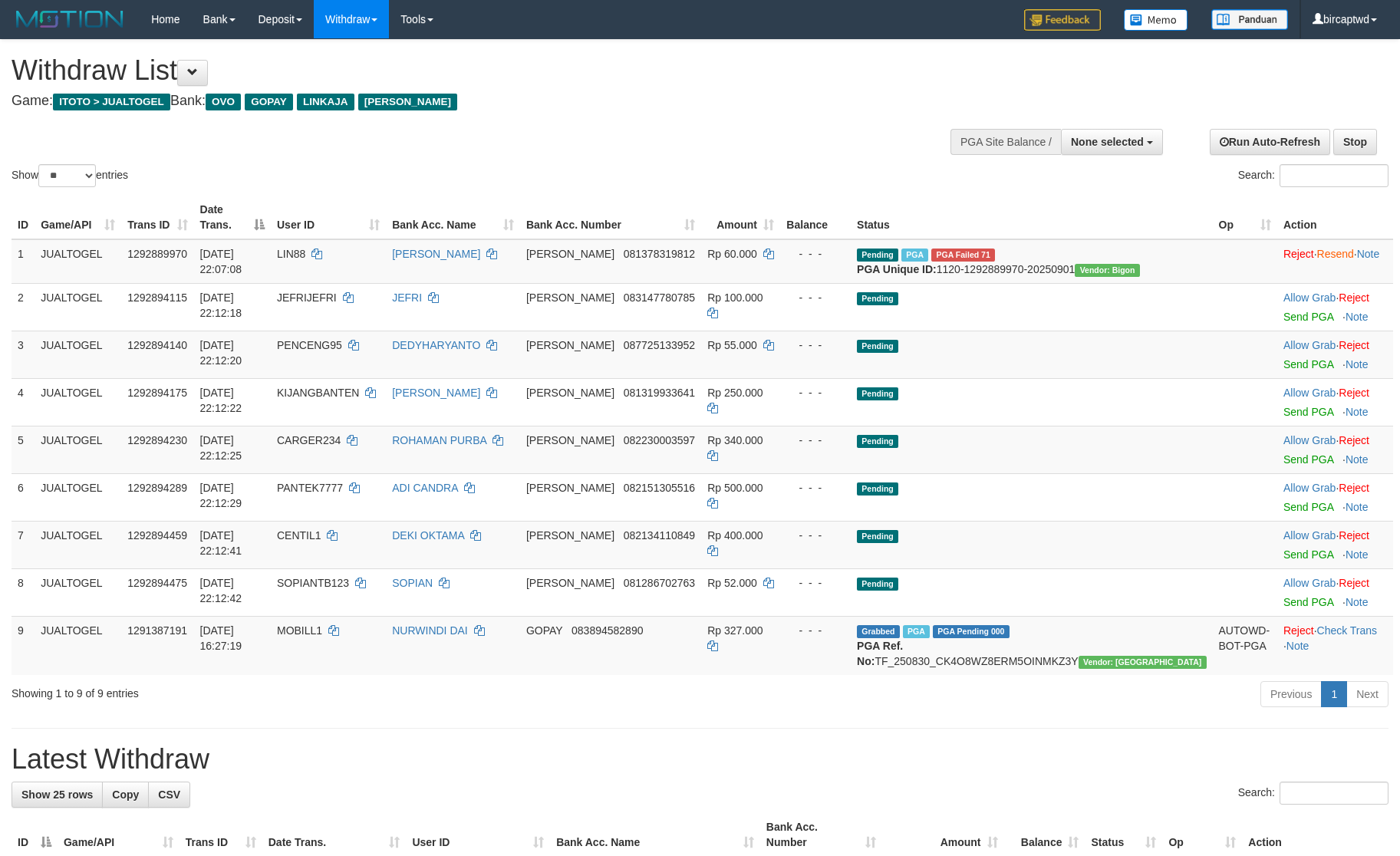
select select
select select "**"
click at [1151, 447] on td "Pending" at bounding box center [1031, 450] width 361 height 48
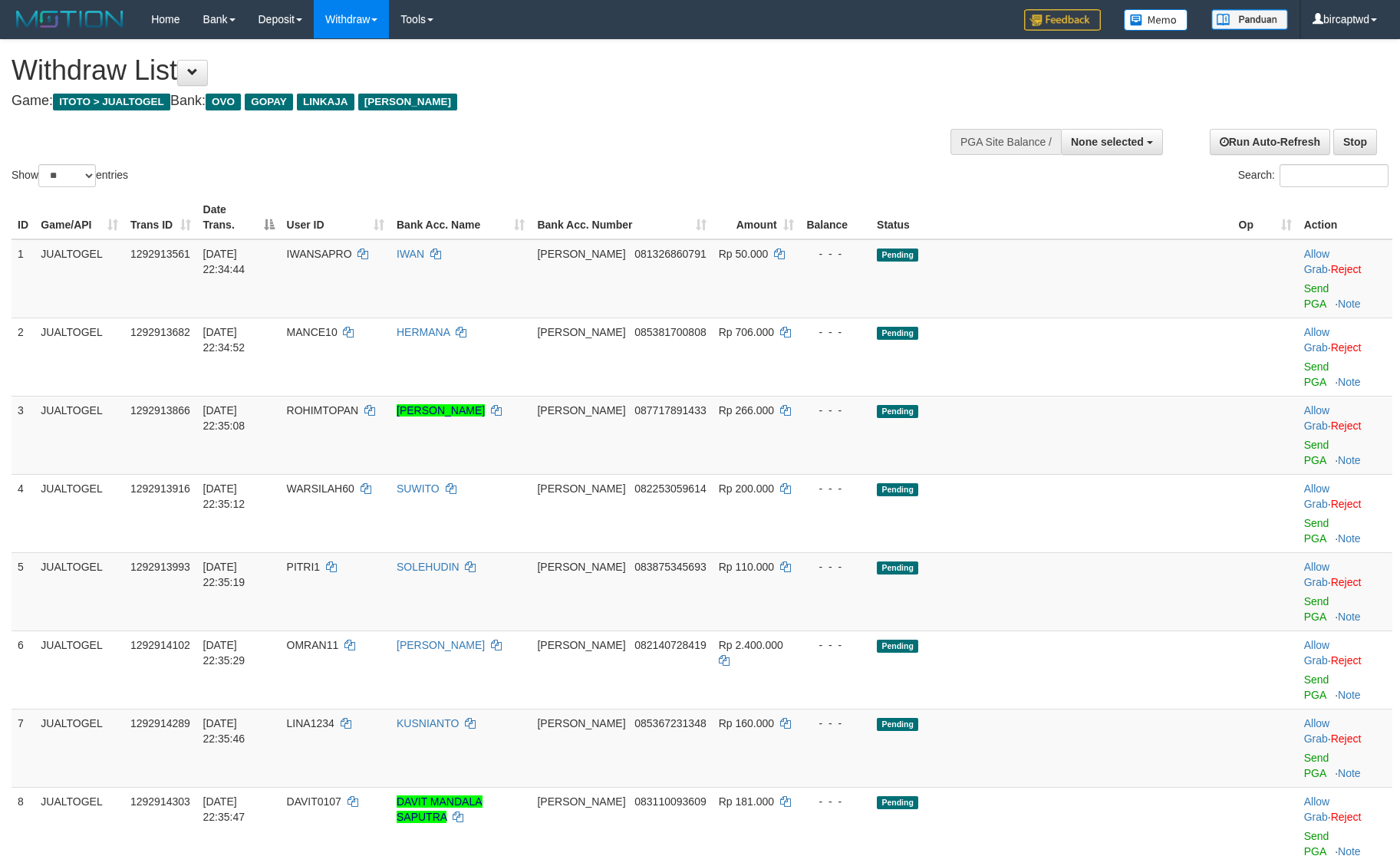
select select
select select "**"
click at [1135, 155] on button "None selected" at bounding box center [1112, 142] width 102 height 26
click at [1036, 223] on label "[ITOTO] JUALTOGEL" at bounding box center [1087, 219] width 149 height 20
select select "****"
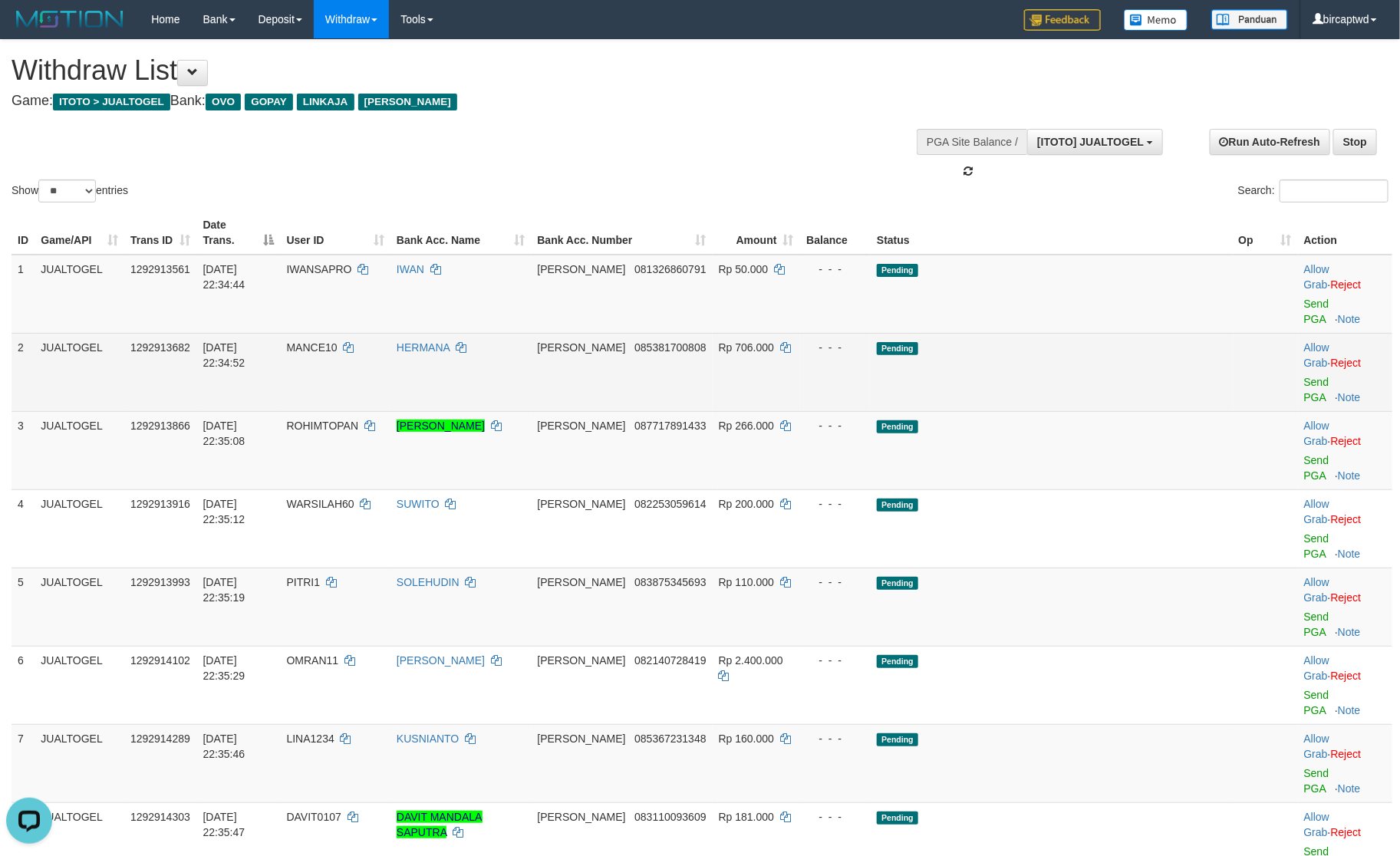
scroll to position [14, 0]
